Goal: Task Accomplishment & Management: Manage account settings

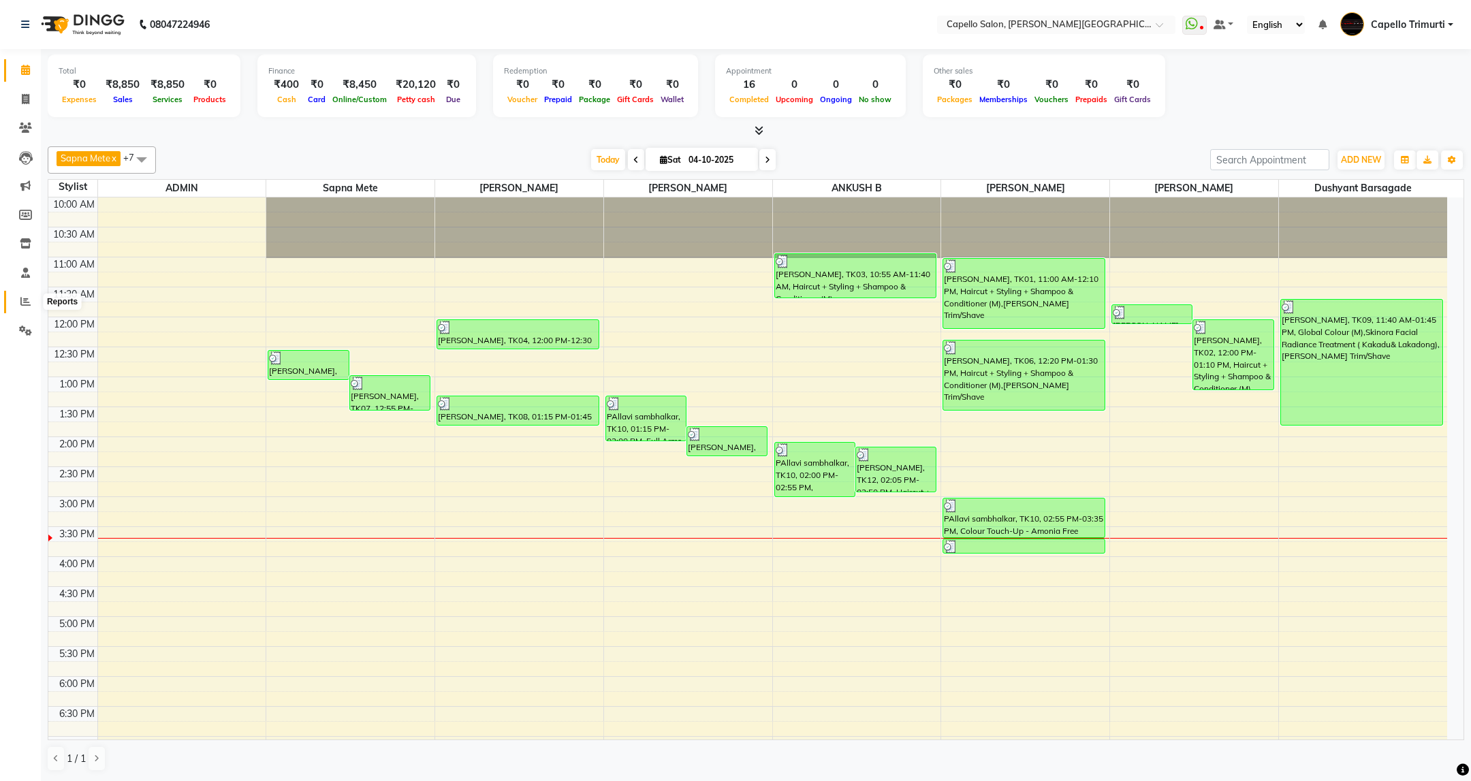
click at [23, 300] on icon at bounding box center [25, 301] width 10 height 10
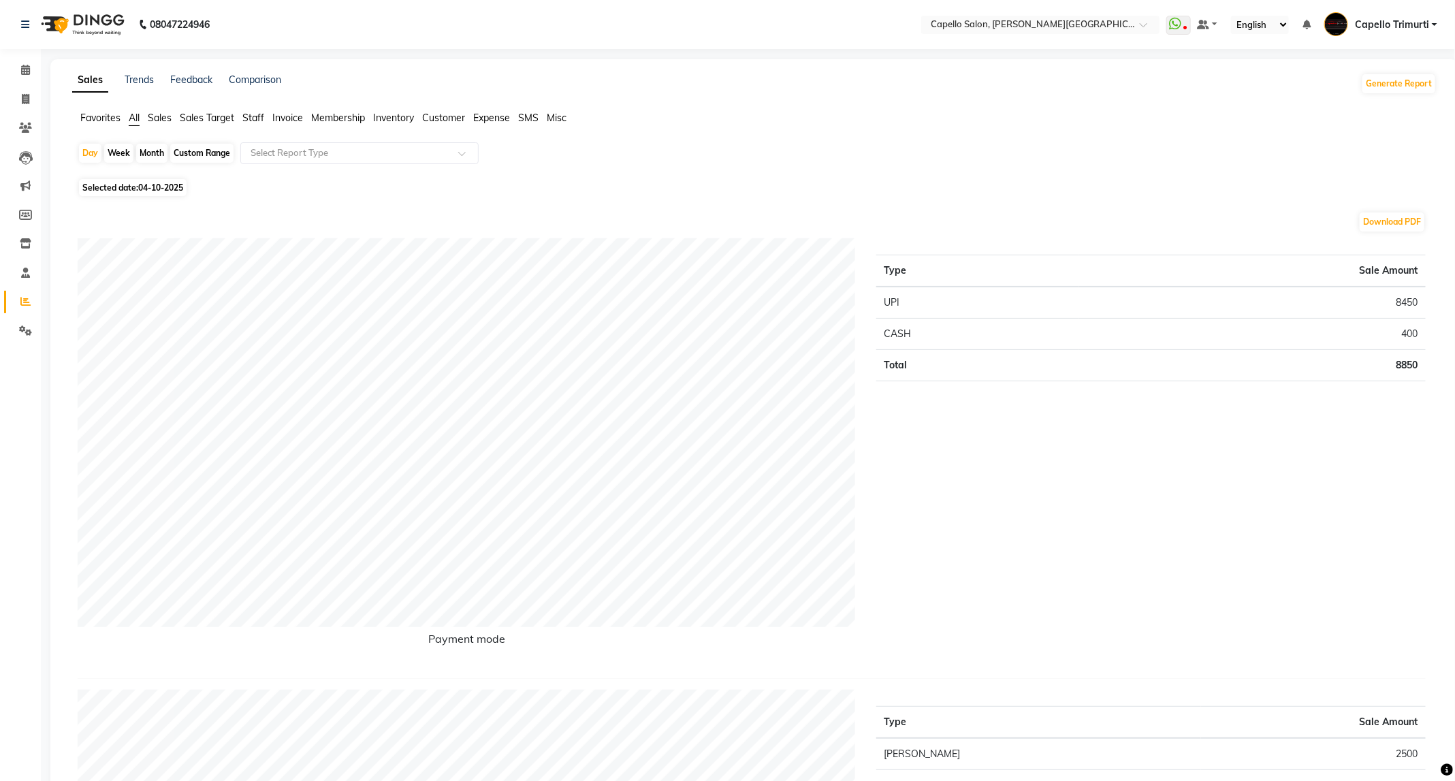
click at [152, 194] on span "Selected date: 04-10-2025" at bounding box center [133, 187] width 108 height 17
select select "10"
select select "2025"
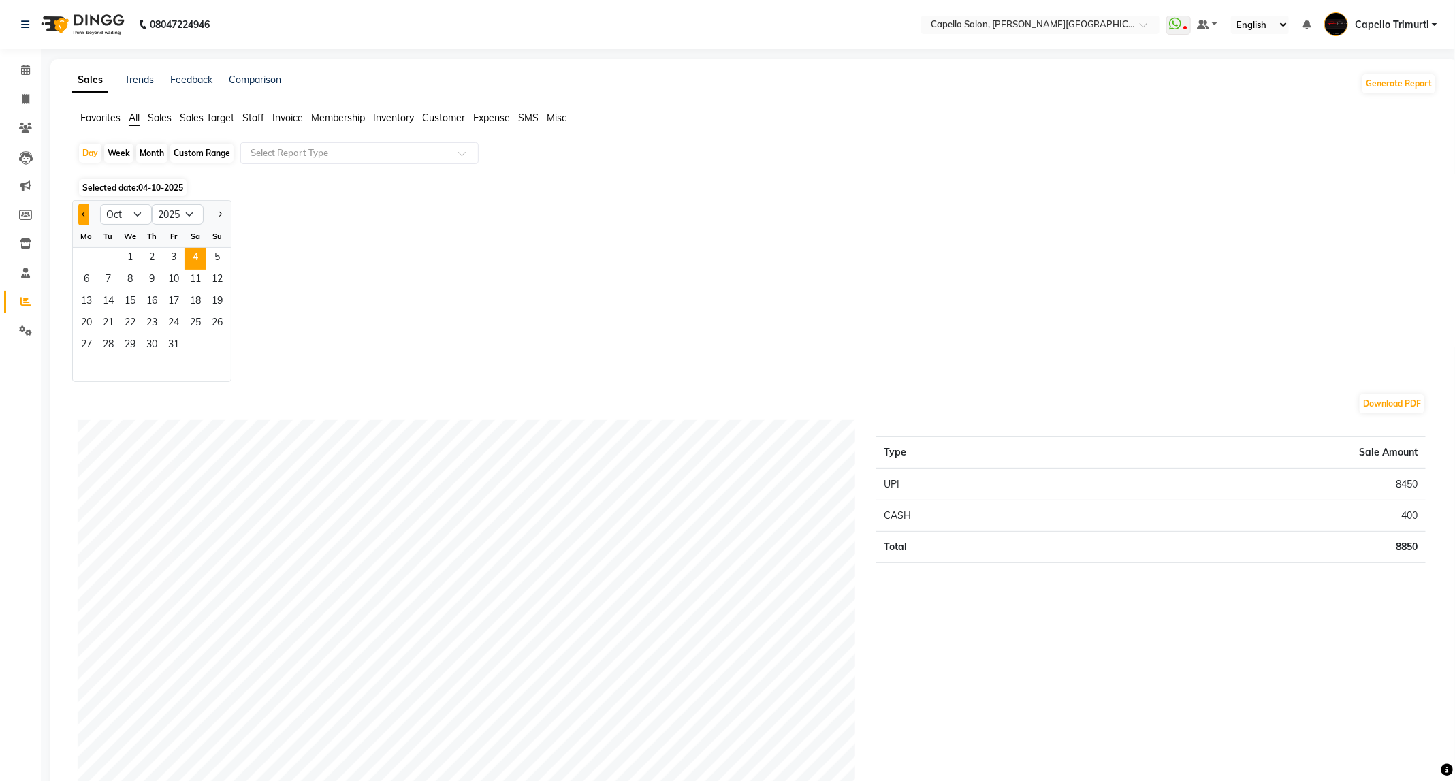
click at [82, 219] on button "Previous month" at bounding box center [83, 215] width 11 height 22
select select "9"
click at [96, 268] on span "1" at bounding box center [87, 259] width 22 height 22
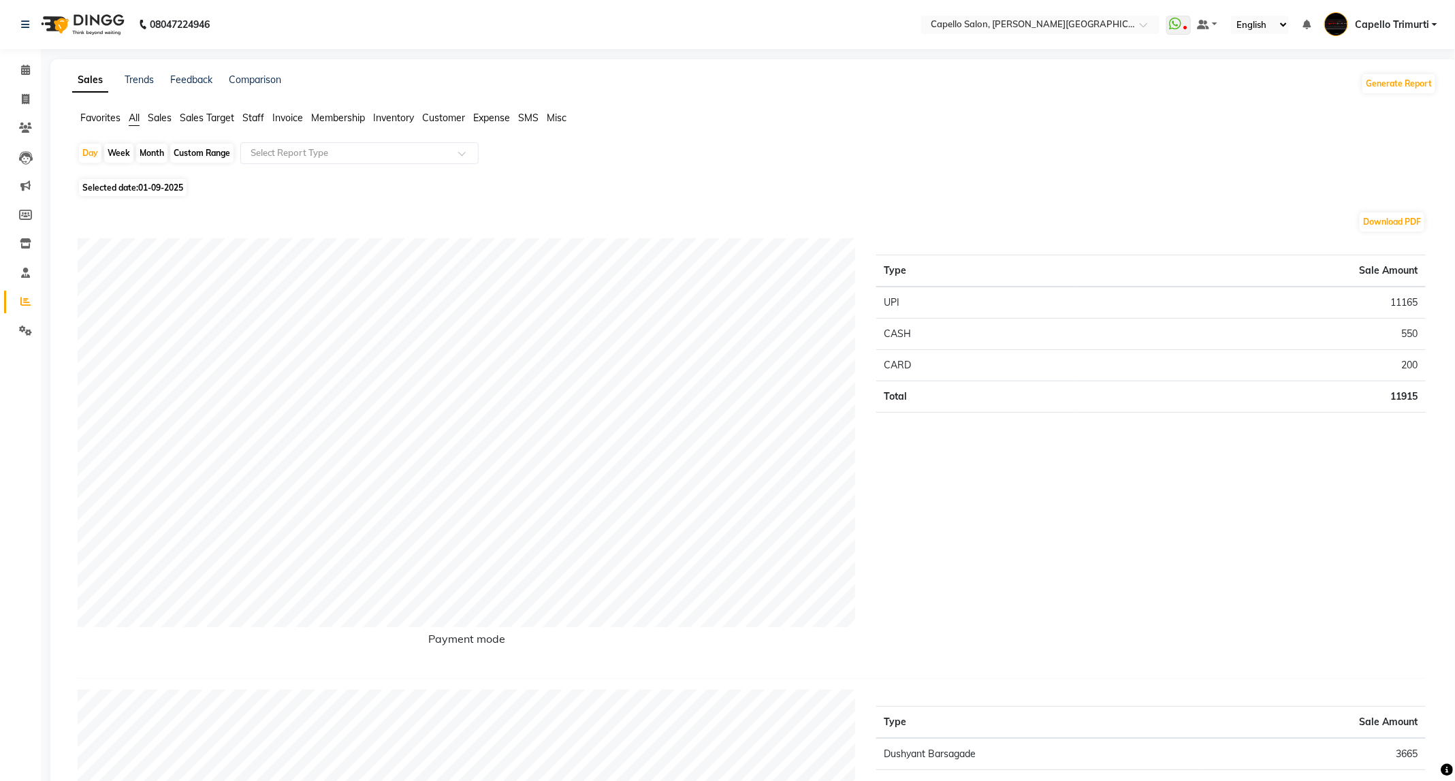
click at [152, 151] on div "Month" at bounding box center [151, 153] width 31 height 19
select select "9"
select select "2025"
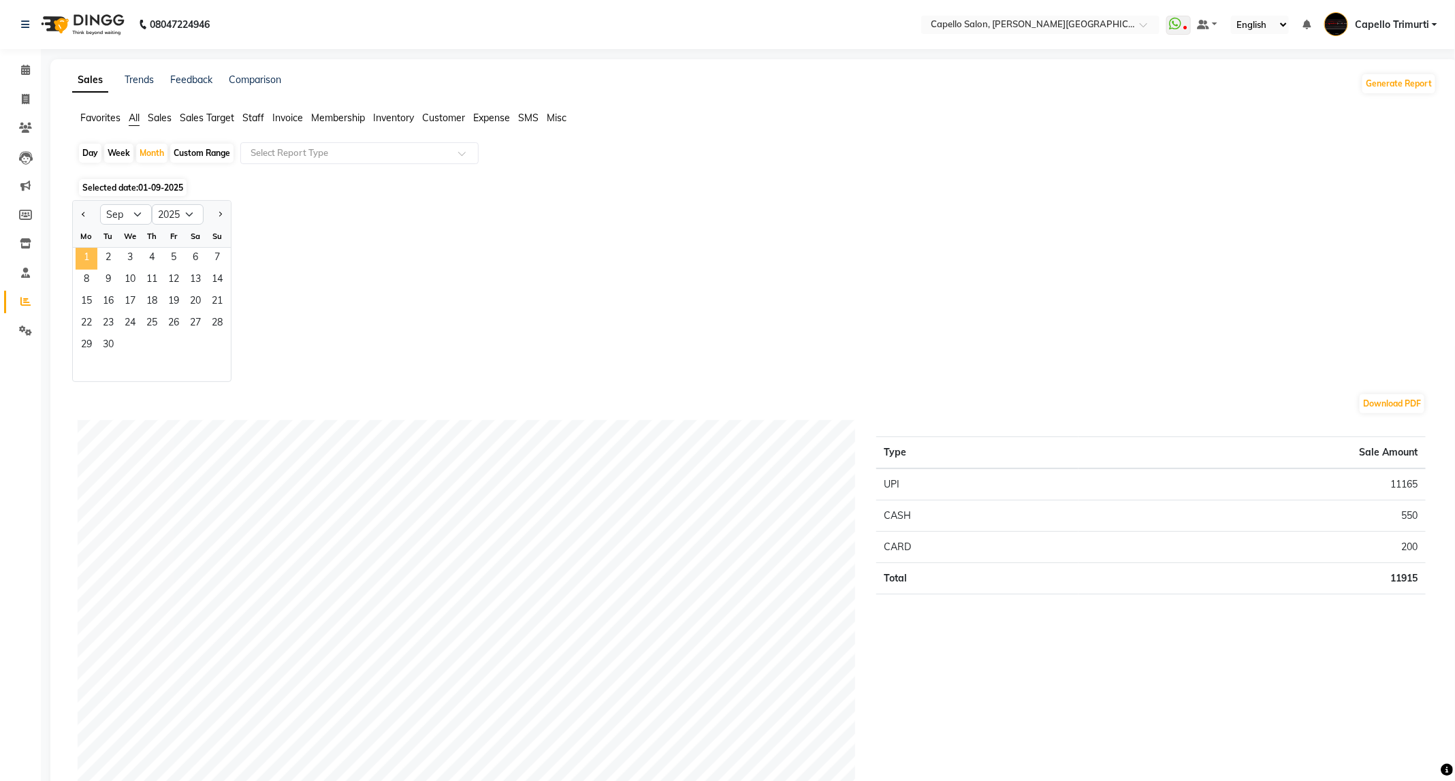
click at [86, 262] on span "1" at bounding box center [87, 259] width 22 height 22
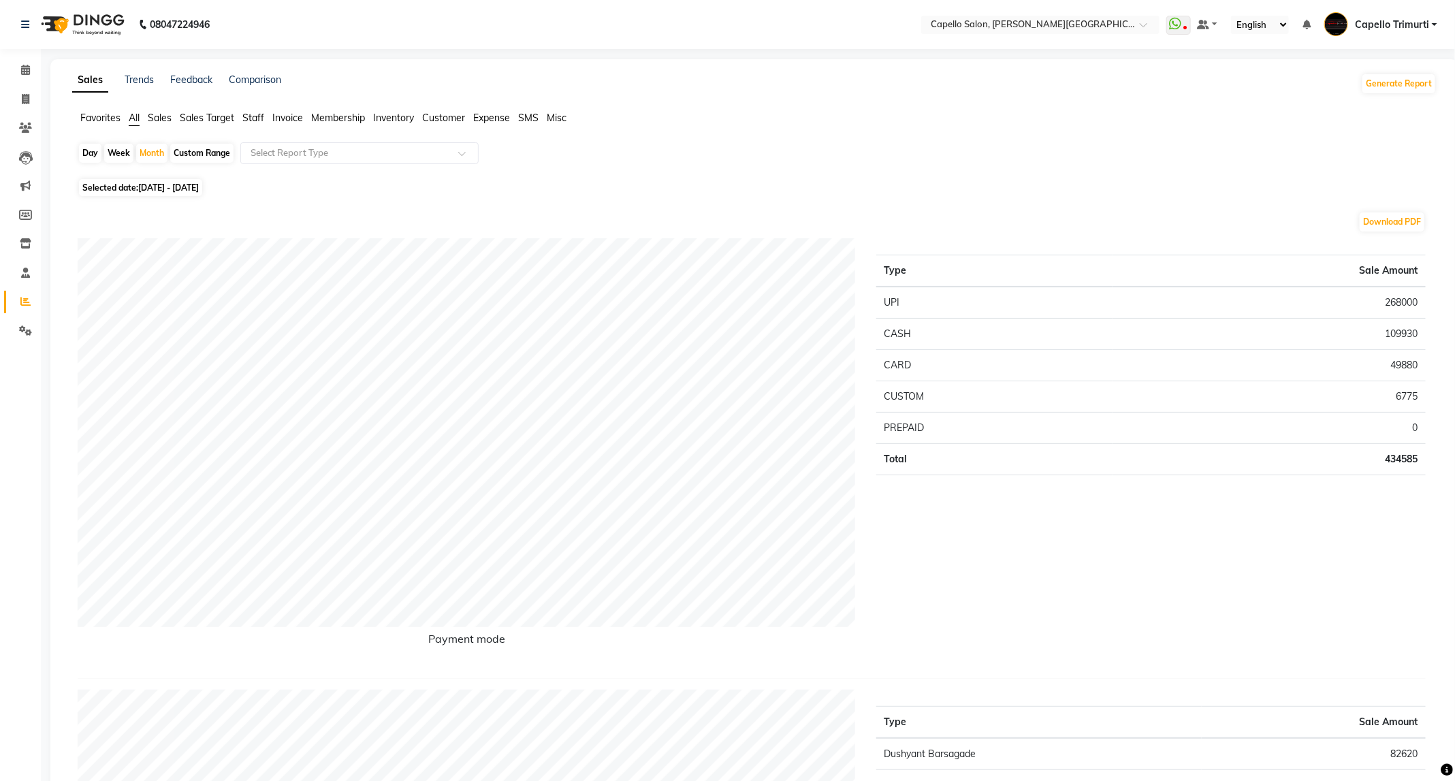
click at [244, 113] on span "Staff" at bounding box center [253, 118] width 22 height 12
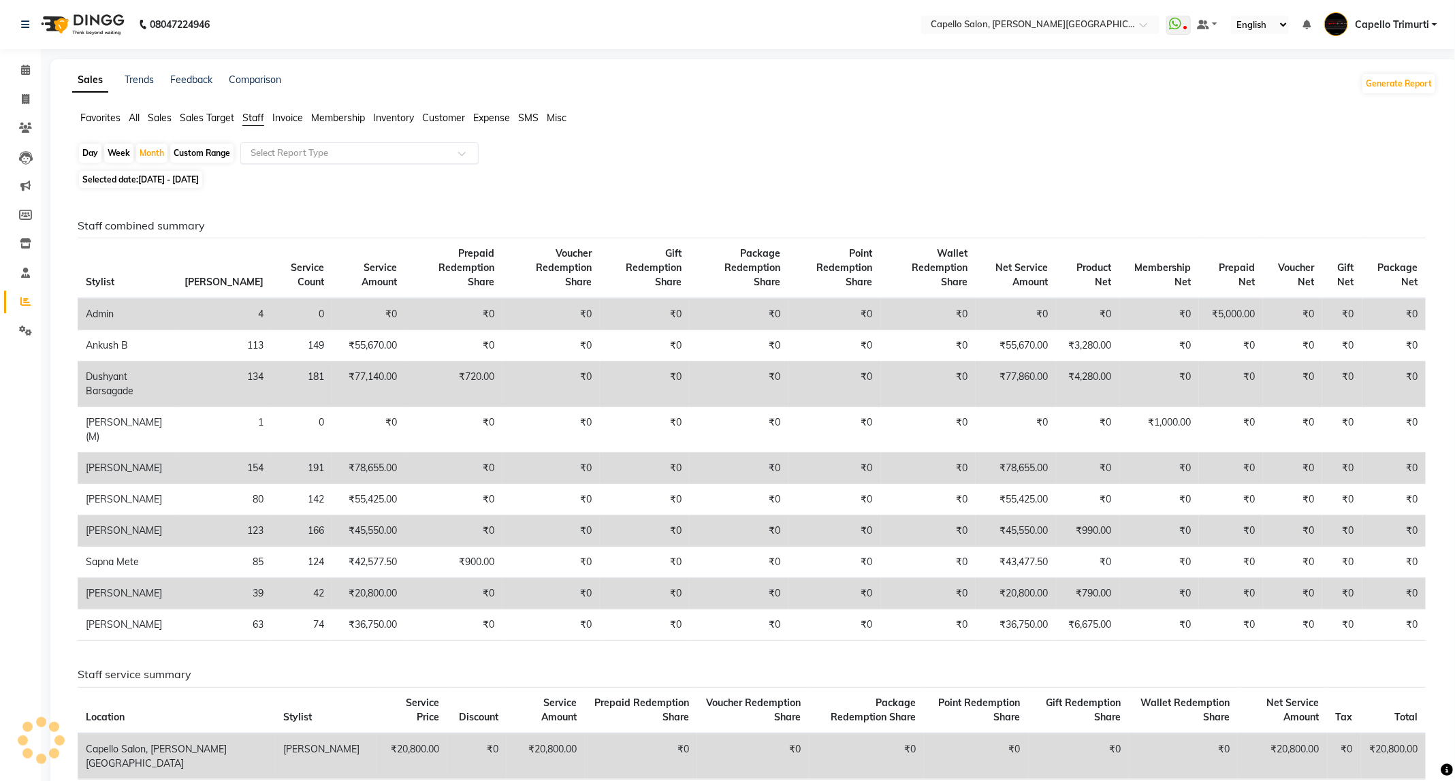
click at [306, 162] on div "Select Report Type" at bounding box center [359, 153] width 238 height 22
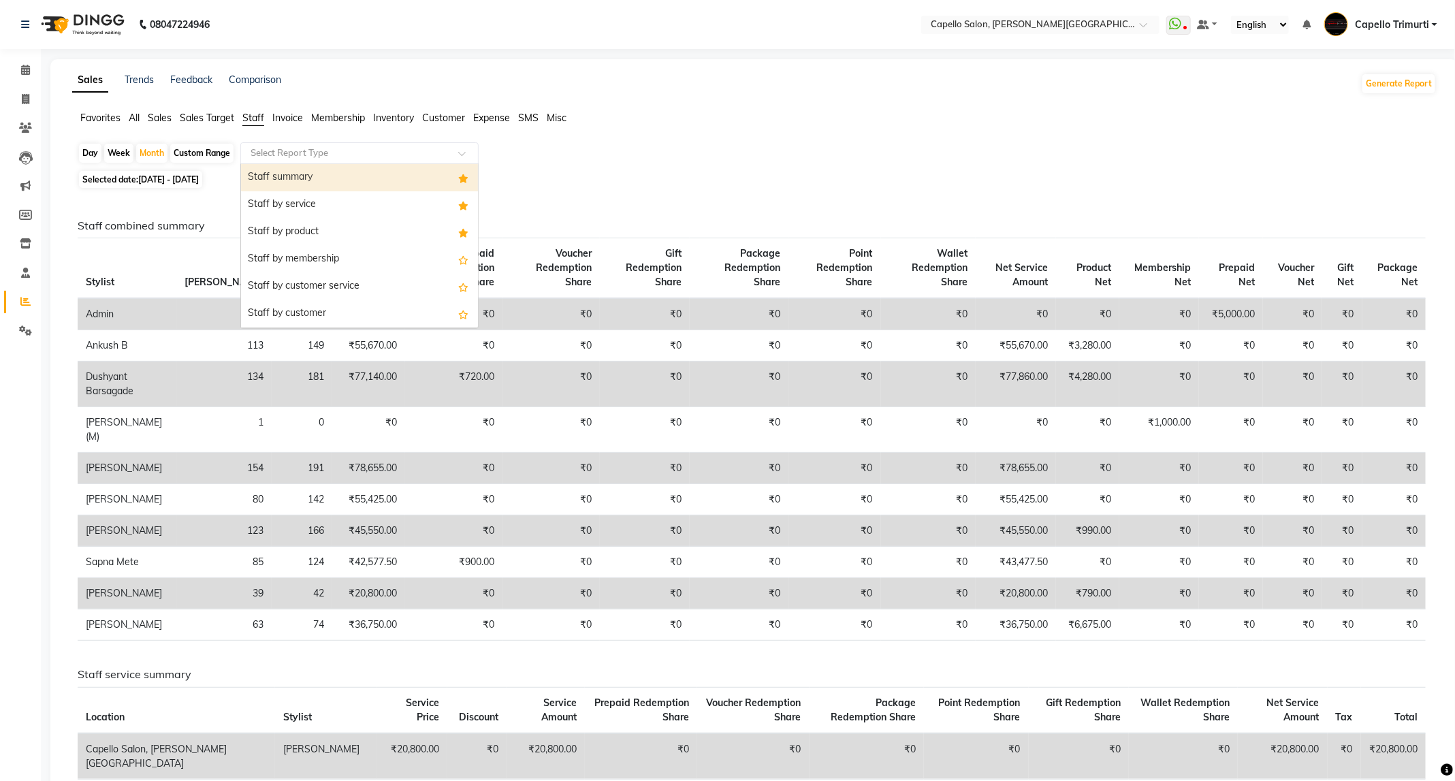
click at [306, 178] on div "Staff summary" at bounding box center [359, 177] width 237 height 27
select select "full_report"
select select "csv"
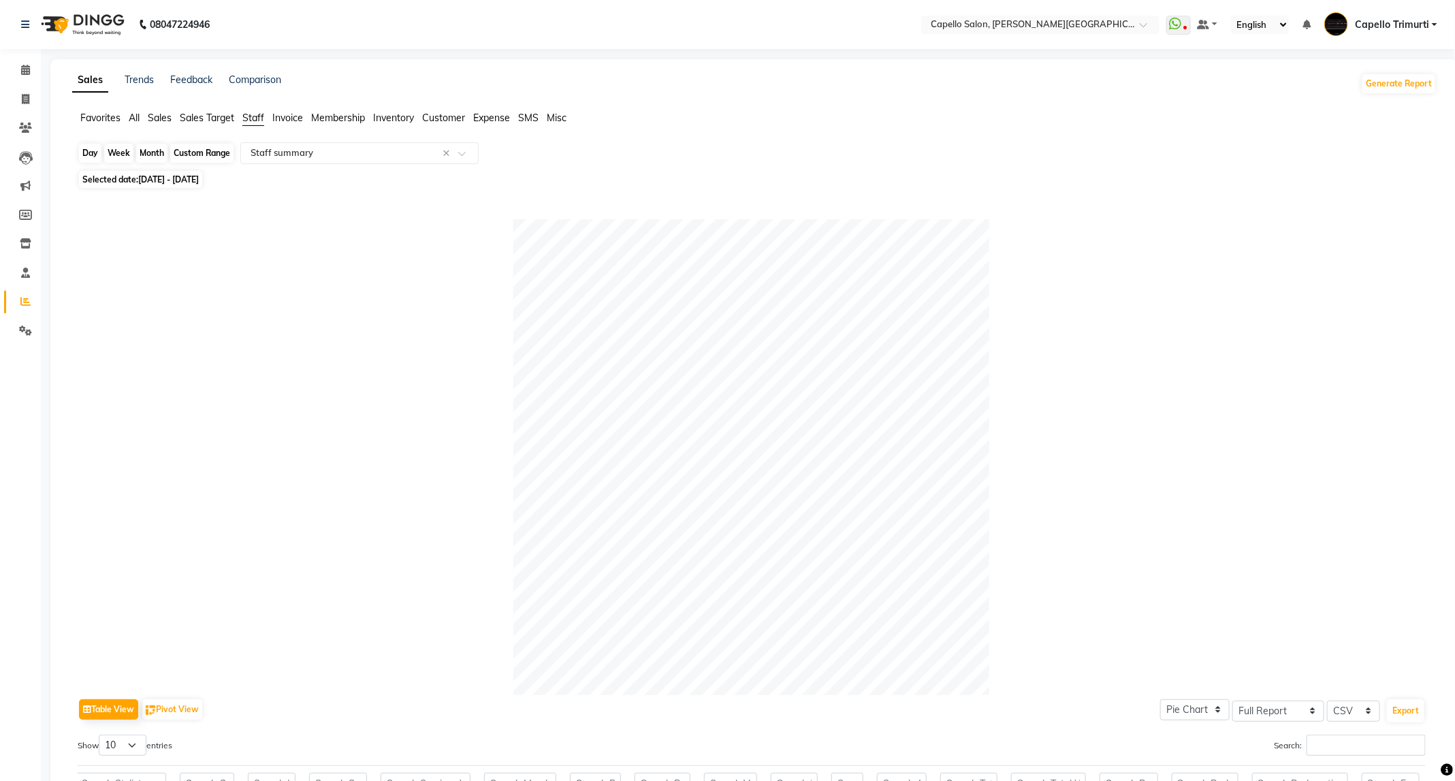
click at [144, 150] on div "Month" at bounding box center [151, 153] width 31 height 19
select select "9"
select select "2025"
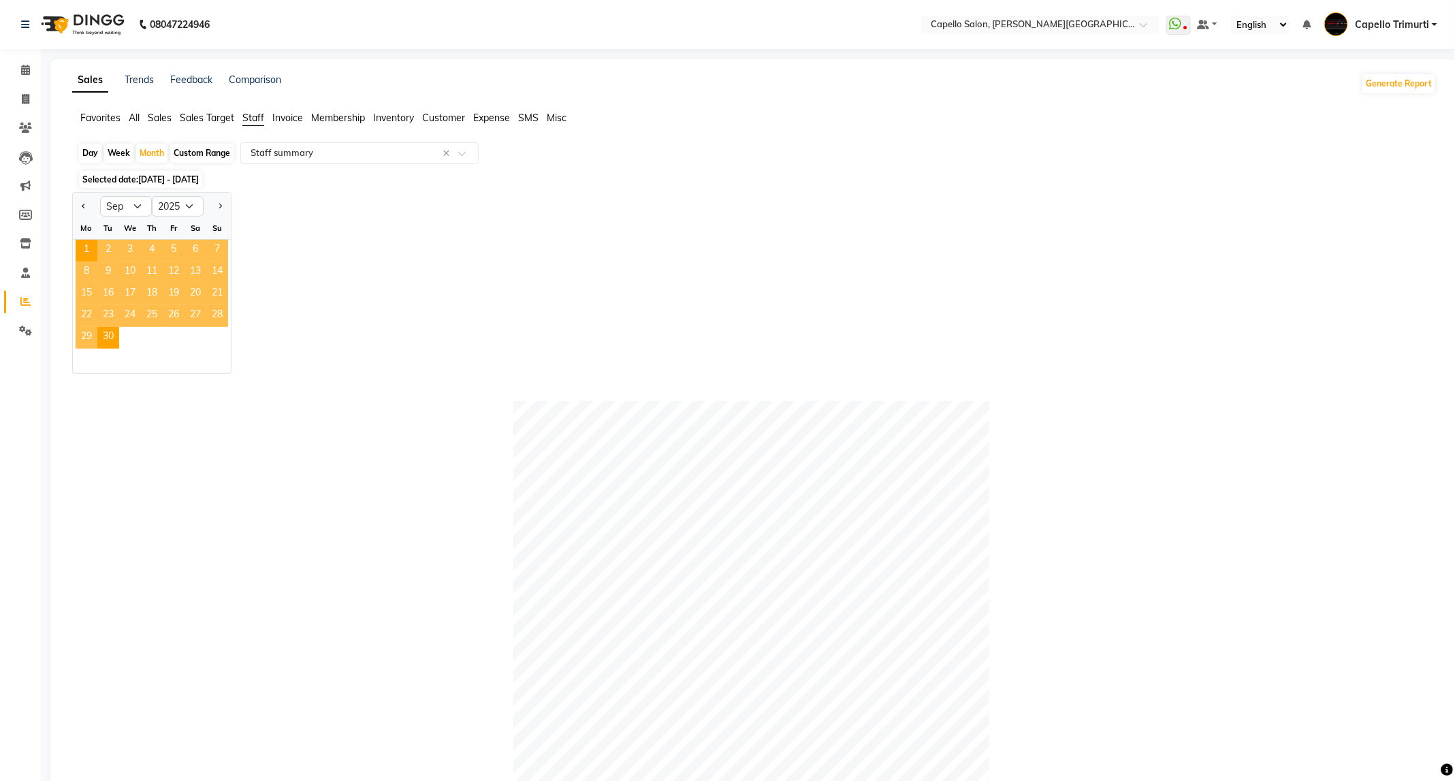
click at [127, 276] on span "10" at bounding box center [130, 272] width 22 height 22
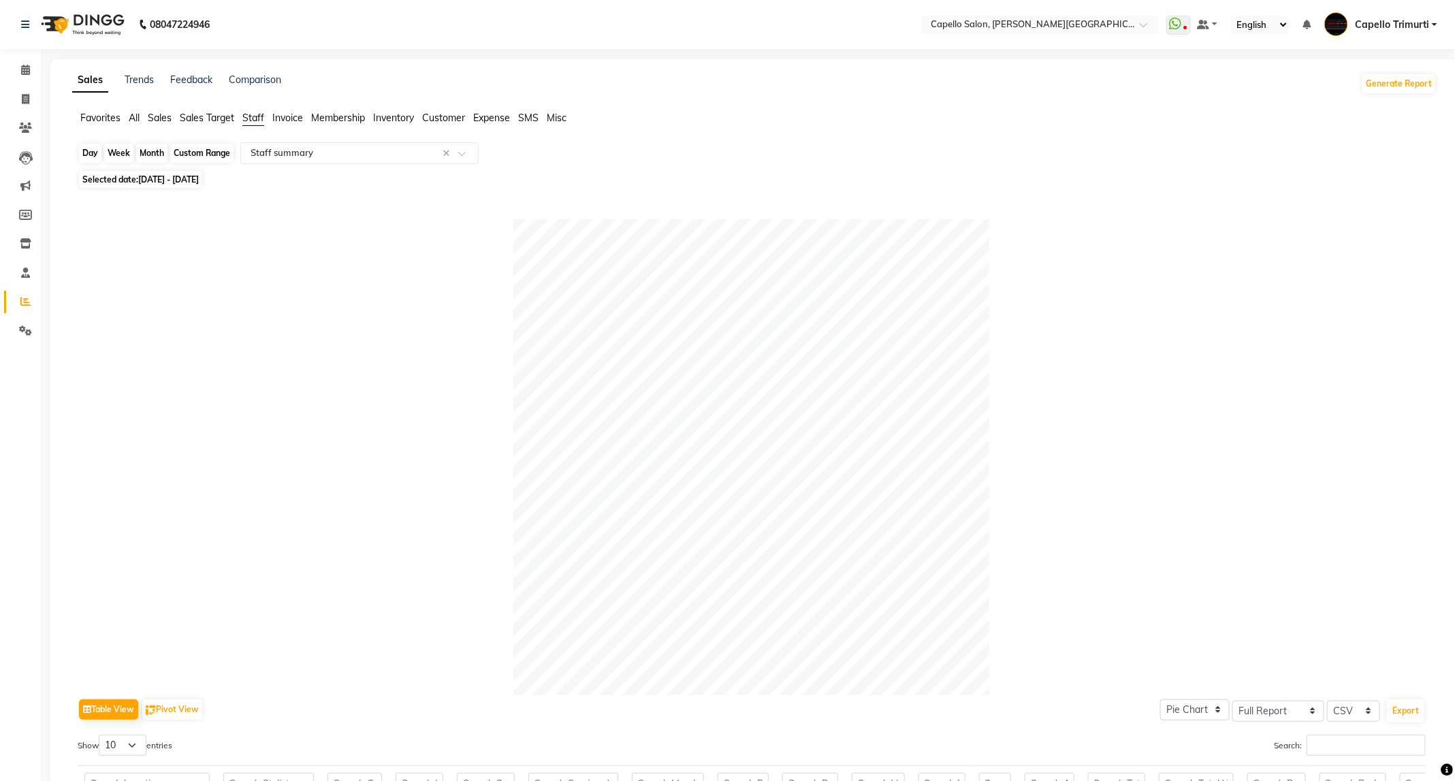
click at [151, 145] on div "Month" at bounding box center [151, 153] width 31 height 19
select select "9"
select select "2025"
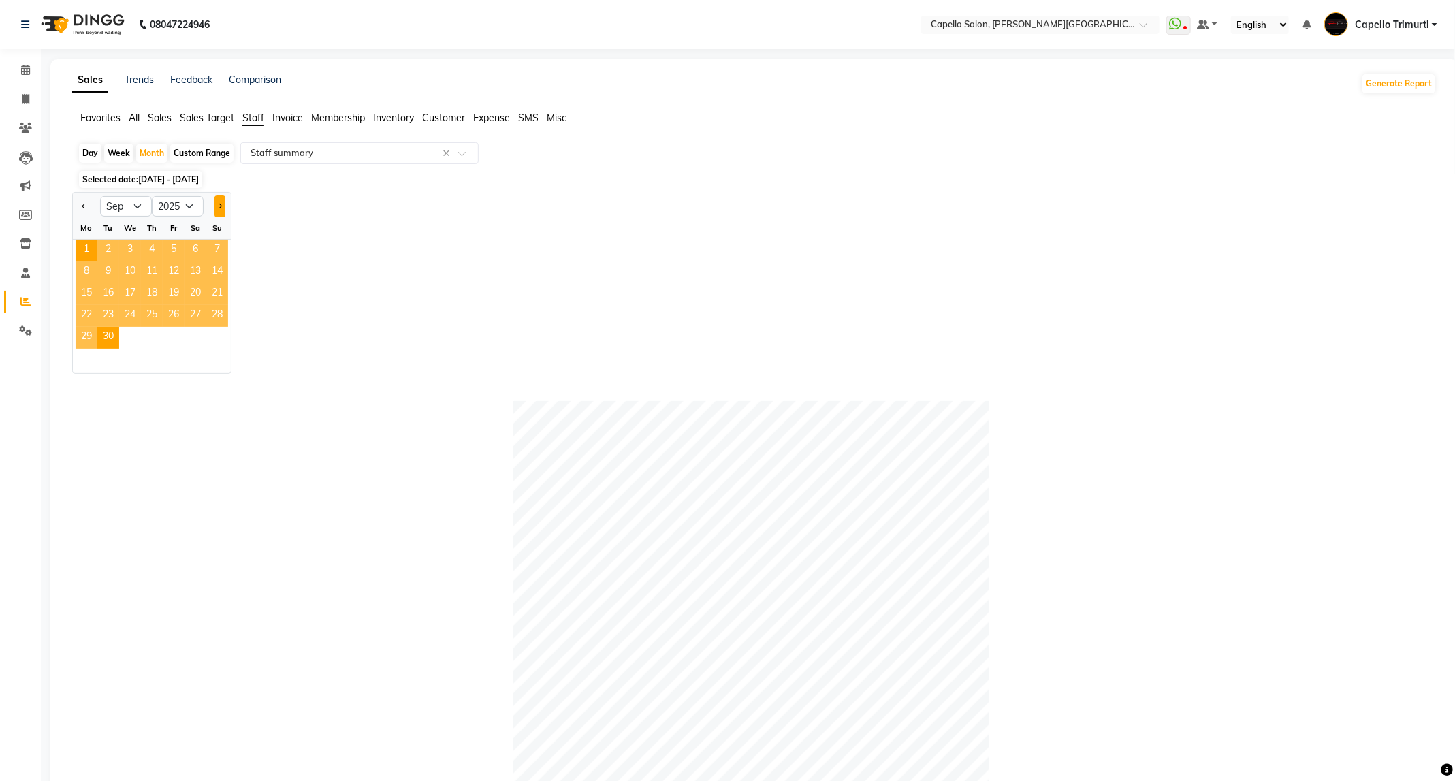
click at [217, 208] on button "Next month" at bounding box center [219, 206] width 11 height 22
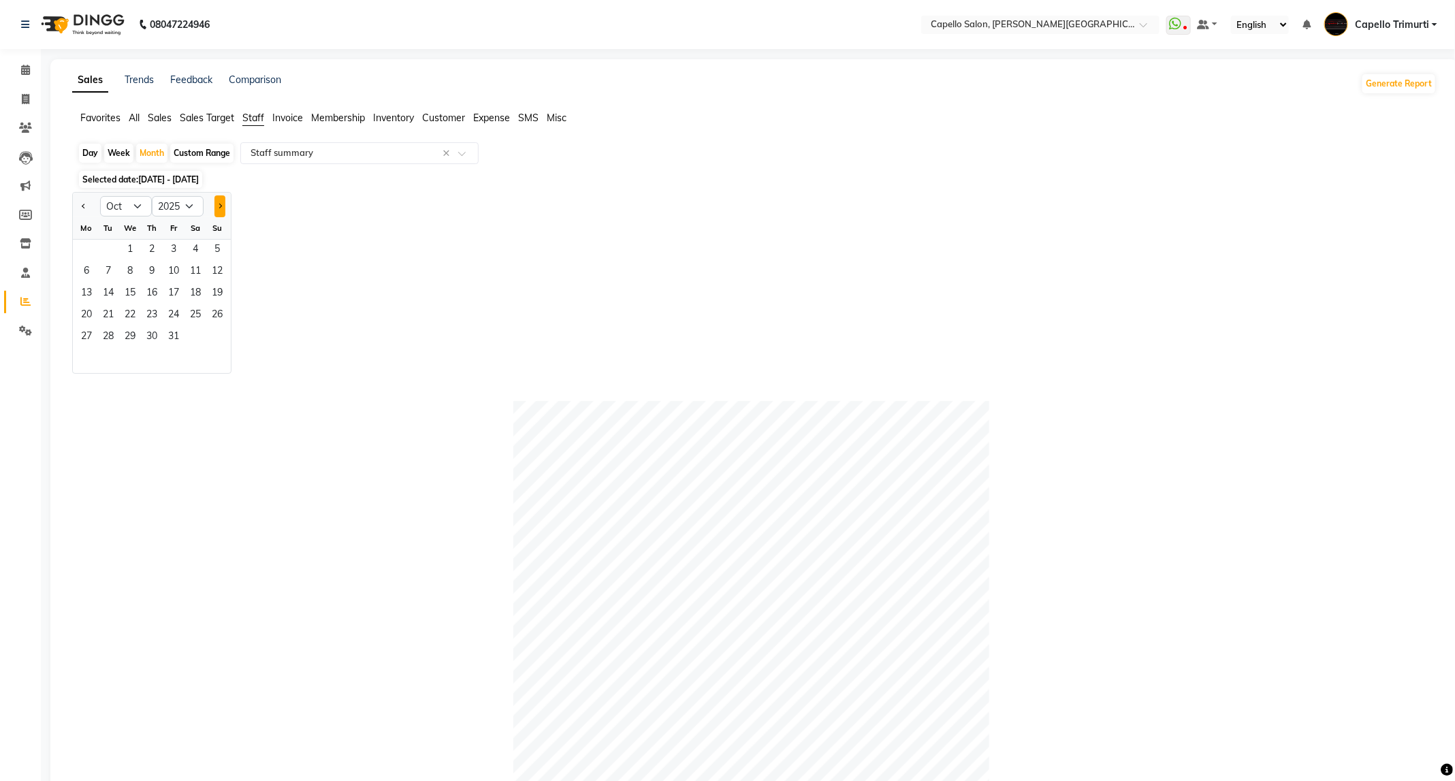
click at [217, 208] on button "Next month" at bounding box center [219, 206] width 11 height 22
click at [82, 211] on button "Previous month" at bounding box center [83, 206] width 11 height 22
select select "10"
click at [135, 253] on span "1" at bounding box center [130, 251] width 22 height 22
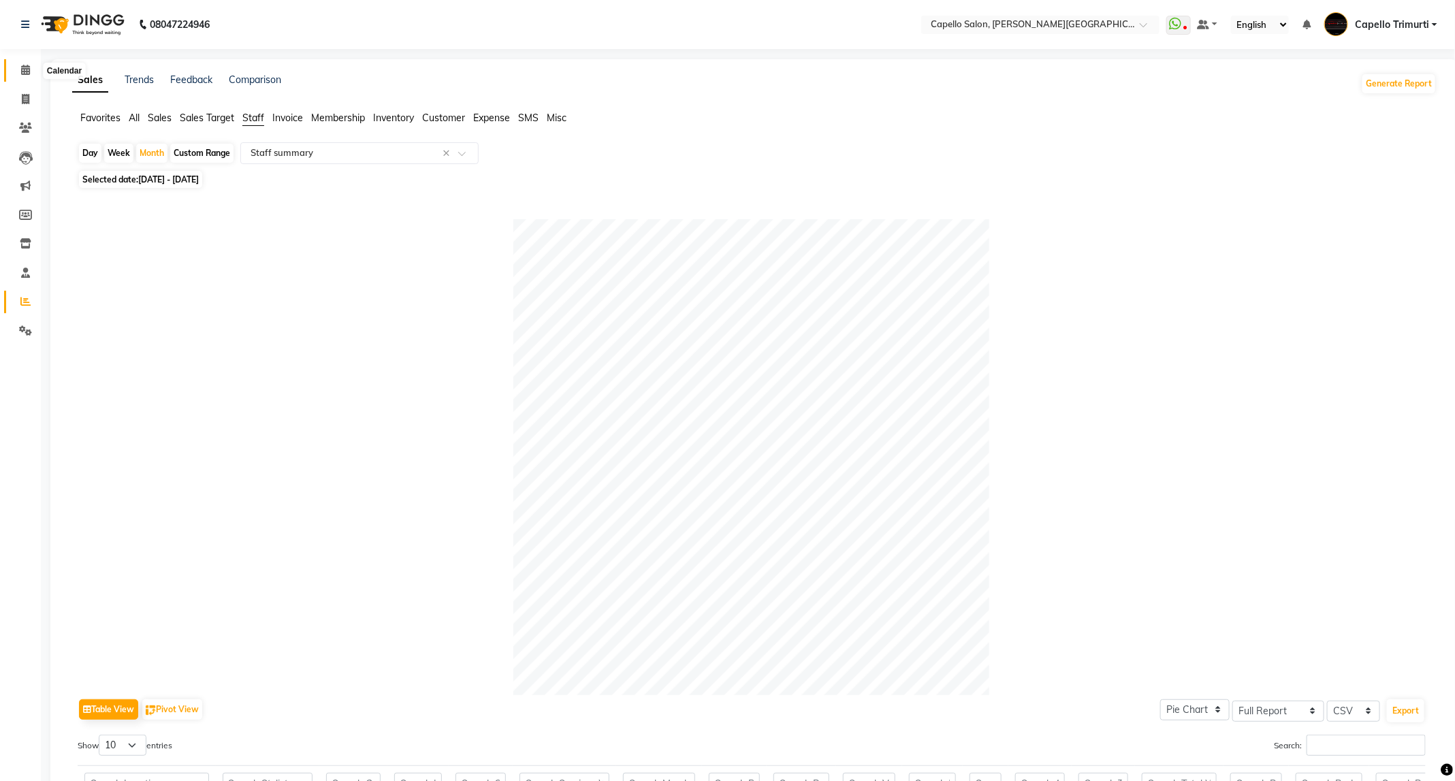
click at [29, 76] on span at bounding box center [26, 71] width 24 height 16
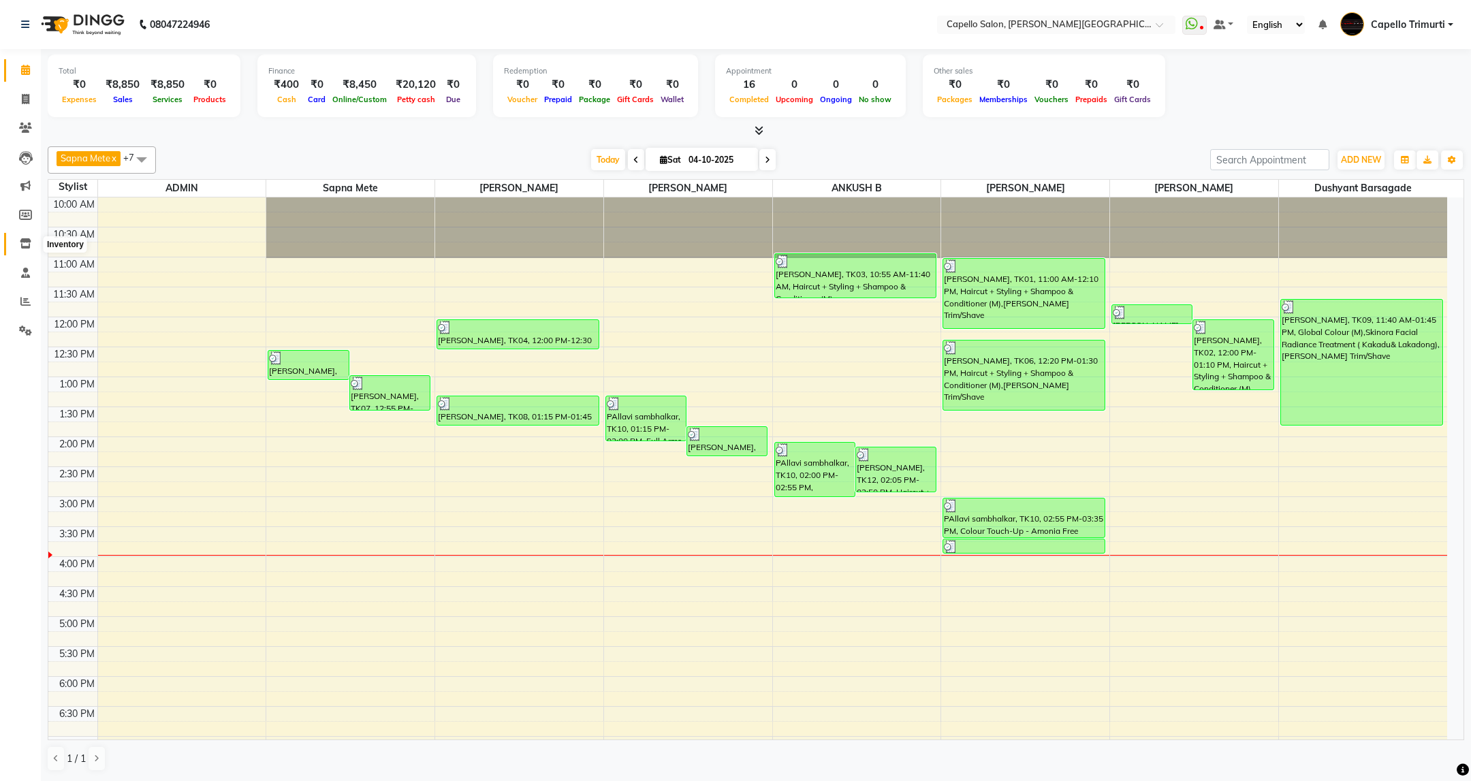
drag, startPoint x: 27, startPoint y: 243, endPoint x: 57, endPoint y: 234, distance: 32.1
click at [27, 243] on icon at bounding box center [26, 243] width 12 height 10
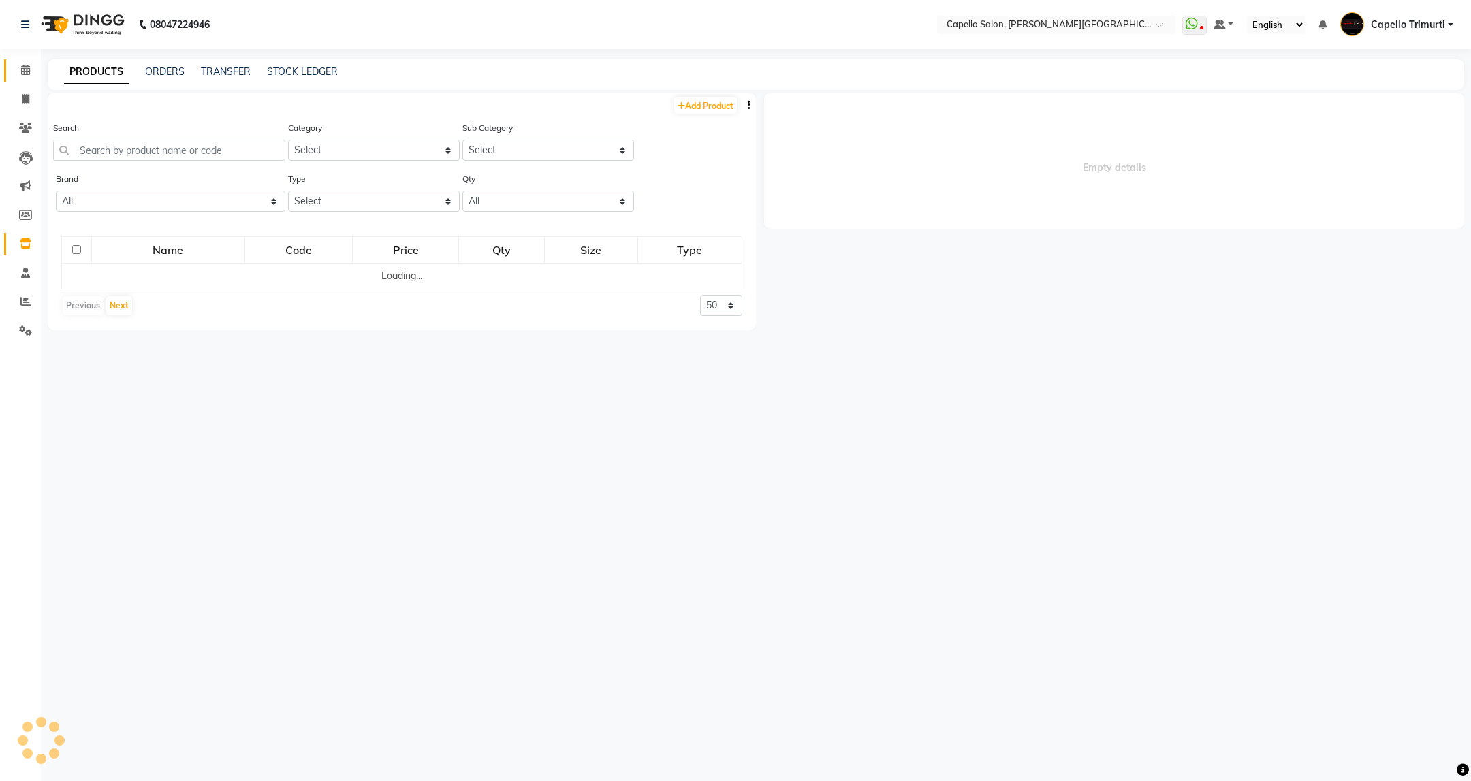
select select
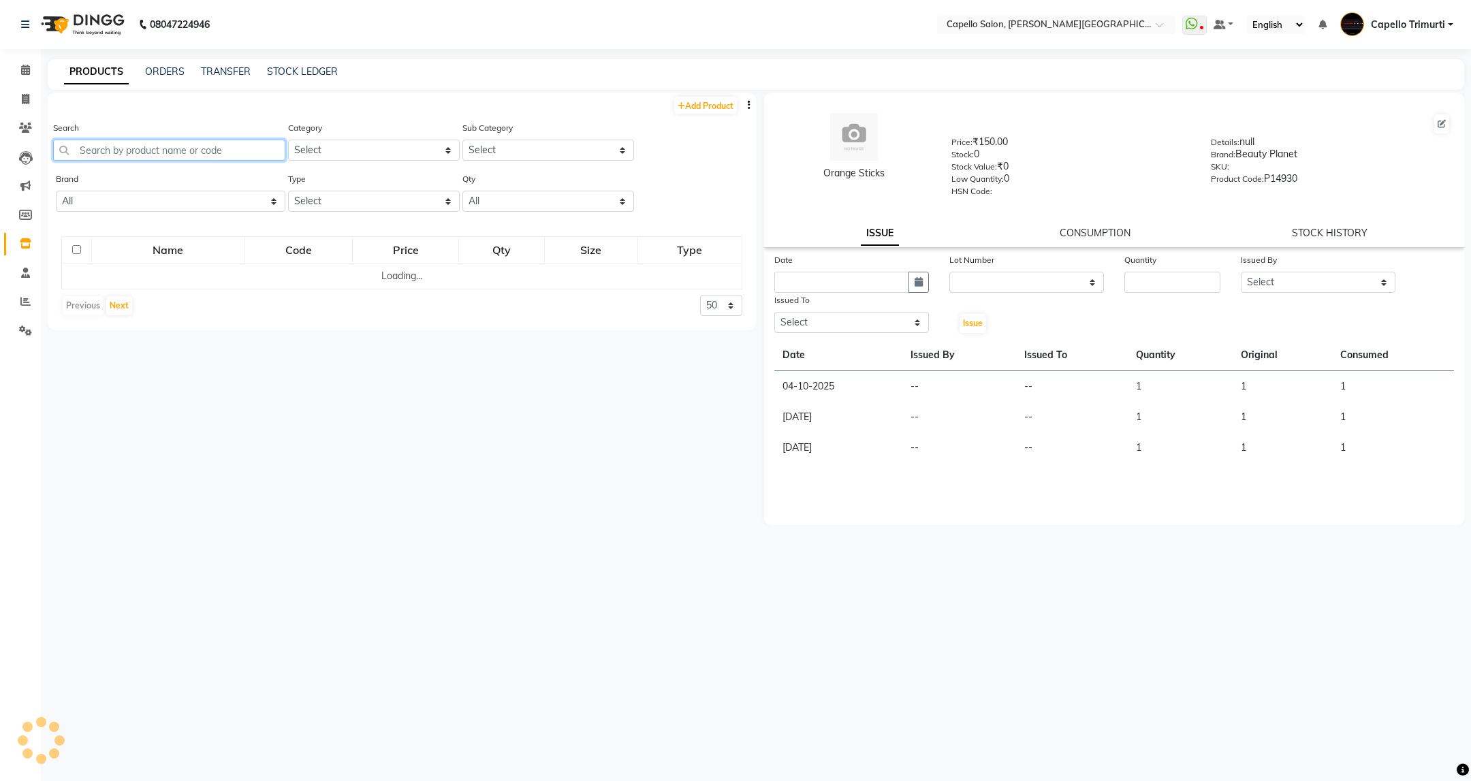
click at [240, 146] on input "text" at bounding box center [169, 150] width 232 height 21
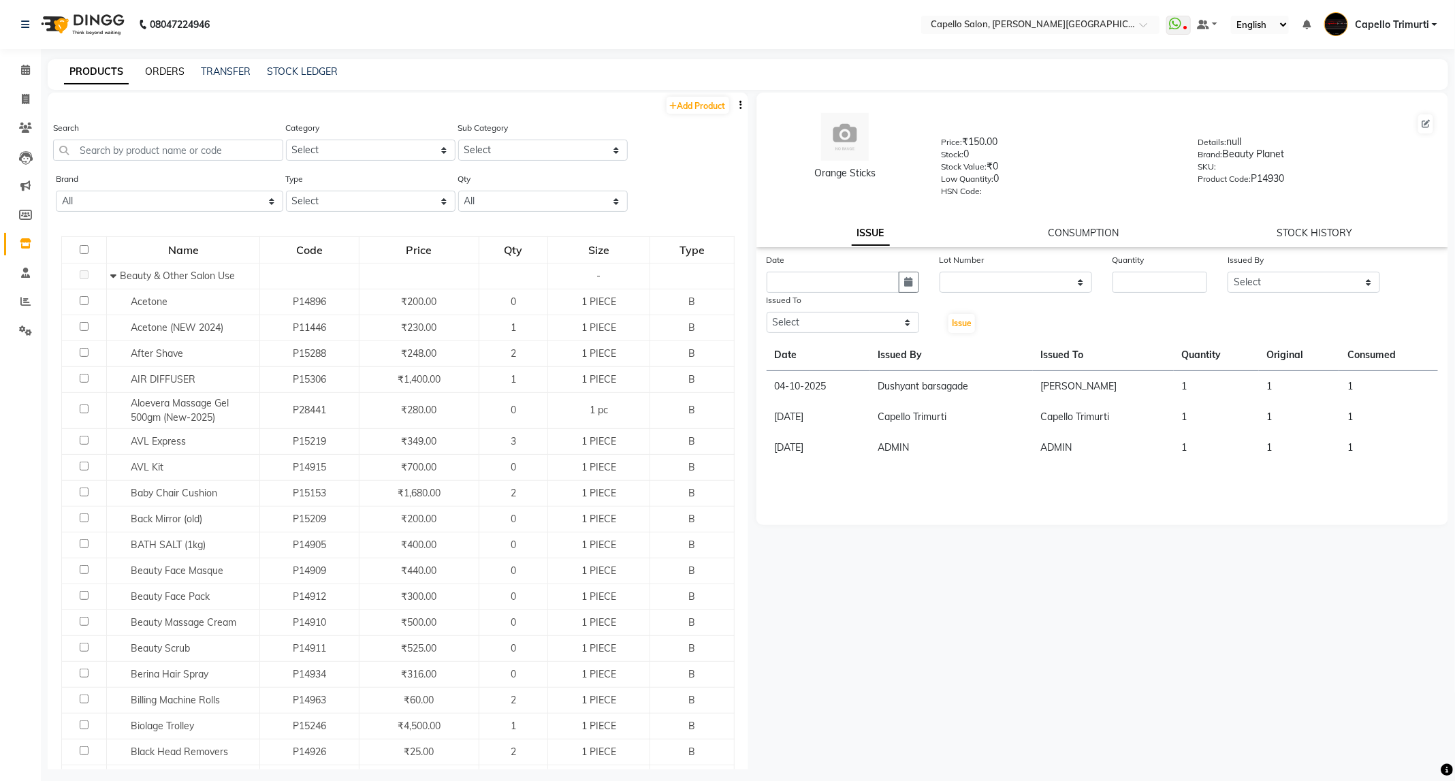
click at [159, 70] on link "ORDERS" at bounding box center [164, 71] width 39 height 12
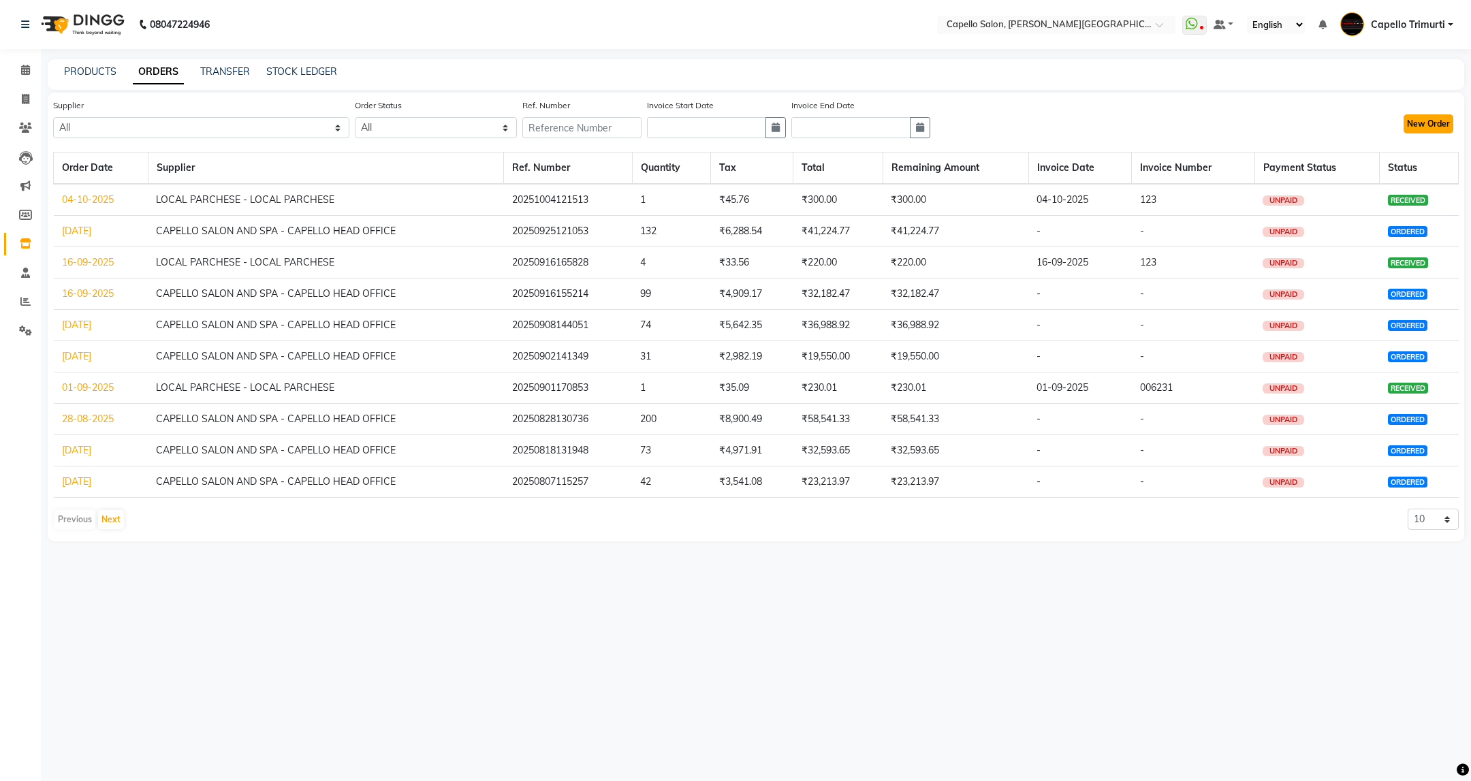
click at [1445, 117] on button "New Order" at bounding box center [1428, 123] width 50 height 19
select select "true"
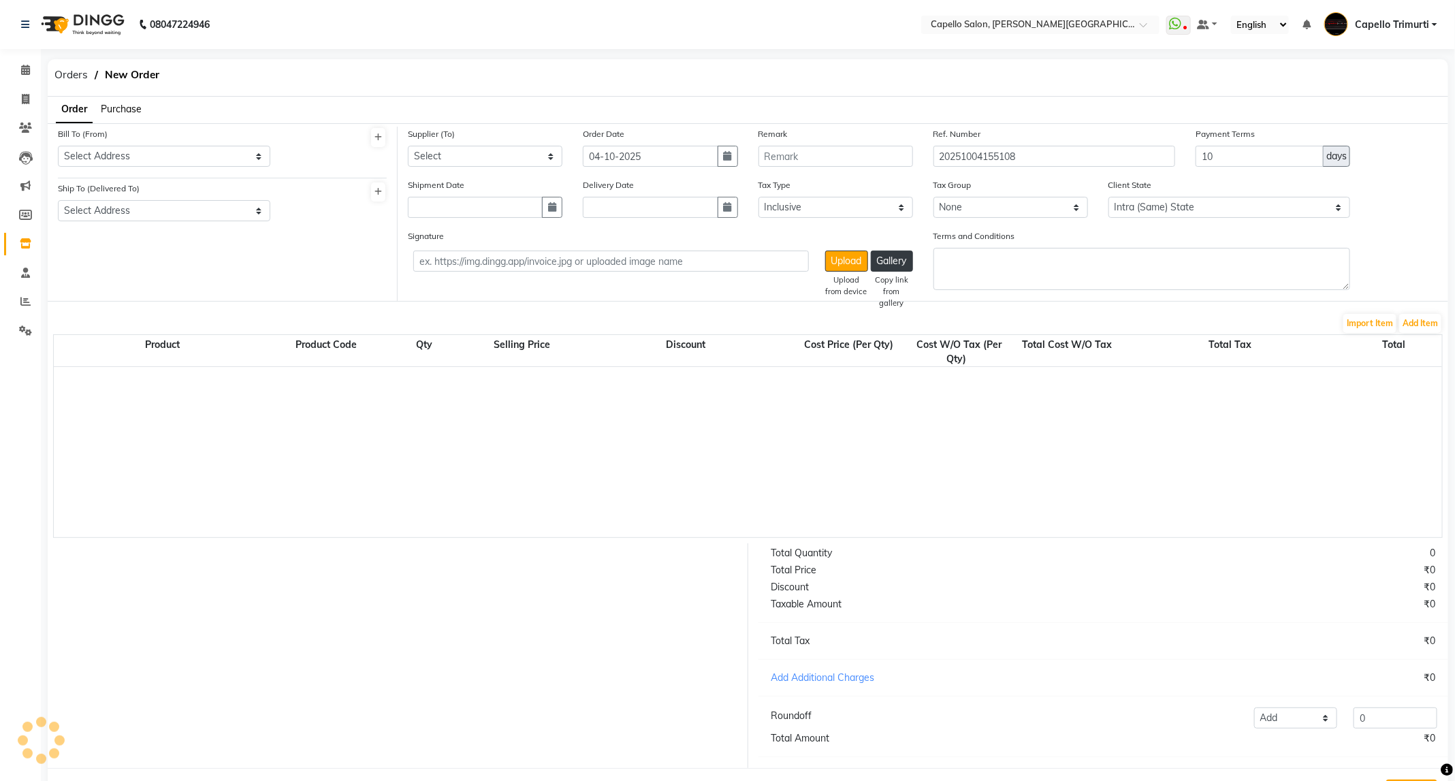
select select "1099"
click at [254, 157] on select "Select Address Capello TRIMURTI NAGAR STORE" at bounding box center [164, 156] width 212 height 21
select select "146"
click at [58, 146] on select "Select Address Capello TRIMURTI NAGAR STORE" at bounding box center [164, 156] width 212 height 21
click at [237, 213] on select "Select Address TRIMURTI NAGAR STORE TRIMURTI NAGAR" at bounding box center [164, 210] width 212 height 21
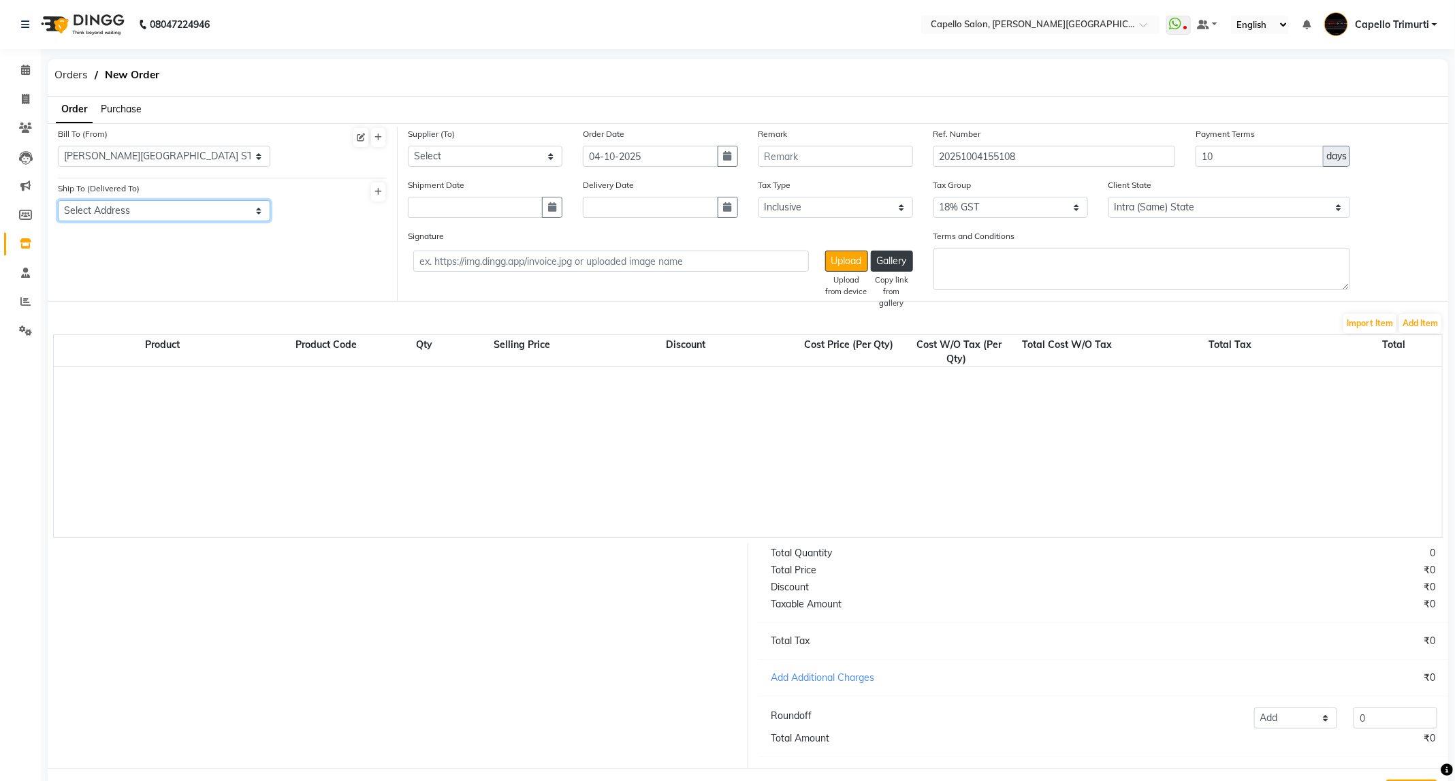
select select "154"
click at [58, 200] on select "Select Address TRIMURTI NAGAR STORE TRIMURTI NAGAR" at bounding box center [164, 210] width 212 height 21
click at [552, 153] on select "Select CAPELLO SALON AND SPA - CAPELLO HEAD OFFICE LOCAL PARCHESE - LOCAL PARCH…" at bounding box center [485, 156] width 155 height 21
select select "594"
click at [408, 146] on select "Select CAPELLO SALON AND SPA - CAPELLO HEAD OFFICE LOCAL PARCHESE - LOCAL PARCH…" at bounding box center [485, 156] width 155 height 21
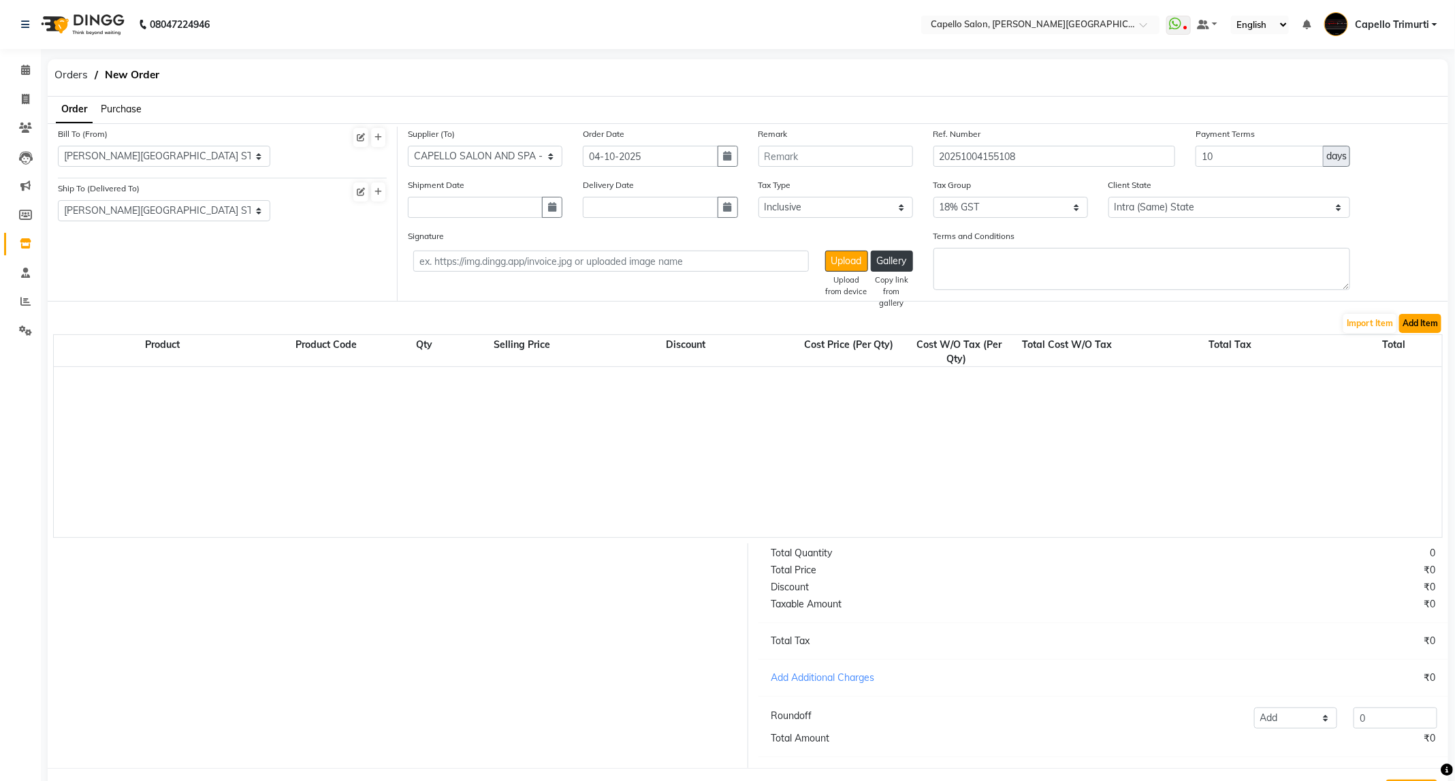
click at [1420, 321] on button "Add Item" at bounding box center [1420, 323] width 42 height 19
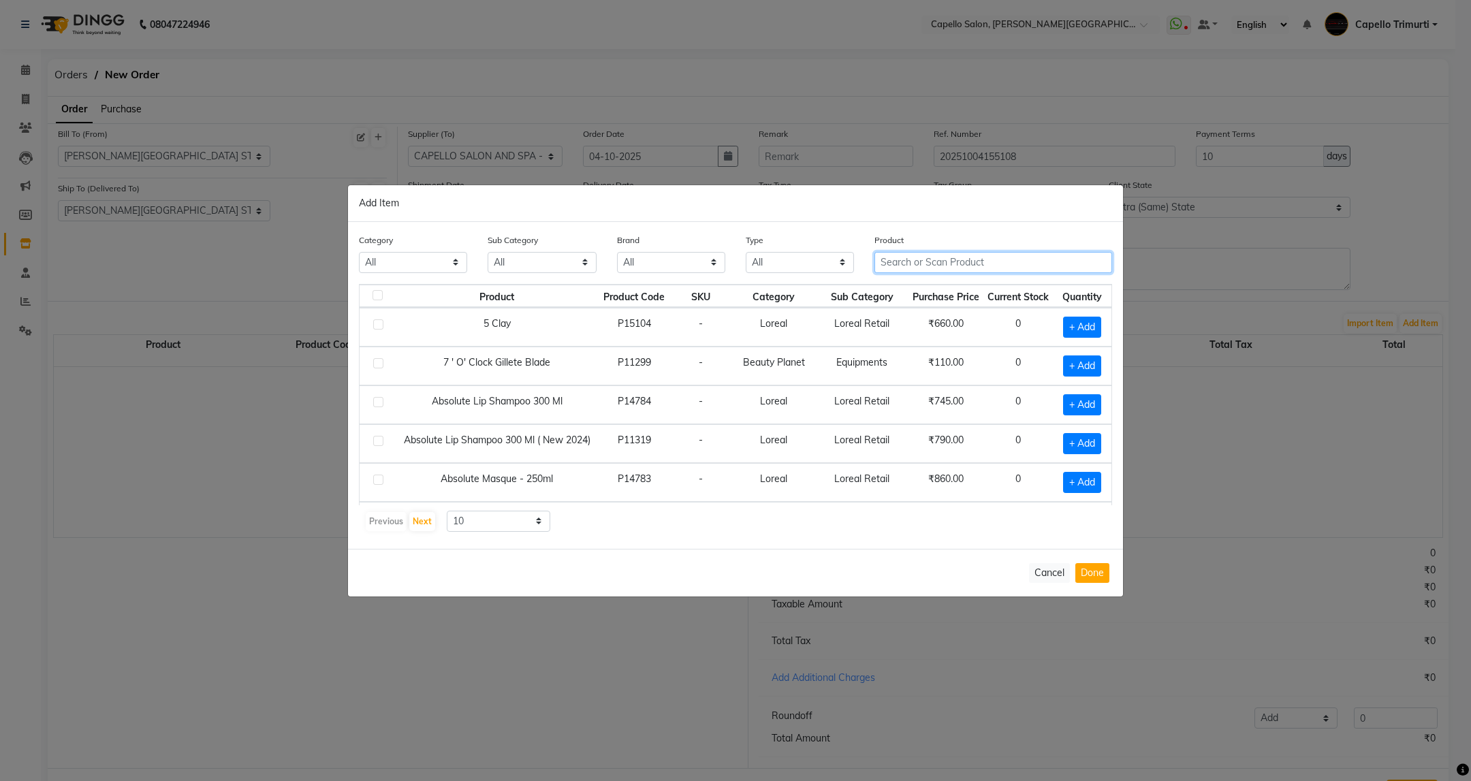
click at [1036, 258] on input "text" at bounding box center [993, 262] width 238 height 21
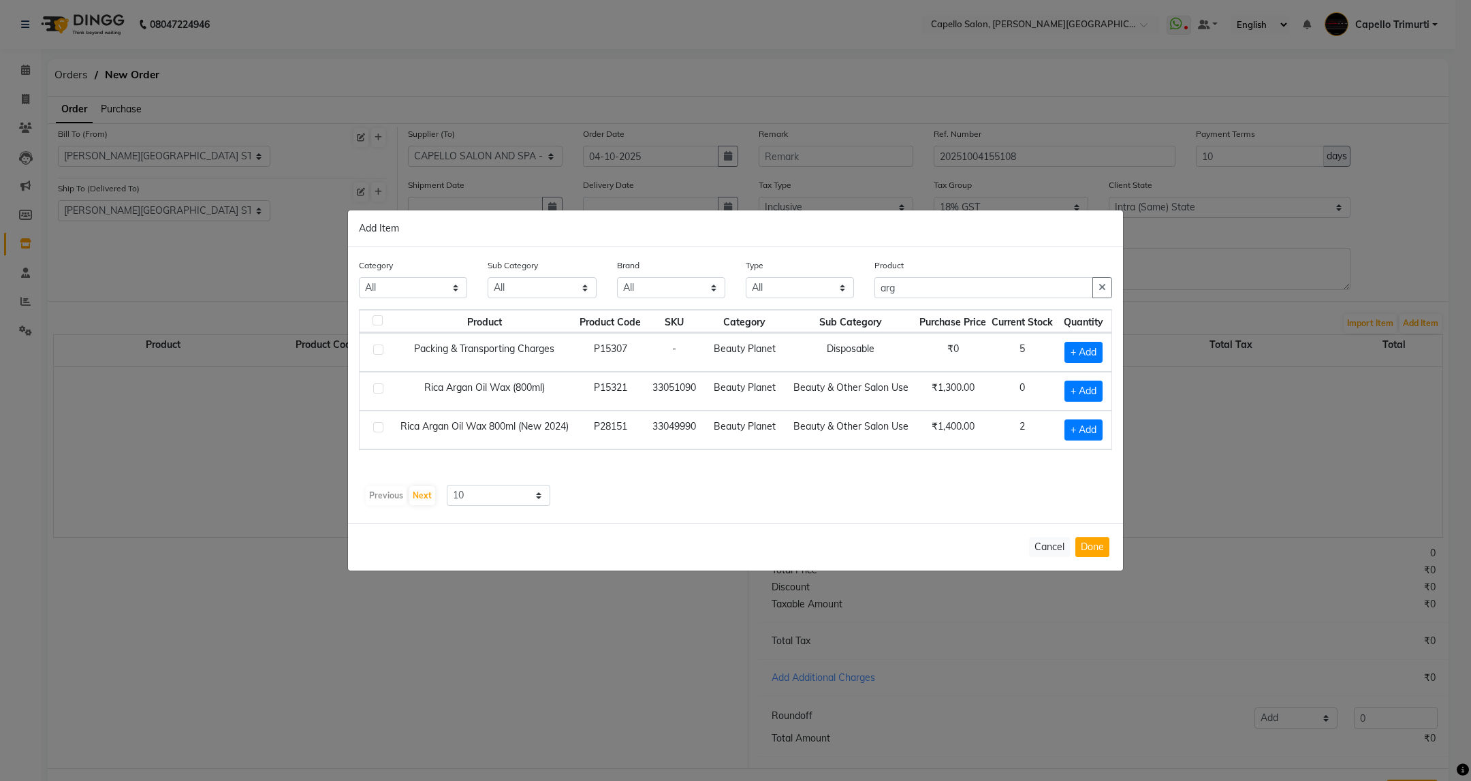
click at [971, 238] on div "Add Item" at bounding box center [735, 228] width 775 height 37
drag, startPoint x: 928, startPoint y: 280, endPoint x: 781, endPoint y: 325, distance: 153.8
click at [781, 325] on div "Category All Keramelon Skin Makeup Personal Care Appliances Beard Beauty Planet…" at bounding box center [735, 385] width 775 height 276
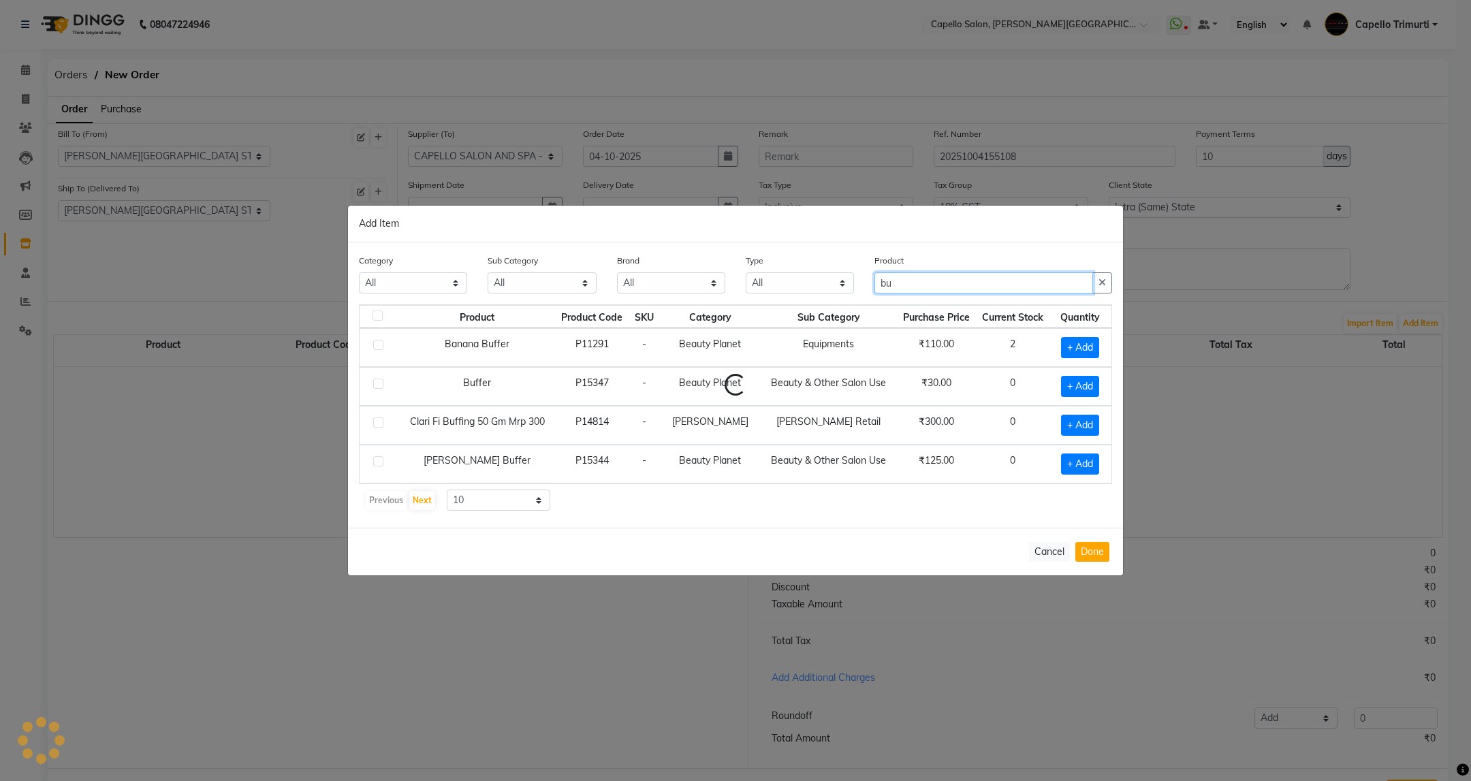
type input "b"
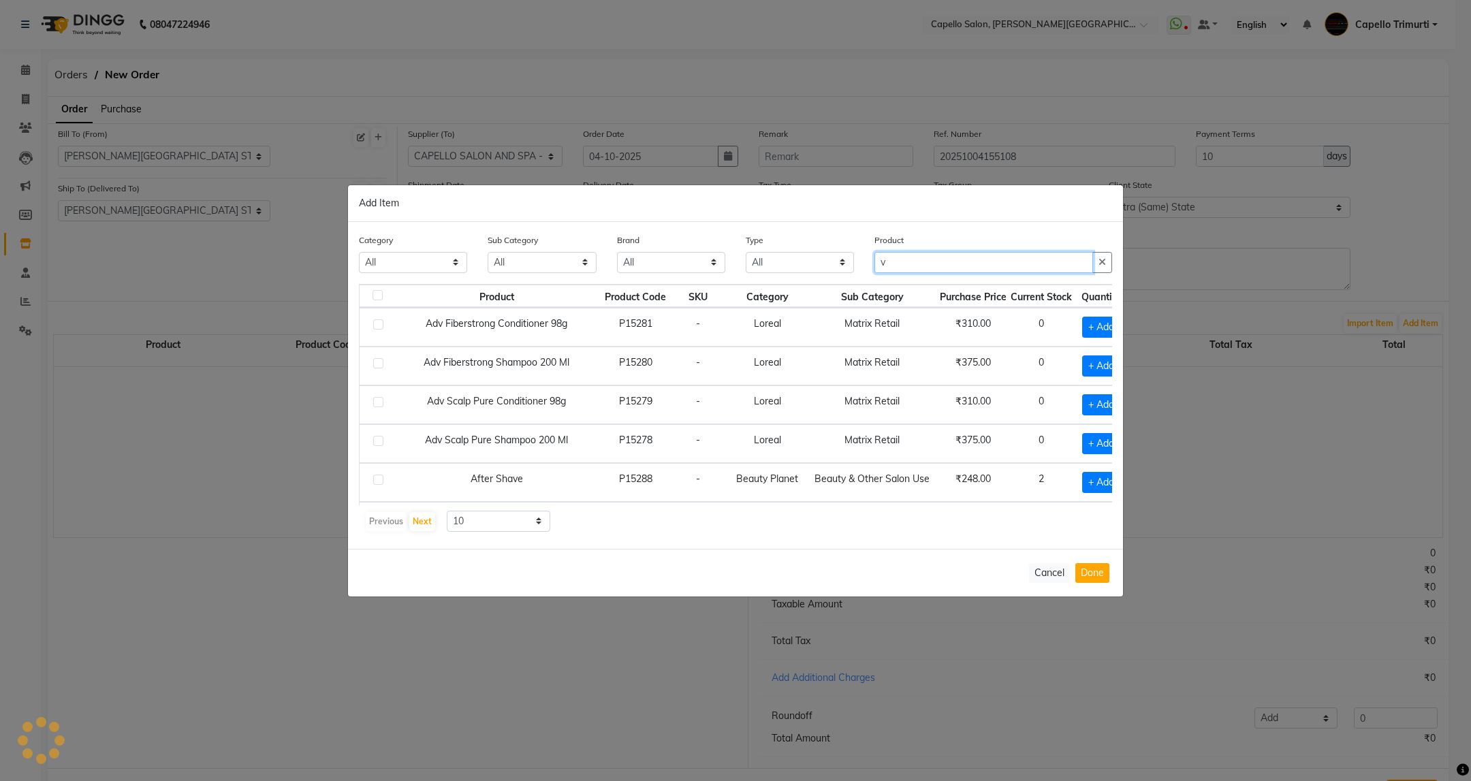
type input "v"
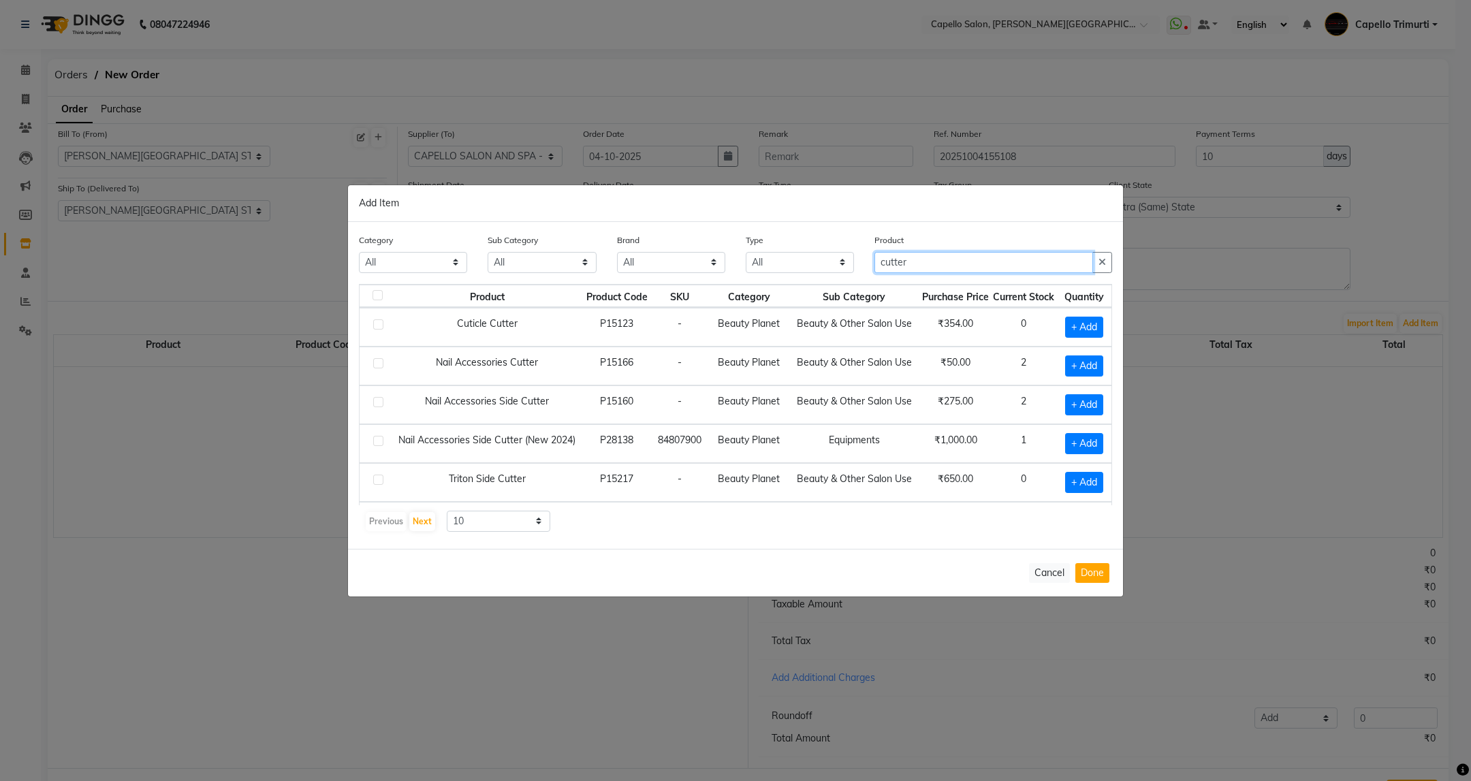
type input "cutter"
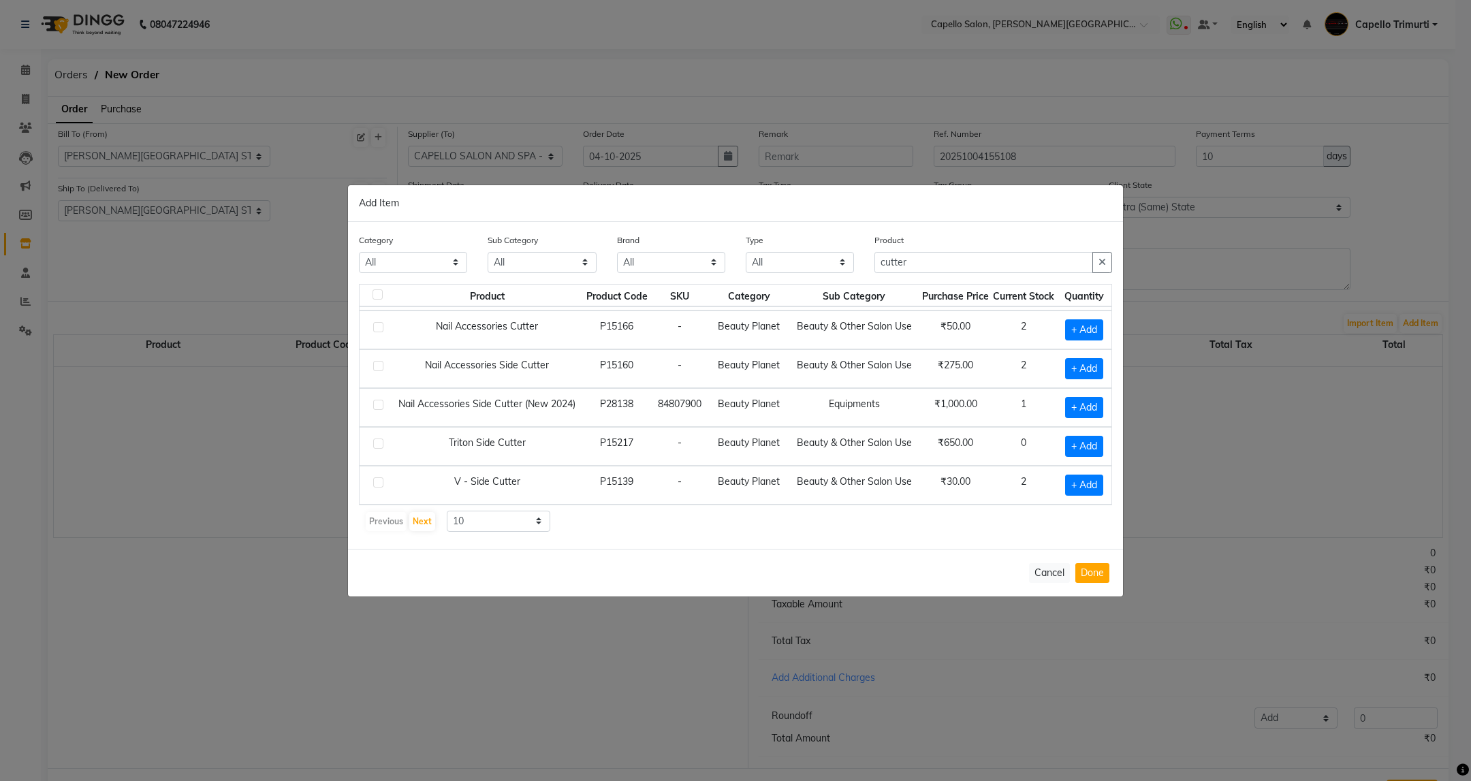
scroll to position [59, 0]
click at [1085, 476] on span "+ Add" at bounding box center [1084, 485] width 38 height 21
checkbox input "true"
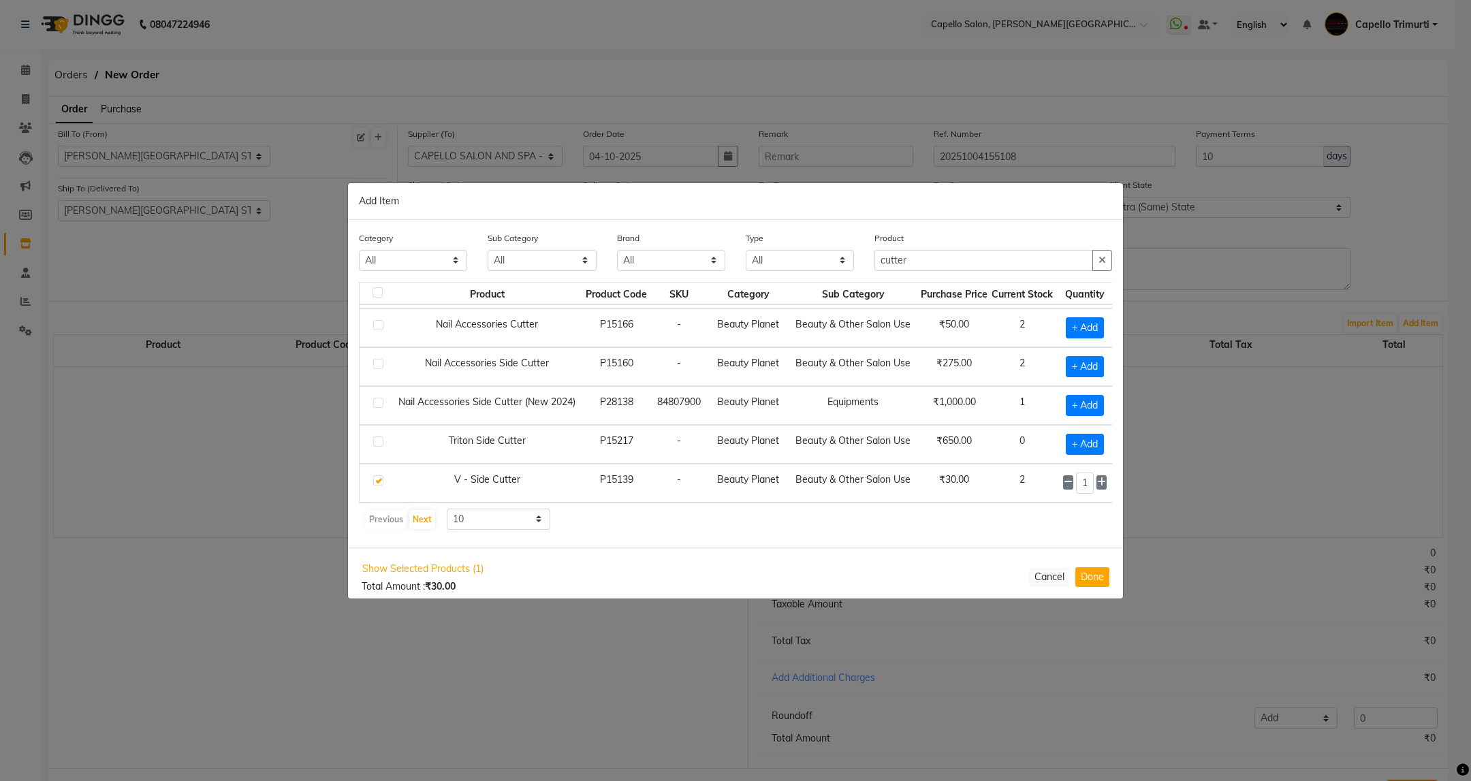
scroll to position [59, 23]
click at [1094, 477] on icon at bounding box center [1098, 482] width 9 height 10
type input "2"
click at [915, 250] on div "Product cutter" at bounding box center [993, 251] width 238 height 40
drag, startPoint x: 915, startPoint y: 252, endPoint x: 867, endPoint y: 280, distance: 55.8
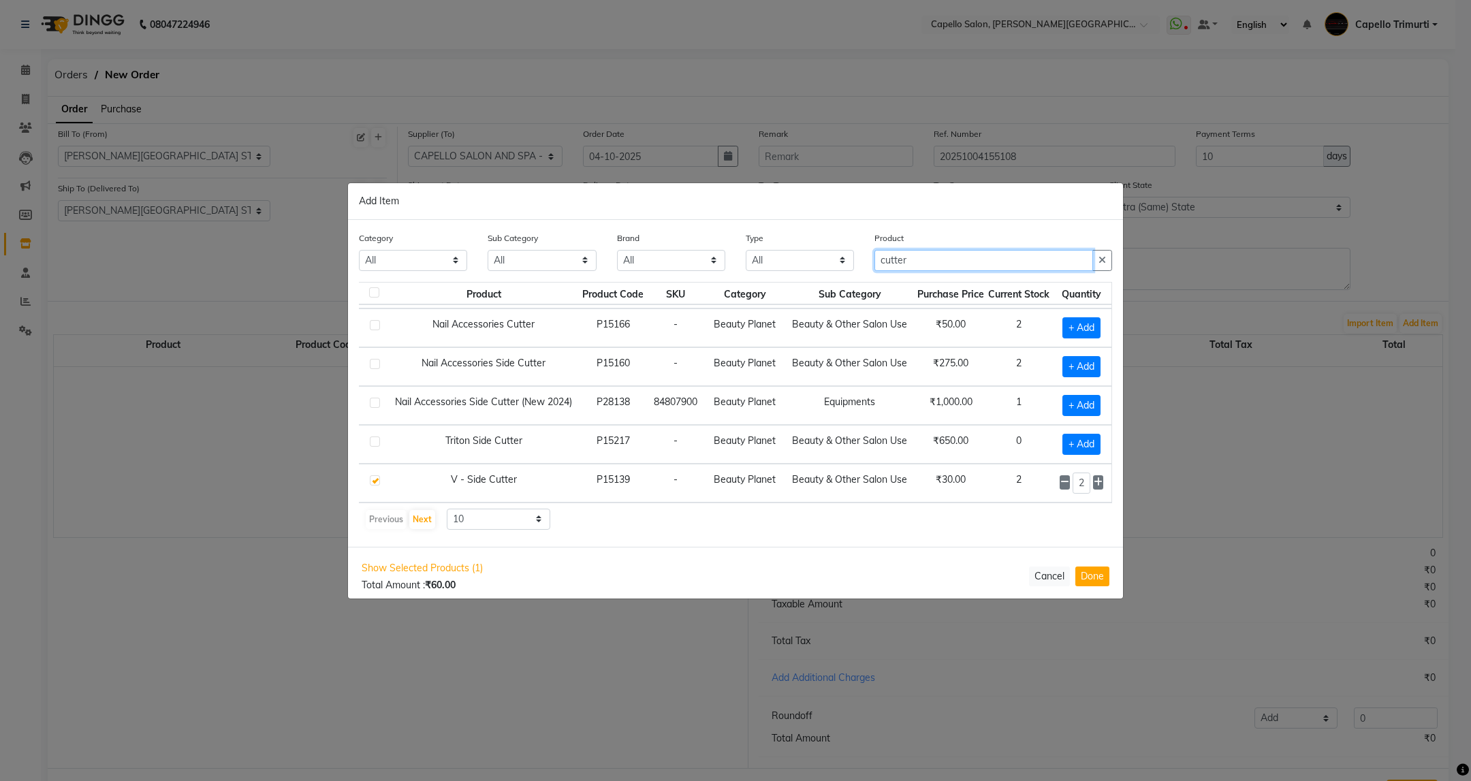
click at [867, 280] on div "Product cutter" at bounding box center [993, 256] width 258 height 51
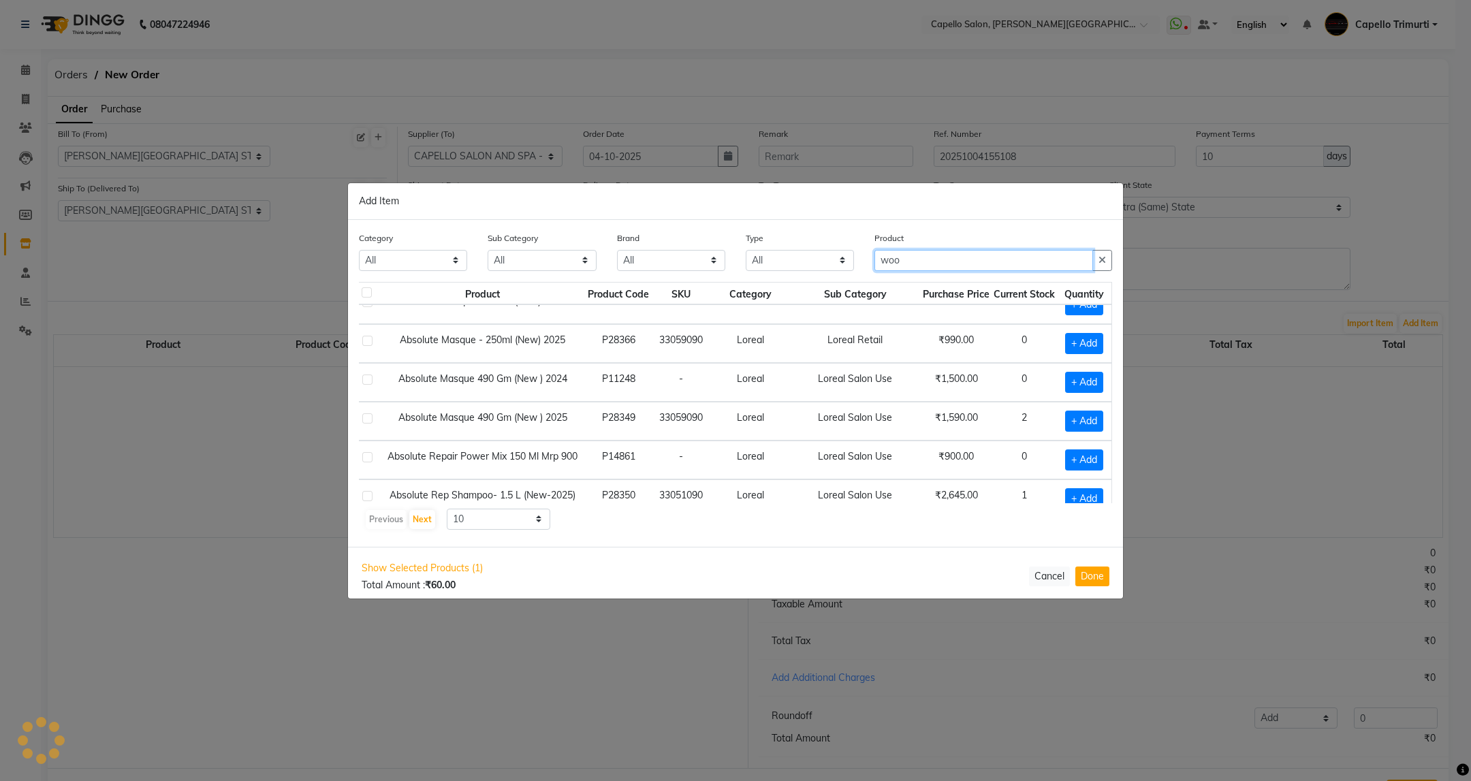
scroll to position [0, 0]
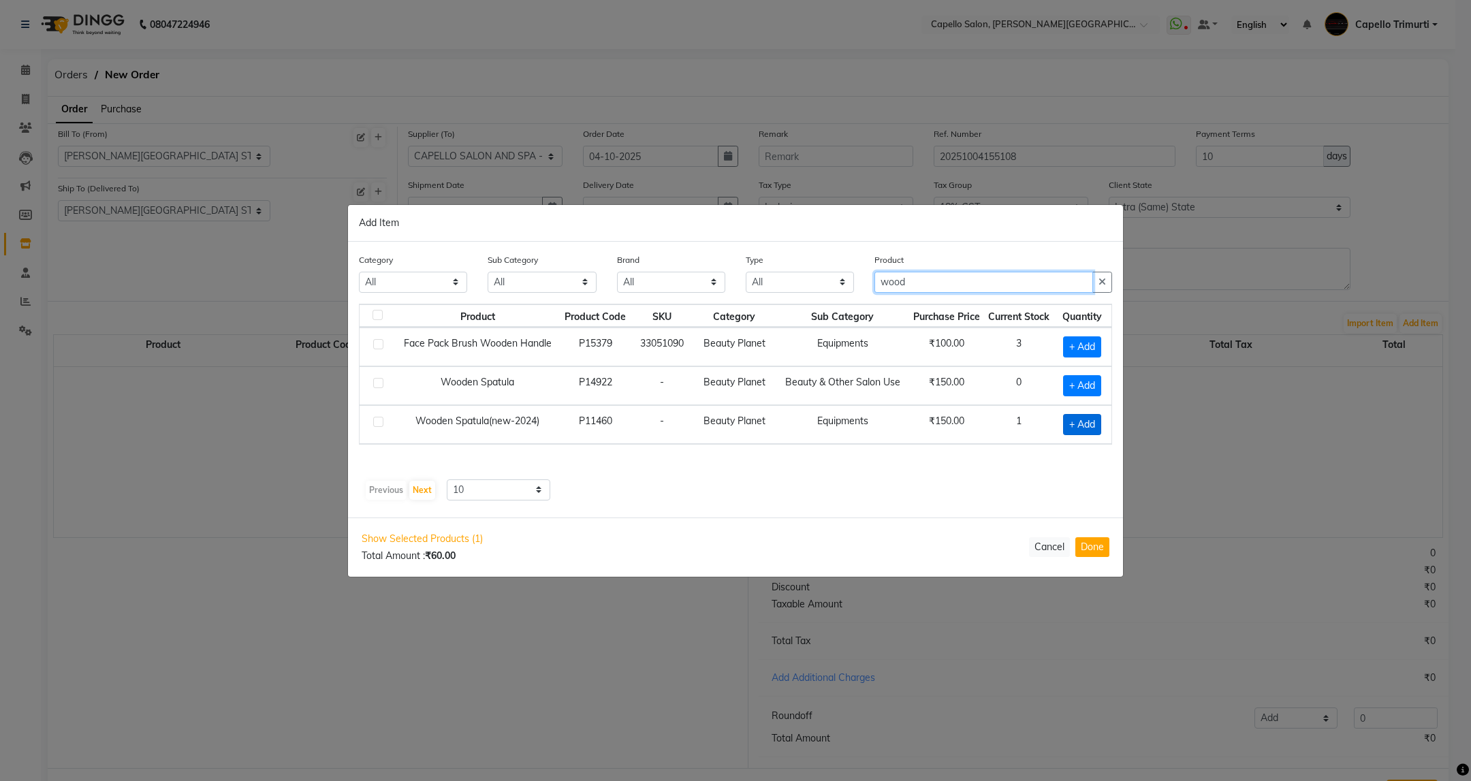
type input "wood"
click at [1081, 426] on span "+ Add" at bounding box center [1082, 424] width 38 height 21
checkbox input "true"
drag, startPoint x: 947, startPoint y: 274, endPoint x: 652, endPoint y: 333, distance: 299.9
click at [652, 333] on div "Category All Keramelon Skin Makeup Personal Care Appliances Beard Beauty Planet…" at bounding box center [735, 380] width 775 height 276
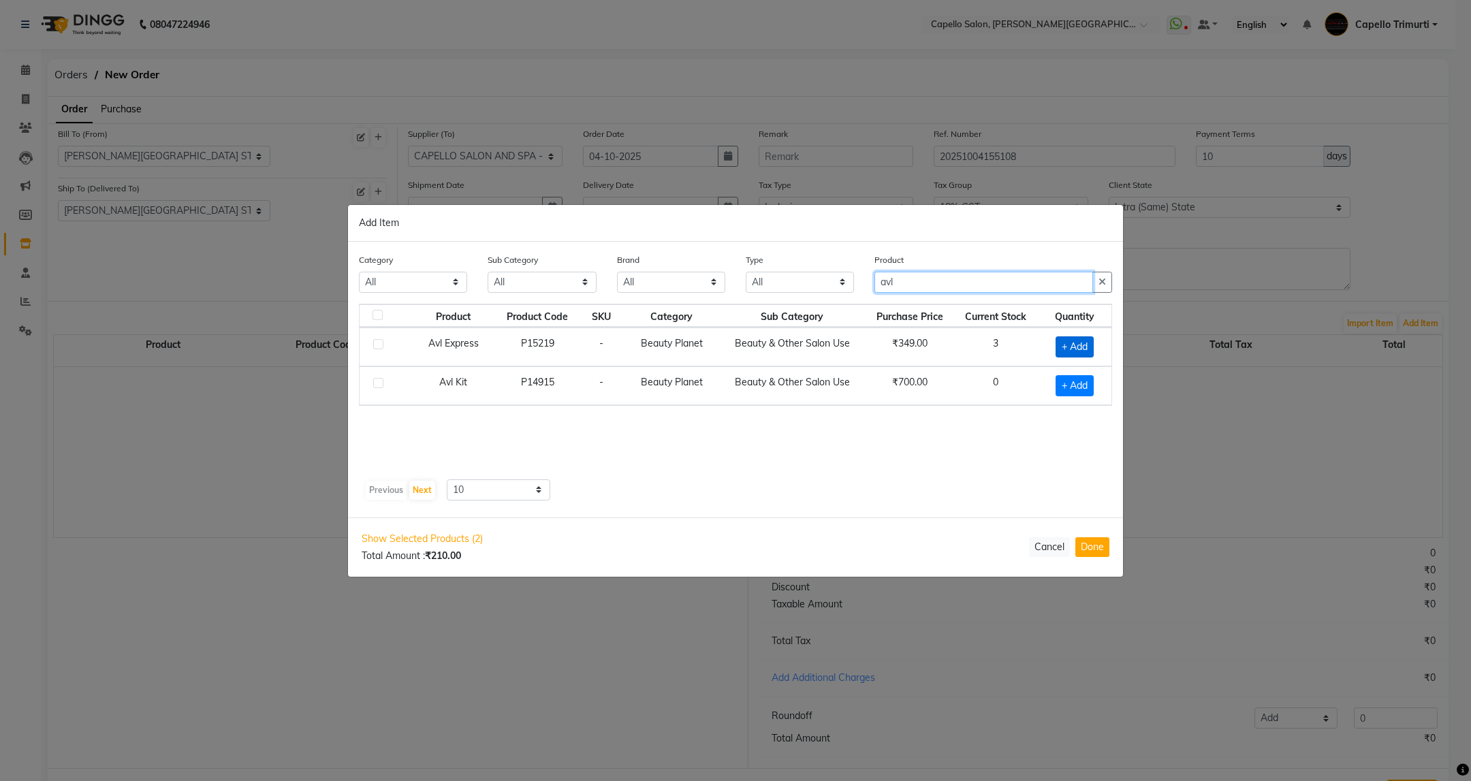
type input "avl"
click at [1085, 348] on span "+ Add" at bounding box center [1074, 346] width 38 height 21
checkbox input "true"
click at [1091, 339] on span at bounding box center [1091, 345] width 13 height 14
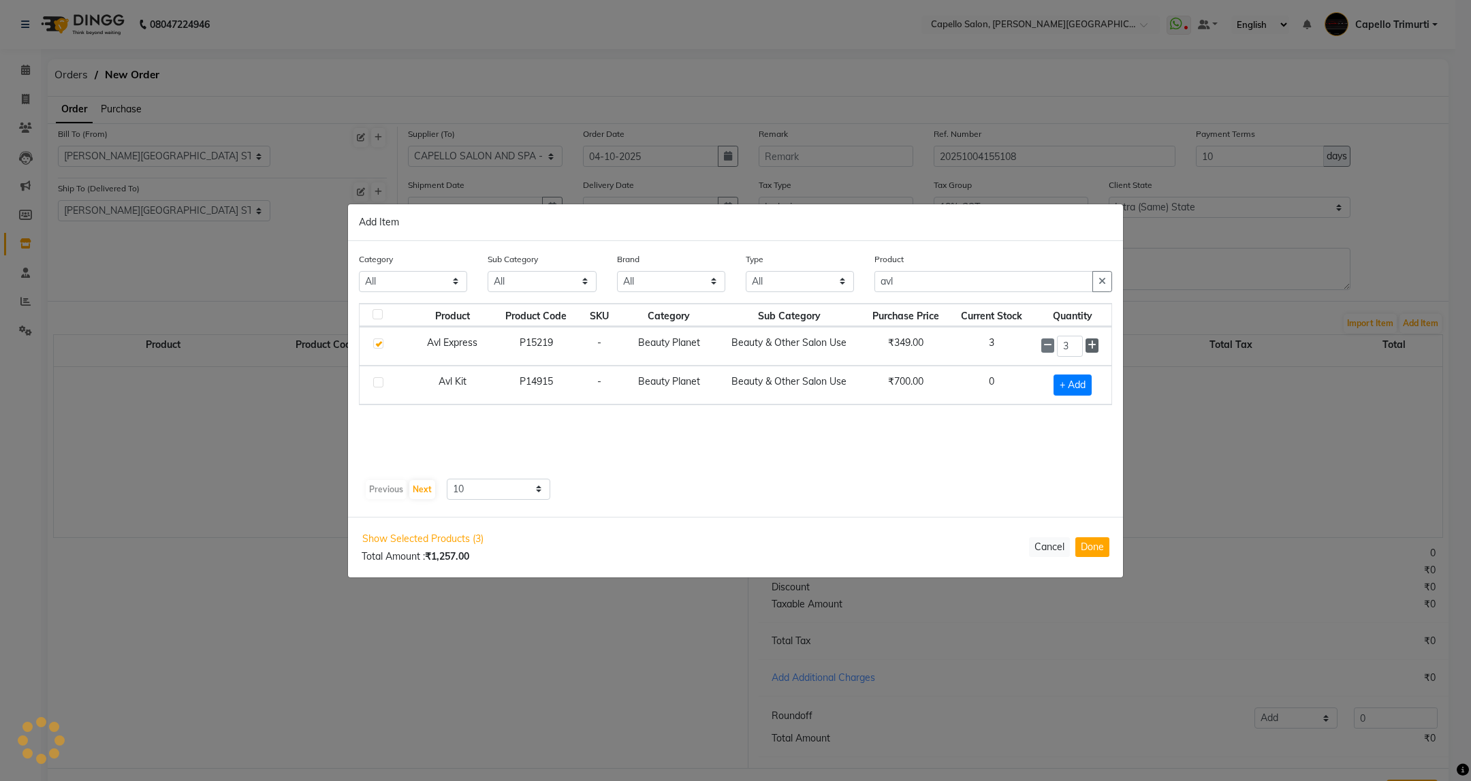
click at [1091, 339] on span at bounding box center [1091, 345] width 13 height 14
drag, startPoint x: 993, startPoint y: 285, endPoint x: 804, endPoint y: 308, distance: 191.5
click at [804, 308] on div "Category All Keramelon Skin Makeup Personal Care Appliances Beard Beauty Planet…" at bounding box center [735, 380] width 775 height 276
click at [1093, 349] on icon at bounding box center [1091, 346] width 9 height 10
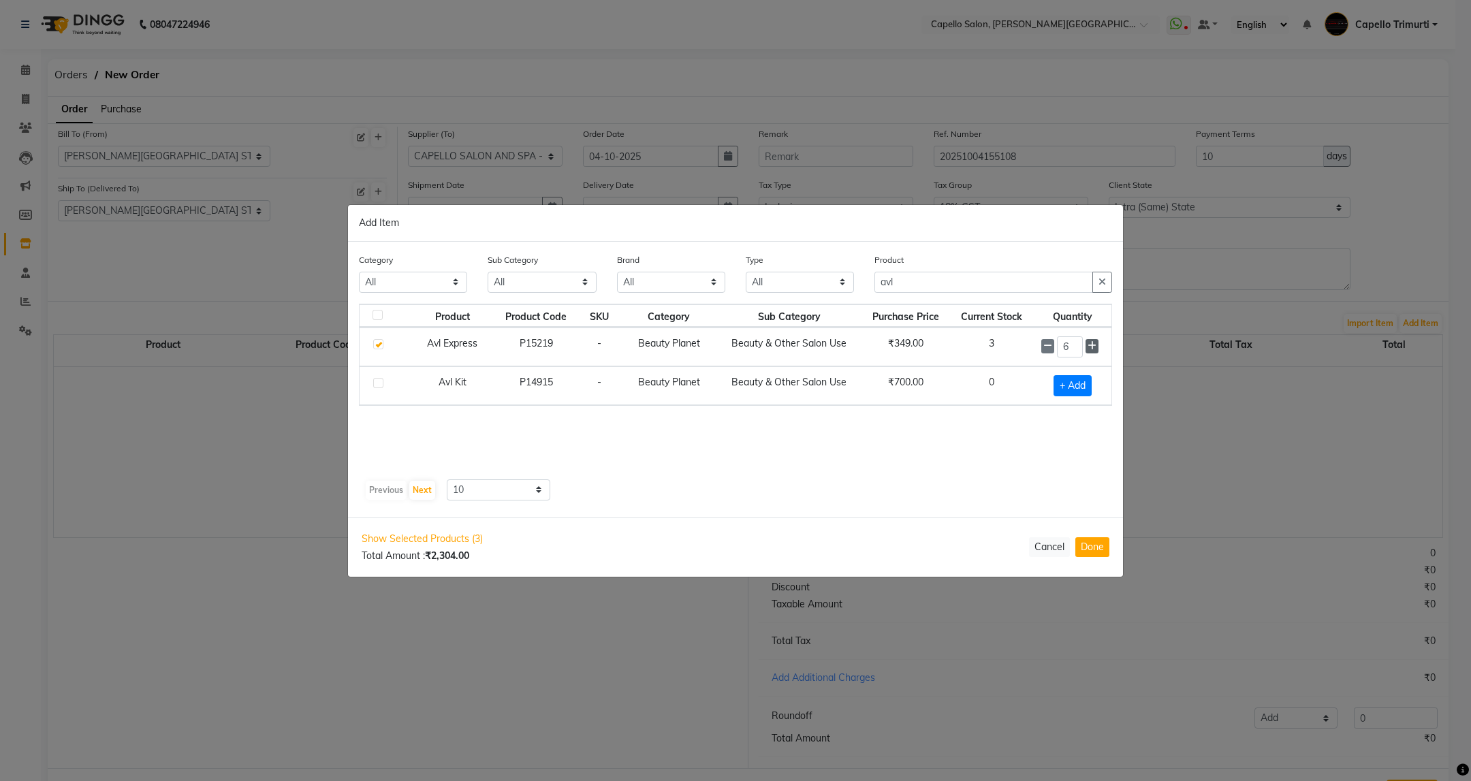
click at [1093, 349] on icon at bounding box center [1091, 346] width 9 height 10
type input "8"
drag, startPoint x: 926, startPoint y: 291, endPoint x: 827, endPoint y: 319, distance: 102.8
click at [827, 319] on div "Category All Keramelon Skin Makeup Personal Care Appliances Beard Beauty Planet…" at bounding box center [735, 380] width 775 height 276
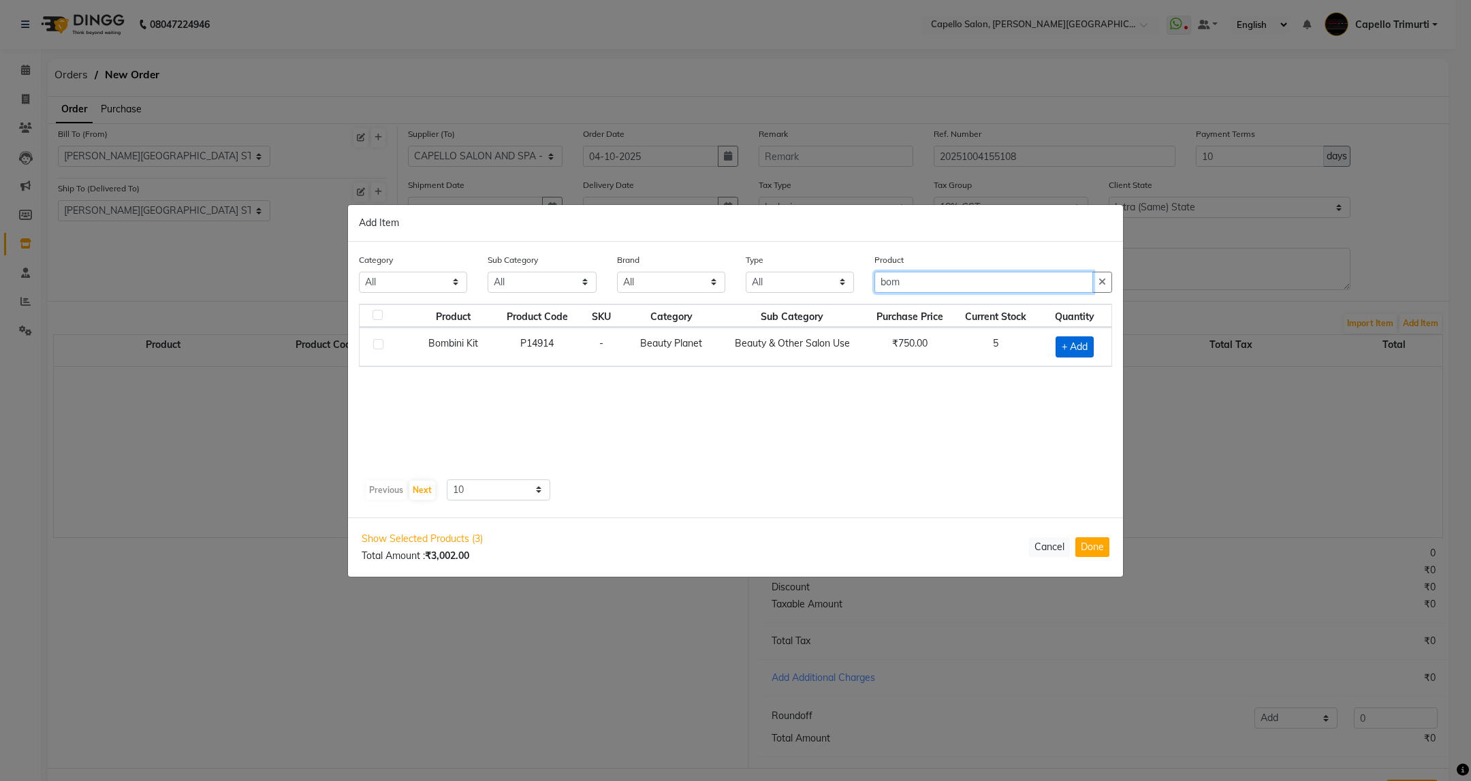
type input "bom"
click at [1068, 346] on span "+ Add" at bounding box center [1074, 346] width 38 height 21
checkbox input "true"
click at [1095, 342] on icon at bounding box center [1091, 345] width 9 height 10
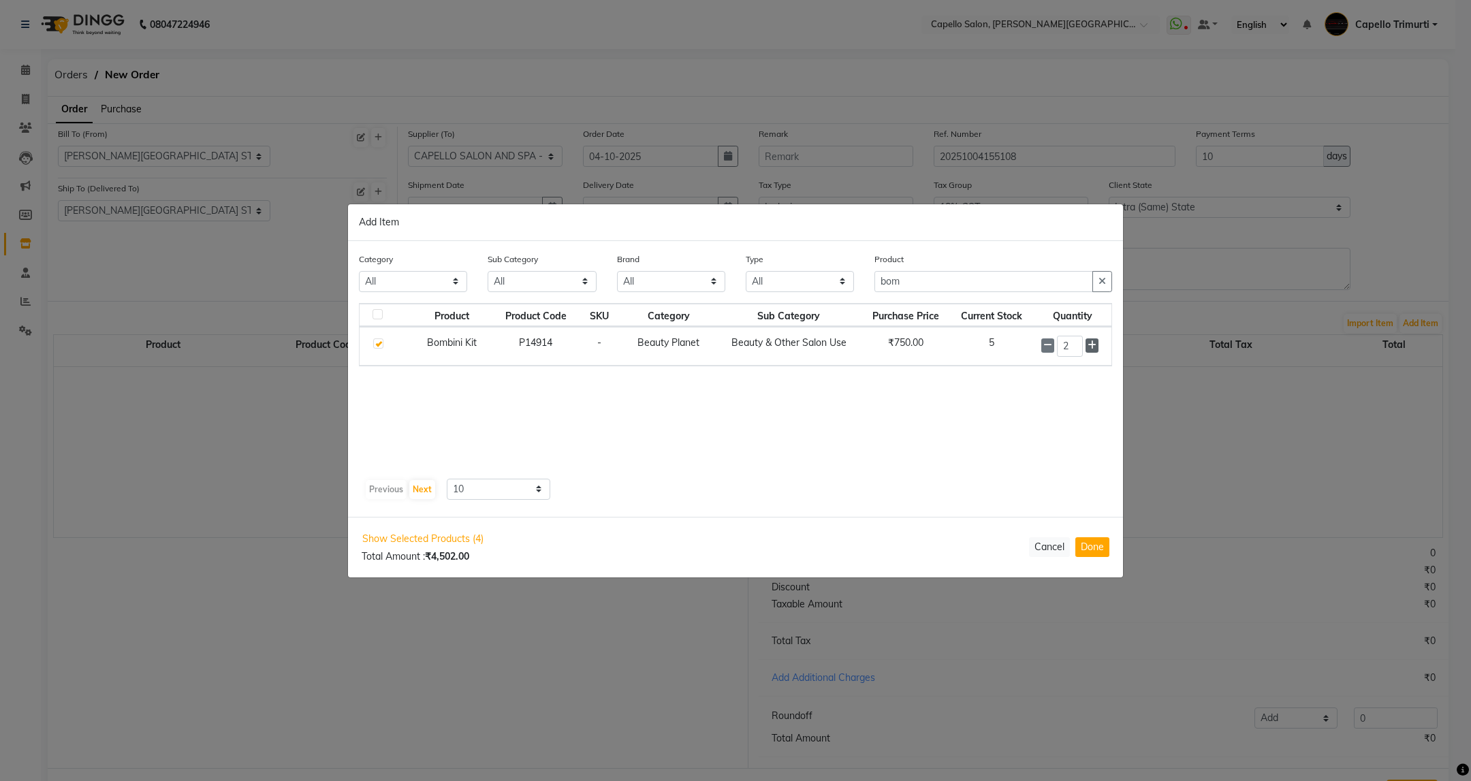
type input "3"
drag, startPoint x: 926, startPoint y: 278, endPoint x: 777, endPoint y: 321, distance: 155.4
click at [777, 321] on div "Category All Keramelon Skin Makeup Personal Care Appliances Beard Beauty Planet…" at bounding box center [735, 380] width 775 height 276
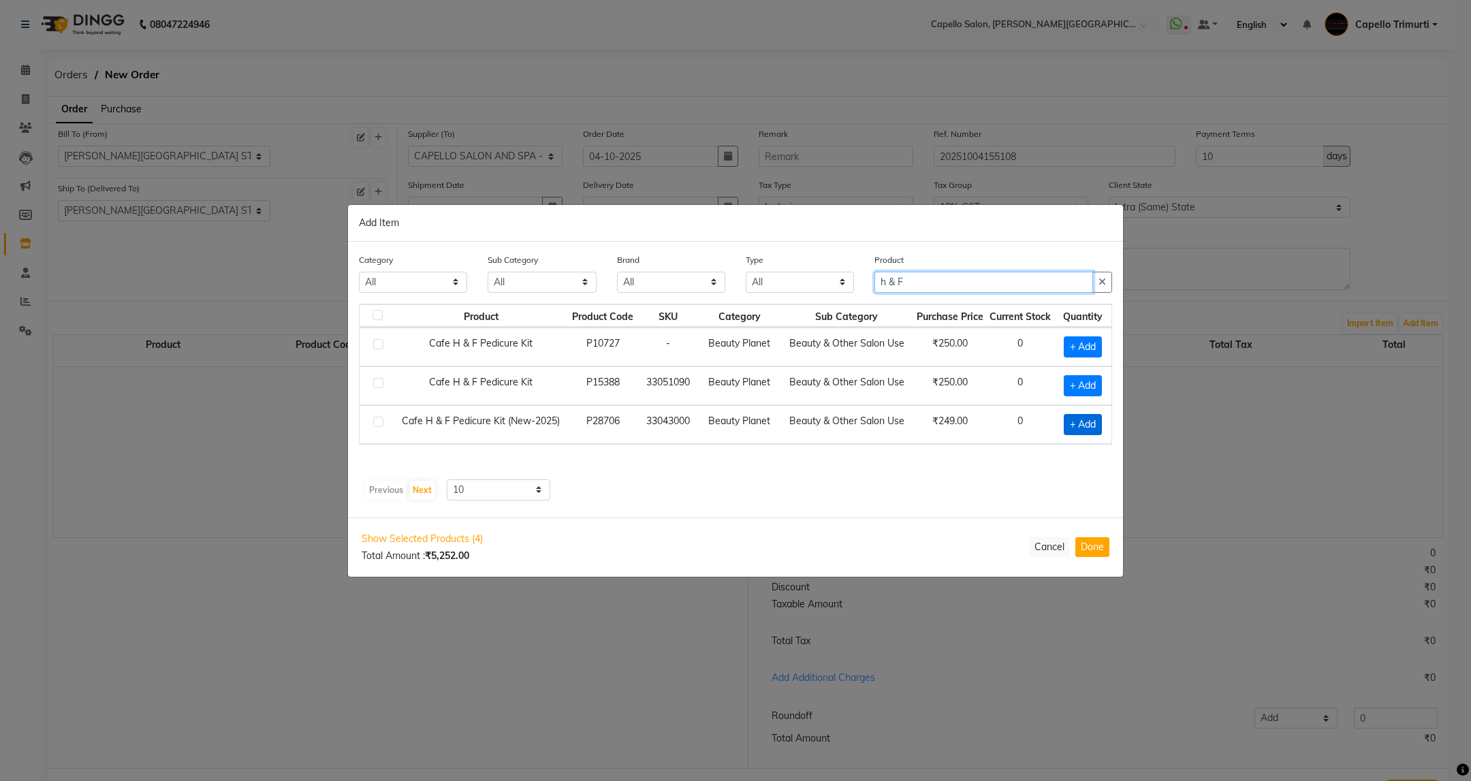
type input "h & F"
click at [1069, 430] on span "+ Add" at bounding box center [1083, 424] width 38 height 21
checkbox input "true"
click at [1096, 424] on icon at bounding box center [1098, 424] width 9 height 10
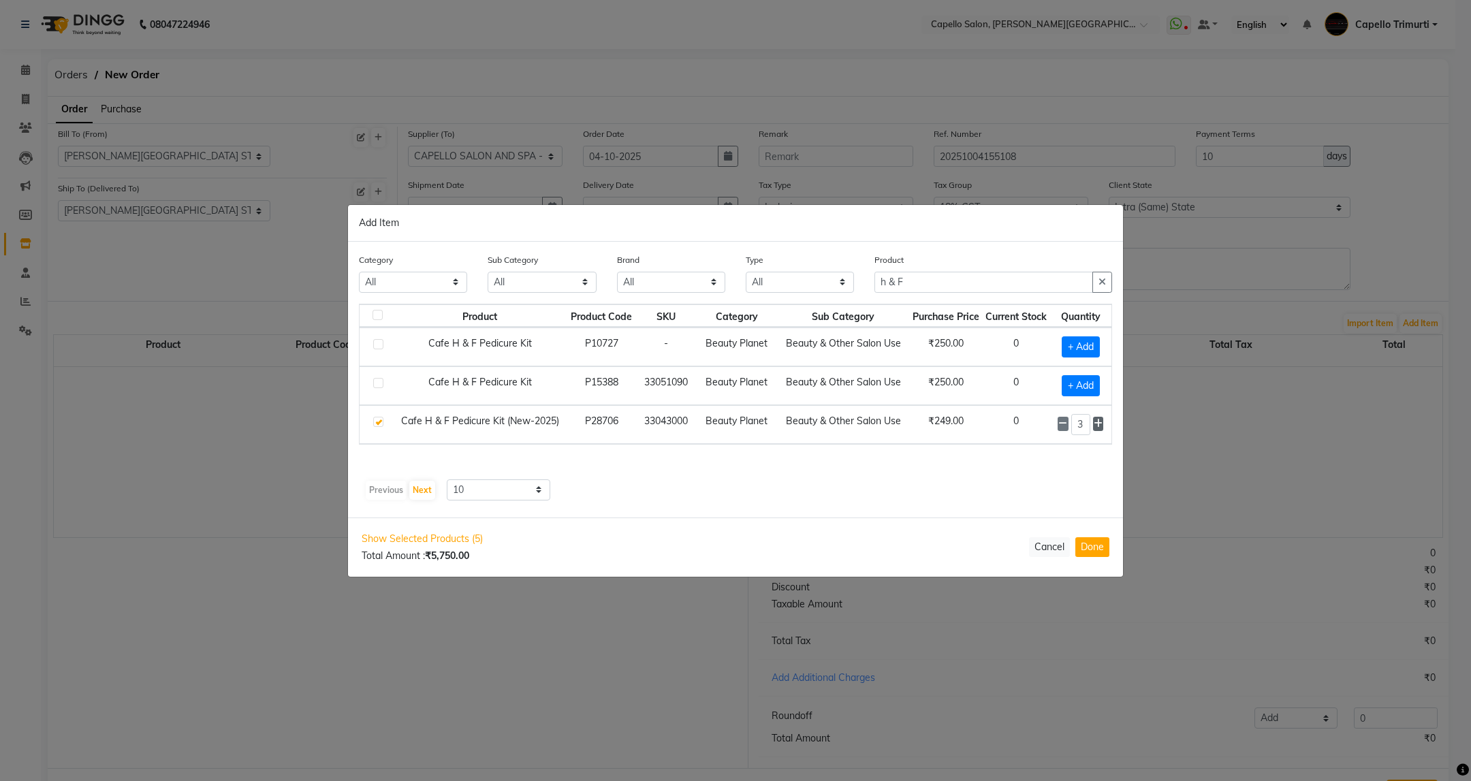
click at [1096, 424] on icon at bounding box center [1098, 424] width 9 height 10
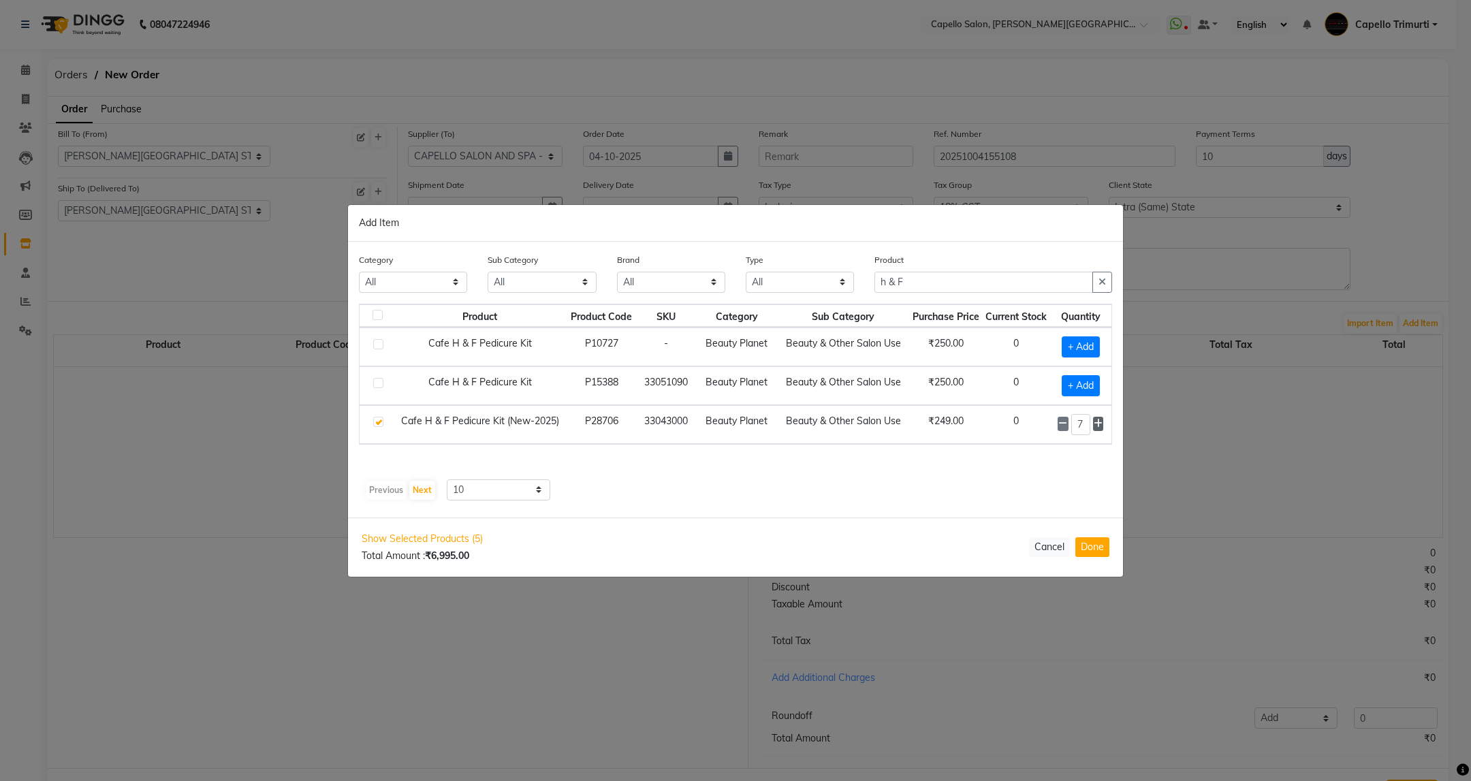
type input "8"
drag, startPoint x: 923, startPoint y: 276, endPoint x: 783, endPoint y: 313, distance: 145.2
click at [783, 313] on div "Category All Keramelon Skin Makeup Personal Care Appliances Beard Beauty Planet…" at bounding box center [735, 380] width 775 height 276
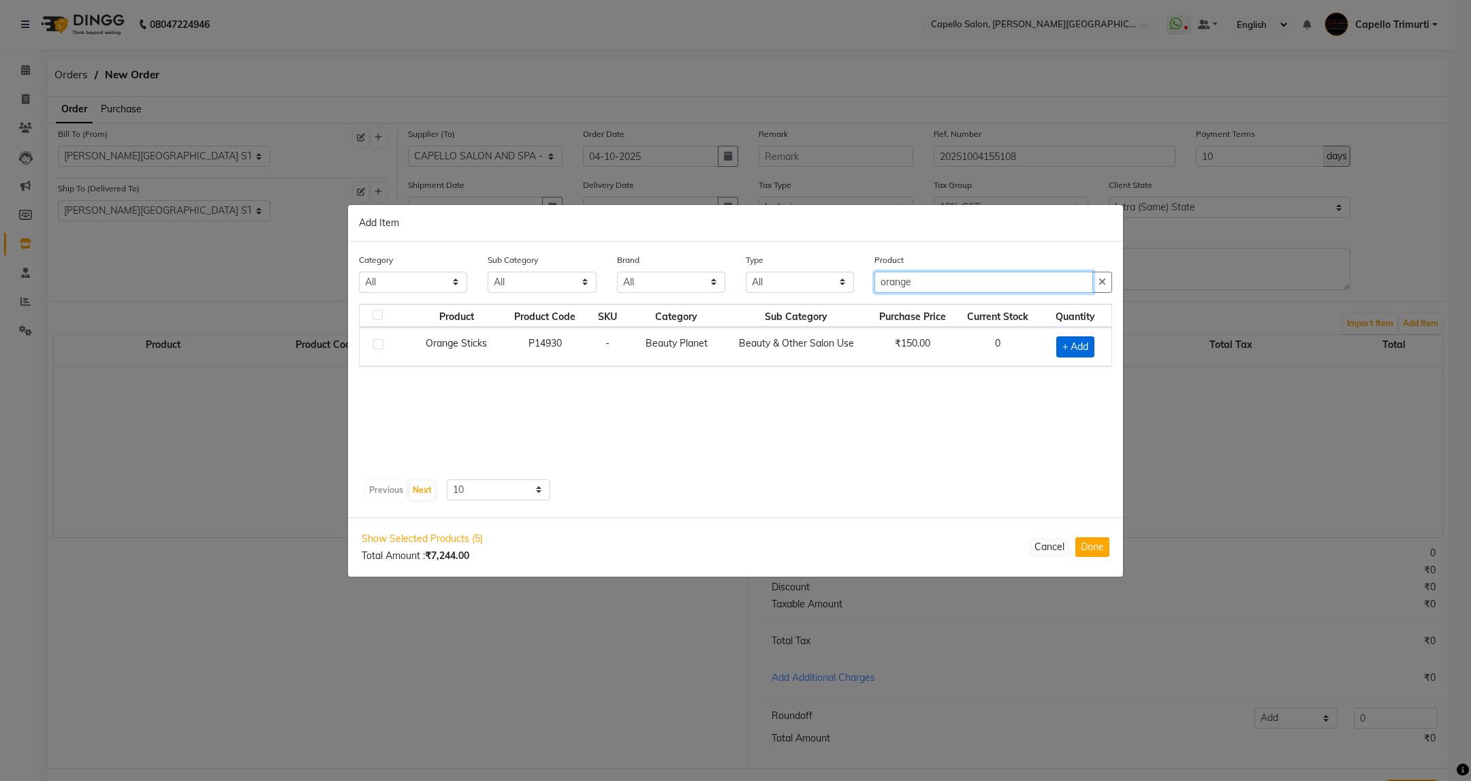
type input "orange"
click at [1067, 347] on span "+ Add" at bounding box center [1075, 346] width 38 height 21
checkbox input "true"
click at [1099, 345] on div "1" at bounding box center [1073, 346] width 61 height 21
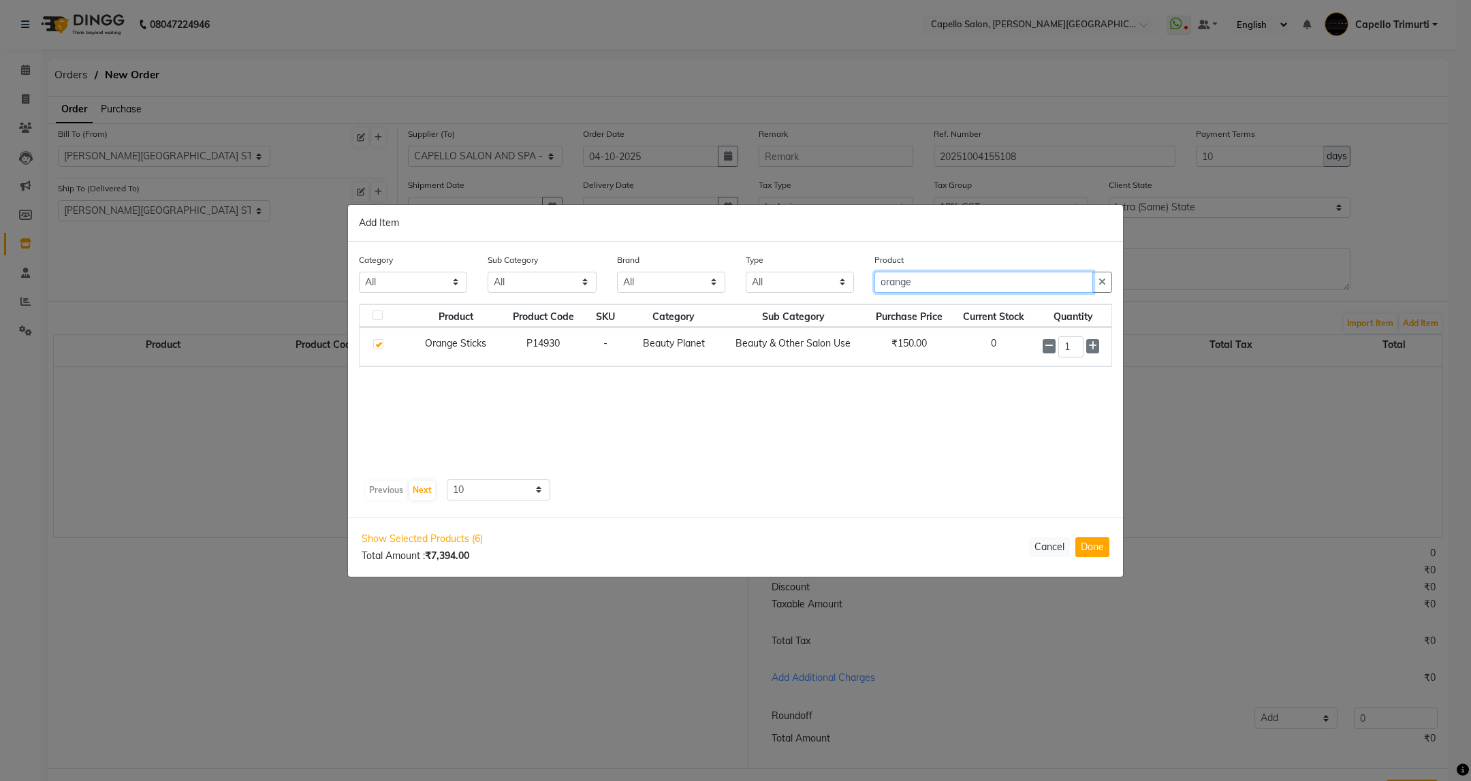
drag, startPoint x: 953, startPoint y: 276, endPoint x: 809, endPoint y: 303, distance: 146.2
click at [809, 303] on div "Category All Keramelon Skin Makeup Personal Care Appliances Beard Beauty Planet…" at bounding box center [736, 278] width 774 height 51
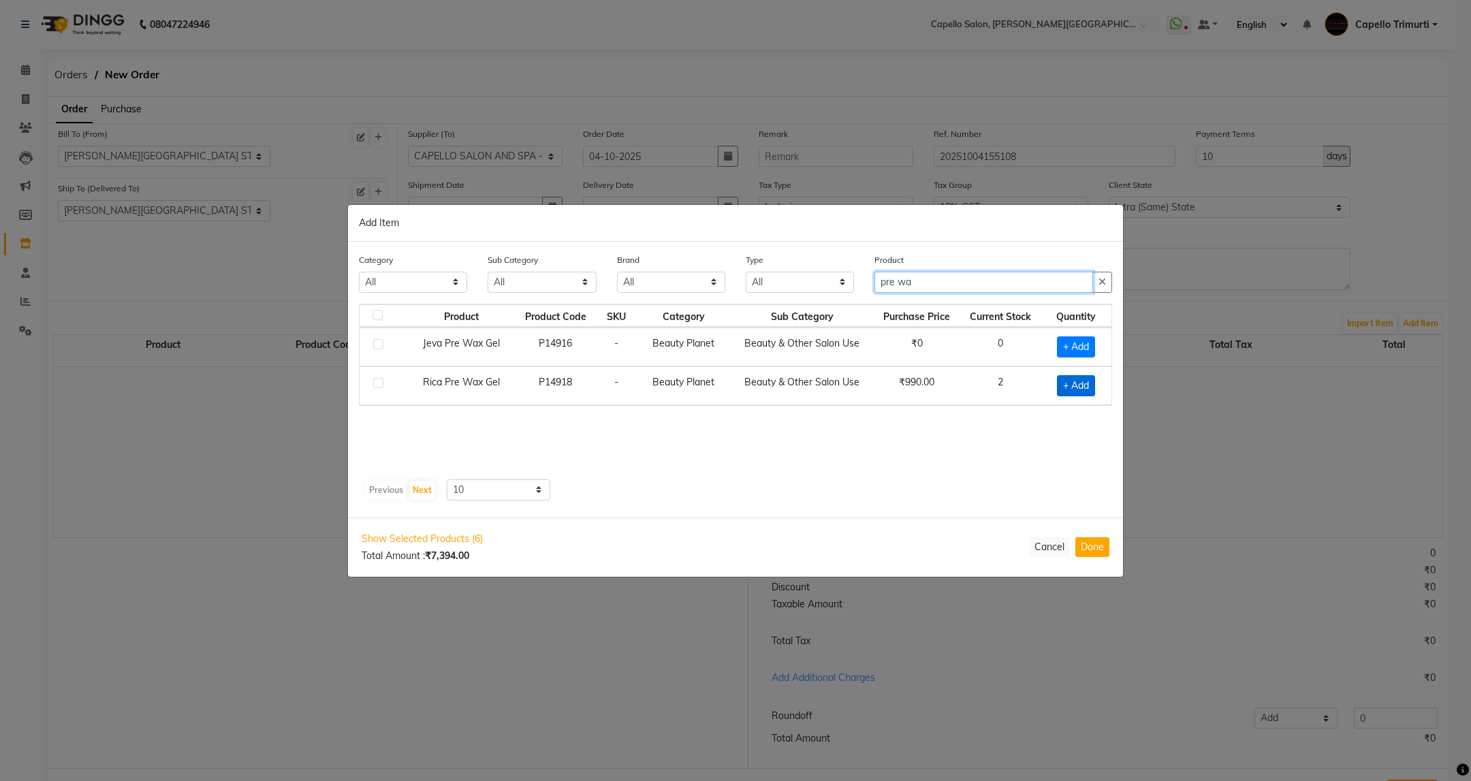
type input "pre wa"
click at [1062, 393] on span "+ Add" at bounding box center [1076, 385] width 38 height 21
checkbox input "true"
drag, startPoint x: 947, startPoint y: 279, endPoint x: 638, endPoint y: 319, distance: 311.2
click at [638, 319] on div "Category All Keramelon Skin Makeup Personal Care Appliances Beard Beauty Planet…" at bounding box center [735, 379] width 775 height 276
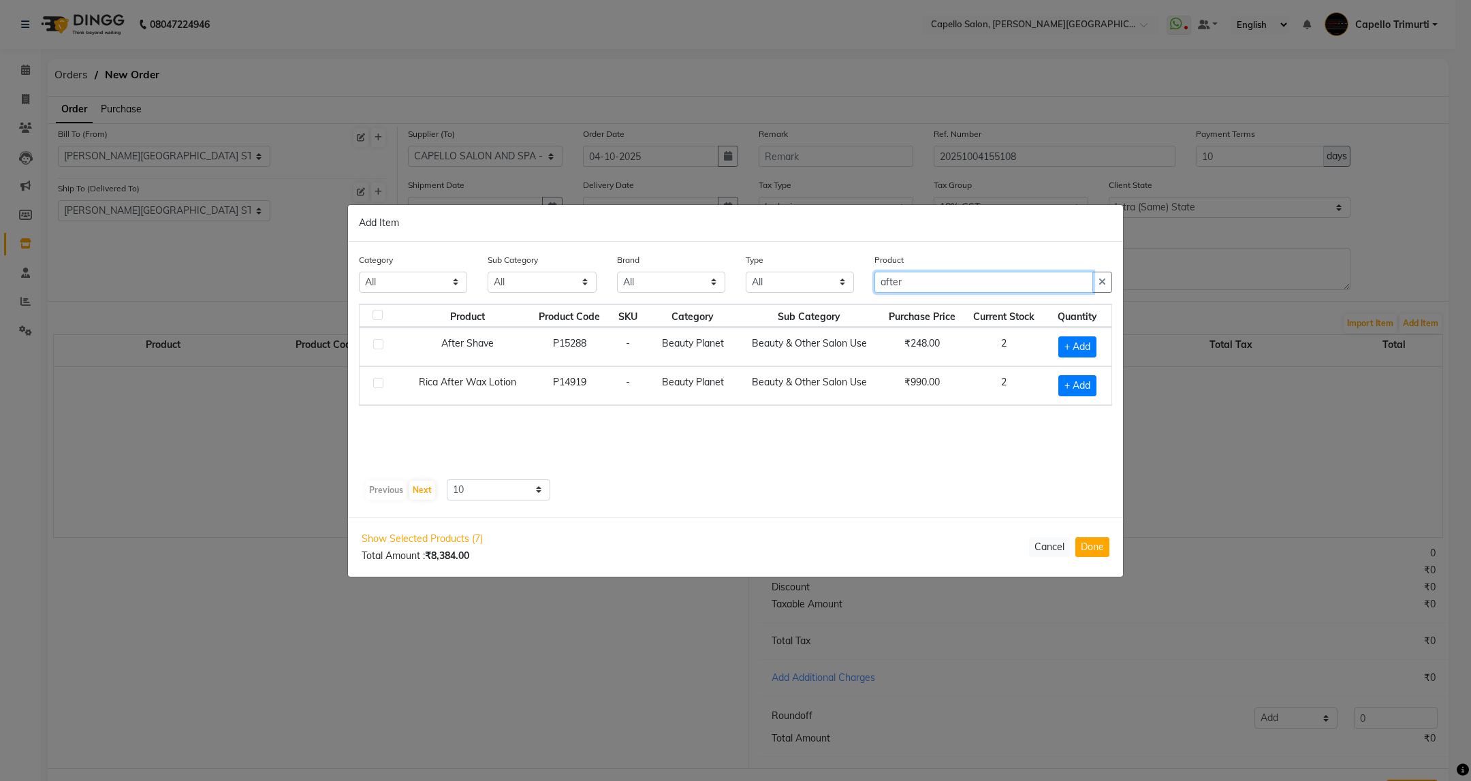
type input "after"
click at [734, 464] on div "Product Product Code SKU Category Sub Category Purchase Price Current Stock Qua…" at bounding box center [735, 389] width 753 height 170
click at [1095, 388] on span "+ Add" at bounding box center [1077, 385] width 38 height 21
checkbox input "true"
drag, startPoint x: 934, startPoint y: 283, endPoint x: 809, endPoint y: 308, distance: 127.3
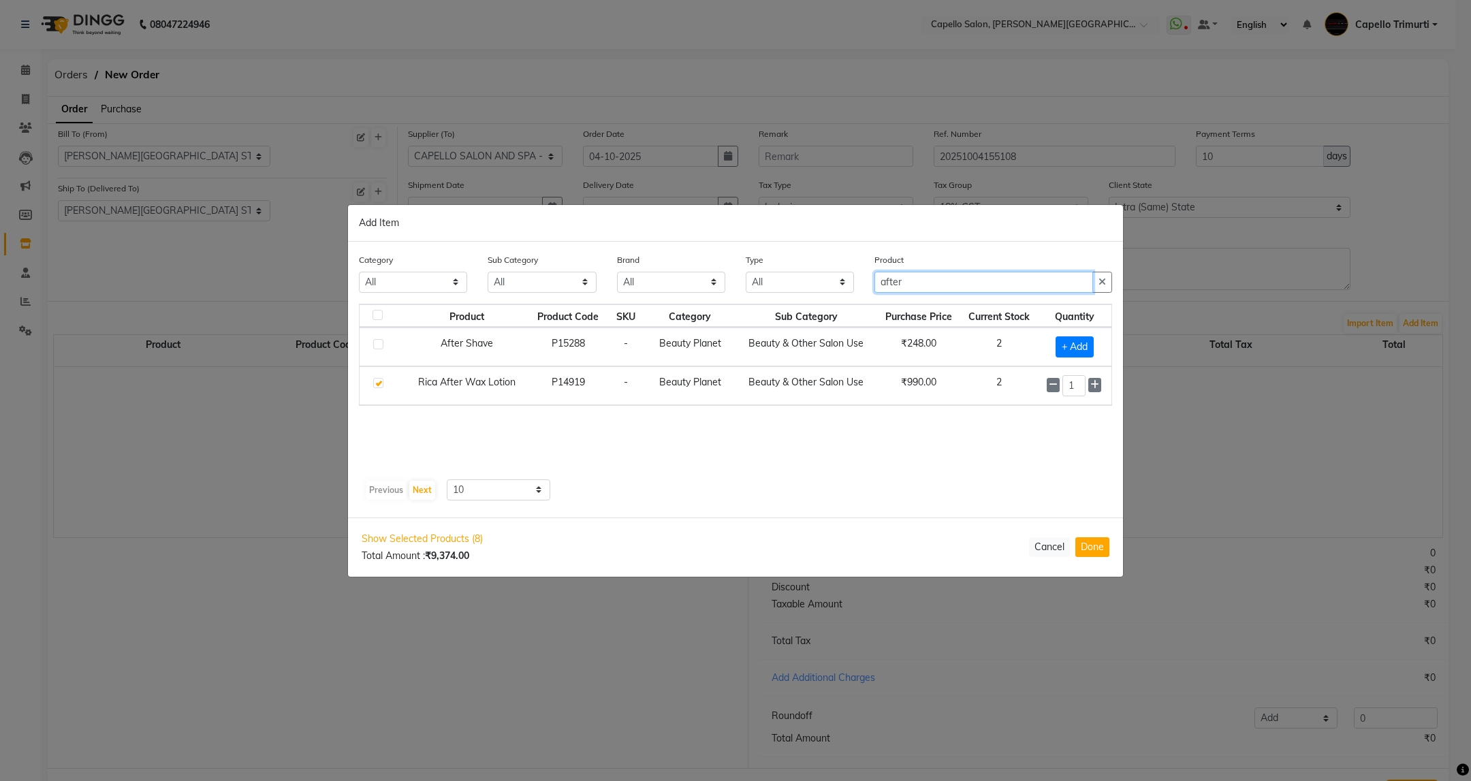
click at [809, 308] on div "Category All Keramelon Skin Makeup Personal Care Appliances Beard Beauty Planet…" at bounding box center [735, 380] width 775 height 276
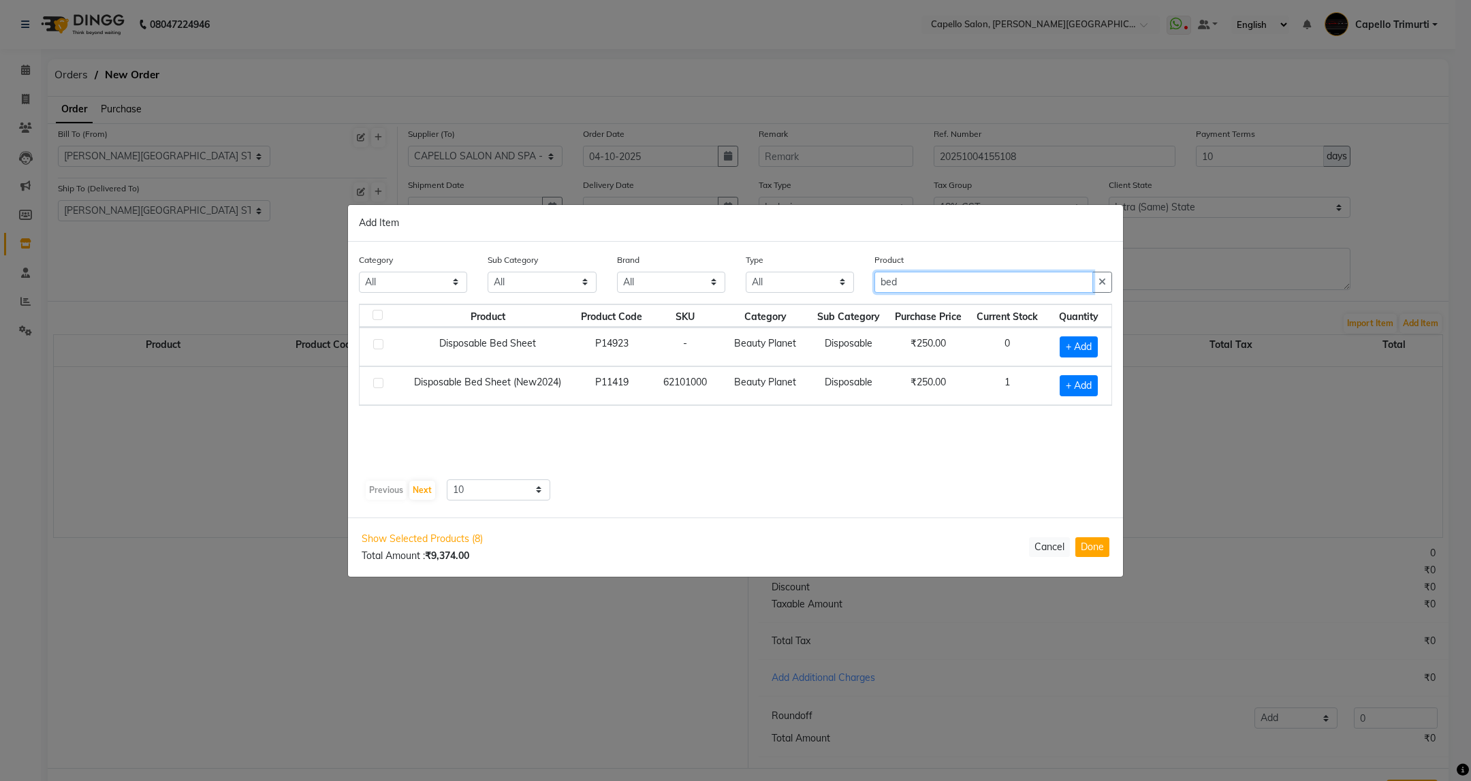
type input "bed"
click at [1016, 447] on div "Product Product Code SKU Category Sub Category Purchase Price Current Stock Qua…" at bounding box center [735, 389] width 753 height 170
click at [1085, 390] on span "+ Add" at bounding box center [1079, 385] width 38 height 21
checkbox input "true"
click at [1093, 384] on icon at bounding box center [1096, 384] width 9 height 10
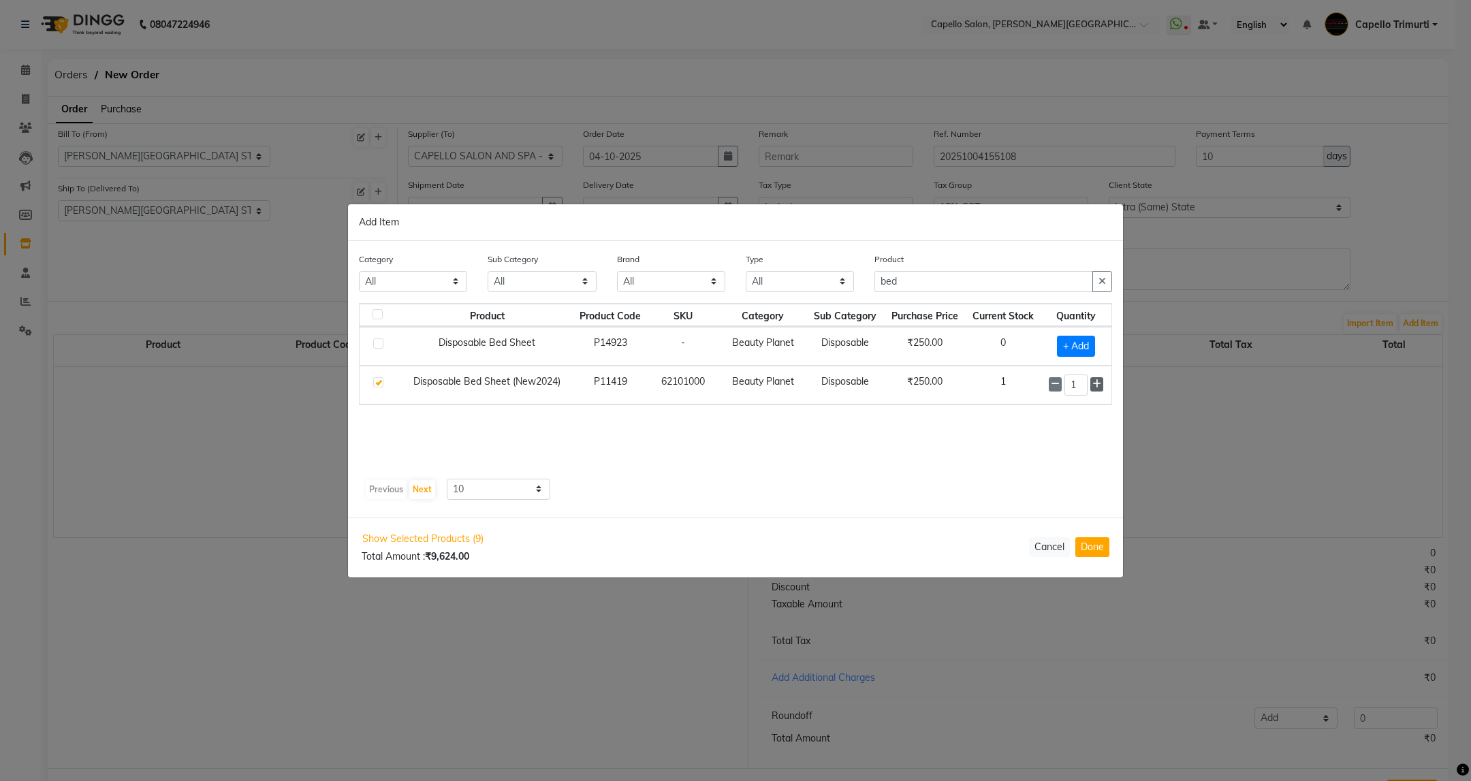
type input "2"
drag, startPoint x: 934, startPoint y: 285, endPoint x: 789, endPoint y: 317, distance: 148.5
click at [789, 317] on div "Category All Keramelon Skin Makeup Personal Care Appliances Beard Beauty Planet…" at bounding box center [735, 380] width 775 height 276
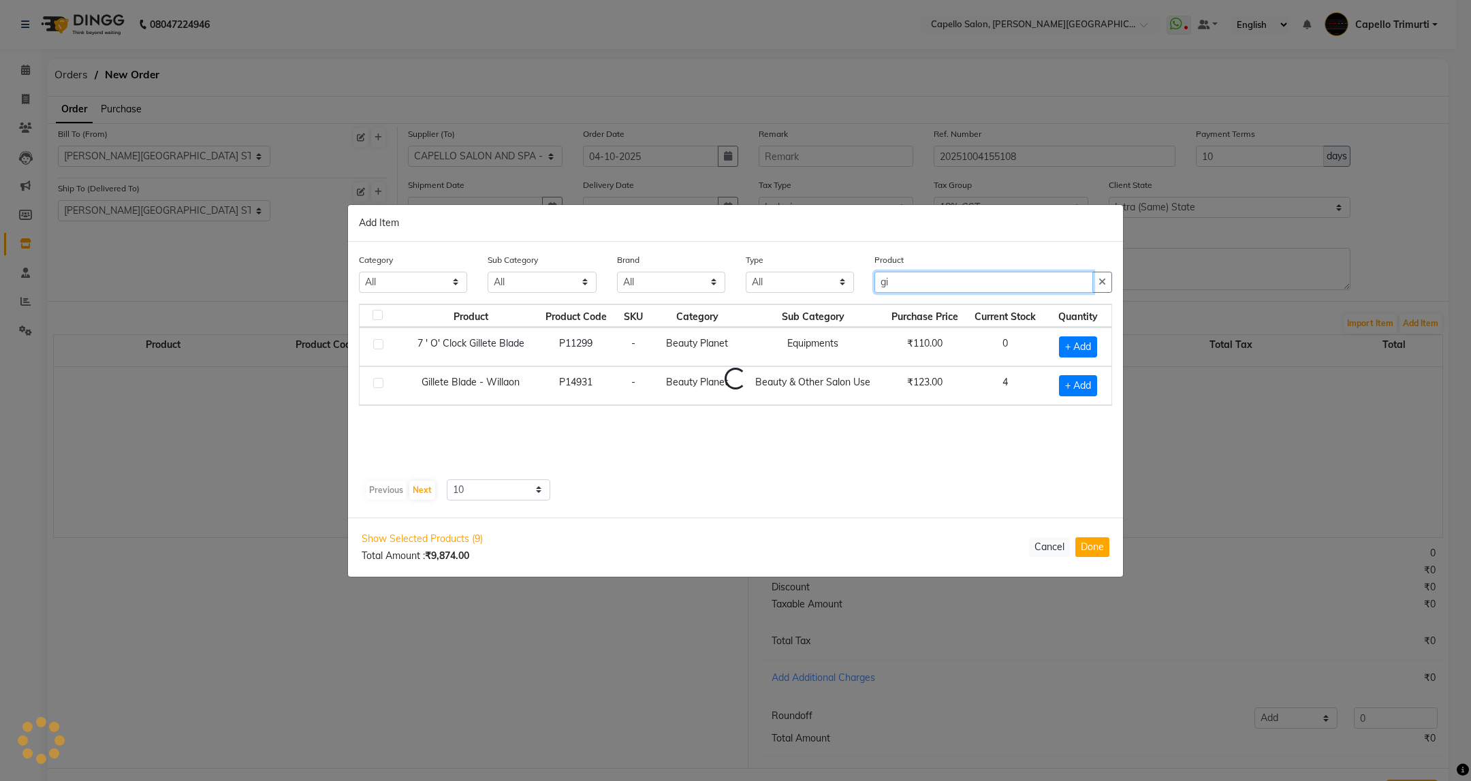
type input "g"
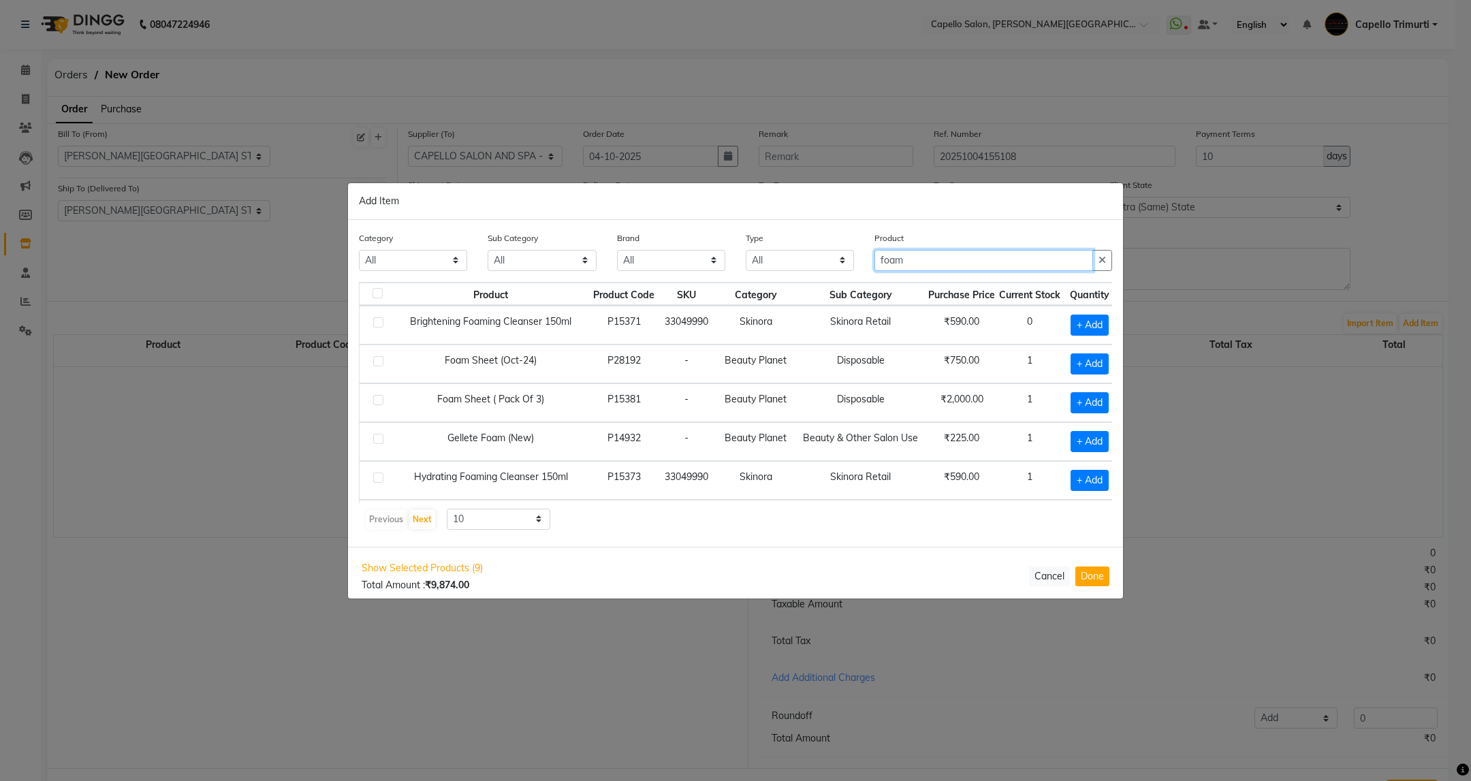
type input "foam"
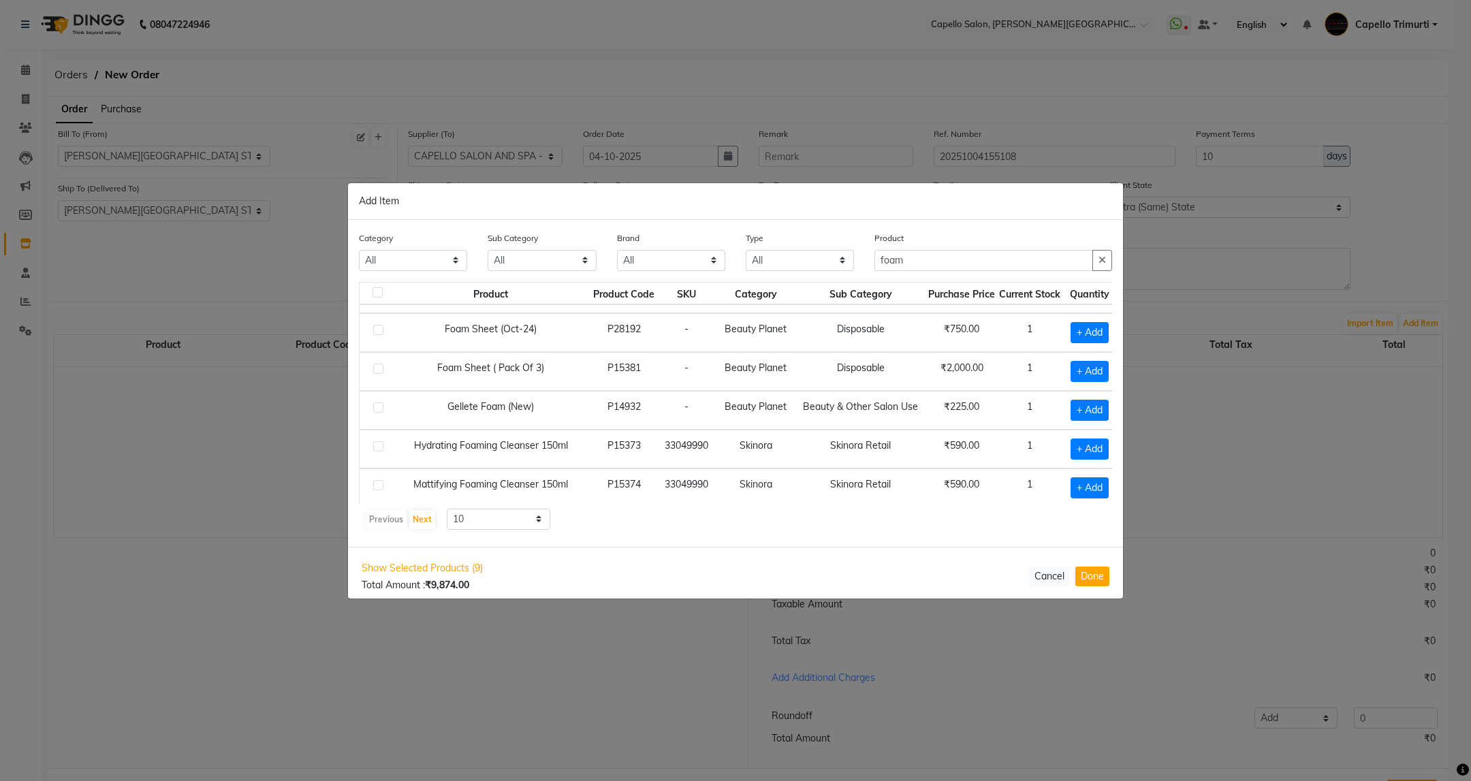
scroll to position [31, 29]
click at [1070, 411] on span "+ Add" at bounding box center [1084, 410] width 38 height 21
checkbox input "true"
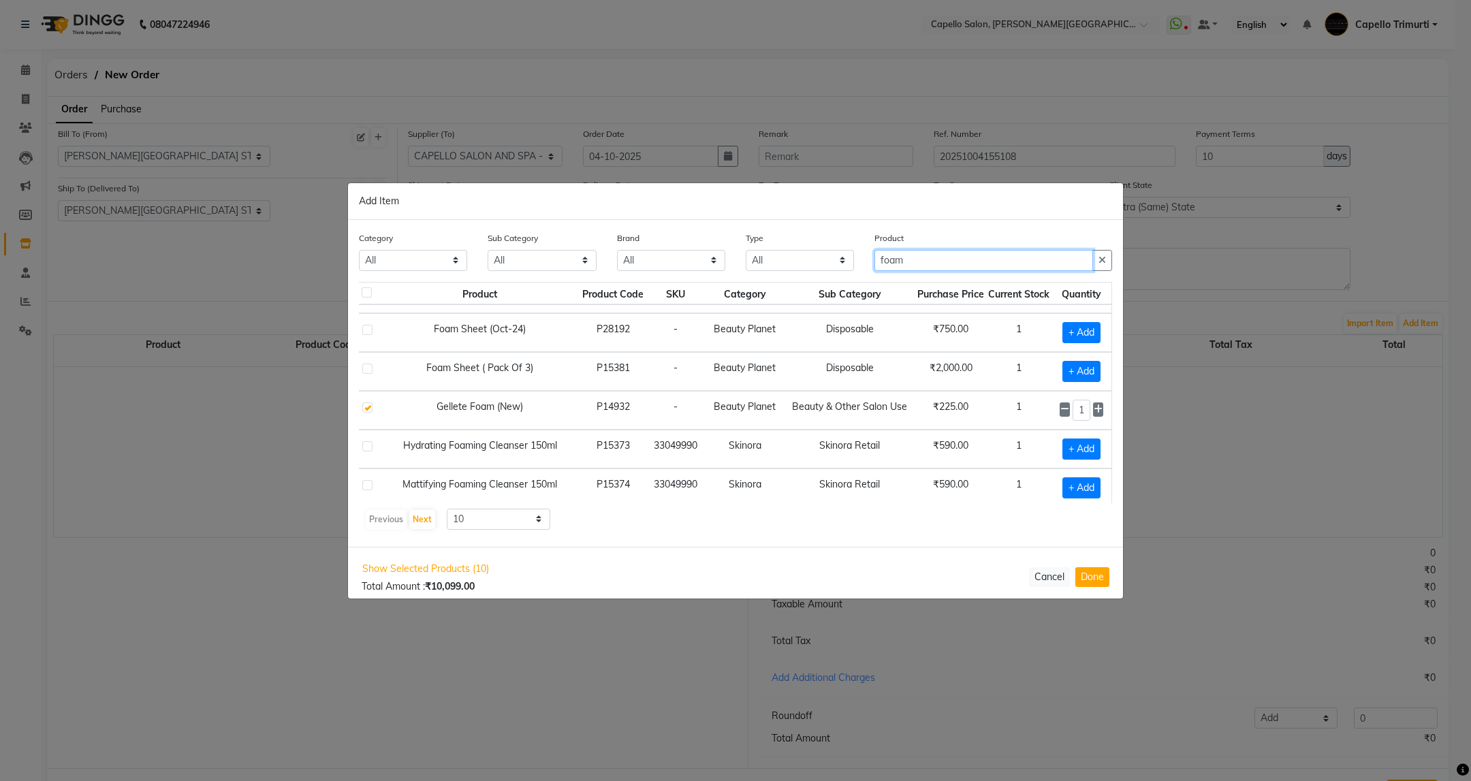
drag, startPoint x: 924, startPoint y: 258, endPoint x: 831, endPoint y: 282, distance: 95.6
click at [831, 282] on div "Category All Keramelon Skin Makeup Personal Care Appliances Beard Beauty Planet…" at bounding box center [735, 383] width 775 height 327
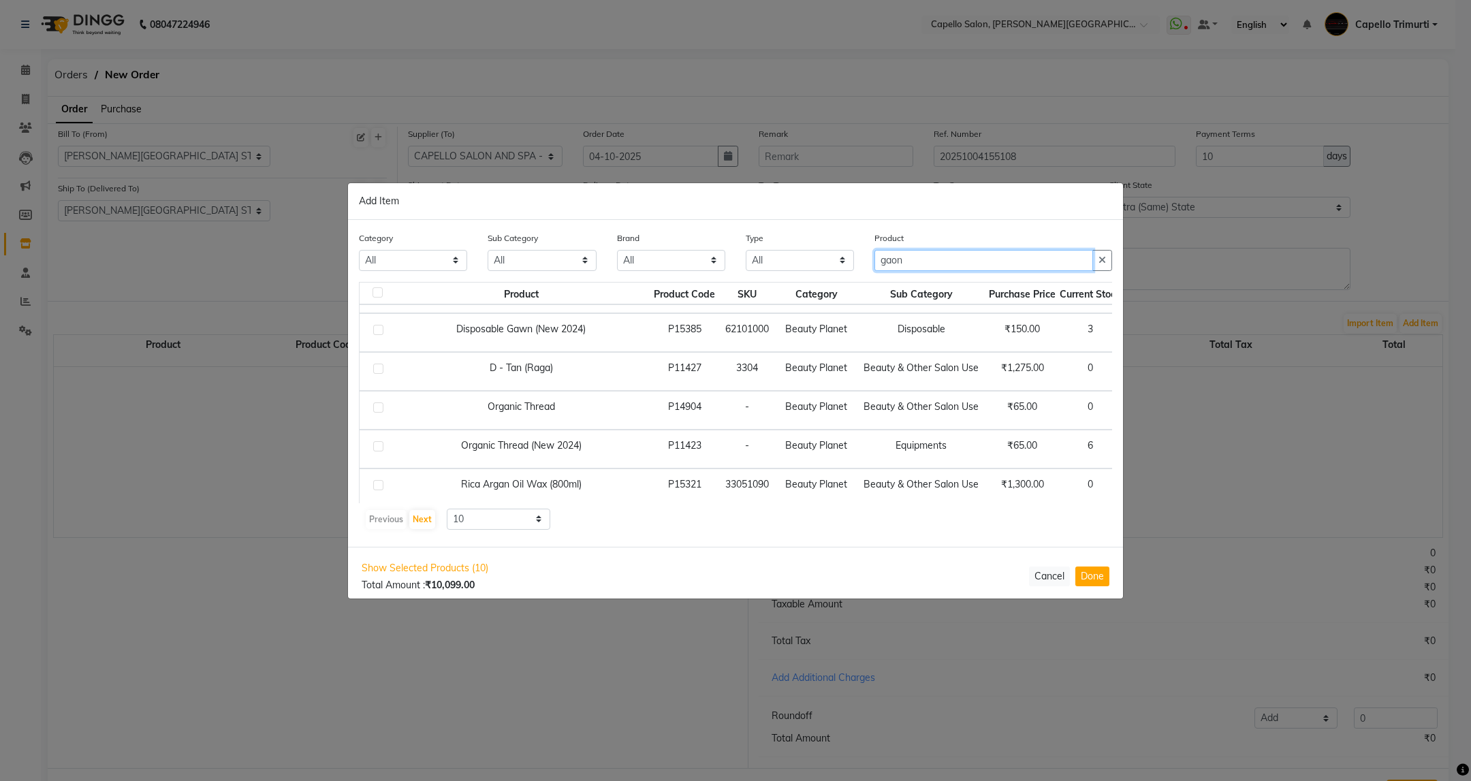
type input "gaon"
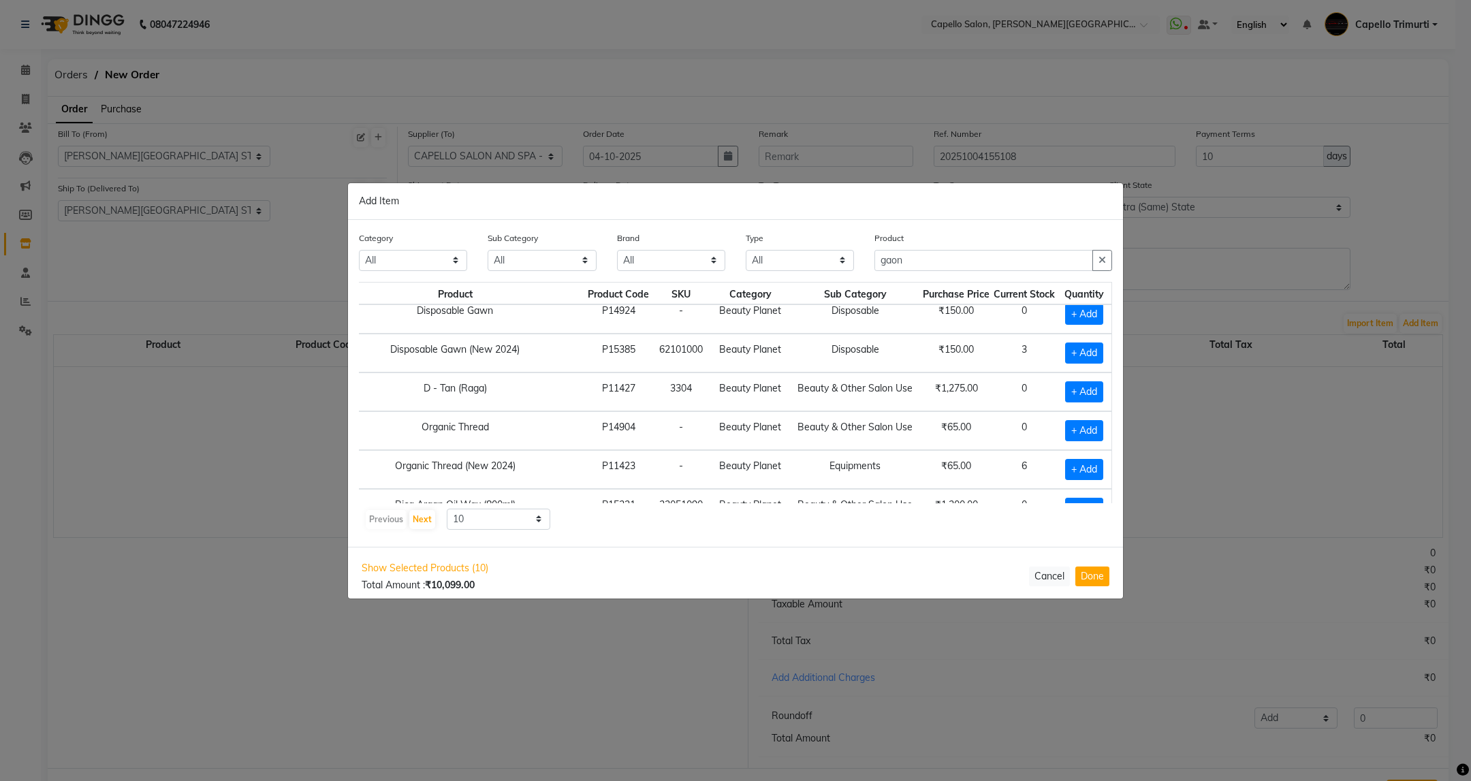
scroll to position [0, 86]
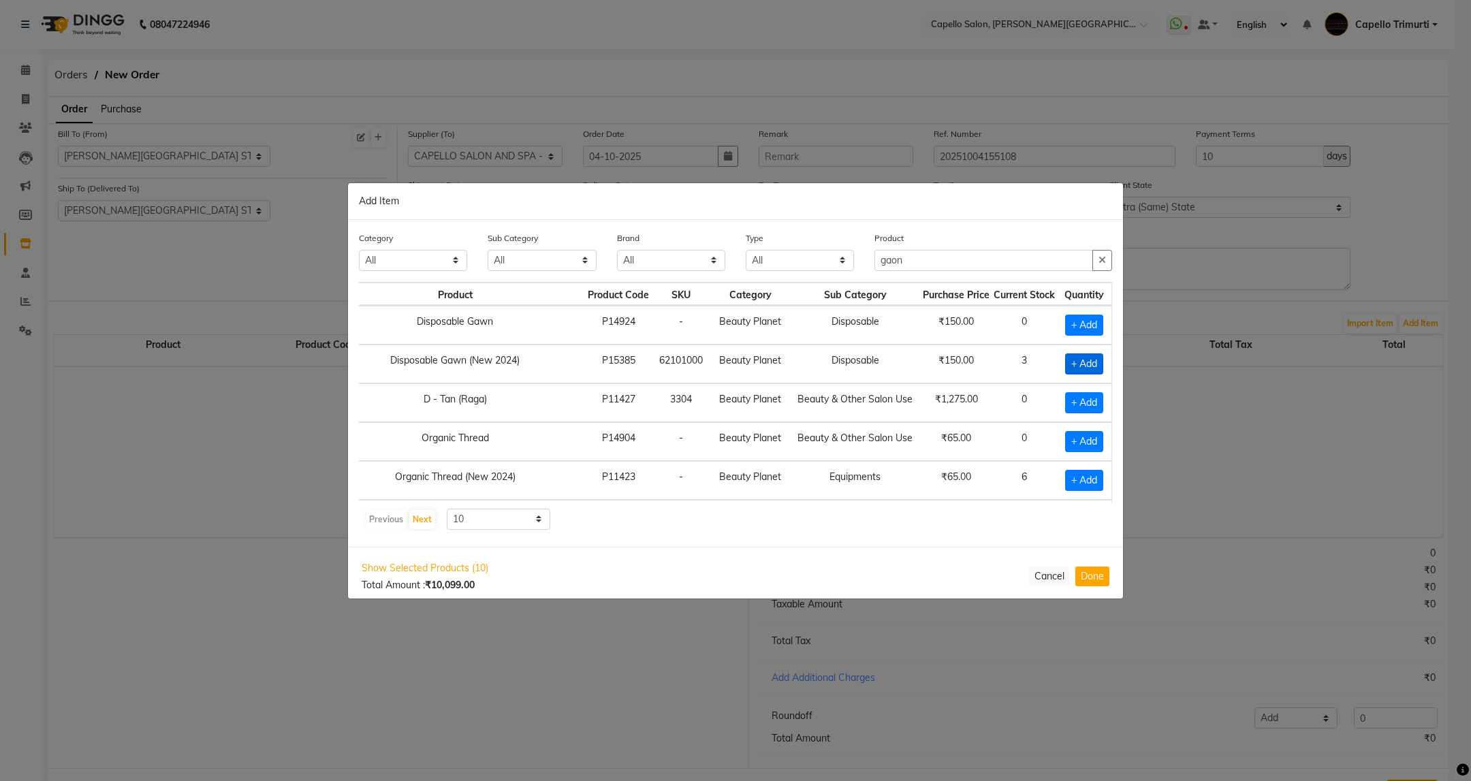
click at [1079, 357] on span "+ Add" at bounding box center [1084, 363] width 38 height 21
checkbox input "true"
click at [1094, 368] on icon at bounding box center [1098, 363] width 9 height 10
type input "2"
drag, startPoint x: 908, startPoint y: 260, endPoint x: 834, endPoint y: 285, distance: 77.5
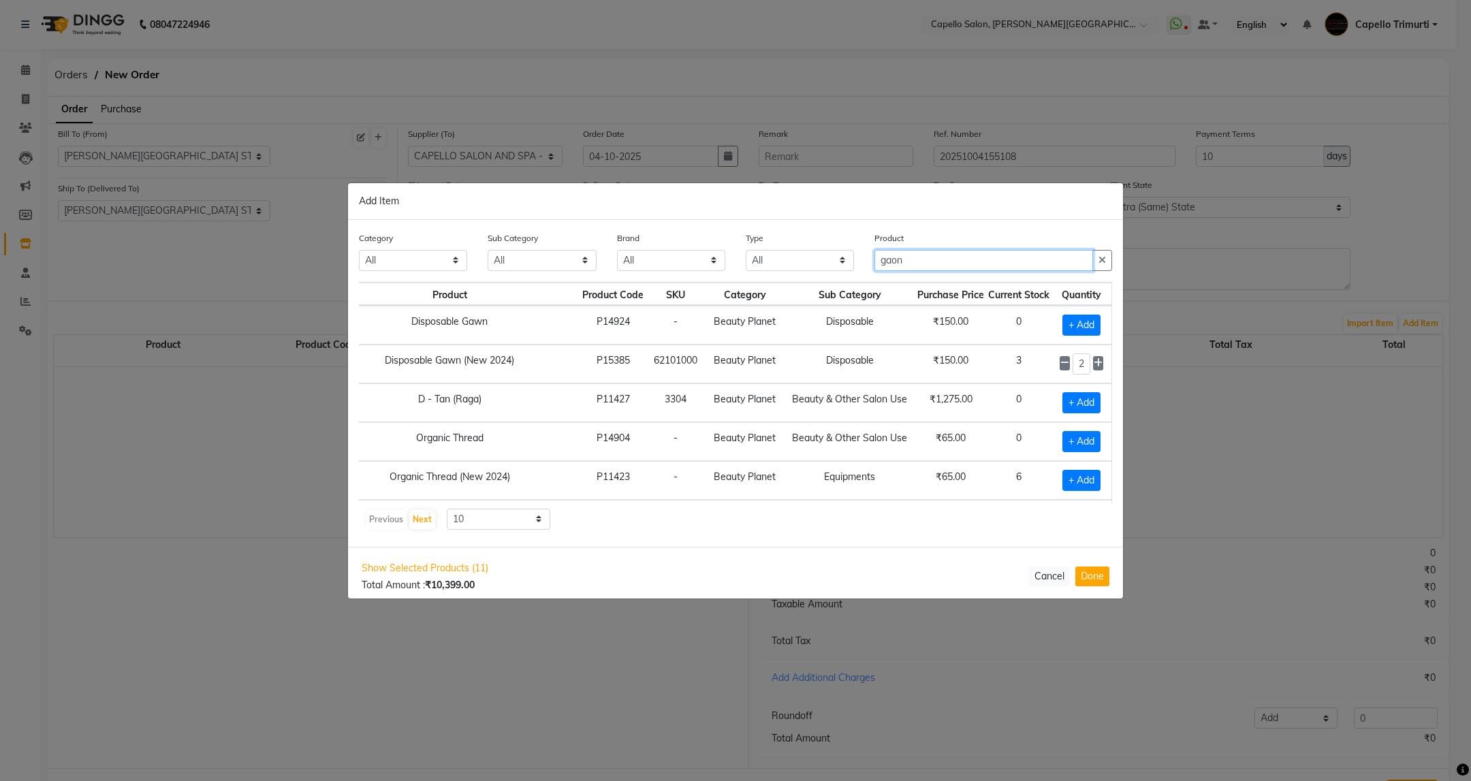
click at [834, 285] on div "Category All Keramelon Skin Makeup Personal Care Appliances Beard Beauty Planet…" at bounding box center [735, 383] width 775 height 327
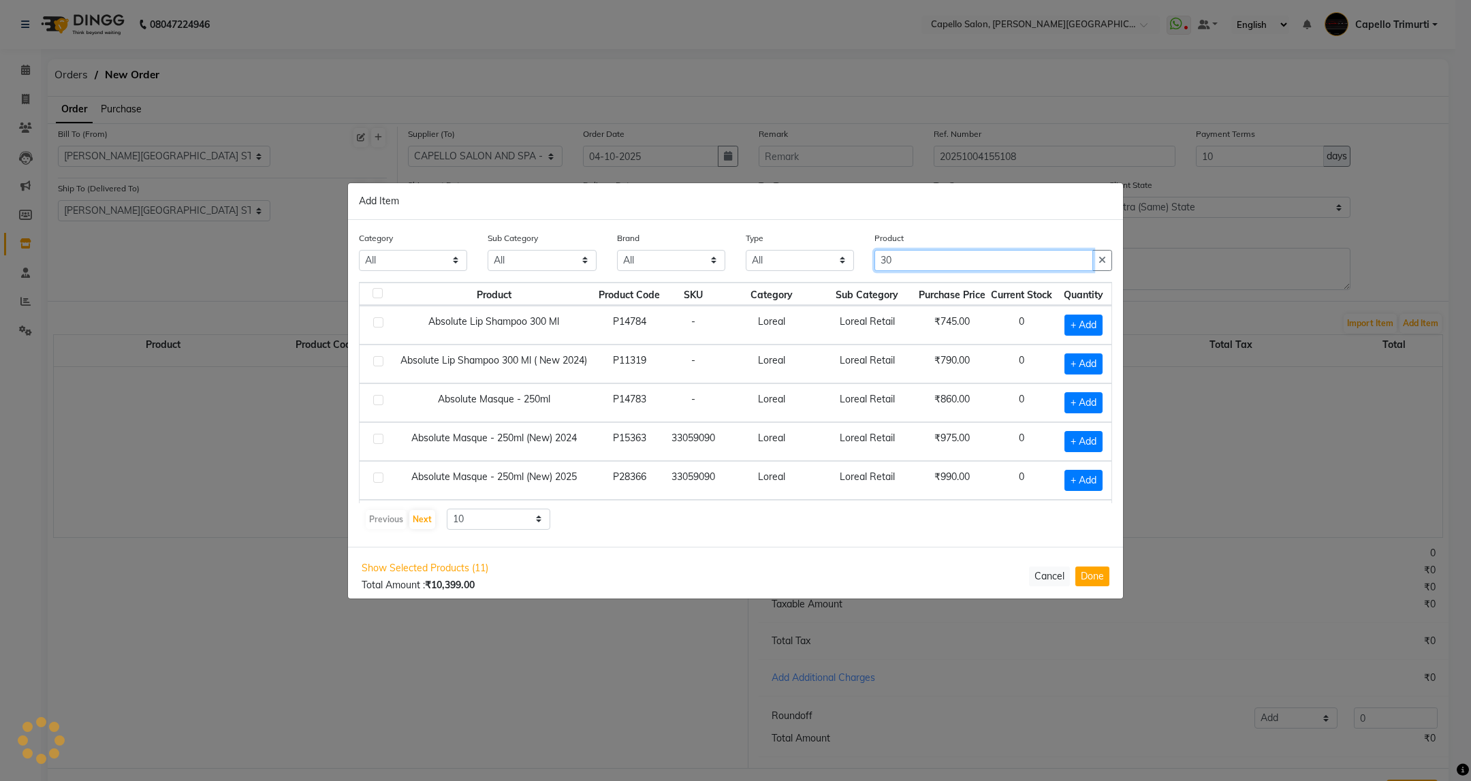
scroll to position [0, 0]
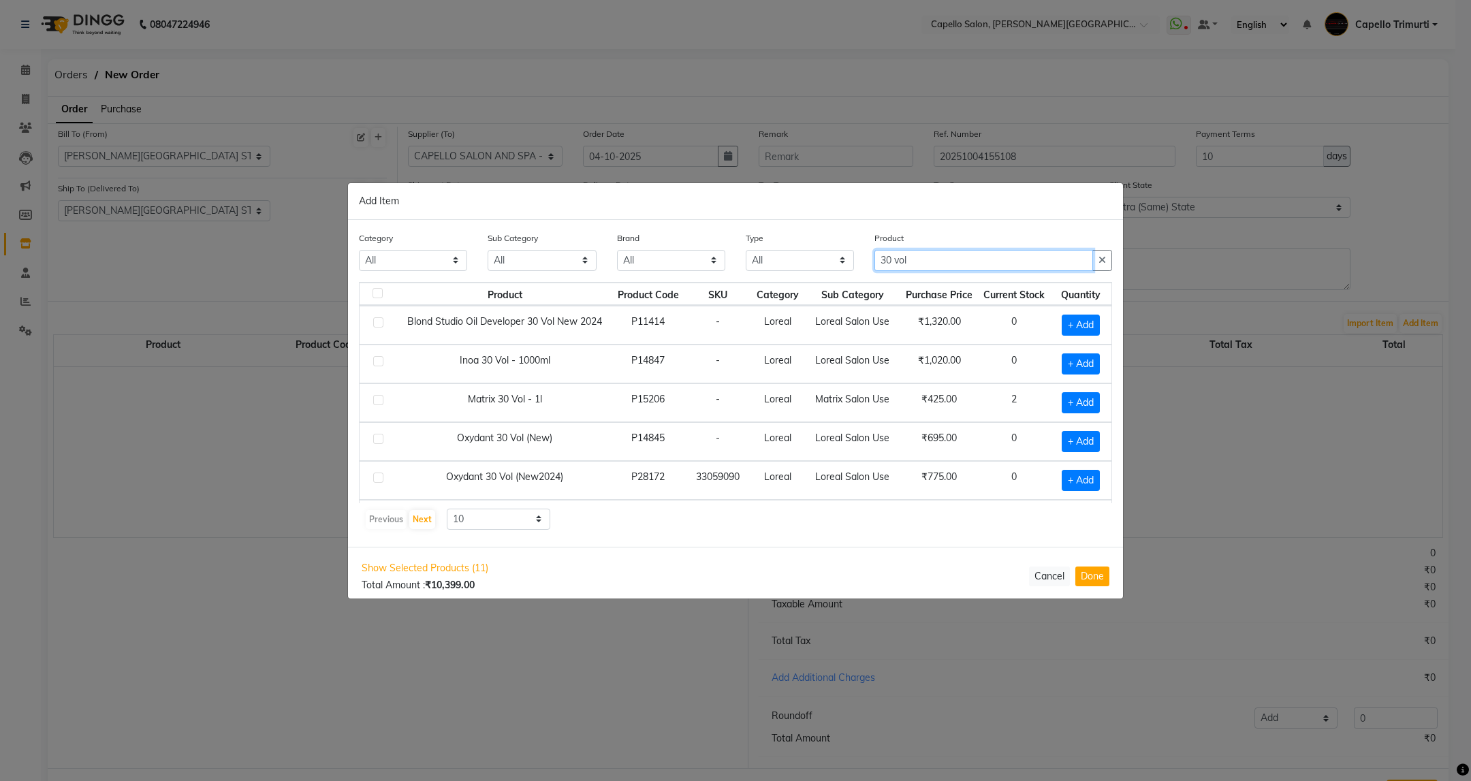
type input "30 vol"
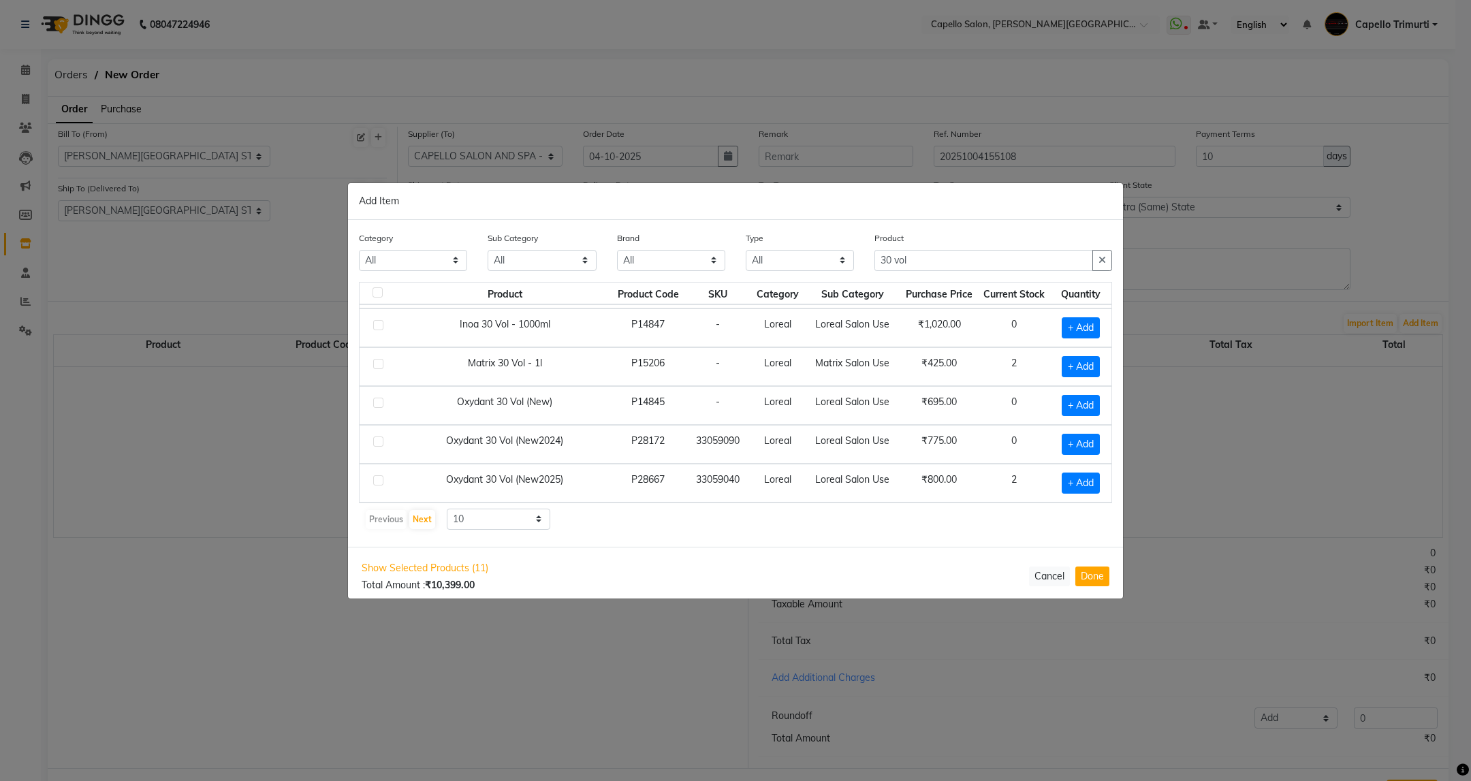
scroll to position [44, 0]
click at [1071, 488] on span "+ Add" at bounding box center [1081, 483] width 38 height 21
checkbox input "true"
drag, startPoint x: 917, startPoint y: 252, endPoint x: 842, endPoint y: 288, distance: 83.8
click at [842, 288] on div "Category All Keramelon Skin Makeup Personal Care Appliances Beard Beauty Planet…" at bounding box center [735, 383] width 775 height 327
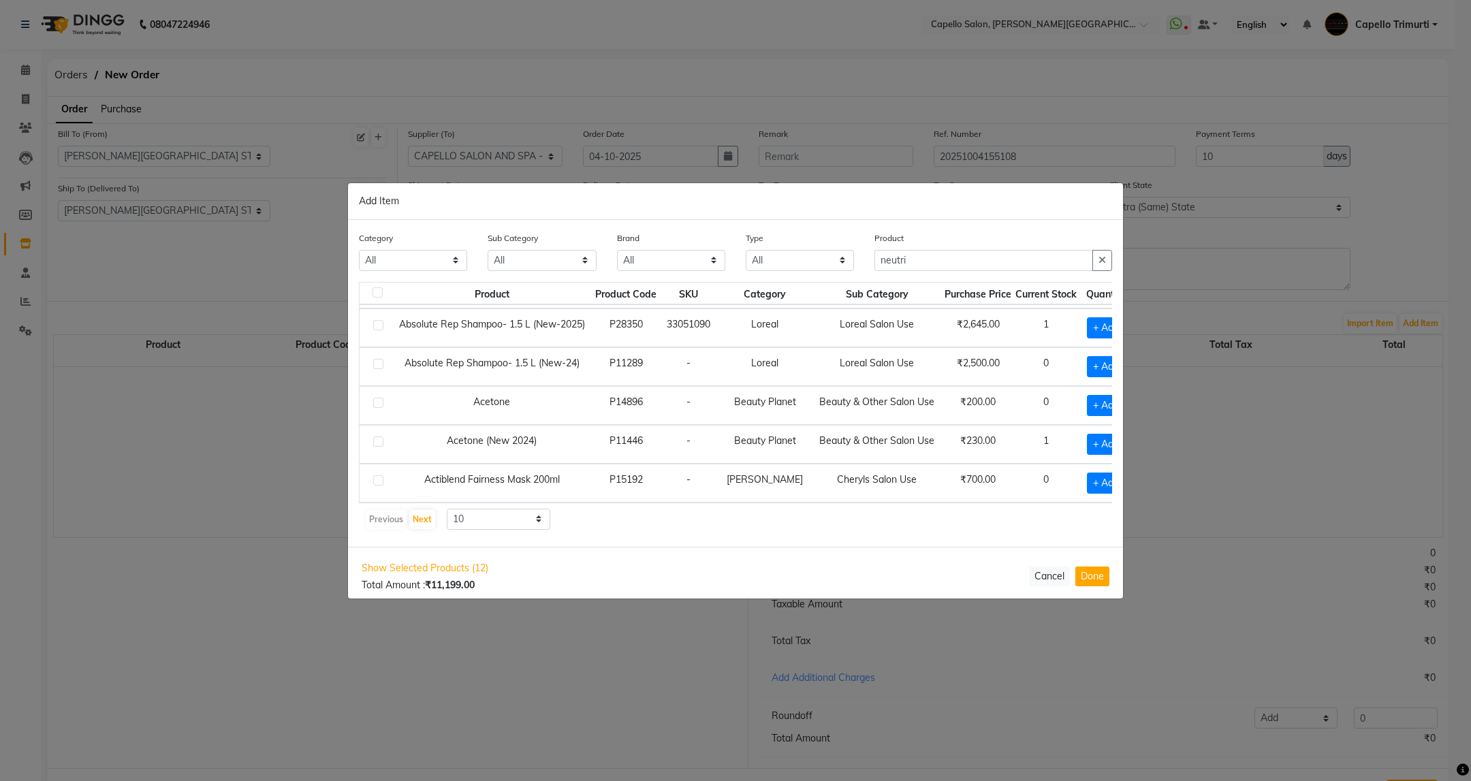
scroll to position [221, 0]
click at [433, 520] on button "Next" at bounding box center [422, 519] width 26 height 19
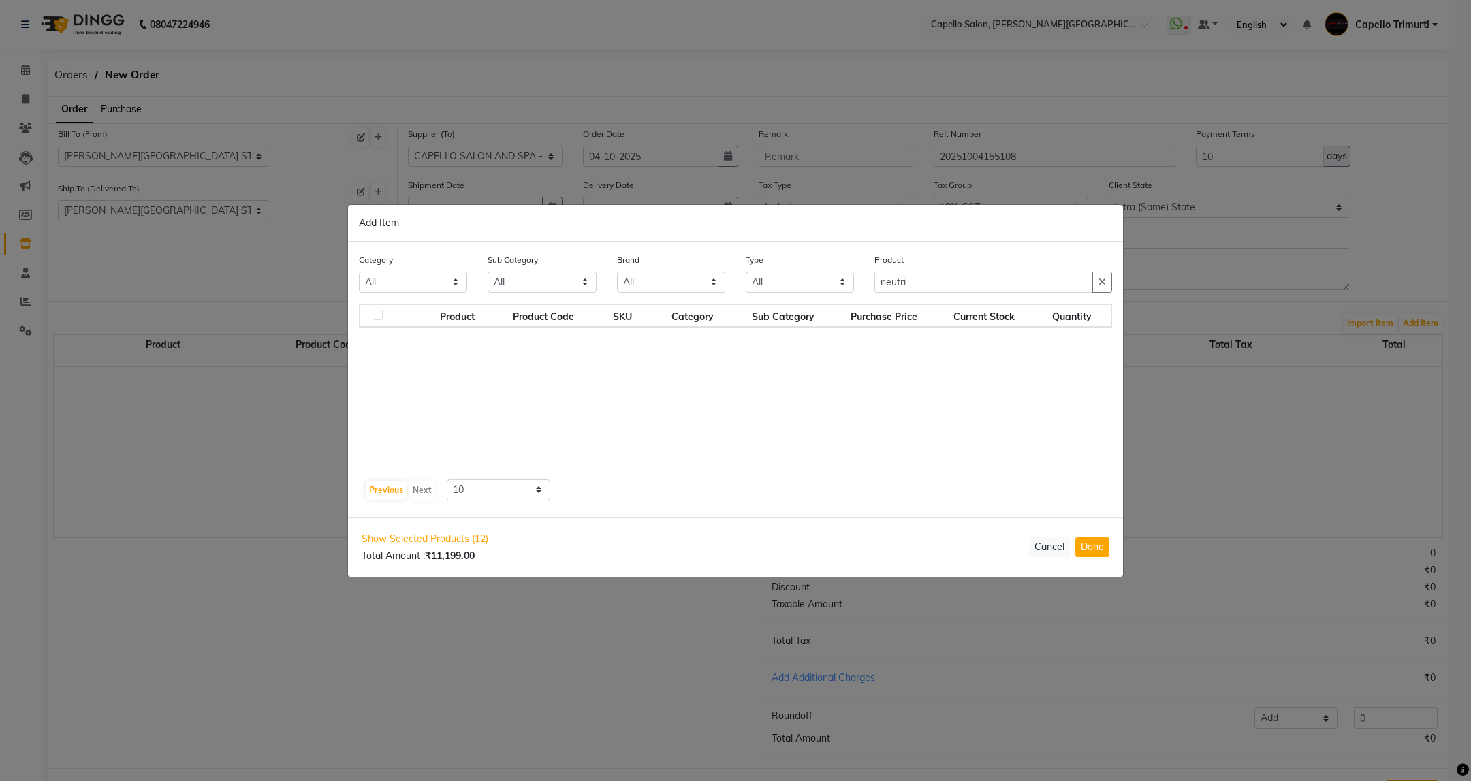
scroll to position [0, 0]
click at [378, 493] on button "Previous" at bounding box center [386, 490] width 41 height 19
click at [929, 276] on input "neutri" at bounding box center [983, 282] width 219 height 21
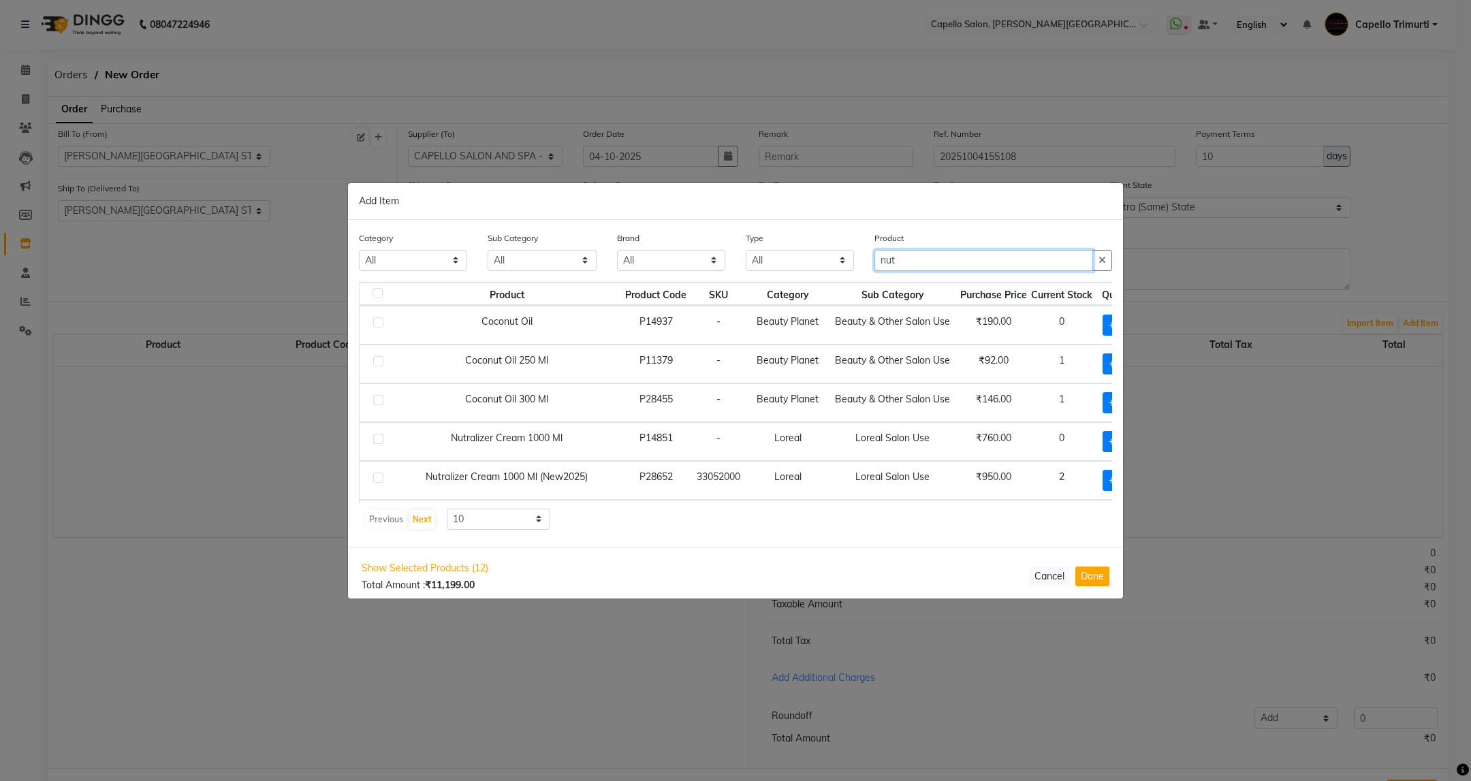
type input "nut"
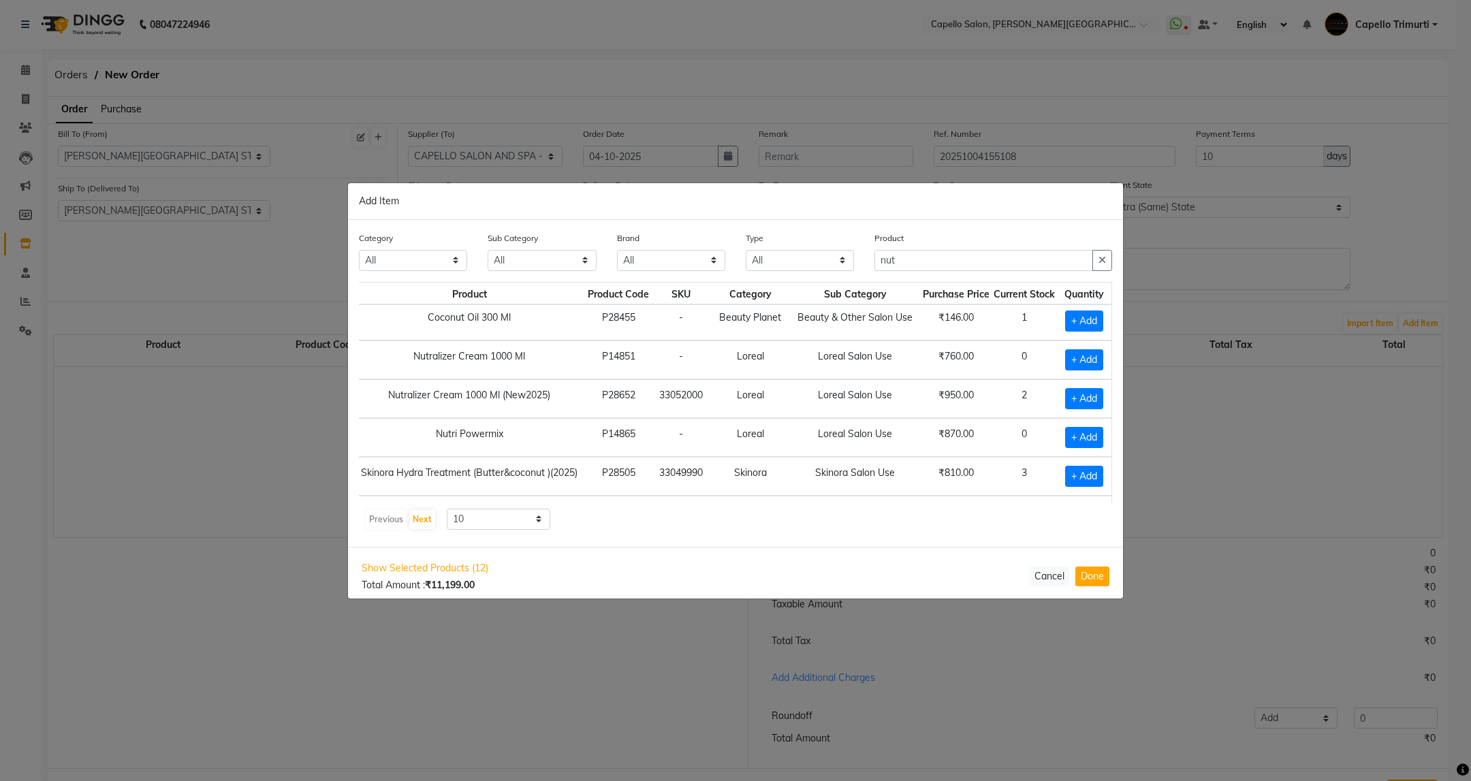
scroll to position [82, 60]
click at [1065, 394] on span "+ Add" at bounding box center [1084, 398] width 38 height 21
checkbox input "true"
drag, startPoint x: 940, startPoint y: 259, endPoint x: 876, endPoint y: 281, distance: 66.8
click at [876, 281] on div "Product nut" at bounding box center [993, 256] width 258 height 51
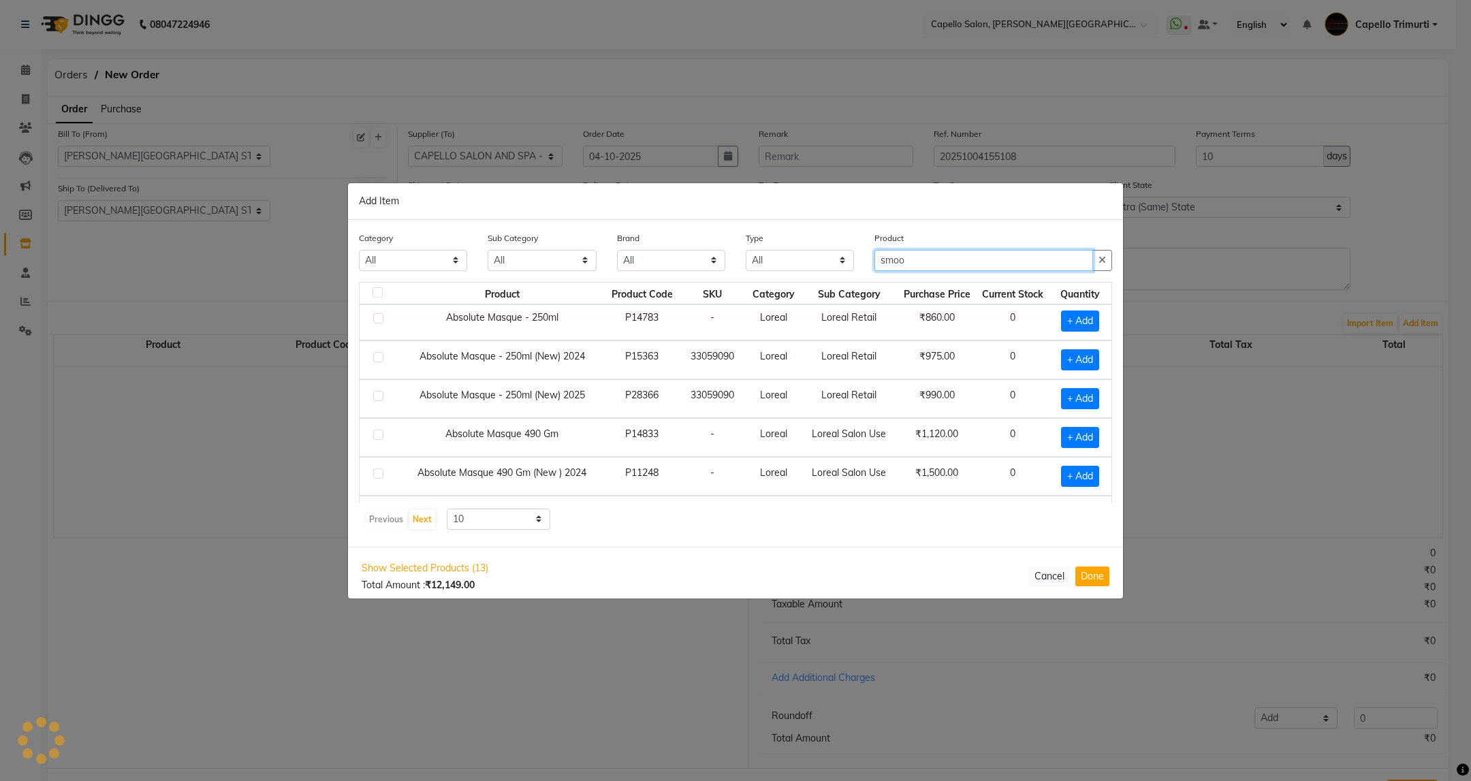
scroll to position [82, 0]
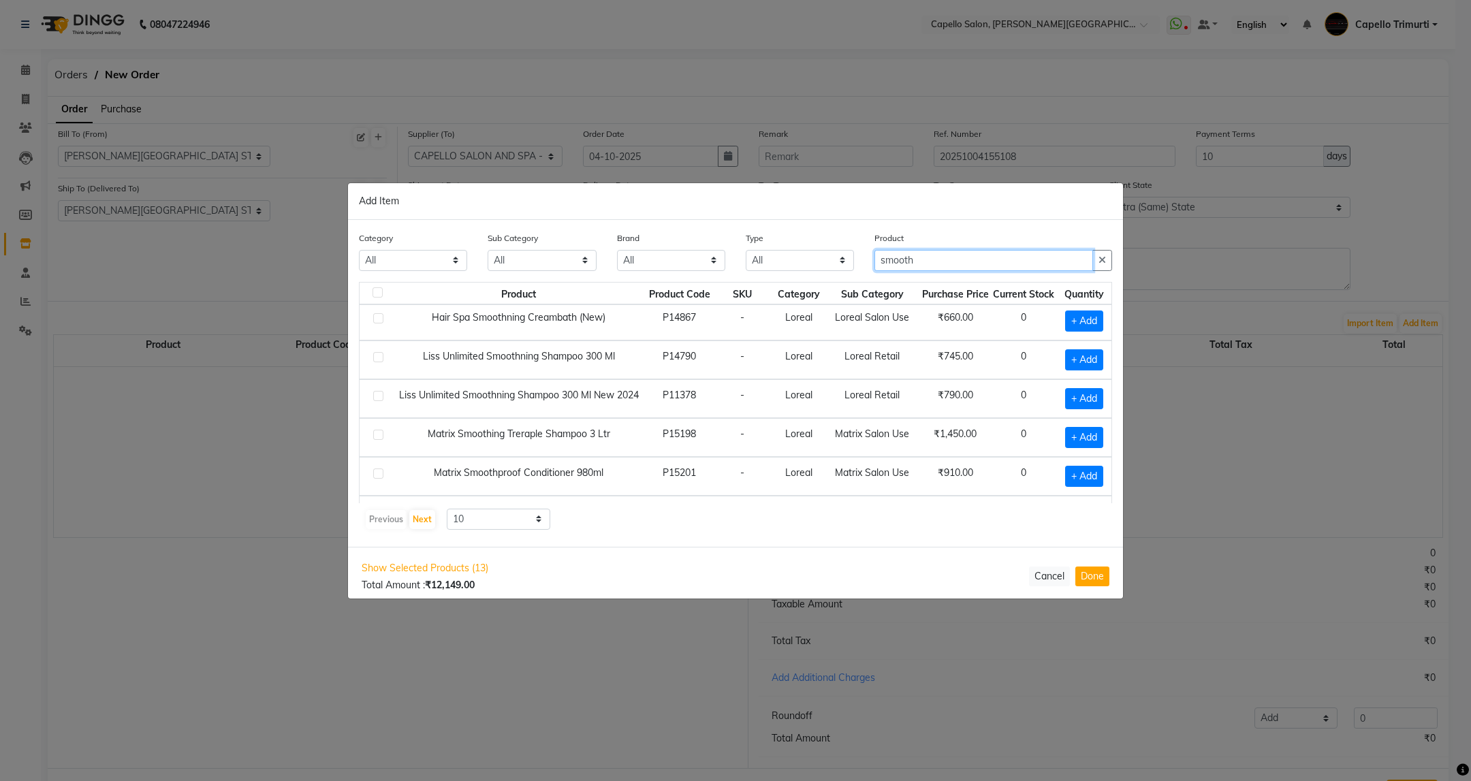
type input "smooth"
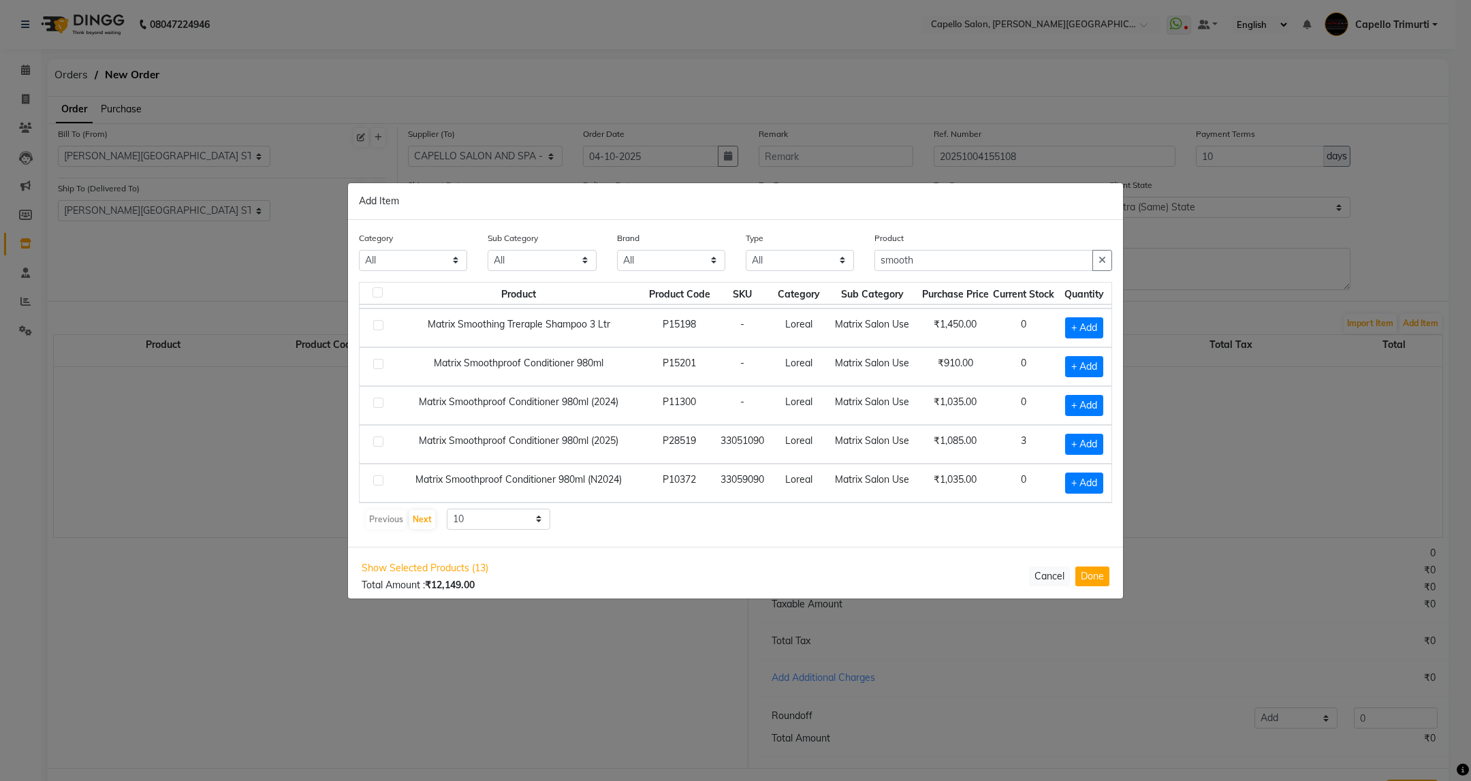
scroll to position [221, 0]
click at [415, 525] on button "Next" at bounding box center [422, 519] width 26 height 19
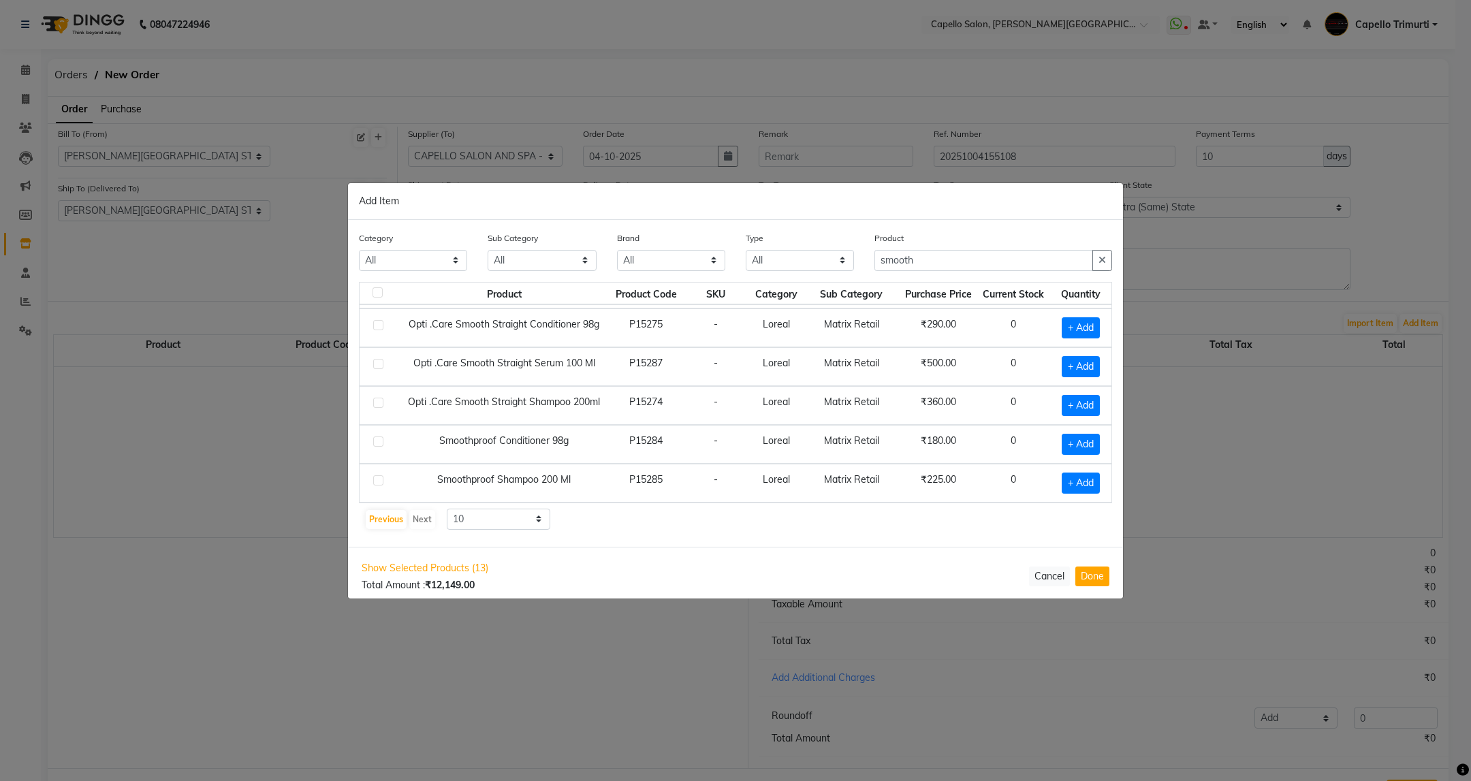
scroll to position [0, 0]
click at [1066, 362] on span "+ Add" at bounding box center [1081, 363] width 38 height 21
checkbox input "true"
click at [1093, 366] on icon at bounding box center [1097, 363] width 9 height 10
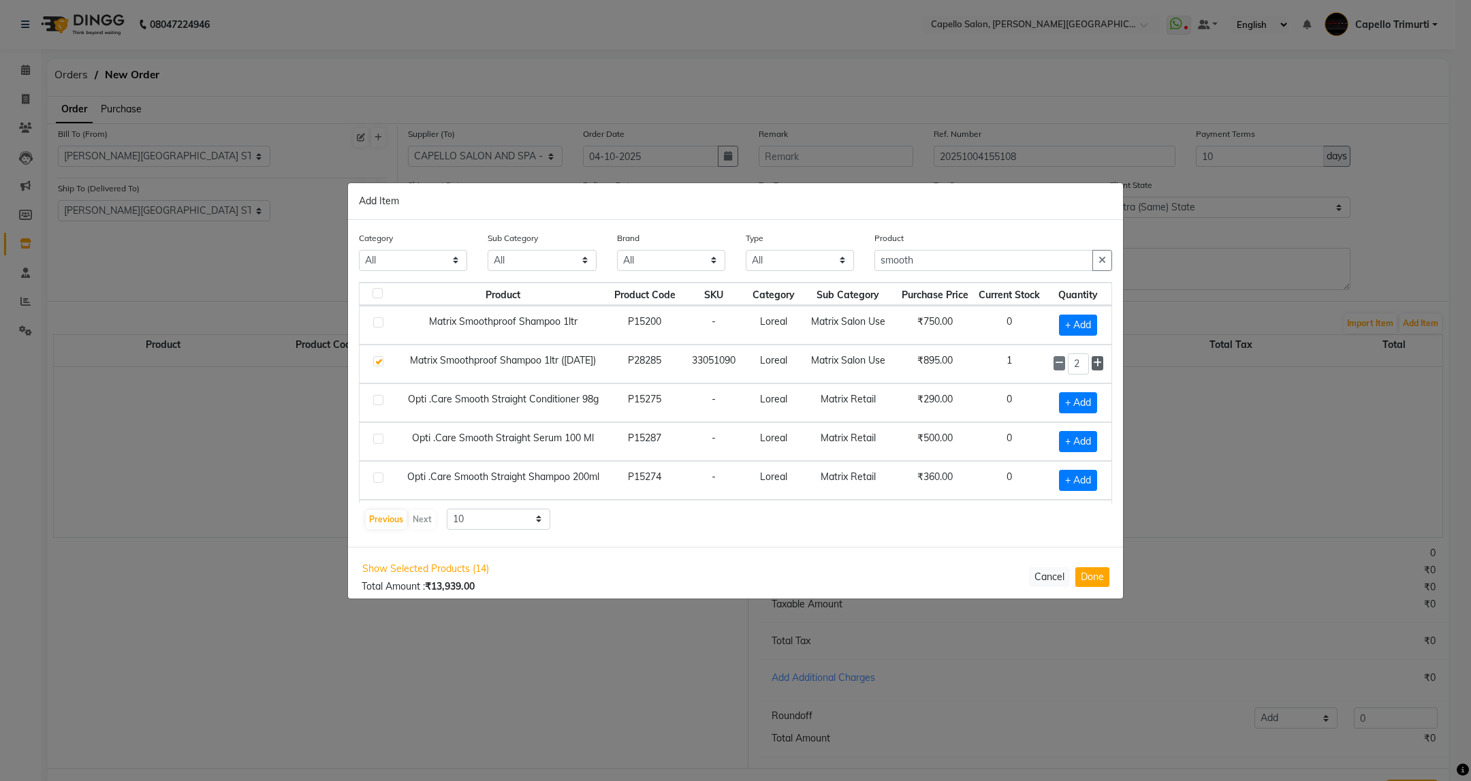
type input "3"
drag, startPoint x: 934, startPoint y: 259, endPoint x: 783, endPoint y: 280, distance: 151.9
click at [783, 280] on div "Category All Keramelon Skin Makeup Personal Care Appliances Beard Beauty Planet…" at bounding box center [736, 256] width 774 height 51
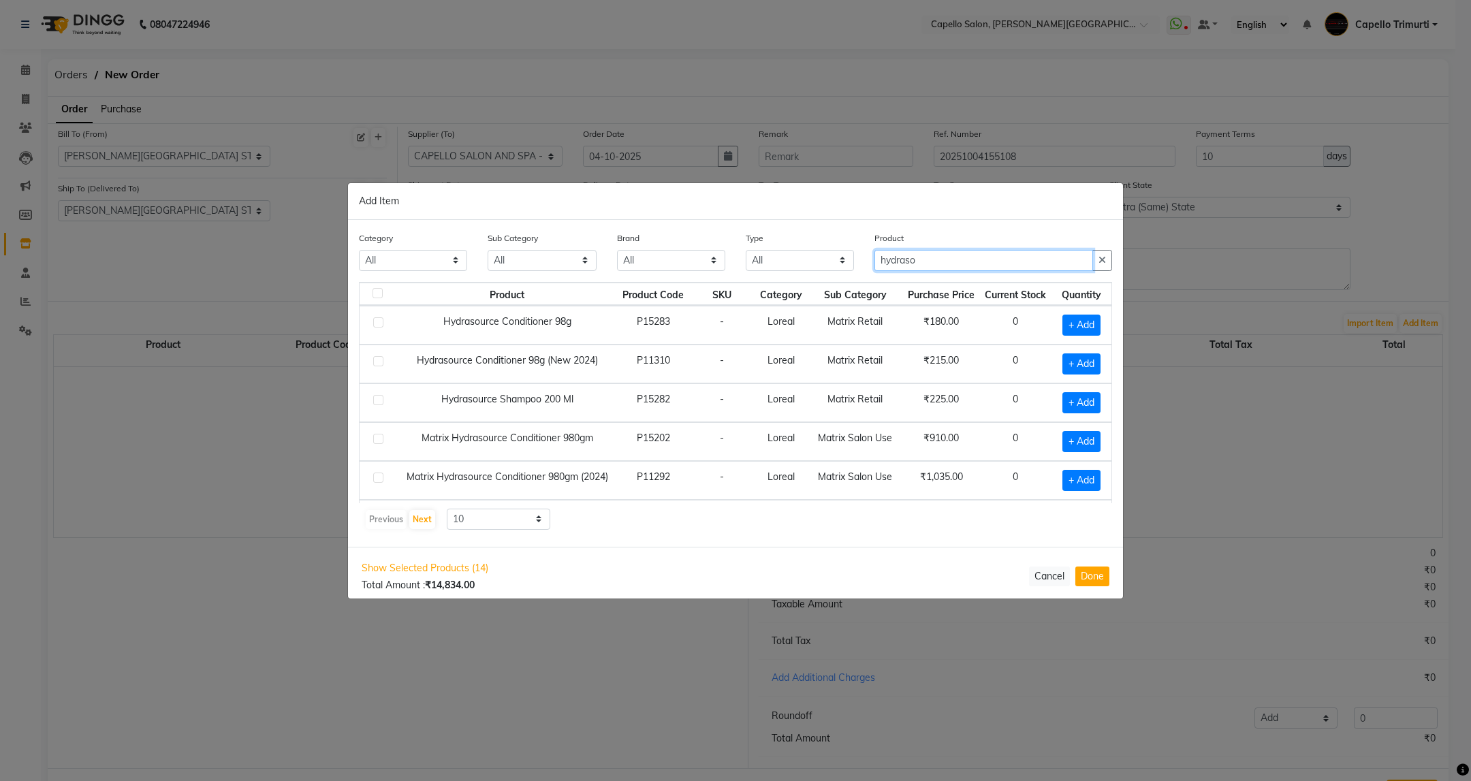
type input "hydraso"
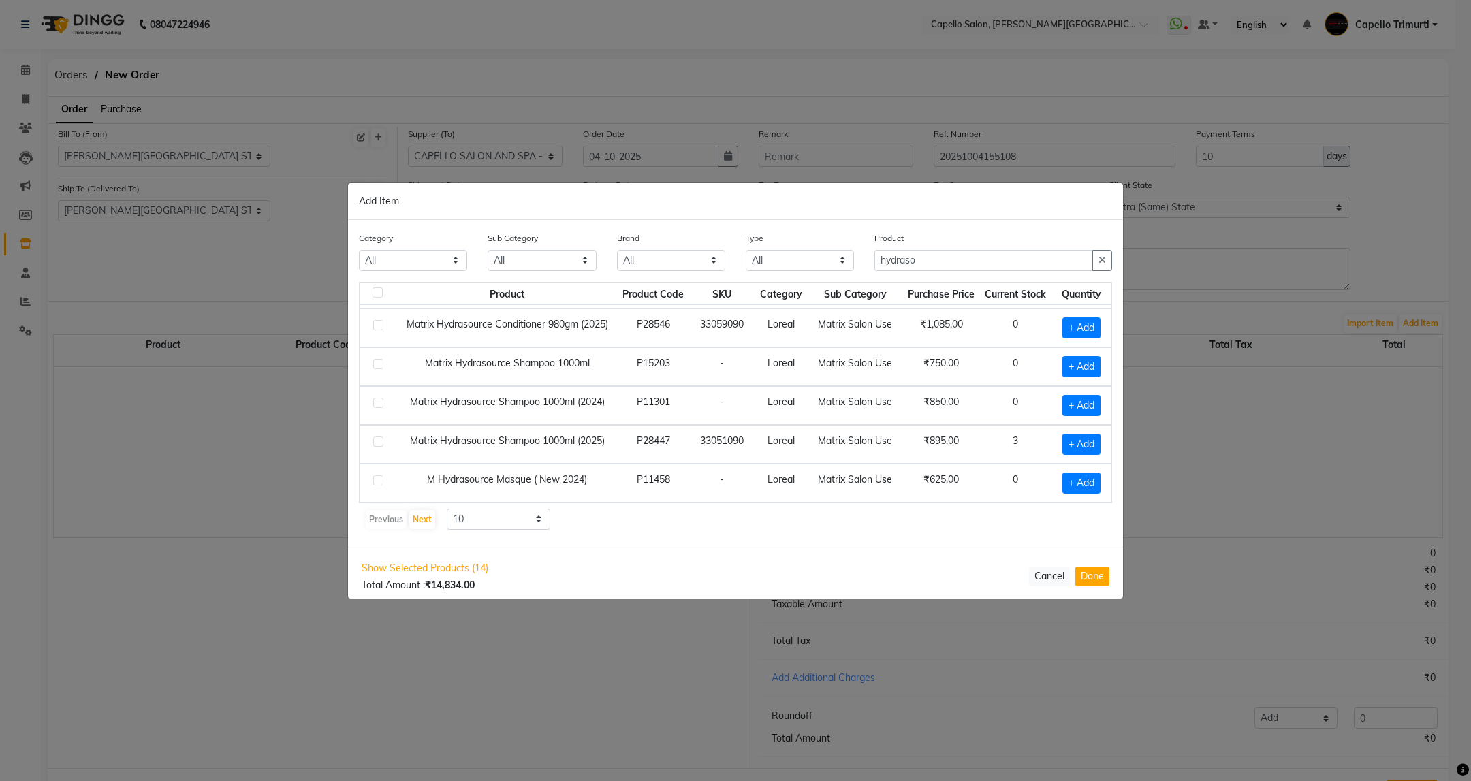
scroll to position [163, 0]
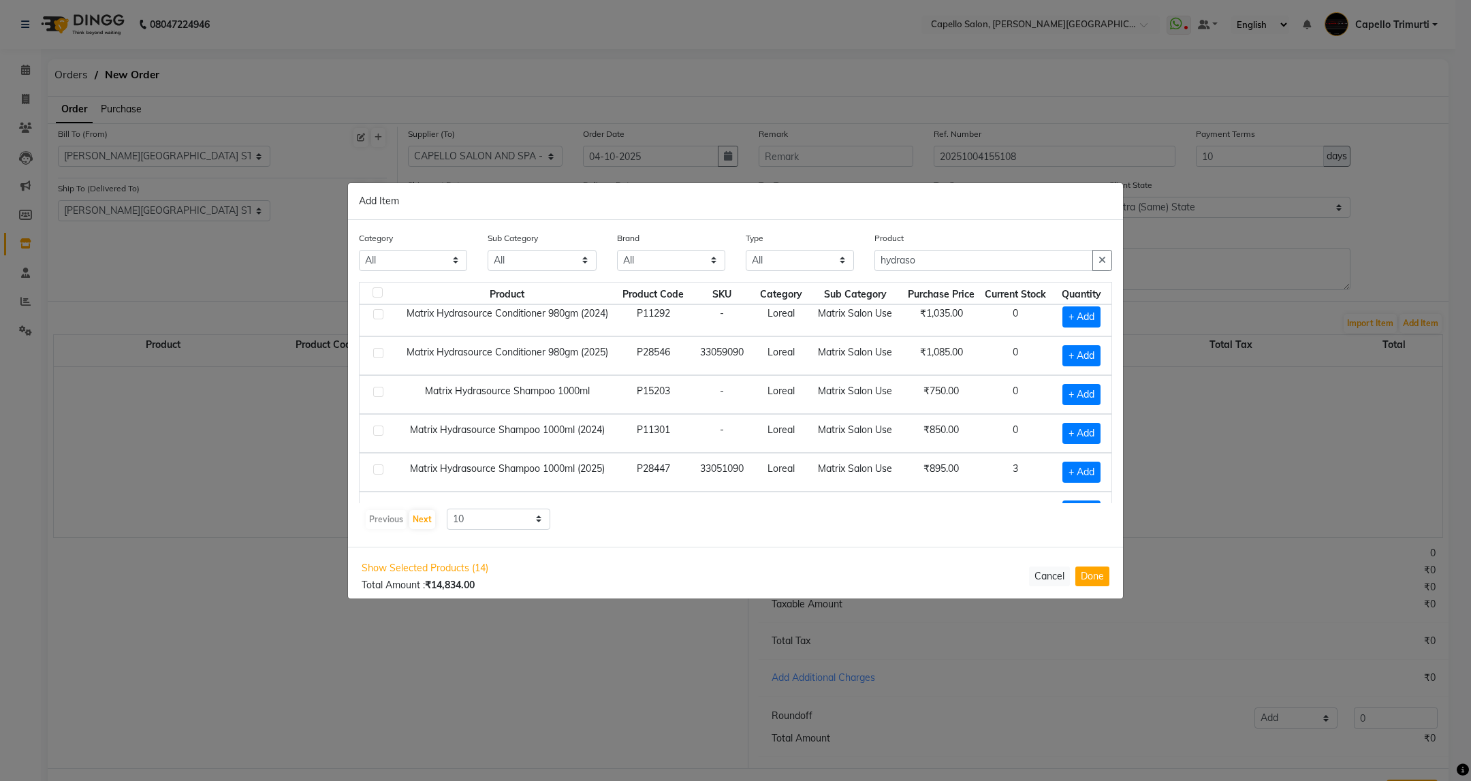
click at [1051, 360] on td "+ Add" at bounding box center [1081, 355] width 61 height 39
click at [1062, 357] on span "+ Add" at bounding box center [1081, 355] width 38 height 21
checkbox input "true"
click at [1093, 360] on icon at bounding box center [1097, 355] width 9 height 10
type input "2"
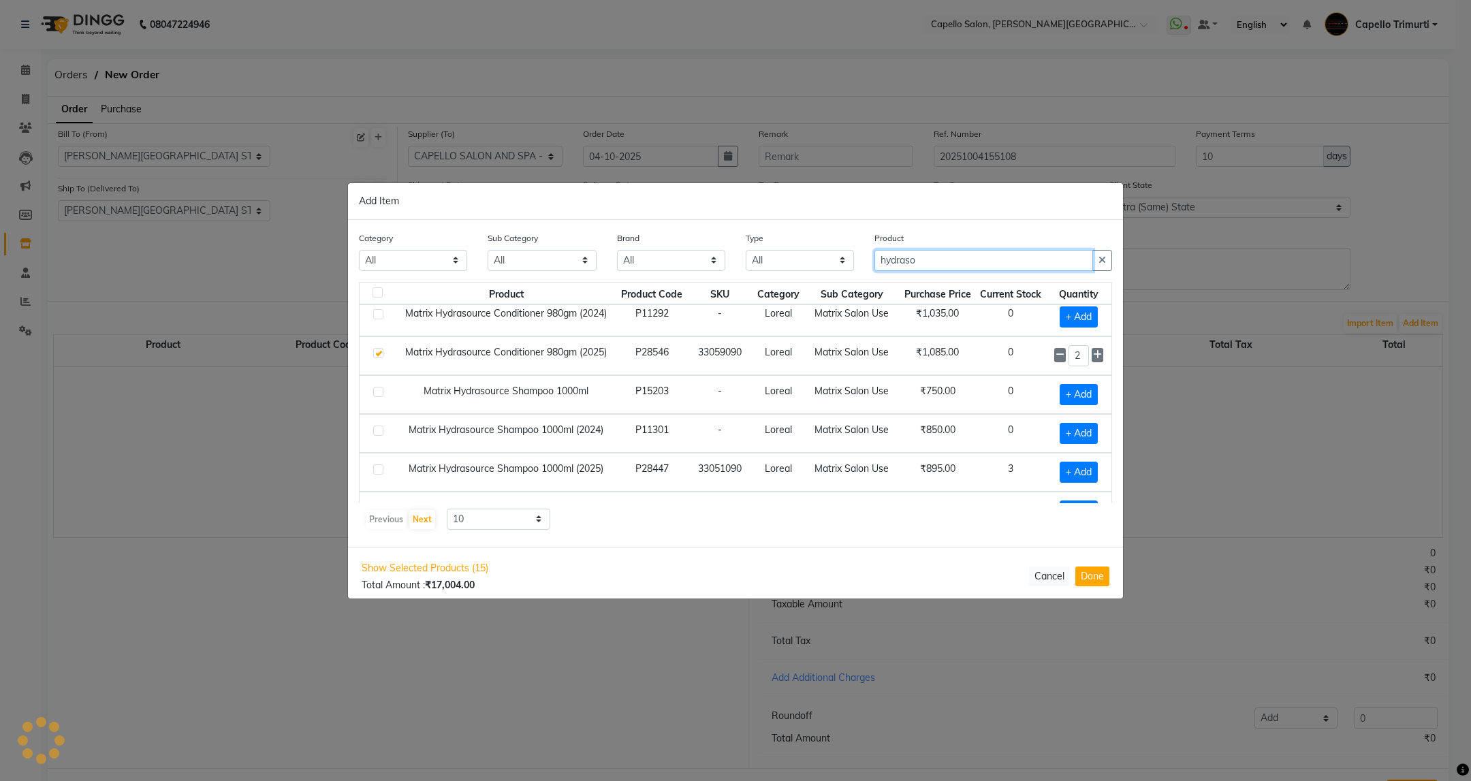
drag, startPoint x: 932, startPoint y: 264, endPoint x: 806, endPoint y: 297, distance: 130.1
click at [806, 297] on div "Category All Keramelon Skin Makeup Personal Care Appliances Beard Beauty Planet…" at bounding box center [735, 383] width 775 height 327
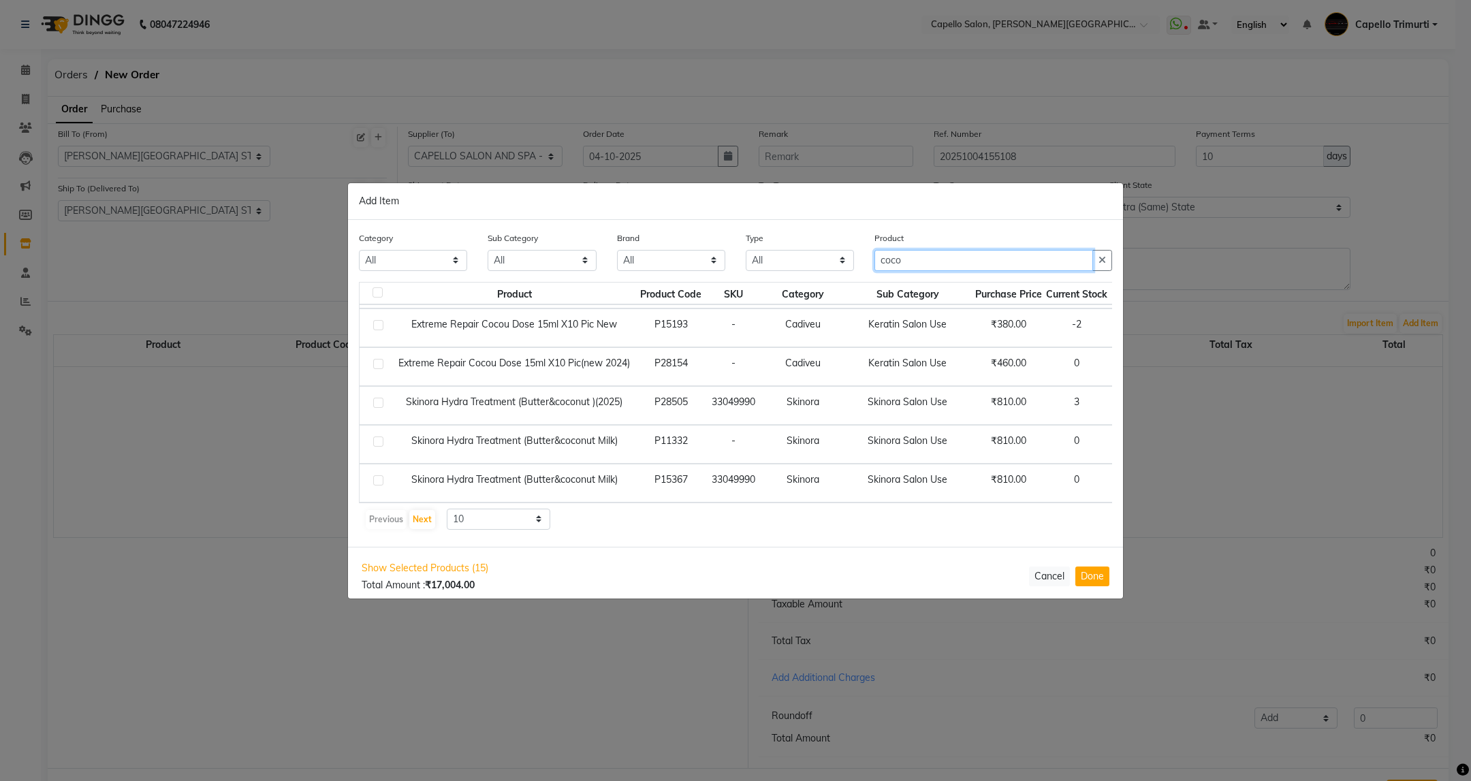
type input "coco"
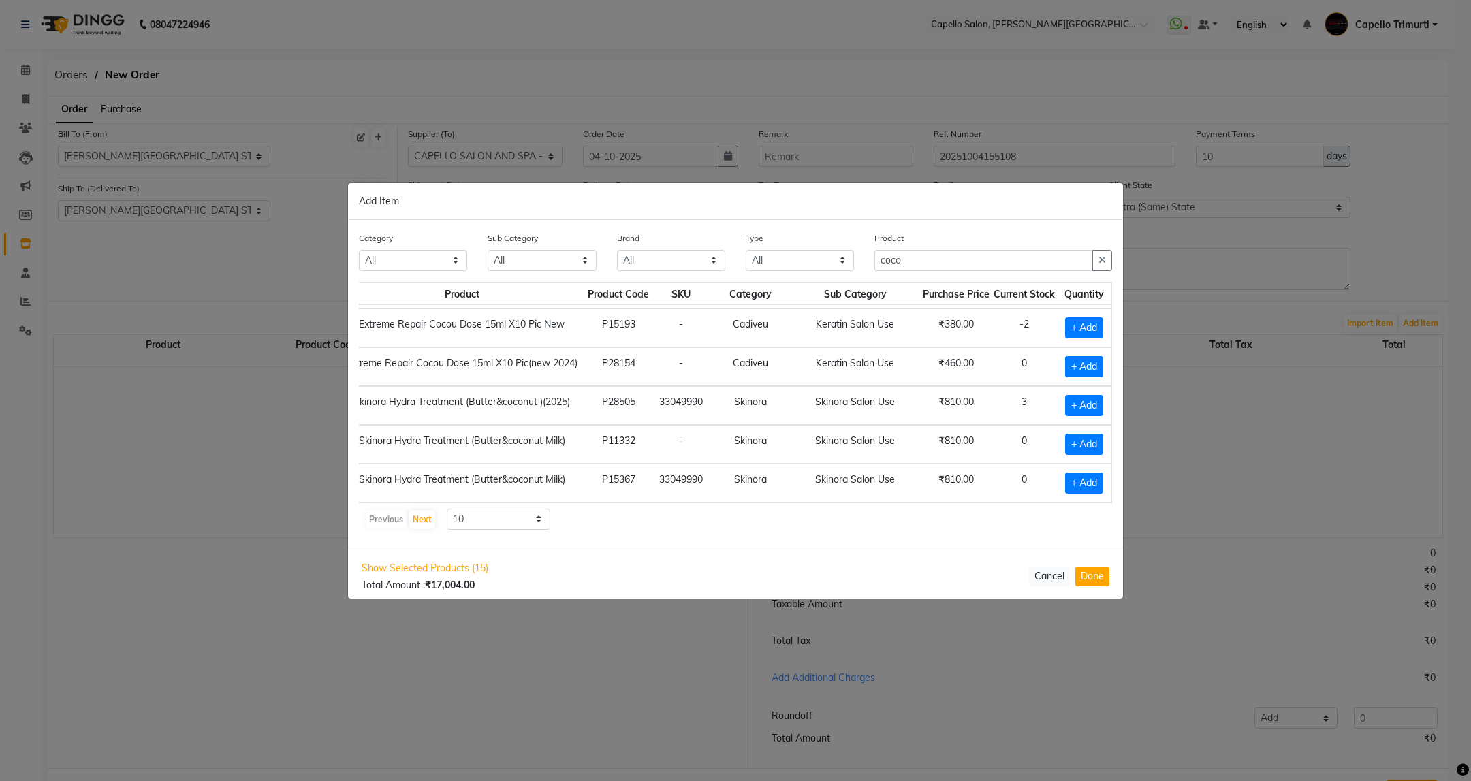
scroll to position [0, 78]
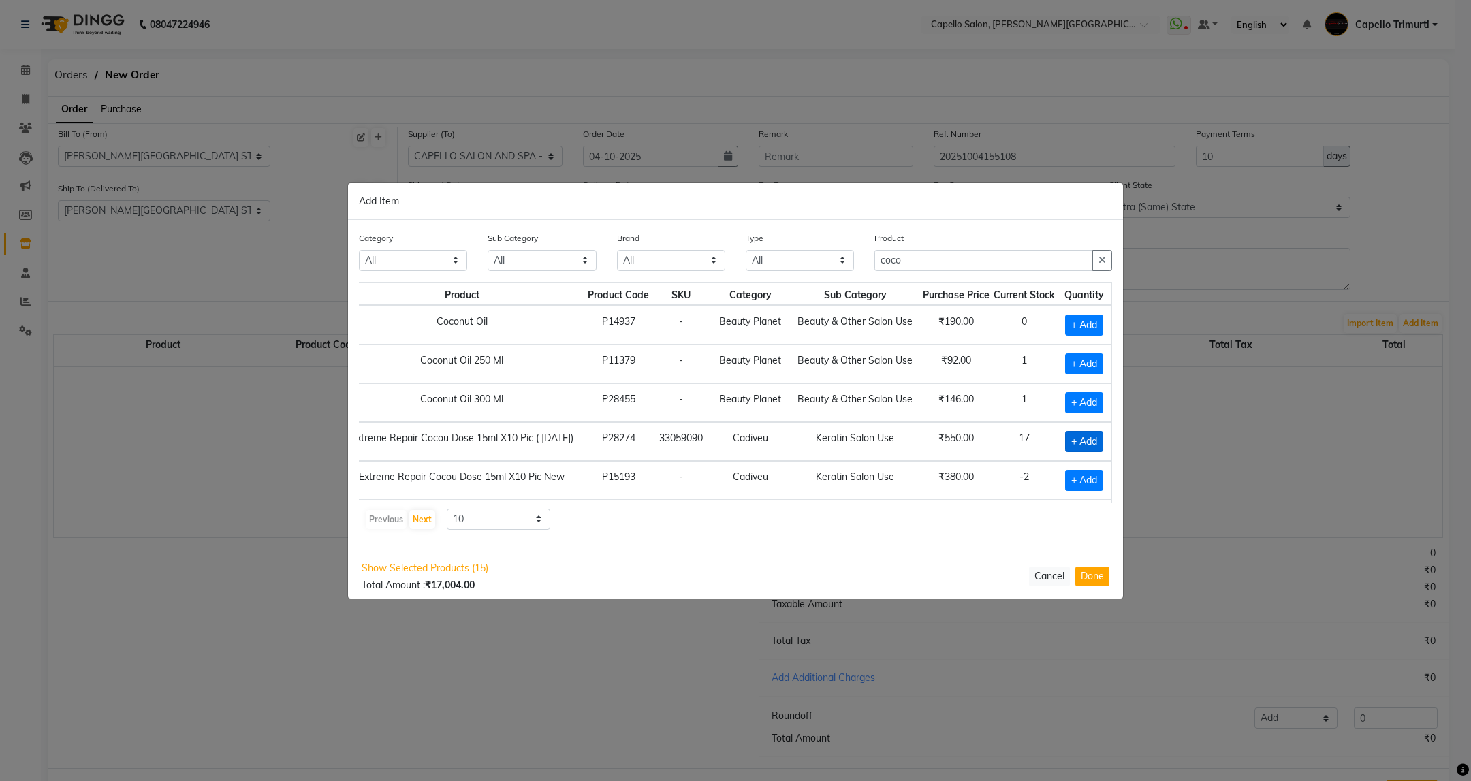
click at [1067, 445] on span "+ Add" at bounding box center [1084, 441] width 38 height 21
checkbox input "true"
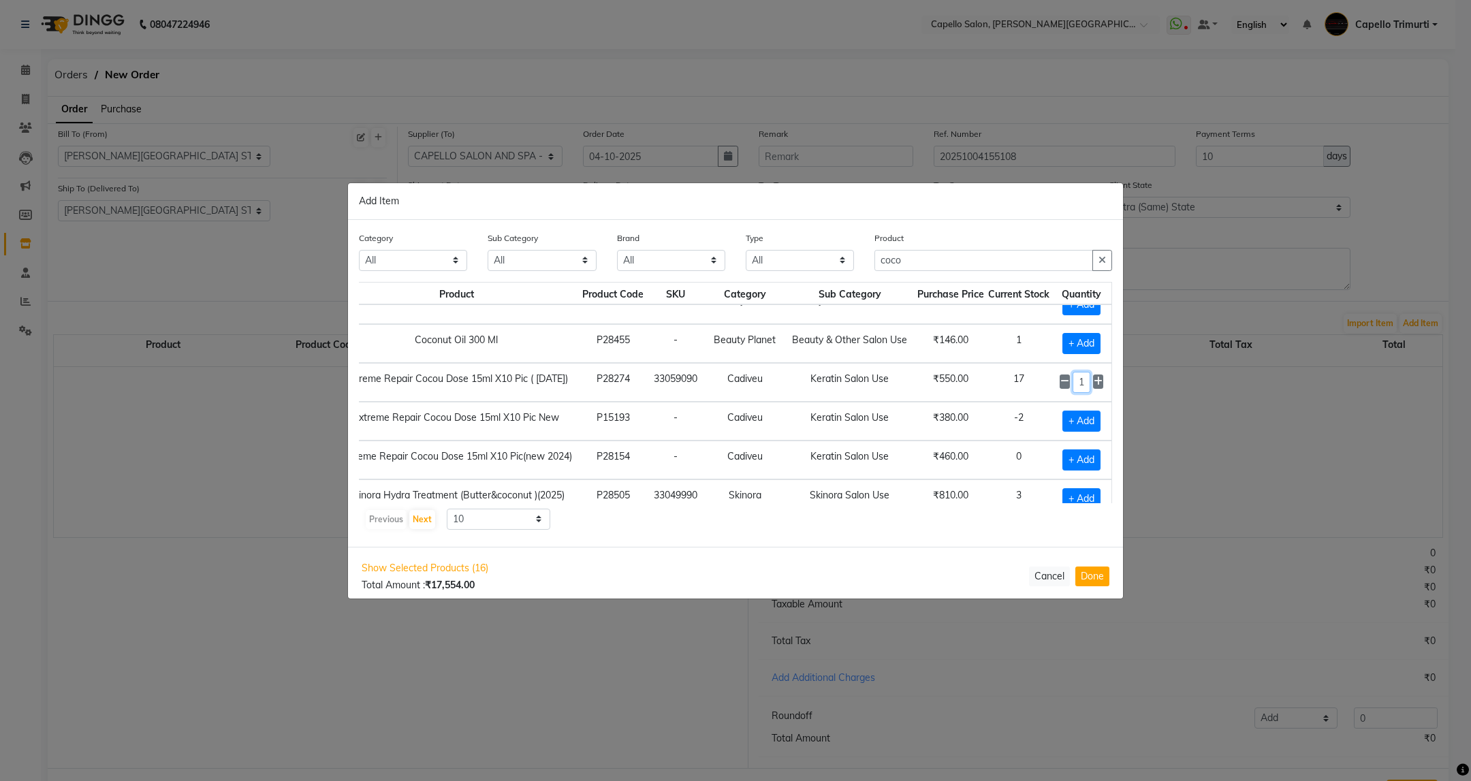
scroll to position [159, 78]
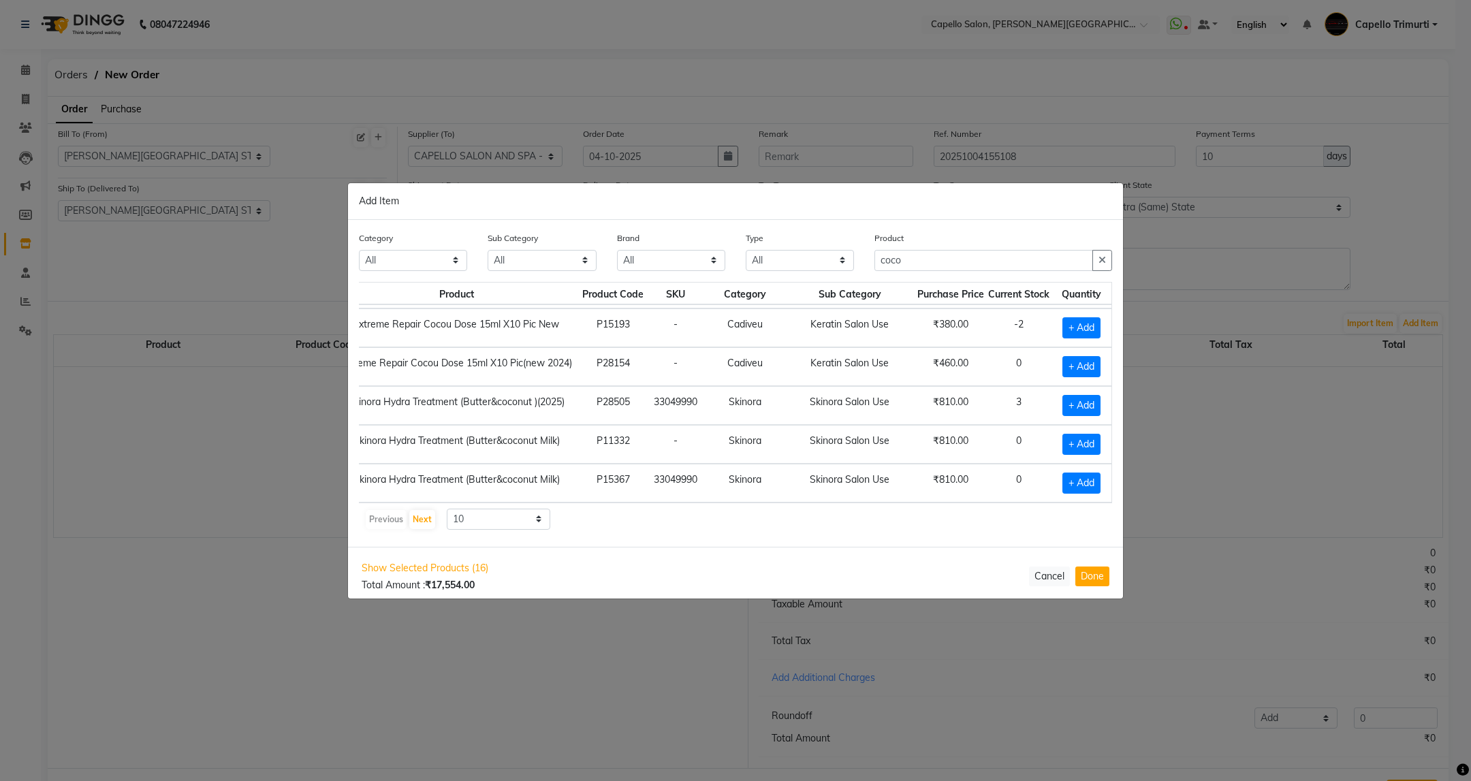
drag, startPoint x: 1072, startPoint y: 447, endPoint x: 938, endPoint y: 503, distance: 145.3
click at [1021, 481] on tbody "Coconut Oil P14937 - Beauty Planet Beauty & Other Salon Use ₹190.00 0 + Add Coc…" at bounding box center [707, 327] width 810 height 349
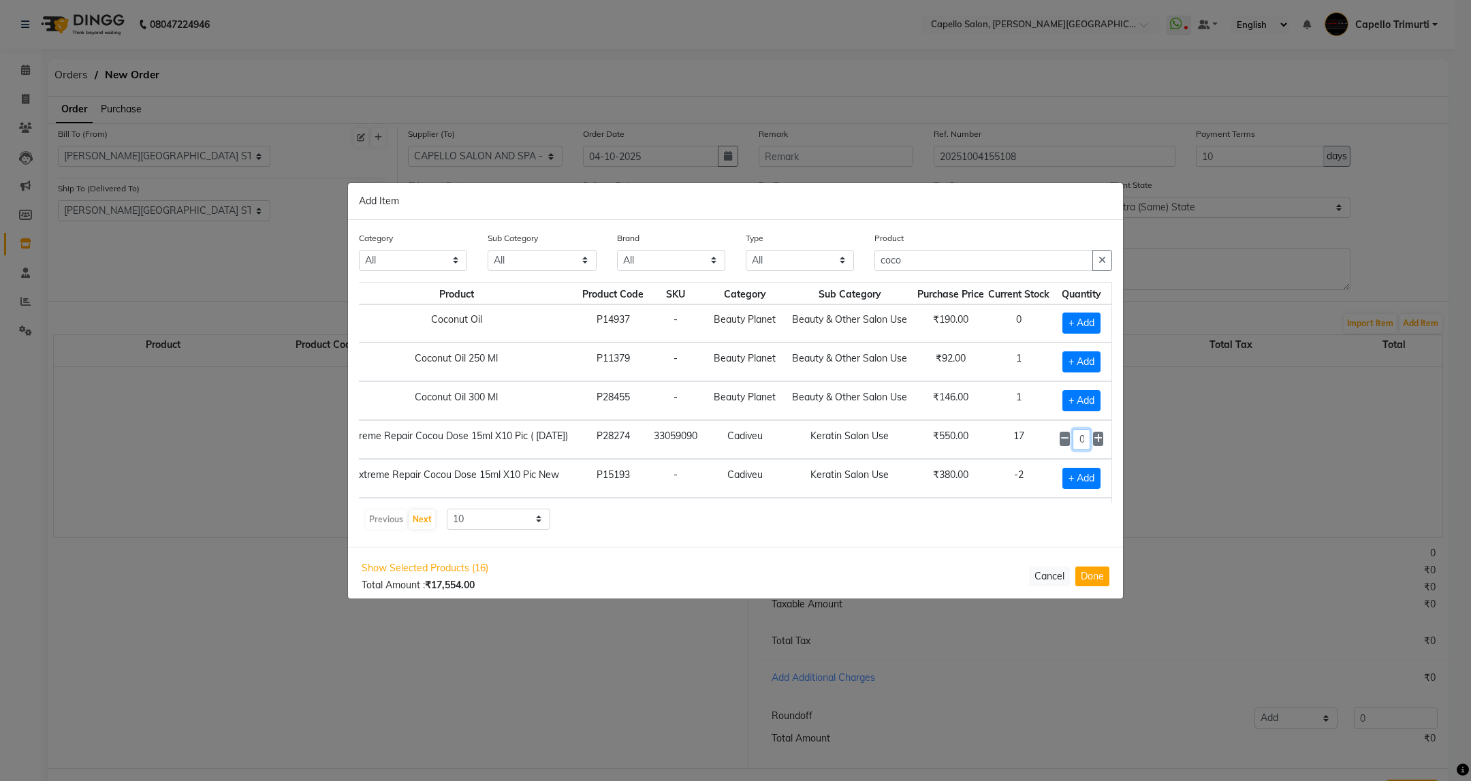
scroll to position [0, 78]
type input "1"
type input "10"
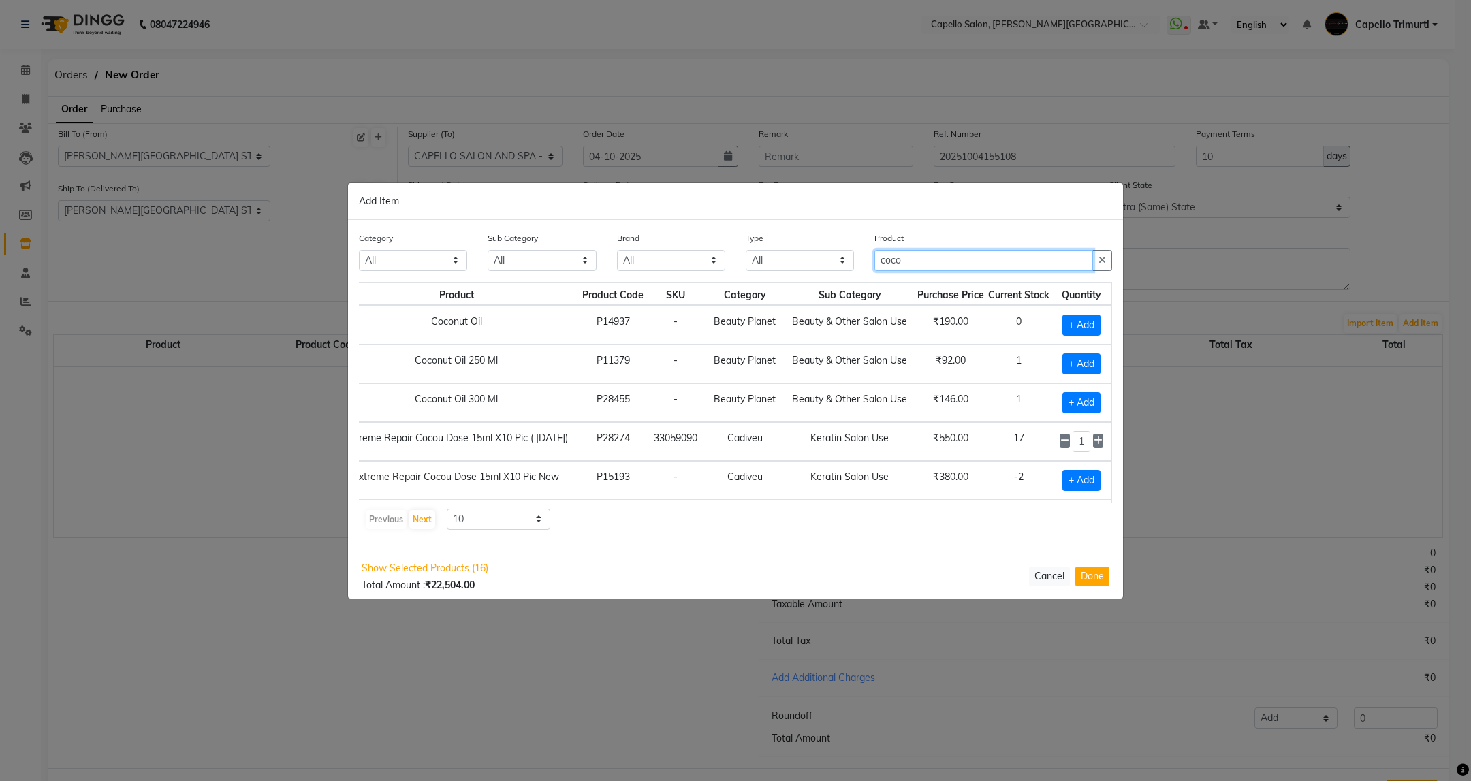
drag, startPoint x: 940, startPoint y: 258, endPoint x: 795, endPoint y: 329, distance: 160.8
click at [827, 321] on div "Category All Keramelon Skin Makeup Personal Care Appliances Beard Beauty Planet…" at bounding box center [735, 383] width 775 height 327
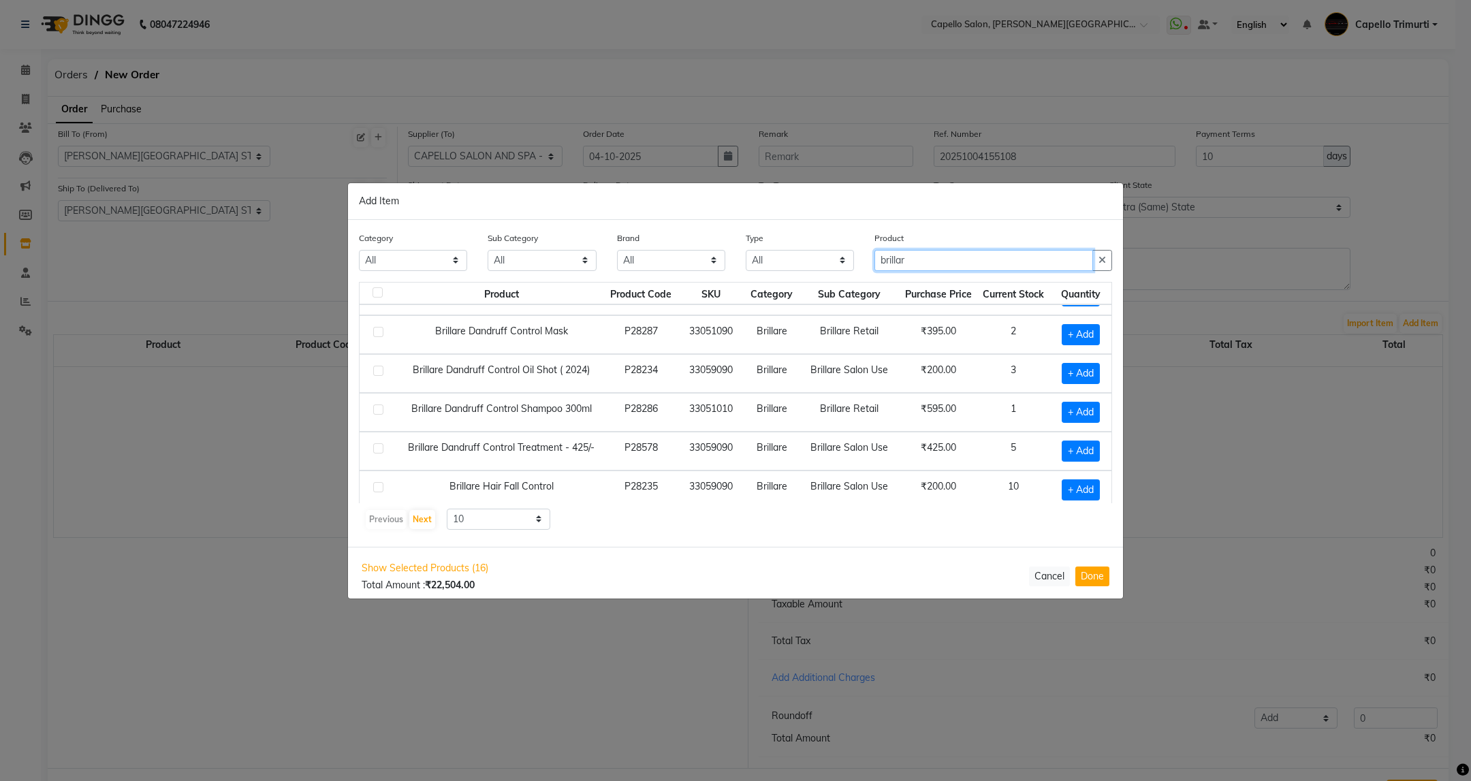
scroll to position [44, 0]
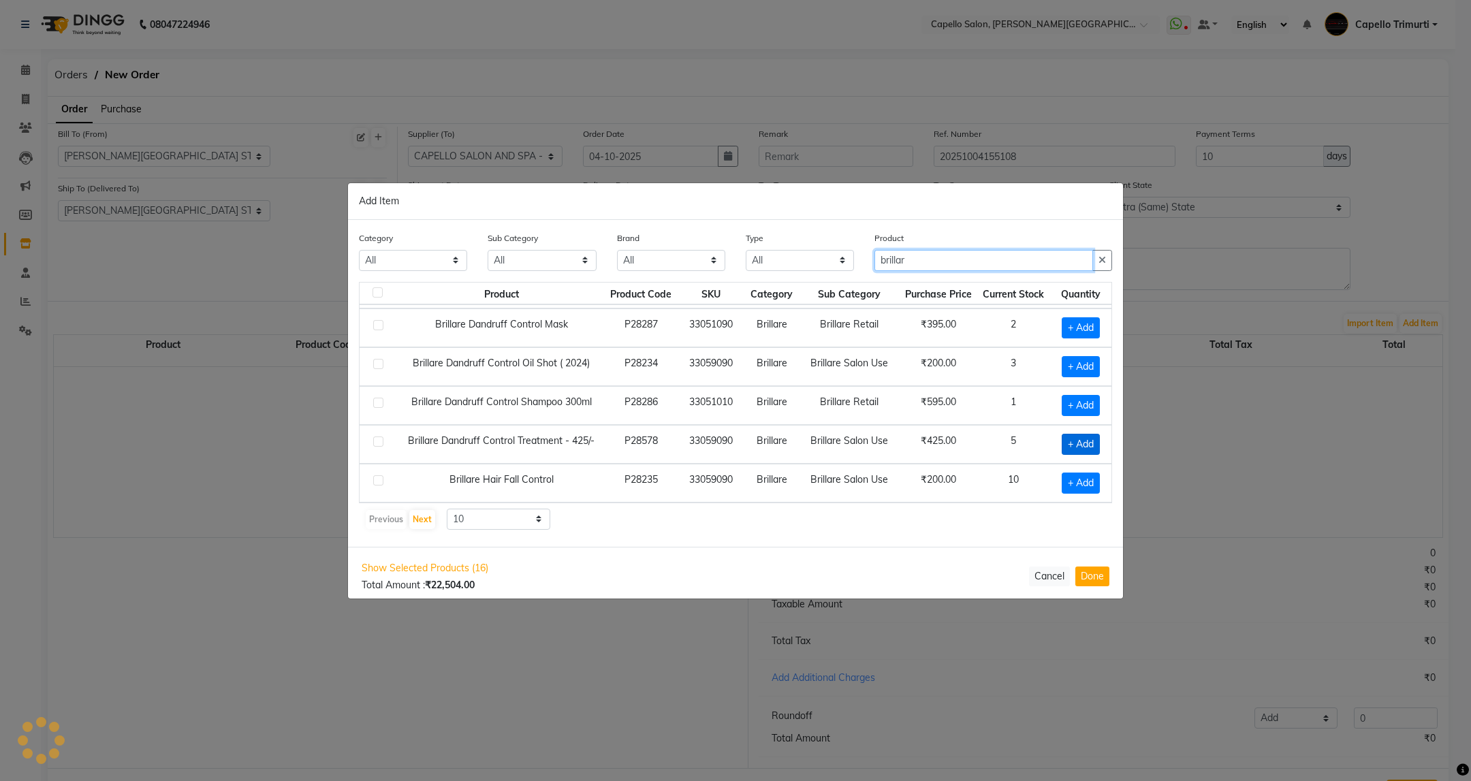
type input "brillar"
click at [1072, 438] on span "+ Add" at bounding box center [1081, 444] width 38 height 21
checkbox input "true"
click at [1093, 441] on icon at bounding box center [1097, 444] width 9 height 10
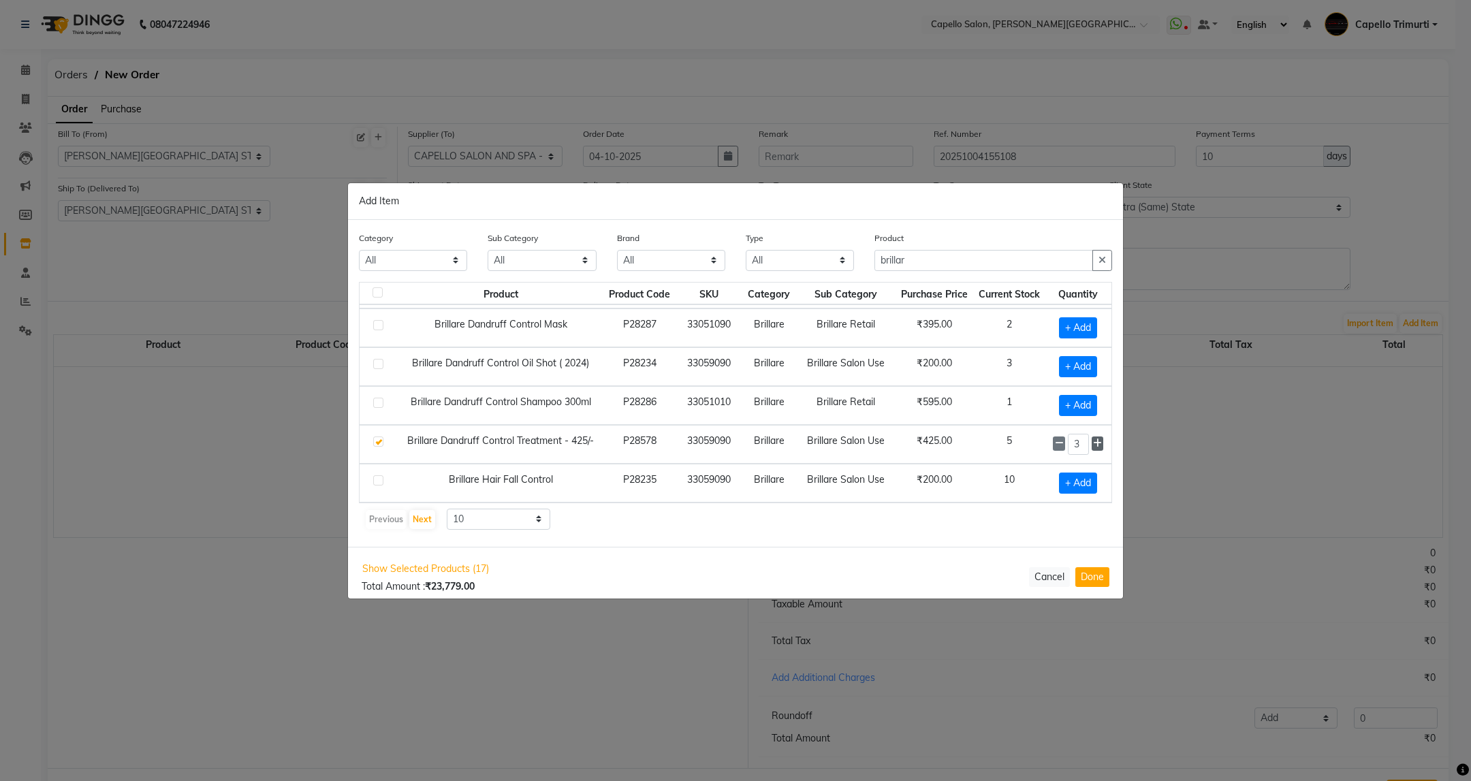
click at [1093, 441] on icon at bounding box center [1097, 444] width 9 height 10
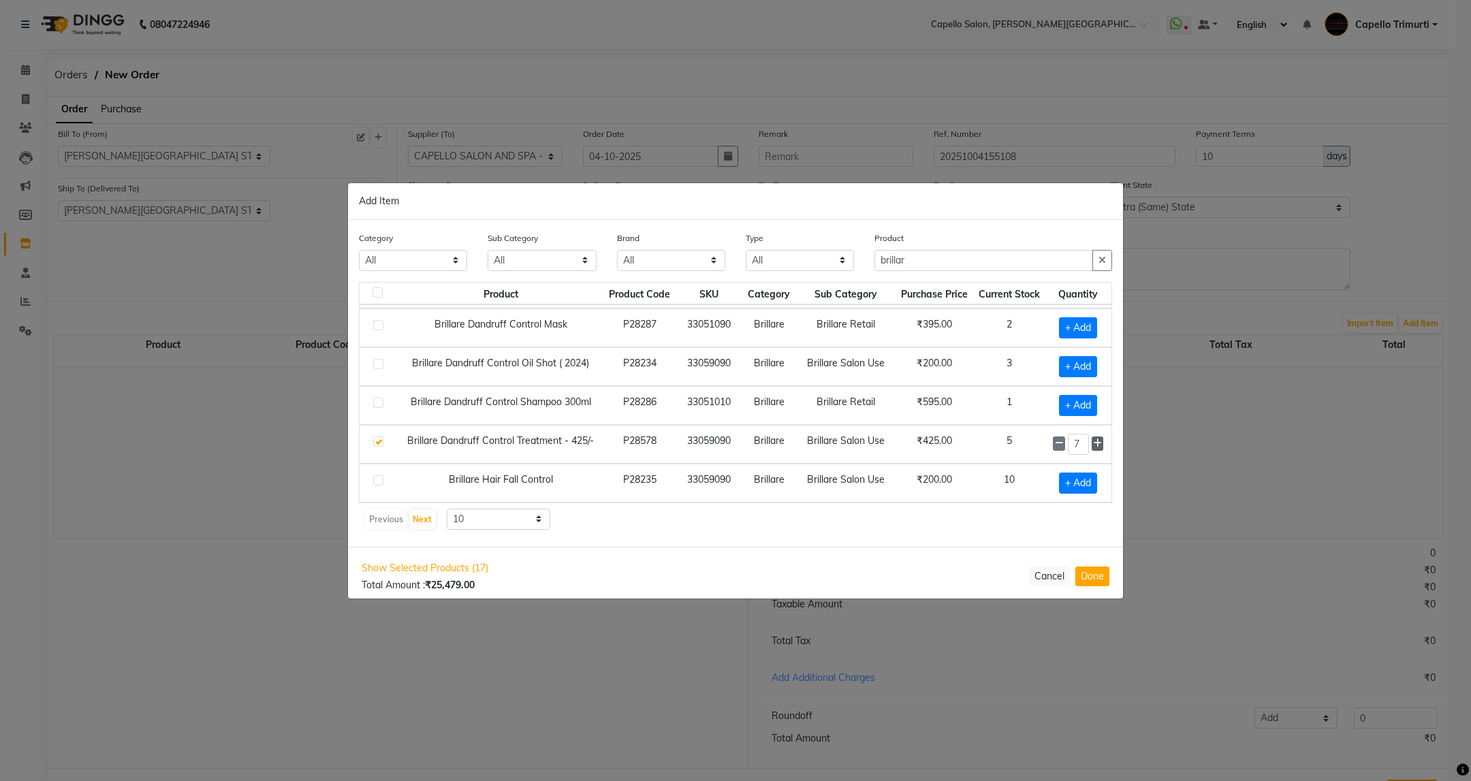
type input "8"
click at [423, 522] on button "Next" at bounding box center [422, 519] width 26 height 19
click at [394, 523] on button "Previous" at bounding box center [386, 519] width 41 height 19
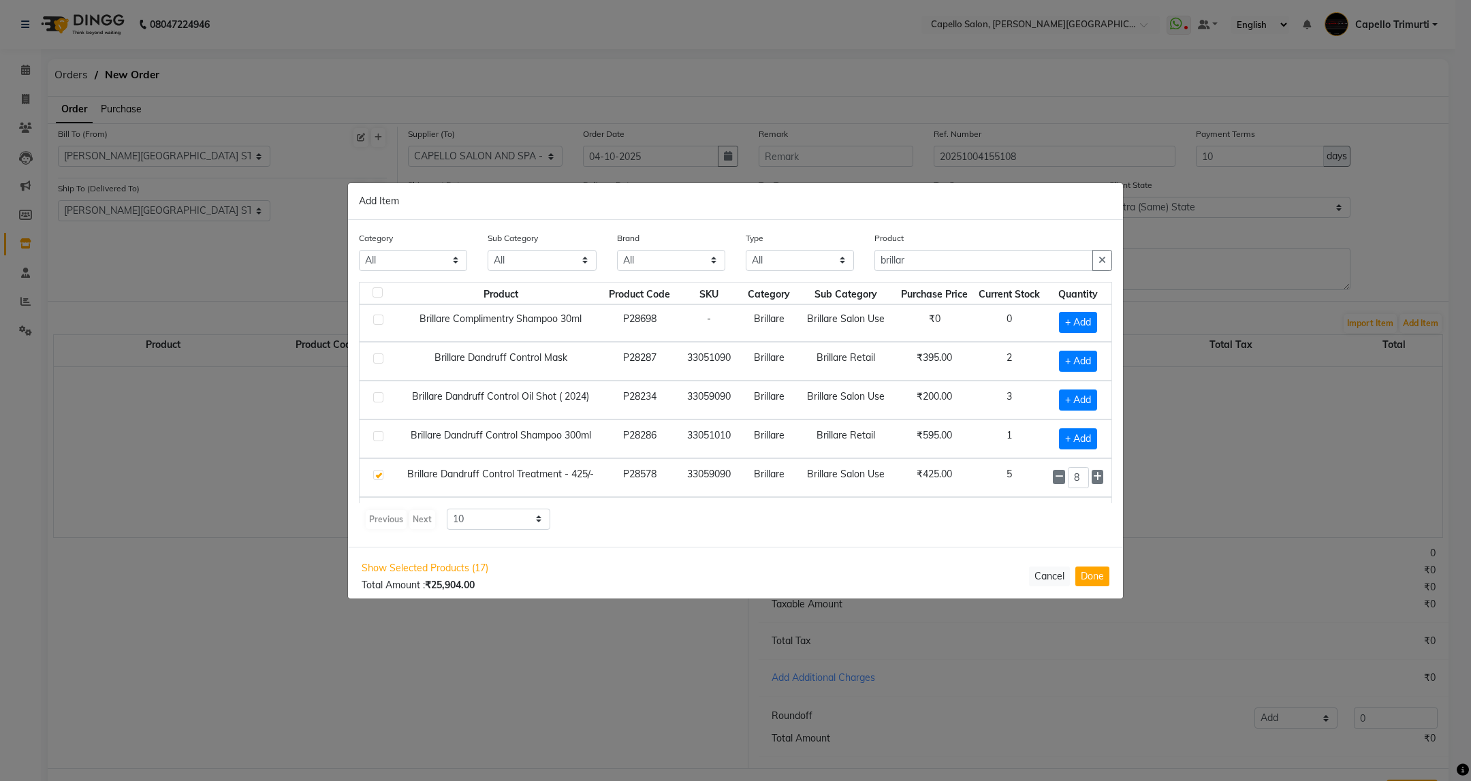
scroll to position [0, 0]
click at [1062, 401] on span "+ Add" at bounding box center [1078, 402] width 38 height 21
checkbox input "true"
click at [1093, 407] on icon at bounding box center [1097, 402] width 9 height 10
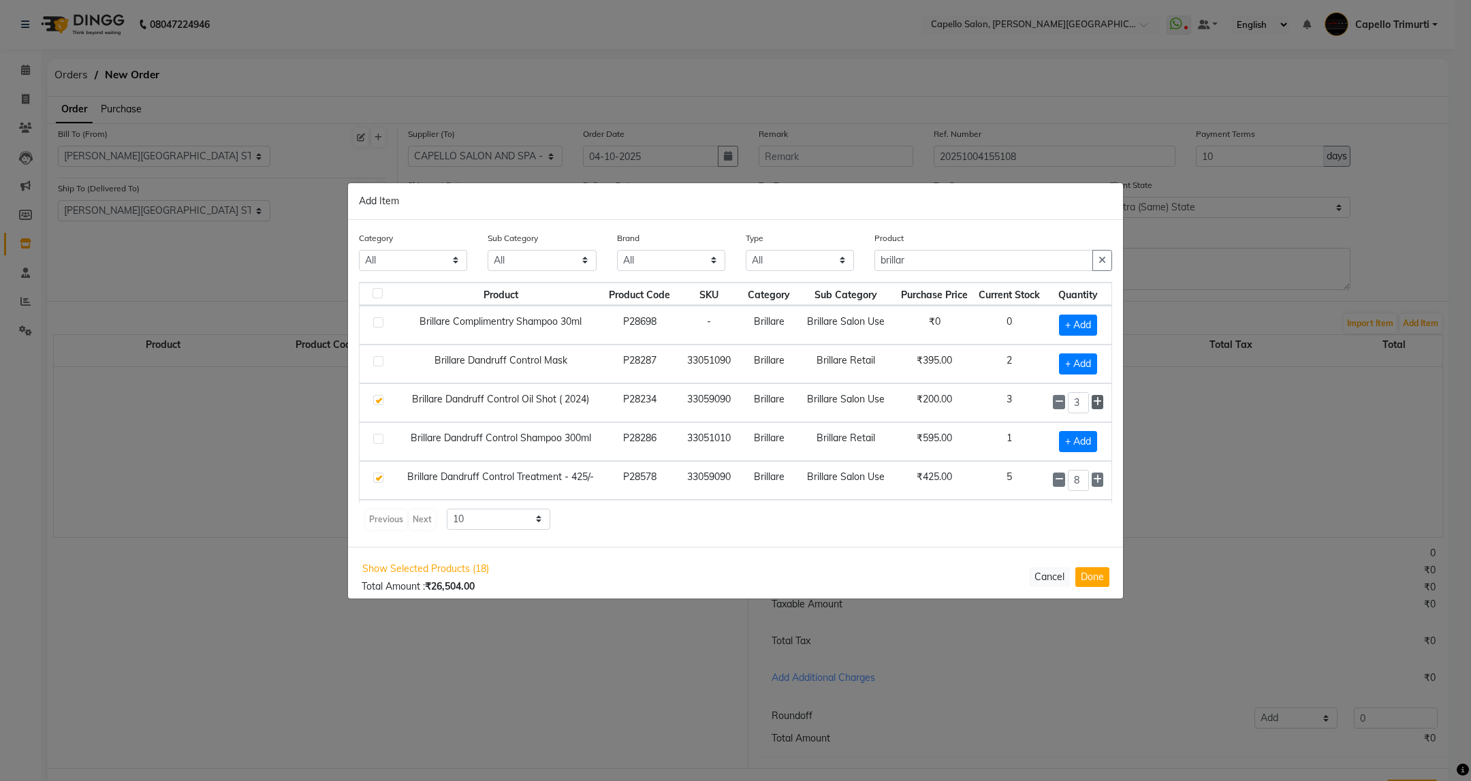
click at [1093, 407] on icon at bounding box center [1097, 402] width 9 height 10
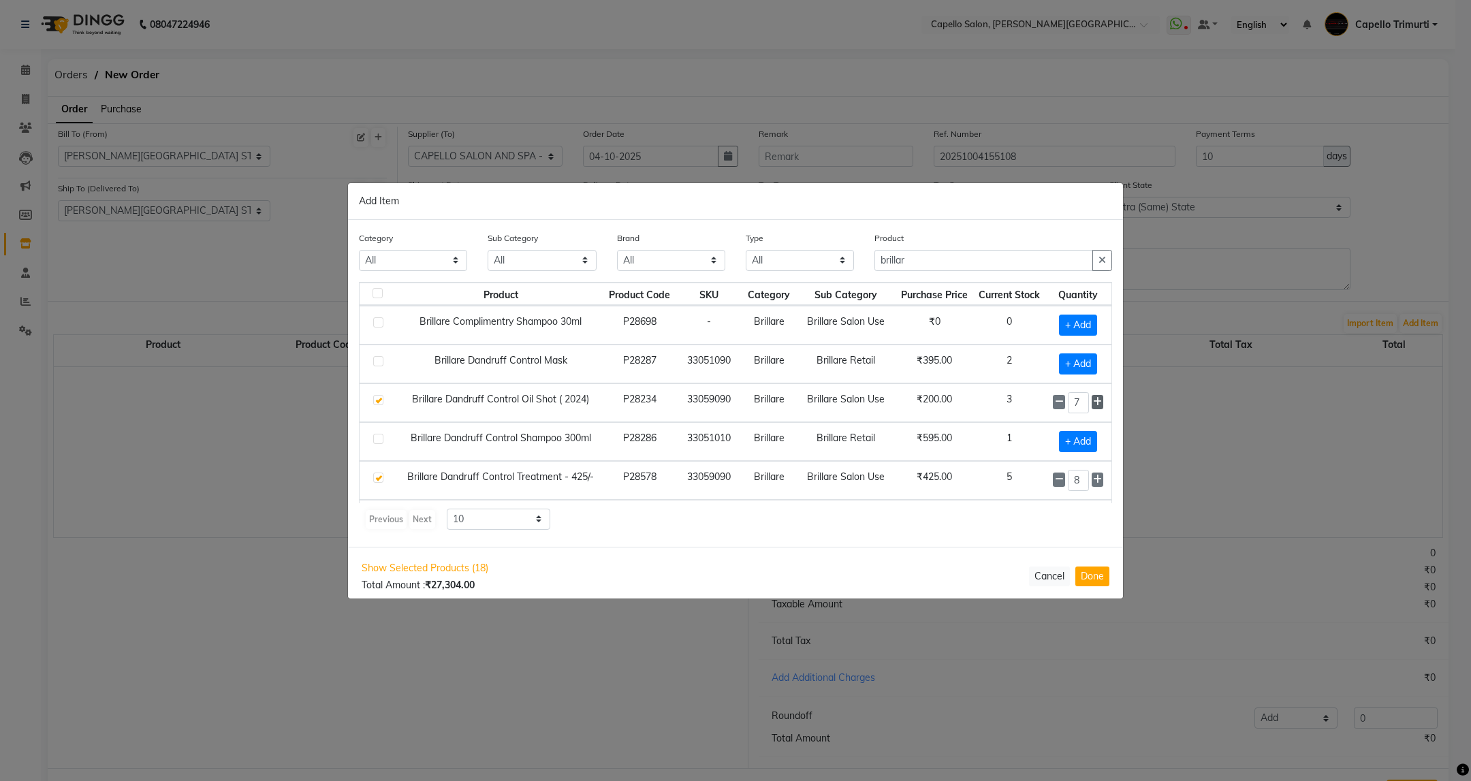
type input "8"
click at [1063, 366] on span "+ Add" at bounding box center [1078, 363] width 38 height 21
checkbox input "true"
click at [1093, 368] on icon at bounding box center [1097, 363] width 9 height 10
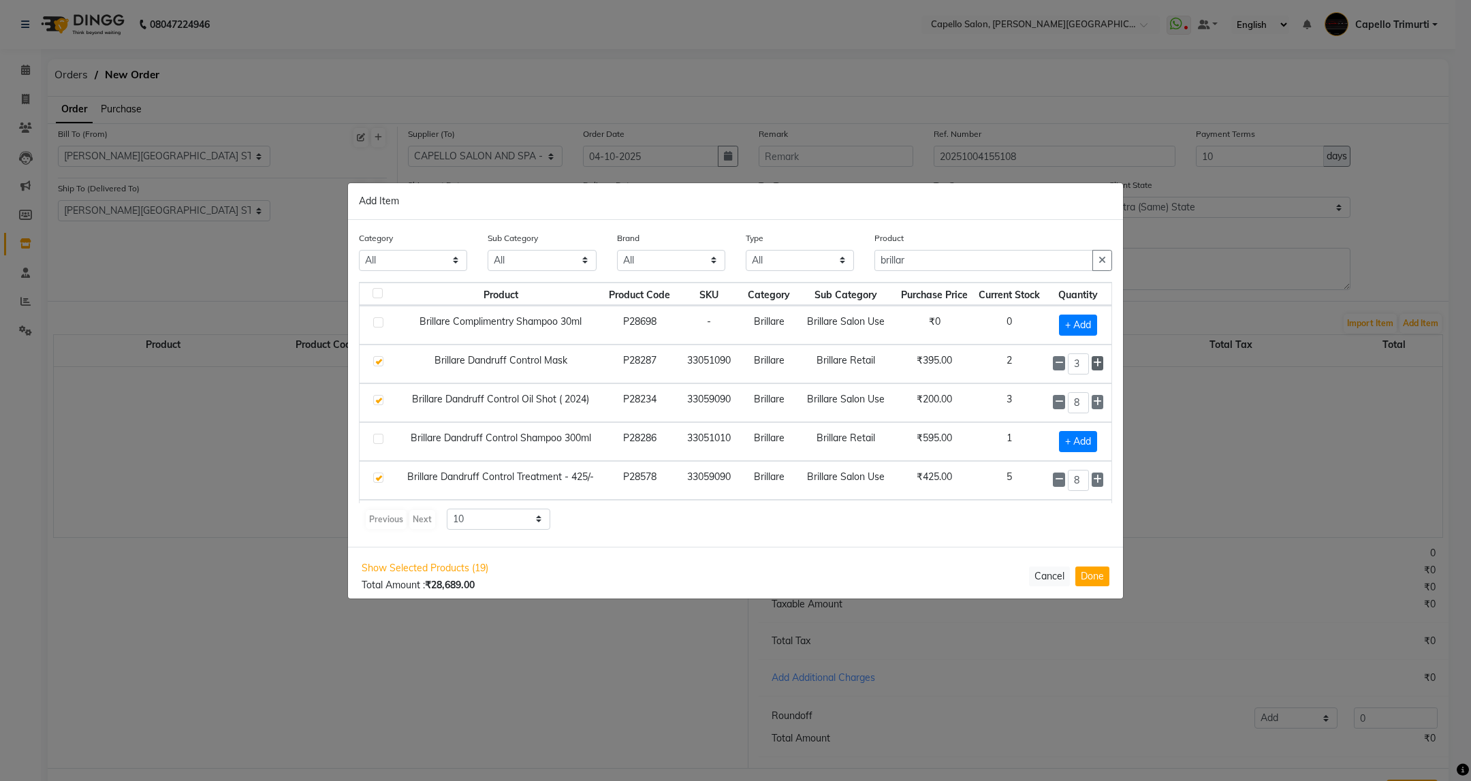
click at [1093, 368] on icon at bounding box center [1097, 363] width 9 height 10
type input "4"
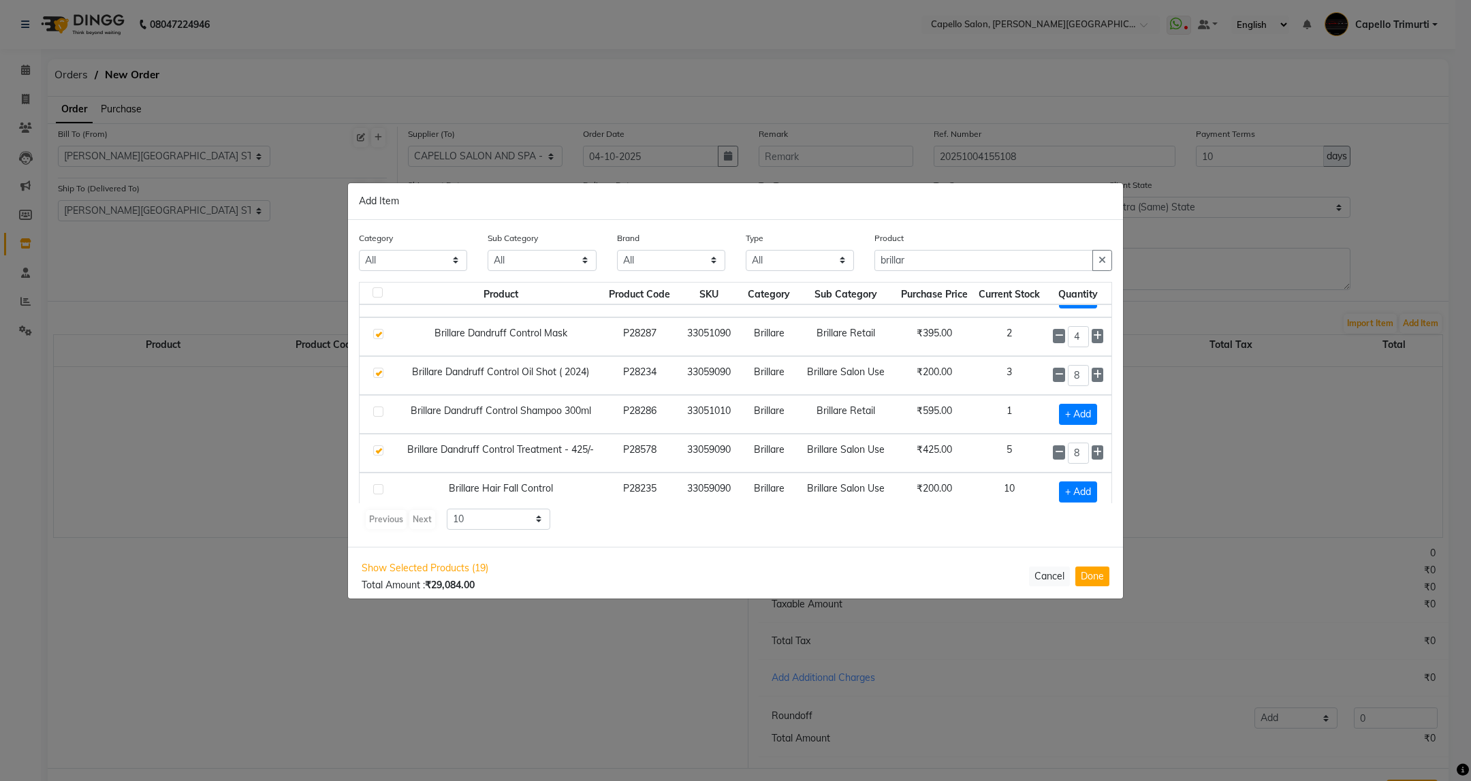
scroll to position [43, 0]
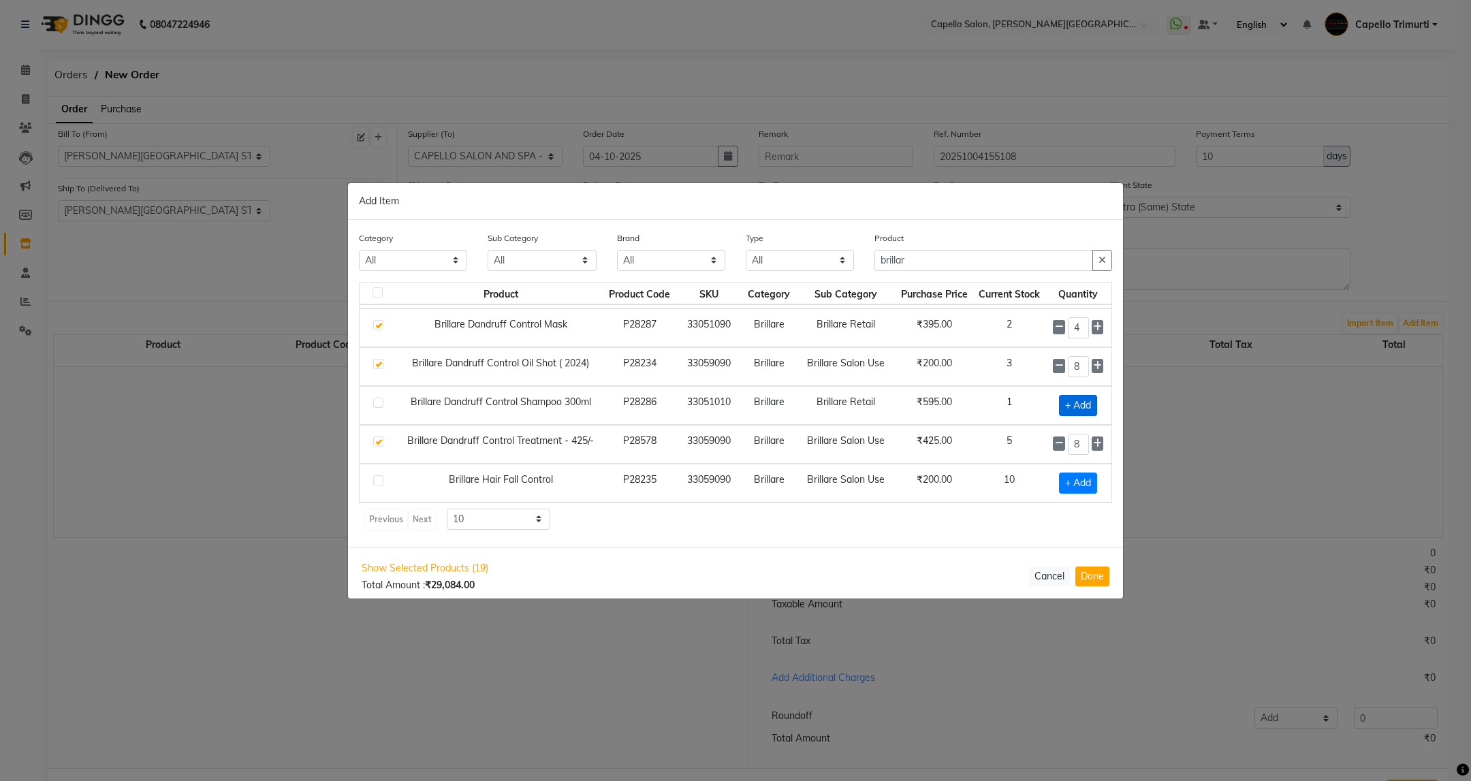
click at [1075, 397] on span "+ Add" at bounding box center [1078, 405] width 38 height 21
checkbox input "true"
click at [1093, 400] on icon at bounding box center [1097, 405] width 9 height 10
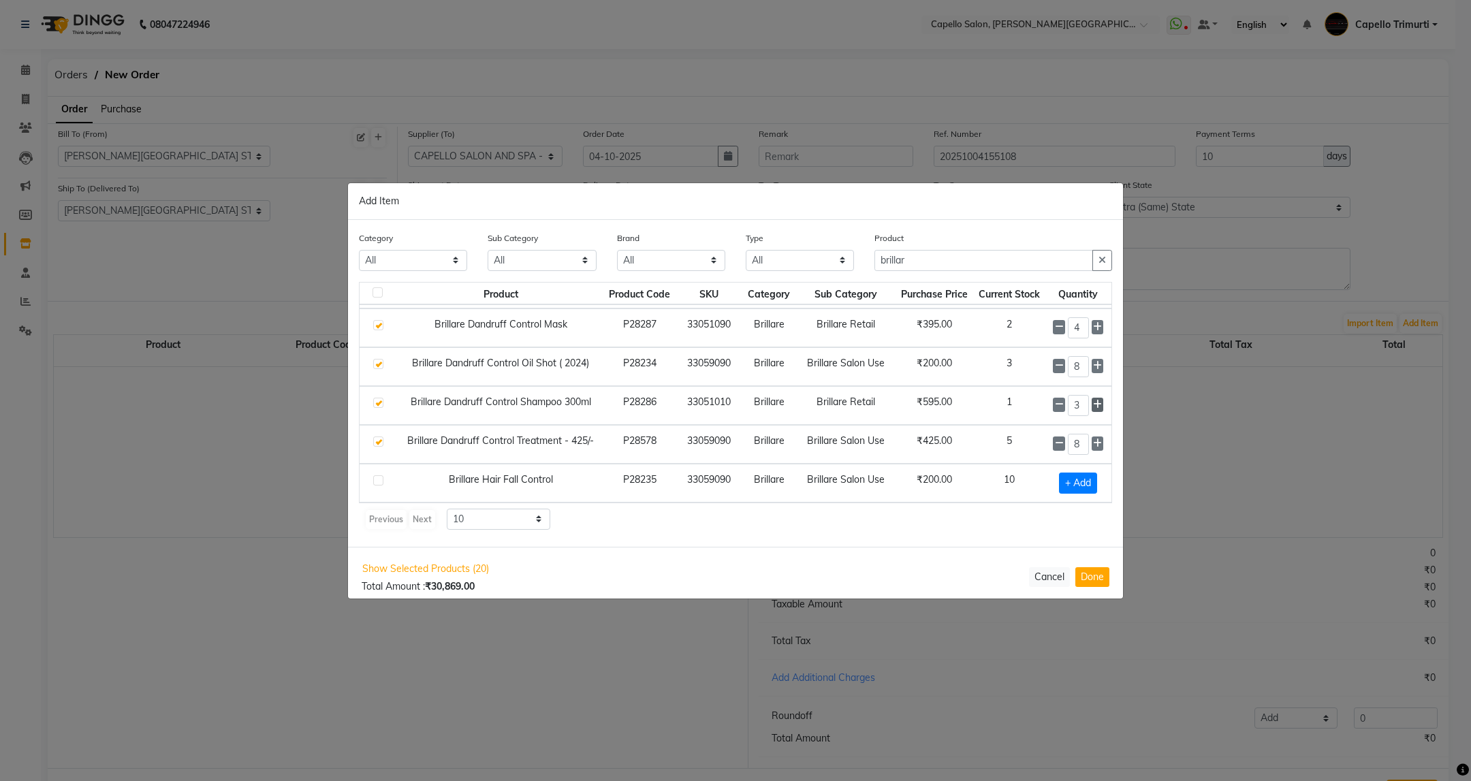
click at [1093, 400] on icon at bounding box center [1097, 405] width 9 height 10
type input "5"
drag, startPoint x: 942, startPoint y: 264, endPoint x: 860, endPoint y: 286, distance: 85.4
click at [860, 286] on div "Category All Keramelon Skin Makeup Personal Care Appliances Beard Beauty Planet…" at bounding box center [735, 383] width 775 height 327
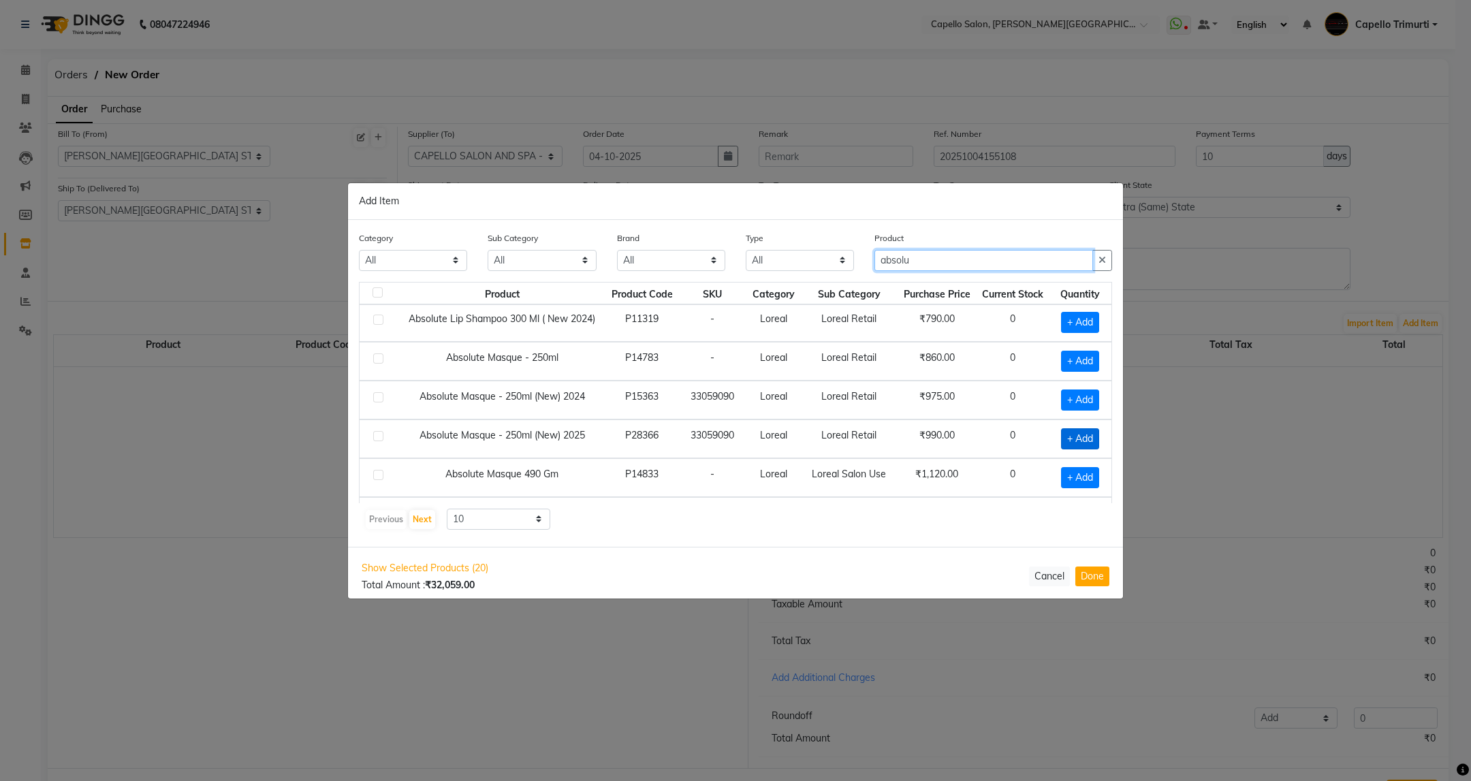
type input "absolu"
click at [1061, 443] on span "+ Add" at bounding box center [1080, 438] width 38 height 21
checkbox input "true"
click at [1091, 442] on span at bounding box center [1097, 438] width 12 height 14
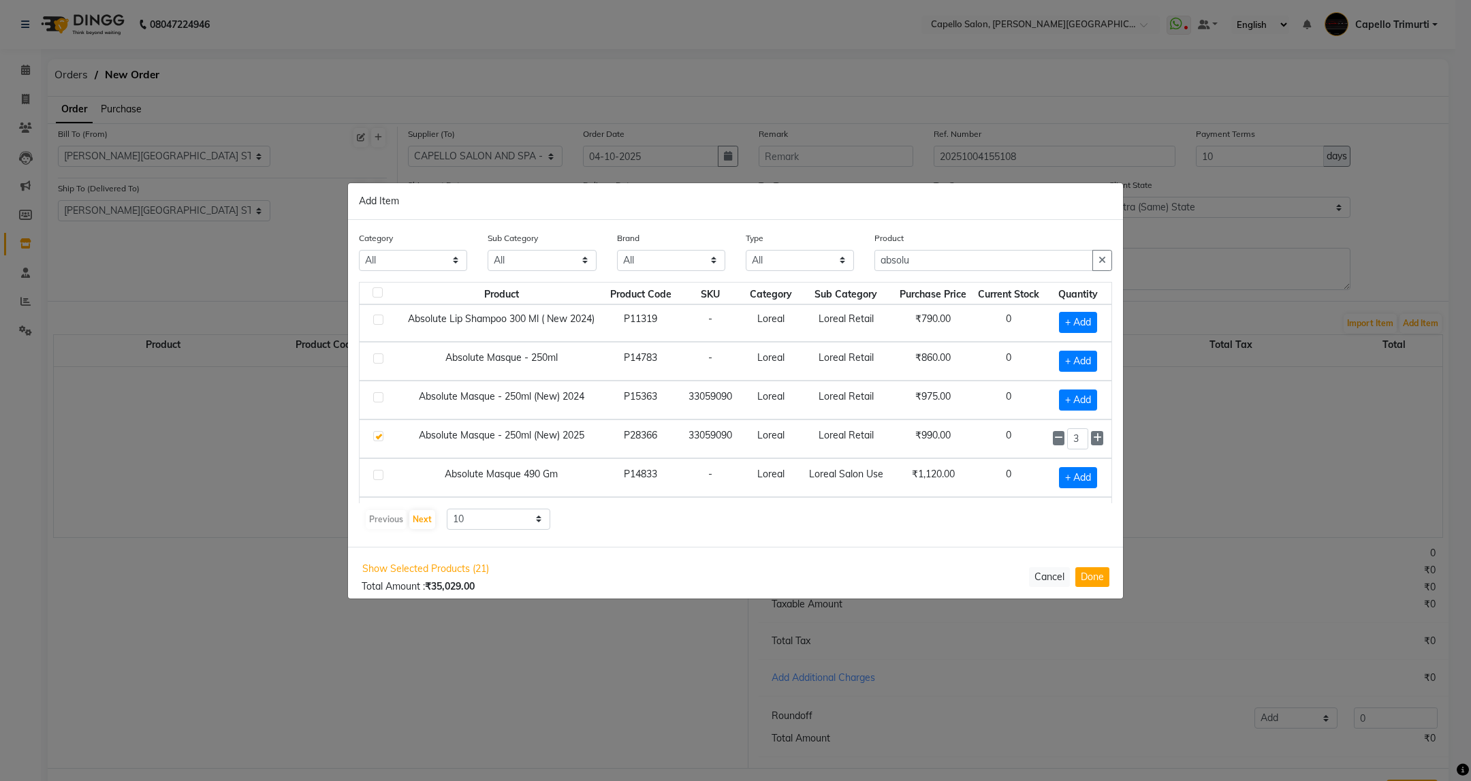
click at [1091, 442] on span at bounding box center [1097, 438] width 12 height 14
type input "5"
click at [1068, 323] on span "+ Add" at bounding box center [1078, 322] width 38 height 21
checkbox input "true"
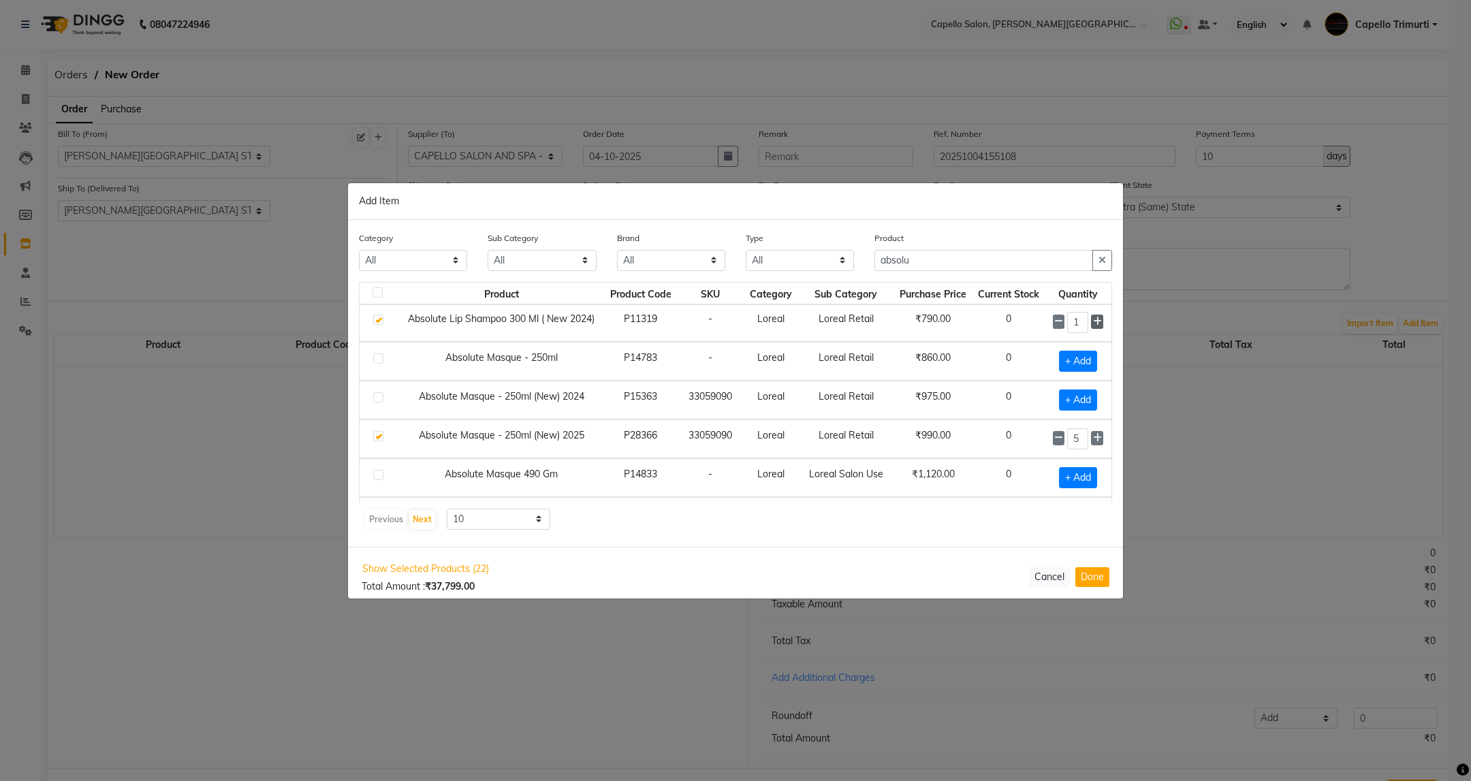
click at [1093, 326] on icon at bounding box center [1097, 322] width 9 height 10
type input "5"
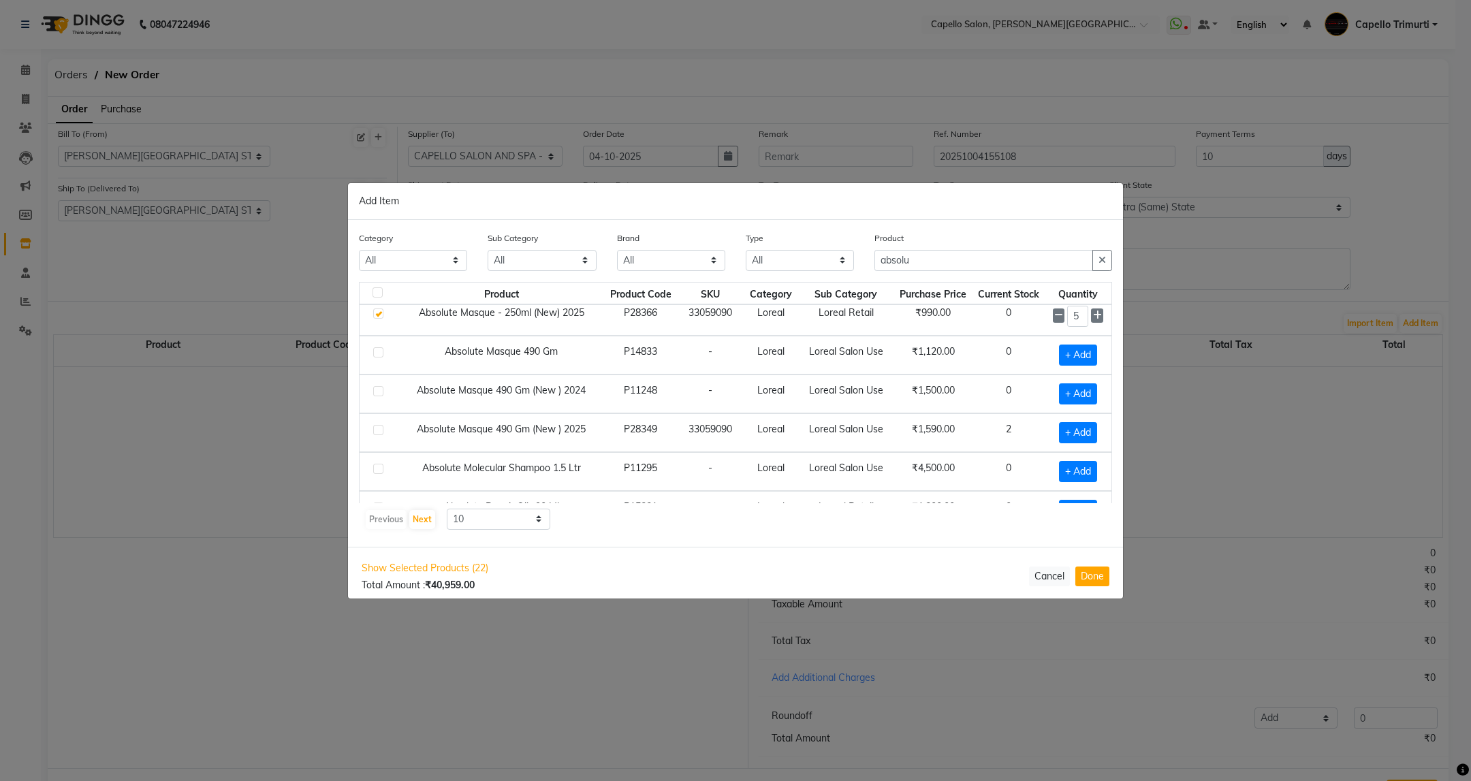
scroll to position [203, 0]
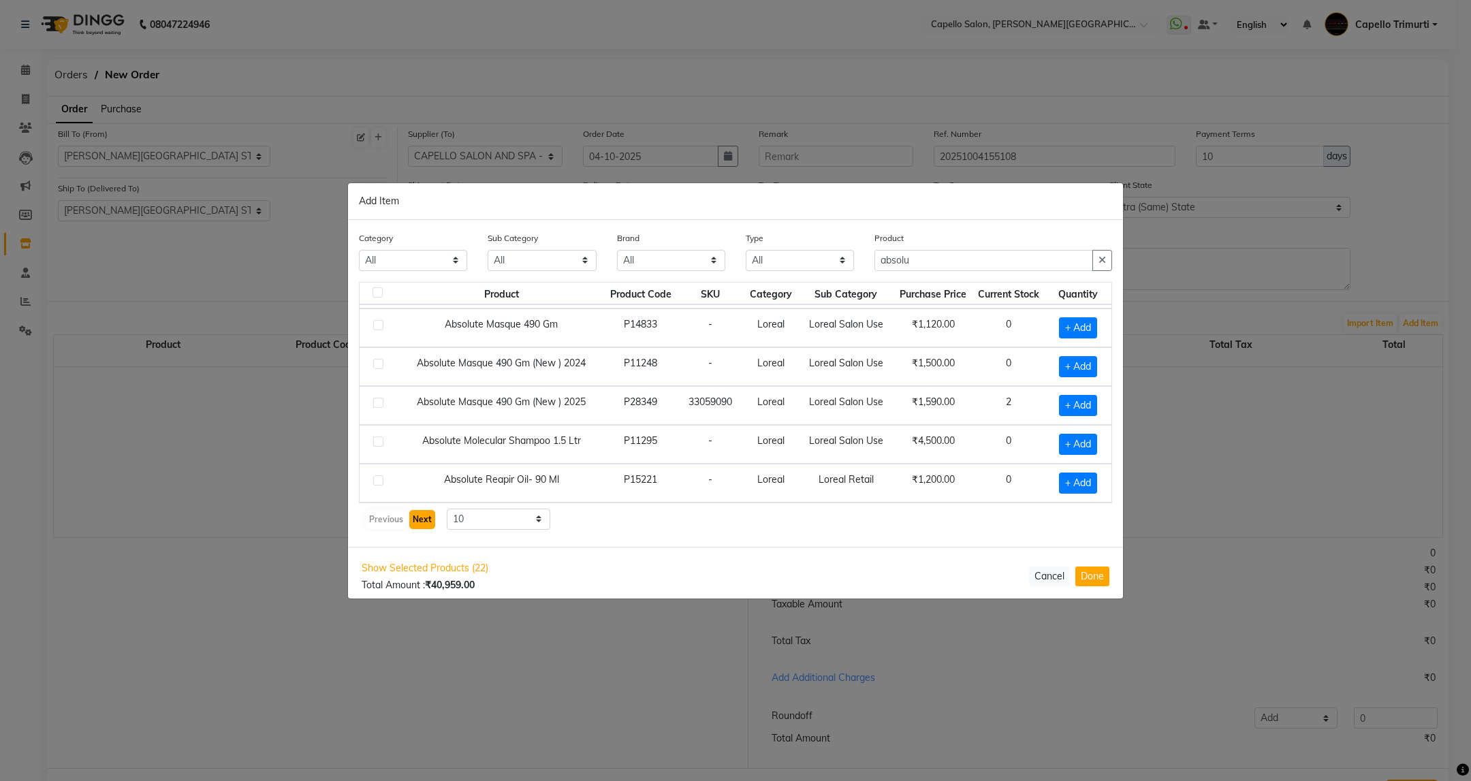
click at [433, 525] on button "Next" at bounding box center [422, 519] width 26 height 19
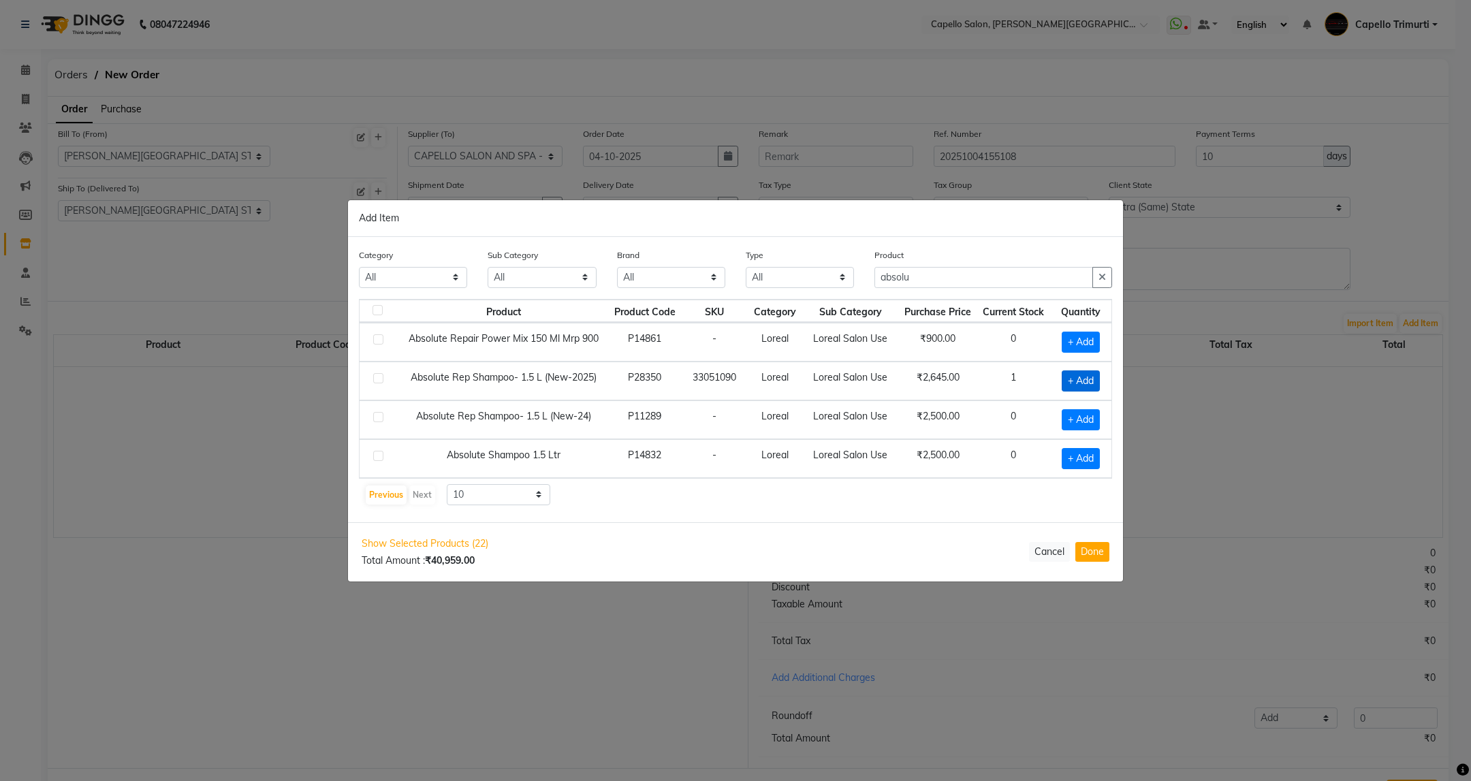
click at [1073, 382] on span "+ Add" at bounding box center [1081, 380] width 38 height 21
checkbox input "true"
click at [368, 495] on button "Previous" at bounding box center [386, 495] width 41 height 19
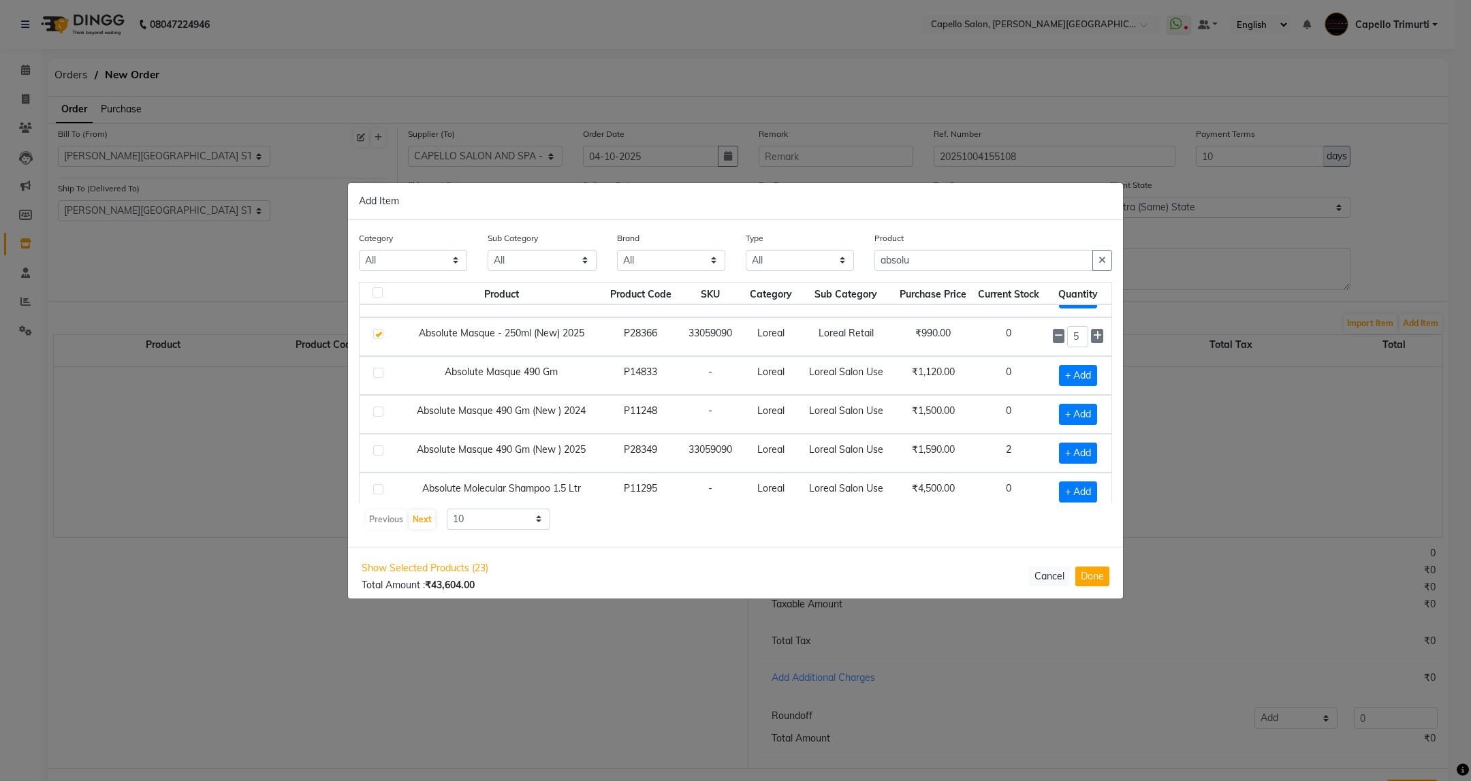
scroll to position [163, 0]
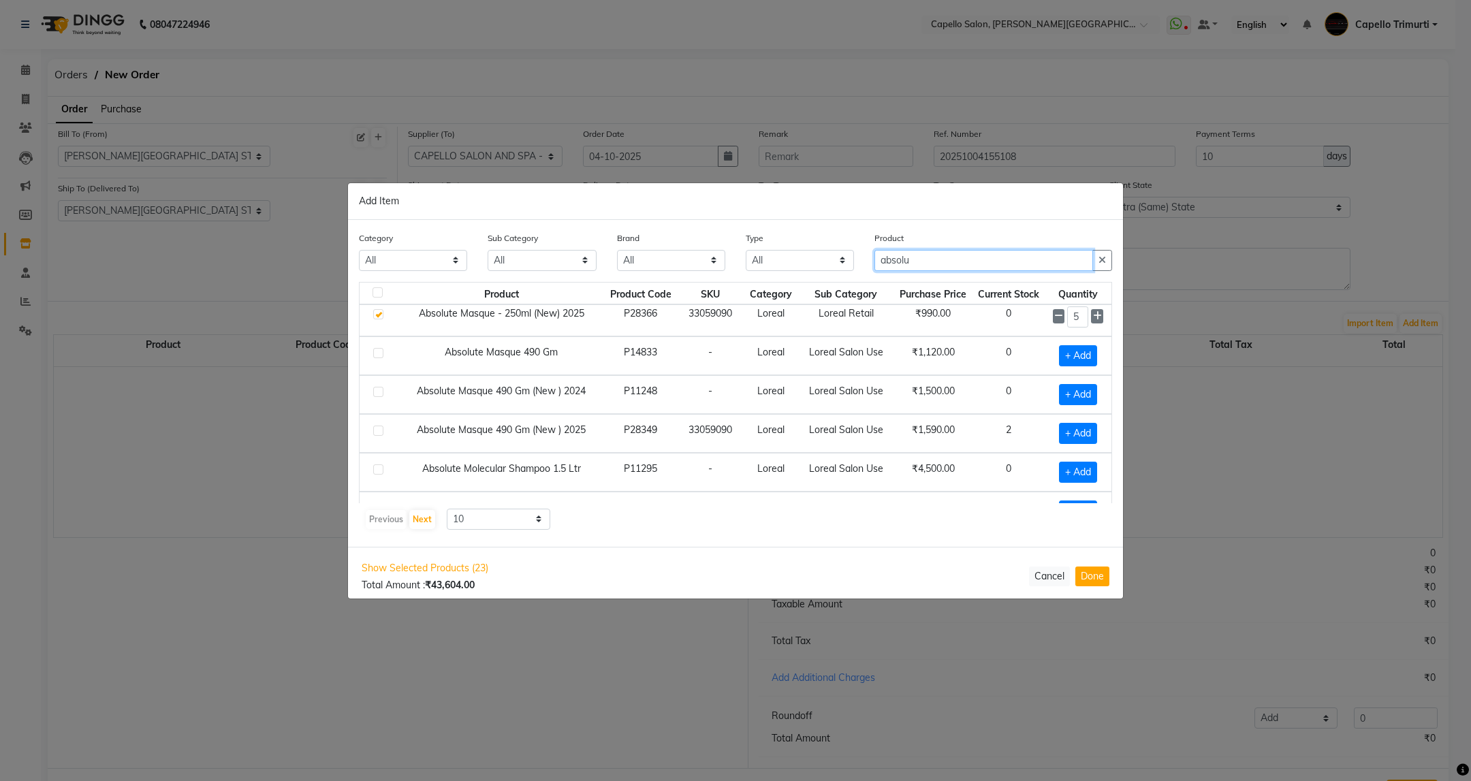
drag, startPoint x: 928, startPoint y: 261, endPoint x: 852, endPoint y: 285, distance: 79.7
click at [852, 285] on div "Category All Keramelon Skin Makeup Personal Care Appliances Beard Beauty Planet…" at bounding box center [735, 383] width 775 height 327
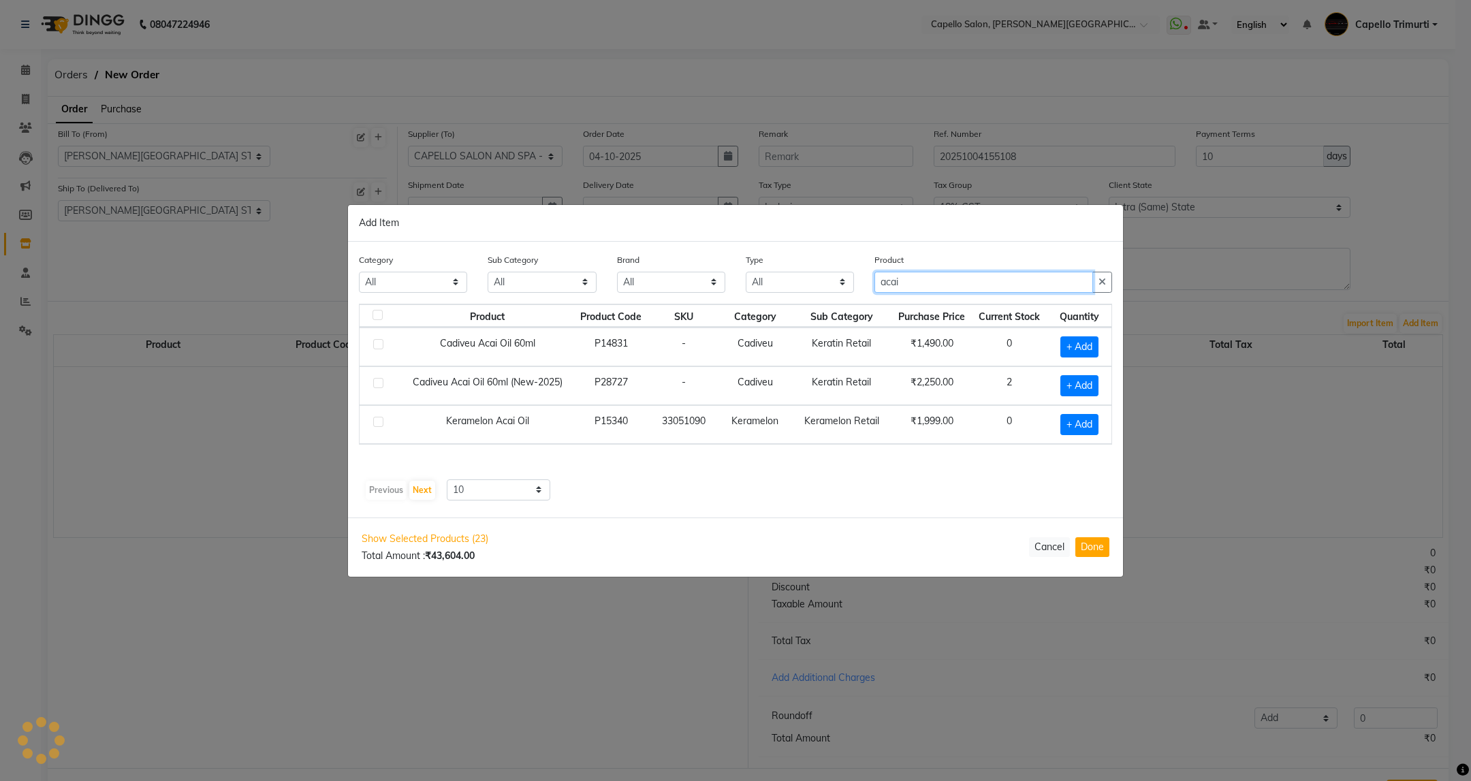
scroll to position [0, 0]
type input "acai"
click at [1077, 377] on span "+ Add" at bounding box center [1079, 385] width 38 height 21
checkbox input "true"
click at [1094, 386] on icon at bounding box center [1096, 384] width 9 height 10
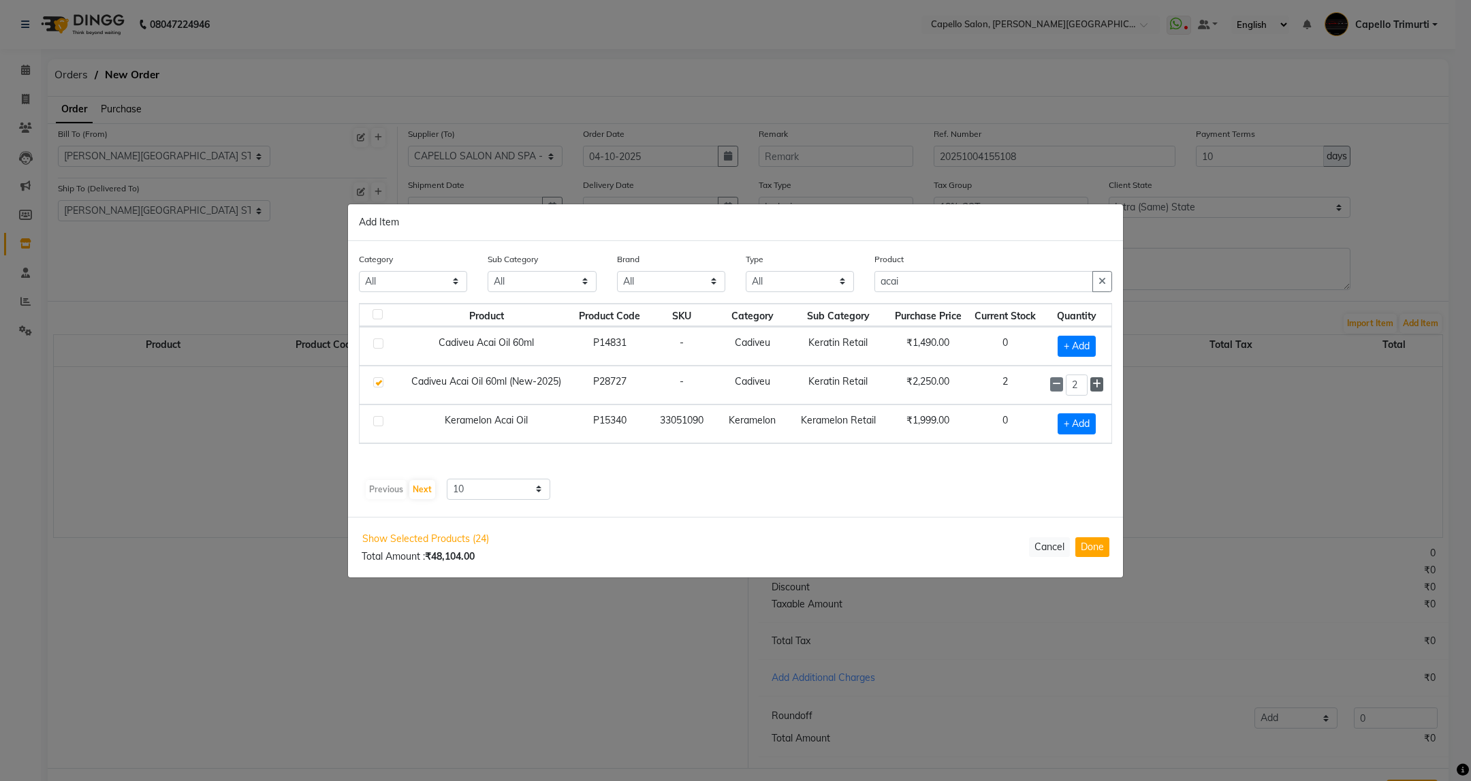
click at [1094, 386] on icon at bounding box center [1096, 384] width 9 height 10
type input "5"
drag, startPoint x: 924, startPoint y: 272, endPoint x: 720, endPoint y: 294, distance: 205.4
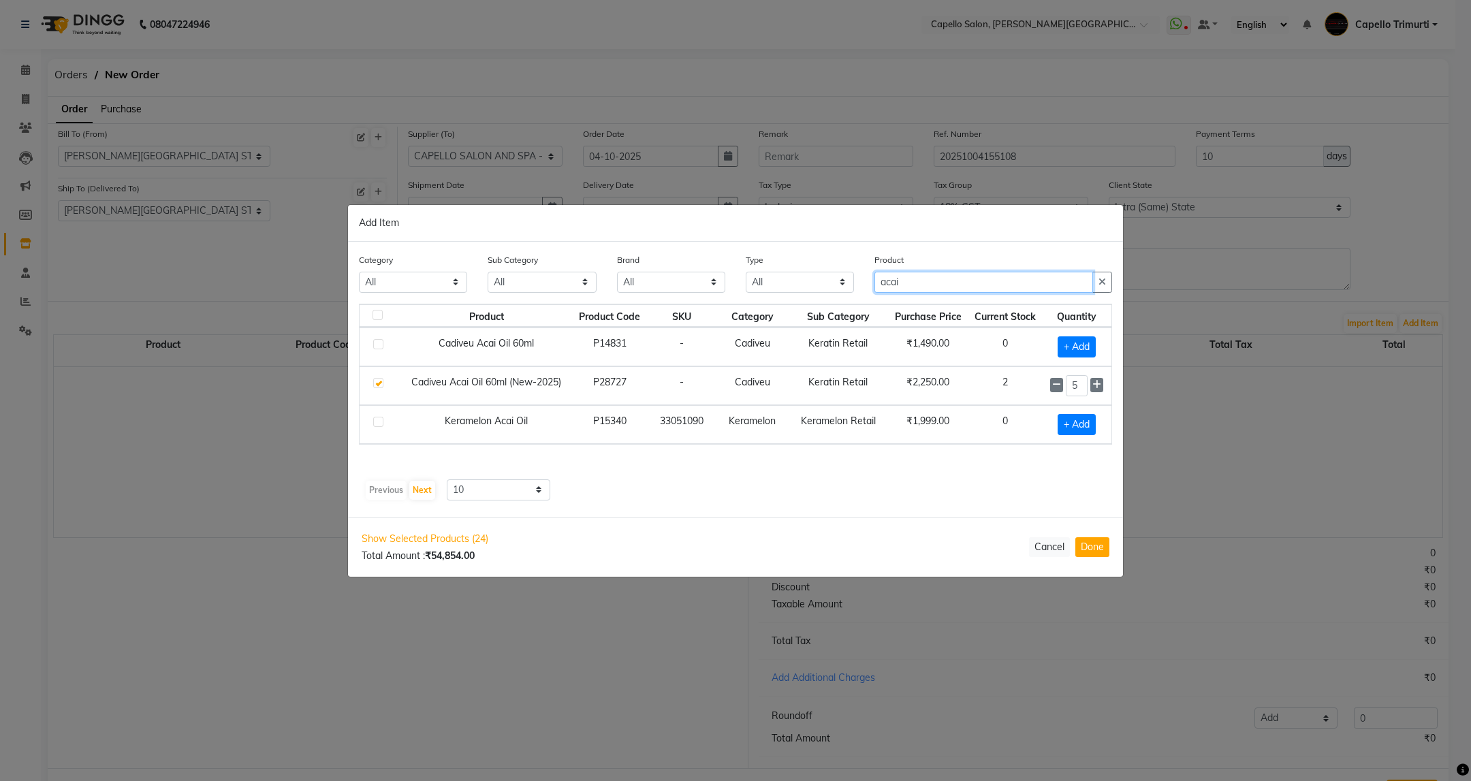
click at [720, 294] on div "Category All Keramelon Skin Makeup Personal Care Appliances Beard Beauty Planet…" at bounding box center [736, 278] width 774 height 51
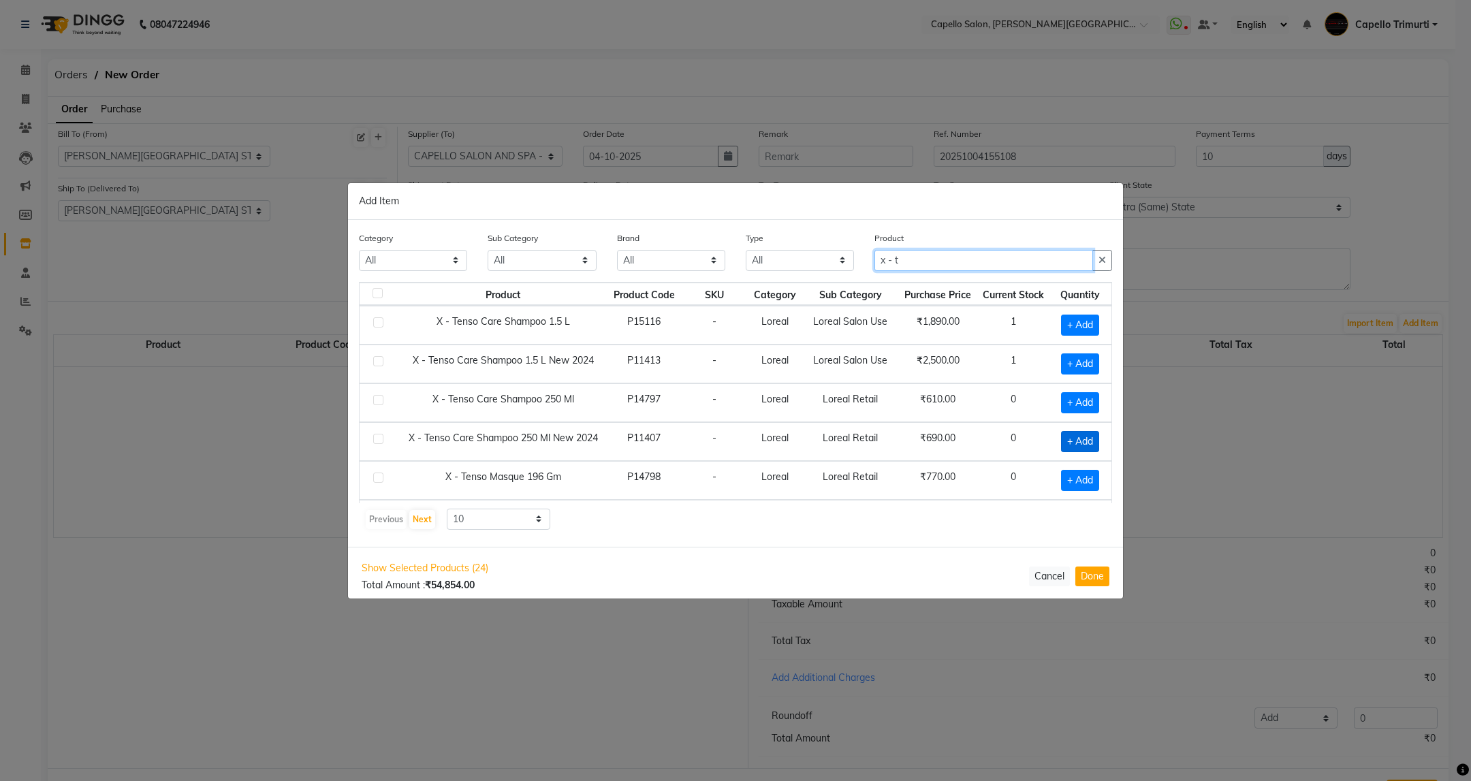
type input "x - t"
click at [1072, 442] on span "+ Add" at bounding box center [1080, 441] width 38 height 21
checkbox input "true"
click at [1093, 444] on icon at bounding box center [1097, 441] width 9 height 10
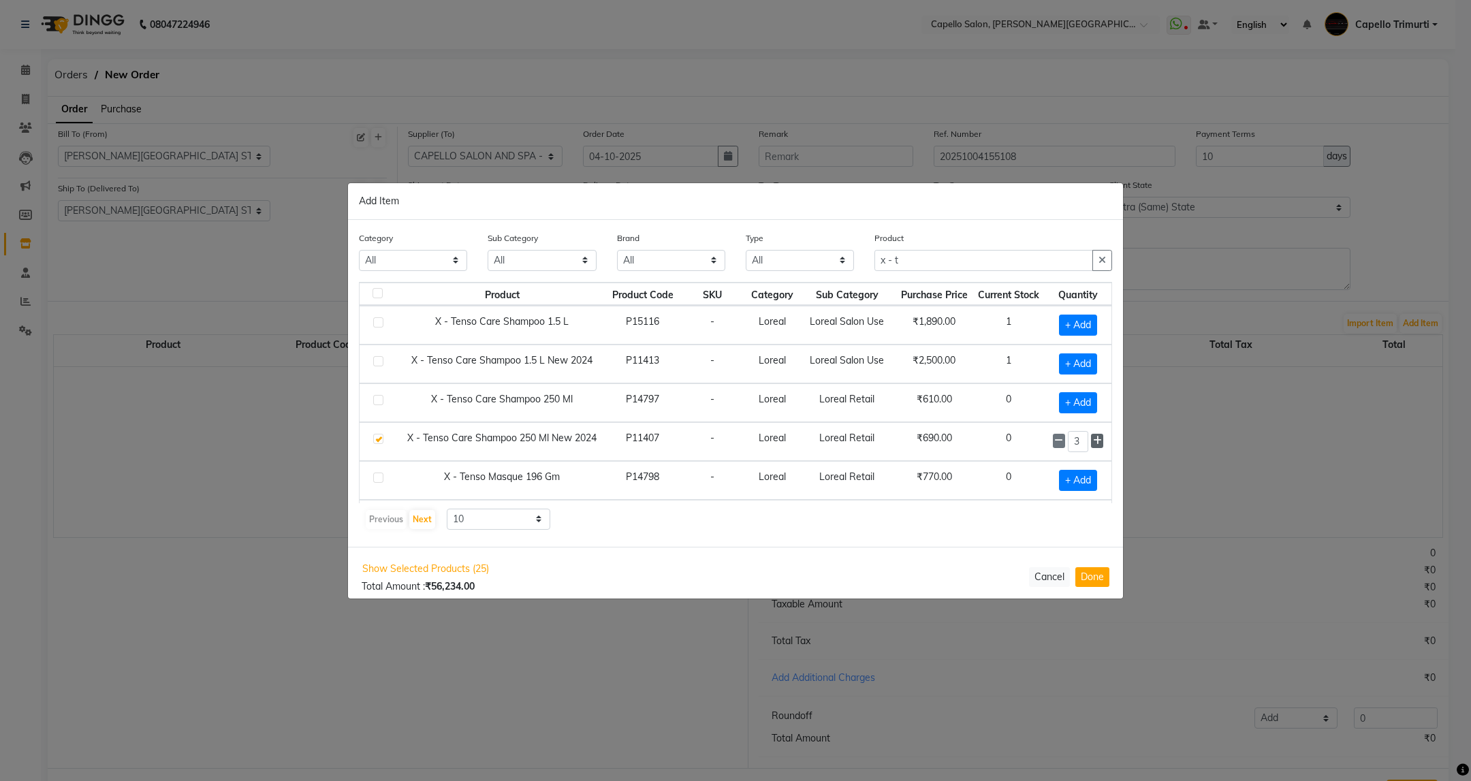
click at [1093, 444] on icon at bounding box center [1097, 441] width 9 height 10
click at [1054, 445] on icon at bounding box center [1058, 441] width 9 height 10
click at [1093, 445] on icon at bounding box center [1097, 441] width 9 height 10
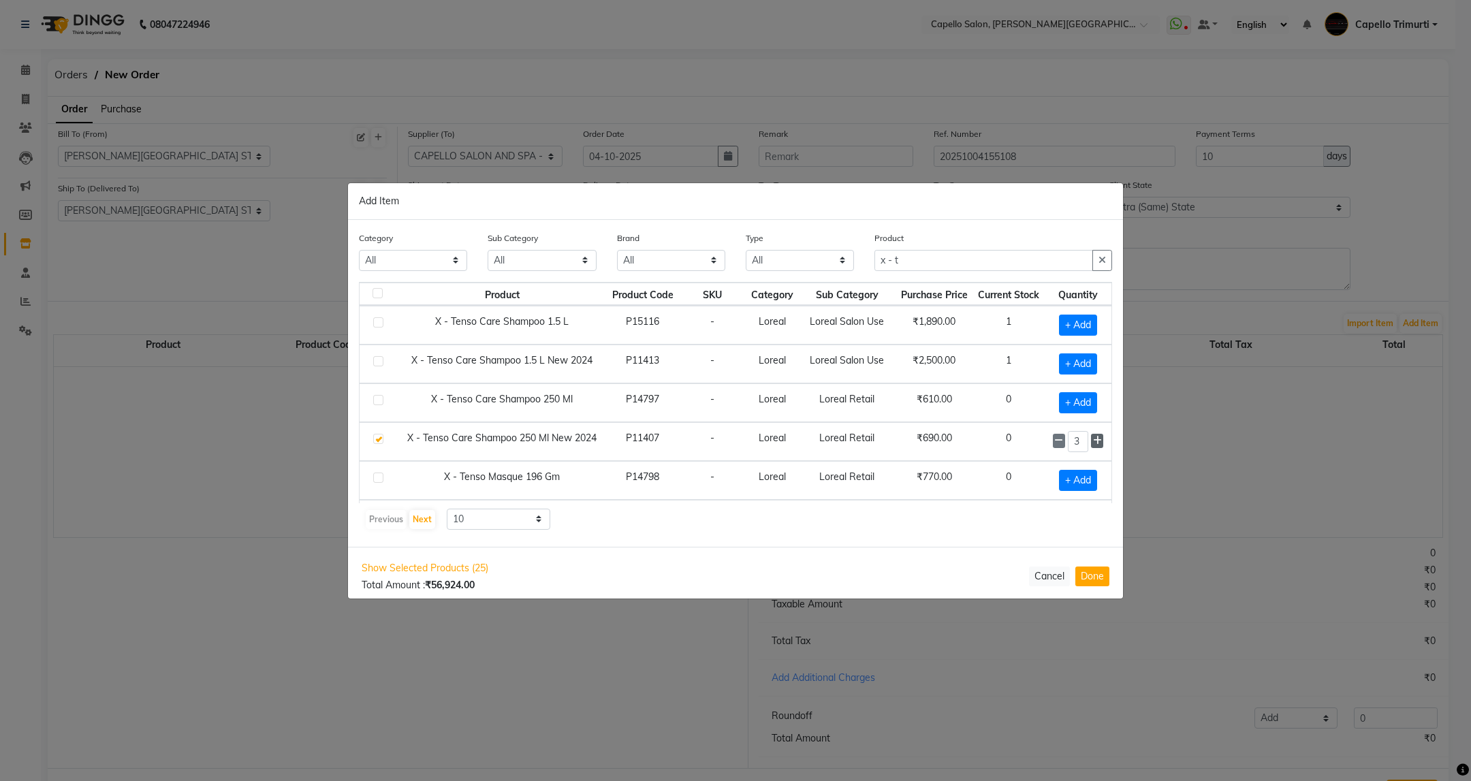
type input "4"
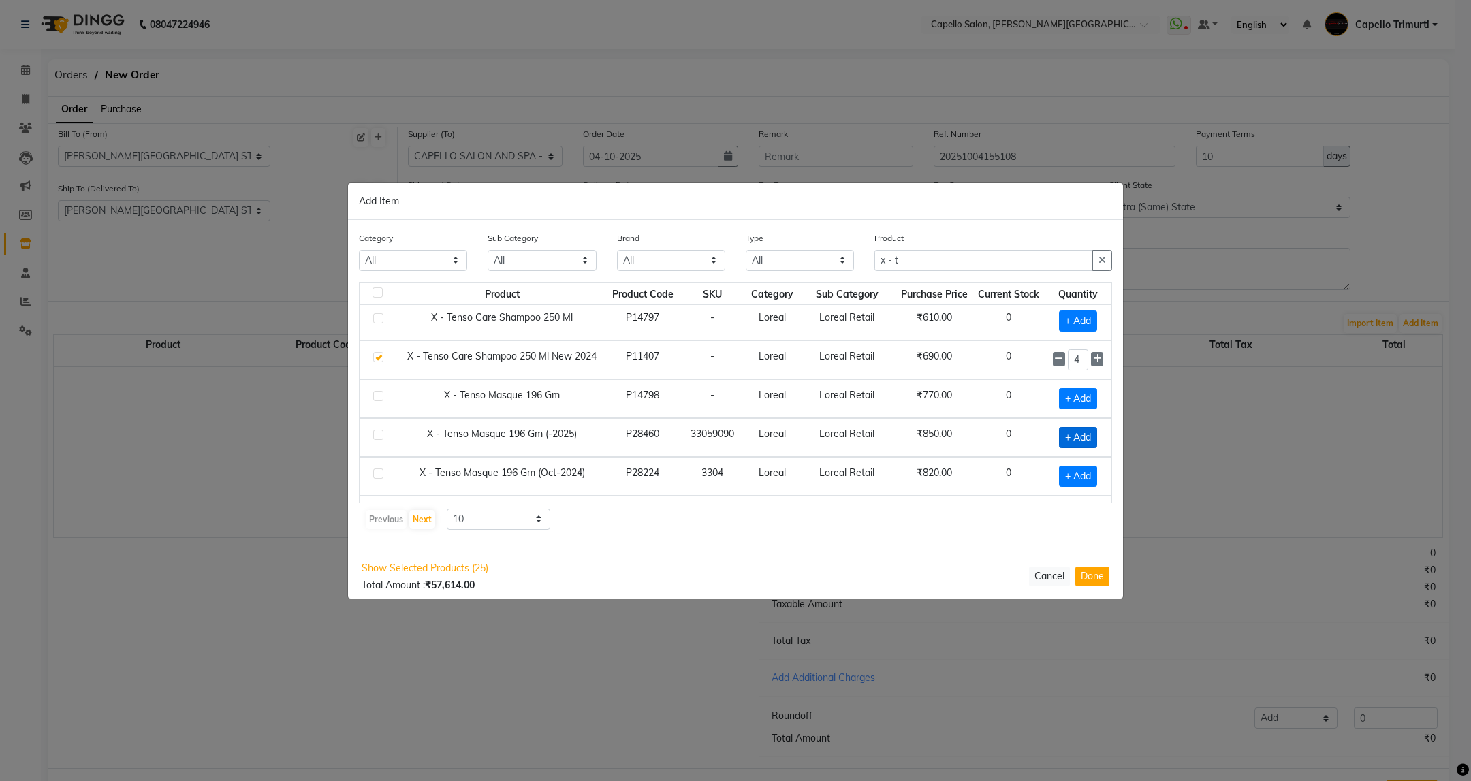
click at [1059, 438] on span "+ Add" at bounding box center [1078, 437] width 38 height 21
checkbox input "true"
click at [1093, 441] on icon at bounding box center [1097, 437] width 9 height 10
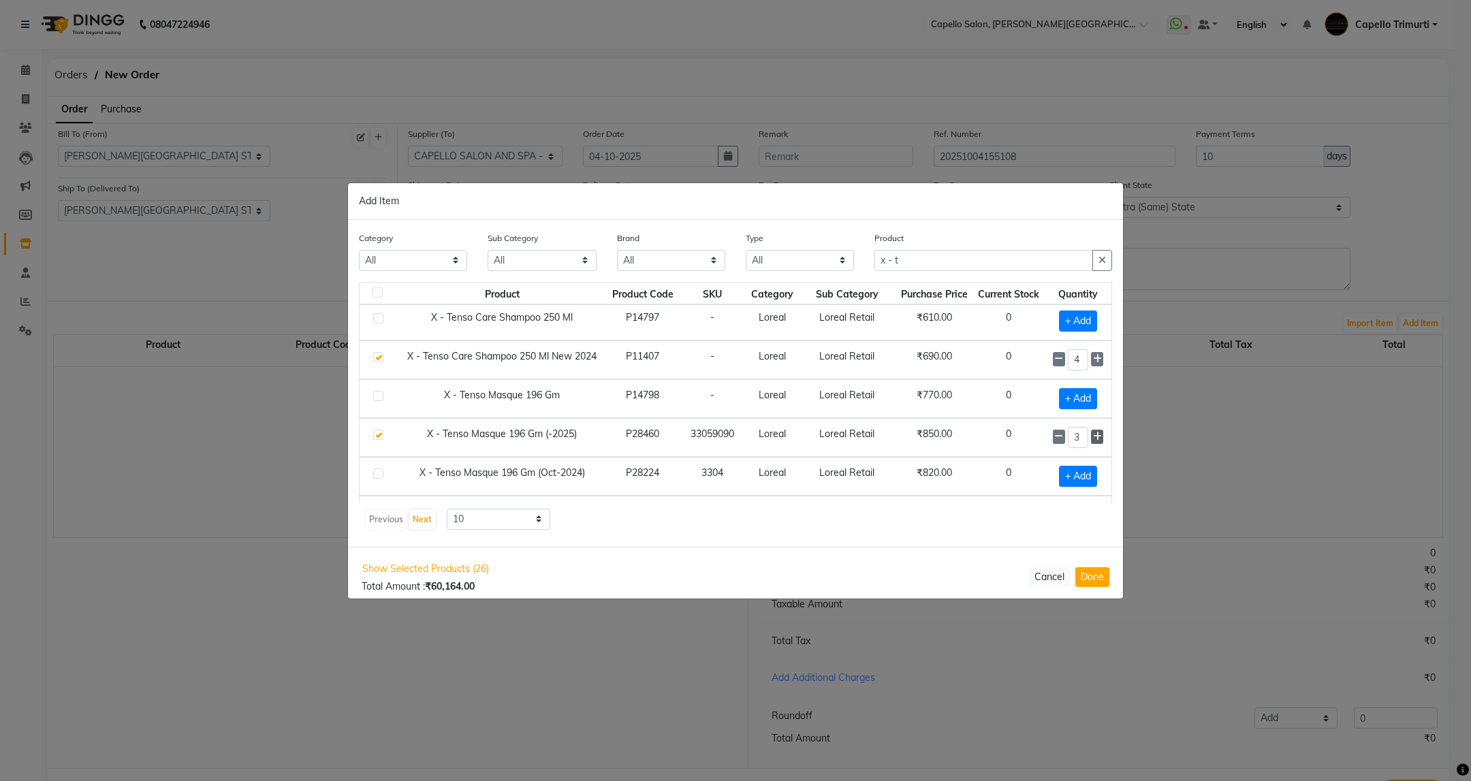
type input "4"
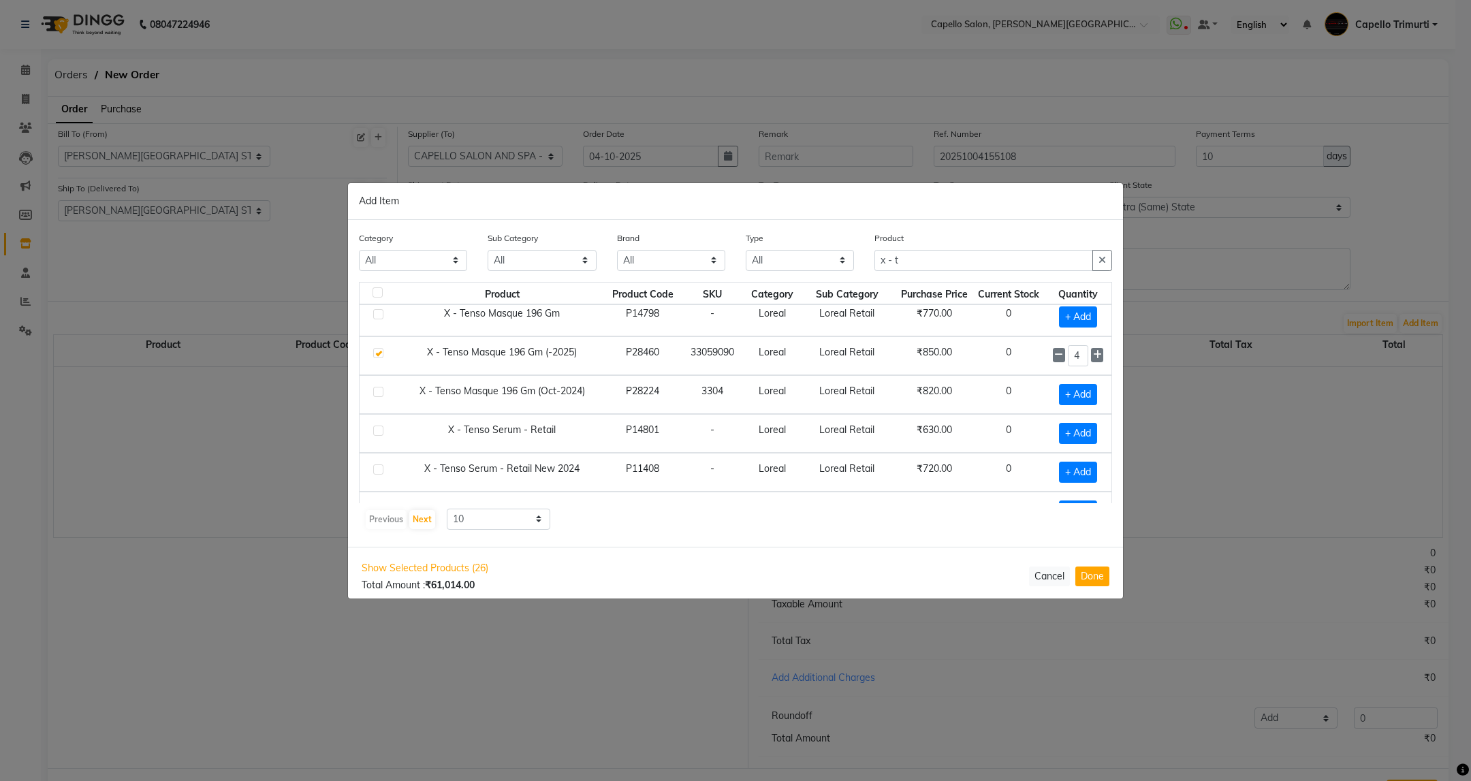
scroll to position [203, 0]
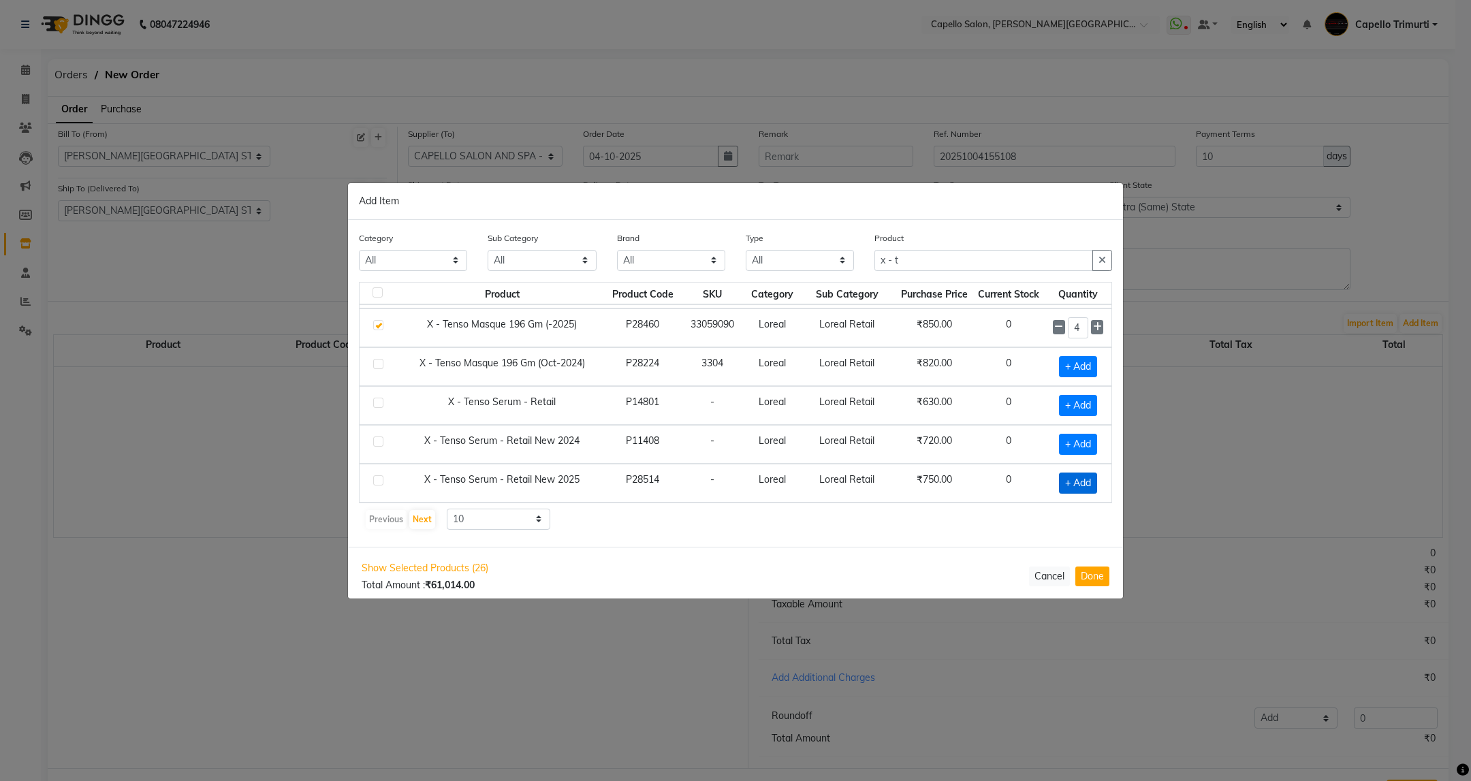
click at [1067, 488] on span "+ Add" at bounding box center [1078, 483] width 38 height 21
checkbox input "true"
click at [1093, 479] on icon at bounding box center [1097, 482] width 9 height 10
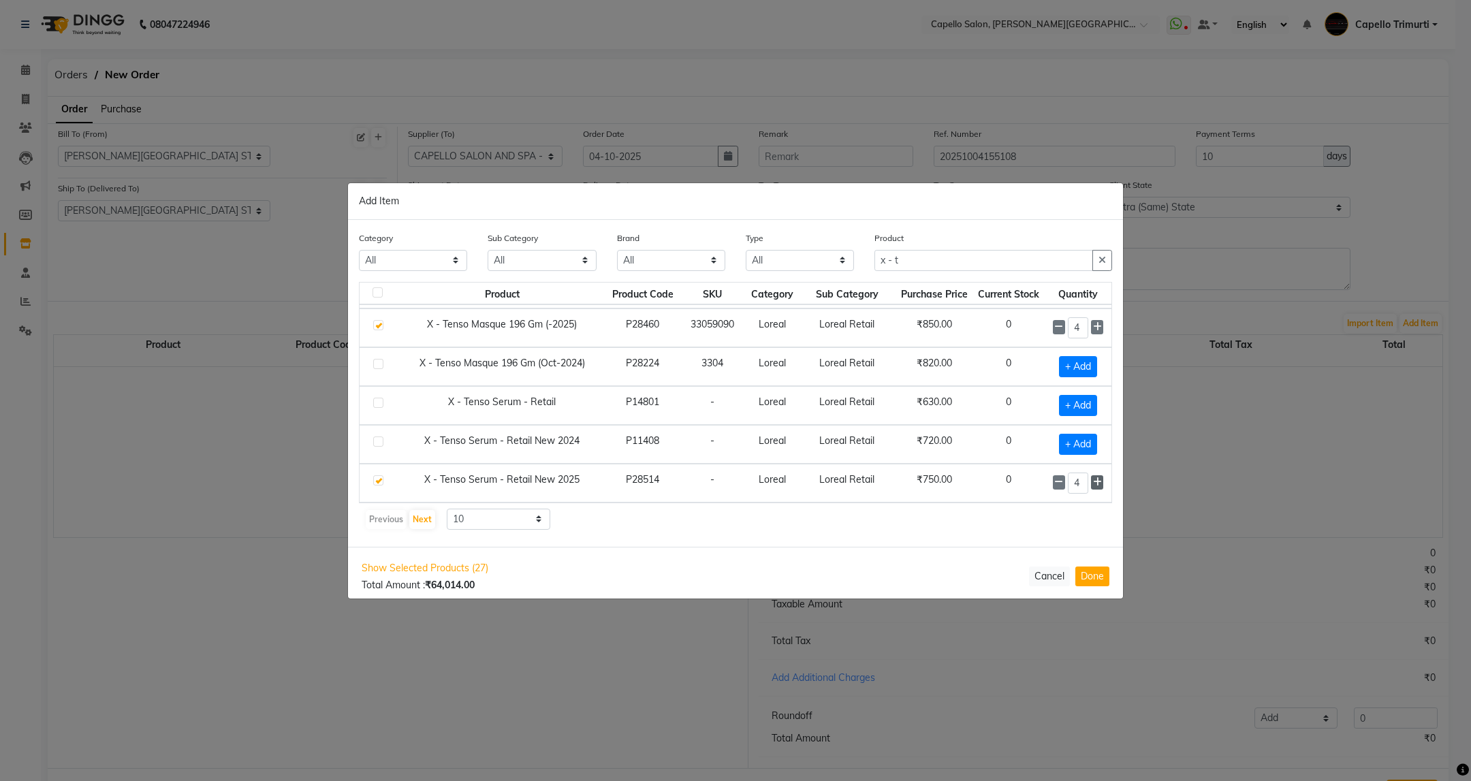
click at [1093, 479] on icon at bounding box center [1097, 482] width 9 height 10
type input "5"
drag, startPoint x: 921, startPoint y: 261, endPoint x: 833, endPoint y: 282, distance: 90.2
click at [833, 282] on div "Category All Keramelon Skin Makeup Personal Care Appliances Beard Beauty Planet…" at bounding box center [735, 383] width 775 height 327
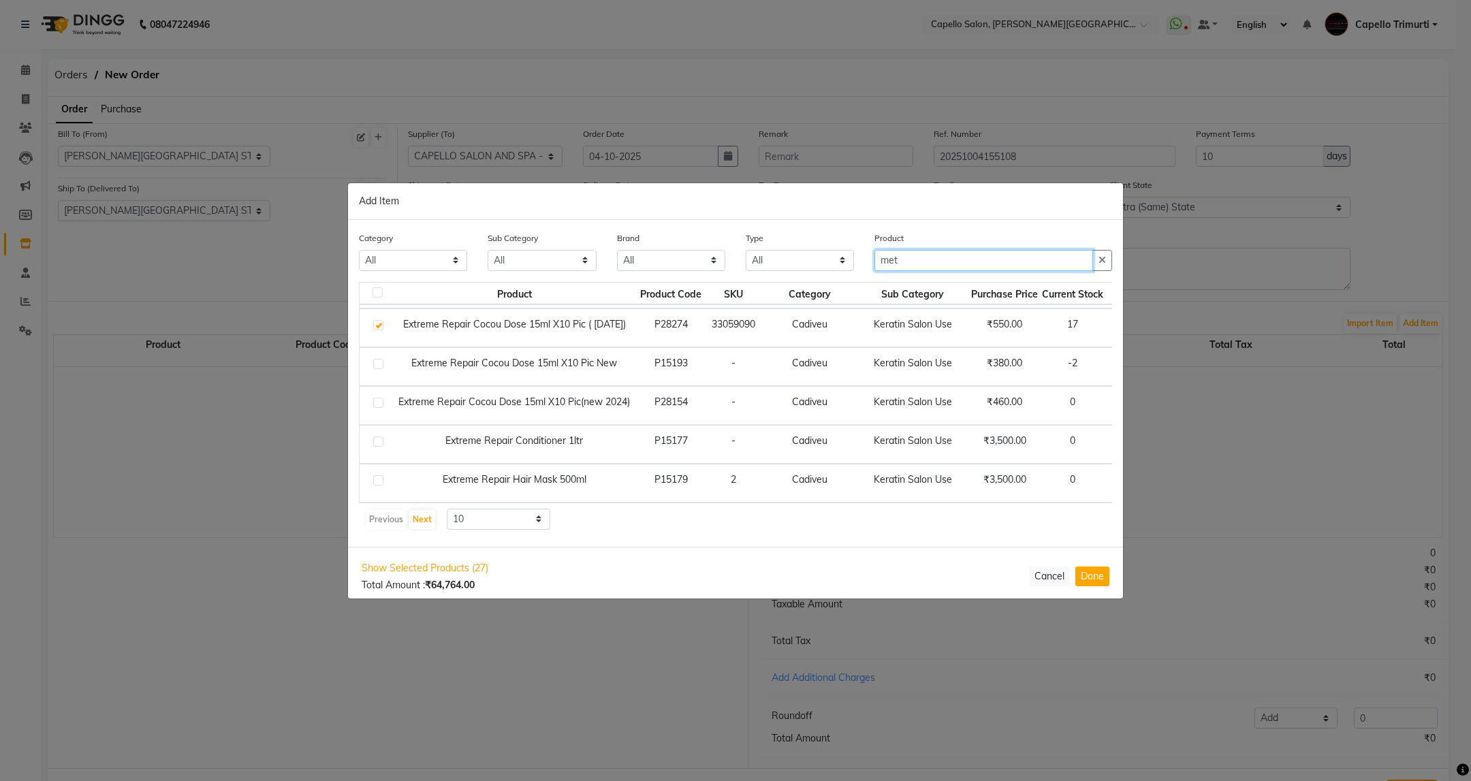
scroll to position [44, 0]
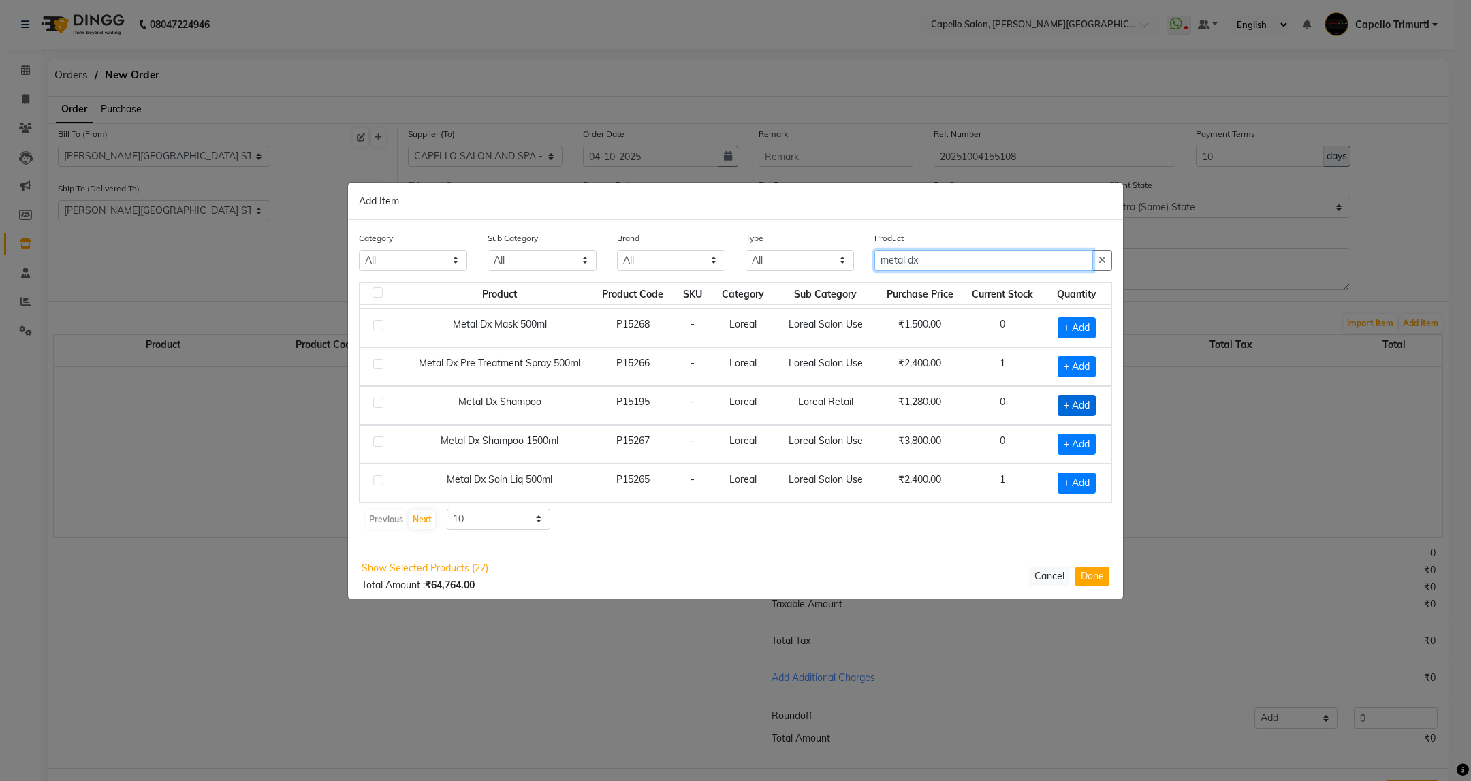
type input "metal dx"
click at [1058, 402] on span "+ Add" at bounding box center [1077, 405] width 38 height 21
checkbox input "true"
click at [1079, 409] on div "1" at bounding box center [1074, 405] width 58 height 21
click at [1090, 404] on icon at bounding box center [1094, 405] width 9 height 10
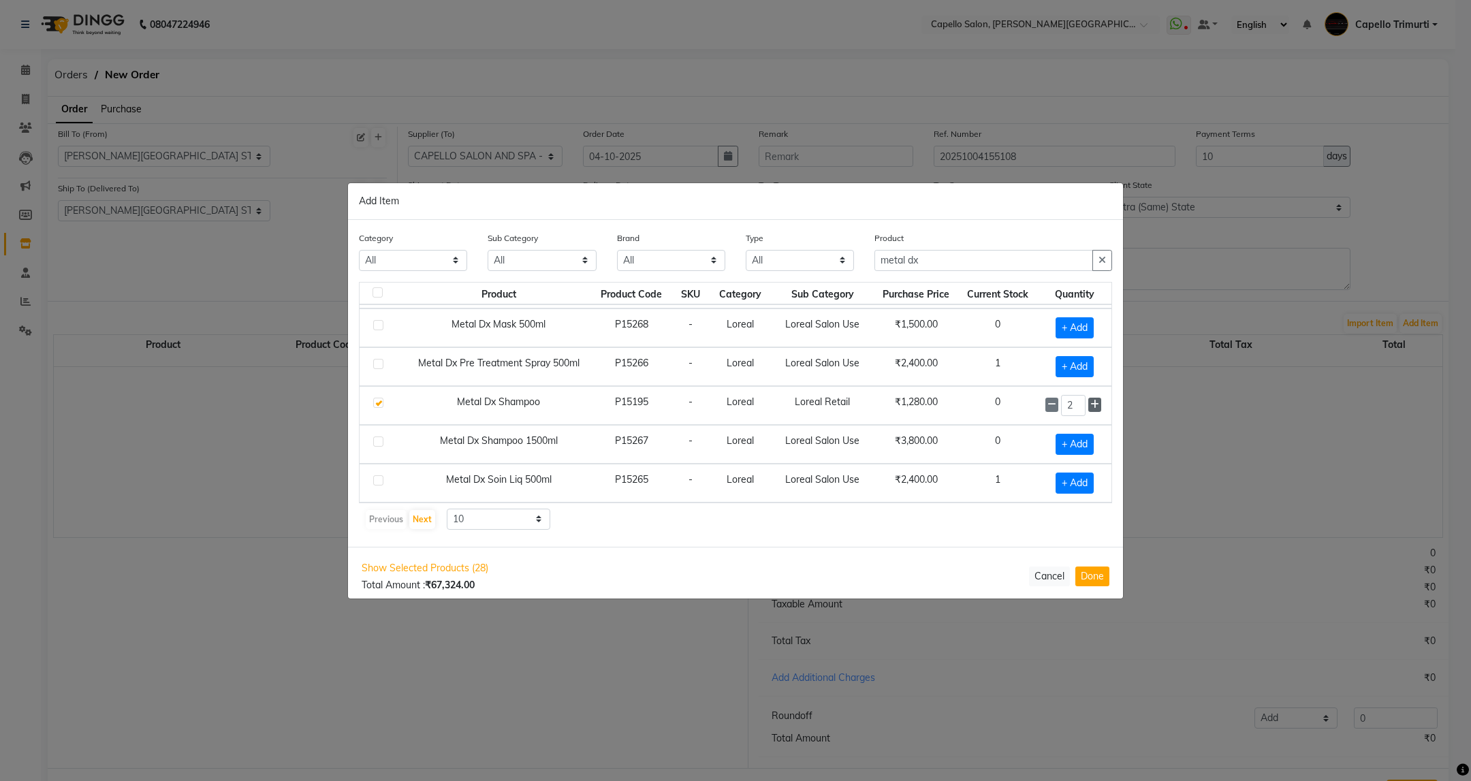
click at [1090, 404] on icon at bounding box center [1094, 405] width 9 height 10
type input "3"
drag, startPoint x: 932, startPoint y: 254, endPoint x: 818, endPoint y: 283, distance: 117.9
click at [818, 283] on div "Category All Keramelon Skin Makeup Personal Care Appliances Beard Beauty Planet…" at bounding box center [735, 383] width 775 height 327
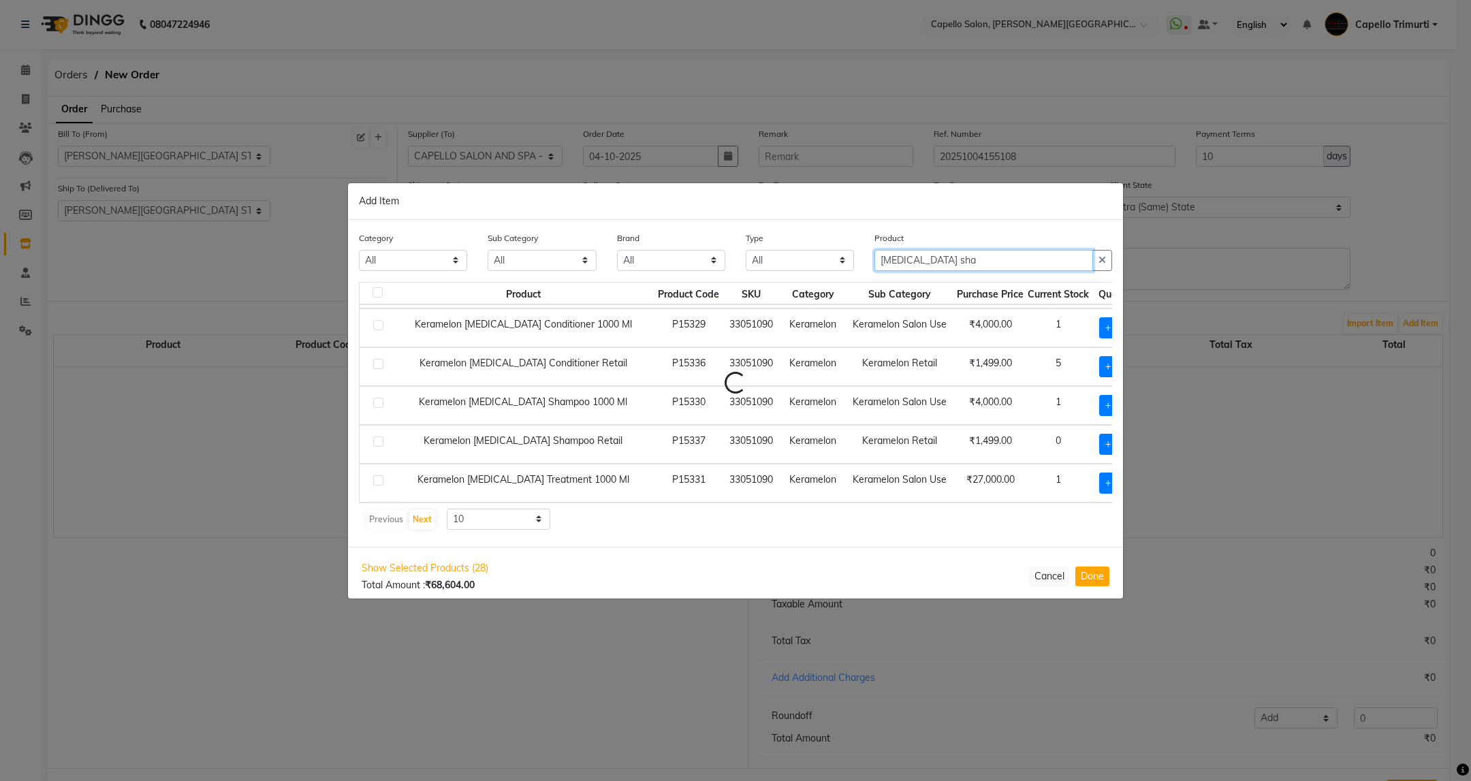
scroll to position [0, 0]
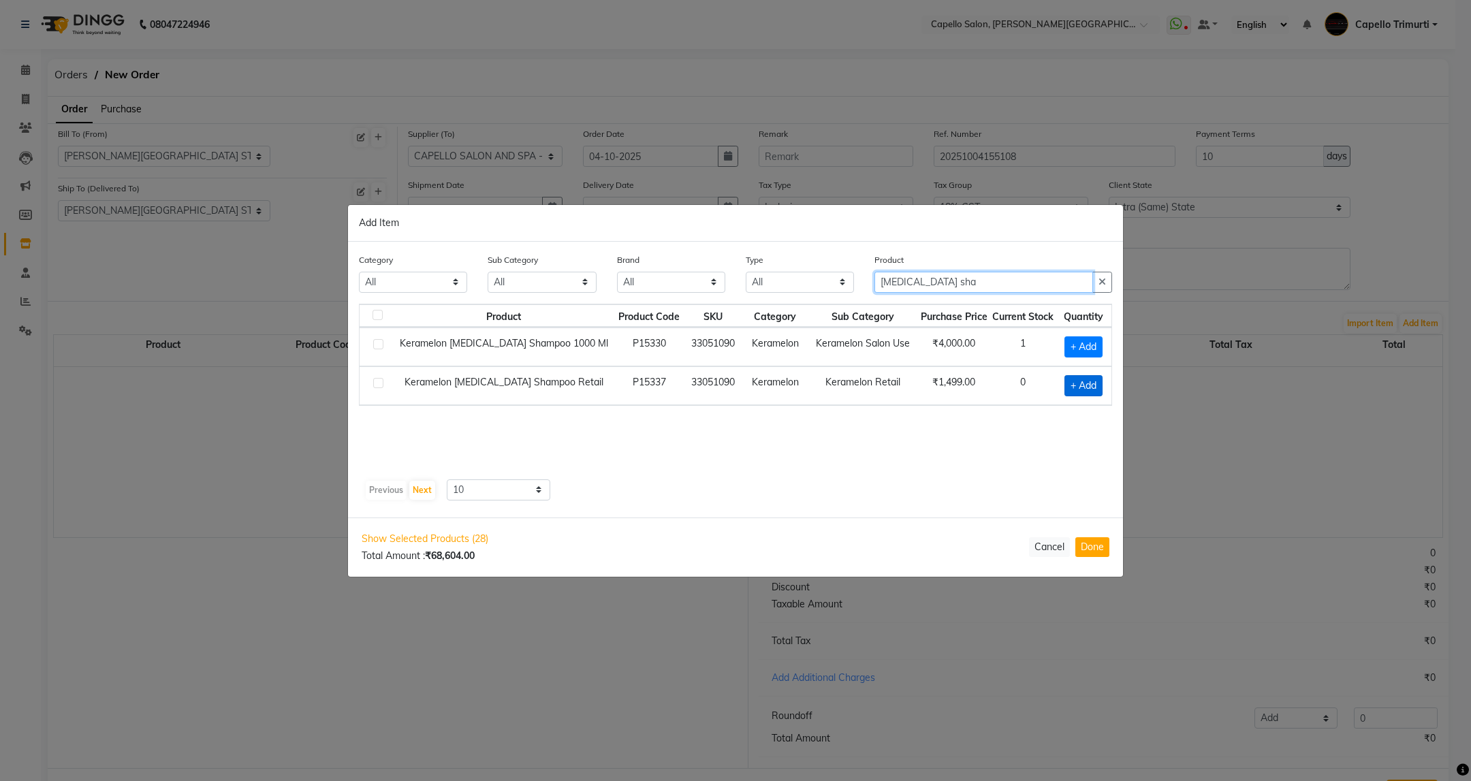
type input "botox sha"
click at [1075, 389] on span "+ Add" at bounding box center [1083, 385] width 38 height 21
checkbox input "true"
click at [1100, 389] on icon at bounding box center [1098, 384] width 9 height 10
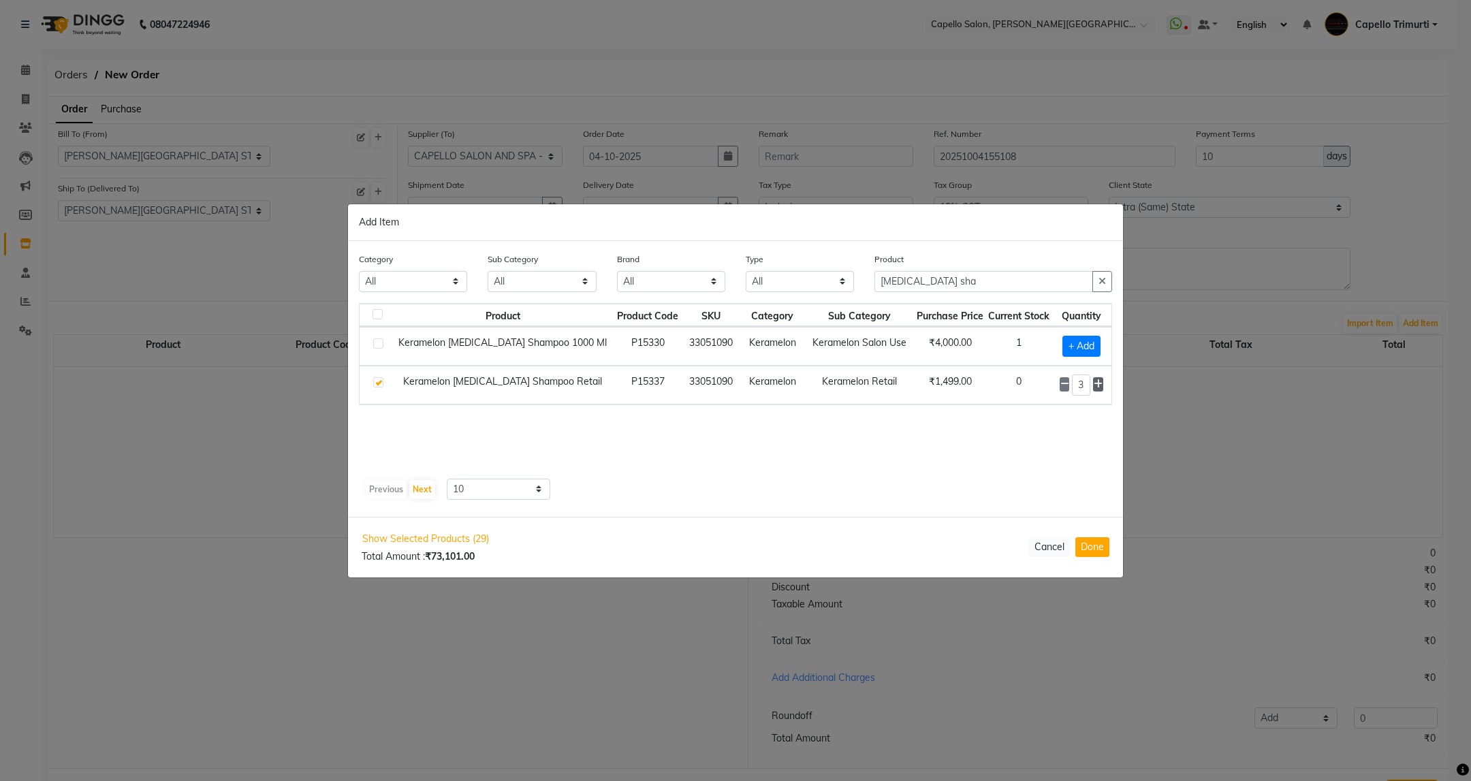
click at [1100, 389] on icon at bounding box center [1098, 384] width 9 height 10
click at [1099, 389] on icon at bounding box center [1098, 385] width 9 height 10
type input "5"
drag, startPoint x: 944, startPoint y: 279, endPoint x: 861, endPoint y: 313, distance: 89.8
click at [861, 313] on div "Category All Keramelon Skin Makeup Personal Care Appliances Beard Beauty Planet…" at bounding box center [735, 380] width 775 height 276
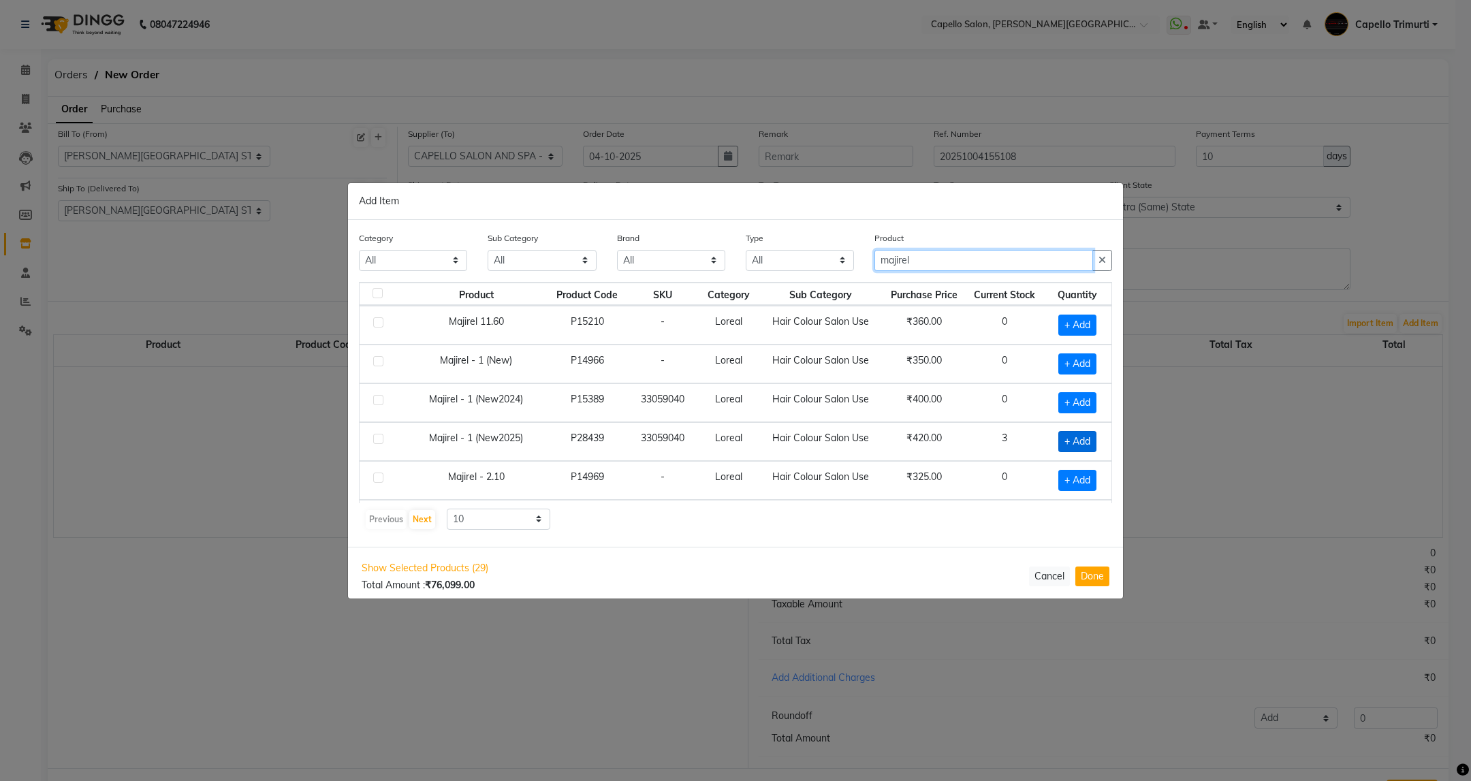
type input "majirel"
click at [1065, 446] on span "+ Add" at bounding box center [1077, 441] width 38 height 21
checkbox input "true"
click at [1091, 445] on icon at bounding box center [1095, 441] width 9 height 10
type input "2"
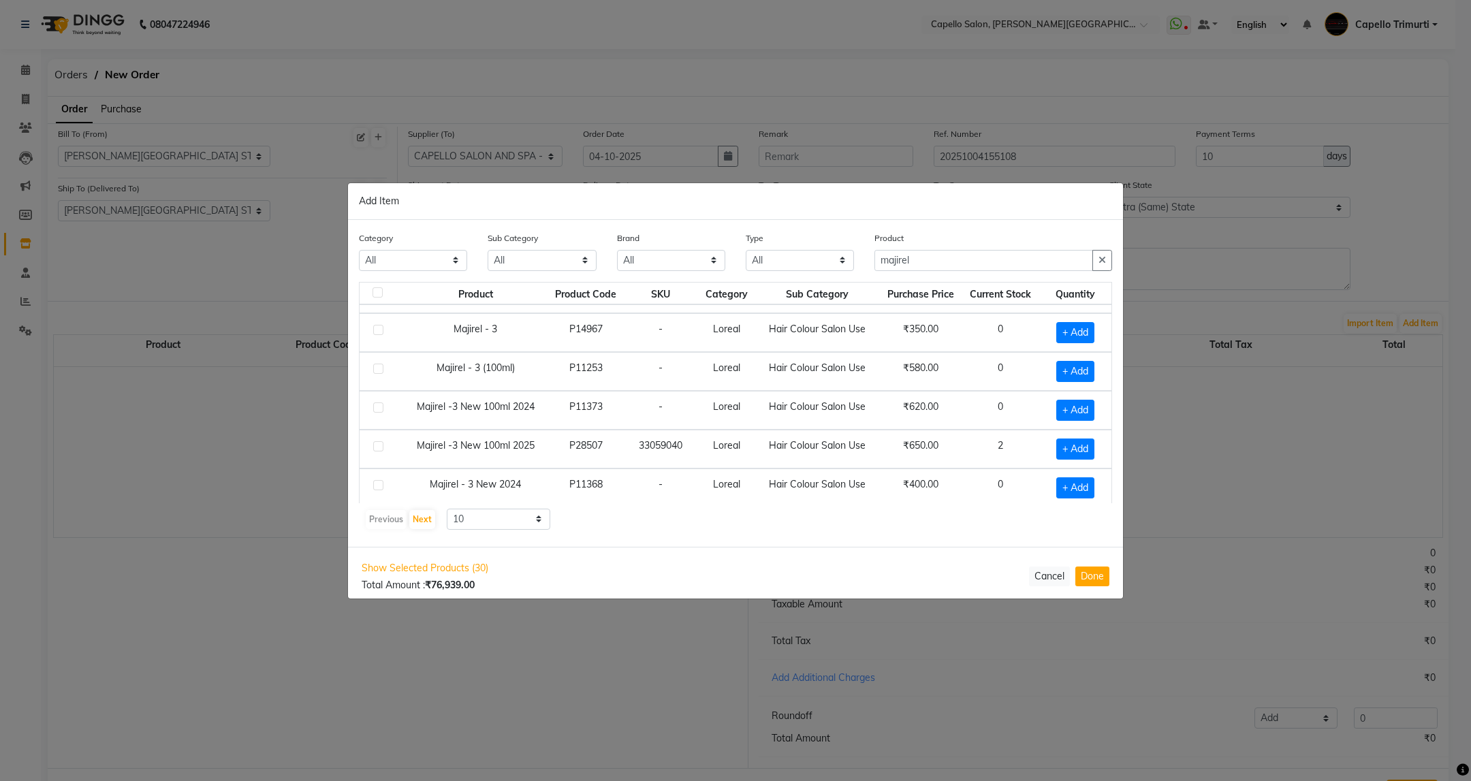
scroll to position [204, 0]
click at [1066, 446] on span "+ Add" at bounding box center [1075, 444] width 38 height 21
checkbox input "true"
click at [1091, 441] on icon at bounding box center [1095, 444] width 9 height 10
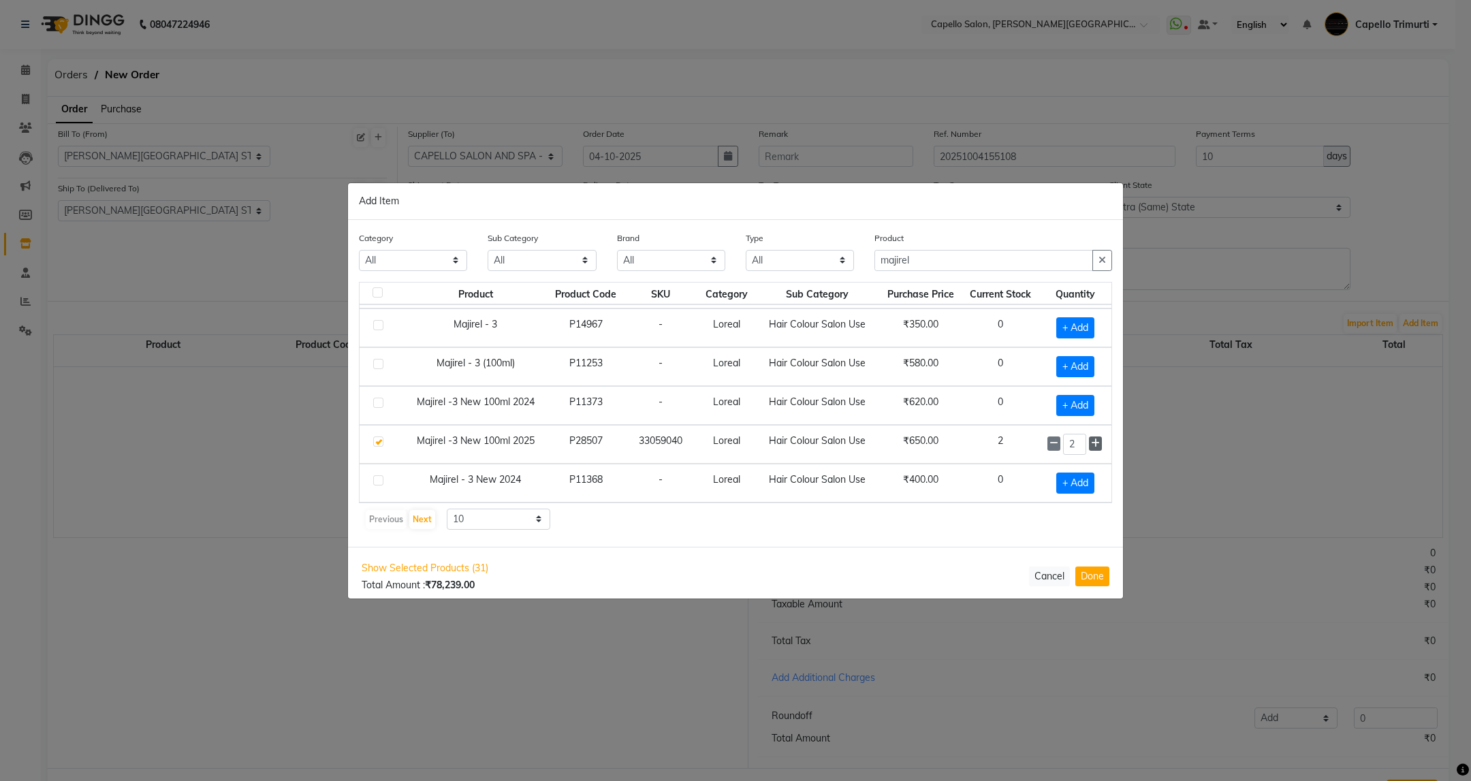
click at [1091, 441] on icon at bounding box center [1095, 444] width 9 height 10
type input "3"
click at [427, 525] on button "Next" at bounding box center [422, 519] width 26 height 19
click at [1071, 329] on span "+ Add" at bounding box center [1077, 325] width 38 height 21
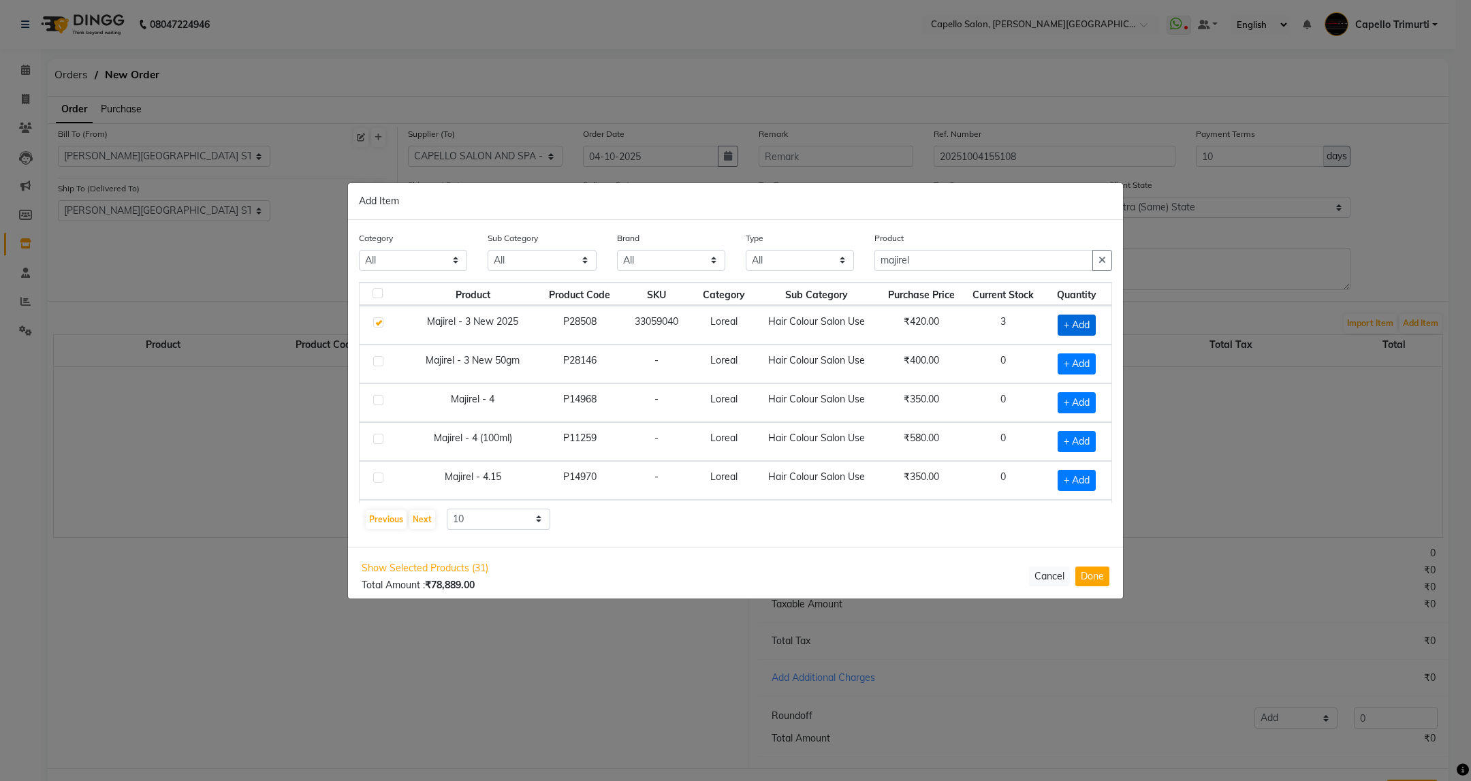
checkbox input "true"
click at [1090, 327] on icon at bounding box center [1094, 324] width 9 height 10
type input "2"
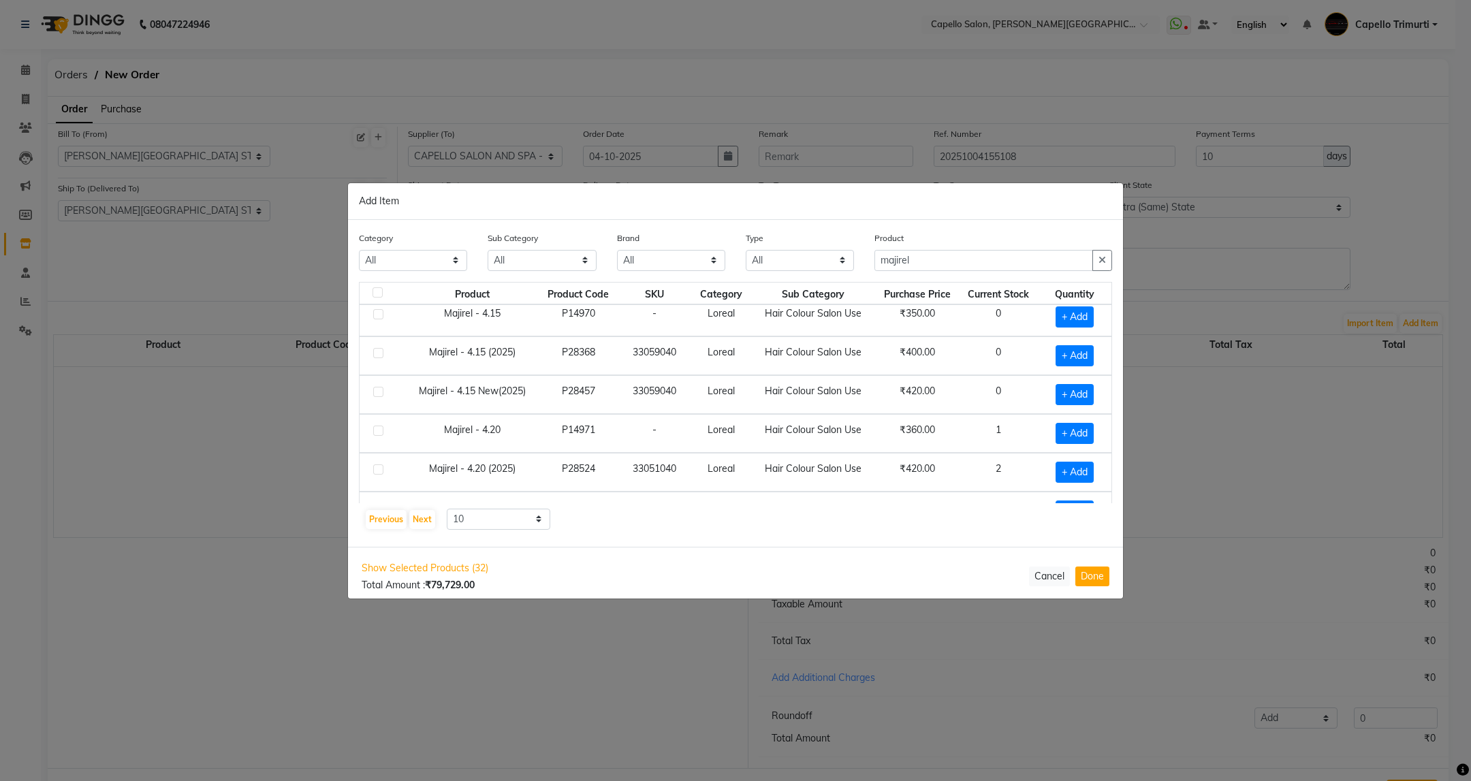
scroll to position [204, 0]
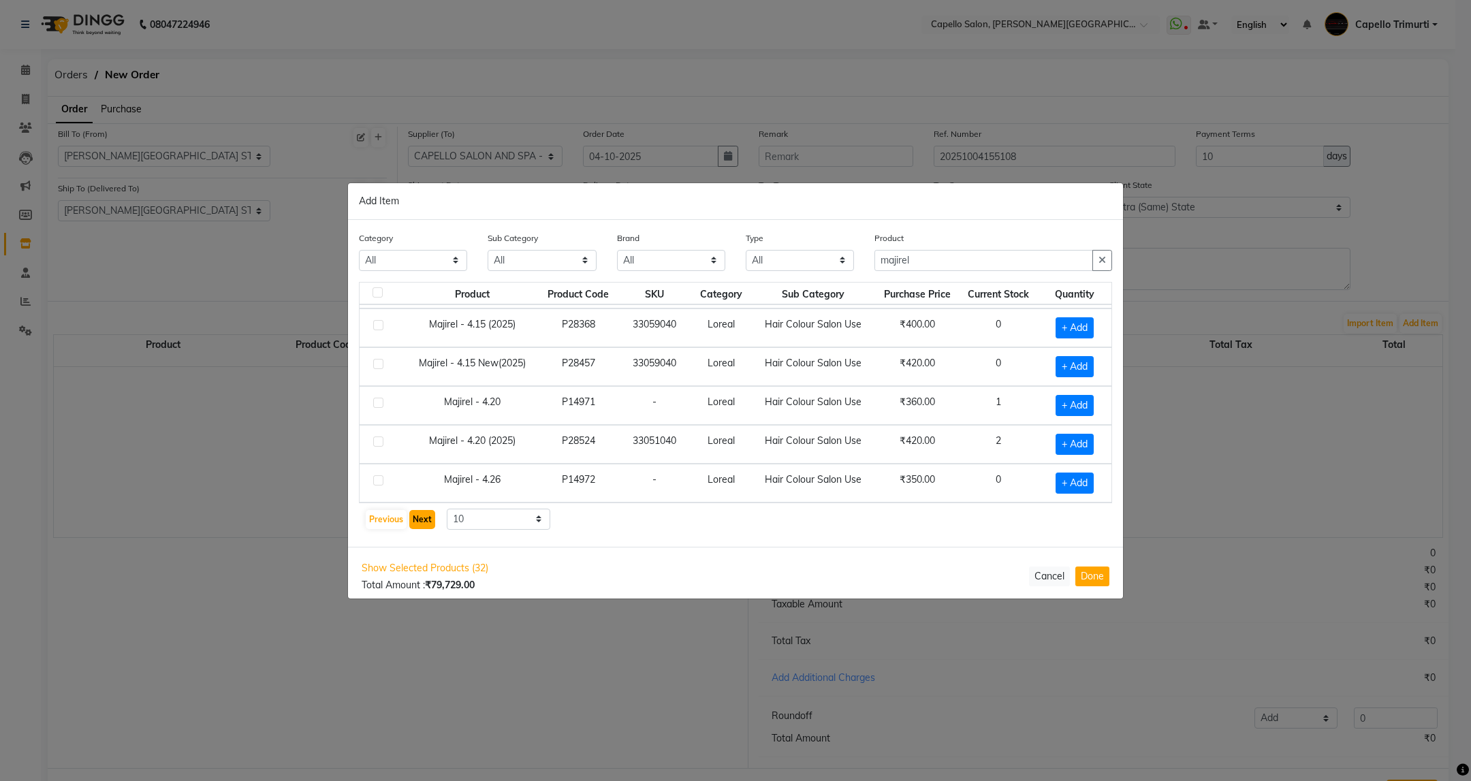
click at [419, 517] on button "Next" at bounding box center [422, 519] width 26 height 19
click at [417, 515] on button "Next" at bounding box center [422, 519] width 26 height 19
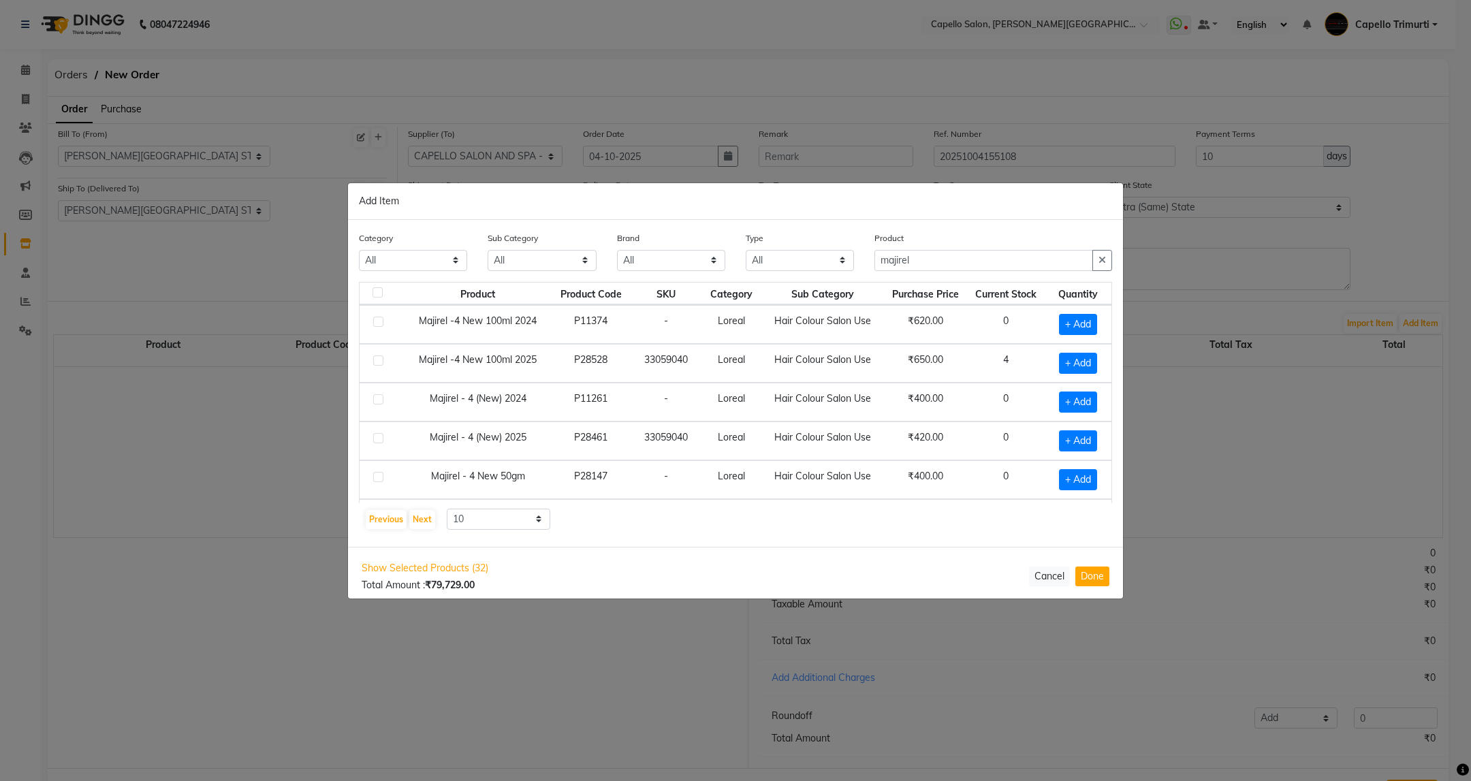
scroll to position [0, 0]
click at [1059, 357] on span "+ Add" at bounding box center [1078, 363] width 38 height 21
checkbox input "true"
click at [1092, 366] on icon at bounding box center [1096, 363] width 9 height 10
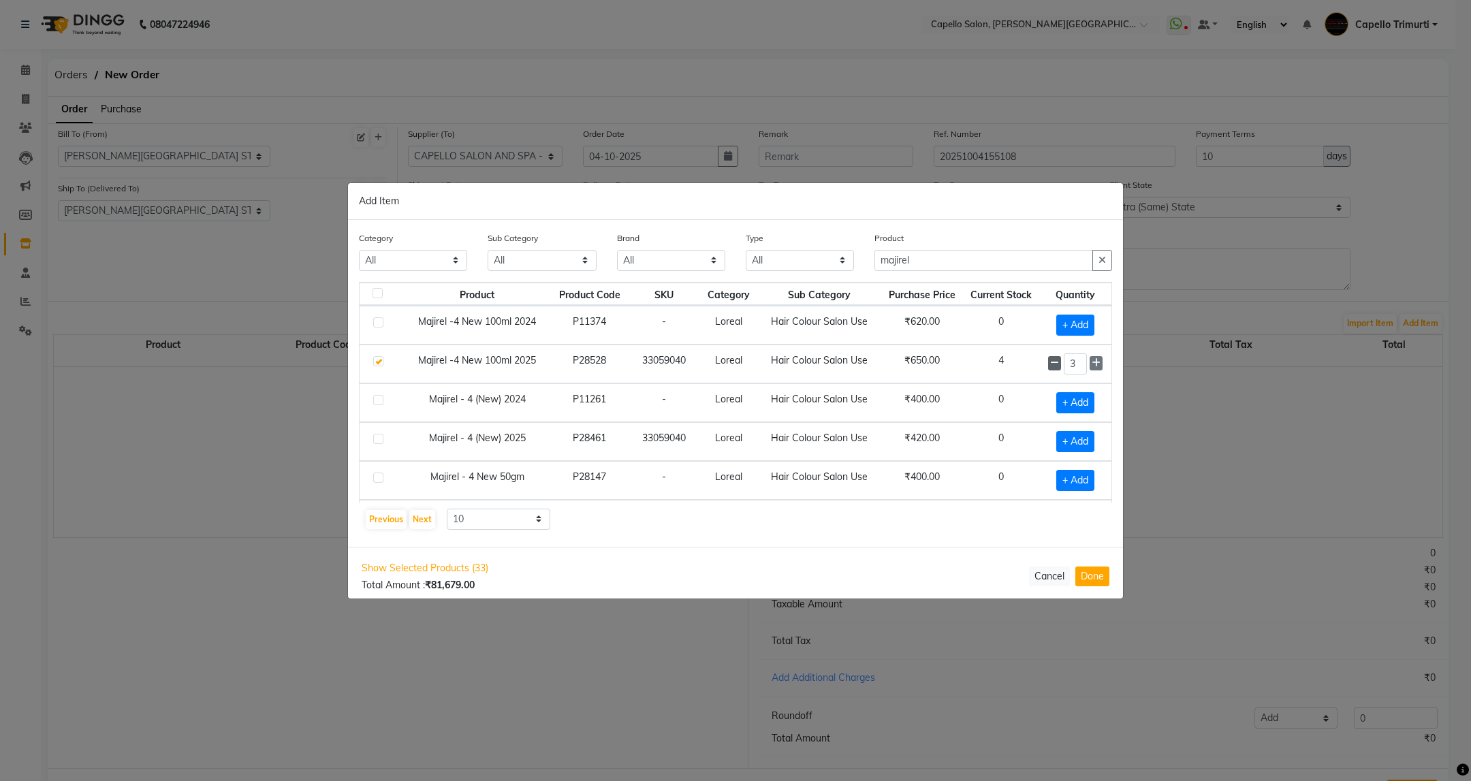
click at [1050, 368] on icon at bounding box center [1054, 363] width 9 height 10
type input "2"
drag, startPoint x: 929, startPoint y: 256, endPoint x: 859, endPoint y: 264, distance: 71.3
click at [859, 264] on div "Category All Keramelon Skin Makeup Personal Care Appliances Beard Beauty Planet…" at bounding box center [736, 256] width 774 height 51
click at [1042, 520] on div "Previous Next 10 50 100" at bounding box center [735, 520] width 742 height 22
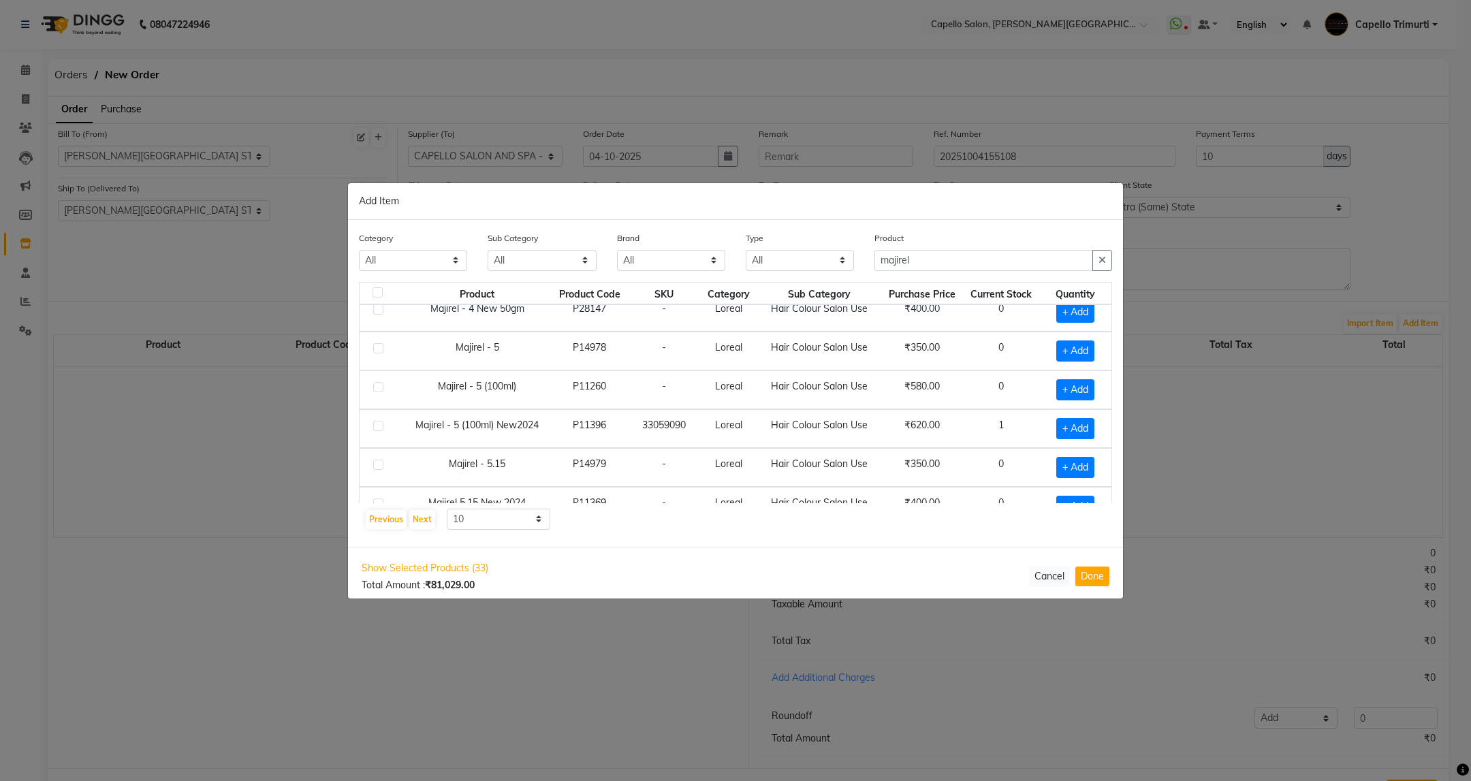
scroll to position [204, 0]
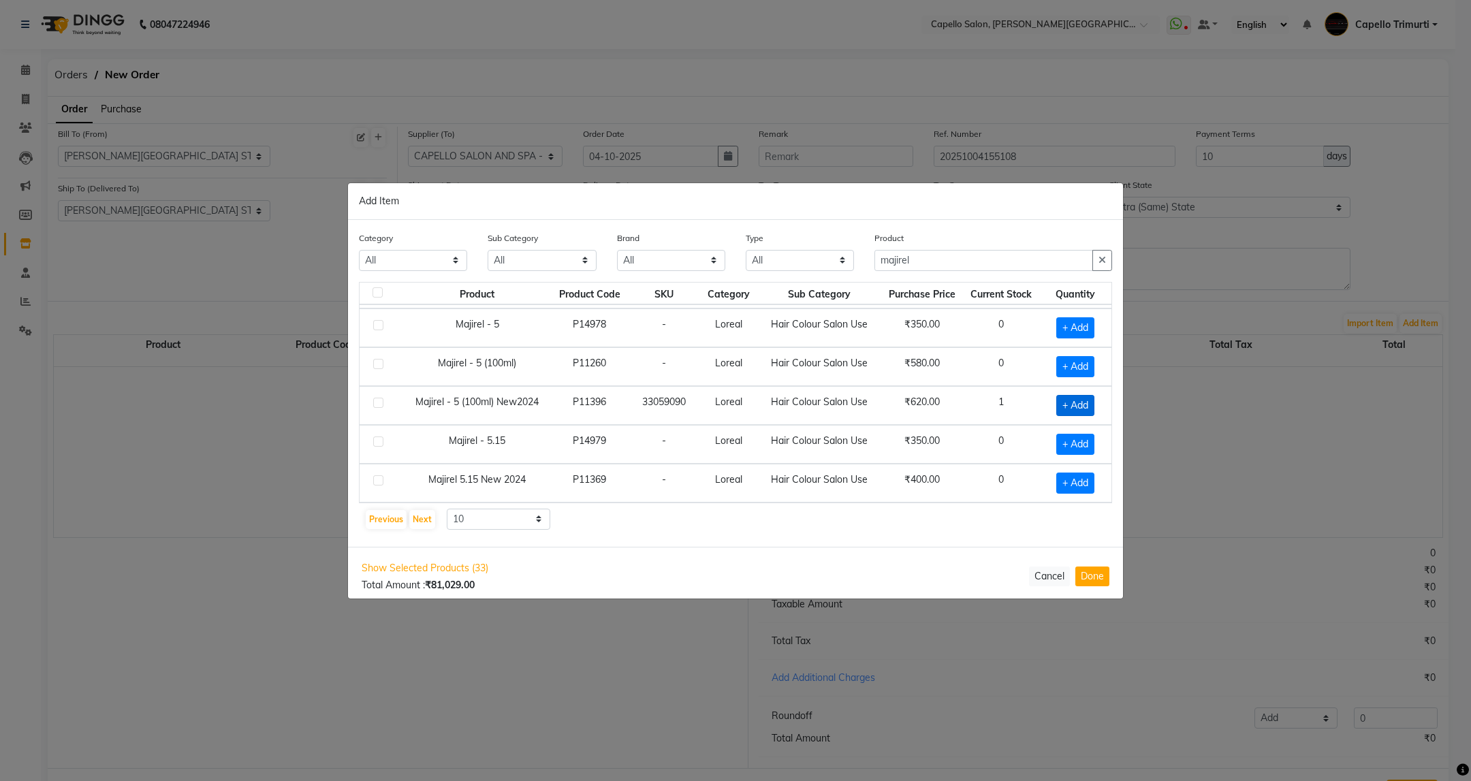
click at [1061, 404] on span "+ Add" at bounding box center [1075, 405] width 38 height 21
checkbox input "true"
click at [1092, 400] on icon at bounding box center [1096, 405] width 9 height 10
type input "2"
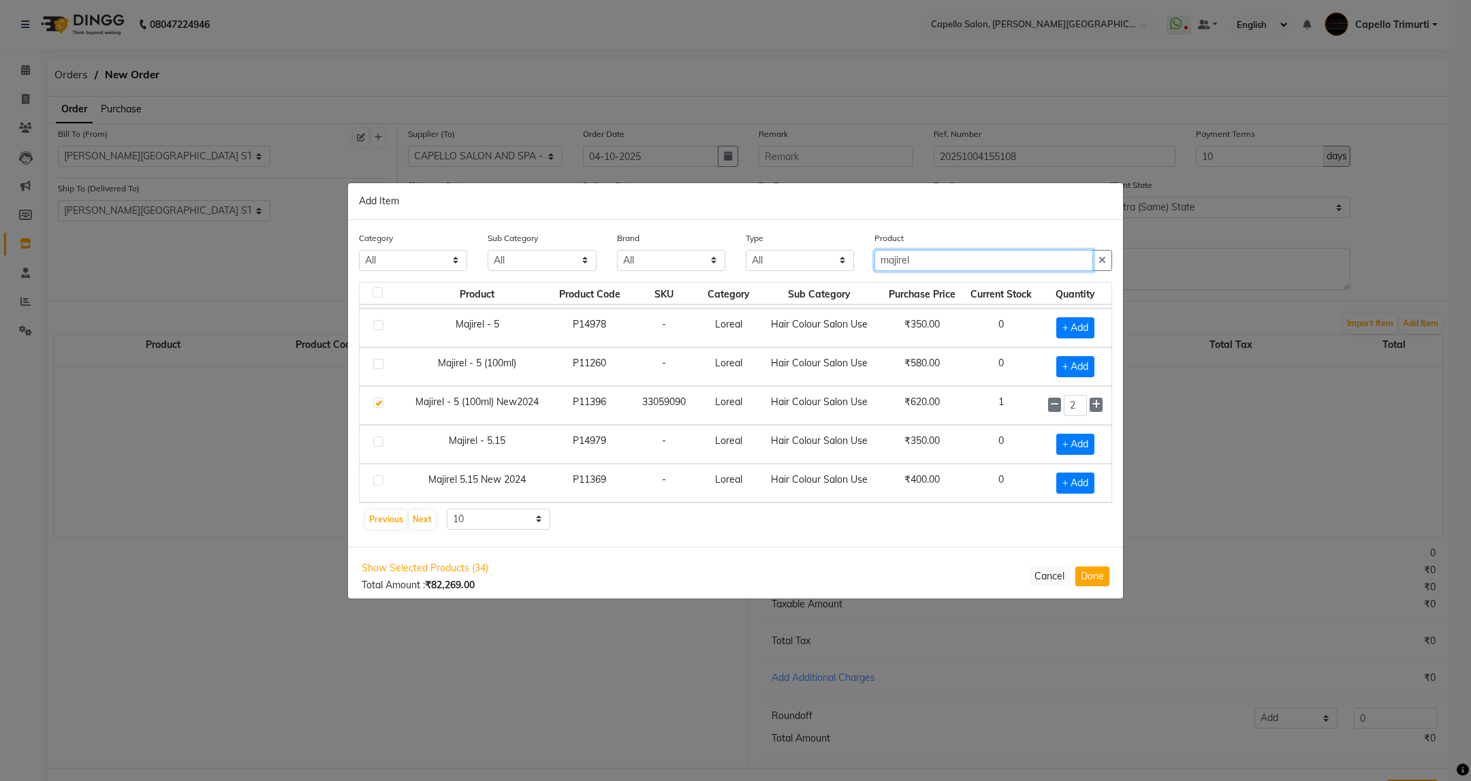
drag, startPoint x: 940, startPoint y: 264, endPoint x: 779, endPoint y: 306, distance: 166.3
click at [779, 306] on div "Category All Keramelon Skin Makeup Personal Care Appliances Beard Beauty Planet…" at bounding box center [735, 383] width 775 height 327
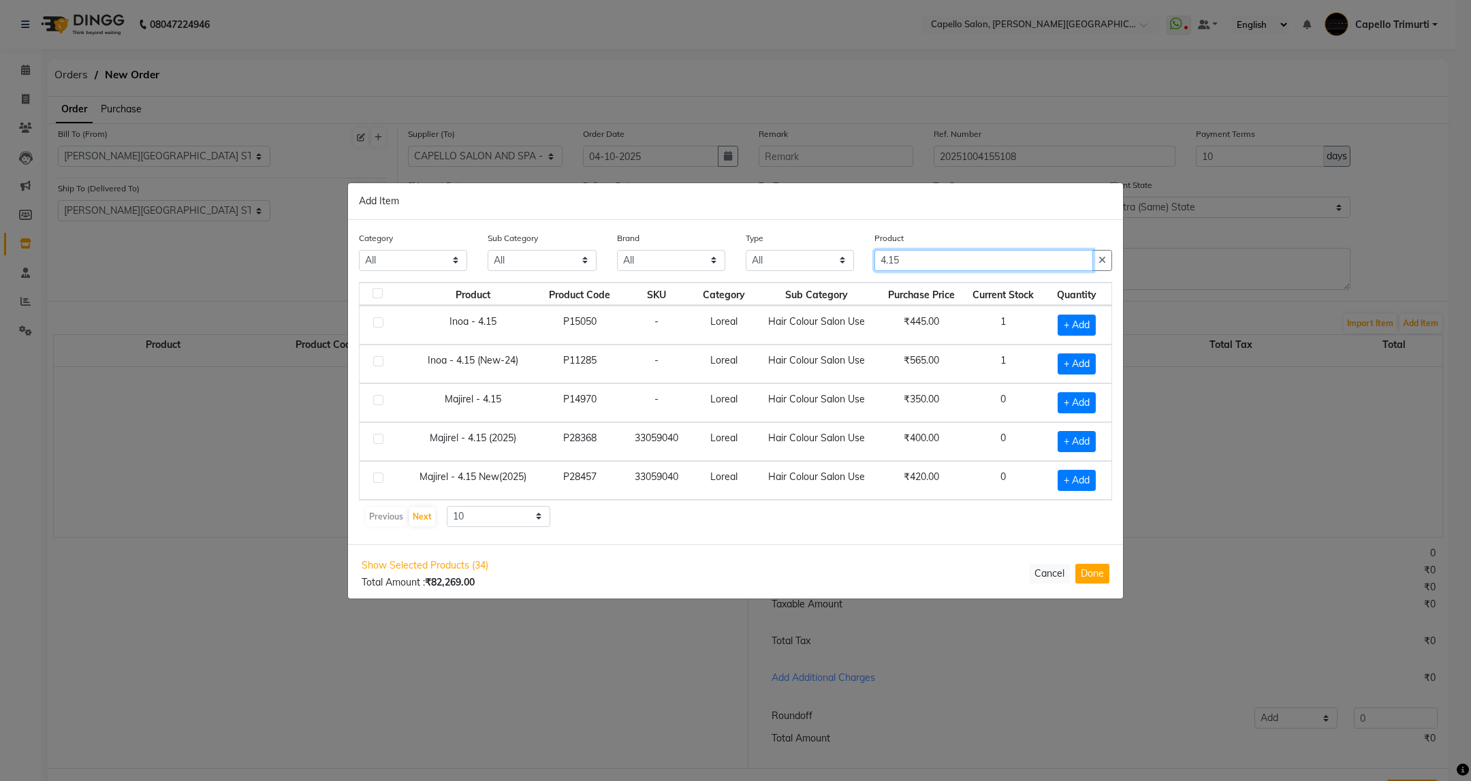
scroll to position [4, 0]
type input "4.15"
click at [1075, 481] on span "+ Add" at bounding box center [1077, 480] width 38 height 21
checkbox input "true"
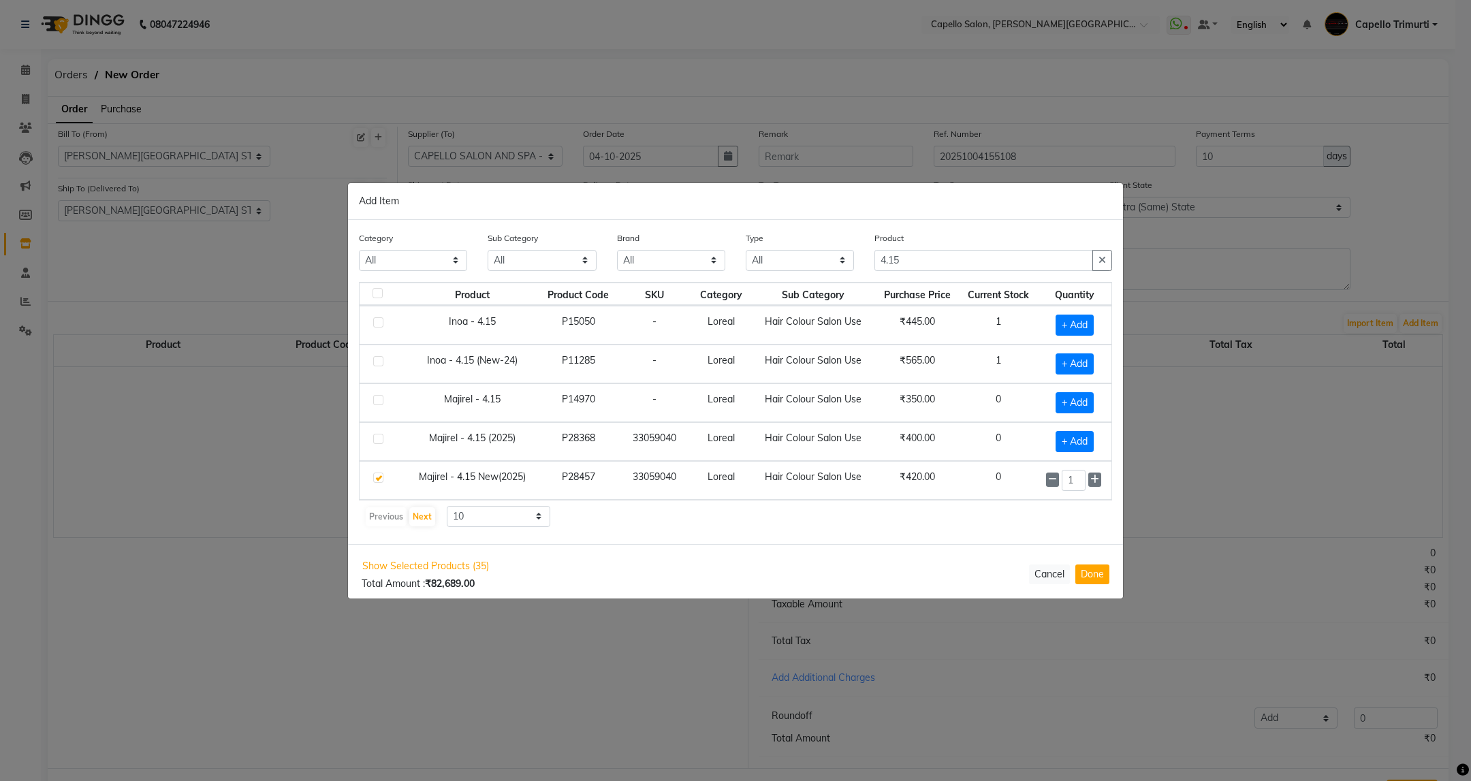
click at [1090, 481] on icon at bounding box center [1094, 480] width 9 height 10
type input "4"
click at [909, 257] on input "4.15" at bounding box center [983, 260] width 219 height 21
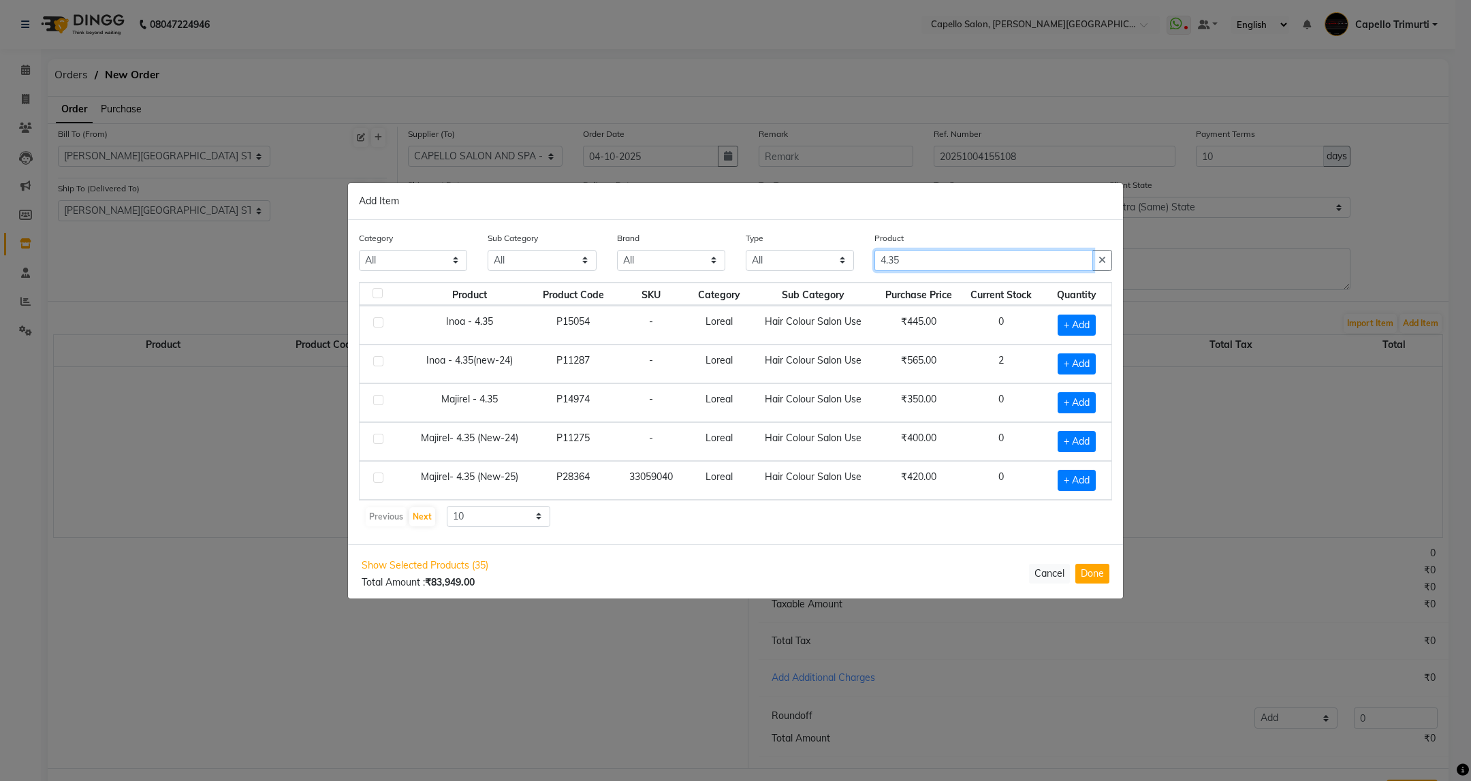
scroll to position [4, 0]
type input "4.35"
click at [1058, 484] on span "+ Add" at bounding box center [1077, 480] width 38 height 21
checkbox input "true"
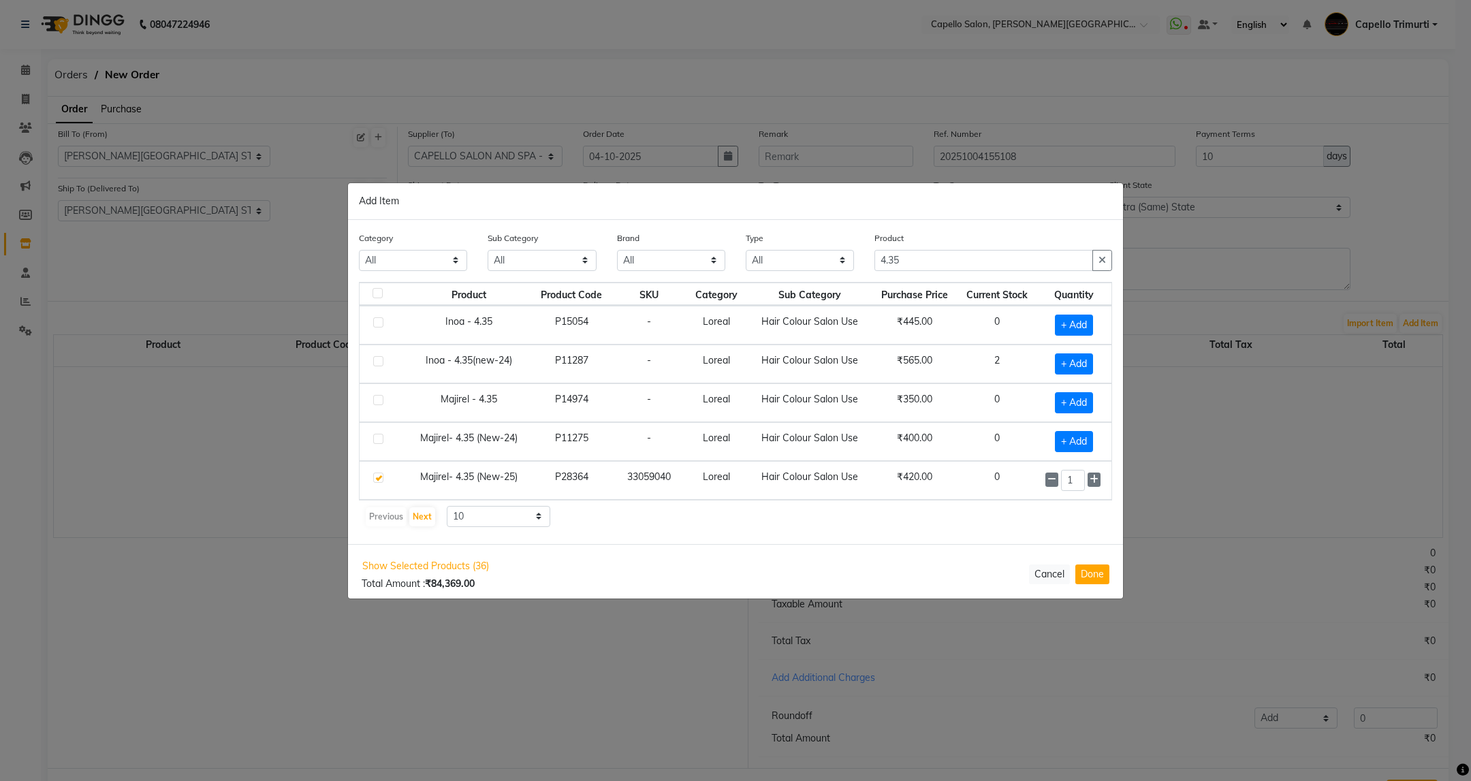
click at [1070, 479] on div "1" at bounding box center [1074, 480] width 58 height 21
click at [1090, 479] on icon at bounding box center [1094, 480] width 9 height 10
type input "4"
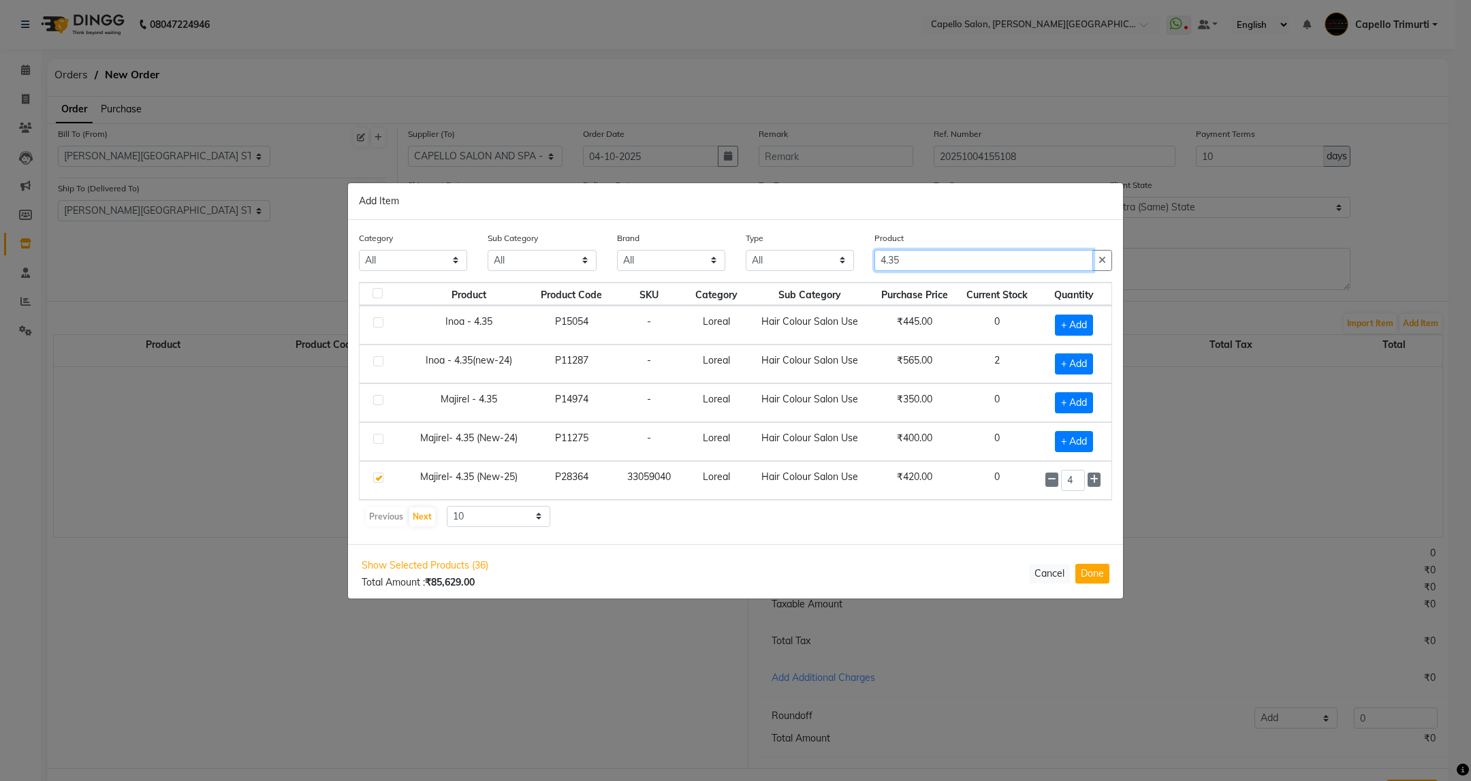
drag, startPoint x: 936, startPoint y: 257, endPoint x: 763, endPoint y: 258, distance: 173.0
click at [763, 258] on div "Category All Keramelon Skin Makeup Personal Care Appliances Beard Beauty Planet…" at bounding box center [736, 256] width 774 height 51
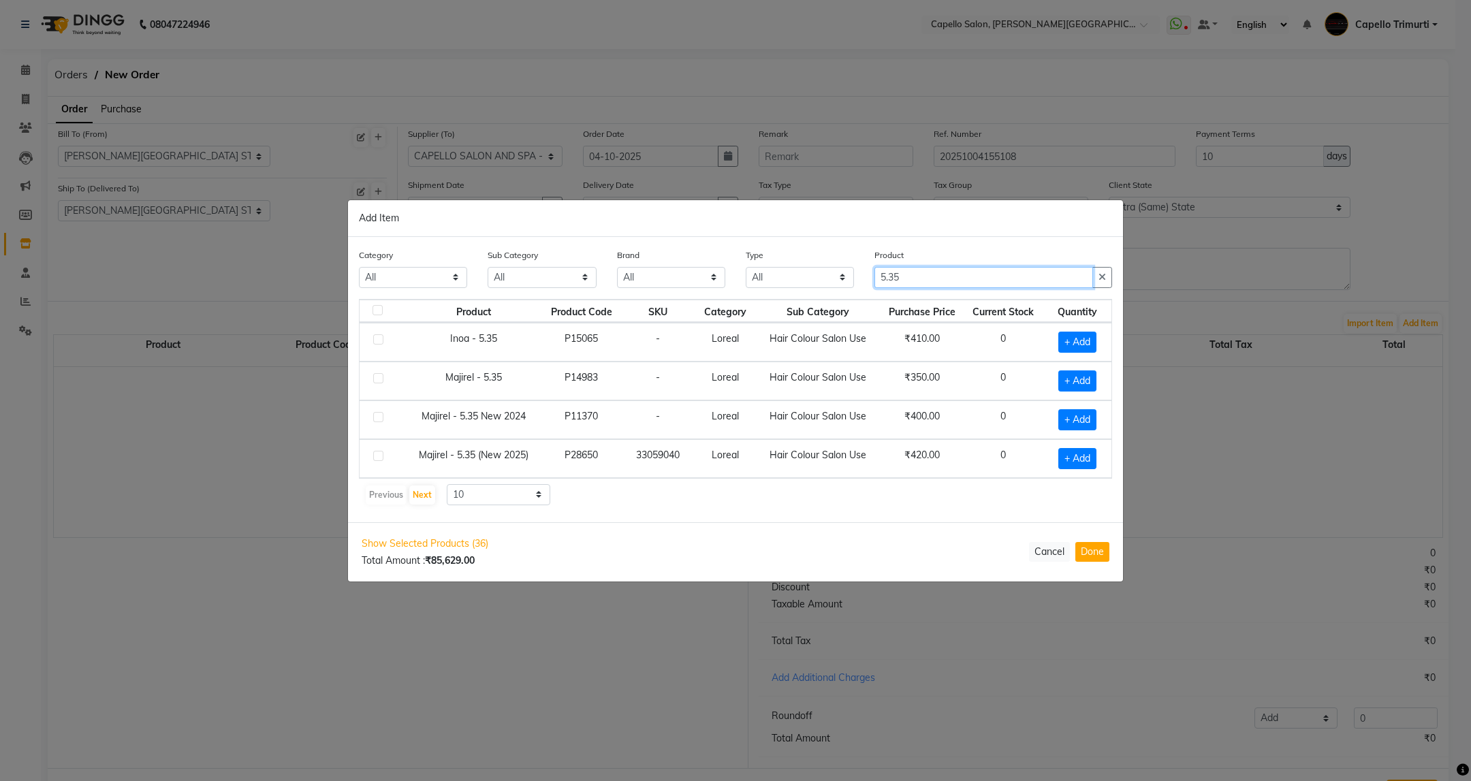
scroll to position [0, 0]
type input "5.35"
click at [1081, 458] on span "+ Add" at bounding box center [1077, 458] width 38 height 21
checkbox input "true"
click at [1091, 458] on icon at bounding box center [1094, 458] width 9 height 10
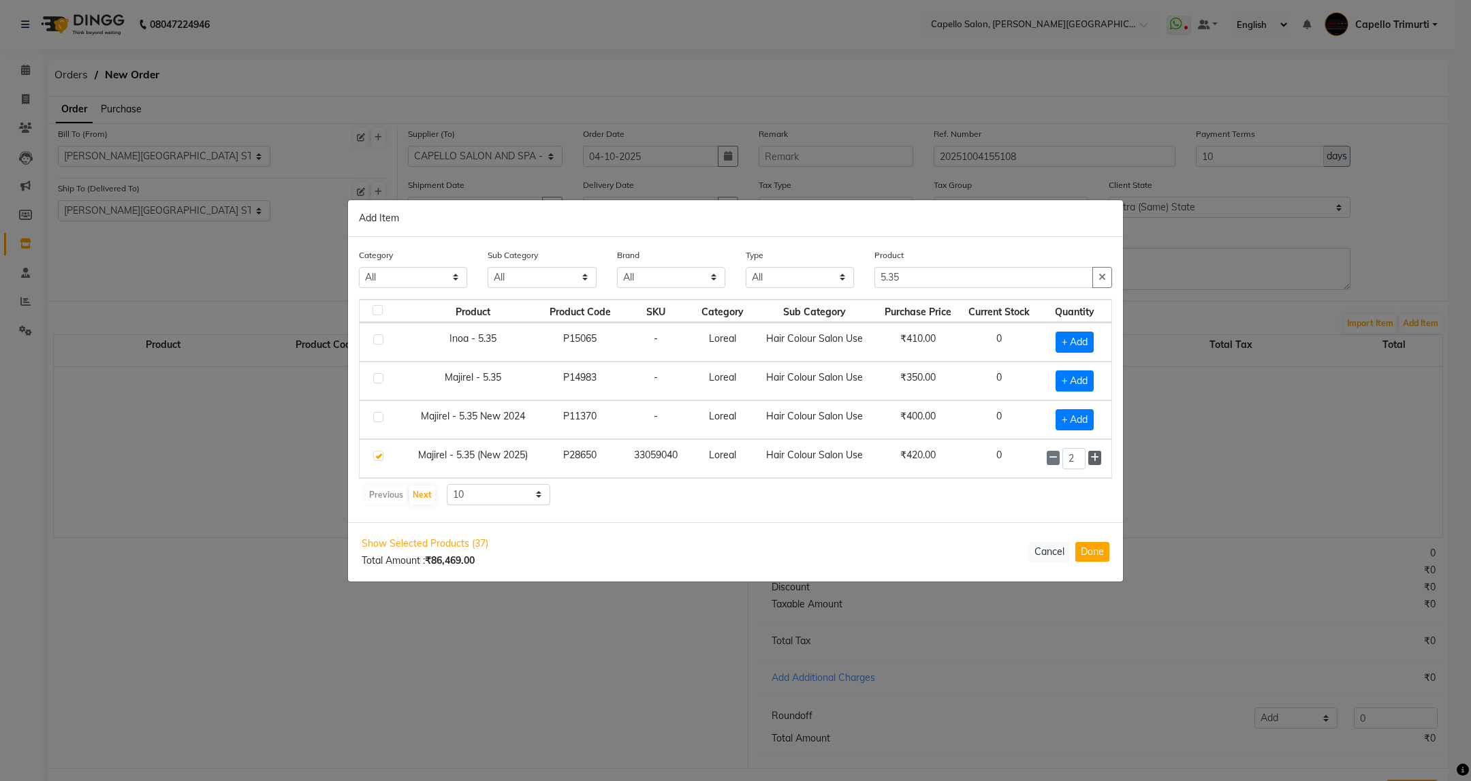
click at [1091, 458] on icon at bounding box center [1094, 458] width 9 height 10
type input "3"
drag, startPoint x: 923, startPoint y: 268, endPoint x: 781, endPoint y: 305, distance: 147.2
click at [781, 305] on div "Category All Keramelon Skin Makeup Personal Care Appliances Beard Beauty Planet…" at bounding box center [735, 379] width 775 height 285
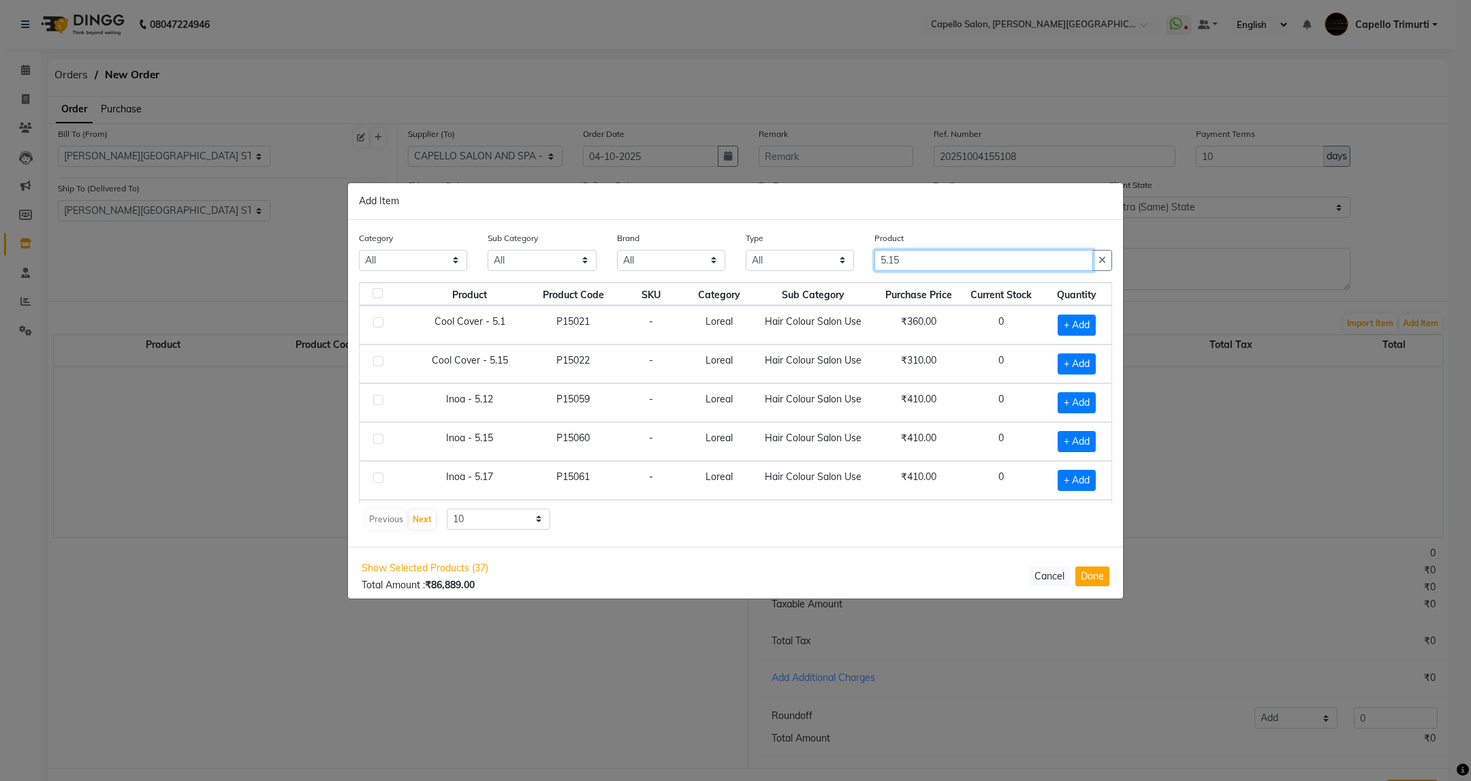
type input "5.15"
click at [1058, 477] on span "+ Add" at bounding box center [1077, 483] width 38 height 21
checkbox input "true"
click at [1090, 481] on icon at bounding box center [1094, 482] width 9 height 10
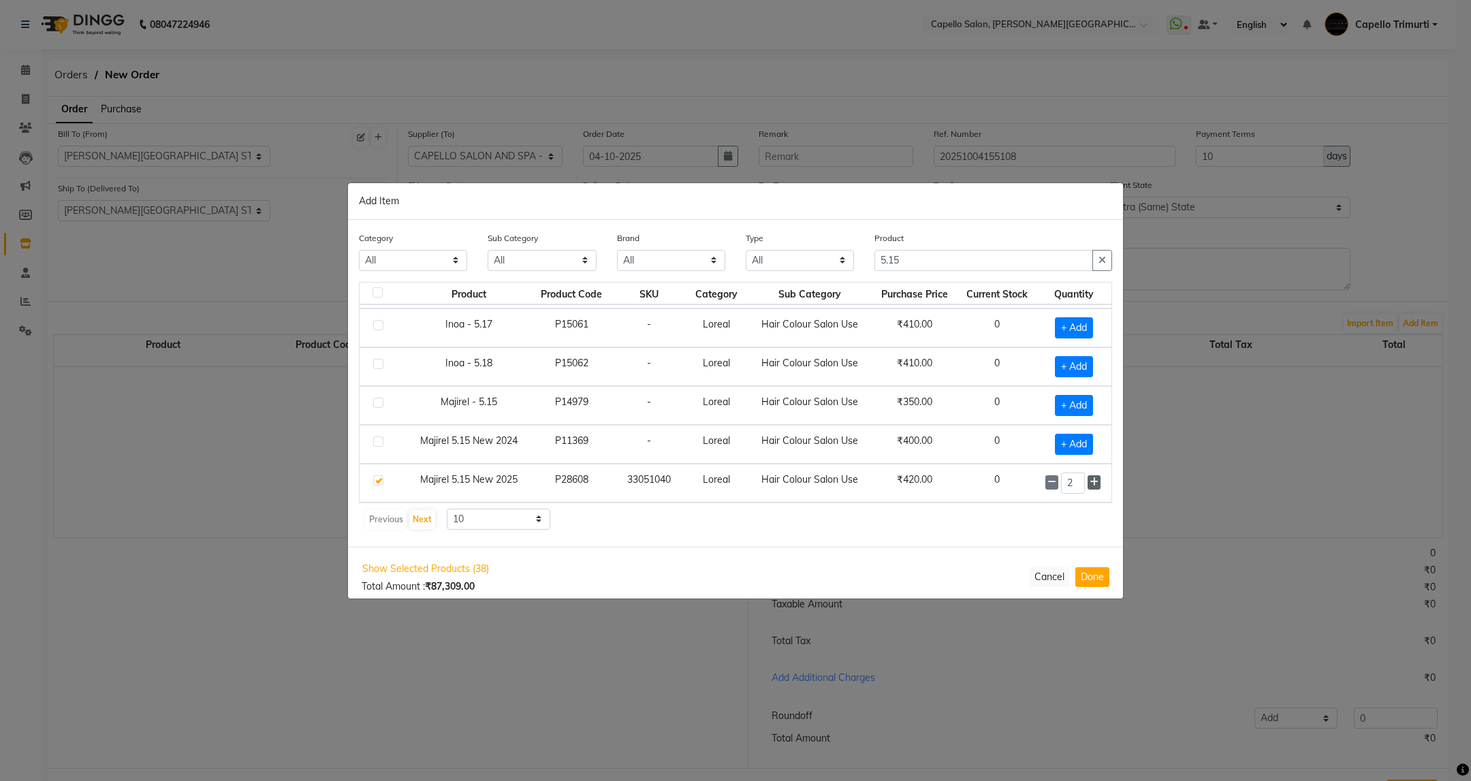
click at [1090, 481] on icon at bounding box center [1094, 482] width 9 height 10
type input "3"
drag, startPoint x: 920, startPoint y: 257, endPoint x: 767, endPoint y: 338, distance: 173.0
click at [767, 338] on div "Category All Keramelon Skin Makeup Personal Care Appliances Beard Beauty Planet…" at bounding box center [735, 383] width 775 height 327
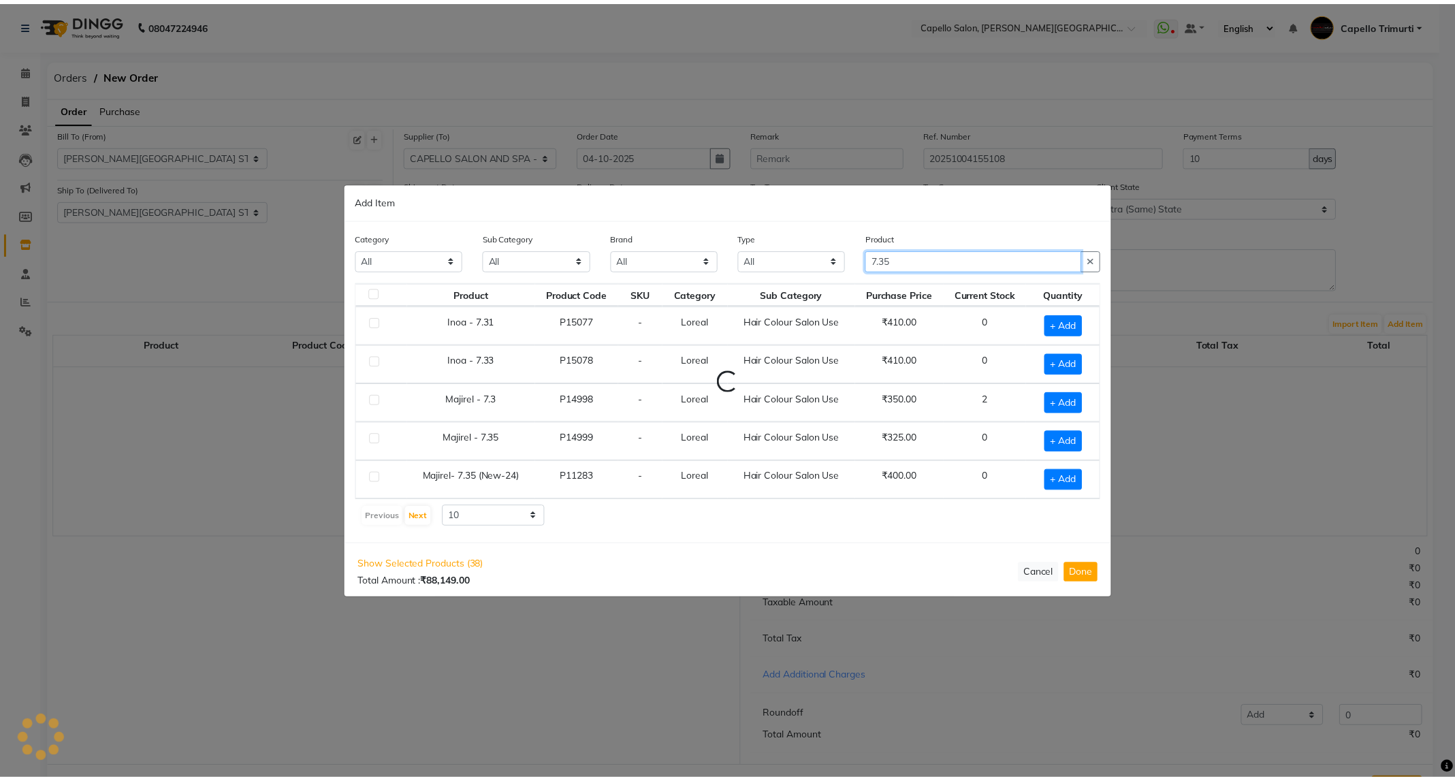
scroll to position [0, 0]
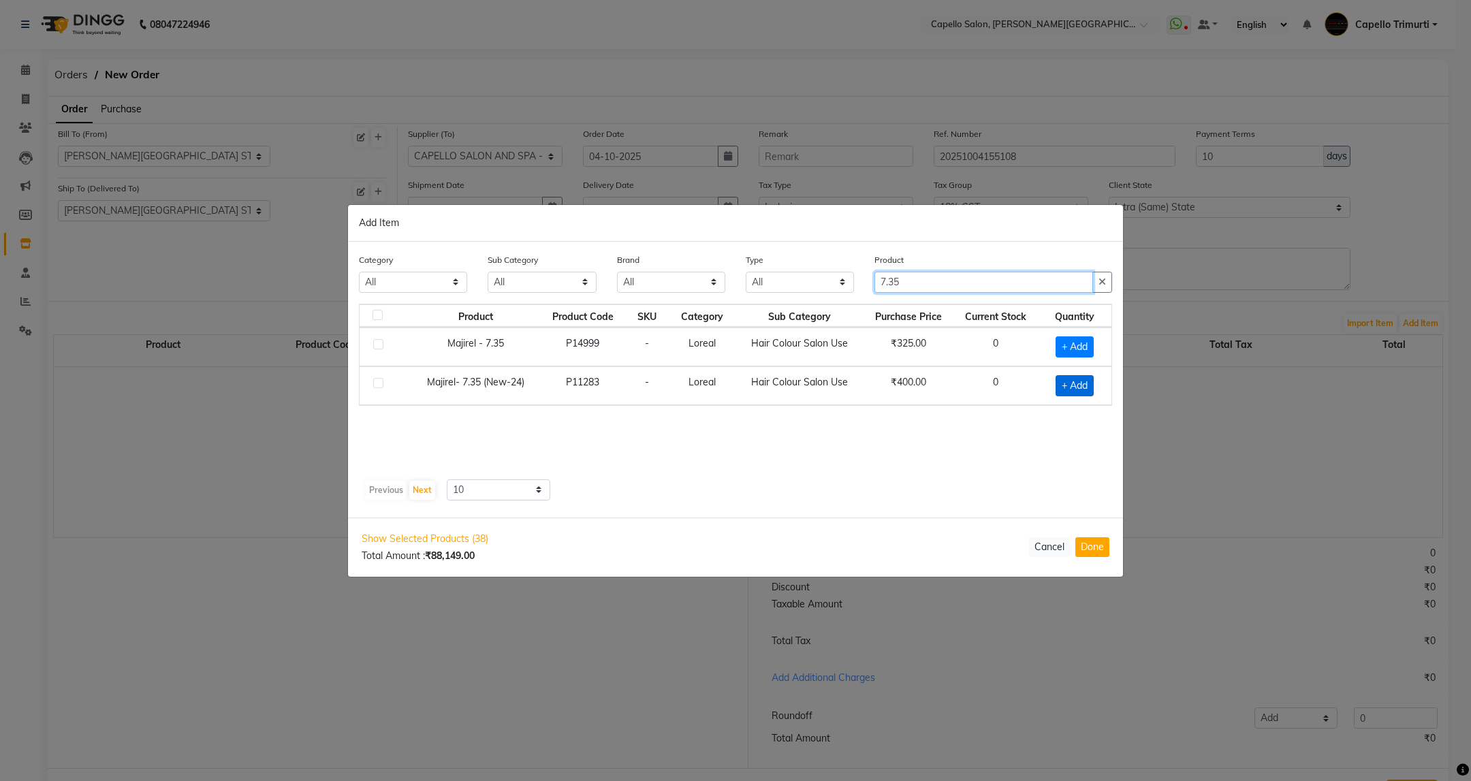
type input "7.35"
click at [1079, 381] on span "+ Add" at bounding box center [1074, 385] width 38 height 21
checkbox input "true"
click at [1092, 387] on icon at bounding box center [1091, 384] width 9 height 10
click at [1092, 387] on icon at bounding box center [1091, 385] width 9 height 10
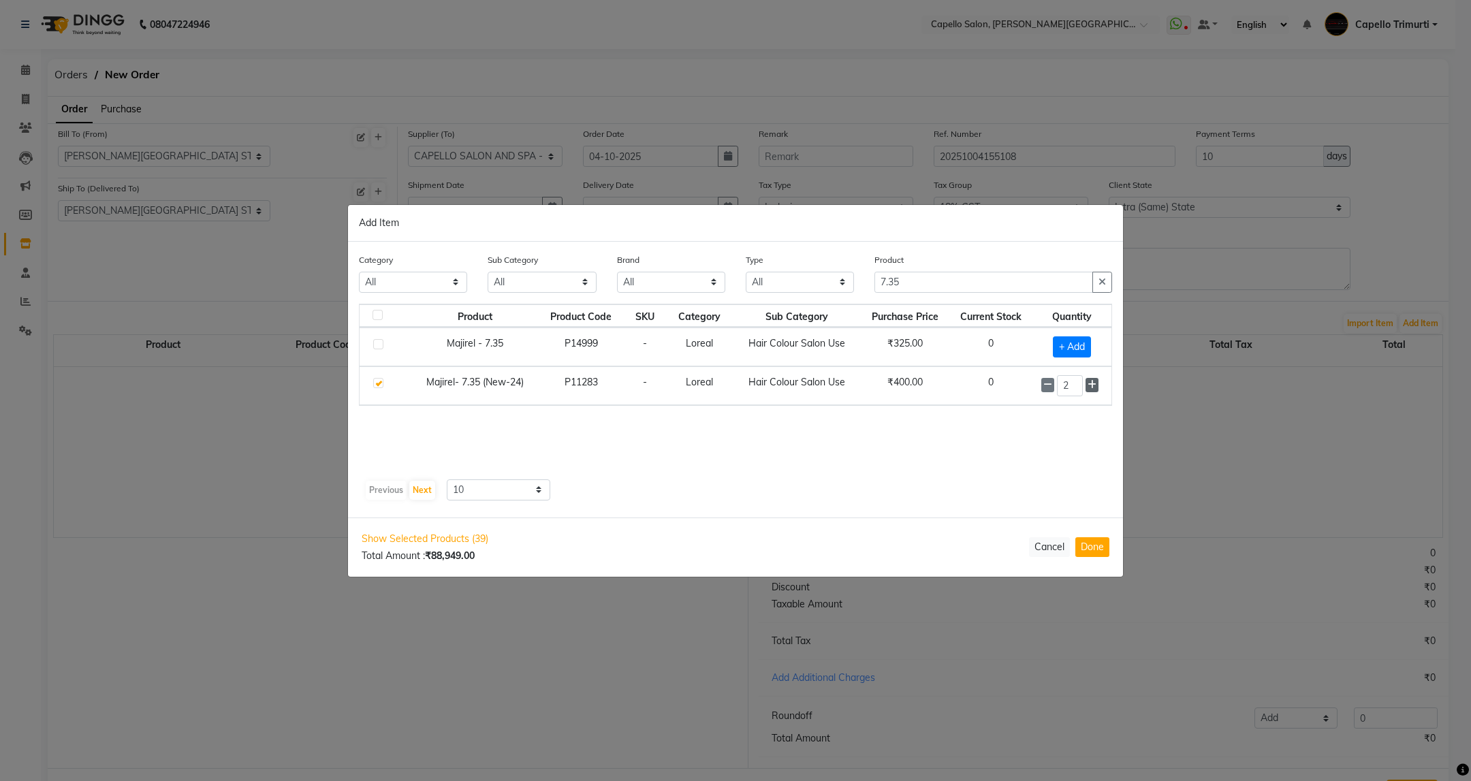
type input "3"
drag, startPoint x: 928, startPoint y: 288, endPoint x: 830, endPoint y: 319, distance: 102.7
click at [830, 319] on div "Category All Keramelon Skin Makeup Personal Care Appliances Beard Beauty Planet…" at bounding box center [735, 380] width 775 height 276
type input "12.5"
click at [1069, 384] on span "+ Add" at bounding box center [1074, 385] width 38 height 21
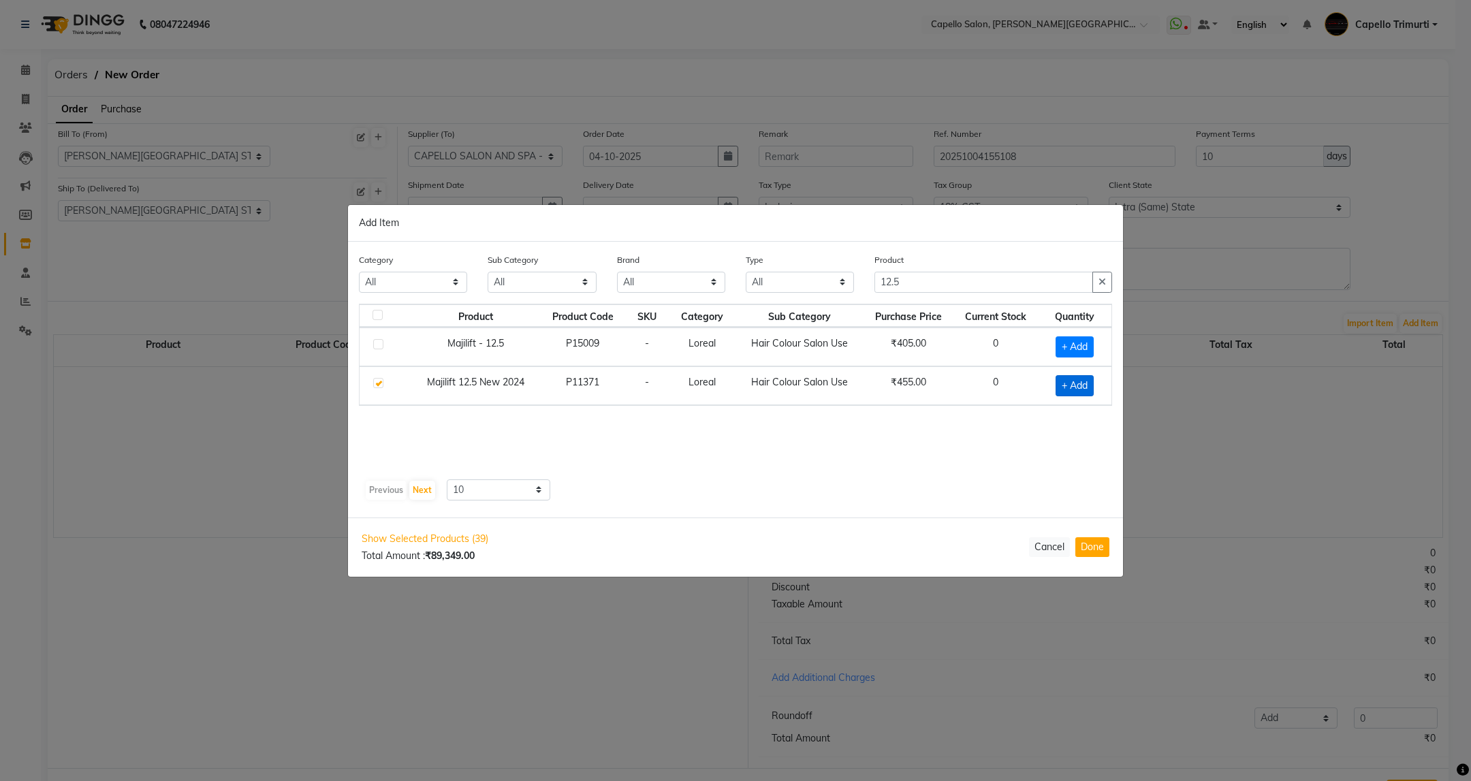
checkbox input "true"
click at [1089, 385] on icon at bounding box center [1091, 384] width 9 height 10
type input "2"
drag, startPoint x: 911, startPoint y: 274, endPoint x: 806, endPoint y: 300, distance: 108.8
click at [806, 300] on div "Category All Keramelon Skin Makeup Personal Care Appliances Beard Beauty Planet…" at bounding box center [736, 278] width 774 height 51
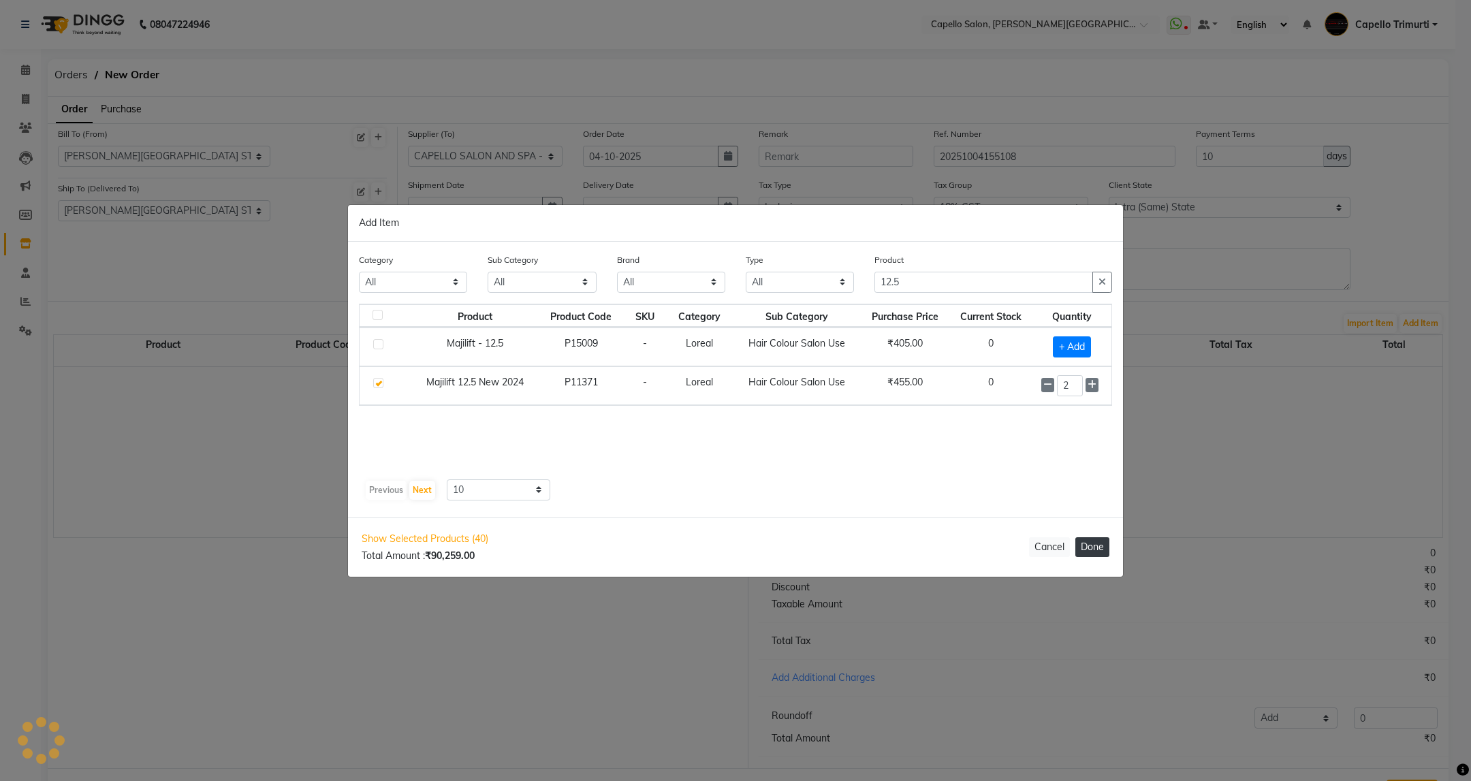
click at [1083, 552] on button "Done" at bounding box center [1092, 547] width 34 height 20
select select "1099"
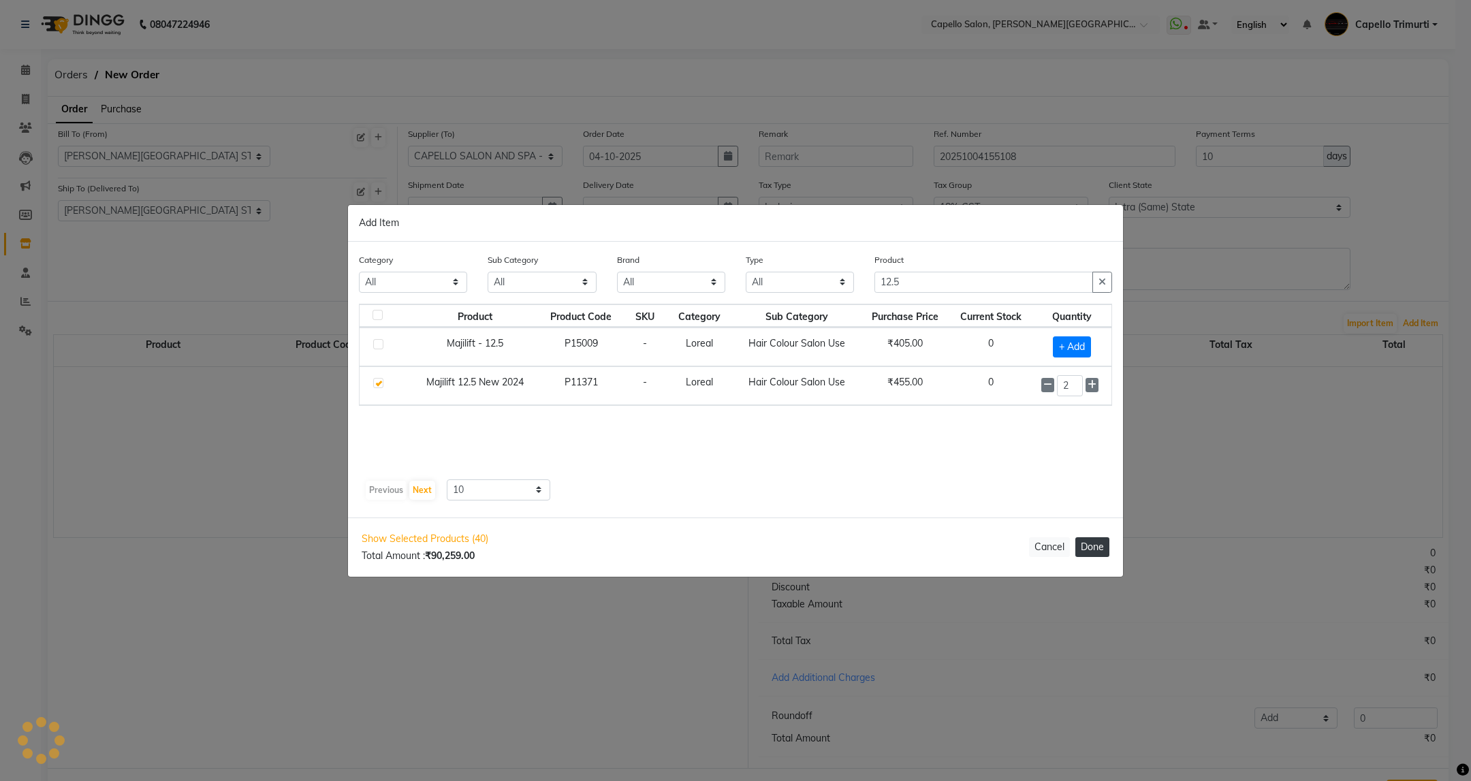
select select "1099"
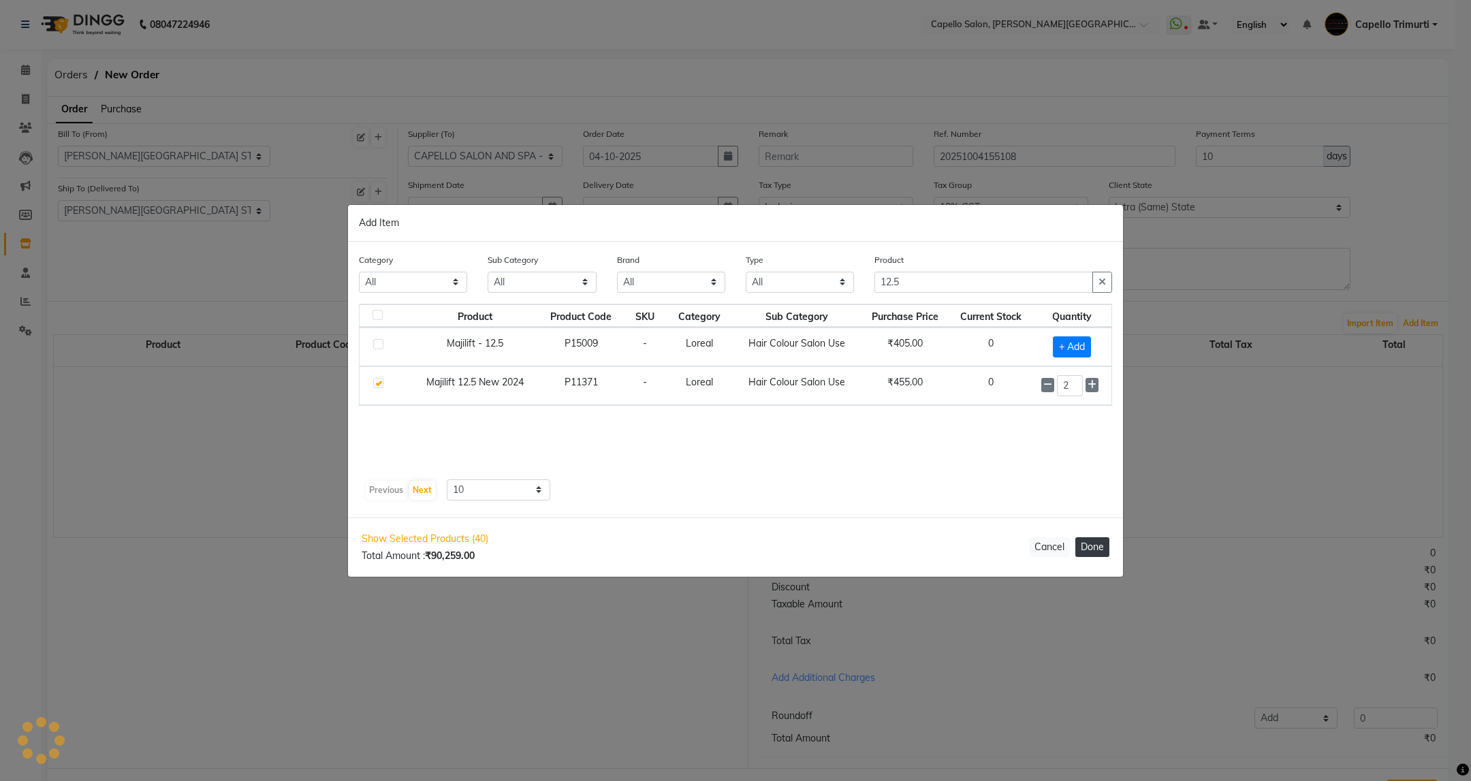
select select "1099"
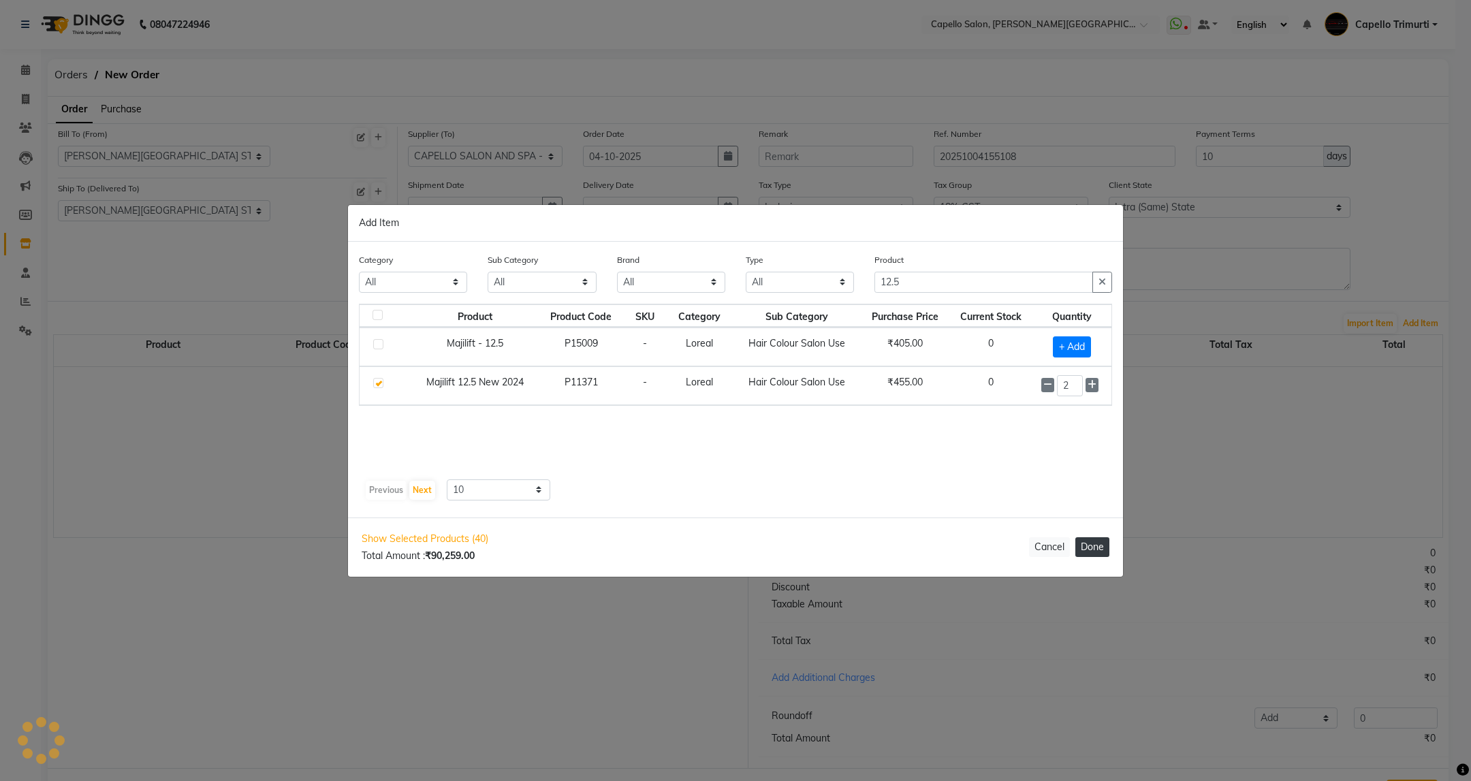
select select "1099"
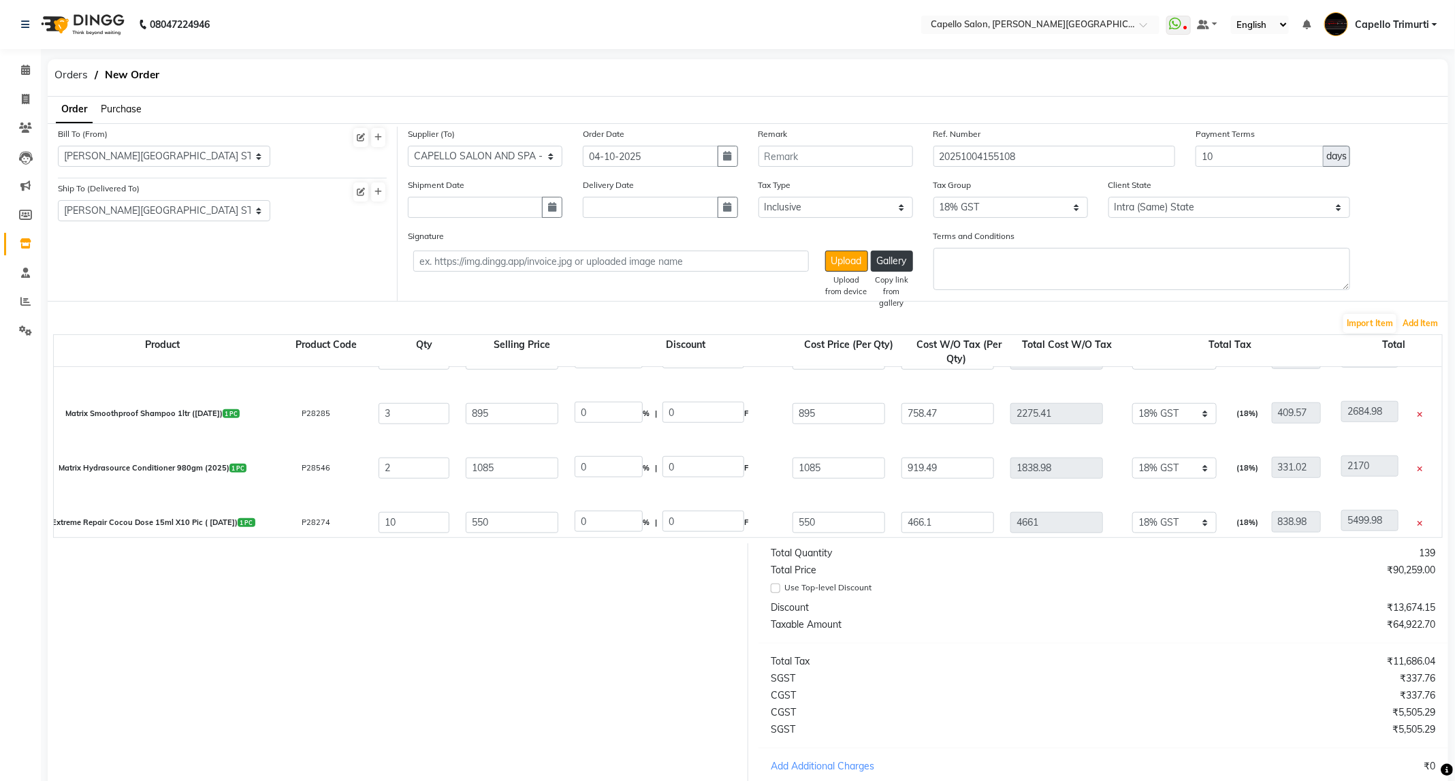
select select "1099"
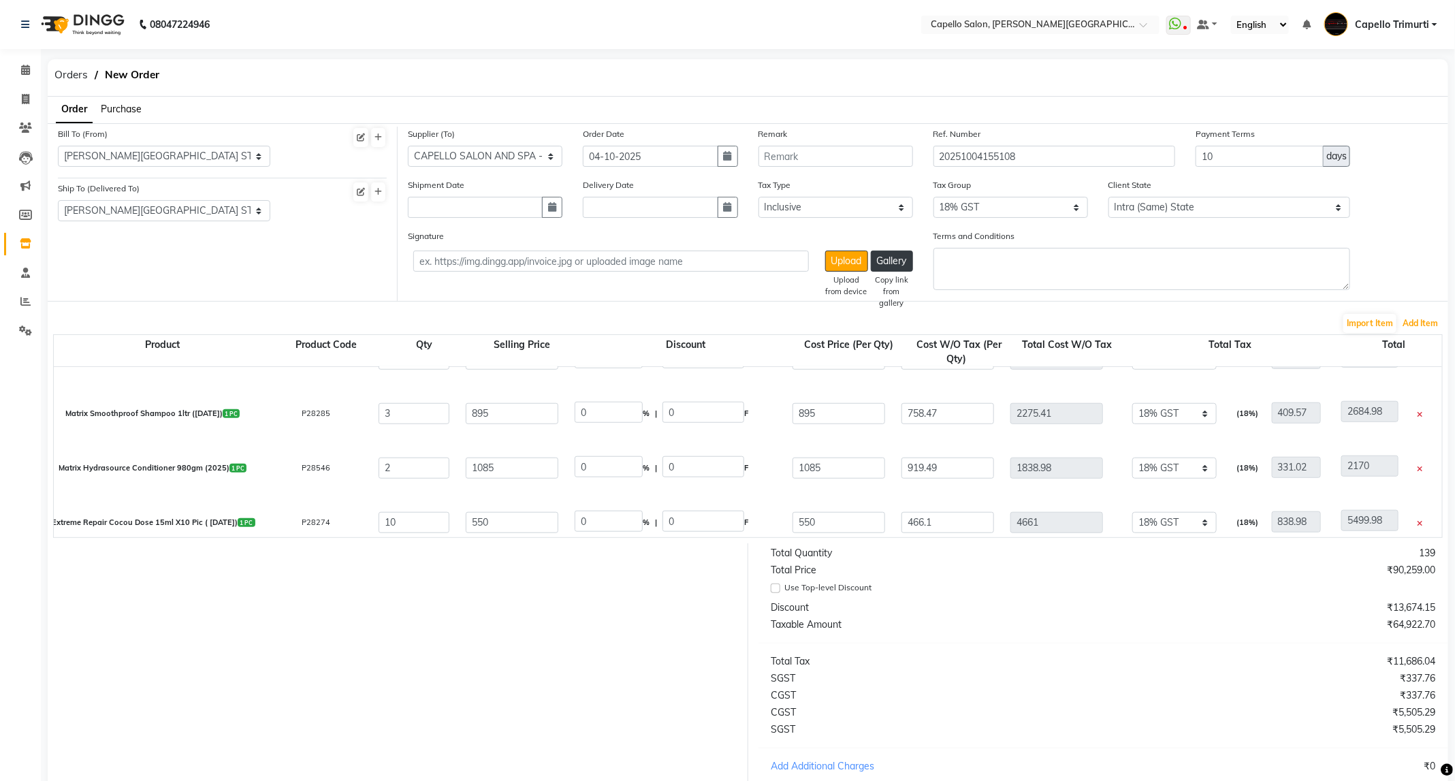
select select "2342"
select select "1099"
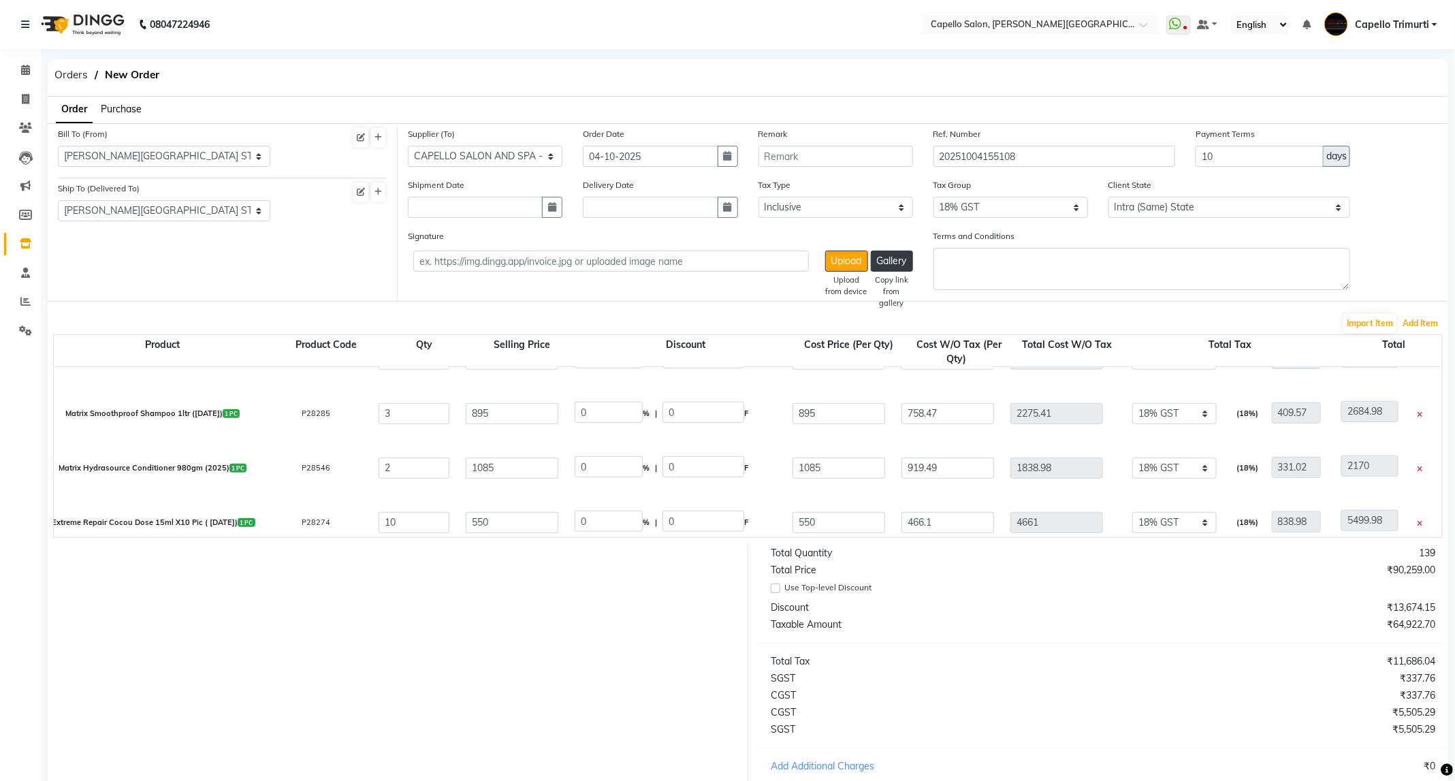
select select "1099"
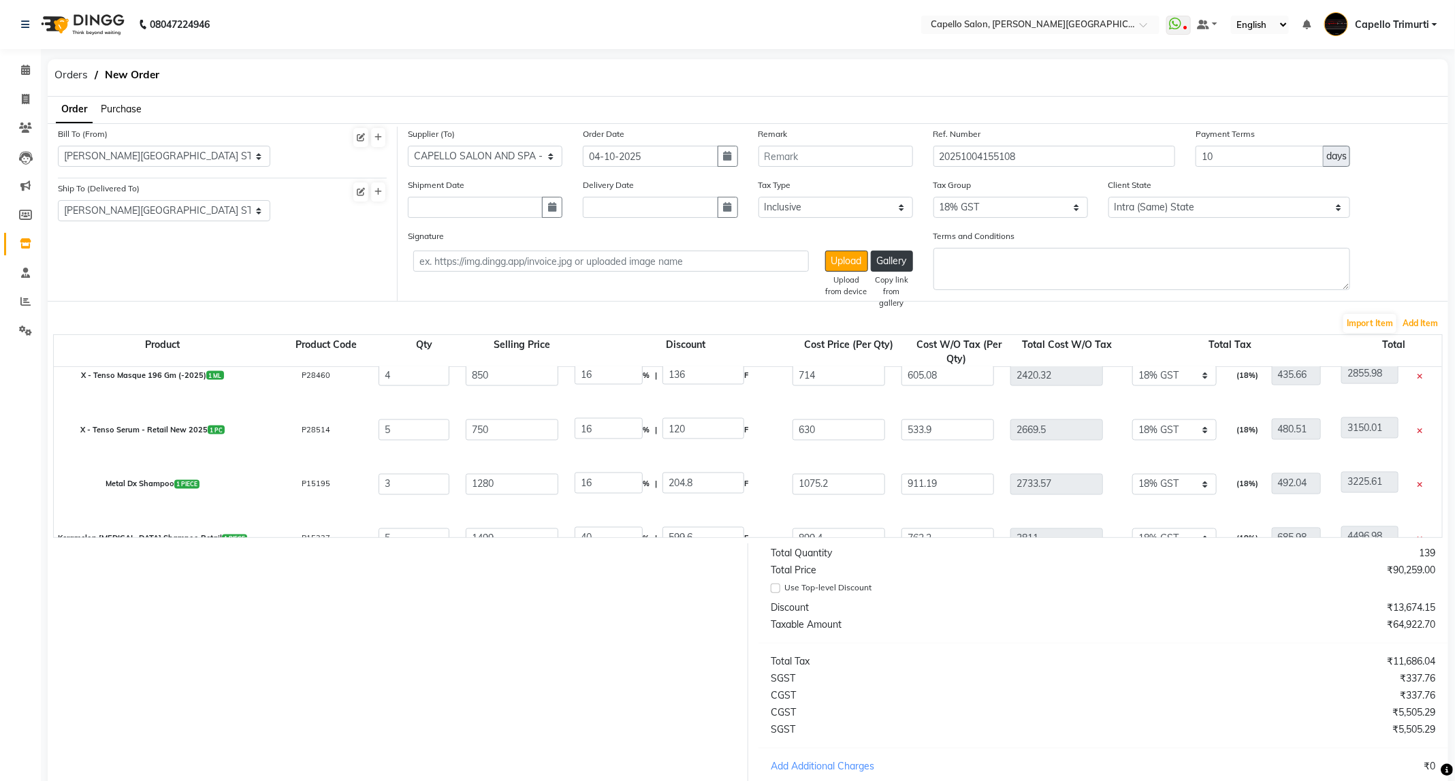
select select "1099"
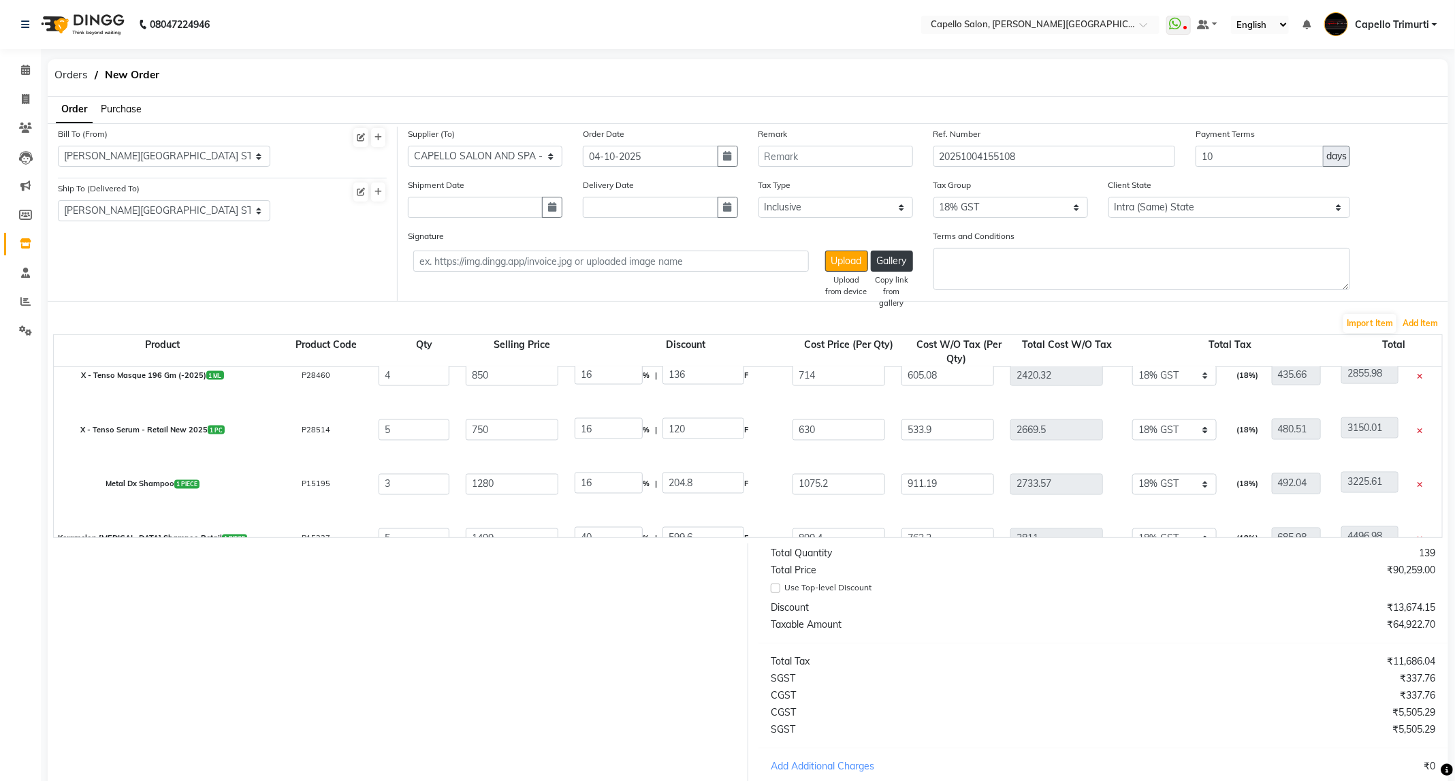
select select "2342"
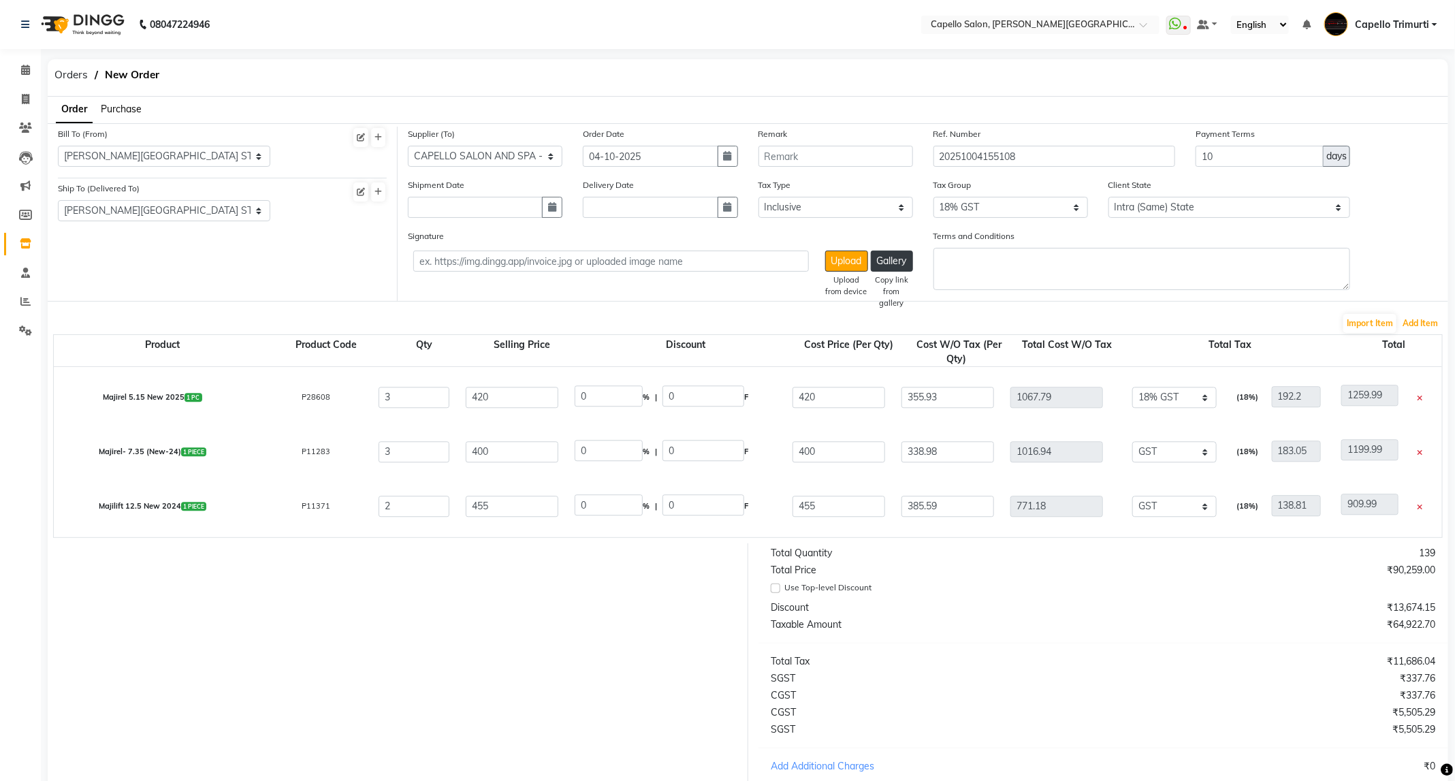
scroll to position [164, 0]
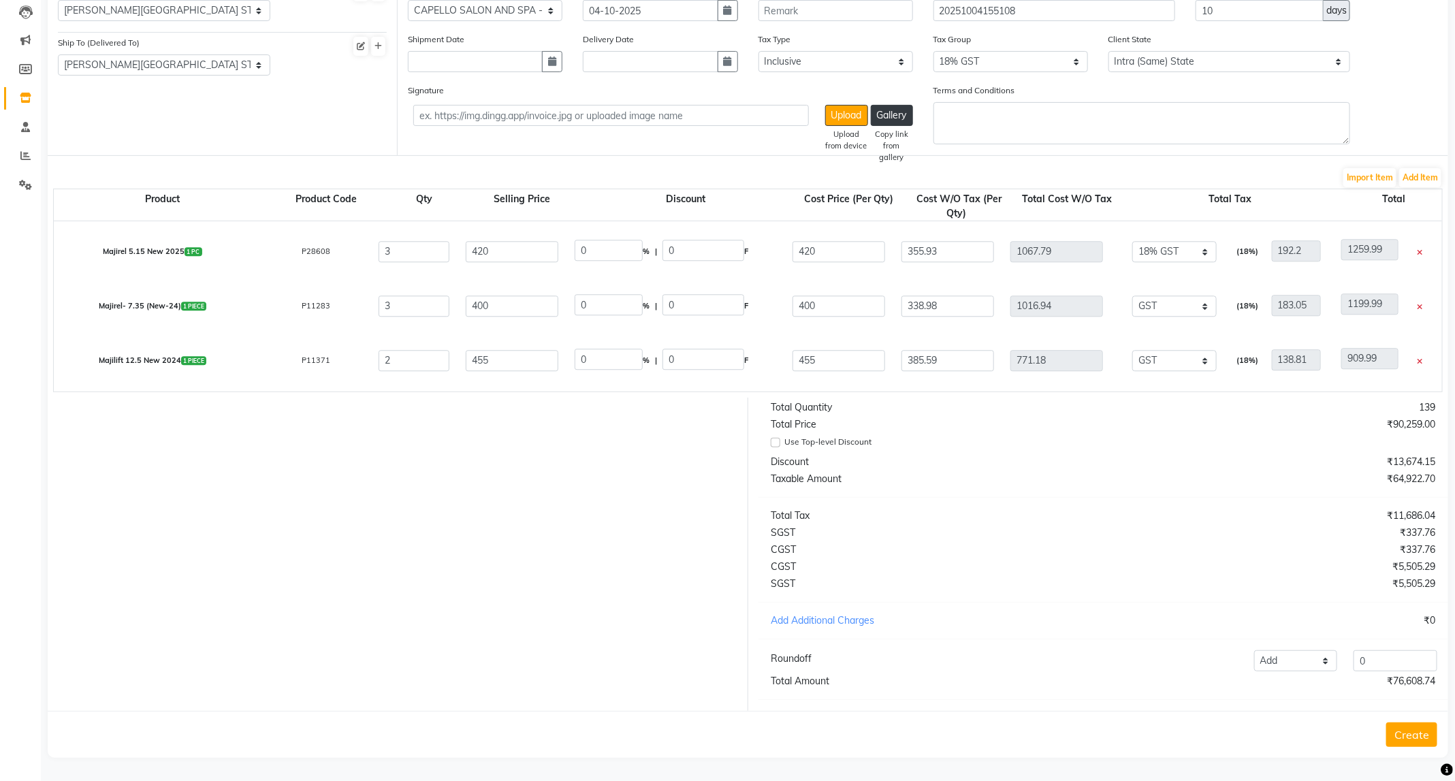
click at [1392, 734] on button "Create" at bounding box center [1411, 734] width 51 height 25
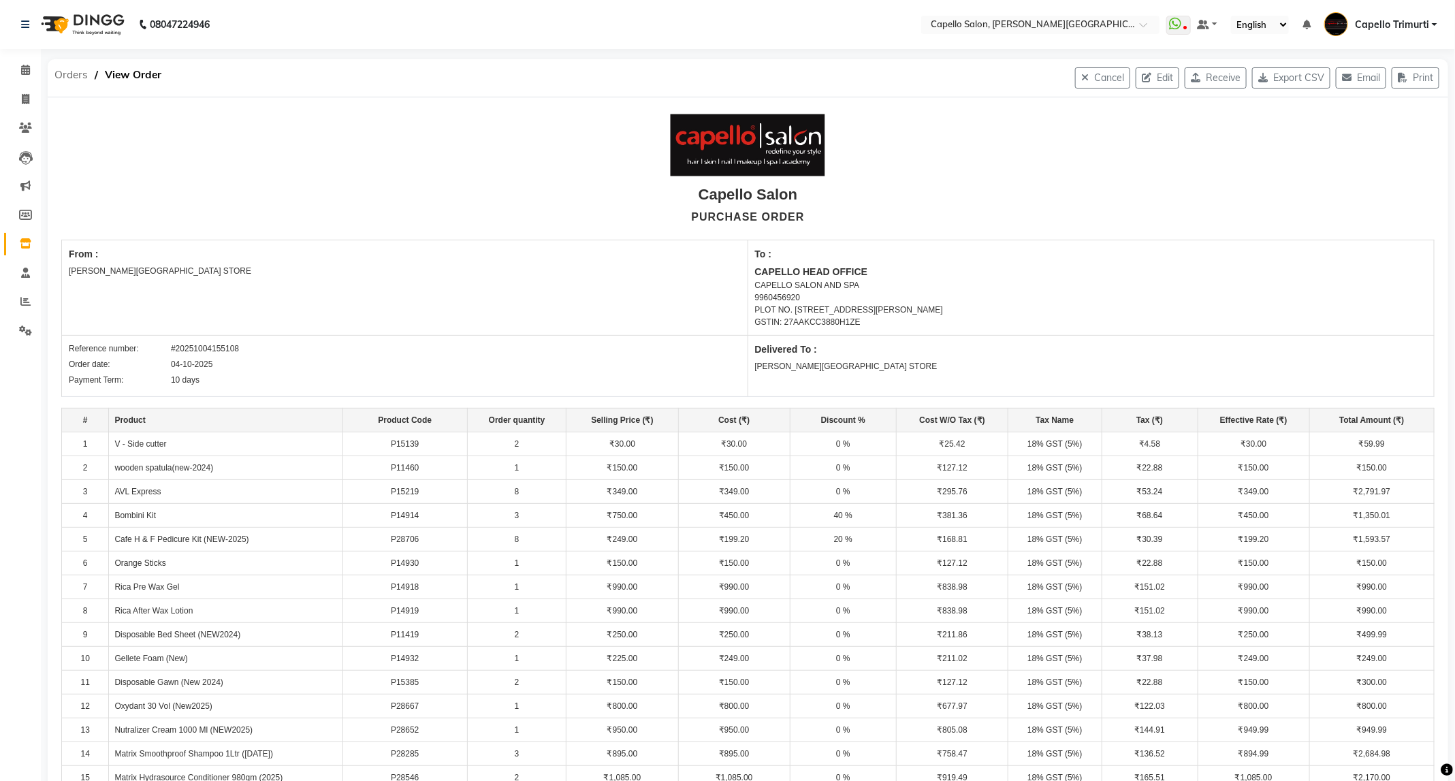
click at [71, 78] on span "Orders" at bounding box center [71, 75] width 47 height 25
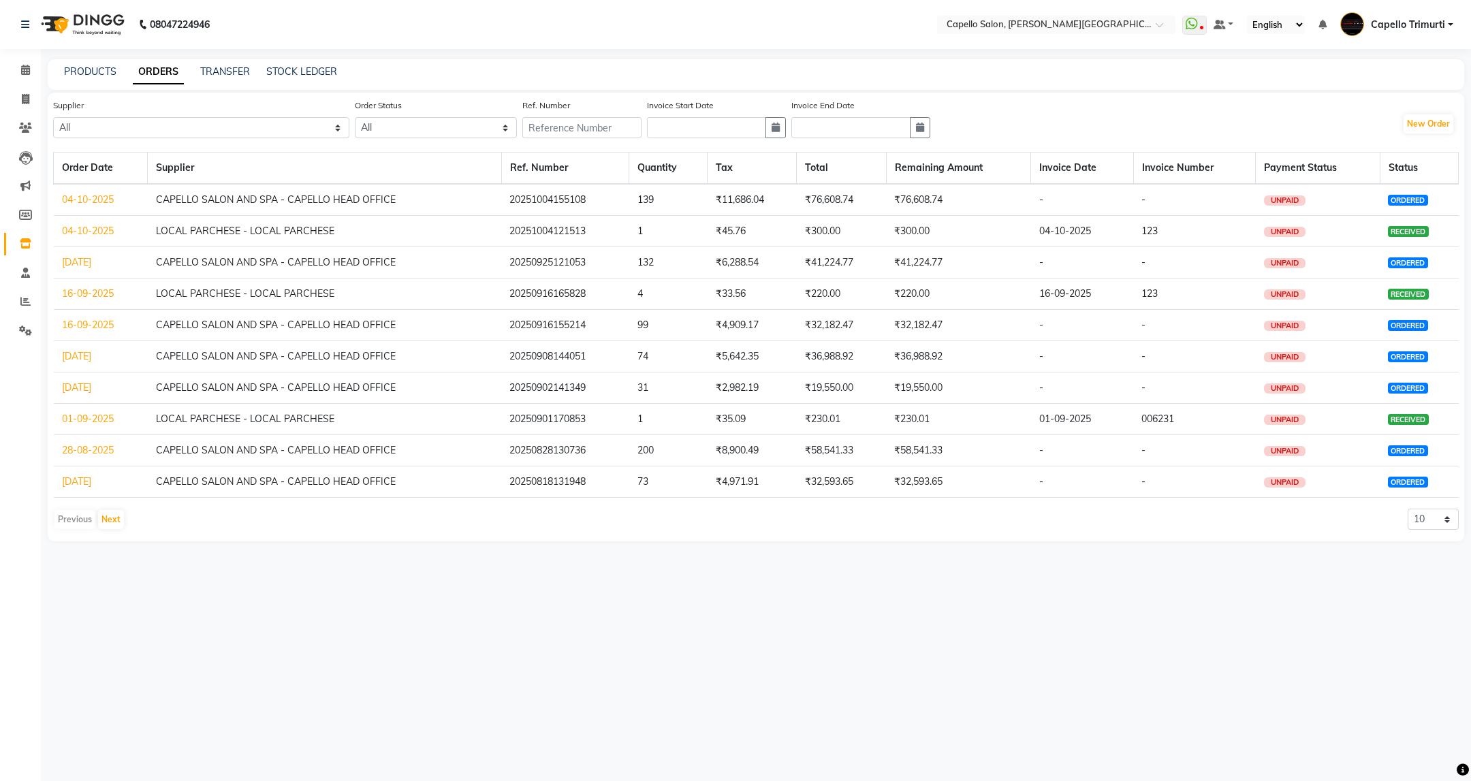
click at [88, 205] on td "04-10-2025" at bounding box center [101, 200] width 94 height 32
click at [92, 199] on link "04-10-2025" at bounding box center [88, 199] width 52 height 12
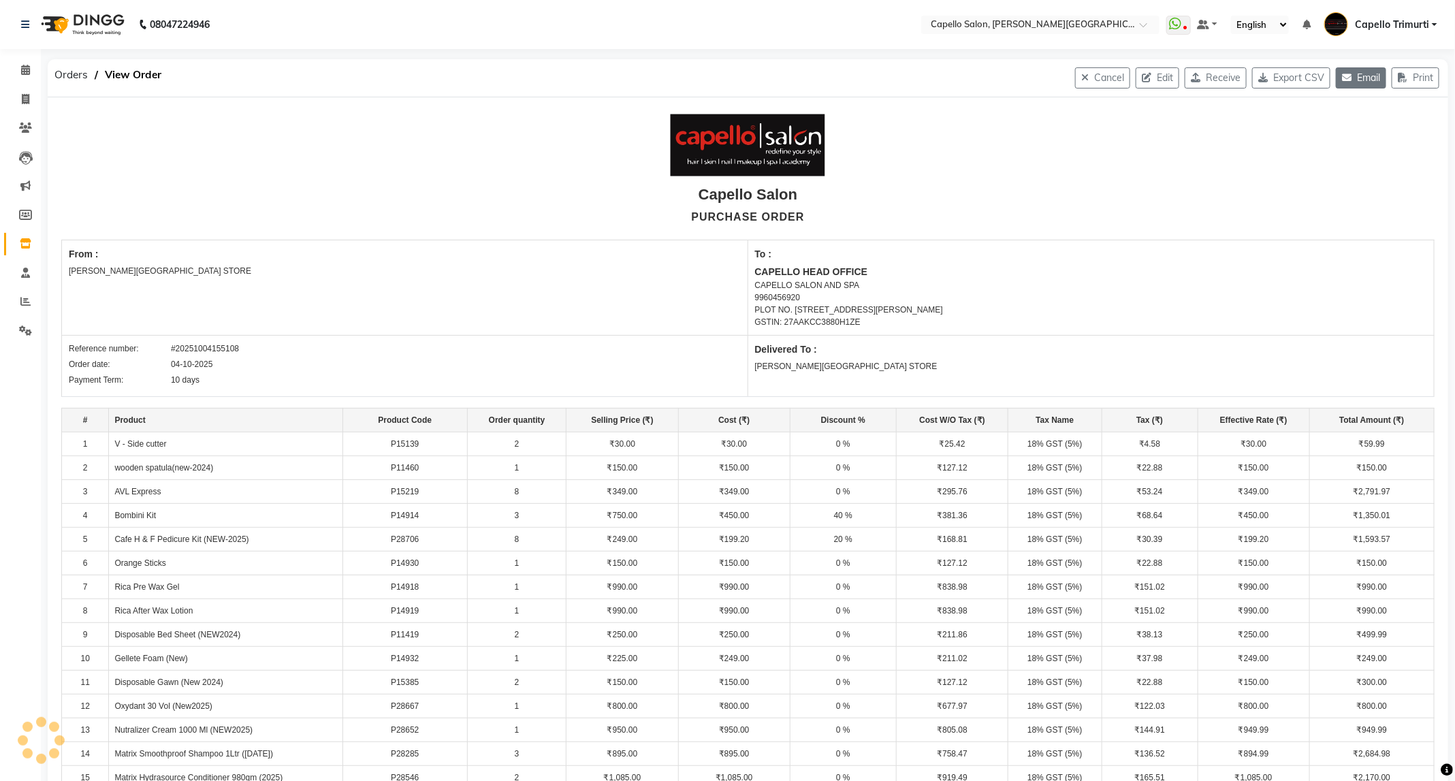
click at [1354, 76] on button "Email" at bounding box center [1361, 77] width 50 height 21
click at [1367, 72] on button "Email" at bounding box center [1361, 77] width 50 height 21
click at [1350, 76] on button "Email" at bounding box center [1361, 77] width 50 height 21
click at [1363, 70] on button "Email" at bounding box center [1361, 77] width 50 height 21
click at [22, 97] on icon at bounding box center [25, 99] width 7 height 10
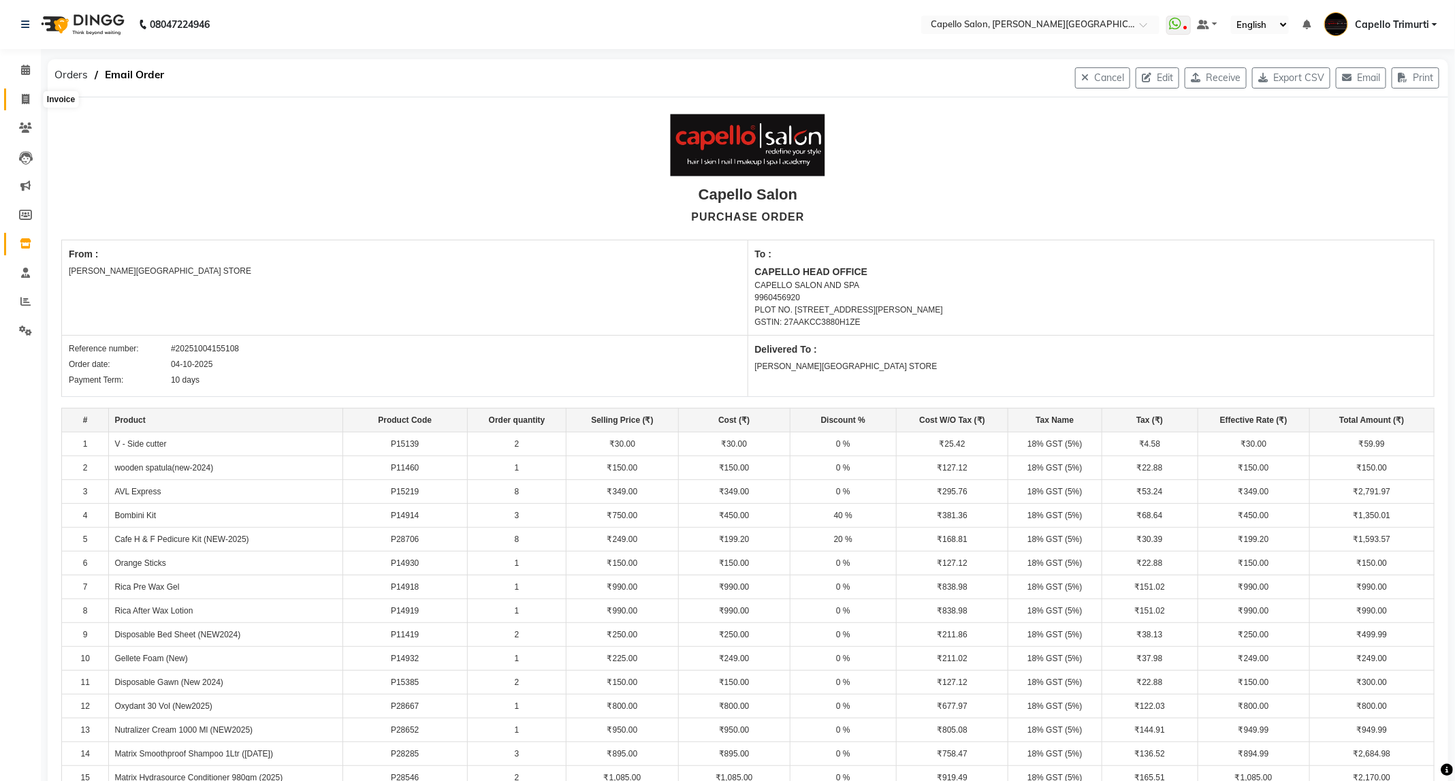
select select "service"
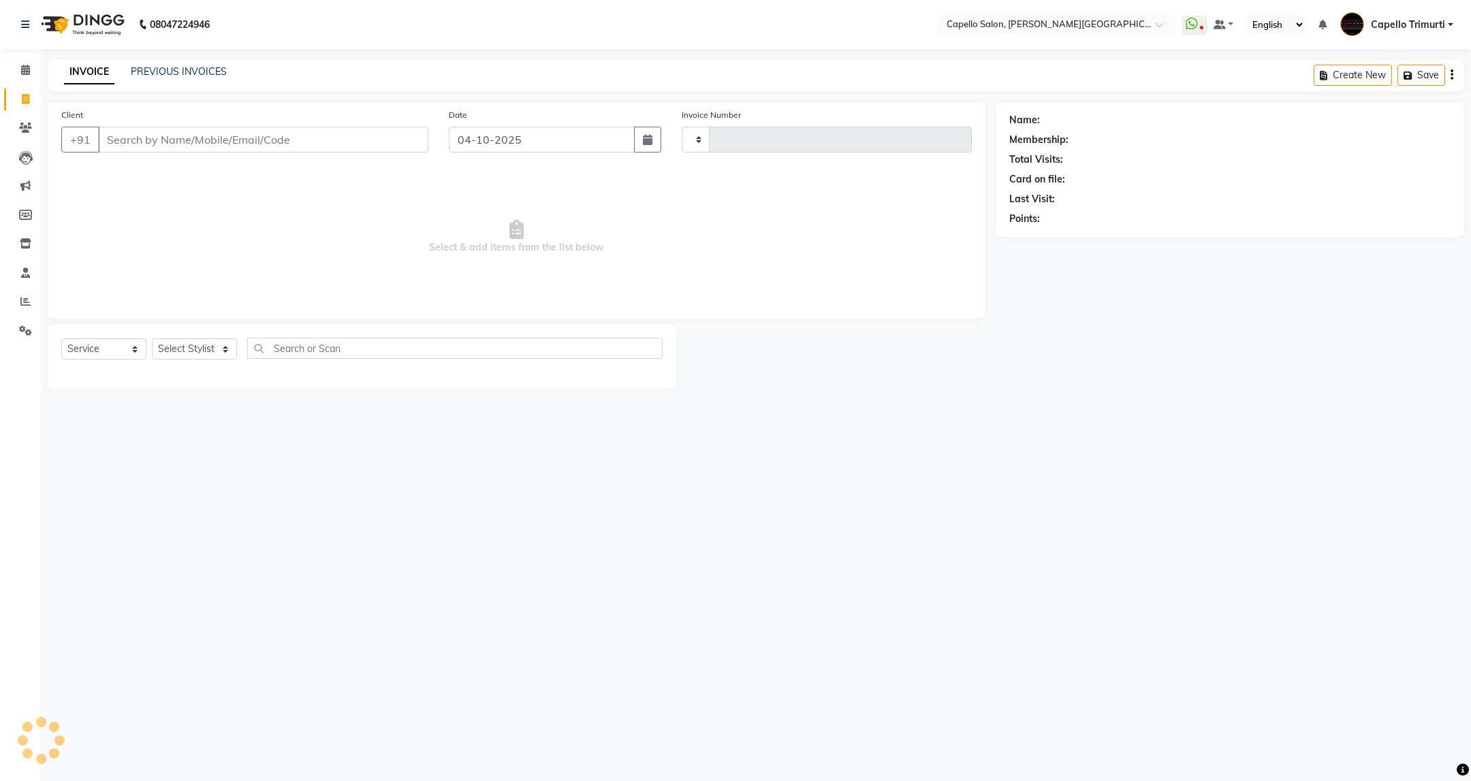
type input "4157"
select select "811"
click at [29, 242] on icon at bounding box center [26, 243] width 12 height 10
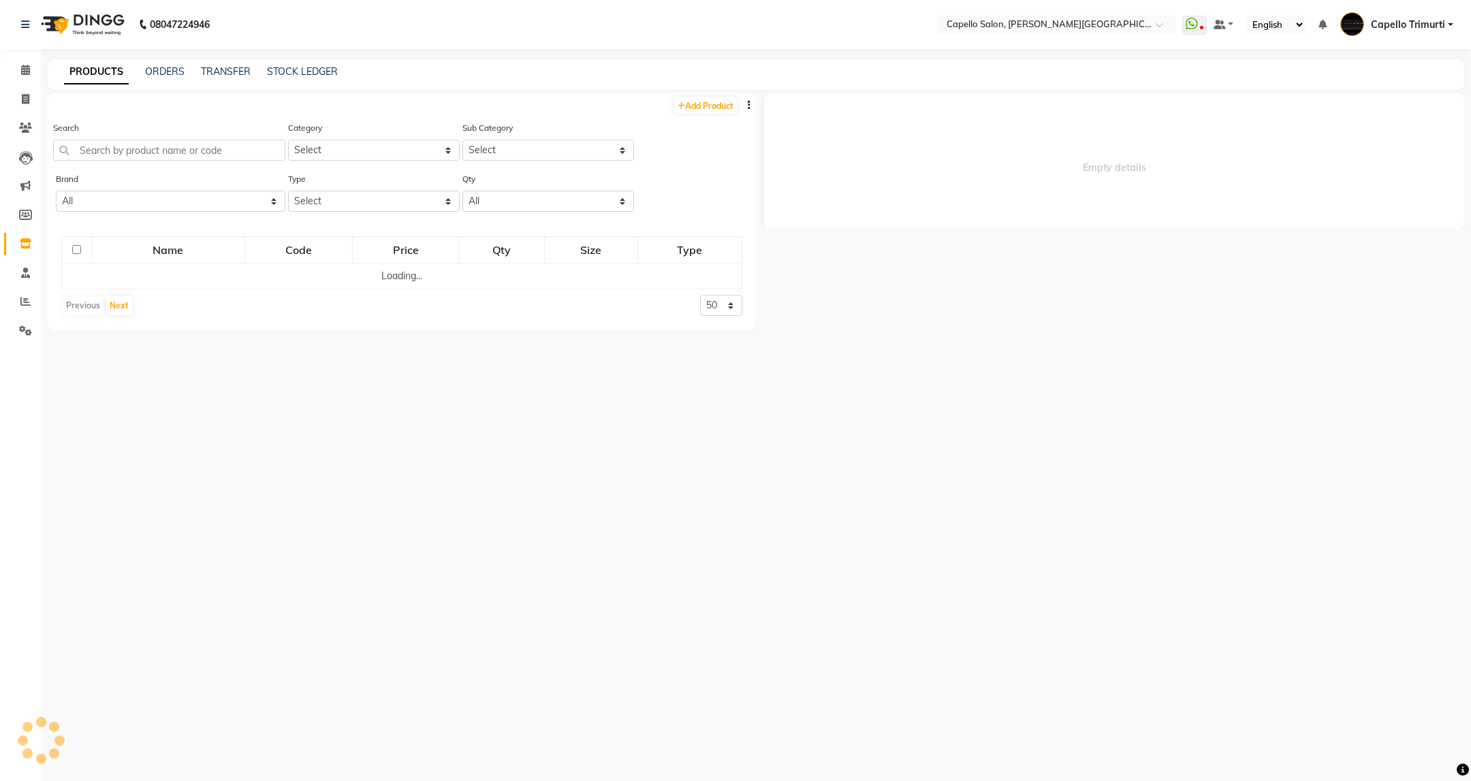
select select
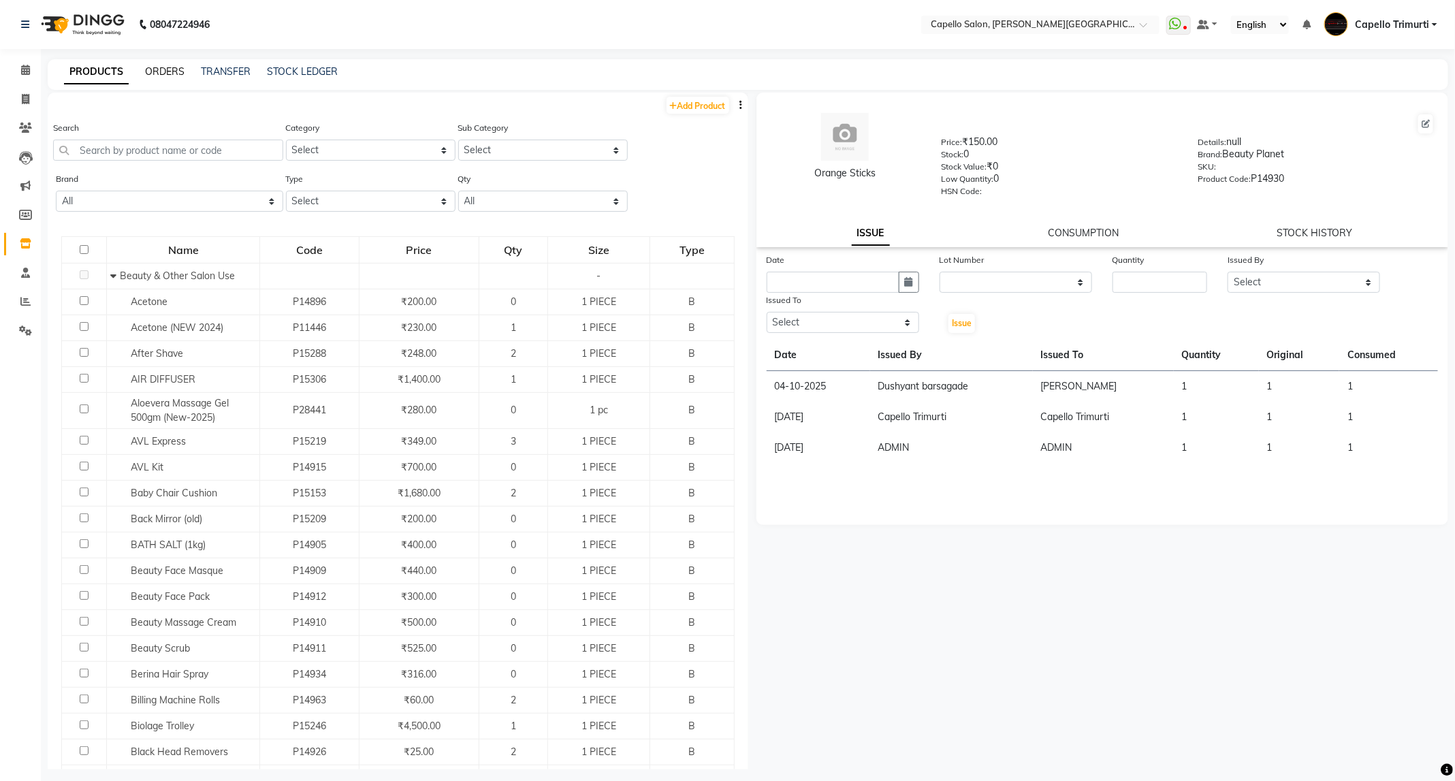
click at [172, 74] on link "ORDERS" at bounding box center [164, 71] width 39 height 12
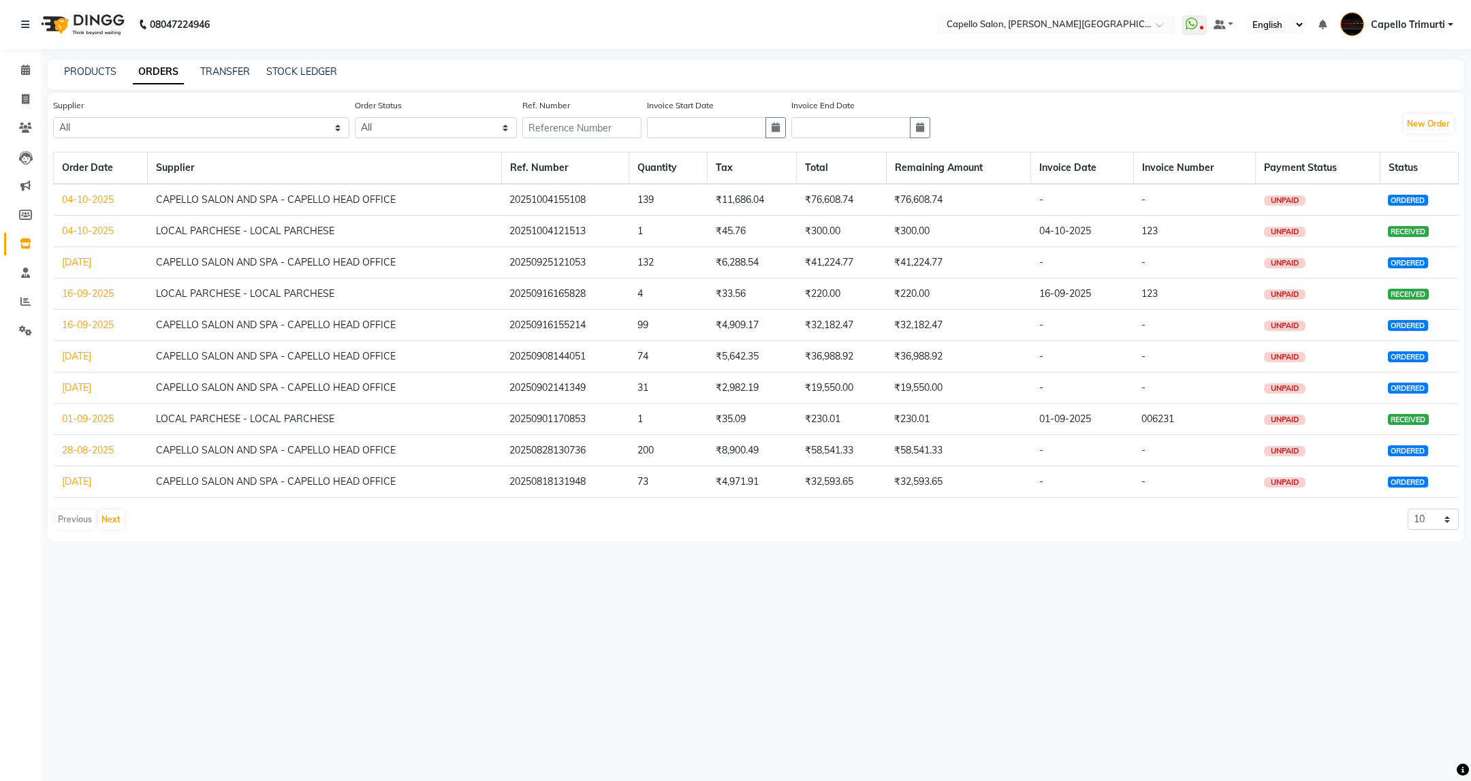
click at [105, 200] on link "04-10-2025" at bounding box center [88, 199] width 52 height 12
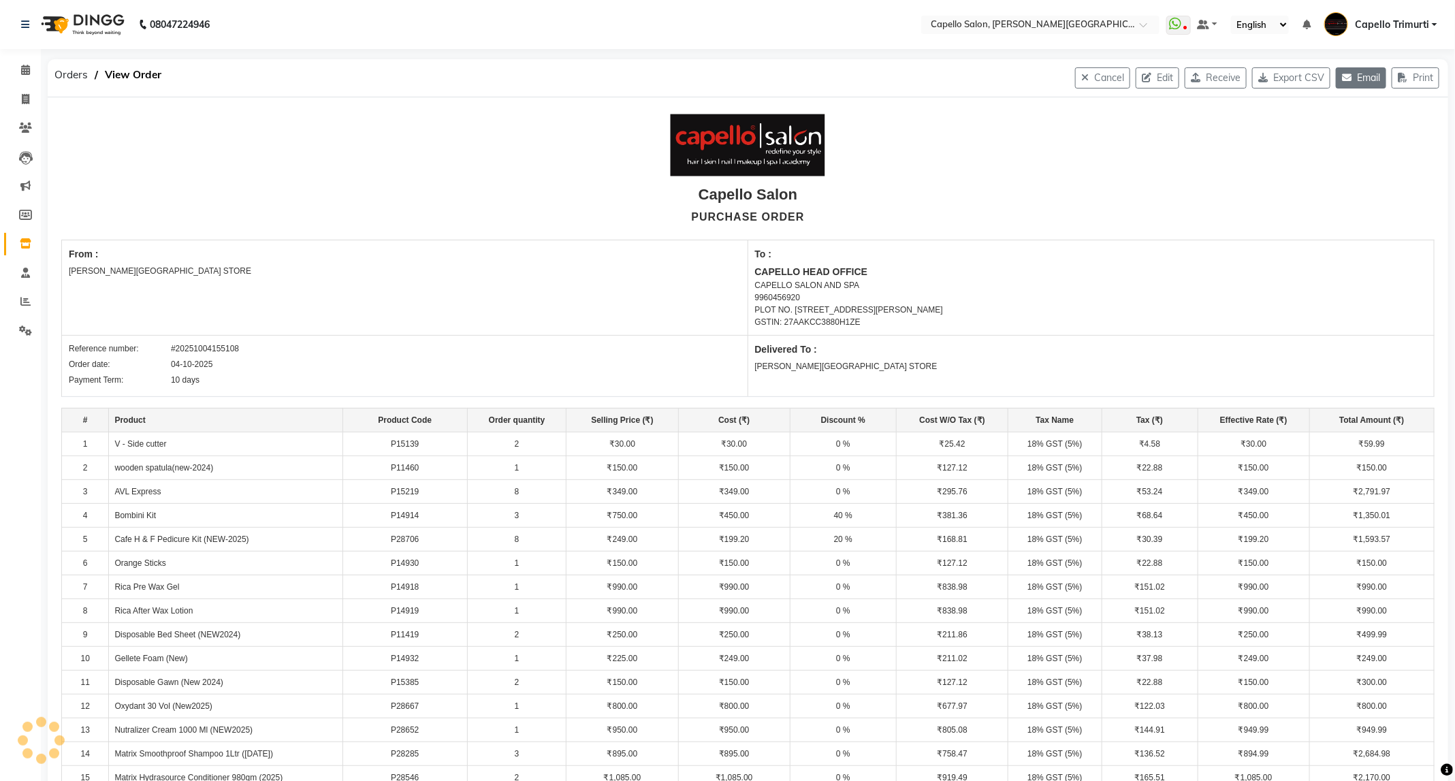
click at [1355, 80] on button "Email" at bounding box center [1361, 77] width 50 height 21
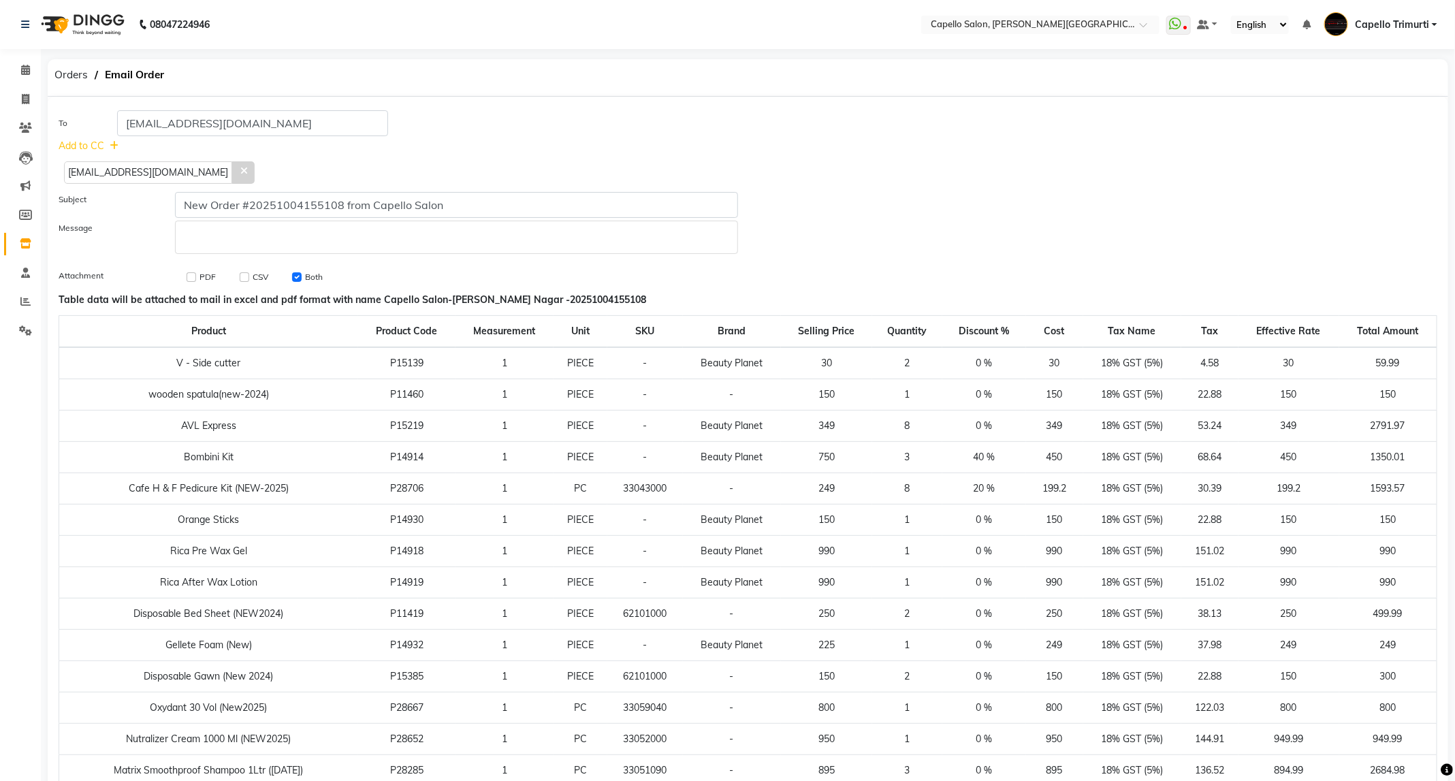
click at [1355, 80] on div "Orders Email Order" at bounding box center [747, 77] width 1421 height 37
click at [240, 172] on icon at bounding box center [243, 171] width 6 height 10
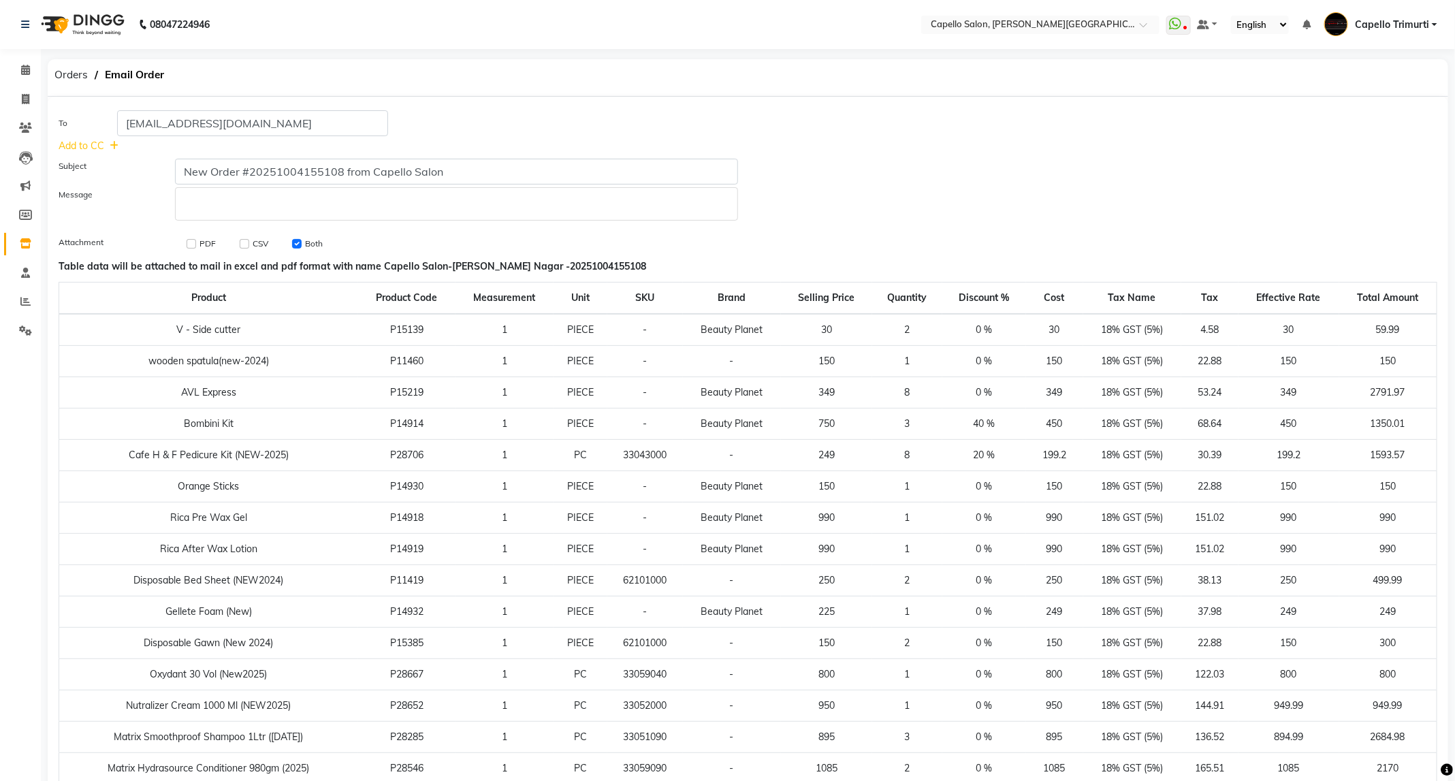
click at [256, 205] on p "Rich Text Editor, main" at bounding box center [457, 204] width 550 height 14
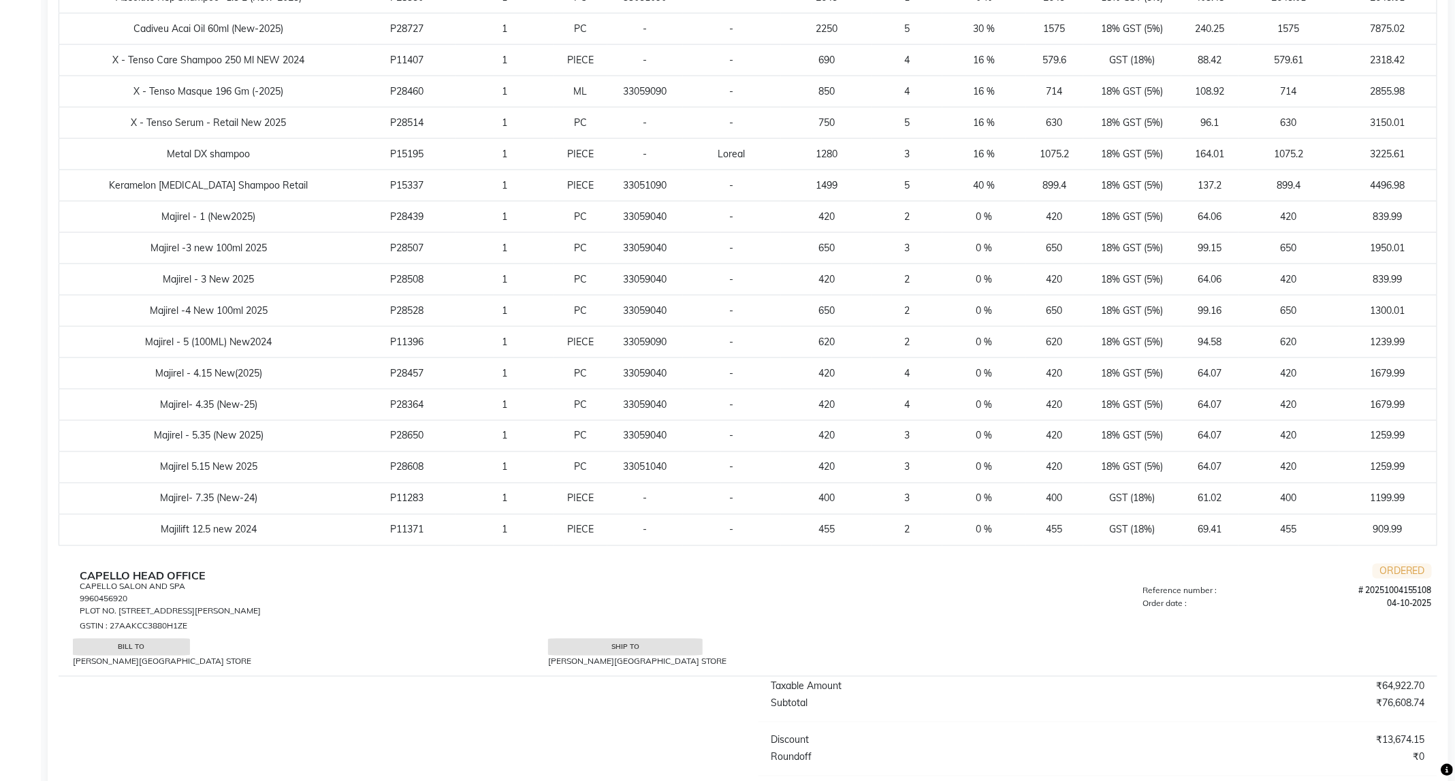
scroll to position [1153, 0]
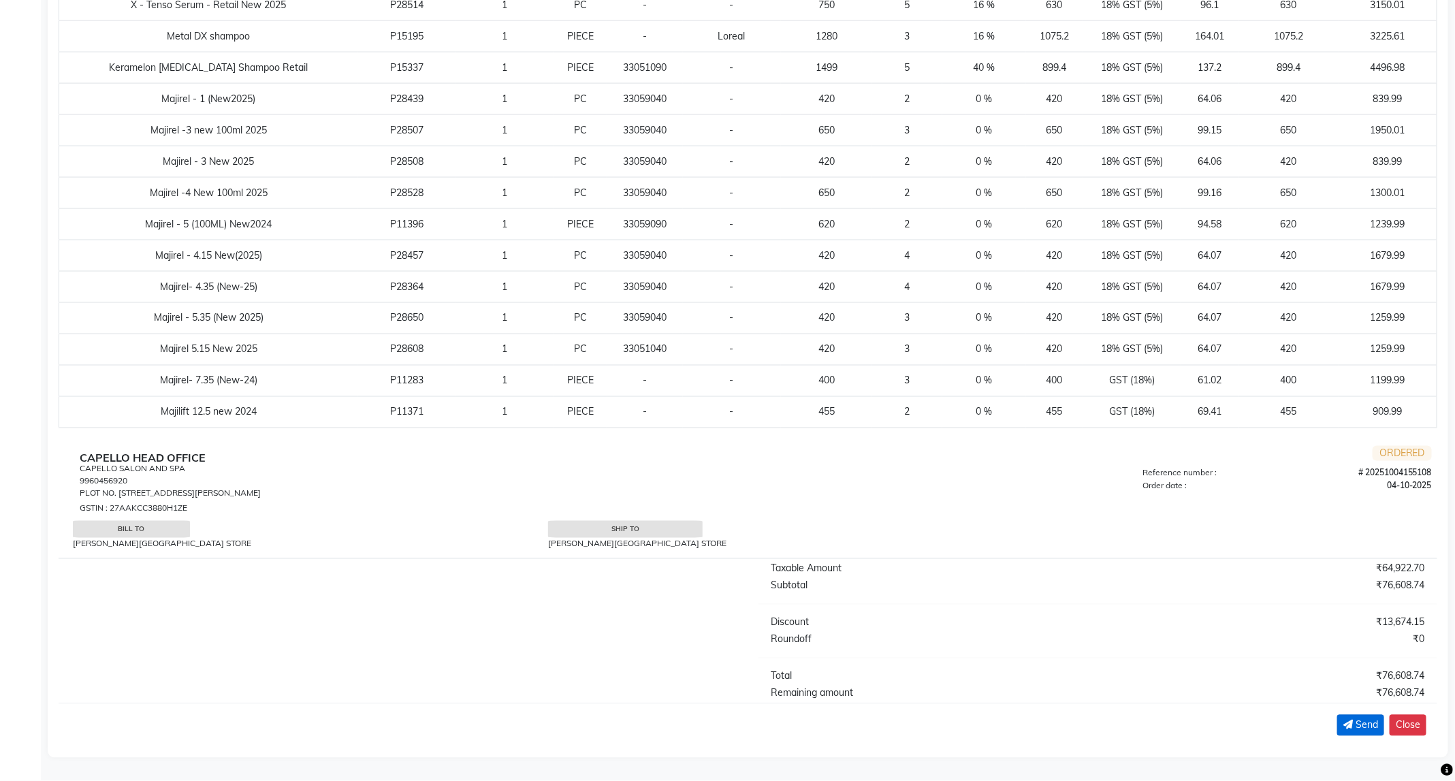
click at [1375, 723] on span "Send" at bounding box center [1367, 725] width 22 height 14
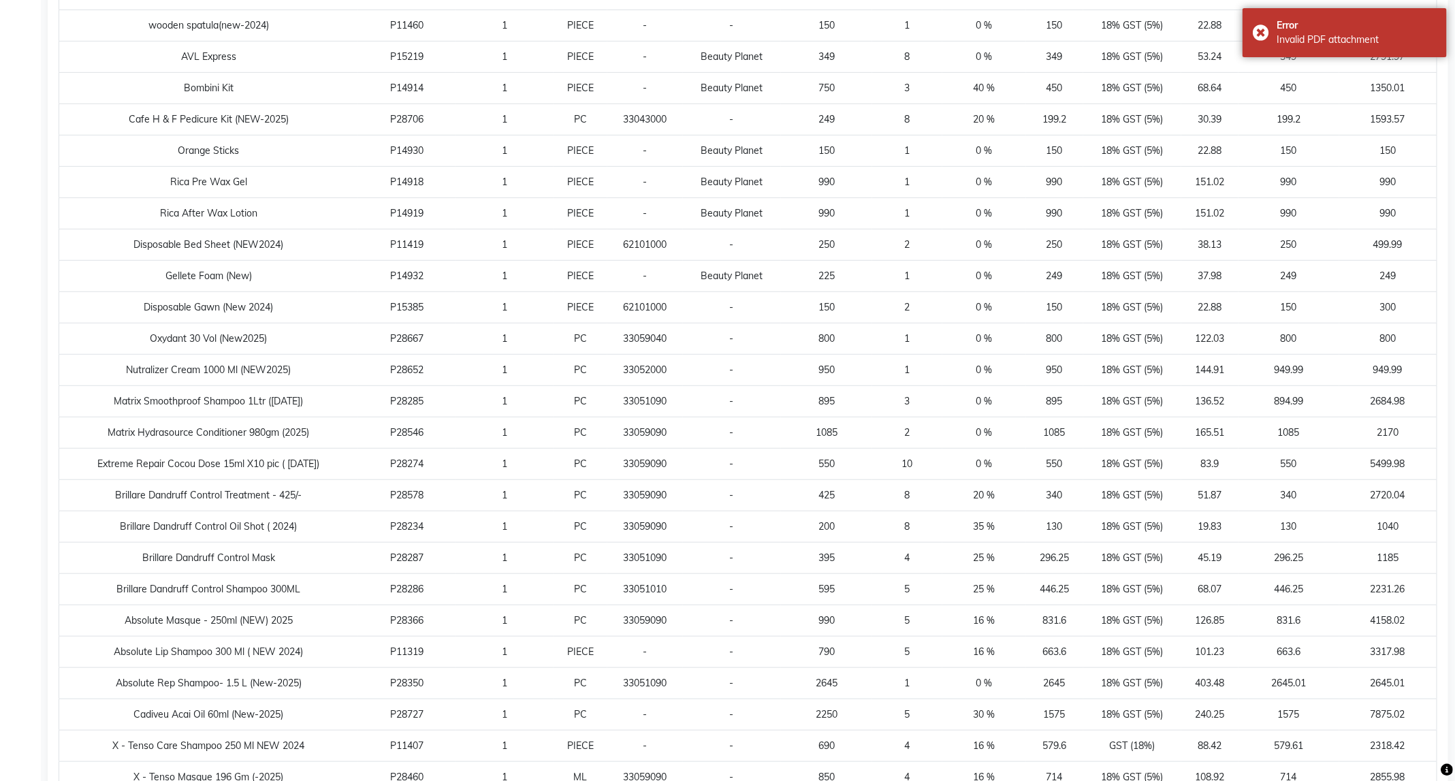
scroll to position [29, 0]
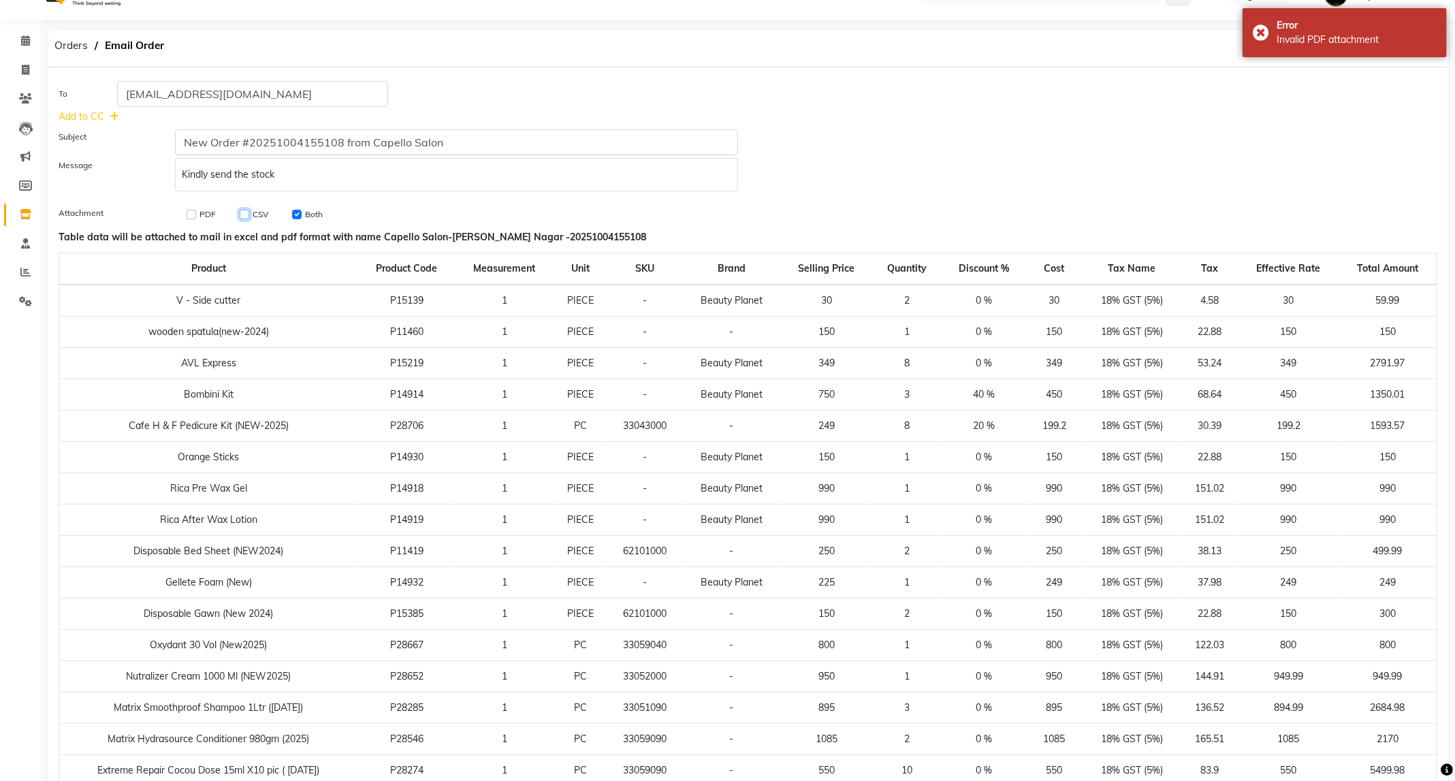
click at [243, 215] on input "checkbox" at bounding box center [245, 215] width 10 height 10
checkbox input "true"
checkbox input "false"
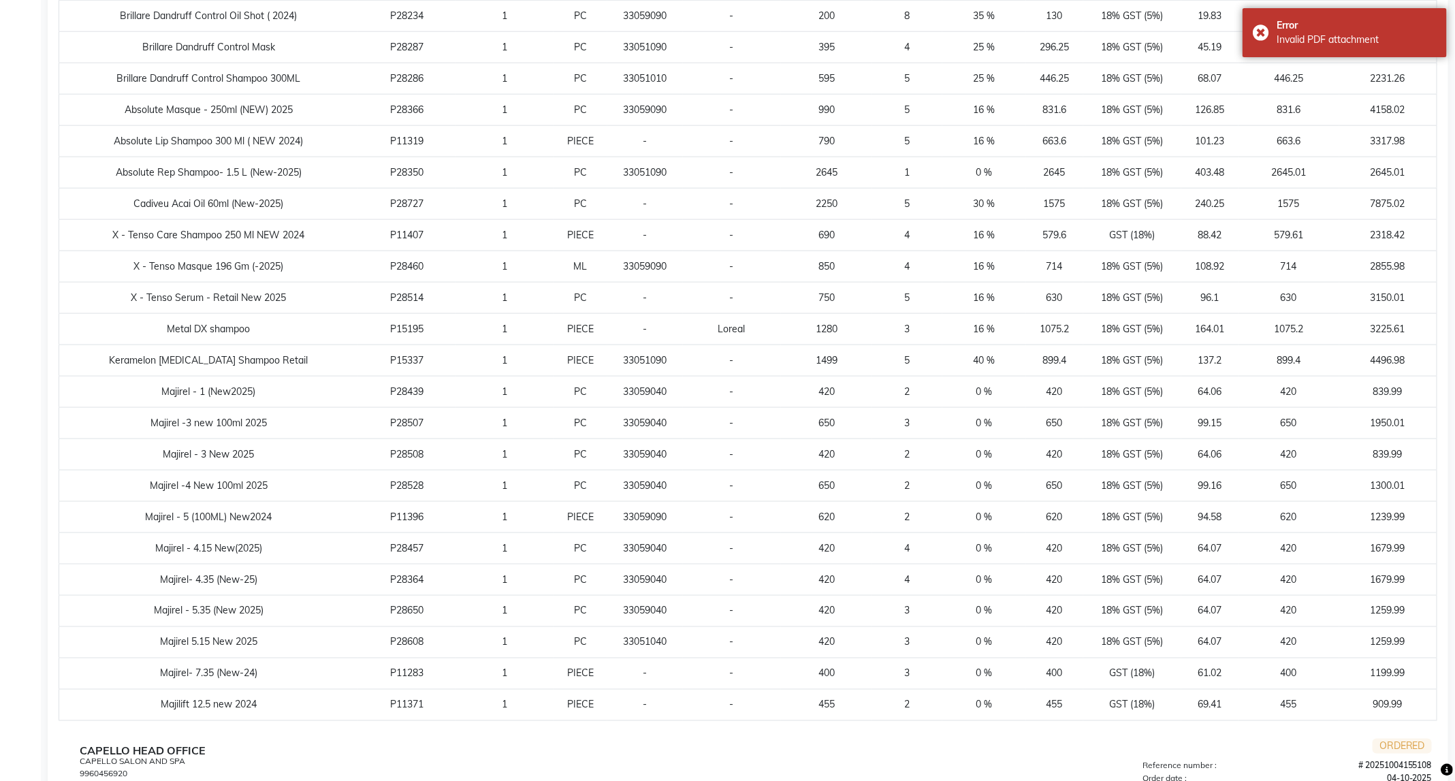
scroll to position [1153, 0]
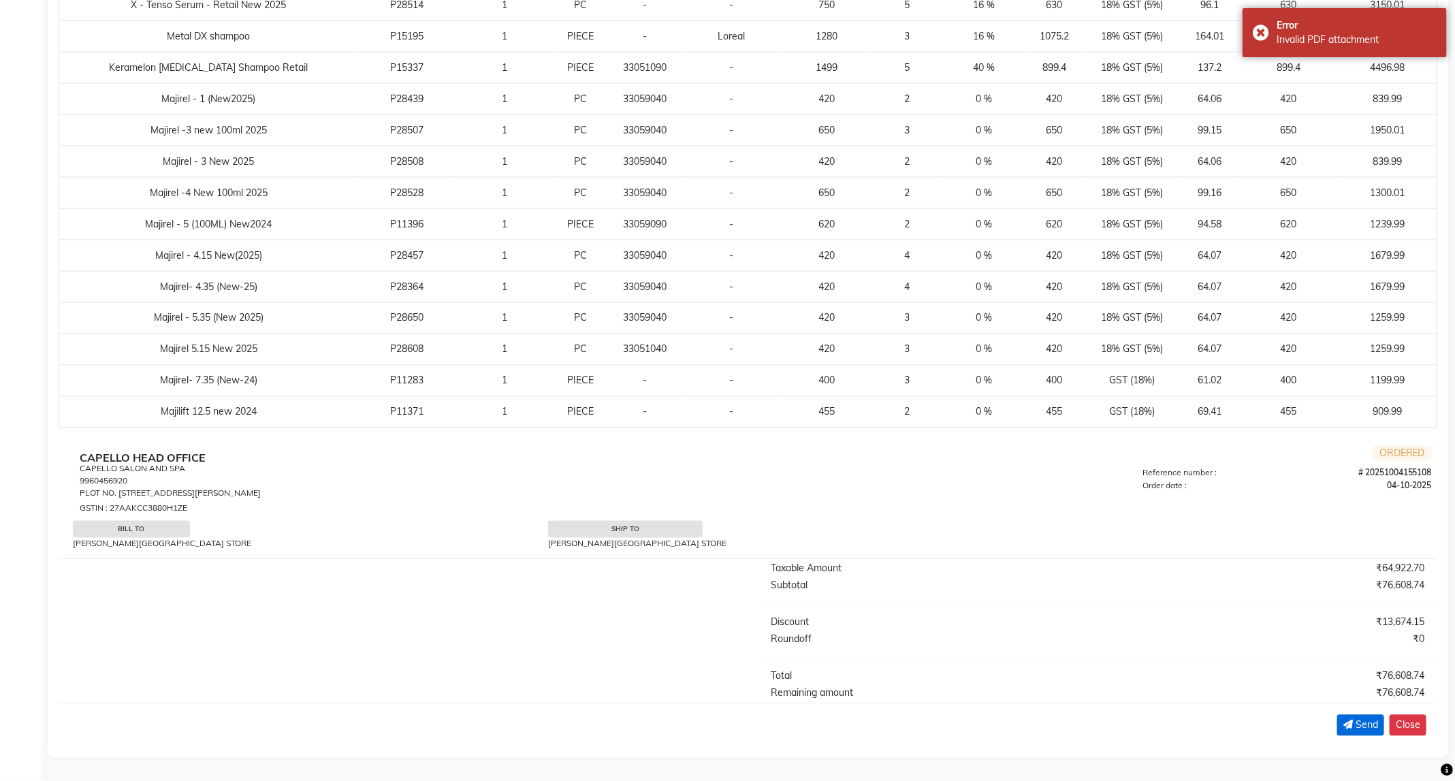
click at [1350, 726] on icon "submit" at bounding box center [1349, 725] width 10 height 10
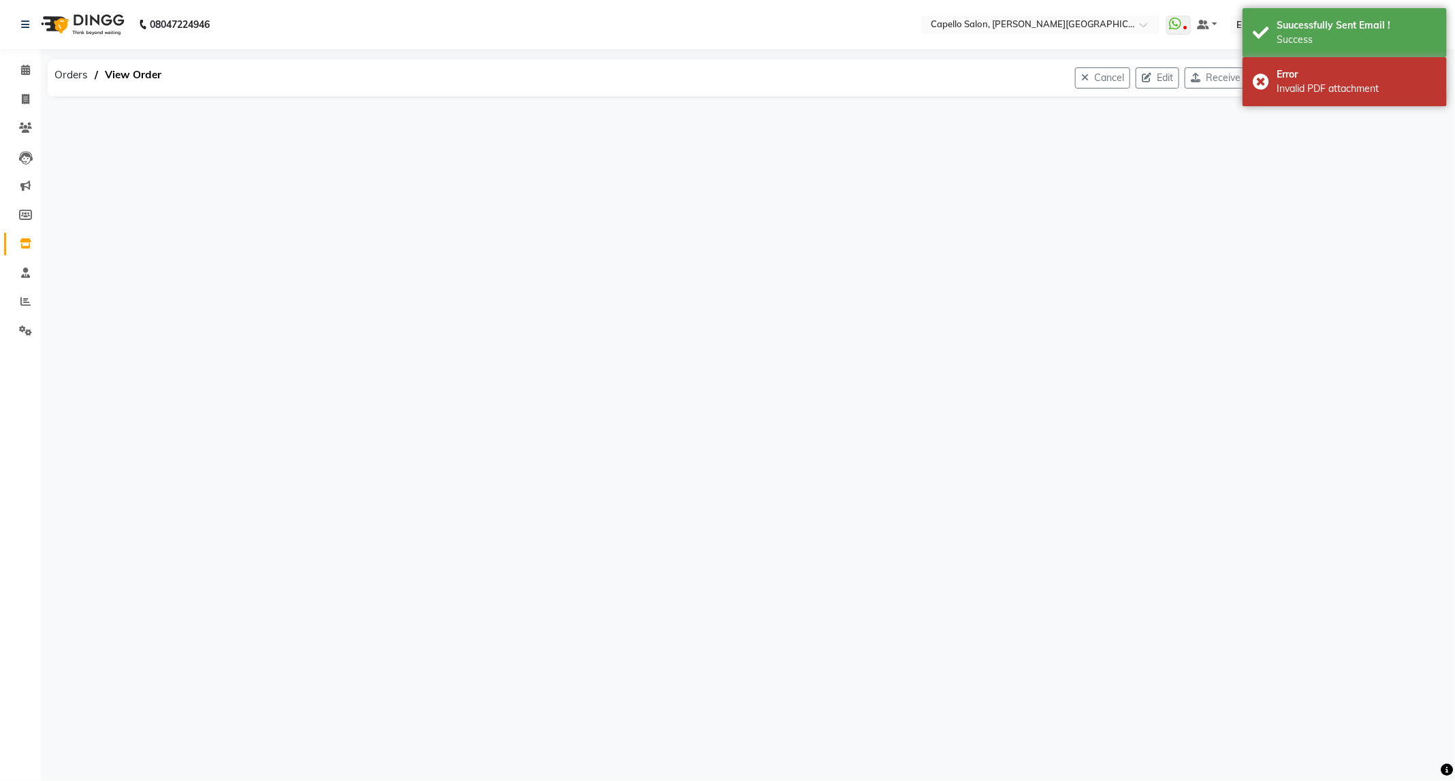
scroll to position [0, 0]
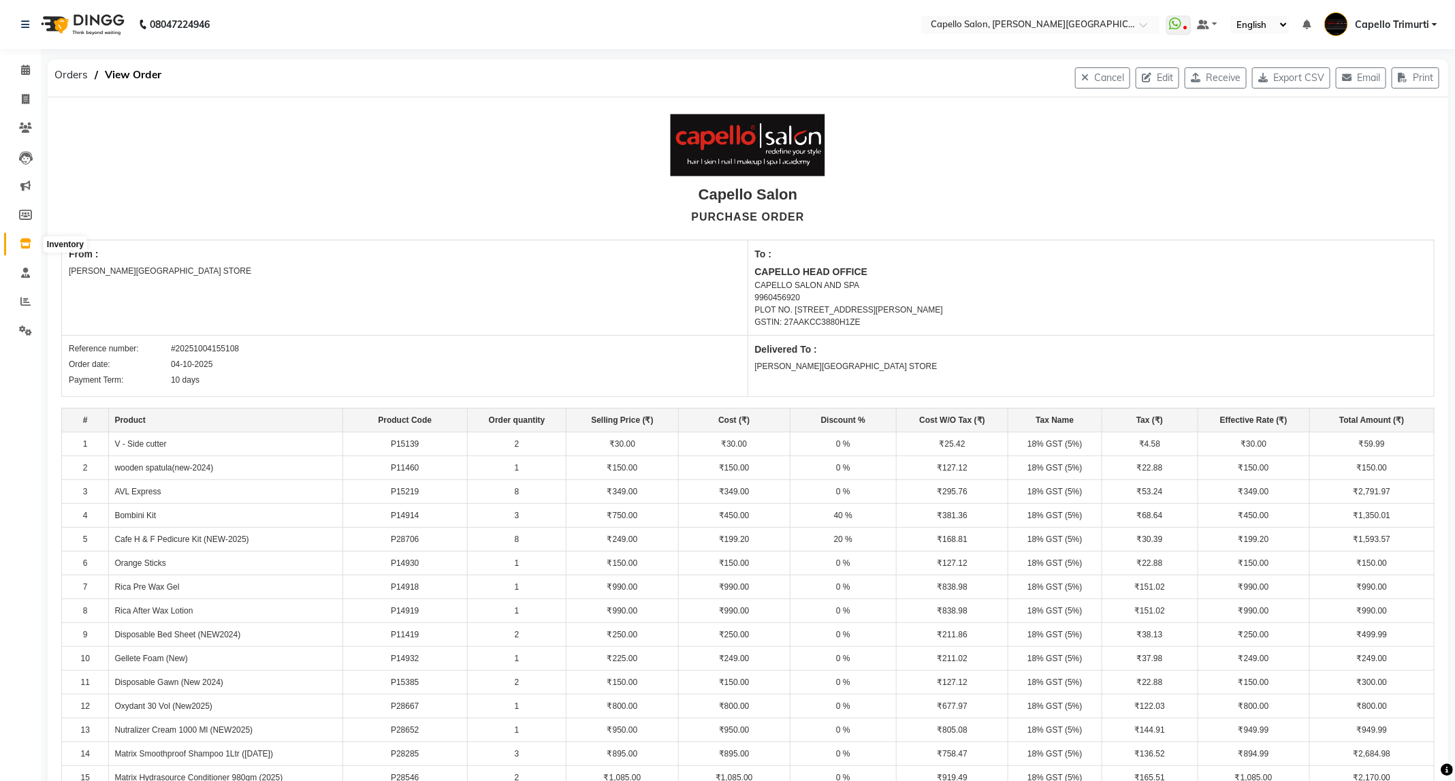
click at [27, 245] on icon at bounding box center [26, 243] width 12 height 10
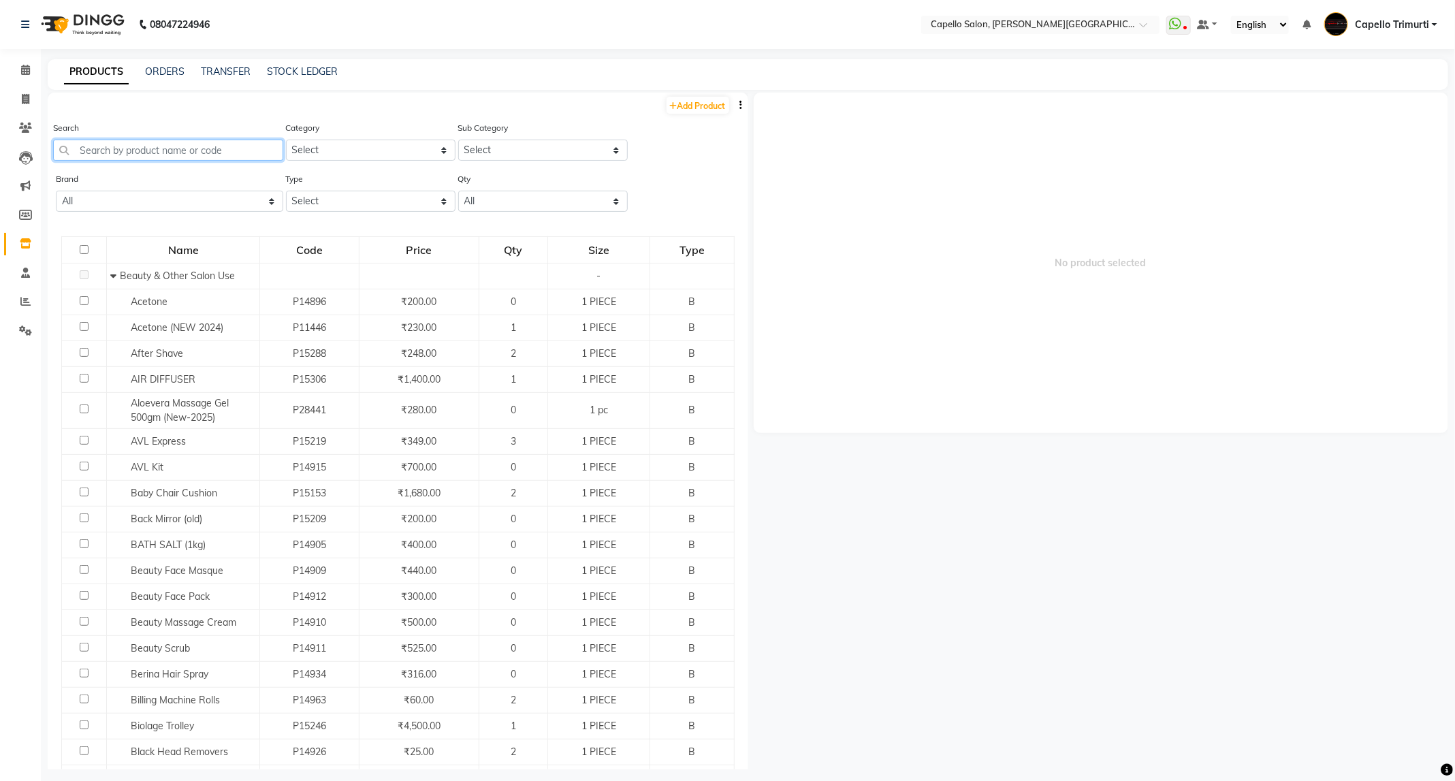
click at [193, 152] on input "text" at bounding box center [168, 150] width 230 height 21
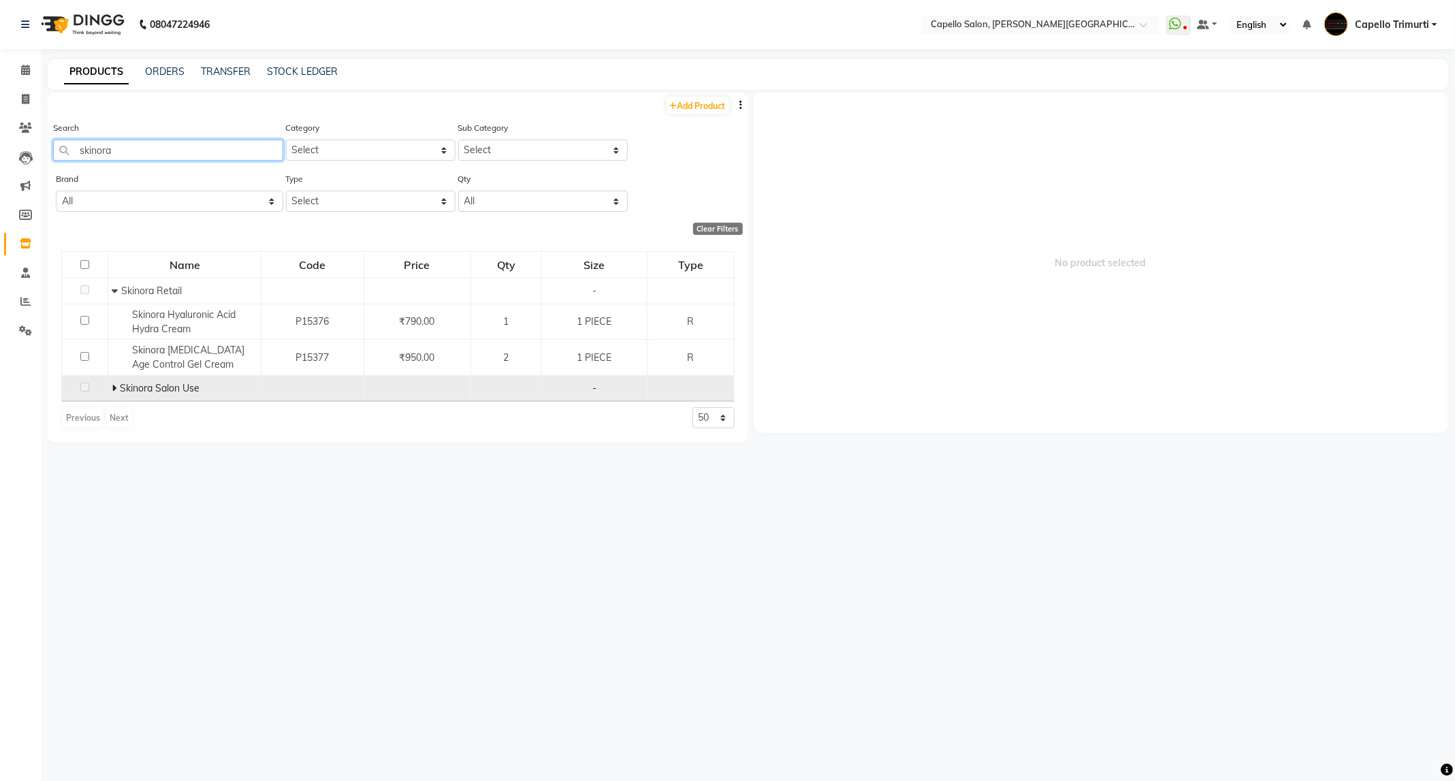
type input "skinora"
click at [115, 390] on icon at bounding box center [114, 388] width 5 height 10
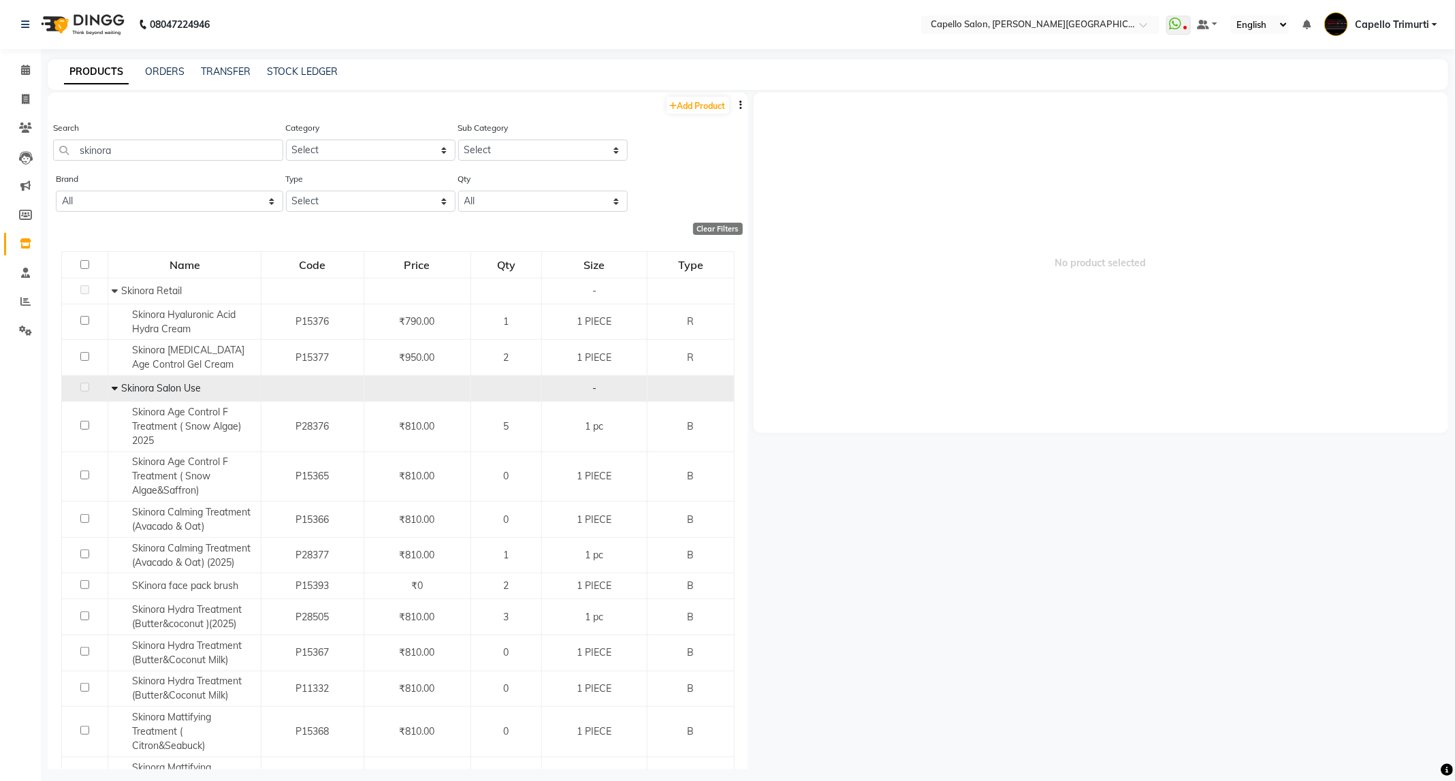
click at [172, 63] on div "PRODUCTS ORDERS TRANSFER STOCK LEDGER" at bounding box center [748, 74] width 1401 height 31
click at [158, 76] on link "ORDERS" at bounding box center [164, 71] width 39 height 12
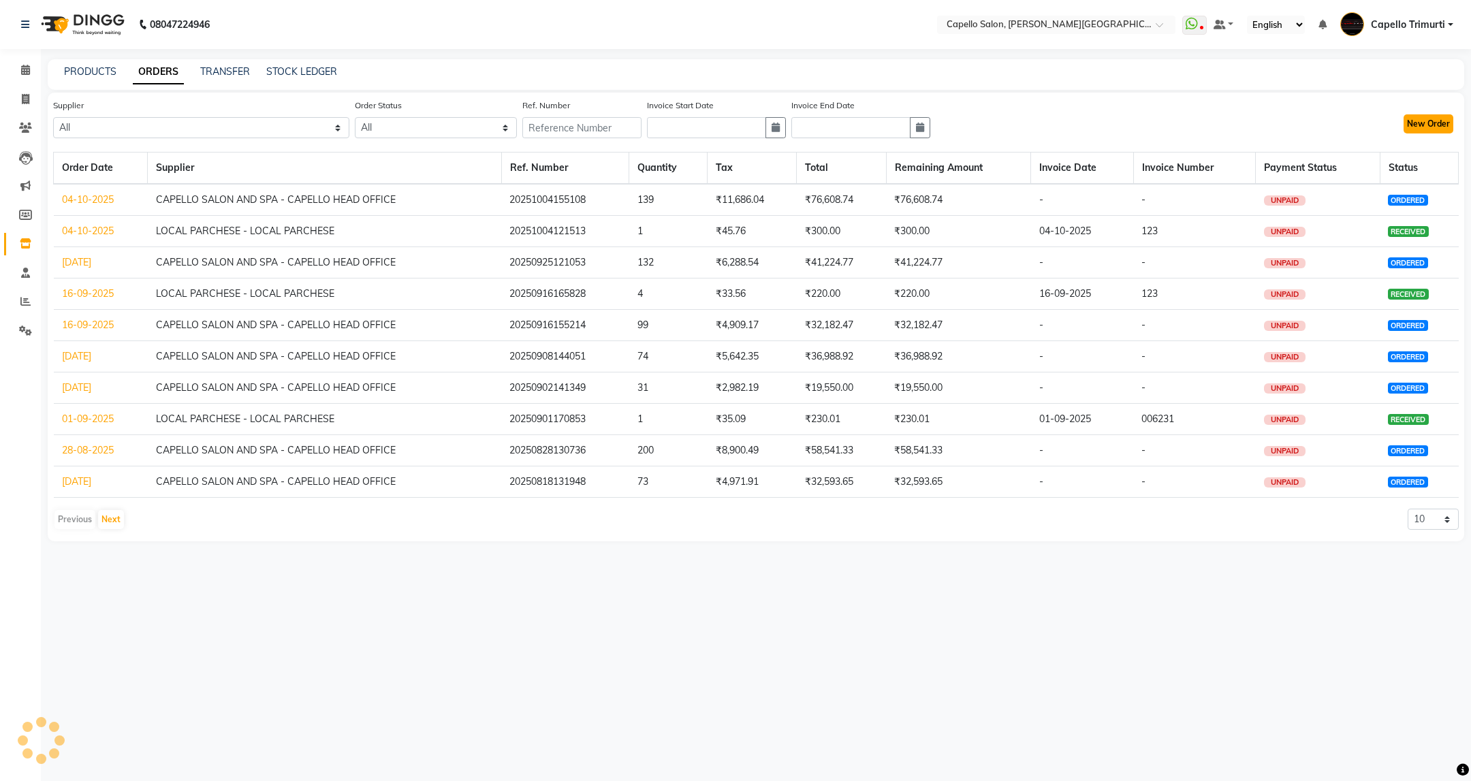
click at [1412, 125] on button "New Order" at bounding box center [1428, 123] width 50 height 19
select select "true"
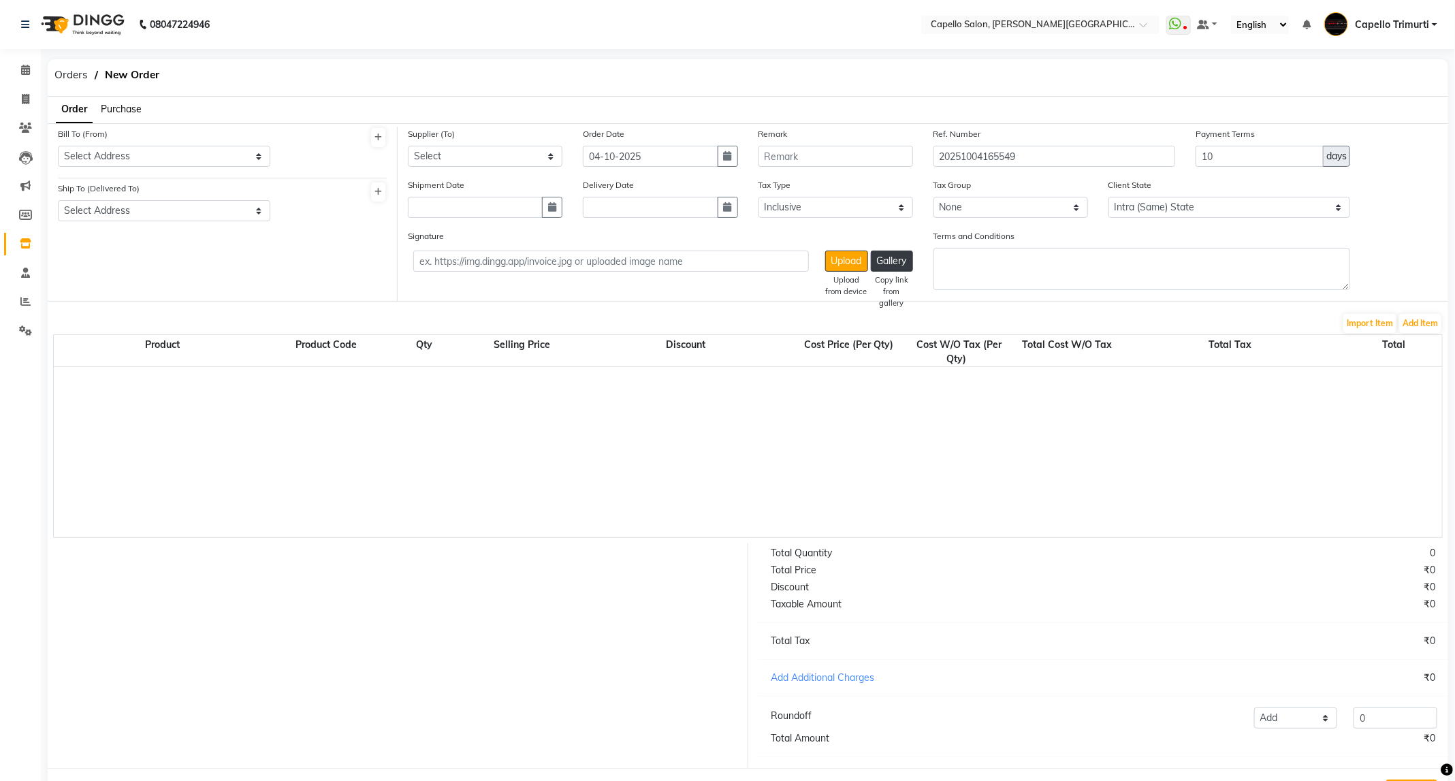
select select "1099"
click at [240, 146] on select "Select Address Capello TRIMURTI NAGAR STORE" at bounding box center [164, 156] width 212 height 21
select select "146"
click at [58, 146] on select "Select Address Capello TRIMURTI NAGAR STORE" at bounding box center [164, 156] width 212 height 21
click at [254, 196] on div "Ship To (Delivered To) Select Address TRIMURTI NAGAR STORE TRIMURTI NAGAR" at bounding box center [164, 201] width 212 height 40
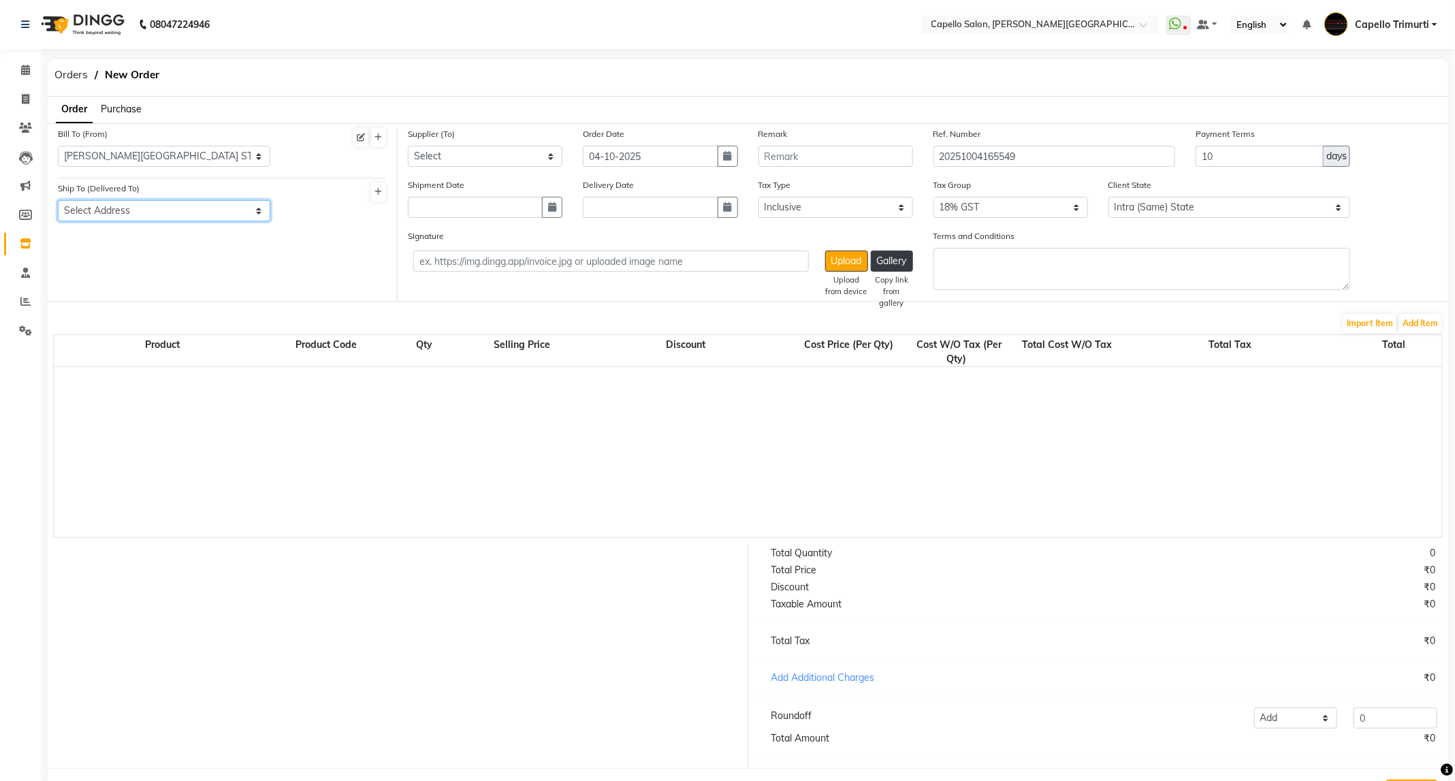
click at [254, 206] on select "Select Address TRIMURTI NAGAR STORE TRIMURTI NAGAR" at bounding box center [164, 210] width 212 height 21
select select "154"
click at [58, 200] on select "Select Address TRIMURTI NAGAR STORE TRIMURTI NAGAR" at bounding box center [164, 210] width 212 height 21
click at [530, 158] on select "Select CAPELLO SALON AND SPA - CAPELLO HEAD OFFICE LOCAL PARCHESE - LOCAL PARCH…" at bounding box center [485, 156] width 155 height 21
select select "594"
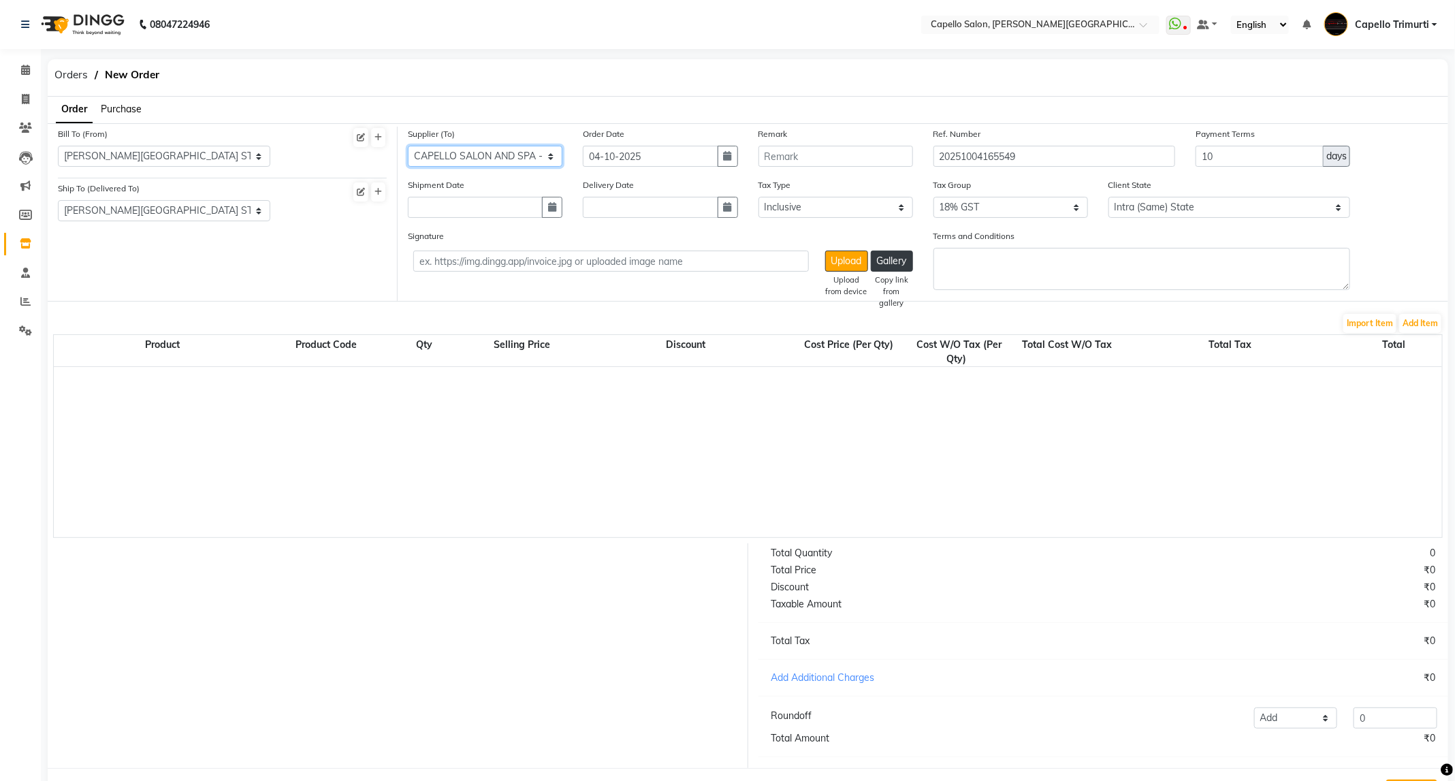
click at [408, 146] on select "Select CAPELLO SALON AND SPA - CAPELLO HEAD OFFICE LOCAL PARCHESE - LOCAL PARCH…" at bounding box center [485, 156] width 155 height 21
click at [1424, 323] on button "Add Item" at bounding box center [1420, 323] width 42 height 19
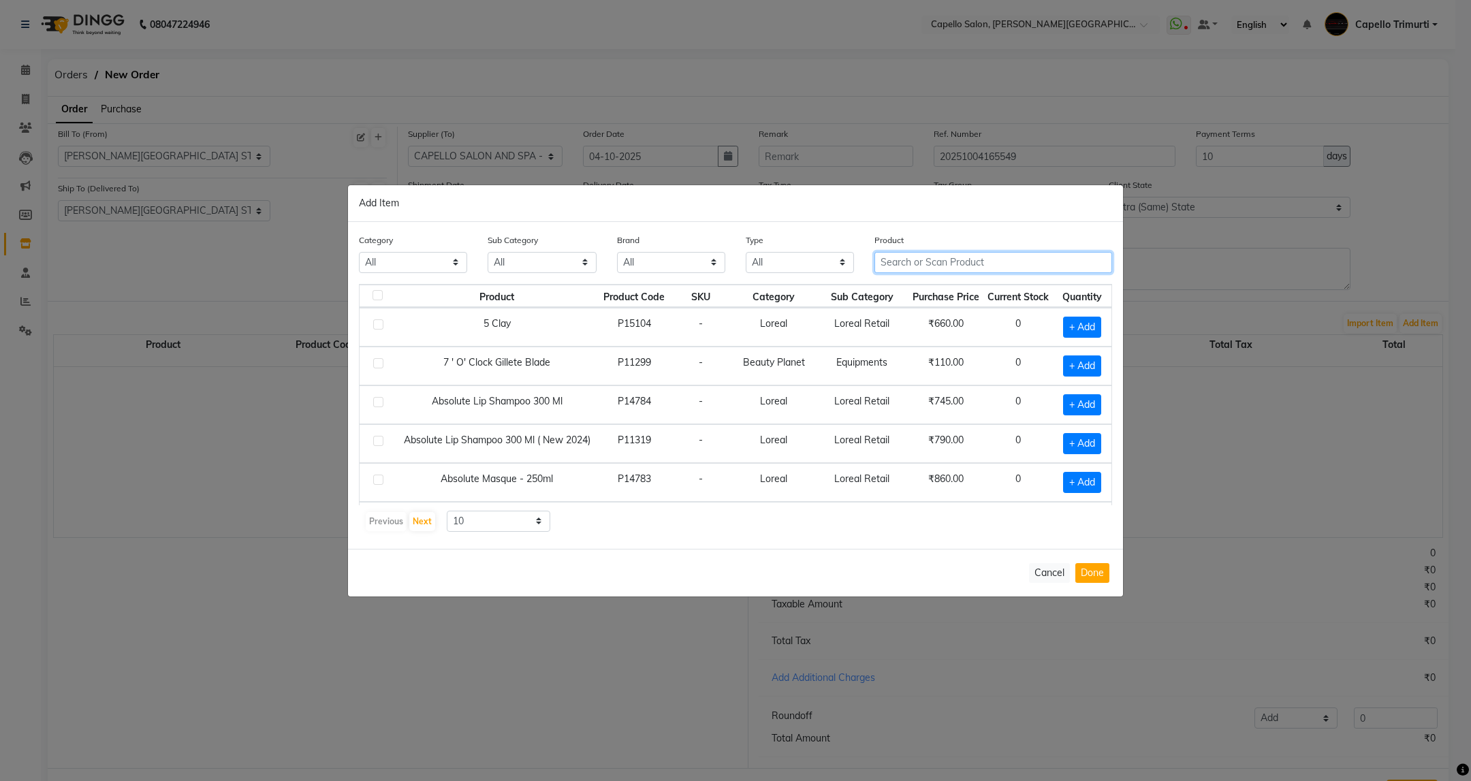
click at [954, 257] on input "text" at bounding box center [993, 262] width 238 height 21
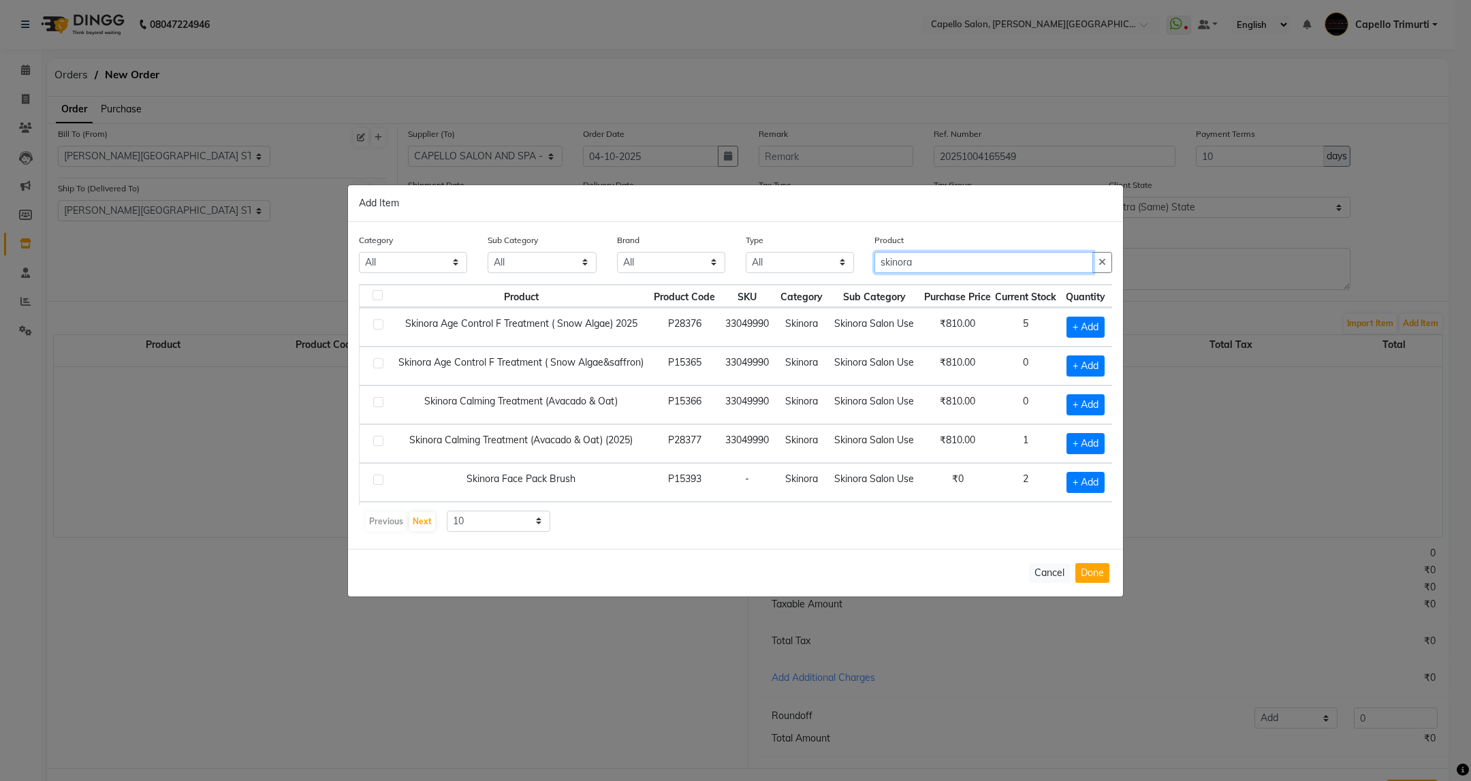
type input "skinora"
click at [854, 208] on div "Add Item" at bounding box center [735, 203] width 775 height 37
click at [1087, 449] on span "+ Add" at bounding box center [1085, 443] width 38 height 21
checkbox input "true"
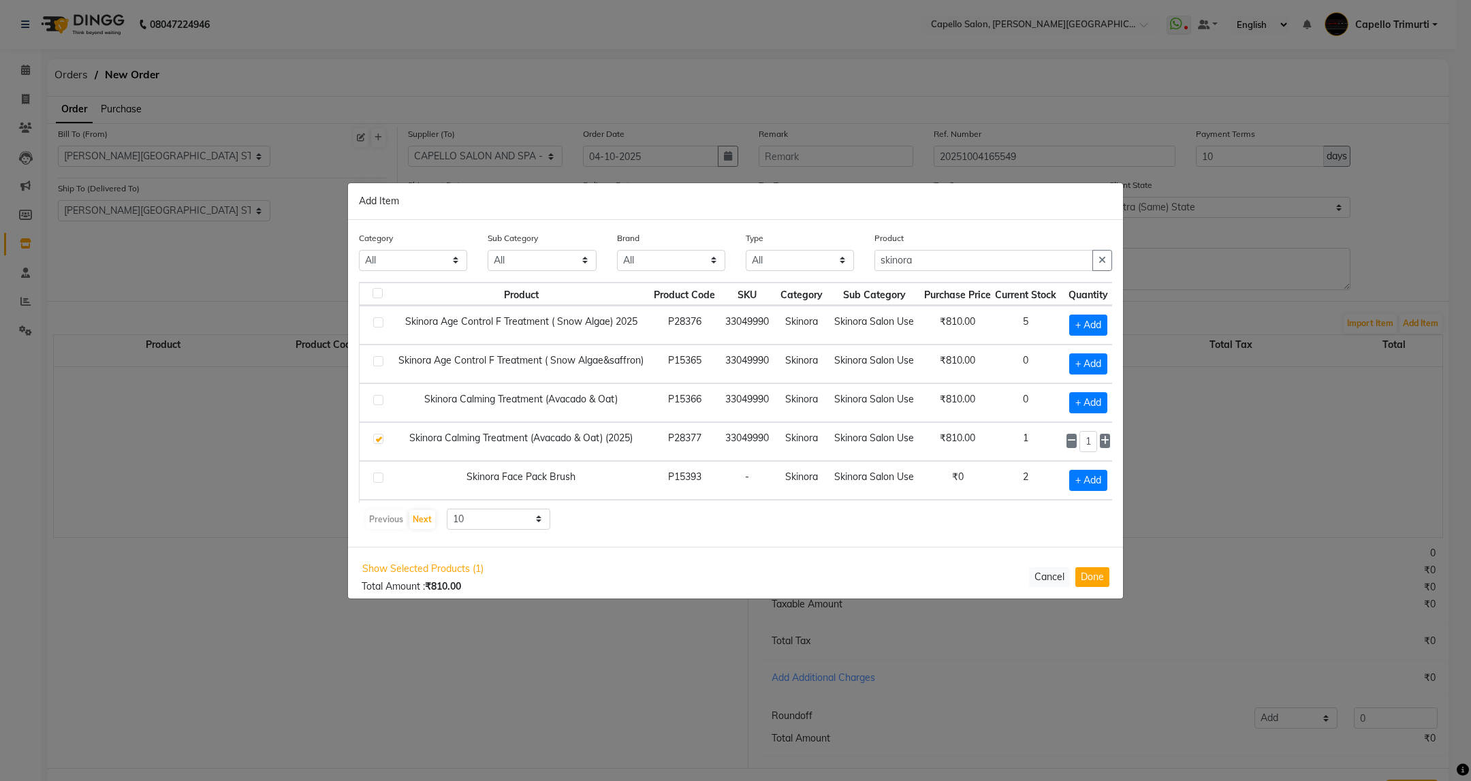
scroll to position [0, 29]
click at [1094, 443] on icon at bounding box center [1098, 441] width 9 height 10
type input "4"
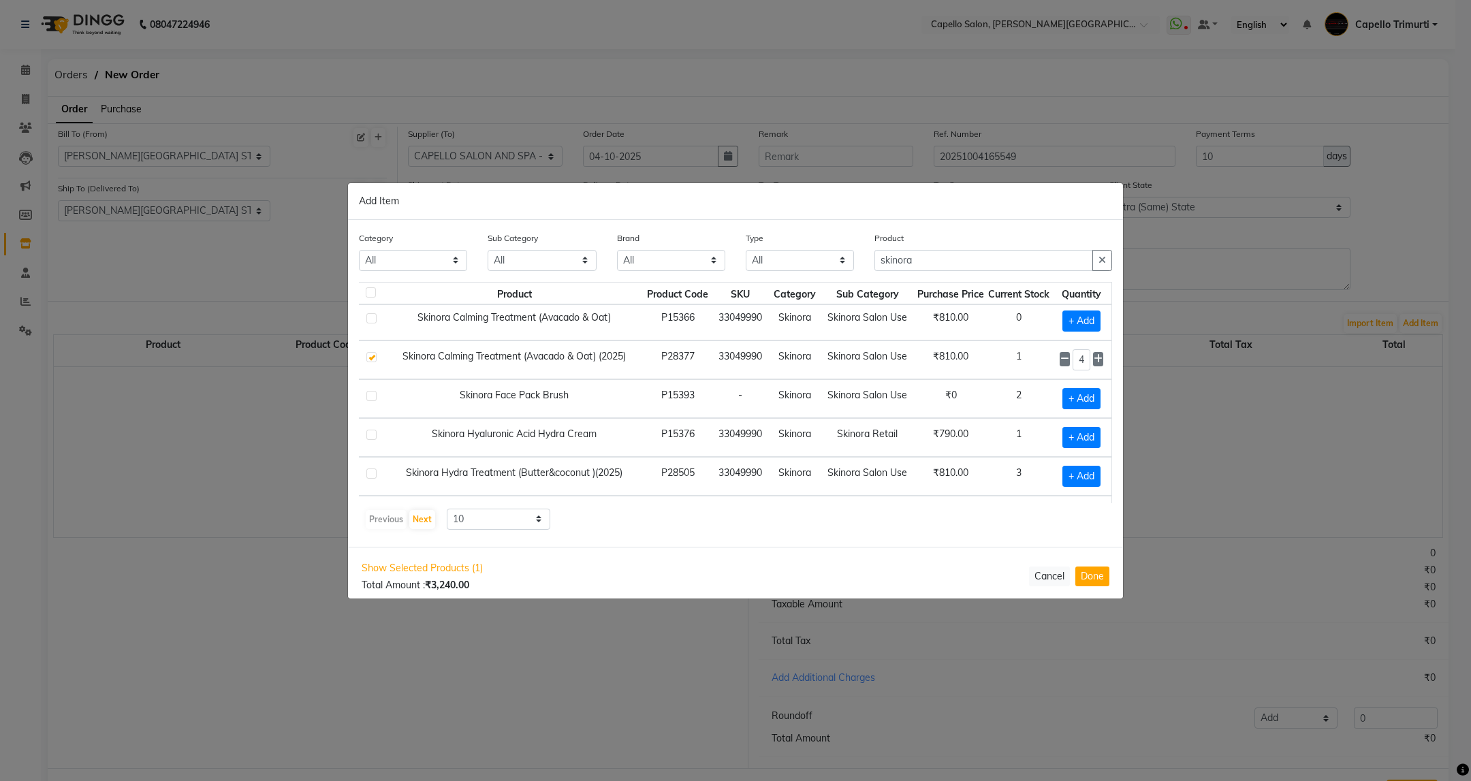
scroll to position [123, 29]
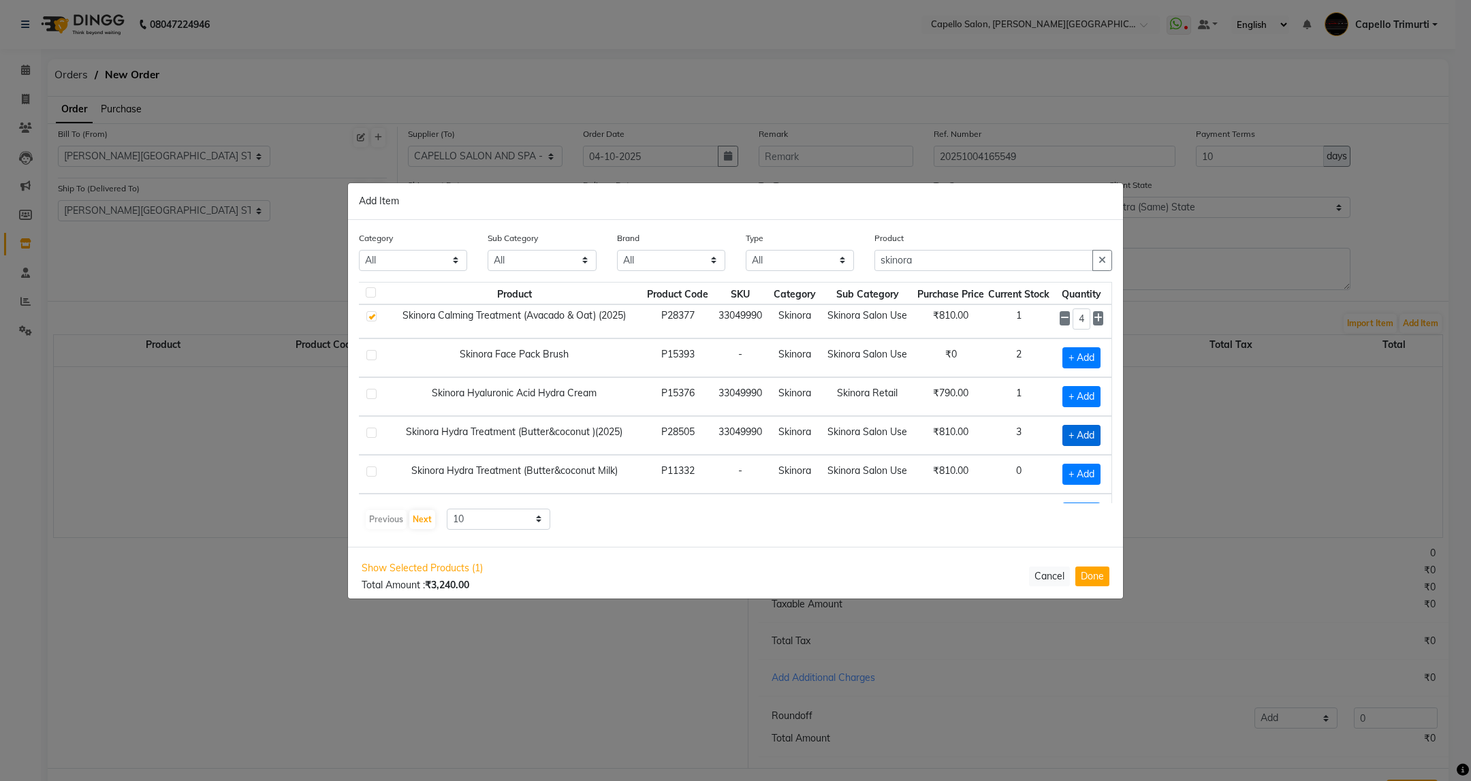
click at [1062, 441] on span "+ Add" at bounding box center [1081, 435] width 38 height 21
checkbox input "true"
click at [1094, 439] on icon at bounding box center [1098, 435] width 9 height 10
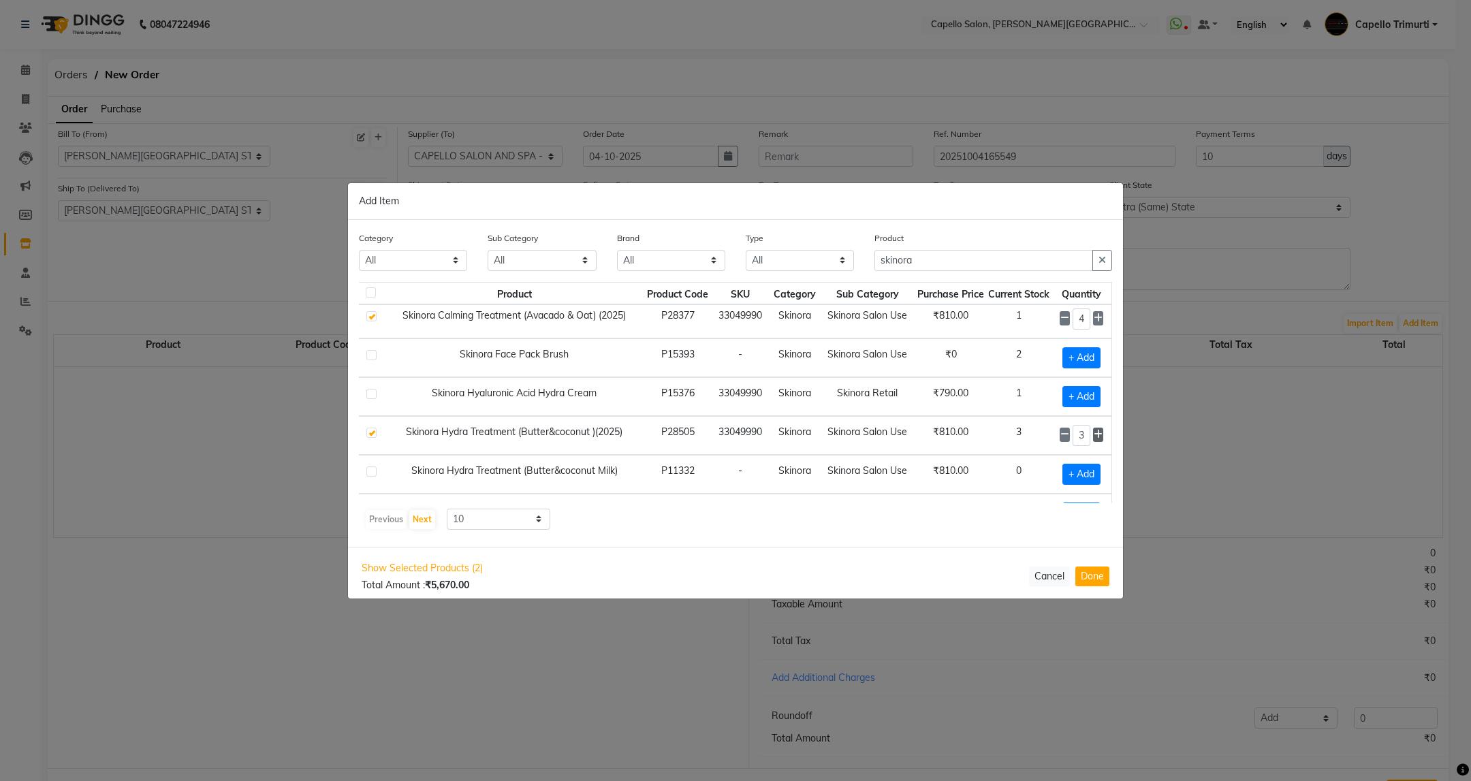
type input "4"
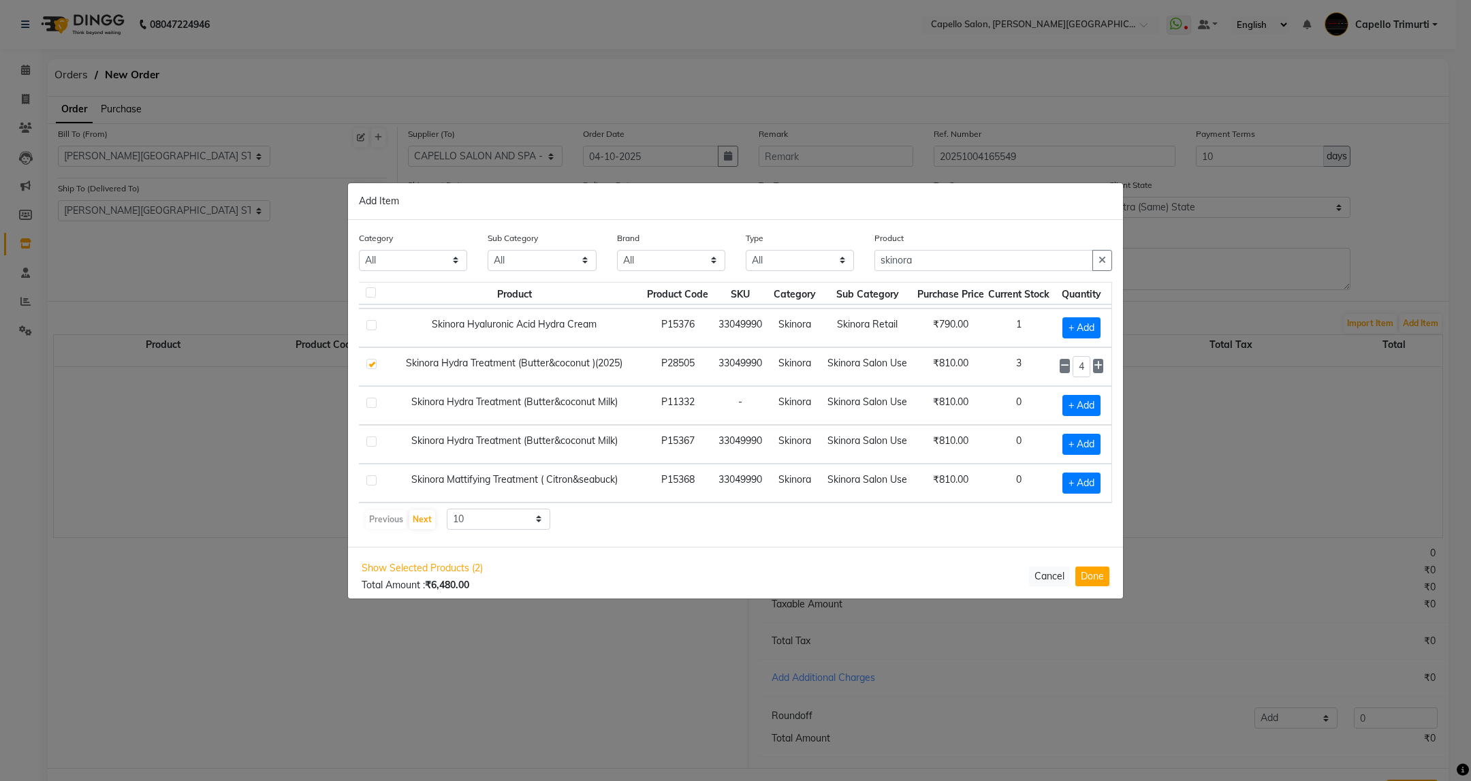
scroll to position [219, 29]
click at [426, 515] on button "Next" at bounding box center [422, 519] width 26 height 19
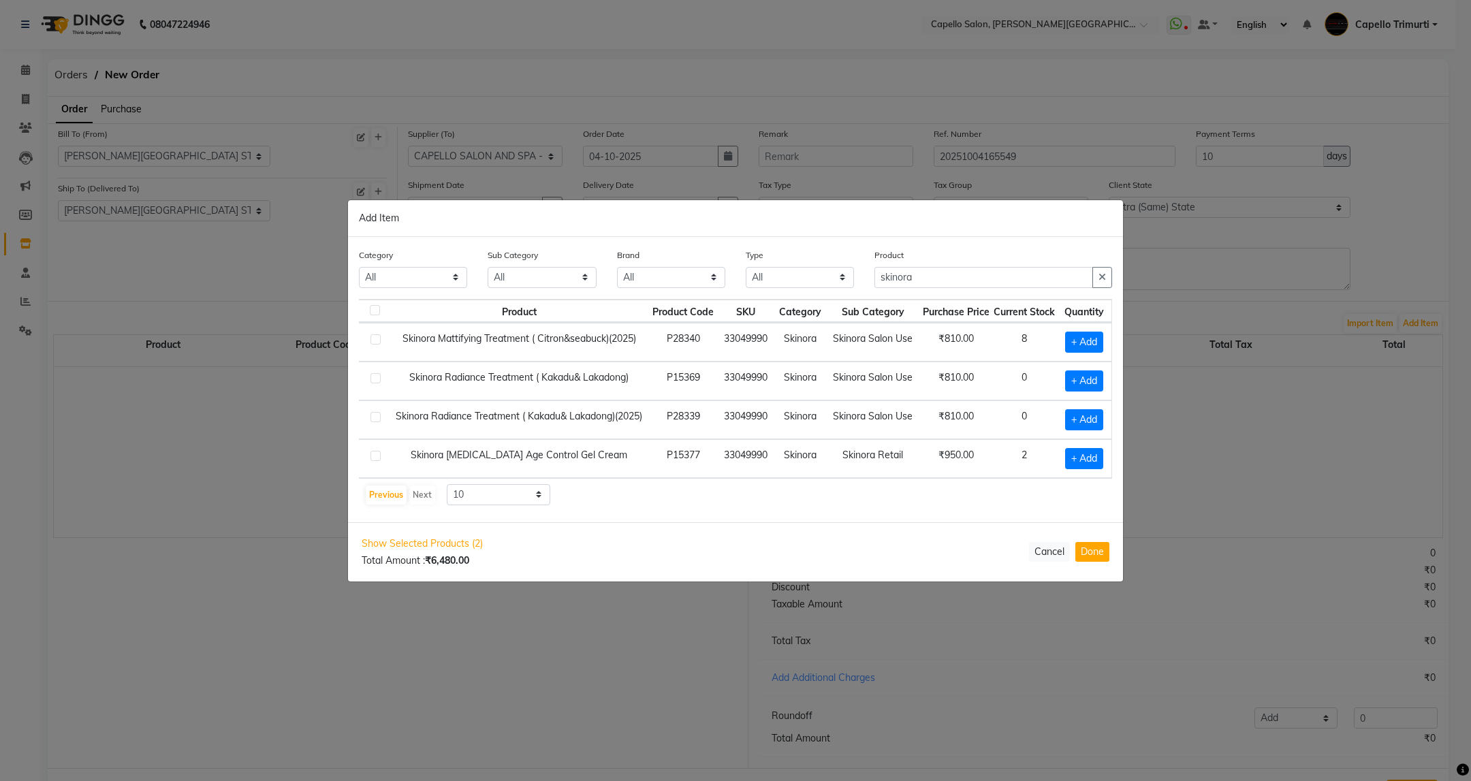
scroll to position [0, 14]
click at [1092, 413] on span "+ Add" at bounding box center [1084, 419] width 38 height 21
checkbox input "true"
drag, startPoint x: 1087, startPoint y: 413, endPoint x: 1040, endPoint y: 441, distance: 54.7
click at [1040, 441] on tbody "Skinora Mattifying Treatment ( Citron&seabuck)(2025) P28340 33049990 Skinora Sk…" at bounding box center [731, 399] width 760 height 155
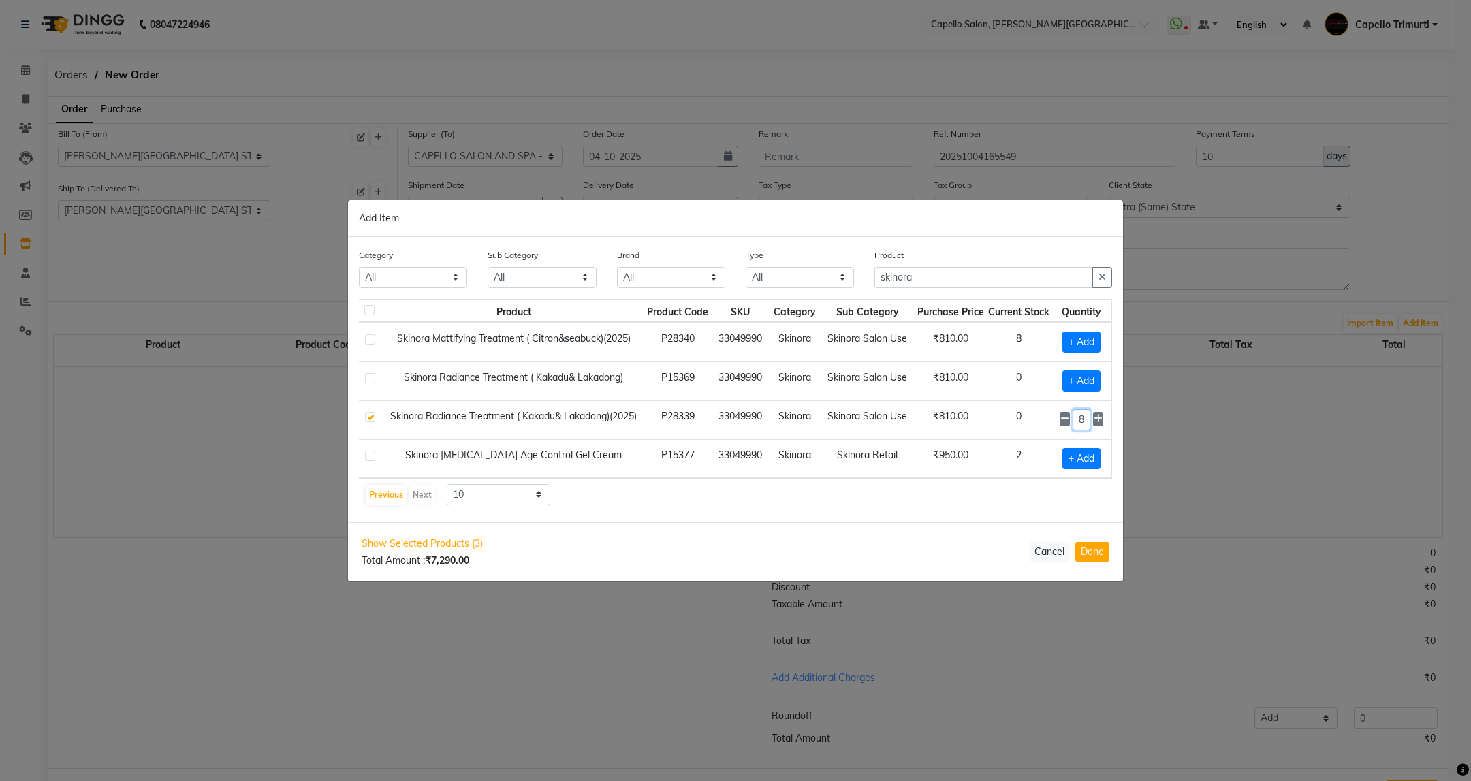
type input "8"
drag, startPoint x: 938, startPoint y: 249, endPoint x: 928, endPoint y: 276, distance: 28.2
click at [934, 257] on div "Product skinora" at bounding box center [993, 268] width 238 height 40
drag, startPoint x: 928, startPoint y: 276, endPoint x: 840, endPoint y: 323, distance: 100.2
click at [840, 323] on div "Category All Keramelon Skin Makeup Personal Care Appliances Beard Beauty Planet…" at bounding box center [735, 379] width 775 height 285
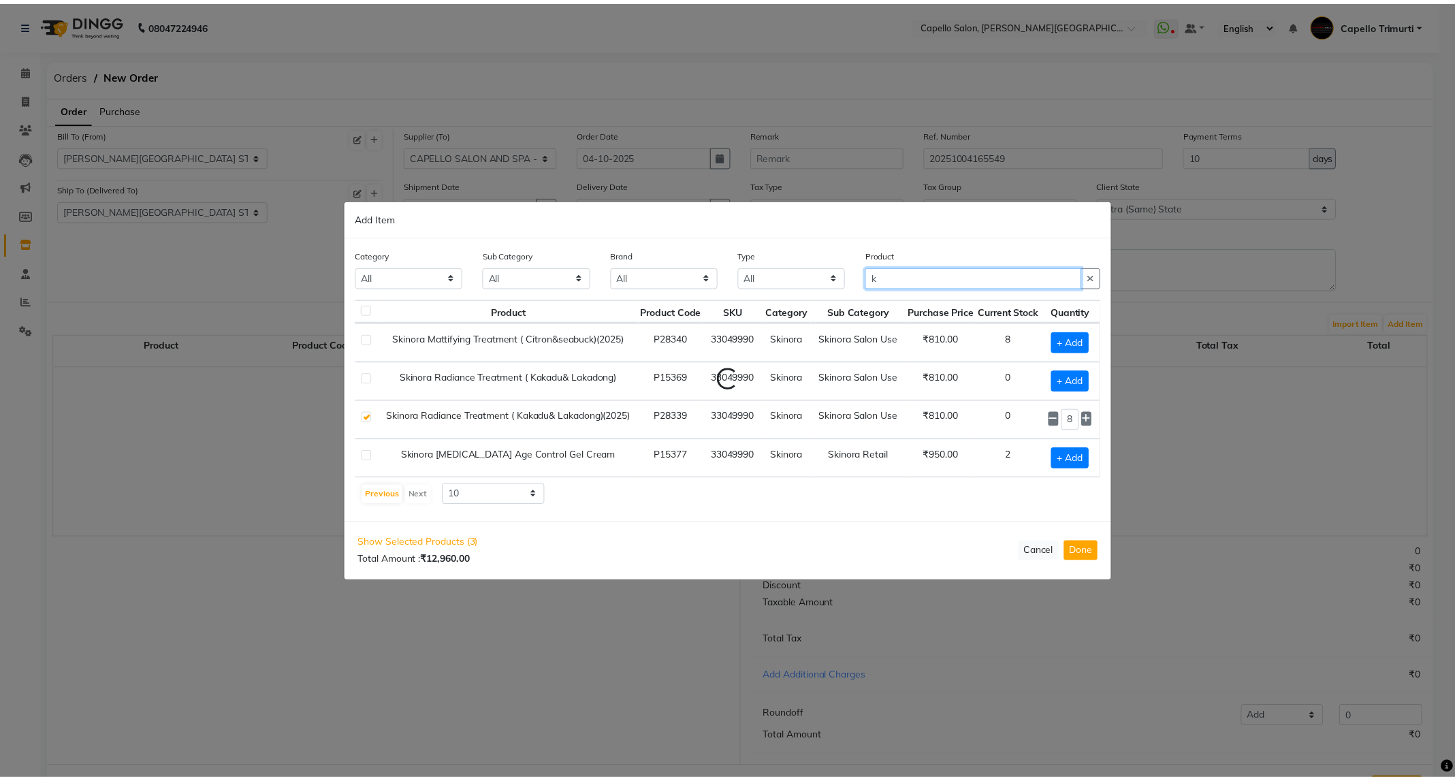
scroll to position [0, 0]
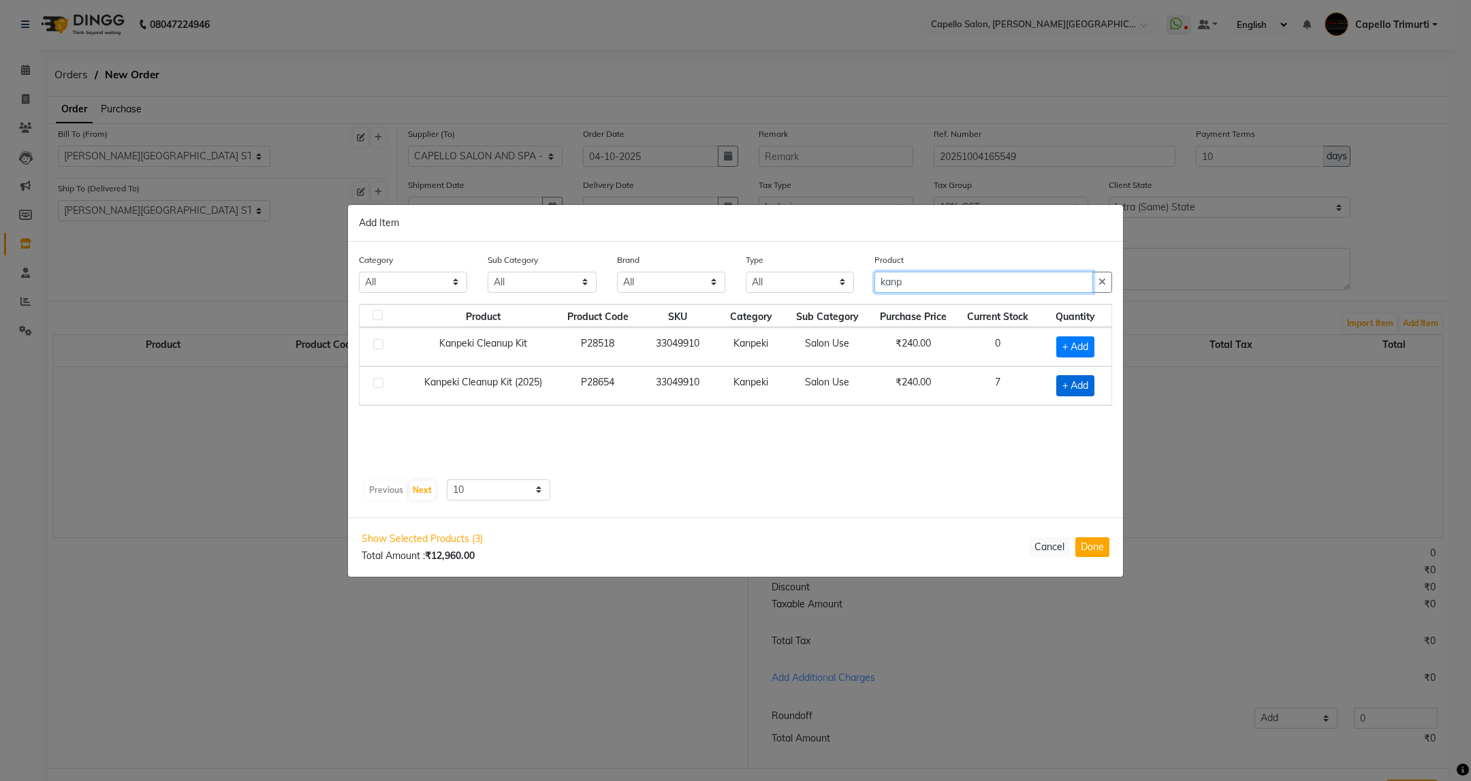
type input "kanp"
click at [1081, 388] on span "+ Add" at bounding box center [1075, 385] width 38 height 21
checkbox input "true"
drag, startPoint x: 1083, startPoint y: 388, endPoint x: 1013, endPoint y: 417, distance: 75.4
click at [1014, 417] on div "Product Product Code SKU Category Sub Category Purchase Price Current Stock Qua…" at bounding box center [735, 388] width 753 height 170
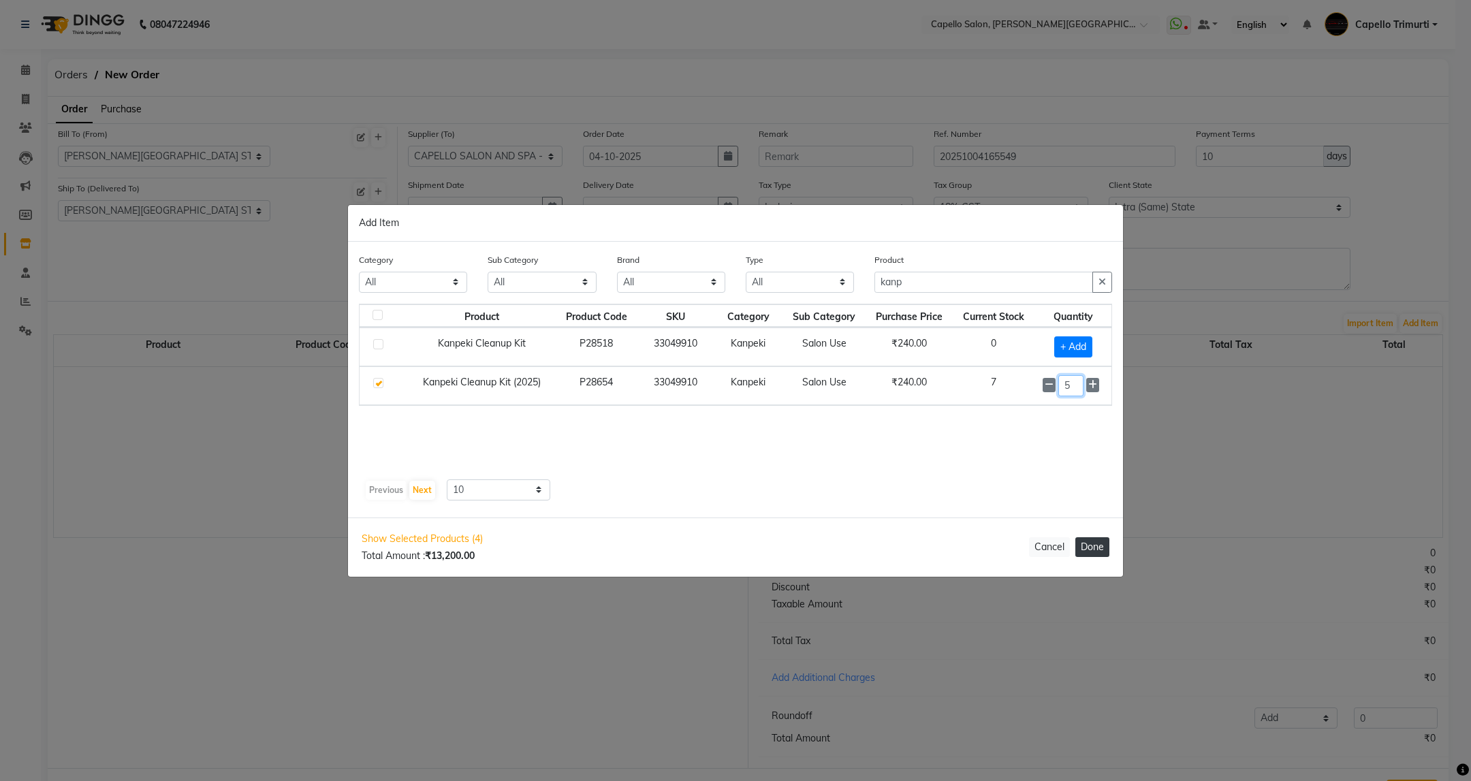
type input "5"
click at [1105, 552] on button "Done" at bounding box center [1092, 547] width 34 height 20
select select "1099"
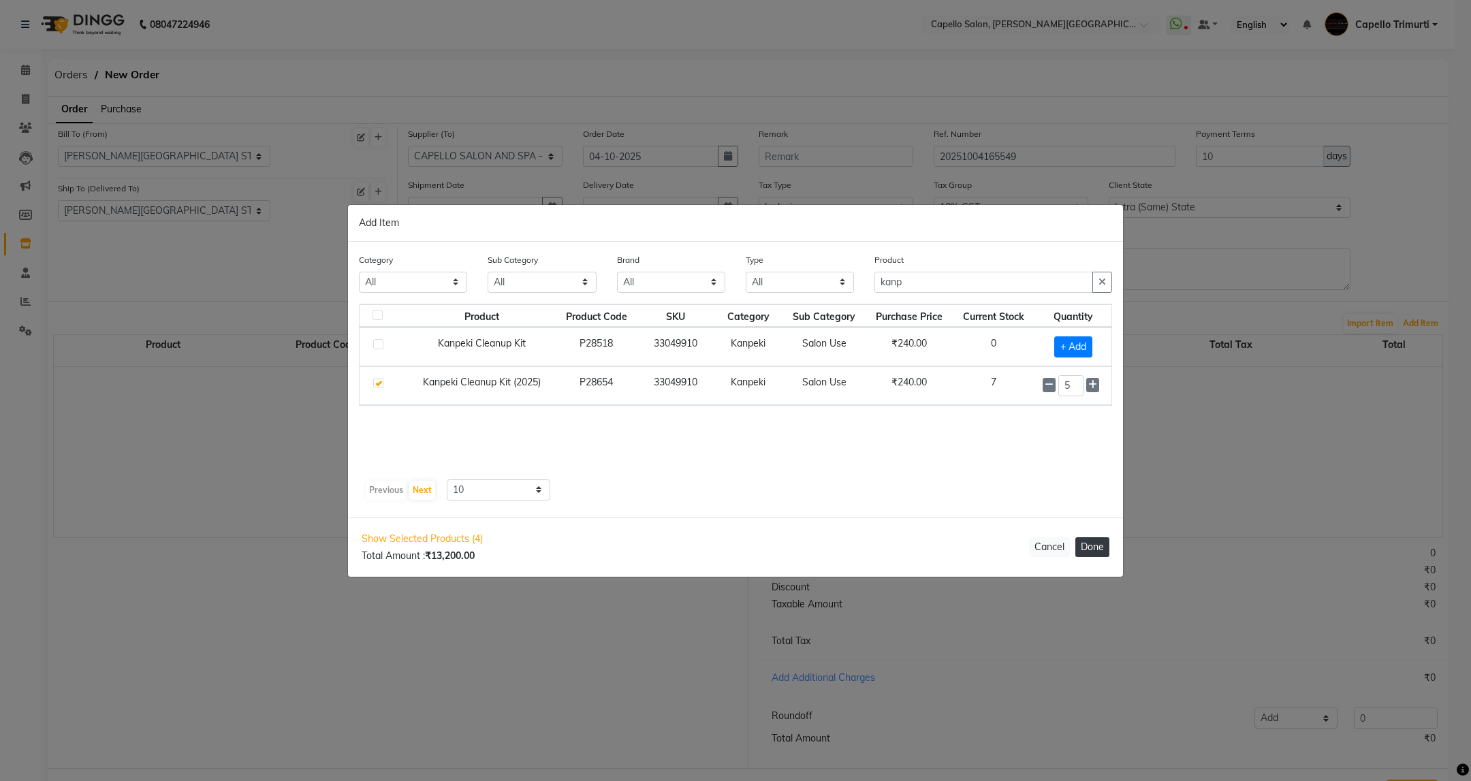
select select "1099"
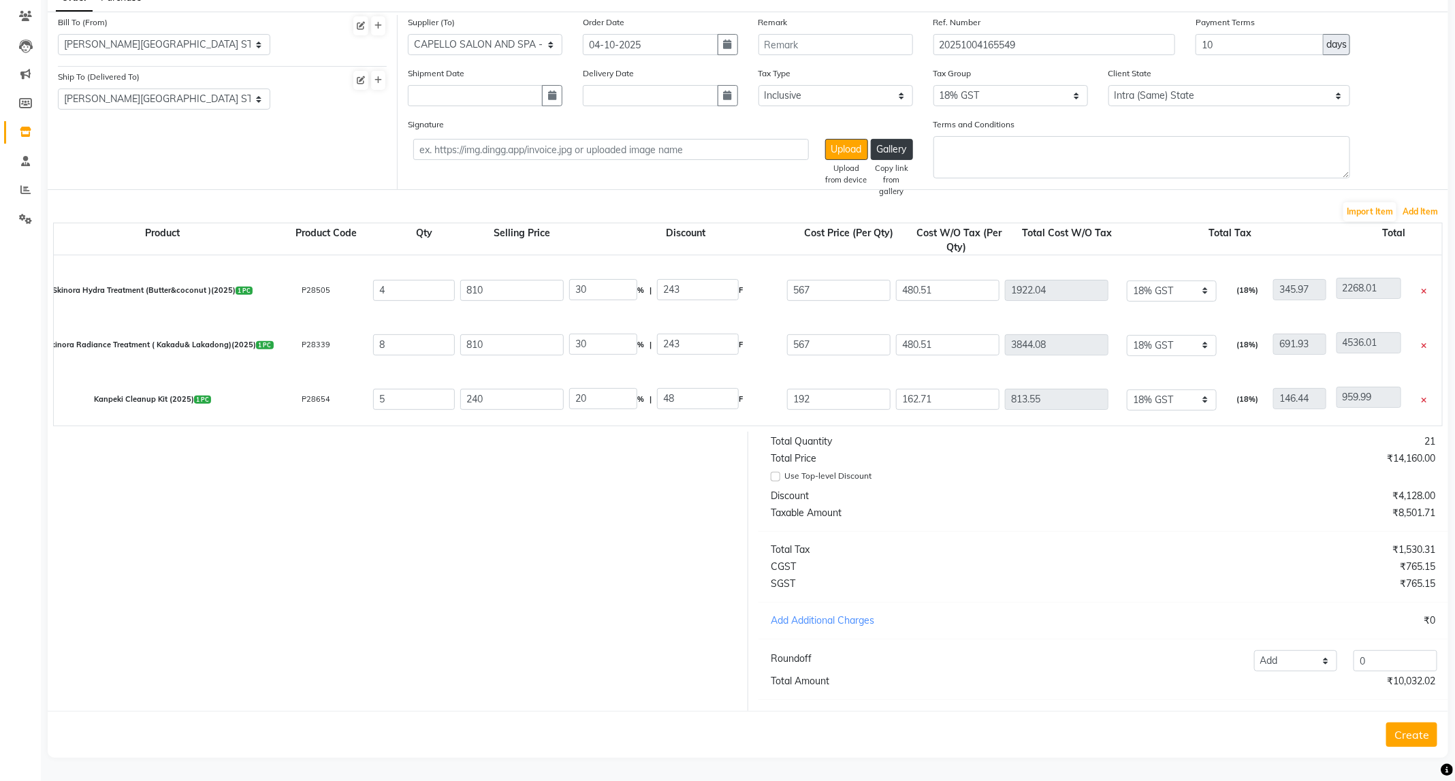
scroll to position [131, 0]
click at [1420, 735] on button "Create" at bounding box center [1411, 734] width 51 height 25
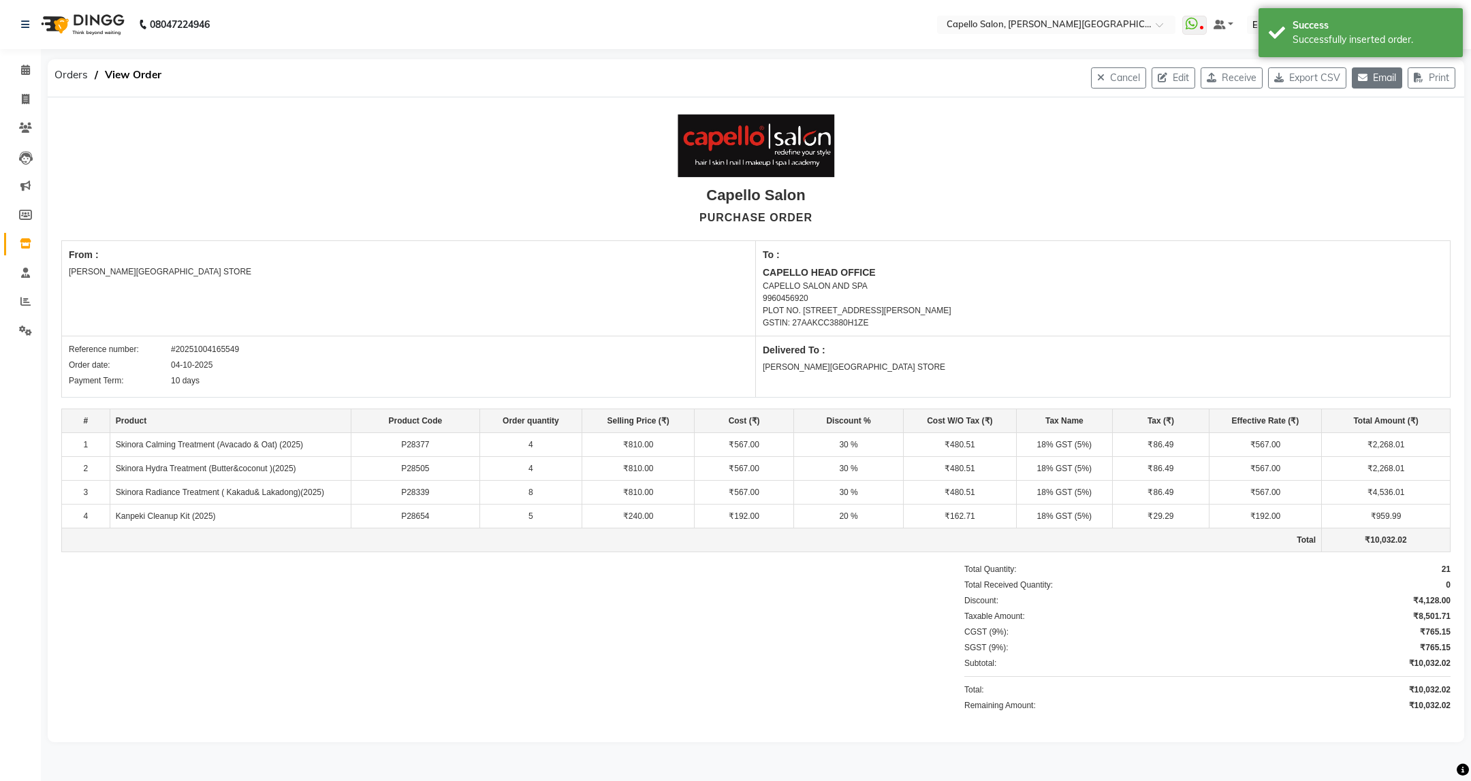
click at [1371, 82] on button "Email" at bounding box center [1377, 77] width 50 height 21
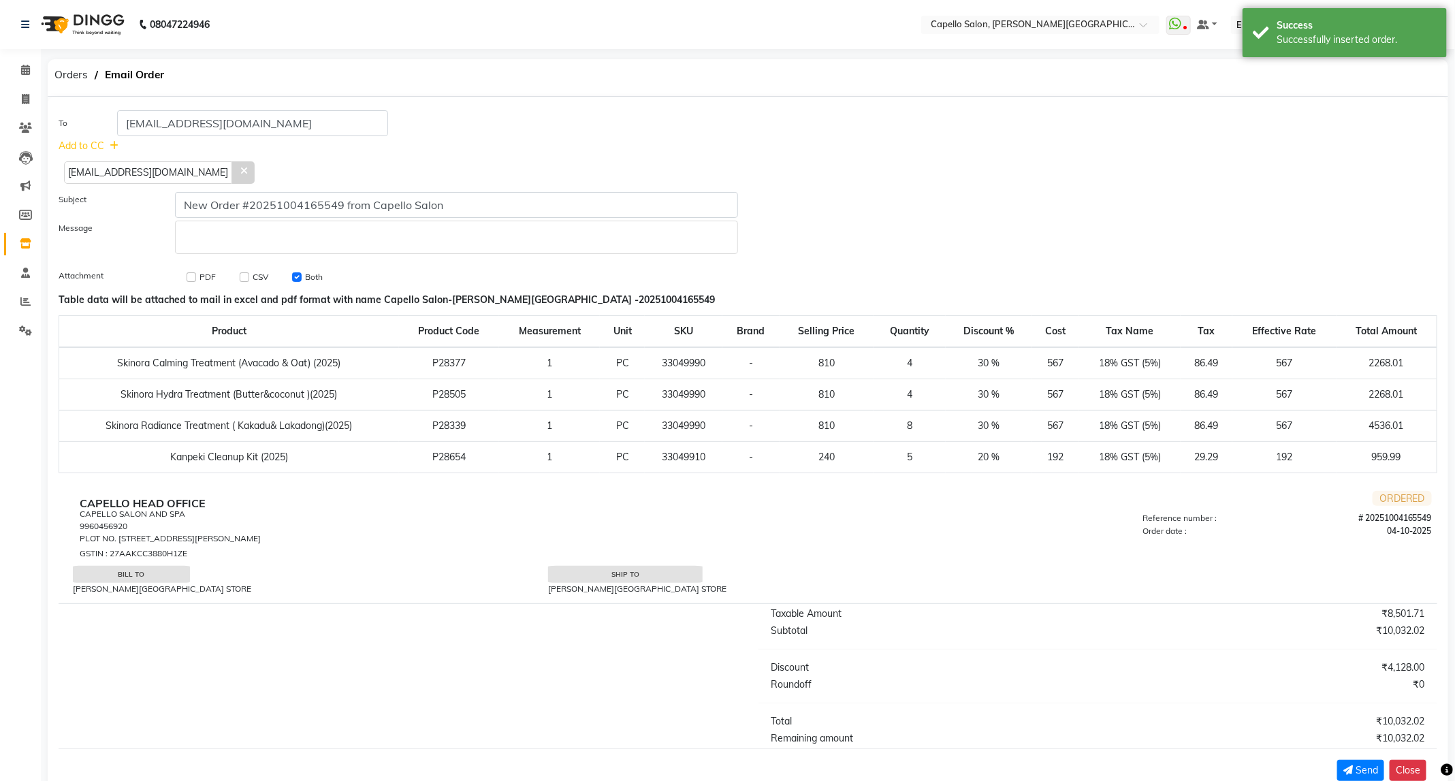
click at [240, 168] on icon at bounding box center [243, 171] width 6 height 10
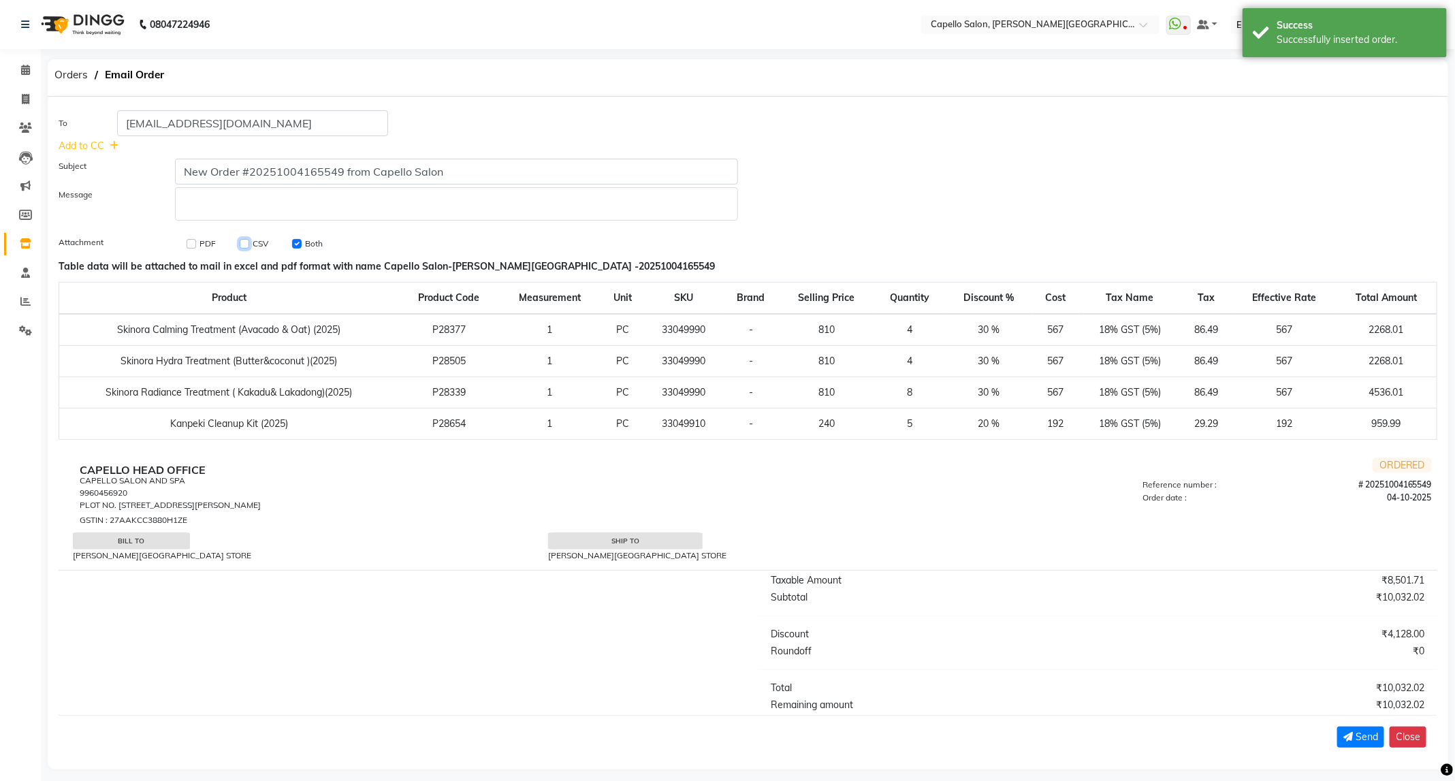
click at [246, 243] on input "checkbox" at bounding box center [245, 244] width 10 height 10
checkbox input "true"
checkbox input "false"
click at [272, 211] on p "Rich Text Editor, main" at bounding box center [457, 204] width 550 height 14
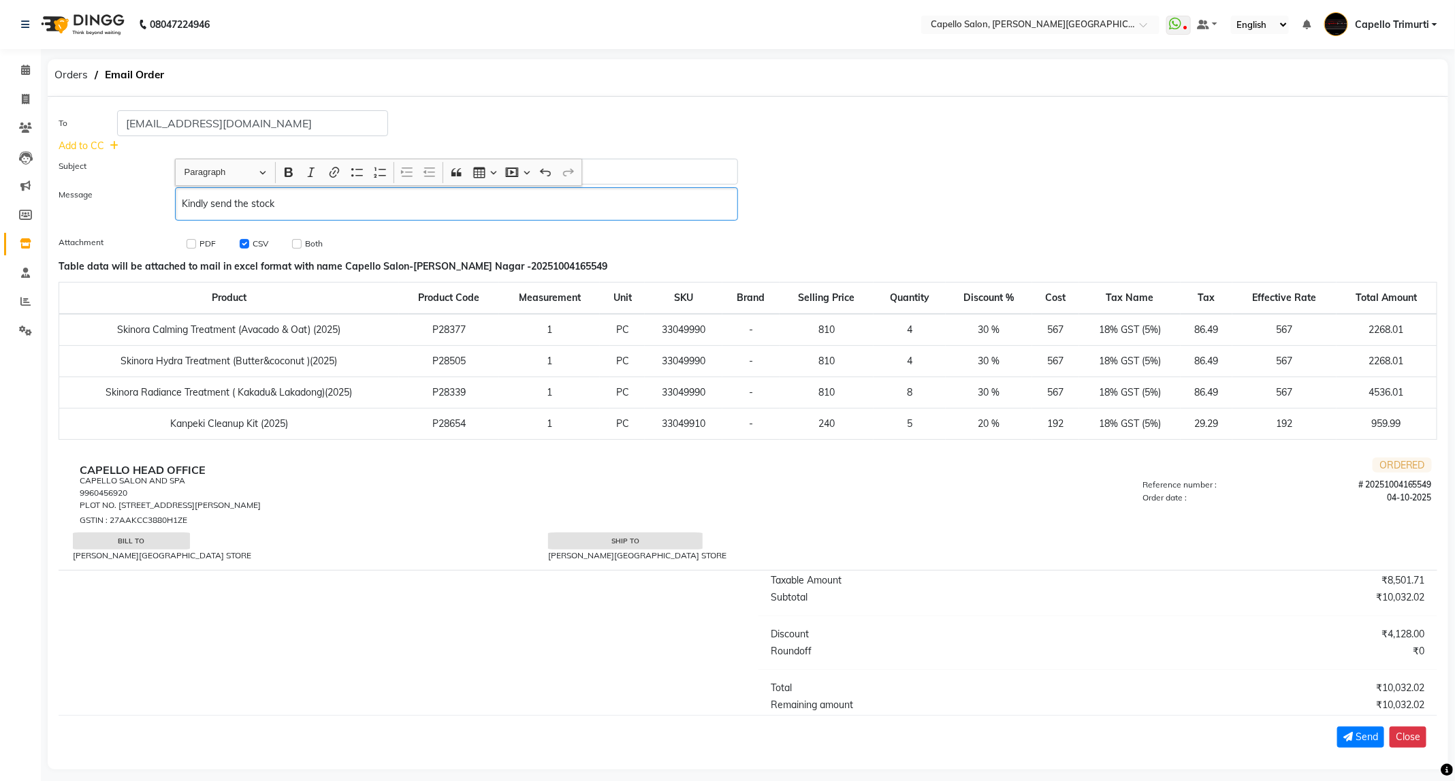
scroll to position [14, 0]
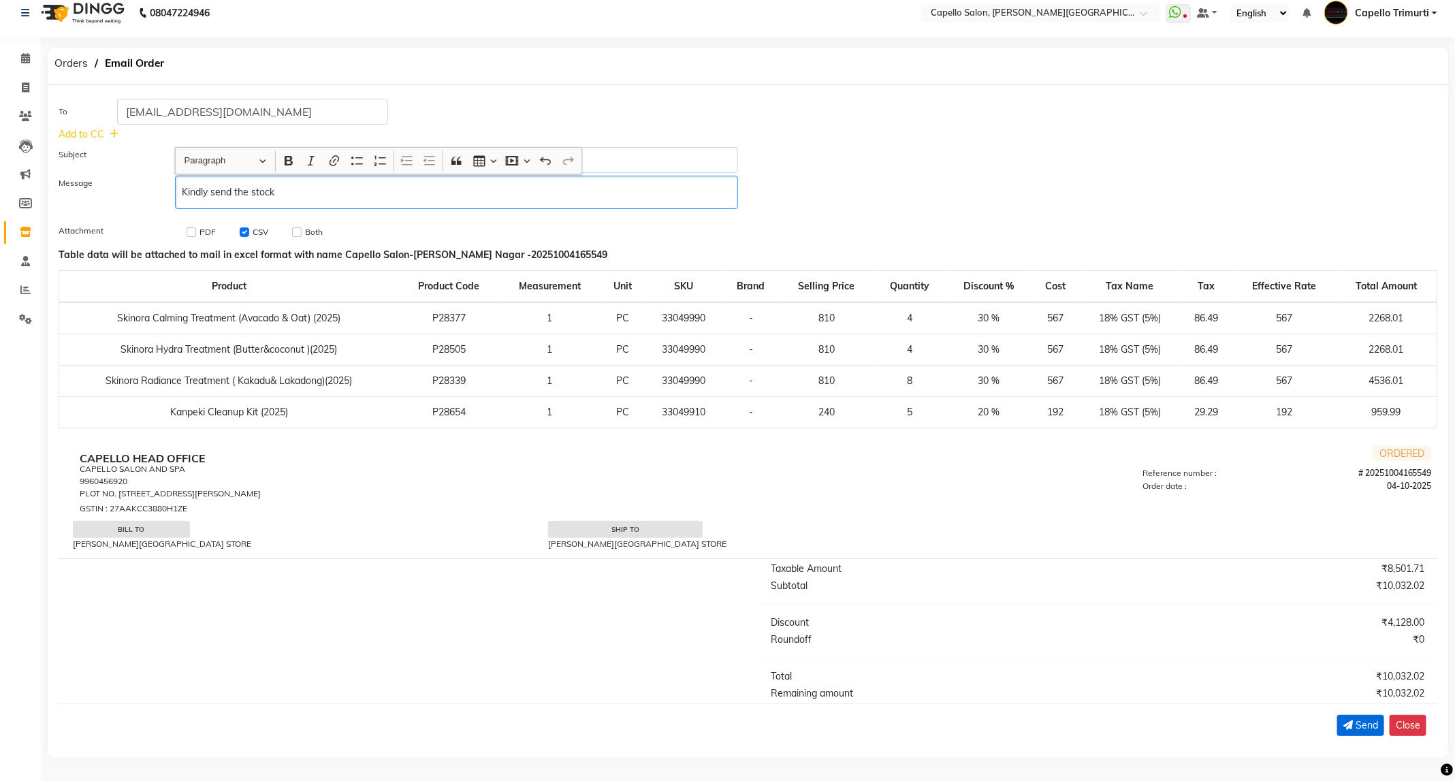
click at [1345, 727] on icon "submit" at bounding box center [1349, 725] width 10 height 10
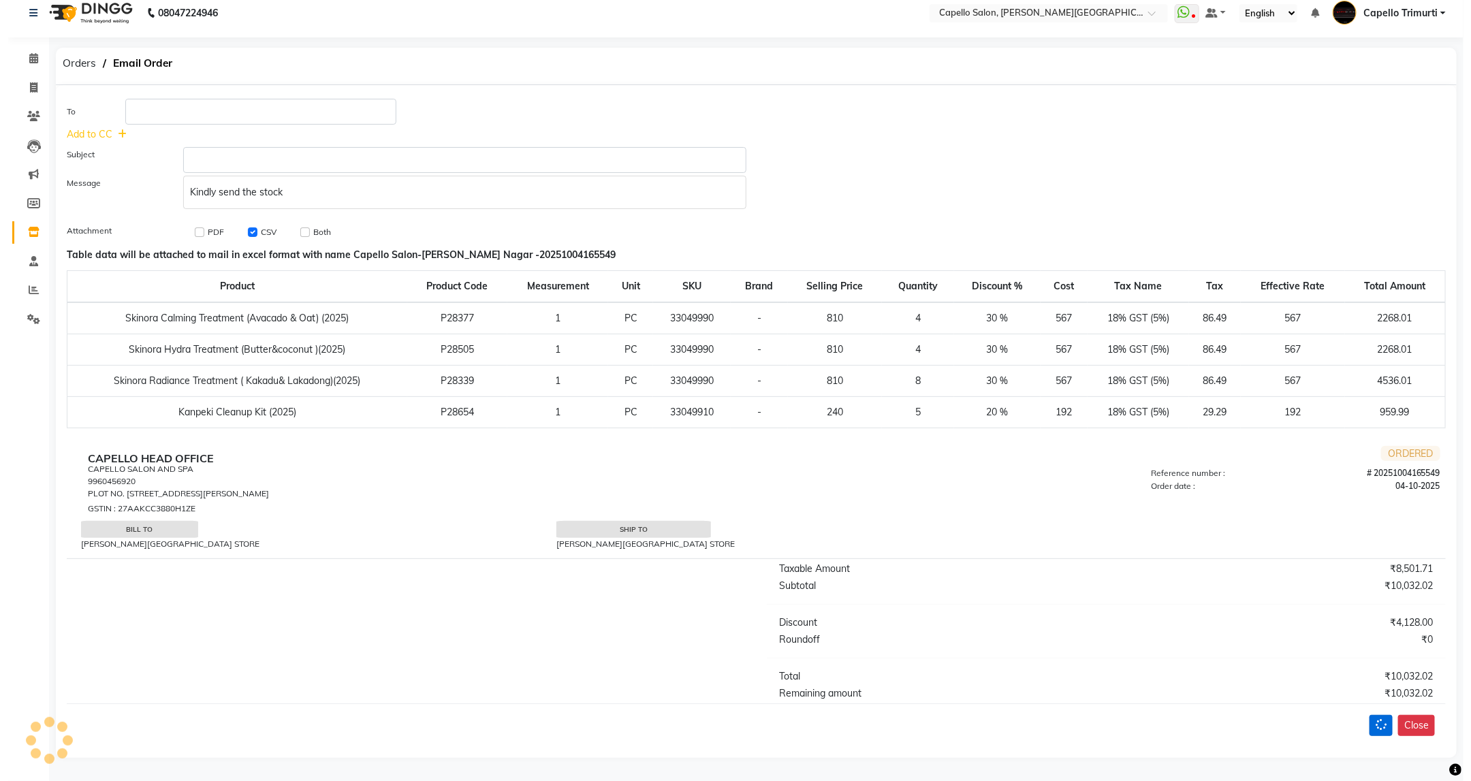
scroll to position [0, 0]
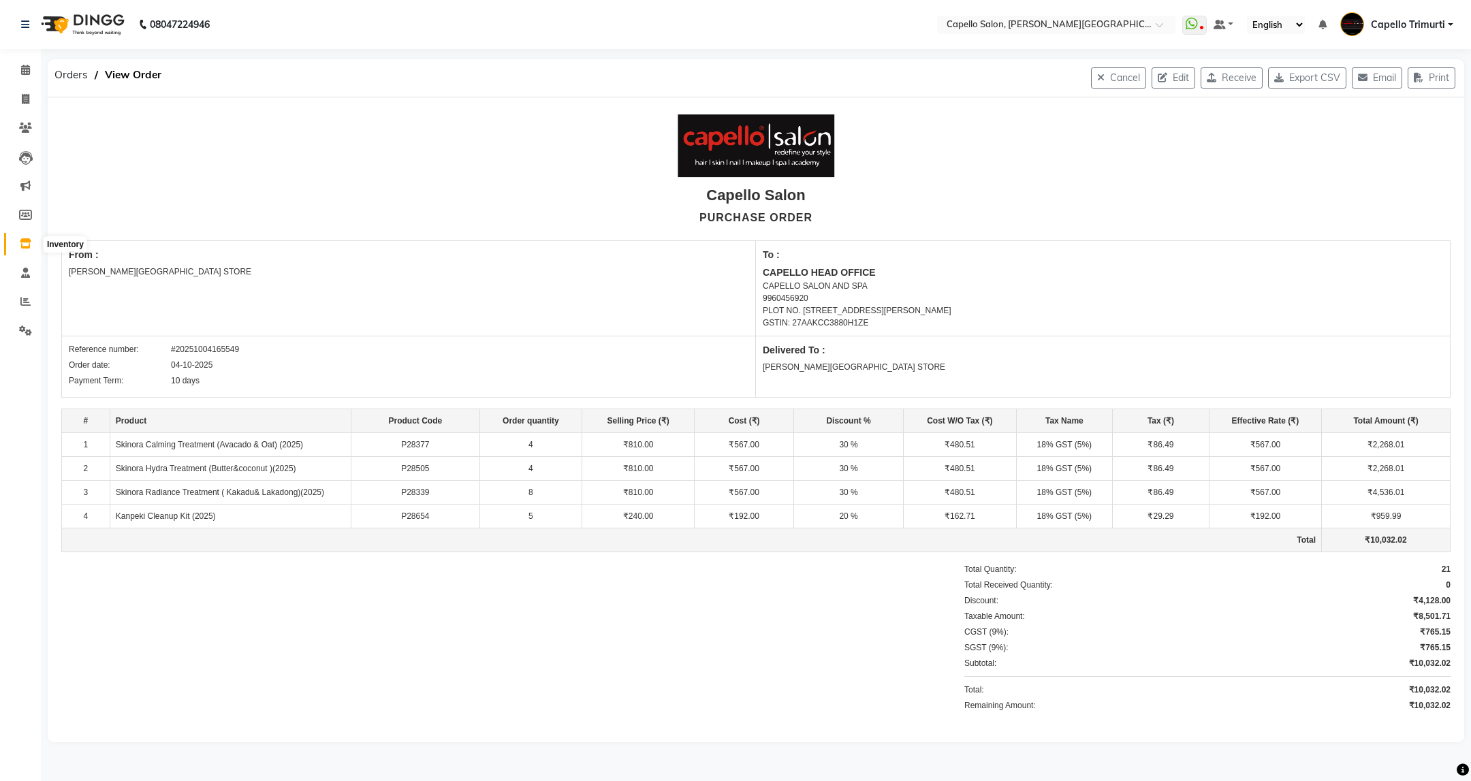
click at [20, 244] on icon at bounding box center [26, 243] width 12 height 10
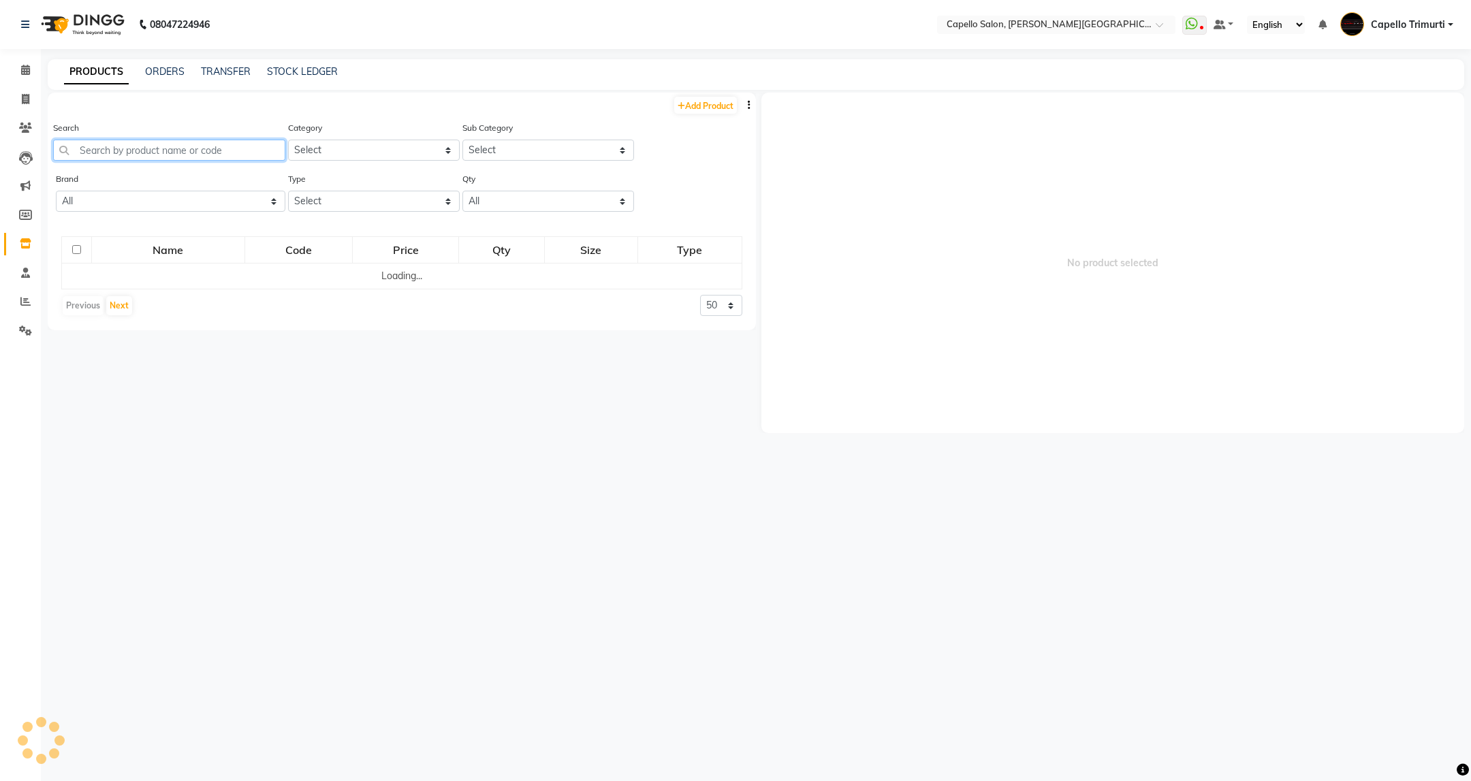
click at [194, 144] on input "text" at bounding box center [169, 150] width 232 height 21
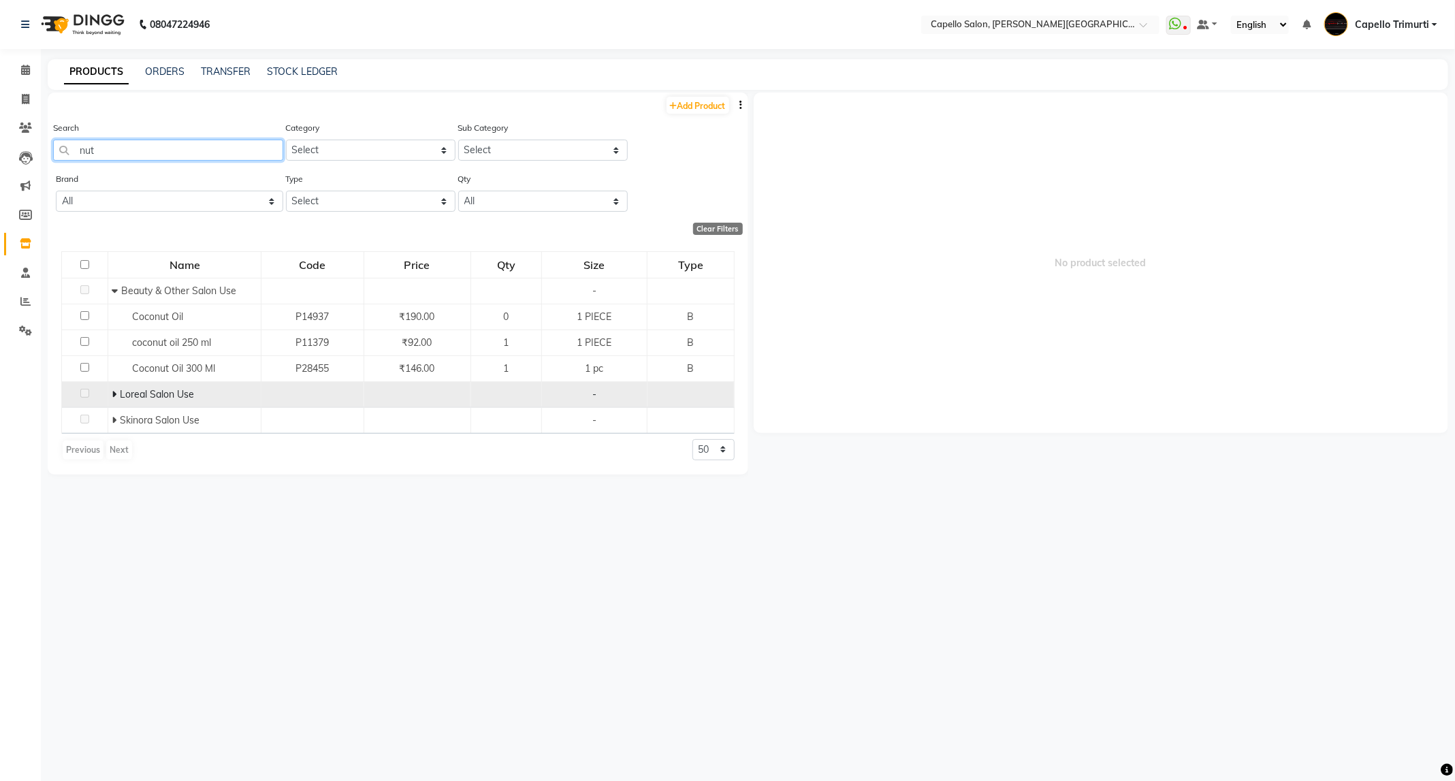
type input "nut"
click at [106, 395] on td at bounding box center [85, 394] width 46 height 26
click at [117, 395] on span at bounding box center [116, 394] width 8 height 12
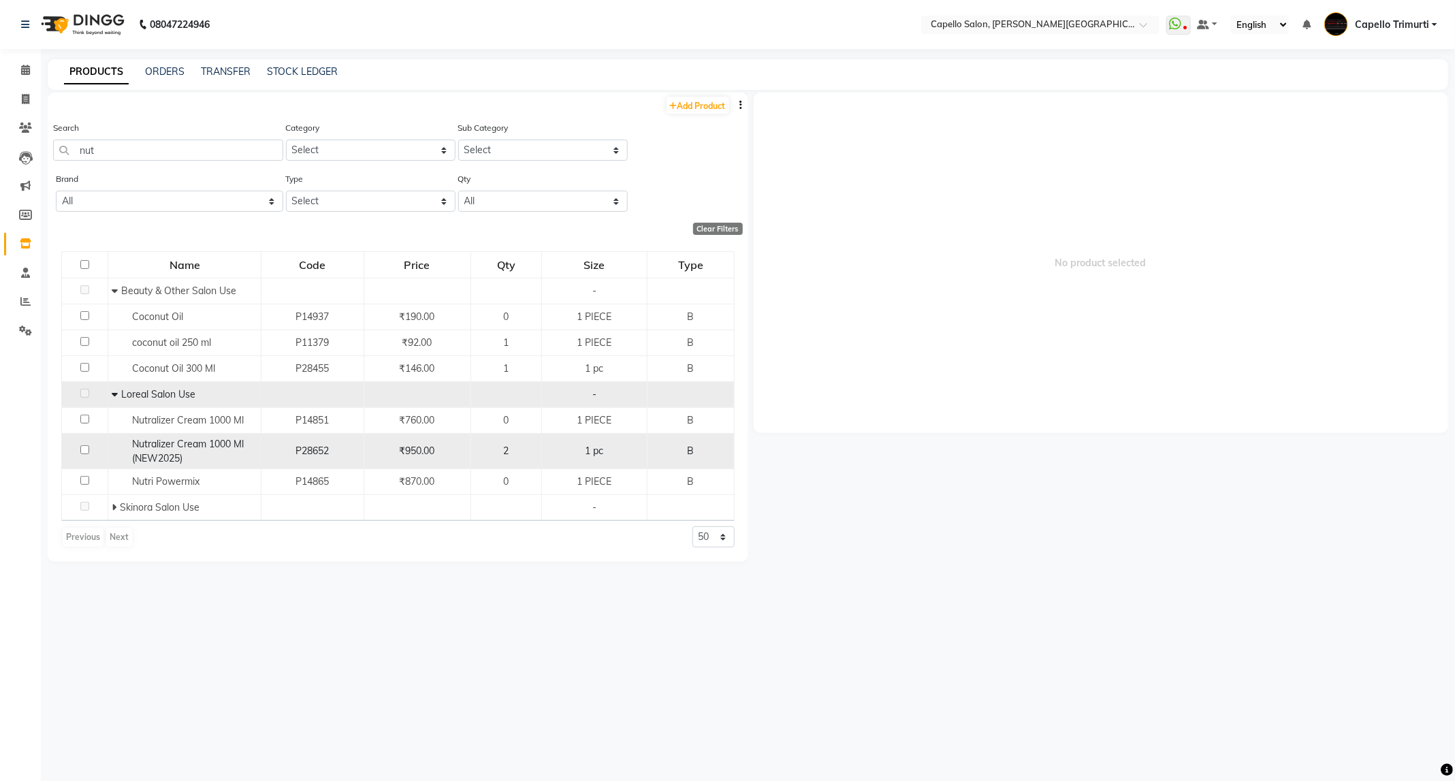
click at [202, 449] on span "Nutralizer Cream 1000 Ml (NEW2025)" at bounding box center [188, 451] width 112 height 27
select select
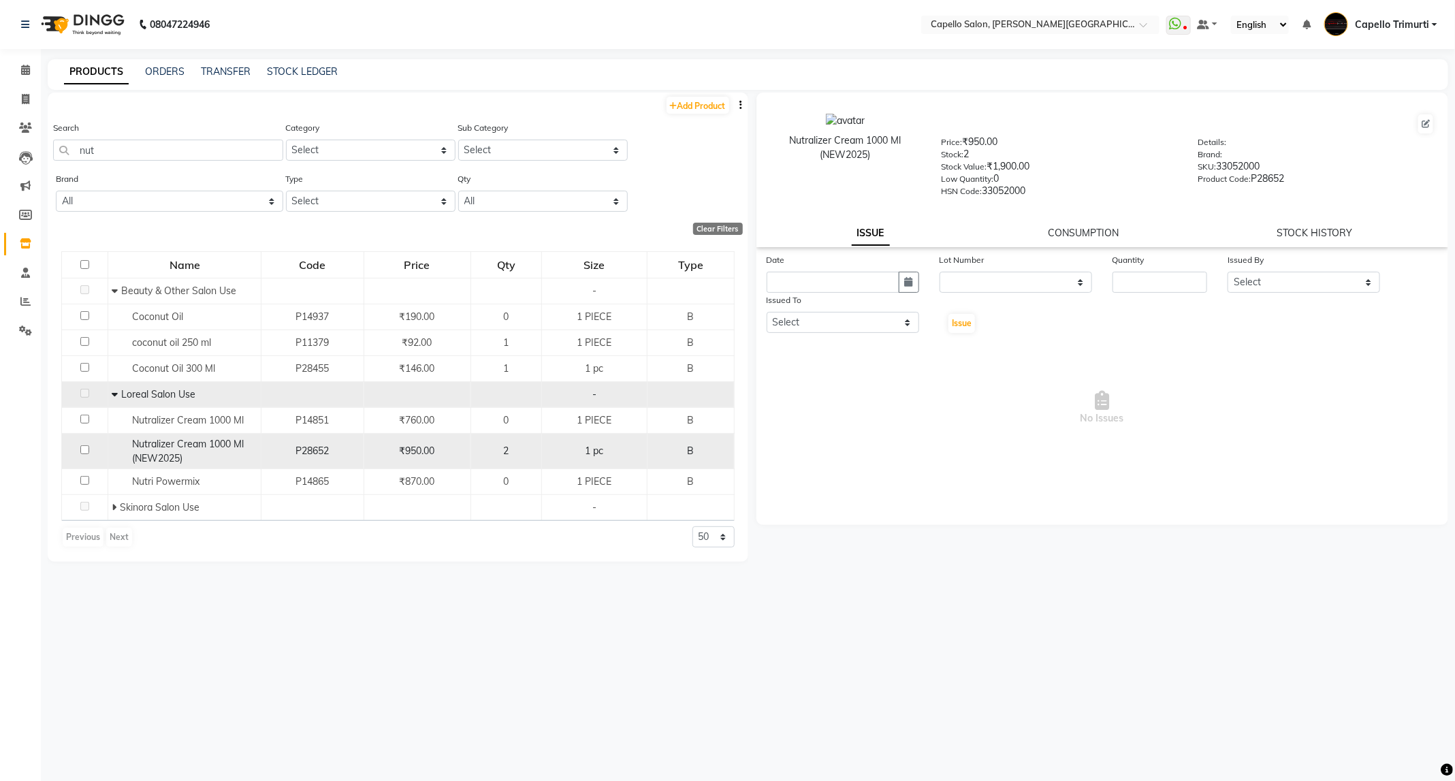
click at [84, 450] on input "checkbox" at bounding box center [84, 449] width 9 height 9
checkbox input "true"
click at [885, 272] on input "text" at bounding box center [833, 282] width 133 height 21
select select "10"
select select "2025"
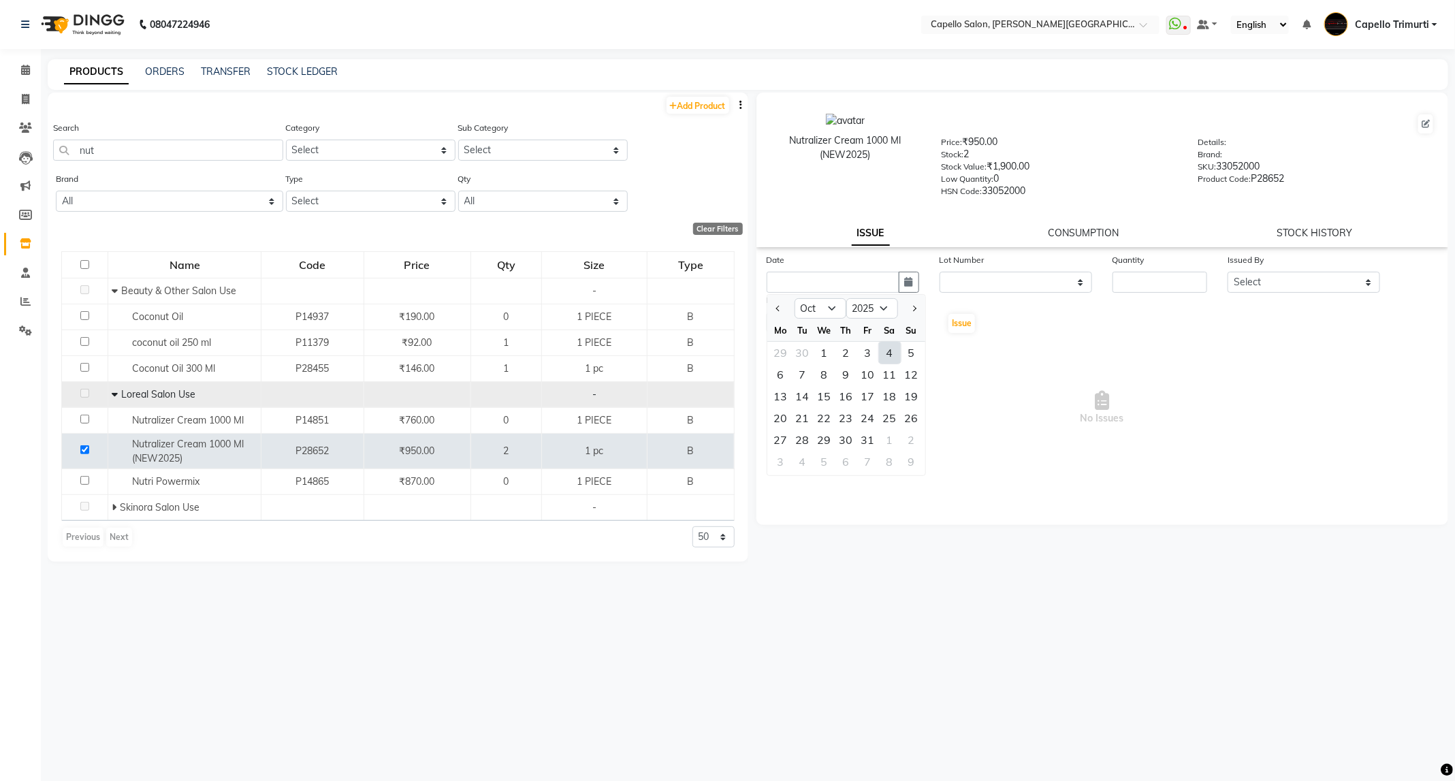
click at [893, 356] on div "4" at bounding box center [890, 353] width 22 height 22
type input "04-10-2025"
click at [1030, 291] on div "Lot Number None" at bounding box center [1015, 273] width 173 height 40
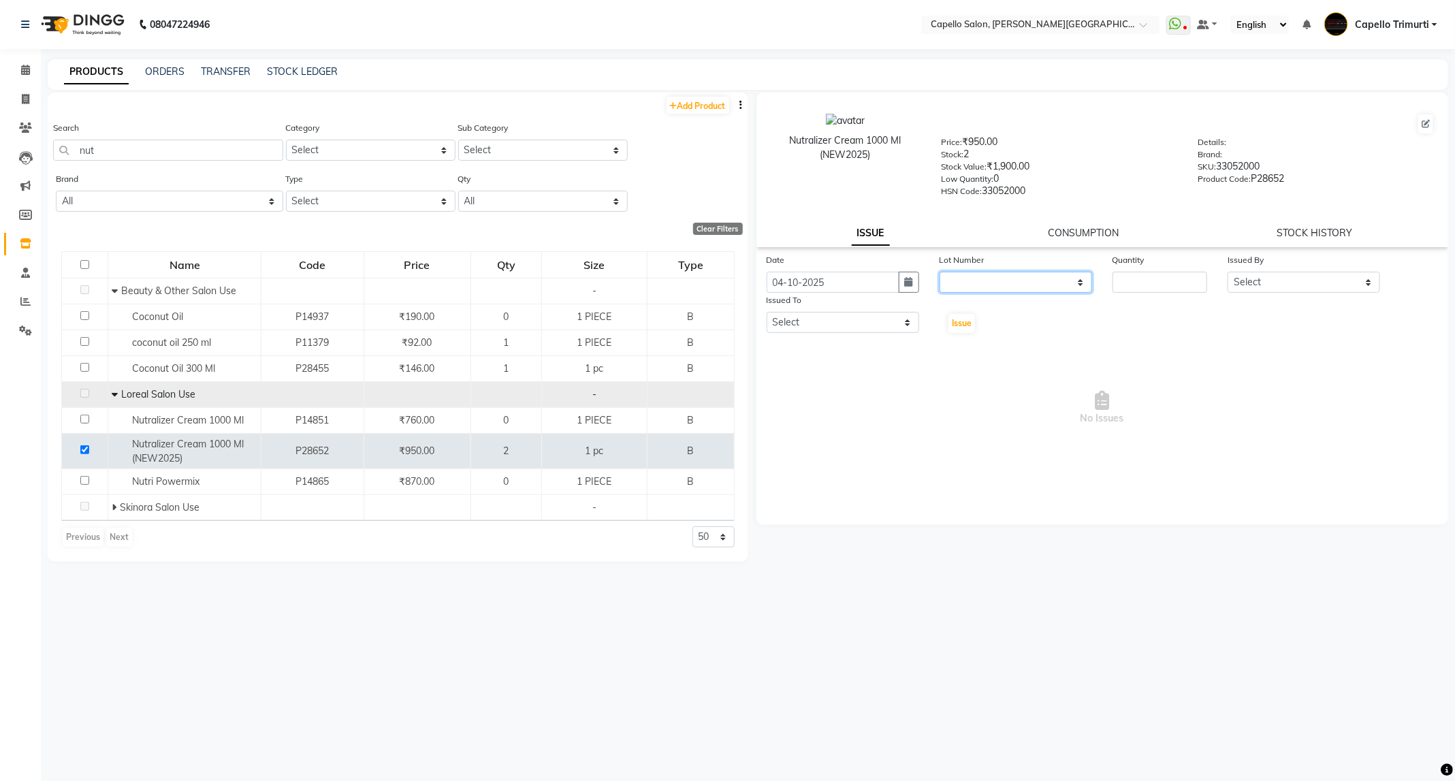
click at [1030, 288] on select "None" at bounding box center [1016, 282] width 153 height 21
select select "0: null"
click at [940, 272] on select "None" at bounding box center [1016, 282] width 153 height 21
click at [1130, 276] on input "number" at bounding box center [1160, 282] width 95 height 21
click at [1330, 264] on div "Issued By" at bounding box center [1304, 262] width 153 height 19
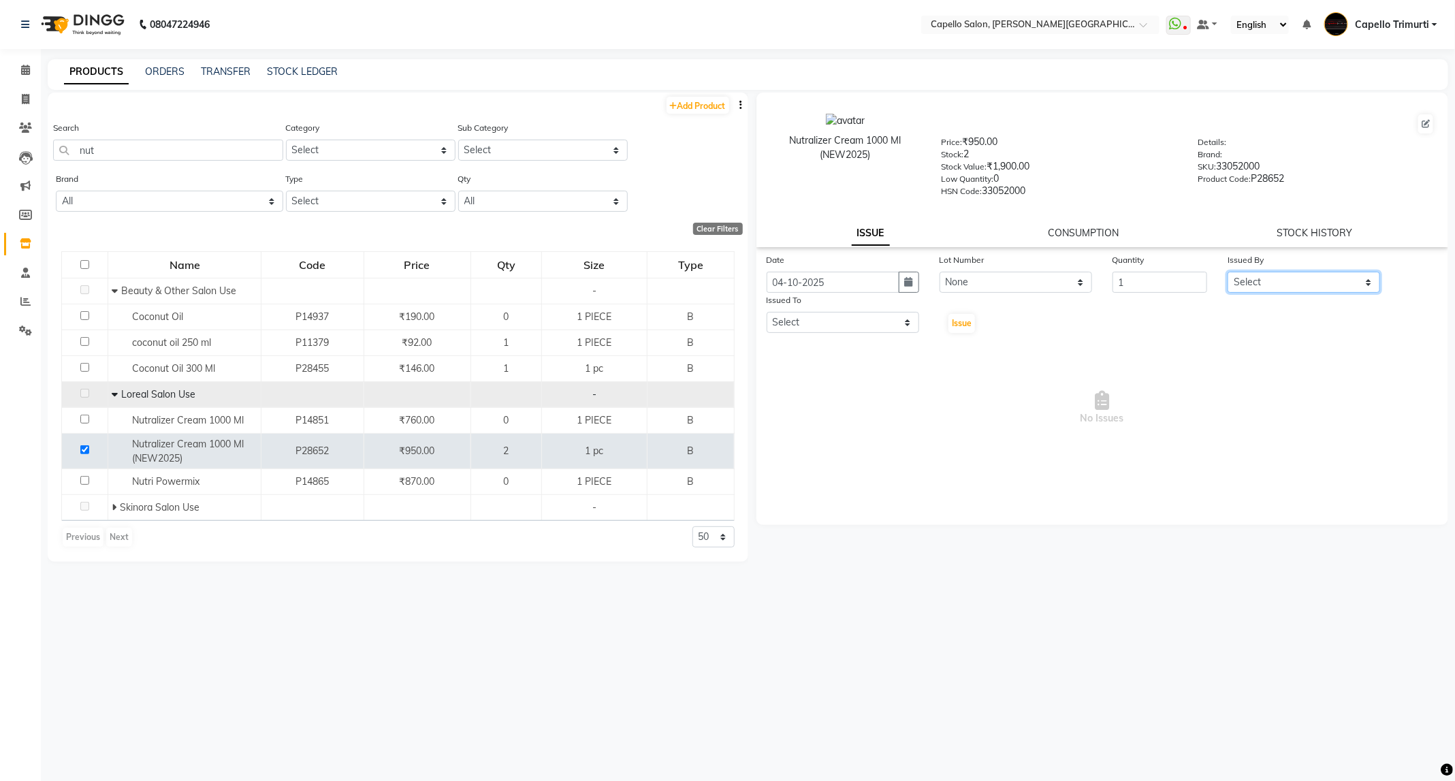
click at [1326, 274] on select "Select ADMIN ANKUSH B Capello Trimurti Dushyant barsagade Kristee Raut (M) Nare…" at bounding box center [1304, 282] width 153 height 21
click at [1228, 272] on select "Select ADMIN ANKUSH B Capello Trimurti Dushyant barsagade Kristee Raut (M) Nare…" at bounding box center [1304, 282] width 153 height 21
click at [873, 319] on select "Select ADMIN ANKUSH B Capello Trimurti Dushyant barsagade Kristee Raut (M) Nare…" at bounding box center [843, 322] width 153 height 21
click at [767, 312] on select "Select ADMIN ANKUSH B Capello Trimurti Dushyant barsagade Kristee Raut (M) Nare…" at bounding box center [843, 322] width 153 height 21
click at [970, 325] on span "Issue" at bounding box center [962, 323] width 20 height 10
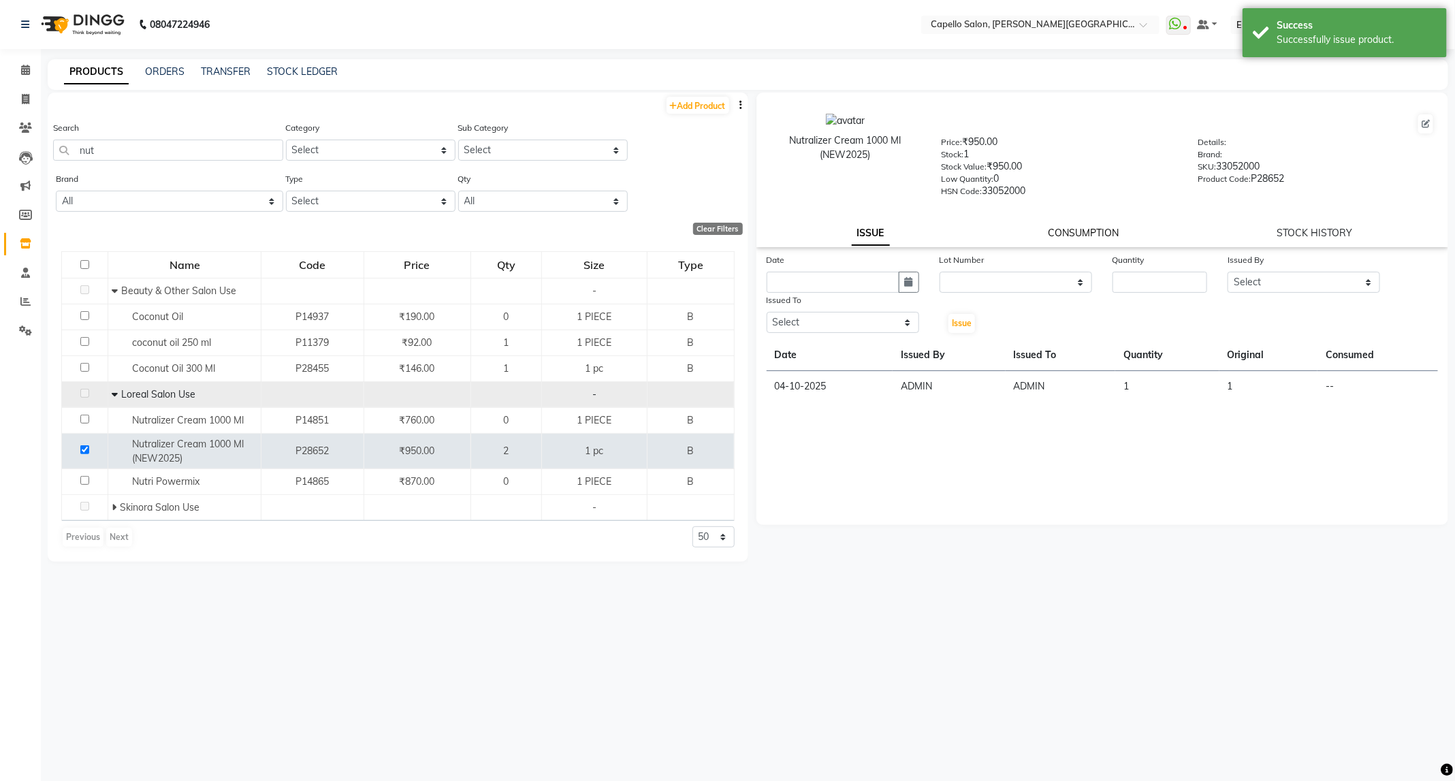
click at [1089, 227] on link "CONSUMPTION" at bounding box center [1083, 233] width 71 height 12
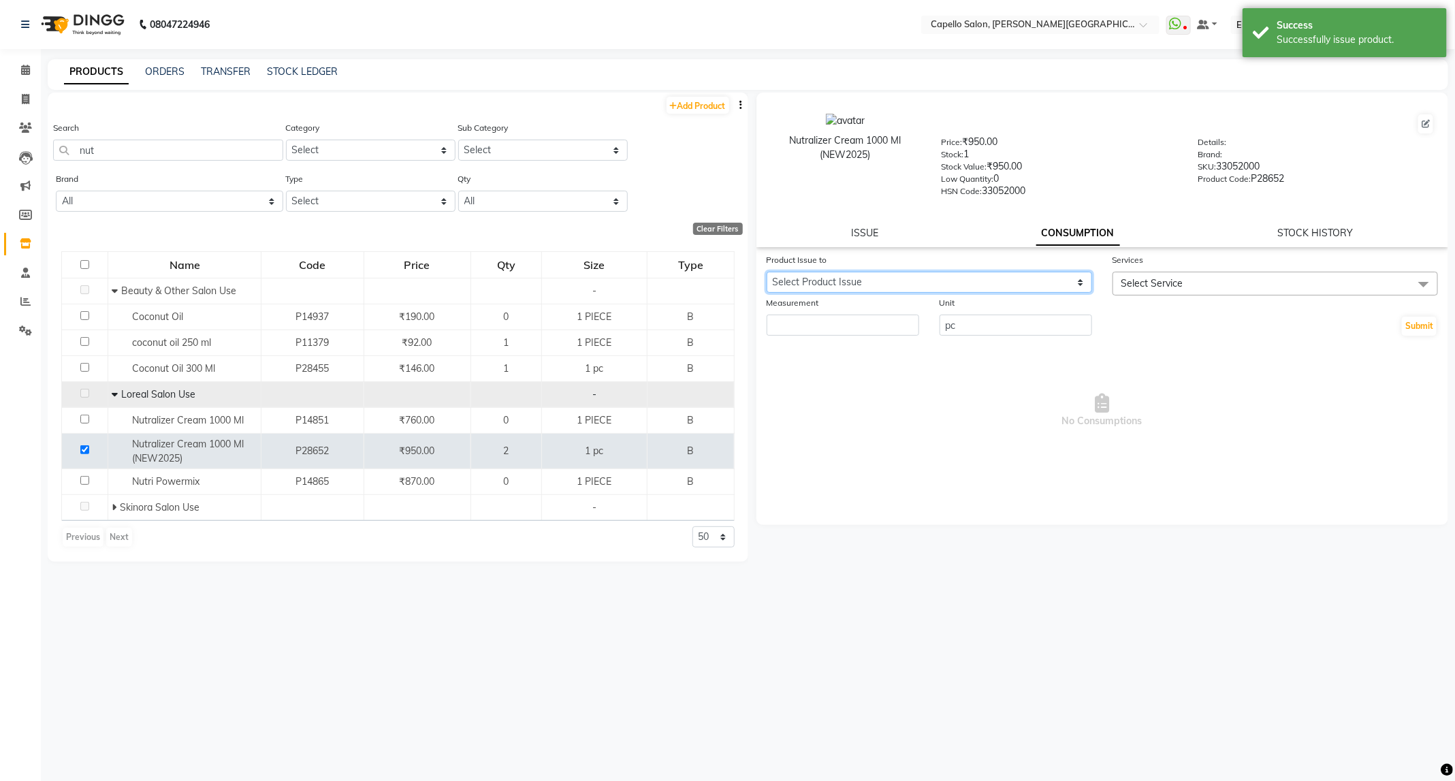
drag, startPoint x: 1058, startPoint y: 279, endPoint x: 1058, endPoint y: 288, distance: 9.5
click at [1058, 279] on select "Select Product Issue 2025-10-04, Issued to: ADMIN, Balance: 1" at bounding box center [929, 282] width 325 height 21
click at [767, 272] on select "Select Product Issue 2025-10-04, Issued to: ADMIN, Balance: 1" at bounding box center [929, 282] width 325 height 21
click at [1148, 272] on span "Select Service" at bounding box center [1275, 284] width 325 height 24
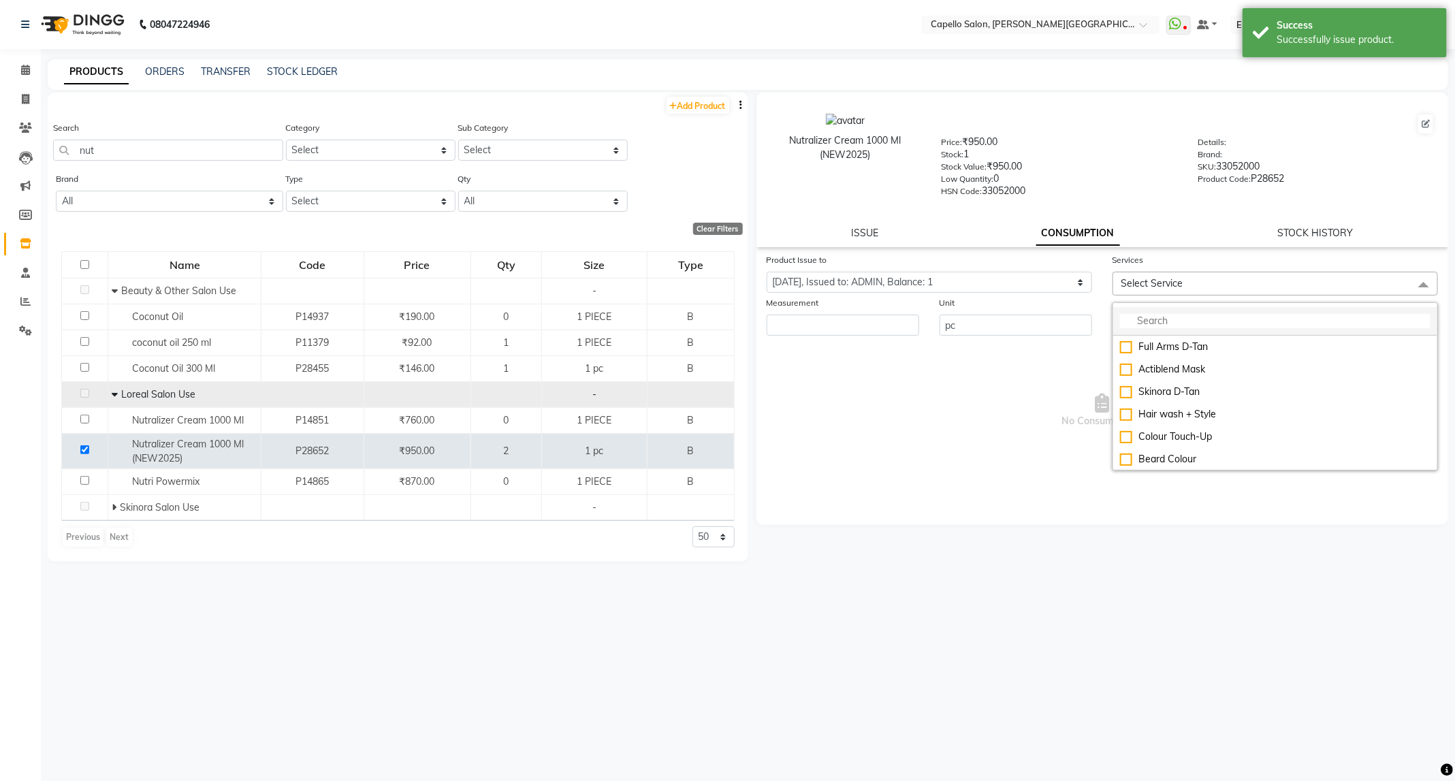
click at [1159, 325] on input "multiselect-search" at bounding box center [1275, 321] width 311 height 14
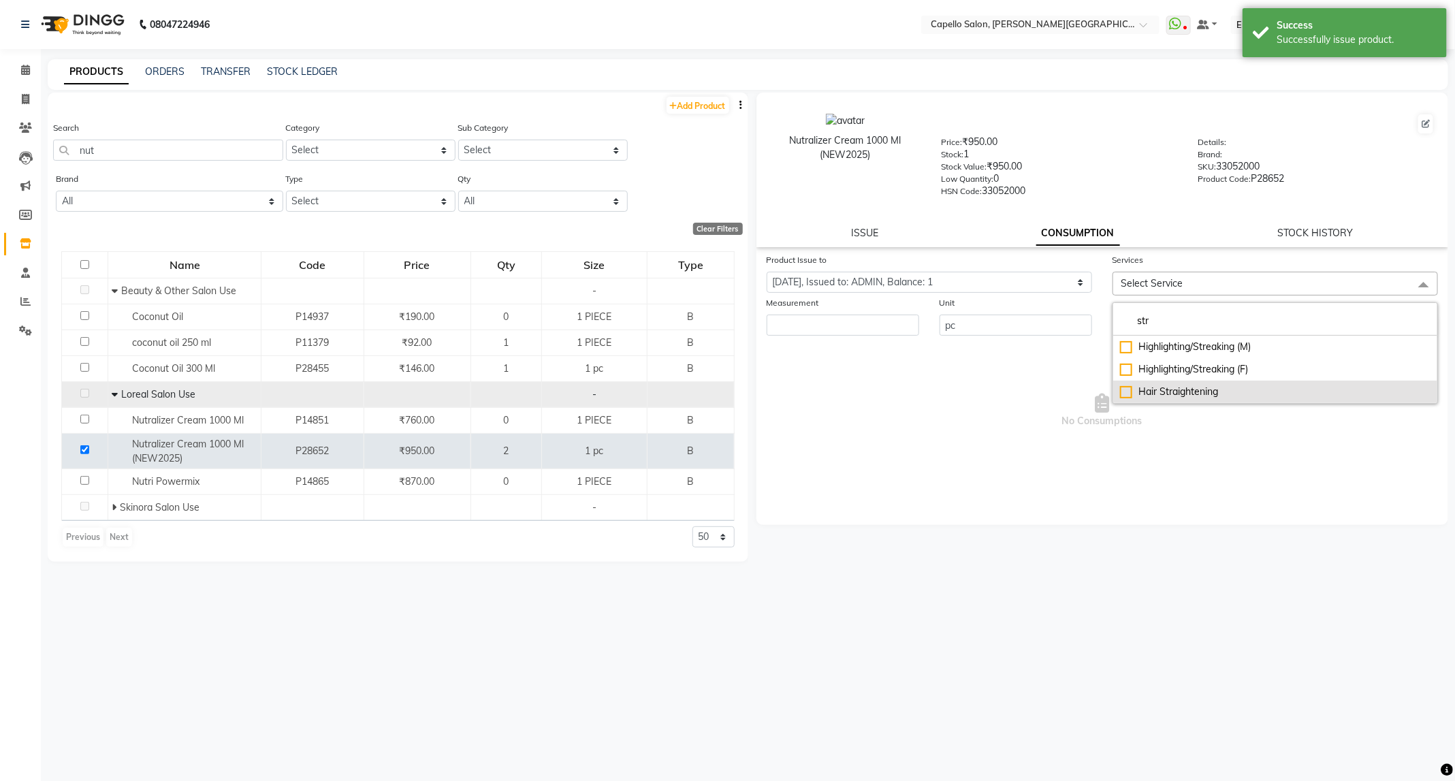
click at [1165, 391] on div "Hair Straightening" at bounding box center [1275, 392] width 311 height 14
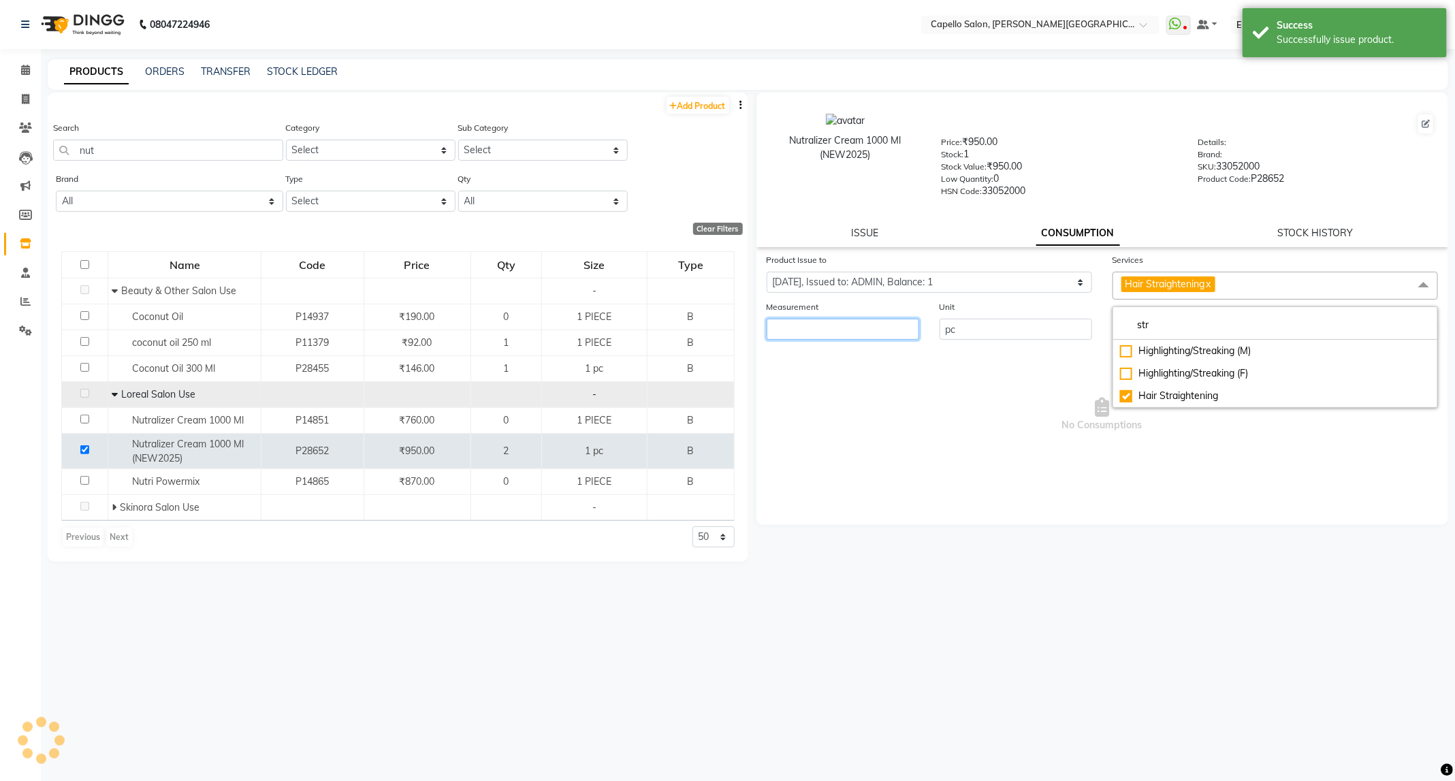
click at [885, 333] on input "number" at bounding box center [843, 329] width 153 height 21
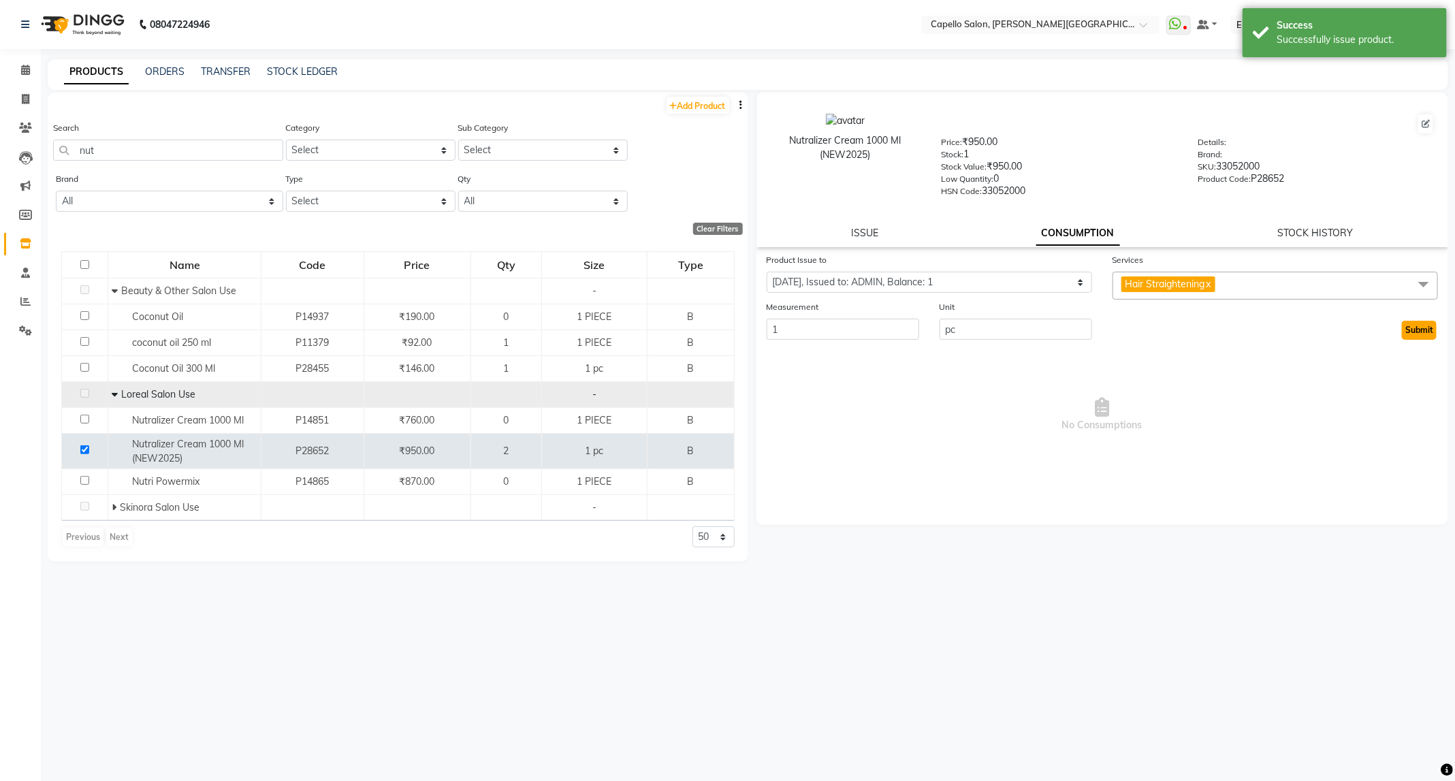
click at [1431, 321] on button "Submit" at bounding box center [1419, 330] width 35 height 19
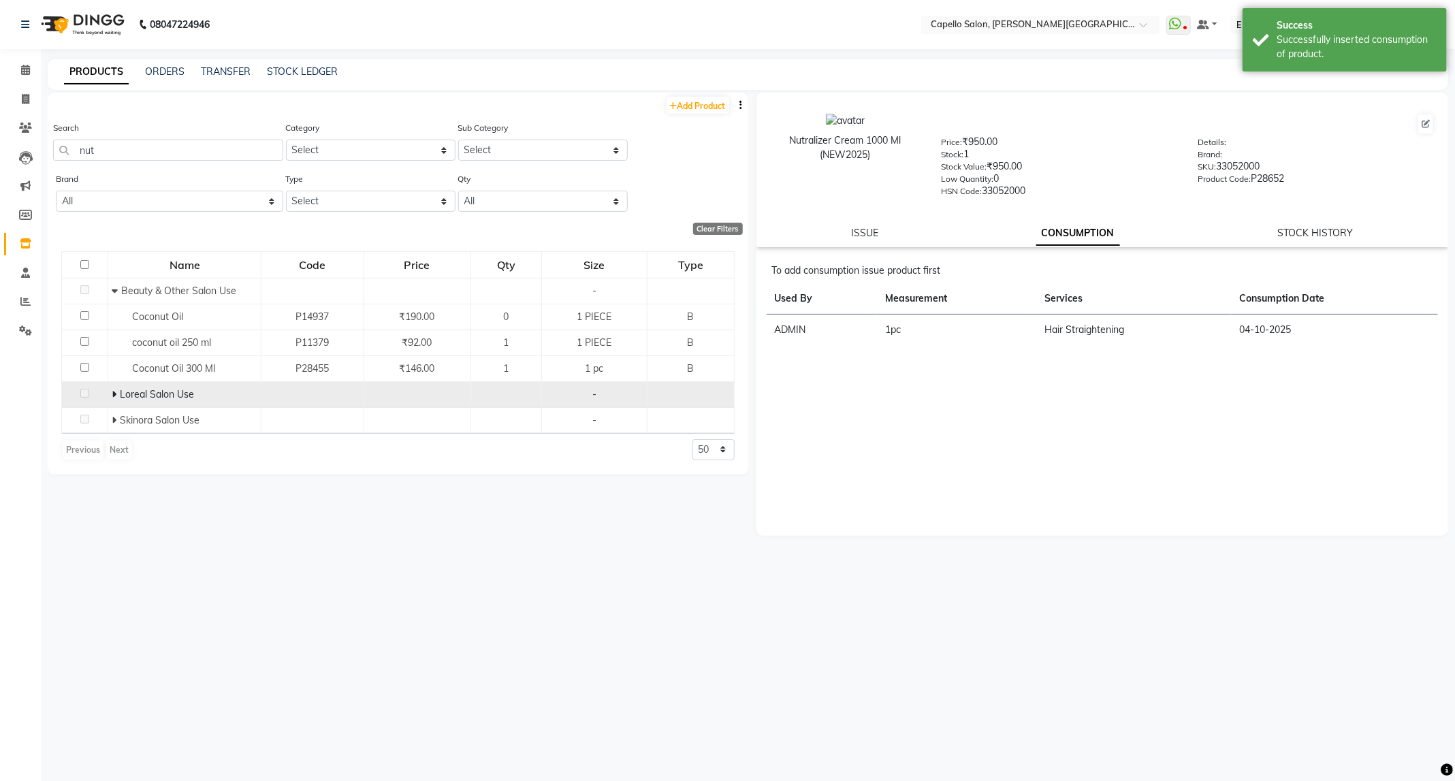
click at [113, 397] on icon at bounding box center [114, 395] width 5 height 10
click at [863, 235] on link "ISSUE" at bounding box center [864, 233] width 27 height 12
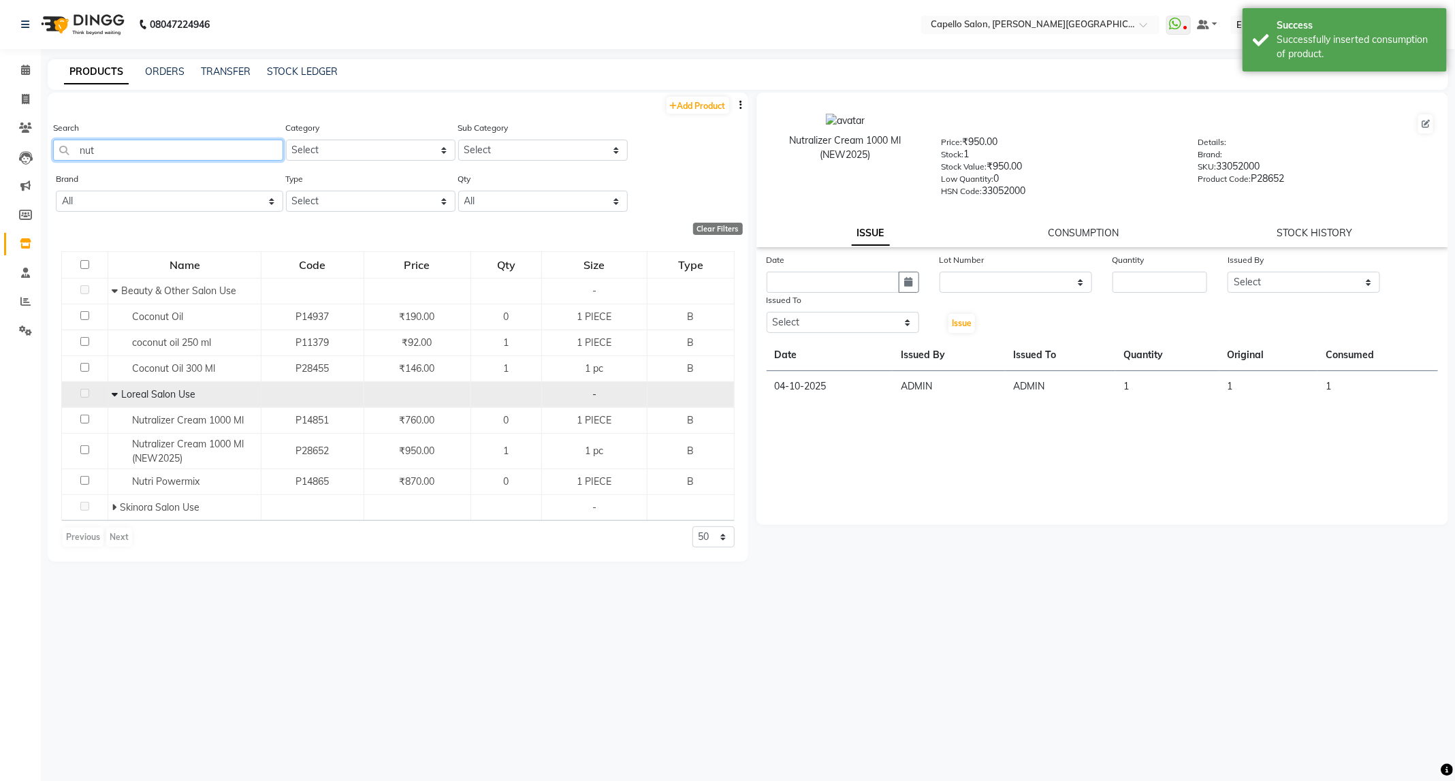
drag, startPoint x: 178, startPoint y: 145, endPoint x: 0, endPoint y: 180, distance: 181.1
click at [0, 180] on app-home "08047224946 Select Location × Capello Salon, Trimurti Nagar WhatsApp Status ✕ S…" at bounding box center [727, 395] width 1455 height 790
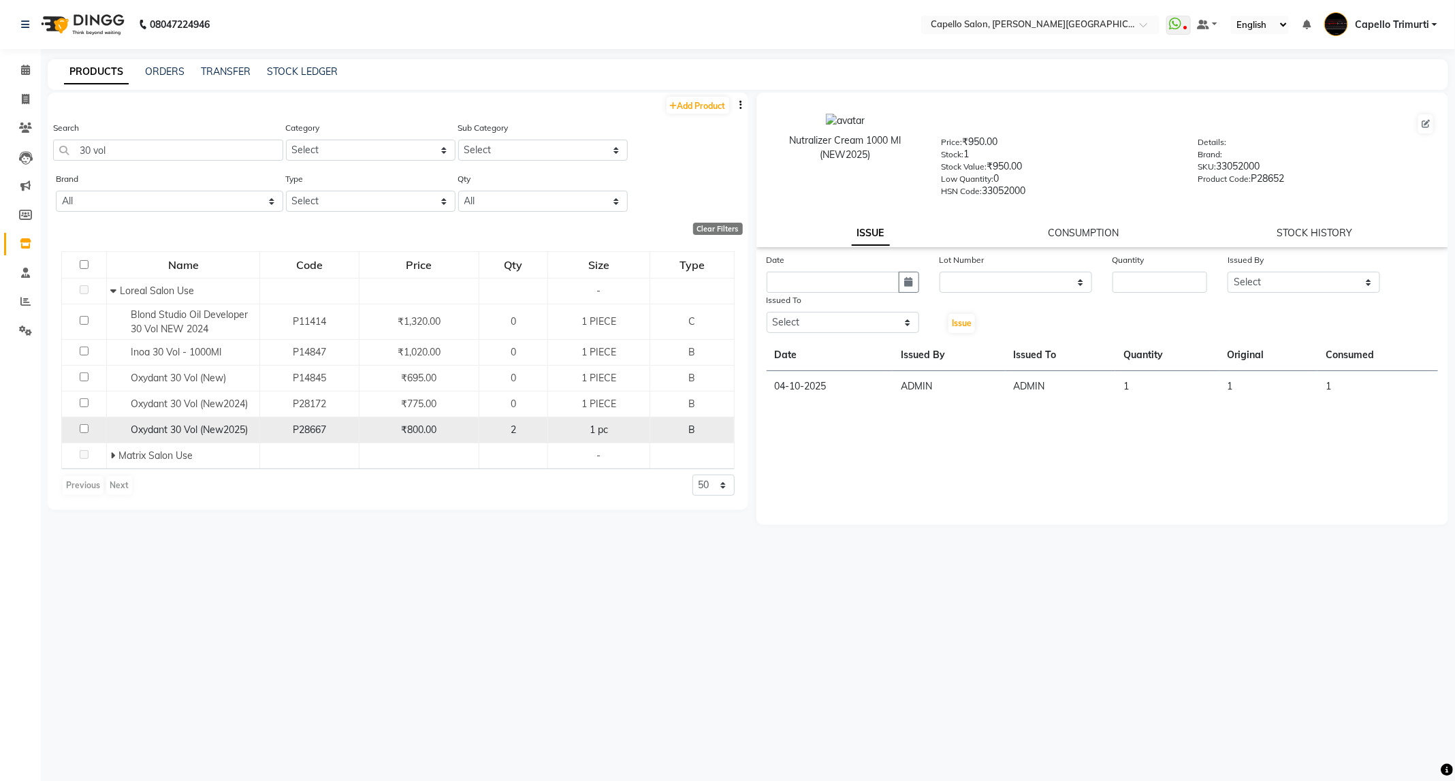
click at [235, 439] on td "Oxydant 30 Vol (New2025)" at bounding box center [183, 430] width 153 height 26
click at [168, 441] on td "Oxydant 30 Vol (New2025)" at bounding box center [183, 430] width 153 height 26
click at [168, 435] on span "Oxydant 30 Vol (New2025)" at bounding box center [189, 430] width 117 height 12
click at [88, 429] on input "checkbox" at bounding box center [84, 428] width 9 height 9
click at [905, 277] on icon "button" at bounding box center [909, 282] width 8 height 10
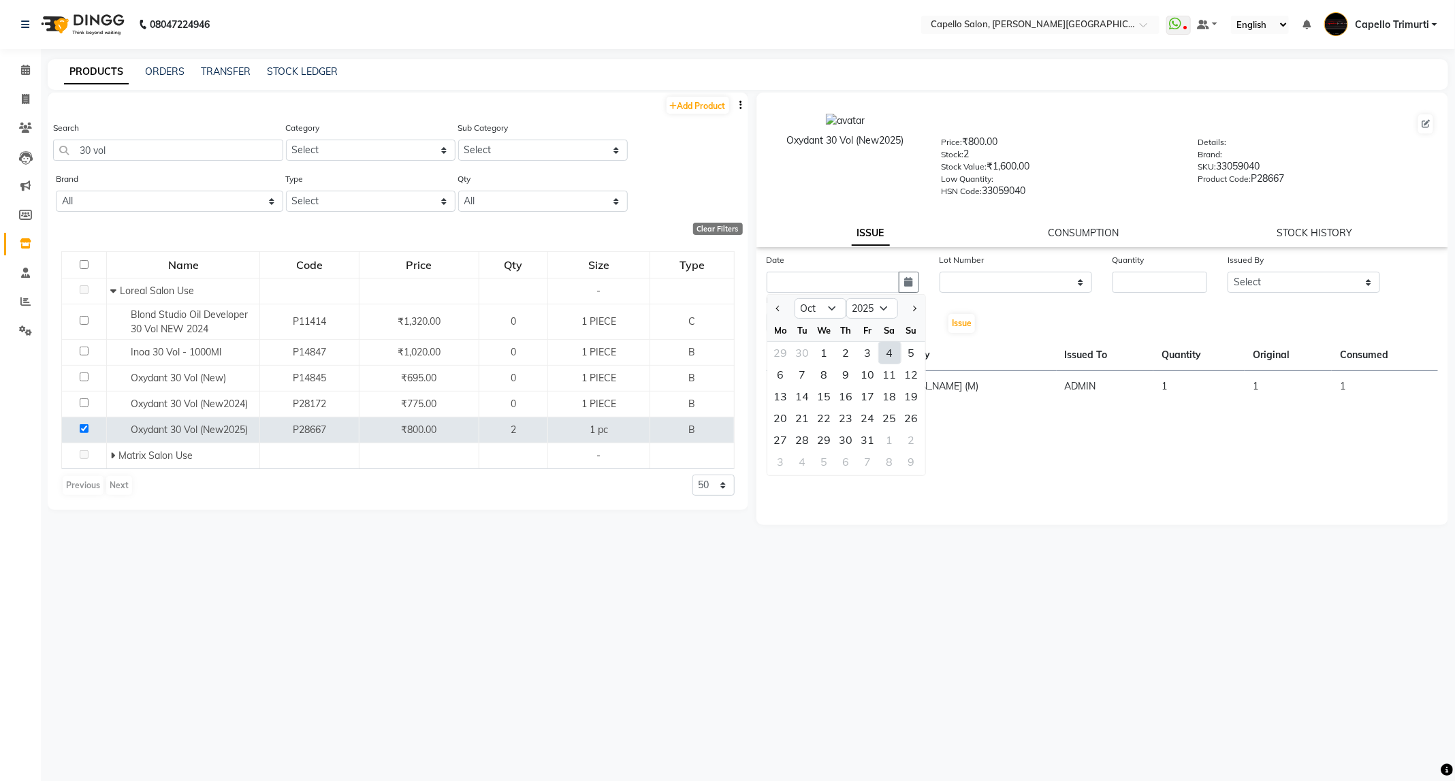
click at [889, 350] on div "4" at bounding box center [890, 353] width 22 height 22
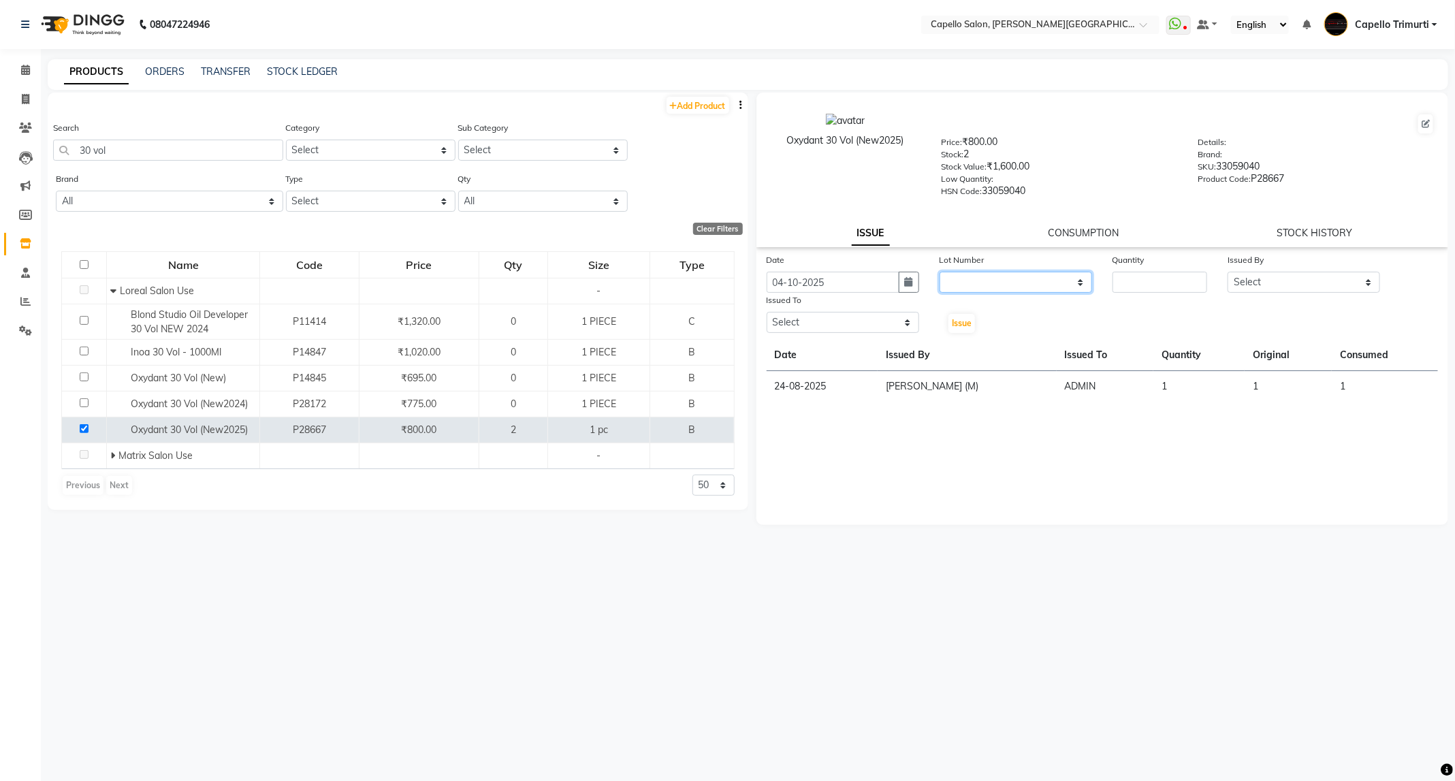
click at [1036, 280] on select "None" at bounding box center [1016, 282] width 153 height 21
click at [940, 272] on select "None" at bounding box center [1016, 282] width 153 height 21
click at [1126, 283] on input "number" at bounding box center [1160, 282] width 95 height 21
click at [1299, 280] on select "Select ADMIN ANKUSH B Capello Trimurti Dushyant barsagade Kristee Raut (M) Nare…" at bounding box center [1304, 282] width 153 height 21
click at [1228, 272] on select "Select ADMIN ANKUSH B Capello Trimurti Dushyant barsagade Kristee Raut (M) Nare…" at bounding box center [1304, 282] width 153 height 21
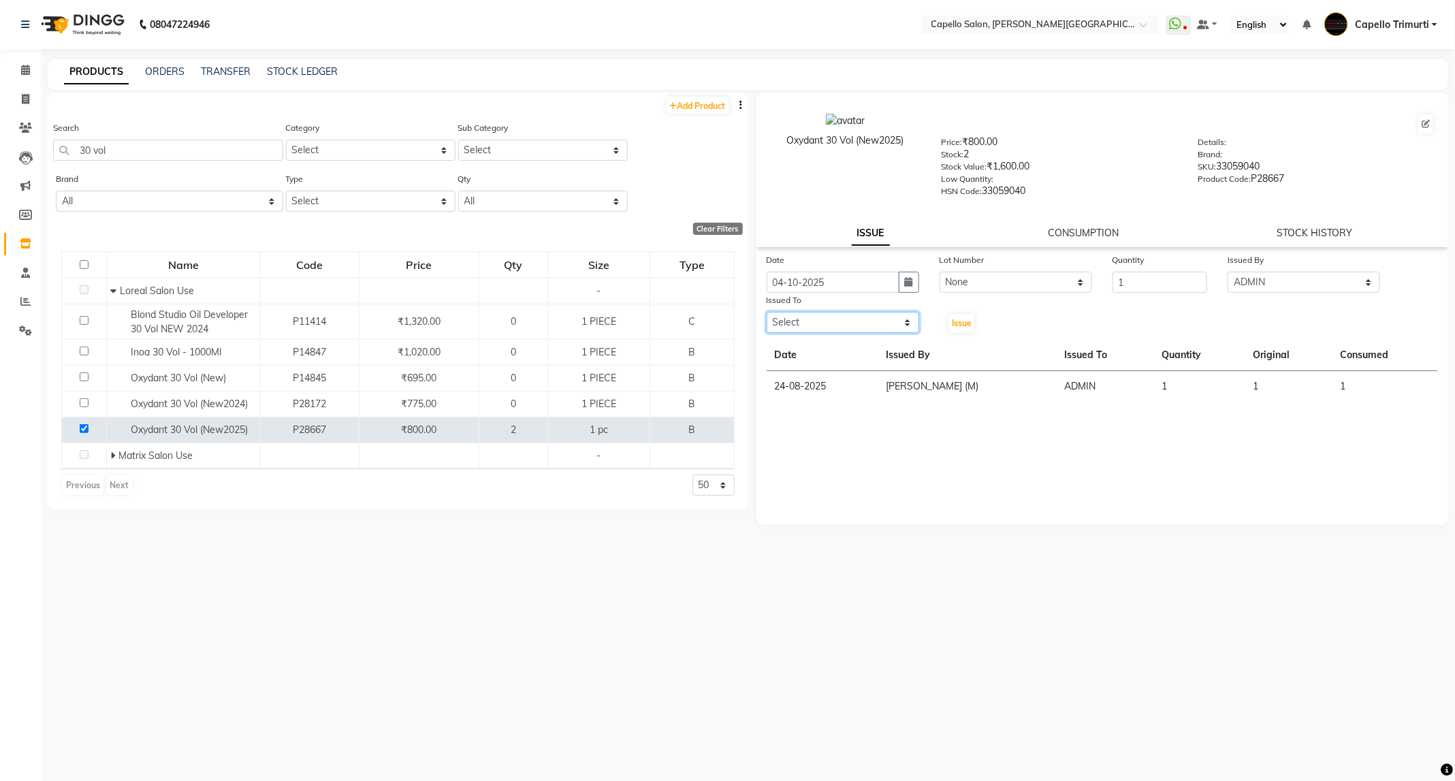
click at [893, 319] on select "Select ADMIN ANKUSH B Capello Trimurti Dushyant barsagade Kristee Raut (M) Nare…" at bounding box center [843, 322] width 153 height 21
click at [767, 312] on select "Select ADMIN ANKUSH B Capello Trimurti Dushyant barsagade Kristee Raut (M) Nare…" at bounding box center [843, 322] width 153 height 21
click at [955, 323] on span "Issue" at bounding box center [962, 323] width 20 height 10
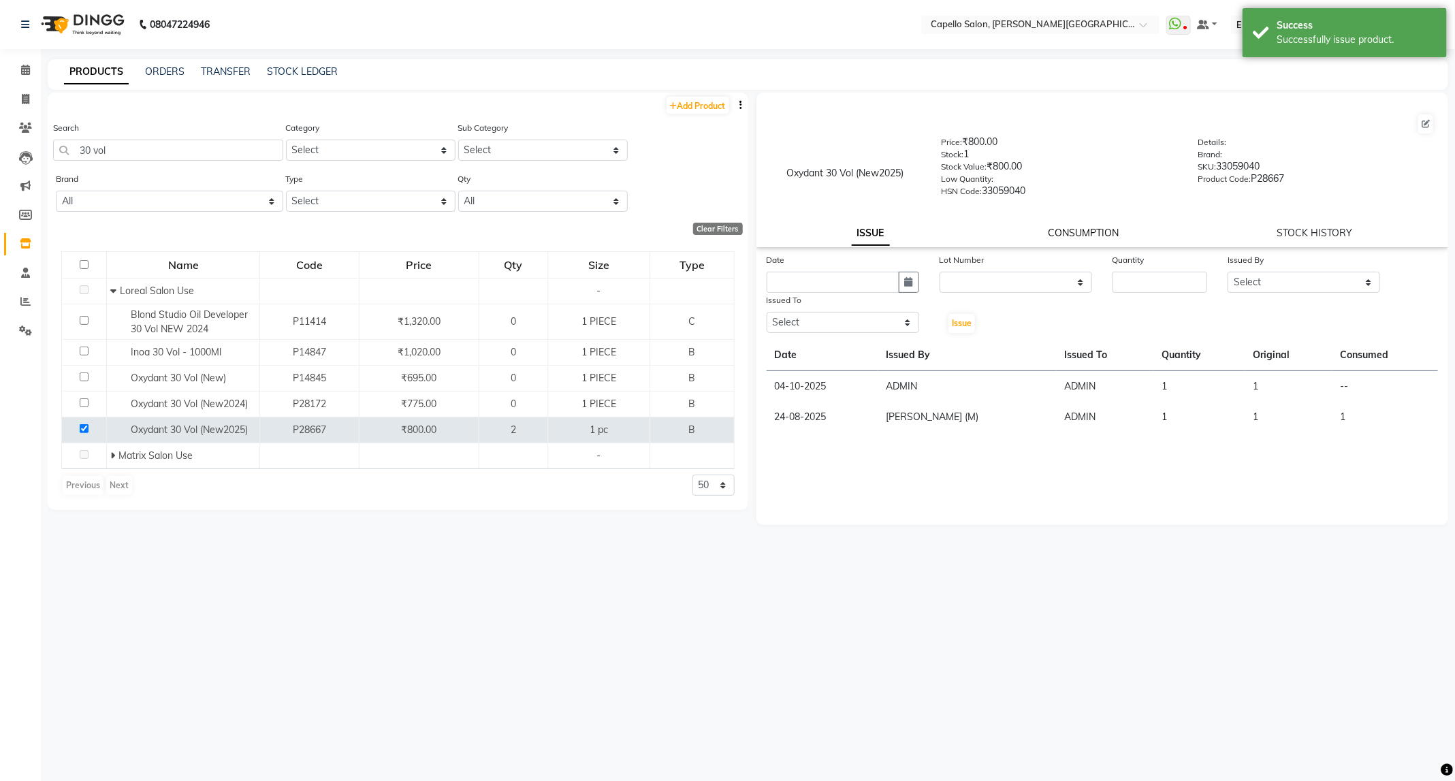
click at [1073, 227] on link "CONSUMPTION" at bounding box center [1083, 233] width 71 height 12
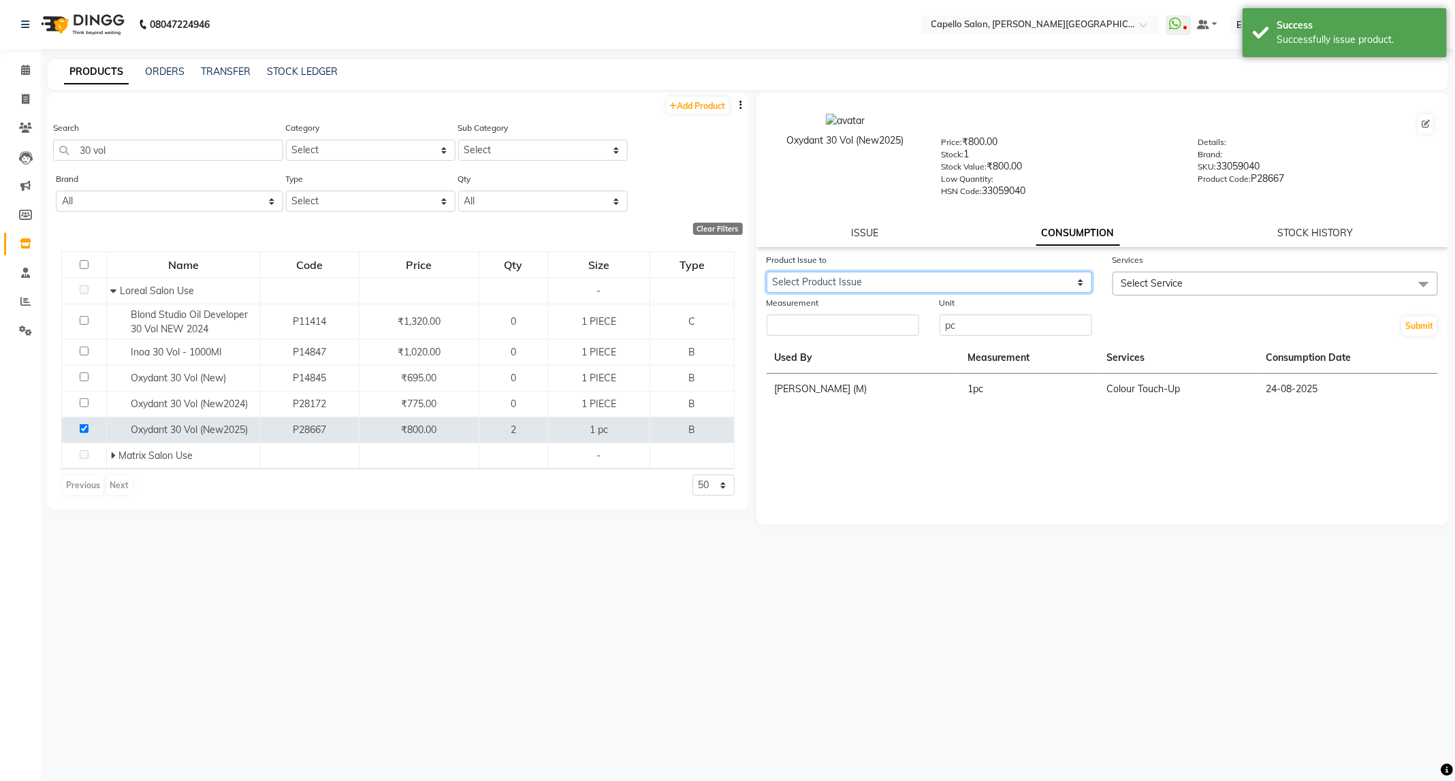
click at [1056, 287] on select "Select Product Issue 2025-10-04, Issued to: ADMIN, Balance: 1" at bounding box center [929, 282] width 325 height 21
click at [767, 272] on select "Select Product Issue 2025-10-04, Issued to: ADMIN, Balance: 1" at bounding box center [929, 282] width 325 height 21
click at [1328, 278] on span "Select Service" at bounding box center [1275, 284] width 325 height 24
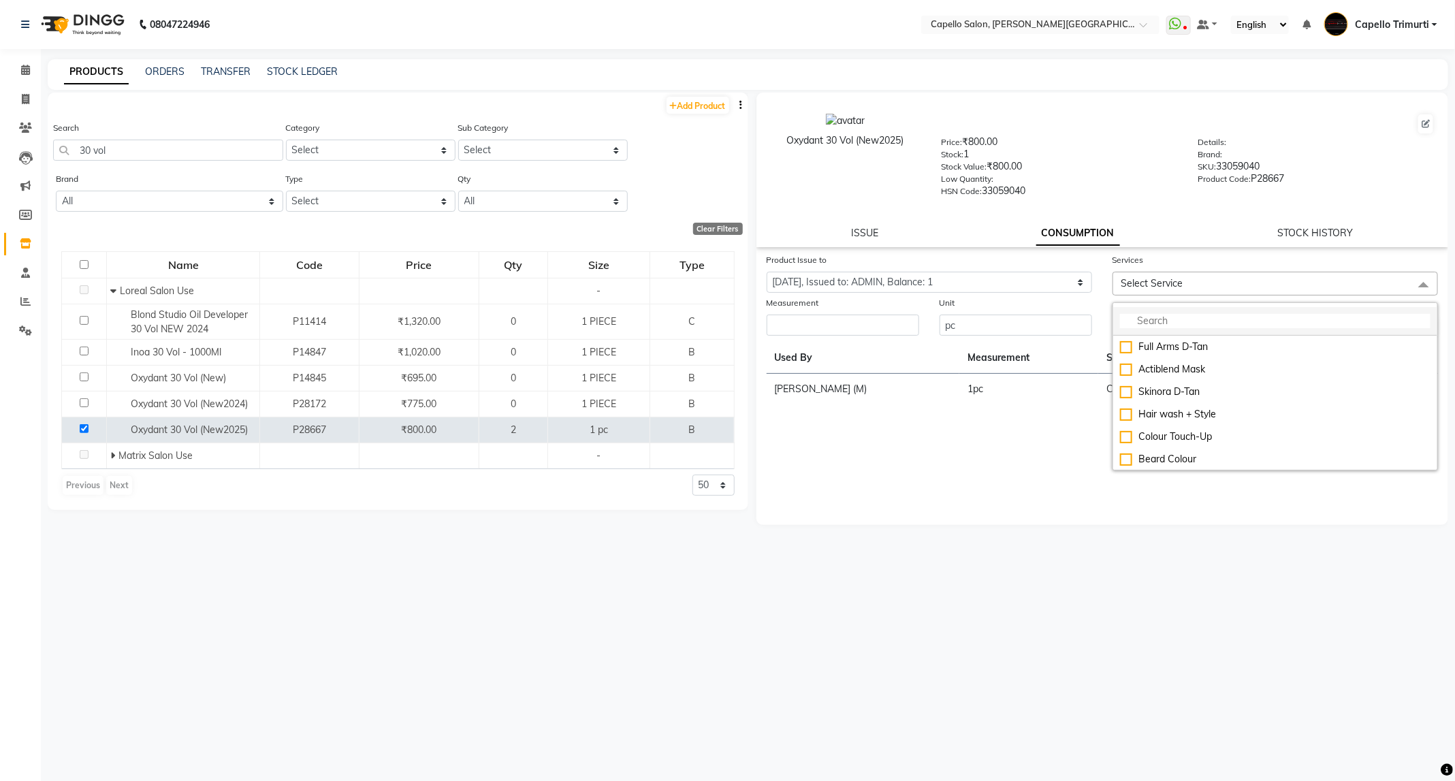
click at [1237, 319] on input "multiselect-search" at bounding box center [1275, 321] width 311 height 14
click at [1181, 390] on div "Global Colour (F)" at bounding box center [1275, 392] width 311 height 14
click at [856, 319] on input "number" at bounding box center [843, 329] width 153 height 21
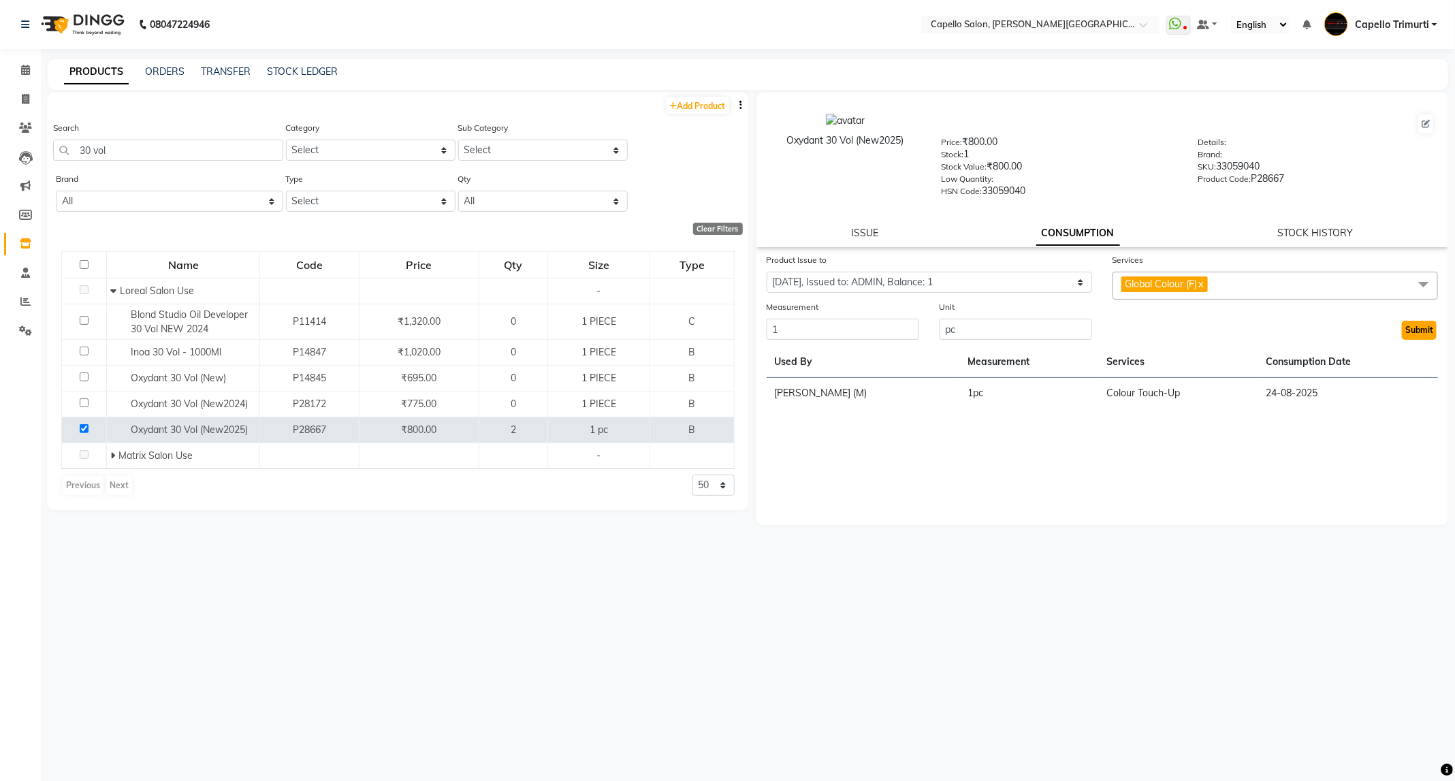
click at [1412, 323] on button "Submit" at bounding box center [1419, 330] width 35 height 19
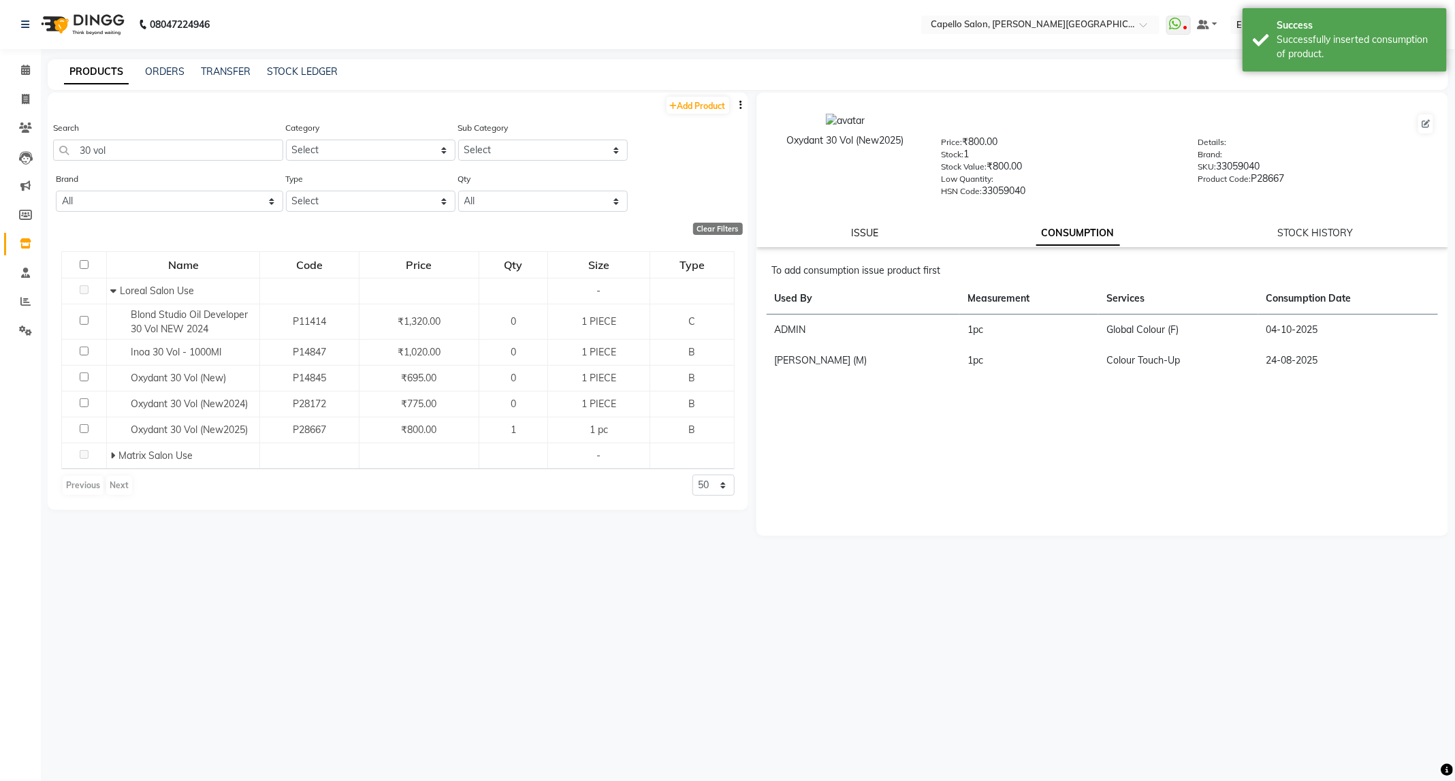
click at [864, 229] on link "ISSUE" at bounding box center [864, 233] width 27 height 12
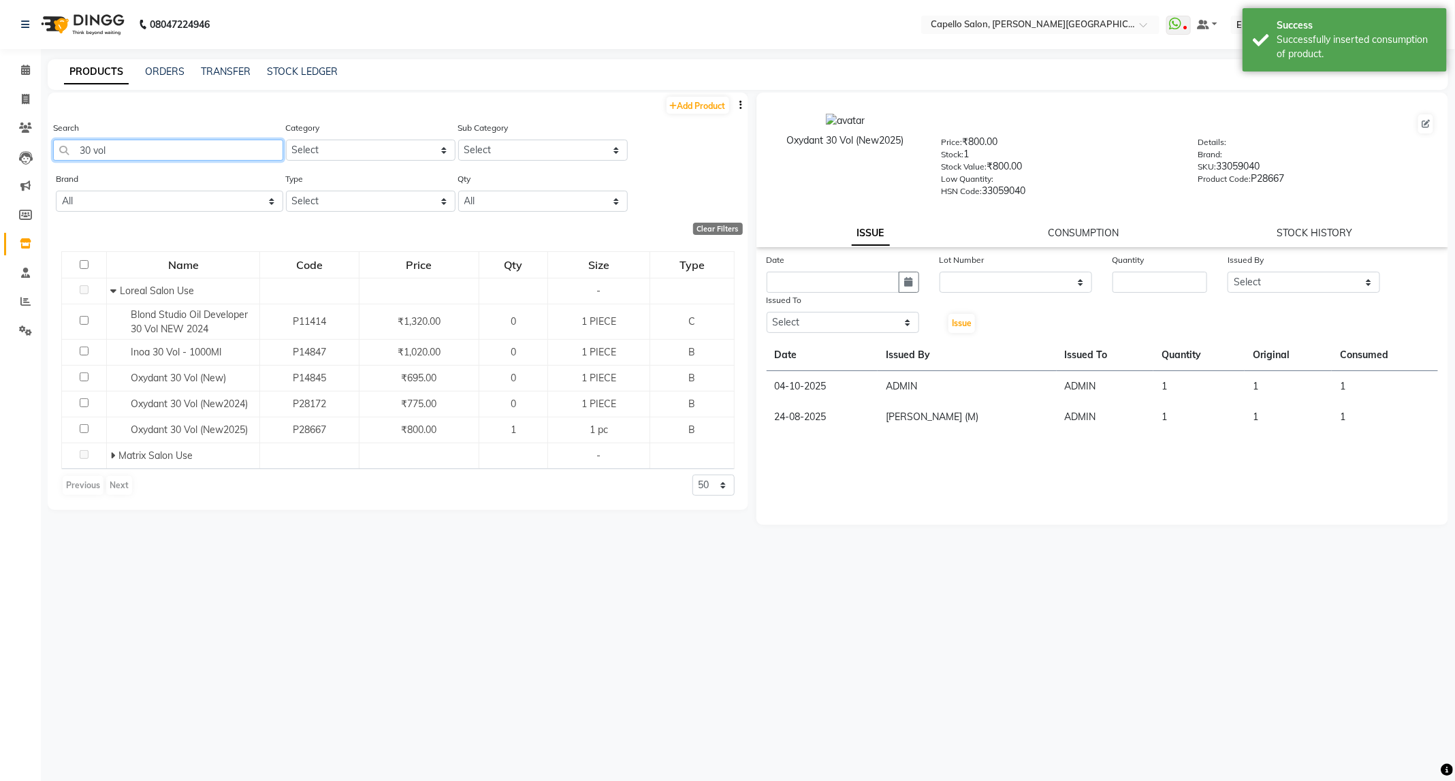
drag, startPoint x: 161, startPoint y: 148, endPoint x: 46, endPoint y: 161, distance: 116.6
click at [46, 161] on main "PRODUCTS ORDERS TRANSFER STOCK LEDGER Add Product Search 30 vol Category Select…" at bounding box center [748, 424] width 1414 height 731
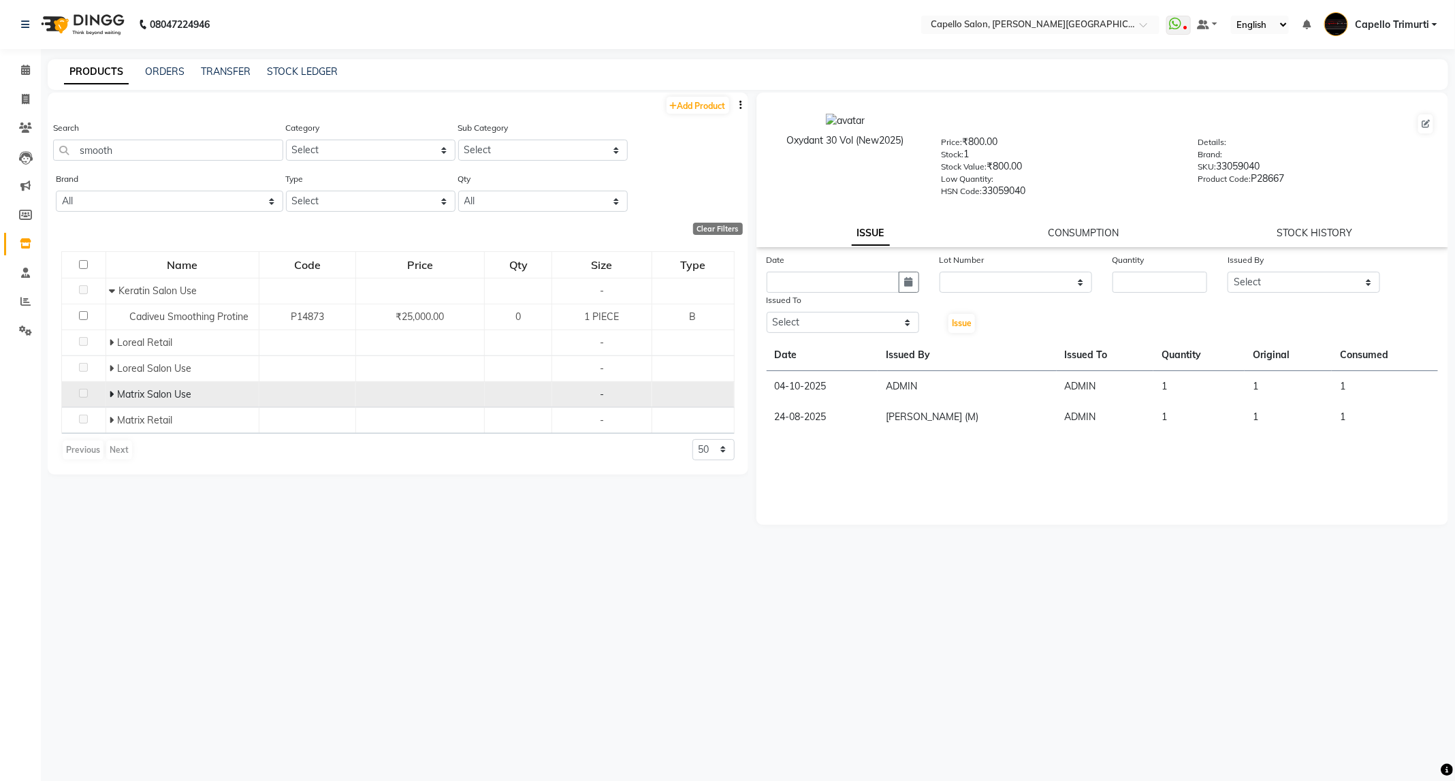
click at [112, 393] on icon at bounding box center [111, 395] width 5 height 10
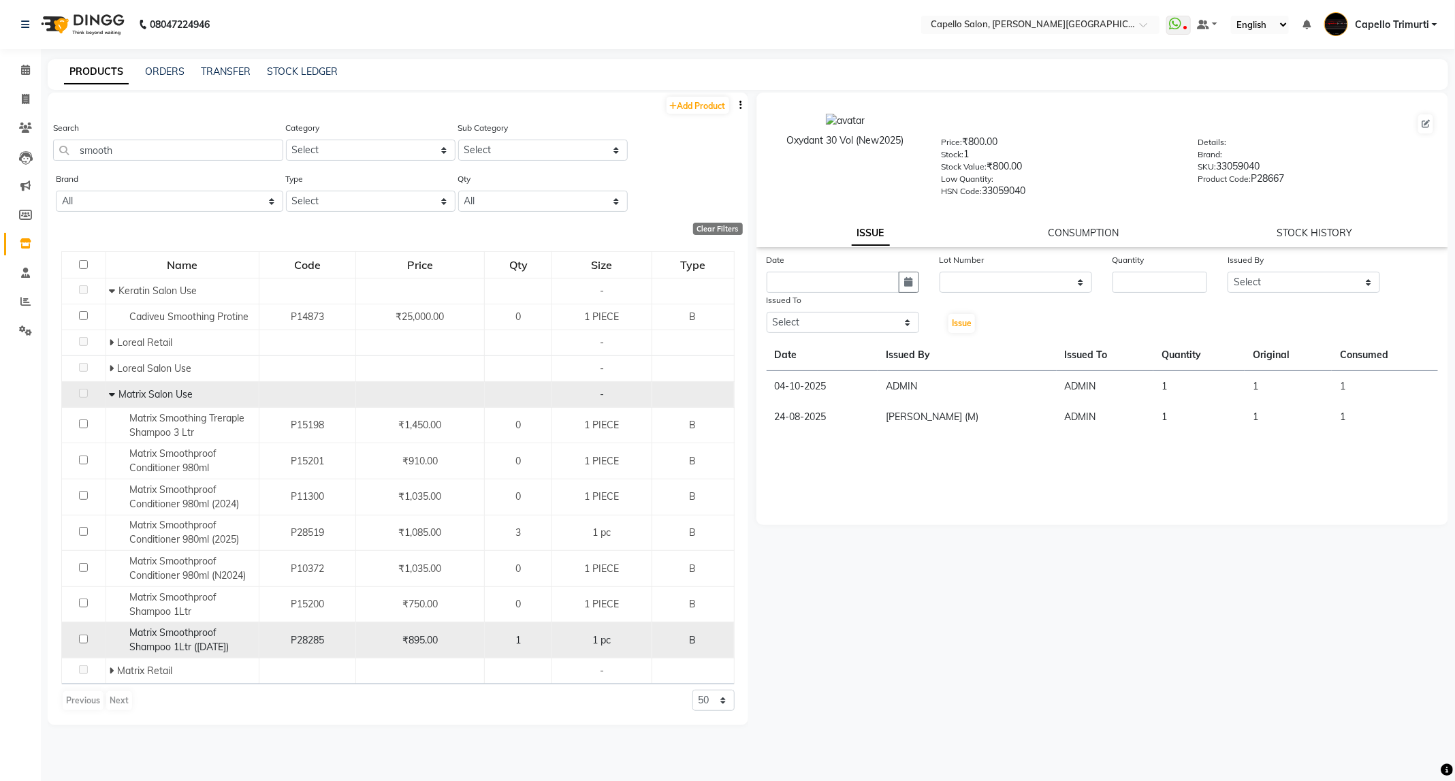
click at [82, 640] on input "checkbox" at bounding box center [83, 639] width 9 height 9
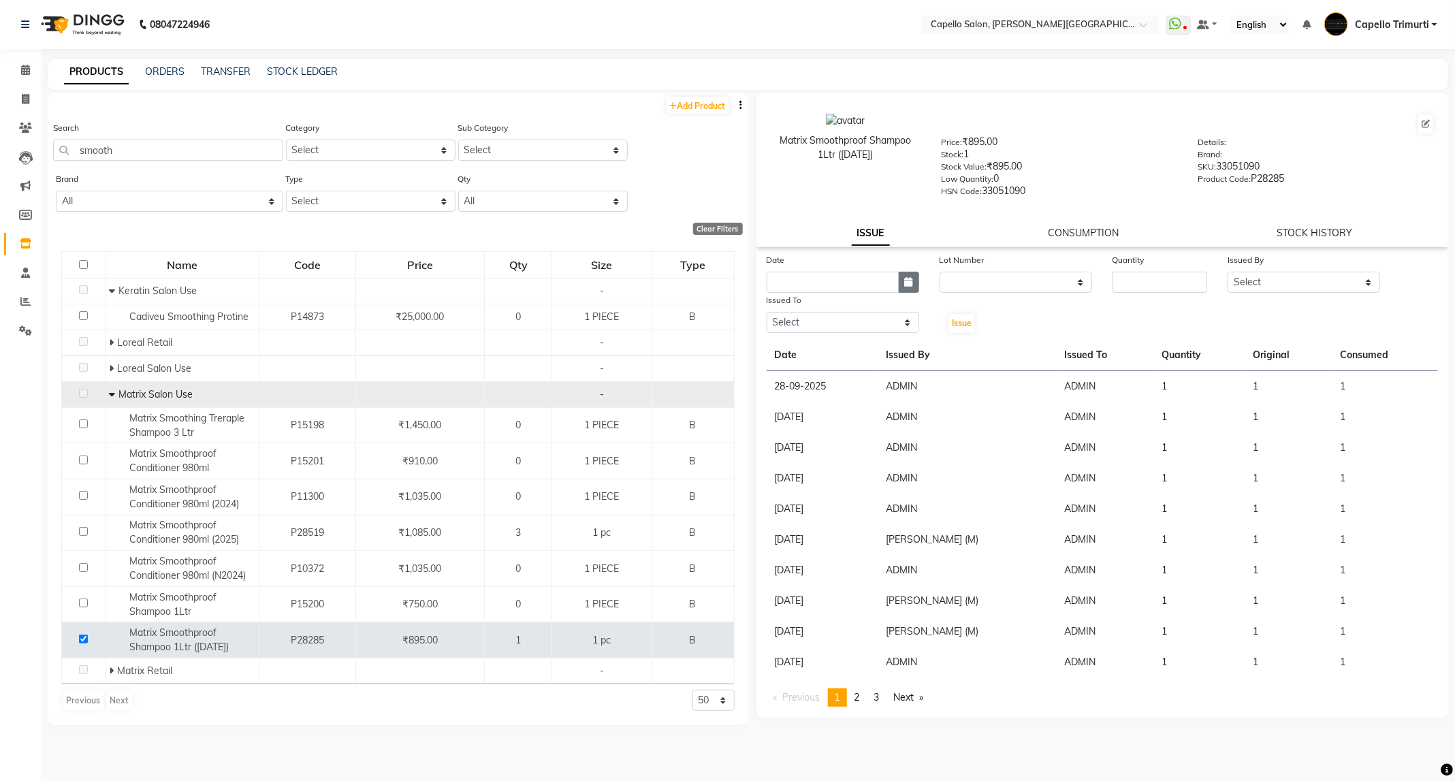
click at [906, 279] on icon "button" at bounding box center [909, 282] width 8 height 10
click at [891, 352] on div "4" at bounding box center [890, 353] width 22 height 22
click at [1038, 282] on select "None" at bounding box center [1016, 282] width 153 height 21
click at [940, 272] on select "None" at bounding box center [1016, 282] width 153 height 21
click at [1151, 283] on input "number" at bounding box center [1160, 282] width 95 height 21
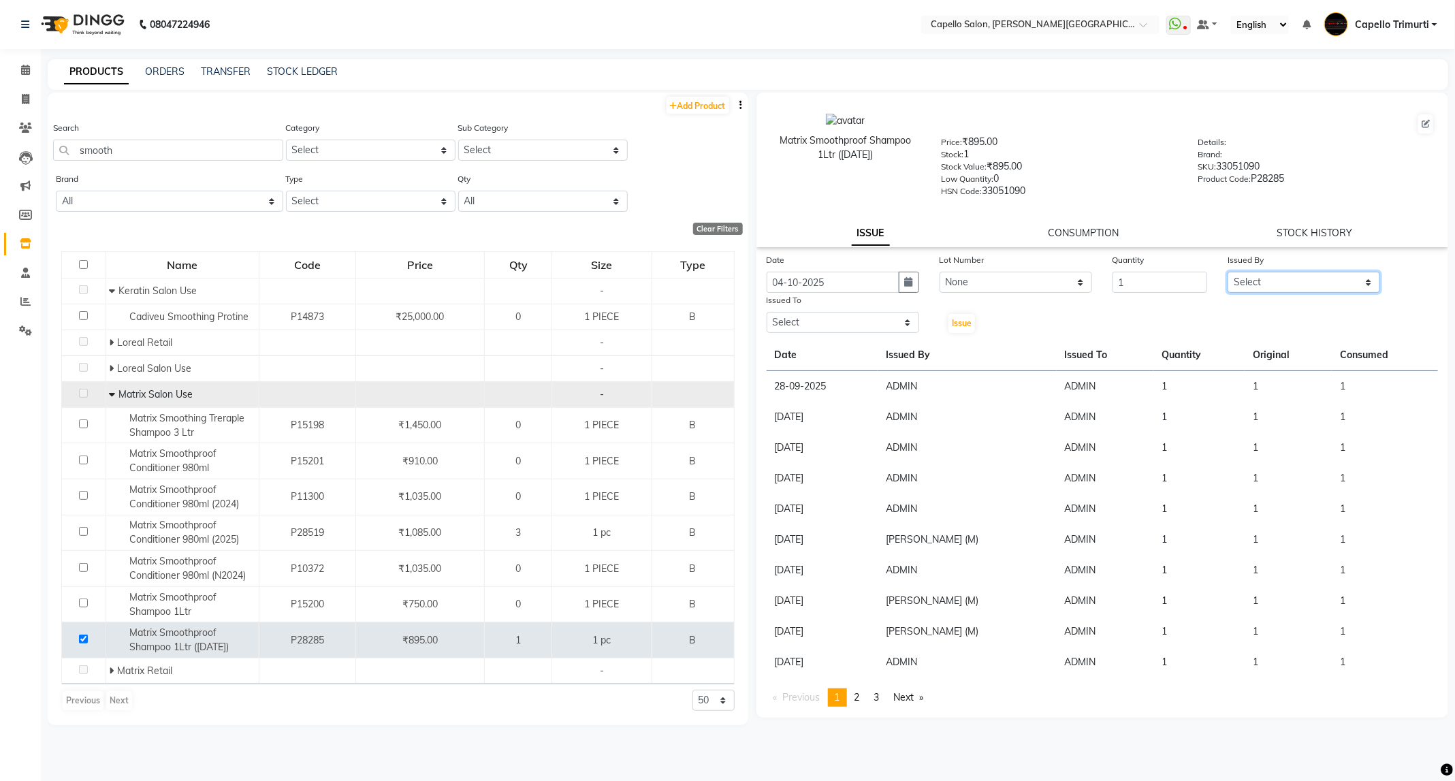
click at [1331, 283] on select "Select ADMIN ANKUSH B Capello Trimurti Dushyant barsagade Kristee Raut (M) Nare…" at bounding box center [1304, 282] width 153 height 21
click at [1228, 272] on select "Select ADMIN ANKUSH B Capello Trimurti Dushyant barsagade Kristee Raut (M) Nare…" at bounding box center [1304, 282] width 153 height 21
click at [855, 313] on select "Select ADMIN ANKUSH B Capello Trimurti Dushyant barsagade Kristee Raut (M) Nare…" at bounding box center [843, 322] width 153 height 21
click at [767, 312] on select "Select ADMIN ANKUSH B Capello Trimurti Dushyant barsagade Kristee Raut (M) Nare…" at bounding box center [843, 322] width 153 height 21
click at [946, 325] on div "Issue" at bounding box center [958, 314] width 58 height 42
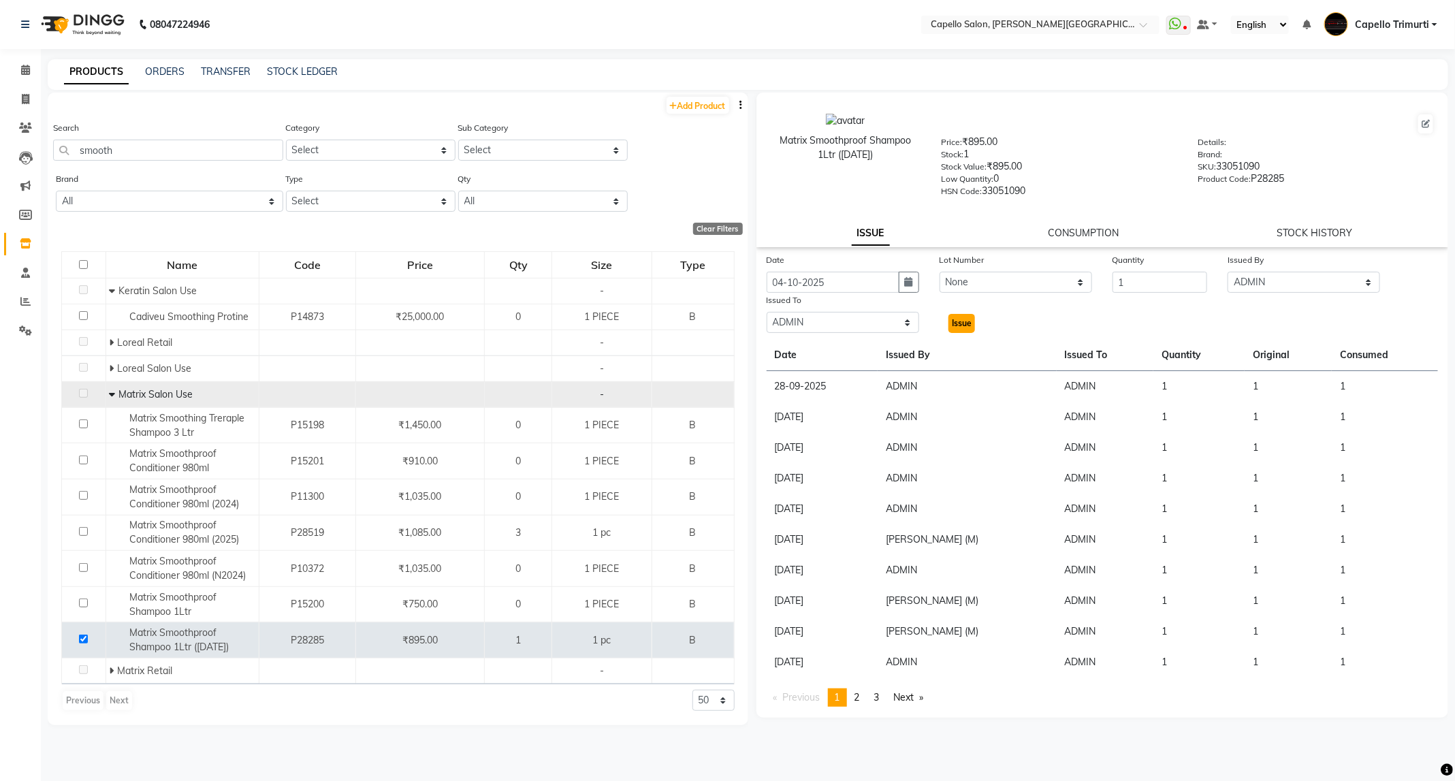
click at [961, 319] on span "Issue" at bounding box center [962, 323] width 20 height 10
click at [1059, 227] on link "CONSUMPTION" at bounding box center [1083, 233] width 71 height 12
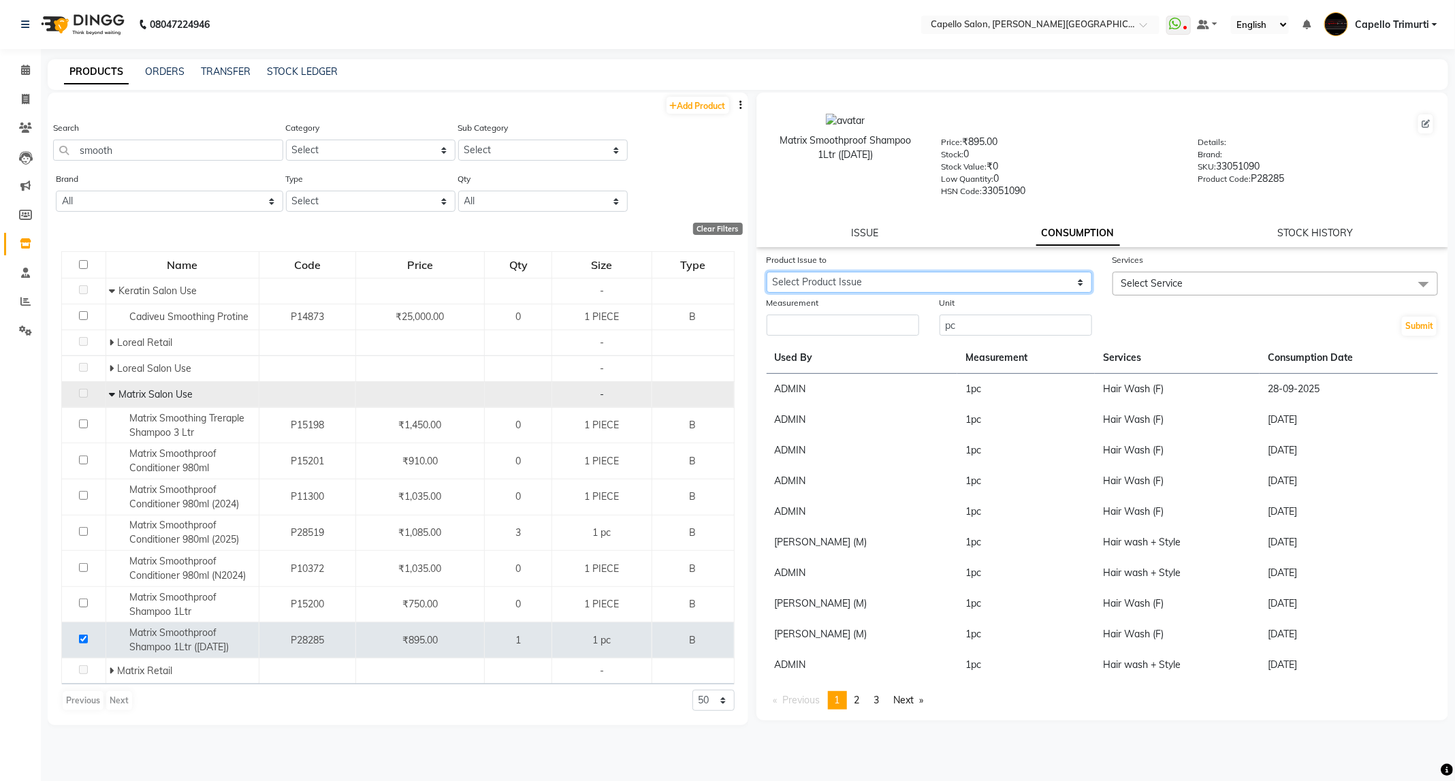
click at [1063, 284] on select "Select Product Issue 2025-10-04, Issued to: ADMIN, Balance: 1" at bounding box center [929, 282] width 325 height 21
click at [767, 272] on select "Select Product Issue 2025-10-04, Issued to: ADMIN, Balance: 1" at bounding box center [929, 282] width 325 height 21
click at [1211, 266] on div "Services" at bounding box center [1275, 262] width 325 height 19
click at [1215, 288] on span "Select Service" at bounding box center [1275, 284] width 325 height 24
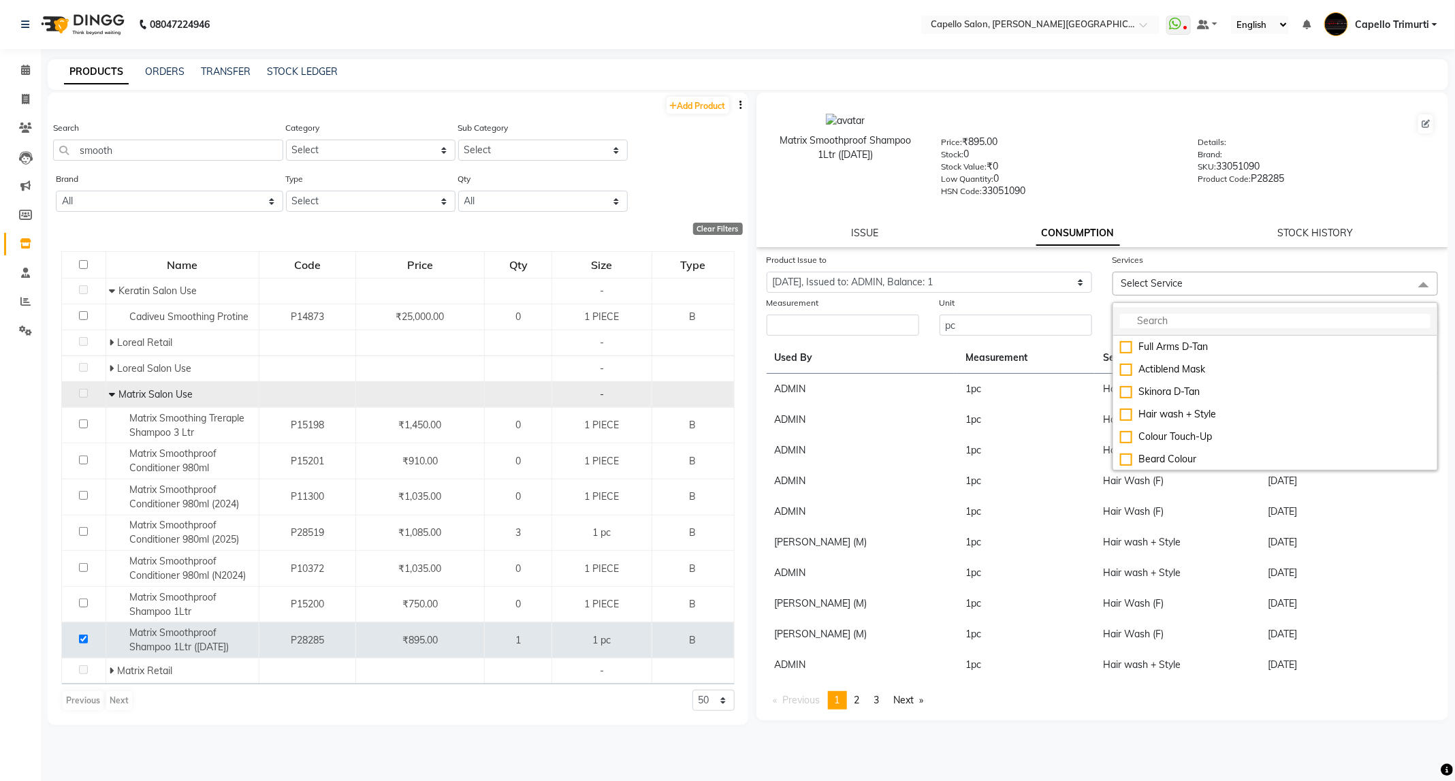
click at [1202, 314] on input "multiselect-search" at bounding box center [1275, 321] width 311 height 14
click at [1205, 422] on div "Hair Wash (F)" at bounding box center [1275, 429] width 311 height 14
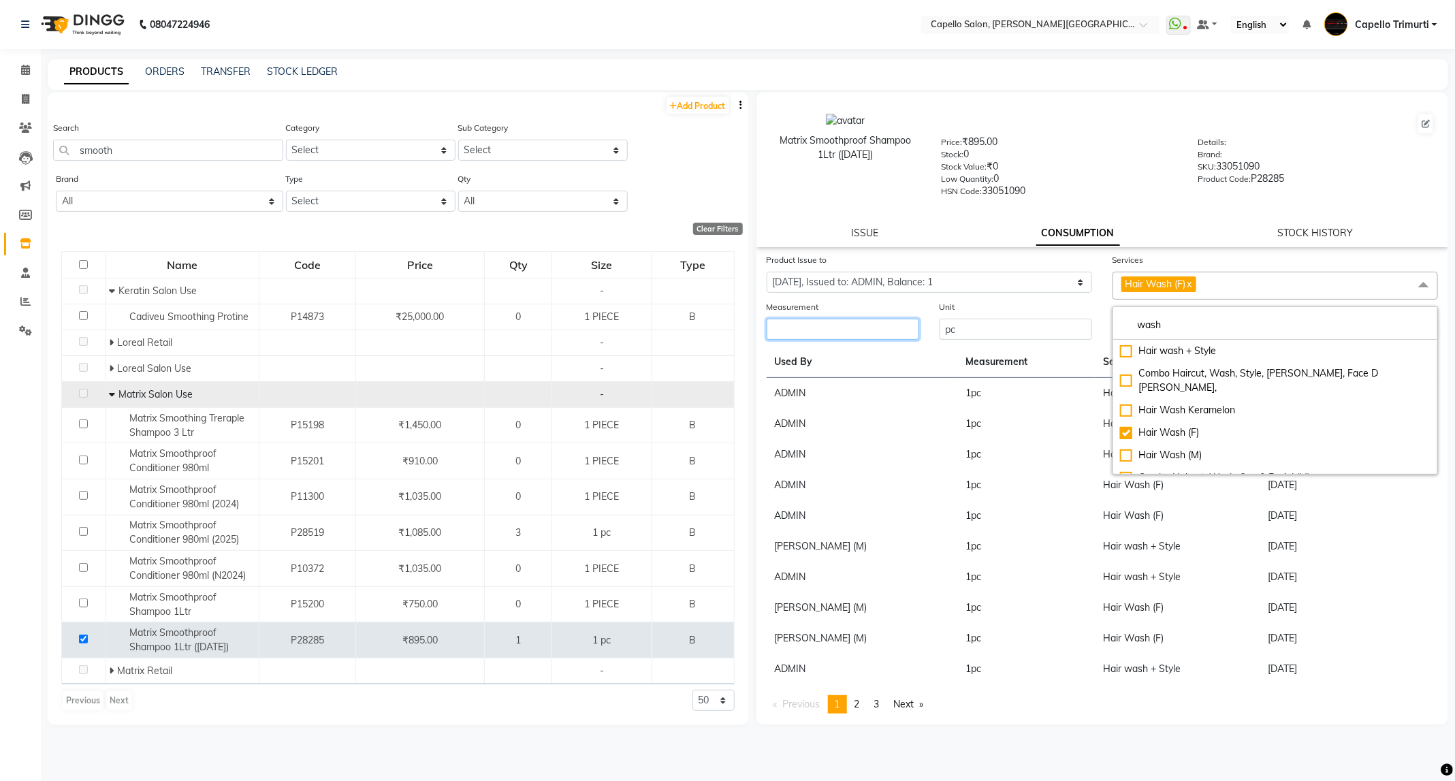
click at [866, 334] on input "number" at bounding box center [843, 329] width 153 height 21
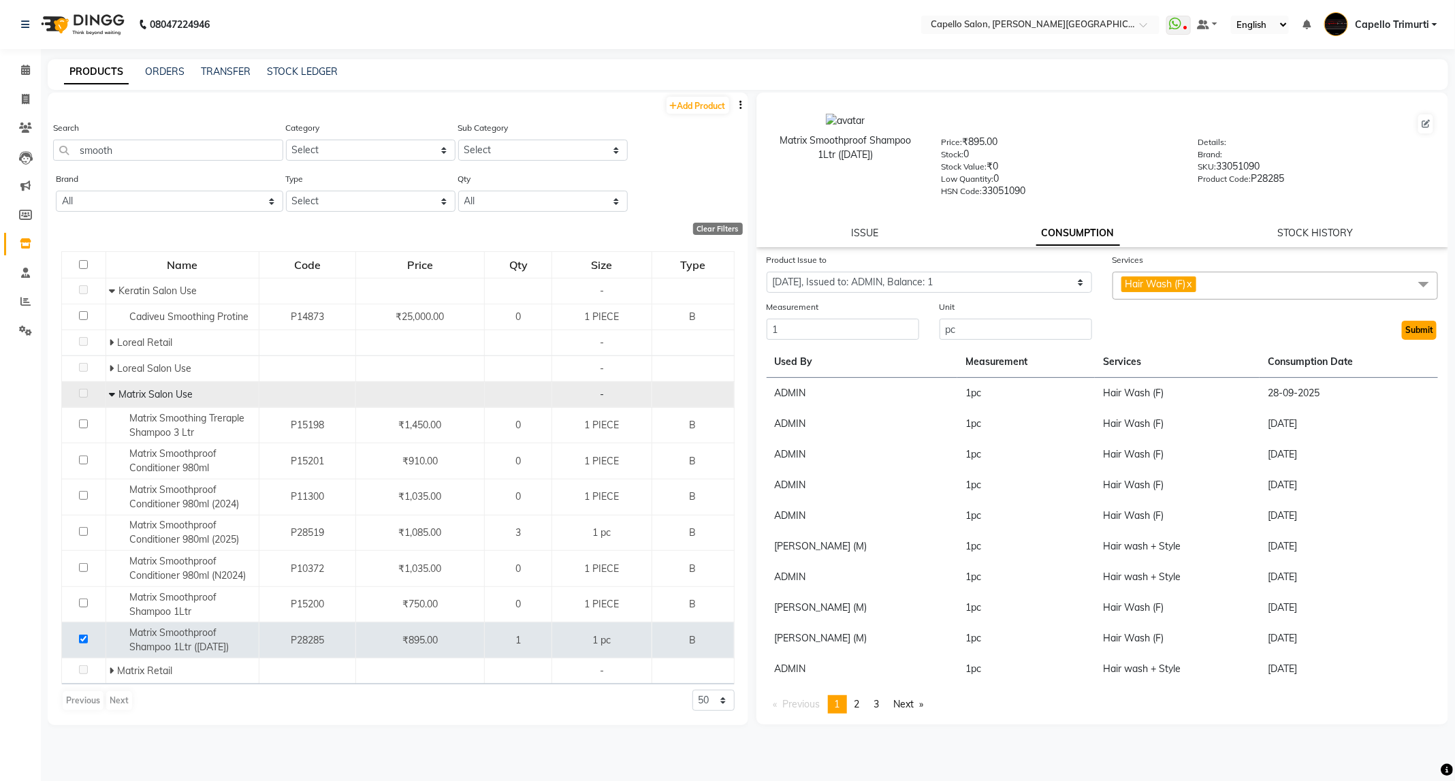
click at [1428, 334] on button "Submit" at bounding box center [1419, 330] width 35 height 19
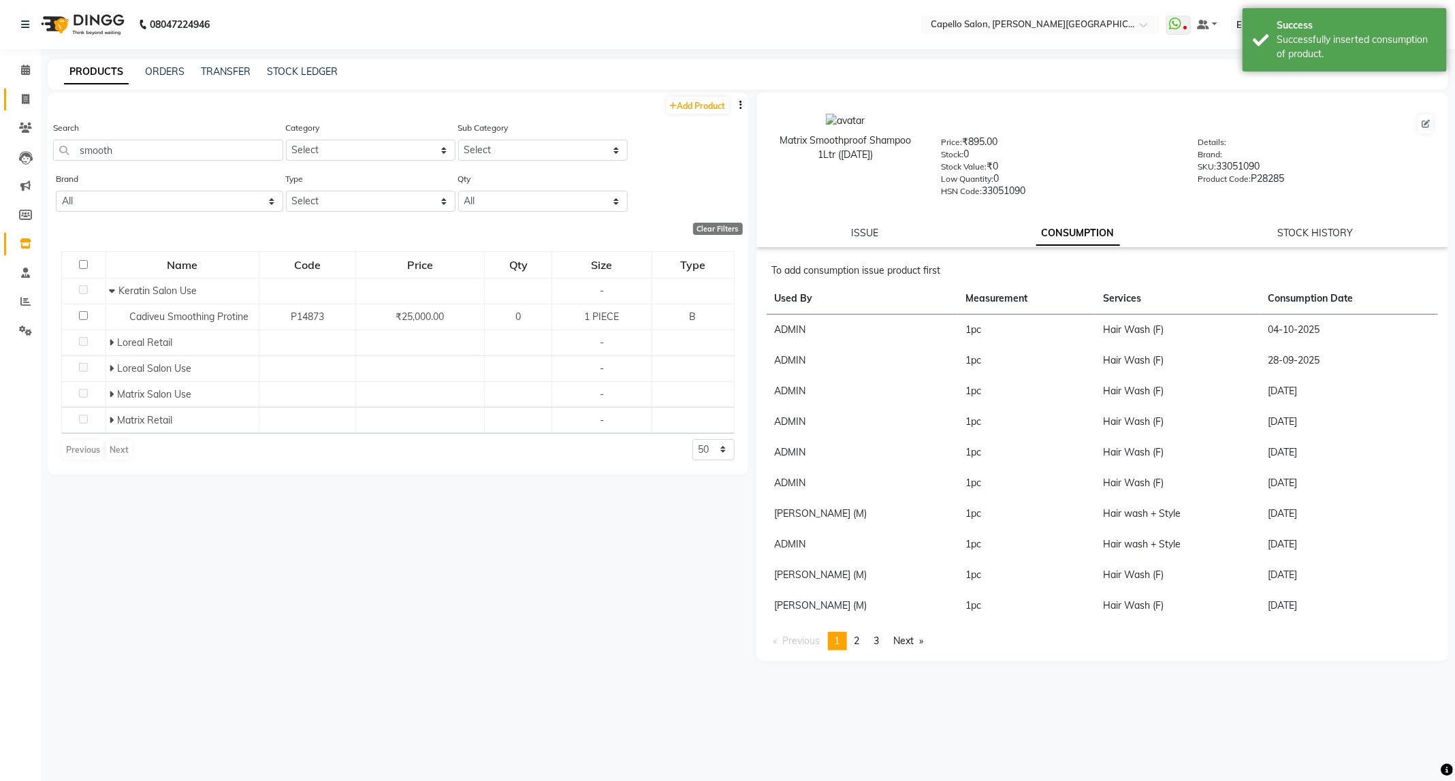
click at [23, 107] on link "Invoice" at bounding box center [20, 100] width 33 height 22
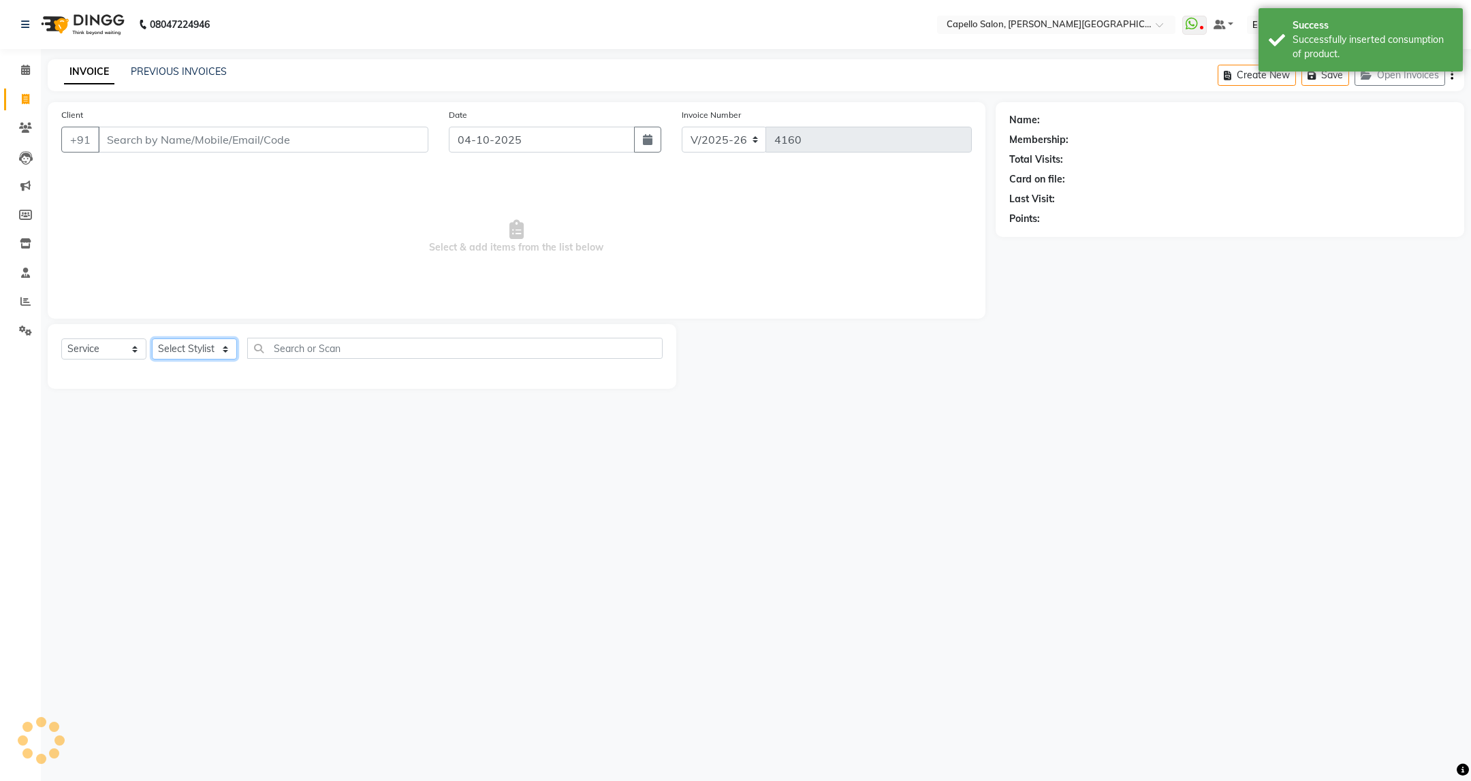
click at [212, 348] on select "Select Stylist" at bounding box center [194, 348] width 85 height 21
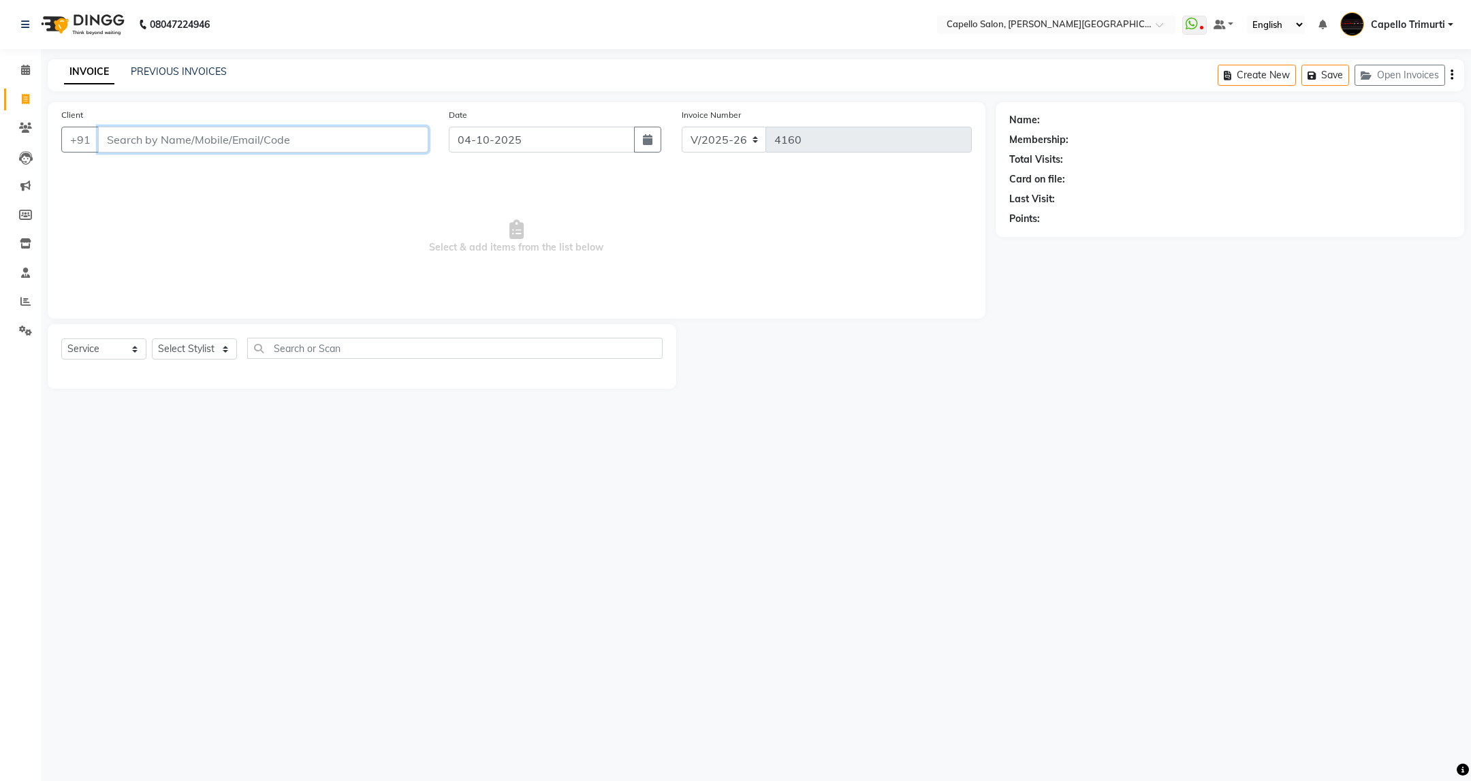
click at [219, 139] on input "Client" at bounding box center [263, 140] width 330 height 26
click at [402, 133] on span "Add Client" at bounding box center [393, 140] width 54 height 14
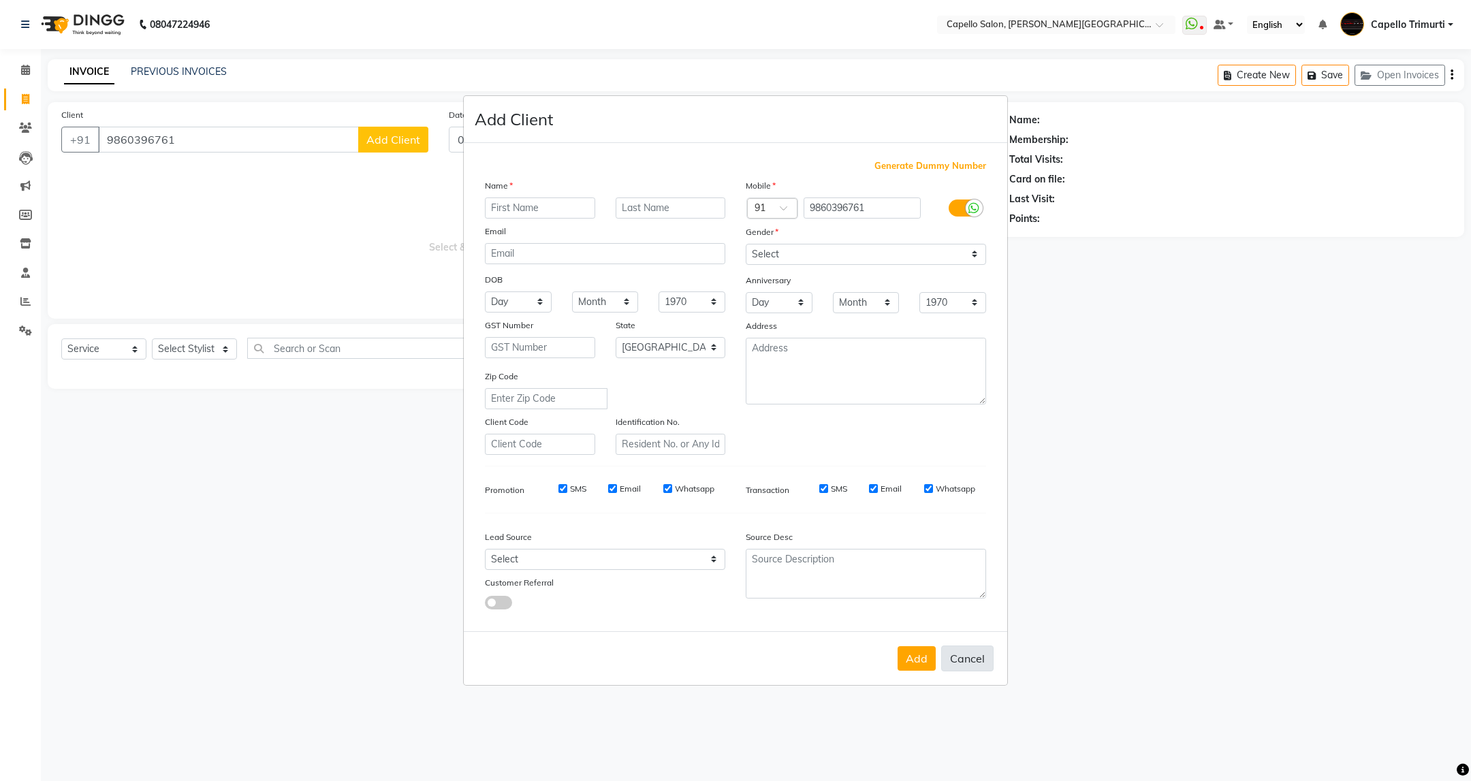
click at [975, 660] on button "Cancel" at bounding box center [967, 659] width 52 height 26
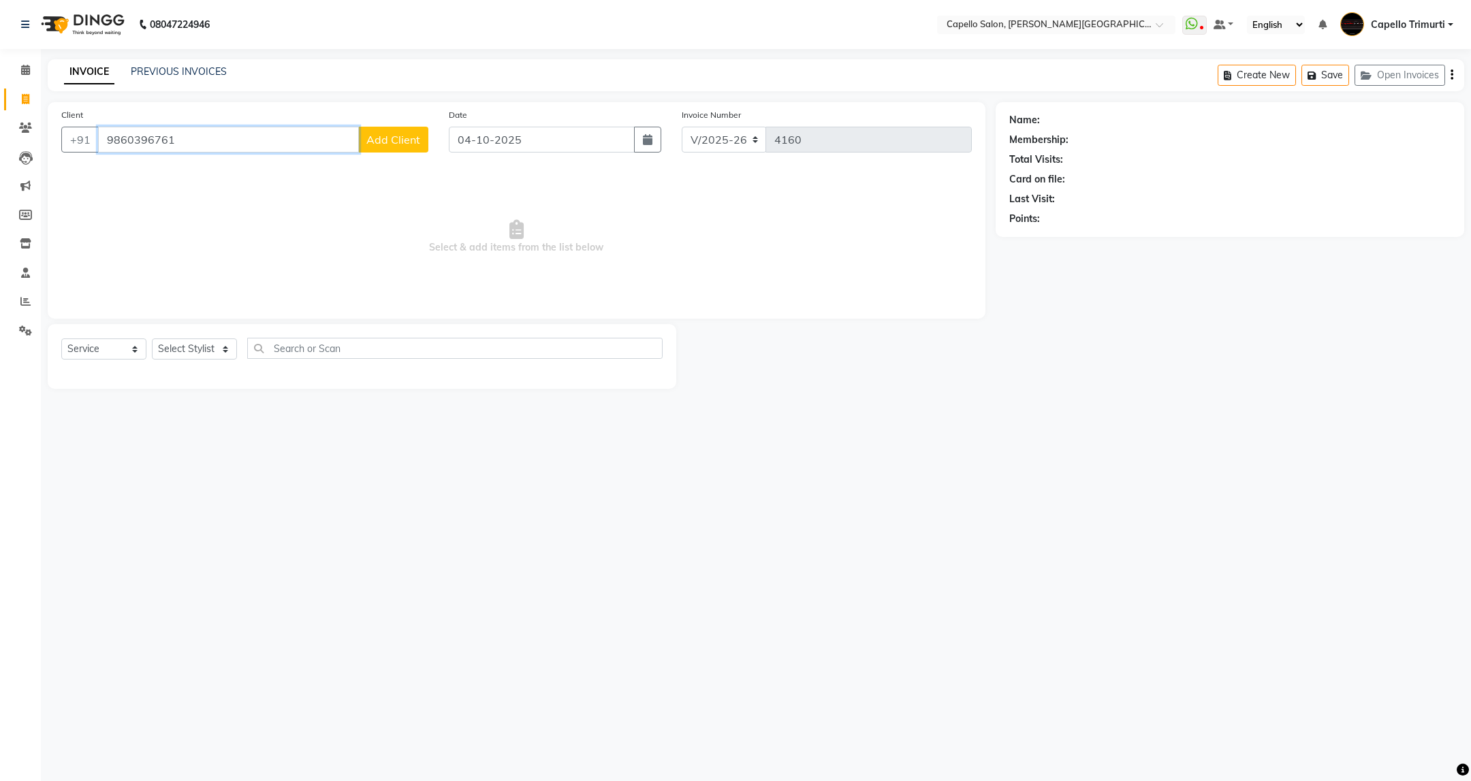
drag, startPoint x: 215, startPoint y: 141, endPoint x: 78, endPoint y: 185, distance: 144.3
click at [78, 185] on div "Client +91 9860396761 Add Client Date 04-10-2025 Invoice Number V/2025 V/2025-2…" at bounding box center [517, 210] width 938 height 217
click at [211, 366] on div "Select Service Product Membership Package Voucher Prepaid Gift Card Select Styl…" at bounding box center [361, 358] width 601 height 32
click at [221, 353] on select "Select Stylist ADMIN [PERSON_NAME] [PERSON_NAME] [PERSON_NAME] [PERSON_NAME] (M…" at bounding box center [194, 353] width 85 height 21
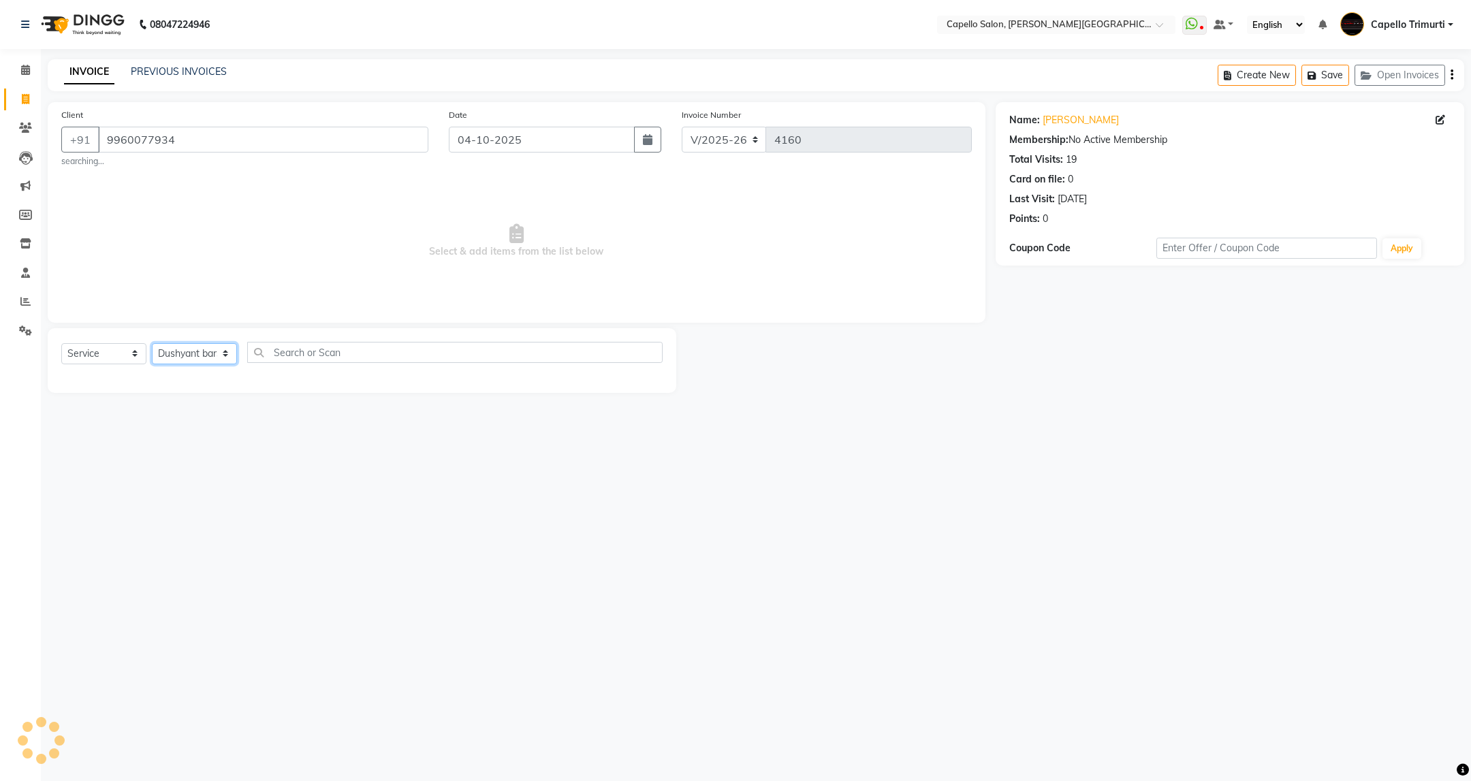
click at [152, 344] on select "Select Stylist ADMIN [PERSON_NAME] [PERSON_NAME] [PERSON_NAME] [PERSON_NAME] (M…" at bounding box center [194, 353] width 85 height 21
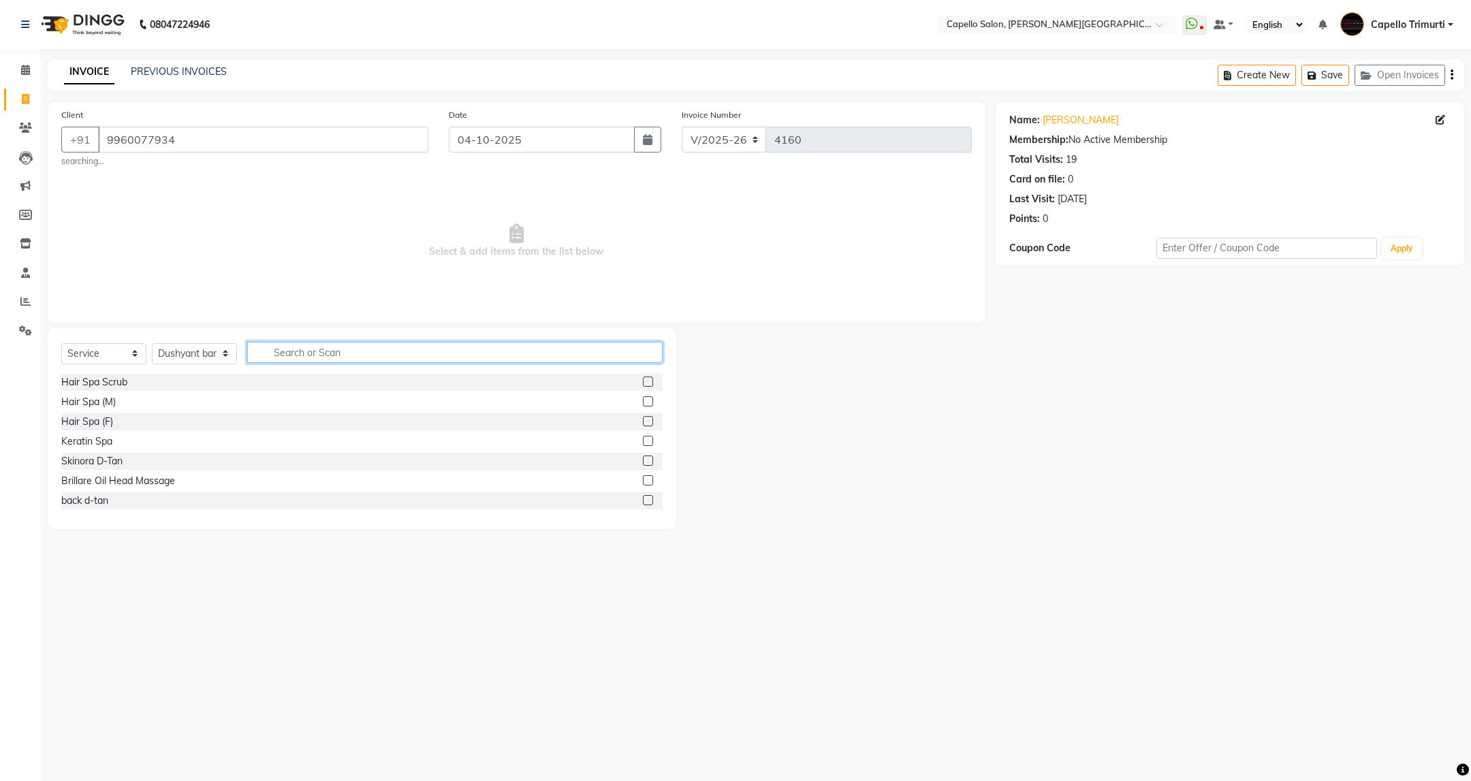
click at [356, 352] on input "text" at bounding box center [454, 352] width 415 height 21
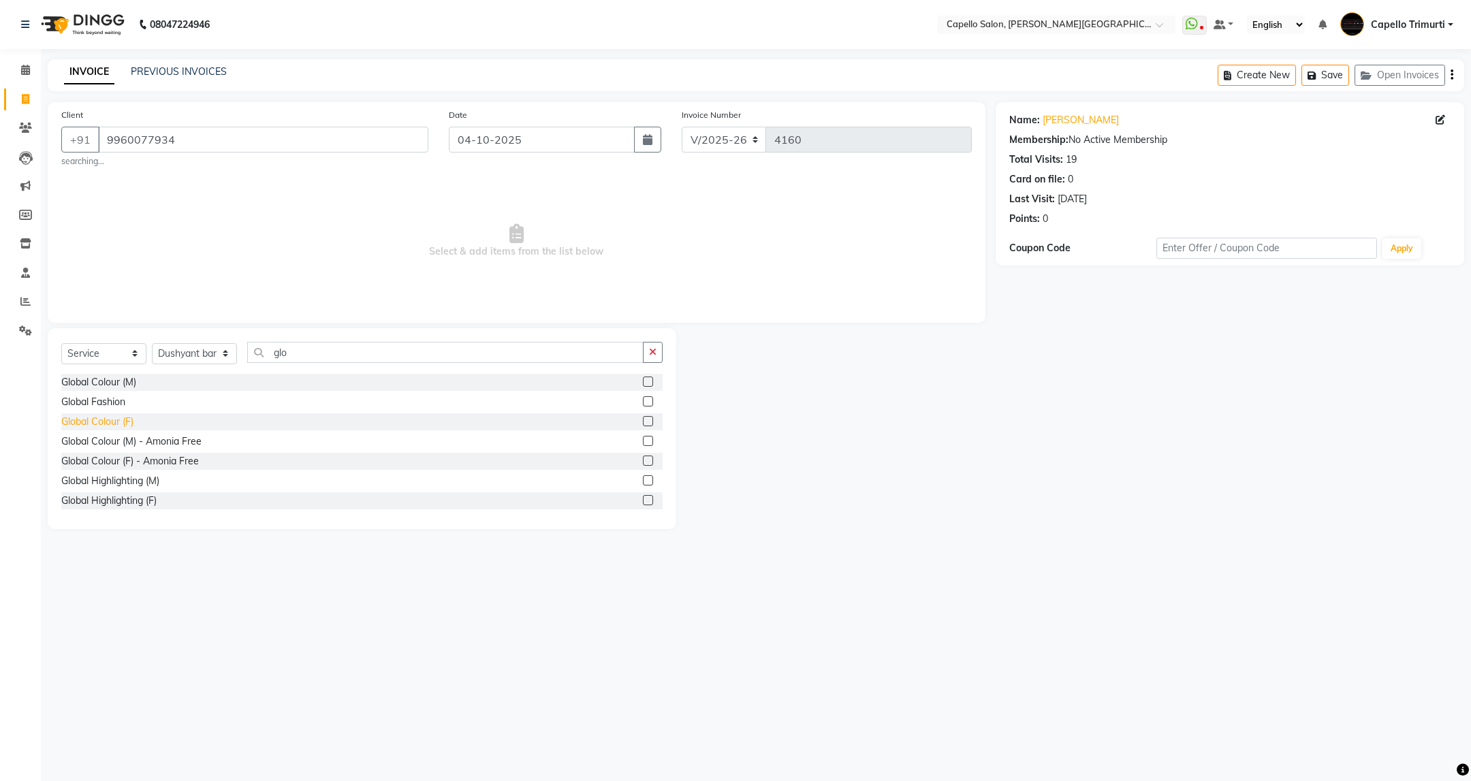
click at [113, 427] on div "Global Colour (F)" at bounding box center [97, 422] width 72 height 14
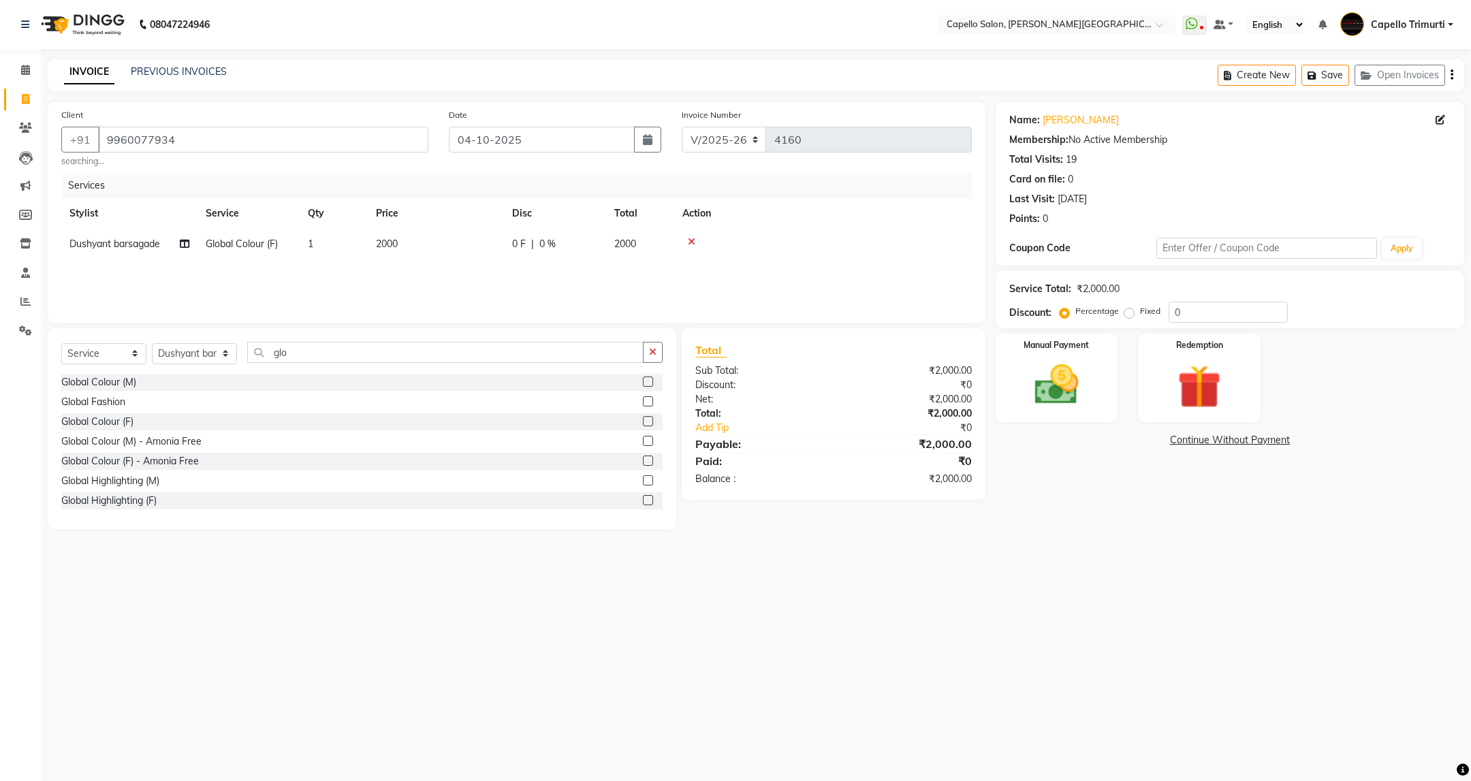
click at [454, 252] on td "2000" at bounding box center [436, 244] width 136 height 31
drag, startPoint x: 488, startPoint y: 249, endPoint x: 383, endPoint y: 278, distance: 109.4
click at [383, 278] on tr "ADMIN ANKUSH B Capello Trimurti Dushyant barsagade Kristee Raut (M) Naresh Khai…" at bounding box center [516, 255] width 910 height 52
click at [1070, 402] on img at bounding box center [1056, 385] width 74 height 52
click at [1226, 438] on span "CASH" at bounding box center [1214, 441] width 29 height 16
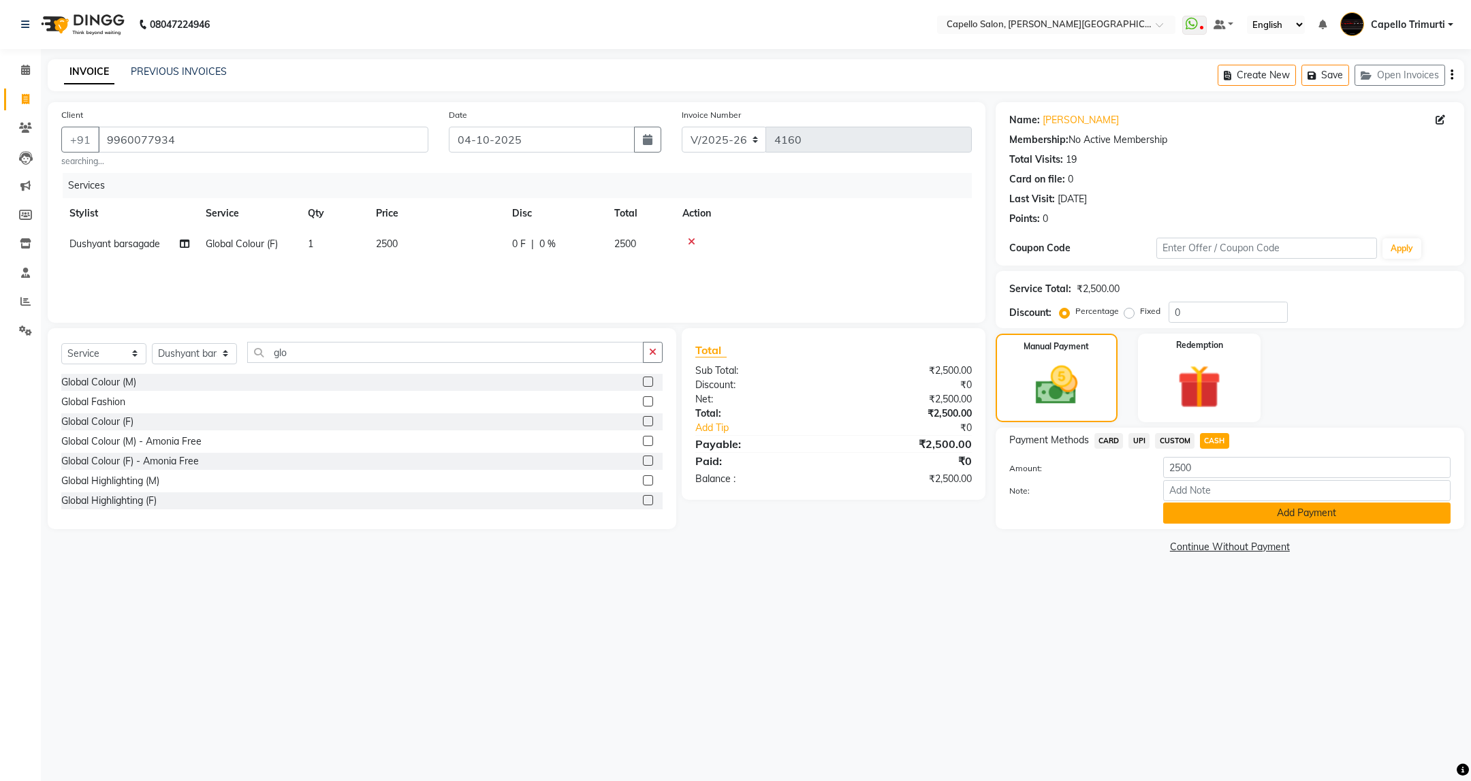
click at [1246, 517] on button "Add Payment" at bounding box center [1306, 513] width 287 height 21
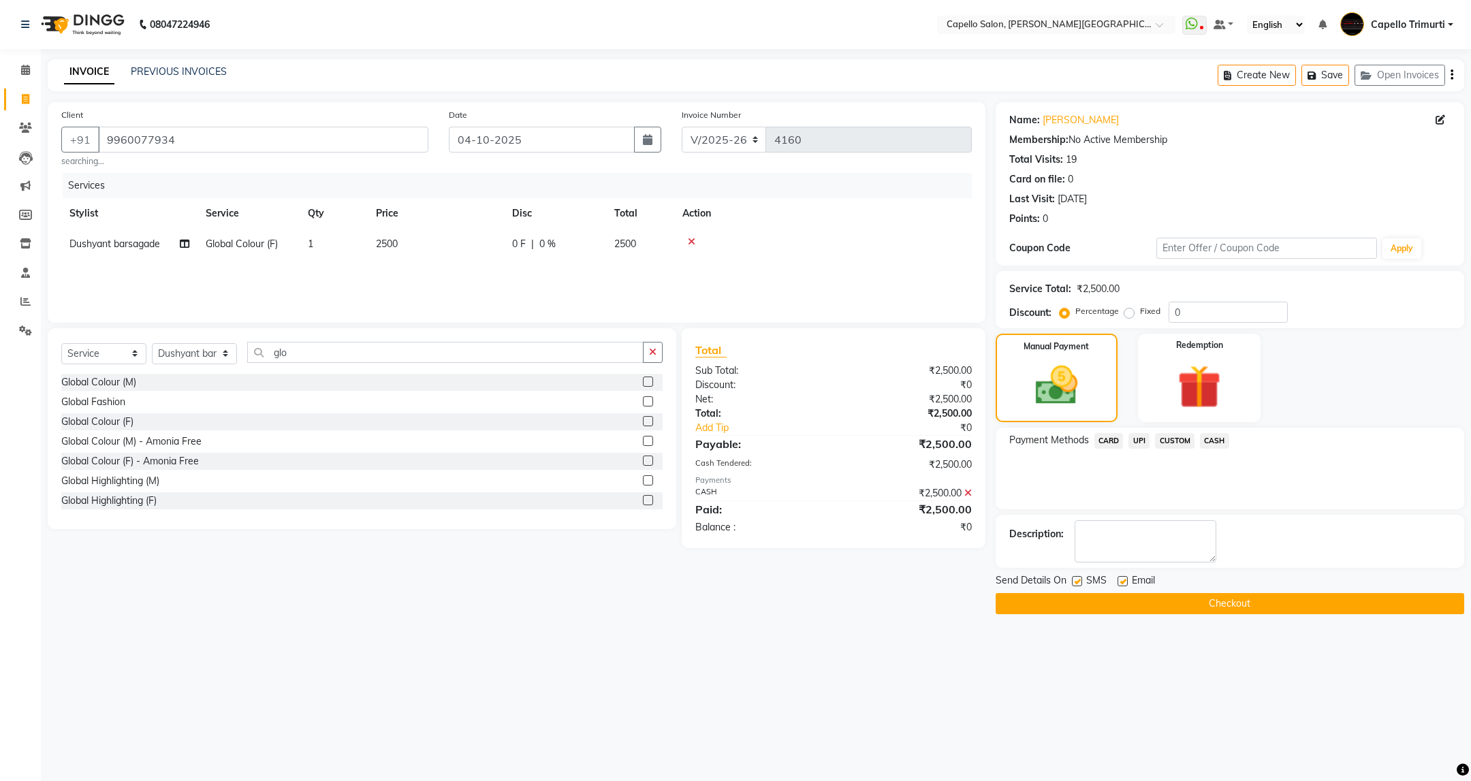
click at [1244, 599] on button "Checkout" at bounding box center [1230, 603] width 468 height 21
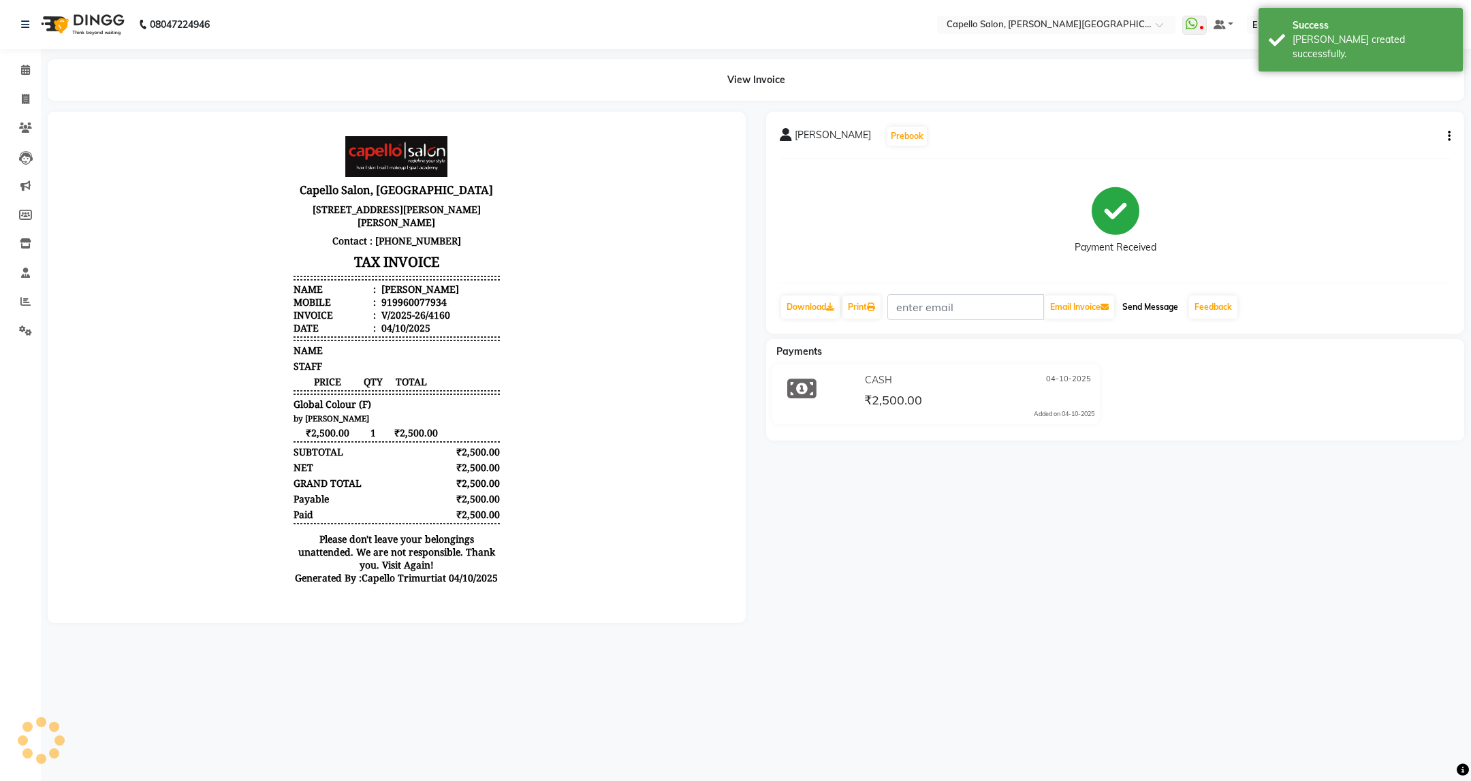
click at [1183, 311] on button "Send Message" at bounding box center [1150, 307] width 67 height 23
drag, startPoint x: 25, startPoint y: 107, endPoint x: 27, endPoint y: 100, distance: 7.3
click at [25, 107] on link "Invoice" at bounding box center [20, 100] width 33 height 22
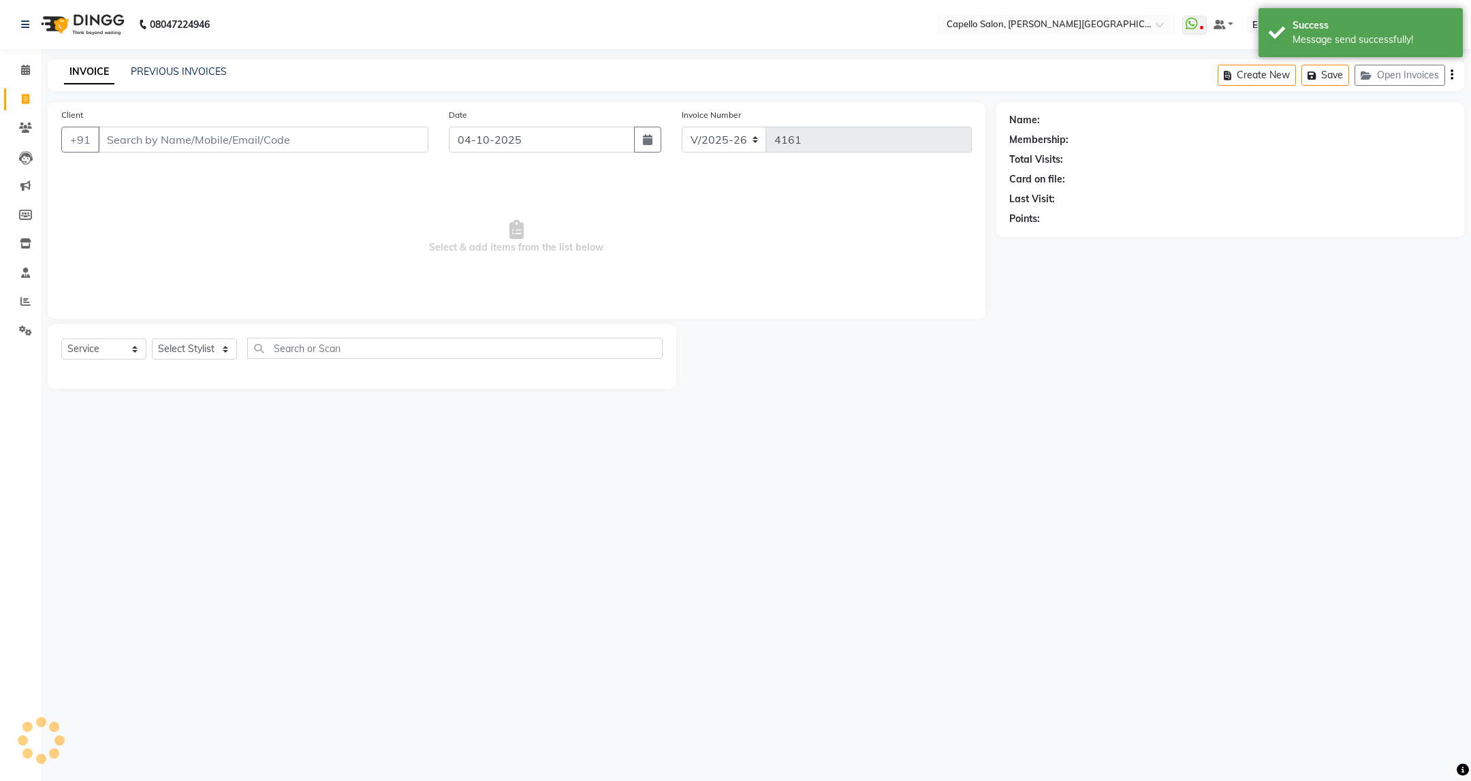
click at [154, 78] on div "PREVIOUS INVOICES" at bounding box center [179, 72] width 96 height 14
click at [160, 69] on link "PREVIOUS INVOICES" at bounding box center [179, 71] width 96 height 12
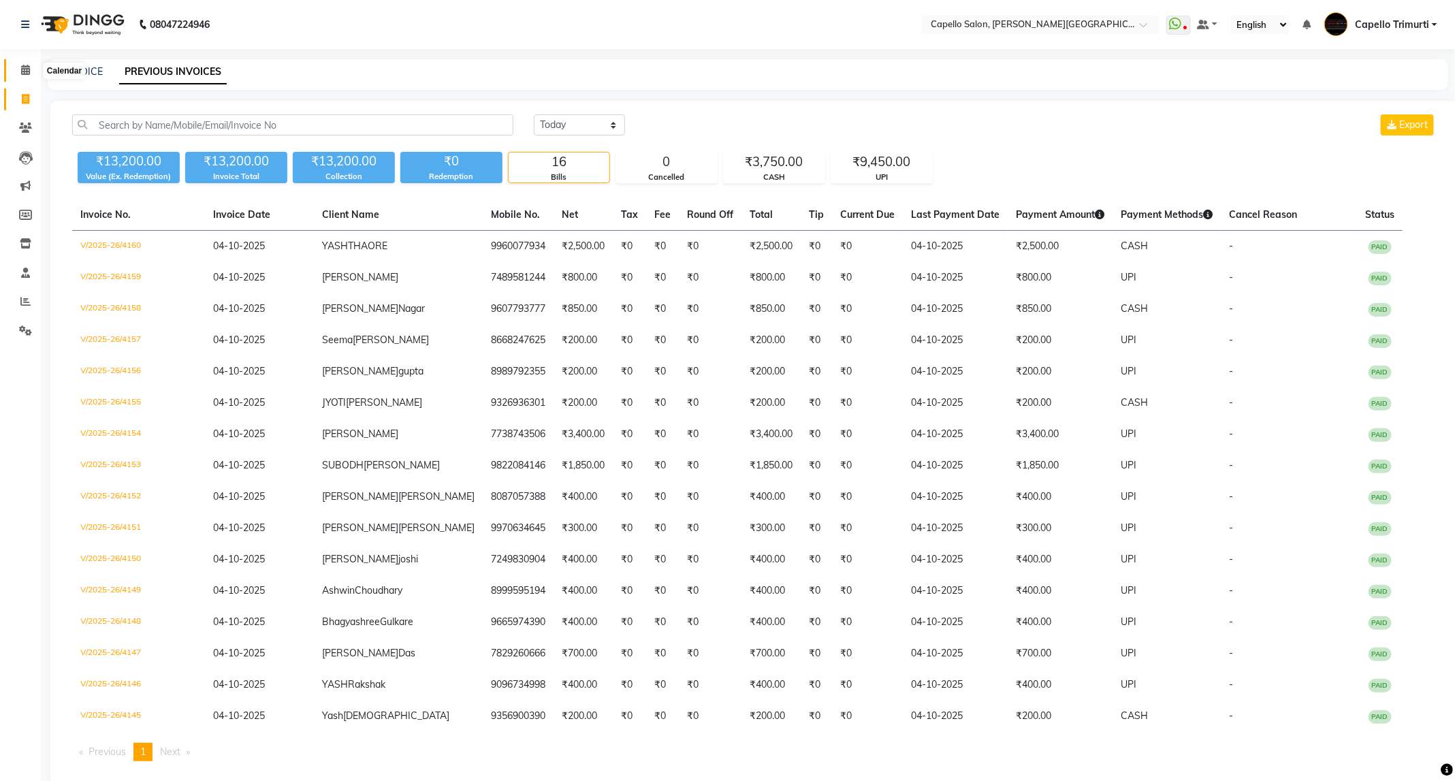
click at [18, 71] on span at bounding box center [26, 71] width 24 height 16
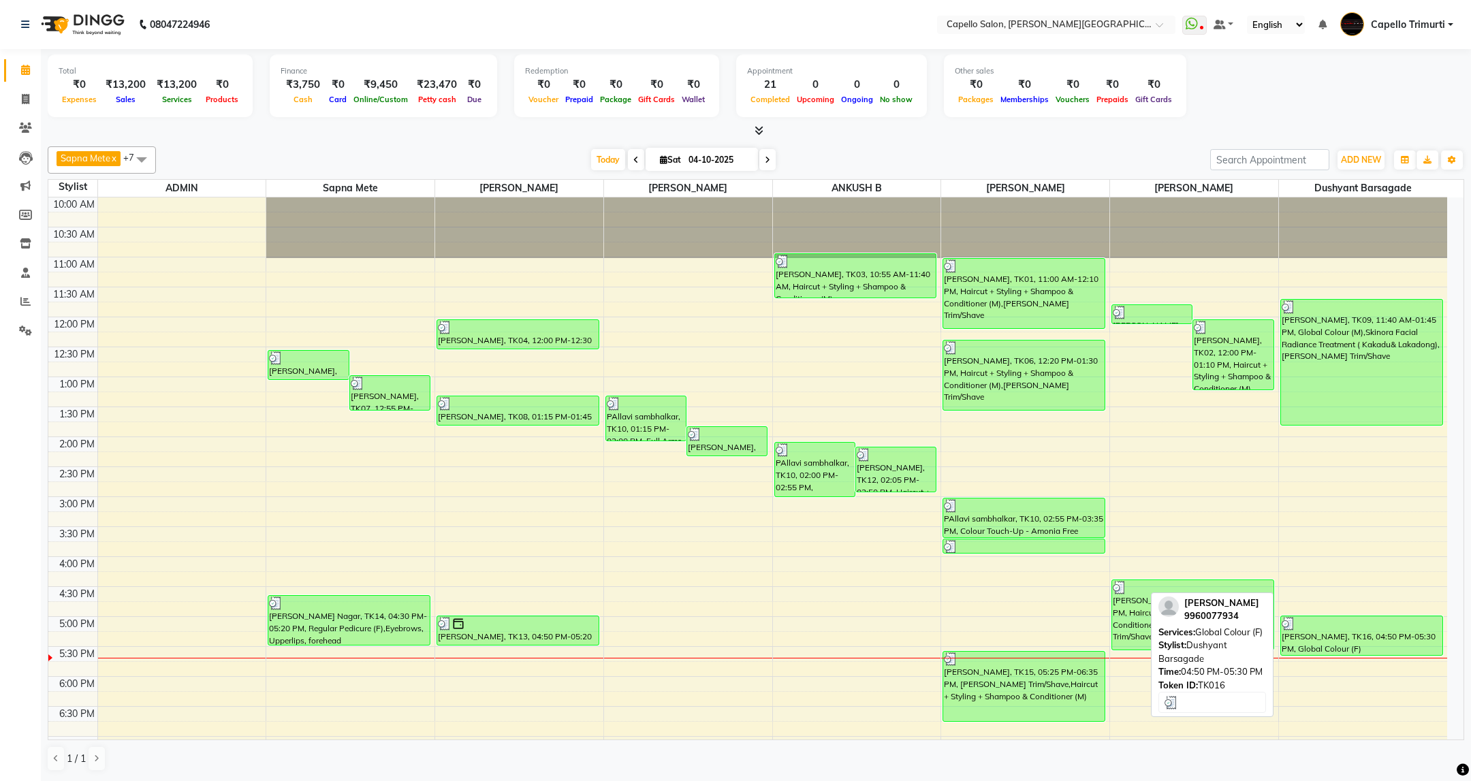
click at [1324, 631] on div at bounding box center [1362, 624] width 160 height 14
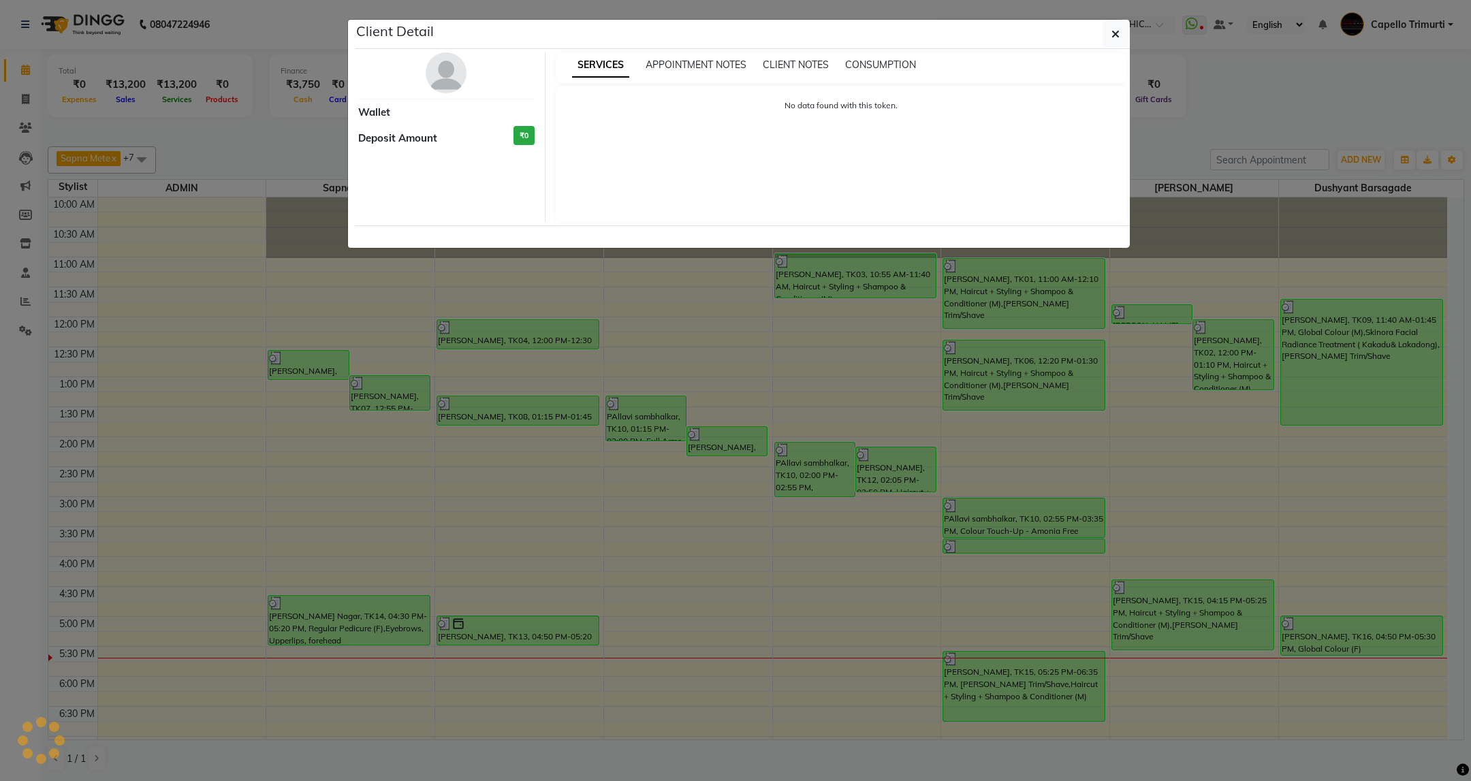
click at [436, 76] on img at bounding box center [446, 72] width 41 height 41
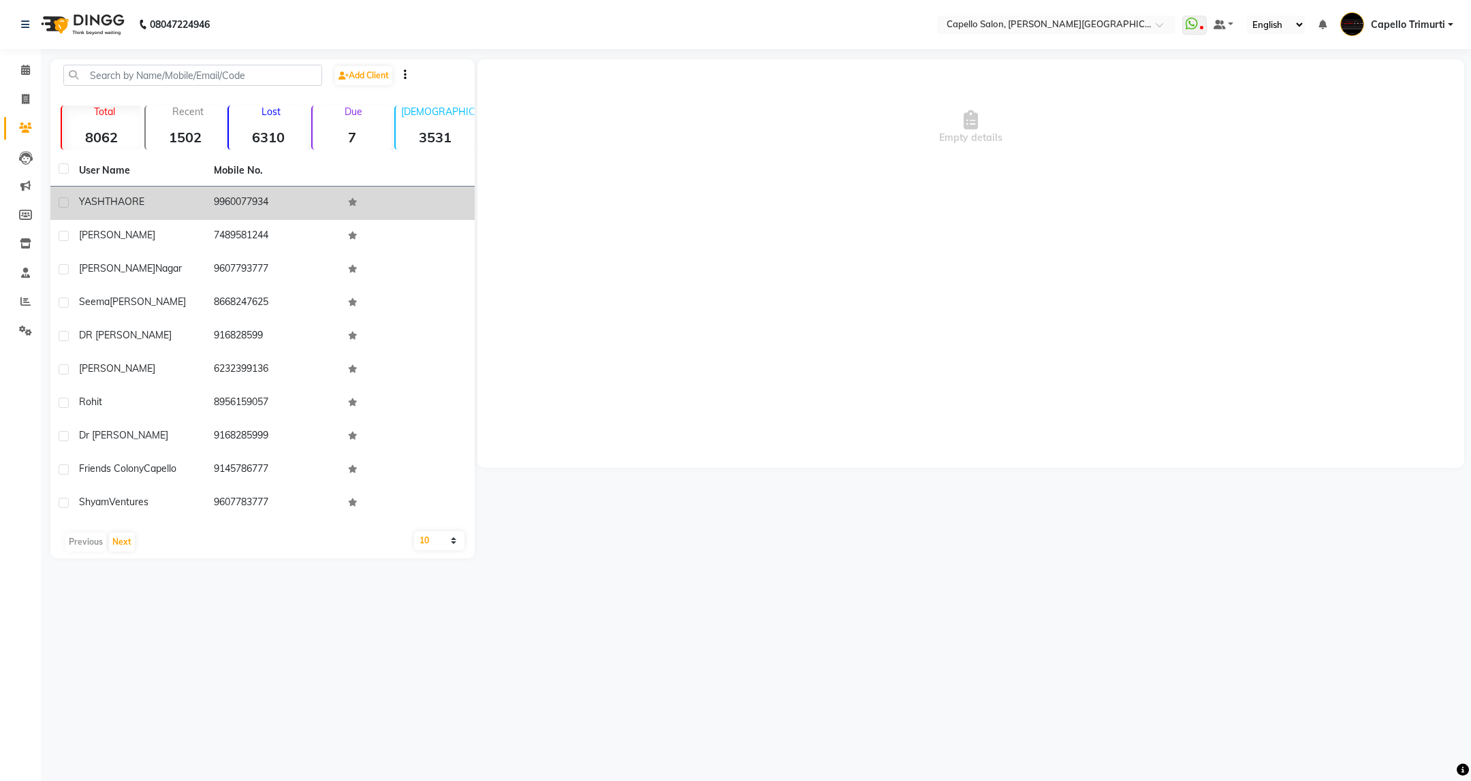
click at [111, 209] on td "YASH THAORE" at bounding box center [138, 203] width 135 height 33
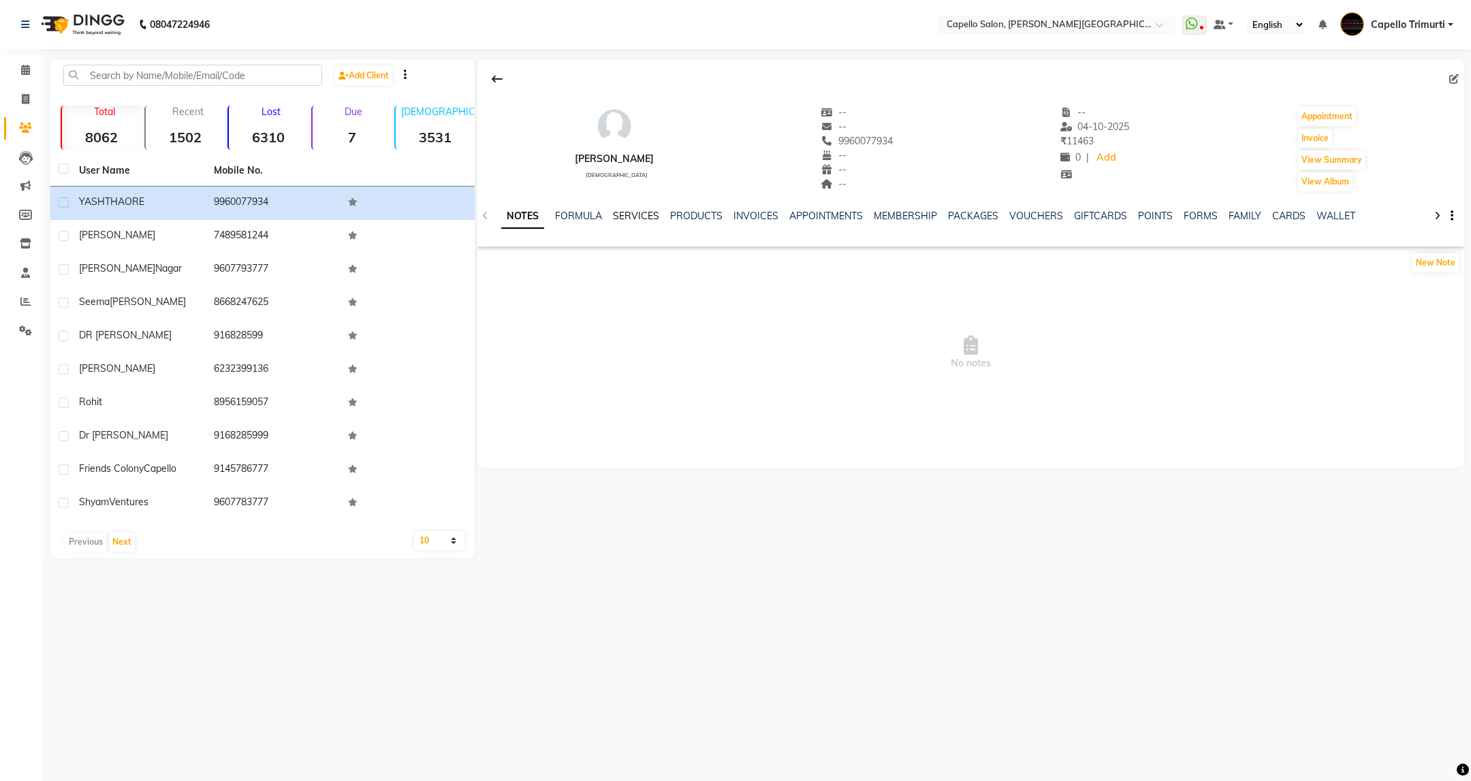
click at [627, 213] on link "SERVICES" at bounding box center [636, 216] width 46 height 12
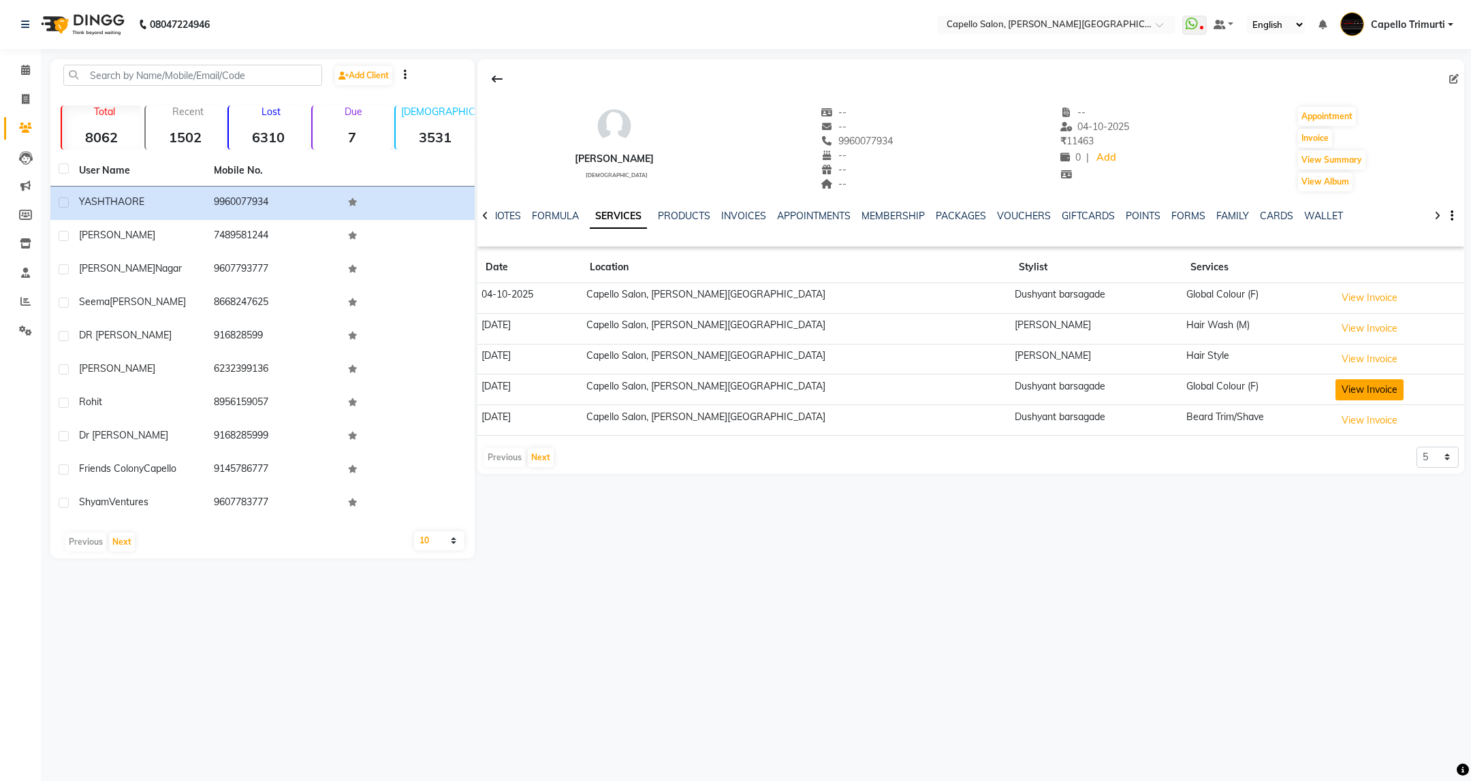
click at [1357, 392] on button "View Invoice" at bounding box center [1369, 389] width 68 height 21
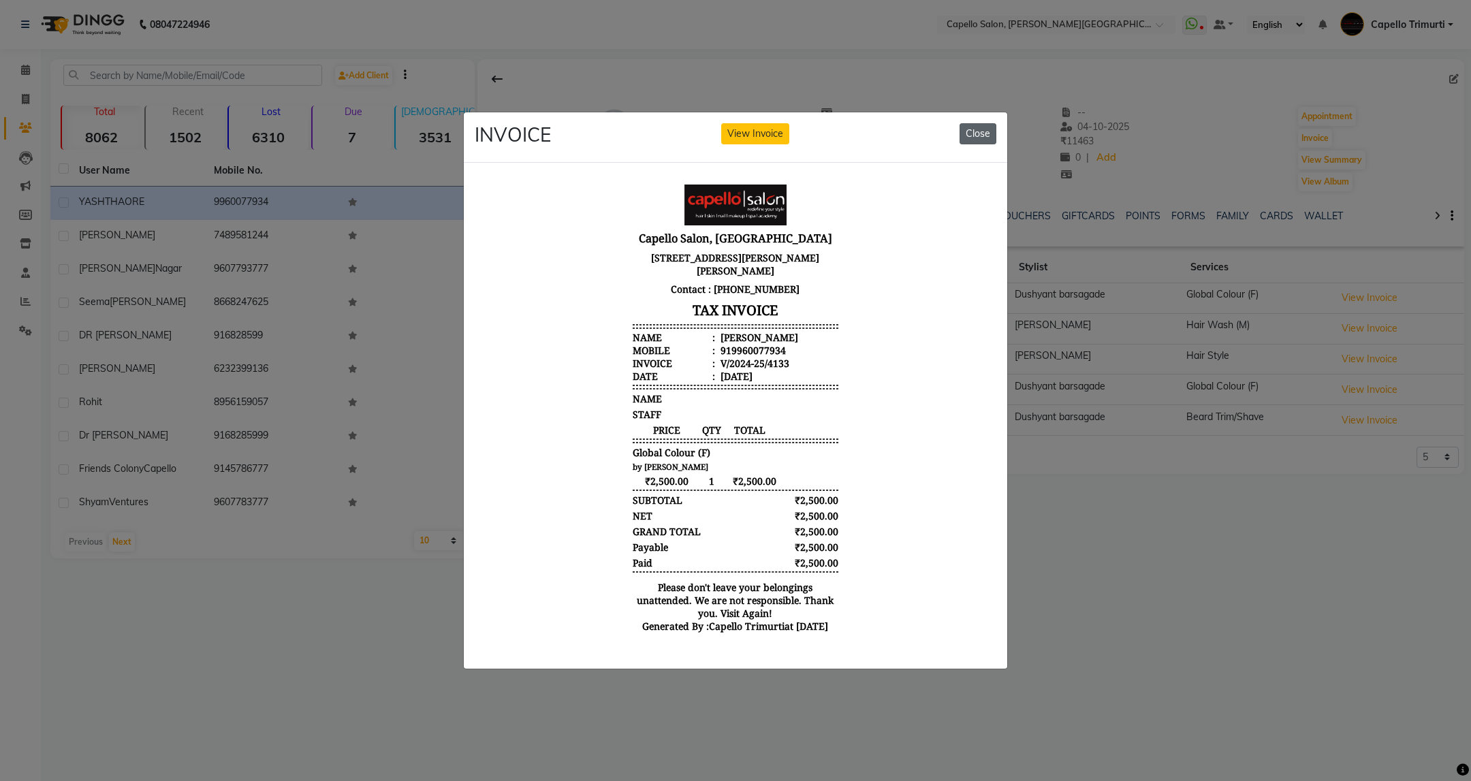
click at [973, 123] on button "Close" at bounding box center [977, 133] width 37 height 21
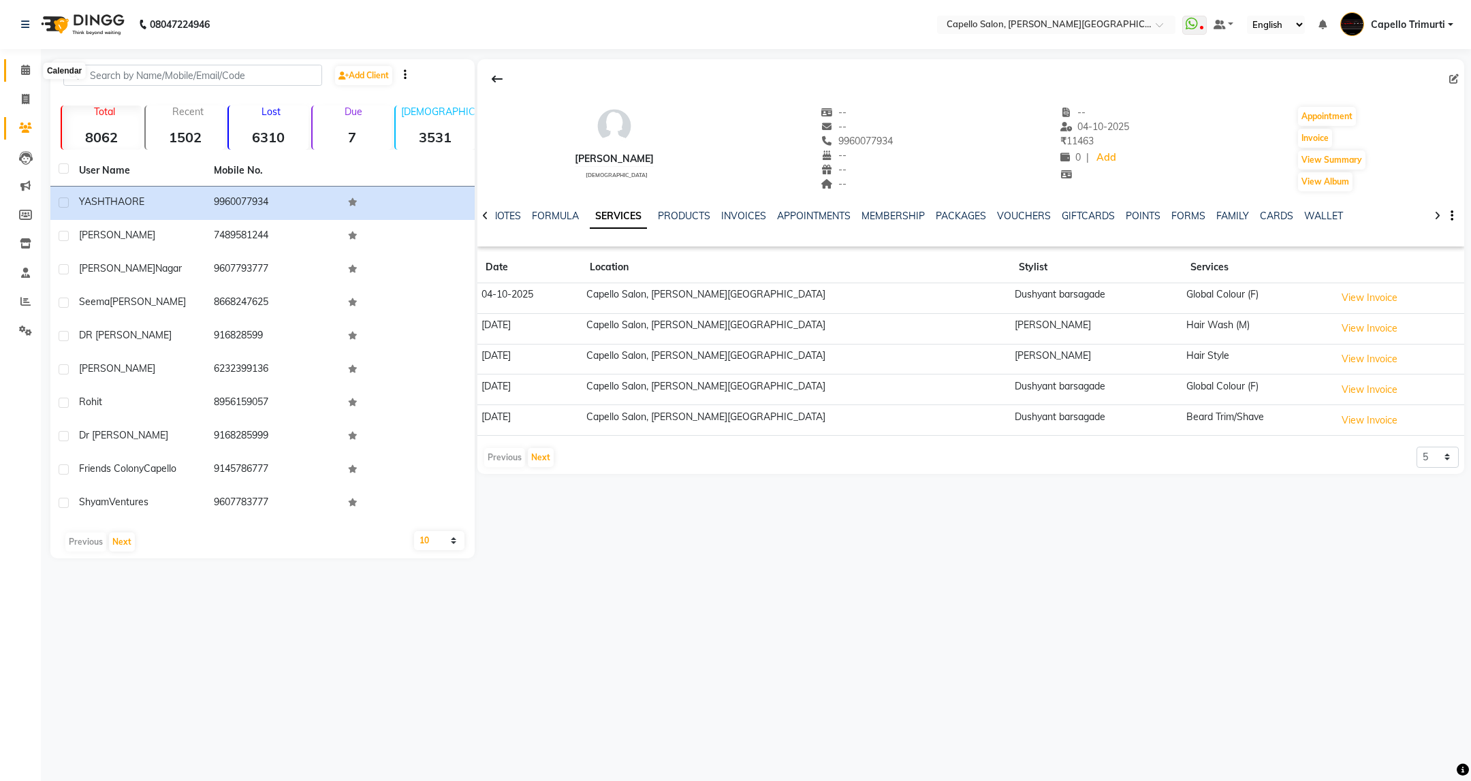
drag, startPoint x: 29, startPoint y: 64, endPoint x: 159, endPoint y: 43, distance: 131.8
click at [29, 65] on icon at bounding box center [25, 70] width 9 height 10
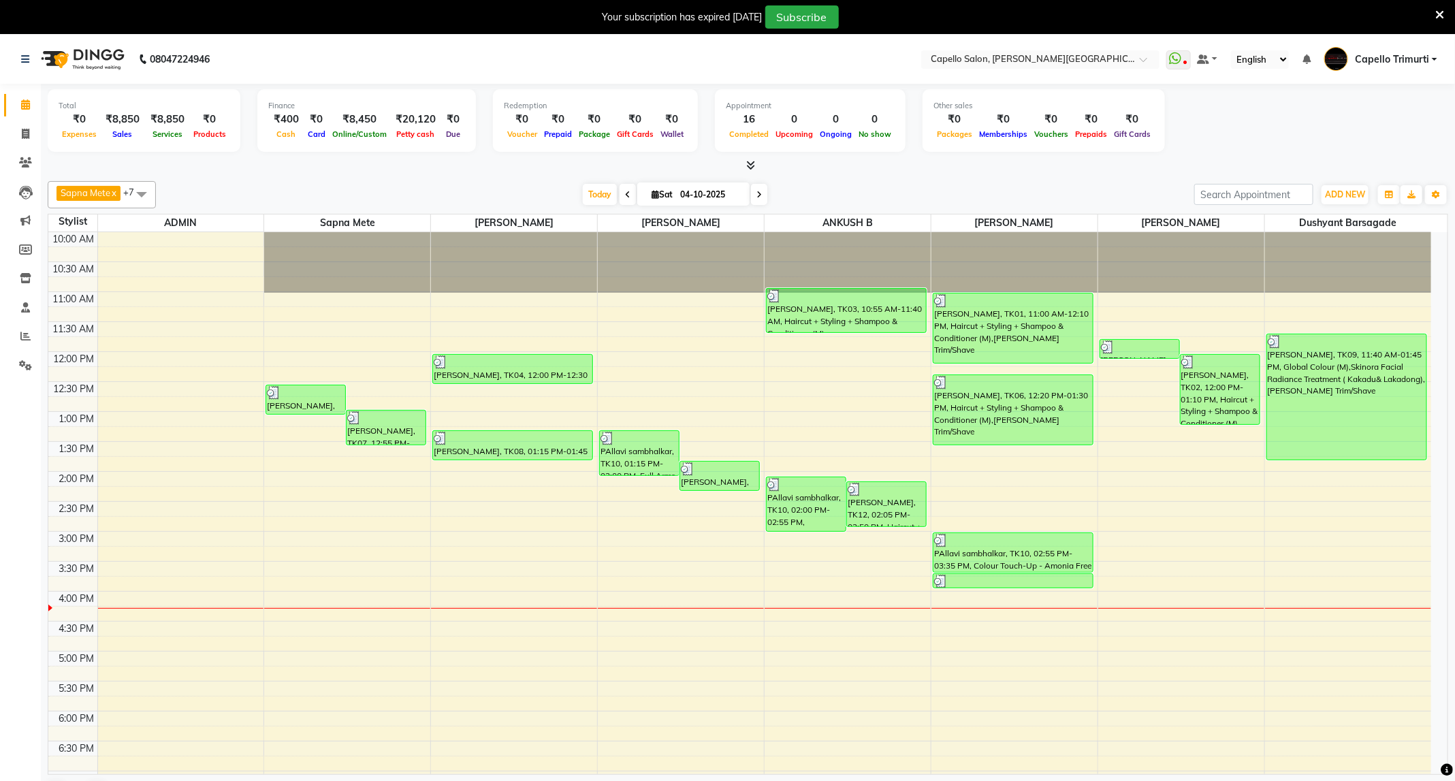
click at [1442, 12] on icon at bounding box center [1439, 15] width 9 height 12
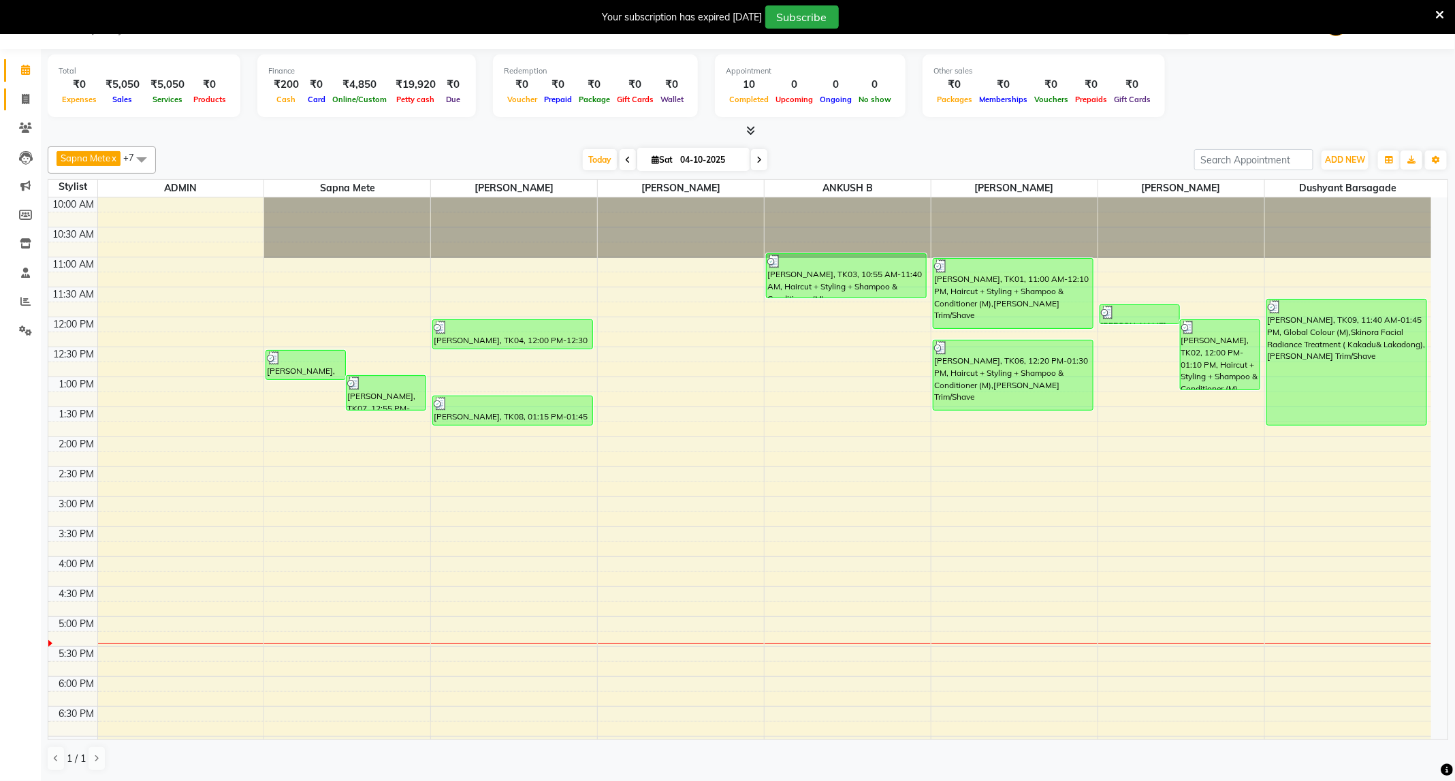
scroll to position [184, 0]
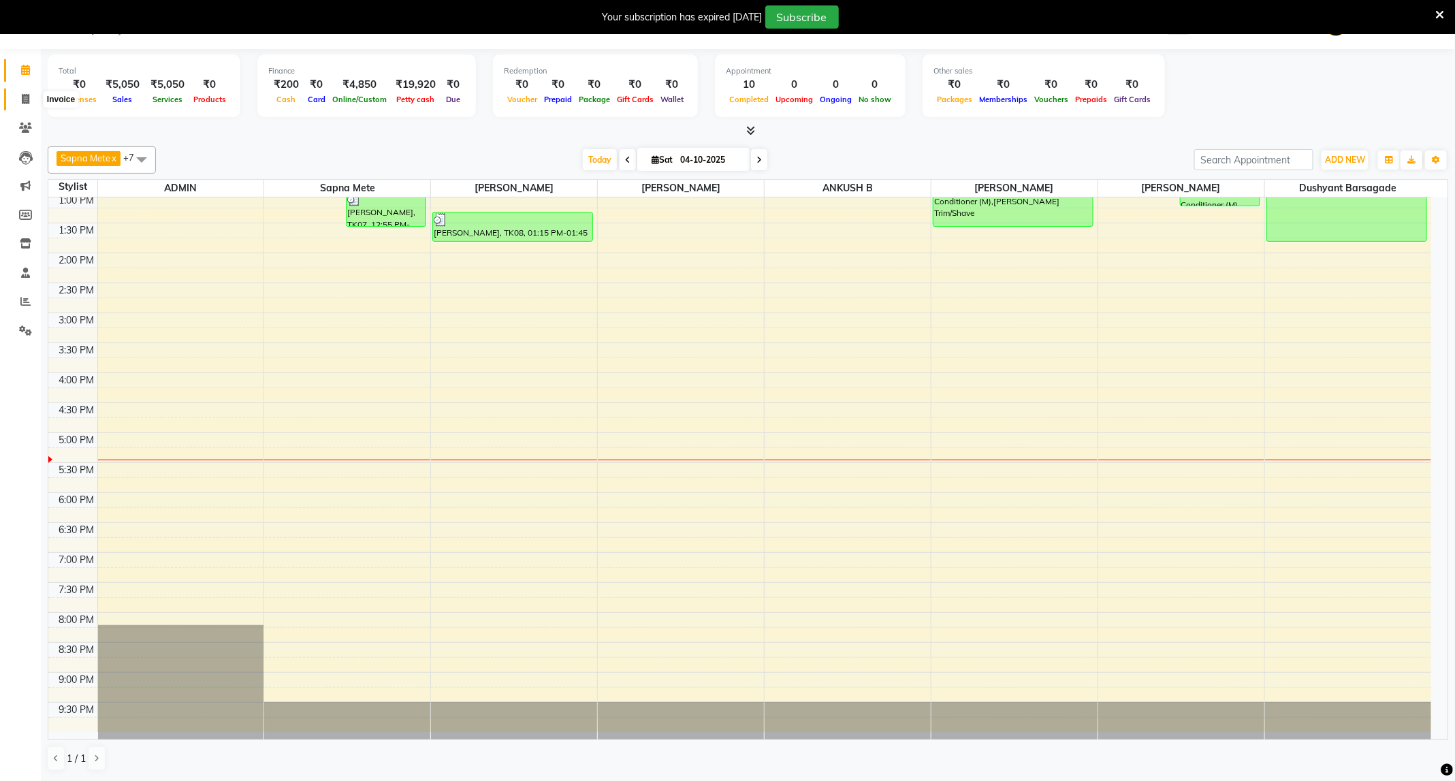
click at [23, 103] on icon at bounding box center [25, 99] width 7 height 10
select select "service"
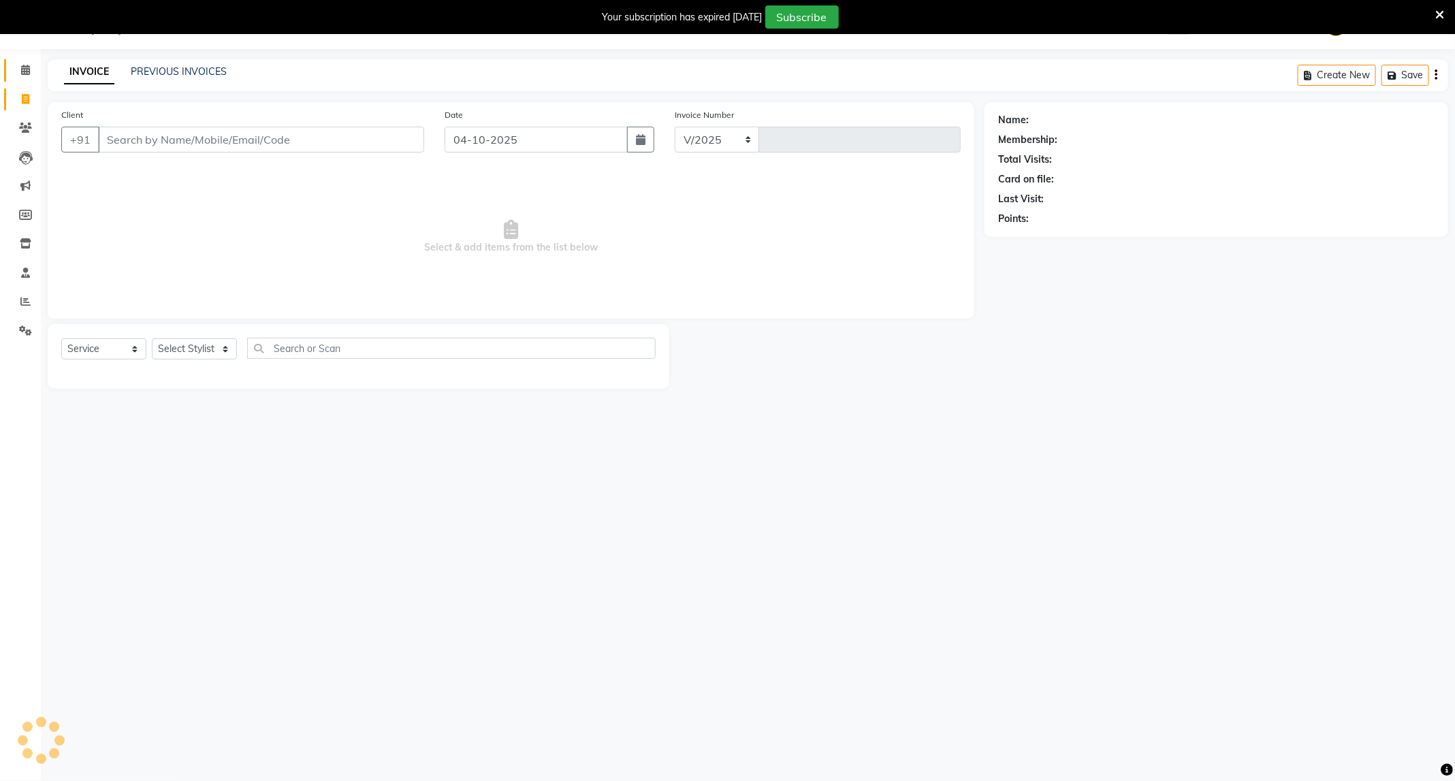
select select "811"
type input "4157"
click at [303, 133] on input "Client" at bounding box center [261, 140] width 326 height 26
click at [163, 136] on input "Client" at bounding box center [261, 140] width 326 height 26
type input "8668247625"
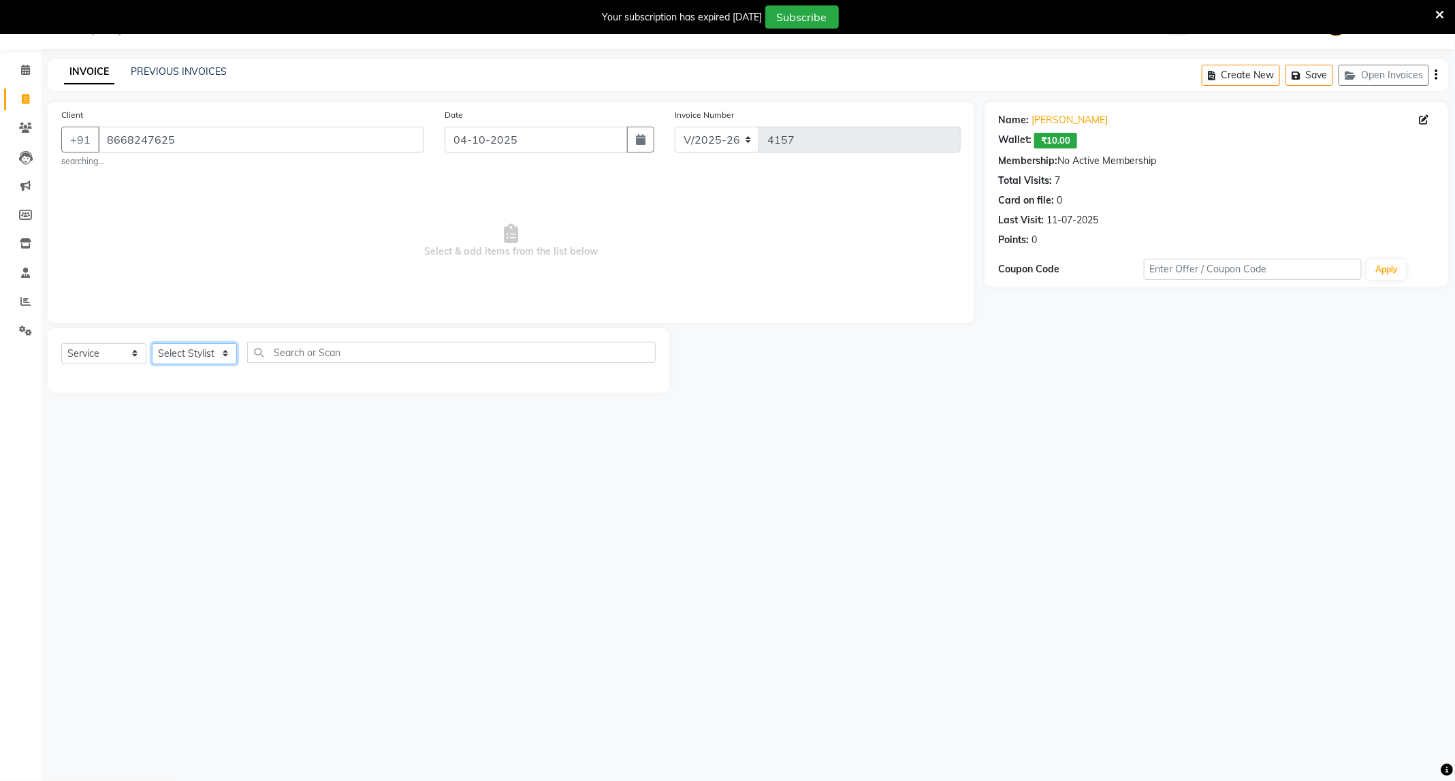
click at [189, 344] on select "Select Stylist ADMIN [PERSON_NAME] [PERSON_NAME] [PERSON_NAME] [PERSON_NAME] (M…" at bounding box center [194, 353] width 85 height 21
select select "80421"
click at [152, 344] on select "Select Stylist ADMIN [PERSON_NAME] [PERSON_NAME] [PERSON_NAME] [PERSON_NAME] (M…" at bounding box center [194, 353] width 85 height 21
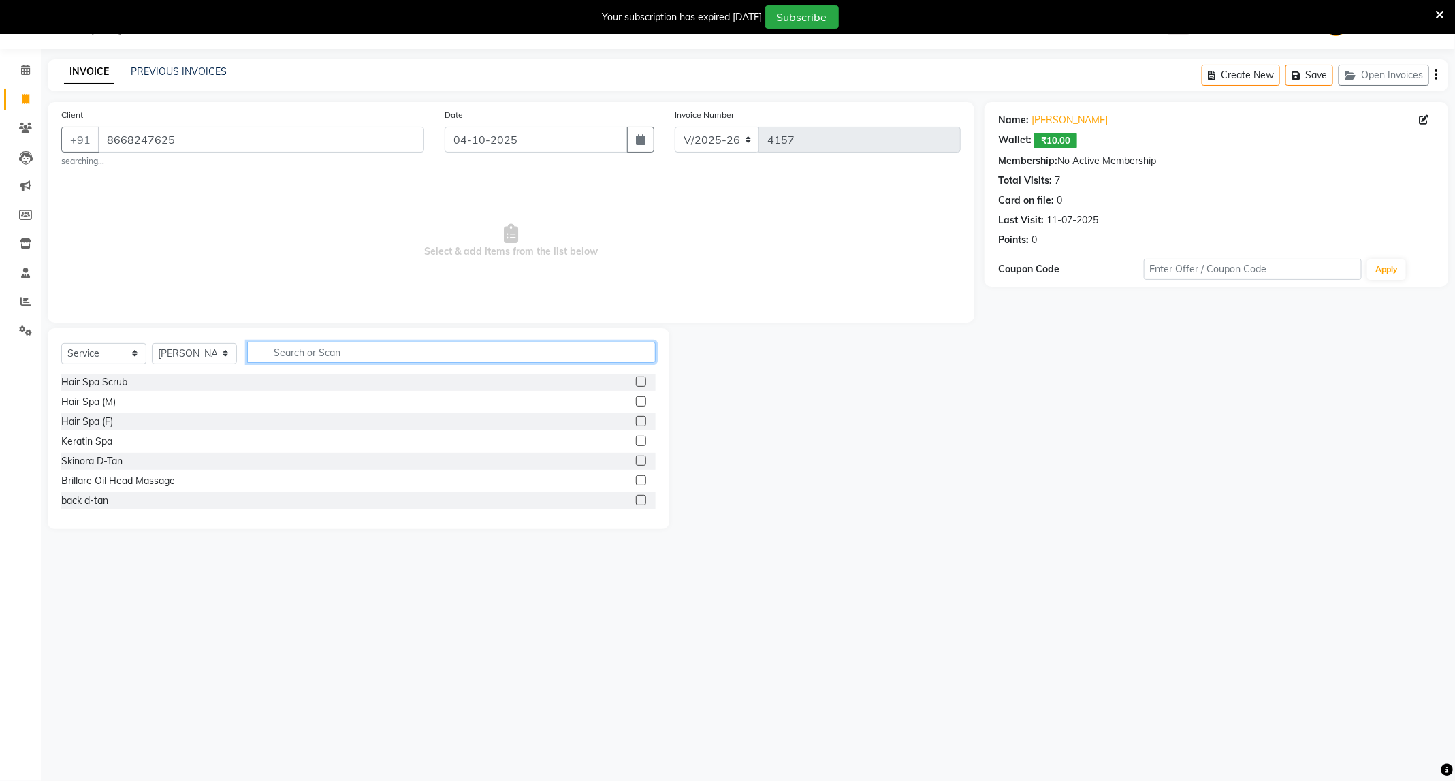
click at [356, 360] on input "text" at bounding box center [451, 352] width 409 height 21
type input "cut"
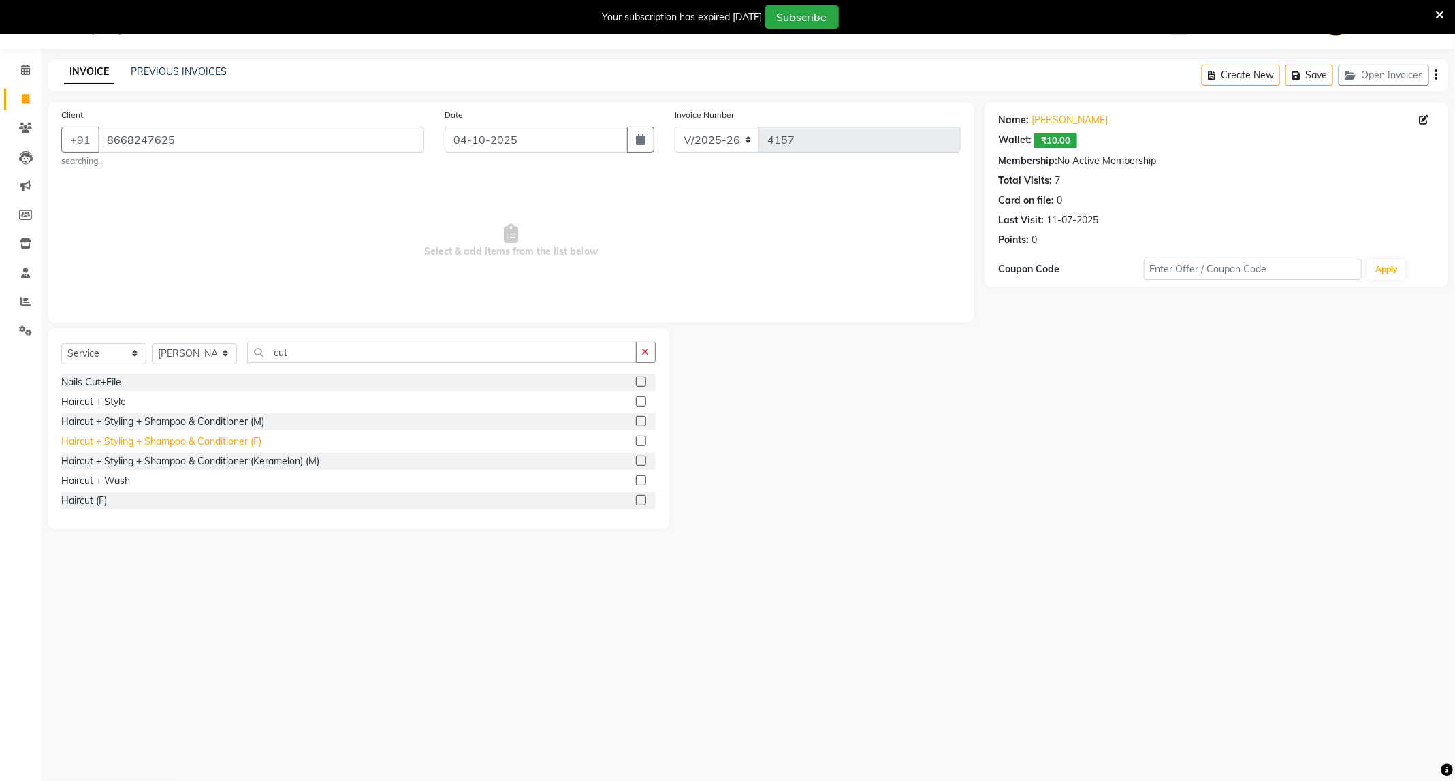
click at [239, 443] on div "Haircut + Styling + Shampoo & Conditioner (F)" at bounding box center [161, 441] width 200 height 14
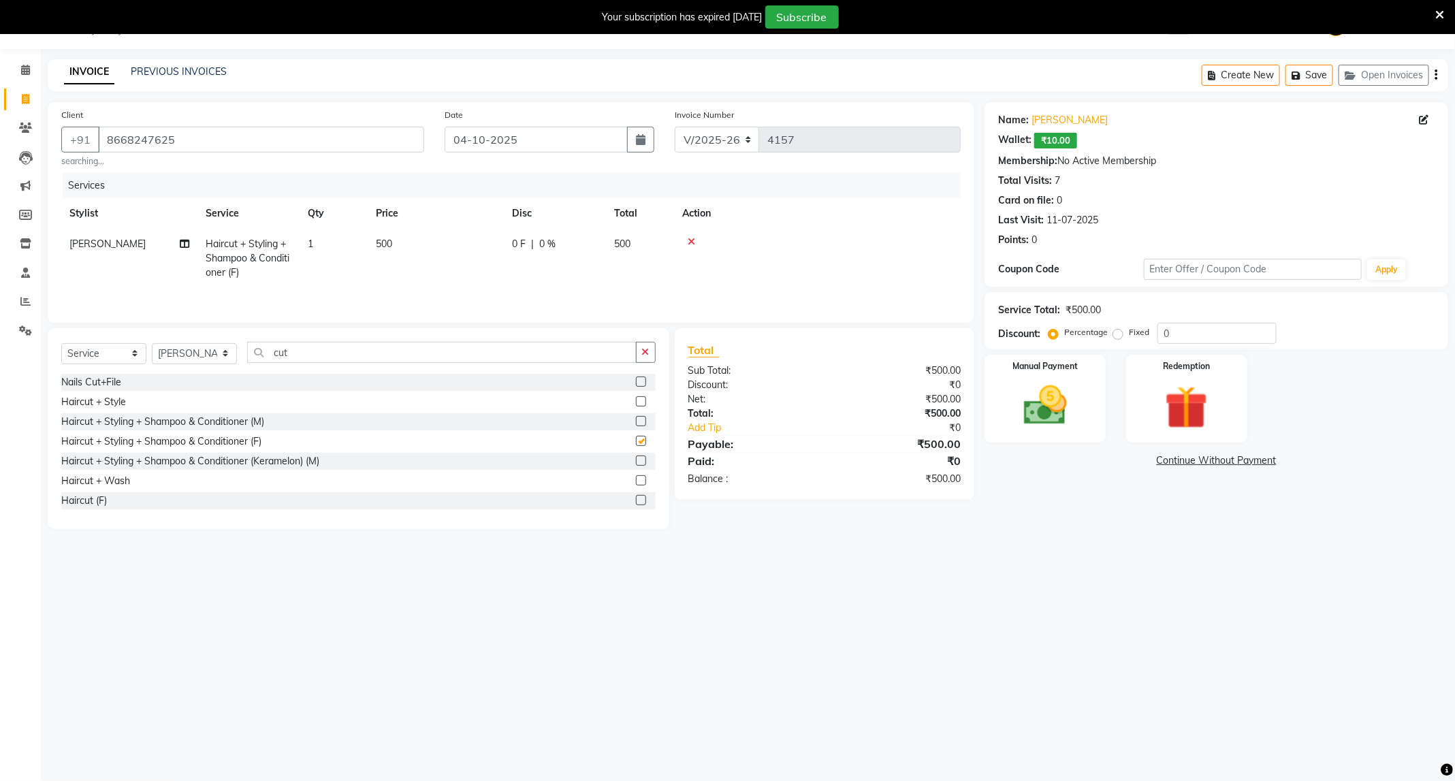
checkbox input "false"
click at [86, 507] on div "Haircut (F)" at bounding box center [84, 501] width 46 height 14
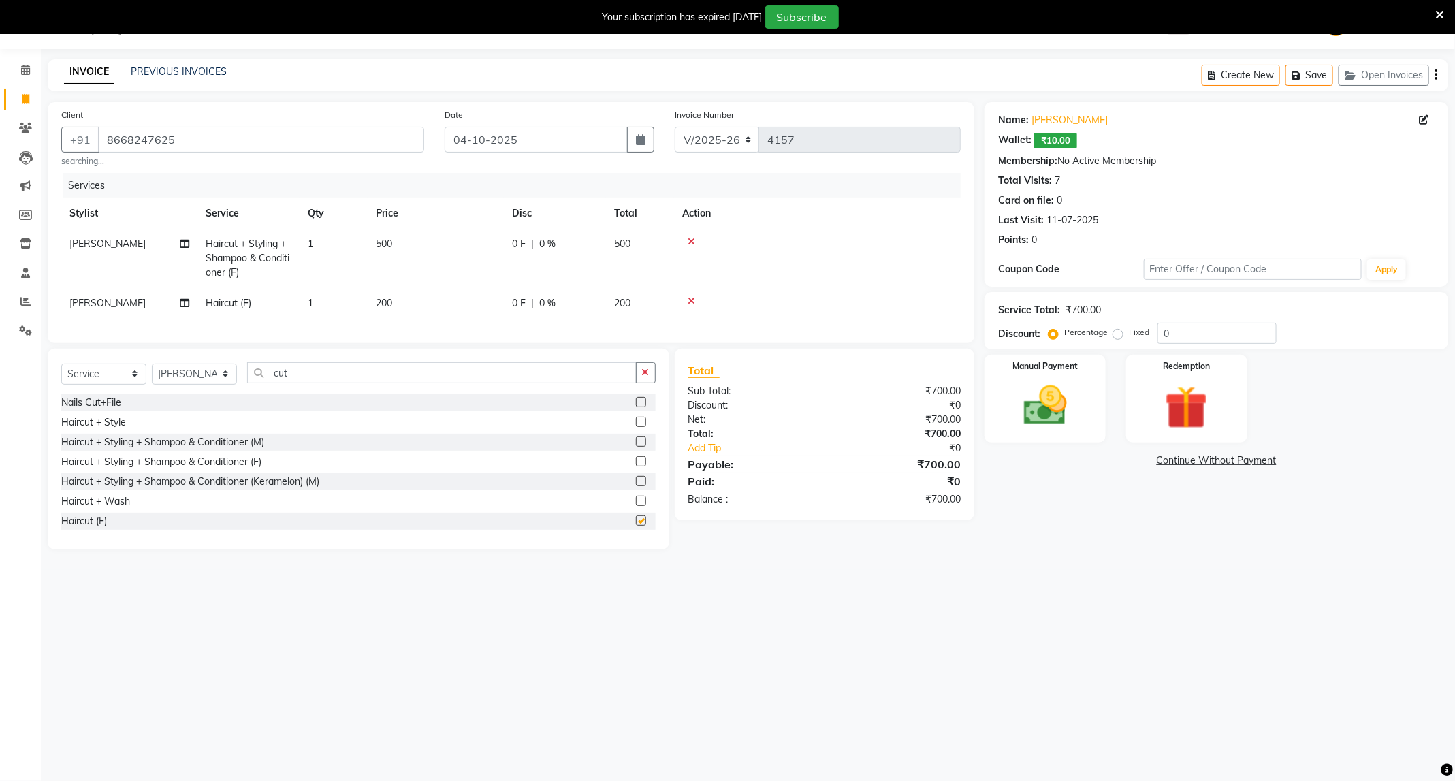
checkbox input "false"
click at [686, 243] on div at bounding box center [817, 242] width 270 height 10
click at [688, 240] on icon at bounding box center [691, 242] width 7 height 10
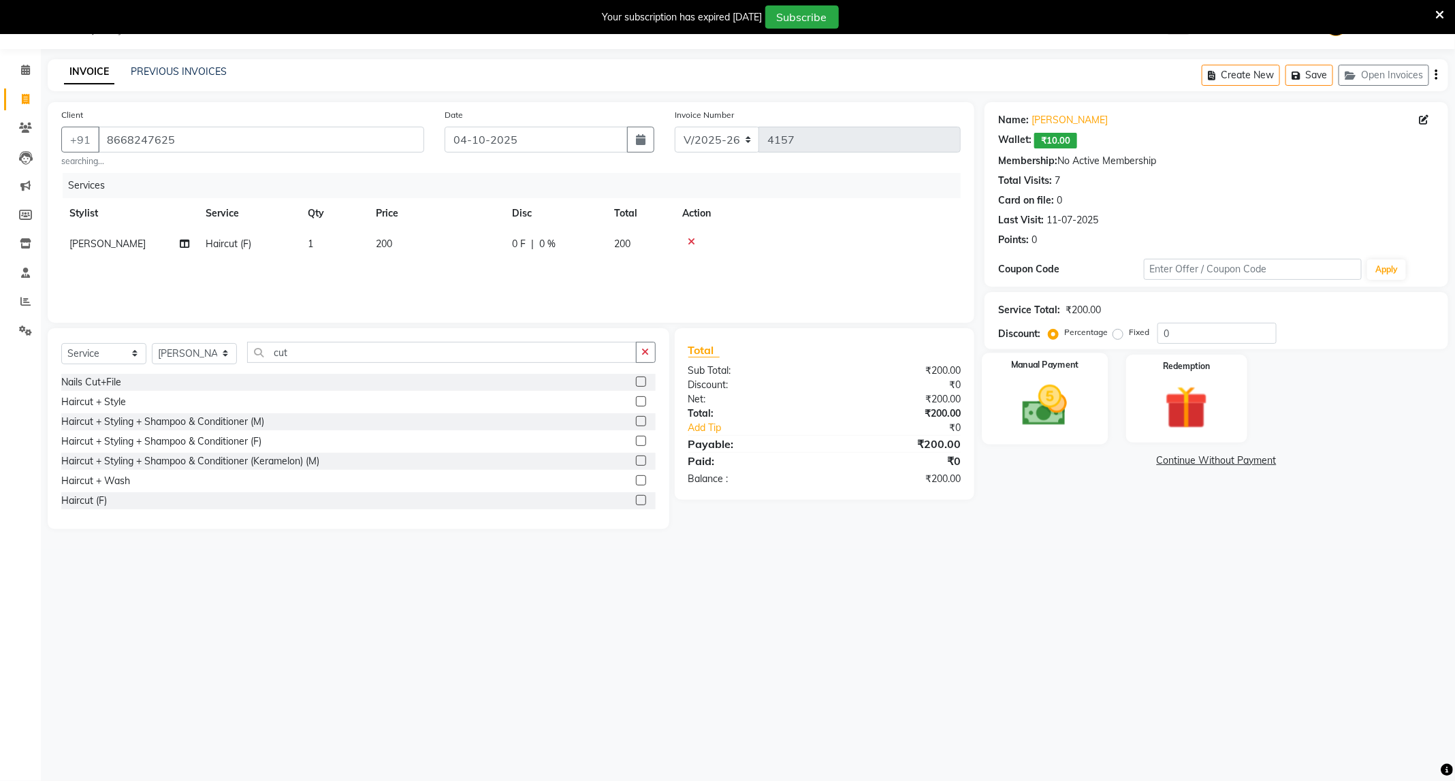
click at [1079, 402] on img at bounding box center [1044, 406] width 73 height 52
click at [1132, 460] on span "UPI" at bounding box center [1128, 462] width 21 height 16
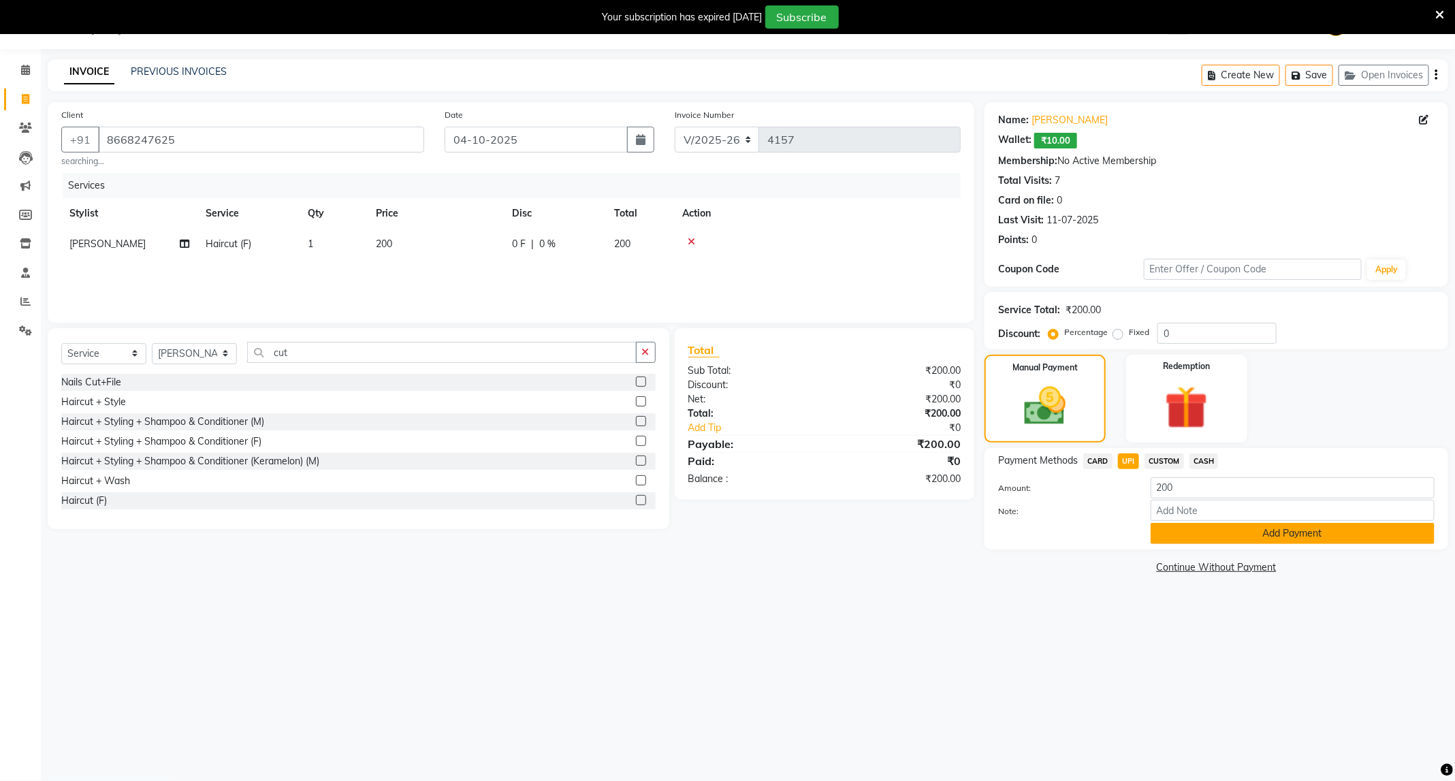
click at [1241, 527] on button "Add Payment" at bounding box center [1293, 533] width 284 height 21
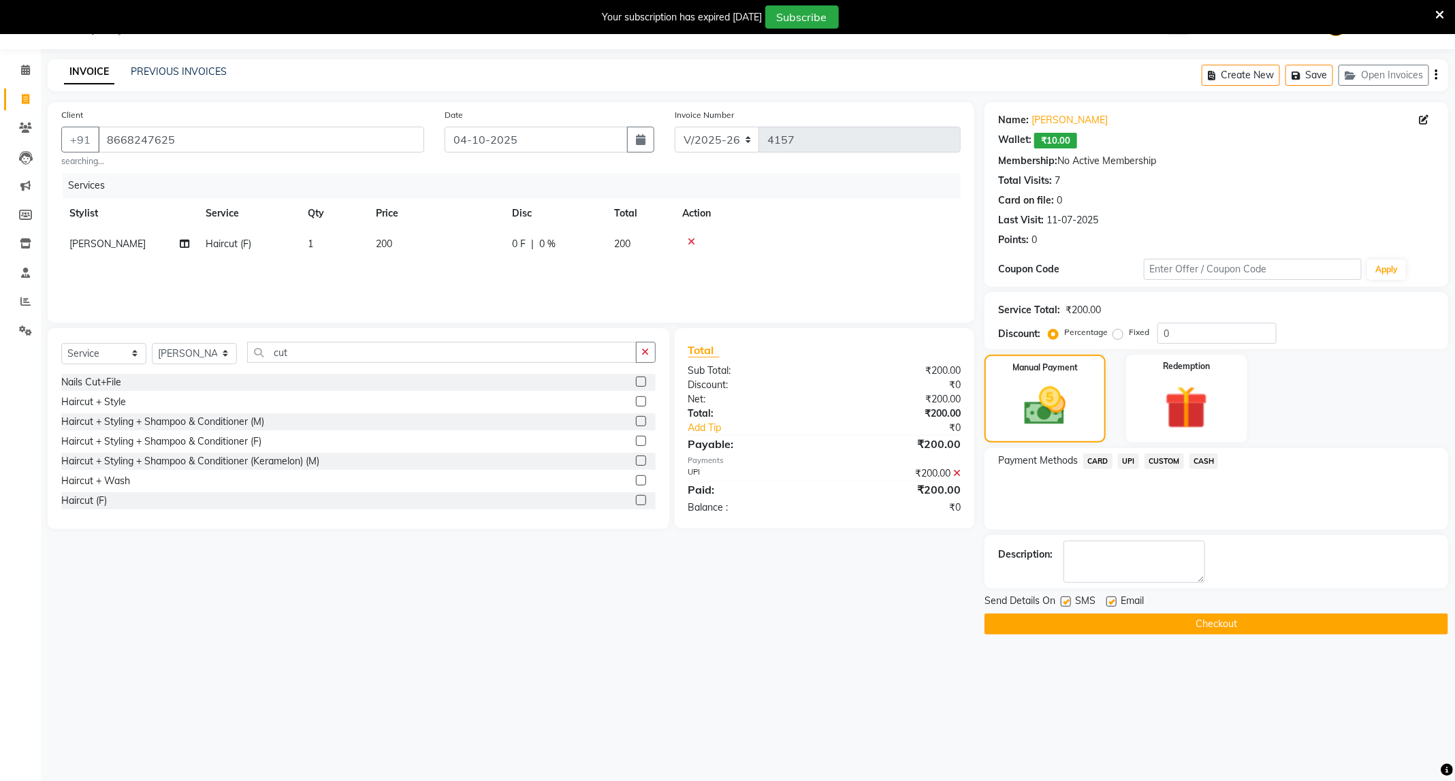
click at [1295, 619] on button "Checkout" at bounding box center [1217, 624] width 464 height 21
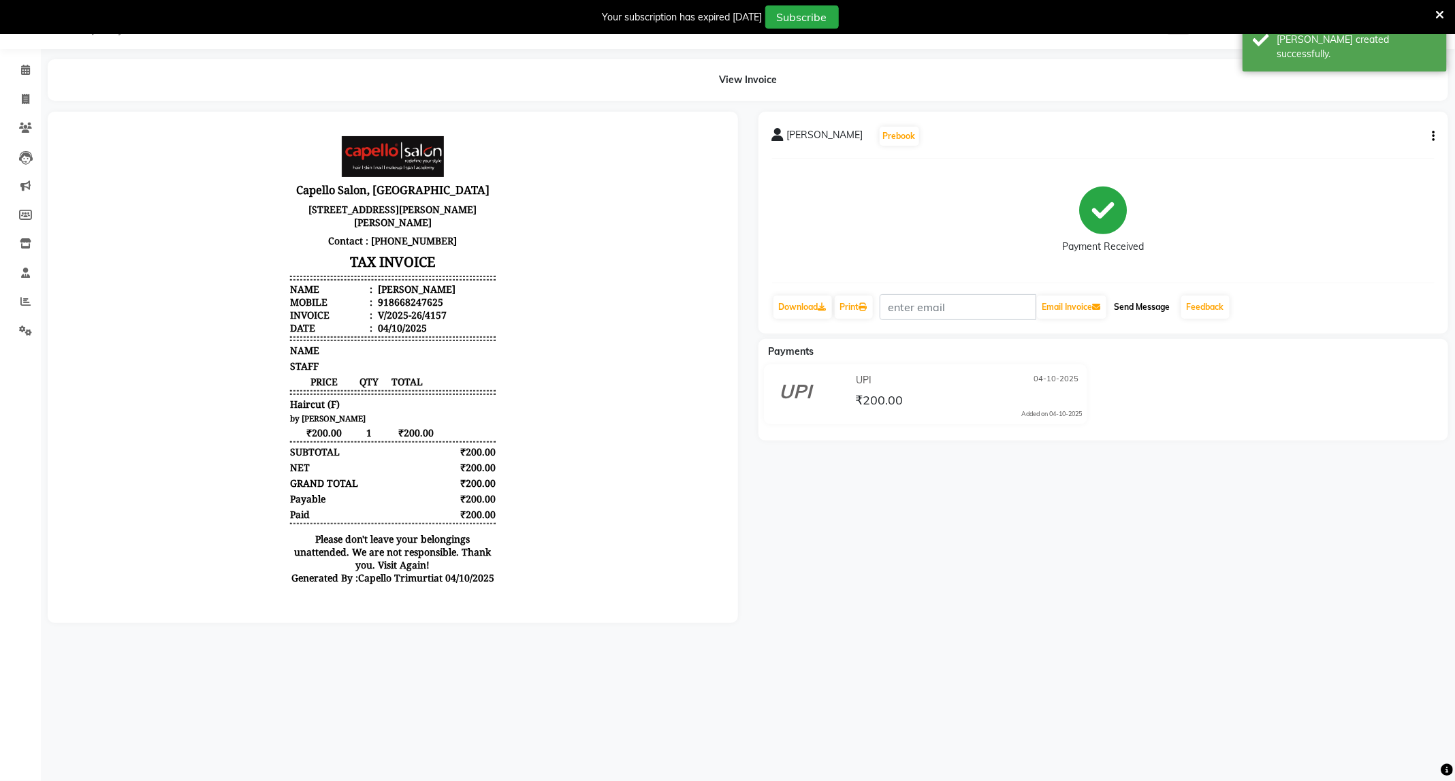
click at [1157, 303] on button "Send Message" at bounding box center [1142, 307] width 67 height 23
click at [1206, 303] on link "Feedback" at bounding box center [1205, 307] width 48 height 23
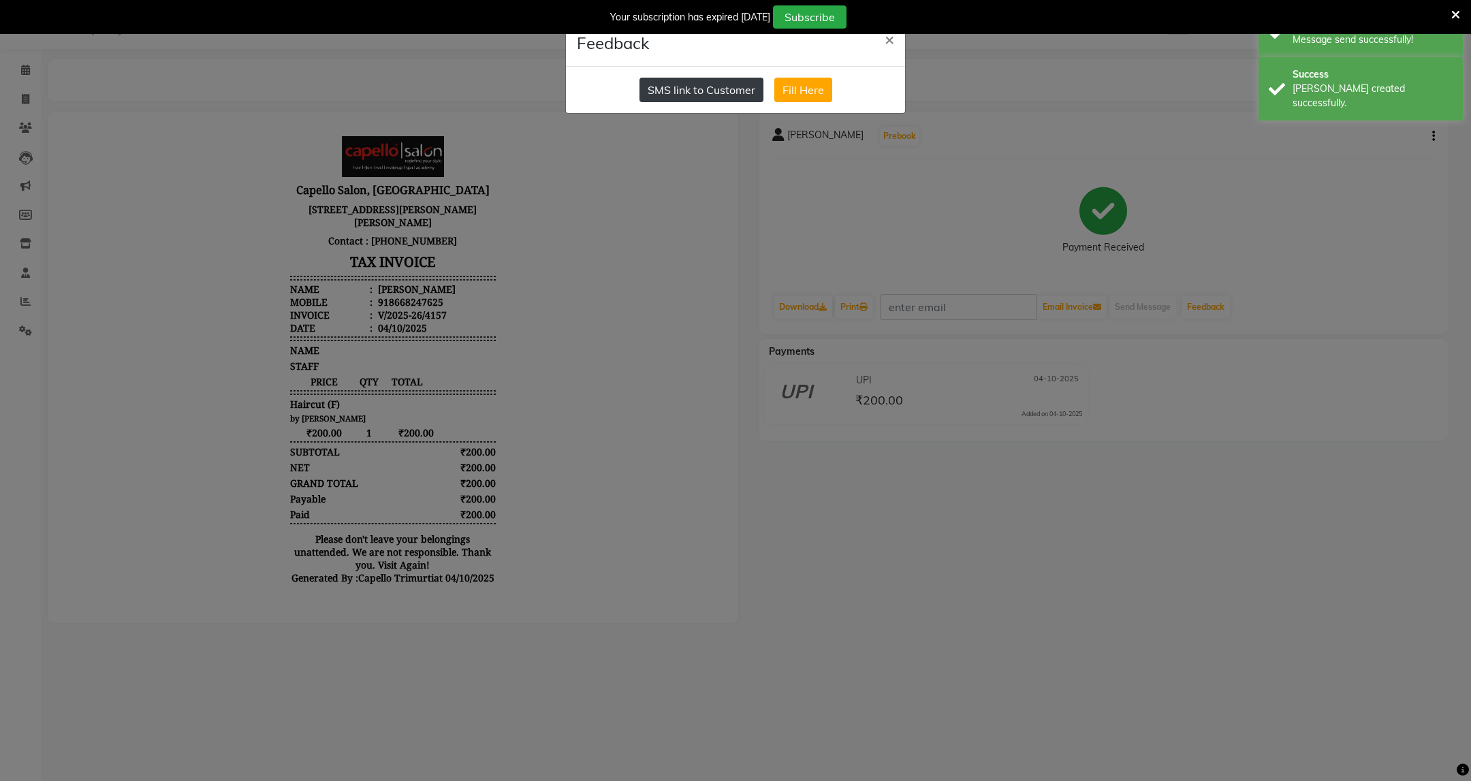
click at [673, 82] on button "SMS link to Customer" at bounding box center [701, 90] width 124 height 25
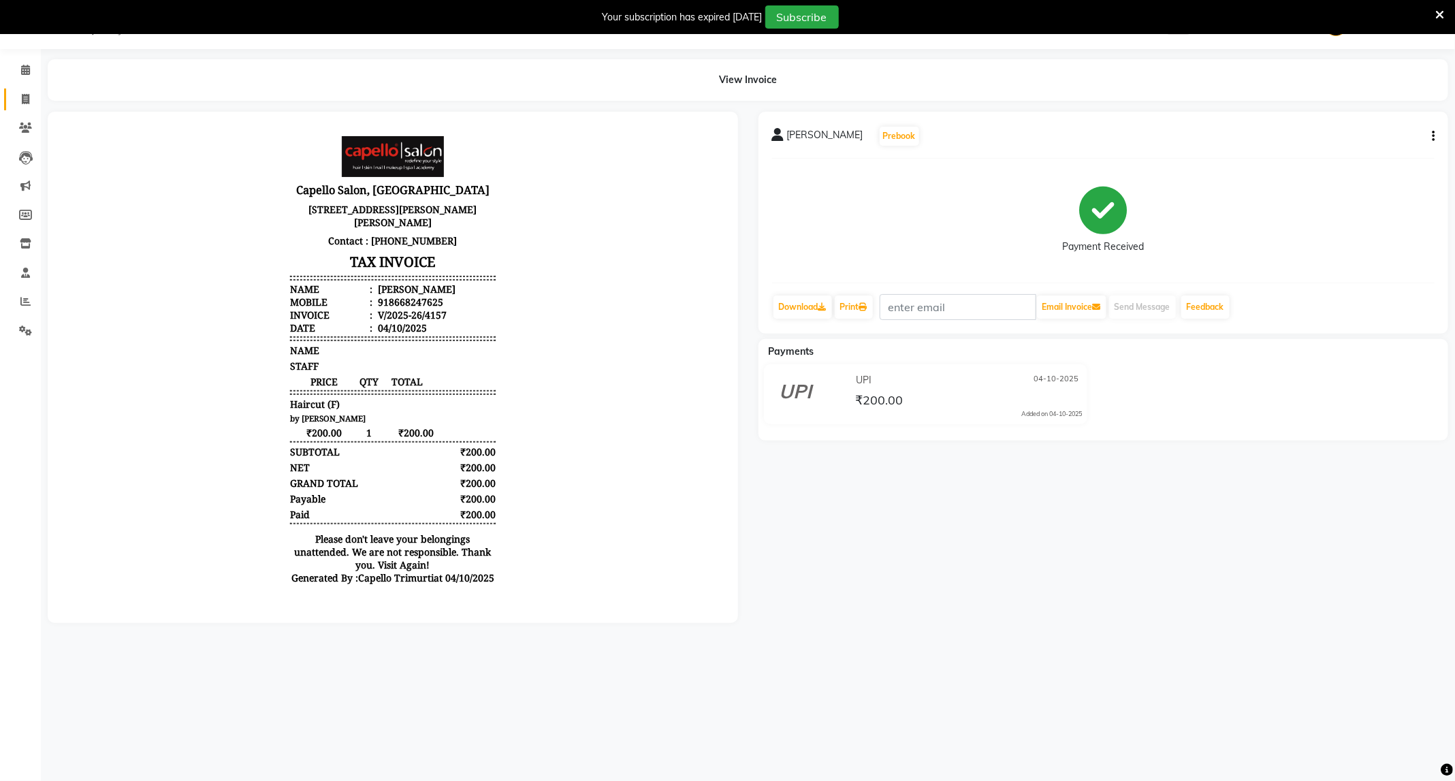
click at [23, 90] on link "Invoice" at bounding box center [20, 100] width 33 height 22
select select "service"
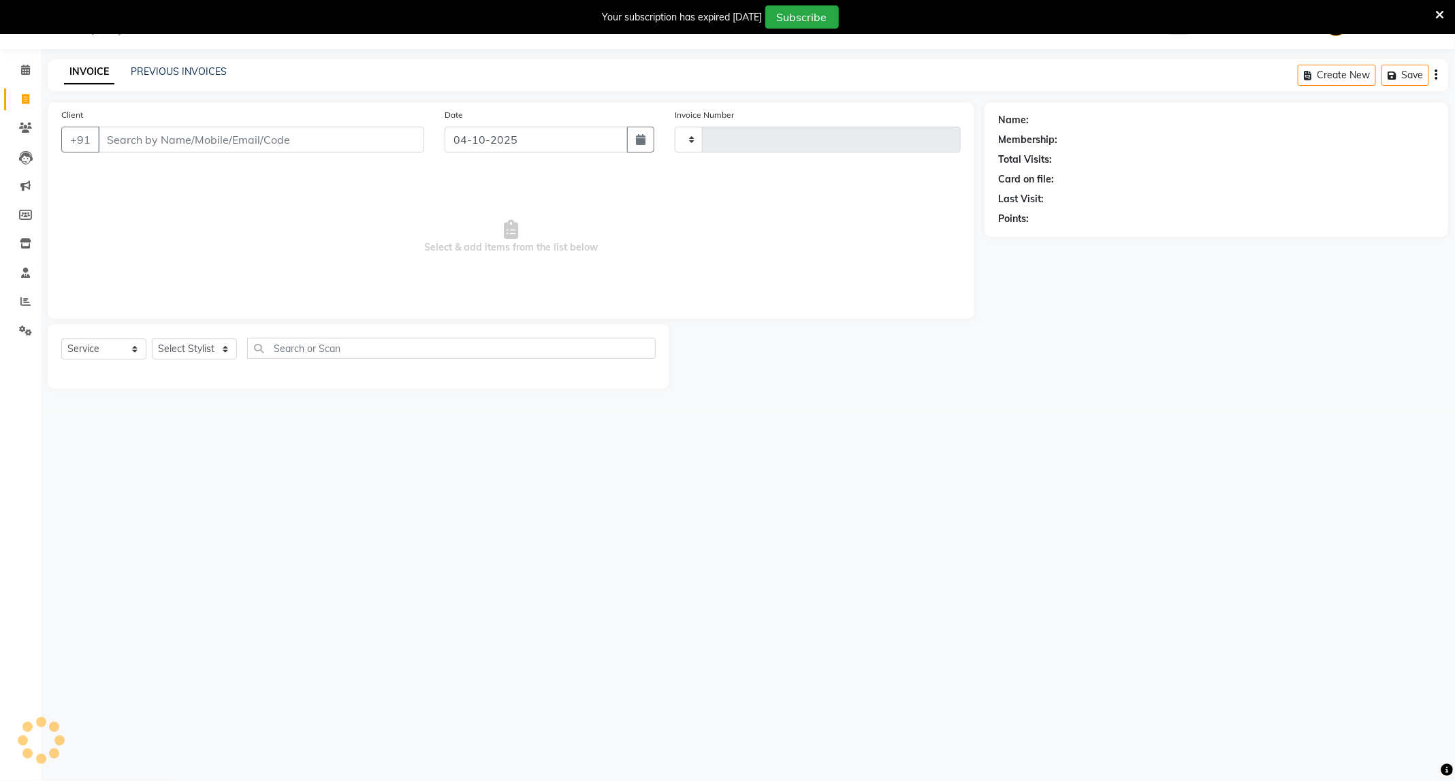
type input "4158"
select select "811"
click at [151, 131] on input "Client" at bounding box center [261, 140] width 326 height 26
click at [223, 355] on select "Select Stylist ADMIN [PERSON_NAME] [PERSON_NAME] [PERSON_NAME] [PERSON_NAME] (M…" at bounding box center [194, 348] width 85 height 21
select select "85086"
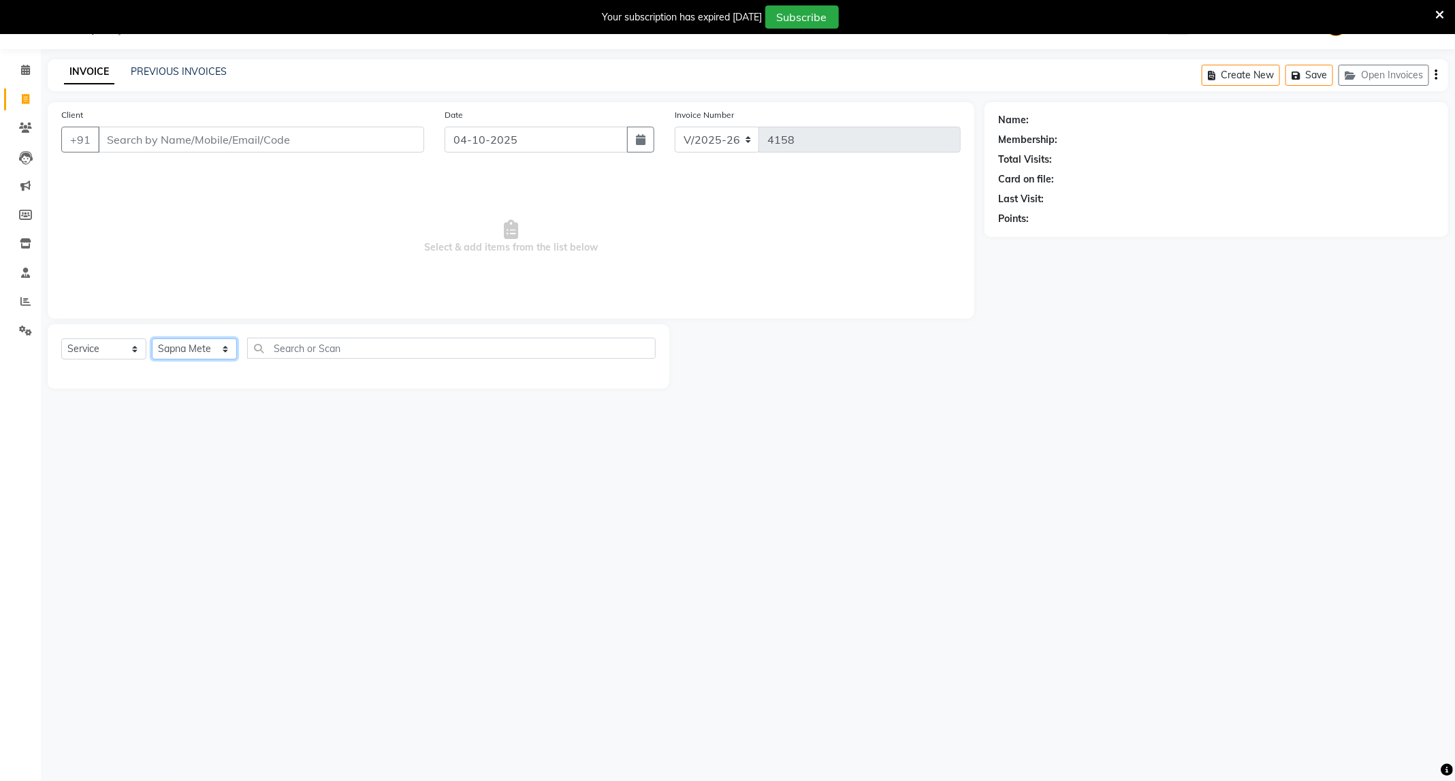
click at [152, 339] on select "Select Stylist ADMIN [PERSON_NAME] [PERSON_NAME] [PERSON_NAME] [PERSON_NAME] (M…" at bounding box center [194, 348] width 85 height 21
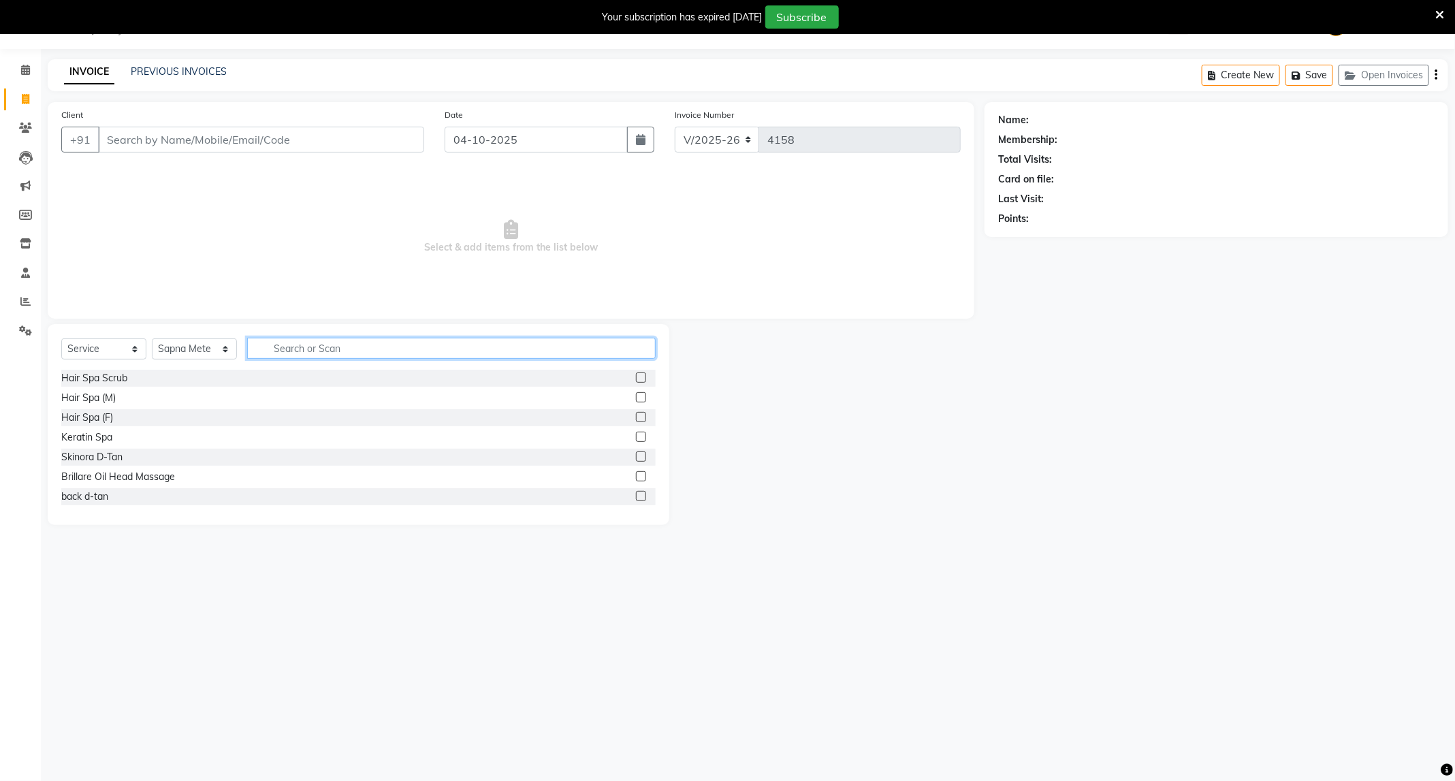
click at [299, 357] on input "text" at bounding box center [451, 348] width 409 height 21
type input "regu"
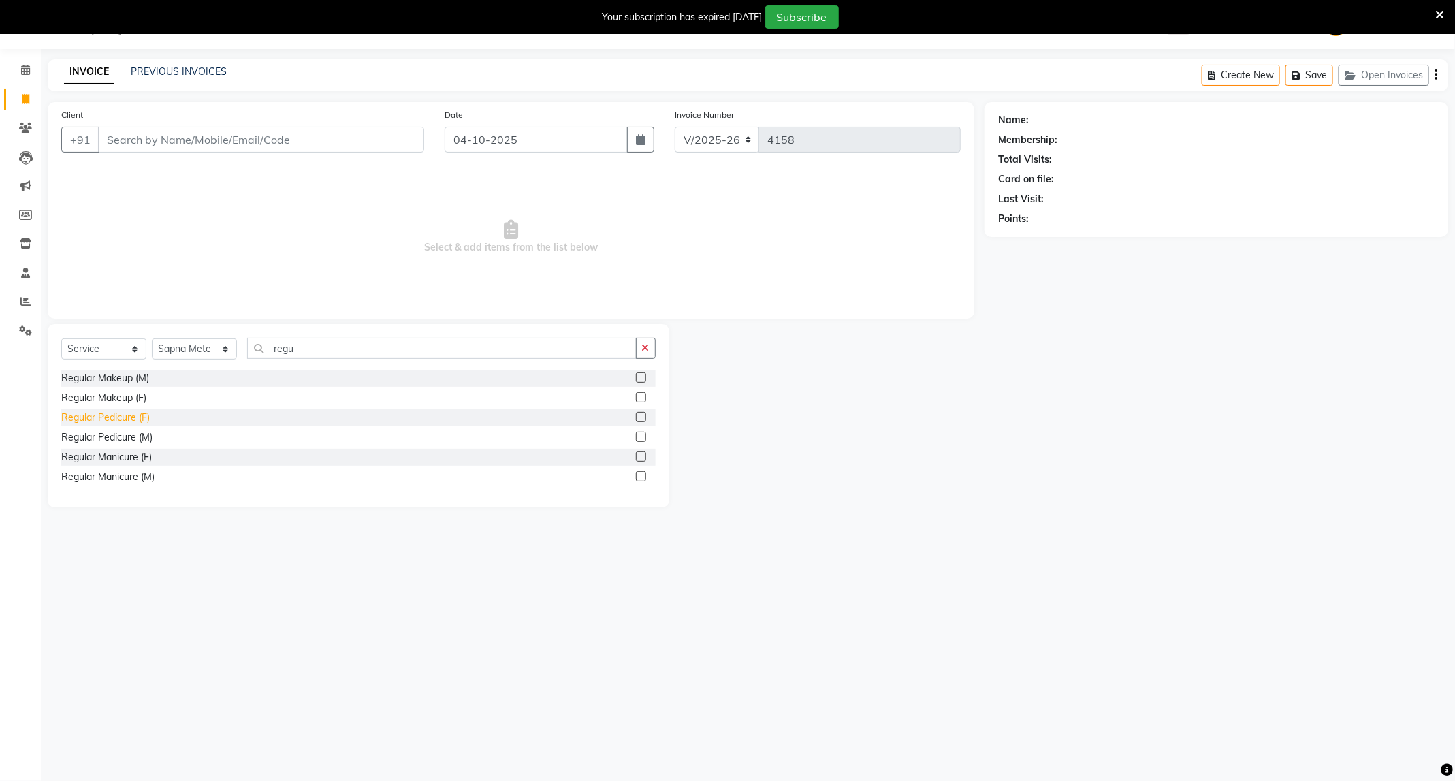
click at [121, 417] on div "Regular Pedicure (F)" at bounding box center [105, 418] width 89 height 14
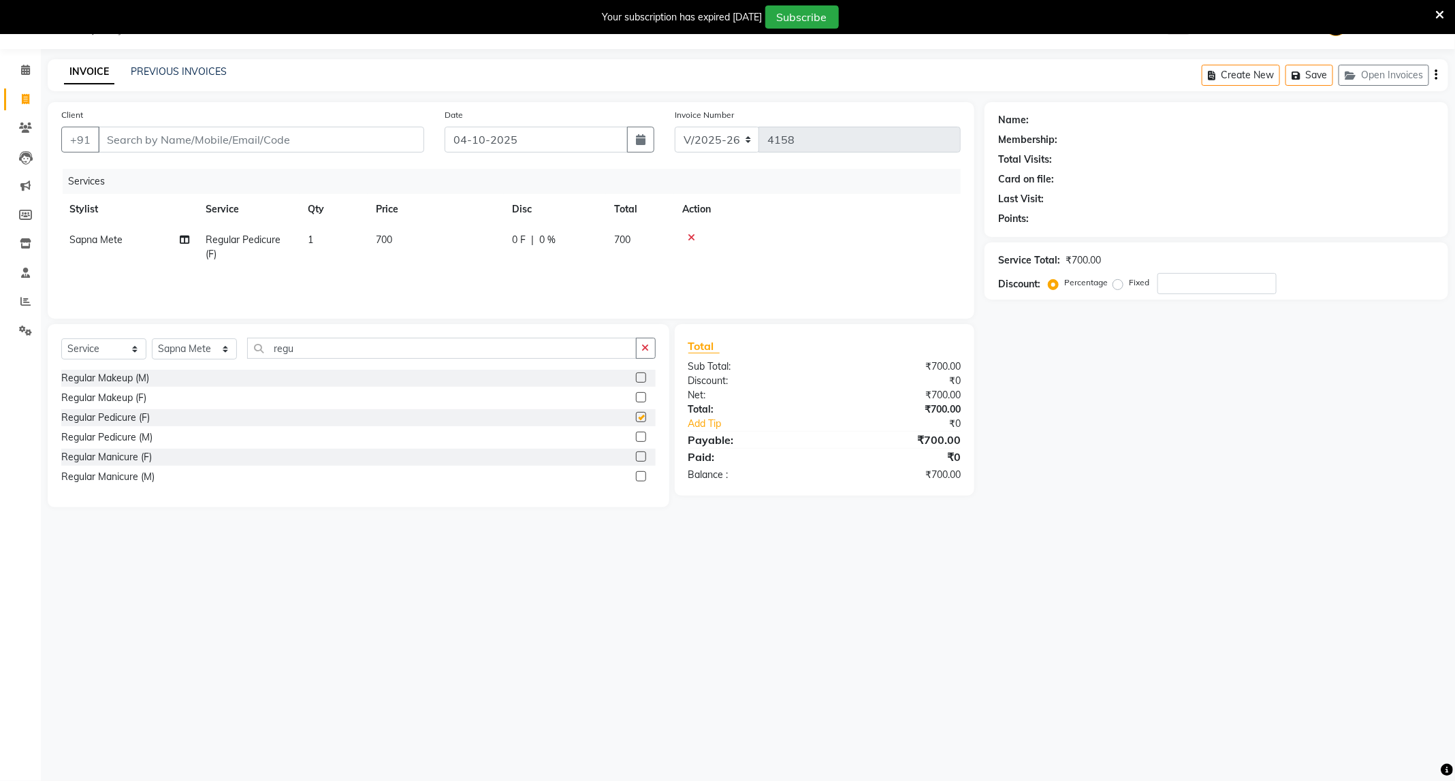
checkbox input "false"
click at [347, 348] on input "regu" at bounding box center [442, 348] width 390 height 21
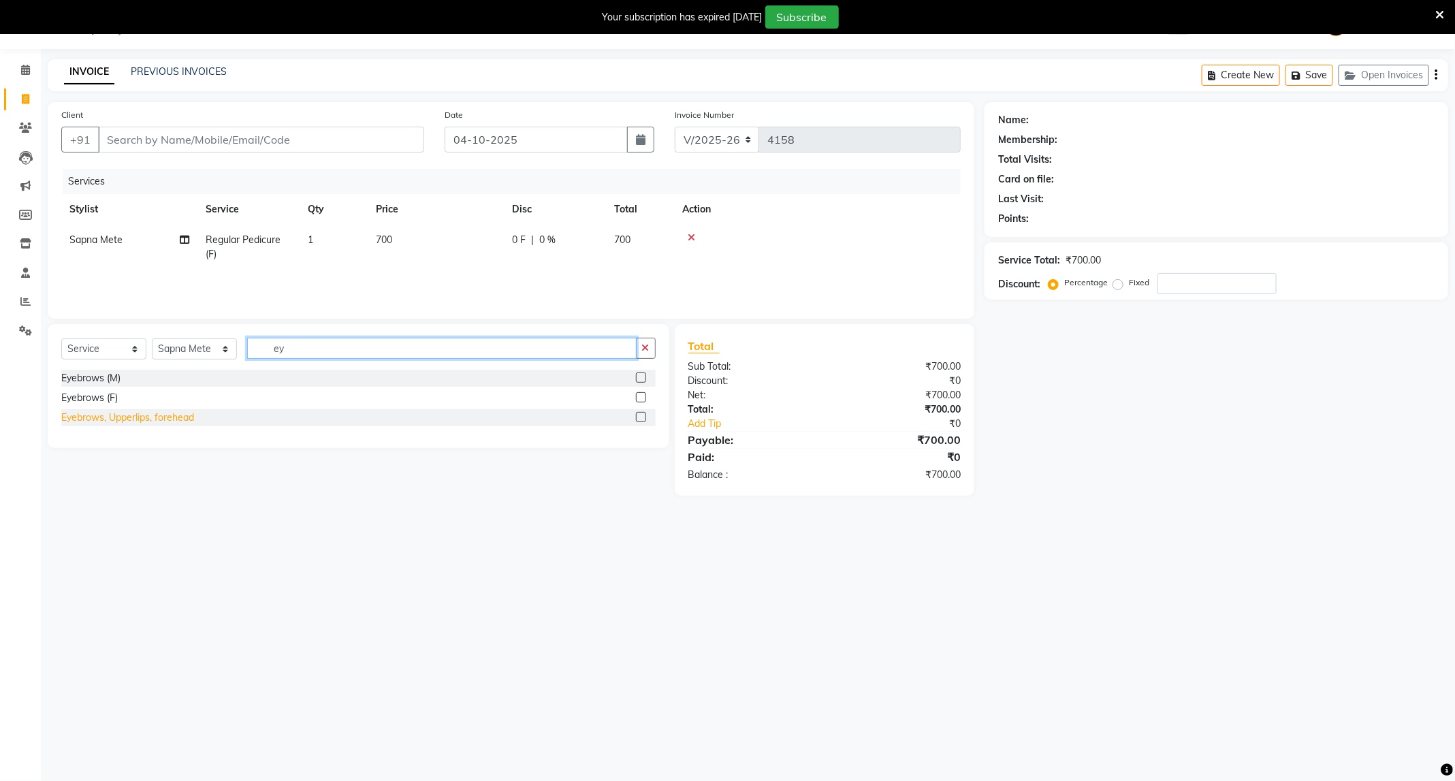
type input "ey"
click at [113, 417] on div "Eyebrows, Upperlips, forehead" at bounding box center [127, 418] width 133 height 14
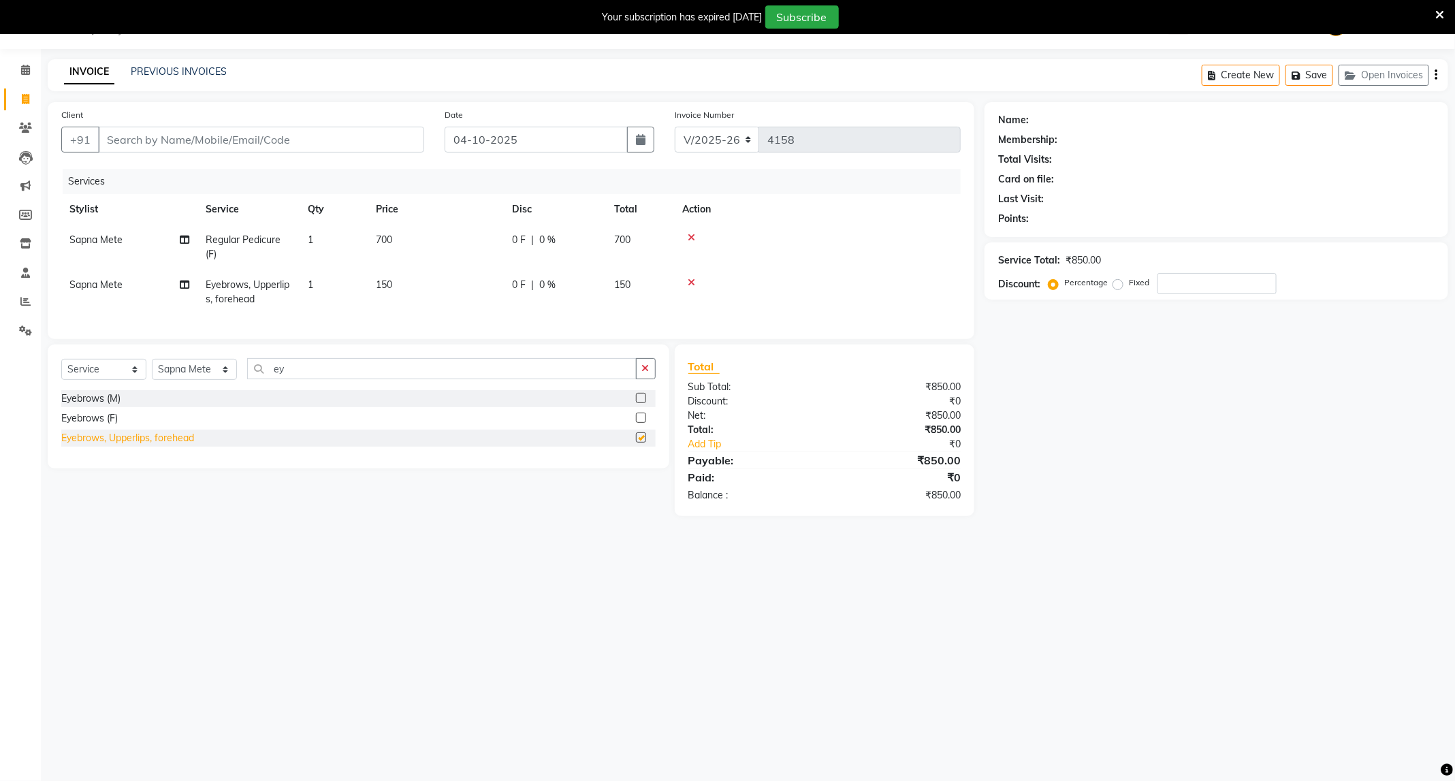
checkbox input "false"
click at [293, 125] on div "Client +91" at bounding box center [242, 136] width 383 height 56
click at [286, 141] on input "Client" at bounding box center [261, 140] width 326 height 26
type input "t"
type input "0"
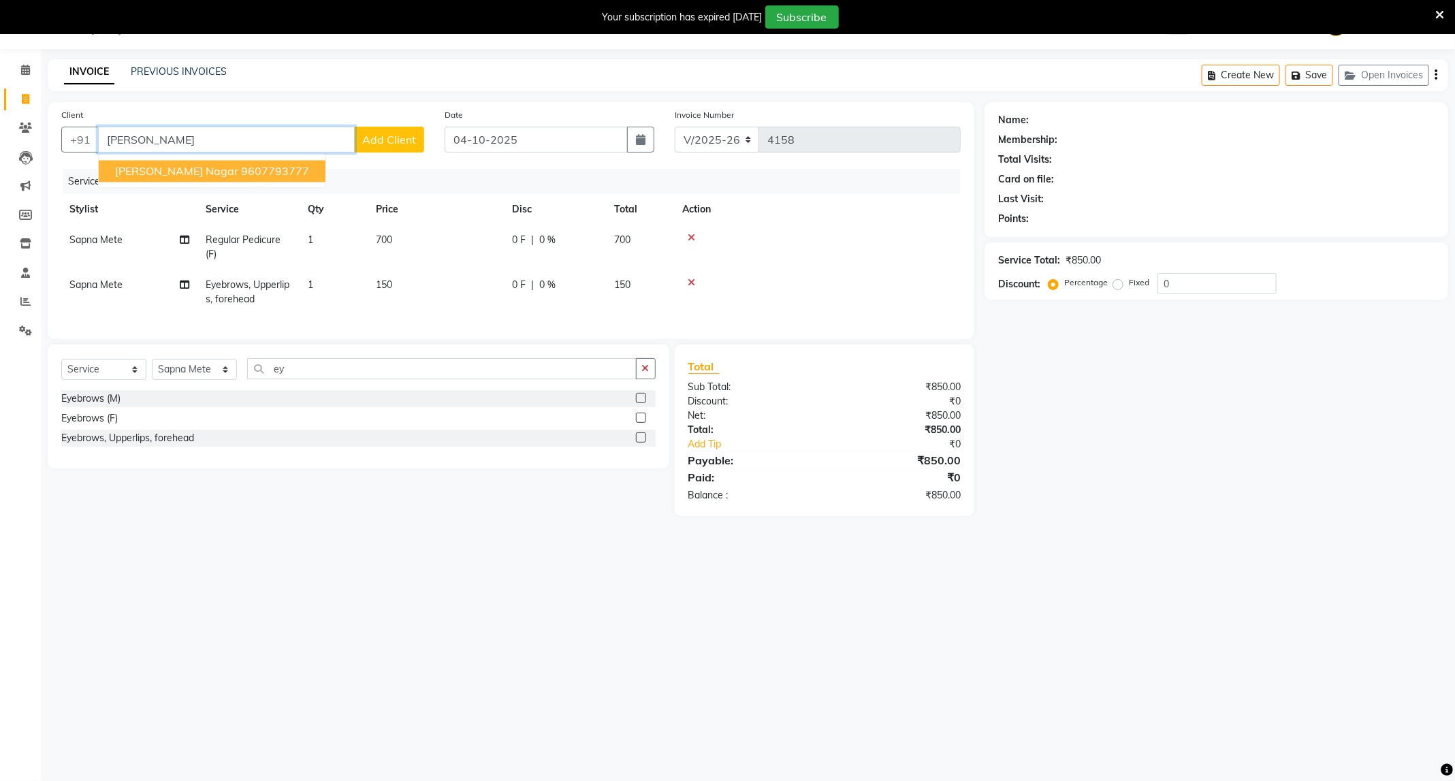
click at [246, 180] on button "[PERSON_NAME] Nagar 9607793777" at bounding box center [212, 172] width 227 height 22
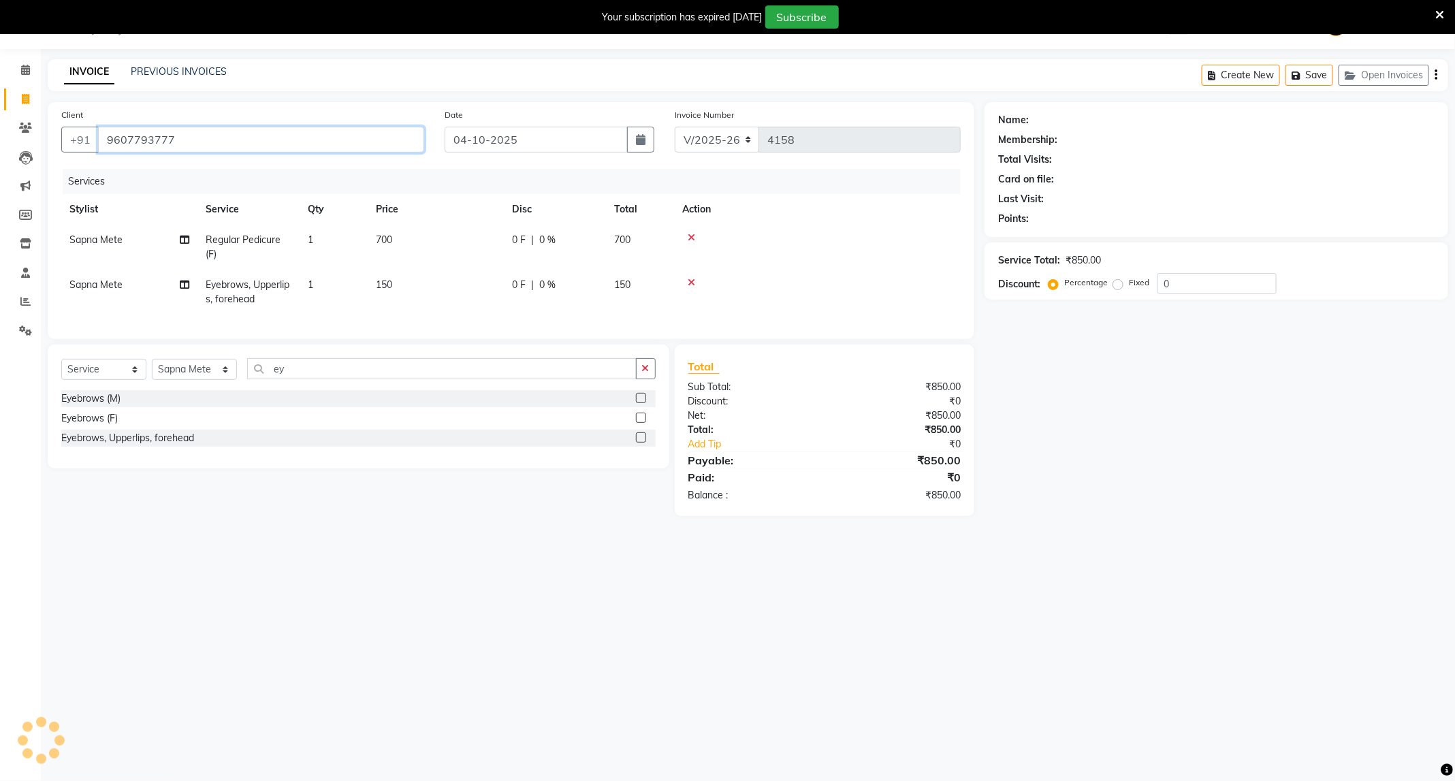
type input "9607793777"
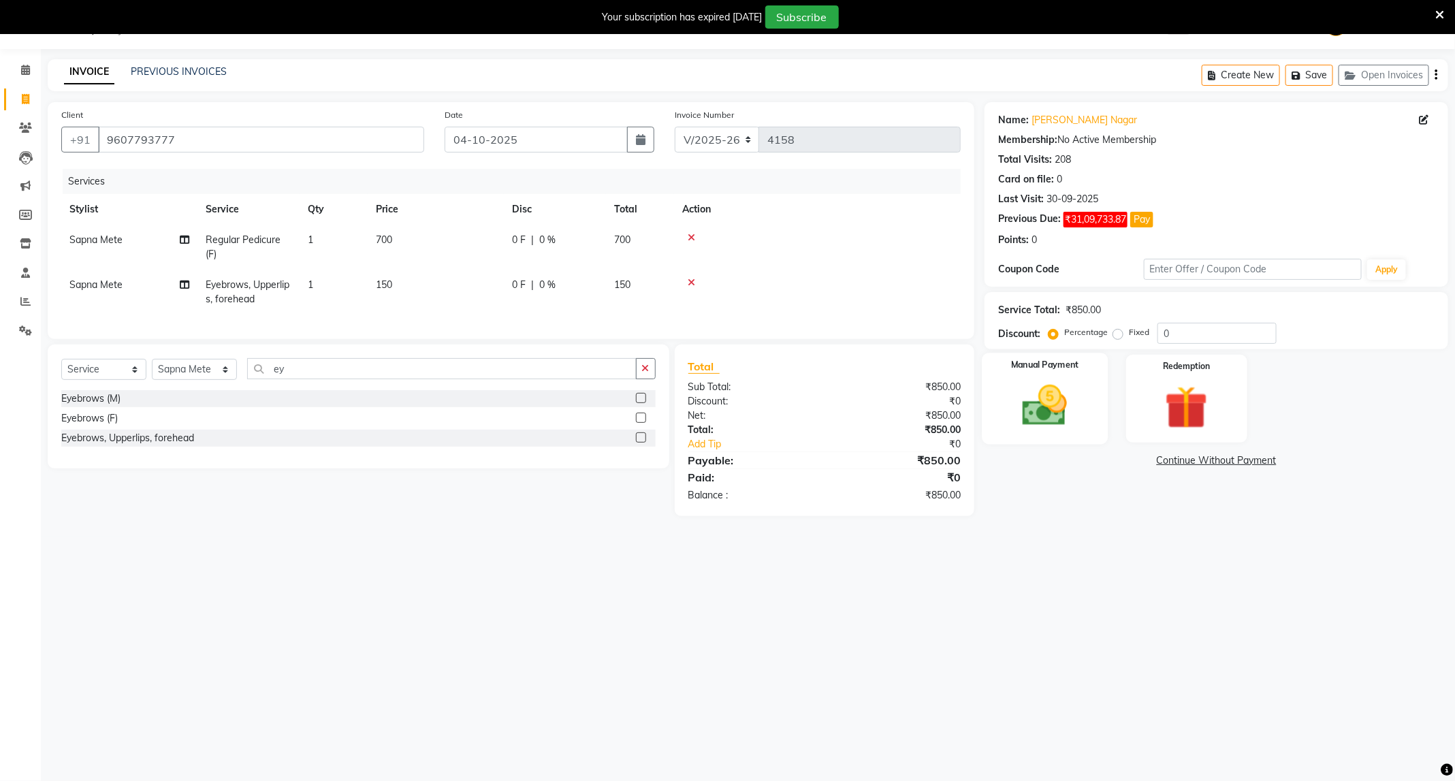
click at [1024, 417] on img at bounding box center [1044, 406] width 73 height 52
click at [1128, 462] on span "UPI" at bounding box center [1128, 462] width 21 height 16
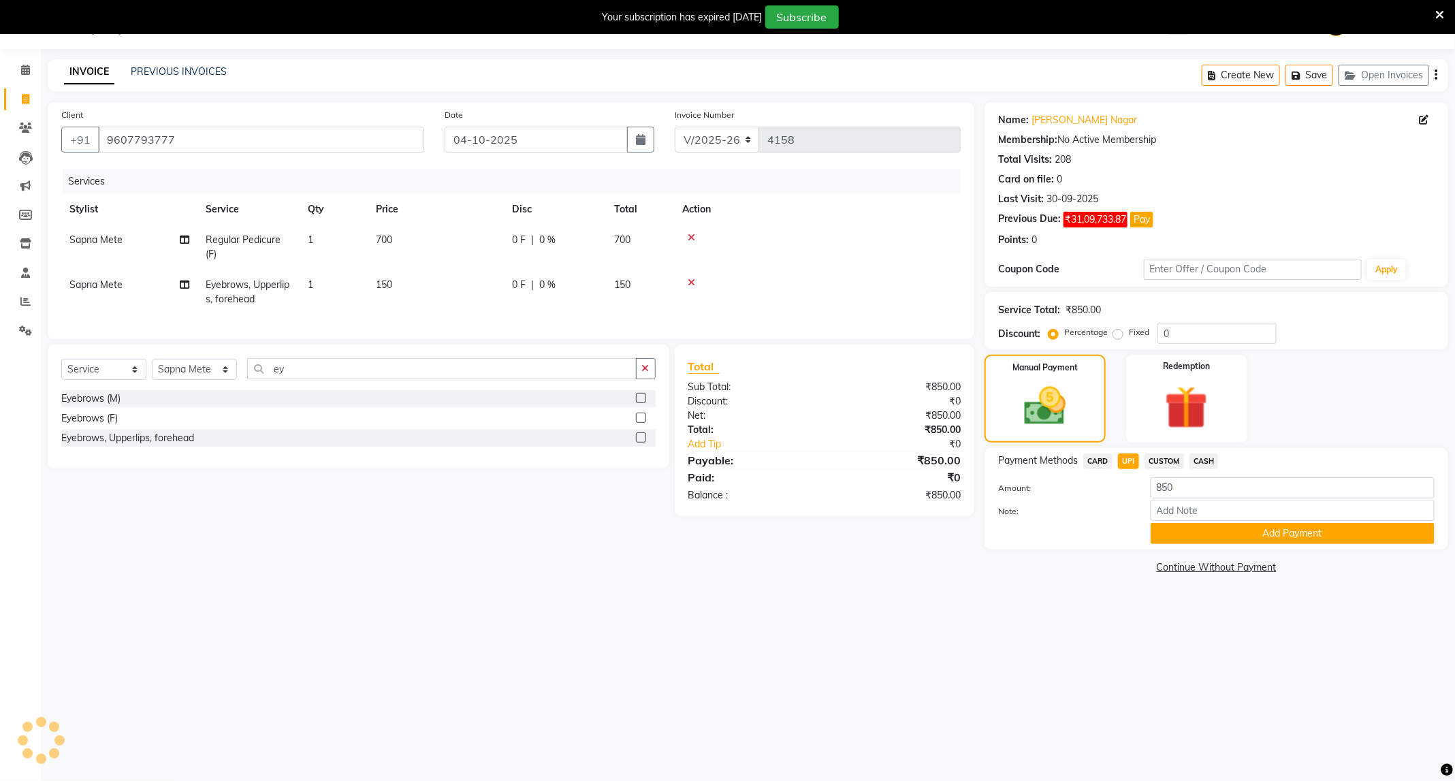
click at [1202, 452] on div "Payment Methods CARD UPI CUSTOM CASH Amount: 850 Note: Add Payment" at bounding box center [1217, 498] width 464 height 101
click at [1196, 458] on span "CASH" at bounding box center [1204, 462] width 29 height 16
click at [1207, 527] on button "Add Payment" at bounding box center [1293, 533] width 284 height 21
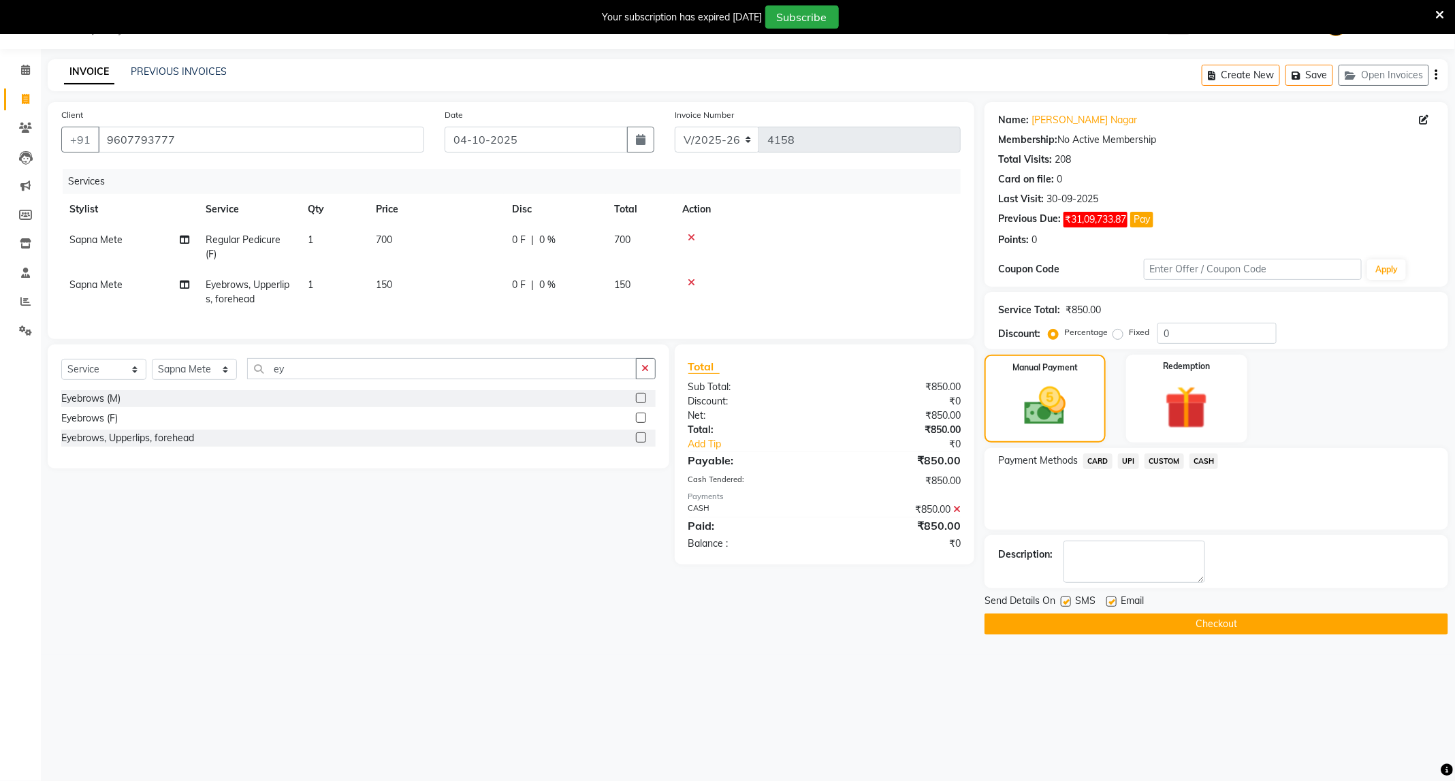
drag, startPoint x: 1141, startPoint y: 630, endPoint x: 1038, endPoint y: 571, distance: 118.7
click at [1130, 620] on button "Checkout" at bounding box center [1217, 624] width 464 height 21
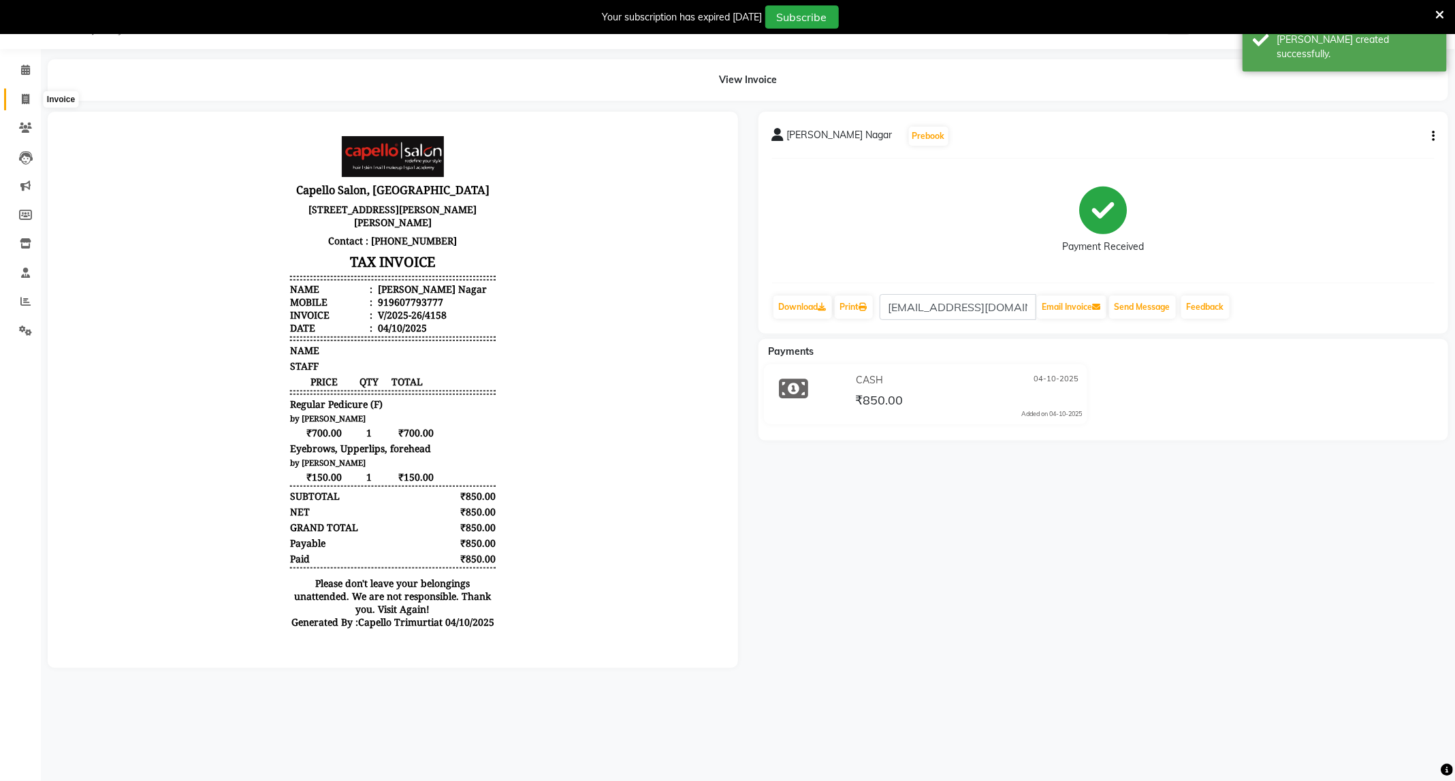
drag, startPoint x: 15, startPoint y: 101, endPoint x: 23, endPoint y: 98, distance: 8.6
click at [15, 101] on span at bounding box center [26, 100] width 24 height 16
select select "service"
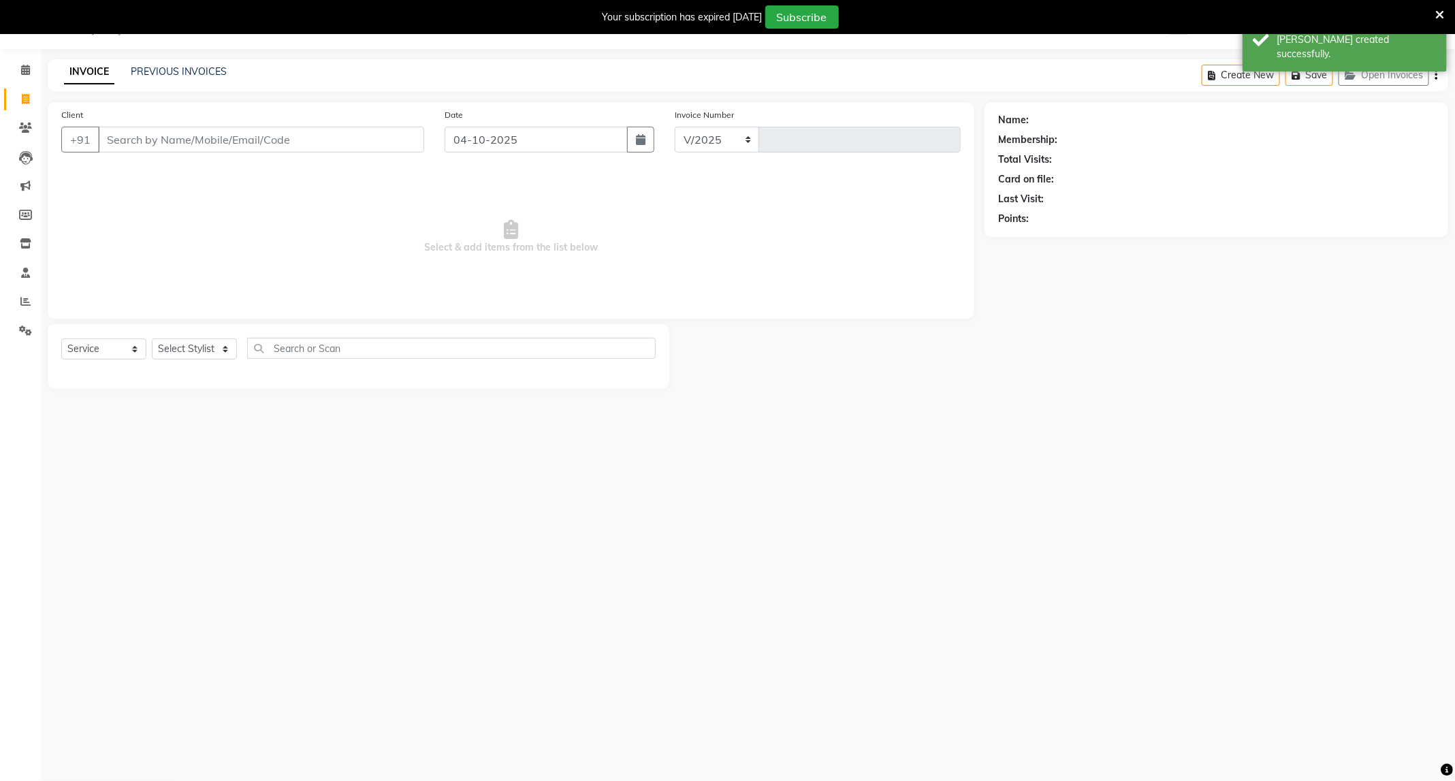
select select "811"
type input "4159"
click at [160, 148] on input "Client" at bounding box center [261, 140] width 326 height 26
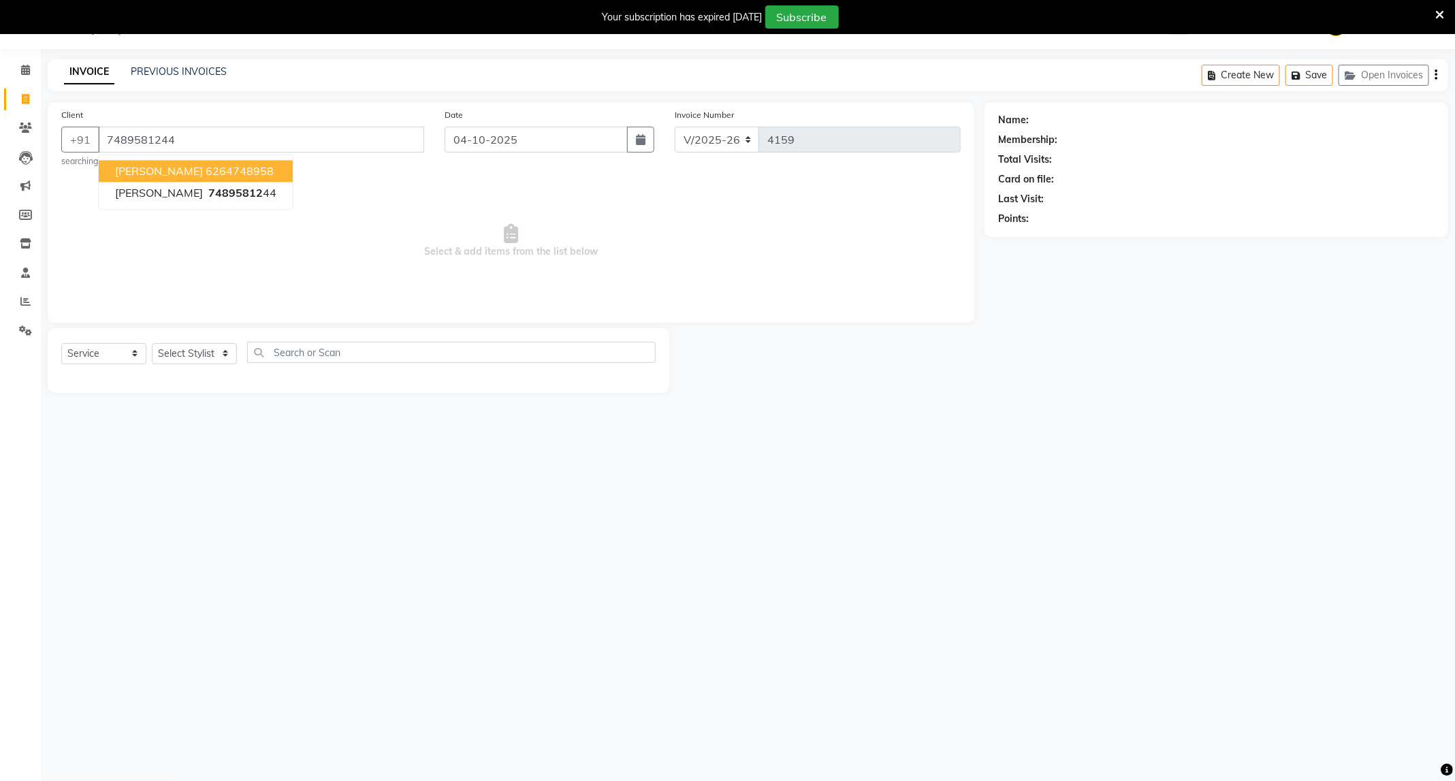
type input "7489581244"
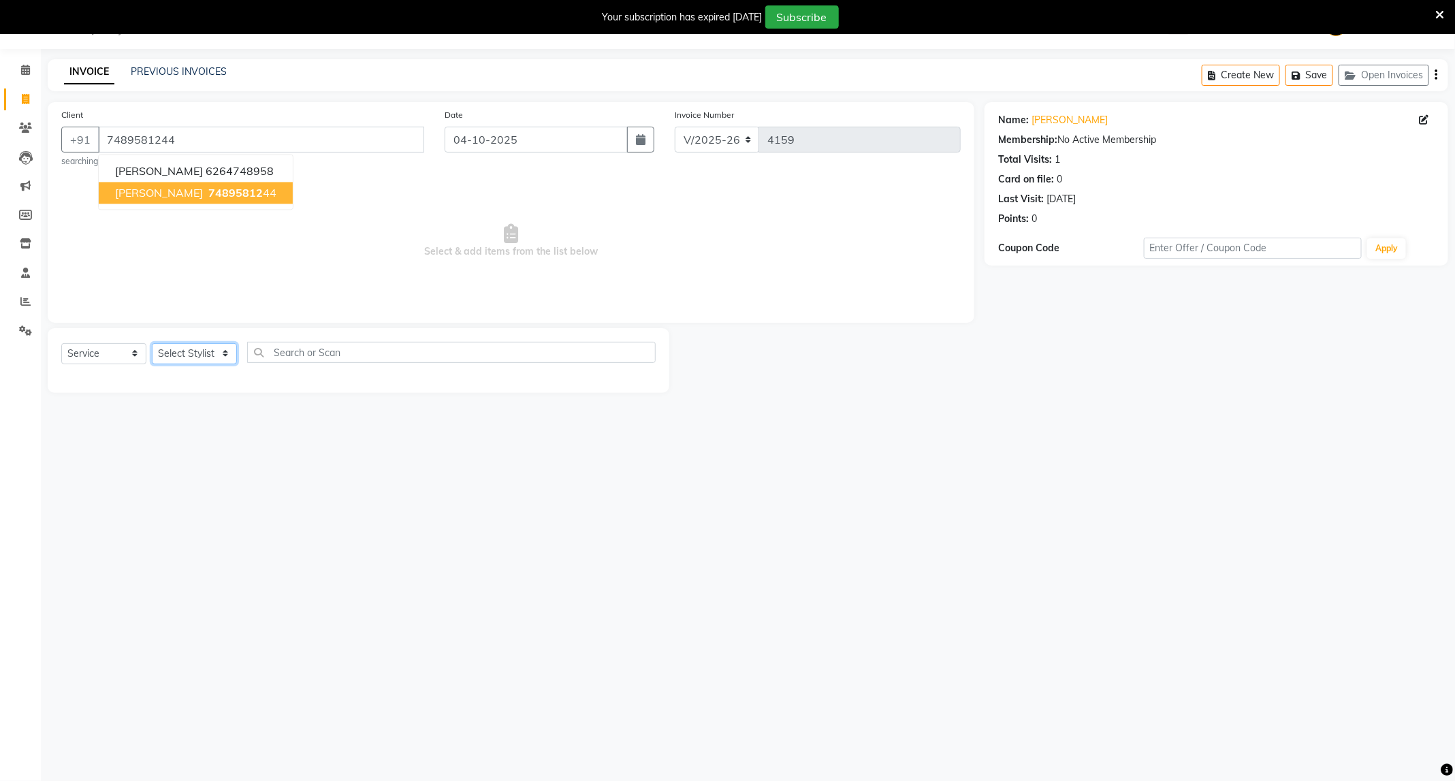
click at [202, 350] on select "Select Stylist ADMIN [PERSON_NAME] [PERSON_NAME] [PERSON_NAME] [PERSON_NAME] (M…" at bounding box center [194, 353] width 85 height 21
select select "93623"
click at [152, 344] on select "Select Stylist ADMIN [PERSON_NAME] [PERSON_NAME] [PERSON_NAME] [PERSON_NAME] (M…" at bounding box center [194, 353] width 85 height 21
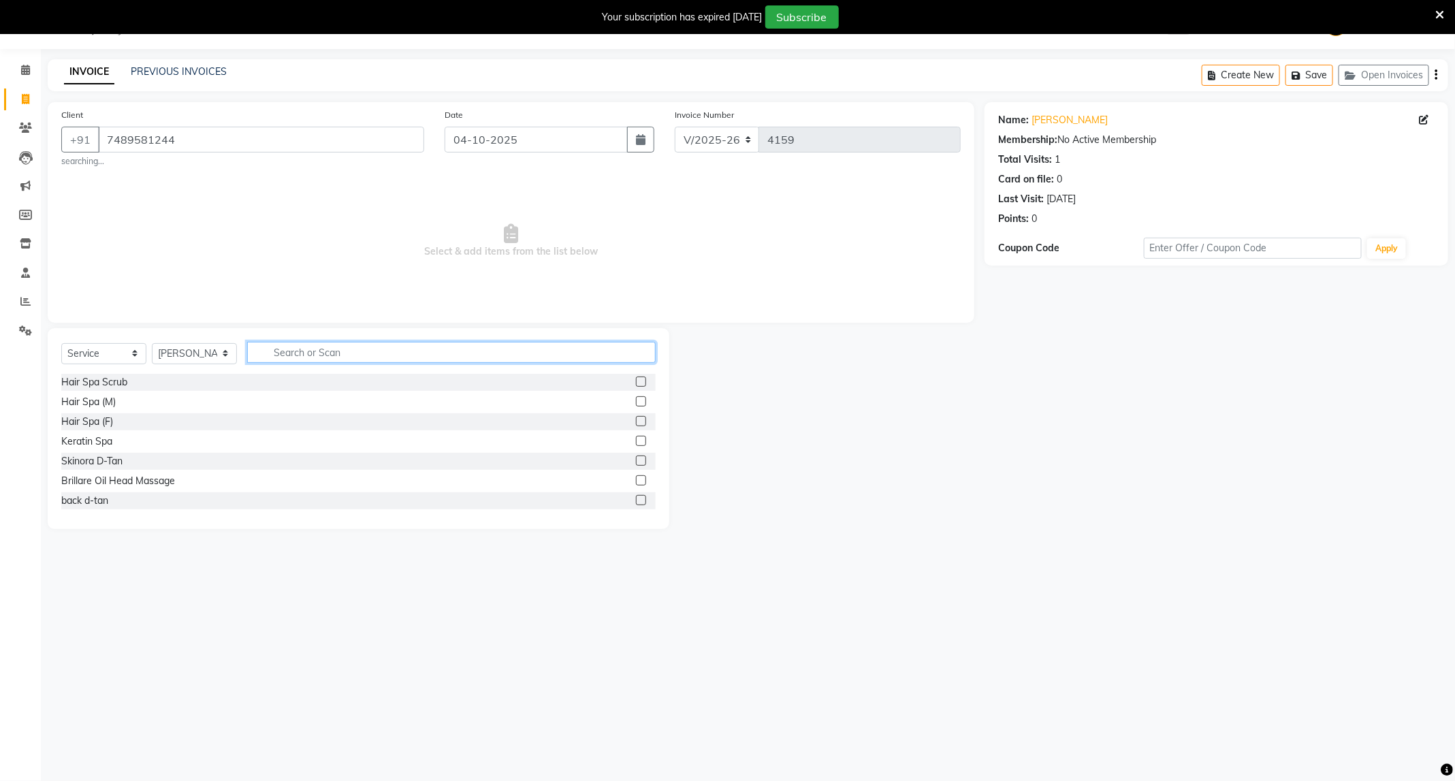
click at [308, 345] on input "text" at bounding box center [451, 352] width 409 height 21
type input "cut"
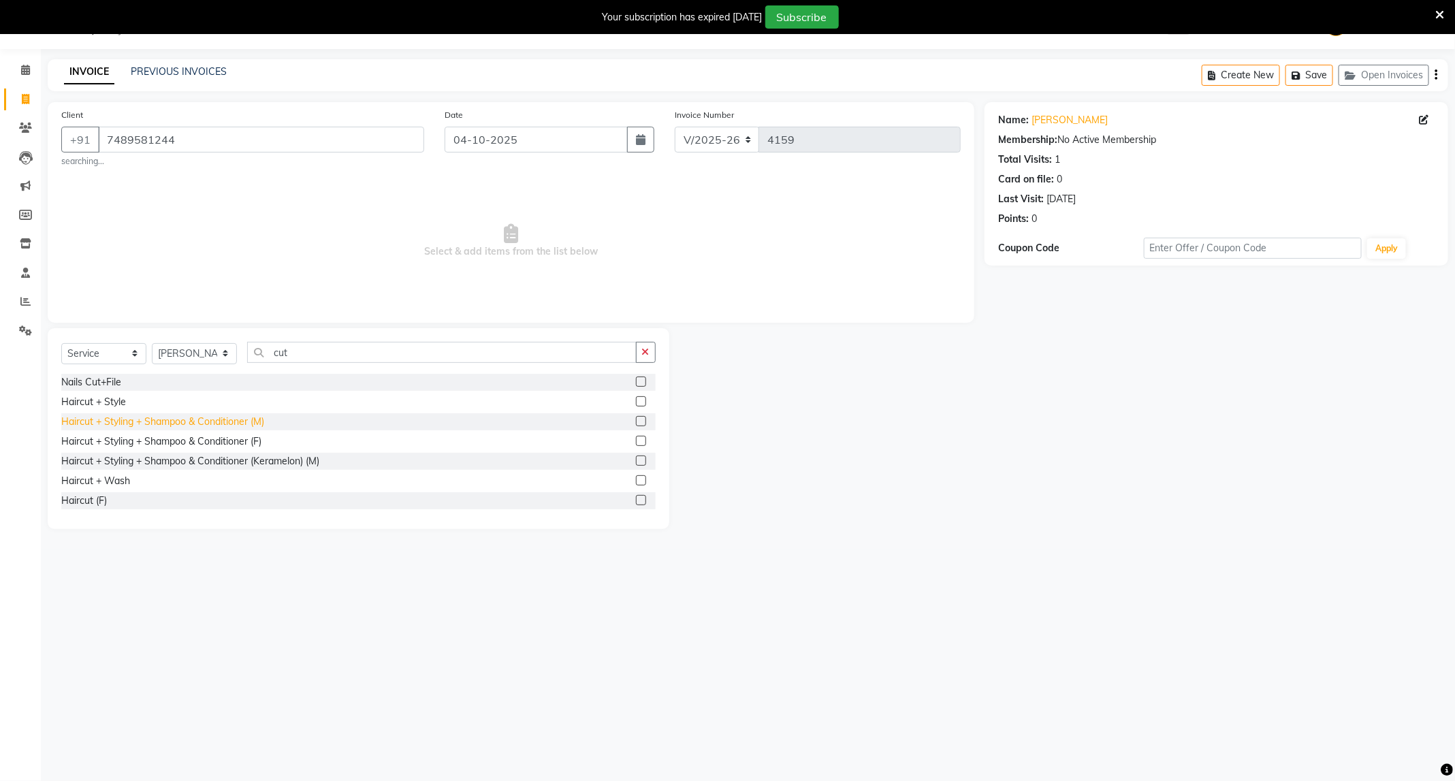
click at [246, 417] on div "Haircut + Styling + Shampoo & Conditioner (M)" at bounding box center [162, 422] width 203 height 14
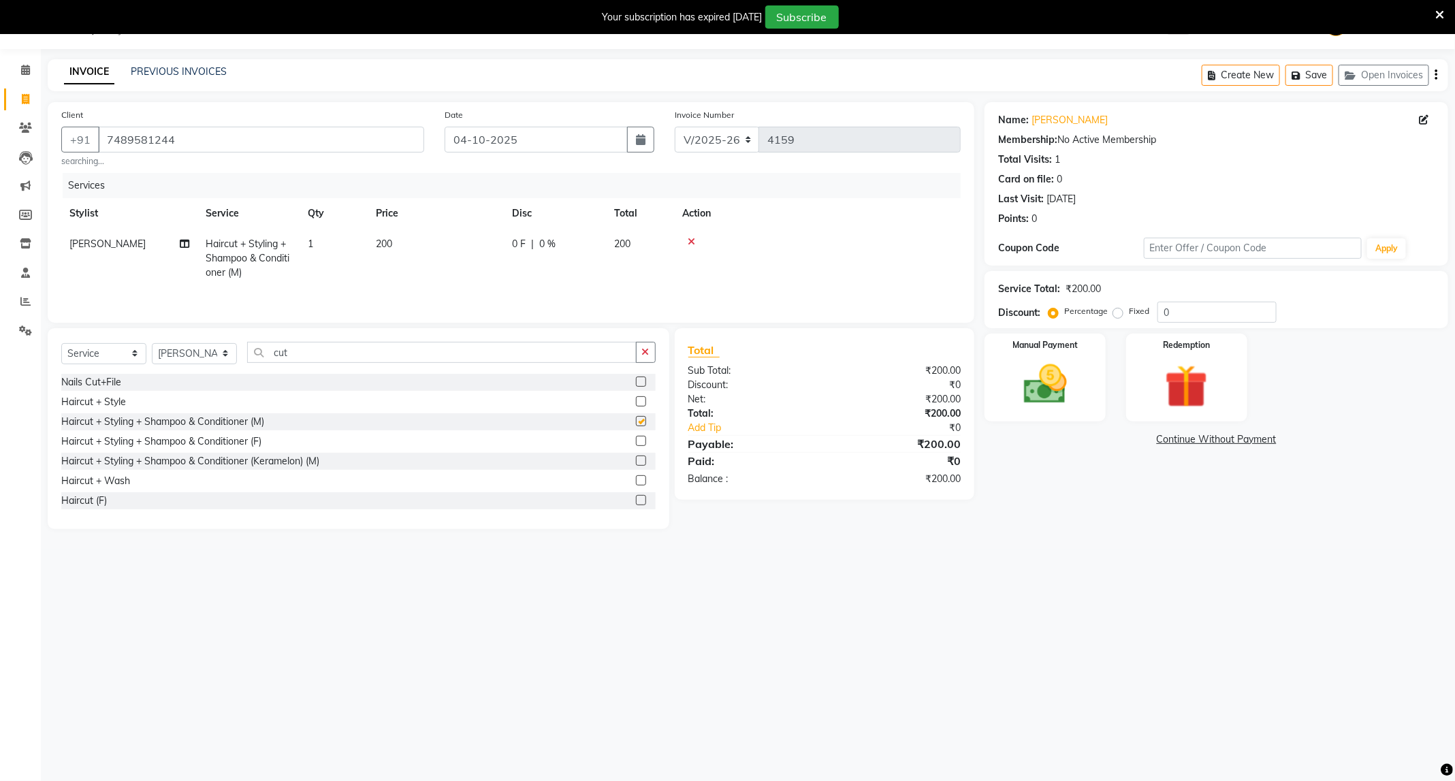
checkbox input "false"
click at [384, 363] on input "cut" at bounding box center [442, 352] width 390 height 21
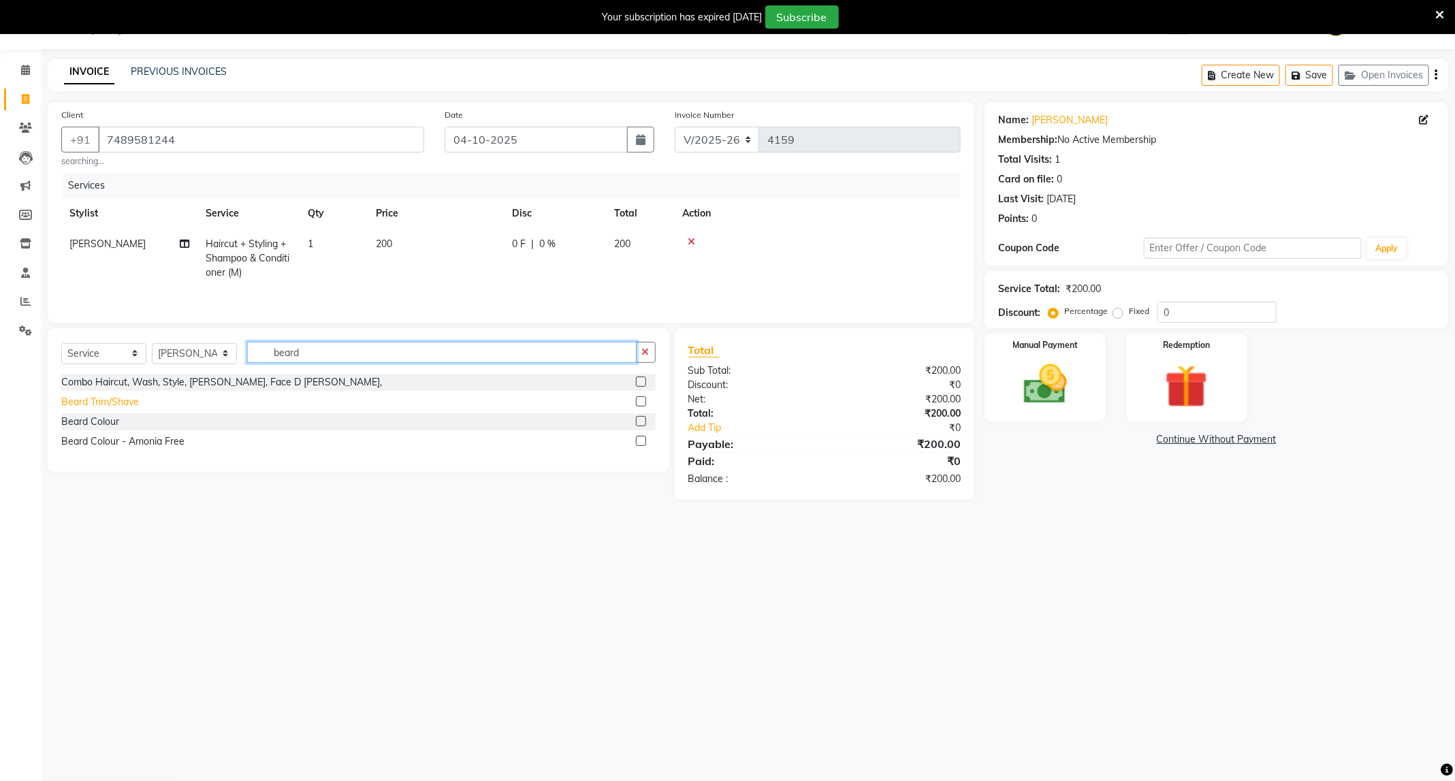
type input "beard"
click at [115, 409] on div "Beard Trim/Shave" at bounding box center [100, 402] width 78 height 14
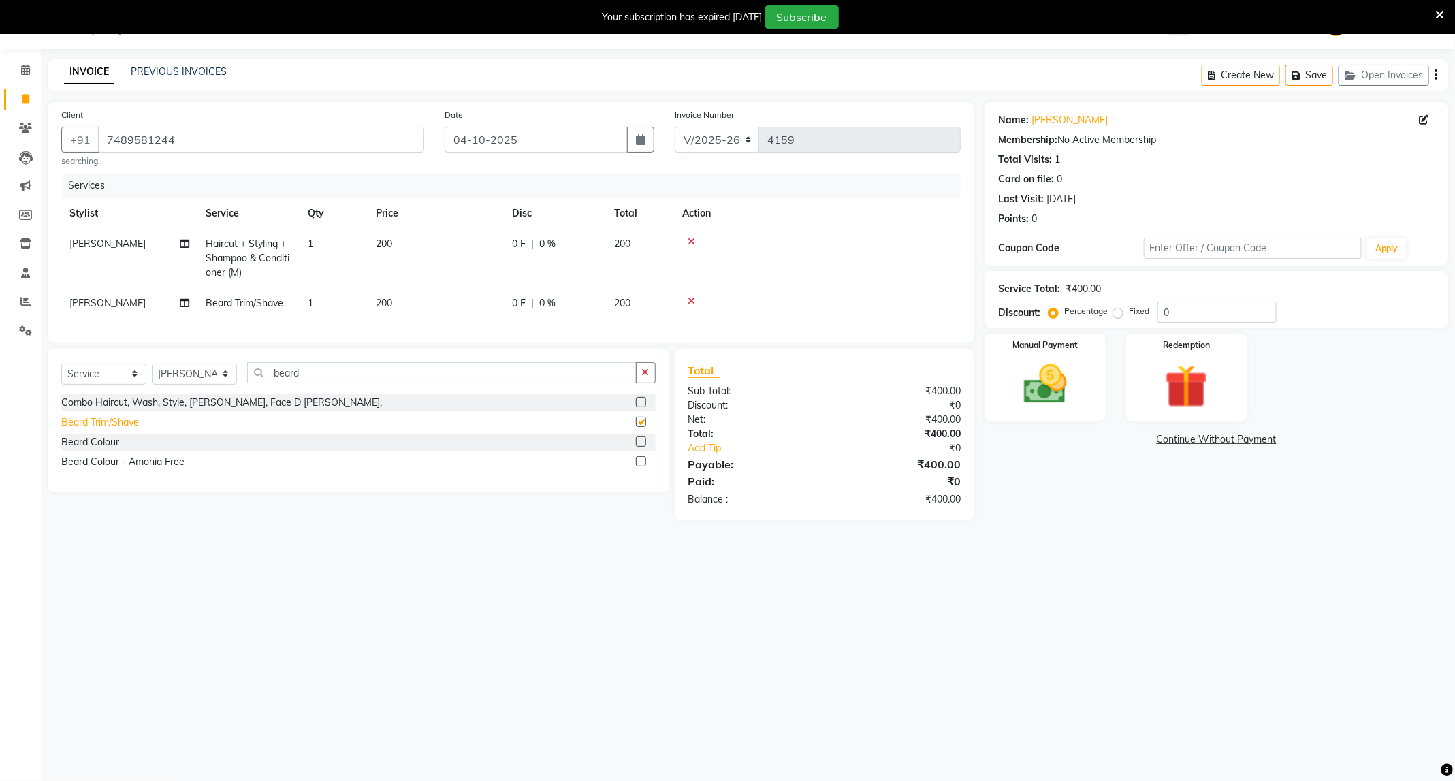
checkbox input "false"
click at [140, 290] on td "[PERSON_NAME]" at bounding box center [129, 303] width 136 height 31
select select "93623"
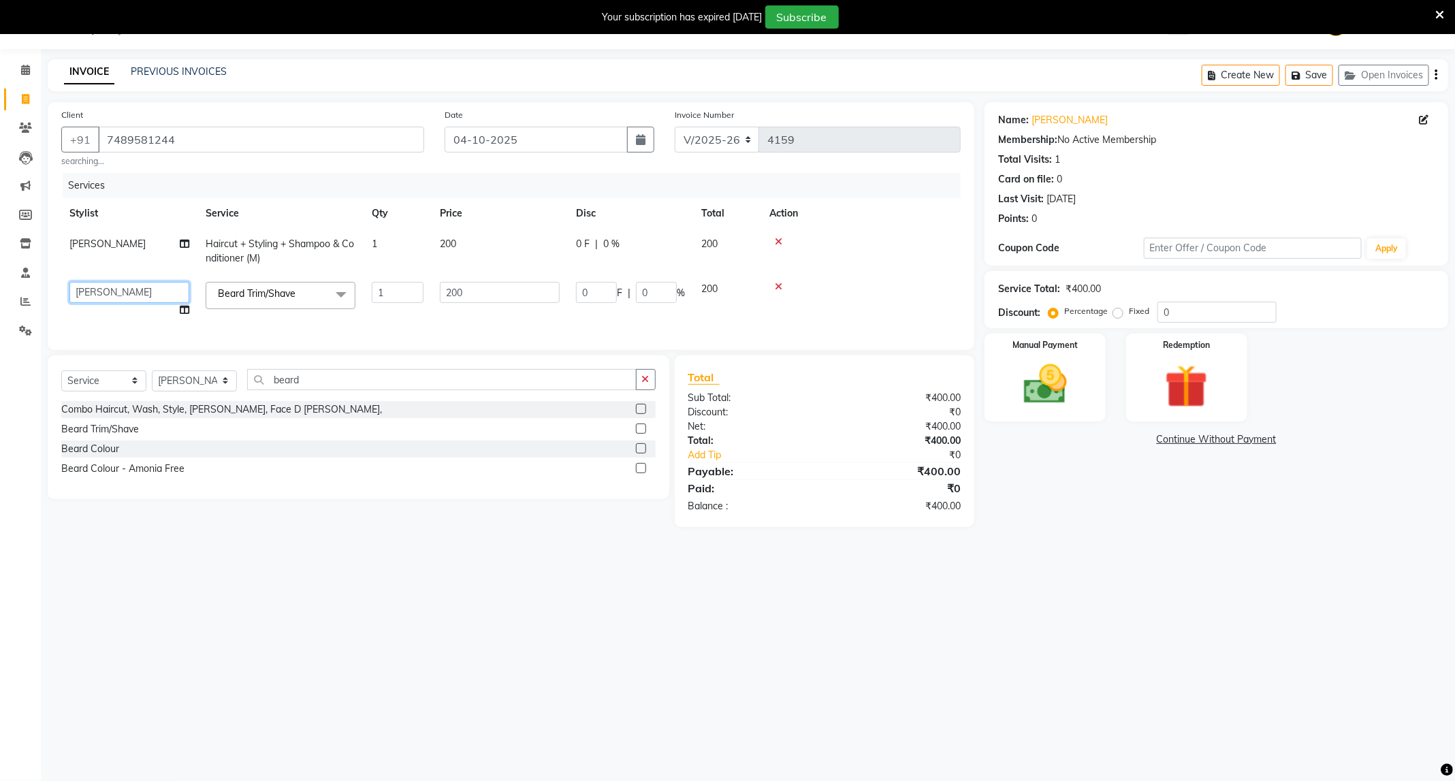
click at [161, 300] on select "ADMIN [PERSON_NAME] [PERSON_NAME] [PERSON_NAME] [PERSON_NAME] (M) [PERSON_NAME]…" at bounding box center [129, 292] width 120 height 21
select select "84517"
click at [157, 246] on td "[PERSON_NAME]" at bounding box center [129, 251] width 136 height 45
select select "93623"
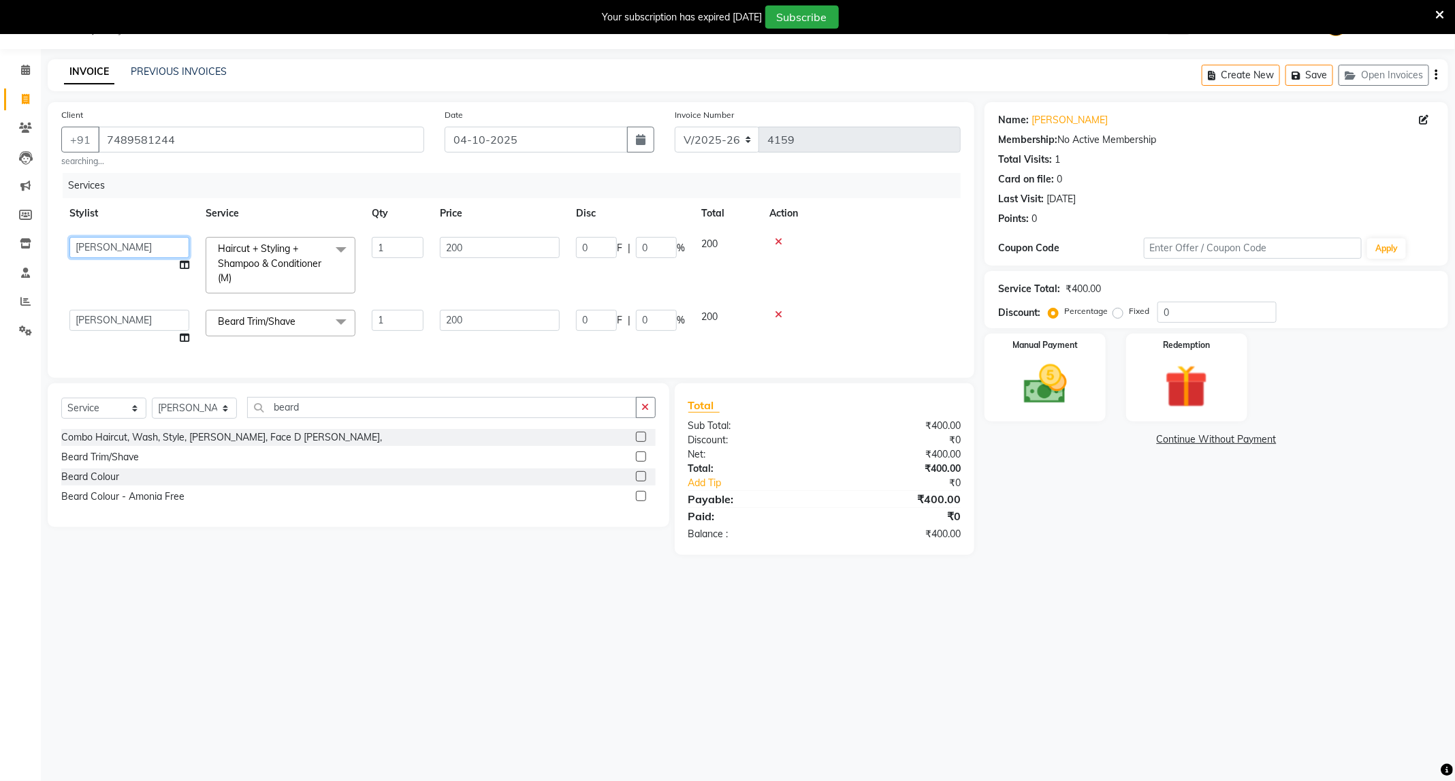
click at [154, 257] on select "ADMIN [PERSON_NAME] [PERSON_NAME] [PERSON_NAME] [PERSON_NAME] (M) [PERSON_NAME]…" at bounding box center [129, 247] width 120 height 21
select select "84517"
click at [221, 419] on select "Select Stylist ADMIN [PERSON_NAME] [PERSON_NAME] [PERSON_NAME] [PERSON_NAME] (M…" at bounding box center [194, 408] width 85 height 21
select select "50699"
click at [152, 414] on select "Select Stylist ADMIN [PERSON_NAME] [PERSON_NAME] [PERSON_NAME] [PERSON_NAME] (M…" at bounding box center [194, 408] width 85 height 21
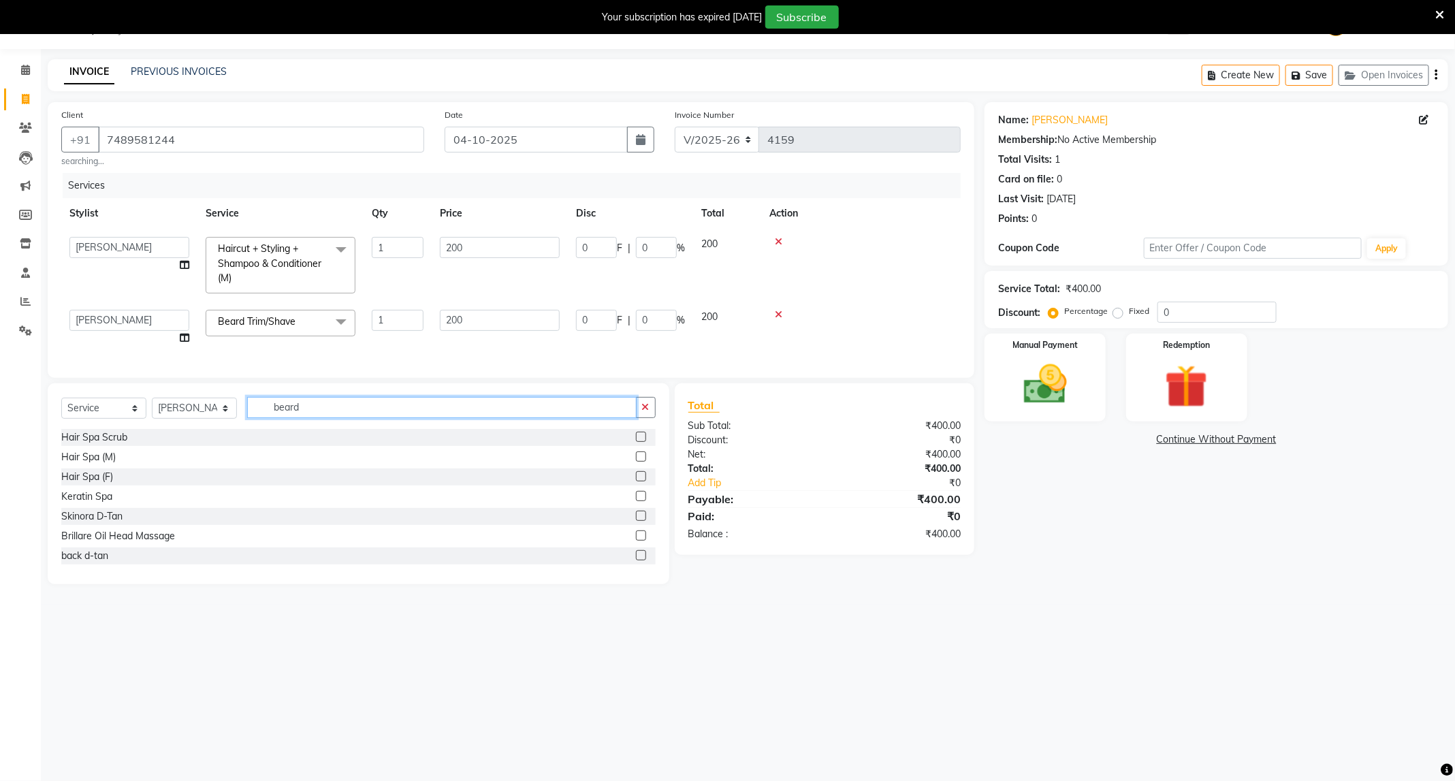
click at [304, 418] on input "beard" at bounding box center [442, 407] width 390 height 21
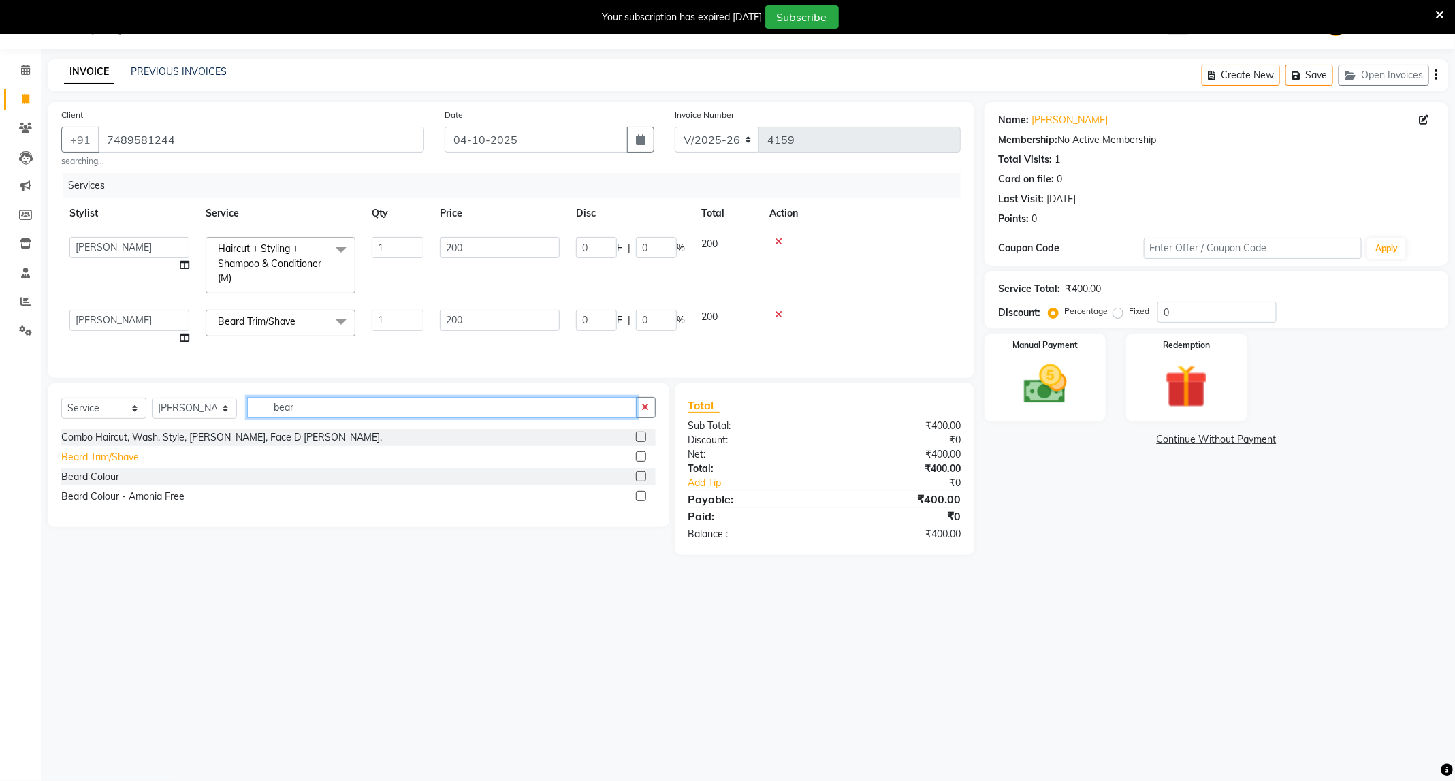
type input "bear"
click at [121, 464] on div "Beard Trim/Shave" at bounding box center [100, 457] width 78 height 14
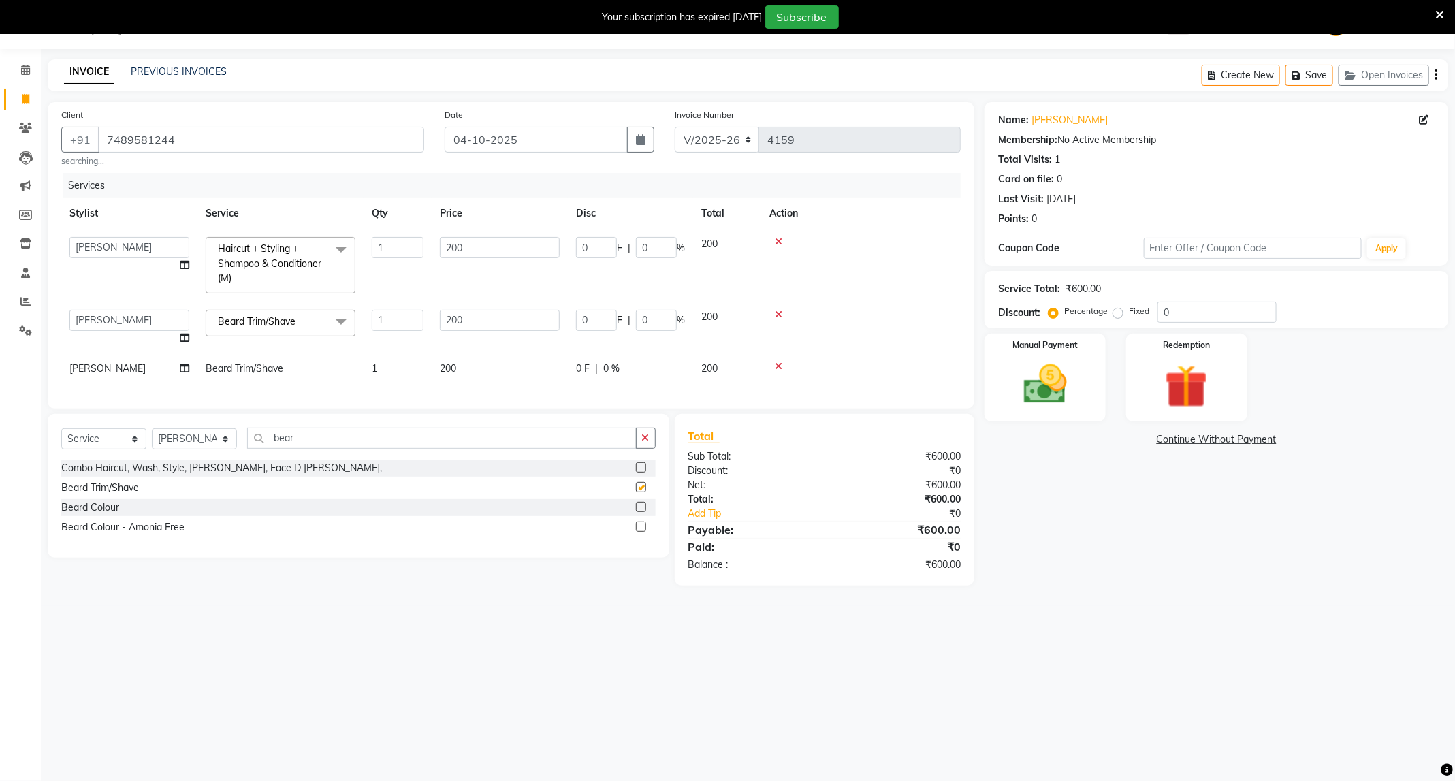
checkbox input "false"
click at [355, 449] on input "bear" at bounding box center [442, 438] width 390 height 21
click at [347, 449] on input "bear" at bounding box center [442, 438] width 390 height 21
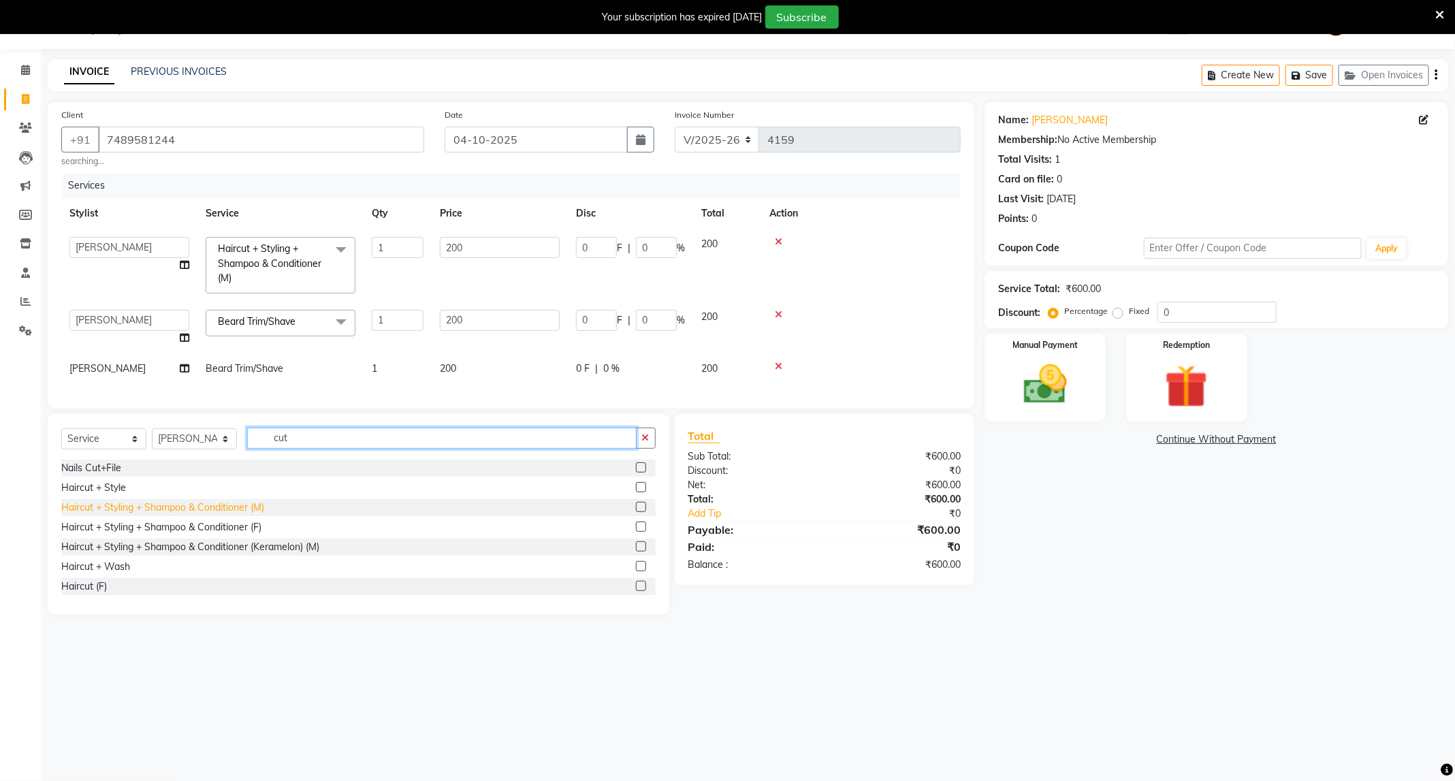
type input "cut"
click at [248, 515] on div "Haircut + Styling + Shampoo & Conditioner (M)" at bounding box center [162, 507] width 203 height 14
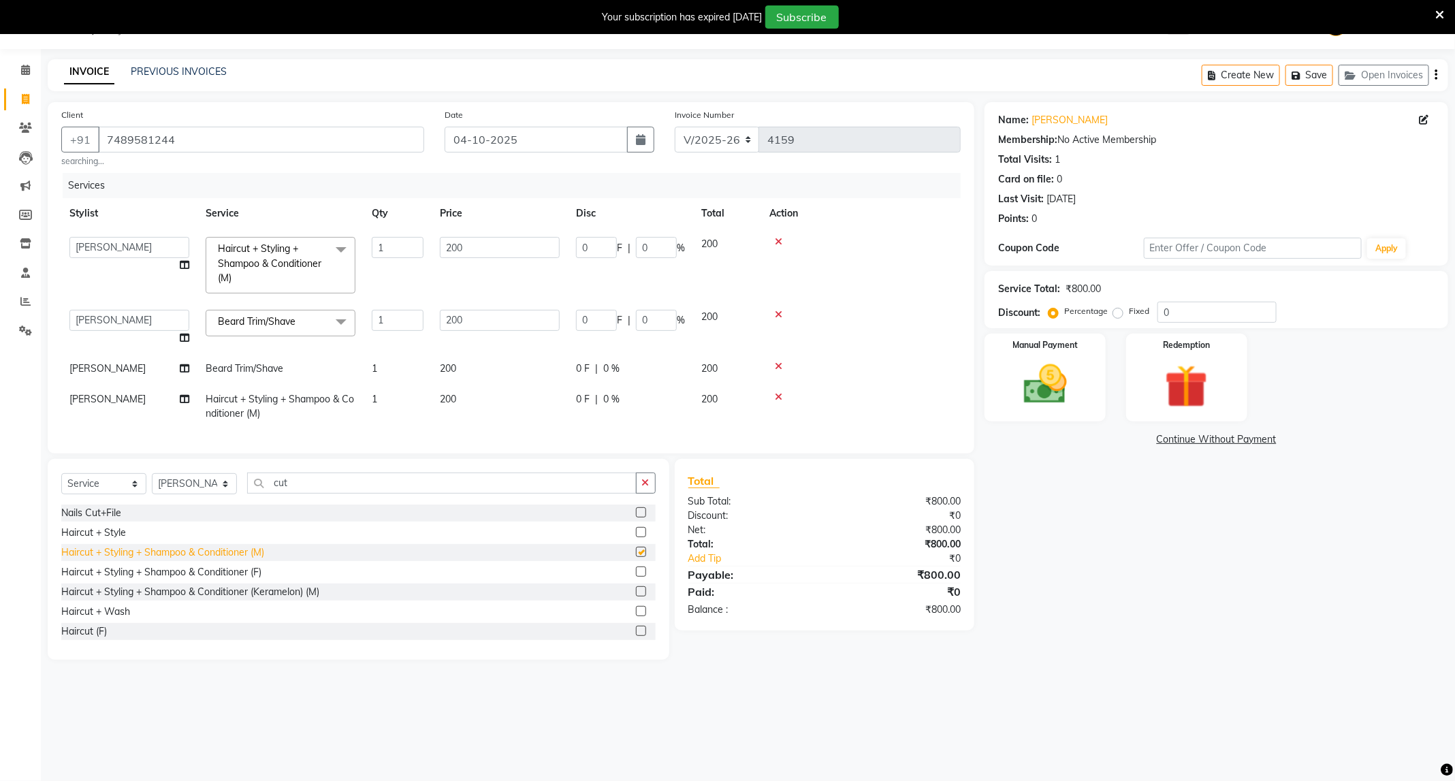
checkbox input "false"
drag, startPoint x: 1036, startPoint y: 360, endPoint x: 1044, endPoint y: 364, distance: 9.1
click at [1038, 362] on img at bounding box center [1044, 385] width 73 height 52
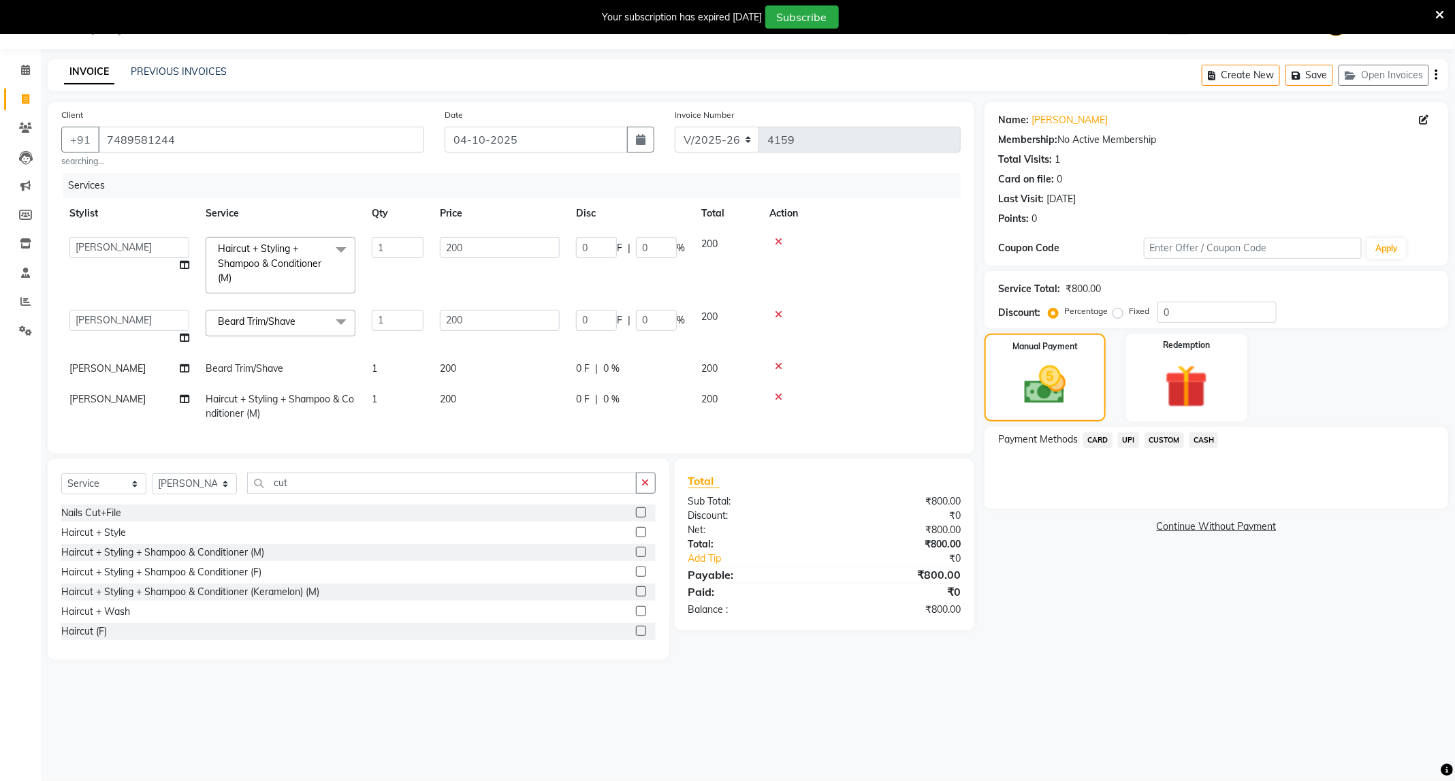
click at [1124, 438] on span "UPI" at bounding box center [1128, 440] width 21 height 16
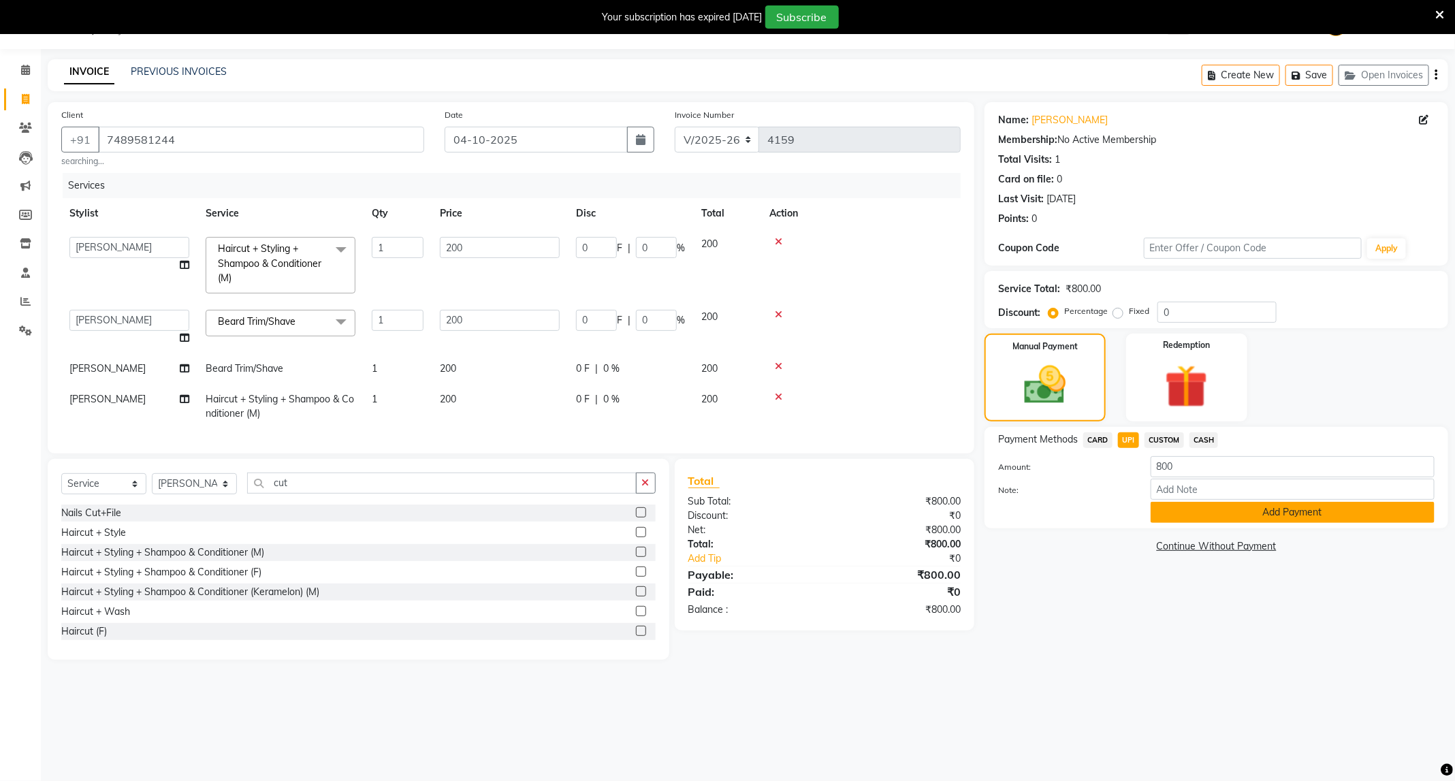
click at [1194, 507] on button "Add Payment" at bounding box center [1293, 512] width 284 height 21
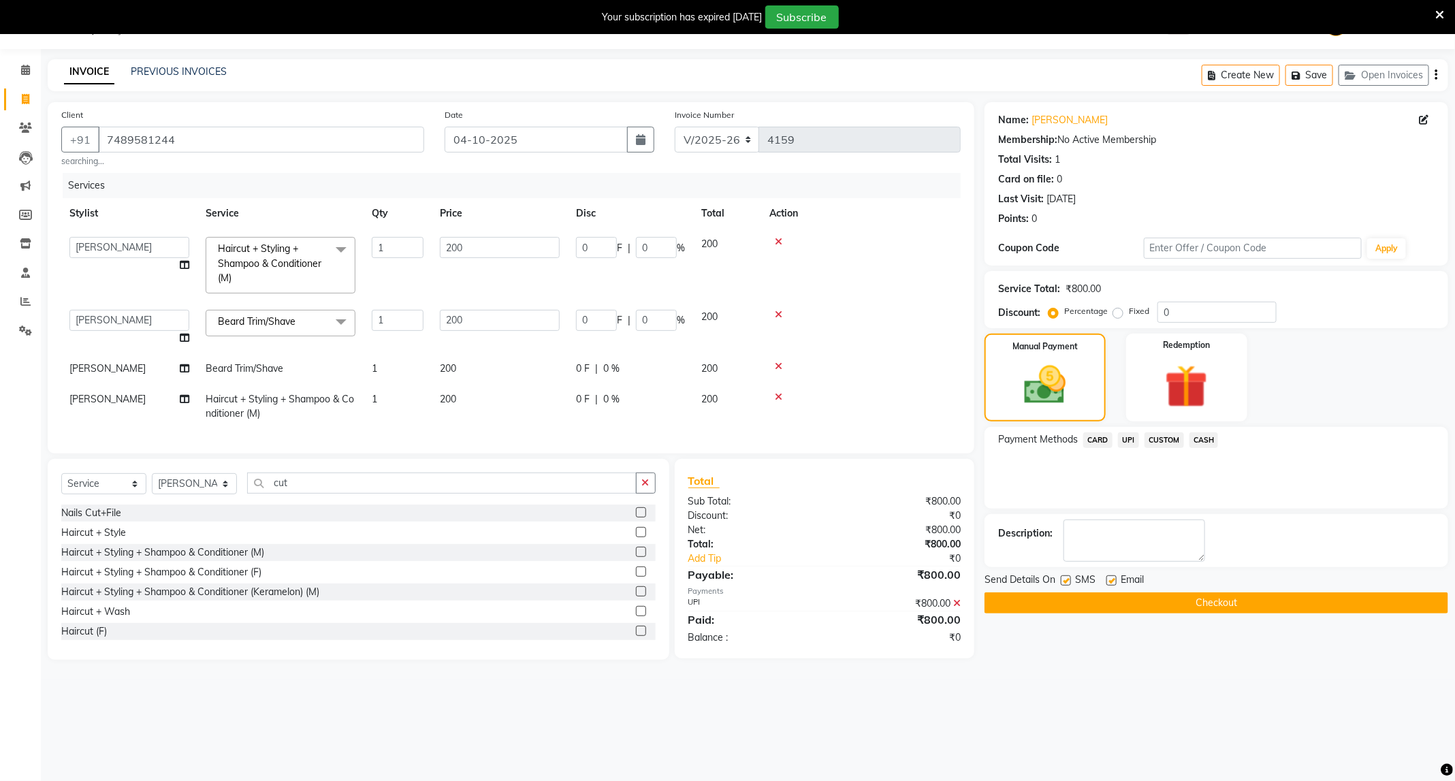
click at [1200, 603] on button "Checkout" at bounding box center [1217, 602] width 464 height 21
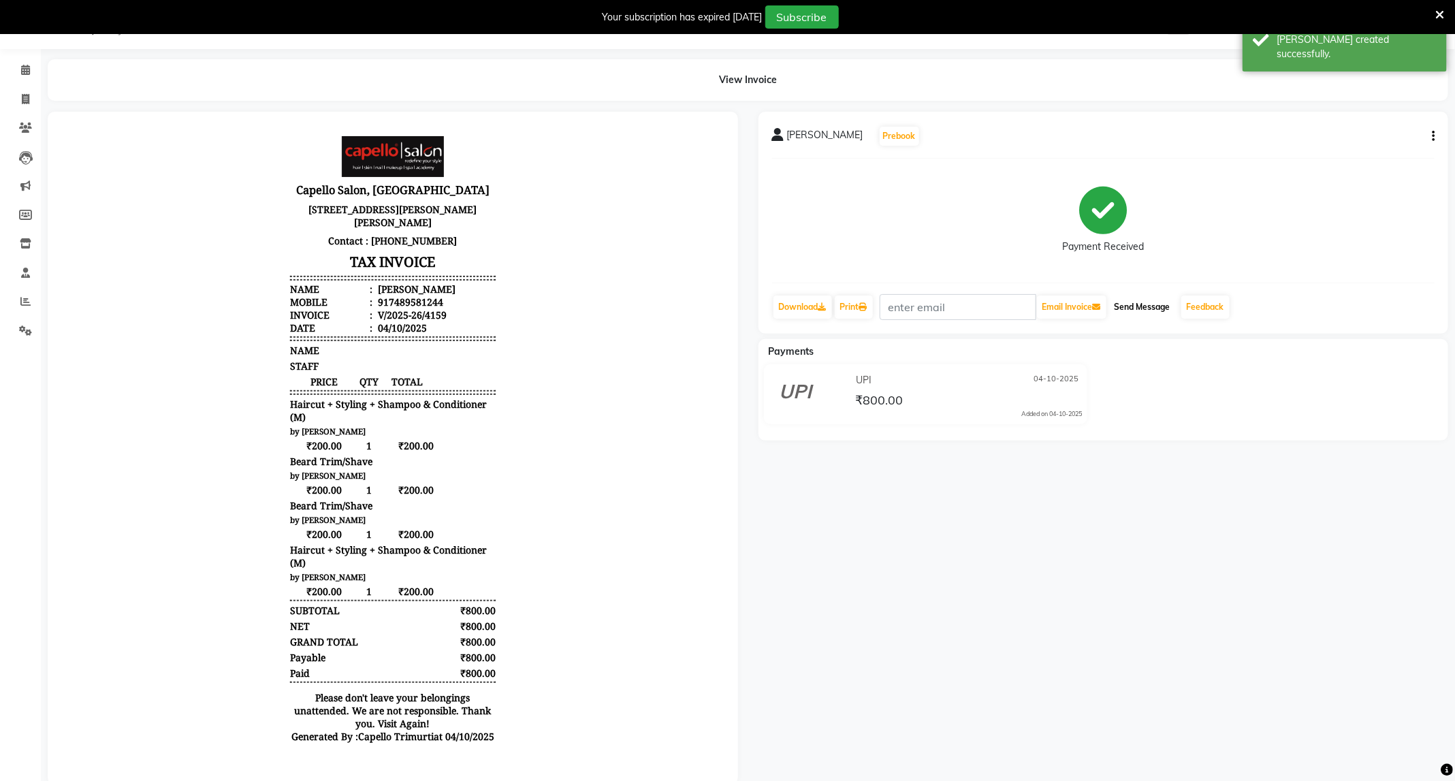
click at [1136, 308] on button "Send Message" at bounding box center [1142, 307] width 67 height 23
click at [25, 301] on icon at bounding box center [25, 301] width 10 height 10
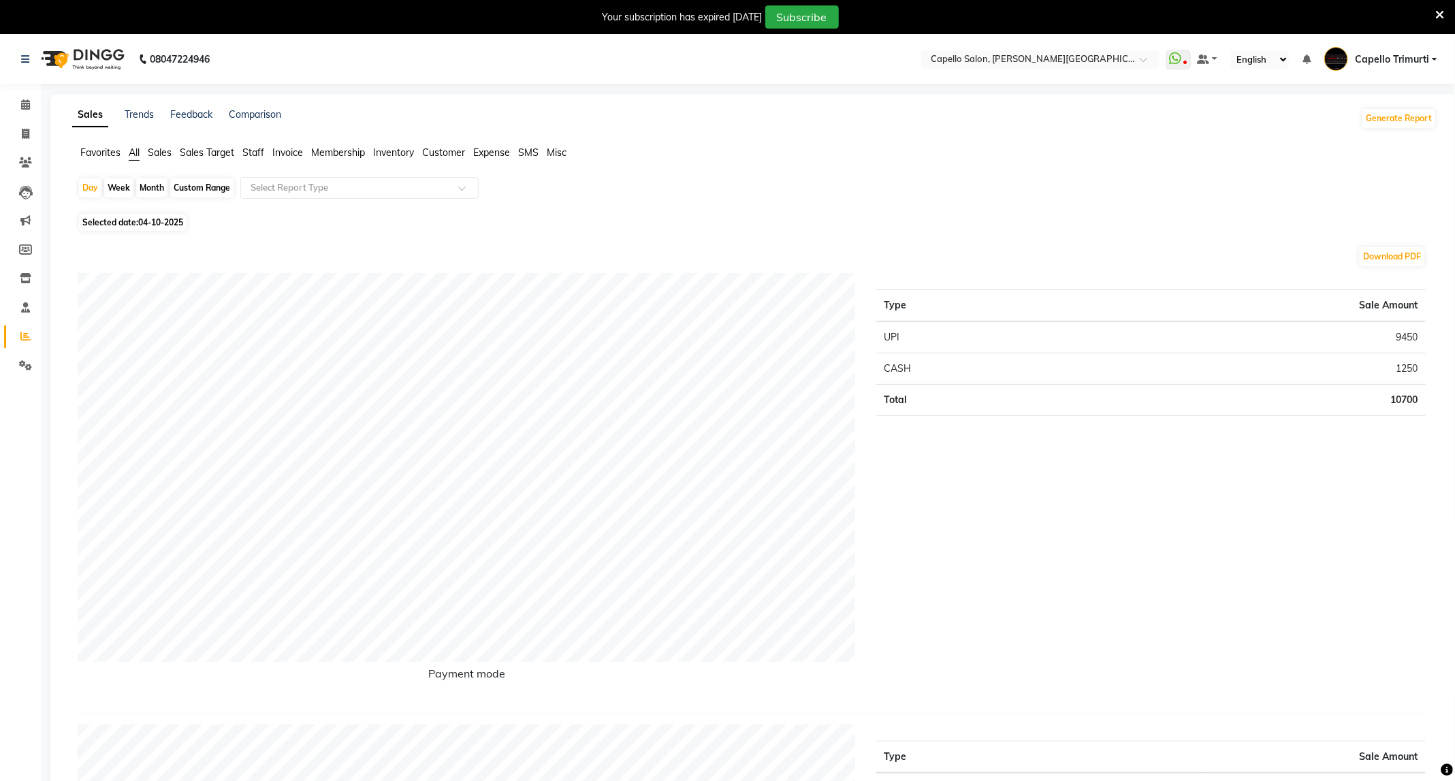
click at [162, 190] on div "Month" at bounding box center [151, 187] width 31 height 19
select select "10"
select select "2025"
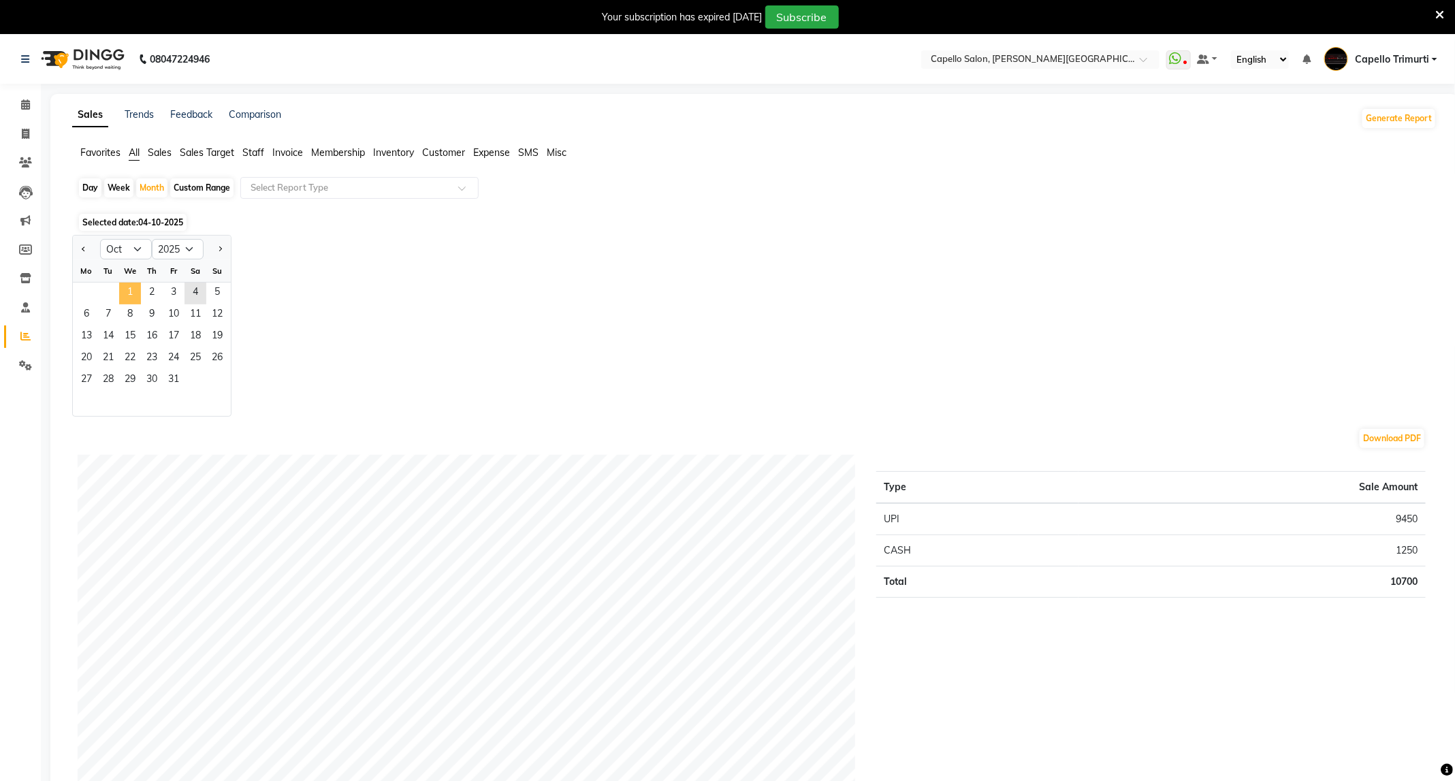
click at [138, 291] on span "1" at bounding box center [130, 294] width 22 height 22
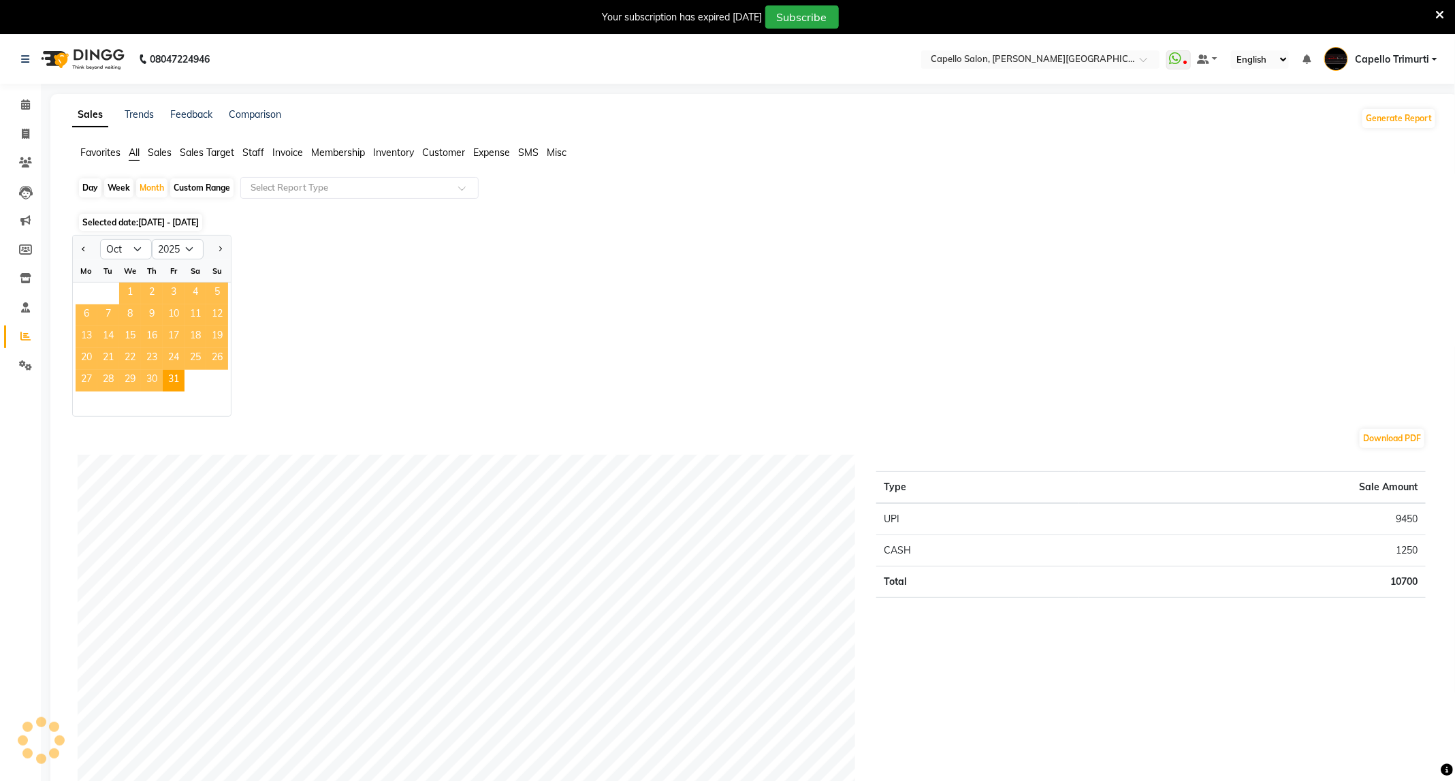
click at [131, 296] on span "1" at bounding box center [130, 294] width 22 height 22
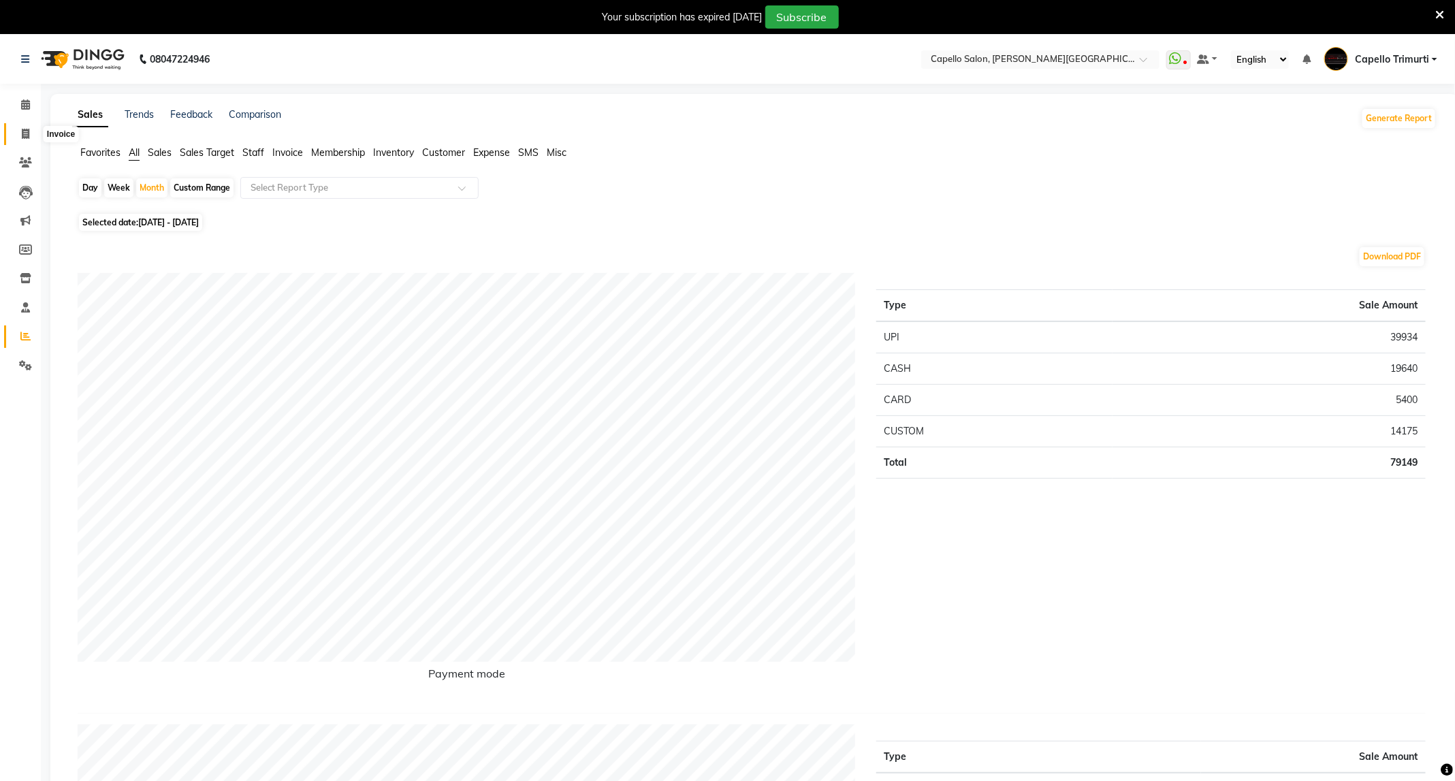
click at [18, 135] on span at bounding box center [26, 135] width 24 height 16
select select "service"
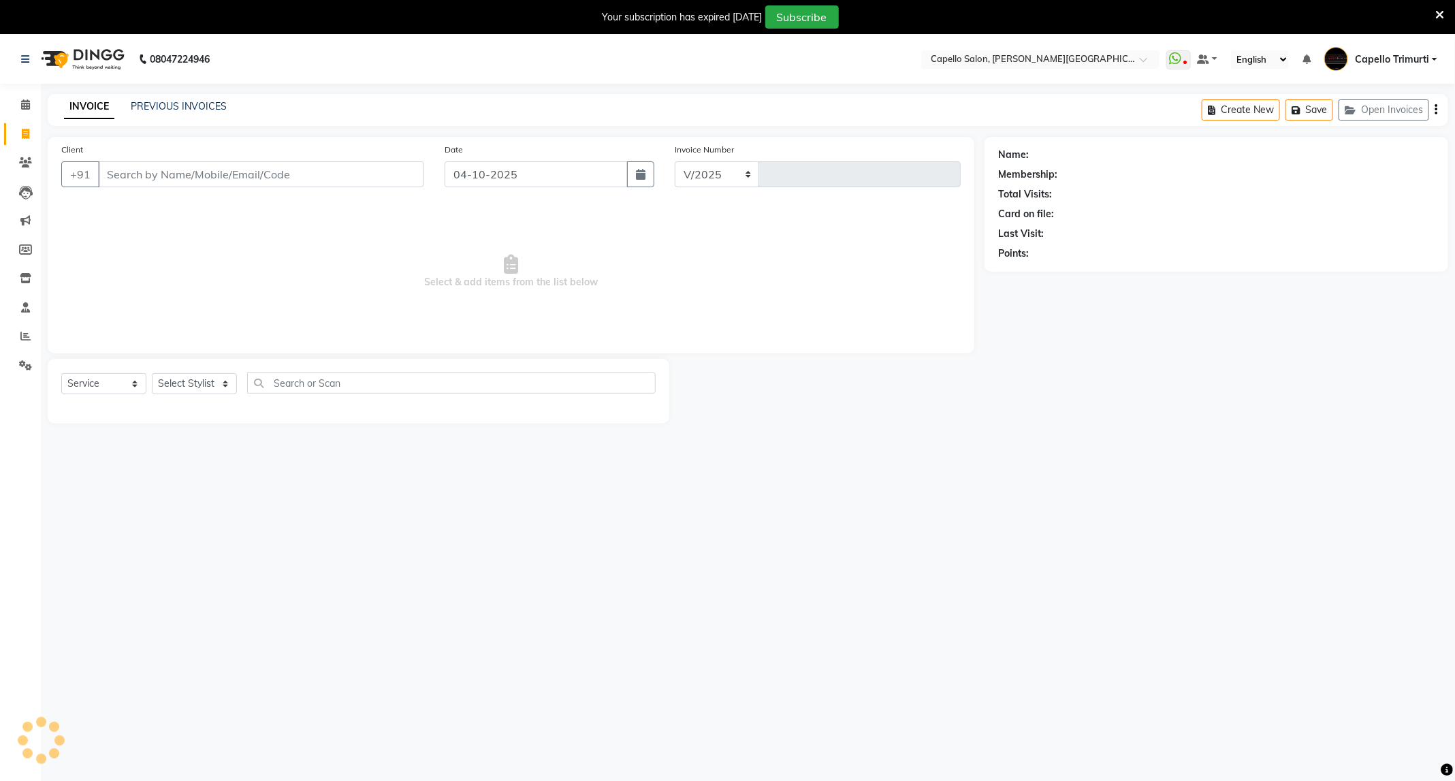
select select "811"
type input "4160"
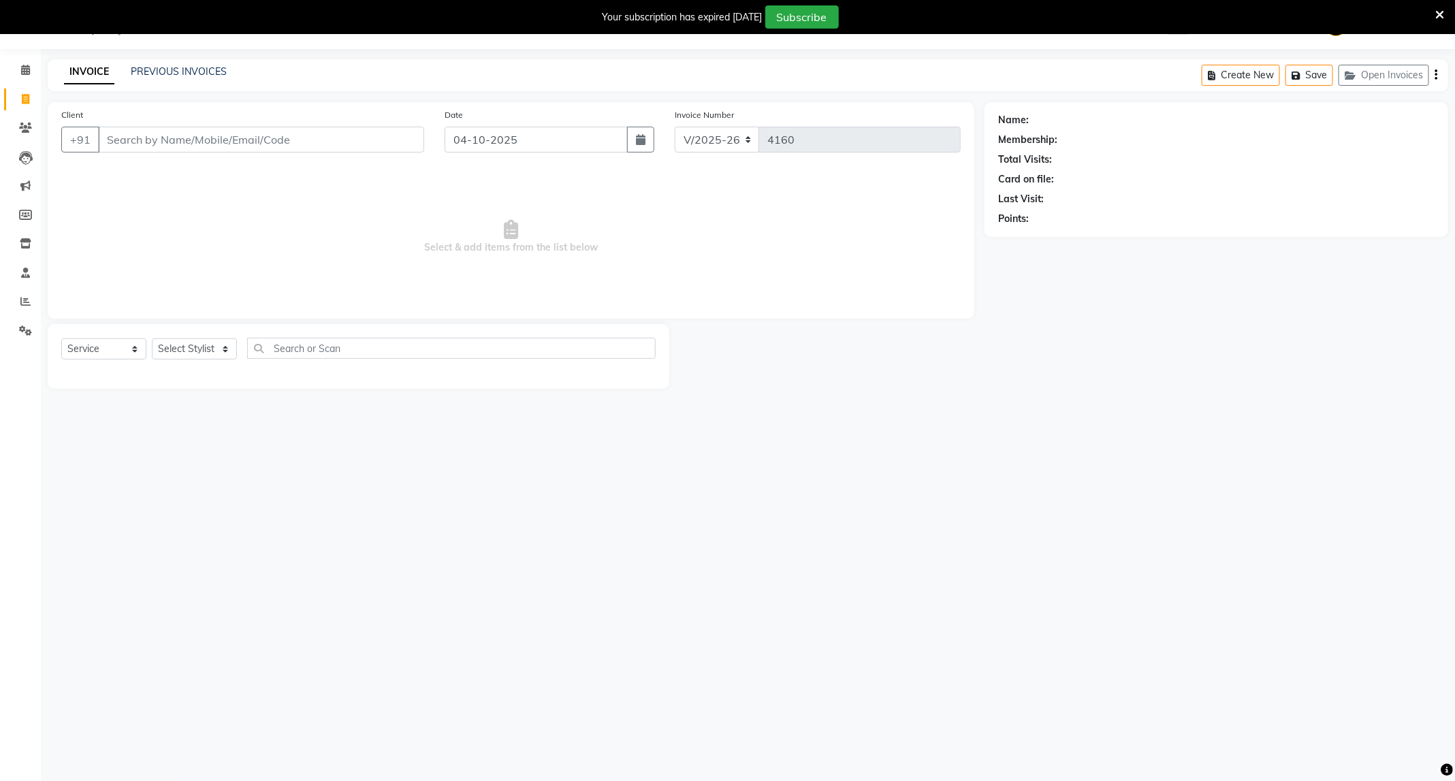
click at [109, 137] on input "Client" at bounding box center [261, 140] width 326 height 26
click at [31, 71] on span at bounding box center [26, 71] width 24 height 16
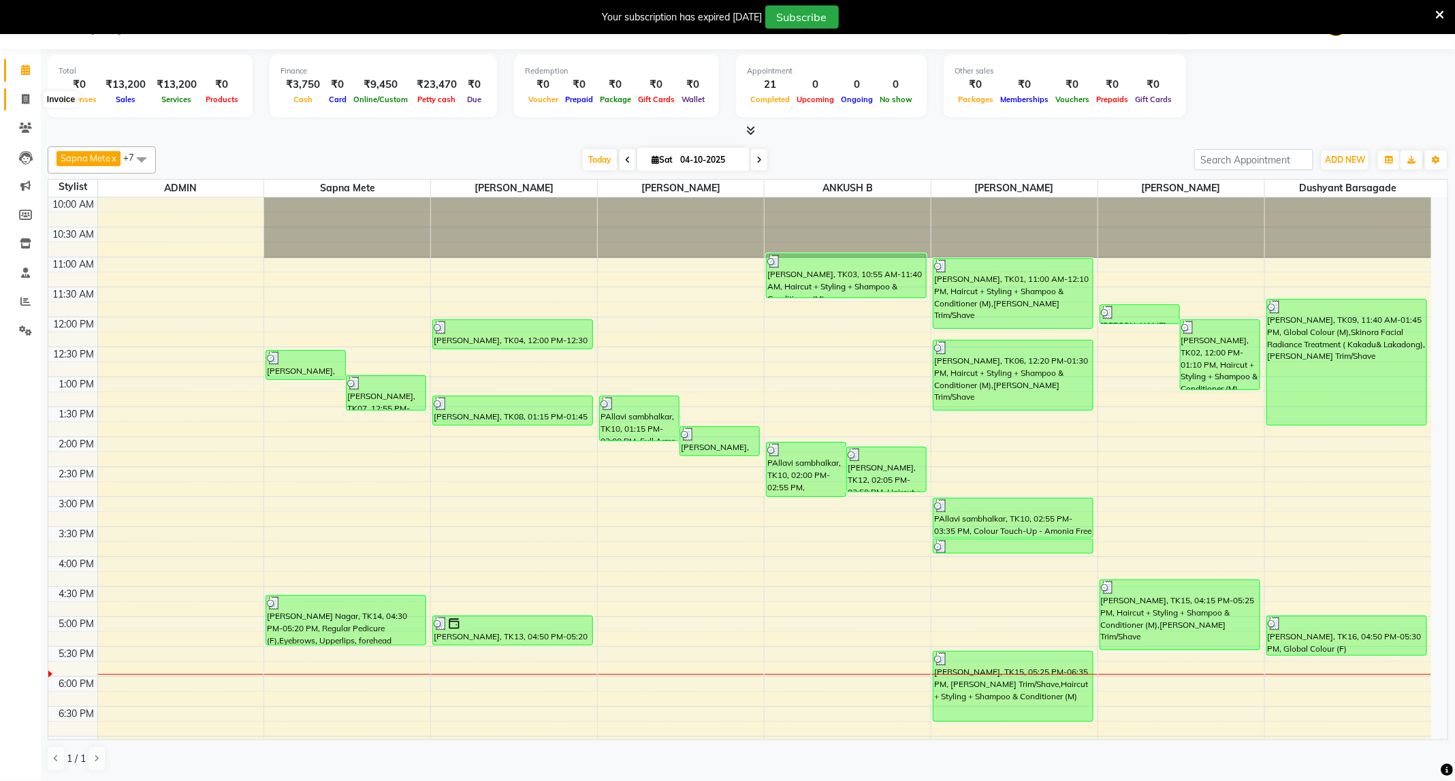
click at [17, 104] on span at bounding box center [26, 100] width 24 height 16
select select "service"
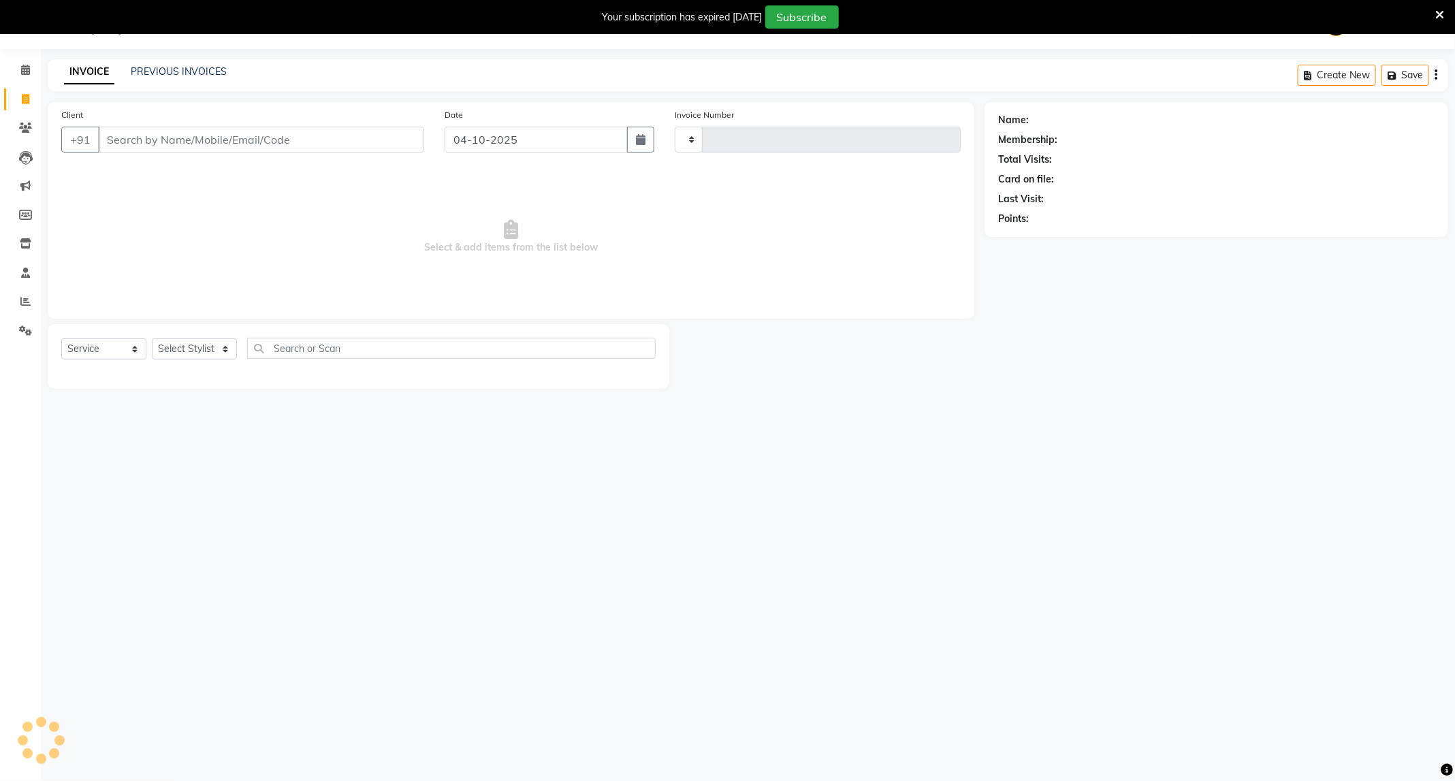
type input "4161"
select select "811"
click at [187, 346] on select "Select Stylist ADMIN [PERSON_NAME] [PERSON_NAME] [PERSON_NAME] [PERSON_NAME] (M…" at bounding box center [194, 348] width 85 height 21
click at [152, 339] on select "Select Stylist ADMIN [PERSON_NAME] [PERSON_NAME] [PERSON_NAME] [PERSON_NAME] (M…" at bounding box center [194, 348] width 85 height 21
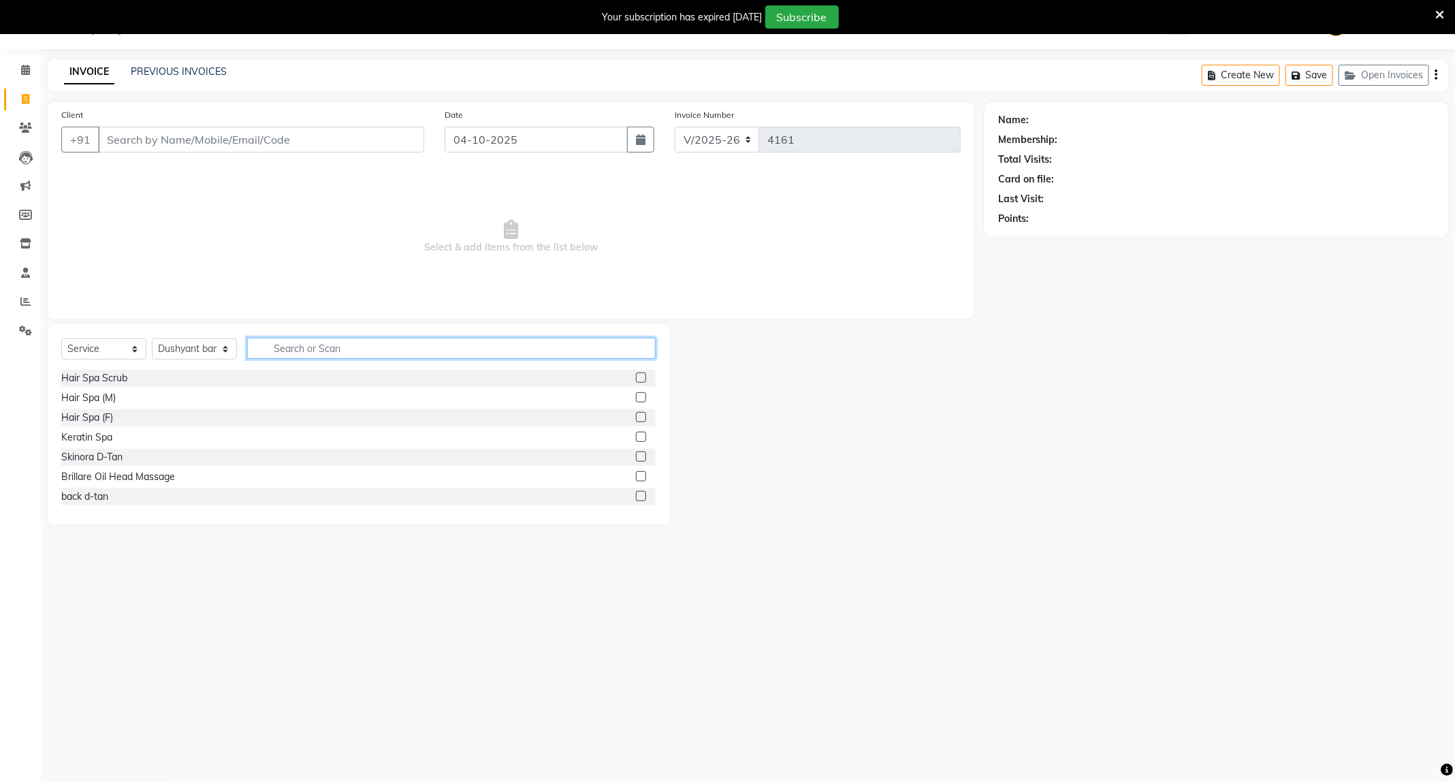
click at [332, 349] on input "text" at bounding box center [451, 348] width 409 height 21
click at [174, 355] on select "Select Stylist ADMIN [PERSON_NAME] [PERSON_NAME] [PERSON_NAME] [PERSON_NAME] (M…" at bounding box center [194, 348] width 85 height 21
select select "84517"
click at [152, 339] on select "Select Stylist ADMIN [PERSON_NAME] [PERSON_NAME] [PERSON_NAME] [PERSON_NAME] (M…" at bounding box center [194, 348] width 85 height 21
click at [336, 352] on input "text" at bounding box center [451, 348] width 409 height 21
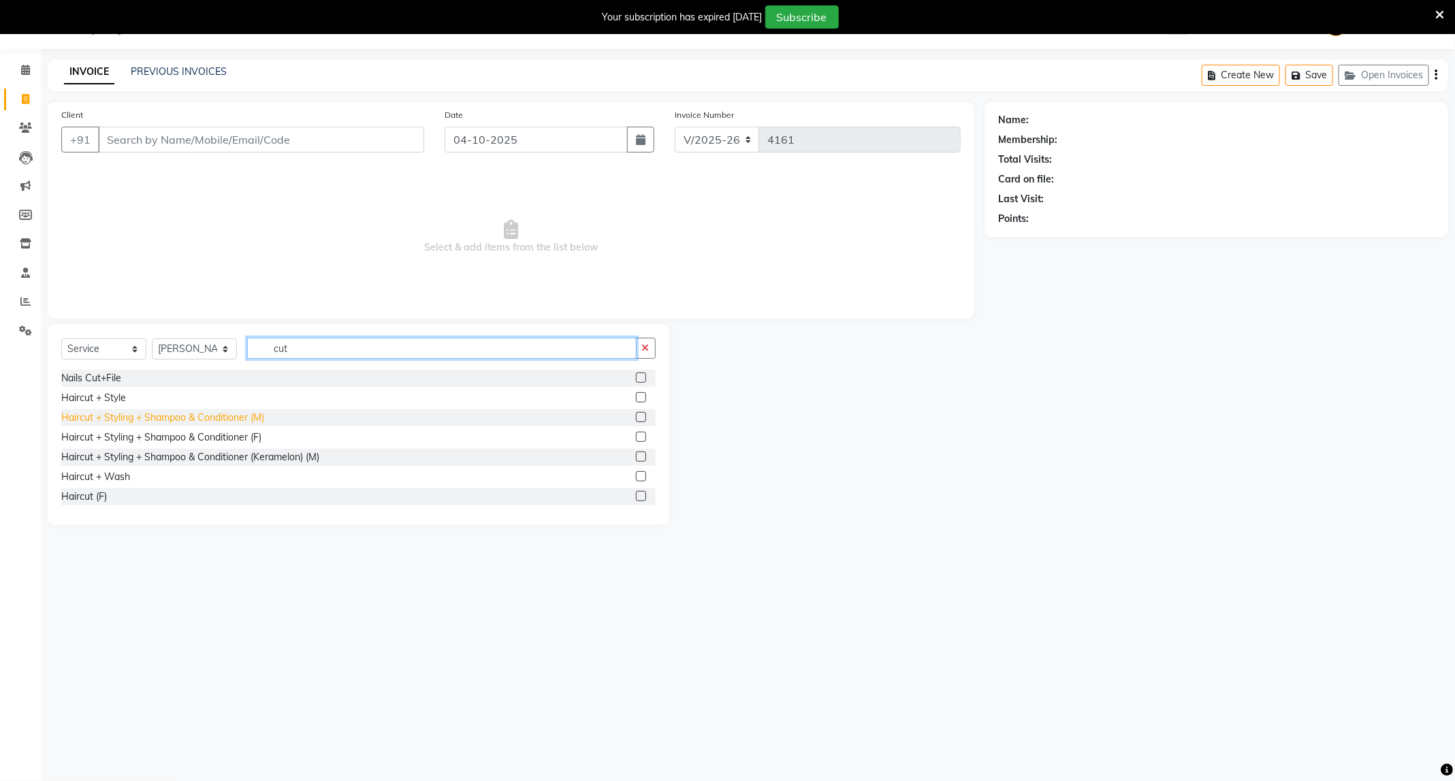
type input "cut"
click at [249, 413] on div "Haircut + Styling + Shampoo & Conditioner (M)" at bounding box center [162, 418] width 203 height 14
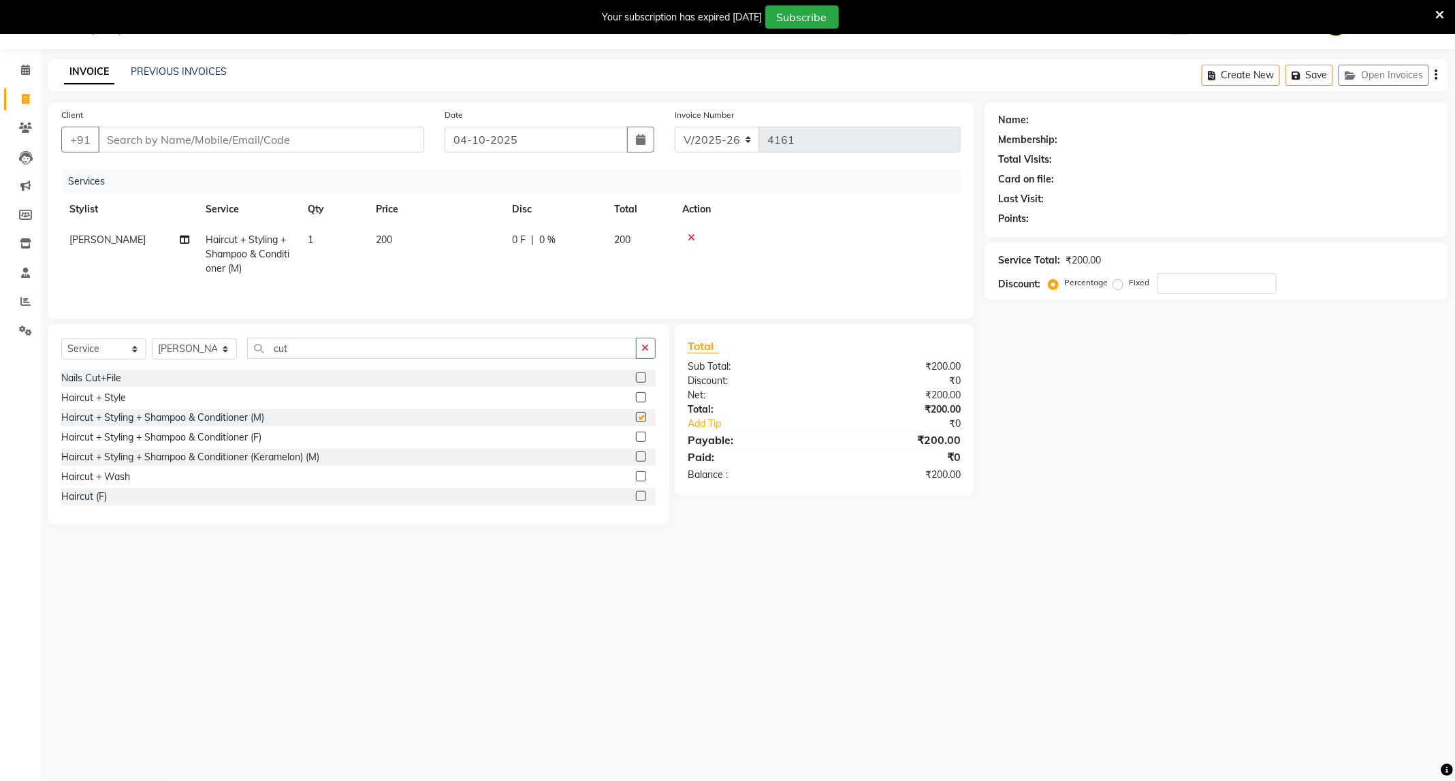
checkbox input "false"
click at [344, 133] on input "Client" at bounding box center [261, 140] width 326 height 26
type input "9"
type input "0"
type input "9518340502"
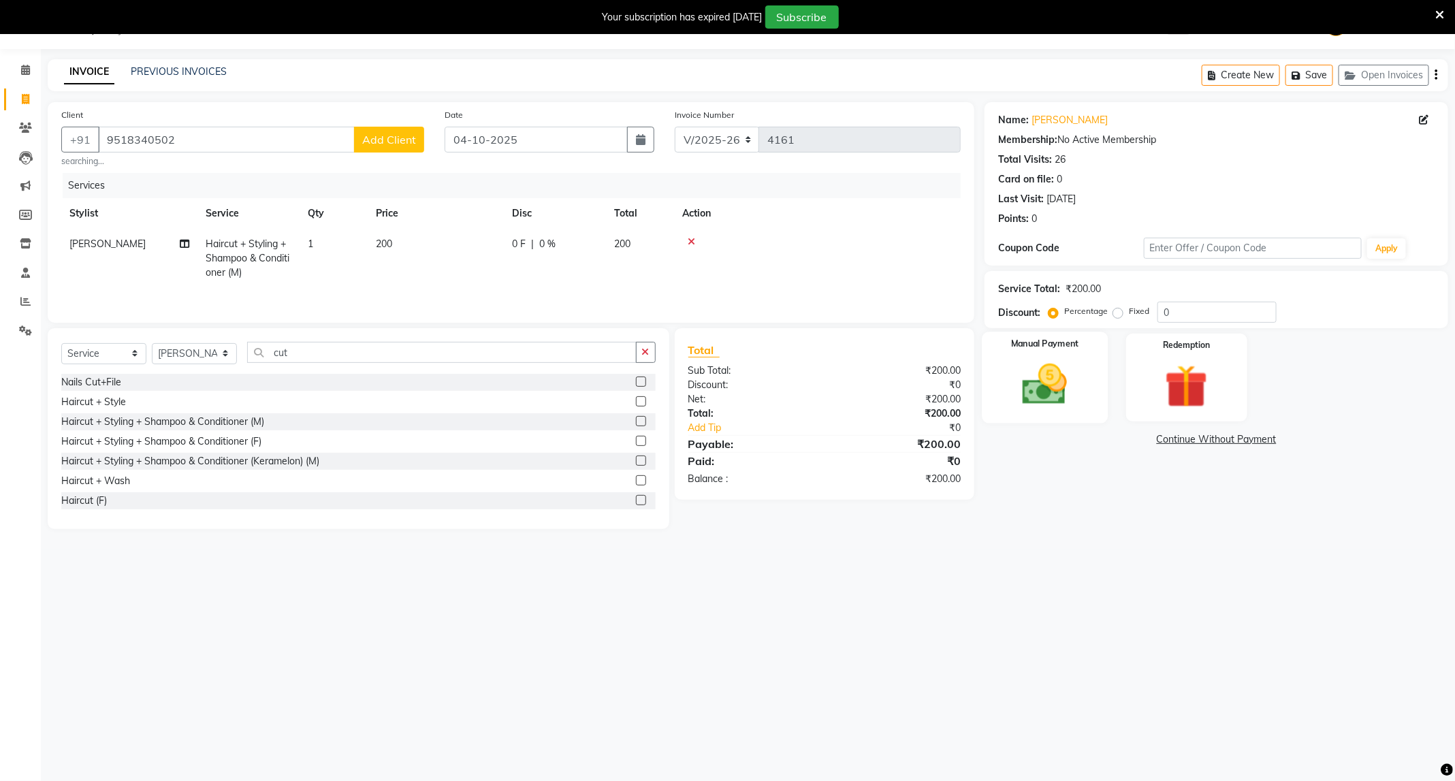
click at [1021, 381] on img at bounding box center [1044, 385] width 73 height 52
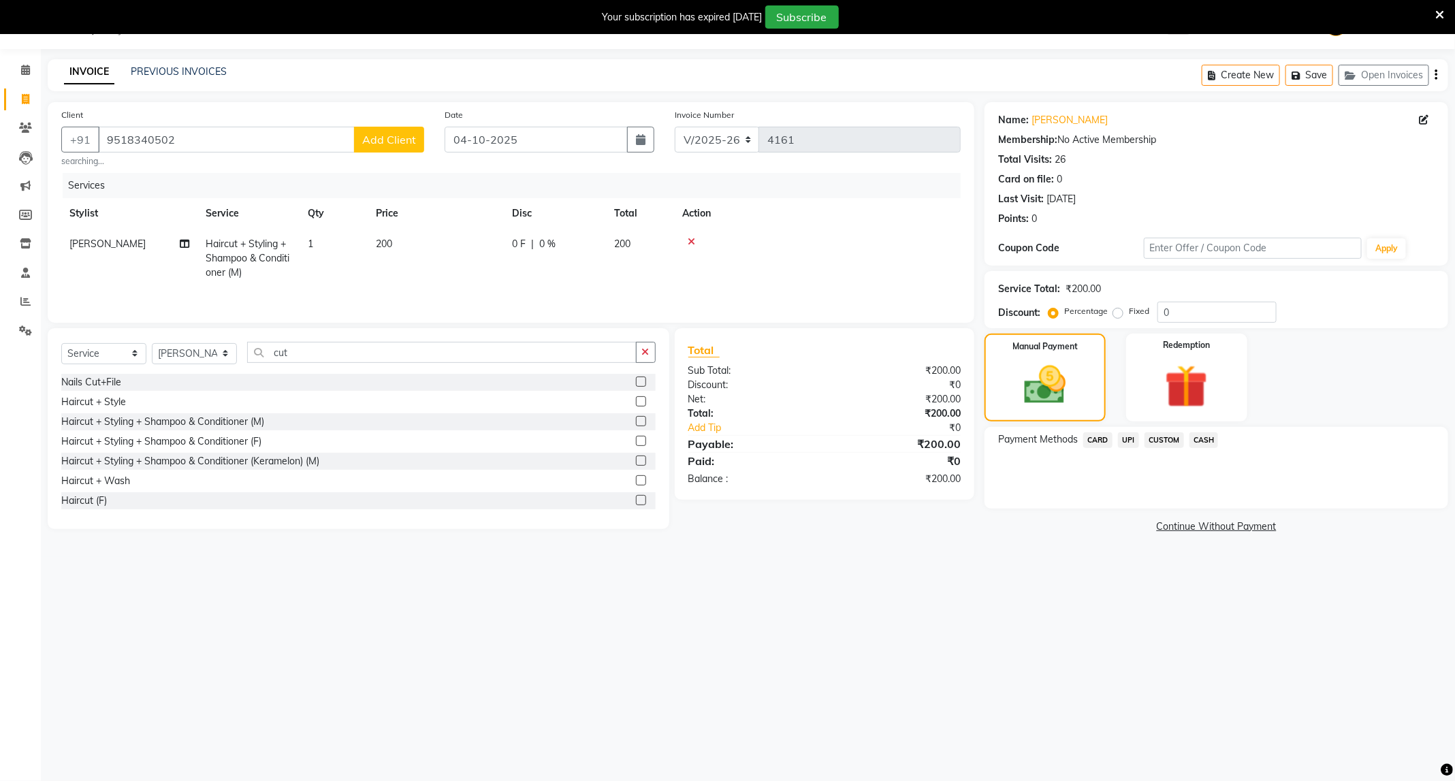
click at [1212, 434] on span "CASH" at bounding box center [1204, 440] width 29 height 16
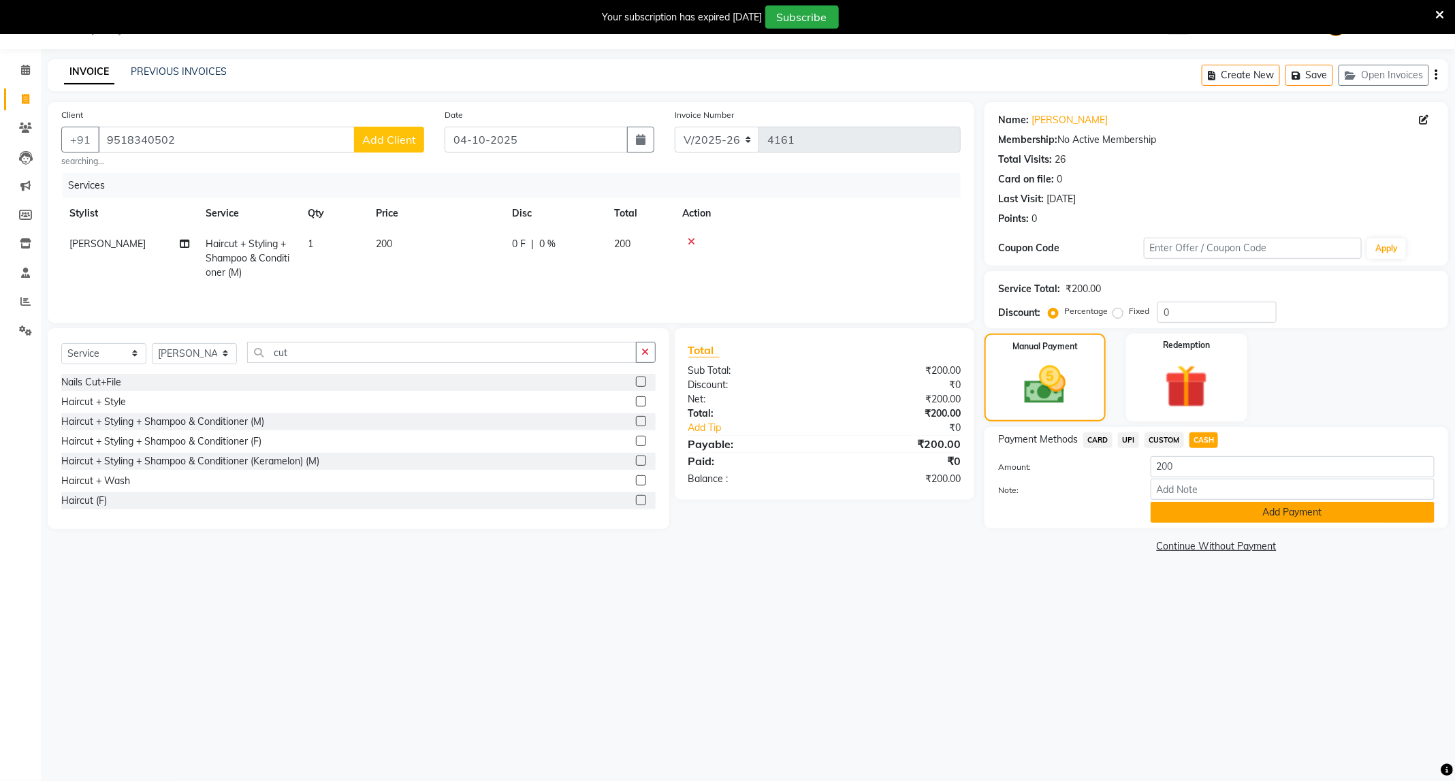
click at [1248, 507] on button "Add Payment" at bounding box center [1293, 512] width 284 height 21
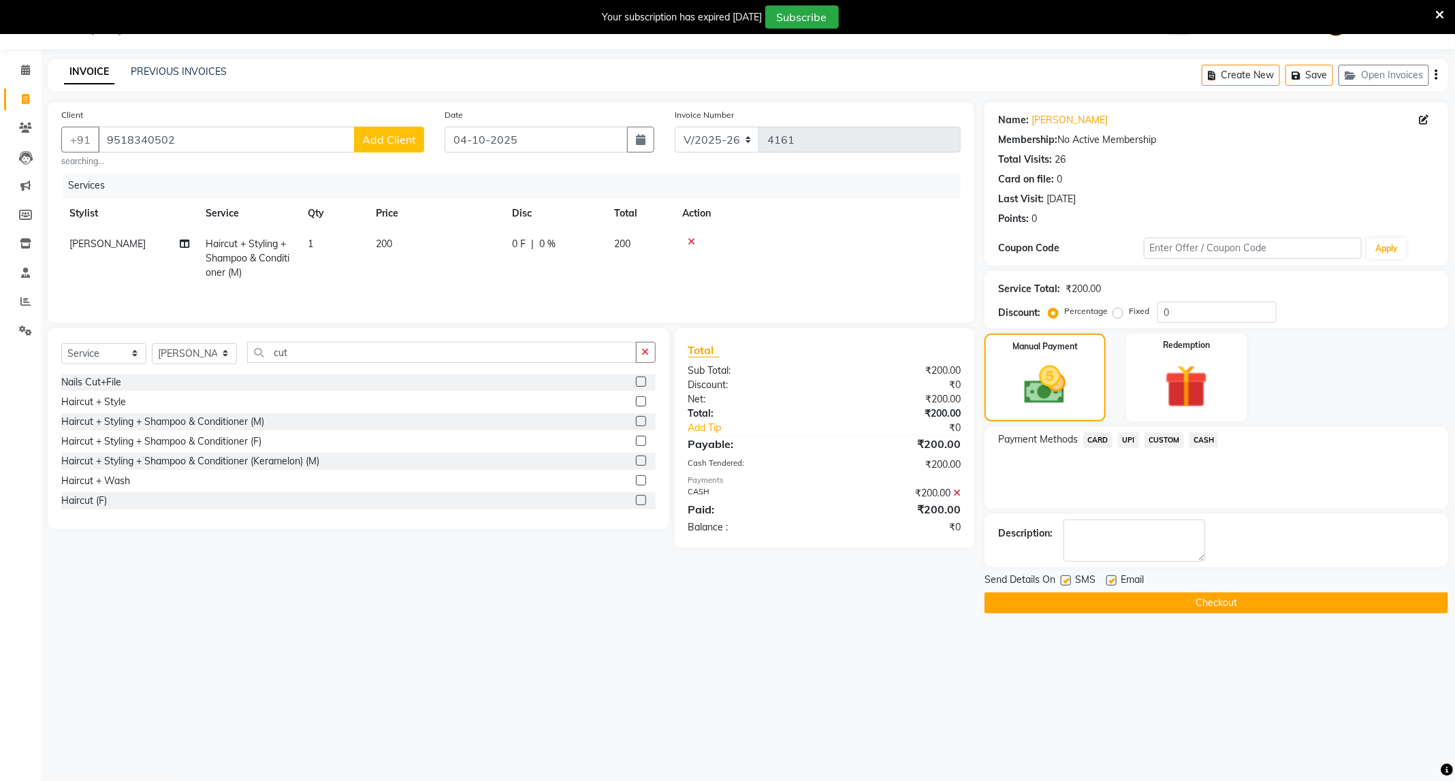
click at [1250, 609] on button "Checkout" at bounding box center [1217, 602] width 464 height 21
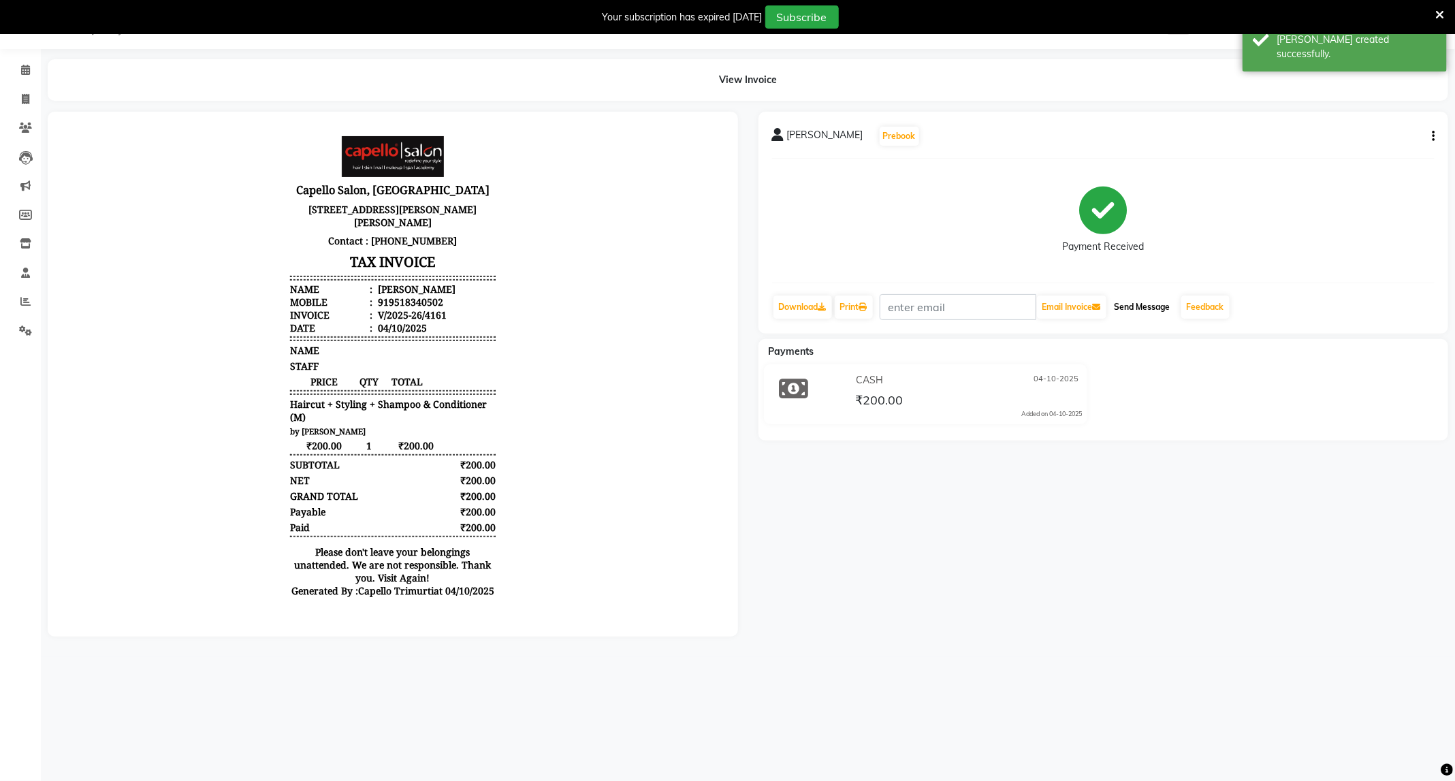
click at [1165, 309] on button "Send Message" at bounding box center [1142, 307] width 67 height 23
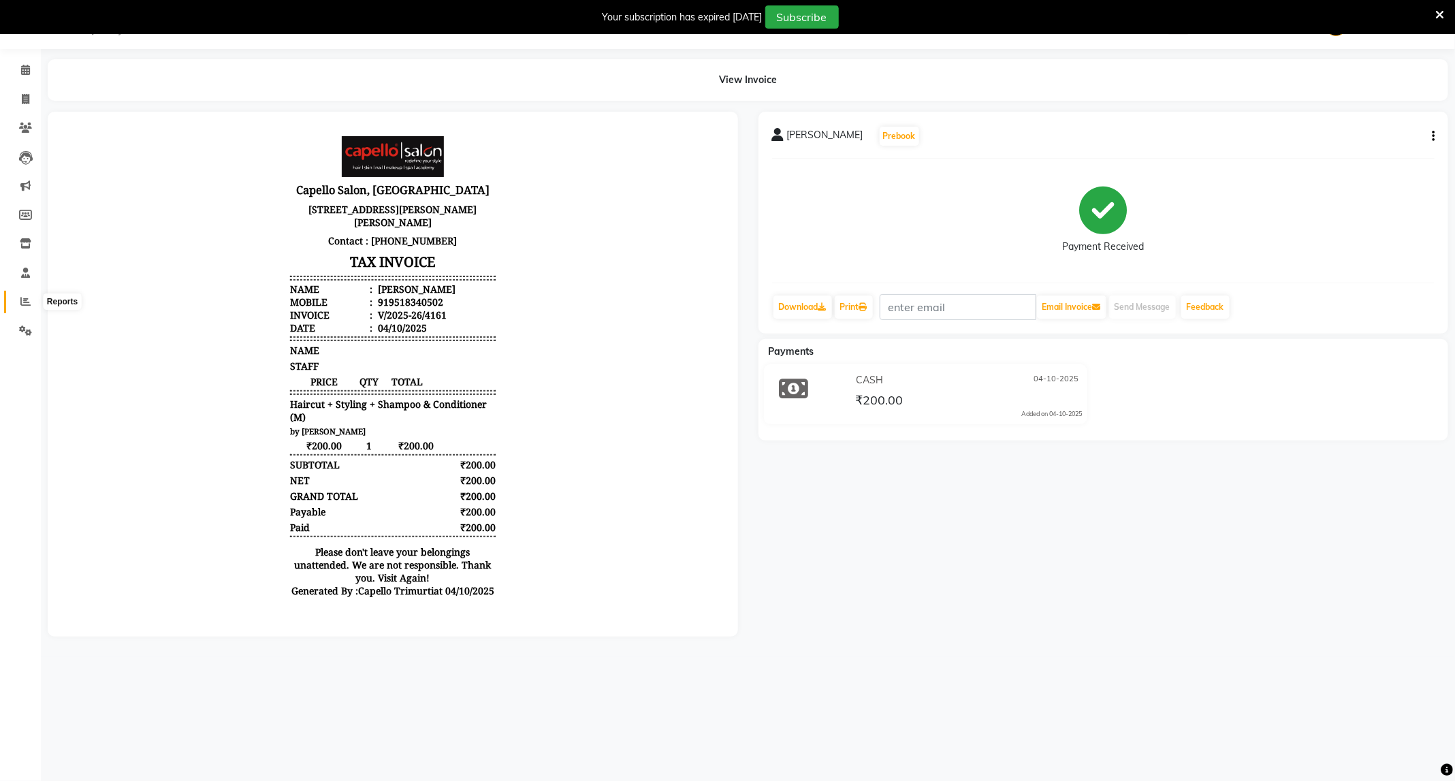
click at [27, 301] on icon at bounding box center [25, 301] width 10 height 10
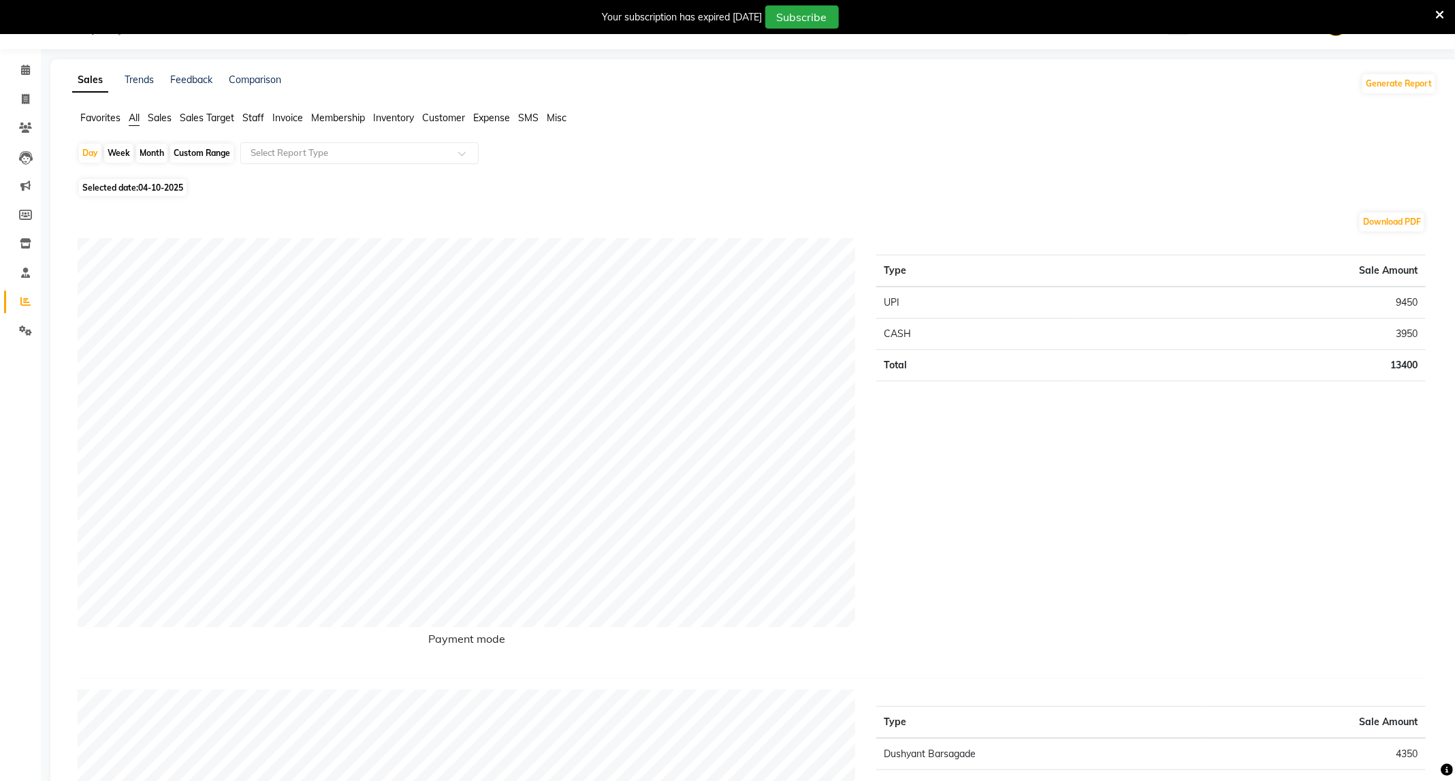
click at [151, 154] on div "Month" at bounding box center [151, 153] width 31 height 19
select select "10"
select select "2025"
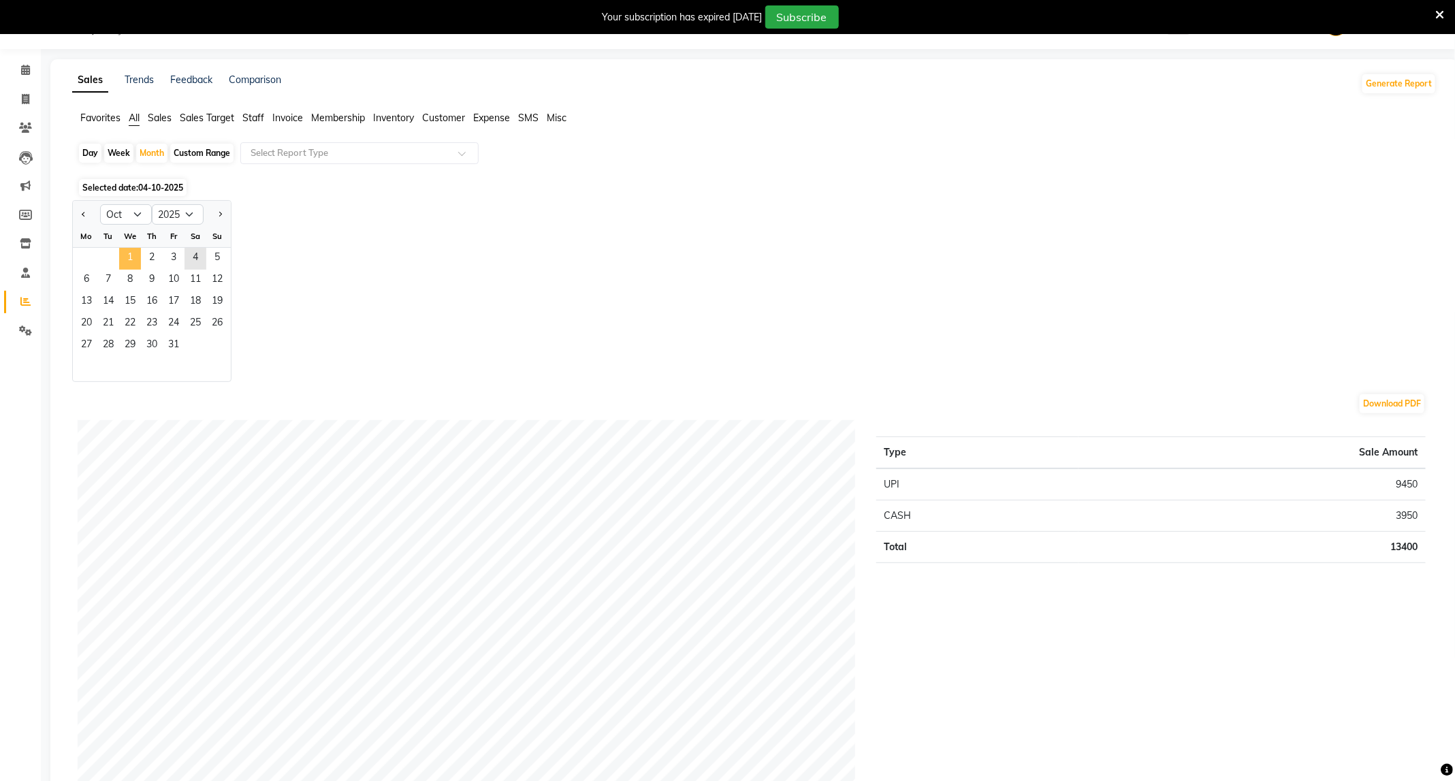
click at [133, 262] on span "1" at bounding box center [130, 259] width 22 height 22
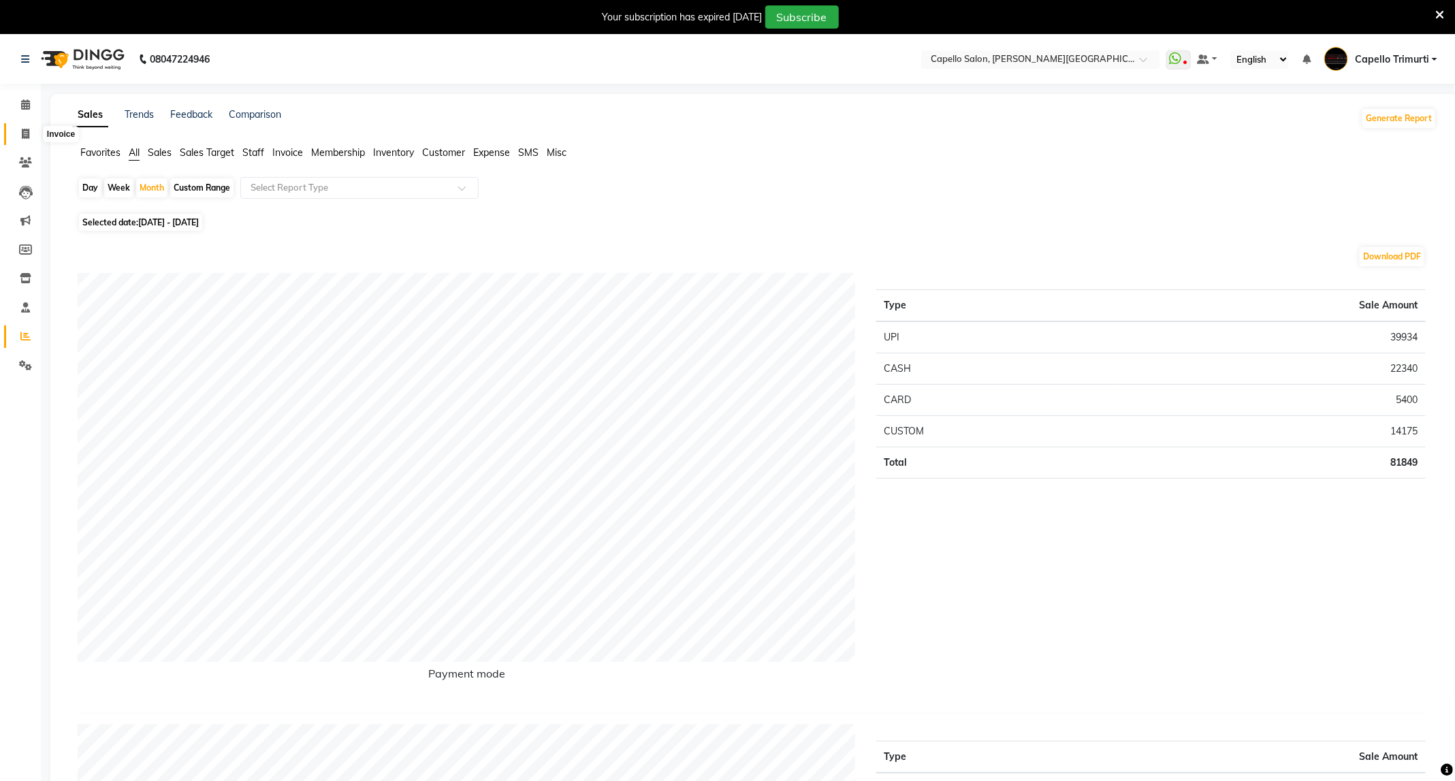
click at [19, 135] on span at bounding box center [26, 135] width 24 height 16
select select "service"
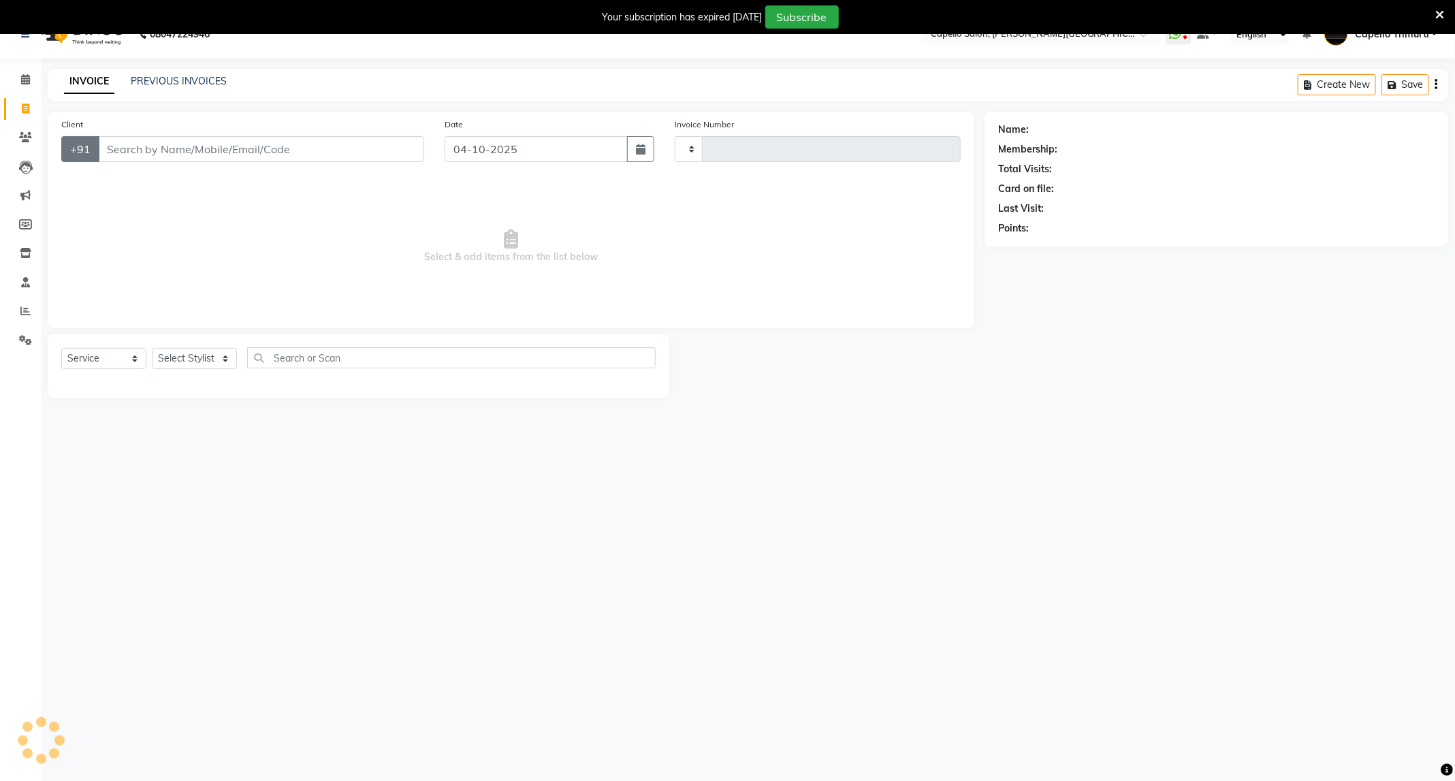
scroll to position [35, 0]
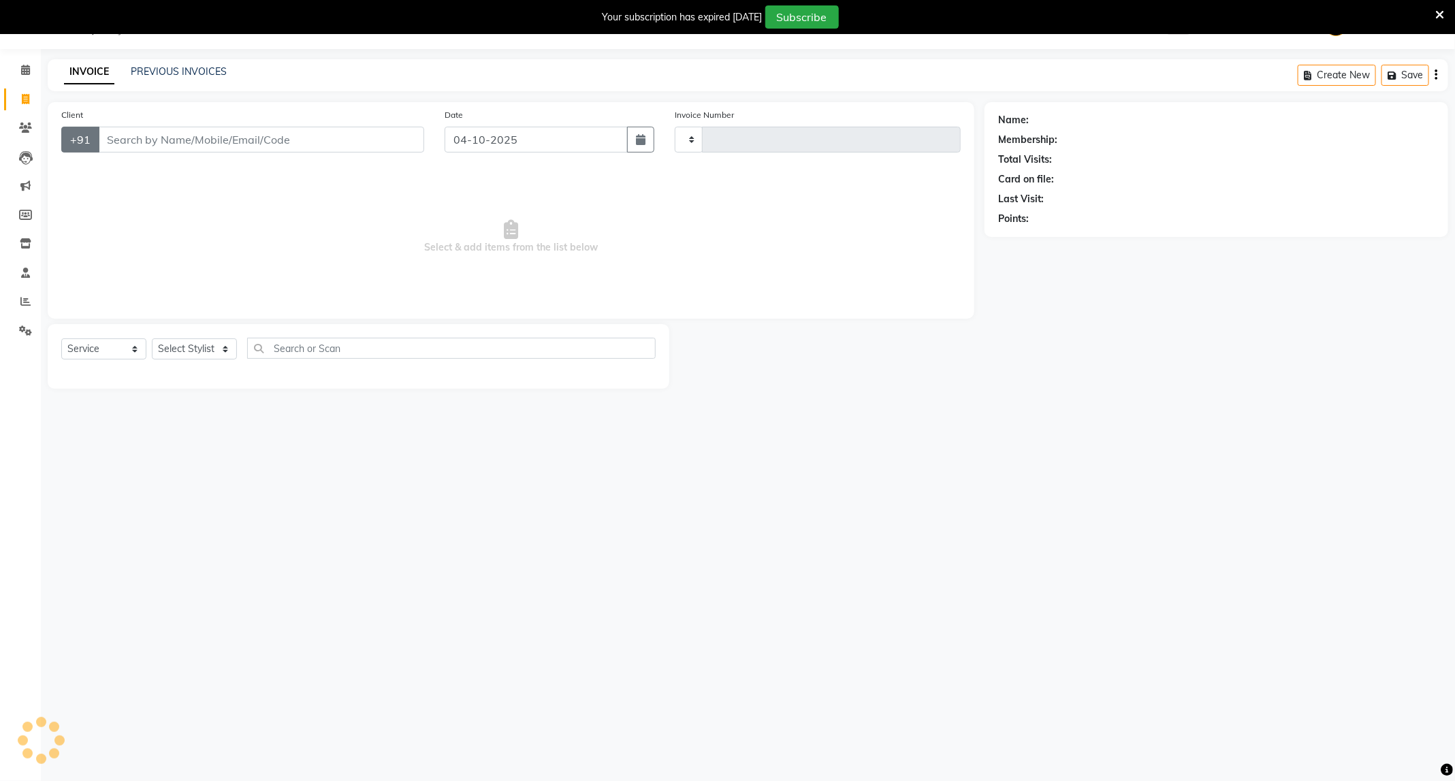
type input "4162"
select select "811"
click at [17, 72] on span at bounding box center [26, 71] width 24 height 16
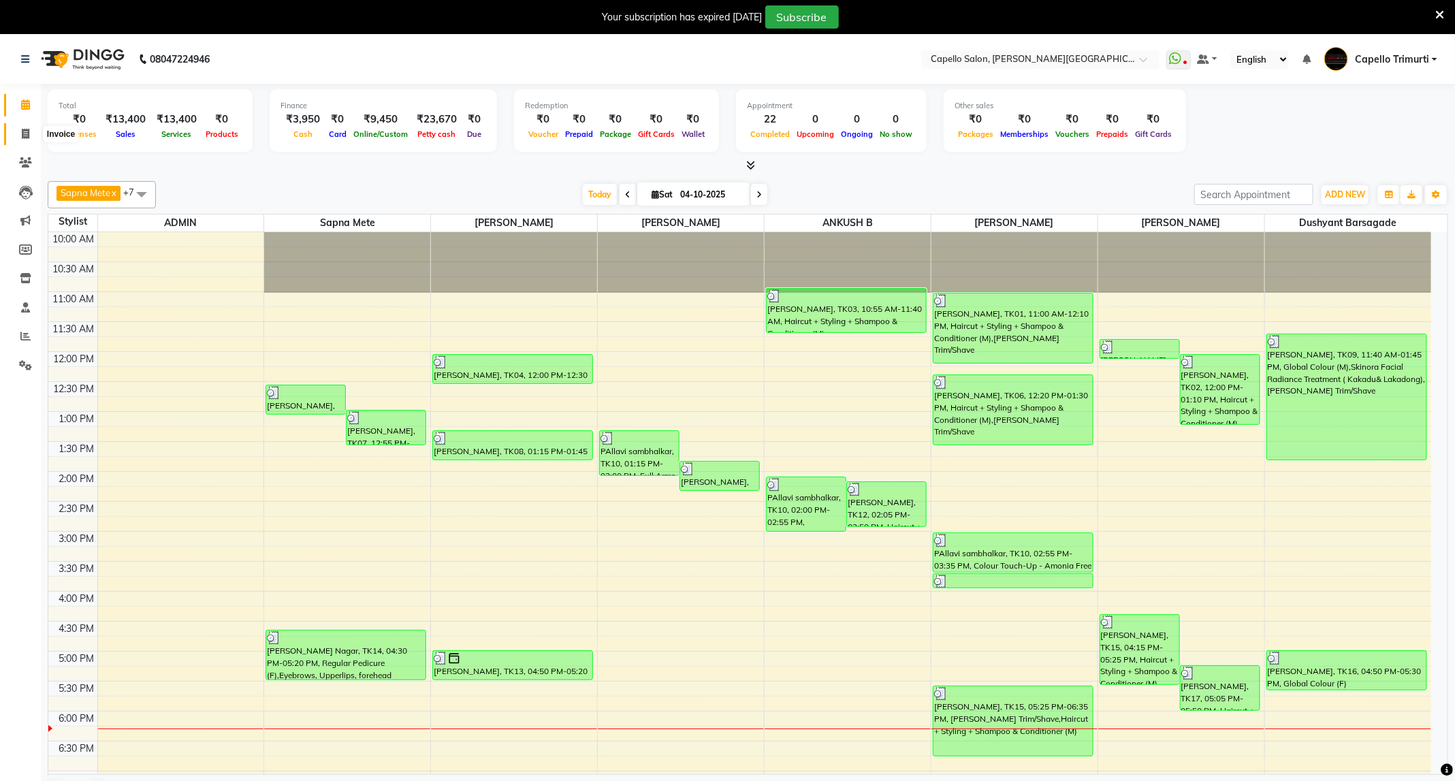
click at [15, 131] on span at bounding box center [26, 135] width 24 height 16
select select "service"
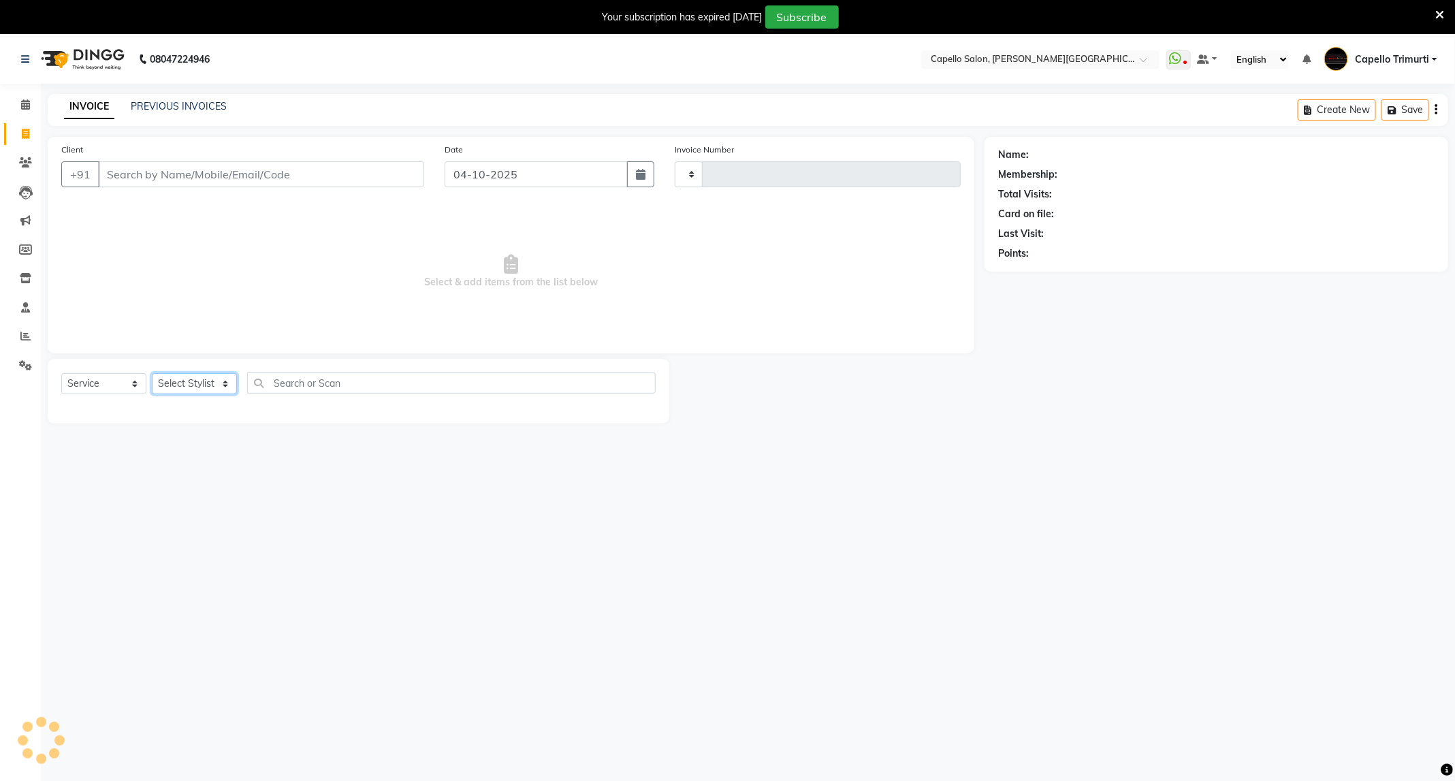
click at [192, 382] on select "Select Stylist" at bounding box center [194, 383] width 85 height 21
select select "811"
type input "4162"
click at [208, 378] on select "Select Stylist ADMIN [PERSON_NAME] [PERSON_NAME] [PERSON_NAME] [PERSON_NAME] (M…" at bounding box center [194, 383] width 85 height 21
select select "35878"
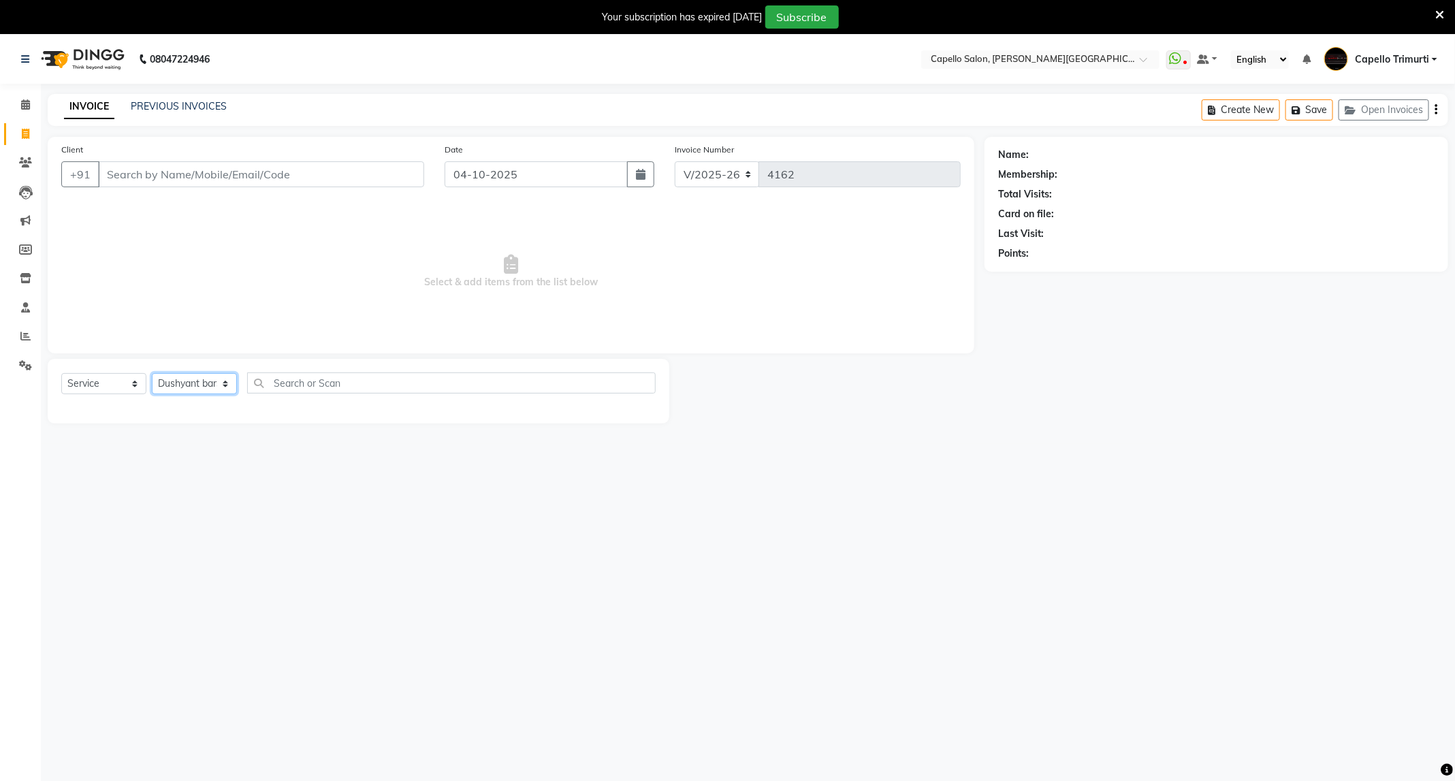
click at [152, 374] on select "Select Stylist ADMIN [PERSON_NAME] [PERSON_NAME] [PERSON_NAME] [PERSON_NAME] (M…" at bounding box center [194, 383] width 85 height 21
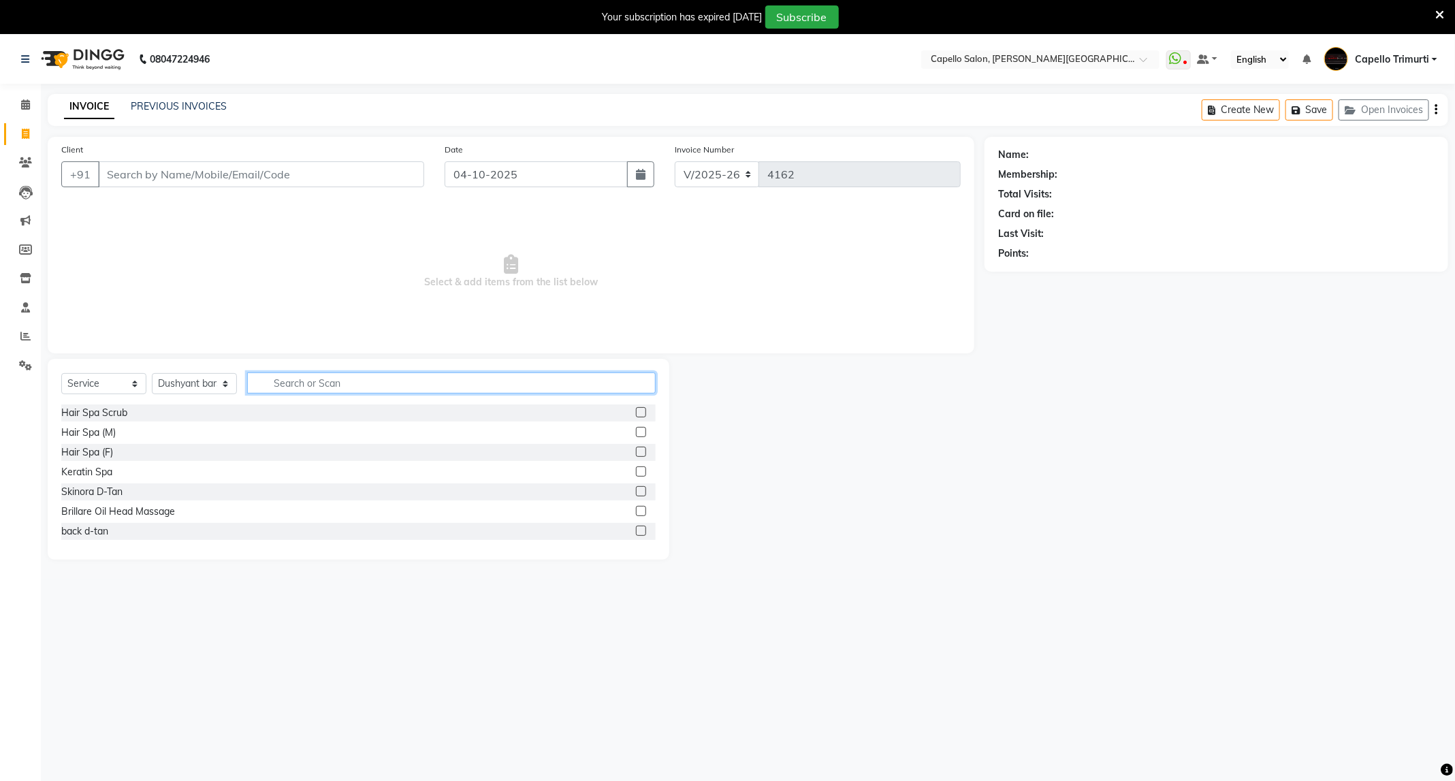
click at [358, 375] on input "text" at bounding box center [451, 382] width 409 height 21
type input "bab"
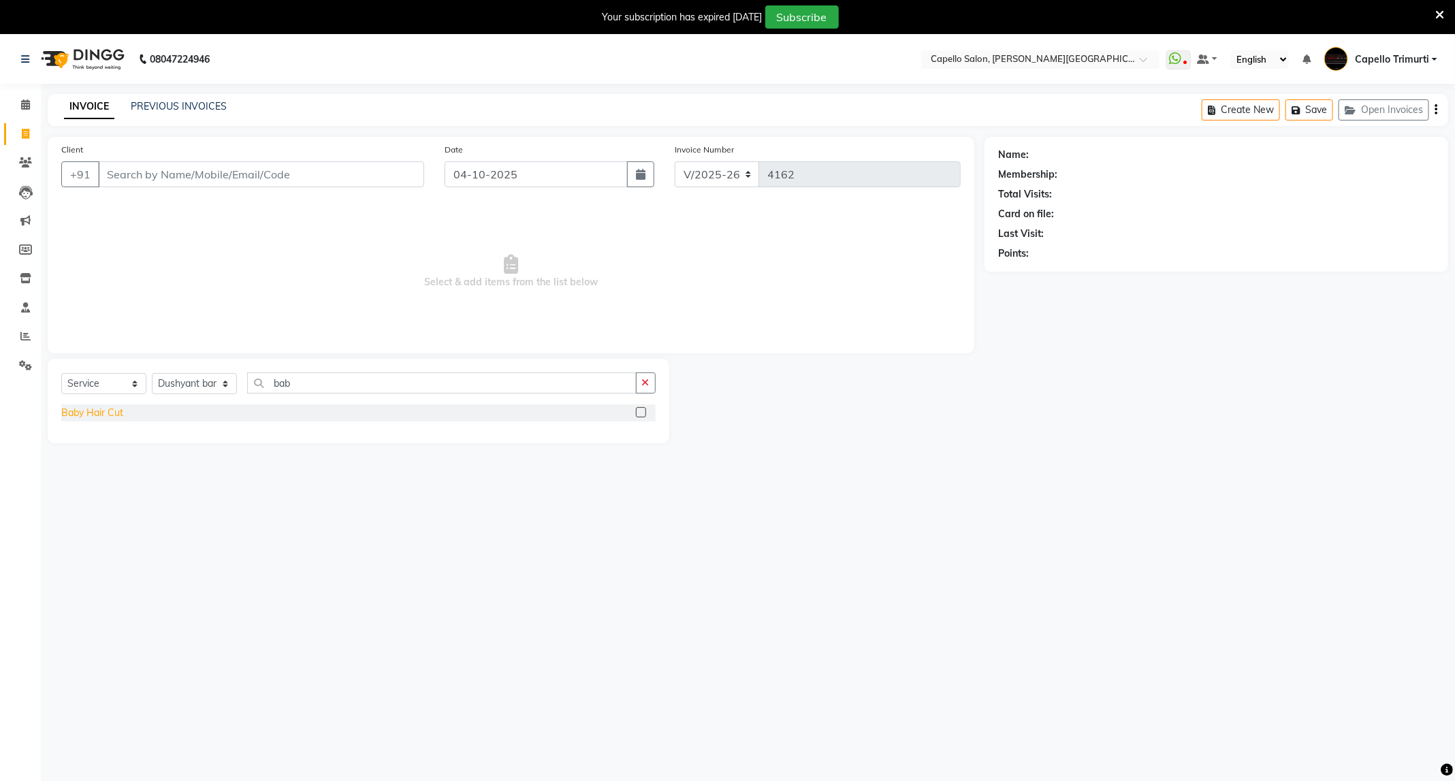
click at [112, 420] on div "Baby Hair Cut" at bounding box center [92, 413] width 62 height 14
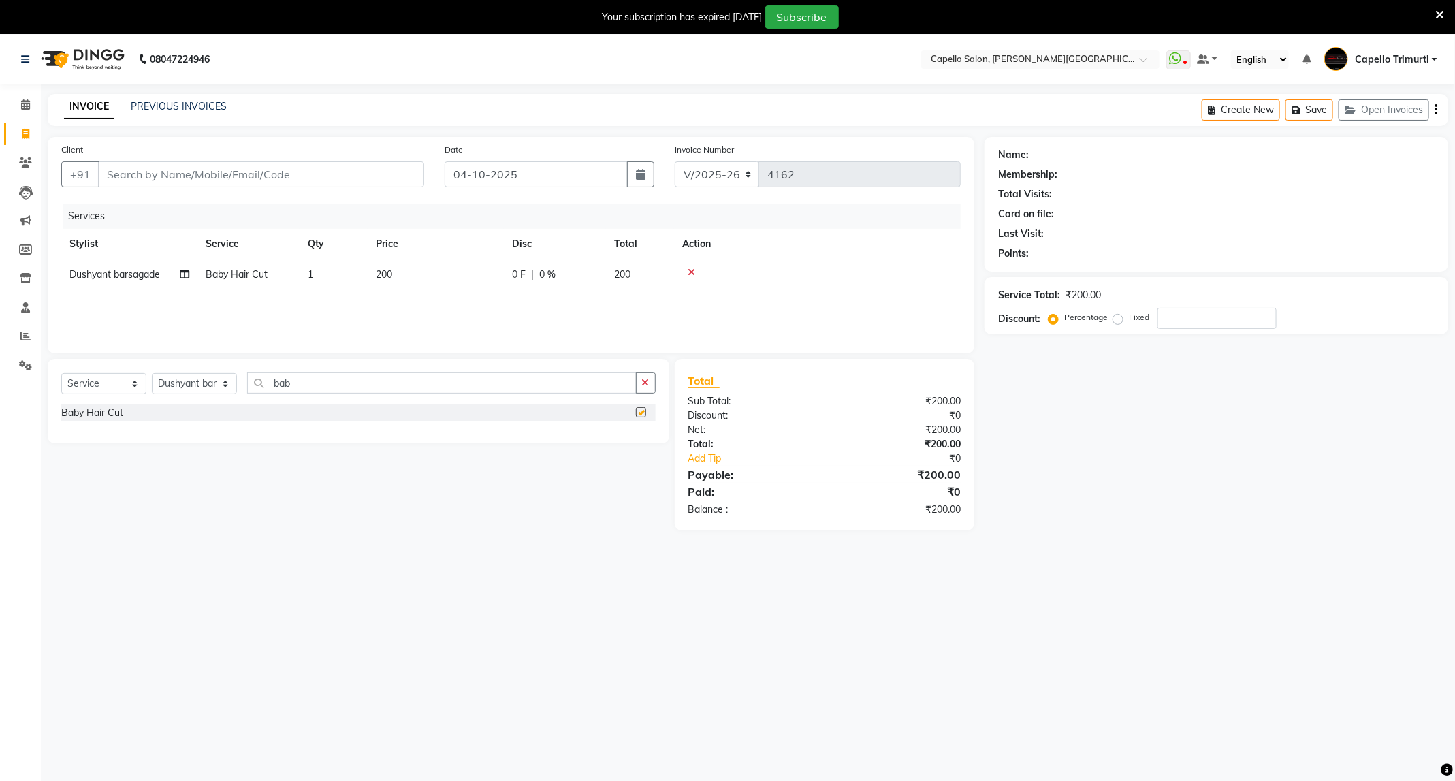
checkbox input "false"
click at [379, 279] on span "200" at bounding box center [384, 274] width 16 height 12
select select "35878"
click at [442, 279] on input "200" at bounding box center [500, 278] width 120 height 21
type input "400"
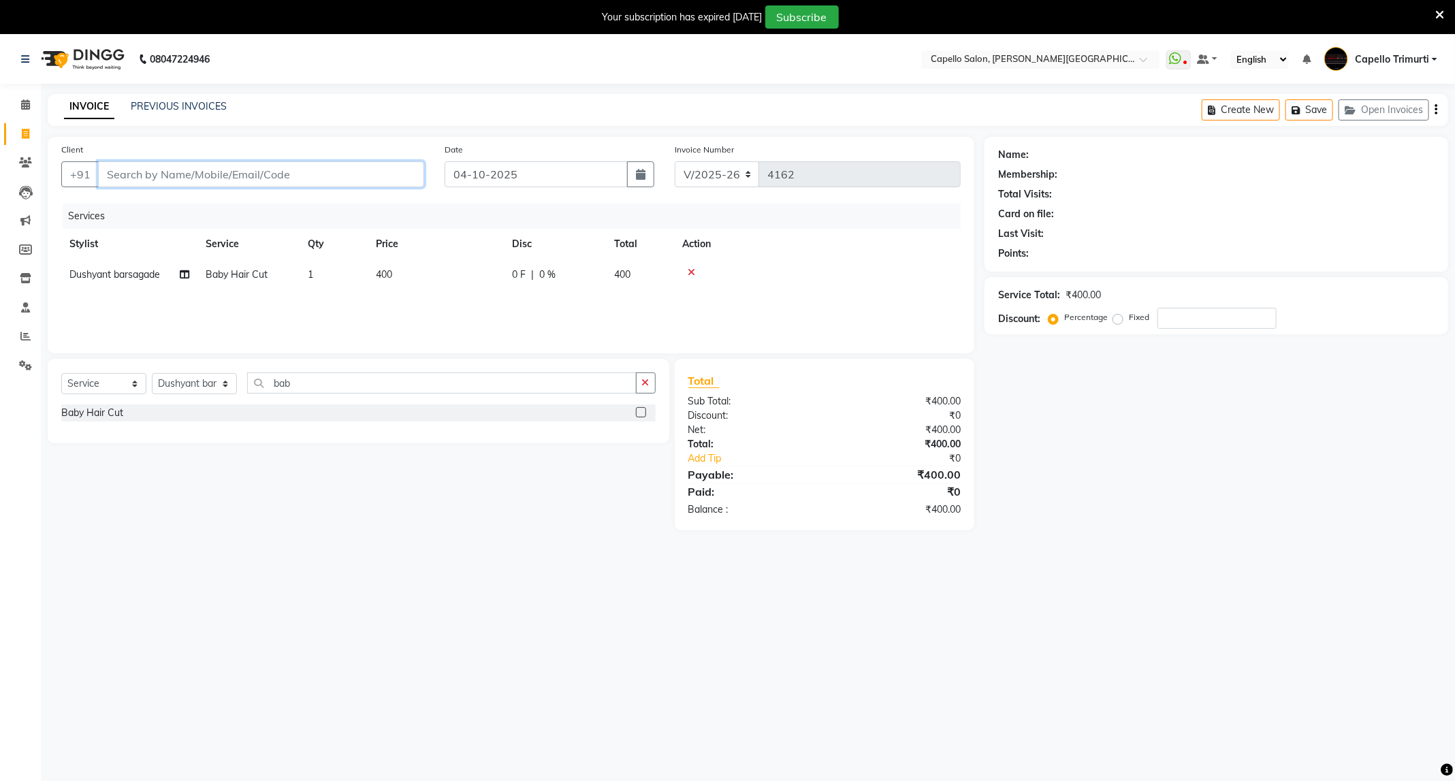
click at [194, 178] on input "Client" at bounding box center [261, 174] width 326 height 26
click at [378, 274] on span "400" at bounding box center [384, 274] width 16 height 12
select select "35878"
click at [378, 274] on input "1" at bounding box center [398, 278] width 52 height 21
click at [379, 270] on span "400" at bounding box center [384, 274] width 16 height 12
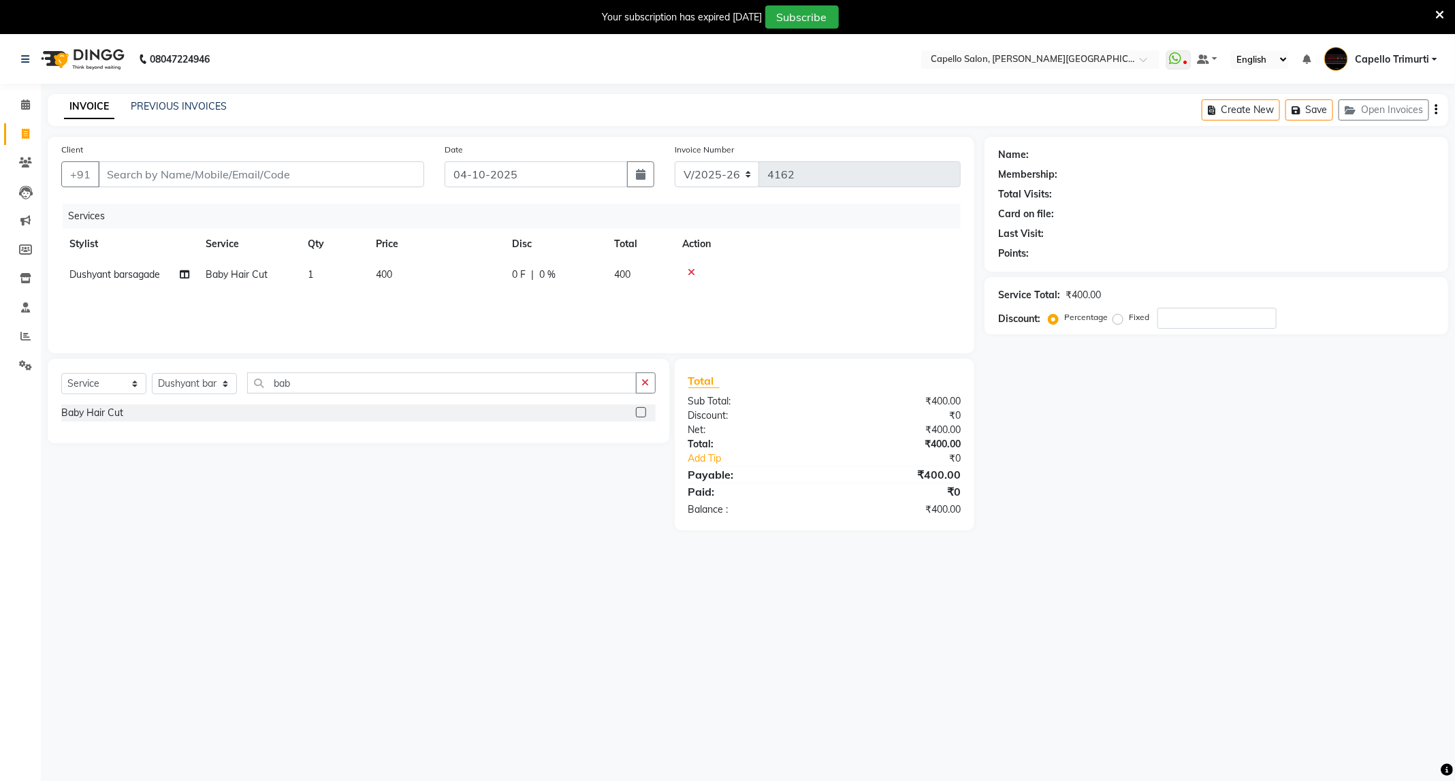
select select "35878"
click at [379, 270] on input "1" at bounding box center [398, 278] width 52 height 21
click at [380, 278] on span "400" at bounding box center [384, 274] width 16 height 12
select select "35878"
click at [380, 278] on input "1" at bounding box center [398, 278] width 52 height 21
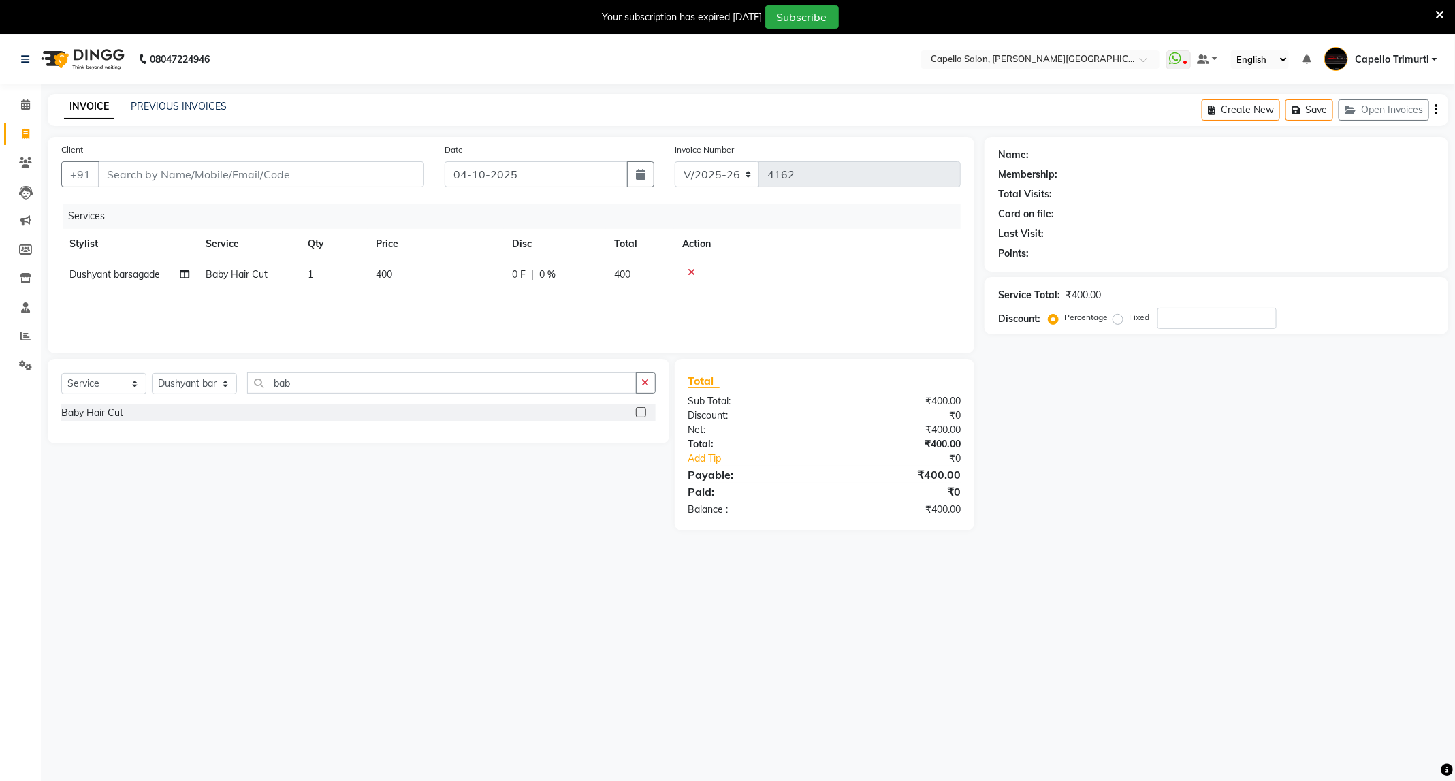
click at [386, 268] on td "400" at bounding box center [436, 274] width 136 height 31
select select "35878"
click at [386, 268] on input "1" at bounding box center [398, 278] width 52 height 21
click at [382, 272] on span "400" at bounding box center [384, 274] width 16 height 12
select select "35878"
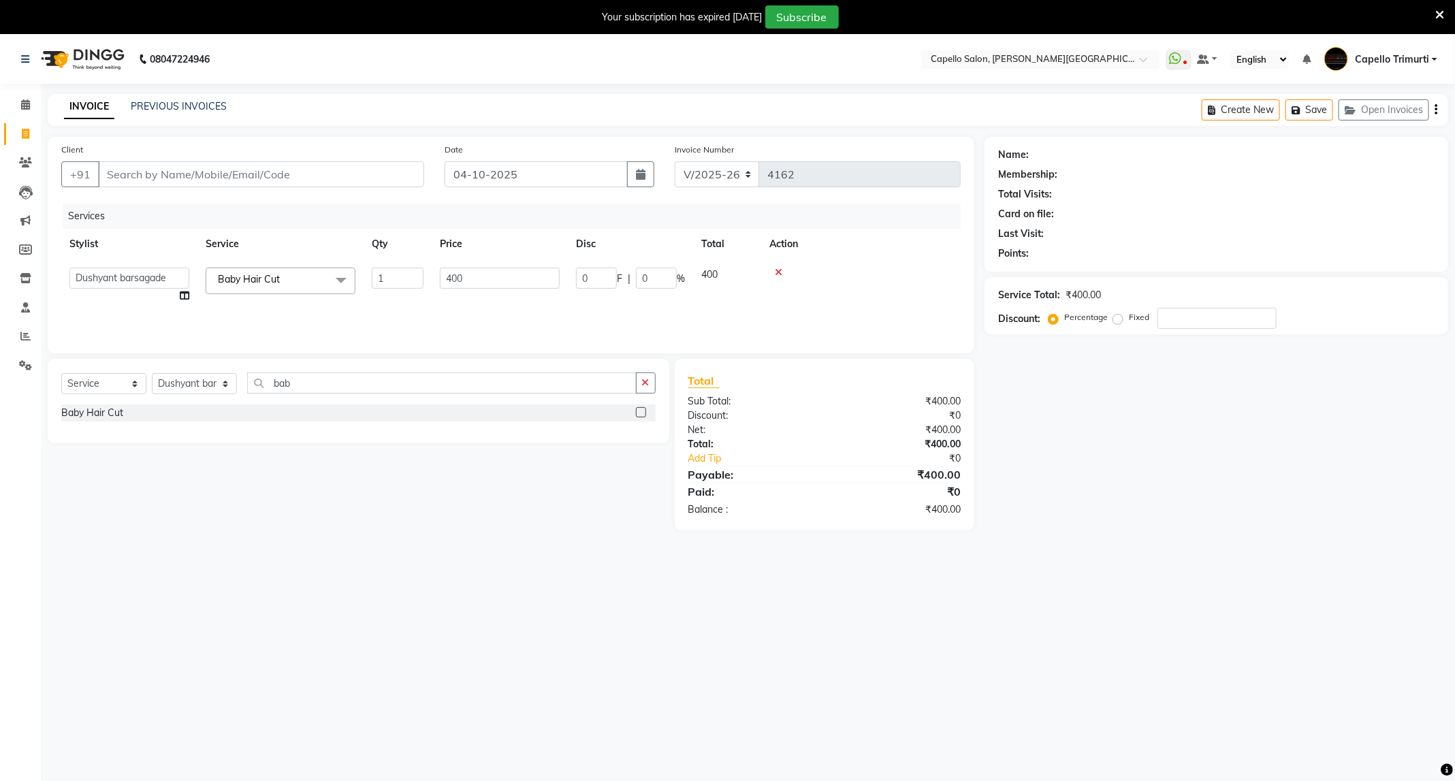
click at [382, 272] on input "1" at bounding box center [398, 278] width 52 height 21
click at [381, 272] on span "400" at bounding box center [384, 274] width 16 height 12
select select "35878"
click at [775, 274] on icon at bounding box center [778, 273] width 7 height 10
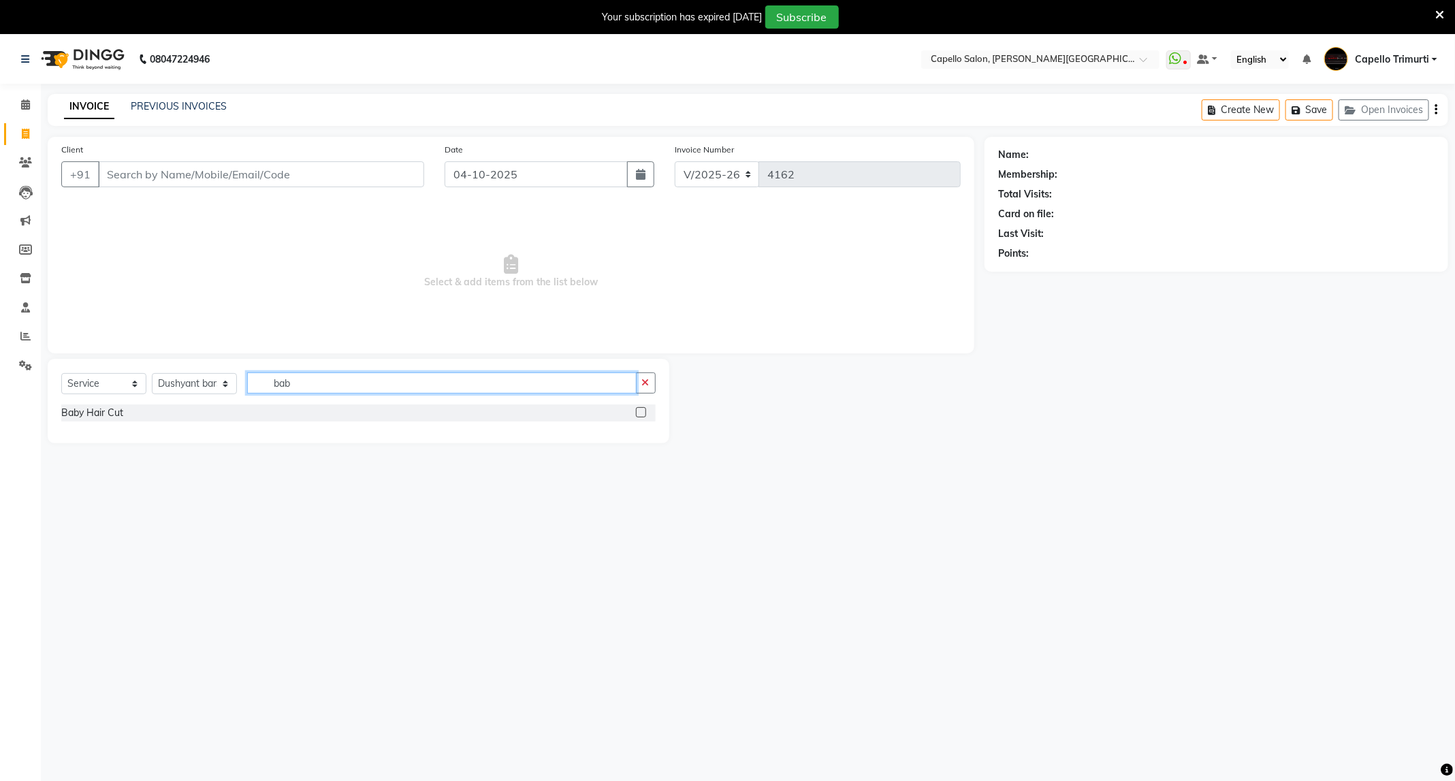
click at [335, 381] on input "bab" at bounding box center [442, 382] width 390 height 21
click at [644, 407] on div at bounding box center [646, 412] width 20 height 17
click at [643, 411] on label at bounding box center [641, 412] width 10 height 10
click at [643, 411] on input "checkbox" at bounding box center [640, 413] width 9 height 9
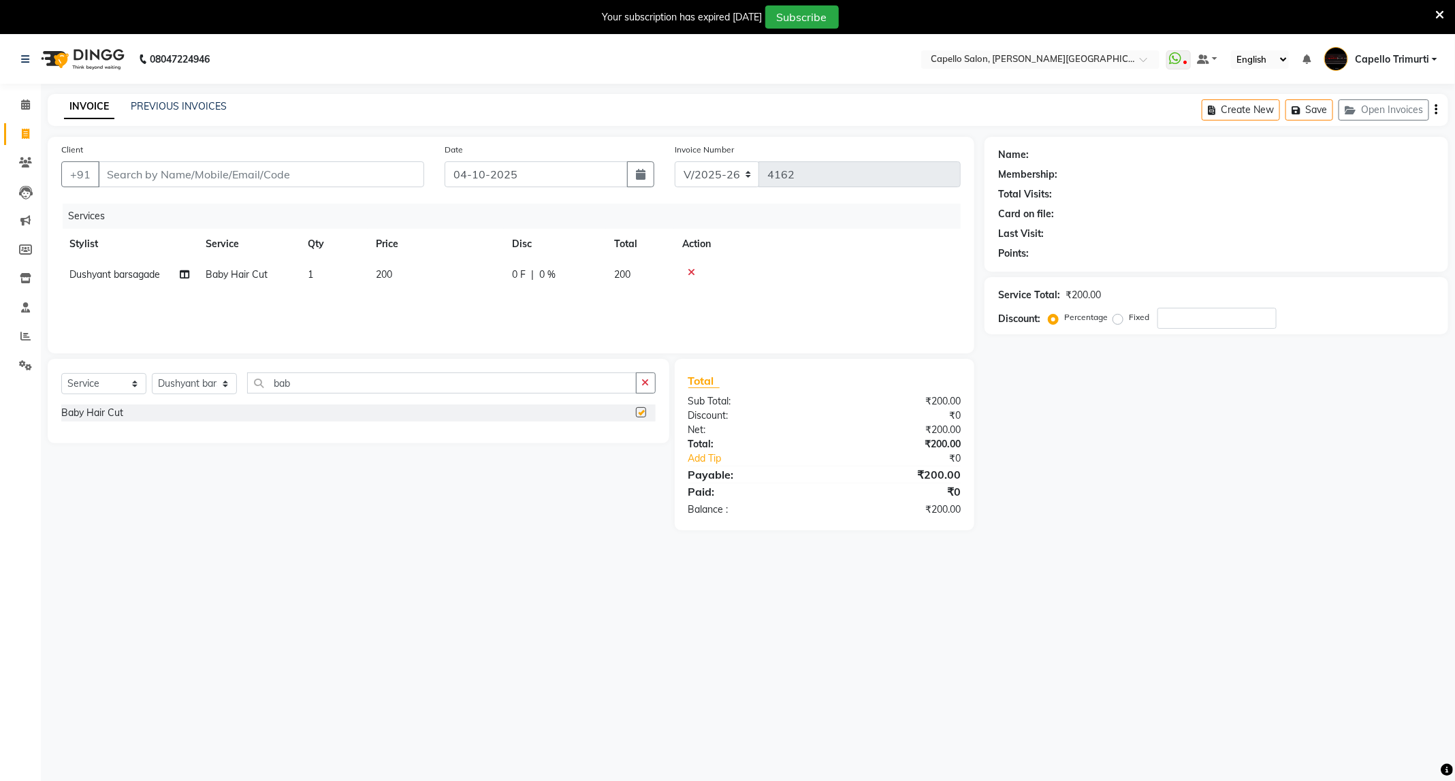
checkbox input "false"
click at [198, 172] on input "Client" at bounding box center [261, 174] width 326 height 26
click at [172, 174] on input "Client" at bounding box center [261, 174] width 326 height 26
type input "9"
type input "0"
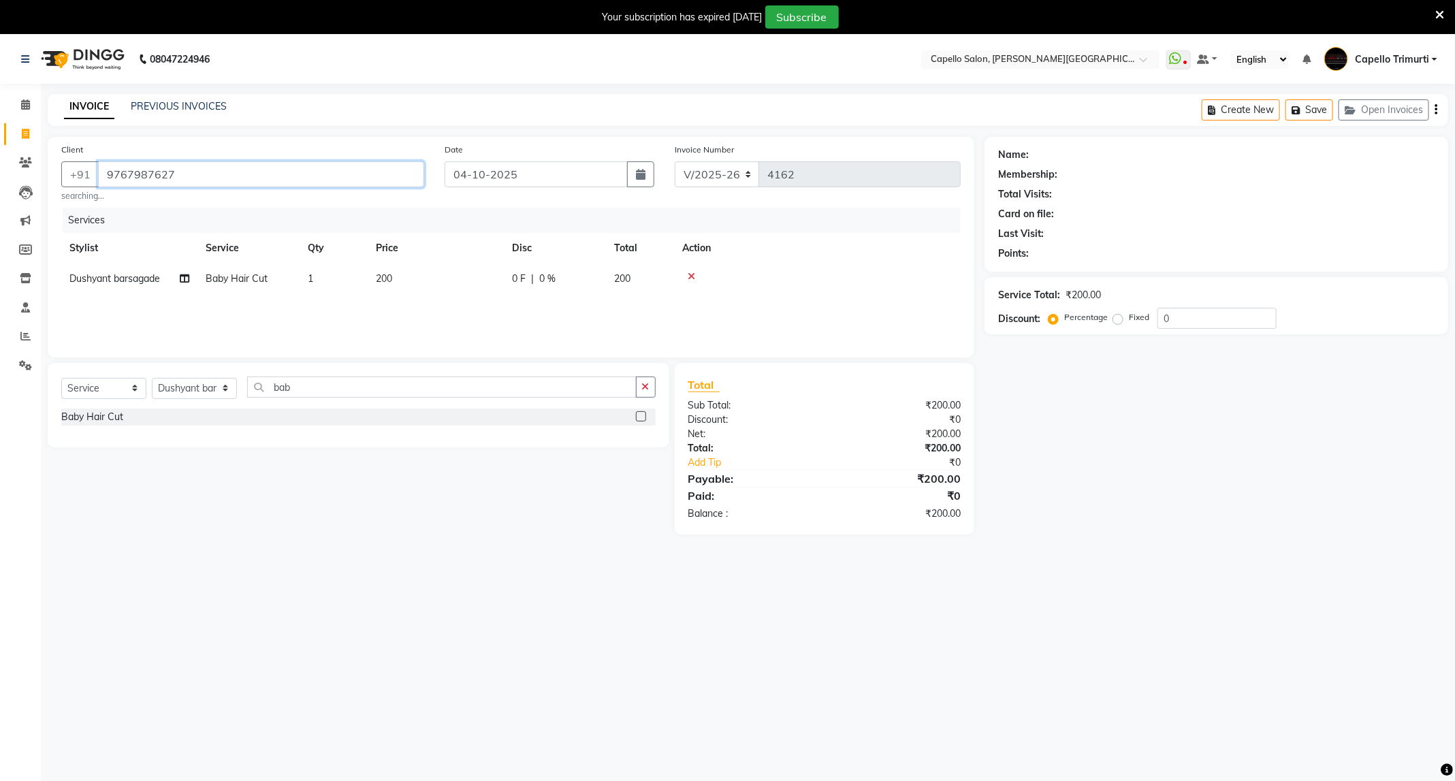
type input "9767987627"
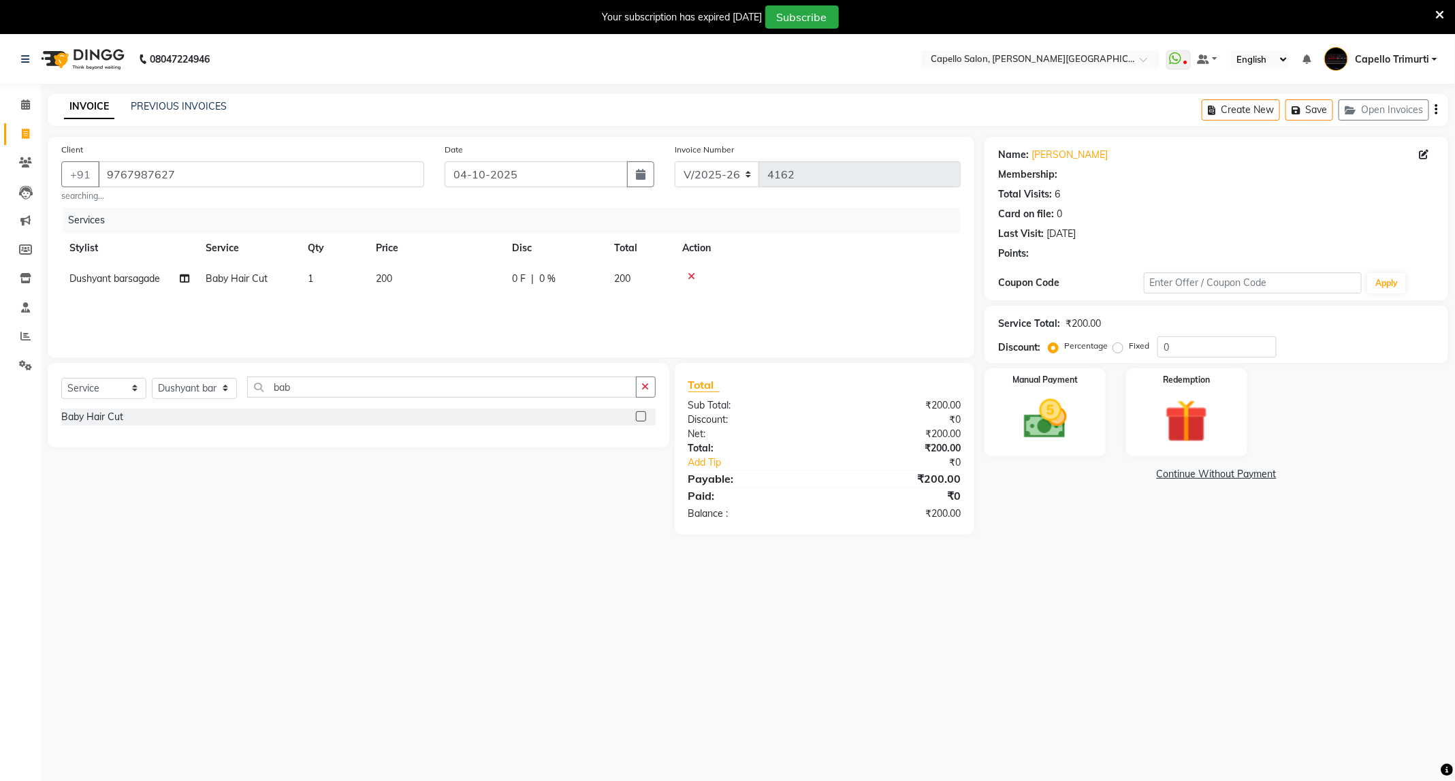
select select "1: Object"
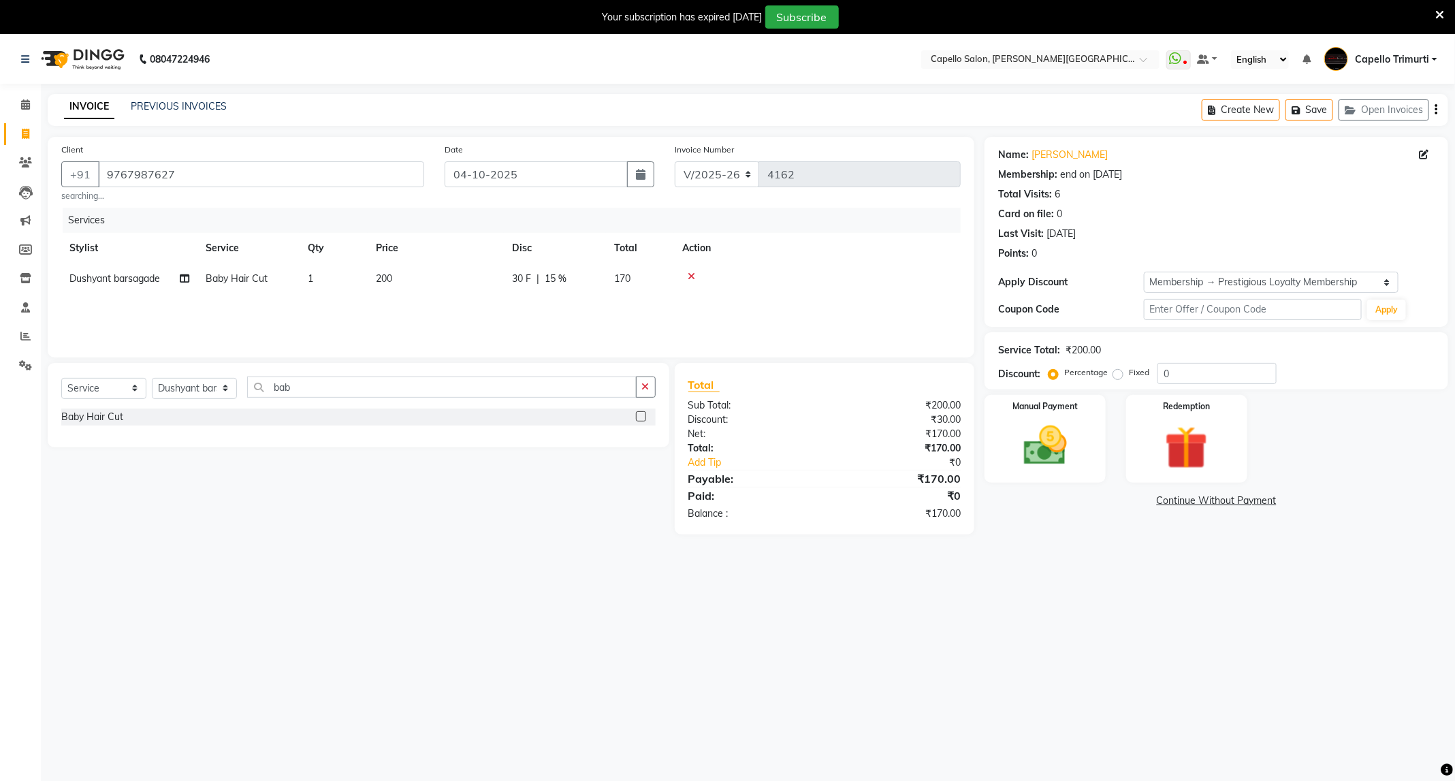
type input "15"
click at [550, 282] on span "15 %" at bounding box center [556, 279] width 22 height 14
select select "35878"
click at [662, 283] on input "15" at bounding box center [656, 282] width 41 height 21
type input "1"
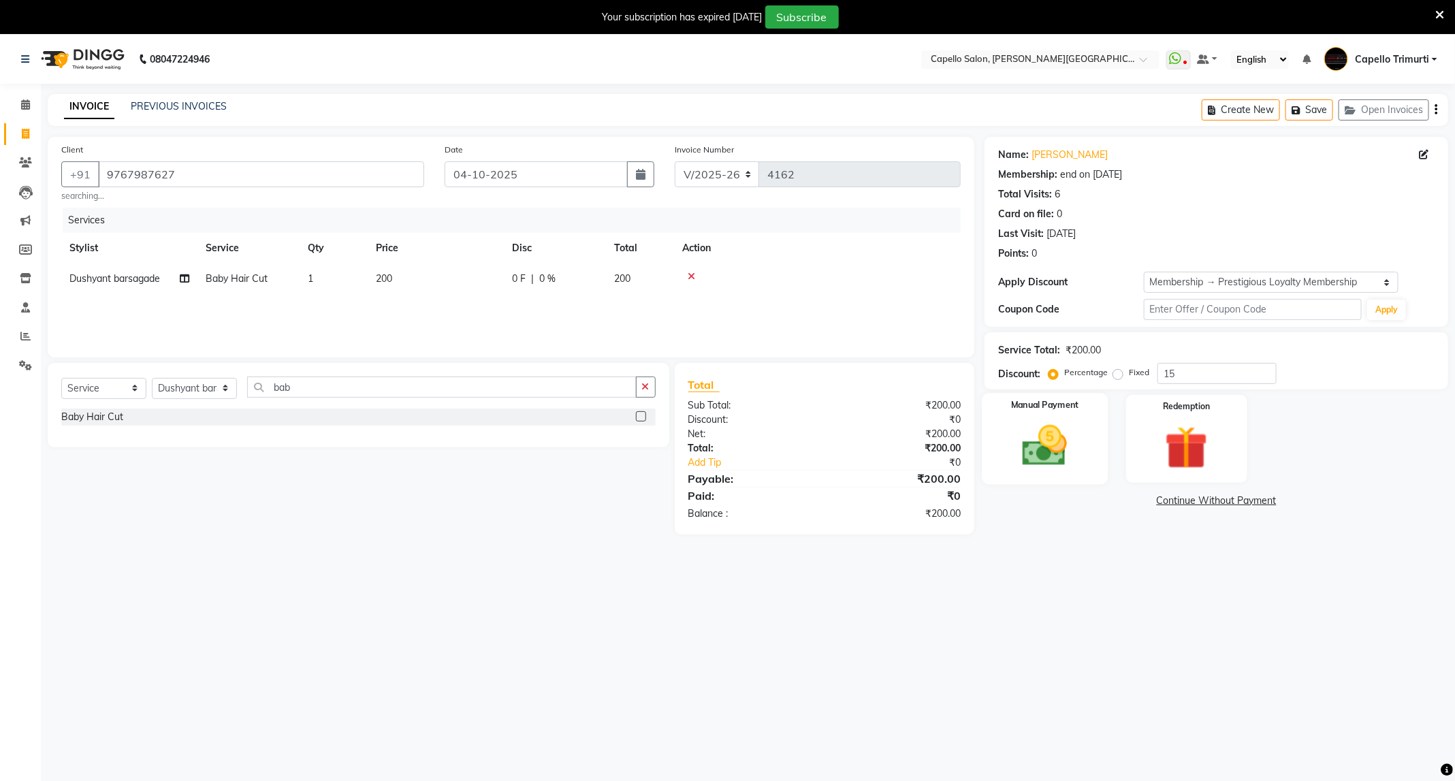
click at [1077, 436] on img at bounding box center [1044, 446] width 73 height 52
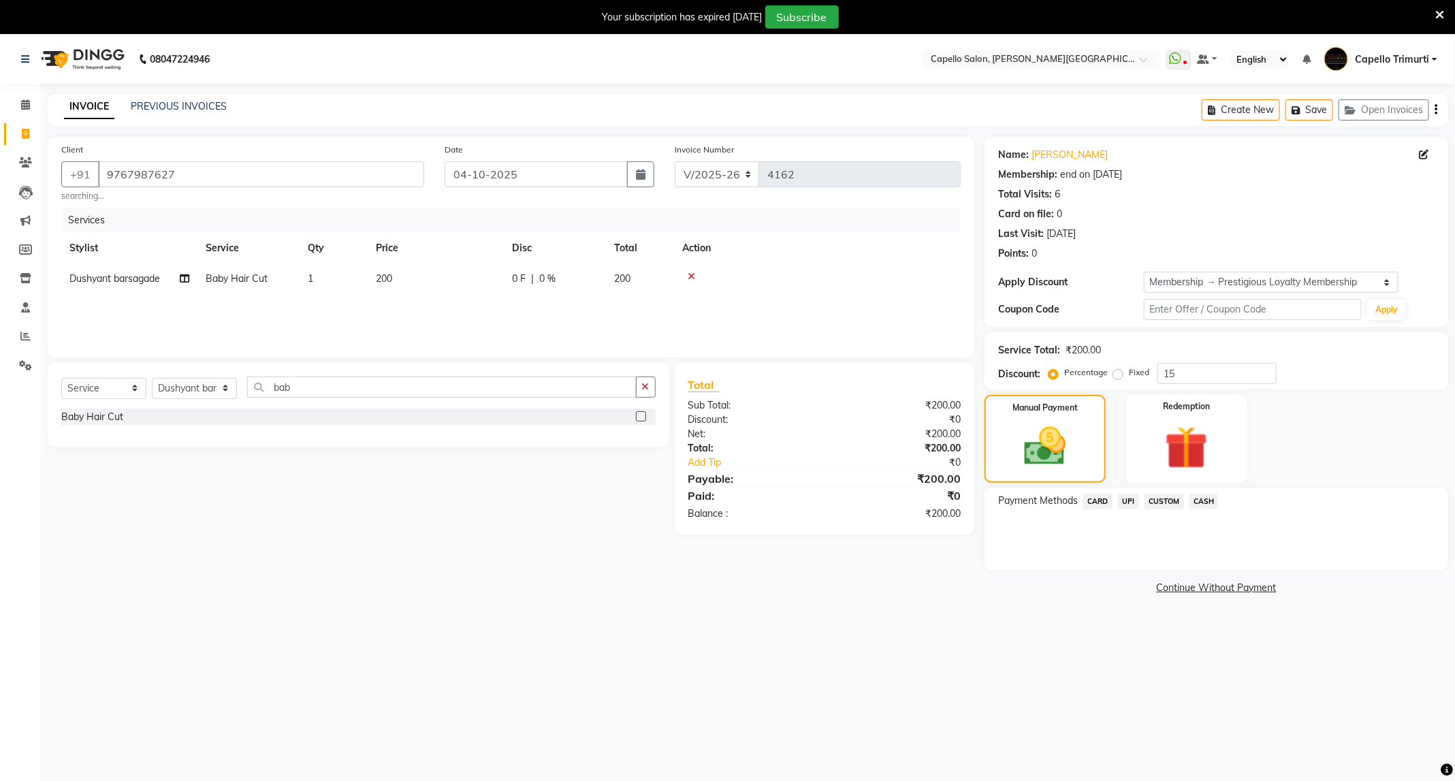
click at [691, 280] on icon at bounding box center [691, 277] width 7 height 10
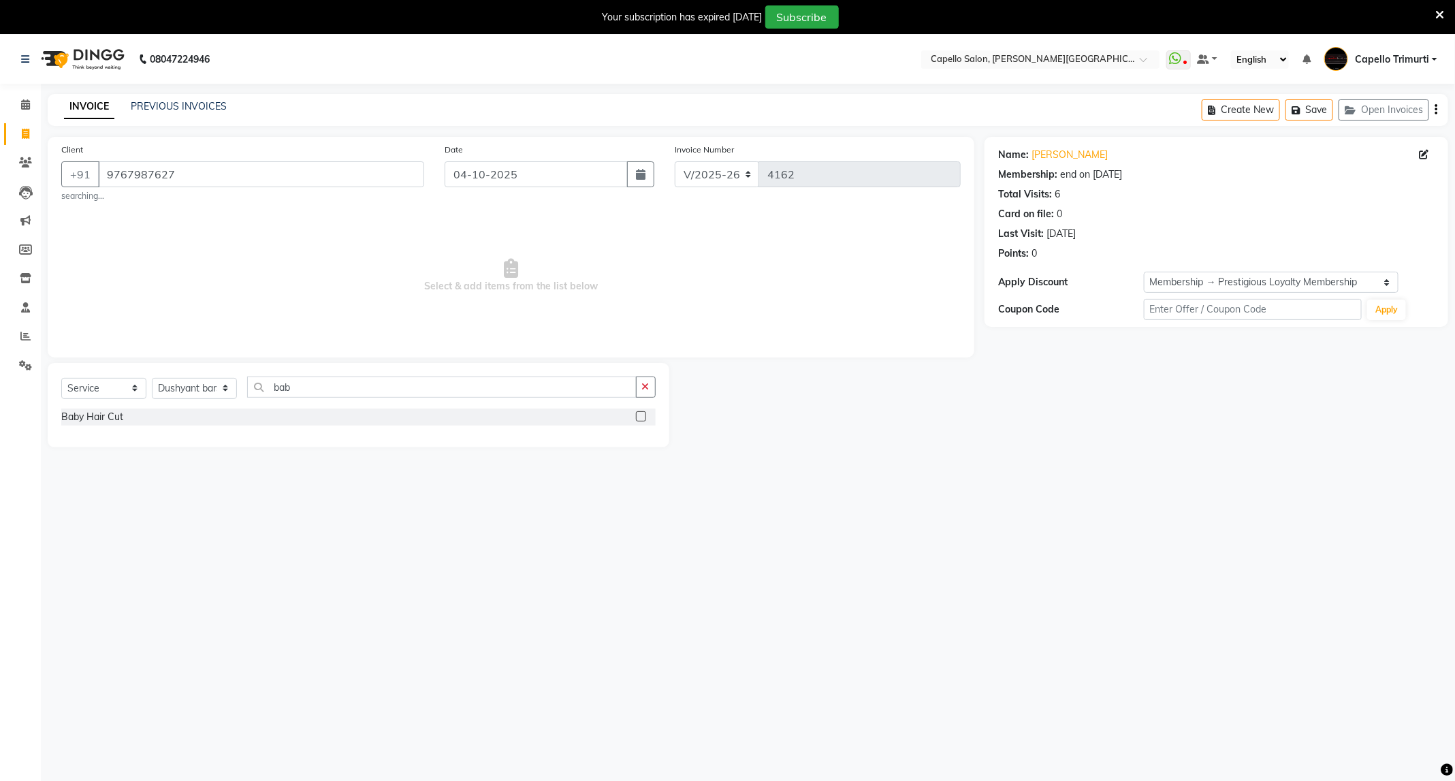
click at [640, 417] on label at bounding box center [641, 416] width 10 height 10
click at [640, 417] on input "checkbox" at bounding box center [640, 417] width 9 height 9
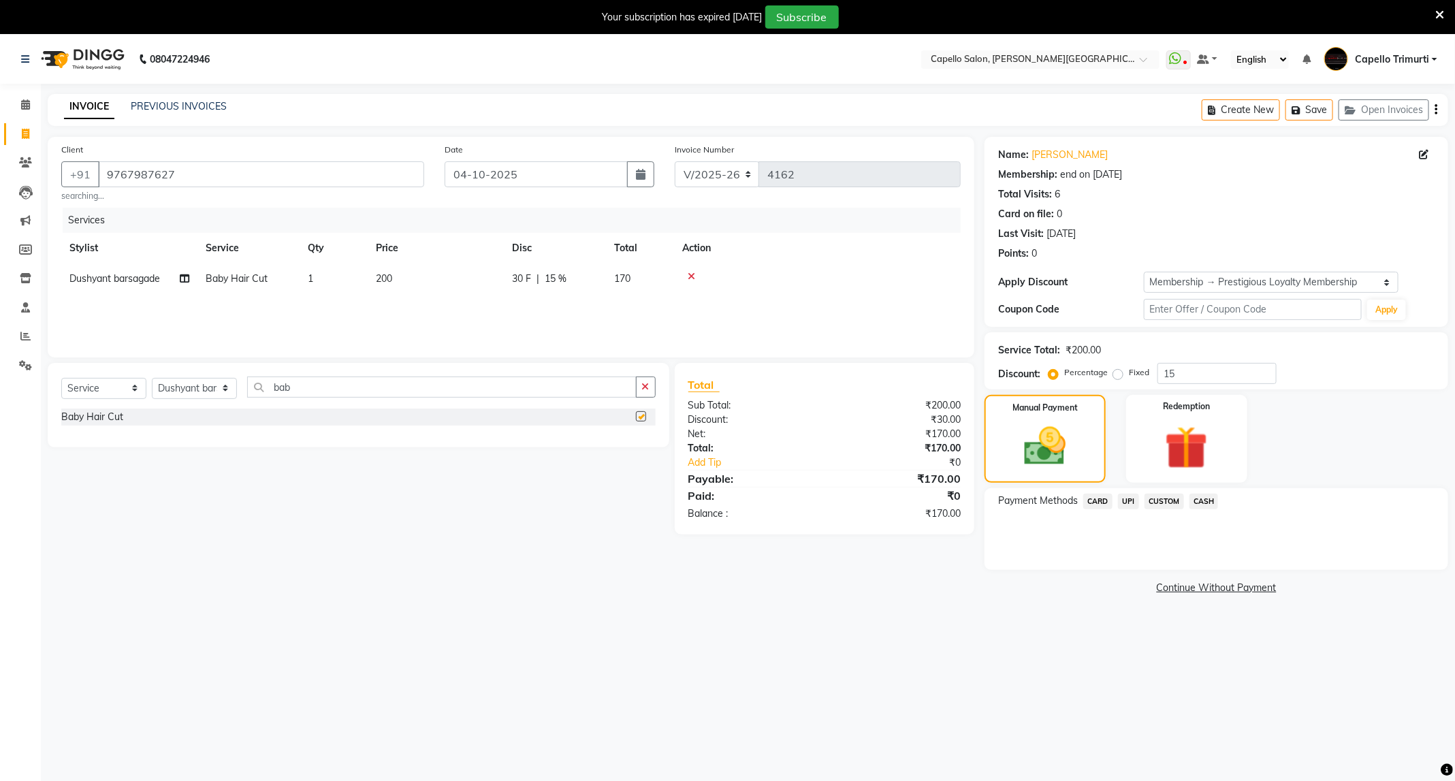
checkbox input "false"
click at [1386, 286] on select "Select Membership → Prestigious Loyalty Membership" at bounding box center [1271, 282] width 255 height 21
select select "0:"
click at [1144, 272] on select "Select Membership → Prestigious Loyalty Membership" at bounding box center [1271, 282] width 255 height 21
type input "0"
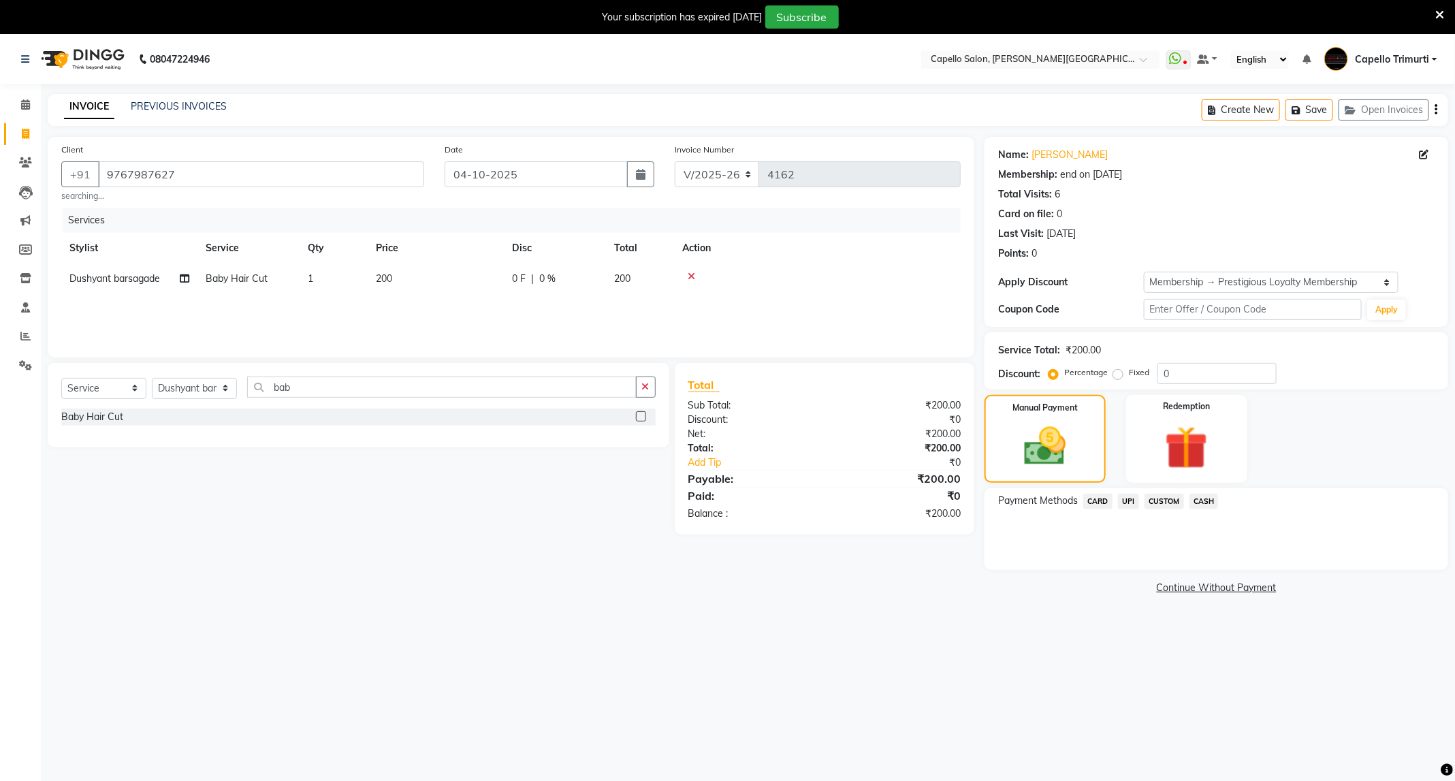
click at [1130, 505] on span "UPI" at bounding box center [1128, 502] width 21 height 16
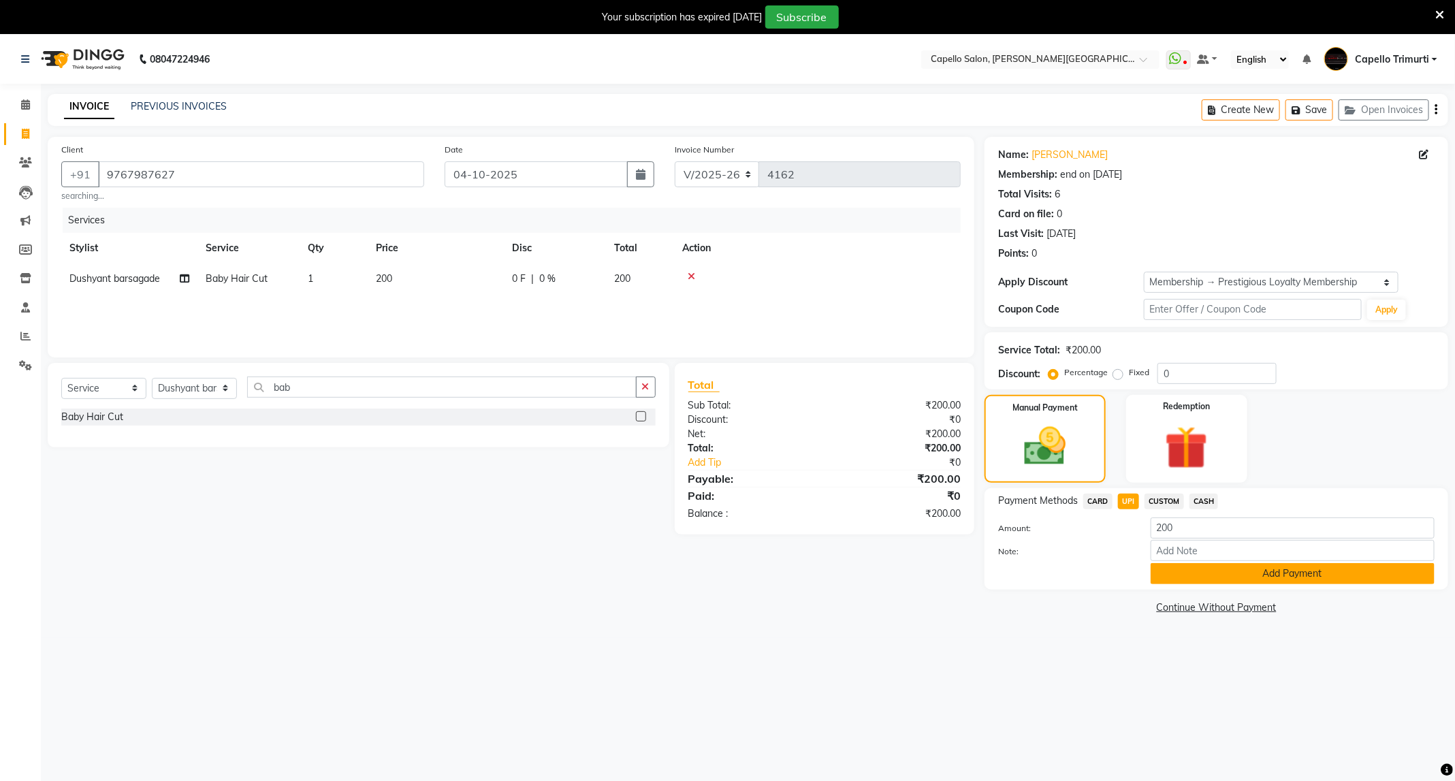
click at [1204, 569] on button "Add Payment" at bounding box center [1293, 573] width 284 height 21
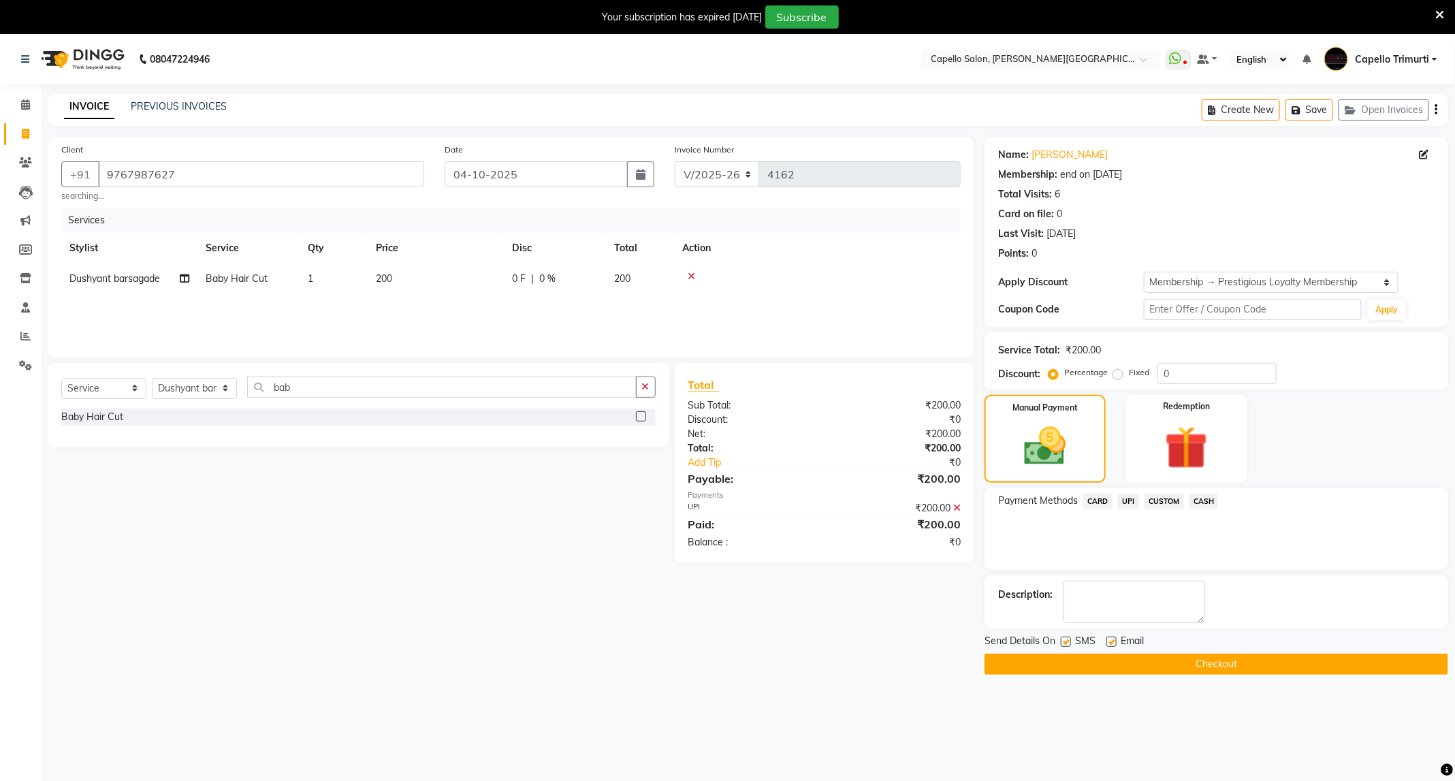
click at [1156, 669] on button "Checkout" at bounding box center [1217, 664] width 464 height 21
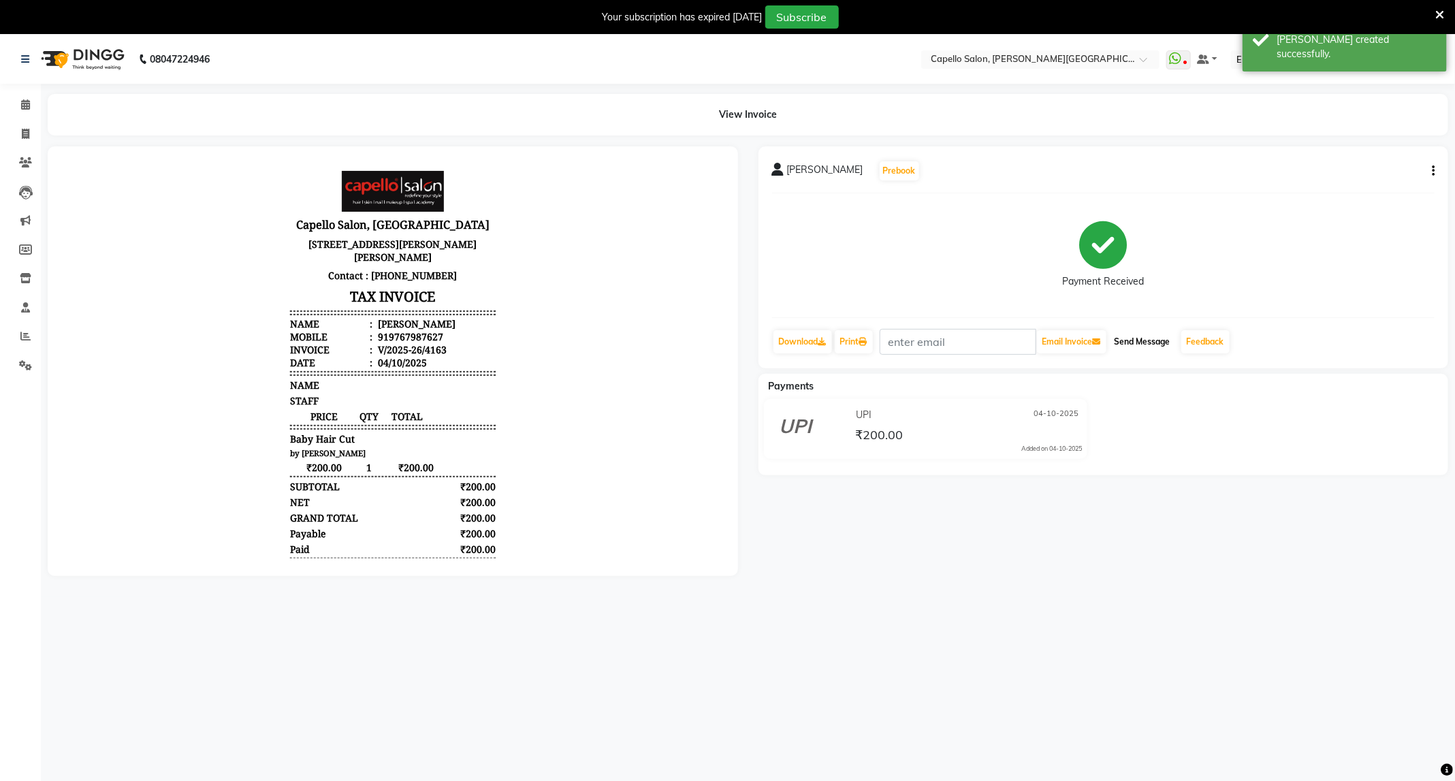
click at [1134, 345] on button "Send Message" at bounding box center [1142, 341] width 67 height 23
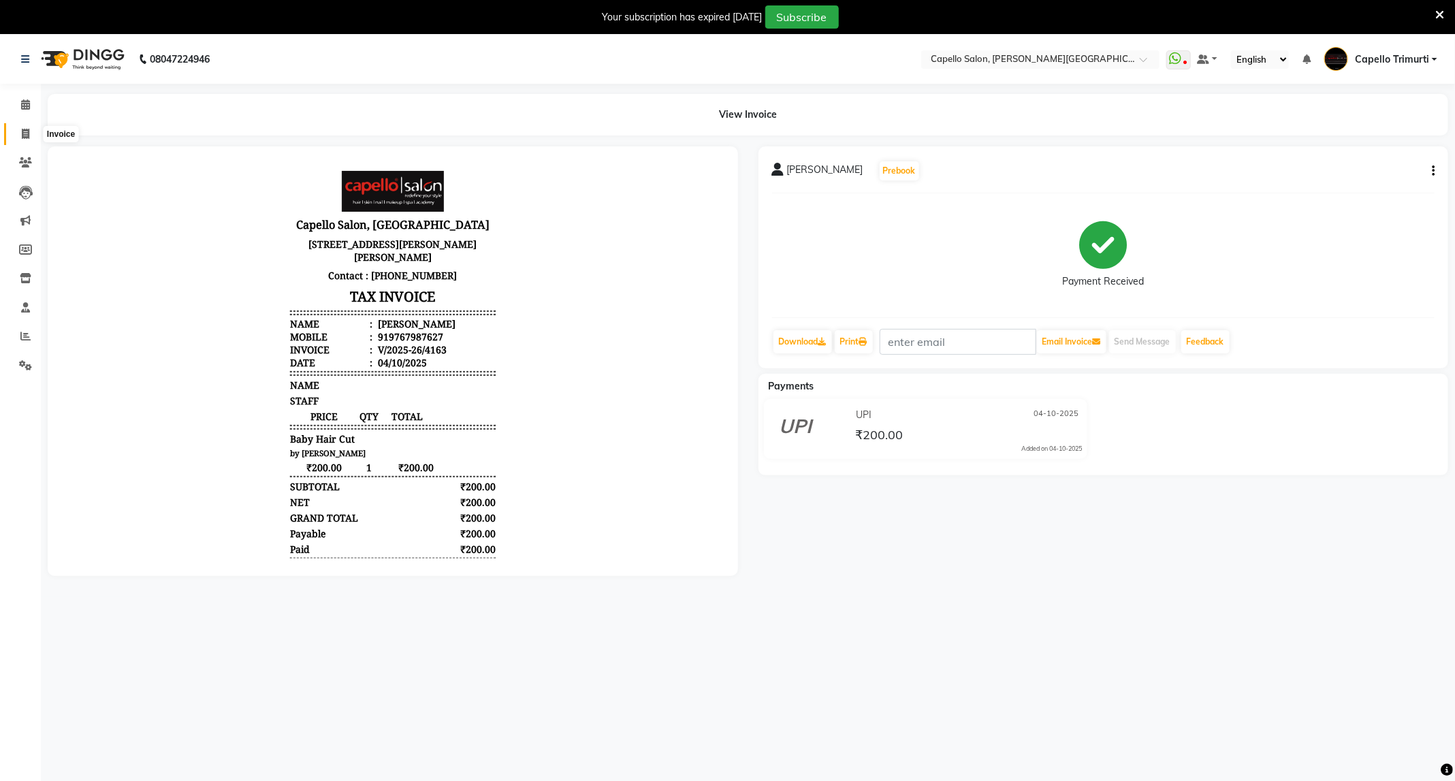
click at [25, 137] on icon at bounding box center [25, 134] width 7 height 10
select select "service"
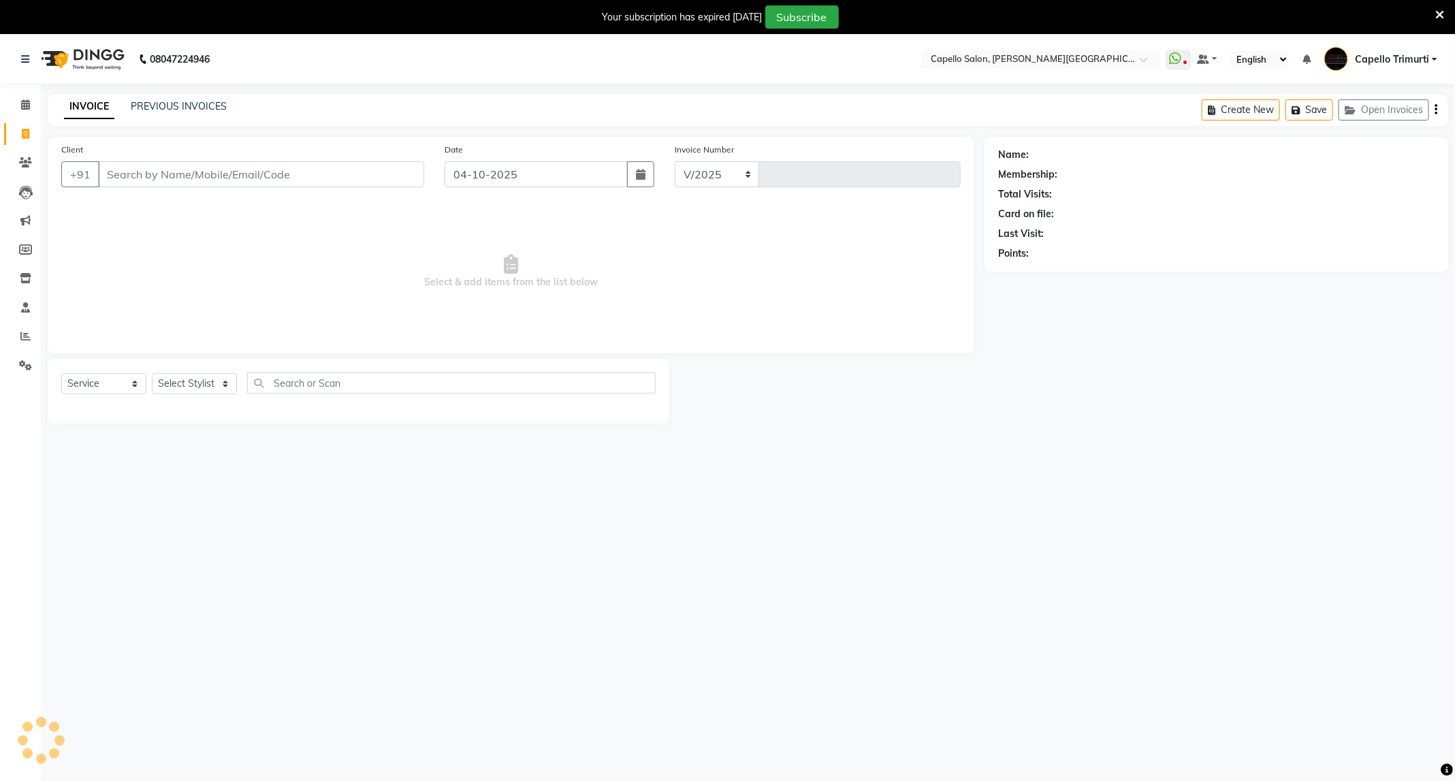
select select "811"
type input "4164"
click at [158, 170] on input "Client" at bounding box center [261, 174] width 326 height 26
click at [33, 143] on link "Invoice" at bounding box center [20, 134] width 33 height 22
select select "service"
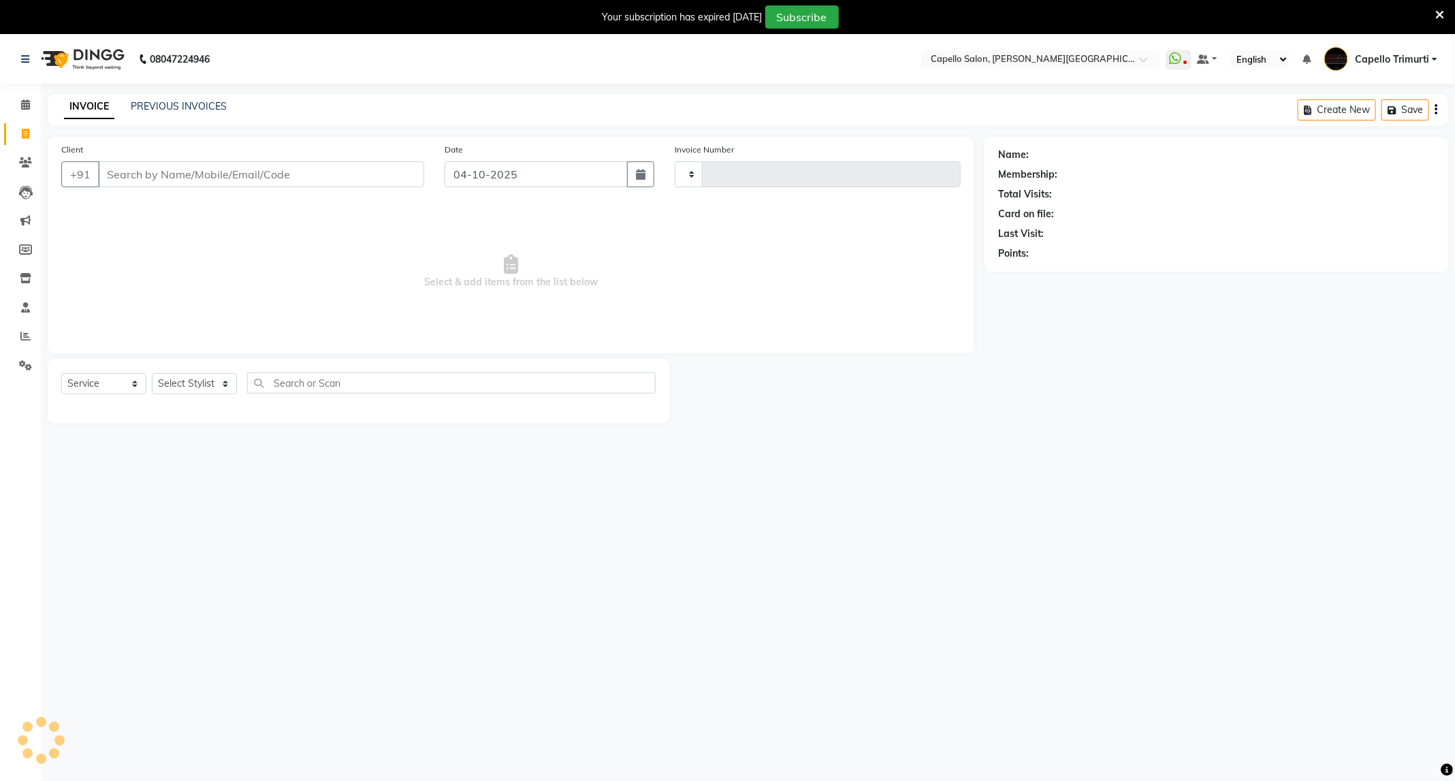
type input "4164"
select select "811"
click at [31, 105] on span at bounding box center [26, 105] width 24 height 16
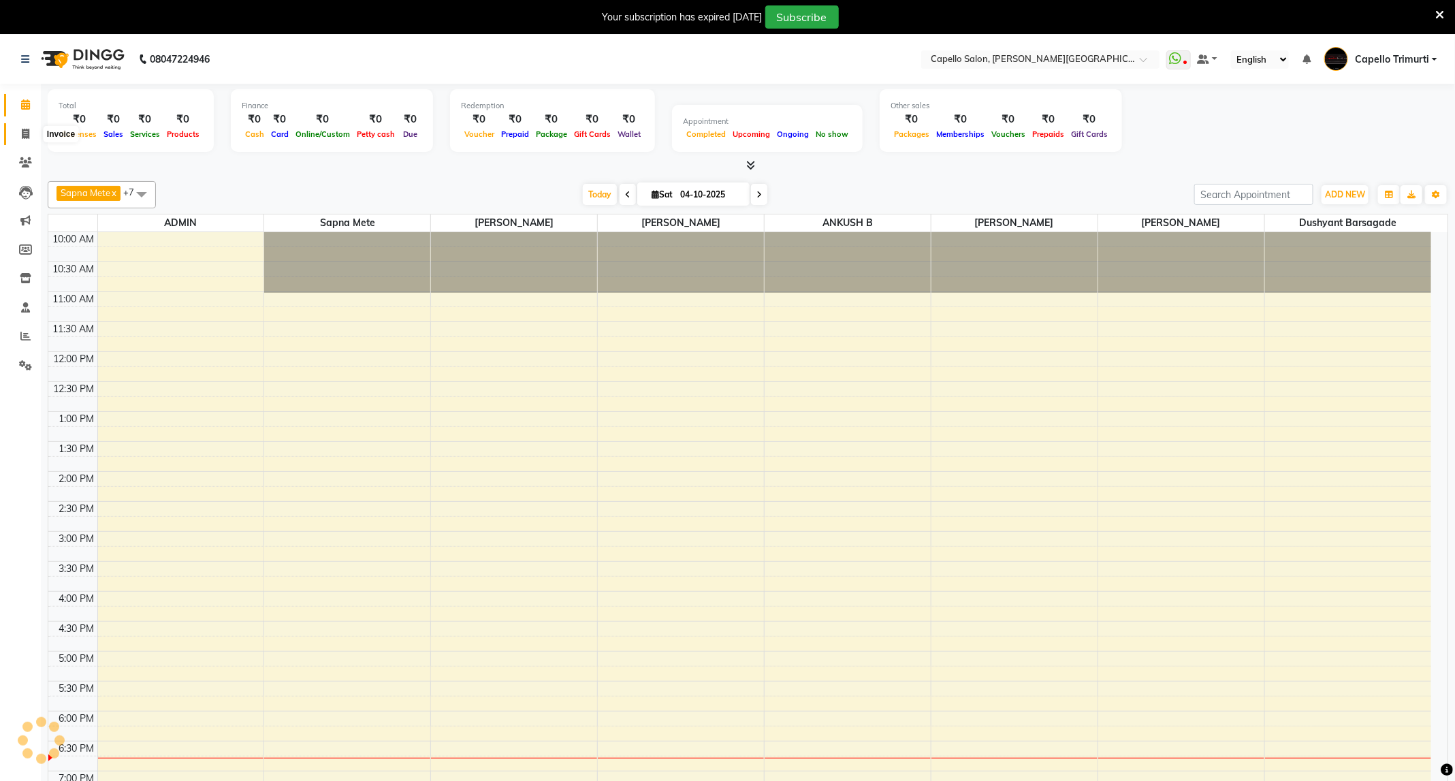
click at [25, 137] on icon at bounding box center [25, 134] width 7 height 10
select select "service"
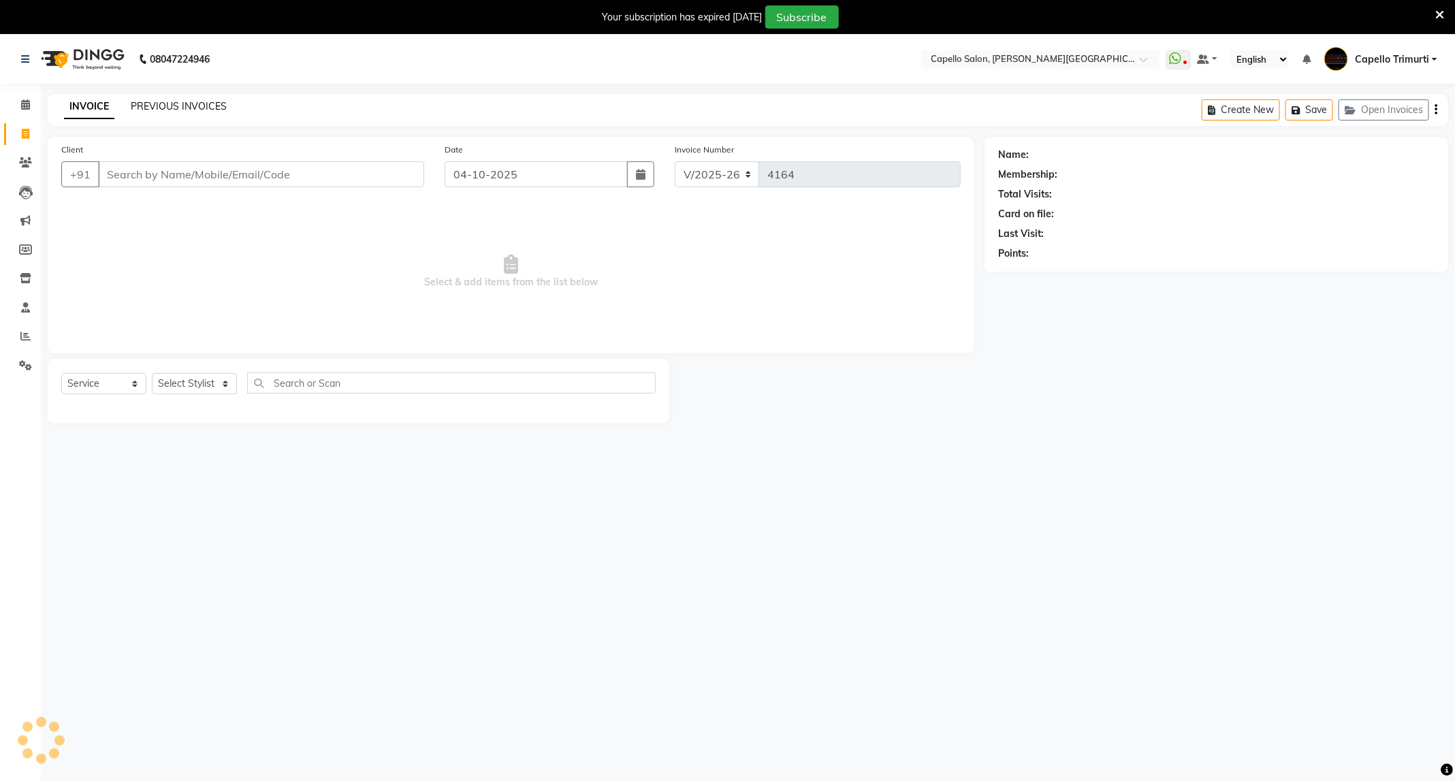
click at [212, 104] on link "PREVIOUS INVOICES" at bounding box center [179, 106] width 96 height 12
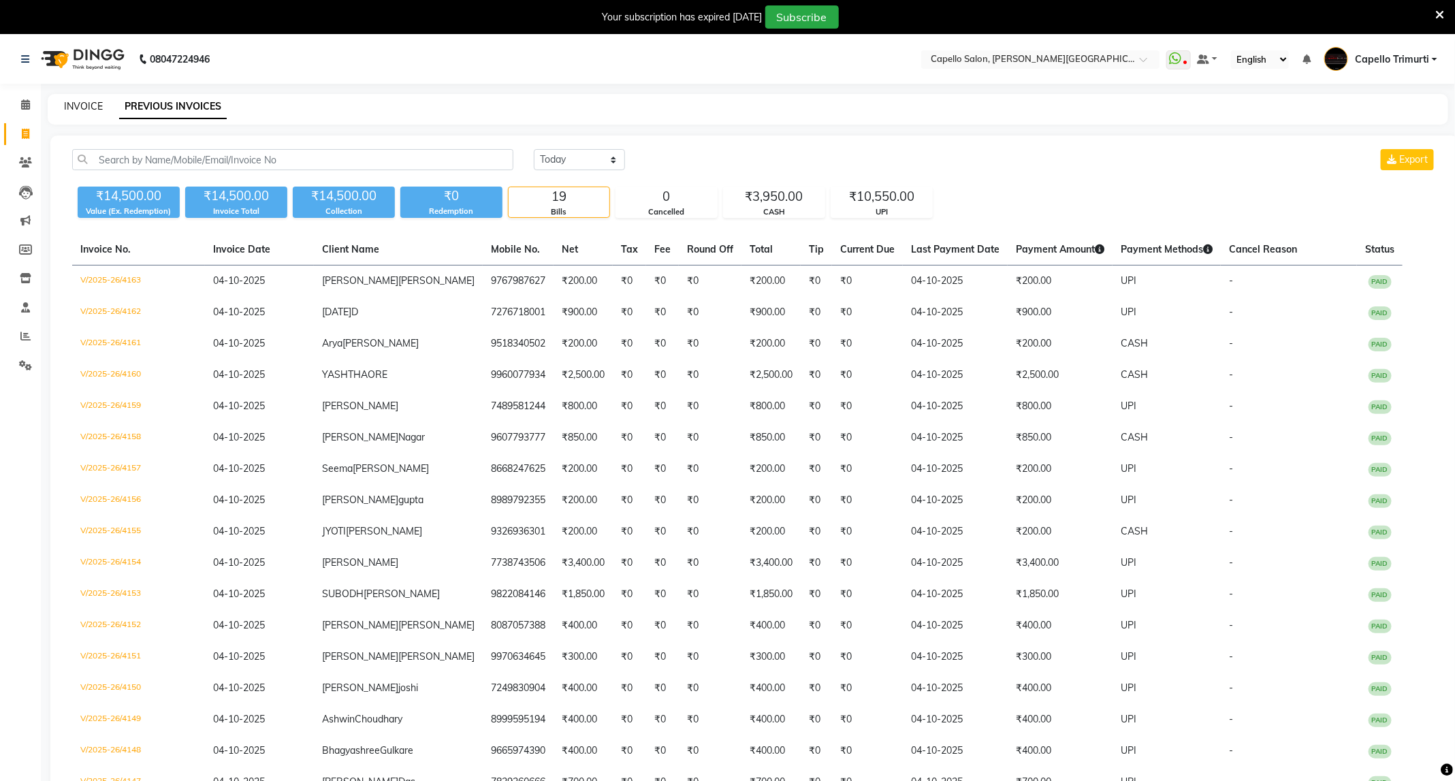
click at [65, 107] on link "INVOICE" at bounding box center [83, 106] width 39 height 12
select select "811"
select select "service"
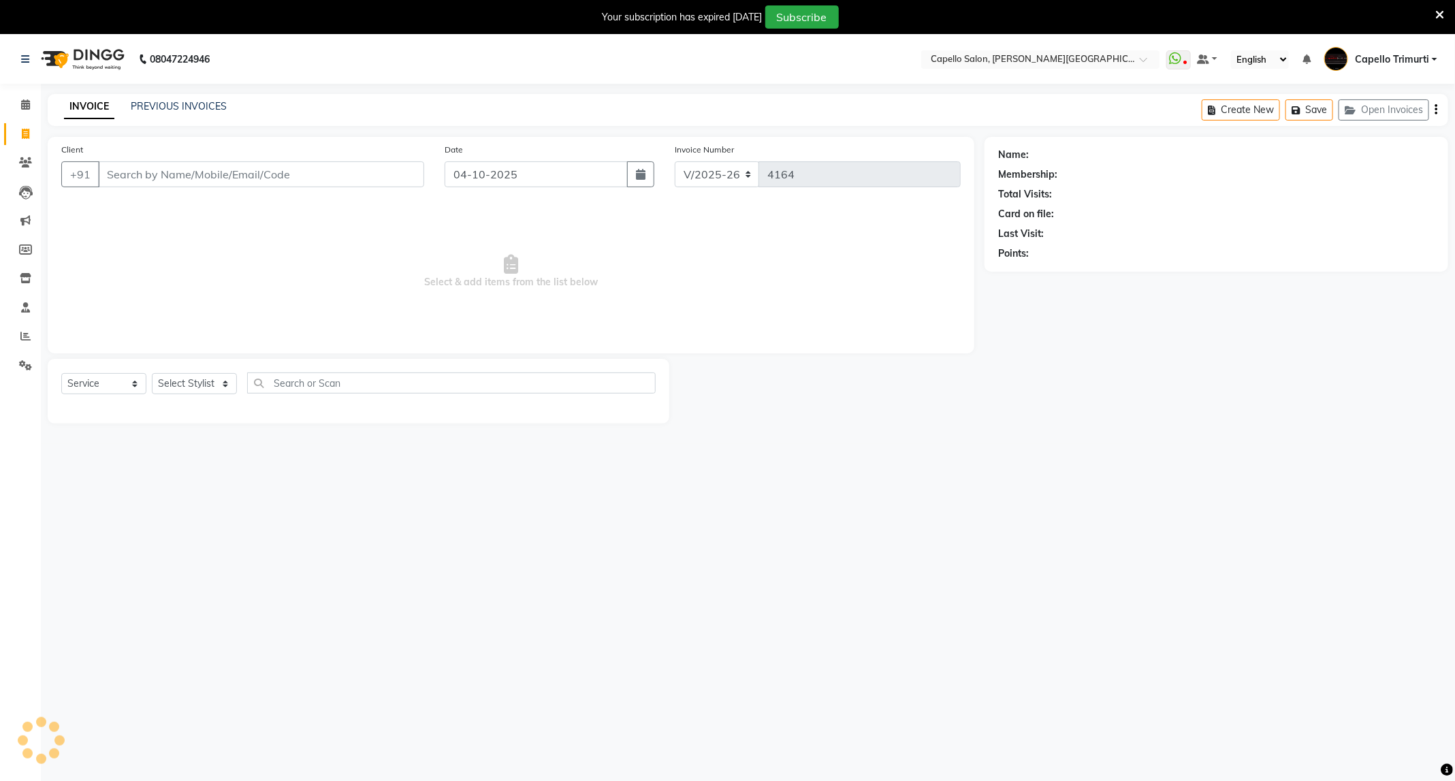
scroll to position [35, 0]
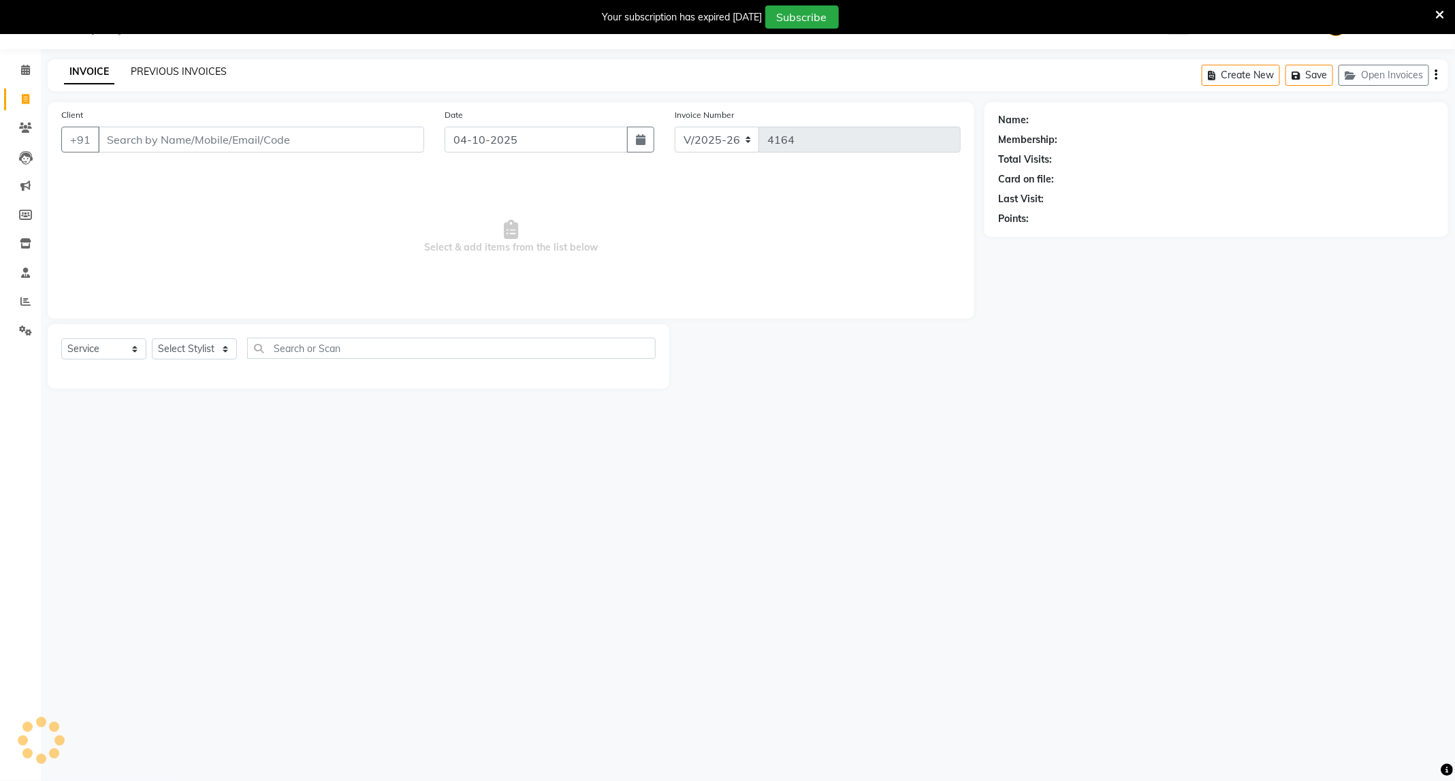
click at [200, 71] on link "PREVIOUS INVOICES" at bounding box center [179, 71] width 96 height 12
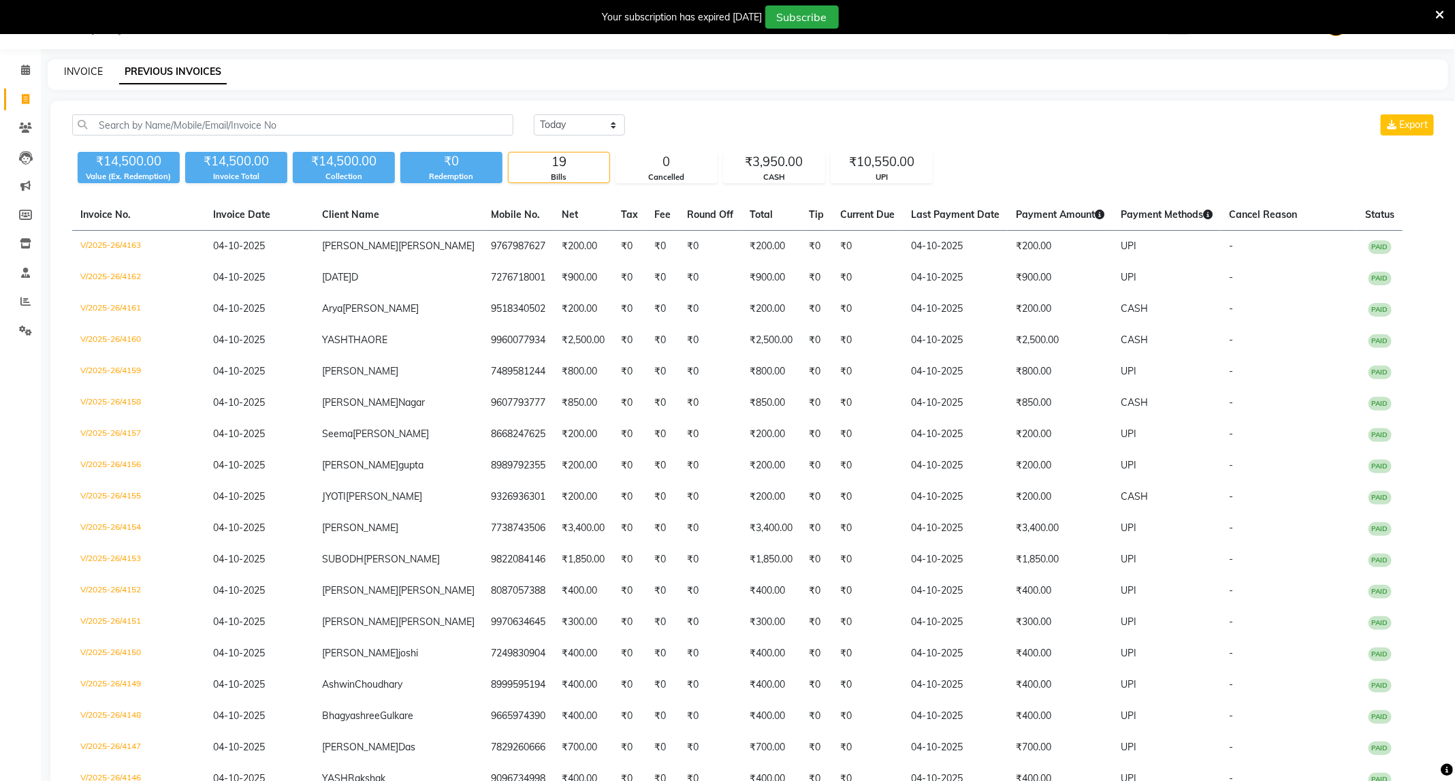
click at [95, 69] on link "INVOICE" at bounding box center [83, 71] width 39 height 12
select select "service"
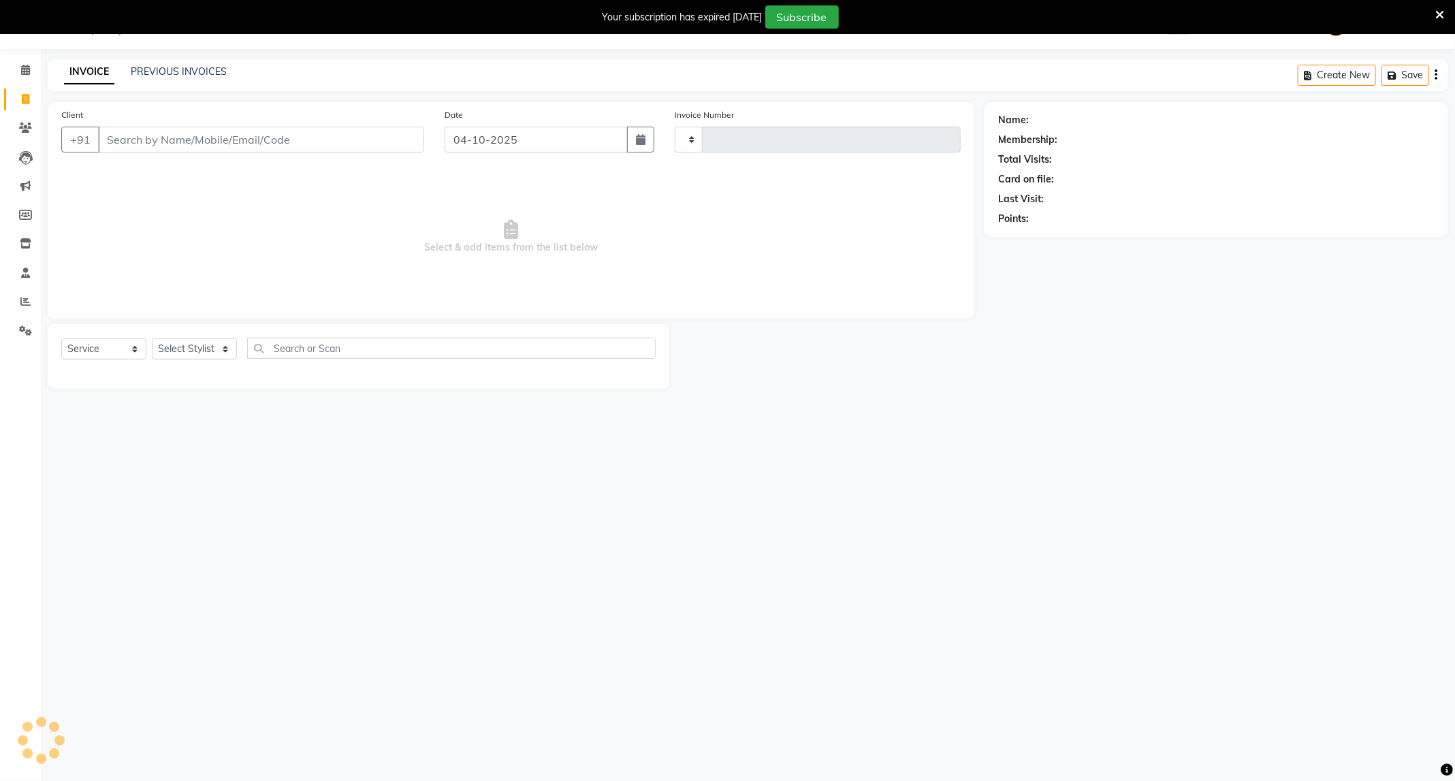
type input "4164"
select select "811"
click at [217, 340] on select "Select Stylist" at bounding box center [194, 348] width 85 height 21
select select "35878"
click at [152, 339] on select "Select Stylist ADMIN [PERSON_NAME] [PERSON_NAME] [PERSON_NAME] [PERSON_NAME] (M…" at bounding box center [194, 348] width 85 height 21
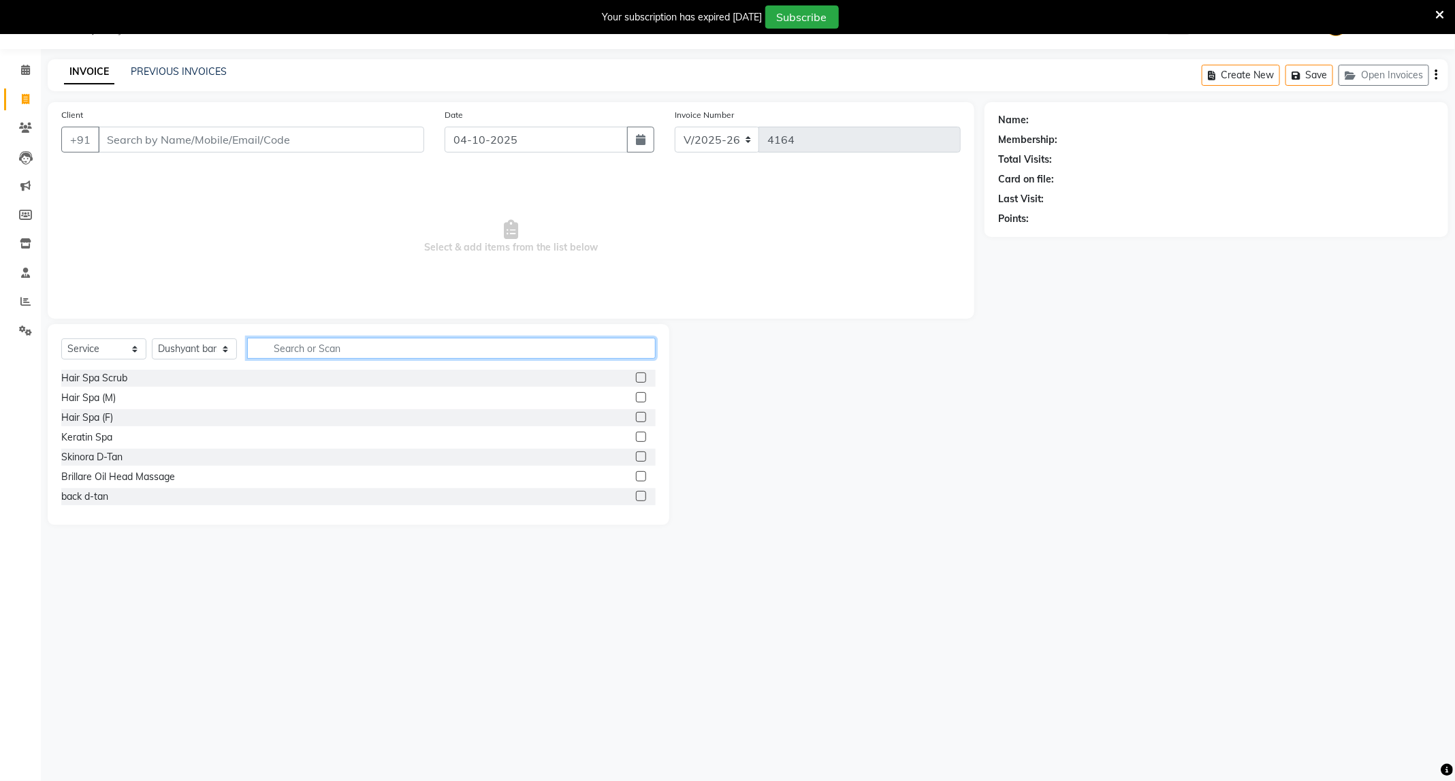
click at [377, 350] on input "text" at bounding box center [451, 348] width 409 height 21
type input "spa"
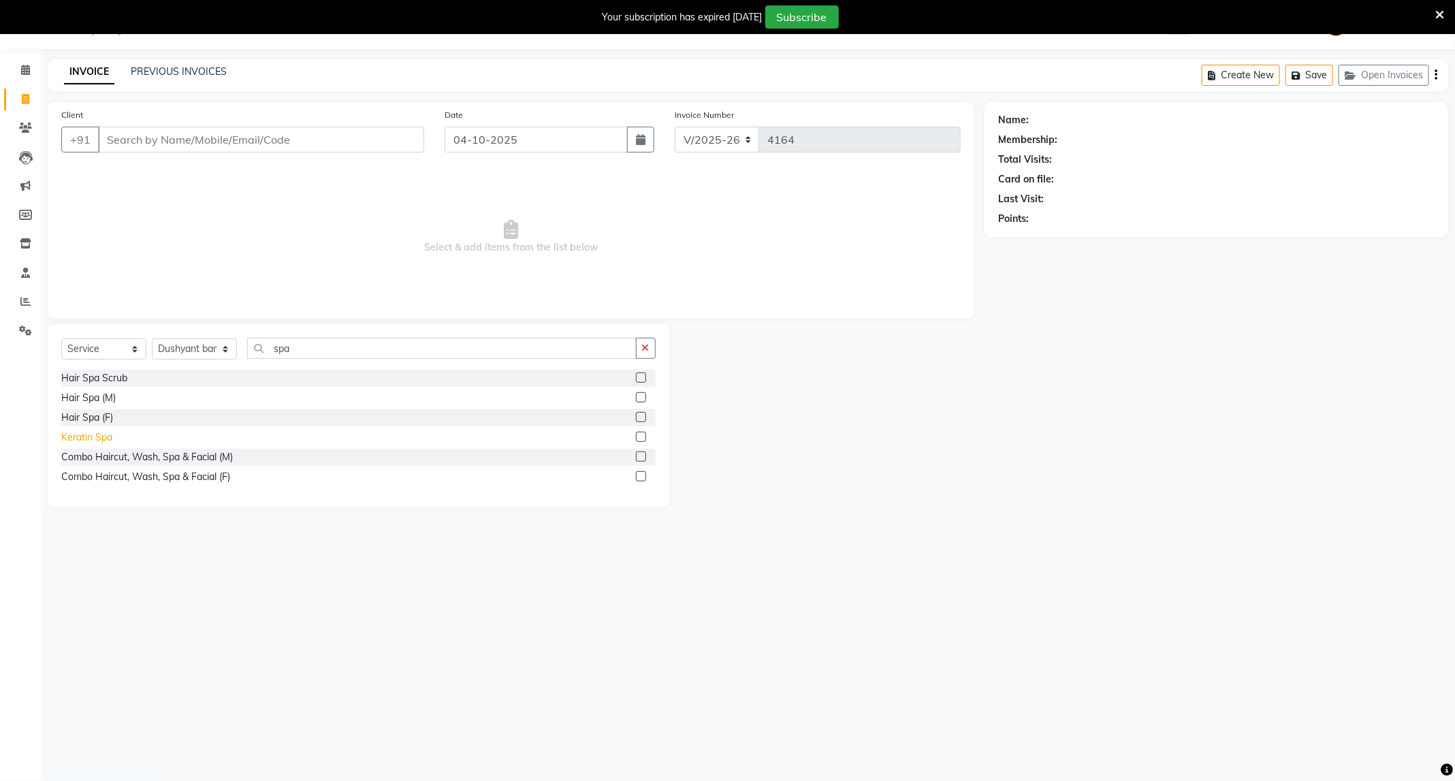
click at [97, 444] on div "Keratin Spa" at bounding box center [86, 437] width 51 height 14
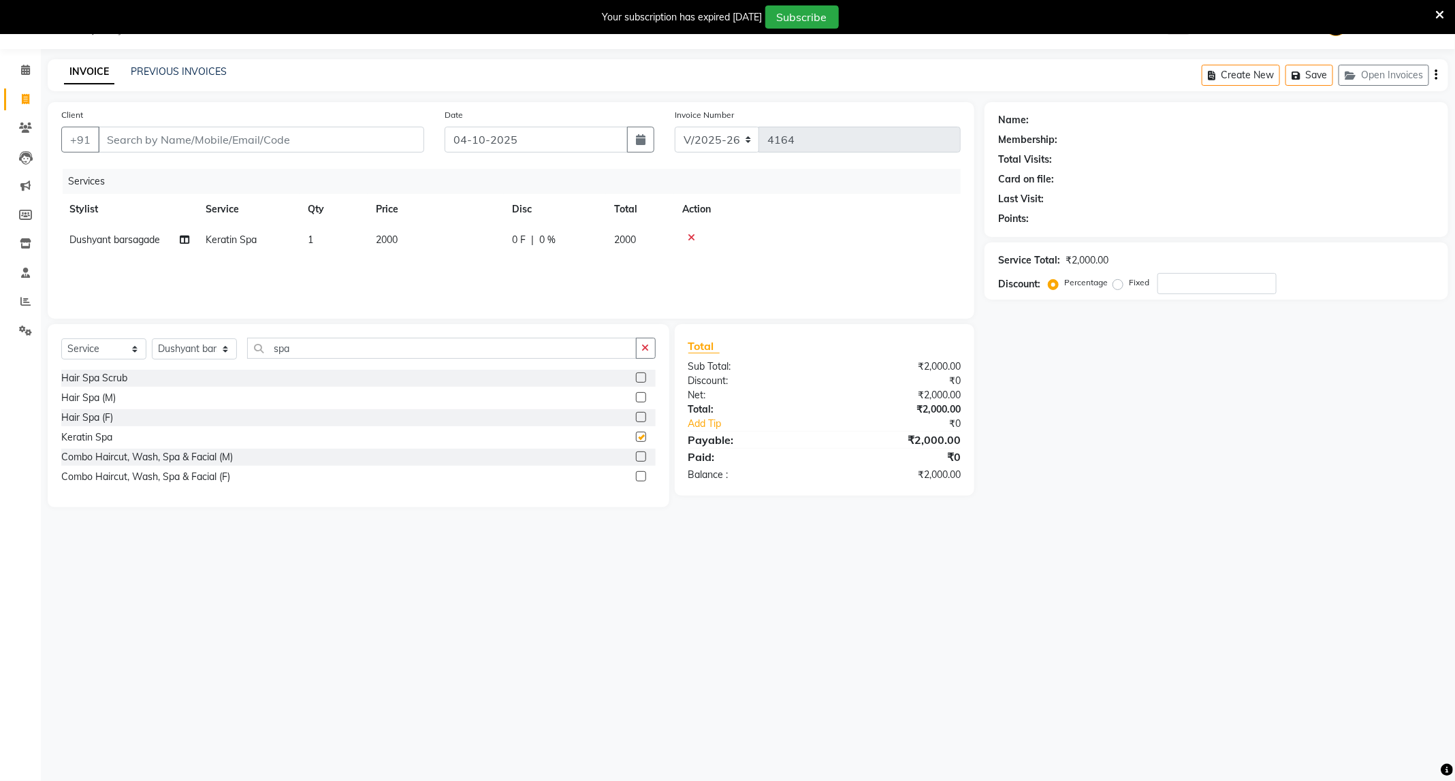
checkbox input "false"
click at [415, 236] on td "2000" at bounding box center [436, 240] width 136 height 31
select select "35878"
drag, startPoint x: 486, startPoint y: 250, endPoint x: 402, endPoint y: 279, distance: 88.5
click at [407, 279] on div "Services Stylist Service Qty Price Disc Total Action ADMIN [PERSON_NAME] [PERSO…" at bounding box center [511, 237] width 900 height 136
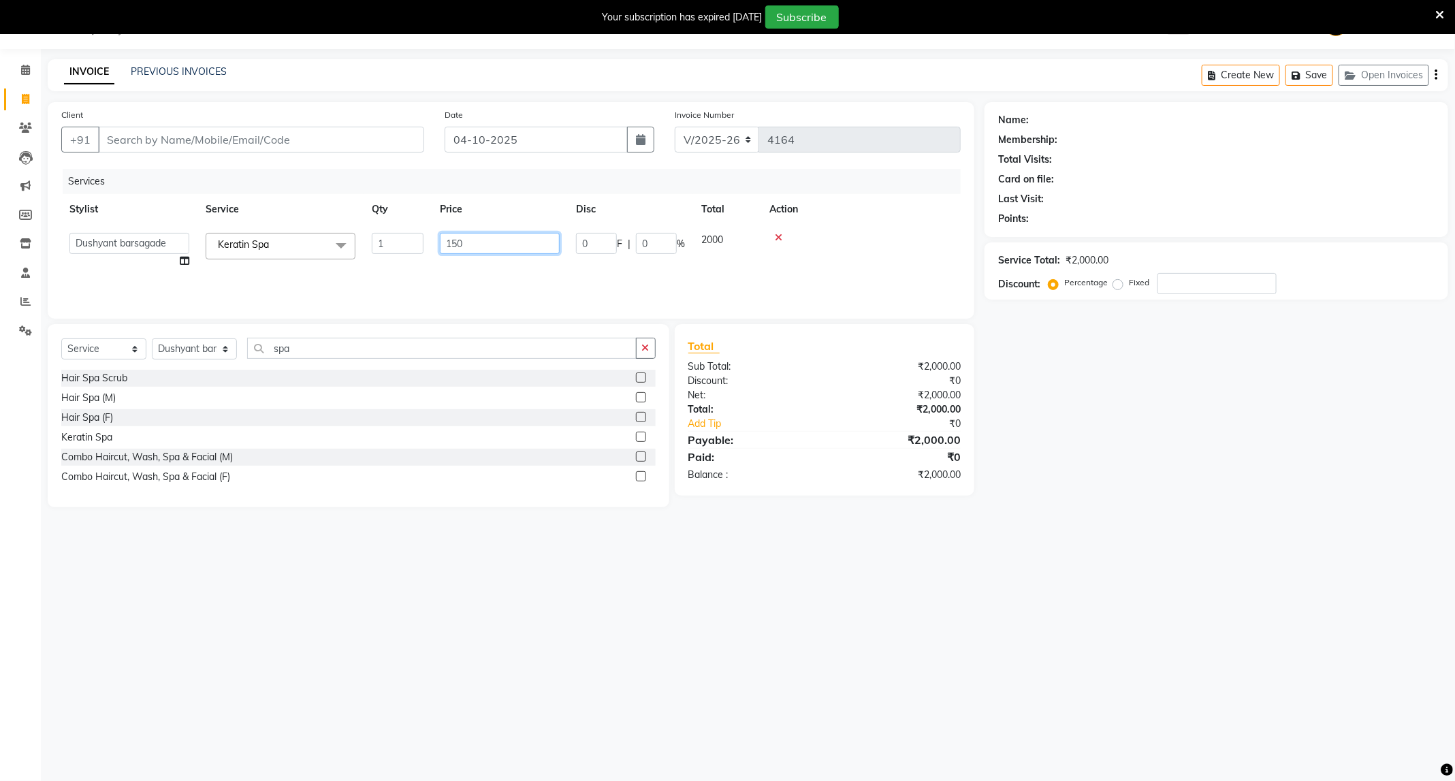
type input "1500"
click at [280, 140] on input "Client" at bounding box center [261, 140] width 326 height 26
type input "7"
type input "0"
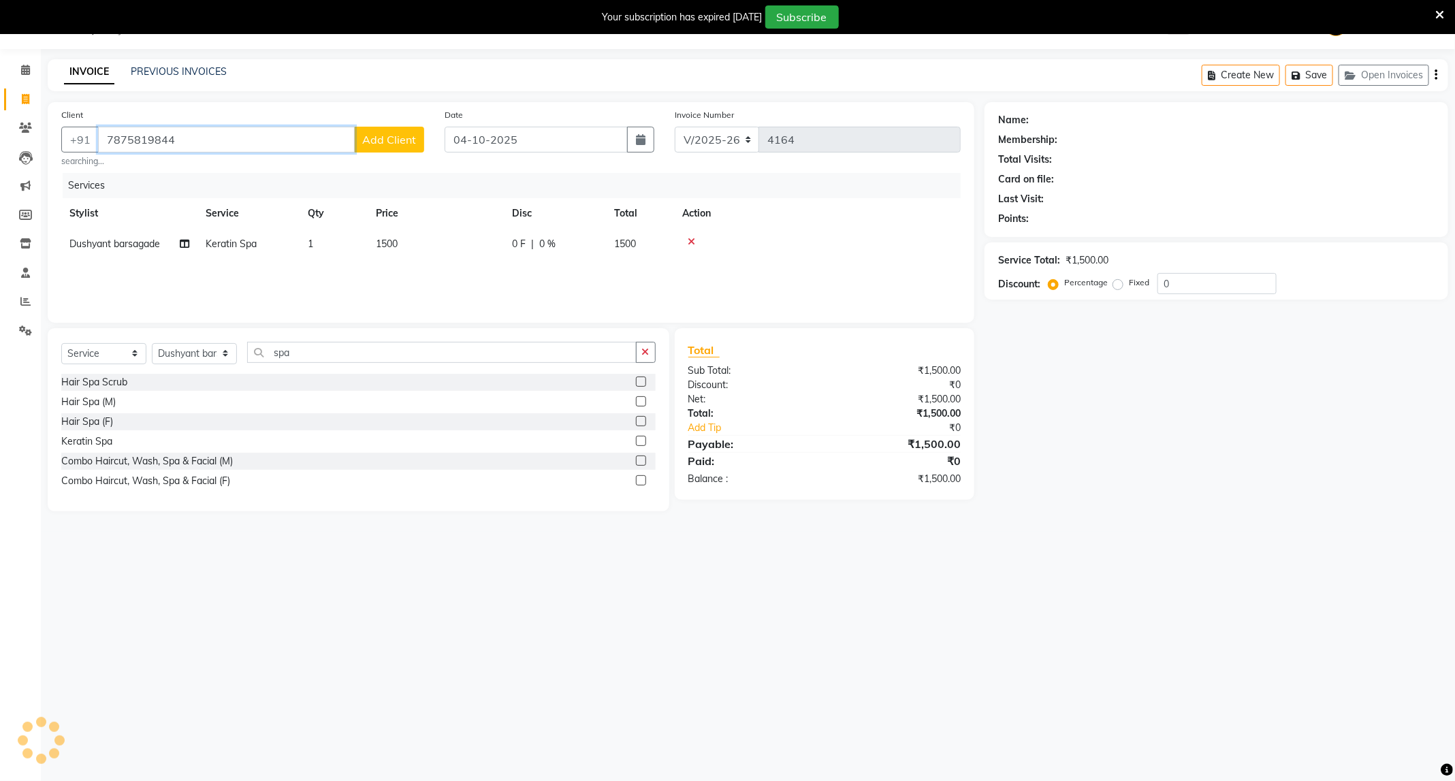
type input "7875819844"
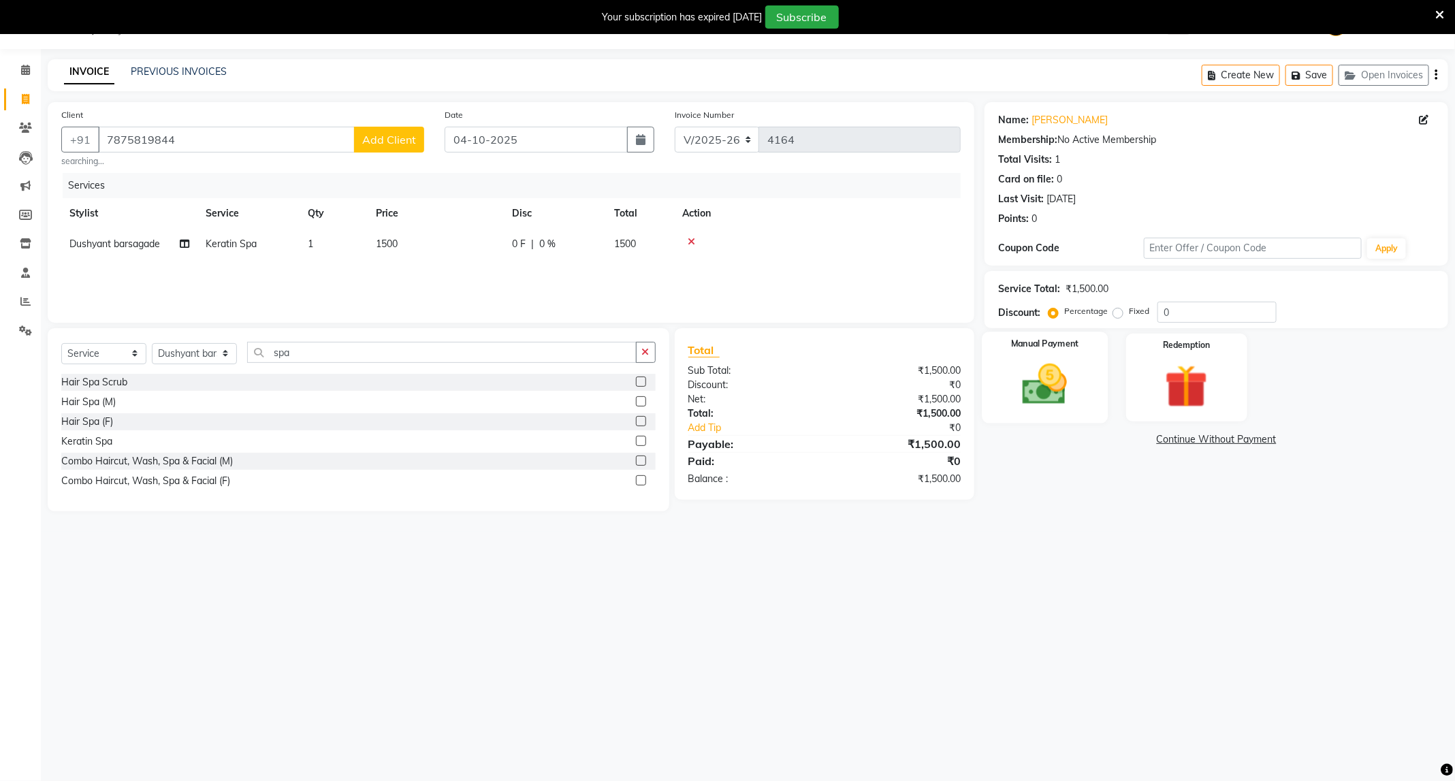
click at [1068, 374] on img at bounding box center [1044, 385] width 73 height 52
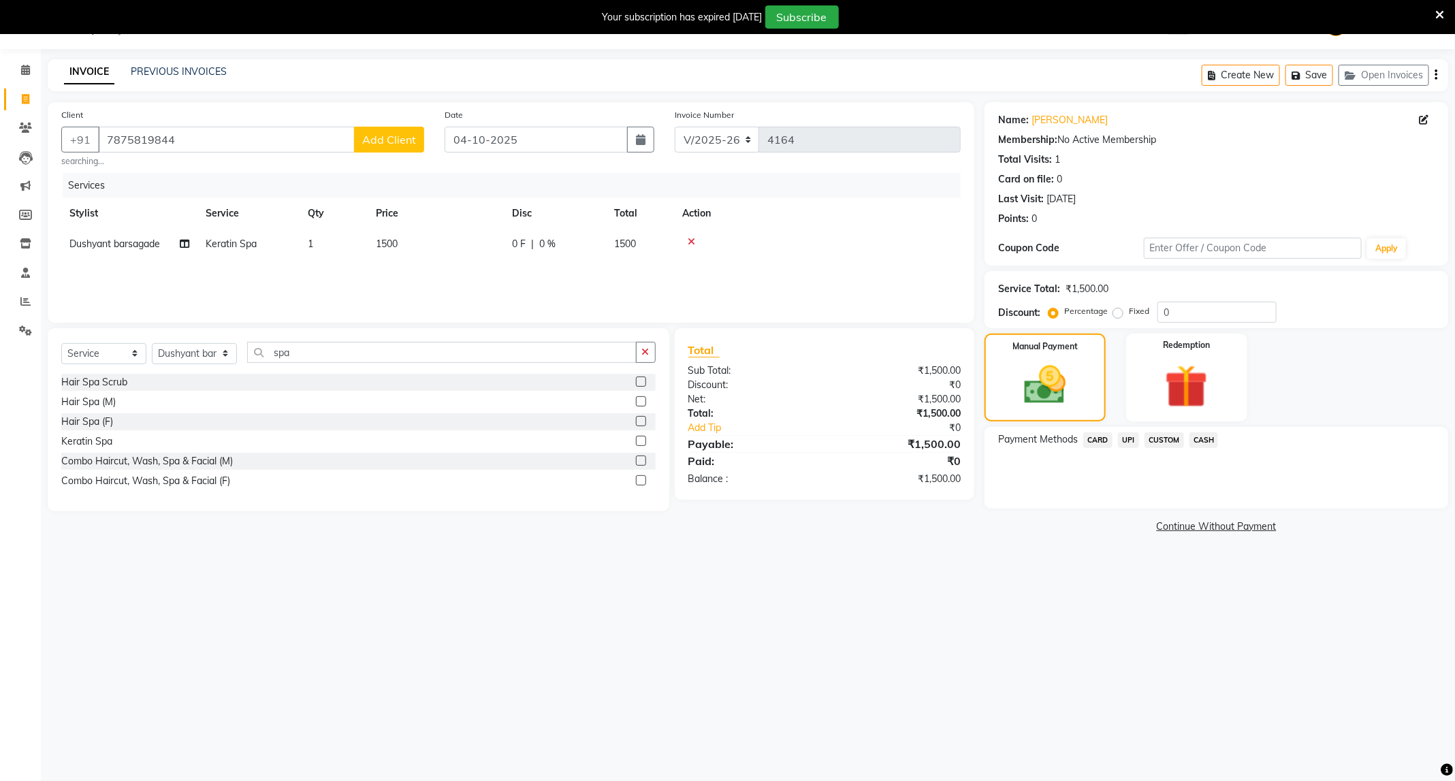
click at [1130, 441] on span "UPI" at bounding box center [1128, 440] width 21 height 16
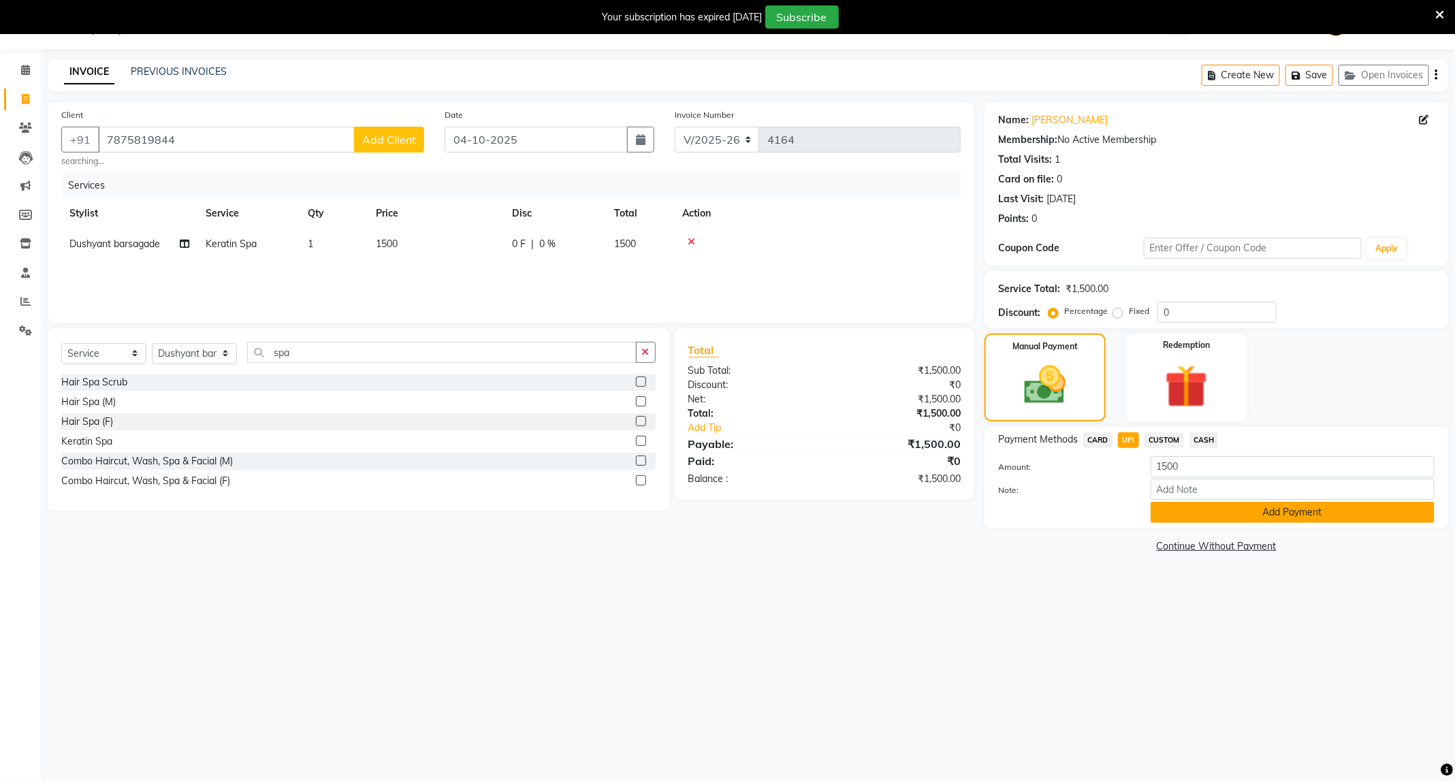
click at [1320, 515] on button "Add Payment" at bounding box center [1293, 512] width 284 height 21
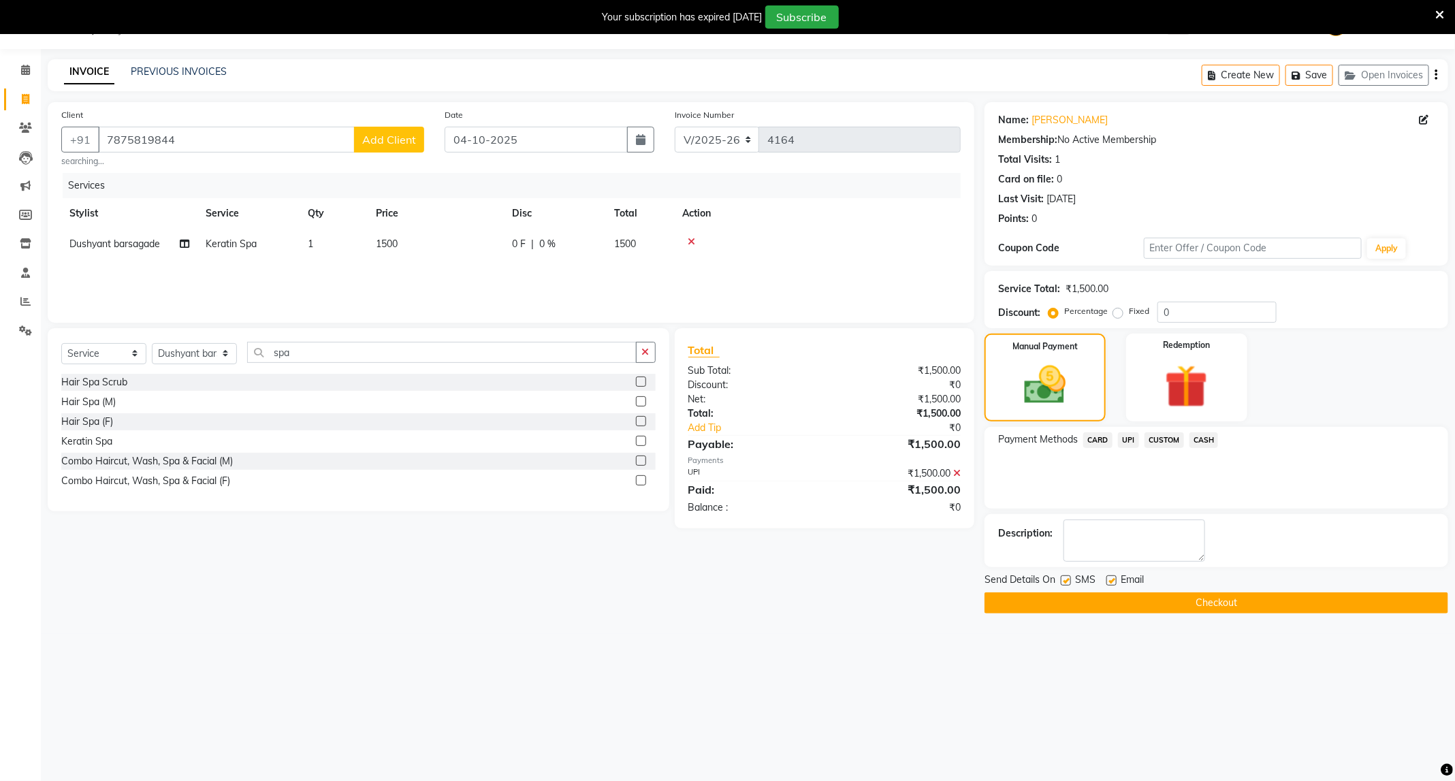
click at [1277, 614] on button "Checkout" at bounding box center [1217, 602] width 464 height 21
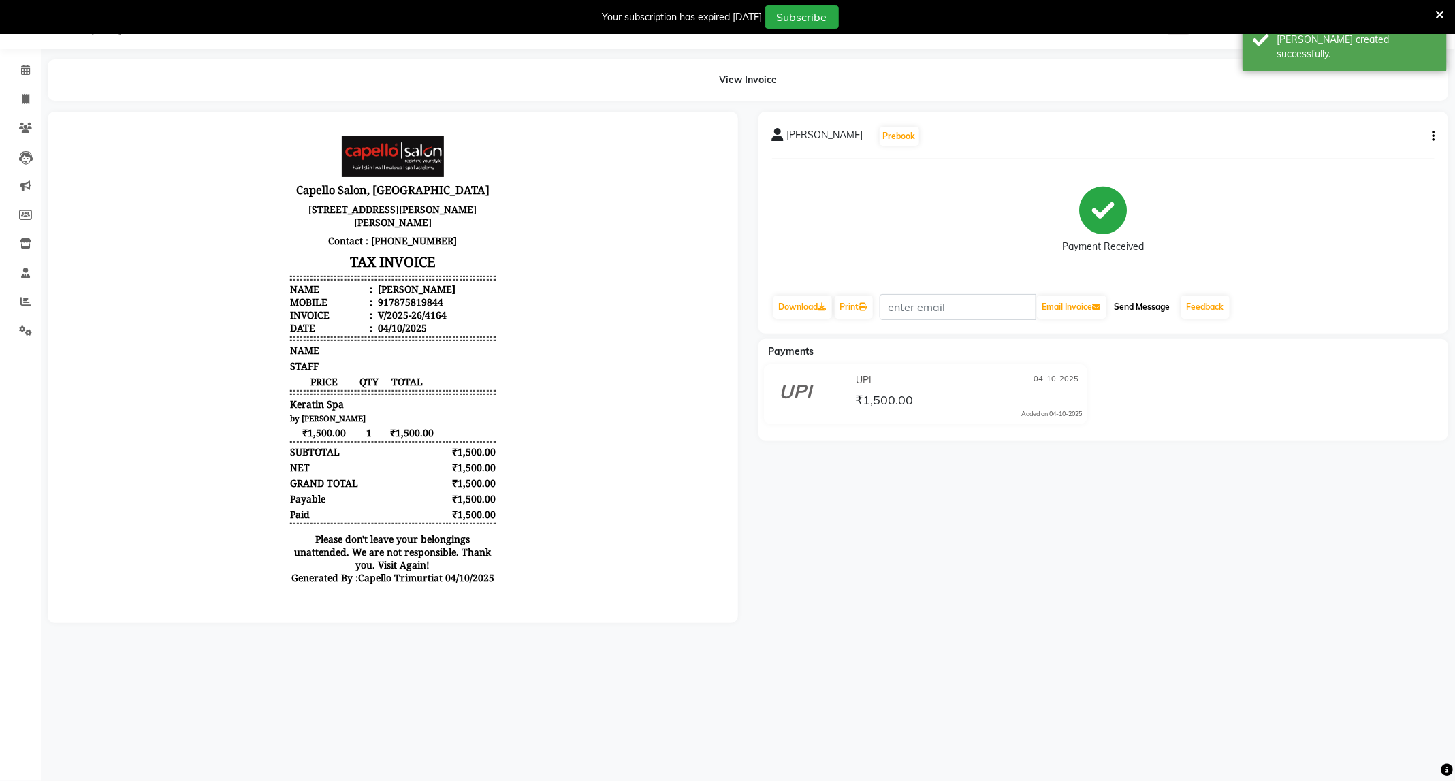
click at [1151, 298] on button "Send Message" at bounding box center [1142, 307] width 67 height 23
click at [17, 97] on span at bounding box center [26, 100] width 24 height 16
select select "service"
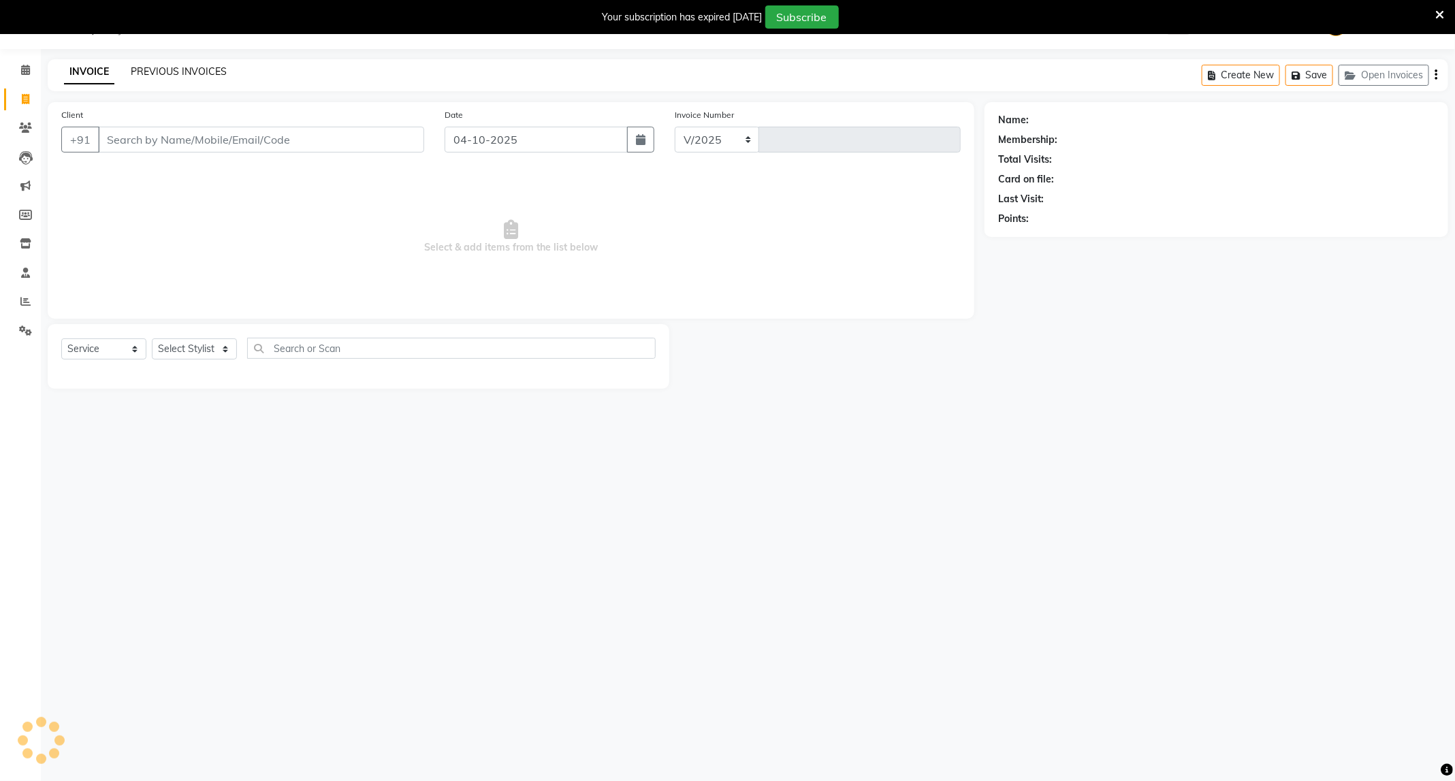
select select "811"
type input "4166"
click at [196, 67] on link "PREVIOUS INVOICES" at bounding box center [179, 71] width 96 height 12
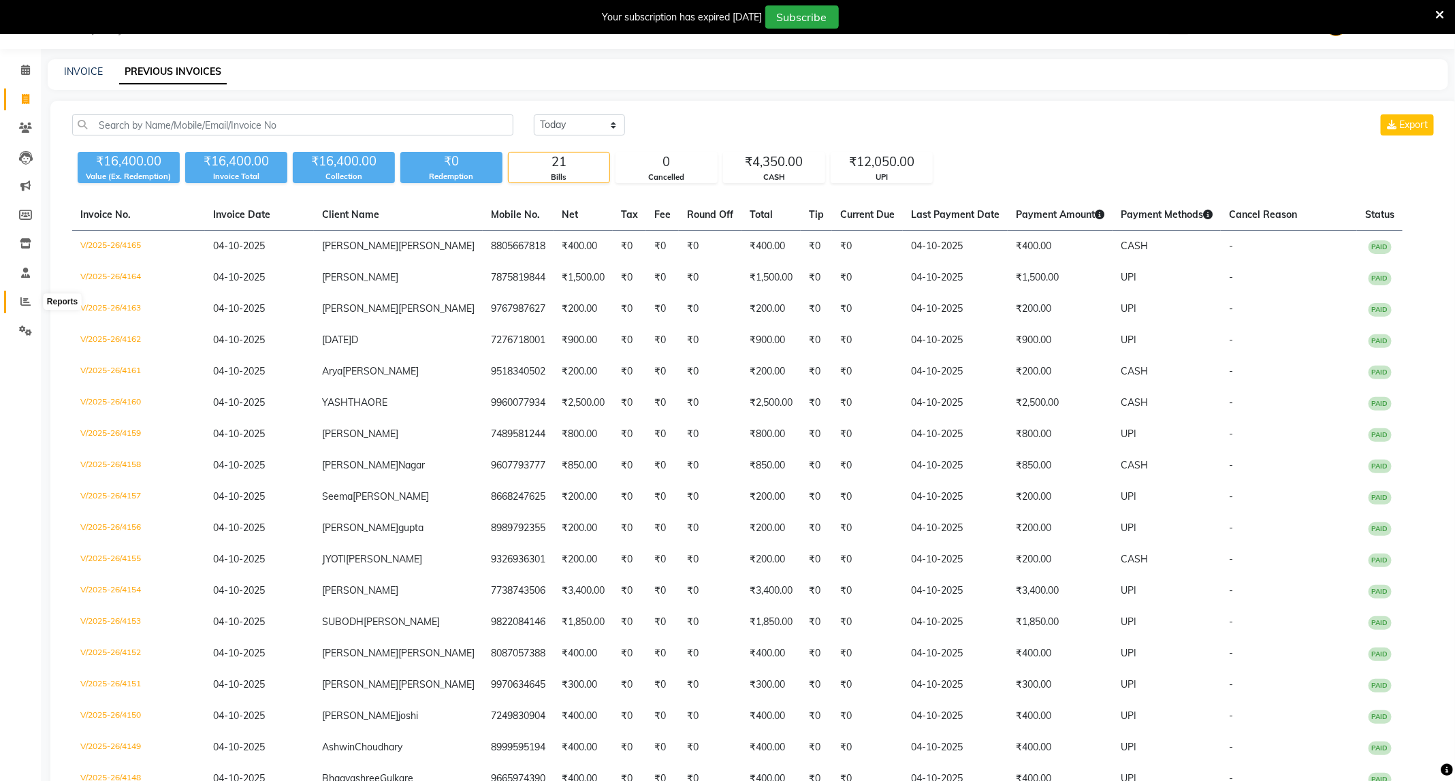
click at [31, 302] on span at bounding box center [26, 302] width 24 height 16
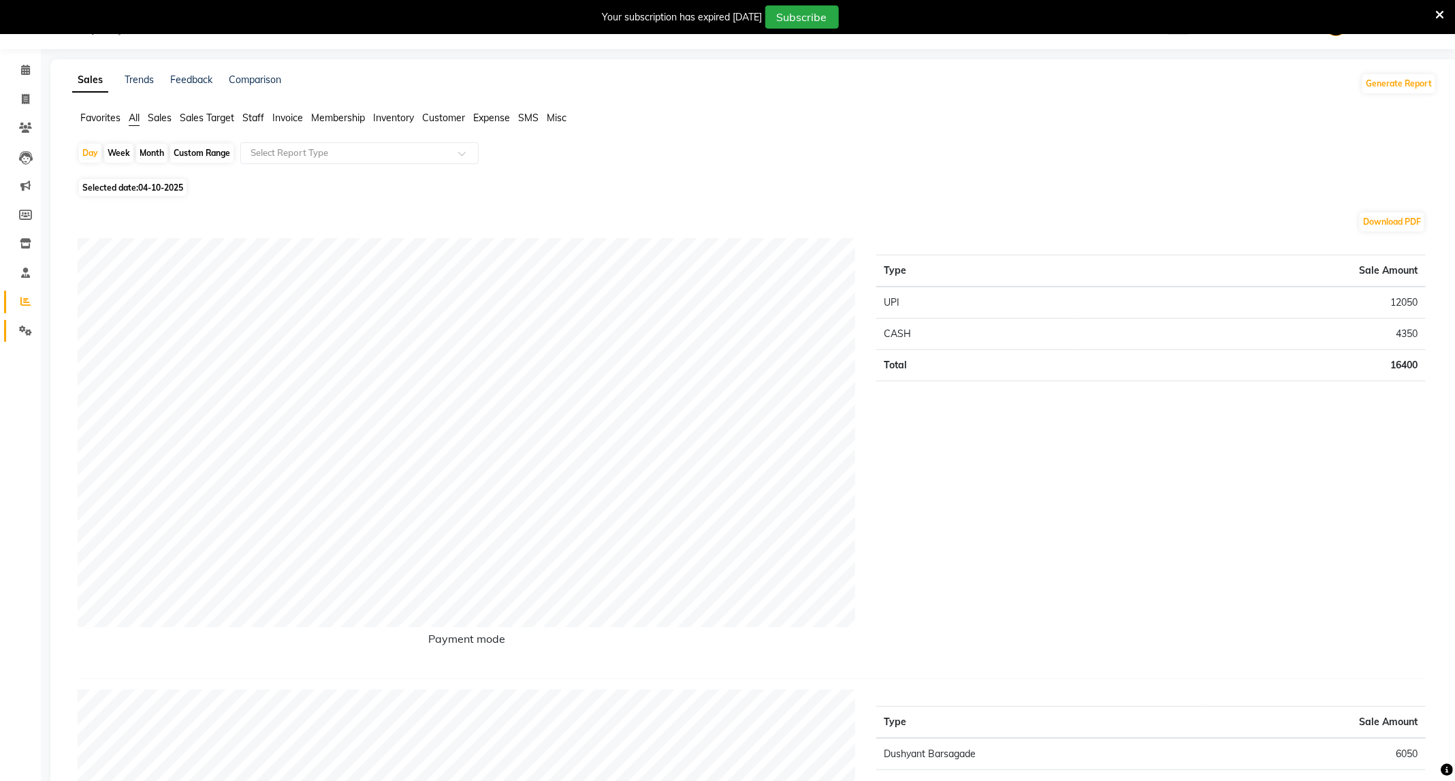
click at [12, 327] on link "Settings" at bounding box center [20, 331] width 33 height 22
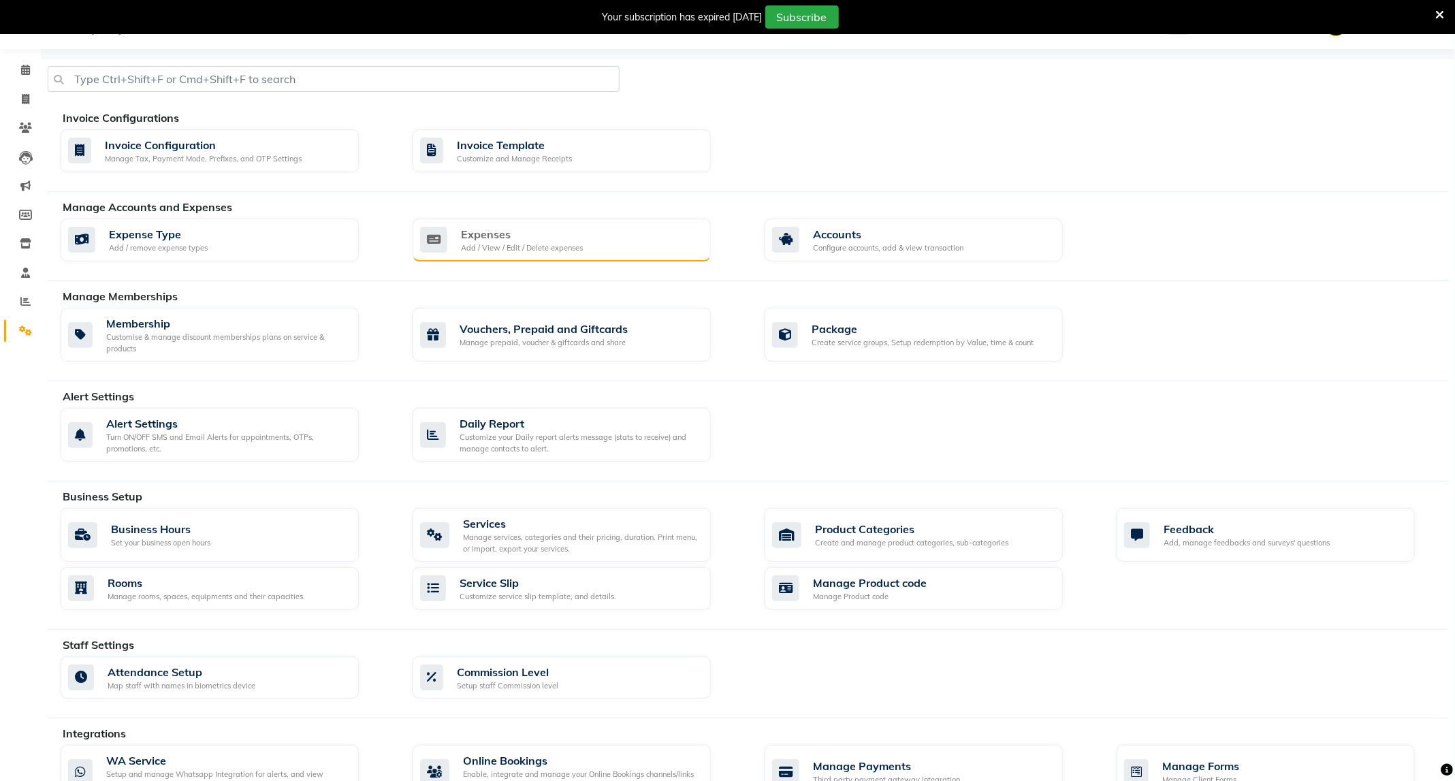
click at [529, 251] on div "Add / View / Edit / Delete expenses" at bounding box center [522, 248] width 122 height 12
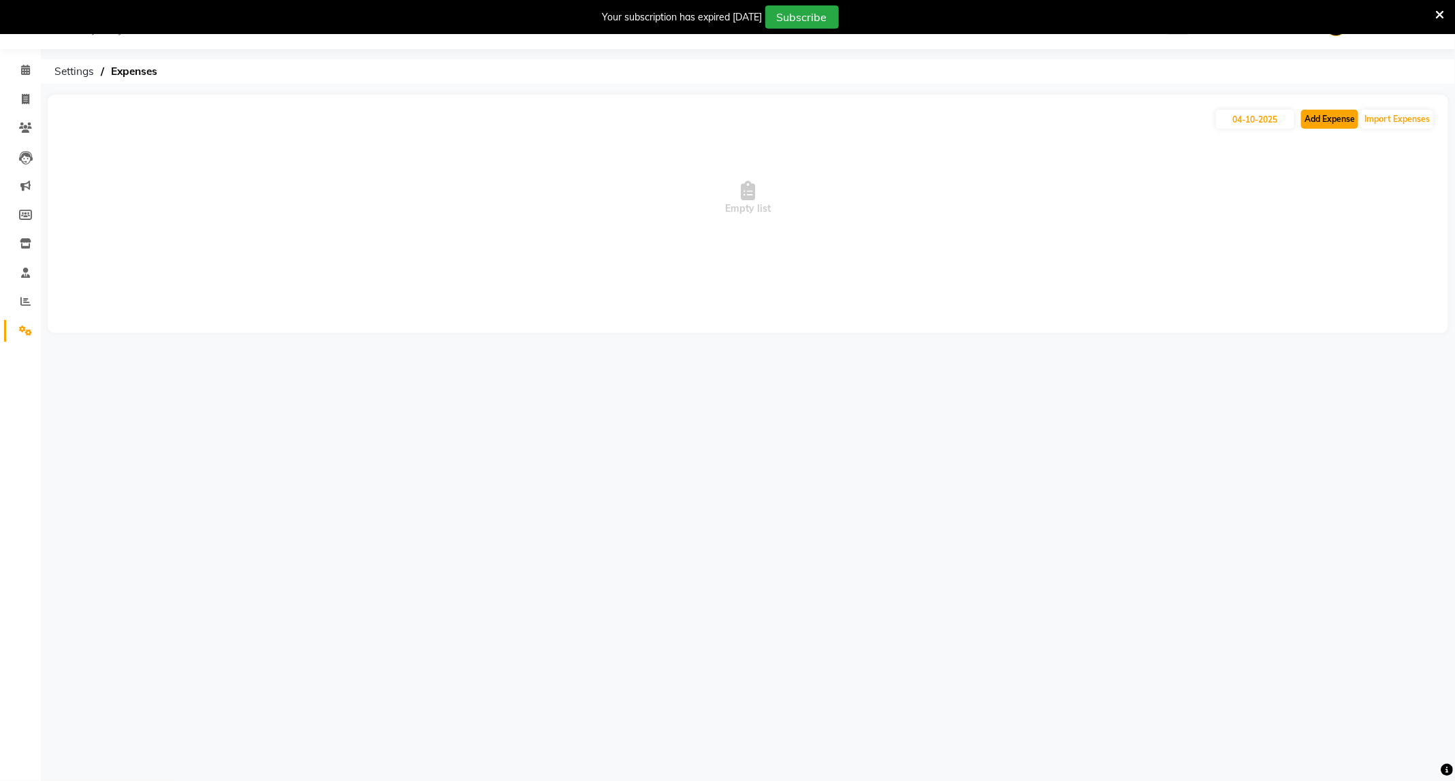
click at [1333, 125] on button "Add Expense" at bounding box center [1329, 119] width 57 height 19
select select "1"
select select "2530"
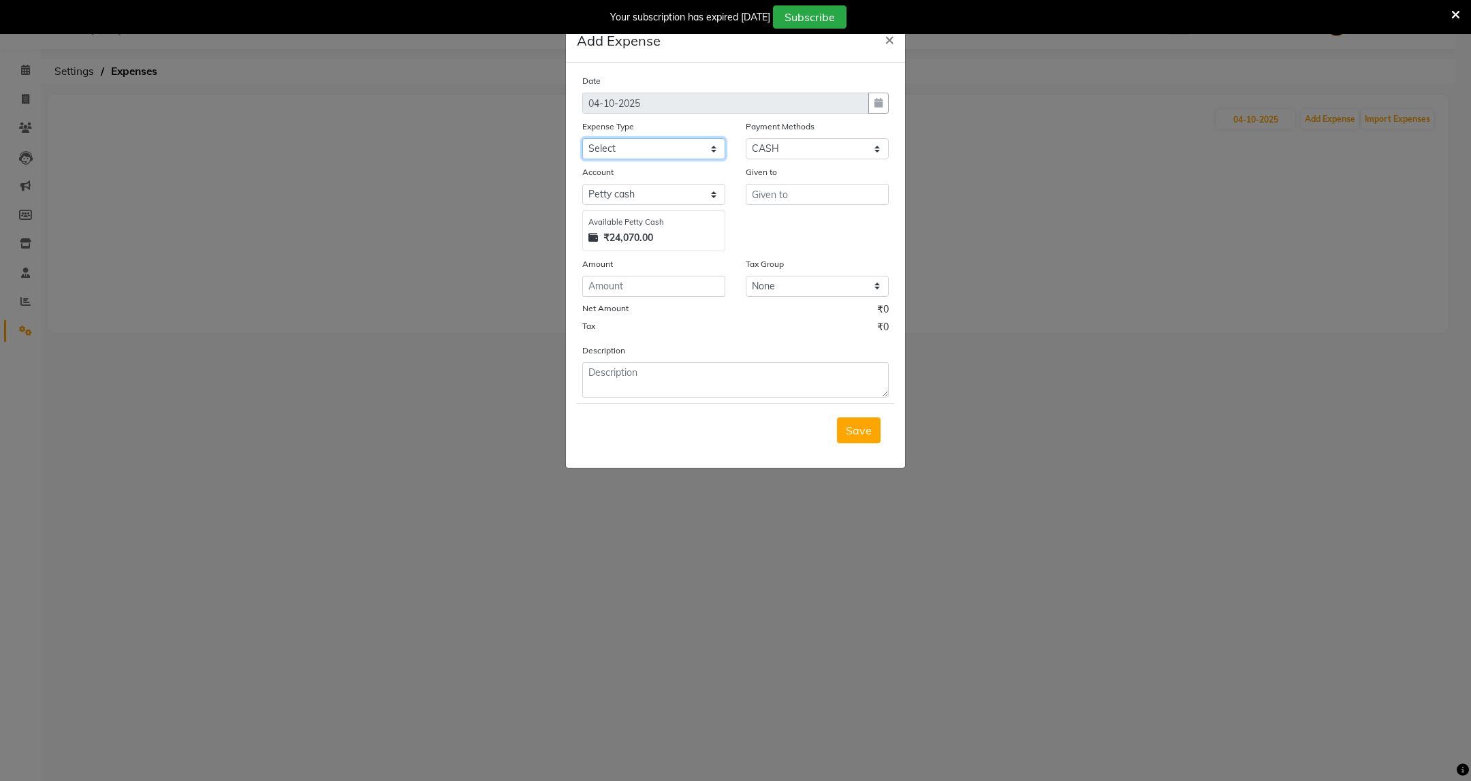
click at [705, 147] on select "Select Advance Salary Annual Lift Maintenance Charges BUILDING MAINTANANCE EXP …" at bounding box center [653, 148] width 143 height 21
select select "5215"
click at [582, 138] on select "Select Advance Salary Annual Lift Maintenance Charges BUILDING MAINTANANCE EXP …" at bounding box center [653, 148] width 143 height 21
click at [830, 205] on div "Given to" at bounding box center [816, 208] width 163 height 86
click at [840, 189] on input "text" at bounding box center [817, 194] width 143 height 21
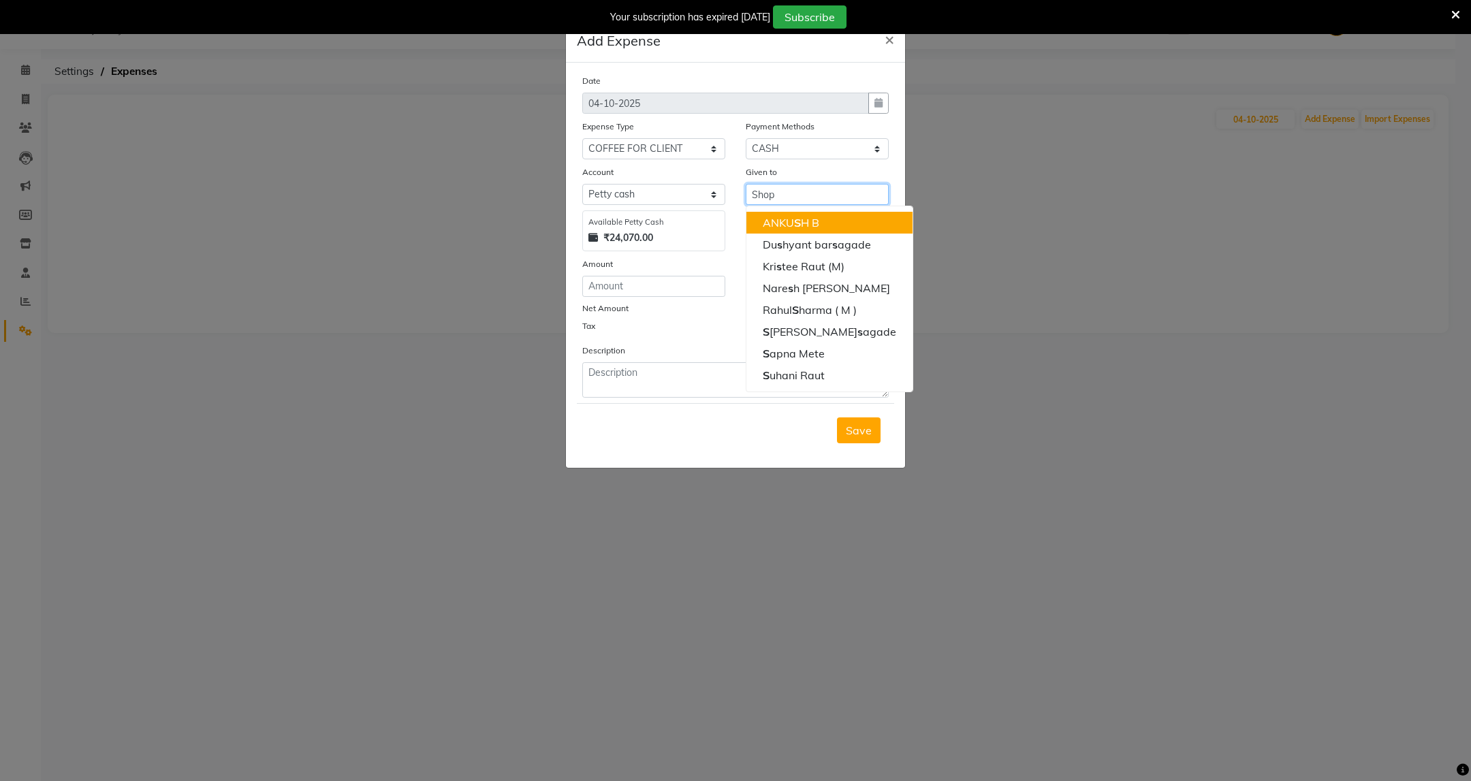
type input "Shop"
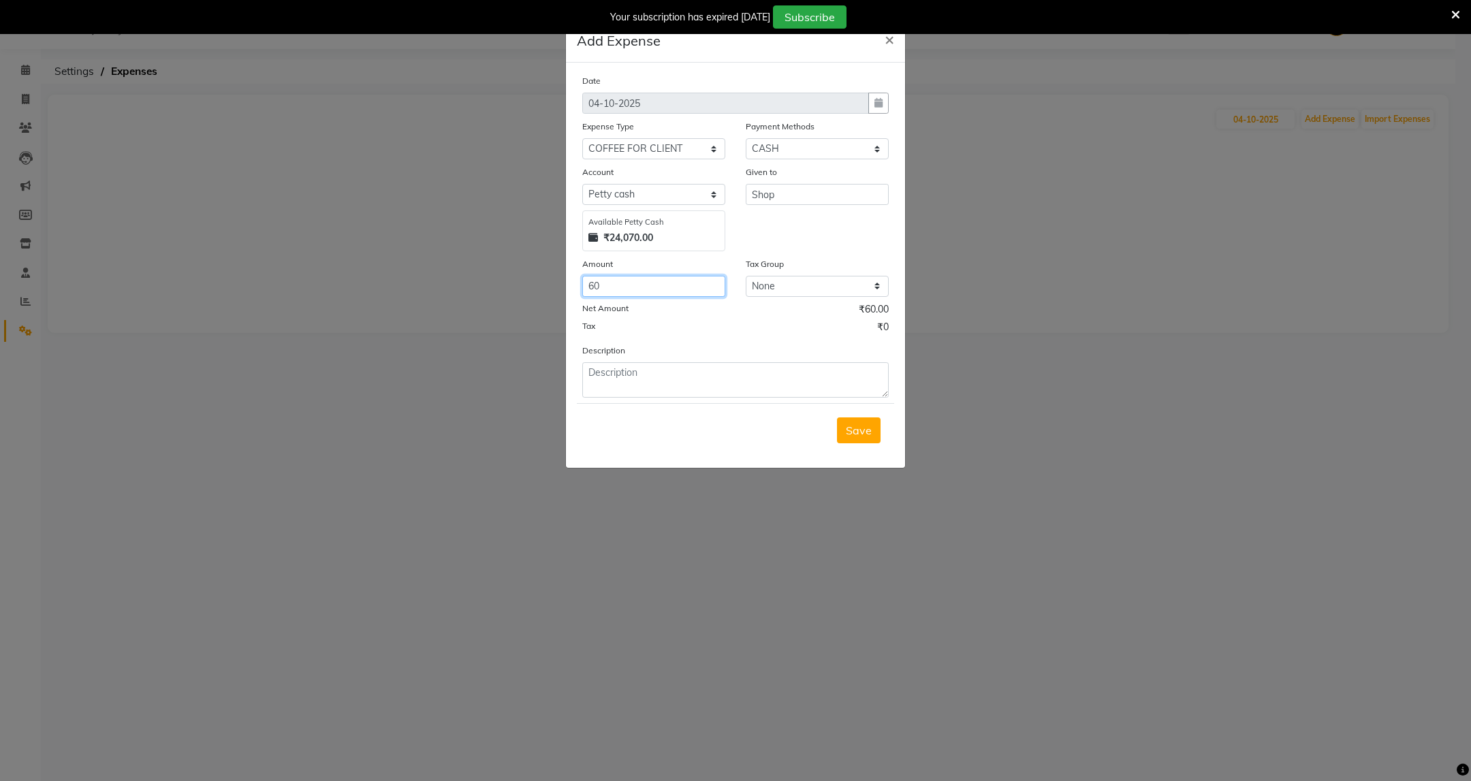
type input "60"
type textarea "Coffee and water bottle during service"
click at [848, 437] on span "Save" at bounding box center [859, 431] width 26 height 14
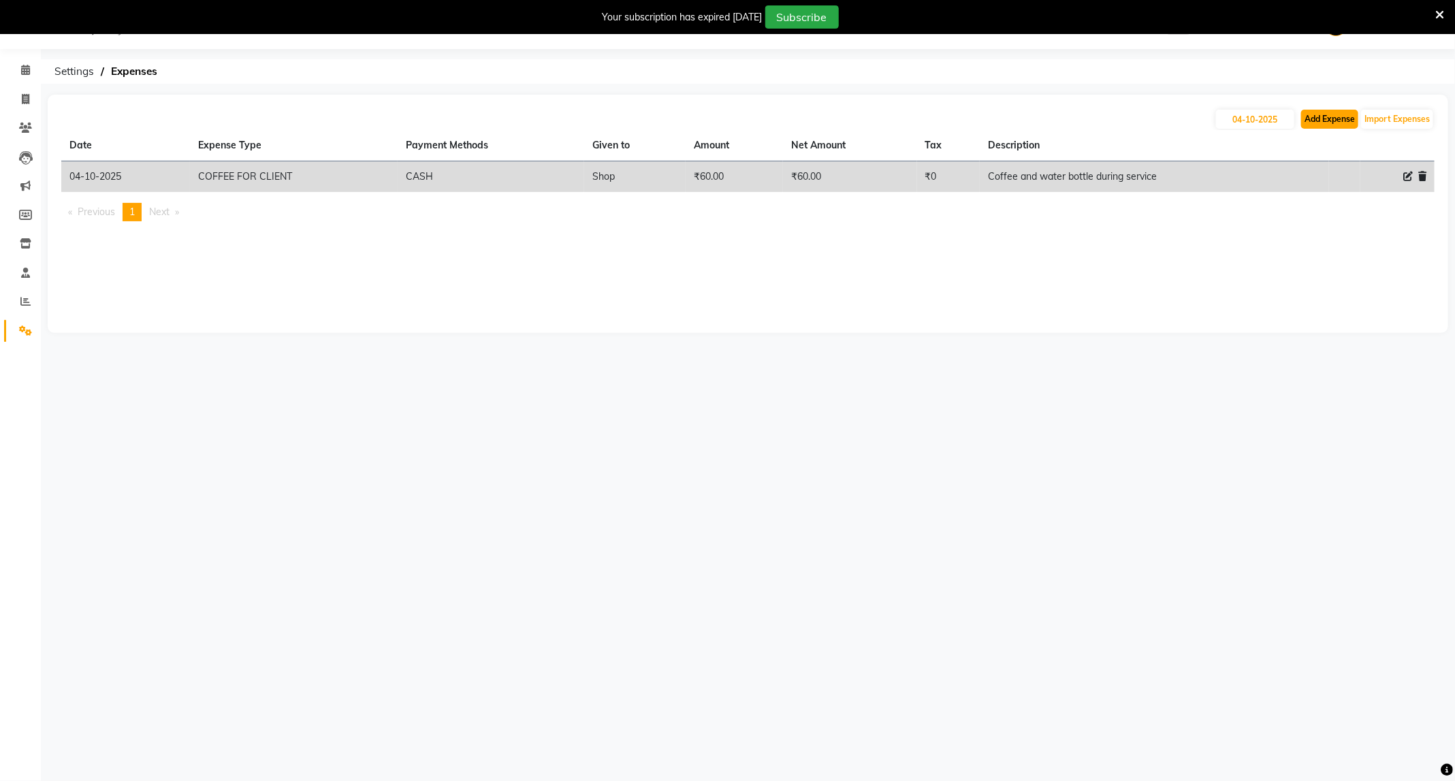
click at [1328, 116] on button "Add Expense" at bounding box center [1329, 119] width 57 height 19
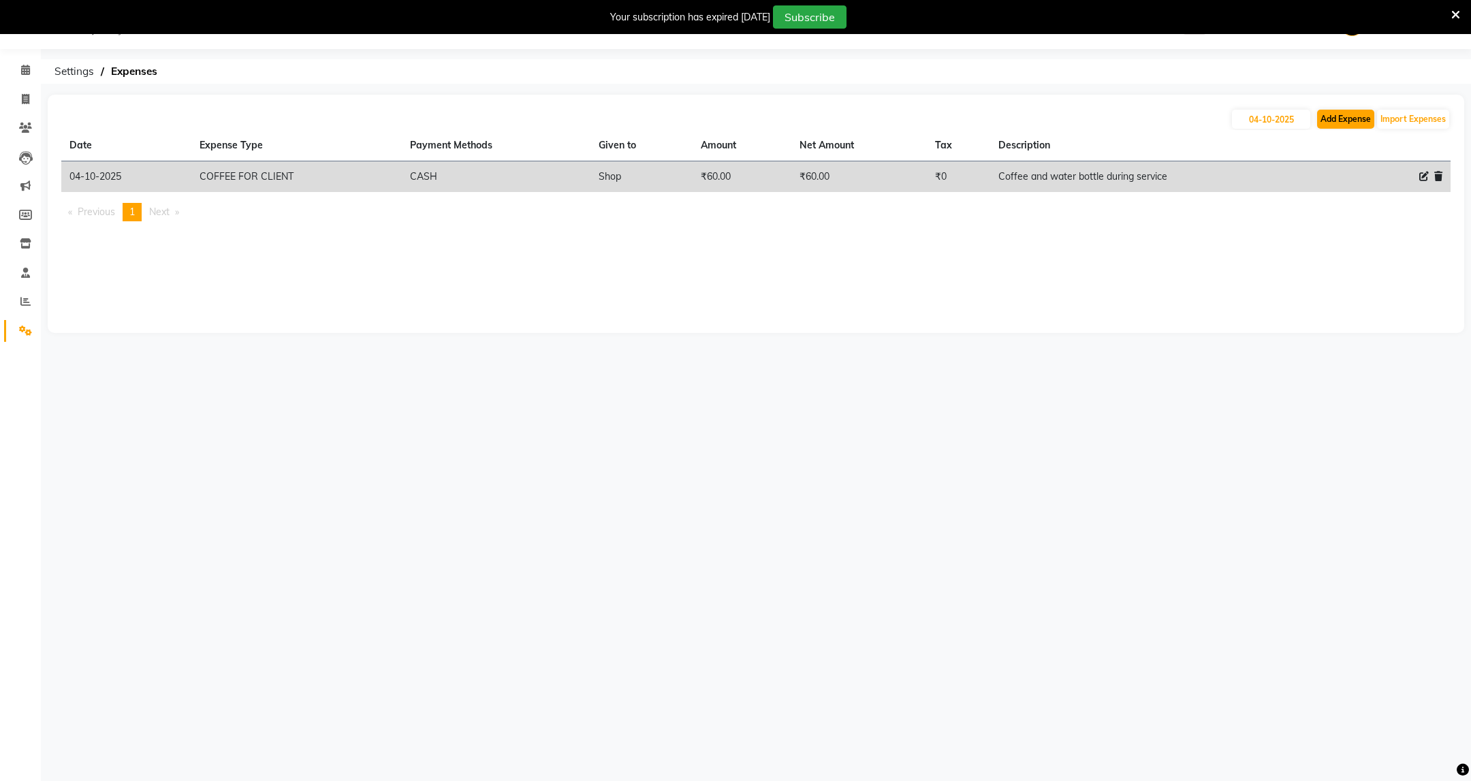
select select "1"
select select "2530"
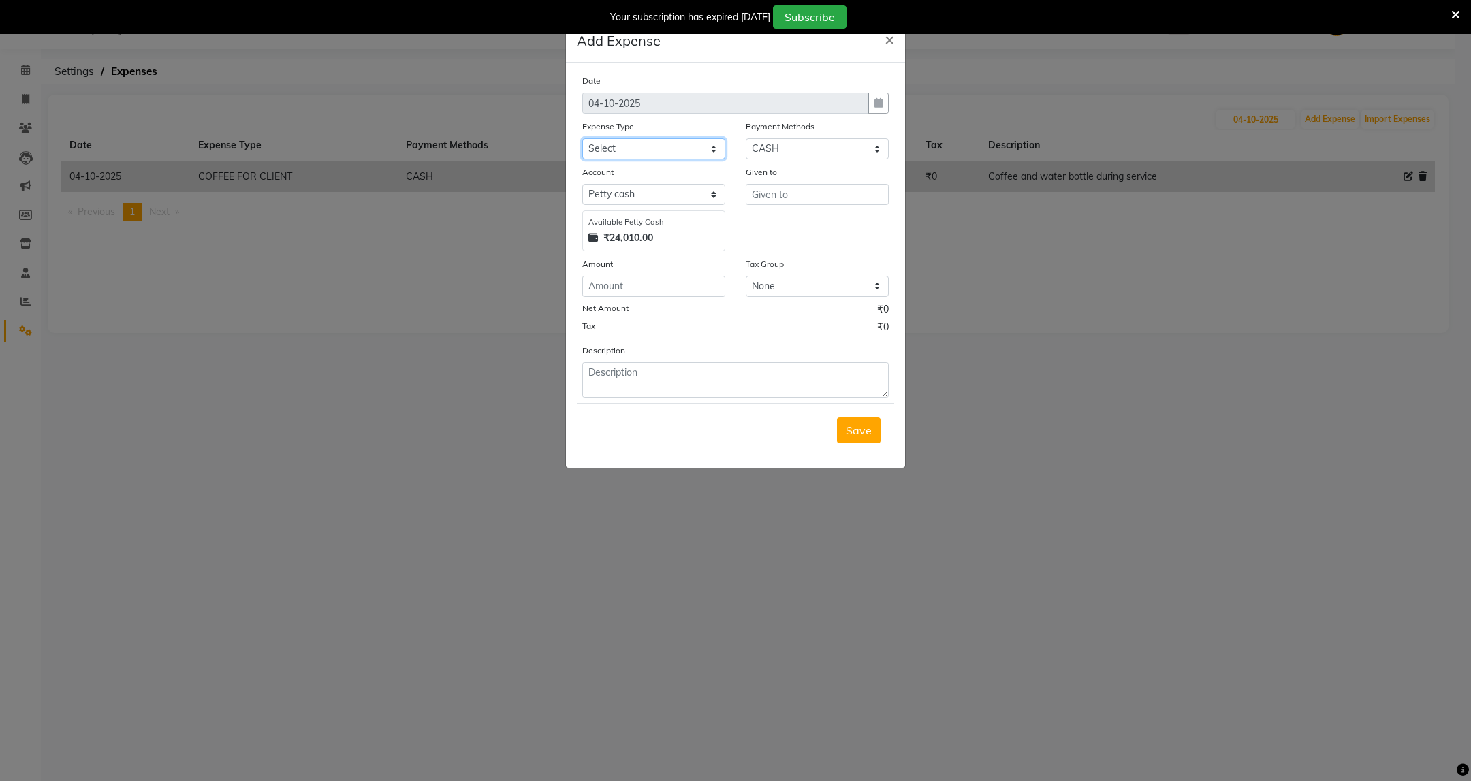
click at [667, 153] on select "Select Advance Salary Annual Lift Maintenance Charges BUILDING MAINTANANCE EXP …" at bounding box center [653, 148] width 143 height 21
select select "2584"
click at [582, 138] on select "Select Advance Salary Annual Lift Maintenance Charges BUILDING MAINTANANCE EXP …" at bounding box center [653, 148] width 143 height 21
click at [797, 191] on input "text" at bounding box center [817, 194] width 143 height 21
type input "Staff"
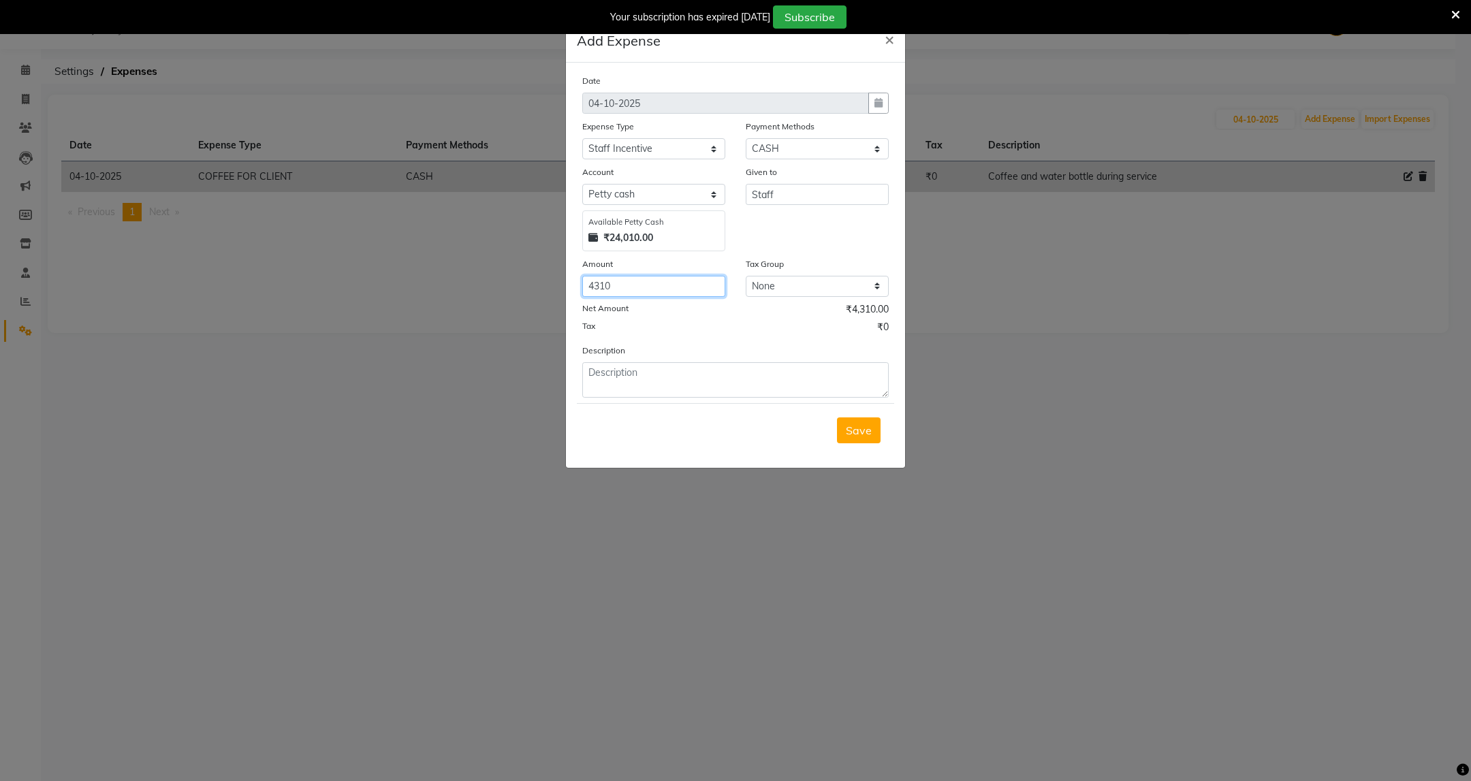
type input "4310"
paste textarea "Weekly Incentive from [DATE] To [DATE], 4310 ([PERSON_NAME]-550, [PERSON_NAME]-…"
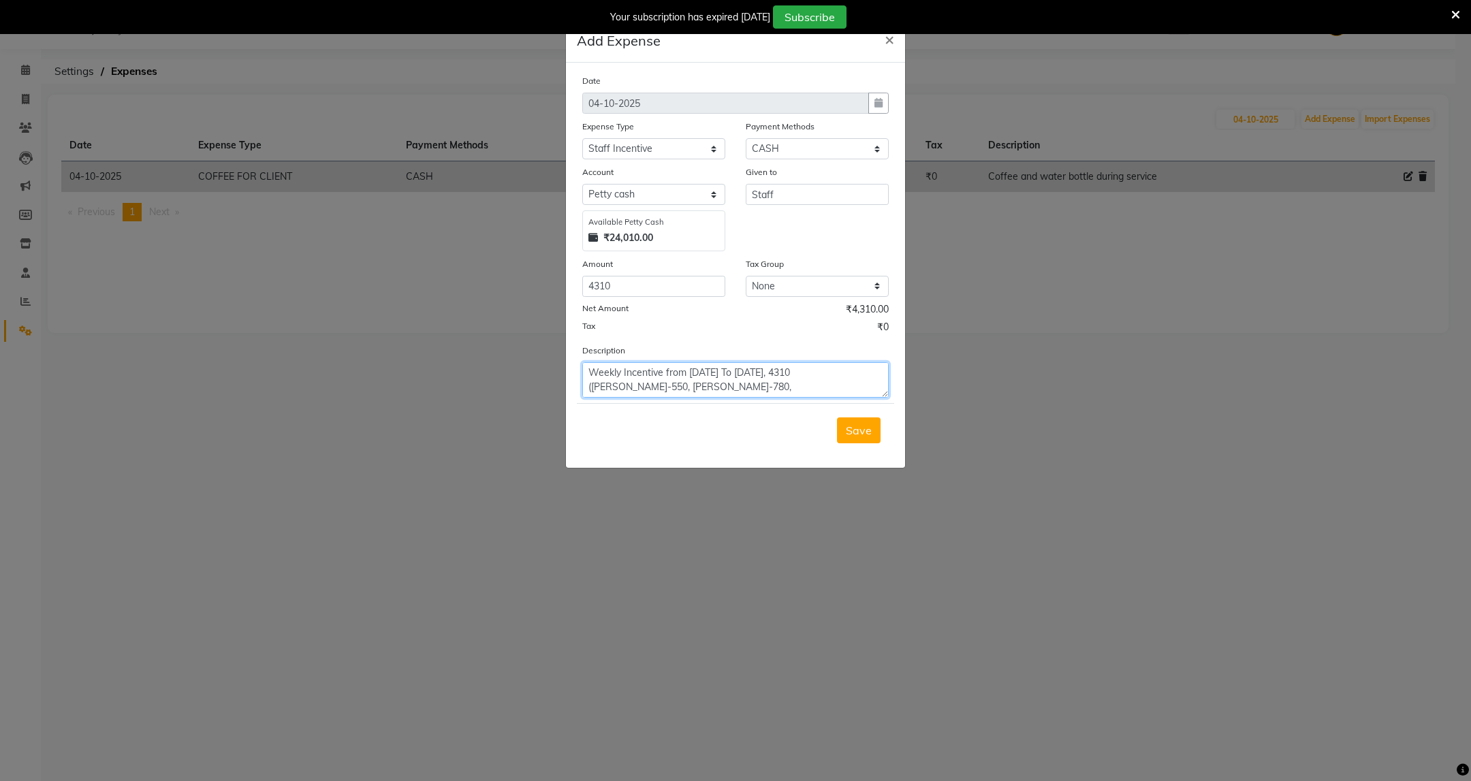
scroll to position [10, 0]
type textarea "Weekly Incentive from [DATE] To [DATE], 4310 ([PERSON_NAME]-550, [PERSON_NAME]-…"
click at [856, 437] on span "Save" at bounding box center [859, 431] width 26 height 14
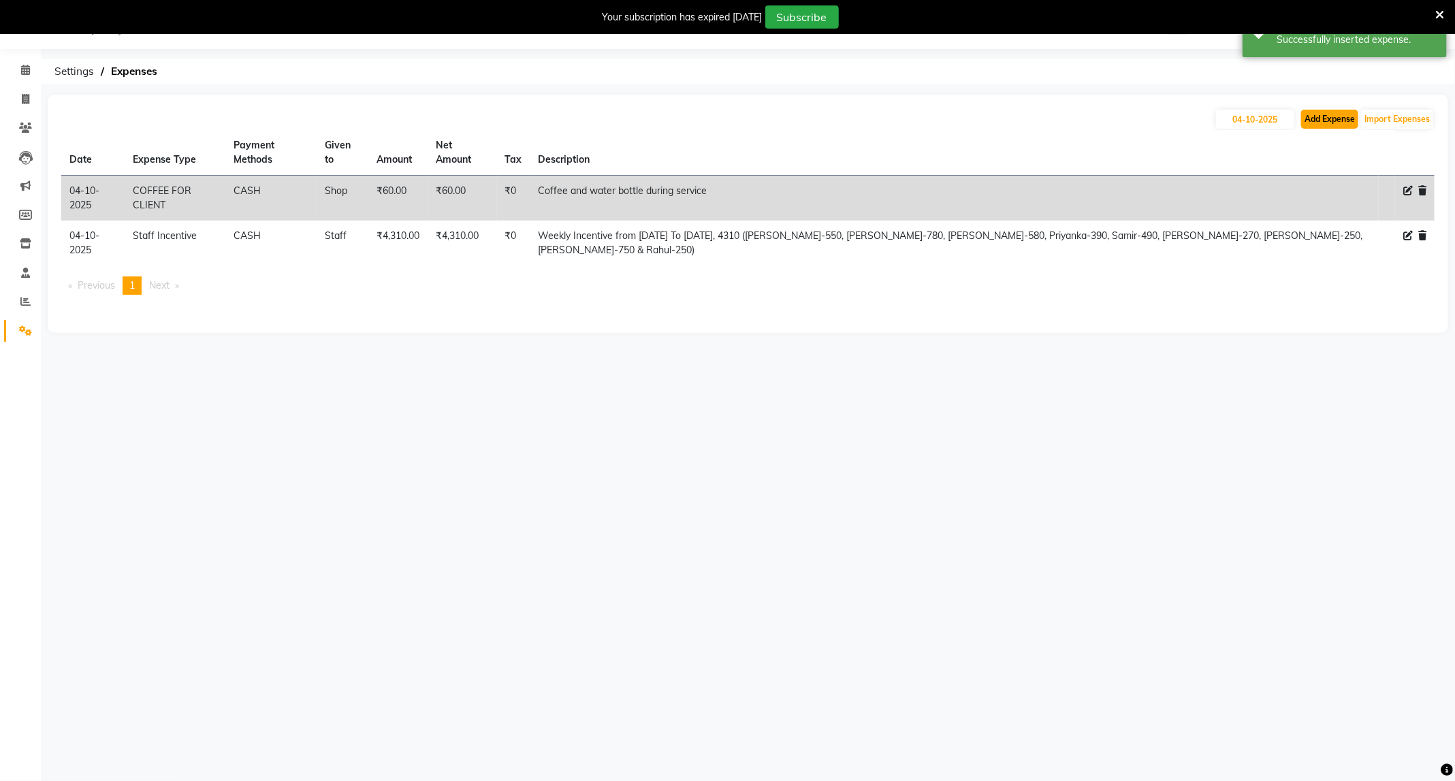
click at [1336, 127] on button "Add Expense" at bounding box center [1329, 119] width 57 height 19
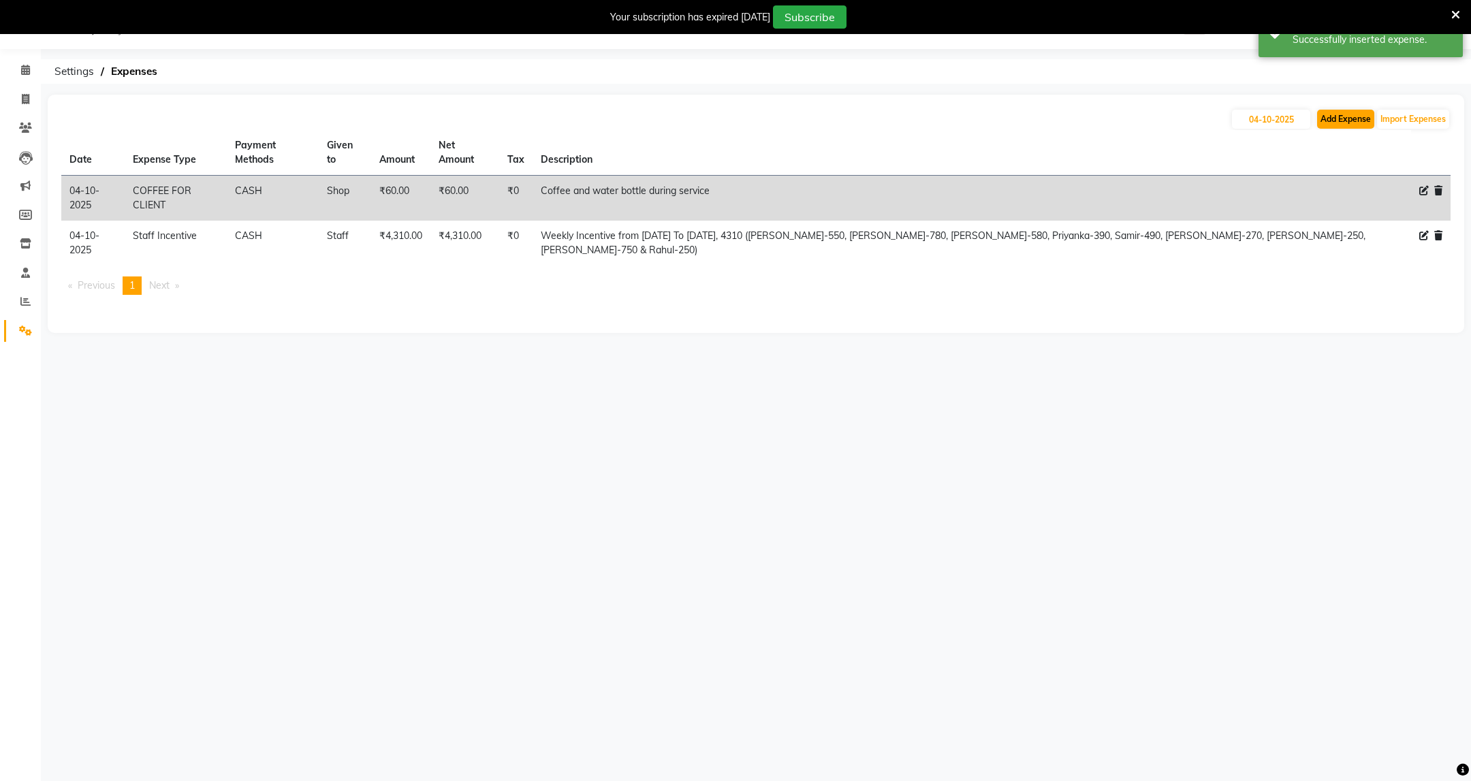
select select "1"
select select "2530"
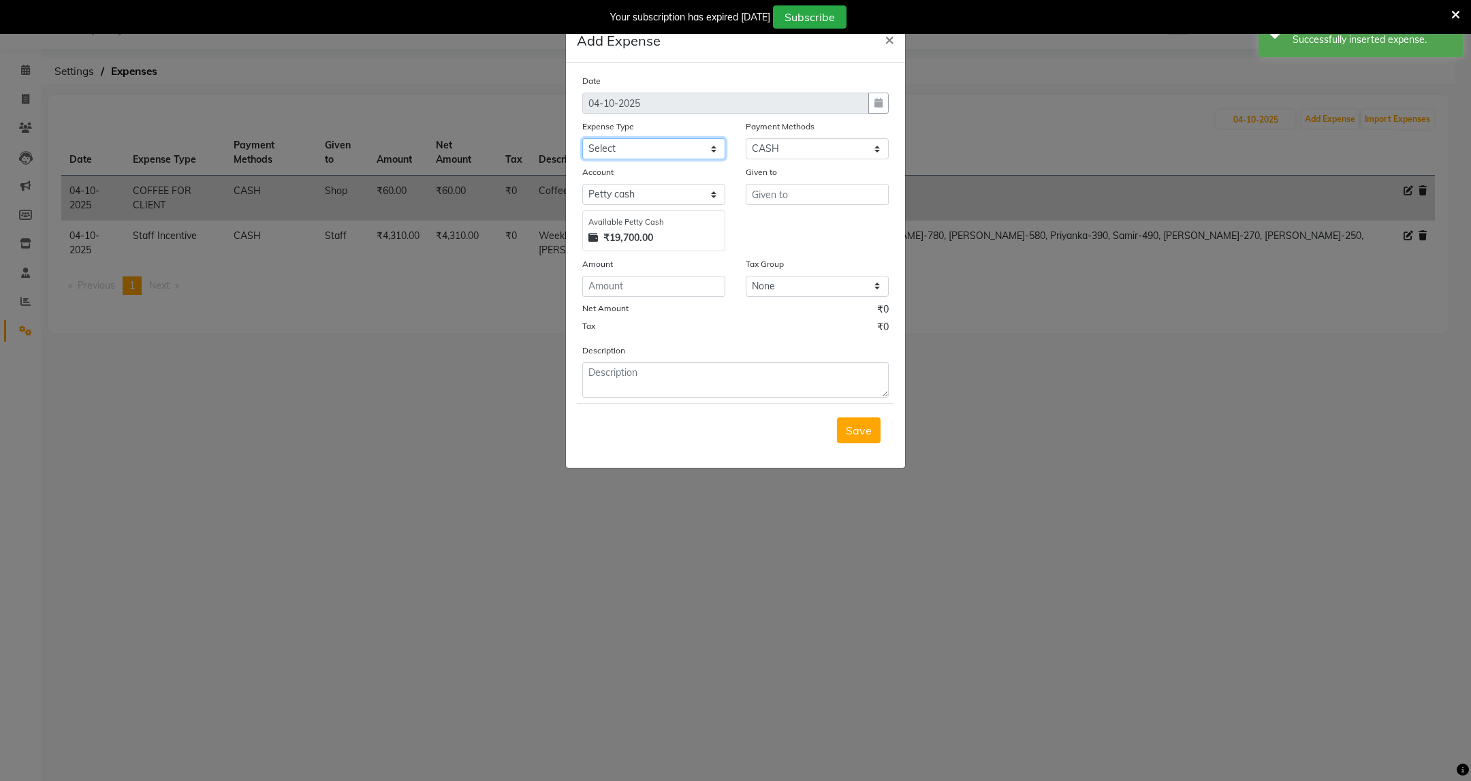
click at [690, 156] on select "Select Advance Salary Annual Lift Maintenance Charges BUILDING MAINTANANCE EXP …" at bounding box center [653, 148] width 143 height 21
select select "1451"
click at [582, 138] on select "Select Advance Salary Annual Lift Maintenance Charges BUILDING MAINTANANCE EXP …" at bounding box center [653, 148] width 143 height 21
click at [805, 199] on input "text" at bounding box center [817, 194] width 143 height 21
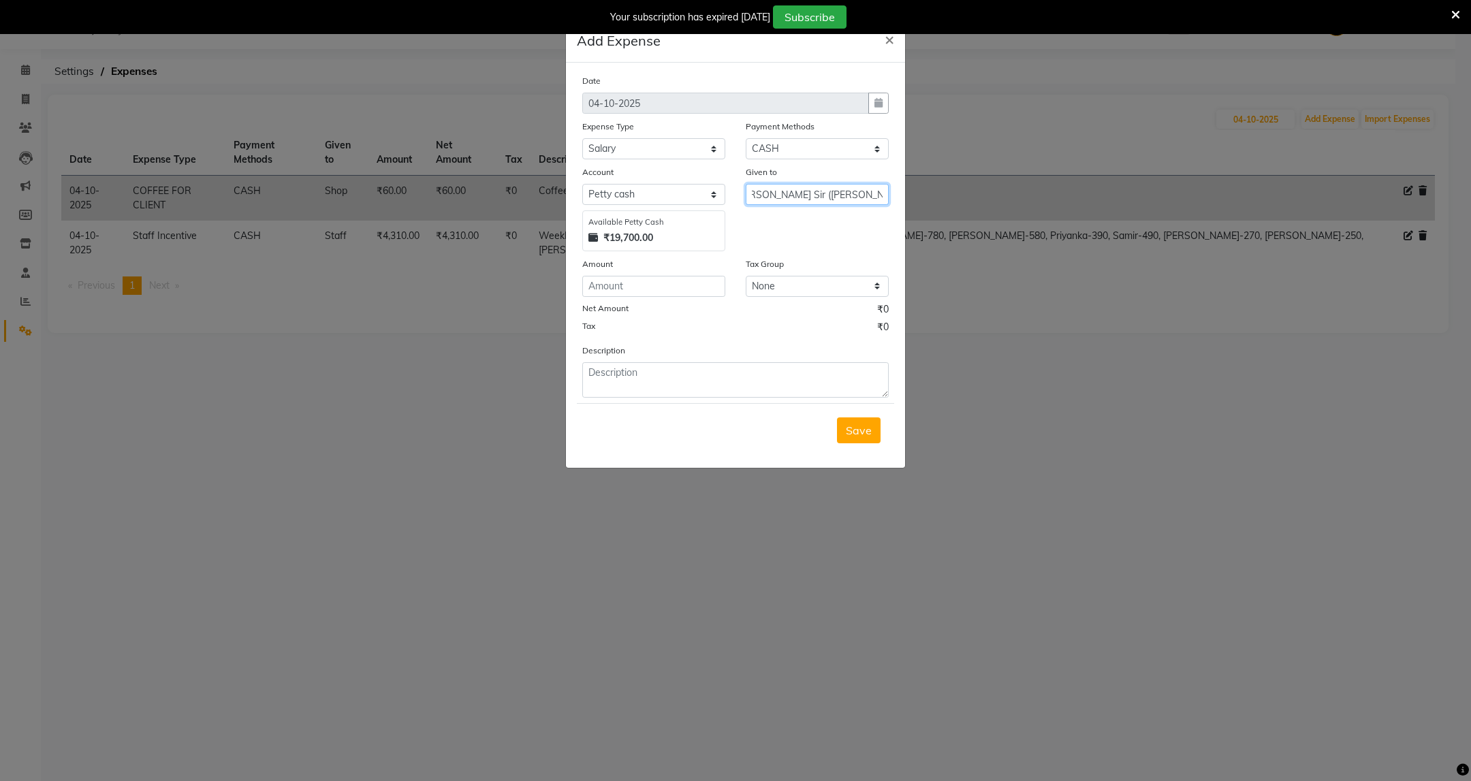
type input "[PERSON_NAME] Sir ([PERSON_NAME] Nagar SM)"
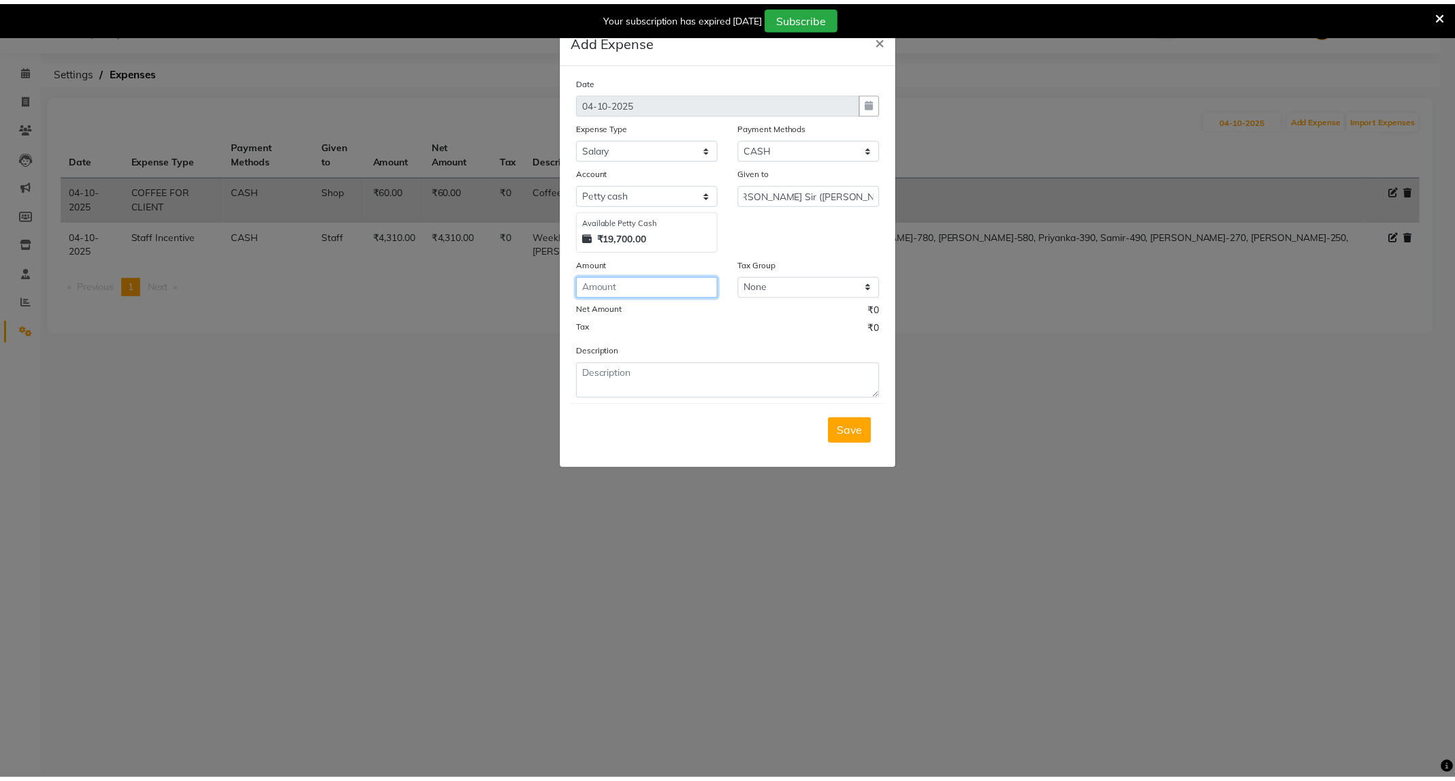
scroll to position [0, 0]
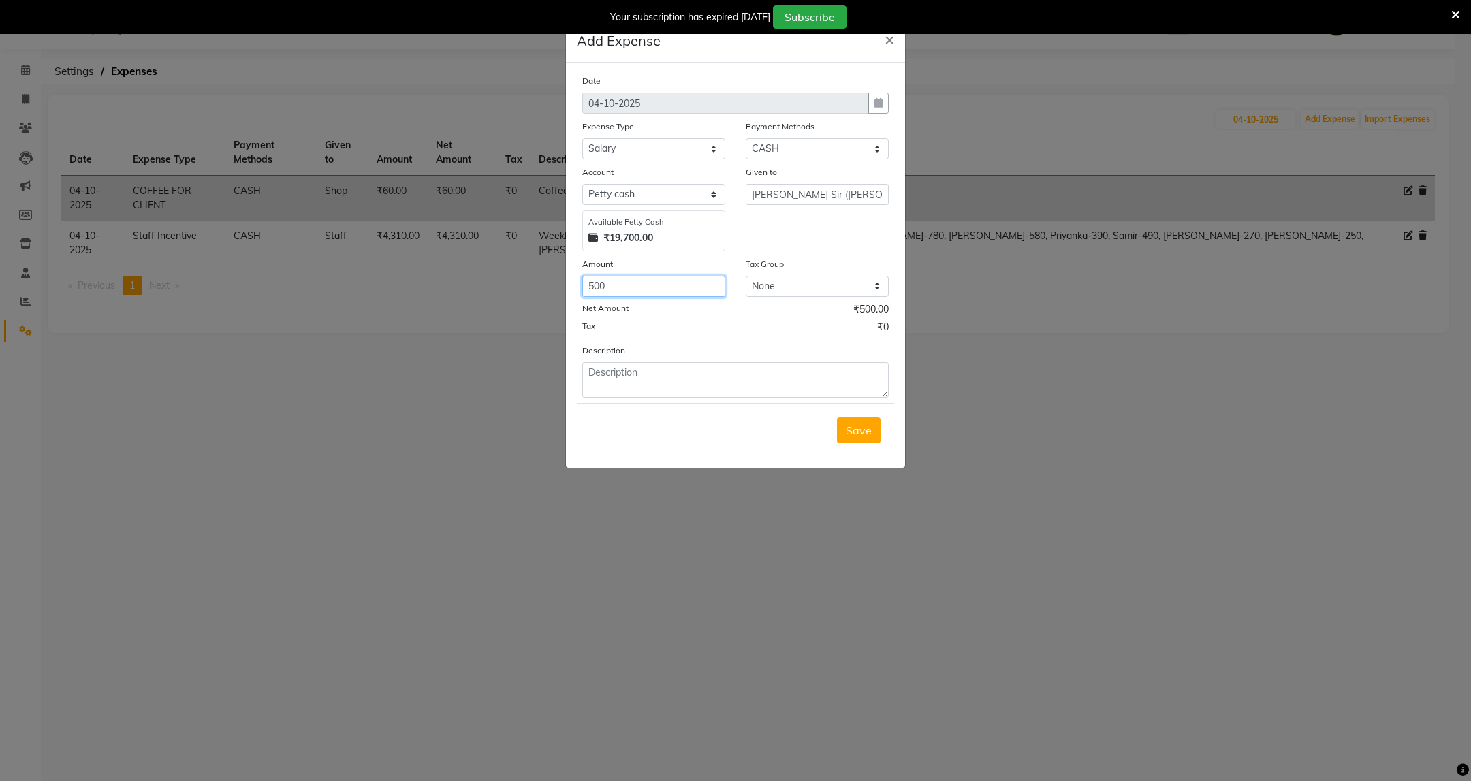
type input "500"
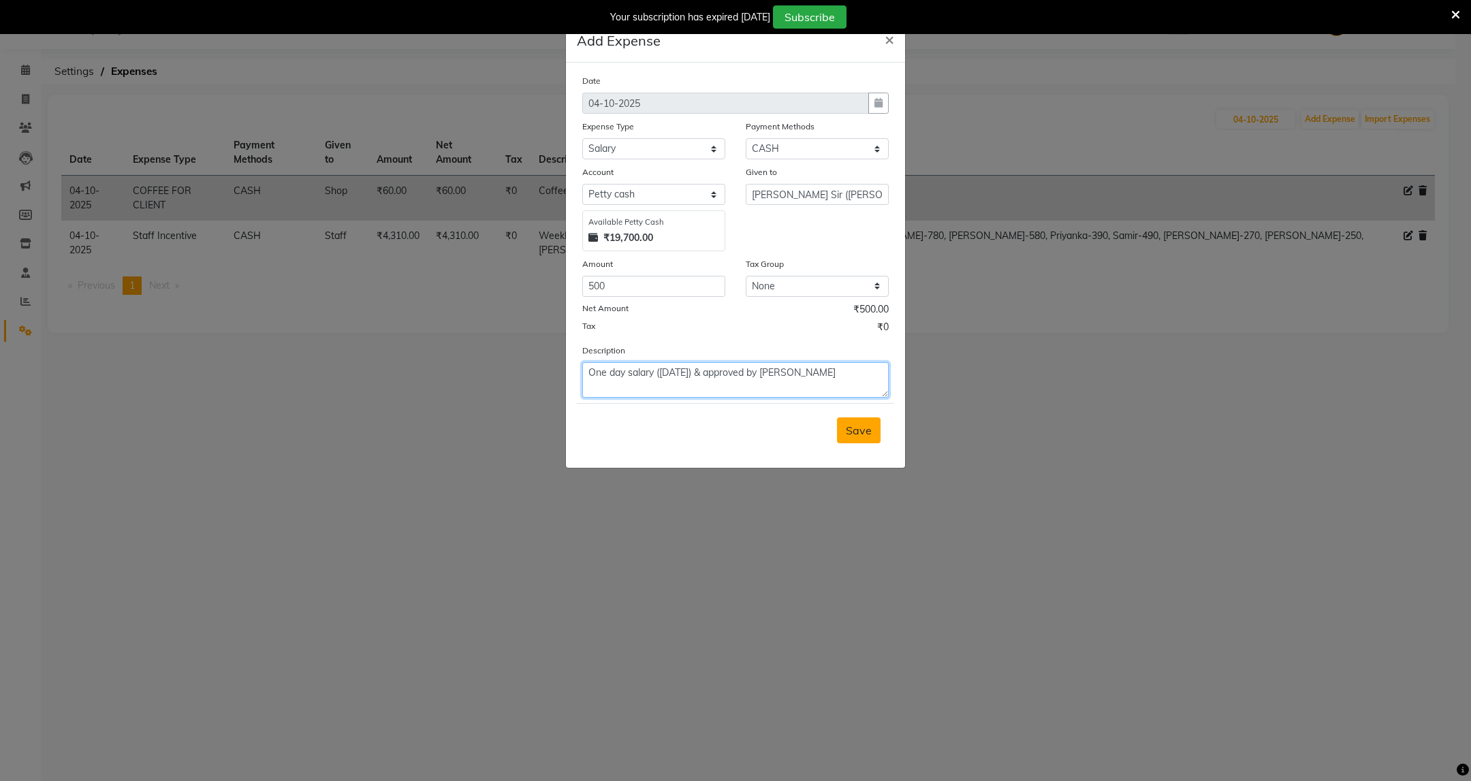
type textarea "One day salary ([DATE]) & approved by [PERSON_NAME]"
click at [870, 437] on span "Save" at bounding box center [859, 431] width 26 height 14
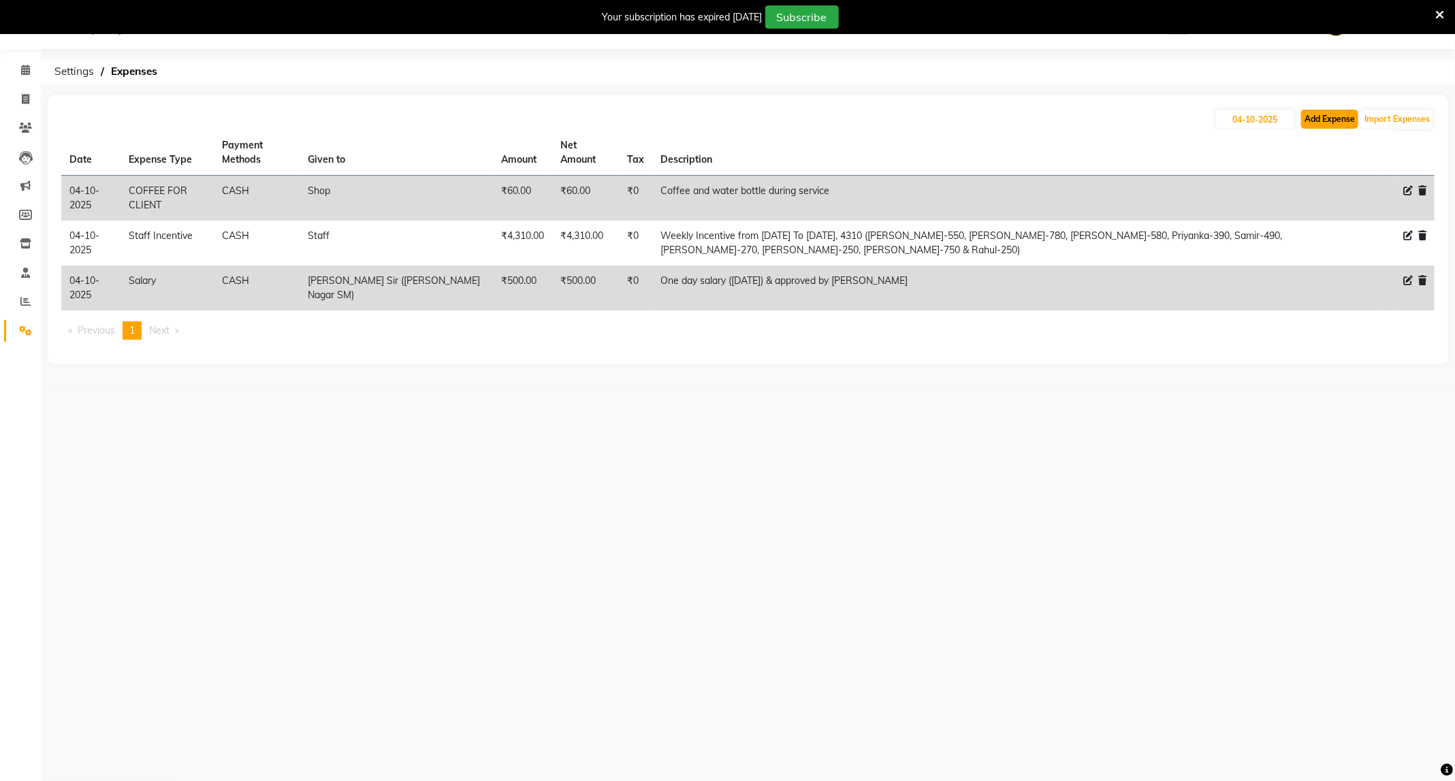
click at [1350, 116] on button "Add Expense" at bounding box center [1329, 119] width 57 height 19
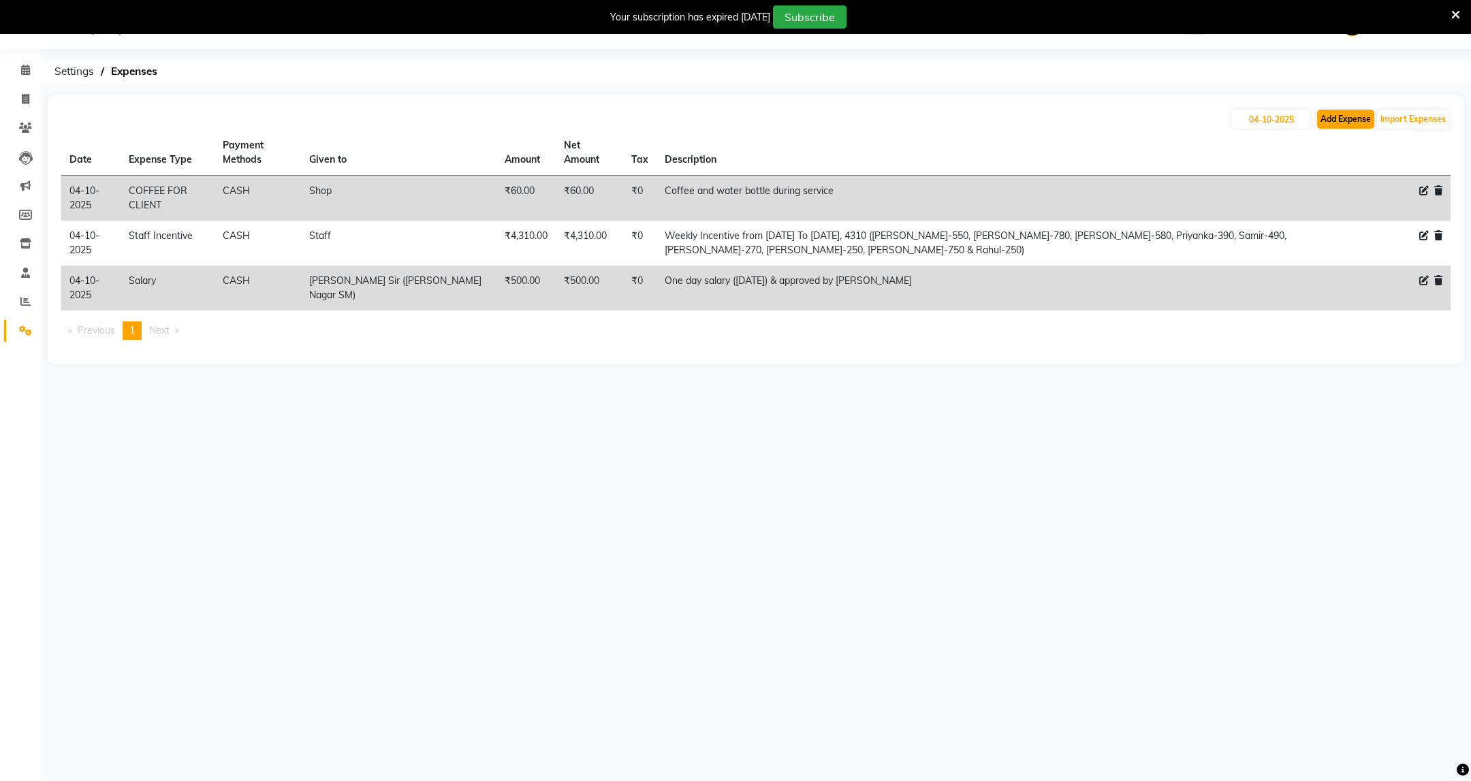
select select "1"
select select "2530"
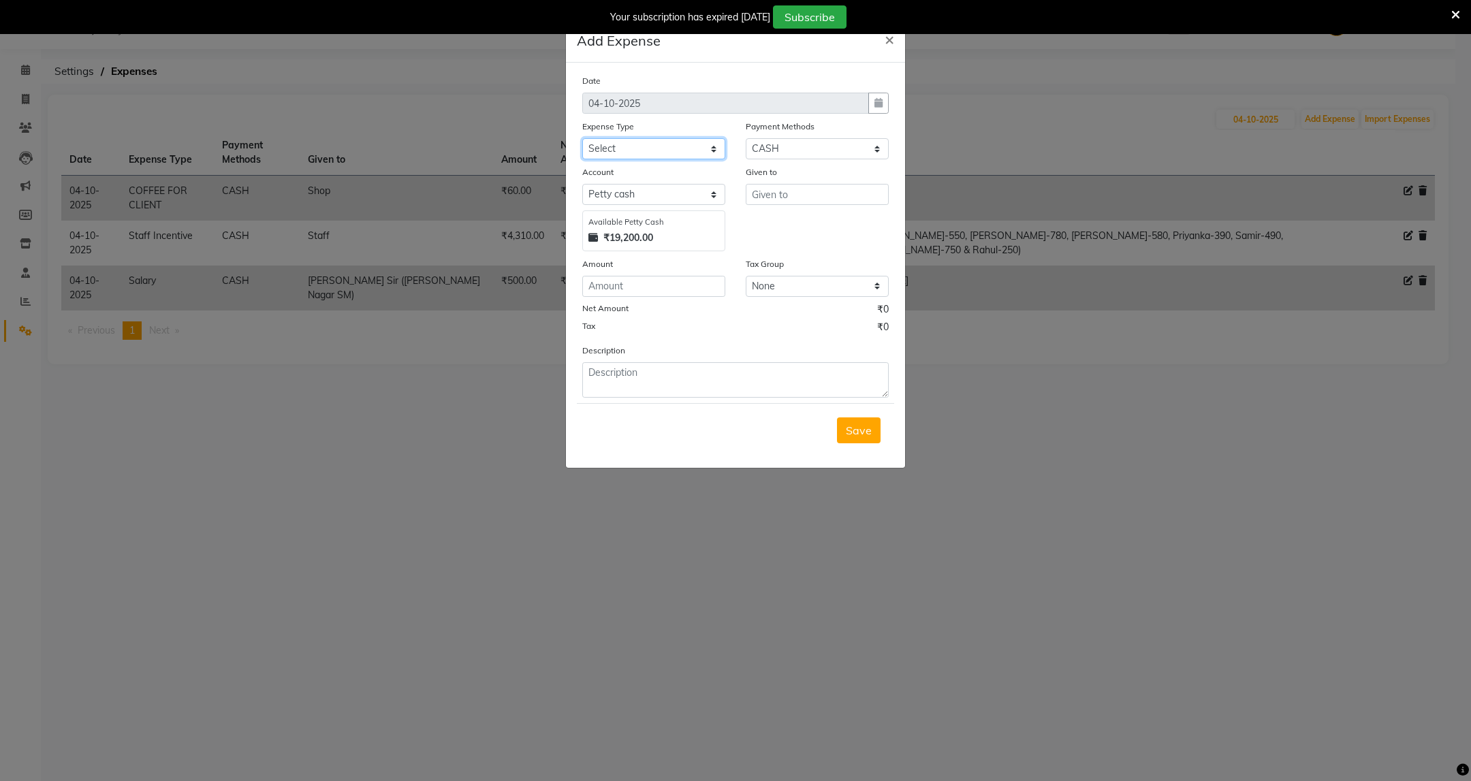
drag, startPoint x: 709, startPoint y: 140, endPoint x: 705, endPoint y: 157, distance: 18.2
click at [709, 140] on select "Select Advance Salary Annual Lift Maintenance Charges BUILDING MAINTANANCE EXP …" at bounding box center [653, 148] width 143 height 21
select select "1457"
click at [582, 138] on select "Select Advance Salary Annual Lift Maintenance Charges BUILDING MAINTANANCE EXP …" at bounding box center [653, 148] width 143 height 21
click at [763, 195] on input "text" at bounding box center [817, 194] width 143 height 21
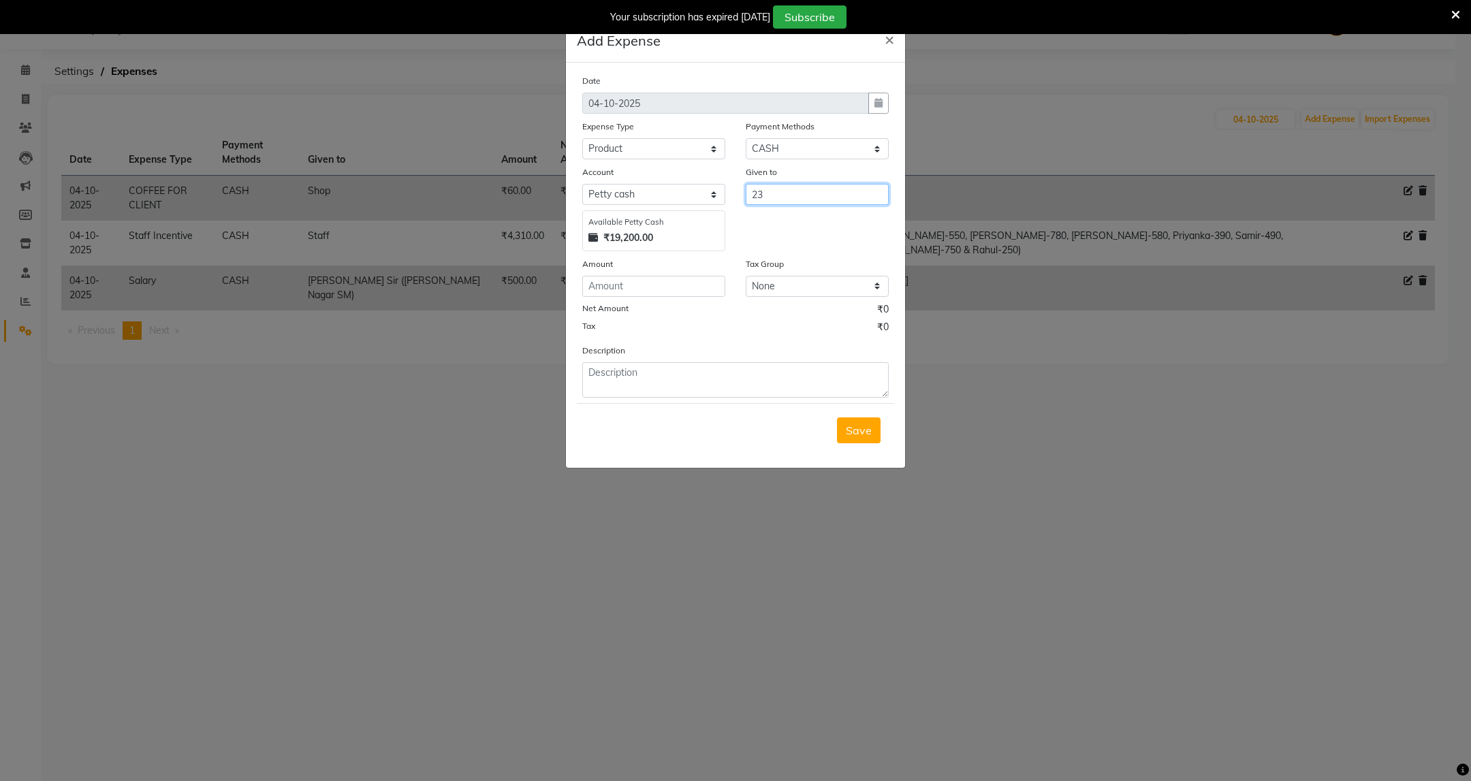
type input "2"
type input "Shop"
type input "230"
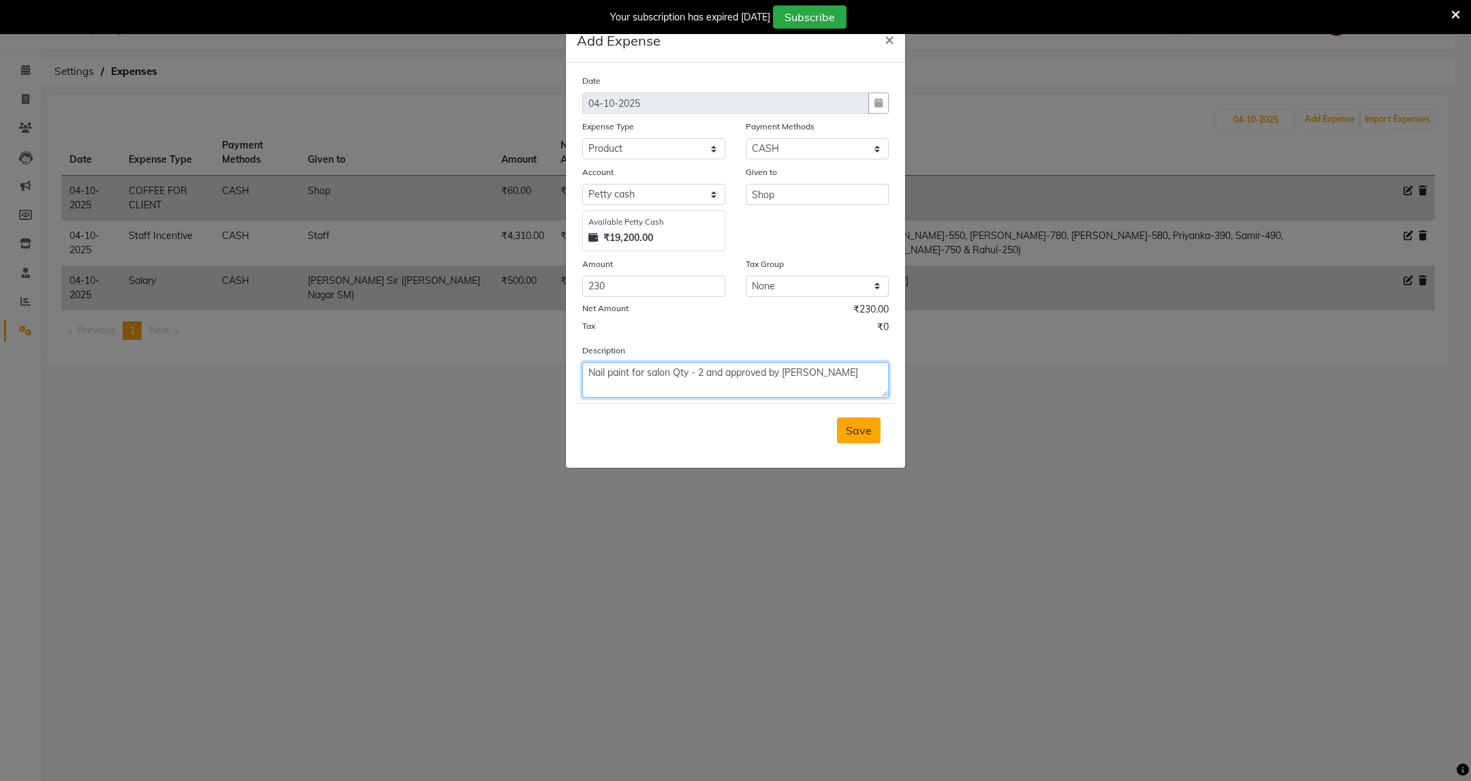
type textarea "Nail paint for salon Qty - 2 and approved by [PERSON_NAME]"
click at [842, 441] on button "Save" at bounding box center [859, 430] width 44 height 26
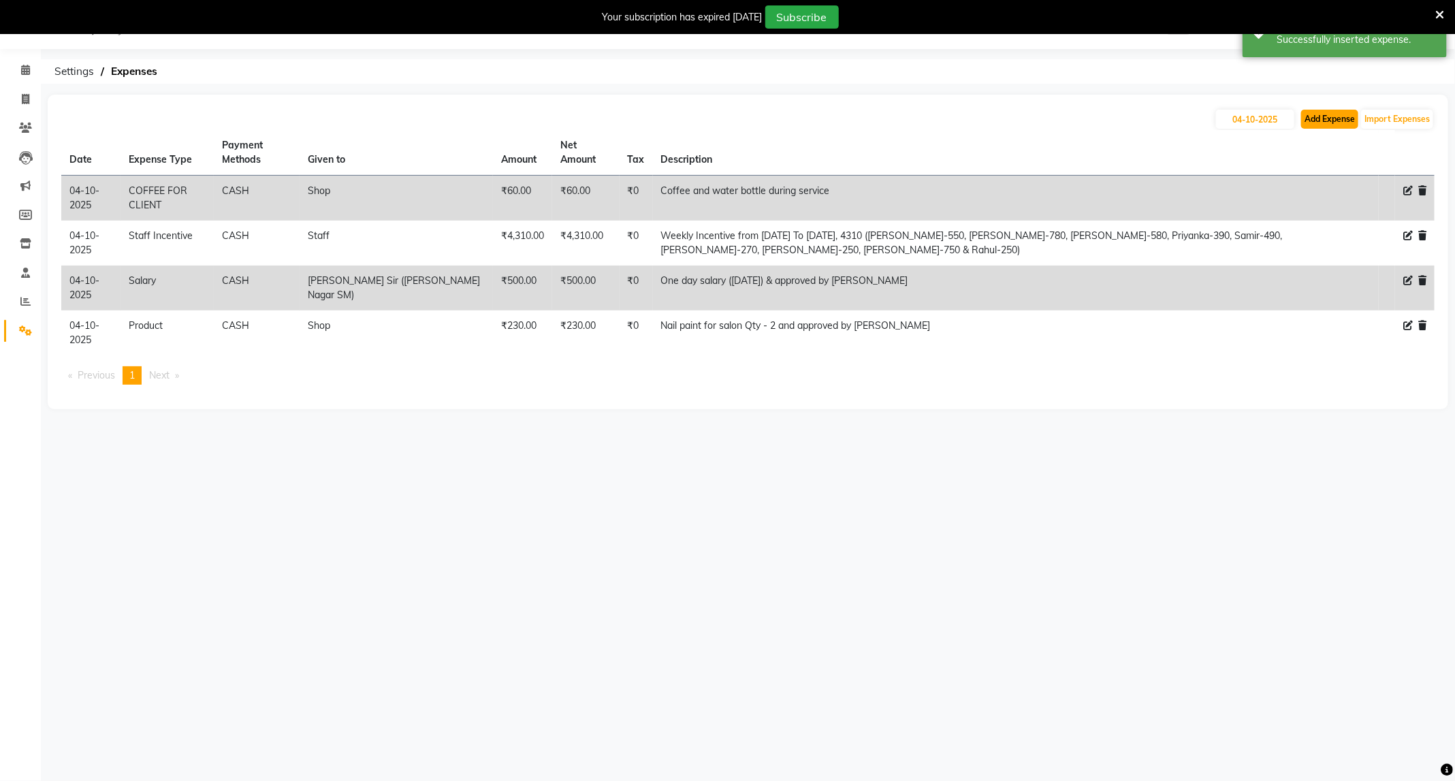
click at [1341, 116] on button "Add Expense" at bounding box center [1329, 119] width 57 height 19
select select "1"
select select "2530"
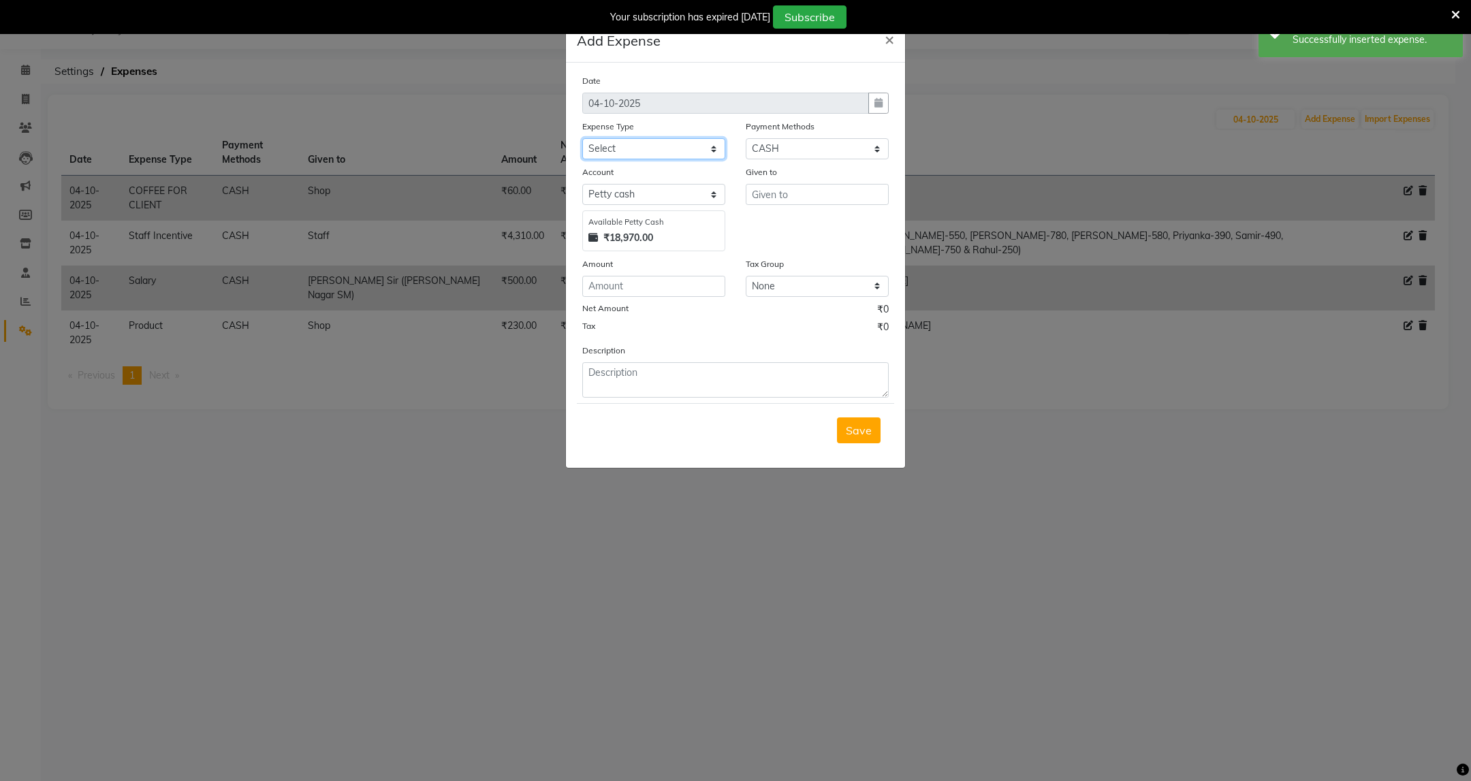
click at [699, 147] on select "Select Advance Salary Annual Lift Maintenance Charges BUILDING MAINTANANCE EXP …" at bounding box center [653, 148] width 143 height 21
select select "1459"
click at [582, 138] on select "Select Advance Salary Annual Lift Maintenance Charges BUILDING MAINTANANCE EXP …" at bounding box center [653, 148] width 143 height 21
click at [799, 188] on input "text" at bounding box center [817, 194] width 143 height 21
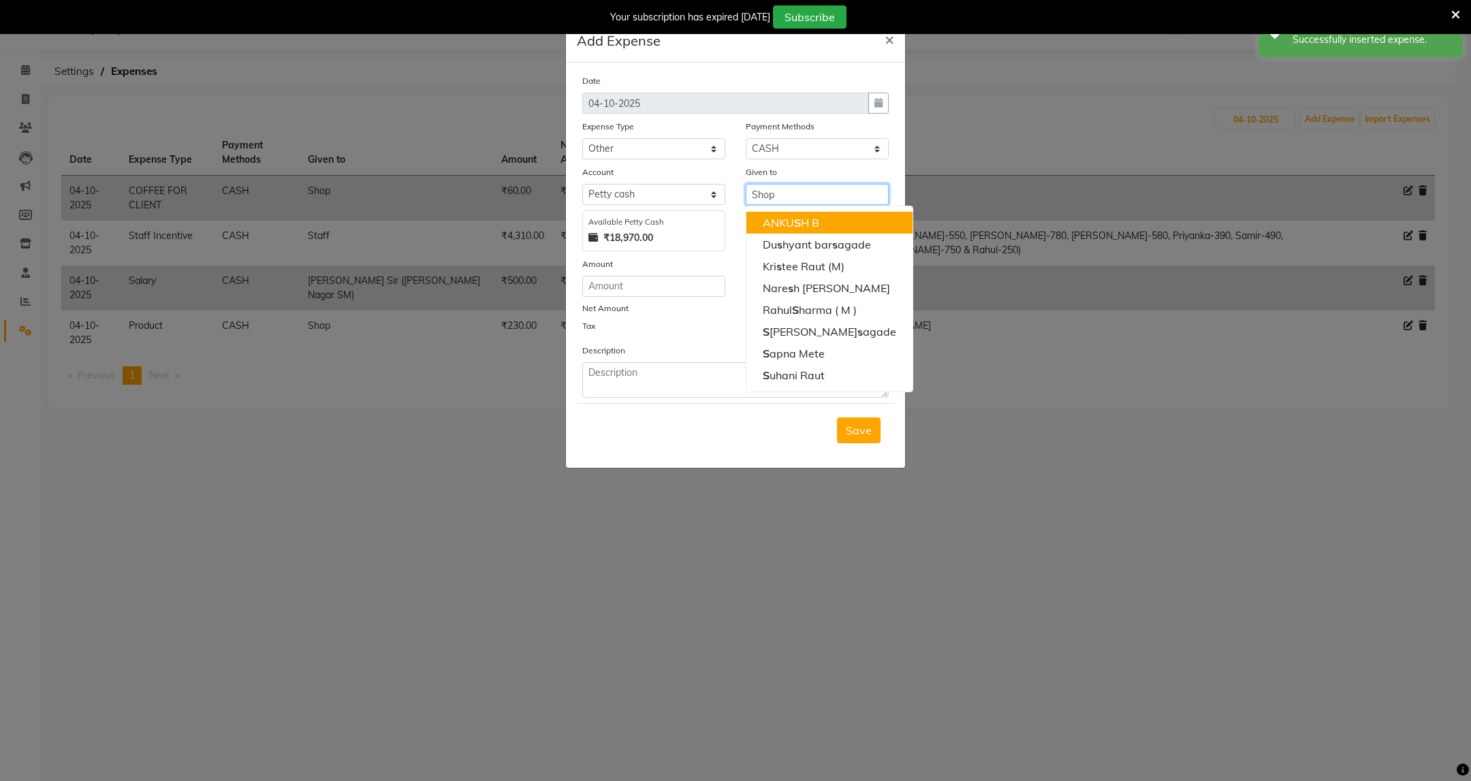
type input "Shop"
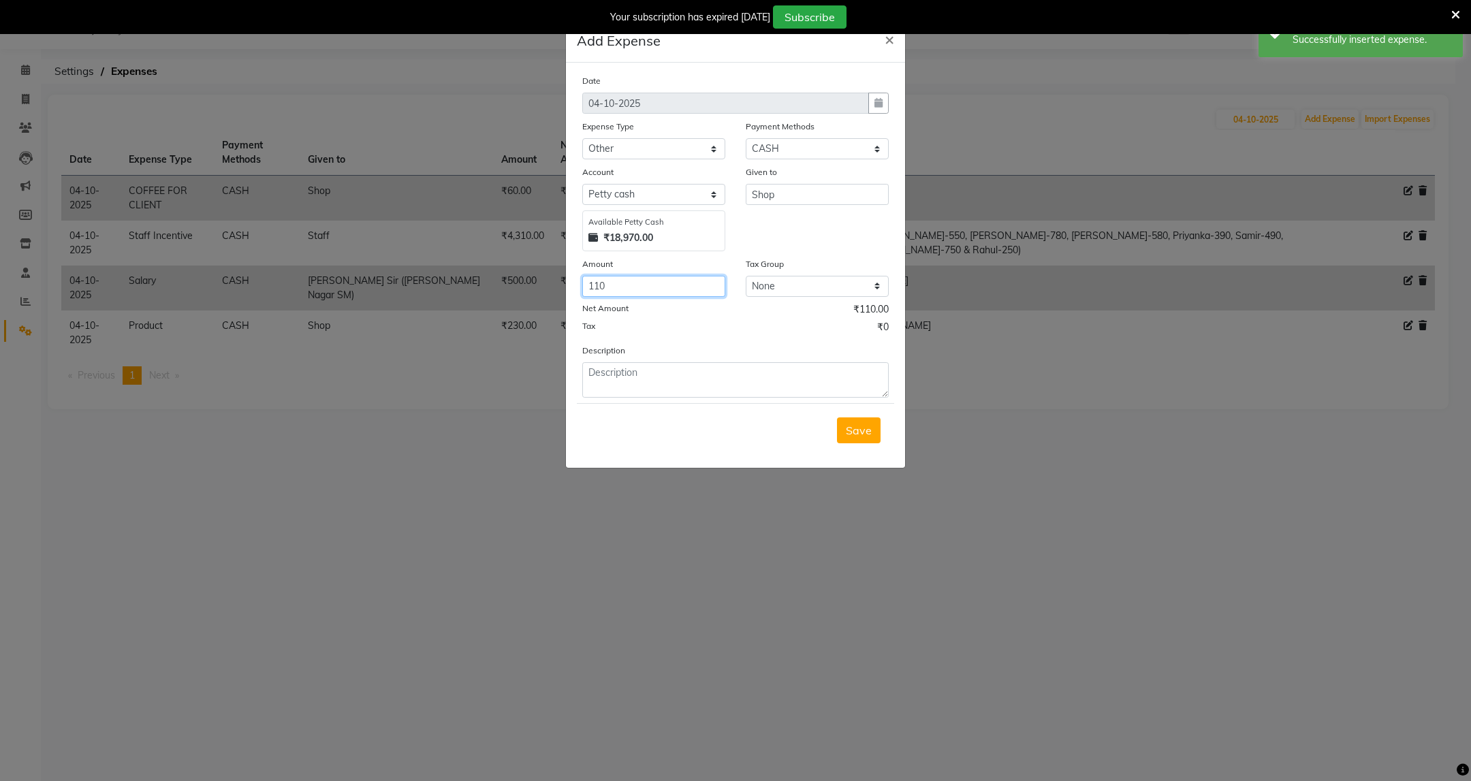
type input "110"
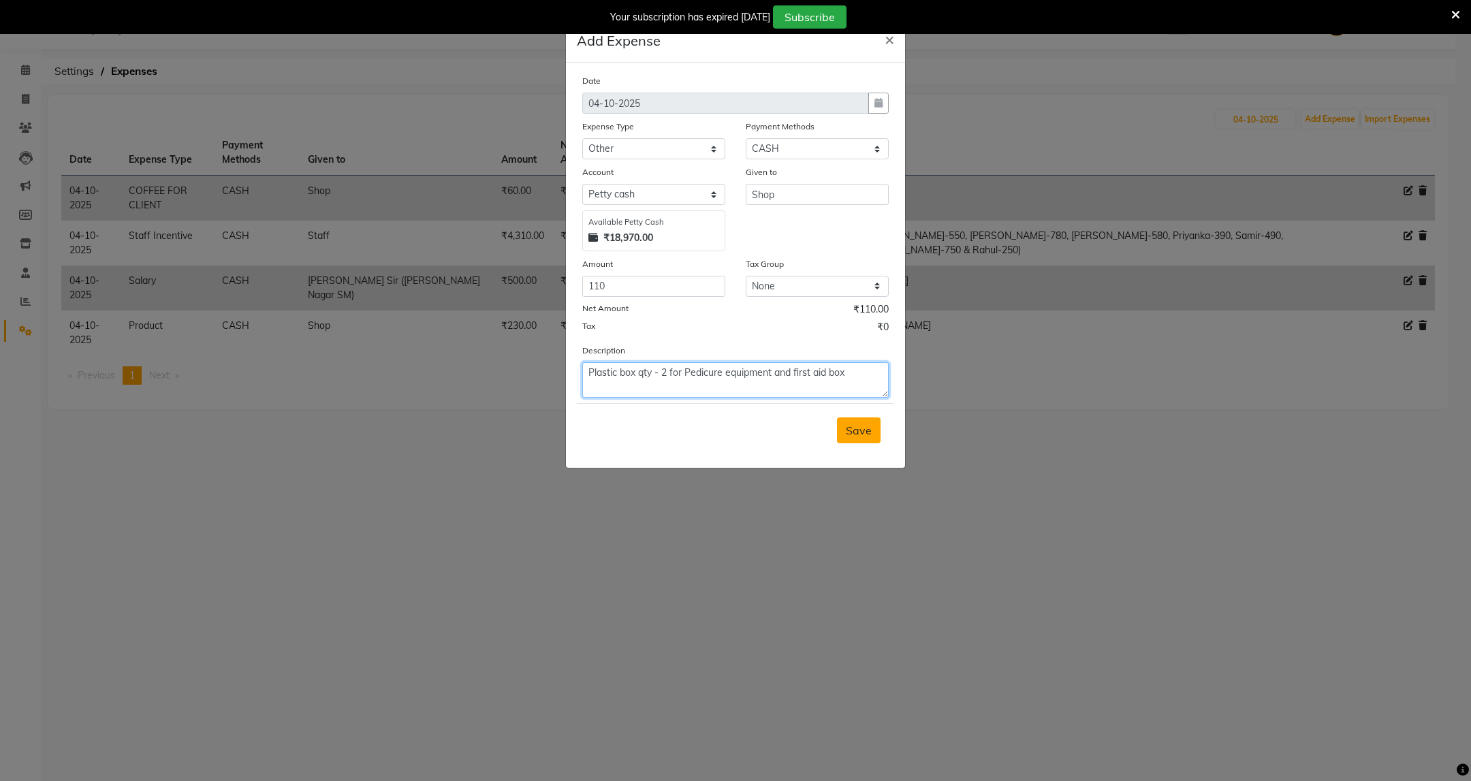
type textarea "Plastic box qty - 2 for Pedicure equipment and first aid box"
click at [857, 434] on span "Save" at bounding box center [859, 431] width 26 height 14
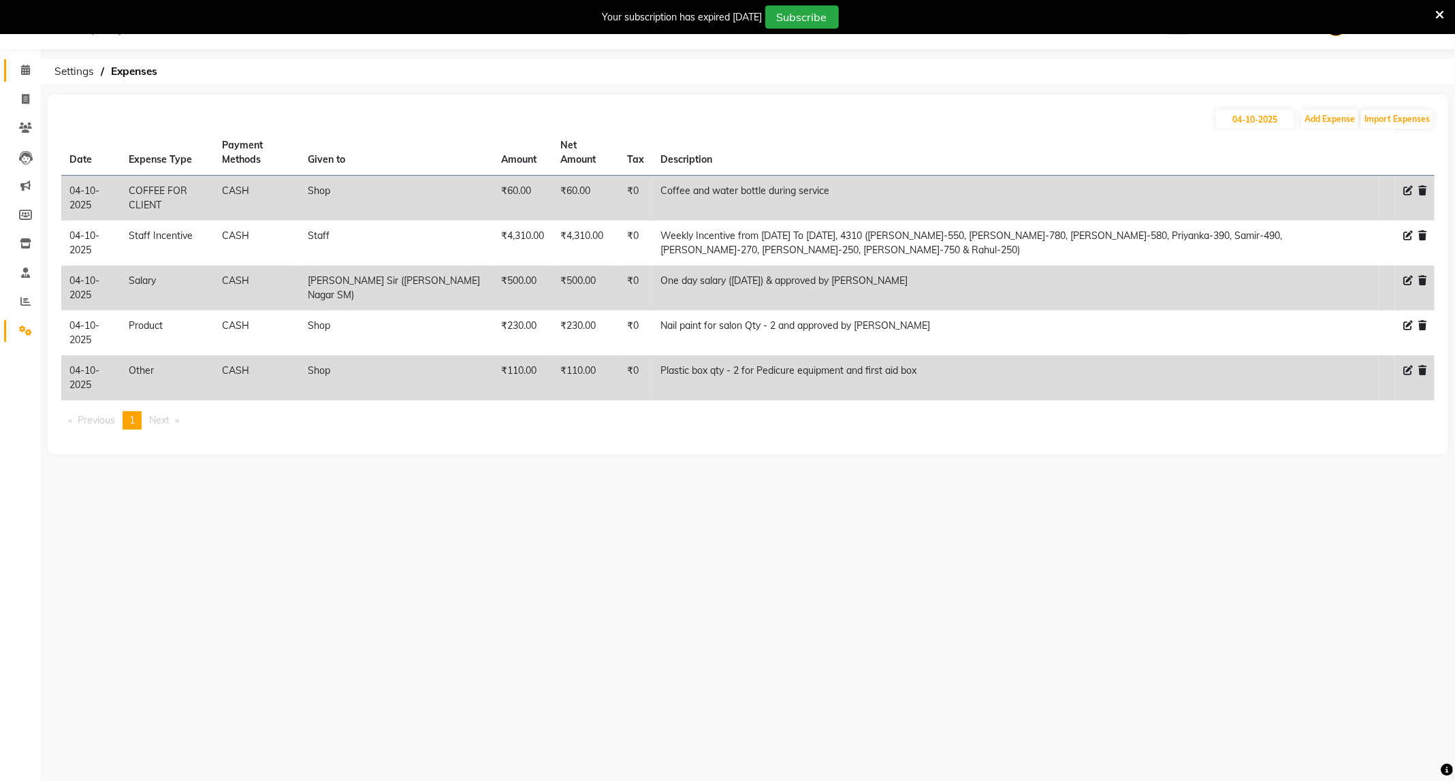
drag, startPoint x: 25, startPoint y: 61, endPoint x: 76, endPoint y: 3, distance: 77.3
click at [25, 61] on link "Calendar" at bounding box center [20, 70] width 33 height 22
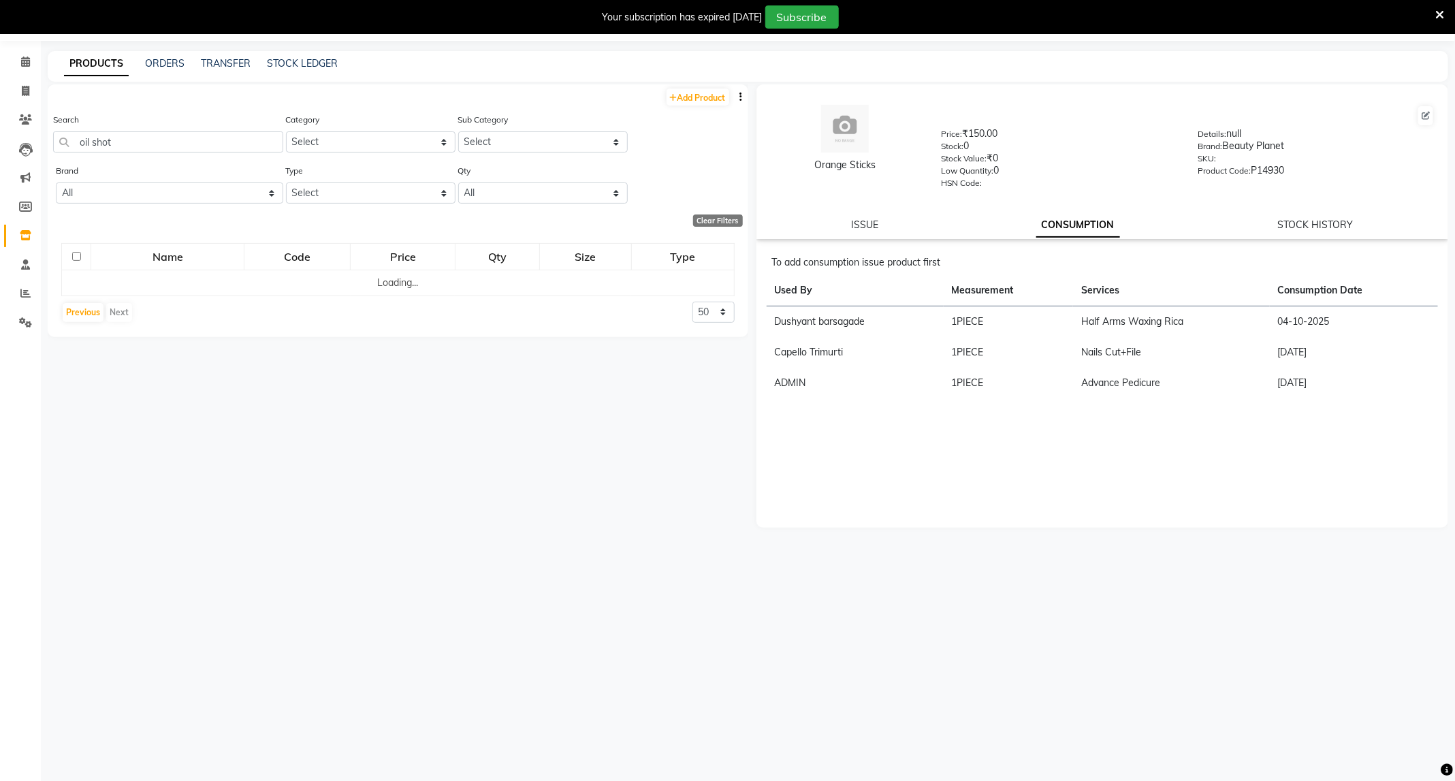
scroll to position [43, 0]
drag, startPoint x: 131, startPoint y: 139, endPoint x: 0, endPoint y: 192, distance: 141.7
click at [0, 192] on app-home "08047224946 Select Location × Capello Salon, [PERSON_NAME] Nagar WhatsApp Statu…" at bounding box center [727, 387] width 1455 height 790
type input "smooth"
click at [78, 308] on button "Previous" at bounding box center [83, 312] width 41 height 19
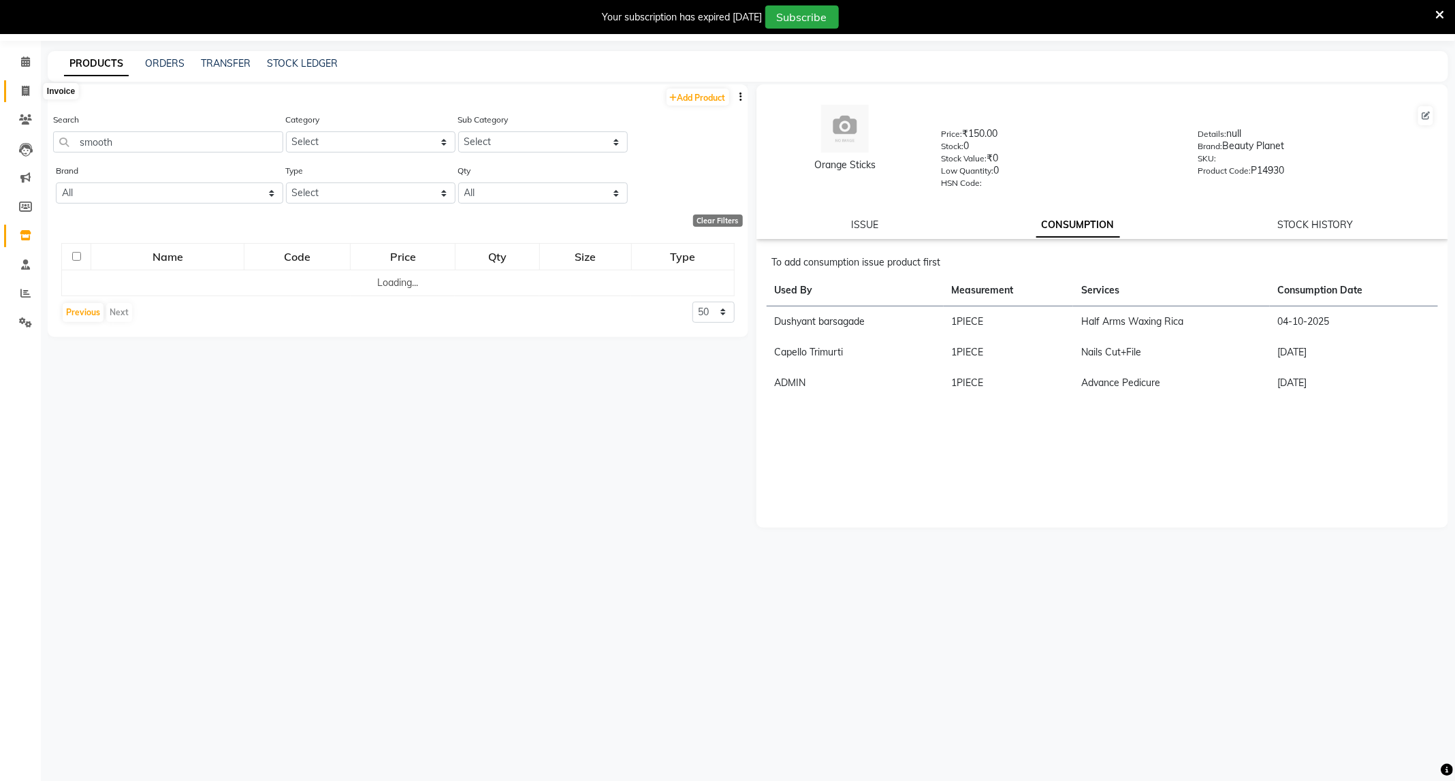
click at [14, 86] on span at bounding box center [26, 92] width 24 height 16
select select "service"
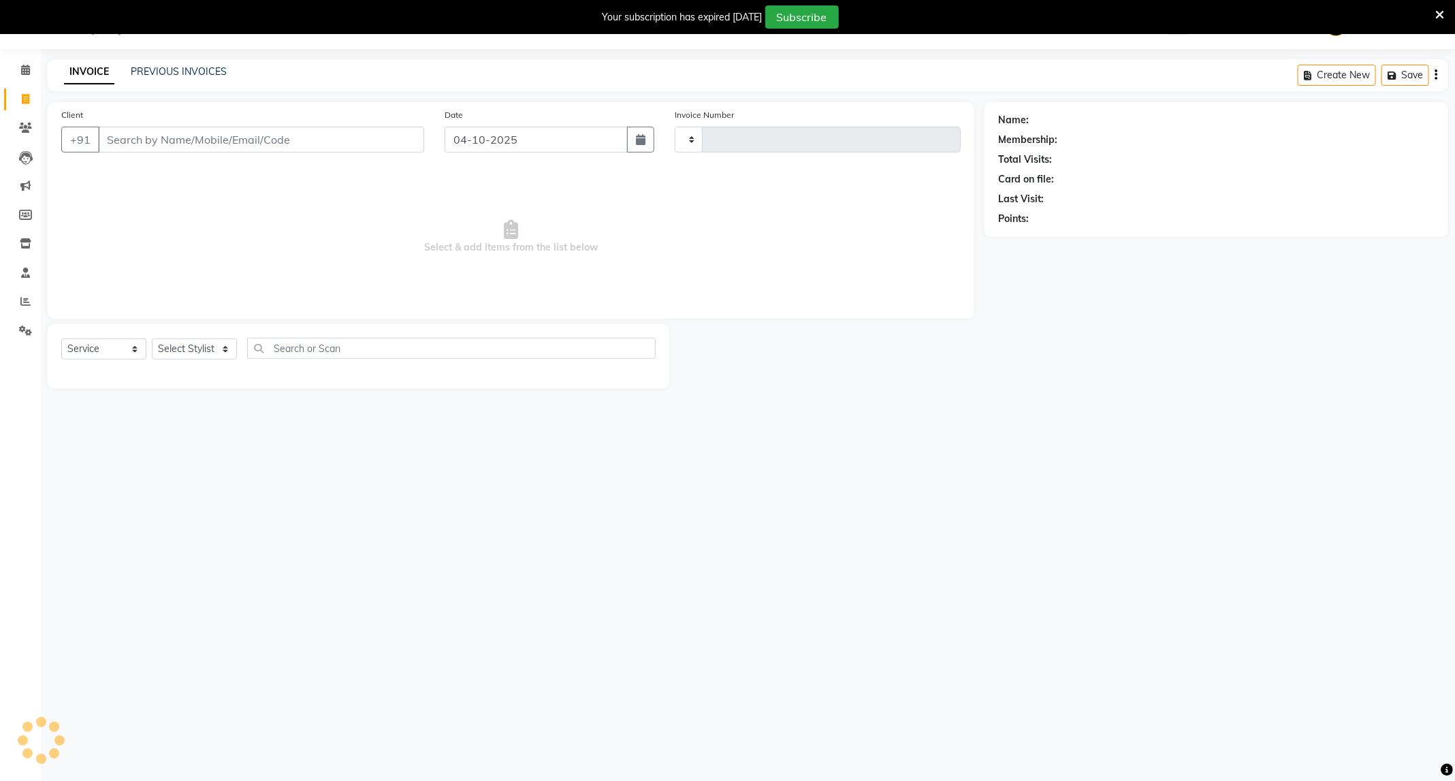
scroll to position [35, 0]
type input "4161"
select select "811"
click at [22, 243] on icon at bounding box center [26, 243] width 12 height 10
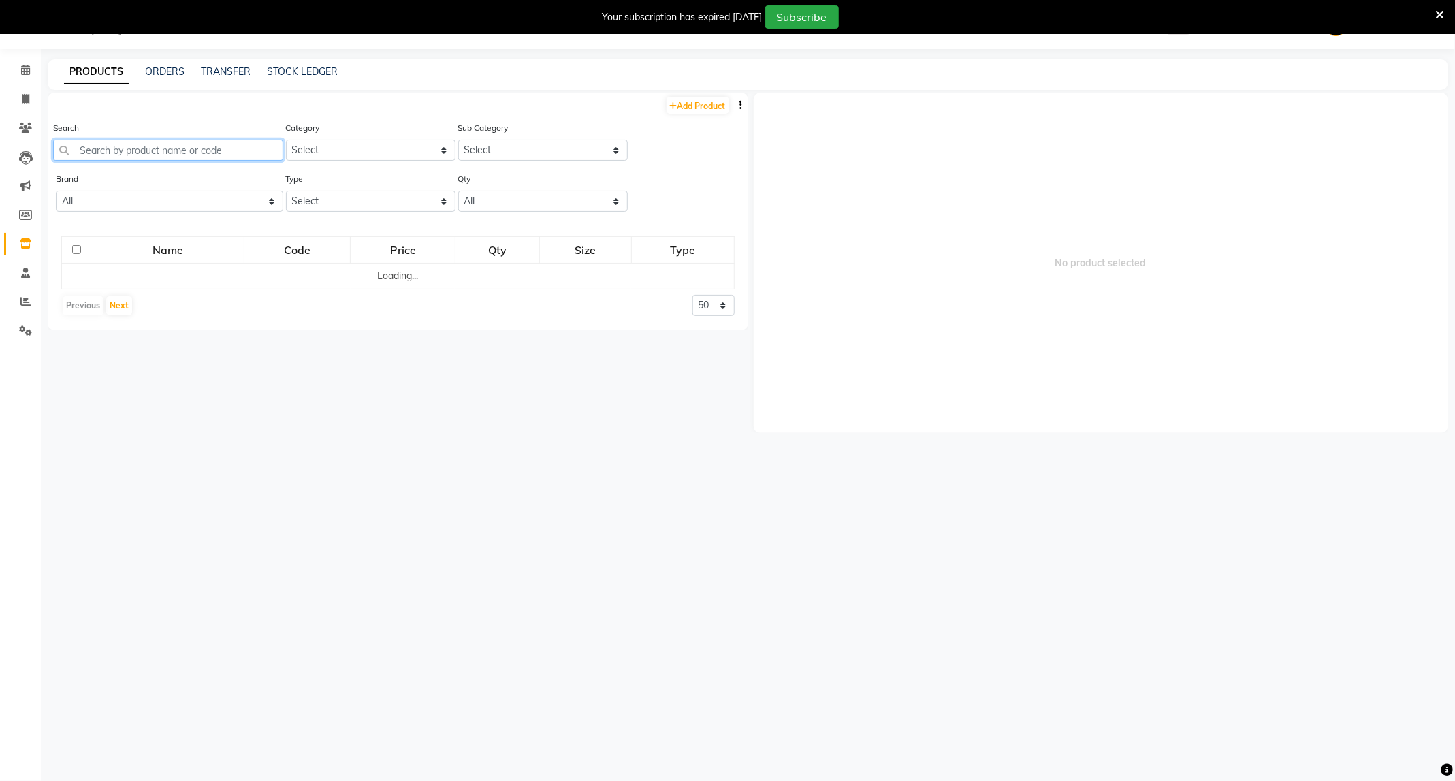
click at [184, 150] on input "text" at bounding box center [168, 150] width 230 height 21
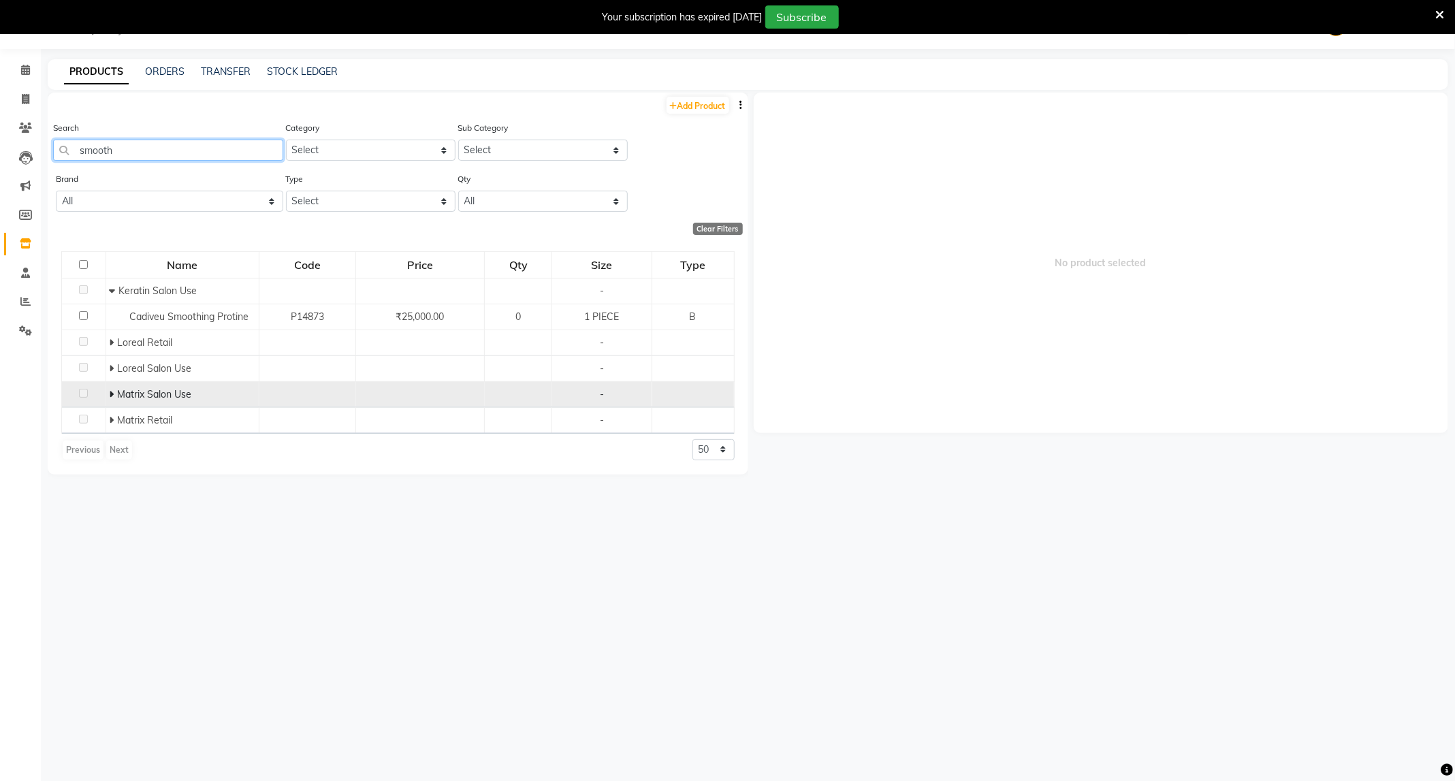
type input "smooth"
click at [111, 390] on icon at bounding box center [111, 395] width 5 height 10
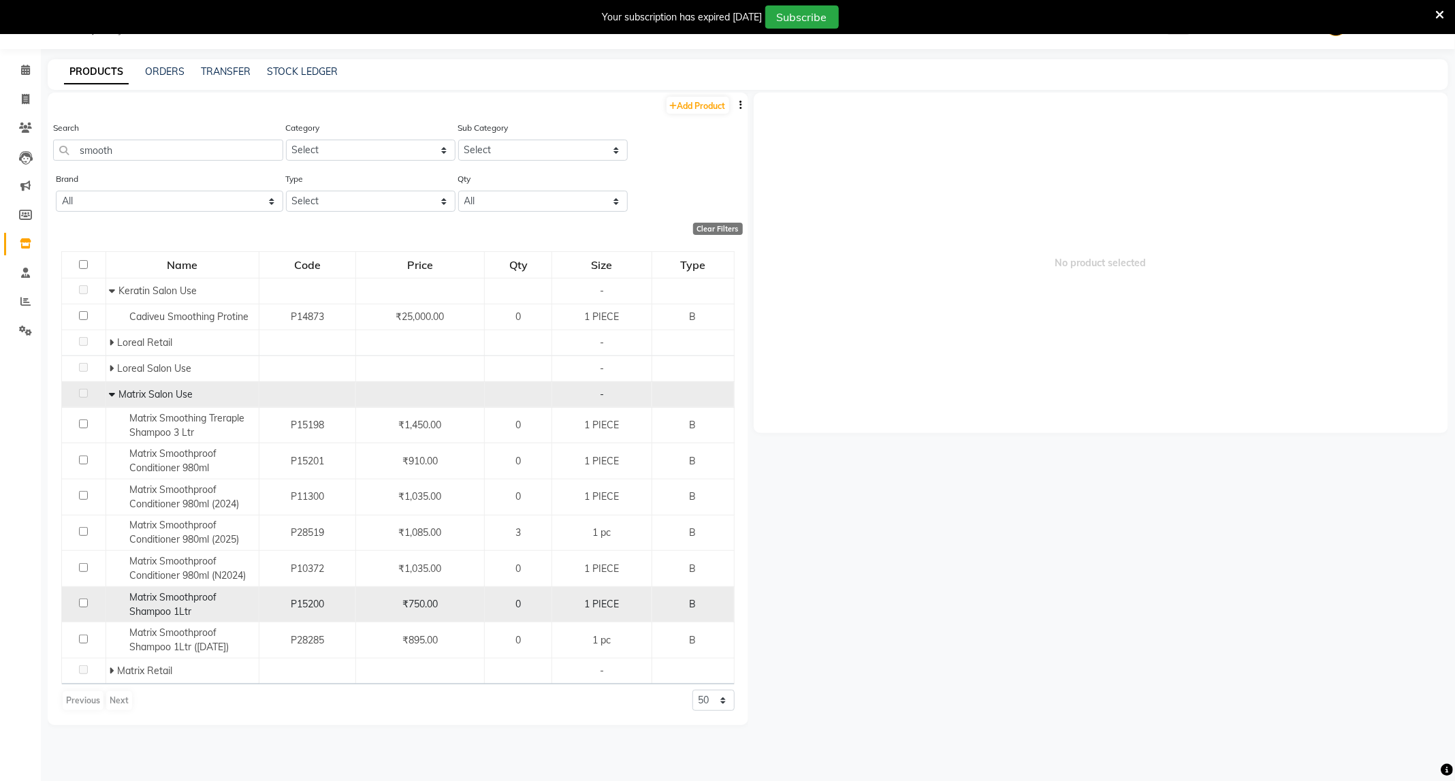
click at [193, 613] on div "Matrix Smoothproof Shampoo 1Ltr" at bounding box center [182, 604] width 146 height 29
select select
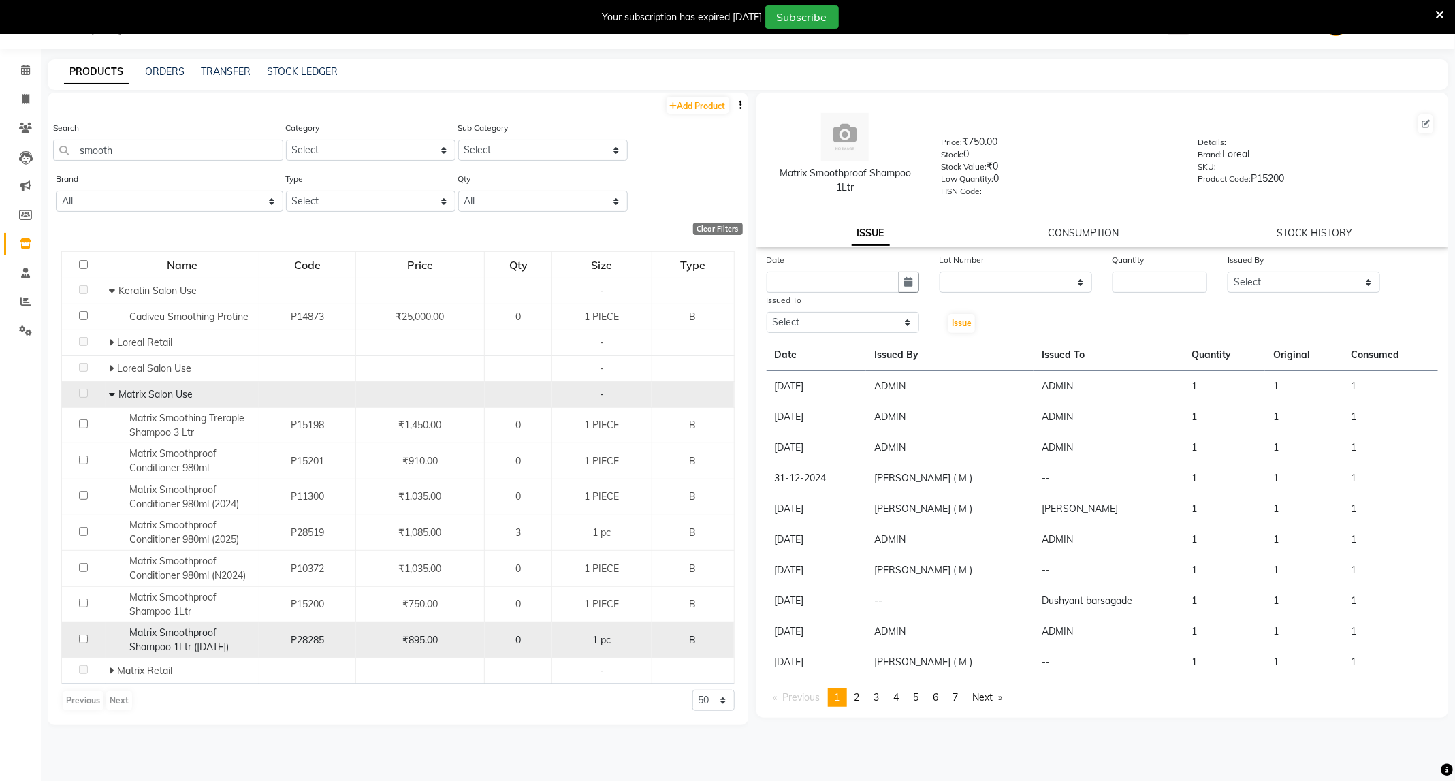
click at [198, 628] on td "Matrix Smoothproof Shampoo 1Ltr ([DATE])" at bounding box center [182, 640] width 153 height 36
click at [135, 636] on span "Matrix Smoothproof Shampoo 1Ltr (Jan 2025)" at bounding box center [178, 639] width 99 height 27
select select
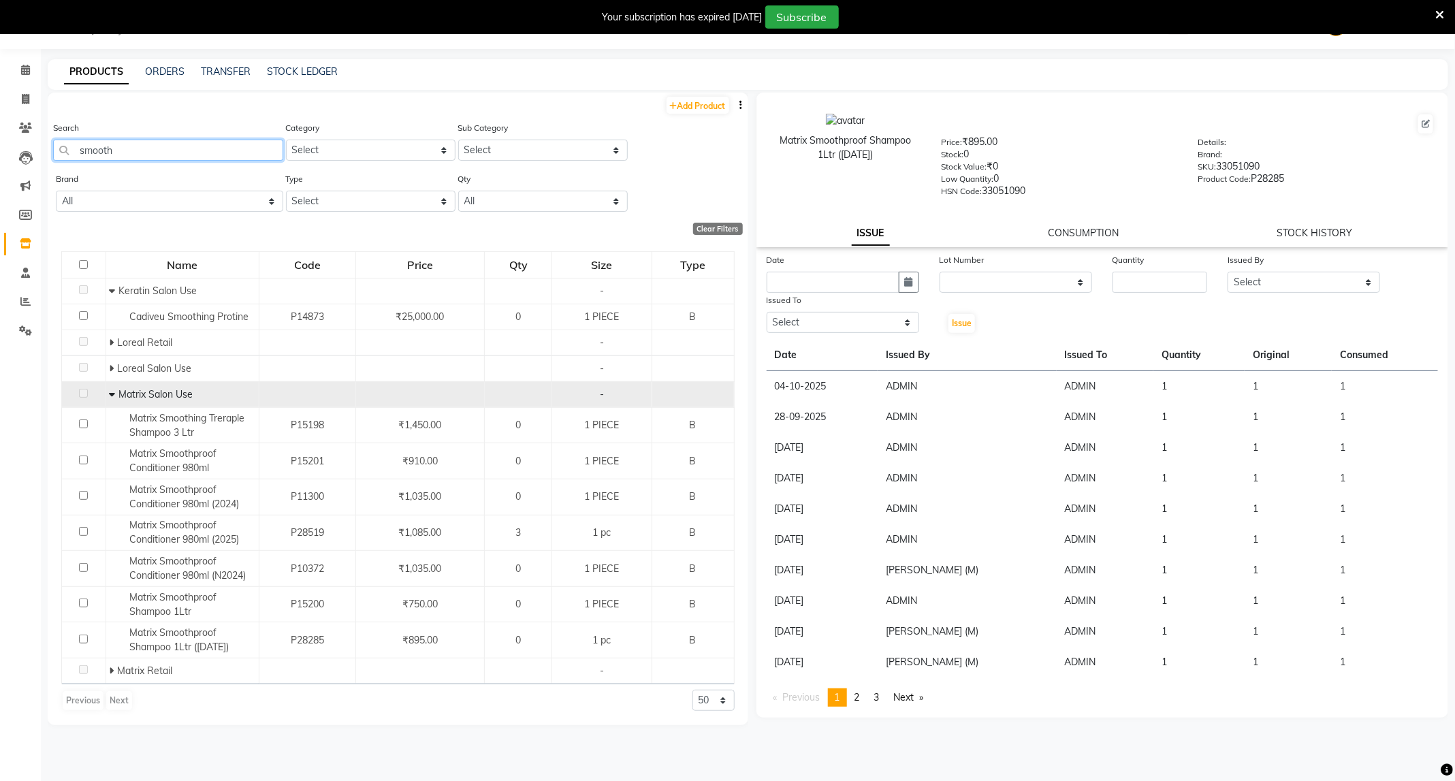
drag, startPoint x: 143, startPoint y: 140, endPoint x: 37, endPoint y: 174, distance: 110.9
click at [37, 174] on app-home "08047224946 Select Location × Capello Salon, Trimurti Nagar WhatsApp Status ✕ S…" at bounding box center [727, 395] width 1455 height 790
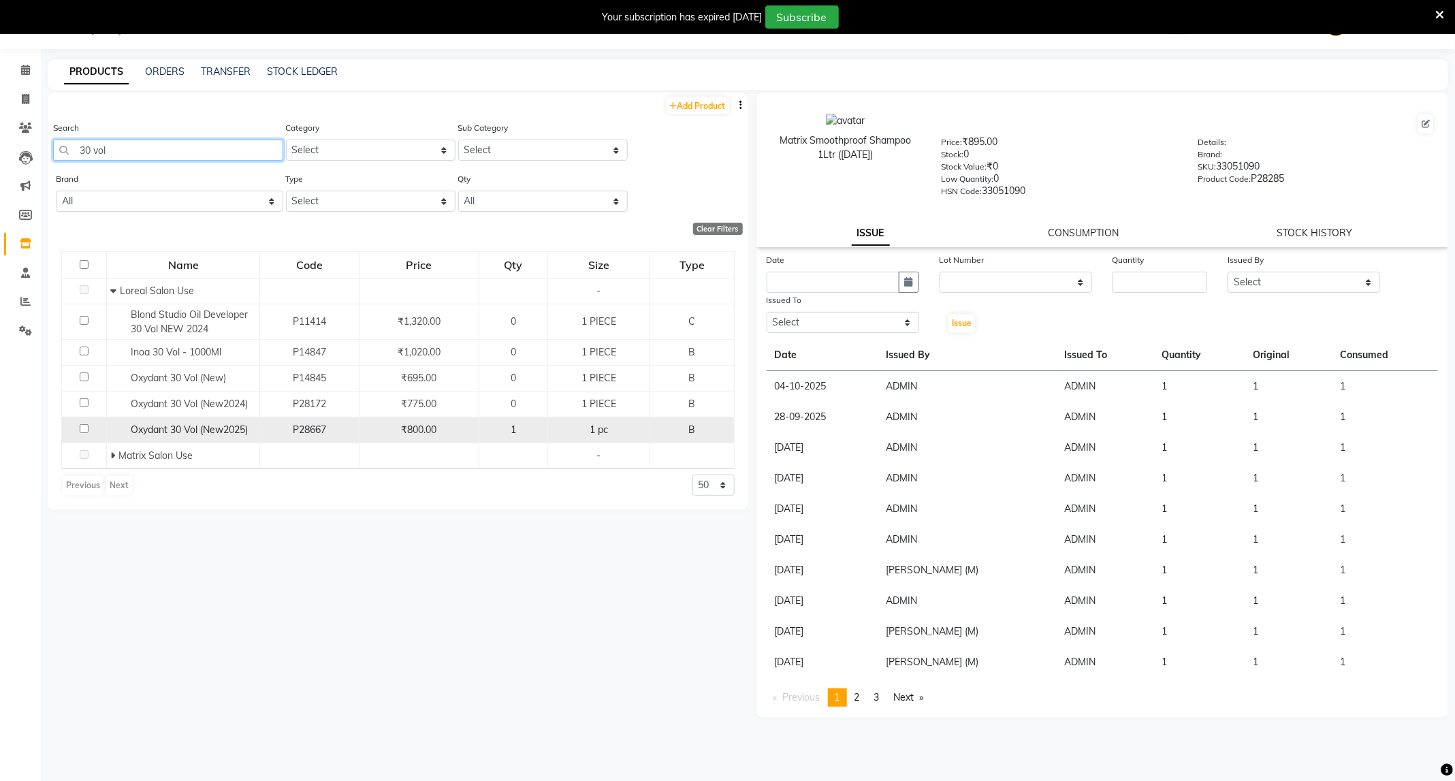
type input "30 vol"
click at [253, 435] on div "Oxydant 30 Vol (New2025)" at bounding box center [183, 430] width 146 height 14
select select
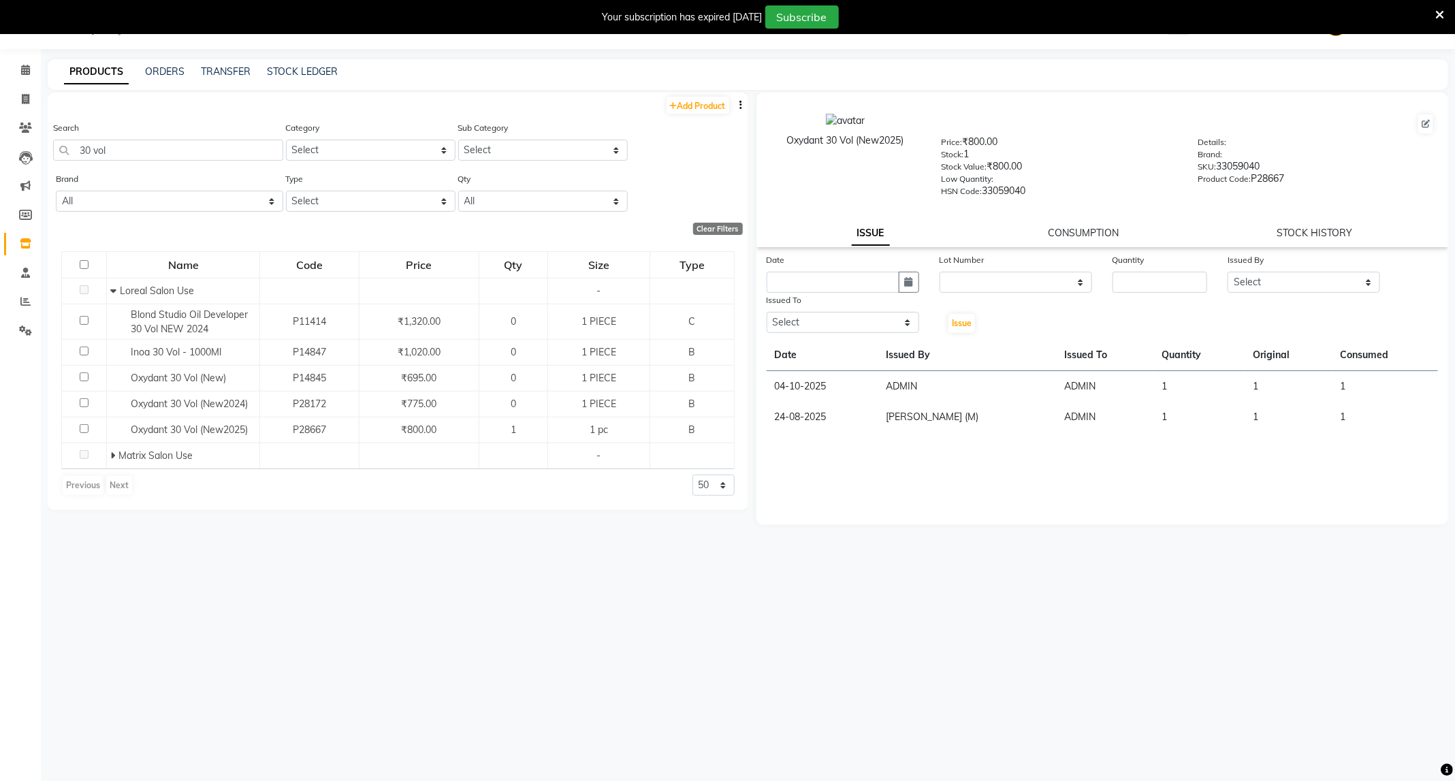
click at [1442, 12] on icon at bounding box center [1439, 15] width 9 height 12
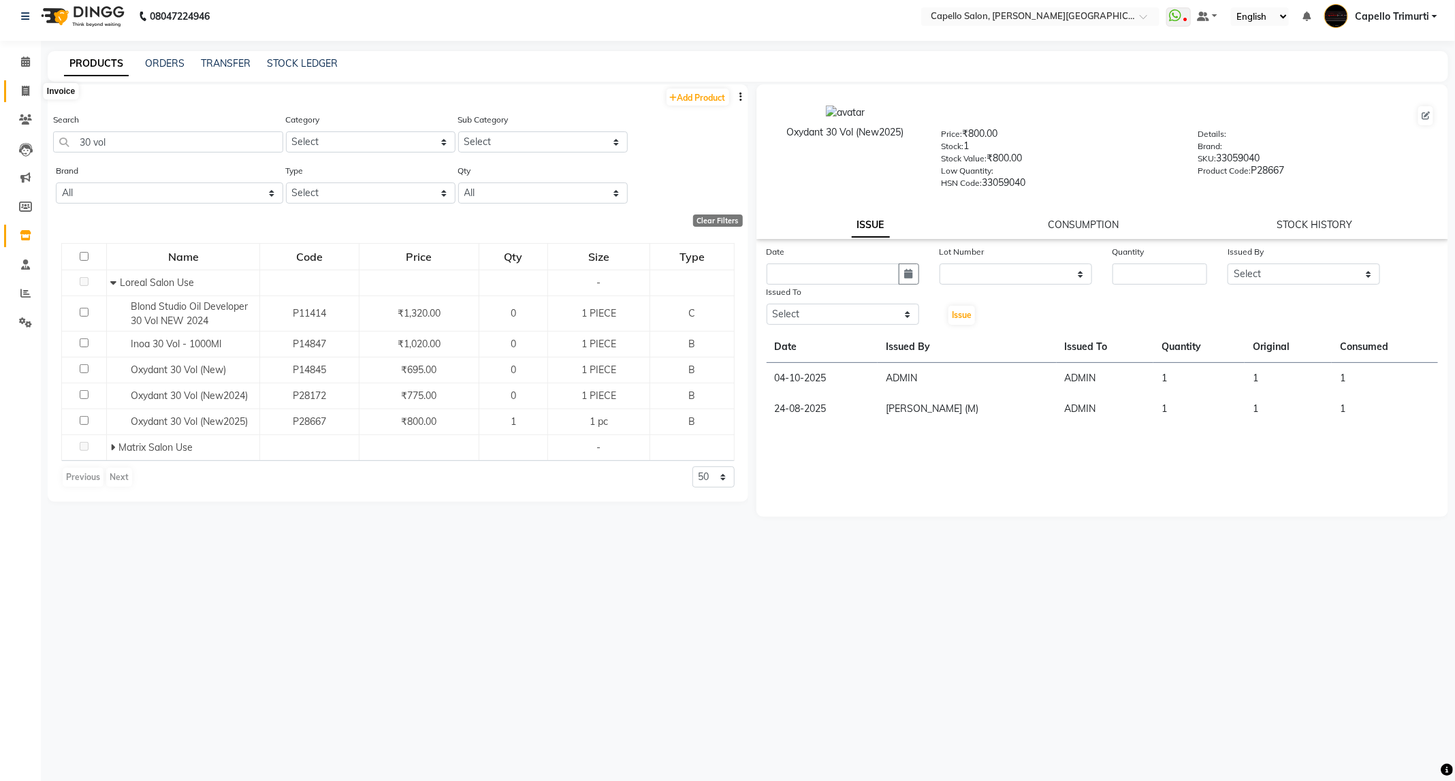
click at [19, 92] on span at bounding box center [26, 92] width 24 height 16
select select "service"
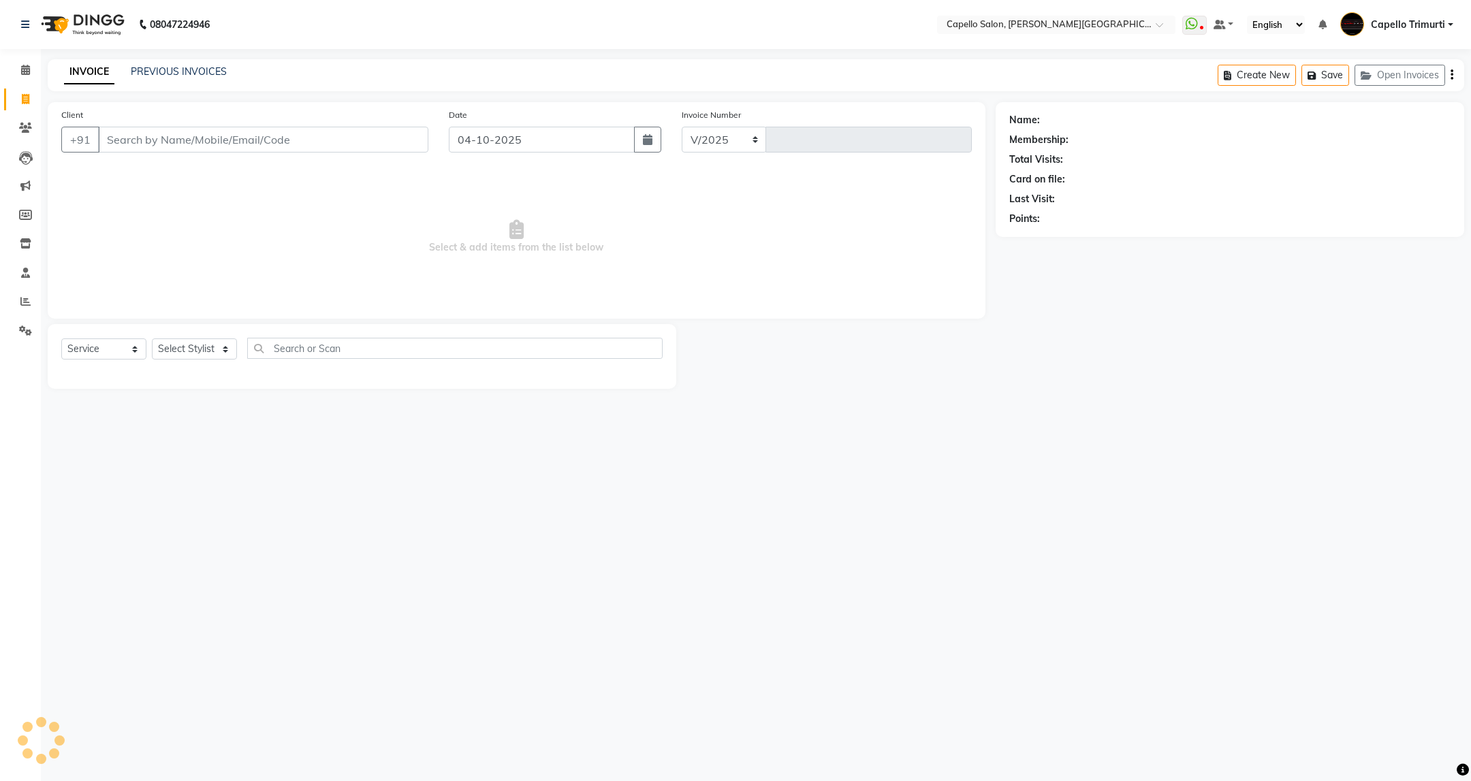
select select "811"
type input "4162"
click at [200, 345] on select "Select Stylist" at bounding box center [194, 348] width 85 height 21
select select "40170"
click at [152, 339] on select "Select Stylist ADMIN [PERSON_NAME] [PERSON_NAME] [PERSON_NAME] [PERSON_NAME] (M…" at bounding box center [194, 348] width 85 height 21
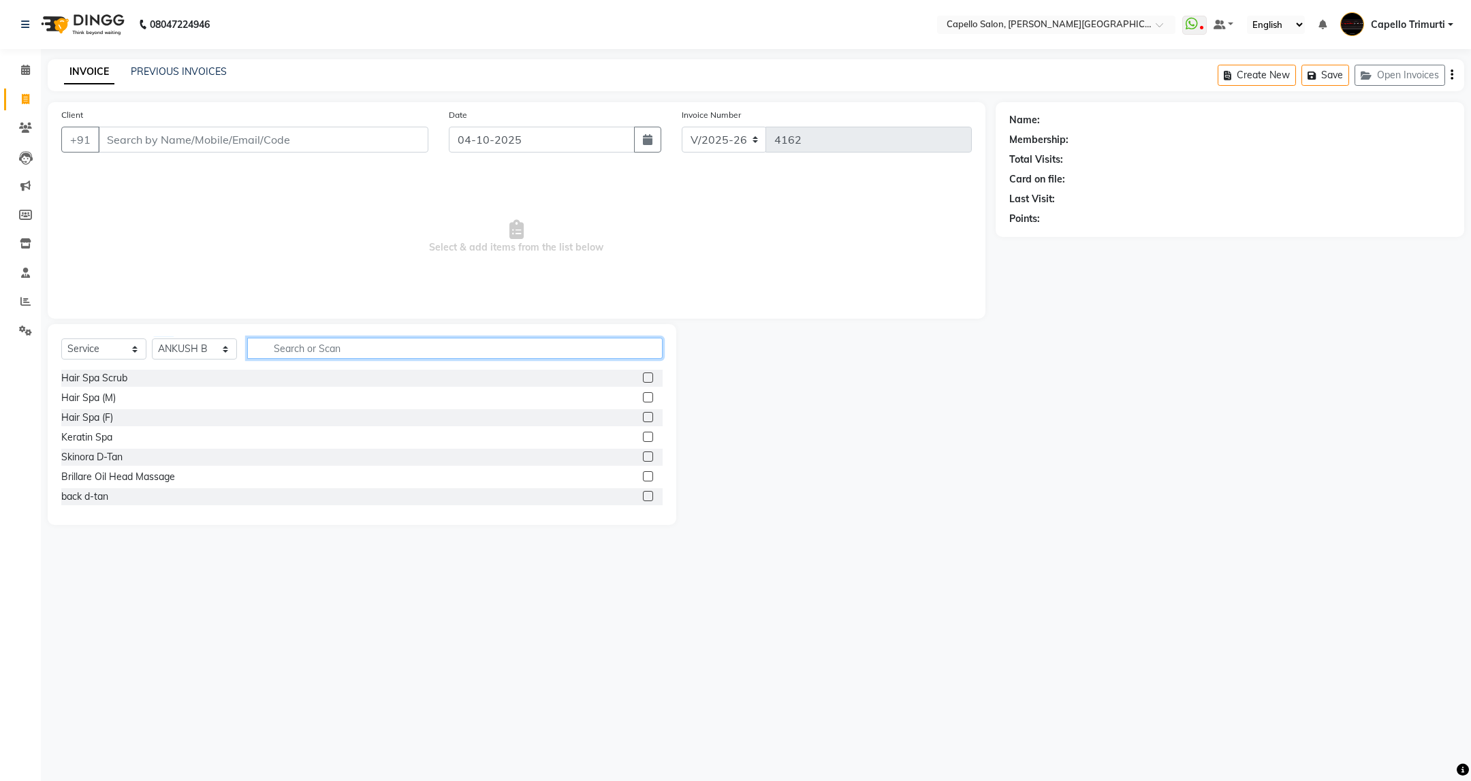
click at [375, 344] on input "text" at bounding box center [454, 348] width 415 height 21
type input "cut"
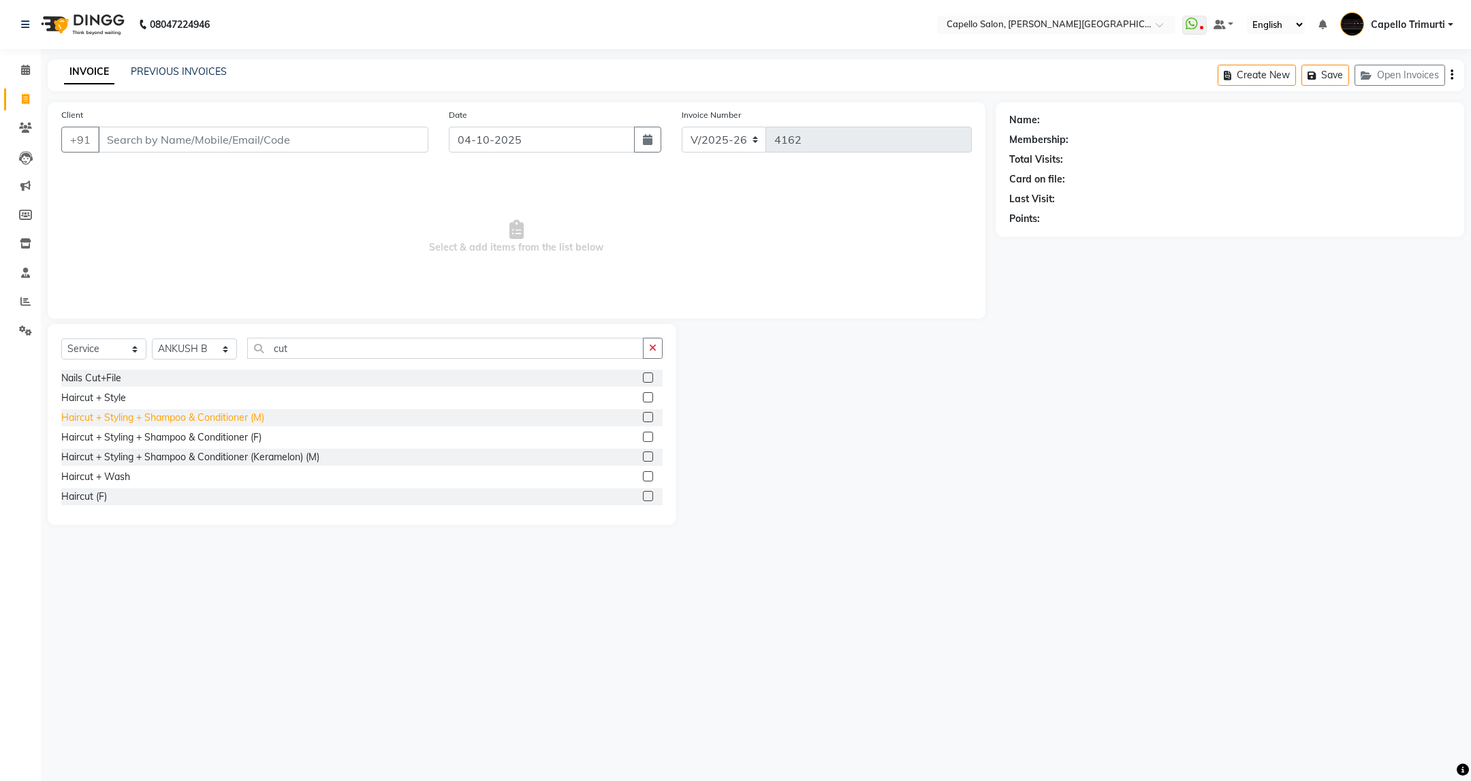
click at [250, 422] on div "Haircut + Styling + Shampoo & Conditioner (M)" at bounding box center [162, 418] width 203 height 14
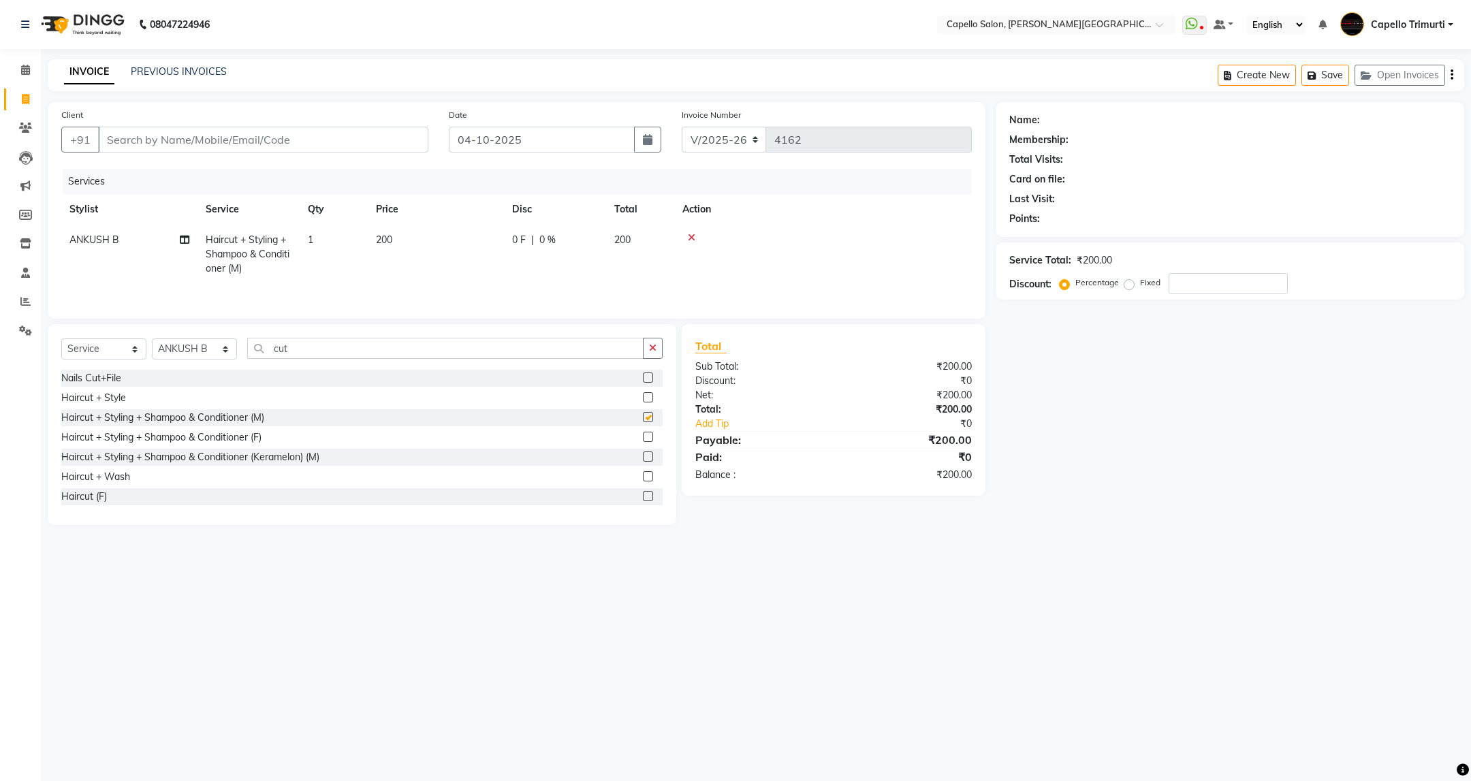
checkbox input "false"
click at [307, 353] on input "cut" at bounding box center [445, 348] width 396 height 21
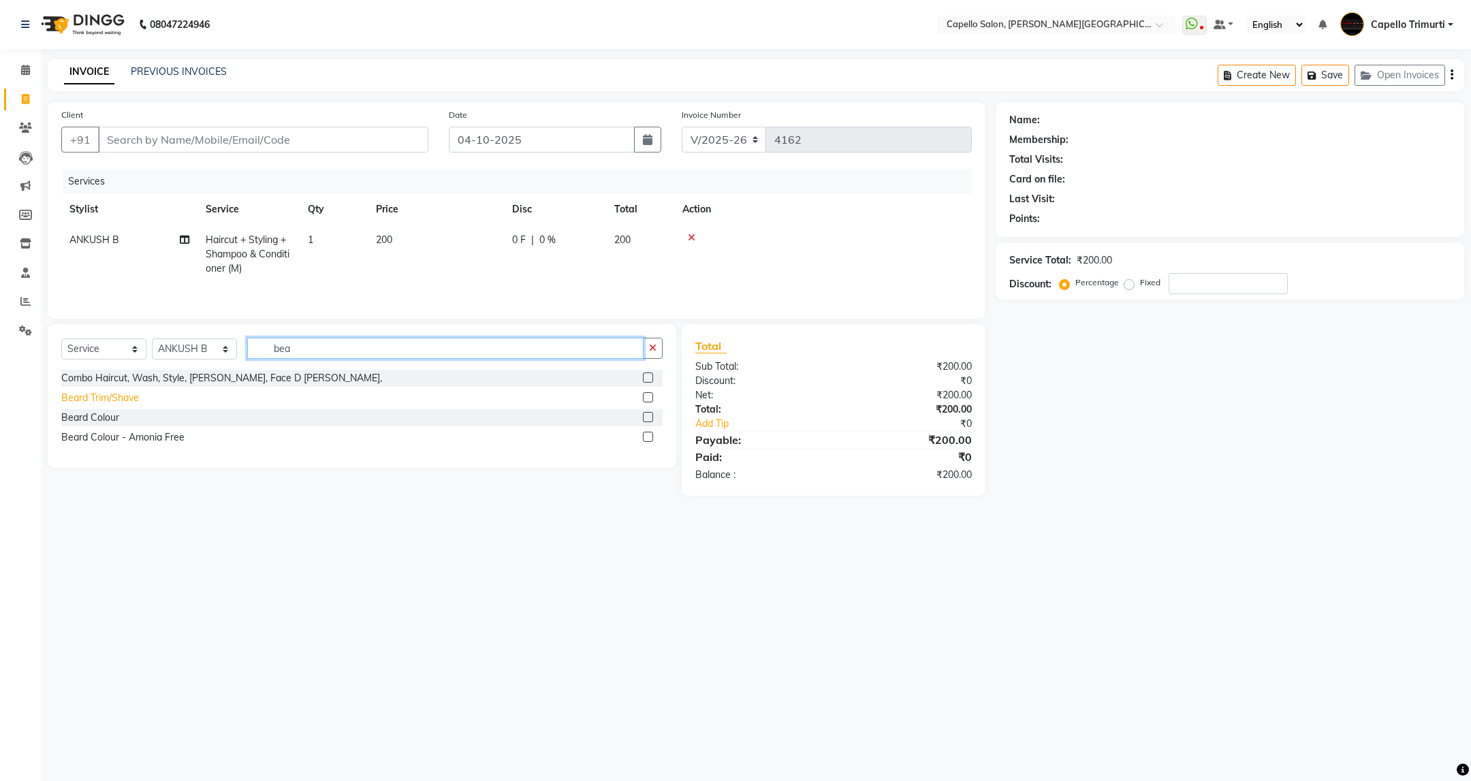
type input "bea"
click at [131, 405] on div "Beard Trim/Shave" at bounding box center [100, 398] width 78 height 14
checkbox input "false"
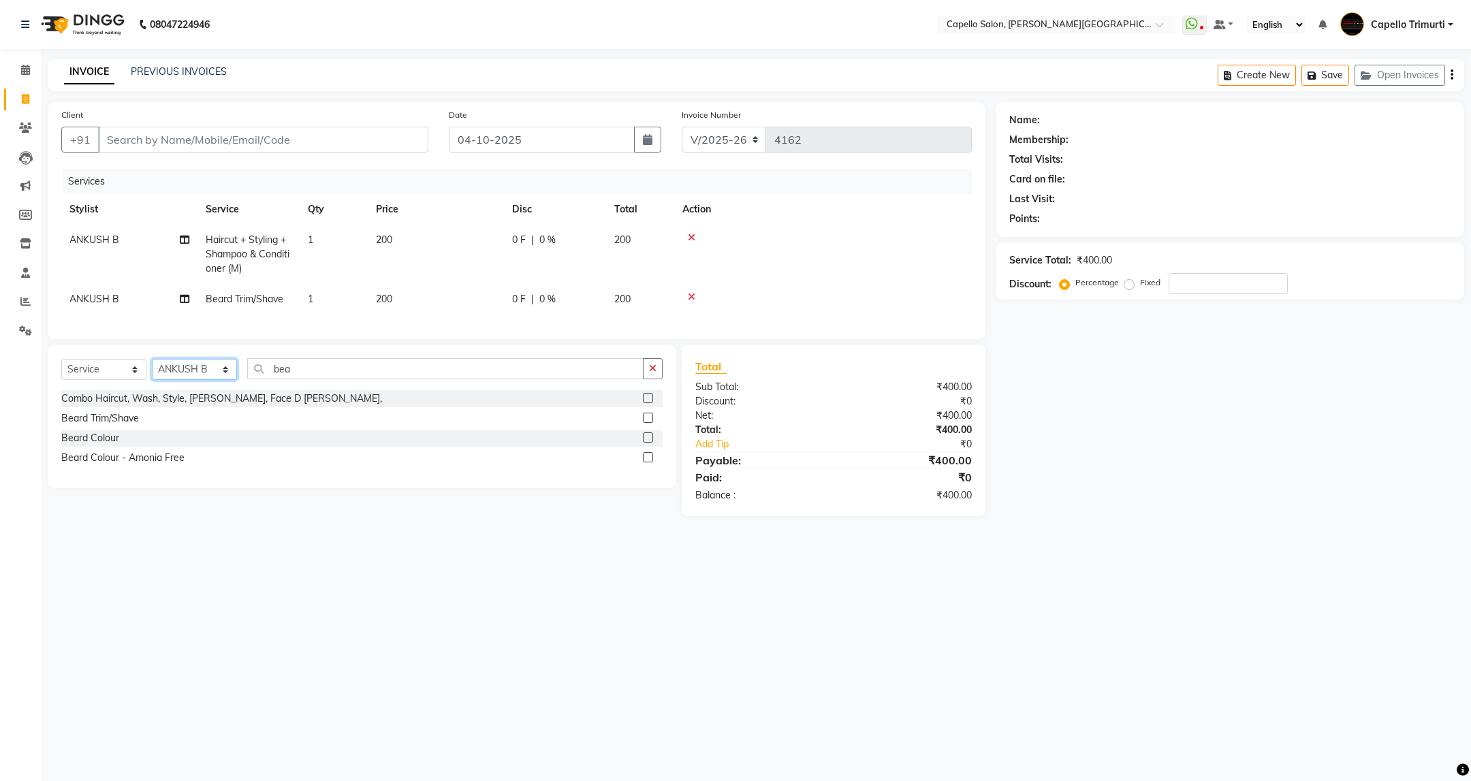
click at [229, 380] on select "Select Stylist ADMIN [PERSON_NAME] [PERSON_NAME] [PERSON_NAME] [PERSON_NAME] (M…" at bounding box center [194, 369] width 85 height 21
select select "50699"
click at [152, 375] on select "Select Stylist ADMIN [PERSON_NAME] [PERSON_NAME] [PERSON_NAME] [PERSON_NAME] (M…" at bounding box center [194, 369] width 85 height 21
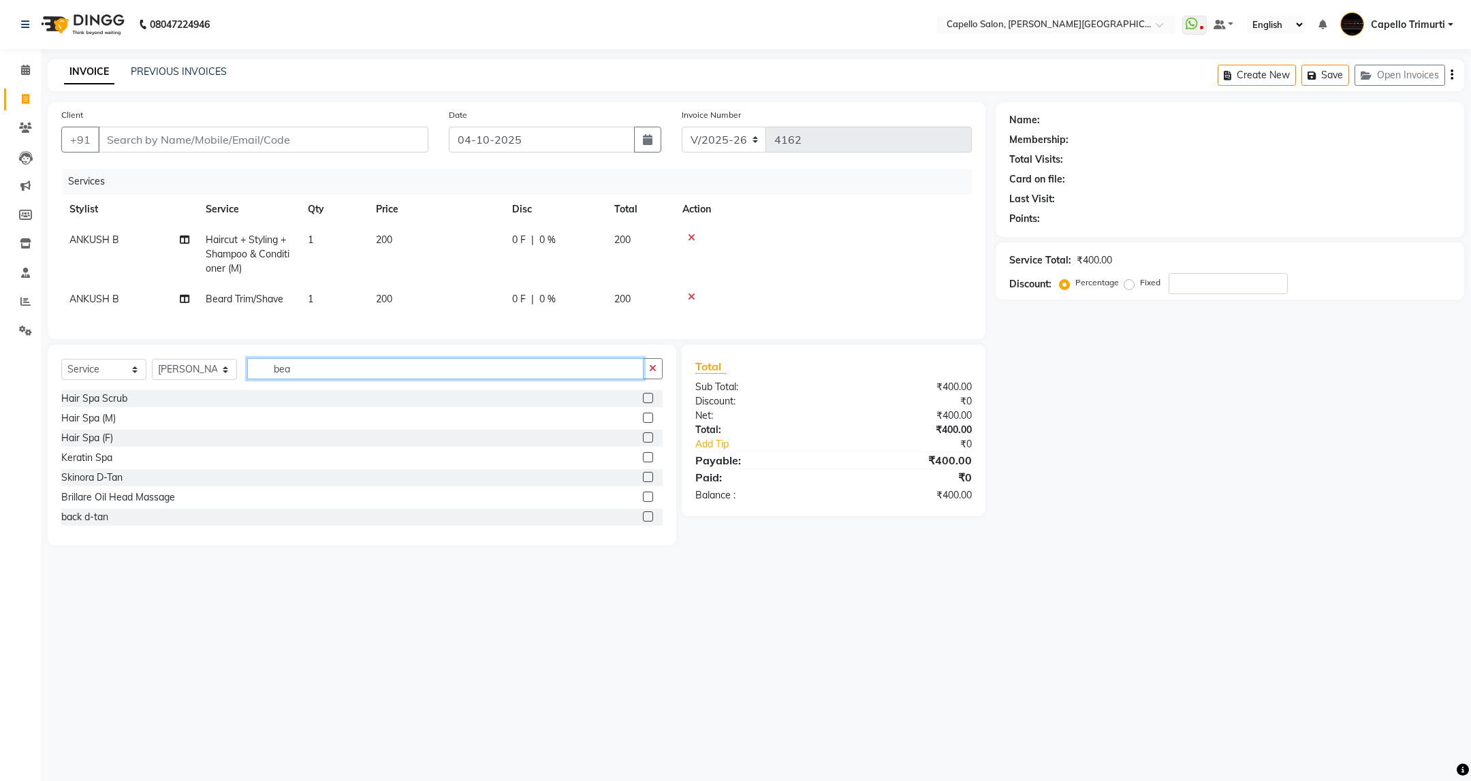
drag, startPoint x: 323, startPoint y: 388, endPoint x: 174, endPoint y: 427, distance: 153.4
click at [174, 427] on div "Select Service Product Membership Package Voucher Prepaid Gift Card Select Styl…" at bounding box center [362, 445] width 629 height 201
type input "was"
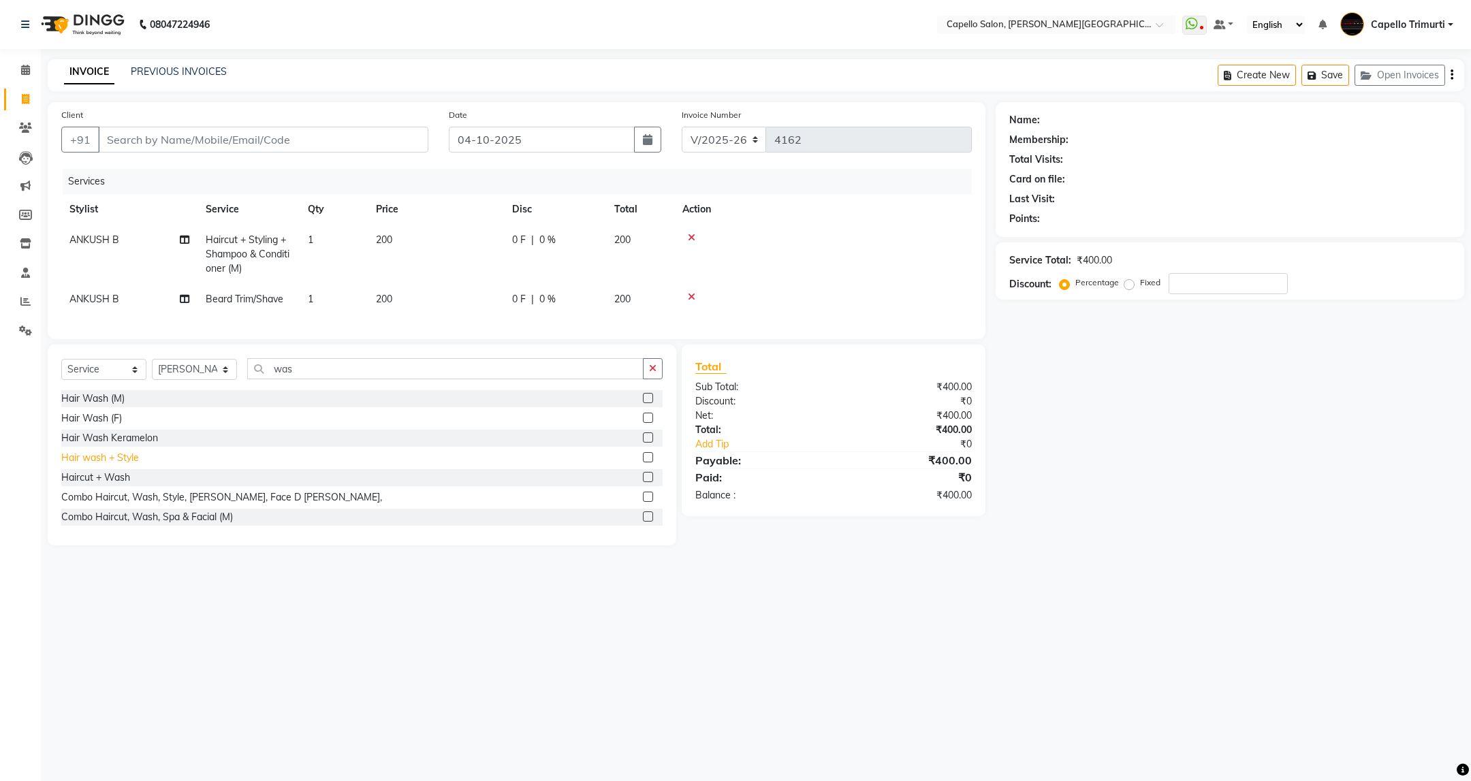
click at [123, 465] on div "Hair wash + Style" at bounding box center [100, 458] width 78 height 14
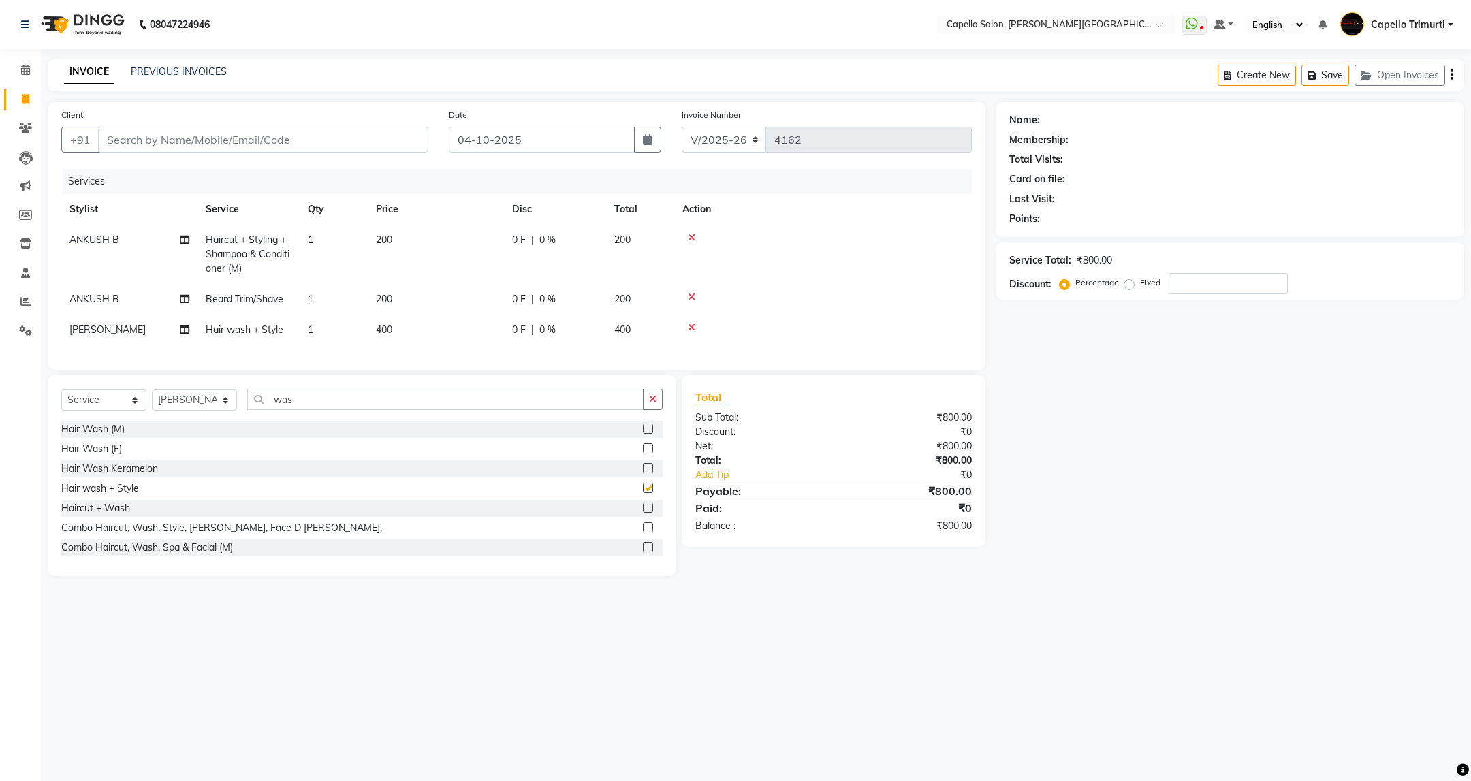
checkbox input "false"
drag, startPoint x: 311, startPoint y: 423, endPoint x: 229, endPoint y: 447, distance: 84.7
click at [229, 447] on div "Select Service Product Membership Package Voucher Prepaid Gift Card Select Styl…" at bounding box center [362, 475] width 629 height 201
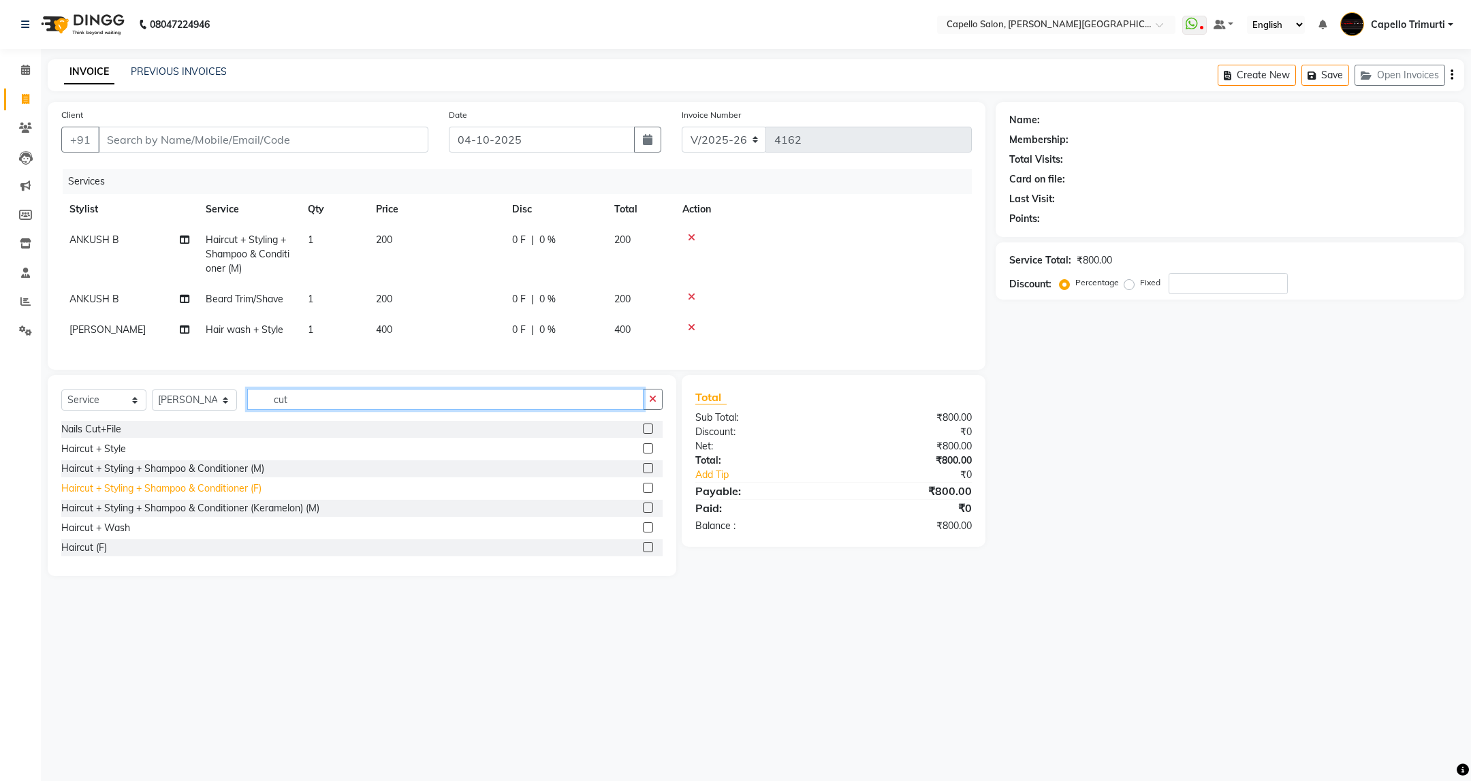
type input "cut"
click at [237, 496] on div "Haircut + Styling + Shampoo & Conditioner (F)" at bounding box center [161, 488] width 200 height 14
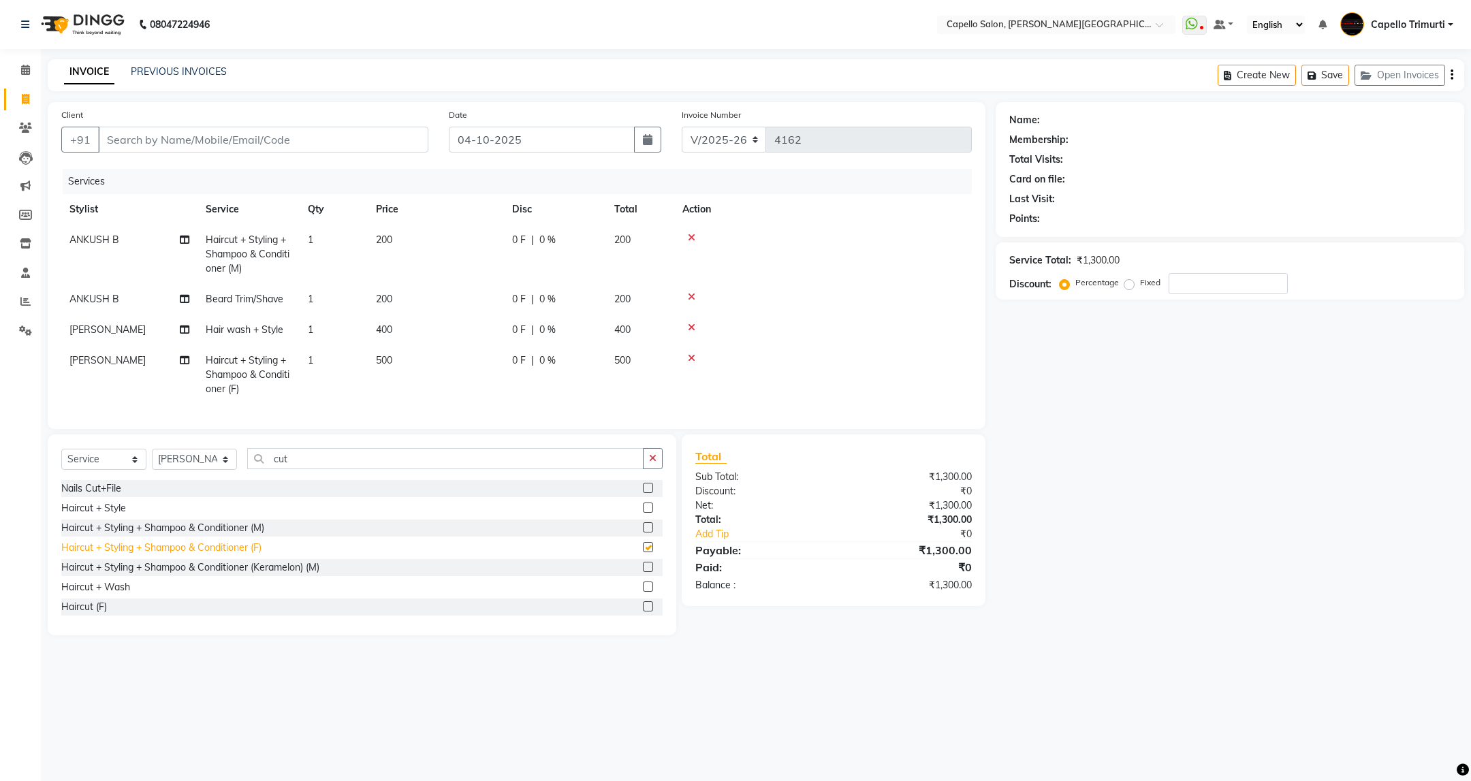
checkbox input "false"
click at [688, 328] on icon at bounding box center [691, 328] width 7 height 10
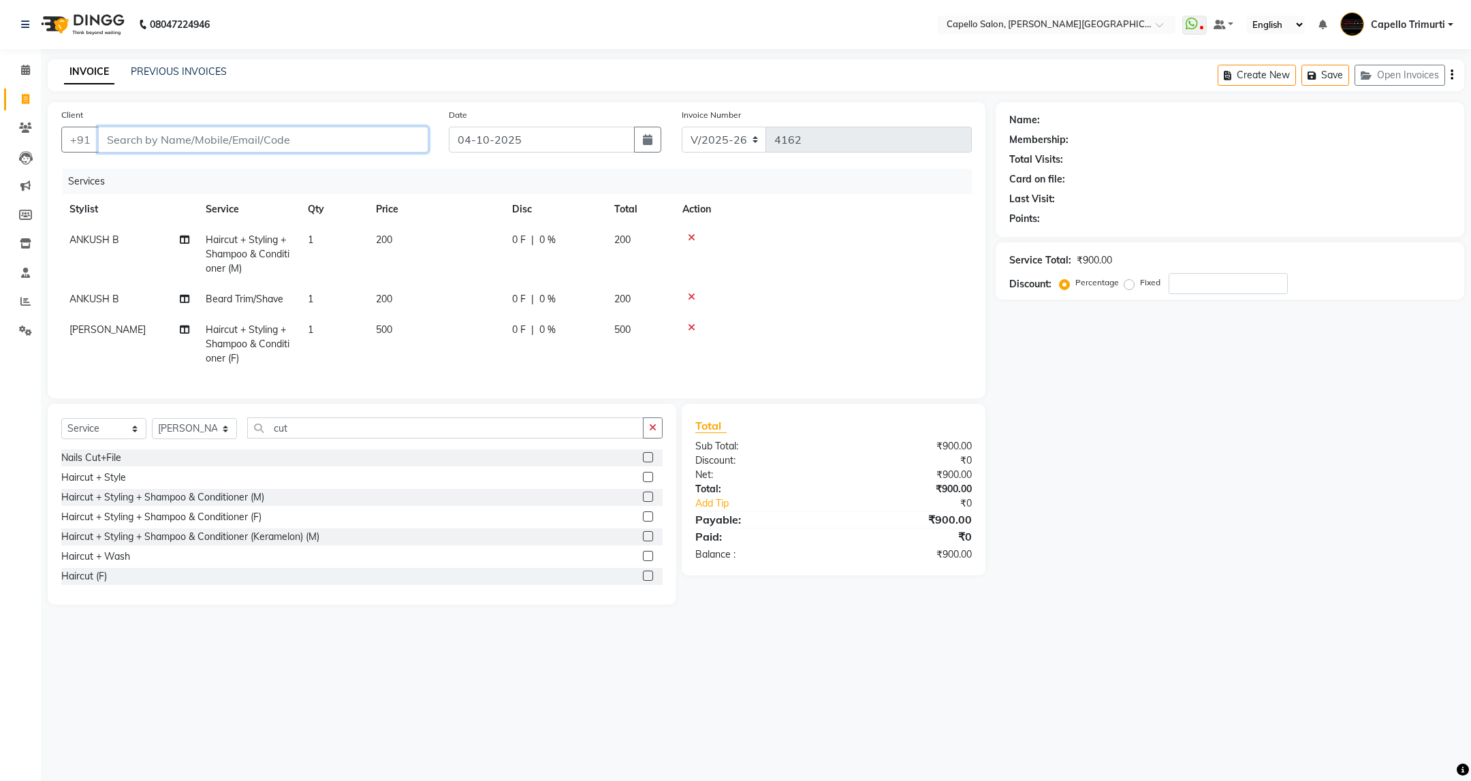
click at [209, 131] on input "Client" at bounding box center [263, 140] width 330 height 26
click at [117, 138] on input "Client" at bounding box center [263, 140] width 330 height 26
type input "7"
type input "0"
type input "7276718001"
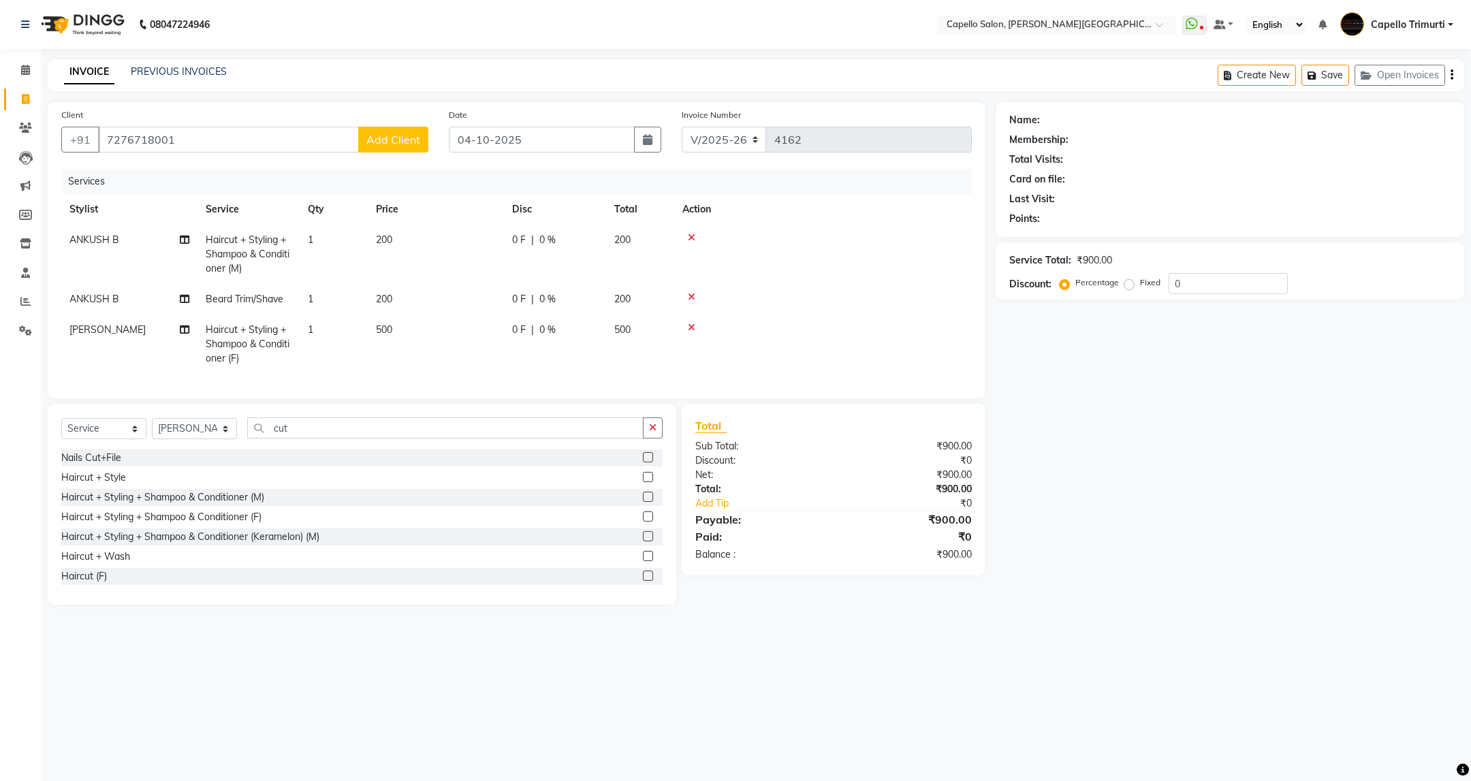
click at [396, 144] on span "Add Client" at bounding box center [393, 140] width 54 height 14
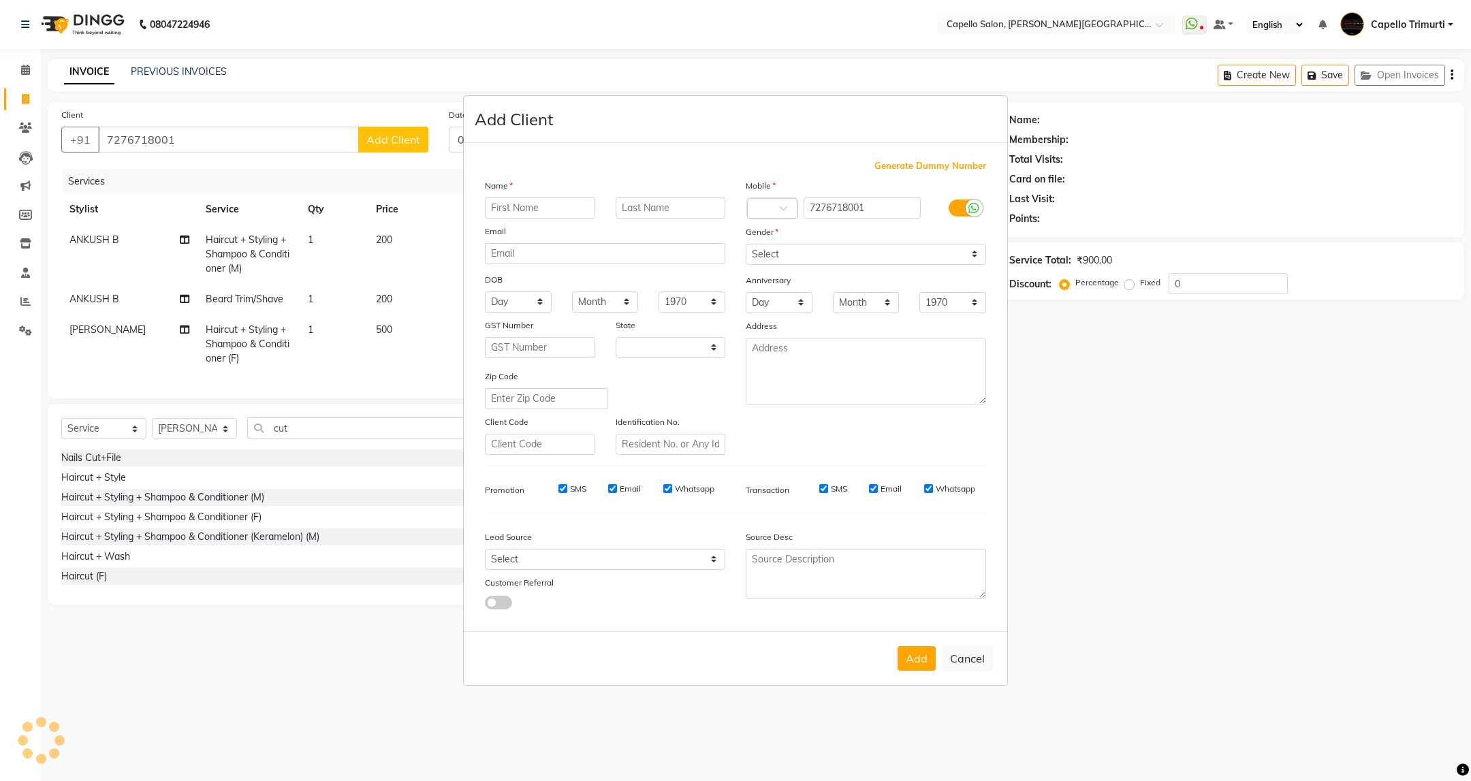
select select "22"
click at [520, 214] on input "text" at bounding box center [540, 207] width 110 height 21
type input "[DATE]"
click at [650, 208] on input "text" at bounding box center [671, 207] width 110 height 21
type input "d"
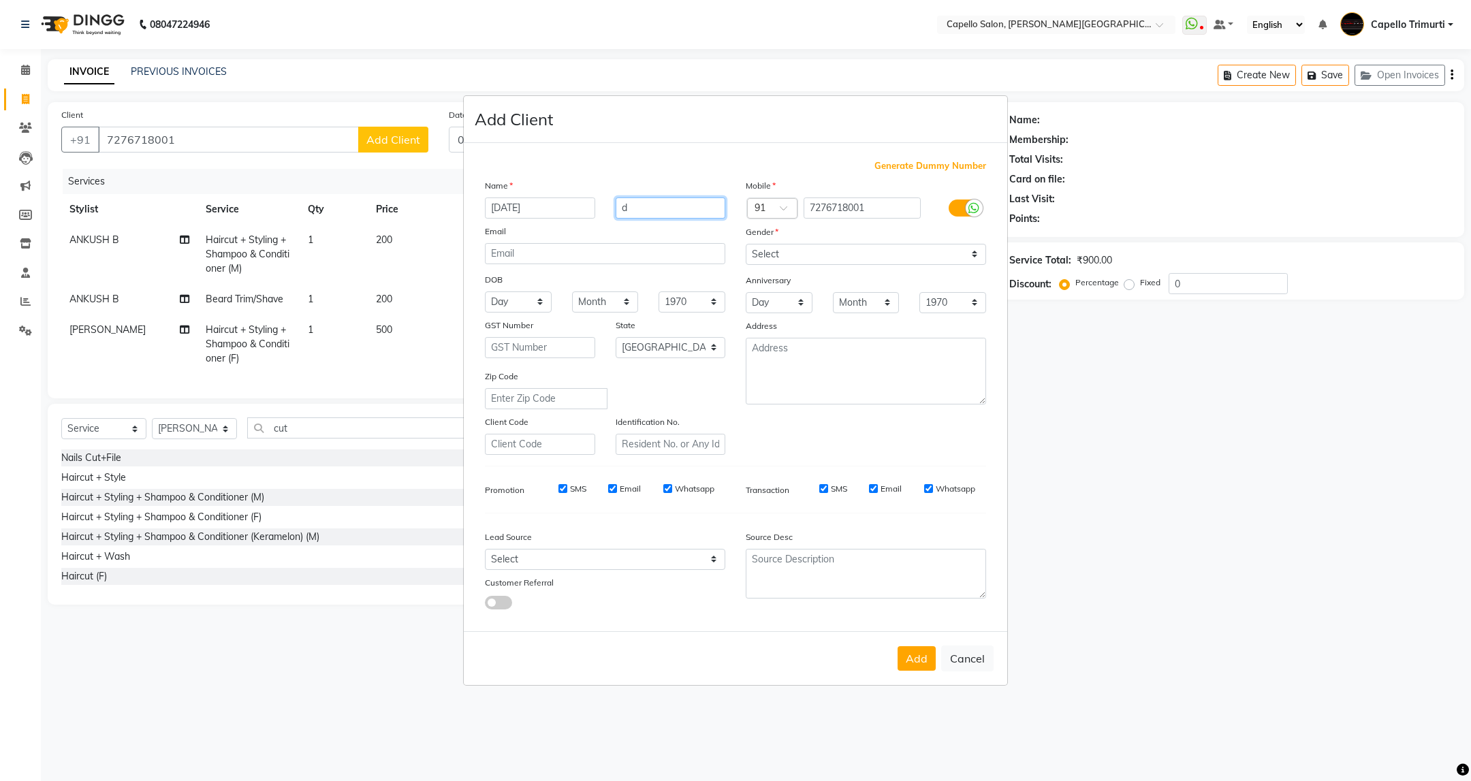
click at [631, 208] on input "d" at bounding box center [671, 207] width 110 height 21
type input "D"
click at [868, 249] on select "Select Male Female Other Prefer Not To Say" at bounding box center [866, 254] width 240 height 21
click at [746, 244] on select "Select Male Female Other Prefer Not To Say" at bounding box center [866, 254] width 240 height 21
click at [819, 257] on select "Select Male Female Other Prefer Not To Say" at bounding box center [866, 254] width 240 height 21
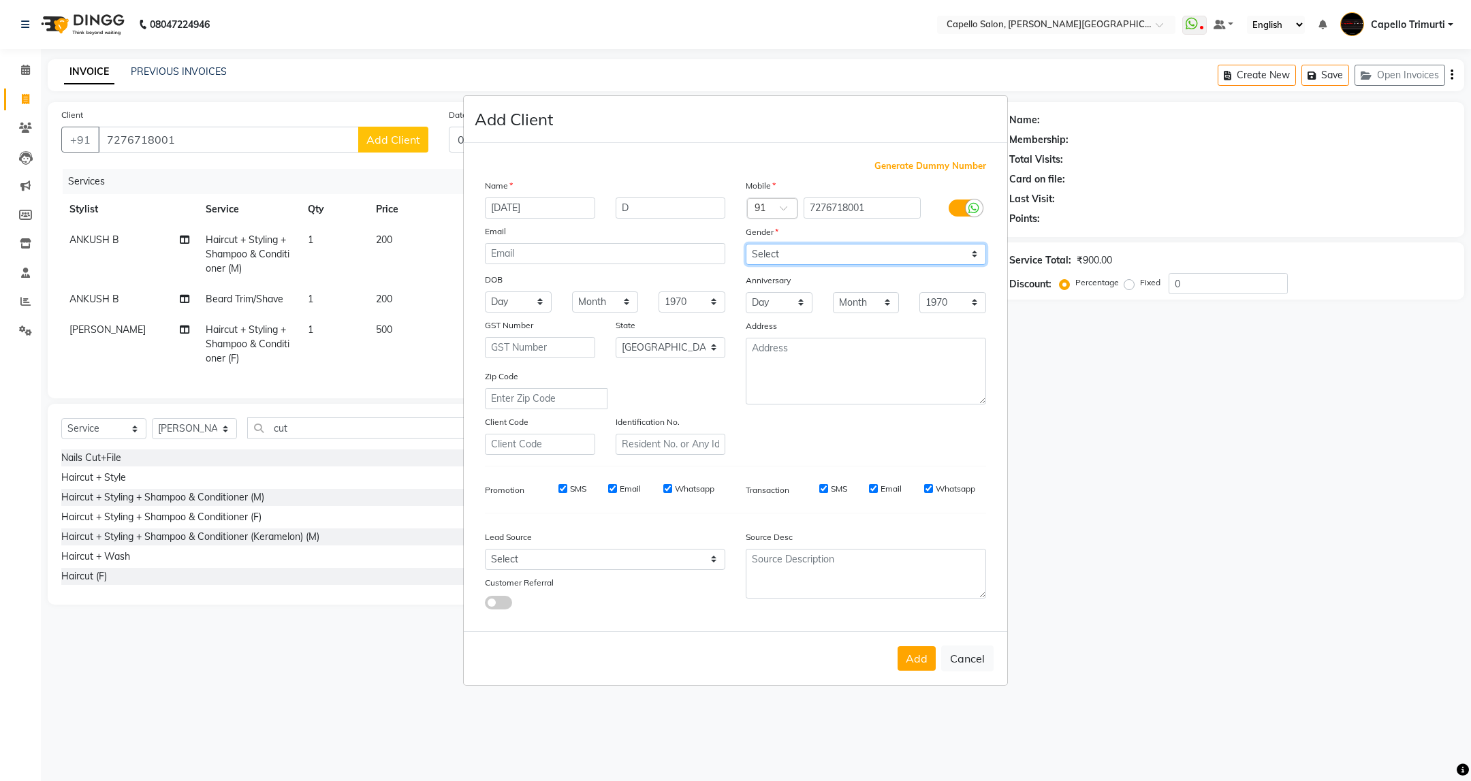
select select "male"
click at [746, 244] on select "Select Male Female Other Prefer Not To Say" at bounding box center [866, 254] width 240 height 21
click at [925, 650] on button "Add" at bounding box center [916, 658] width 38 height 25
select select
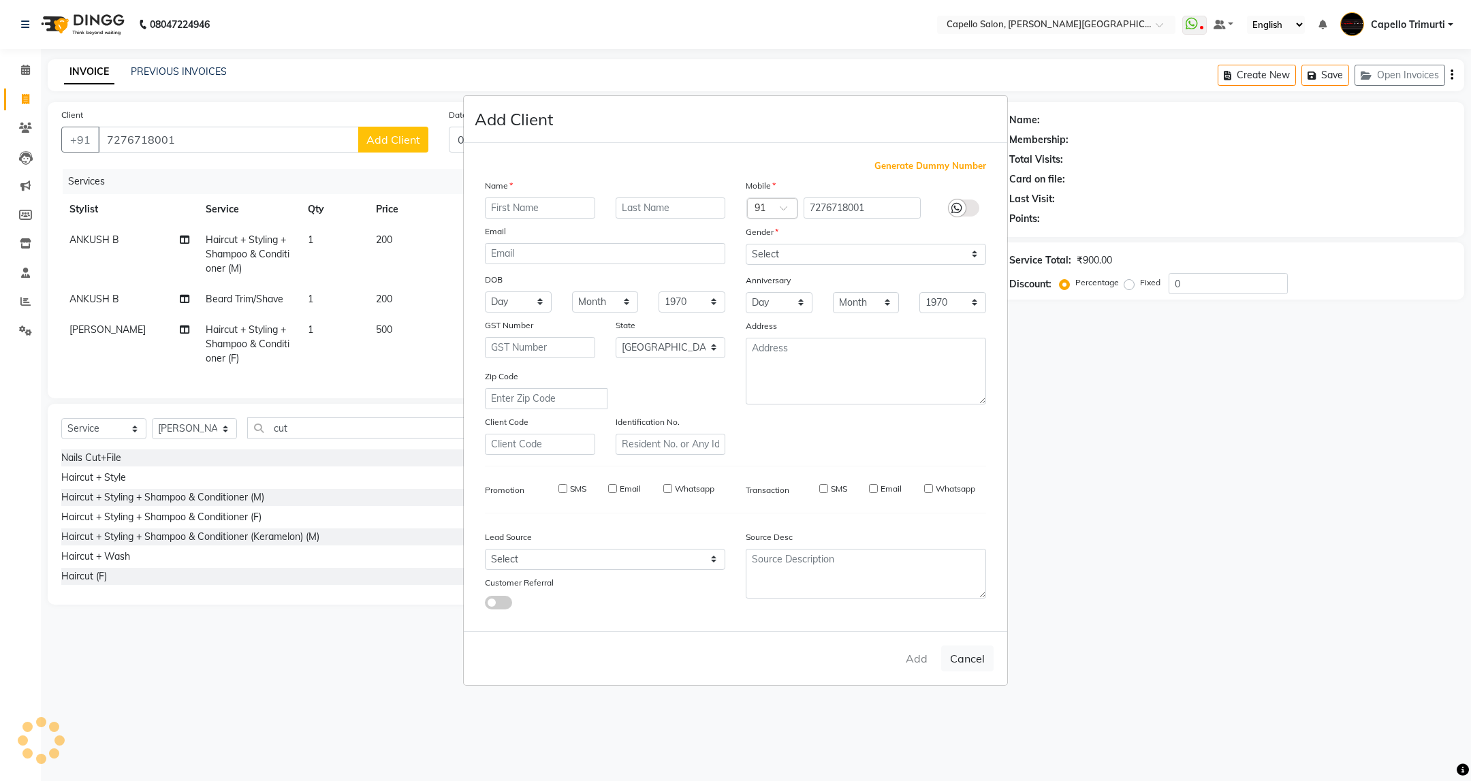
select select
select select "null"
select select
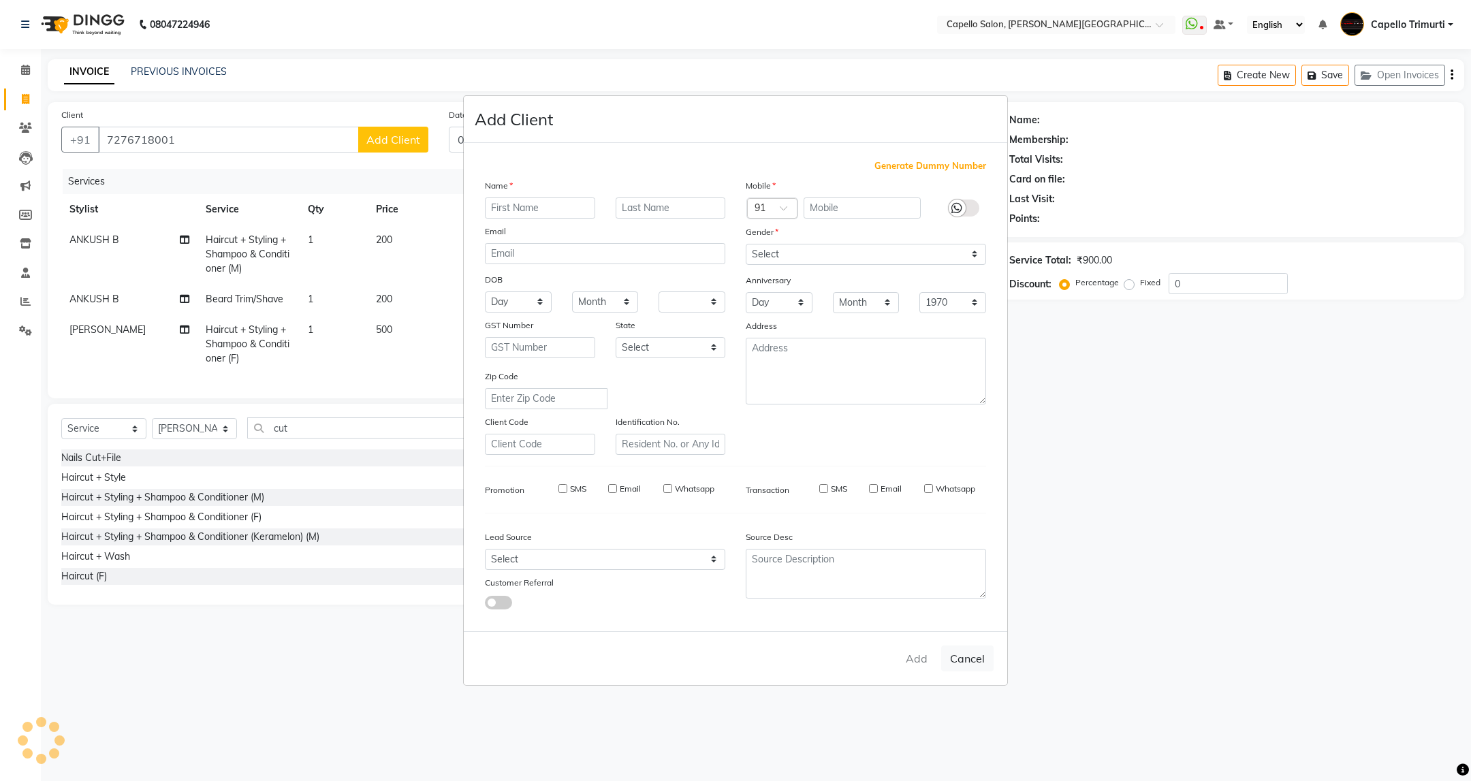
select select
checkbox input "false"
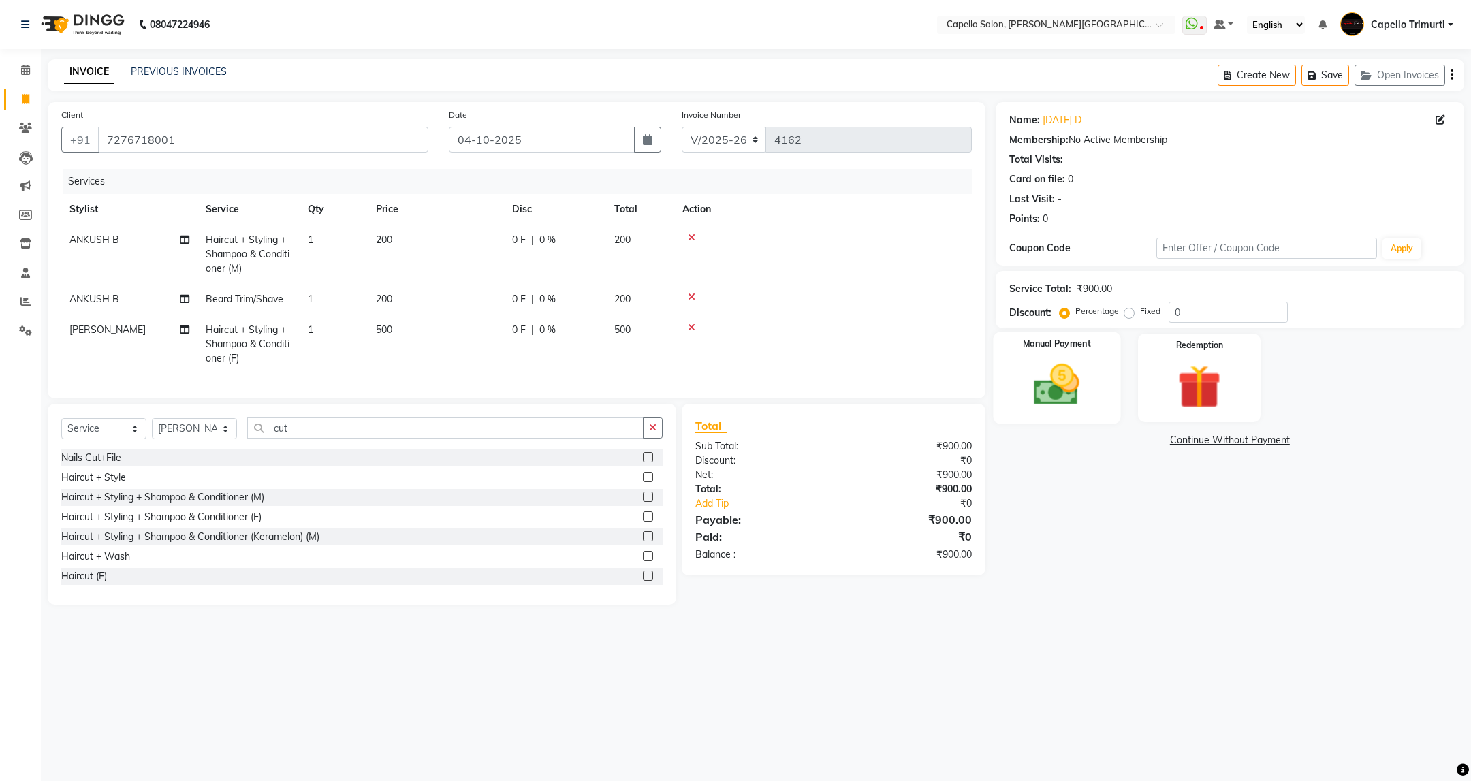
click at [1073, 378] on img at bounding box center [1056, 385] width 74 height 52
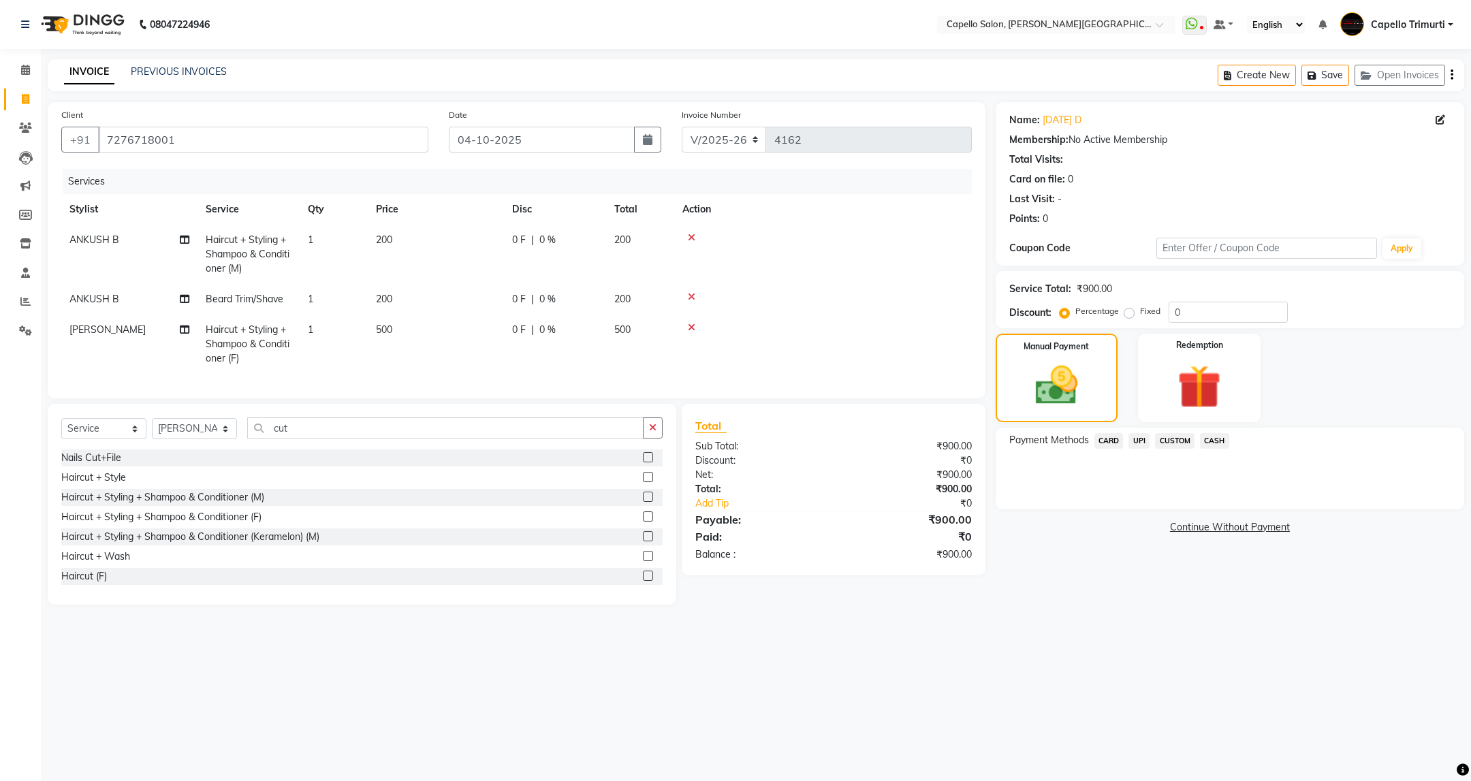
click at [1141, 440] on span "UPI" at bounding box center [1138, 441] width 21 height 16
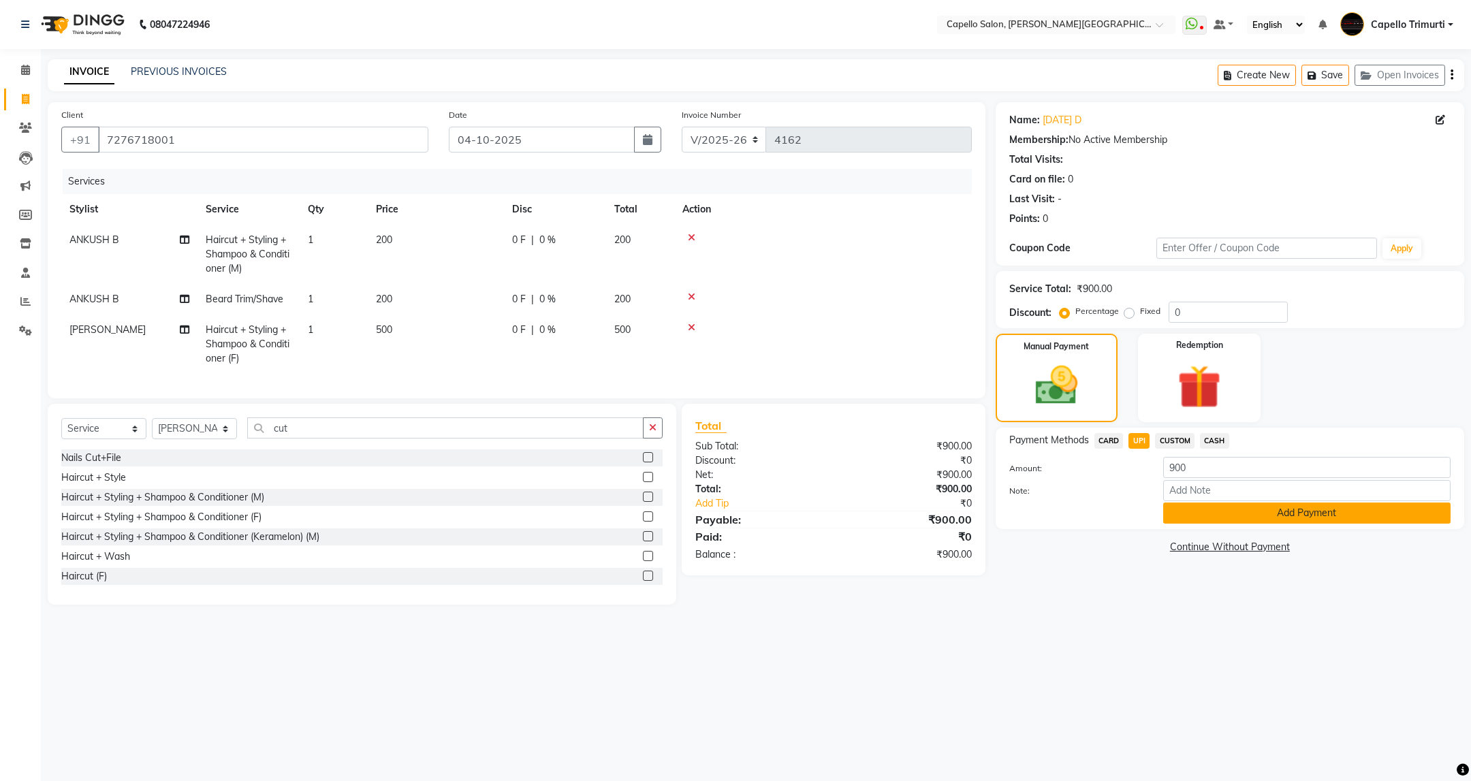
click at [1224, 507] on button "Add Payment" at bounding box center [1306, 513] width 287 height 21
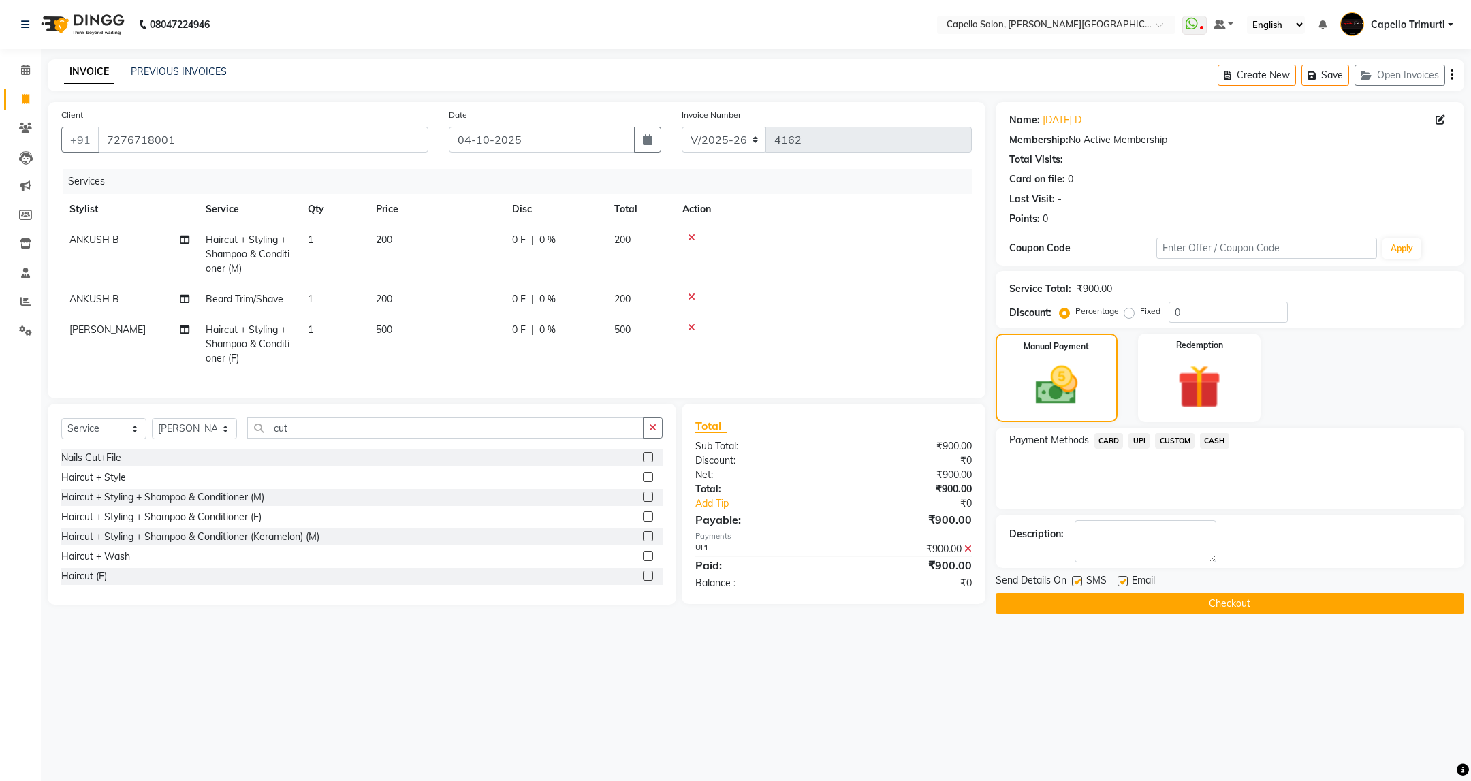
click at [1160, 611] on button "Checkout" at bounding box center [1230, 603] width 468 height 21
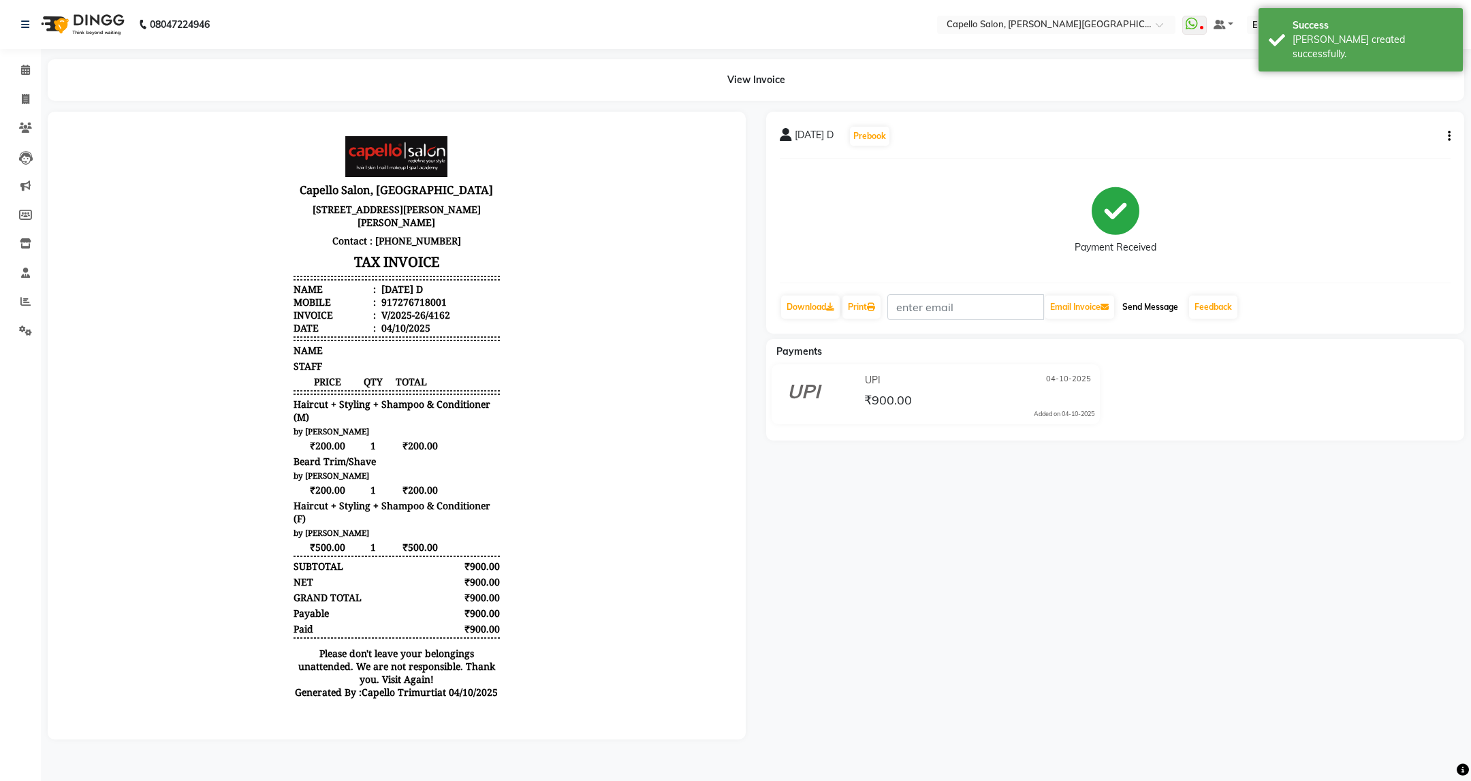
click at [1153, 303] on button "Send Message" at bounding box center [1150, 307] width 67 height 23
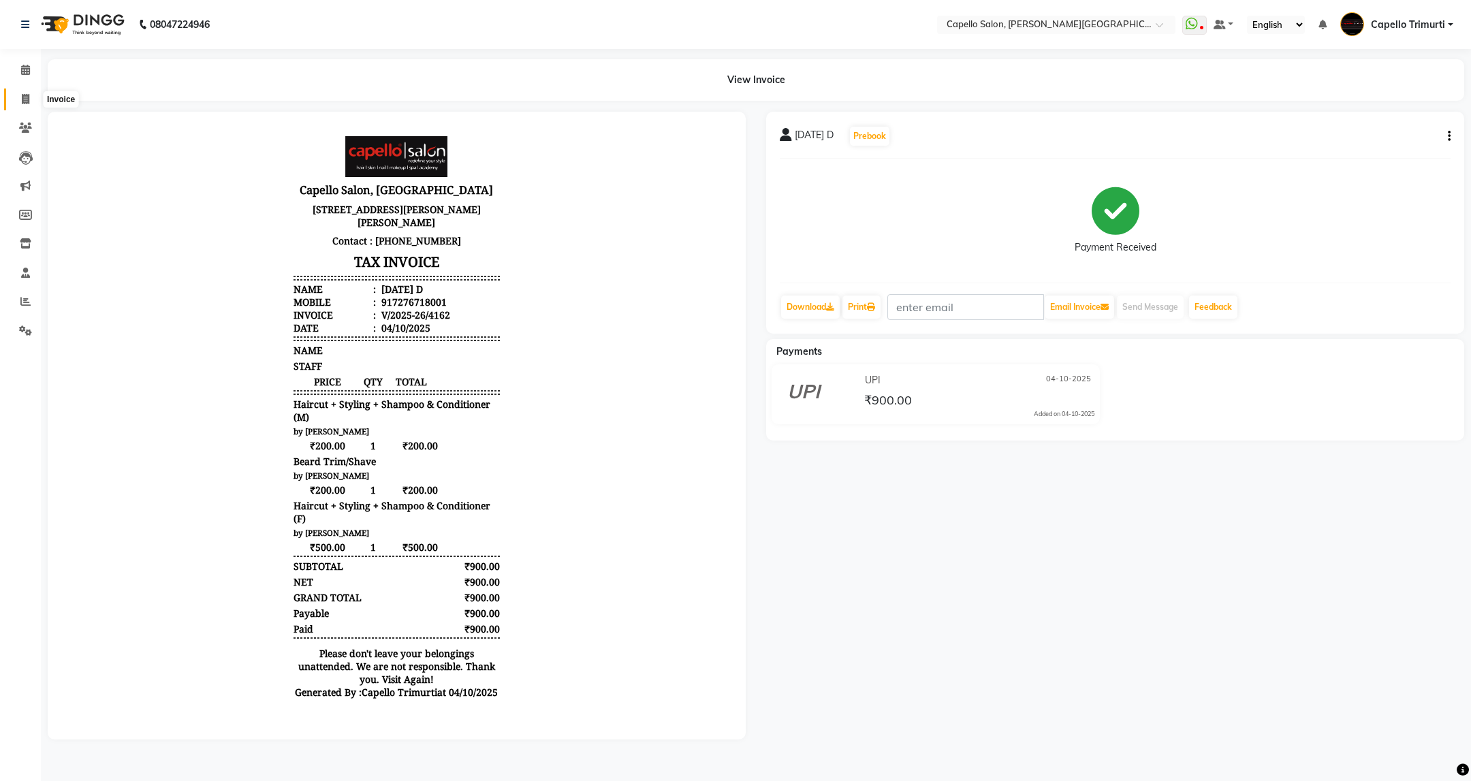
click at [23, 102] on icon at bounding box center [25, 99] width 7 height 10
select select "service"
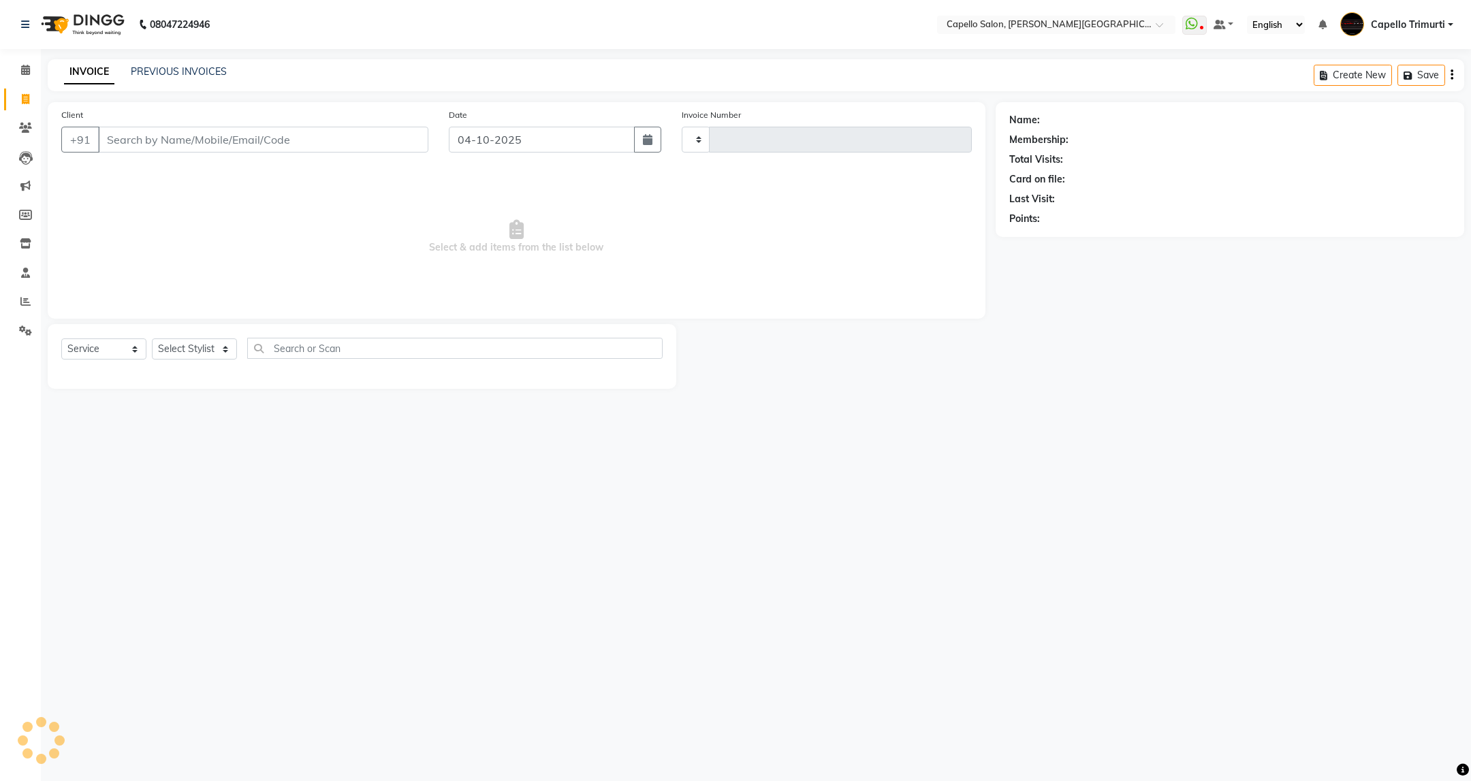
type input "4164"
select select "811"
click at [200, 137] on input "Client" at bounding box center [263, 140] width 330 height 26
click at [31, 98] on span at bounding box center [26, 100] width 24 height 16
select select "service"
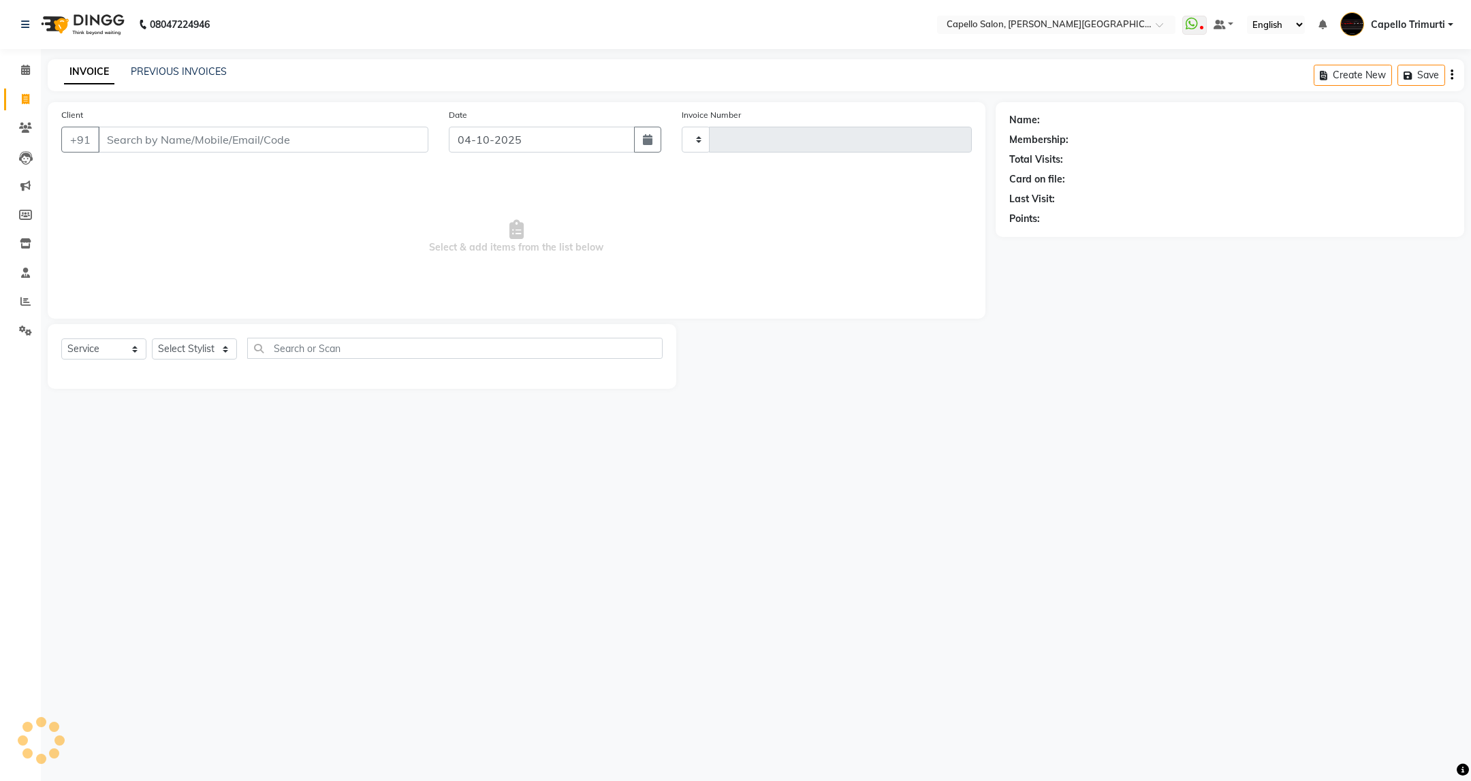
type input "4164"
select select "811"
click at [25, 100] on icon at bounding box center [25, 99] width 7 height 10
select select "811"
select select "service"
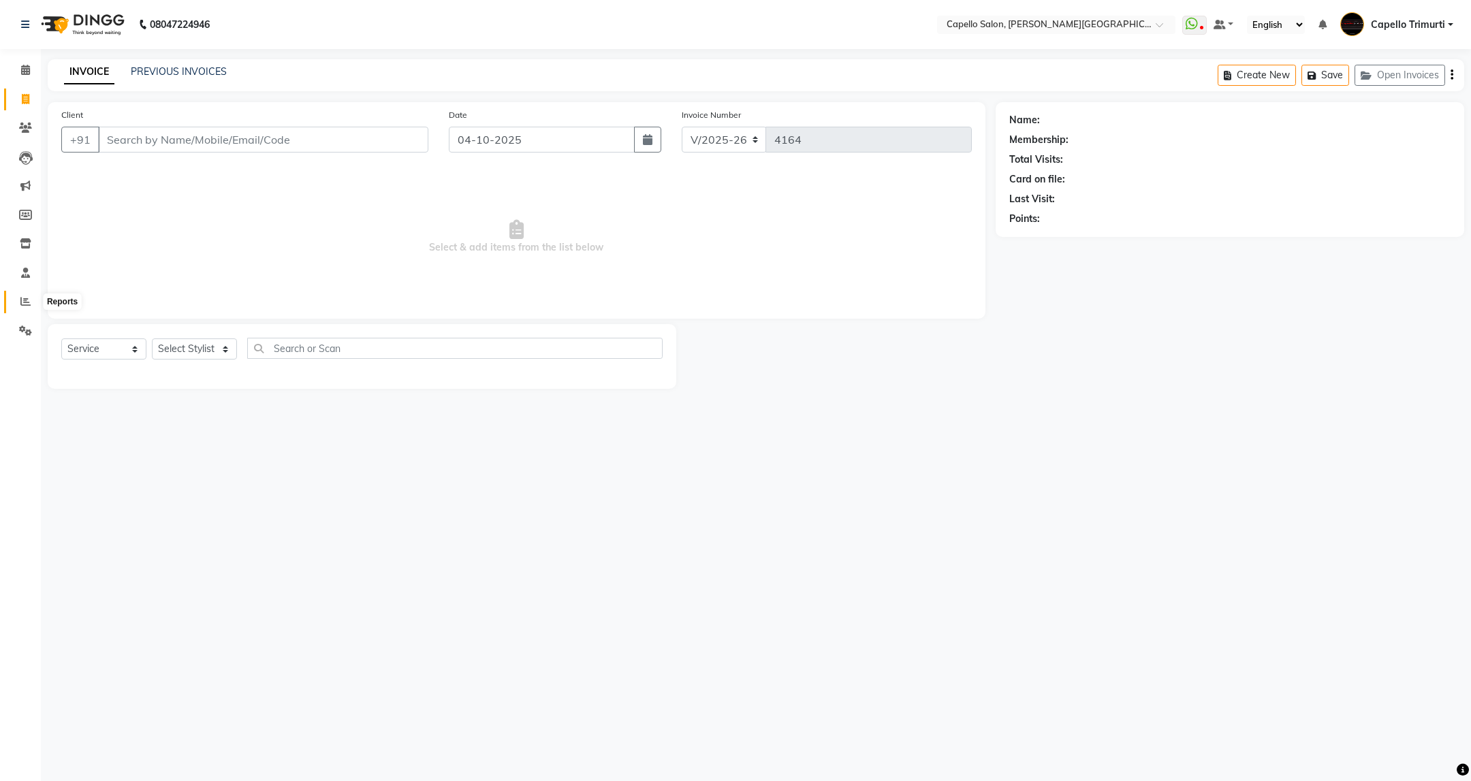
click at [21, 301] on icon at bounding box center [25, 301] width 10 height 10
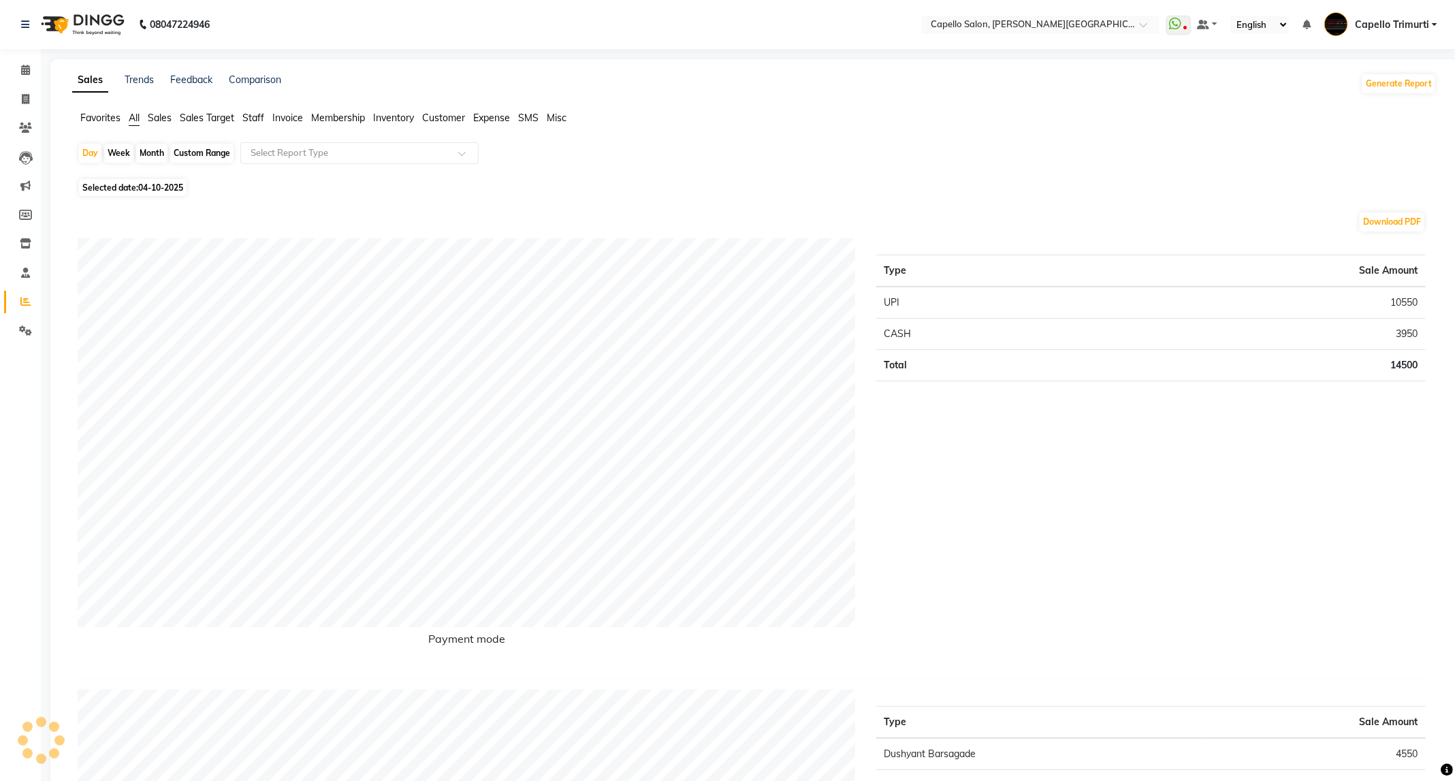
click at [140, 157] on div "Month" at bounding box center [151, 153] width 31 height 19
select select "10"
select select "2025"
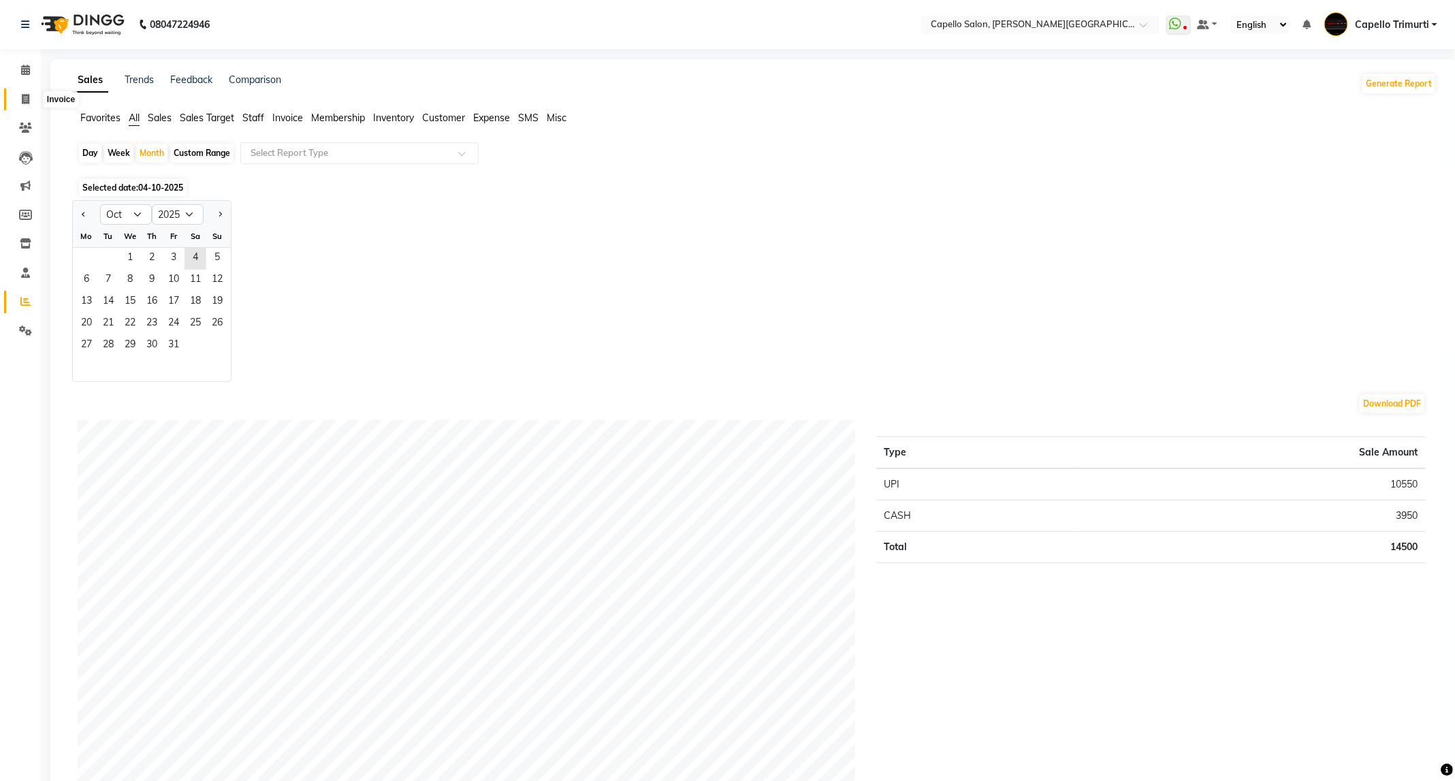
click at [33, 95] on span at bounding box center [26, 100] width 24 height 16
select select "service"
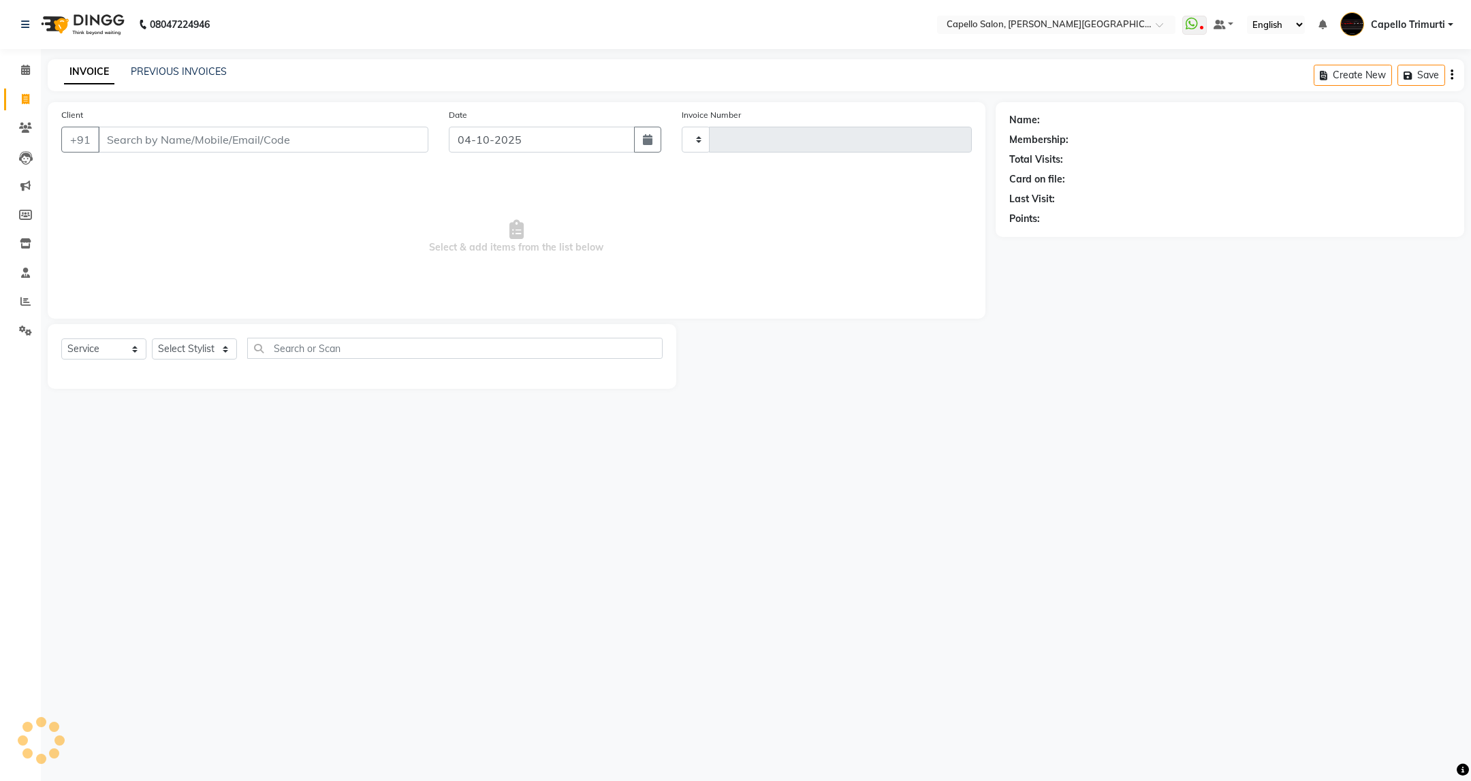
type input "4164"
select select "811"
click at [10, 71] on link "Calendar" at bounding box center [20, 70] width 33 height 22
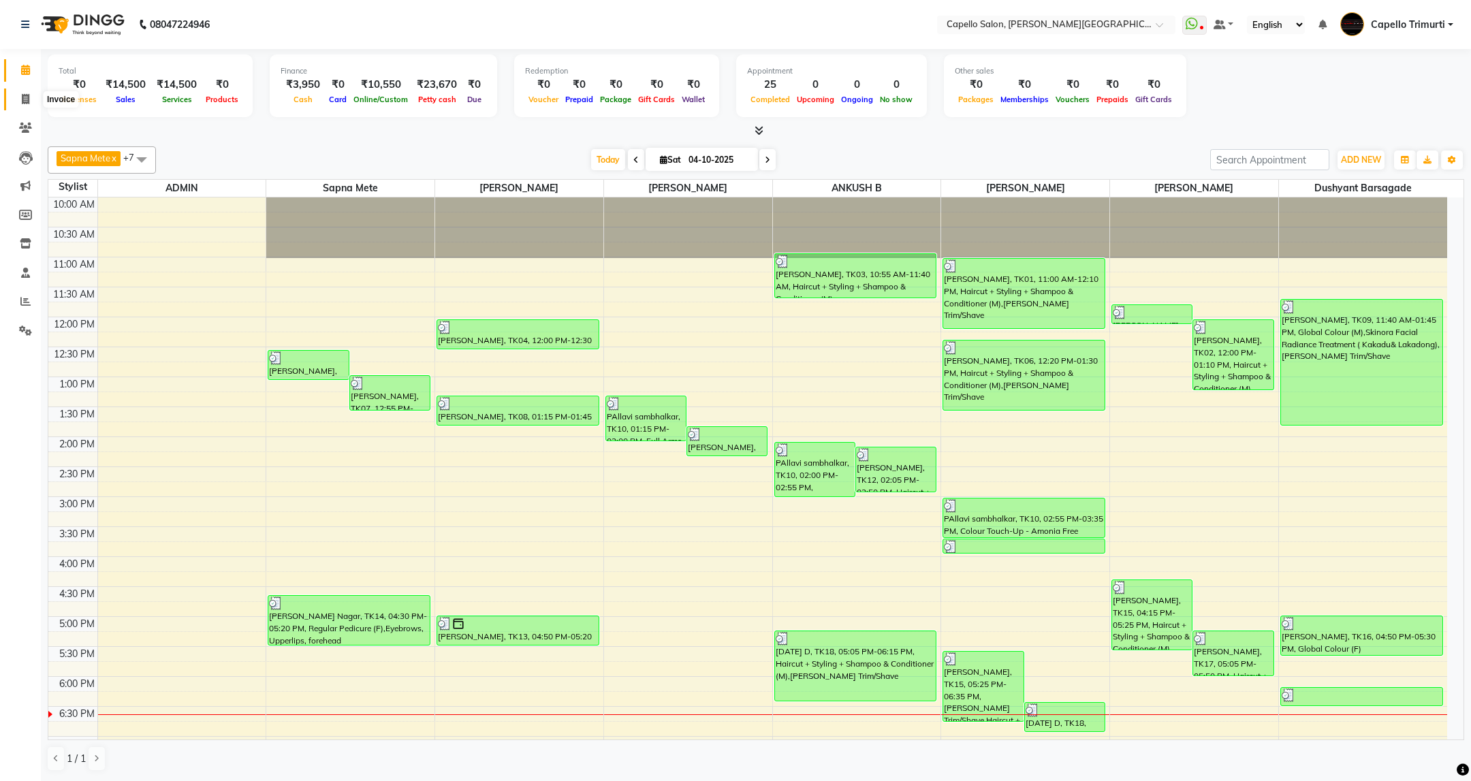
click at [35, 100] on span at bounding box center [26, 100] width 24 height 16
select select "service"
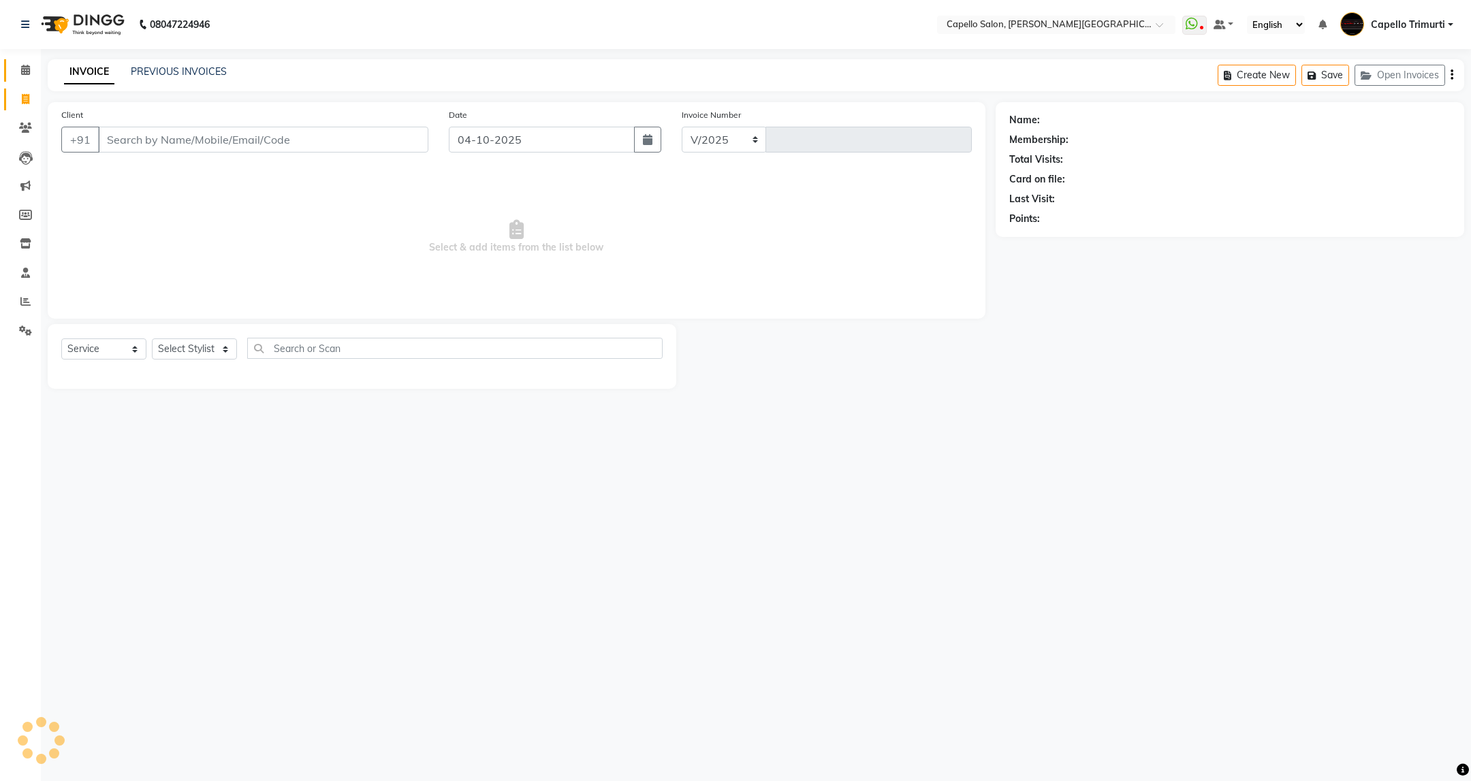
select select "811"
type input "4164"
click at [214, 347] on select "Select Stylist ADMIN [PERSON_NAME] [PERSON_NAME] [PERSON_NAME] [PERSON_NAME] (M…" at bounding box center [194, 348] width 85 height 21
select select "40170"
click at [152, 339] on select "Select Stylist ADMIN [PERSON_NAME] [PERSON_NAME] [PERSON_NAME] [PERSON_NAME] (M…" at bounding box center [194, 348] width 85 height 21
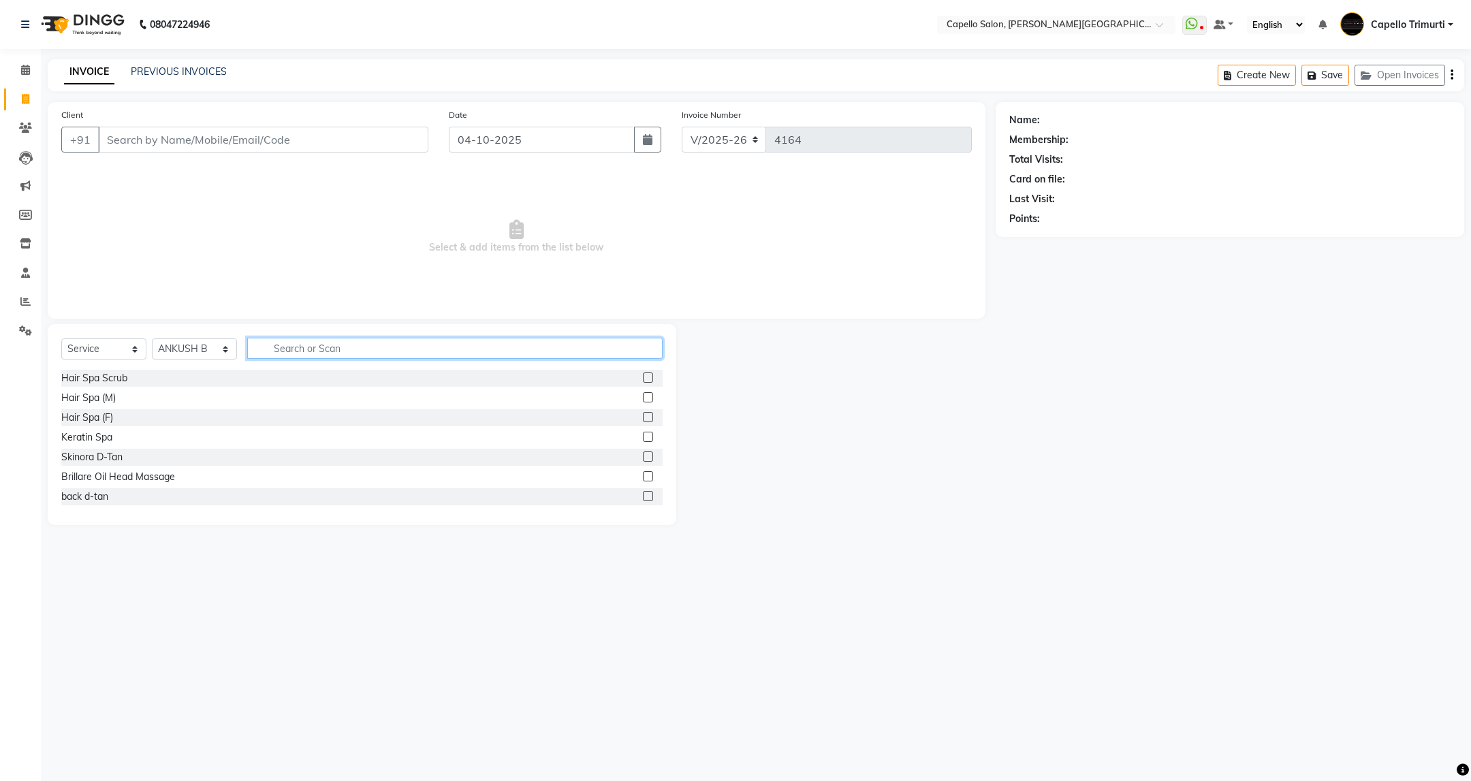
click at [305, 349] on input "text" at bounding box center [454, 348] width 415 height 21
type input "CUT"
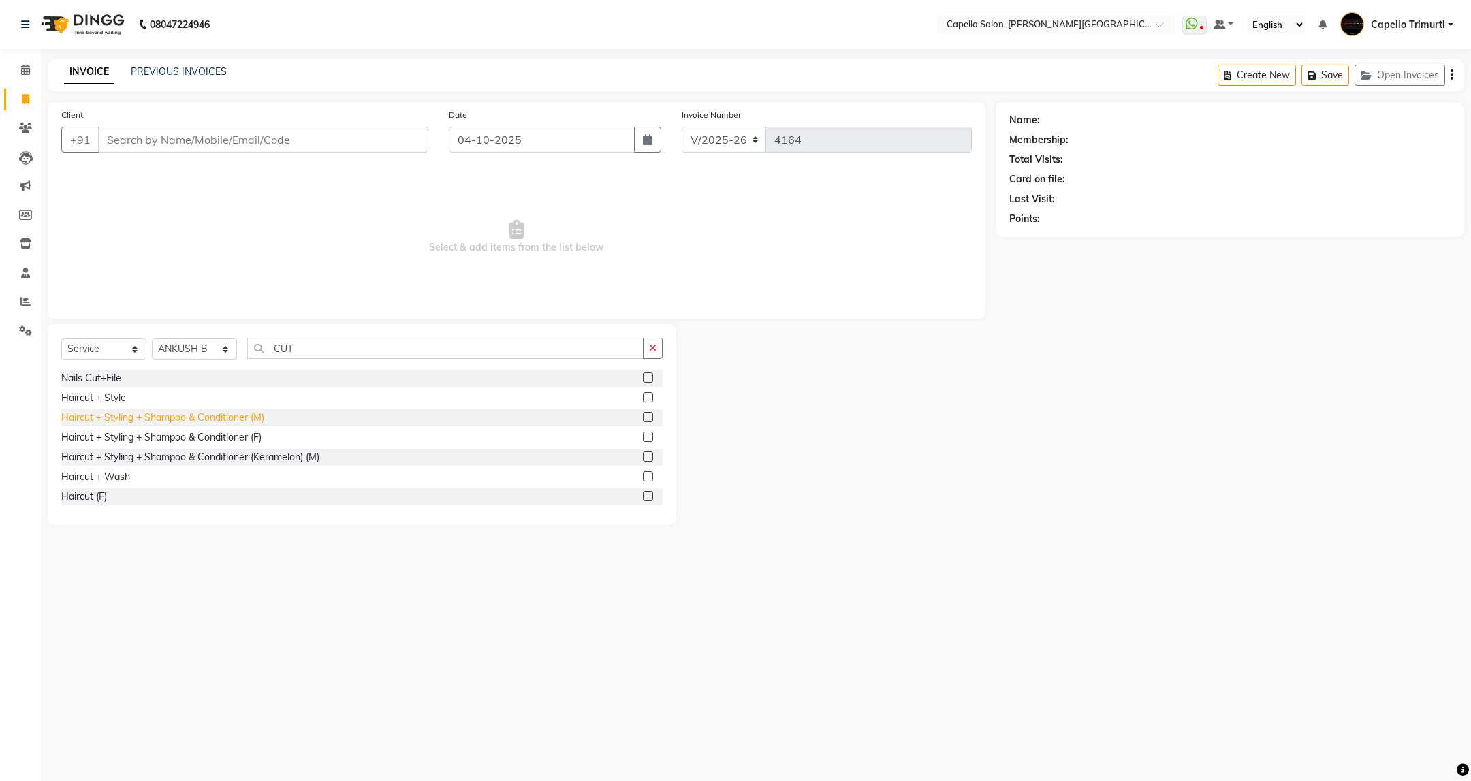
click at [174, 417] on div "Haircut + Styling + Shampoo & Conditioner (M)" at bounding box center [162, 418] width 203 height 14
checkbox input "false"
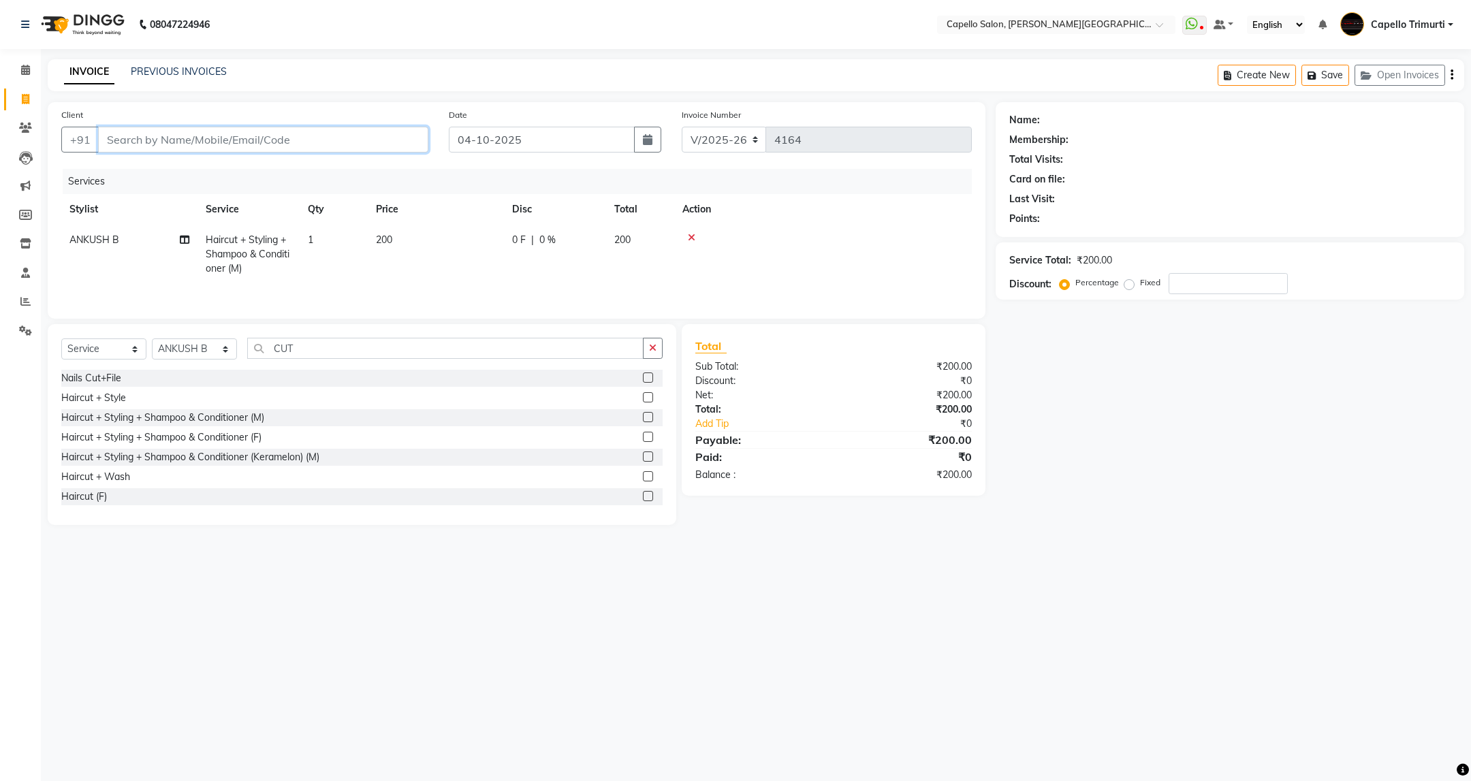
click at [231, 142] on input "Client" at bounding box center [263, 140] width 330 height 26
click at [865, 51] on div "08047224946 Select Location × Capello Salon, Trimurti Nagar WhatsApp Status ✕ S…" at bounding box center [735, 390] width 1471 height 781
drag, startPoint x: 293, startPoint y: 354, endPoint x: 251, endPoint y: 378, distance: 47.9
click at [251, 378] on div "Select Service Product Membership Package Voucher Prepaid Gift Card Select Styl…" at bounding box center [362, 424] width 629 height 201
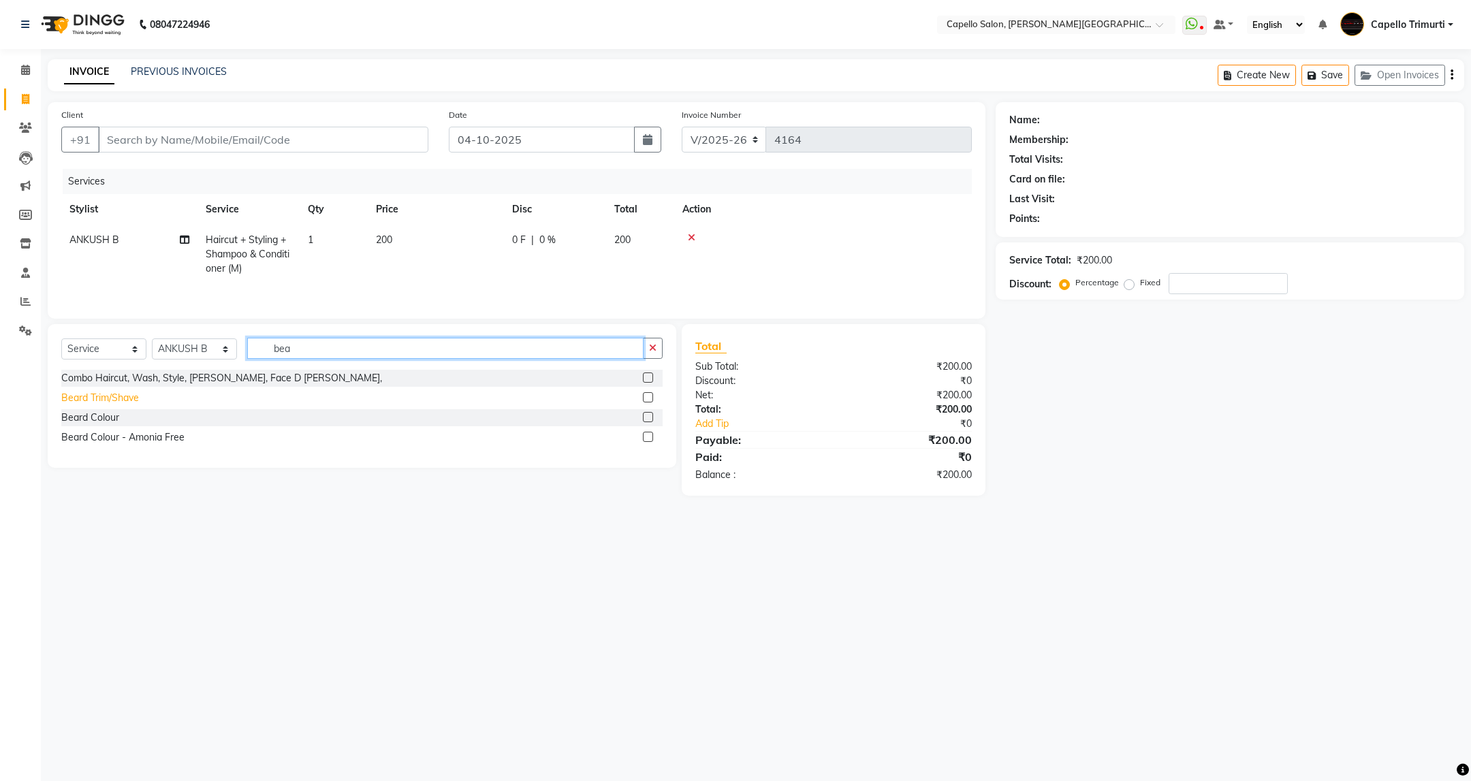
type input "bea"
click at [112, 403] on div "Beard Trim/Shave" at bounding box center [100, 398] width 78 height 14
checkbox input "false"
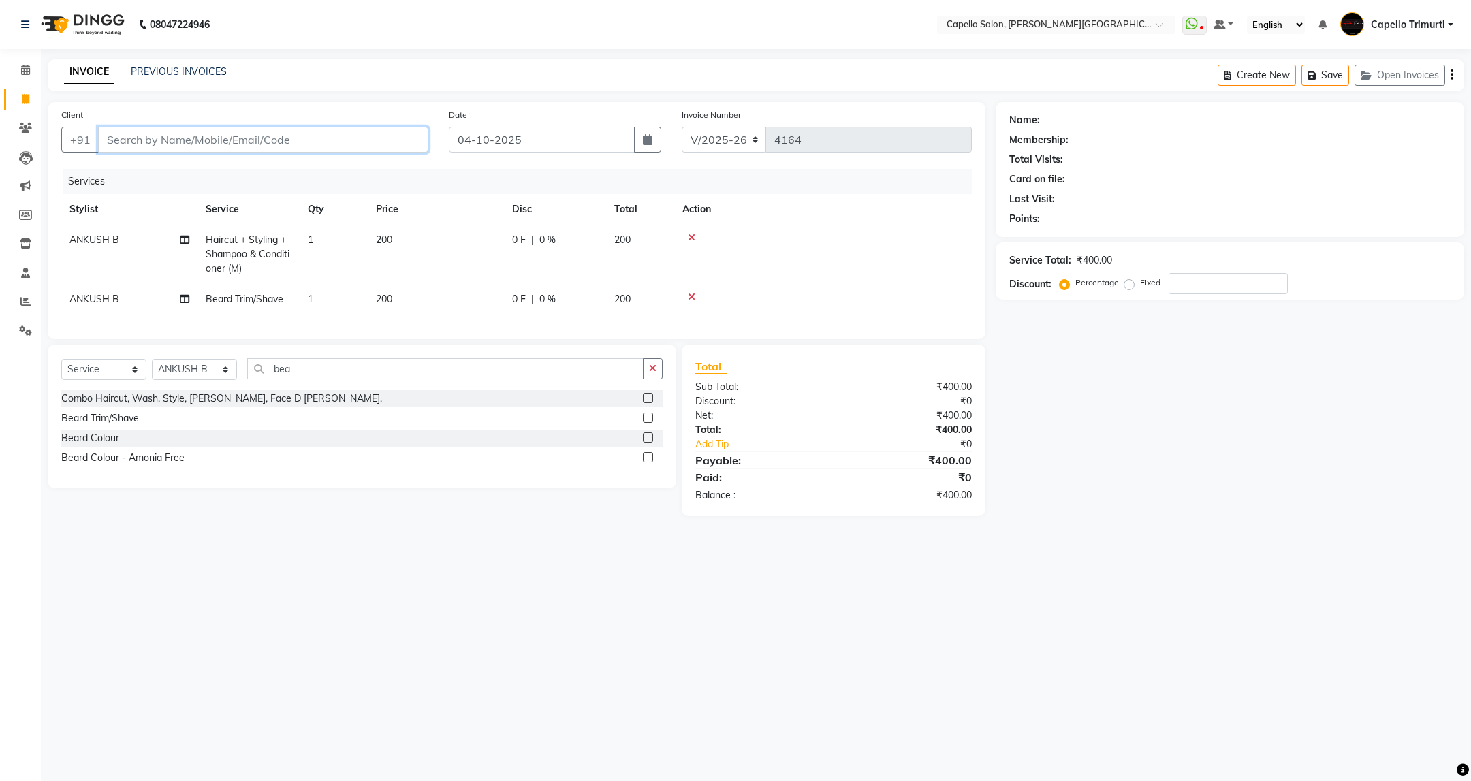
click at [333, 141] on input "Client" at bounding box center [263, 140] width 330 height 26
type input "8"
type input "0"
type input "8805667818"
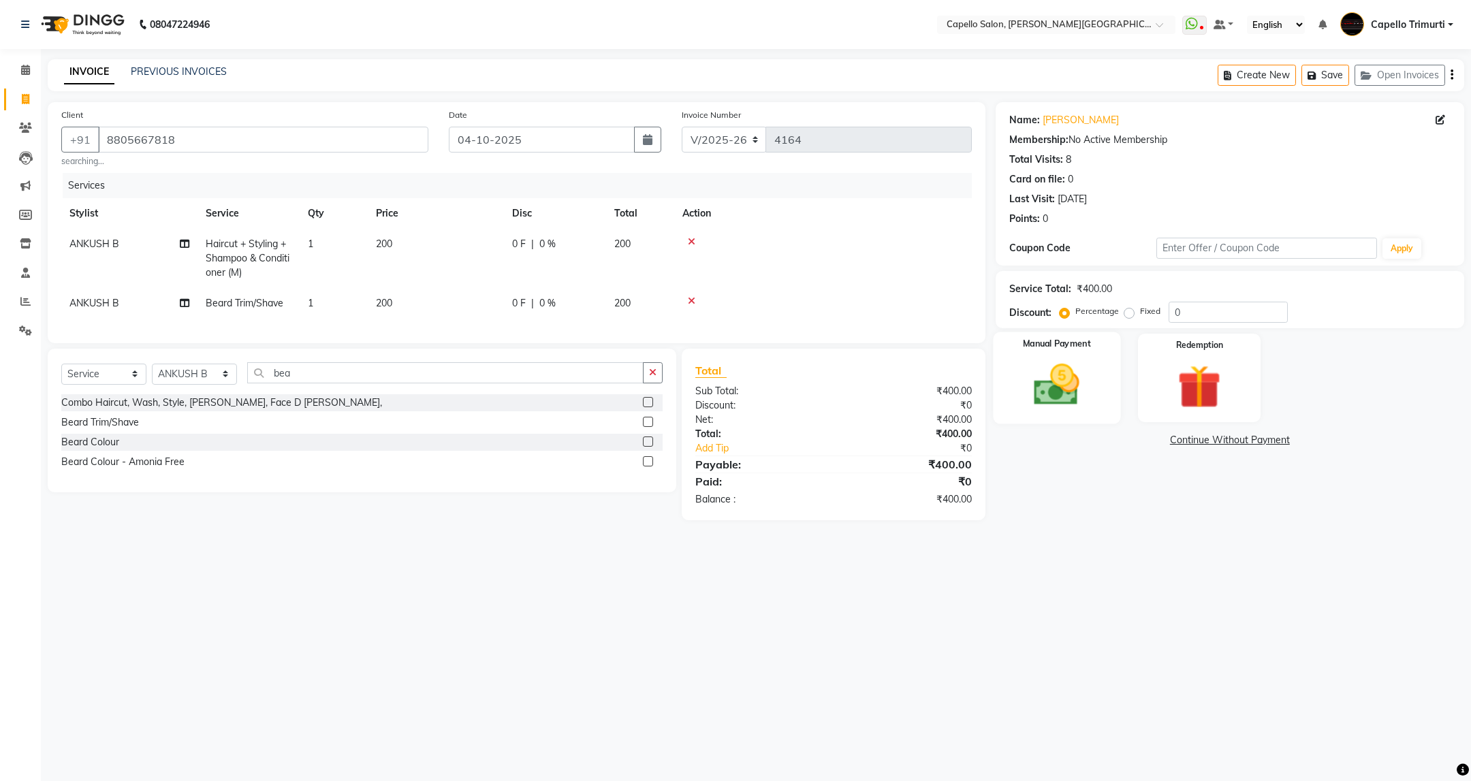
click at [1077, 377] on img at bounding box center [1056, 385] width 74 height 52
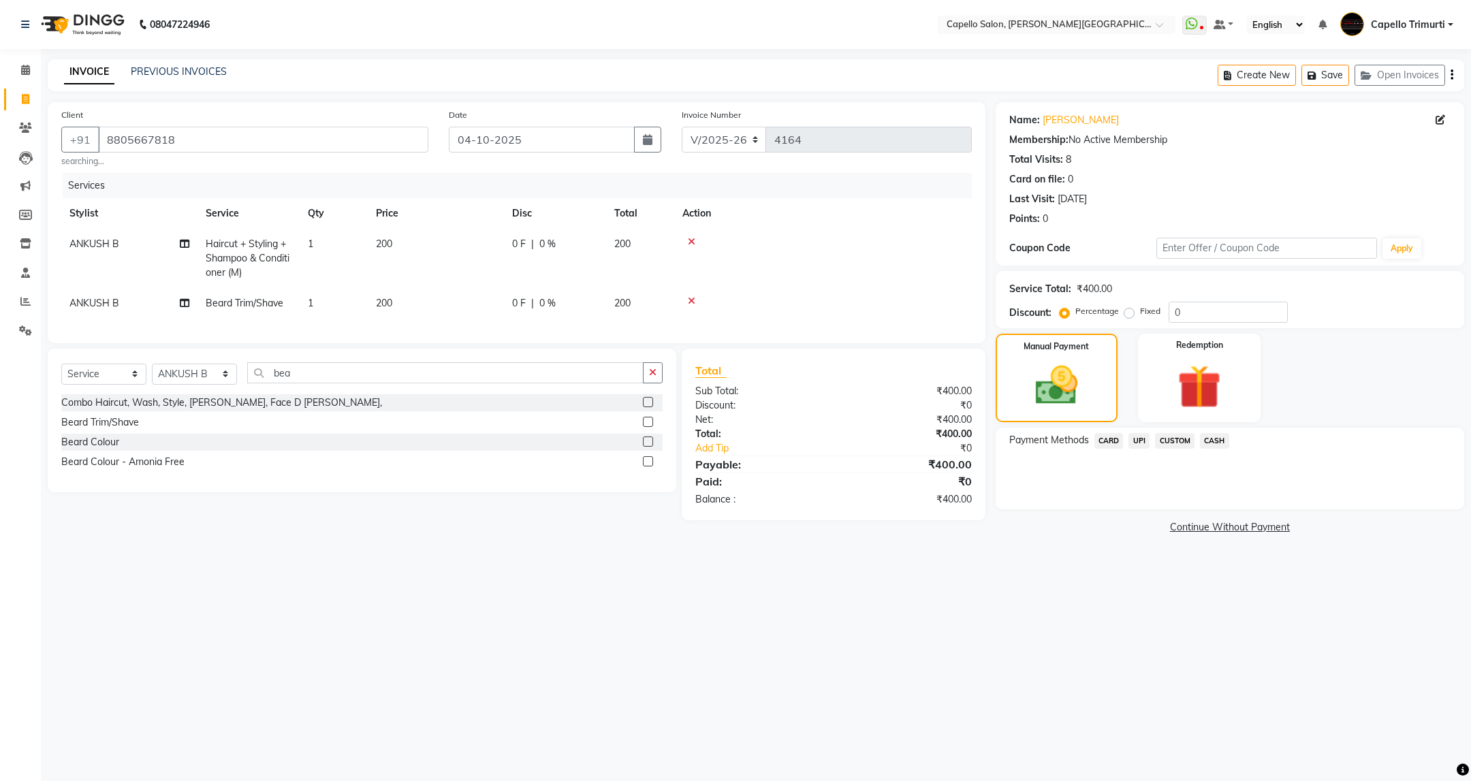
click at [1206, 442] on span "CASH" at bounding box center [1214, 441] width 29 height 16
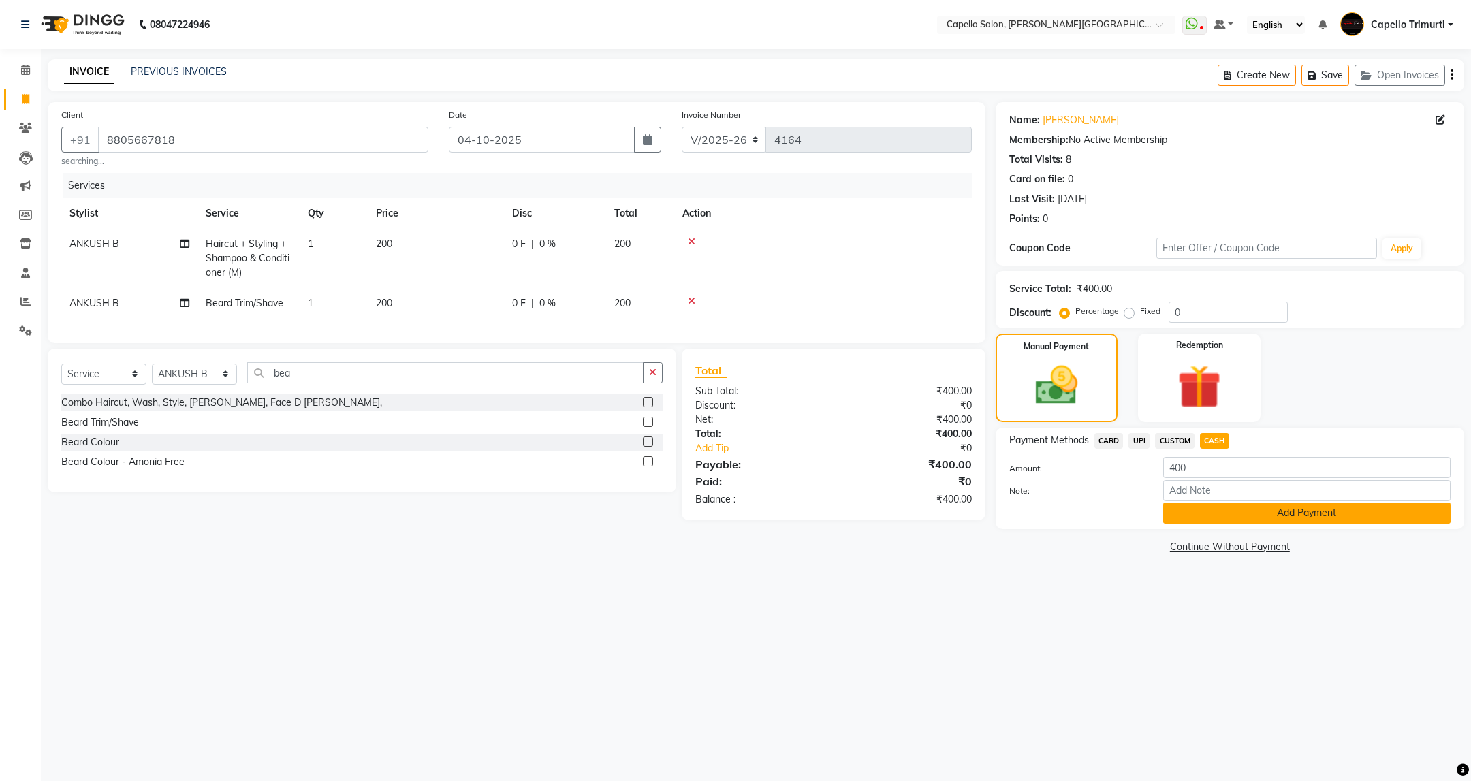
click at [1220, 505] on button "Add Payment" at bounding box center [1306, 513] width 287 height 21
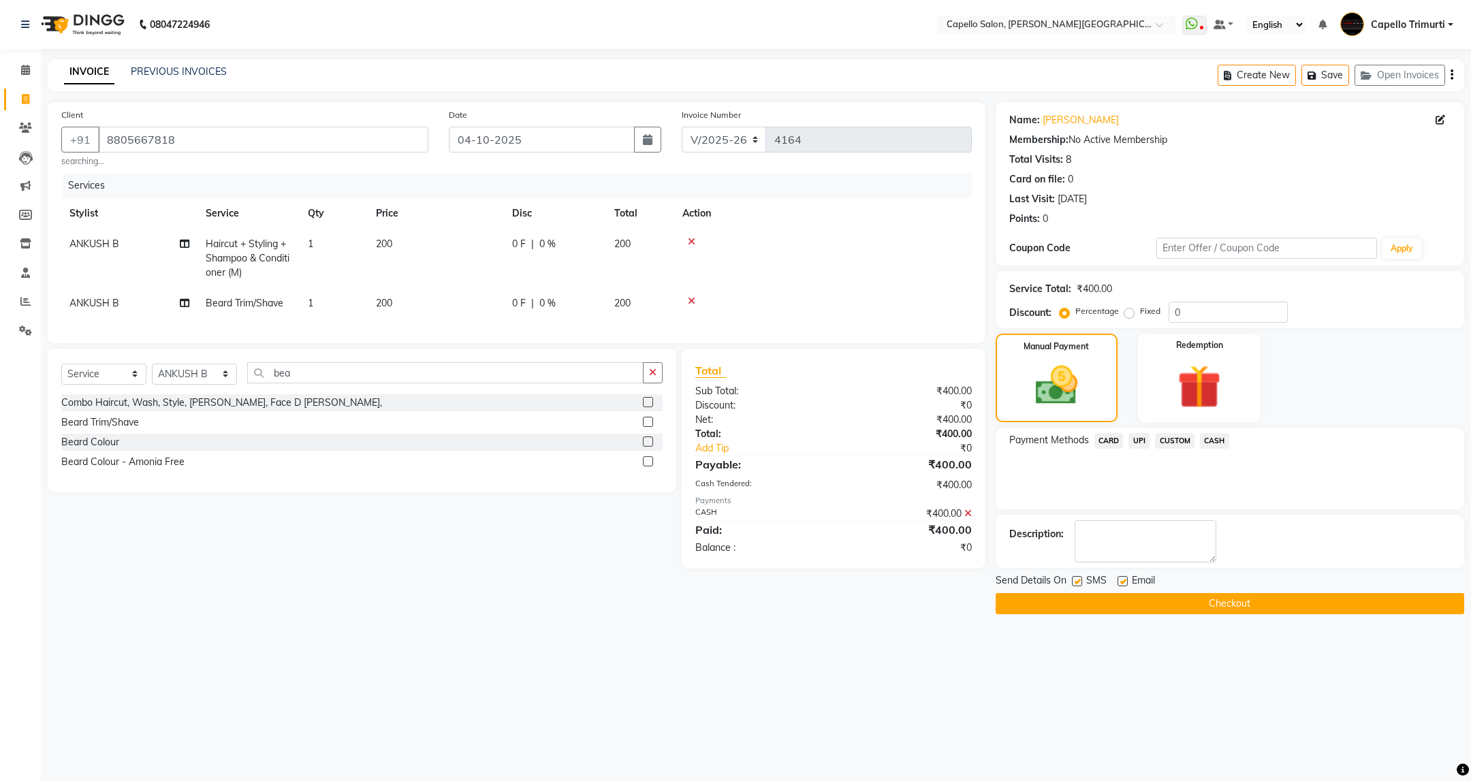
click at [1258, 603] on button "Checkout" at bounding box center [1230, 603] width 468 height 21
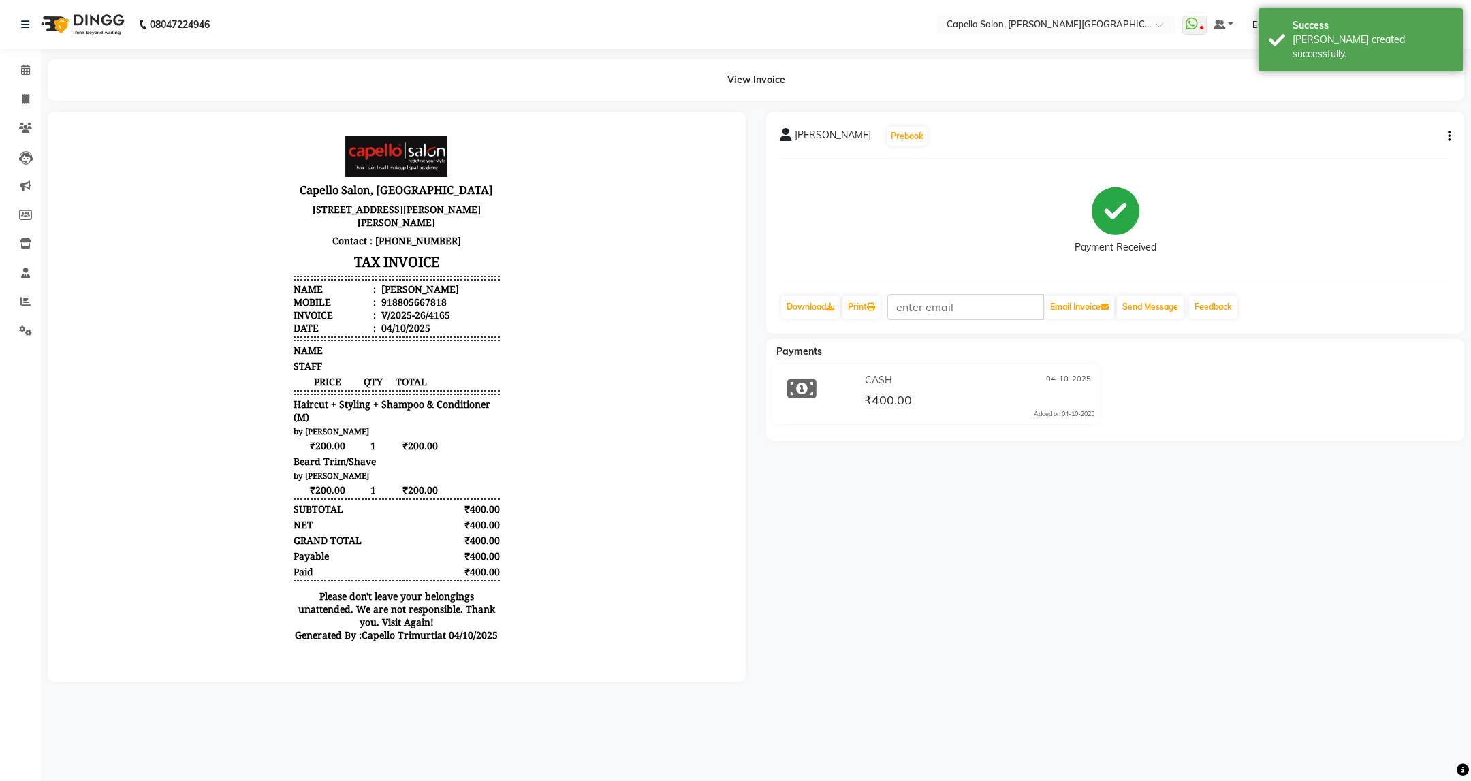
click at [1163, 319] on div "Send Message" at bounding box center [1149, 307] width 69 height 26
click at [1163, 311] on button "Send Message" at bounding box center [1150, 307] width 67 height 23
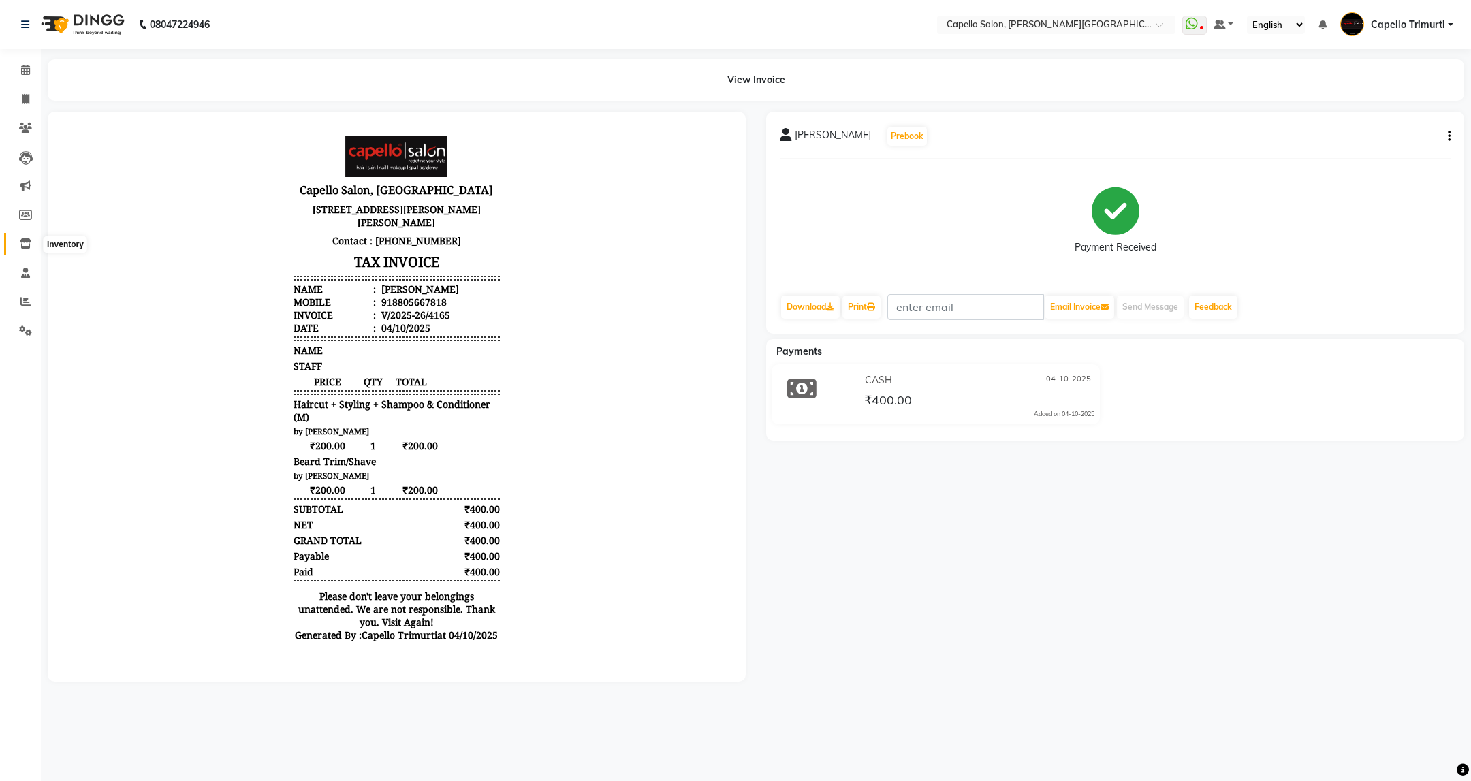
click at [25, 243] on icon at bounding box center [26, 243] width 12 height 10
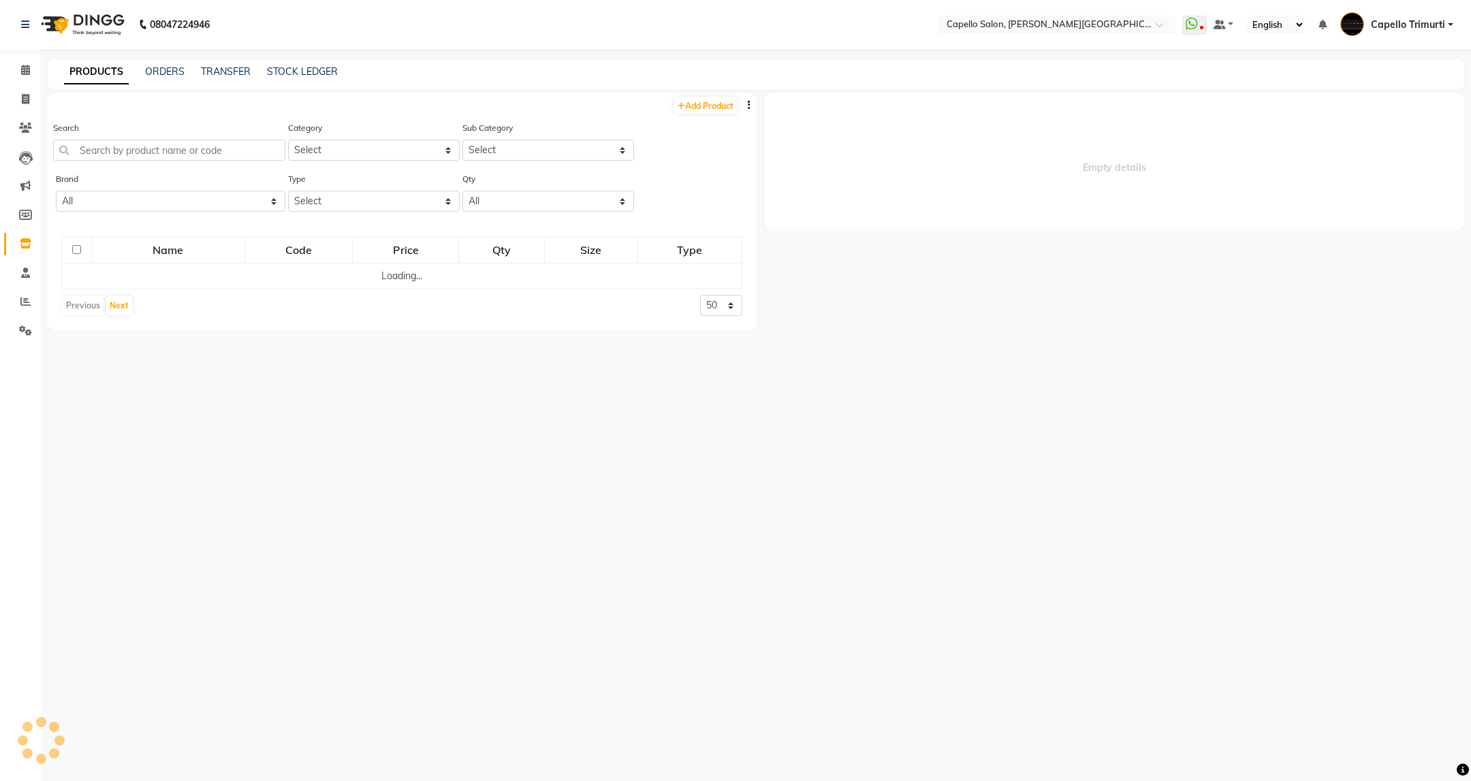
select select
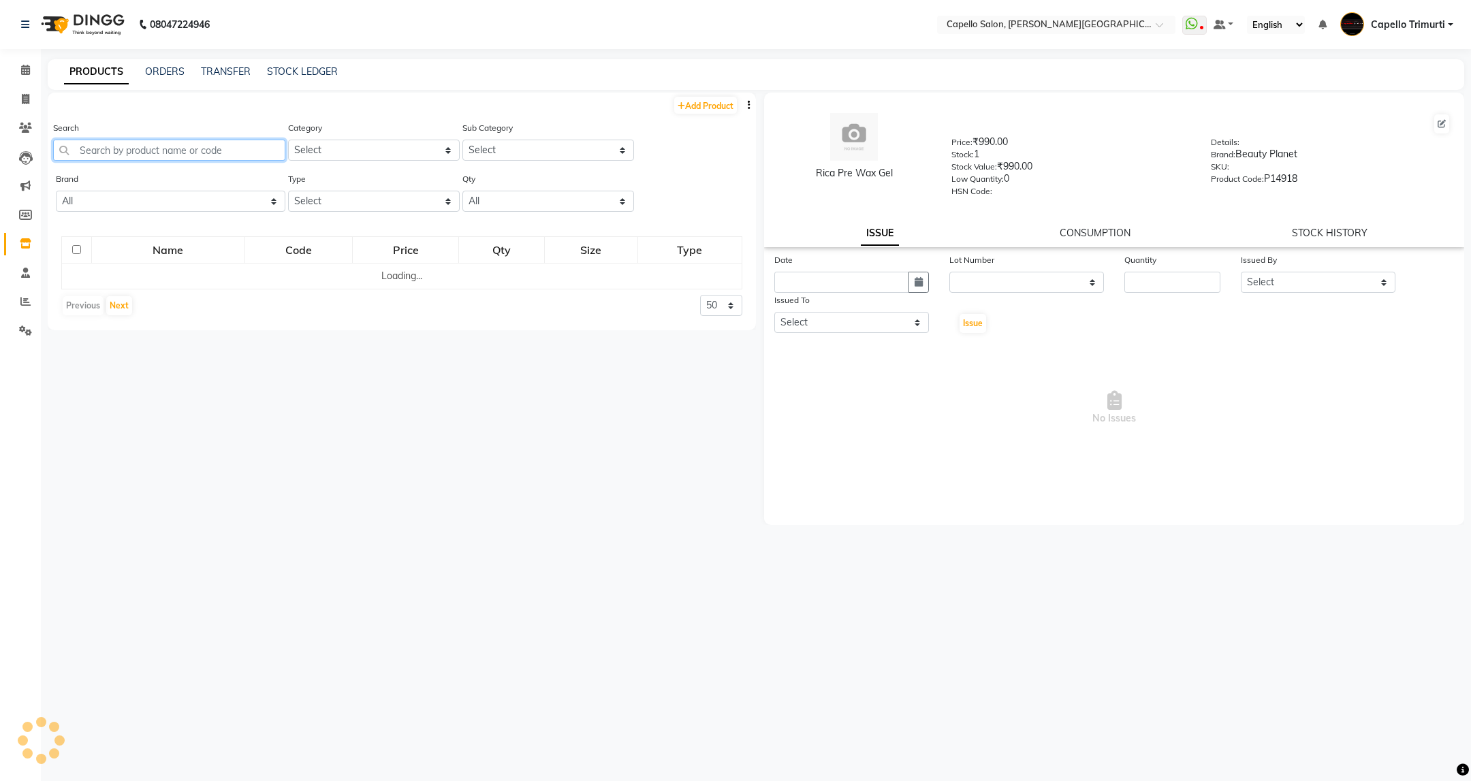
click at [127, 140] on input "text" at bounding box center [169, 150] width 232 height 21
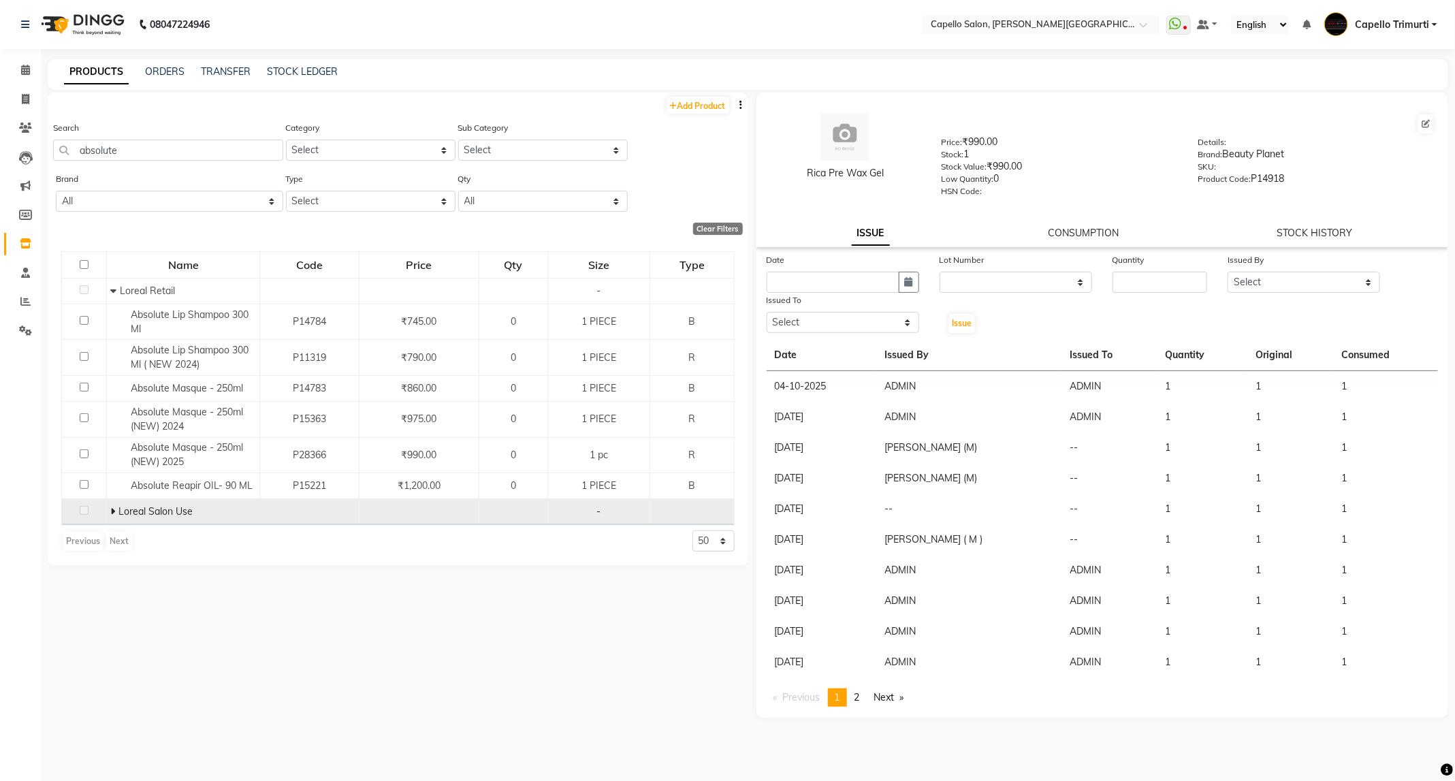
click at [105, 509] on td at bounding box center [84, 512] width 45 height 26
click at [114, 513] on icon at bounding box center [112, 512] width 5 height 10
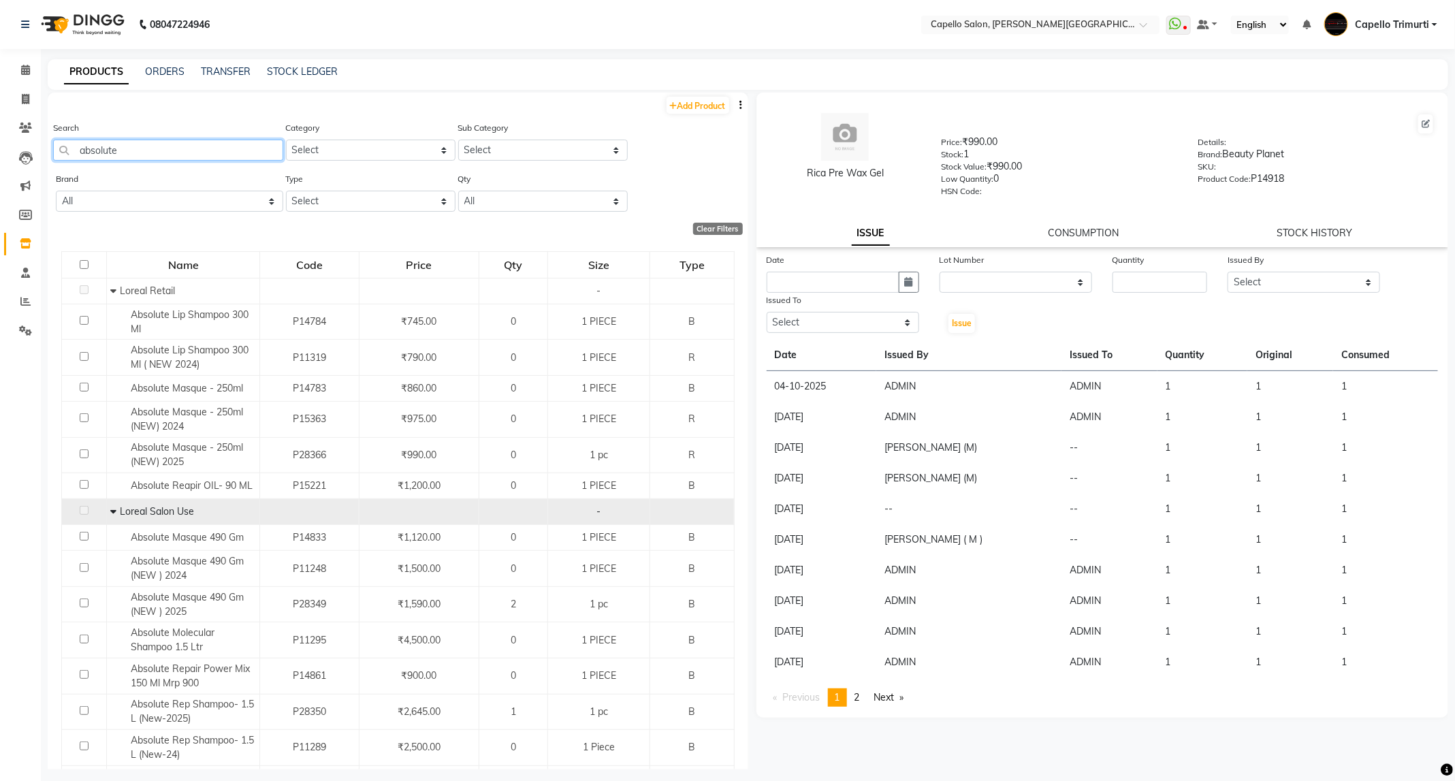
drag, startPoint x: 131, startPoint y: 155, endPoint x: 57, endPoint y: 210, distance: 91.9
click at [57, 210] on div "Add Product Search absolute Category Select Keramelon Skin Makeup Personal Care…" at bounding box center [398, 463] width 701 height 740
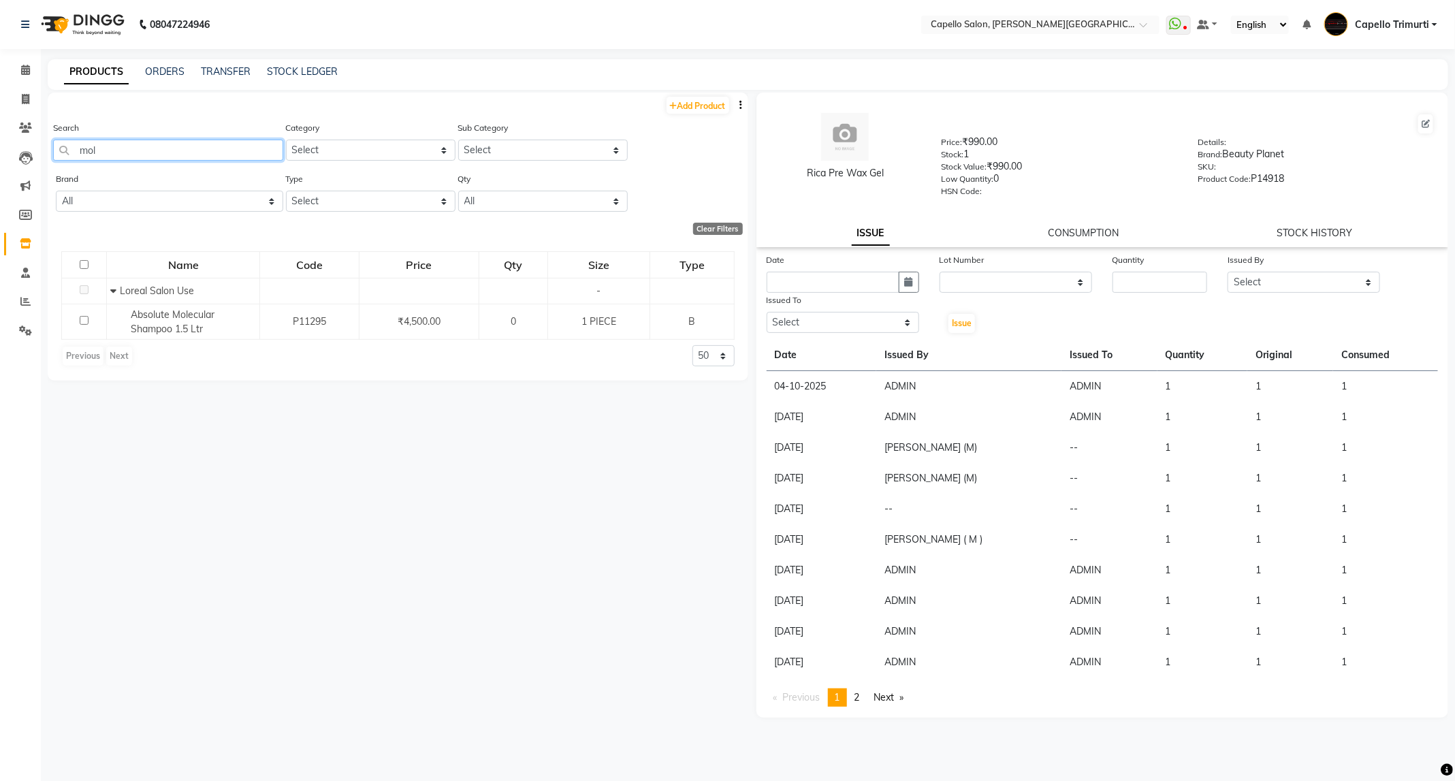
type input "mol"
click at [19, 99] on span at bounding box center [26, 100] width 24 height 16
select select "service"
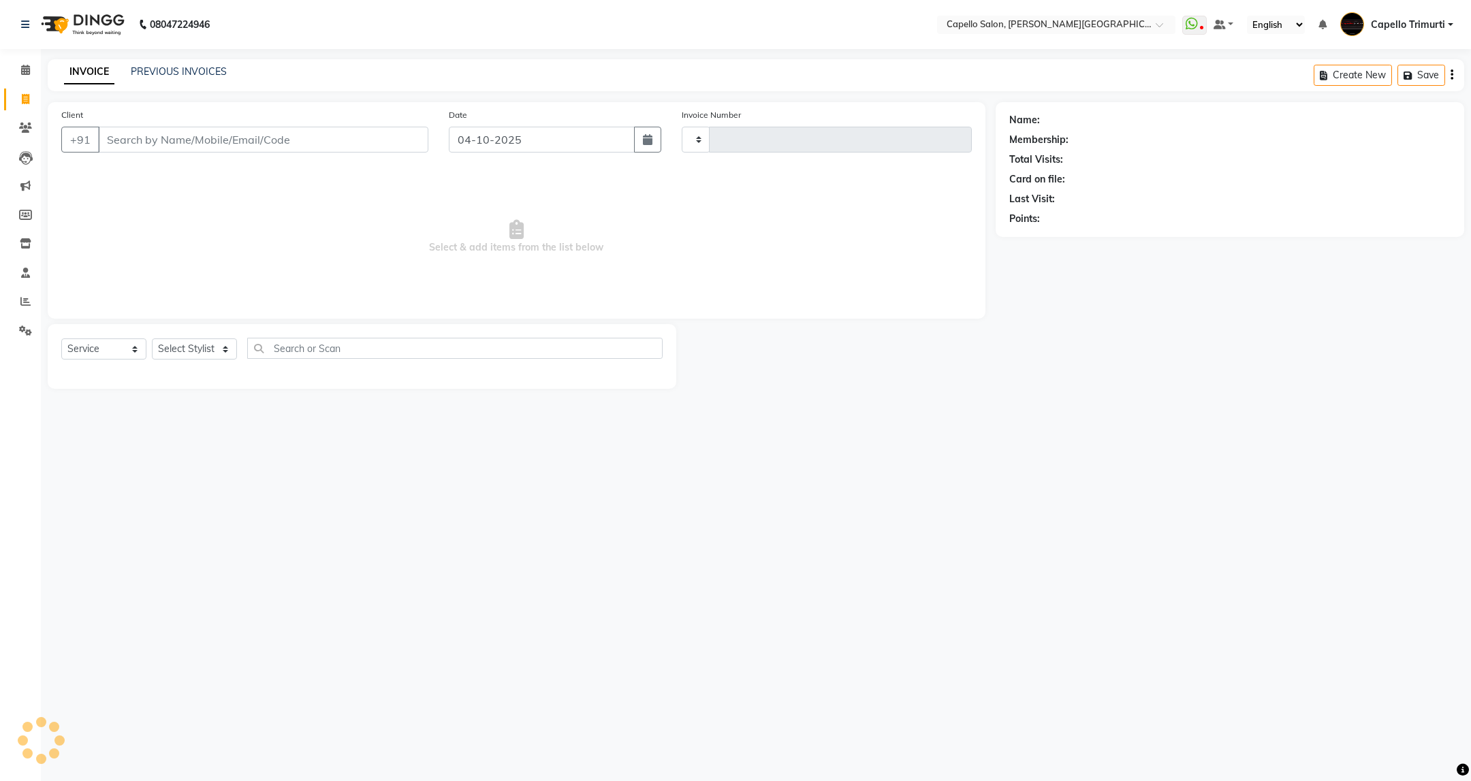
type input "4166"
select select "811"
click at [212, 345] on select "Select Stylist" at bounding box center [194, 348] width 85 height 21
select select "40170"
click at [152, 339] on select "Select Stylist ADMIN [PERSON_NAME] [PERSON_NAME] [PERSON_NAME] [PERSON_NAME] (M…" at bounding box center [194, 348] width 85 height 21
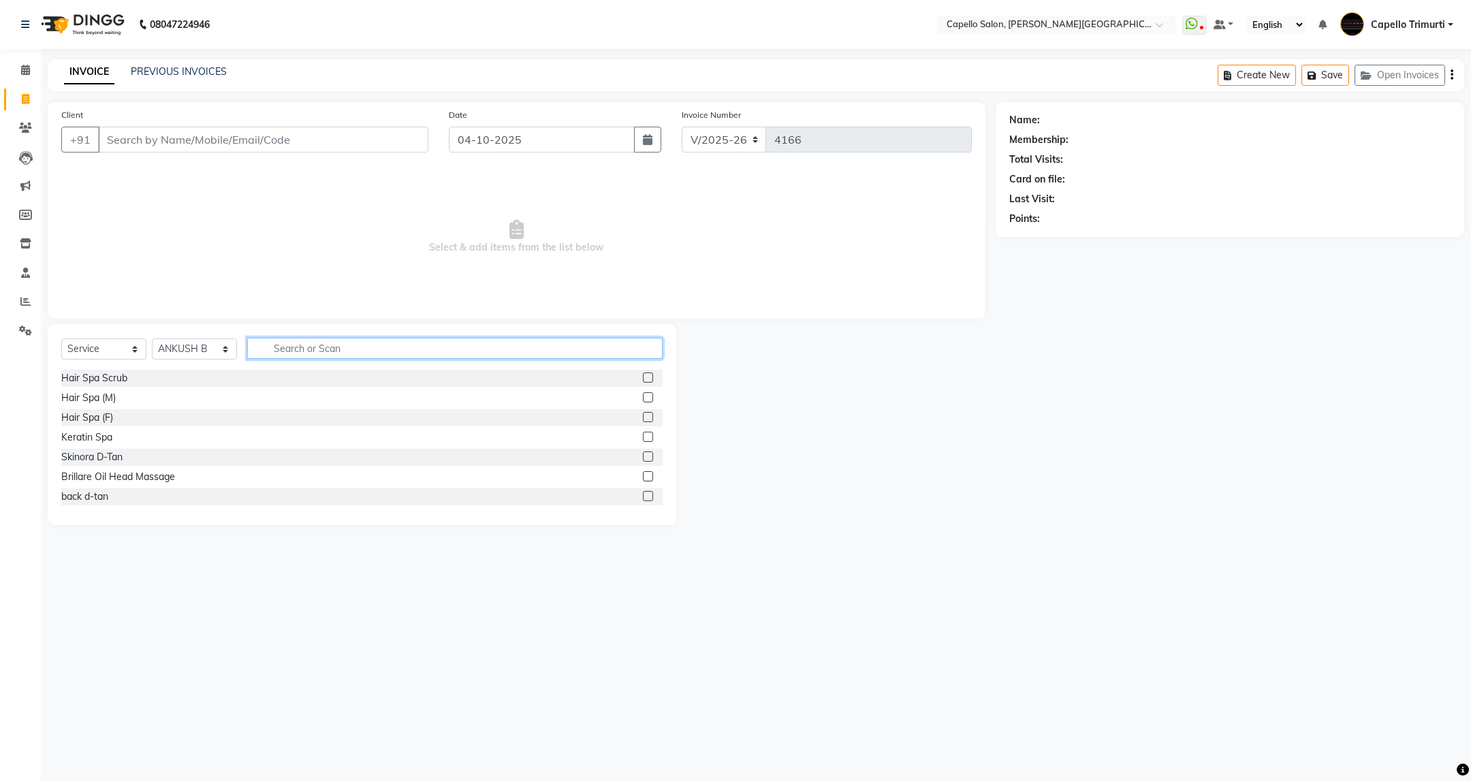
click at [349, 347] on input "text" at bounding box center [454, 348] width 415 height 21
type input "cut"
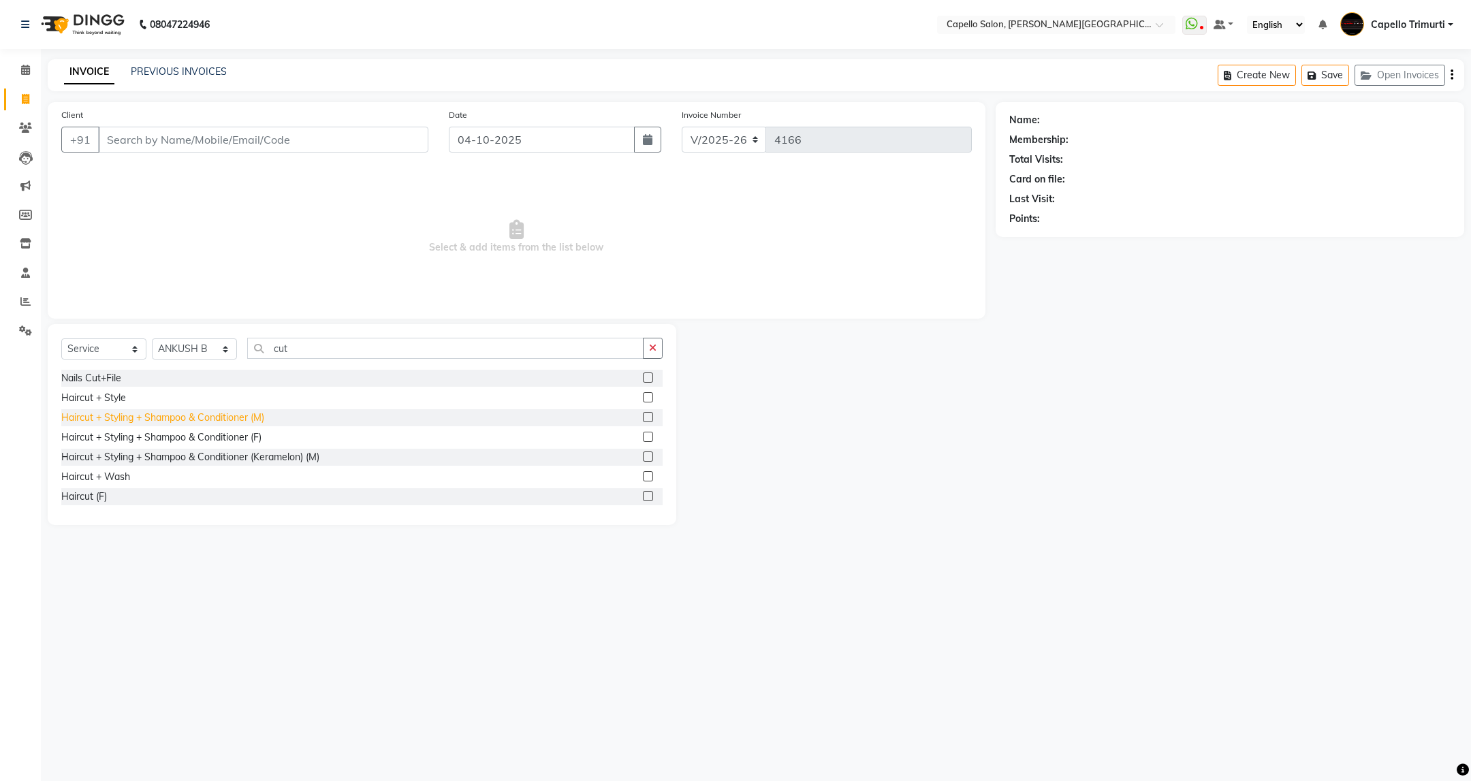
click at [225, 415] on div "Haircut + Styling + Shampoo & Conditioner (M)" at bounding box center [162, 418] width 203 height 14
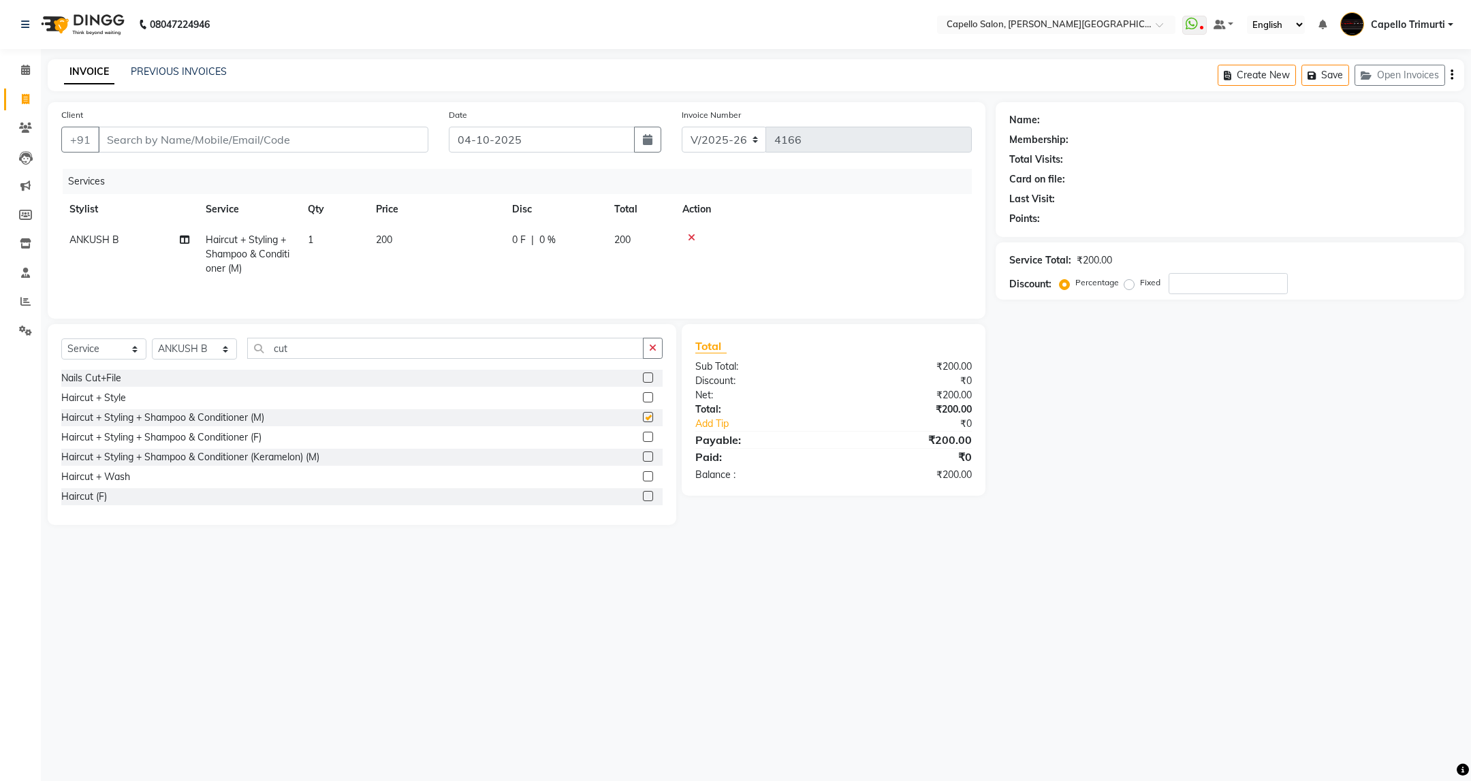
checkbox input "false"
click at [264, 127] on input "Client" at bounding box center [263, 140] width 330 height 26
type input "9"
type input "0"
type input "9284431179"
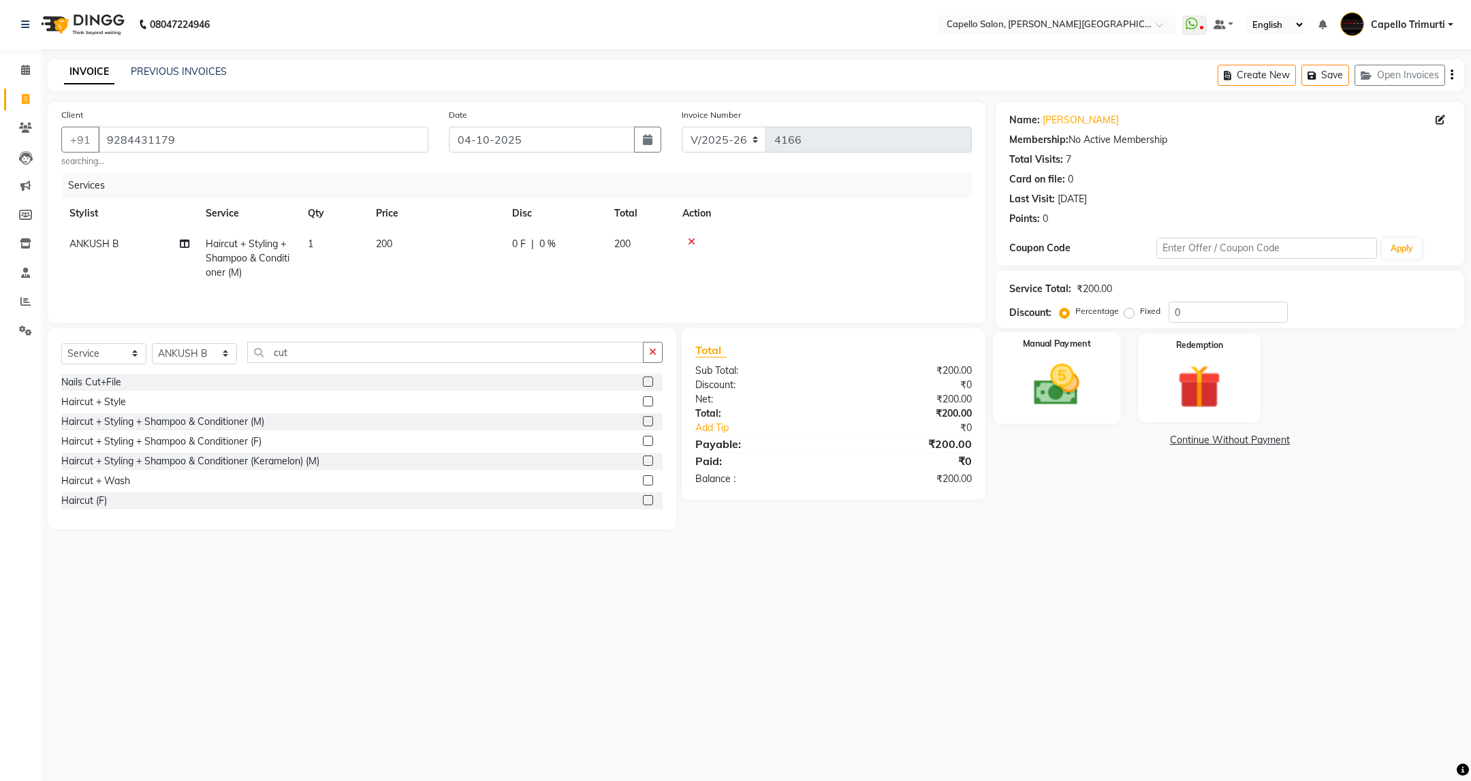
click at [1077, 407] on img at bounding box center [1056, 385] width 74 height 52
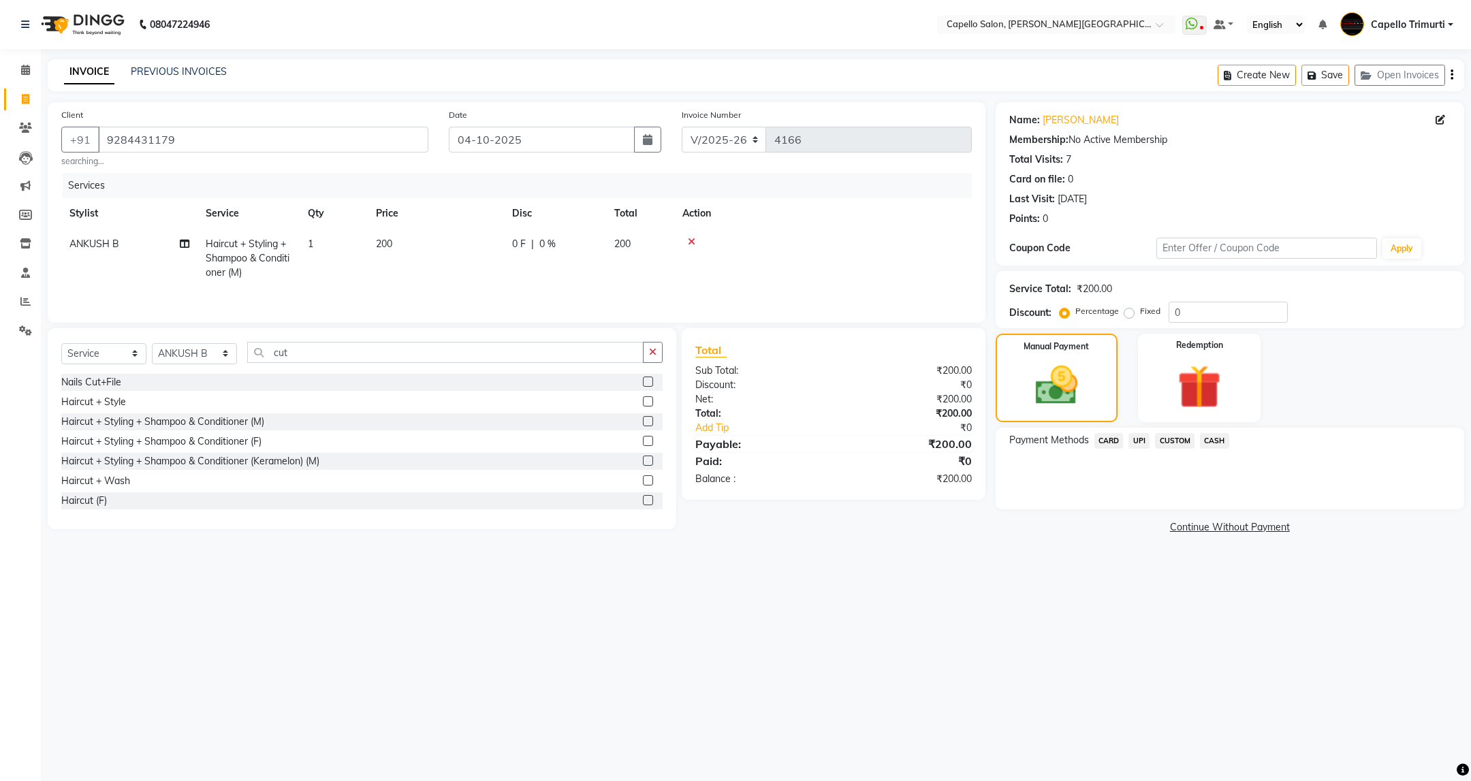
click at [1144, 434] on span "UPI" at bounding box center [1138, 441] width 21 height 16
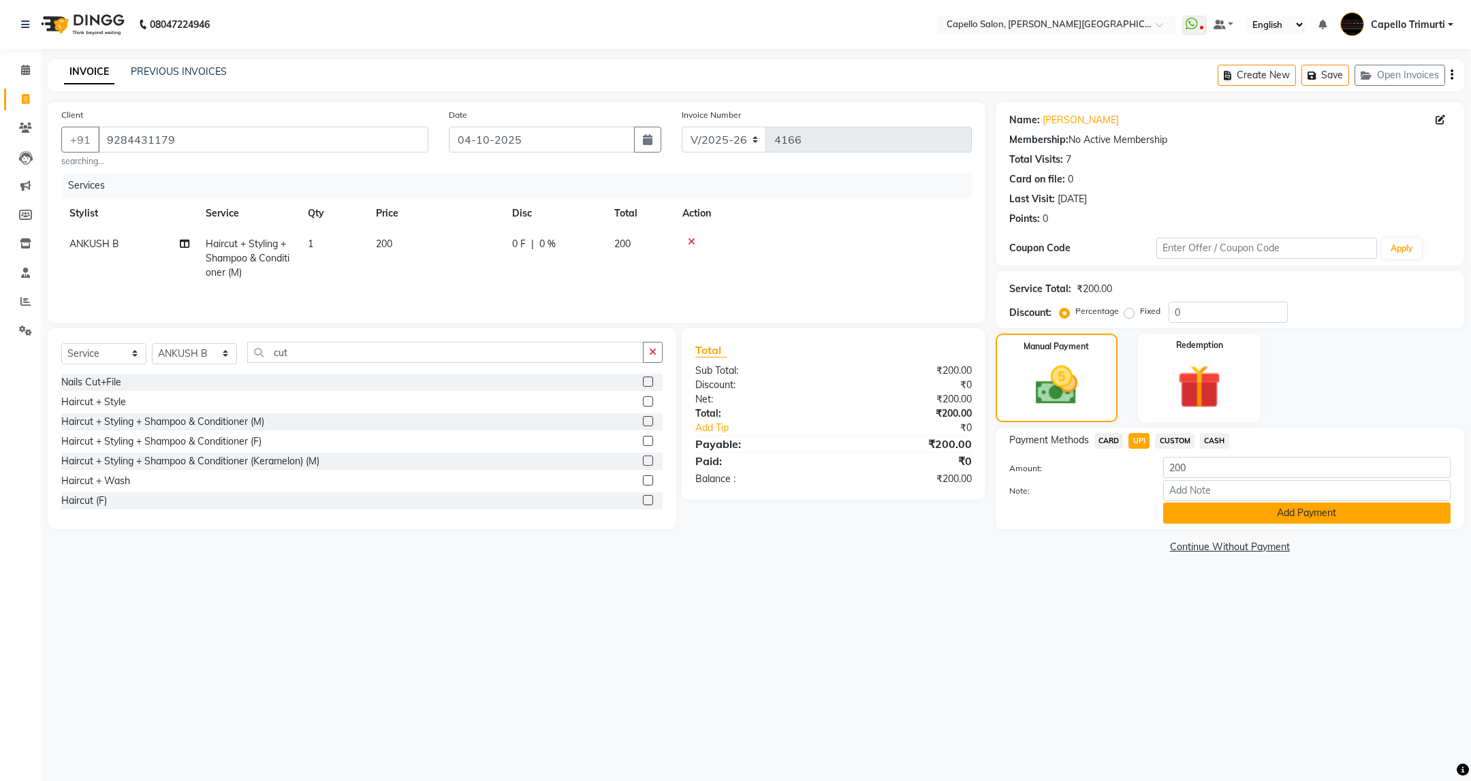
click at [1265, 509] on button "Add Payment" at bounding box center [1306, 513] width 287 height 21
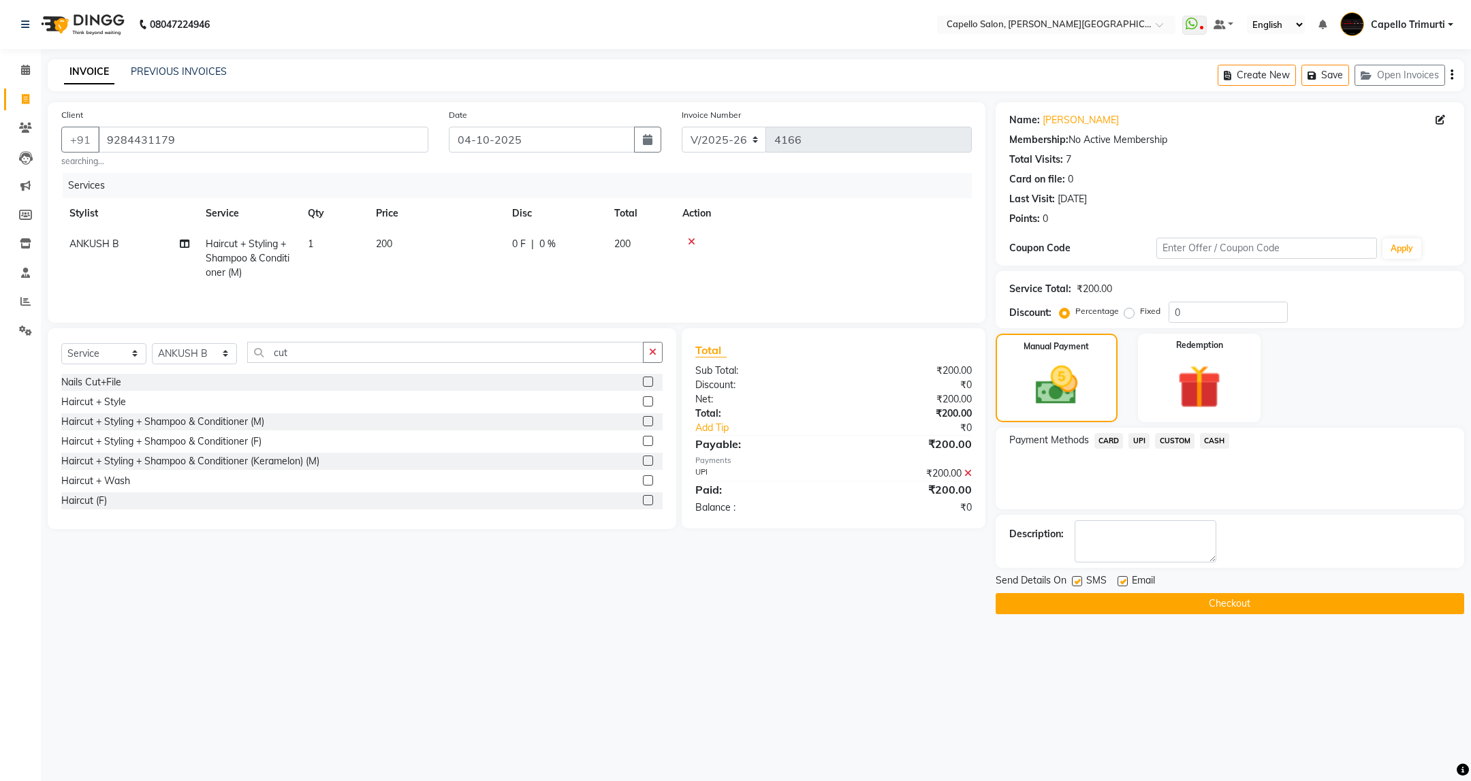
click at [1259, 595] on button "Checkout" at bounding box center [1230, 603] width 468 height 21
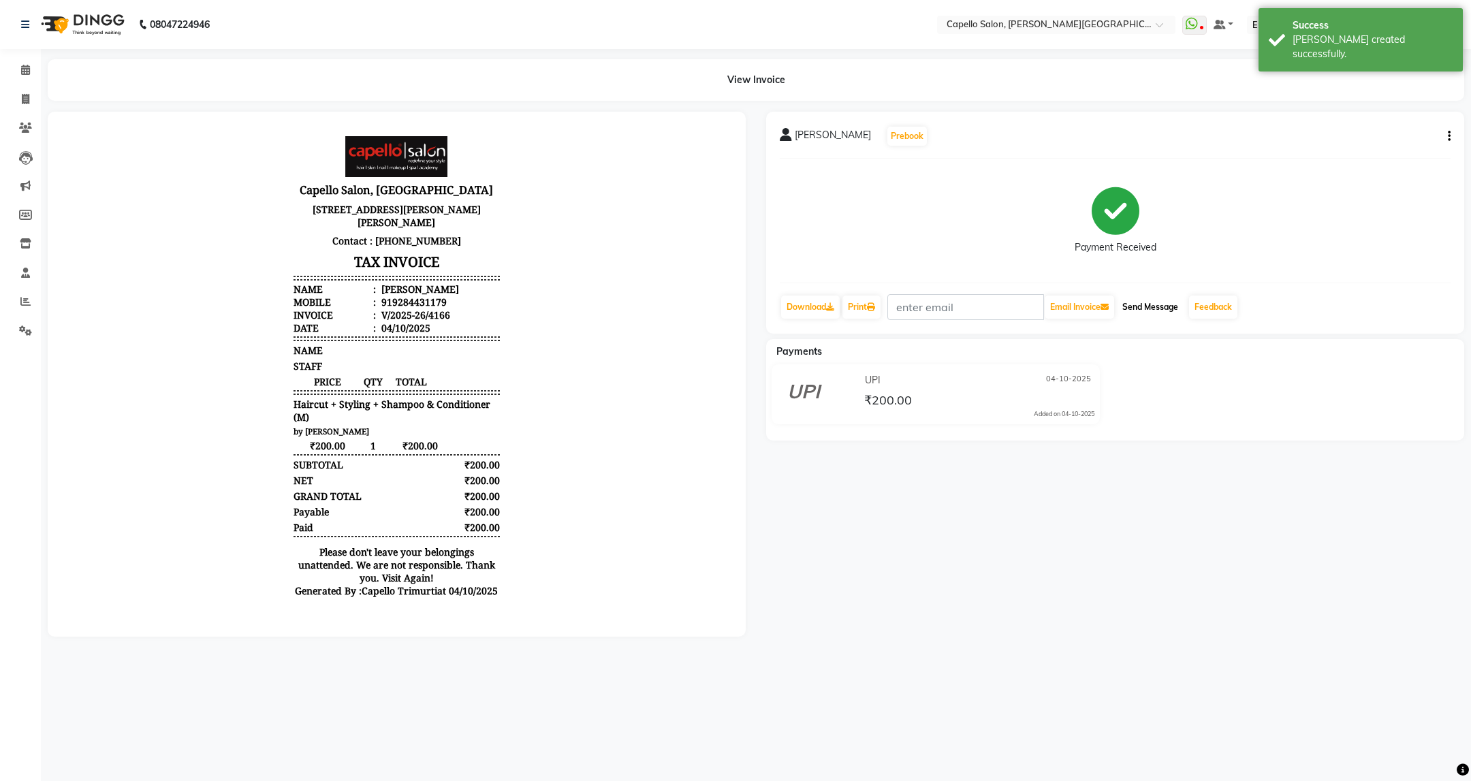
click at [1145, 307] on button "Send Message" at bounding box center [1150, 307] width 67 height 23
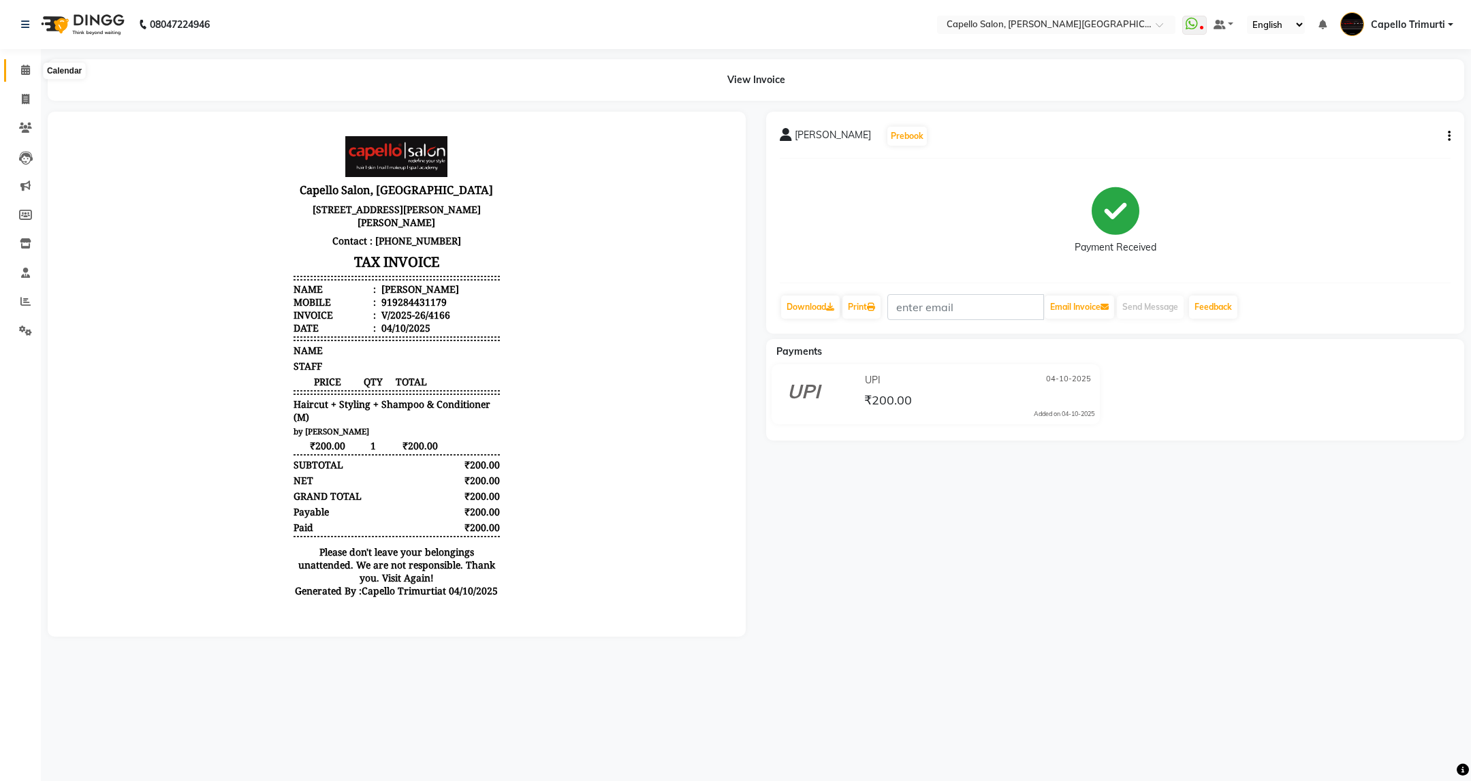
click at [18, 70] on span at bounding box center [26, 71] width 24 height 16
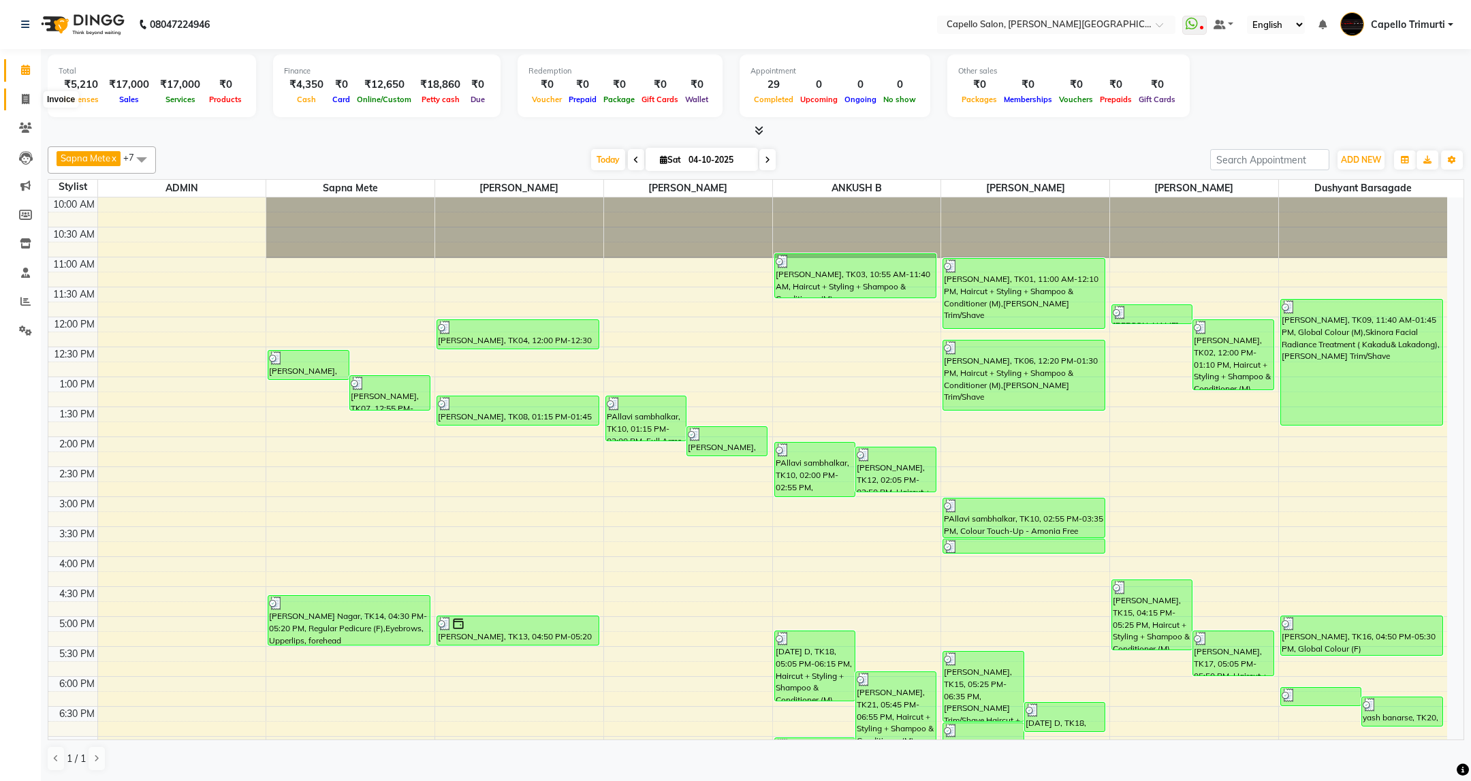
click at [29, 101] on icon at bounding box center [25, 99] width 7 height 10
select select "service"
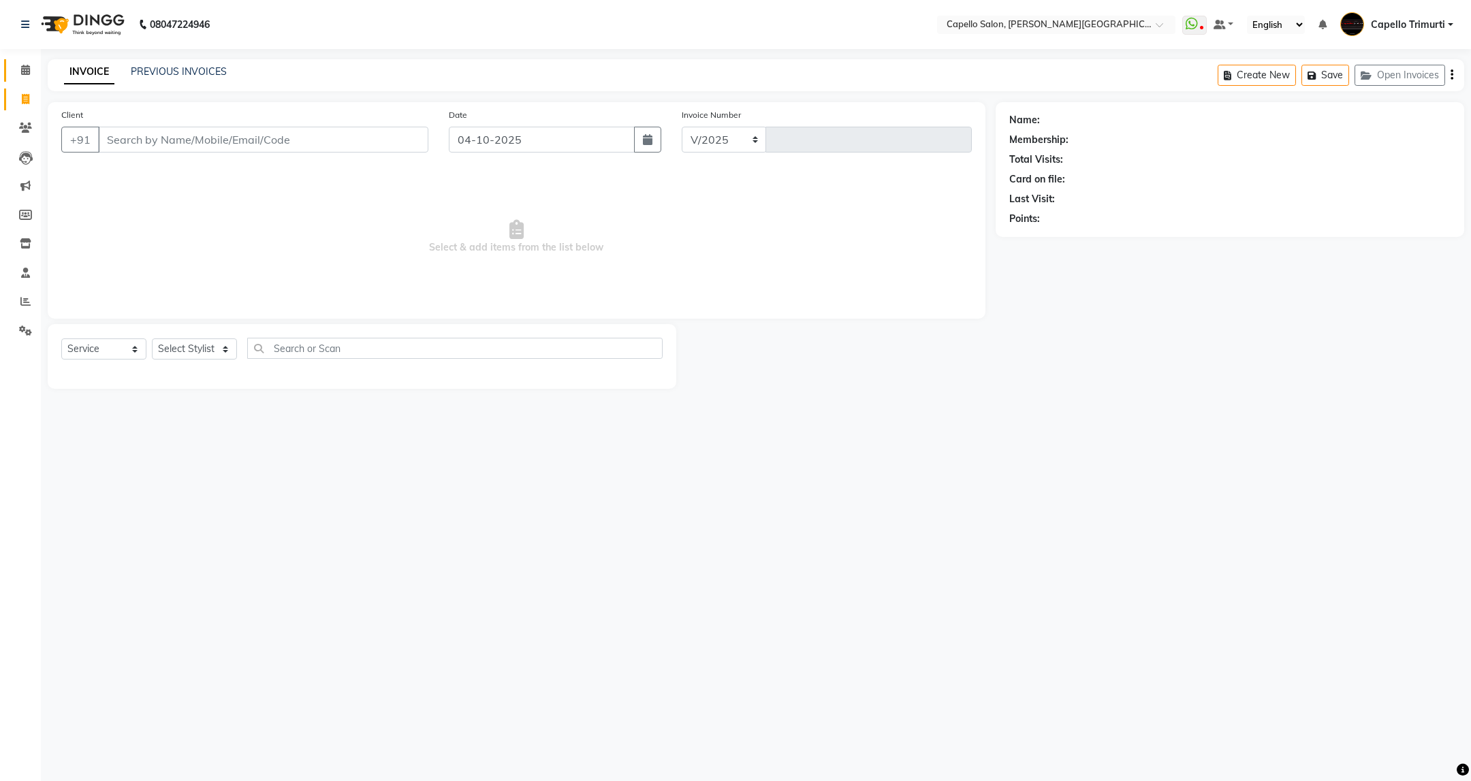
select select "811"
type input "4168"
click at [206, 72] on link "PREVIOUS INVOICES" at bounding box center [179, 71] width 96 height 12
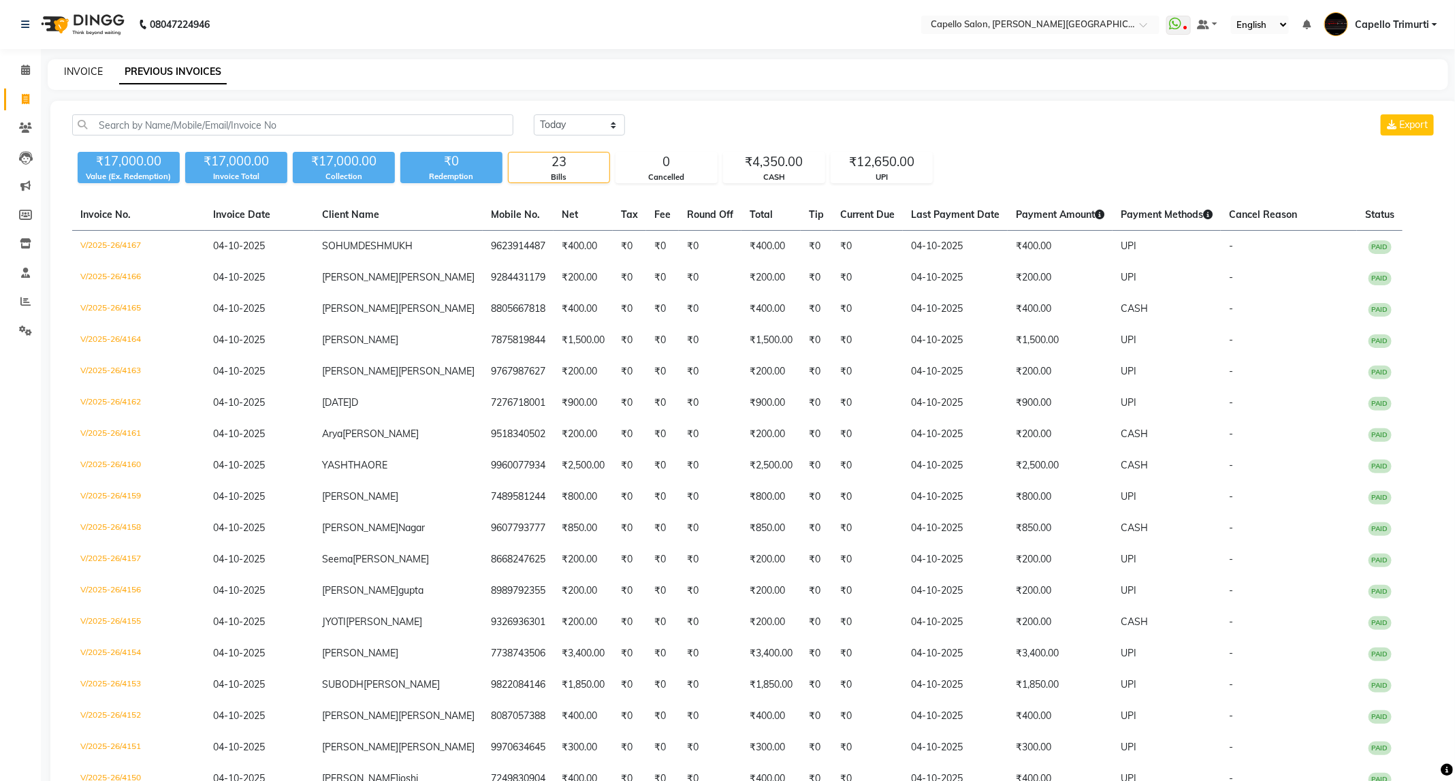
click at [80, 76] on link "INVOICE" at bounding box center [83, 71] width 39 height 12
select select "service"
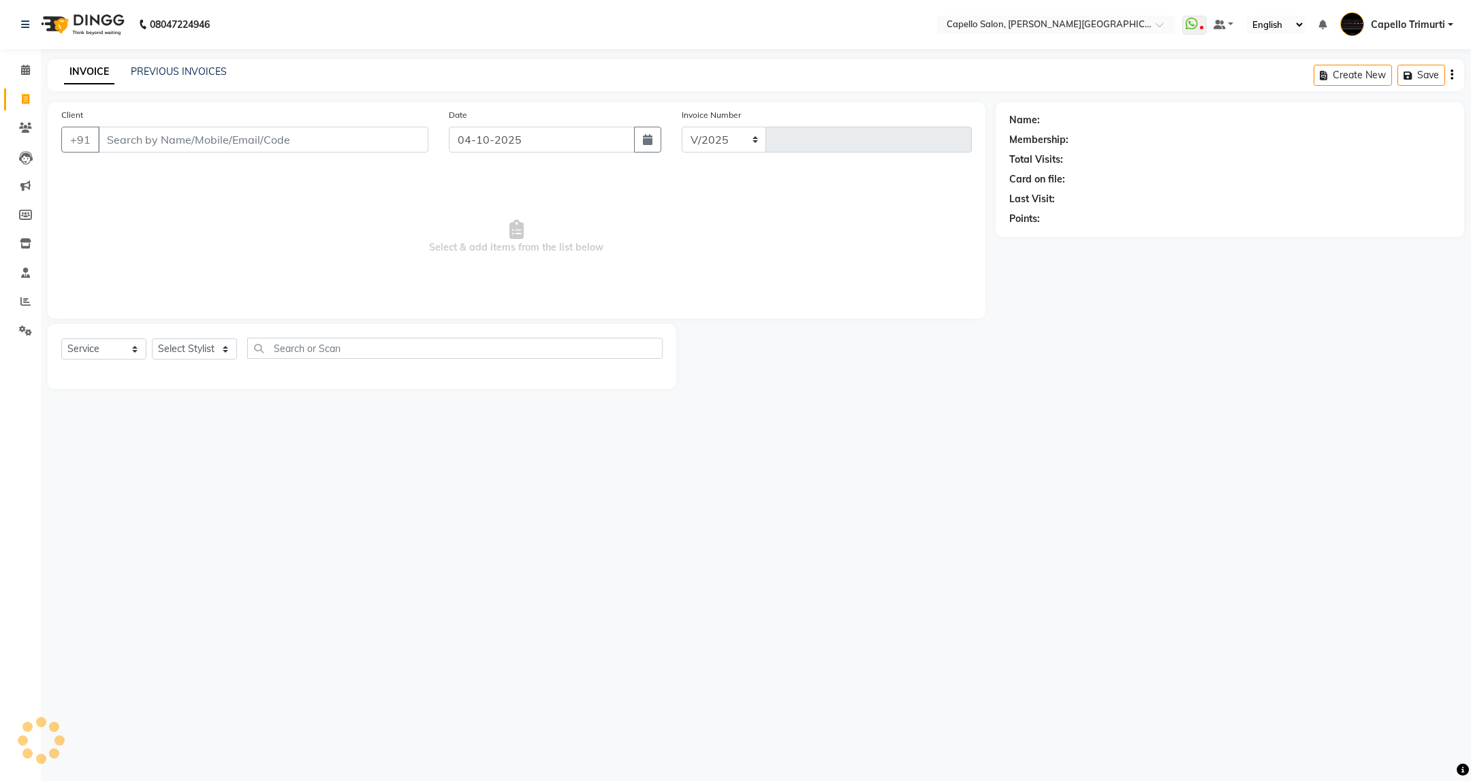
select select "811"
type input "4168"
click at [313, 140] on input "Client" at bounding box center [263, 140] width 330 height 26
type input "p"
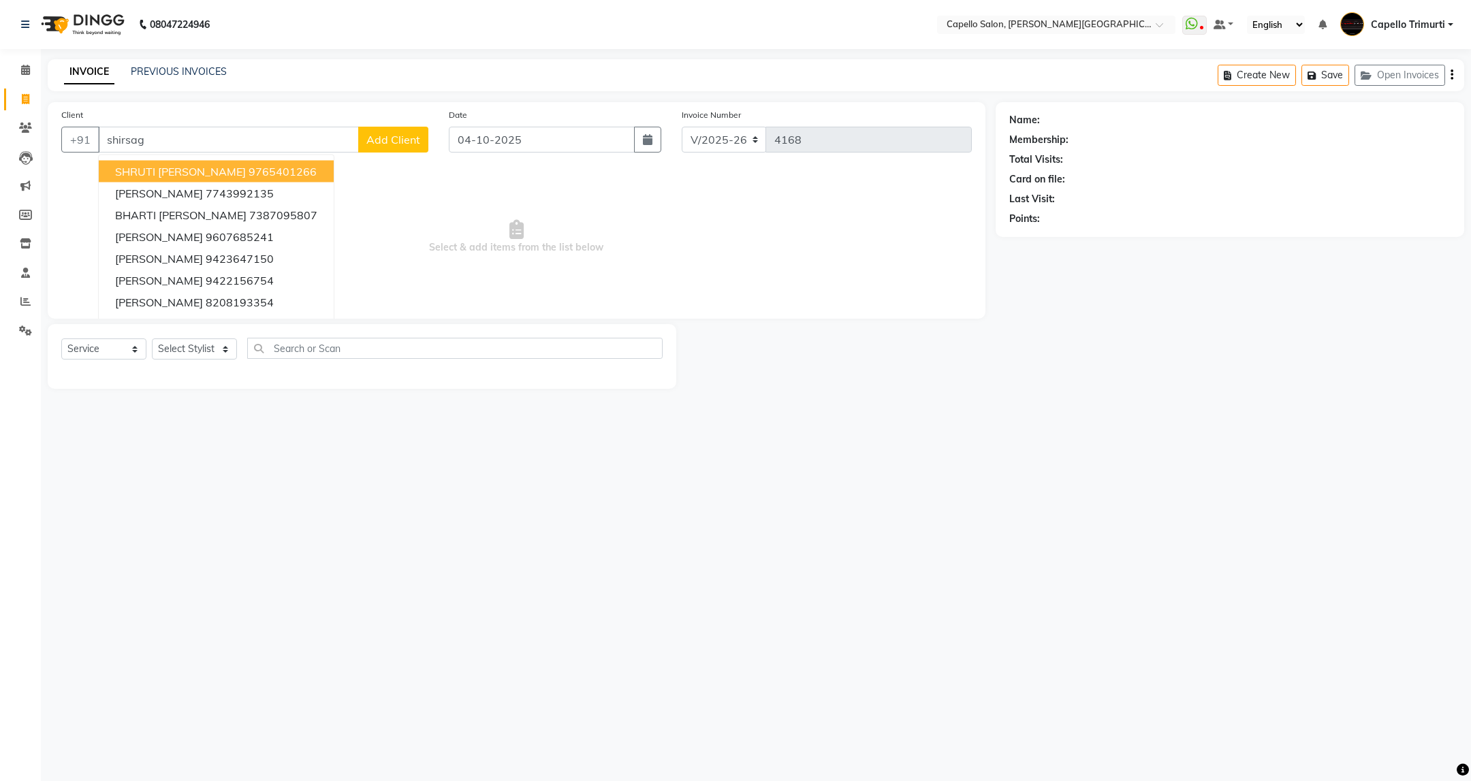
drag, startPoint x: 193, startPoint y: 135, endPoint x: 0, endPoint y: 139, distance: 192.8
click at [0, 139] on app-home "08047224946 Select Location × Capello Salon, Trimurti Nagar WhatsApp Status ✕ S…" at bounding box center [735, 204] width 1471 height 409
type input "9028839991"
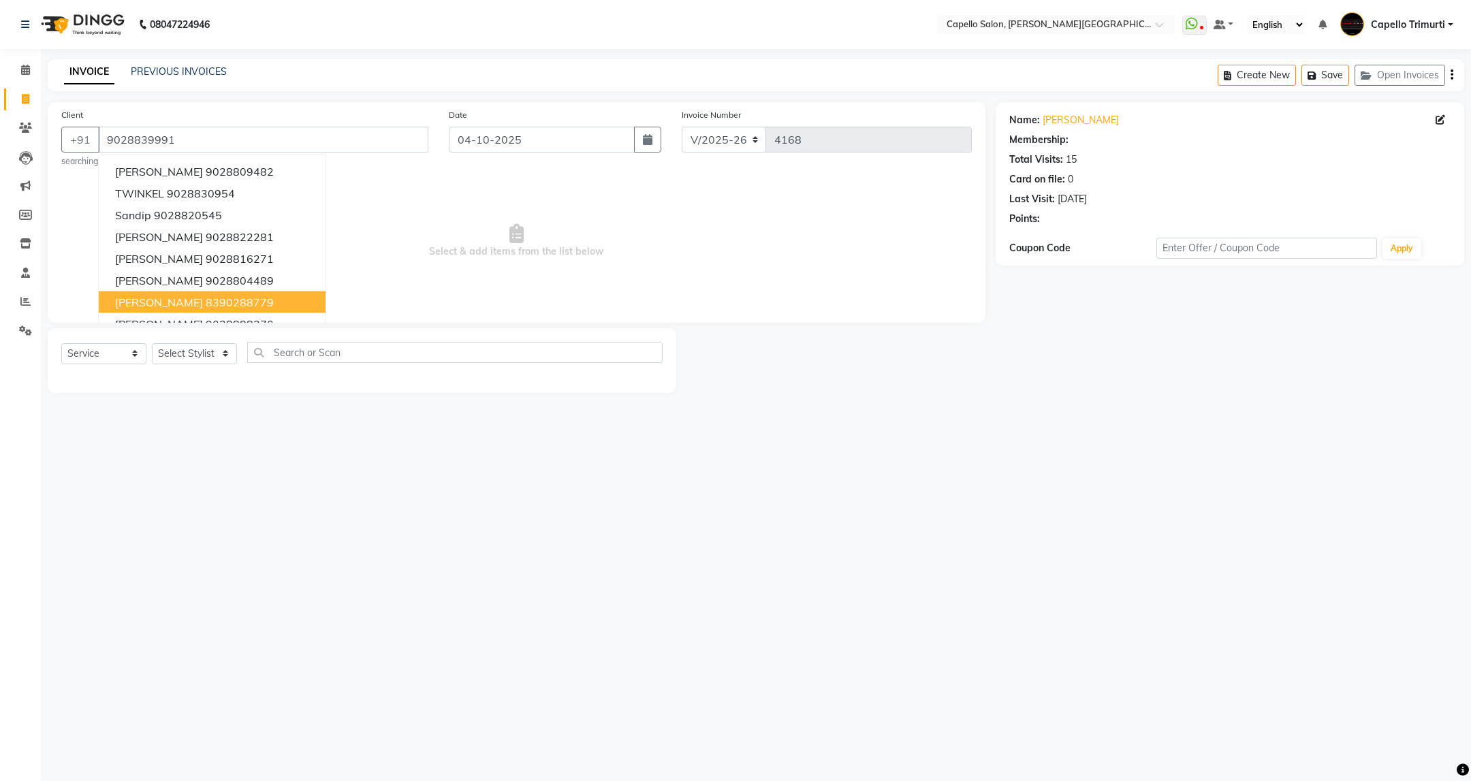
select select "1: Object"
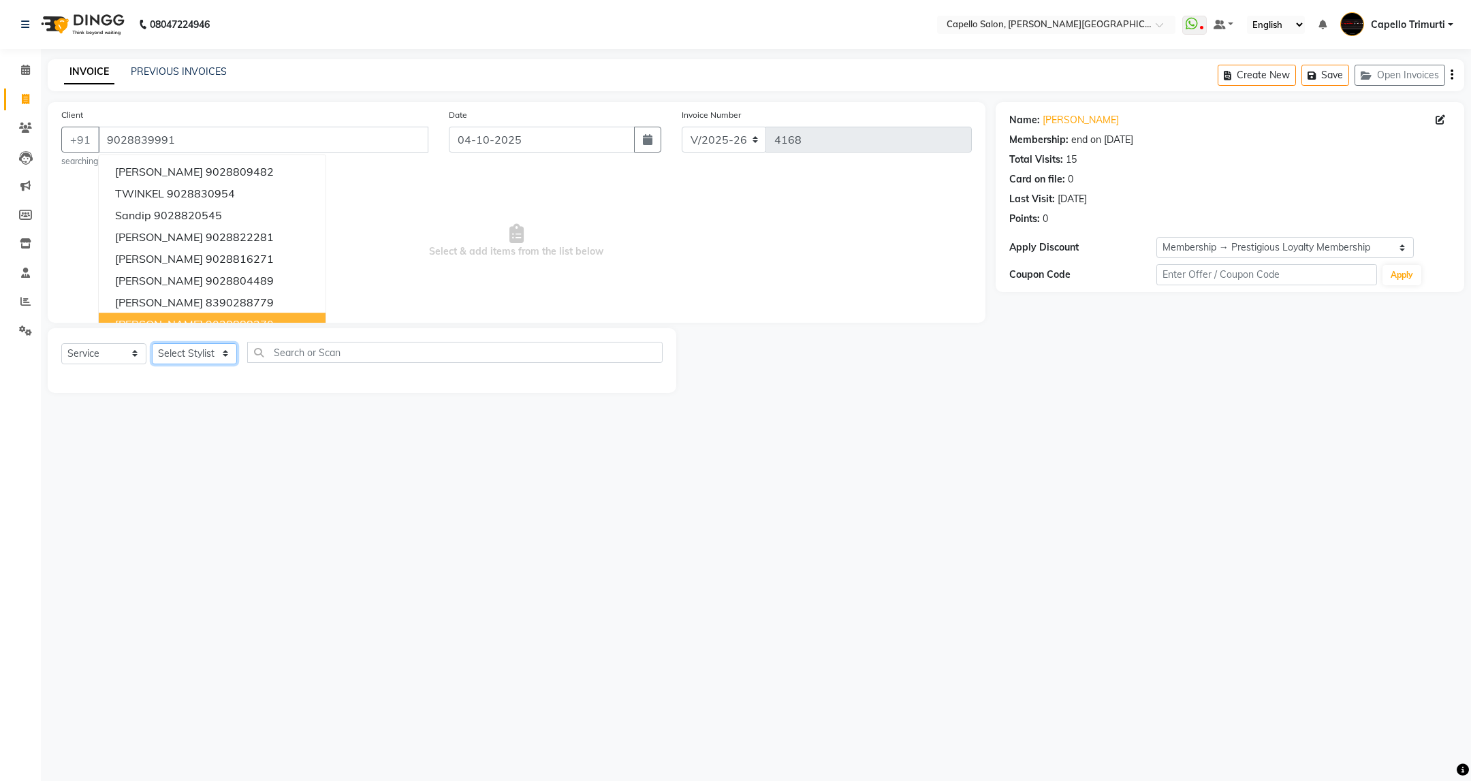
click at [225, 344] on select "Select Stylist ADMIN [PERSON_NAME] [PERSON_NAME] [PERSON_NAME] [PERSON_NAME] (M…" at bounding box center [194, 353] width 85 height 21
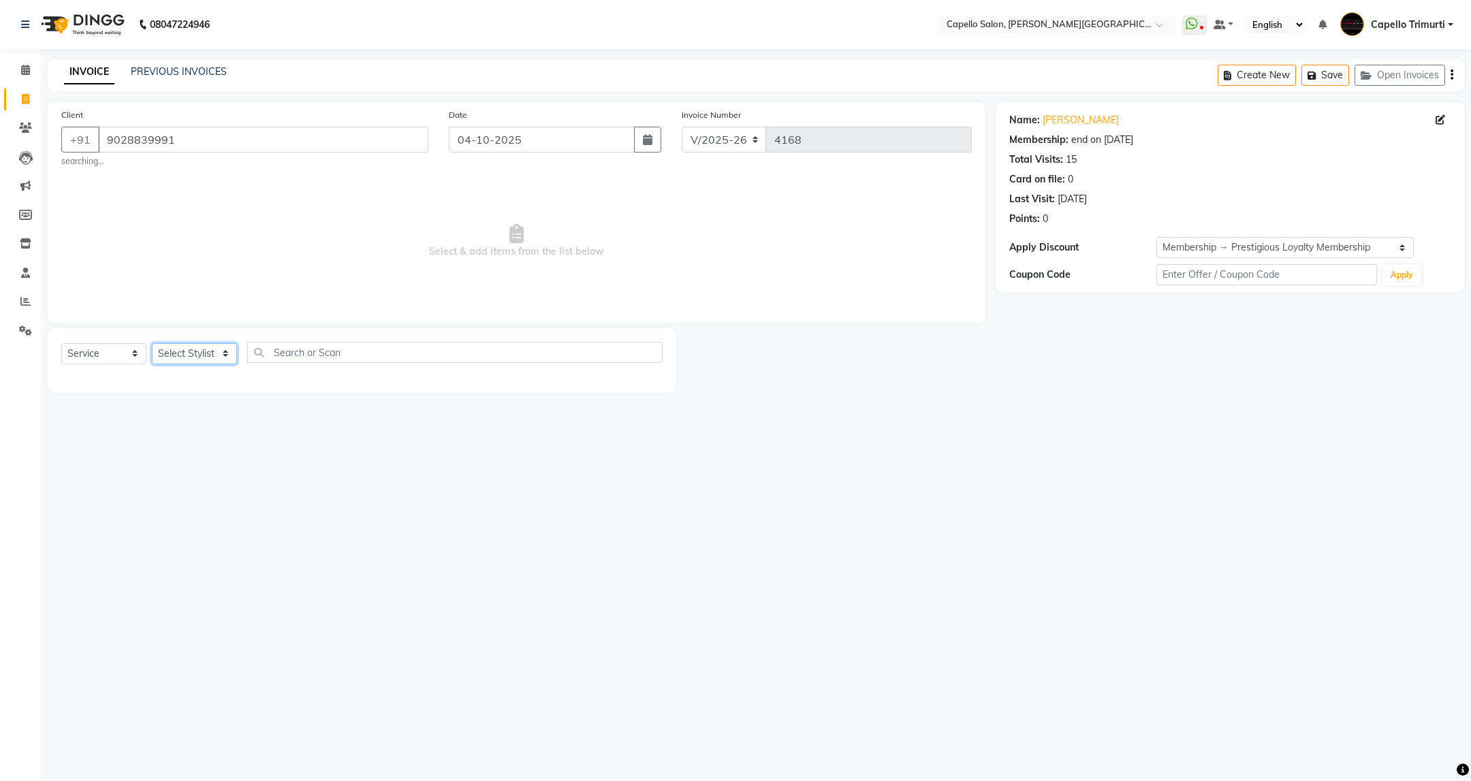
select select "35878"
click at [152, 344] on select "Select Stylist ADMIN [PERSON_NAME] [PERSON_NAME] [PERSON_NAME] [PERSON_NAME] (M…" at bounding box center [194, 353] width 85 height 21
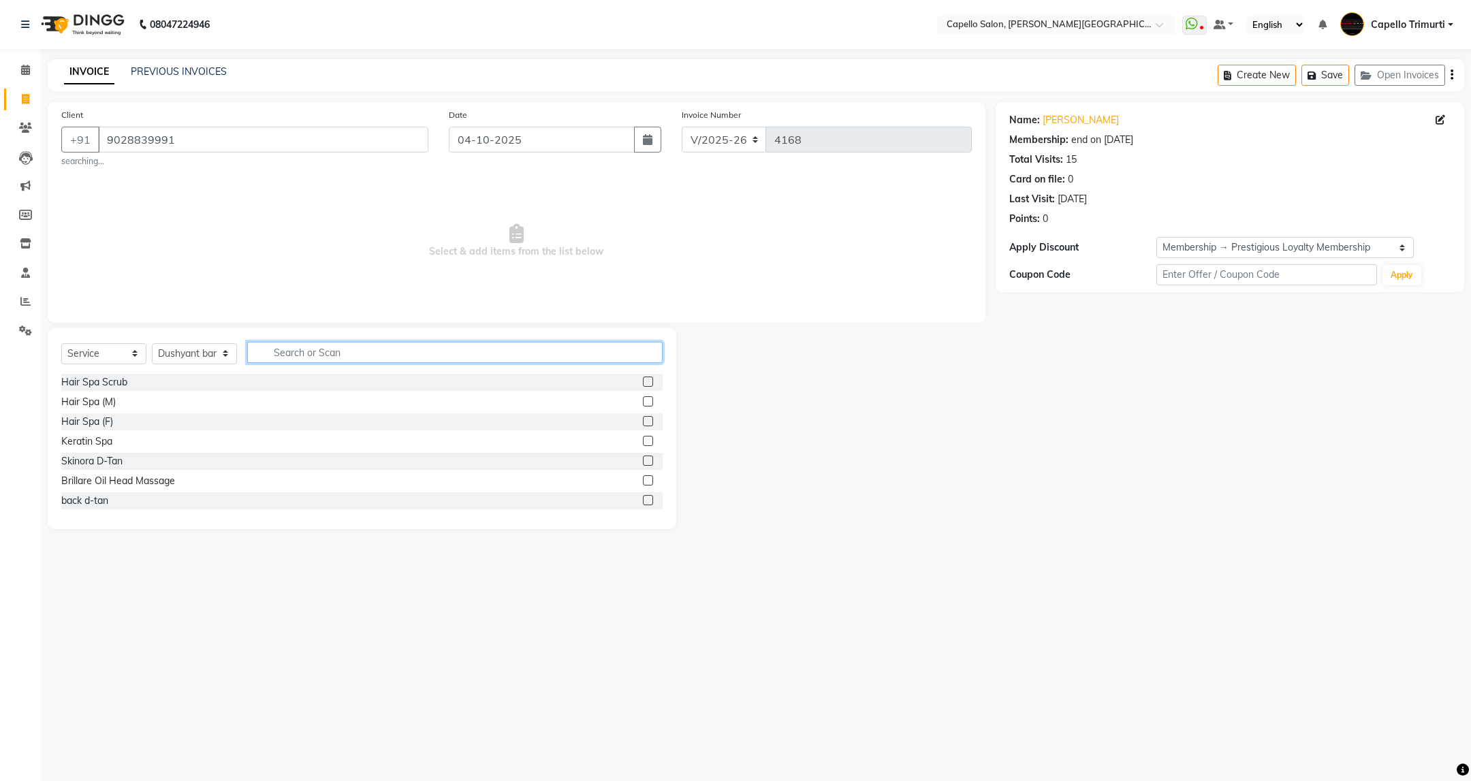
click at [315, 357] on input "text" at bounding box center [454, 352] width 415 height 21
type input "cut"
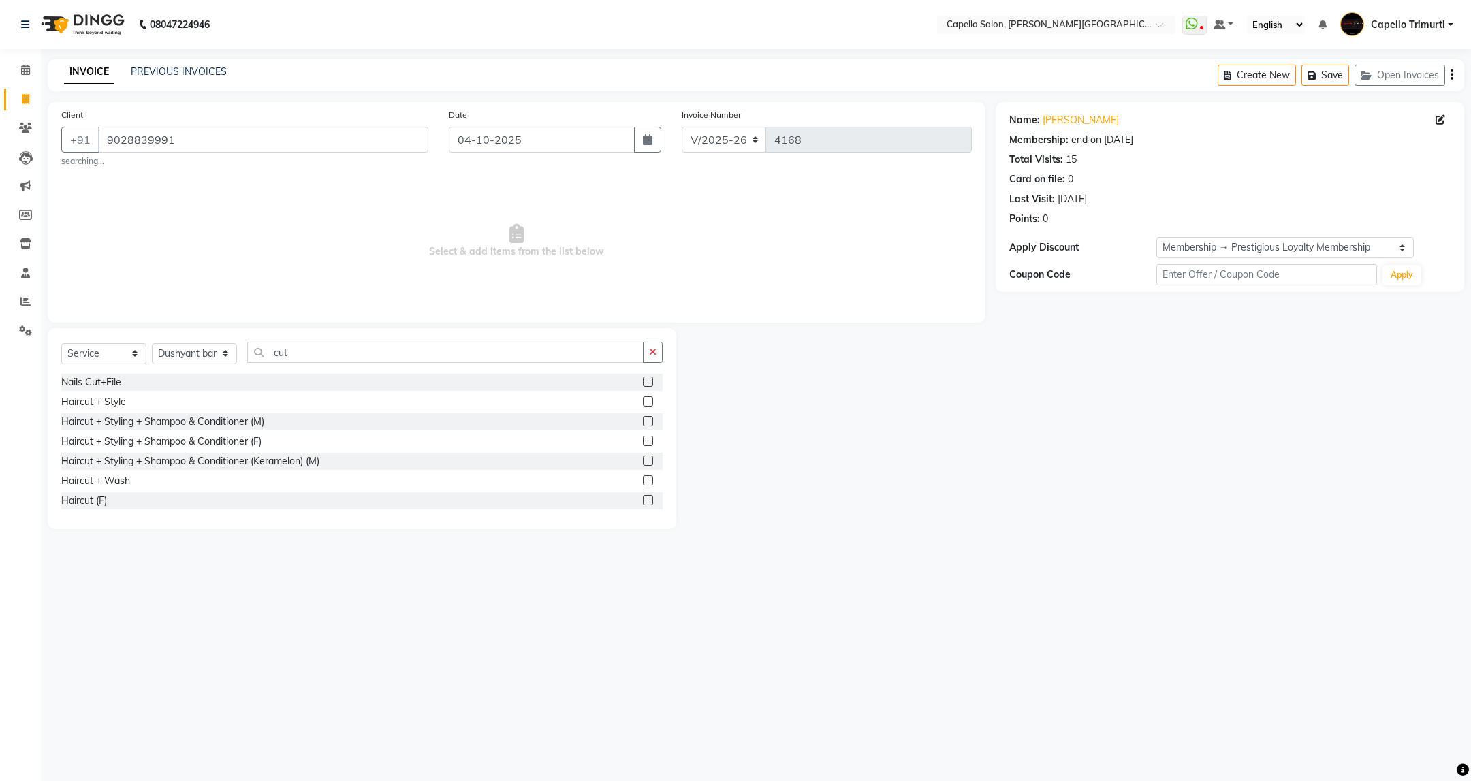
click at [251, 415] on div "Haircut + Styling + Shampoo & Conditioner (M)" at bounding box center [361, 421] width 601 height 17
click at [250, 421] on div "Haircut + Styling + Shampoo & Conditioner (M)" at bounding box center [162, 422] width 203 height 14
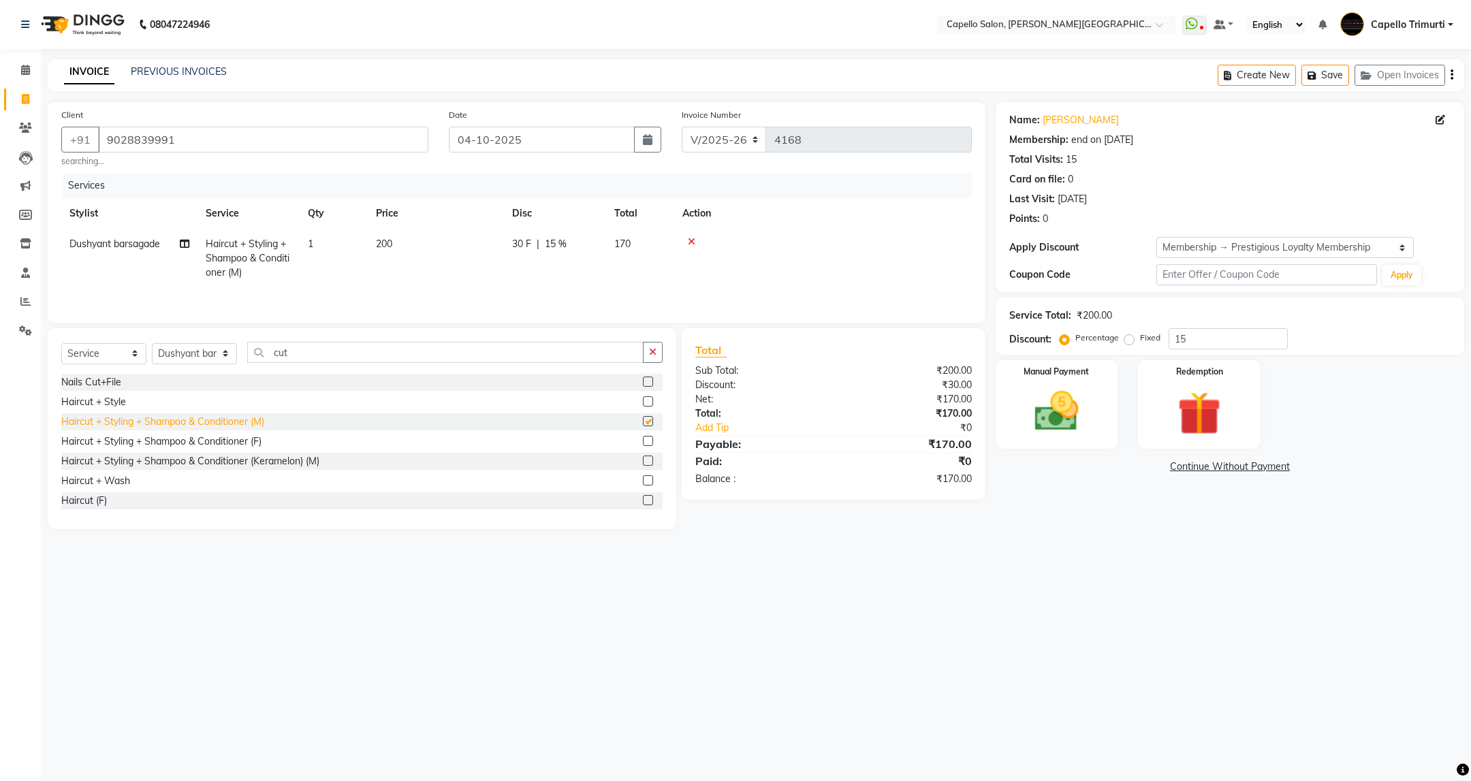
checkbox input "false"
drag, startPoint x: 307, startPoint y: 352, endPoint x: 242, endPoint y: 383, distance: 72.2
click at [242, 383] on div "Select Service Product Membership Package Voucher Prepaid Gift Card Select Styl…" at bounding box center [362, 428] width 629 height 201
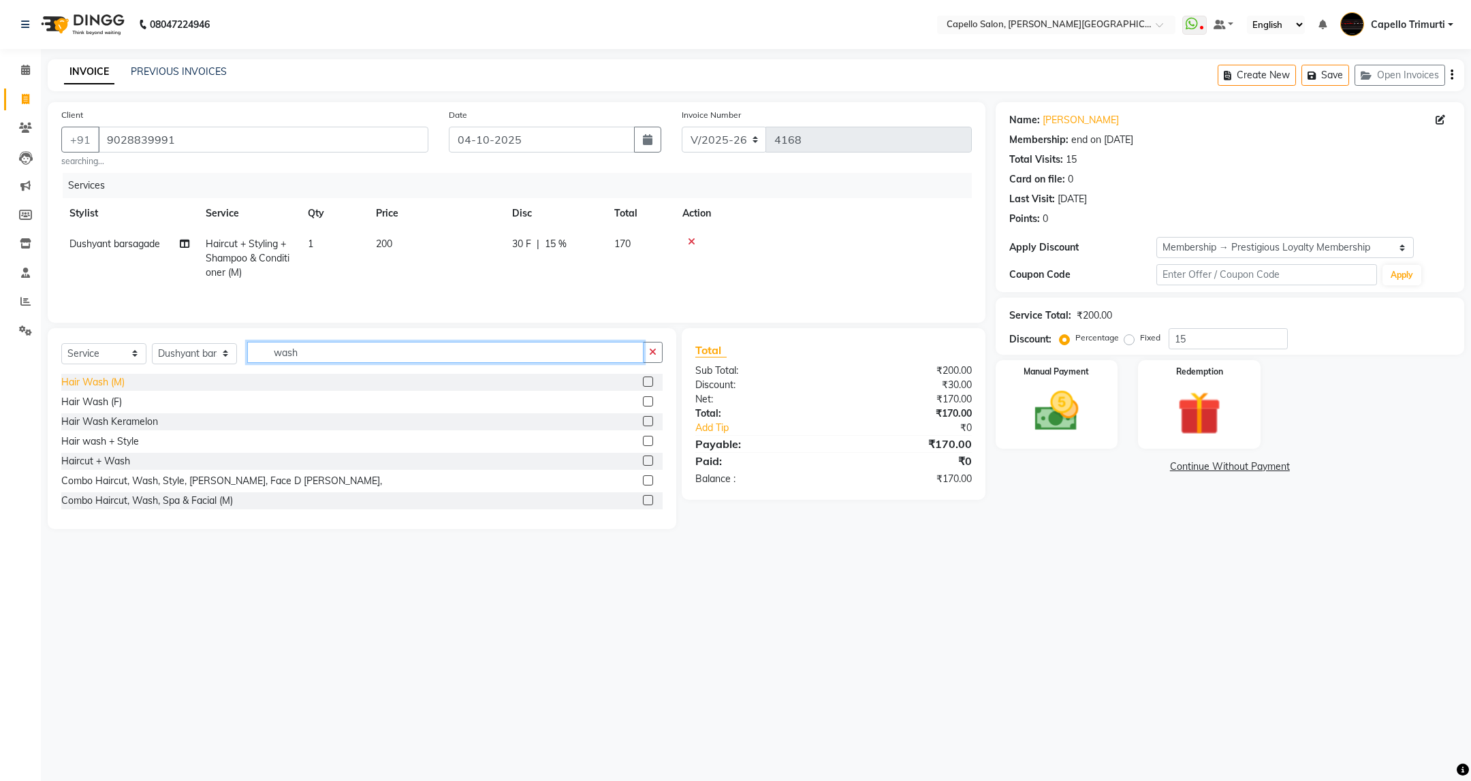
type input "wash"
click at [112, 390] on div "Hair Wash (M)" at bounding box center [92, 382] width 63 height 14
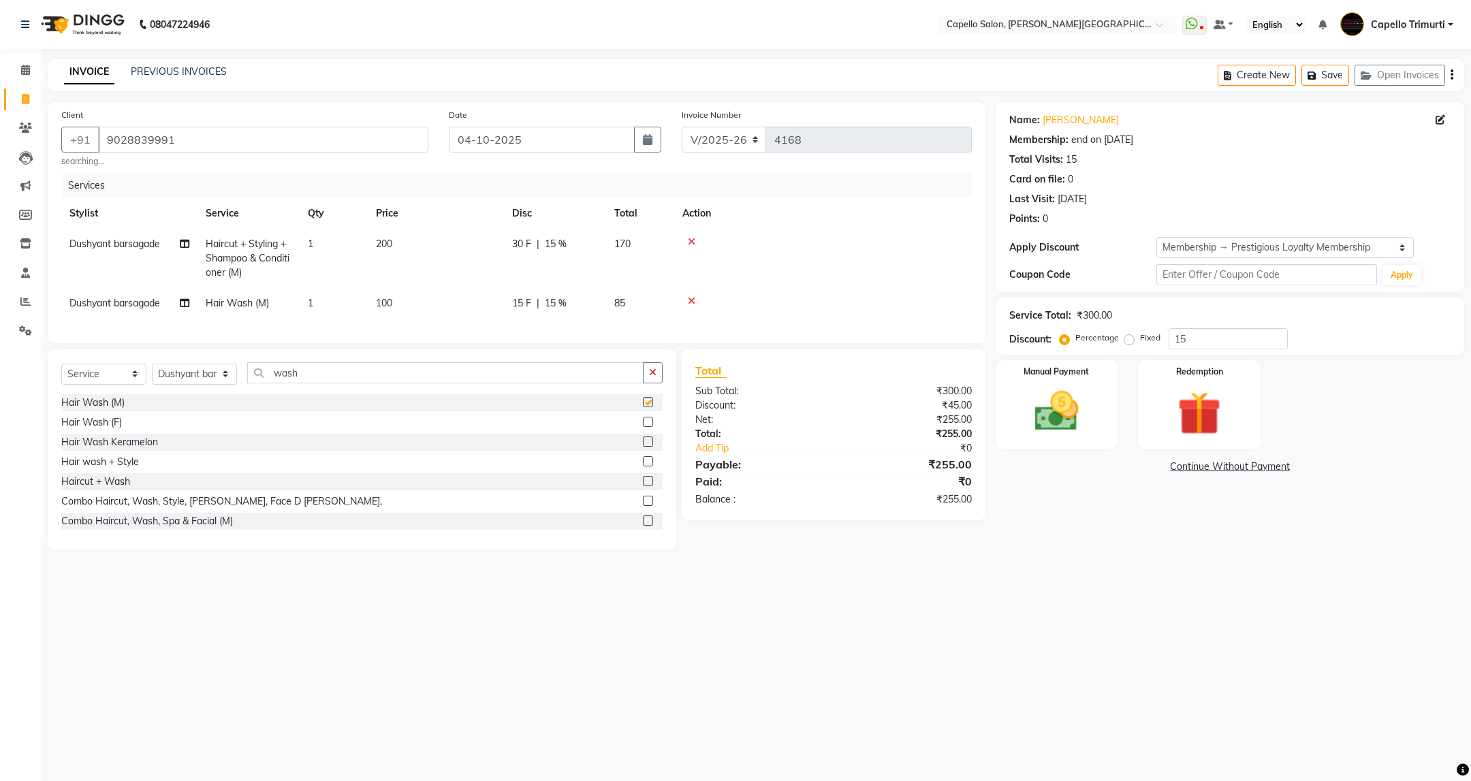
checkbox input "false"
click at [1062, 394] on img at bounding box center [1056, 411] width 74 height 52
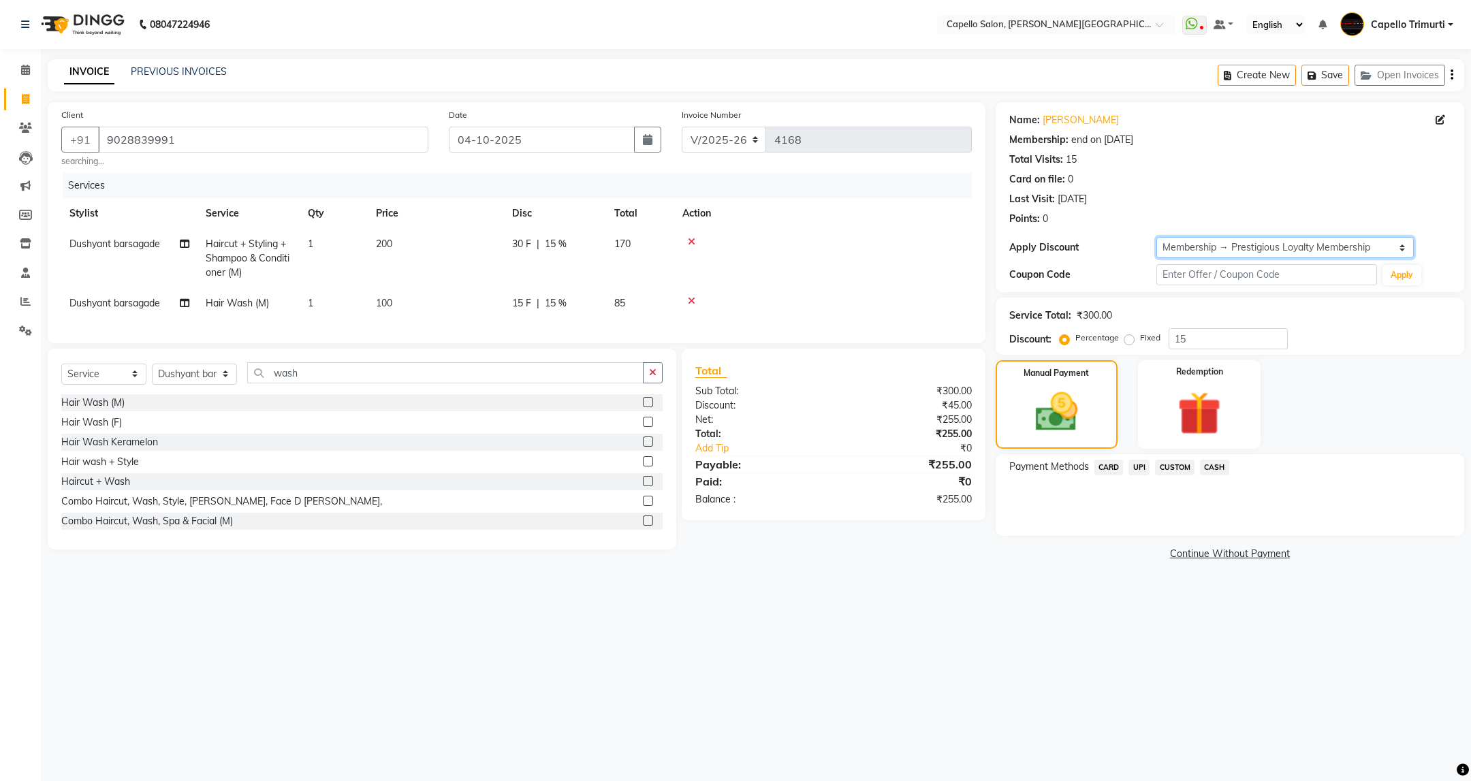
drag, startPoint x: 1234, startPoint y: 255, endPoint x: 1235, endPoint y: 248, distance: 7.5
click at [1234, 255] on select "Select Membership → Prestigious Loyalty Membership" at bounding box center [1284, 247] width 257 height 21
select select "0:"
click at [1156, 237] on select "Select Membership → Prestigious Loyalty Membership" at bounding box center [1284, 247] width 257 height 21
type input "0"
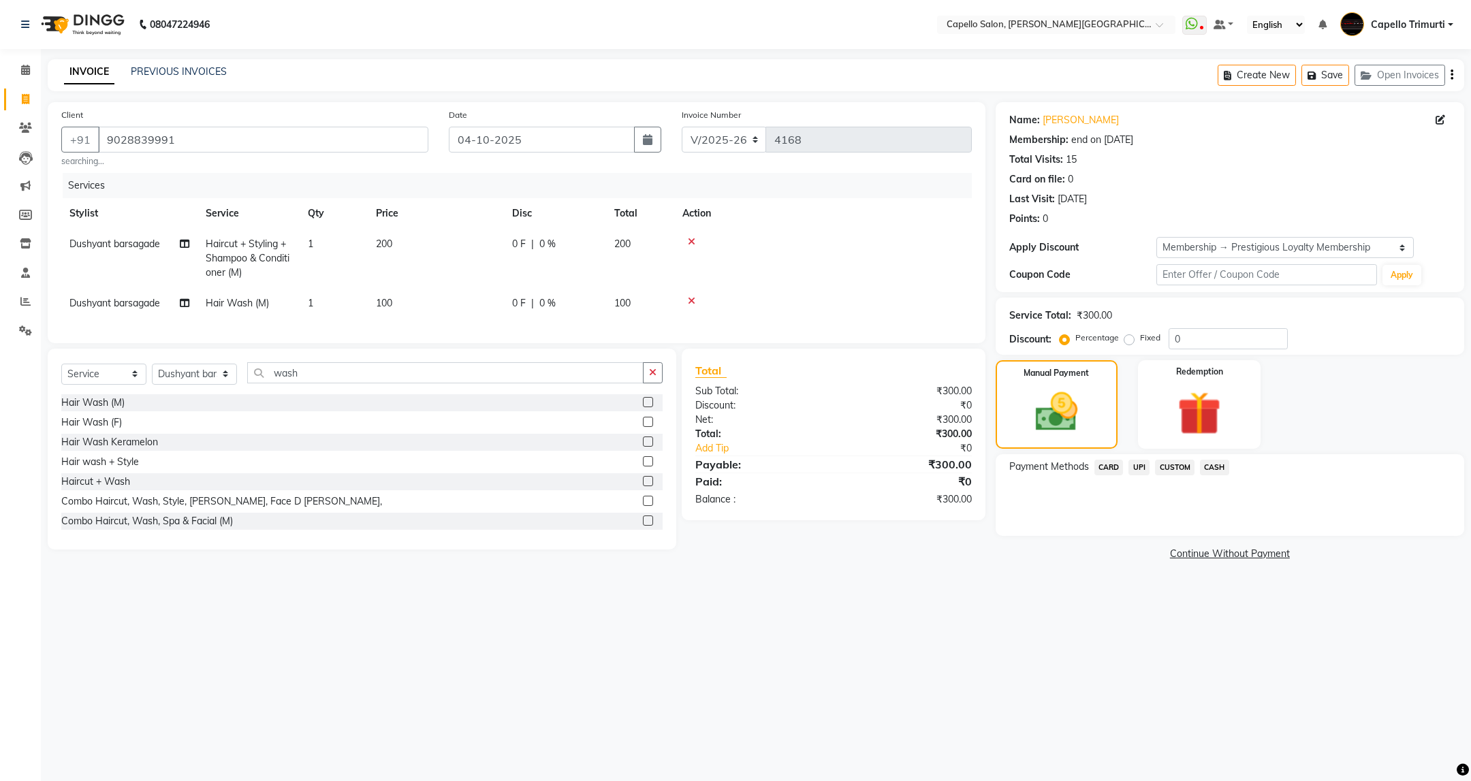
click at [1141, 470] on span "UPI" at bounding box center [1138, 468] width 21 height 16
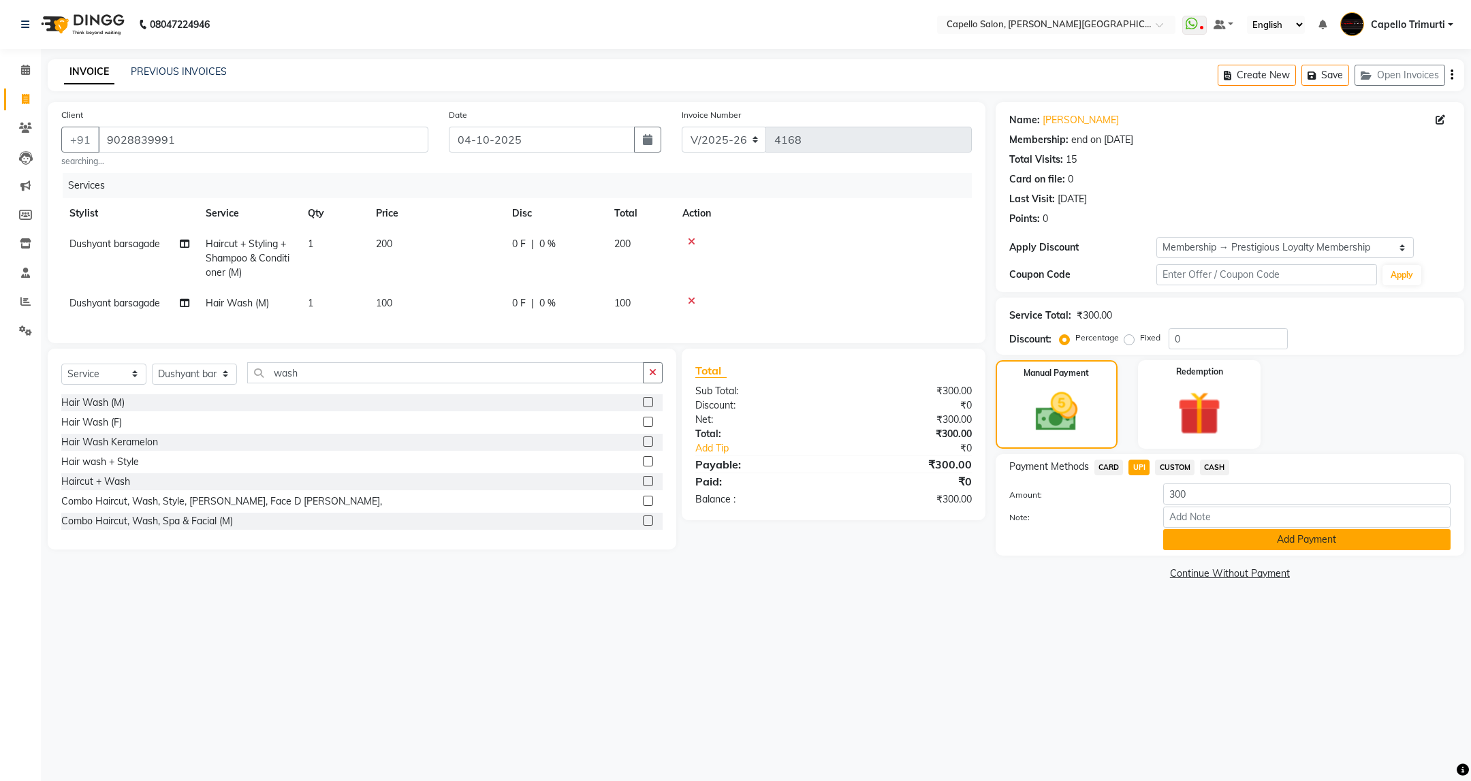
click at [1200, 537] on button "Add Payment" at bounding box center [1306, 539] width 287 height 21
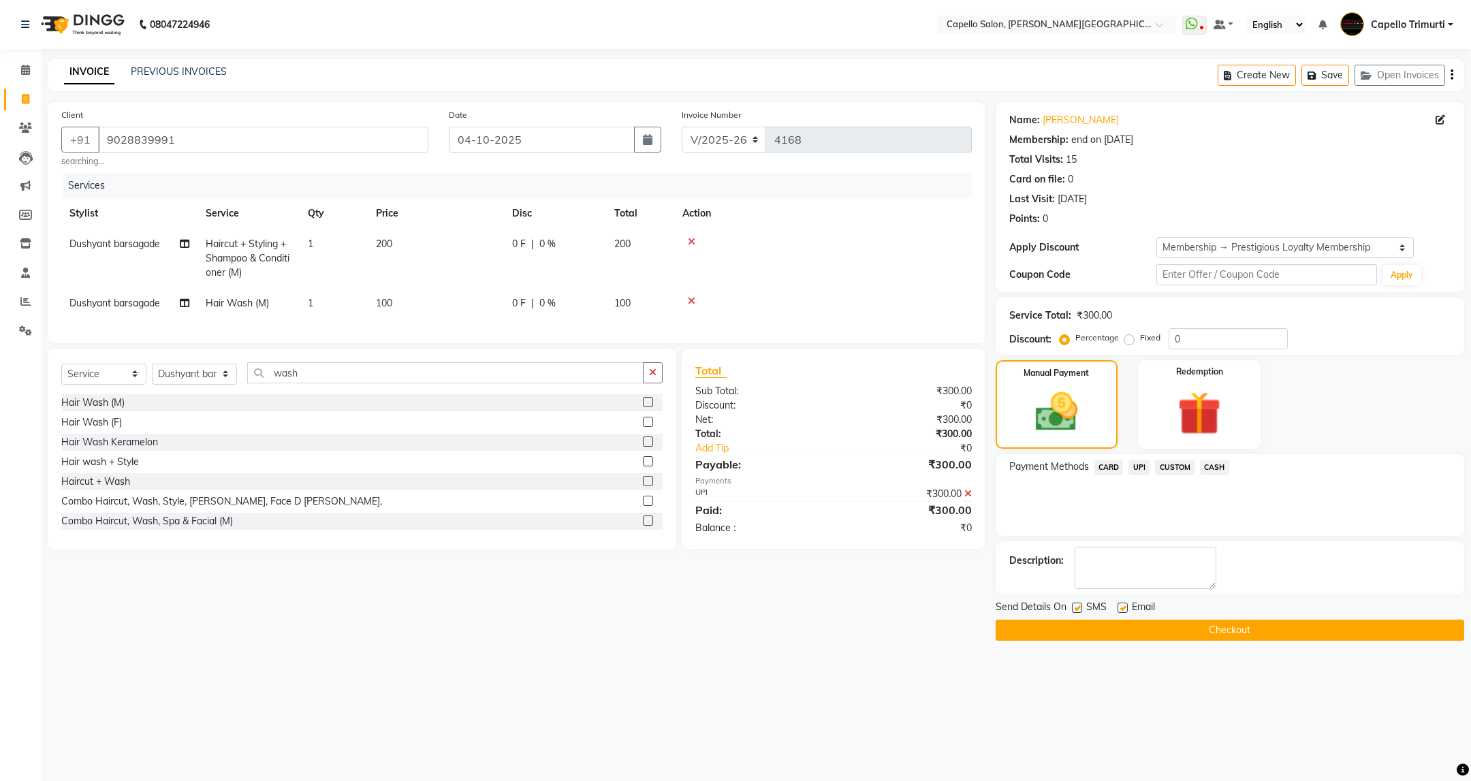
click at [1230, 629] on button "Checkout" at bounding box center [1230, 630] width 468 height 21
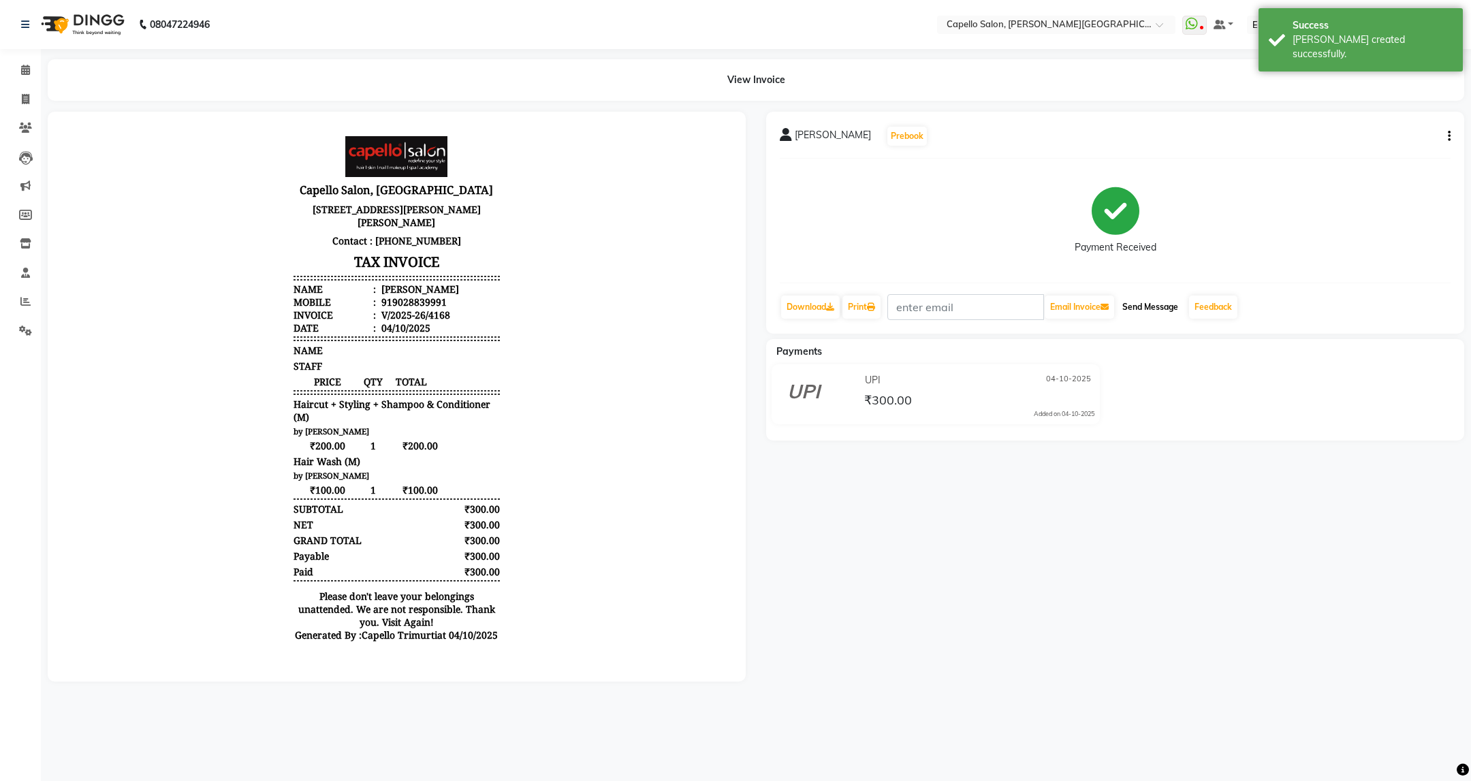
click at [1145, 305] on button "Send Message" at bounding box center [1150, 307] width 67 height 23
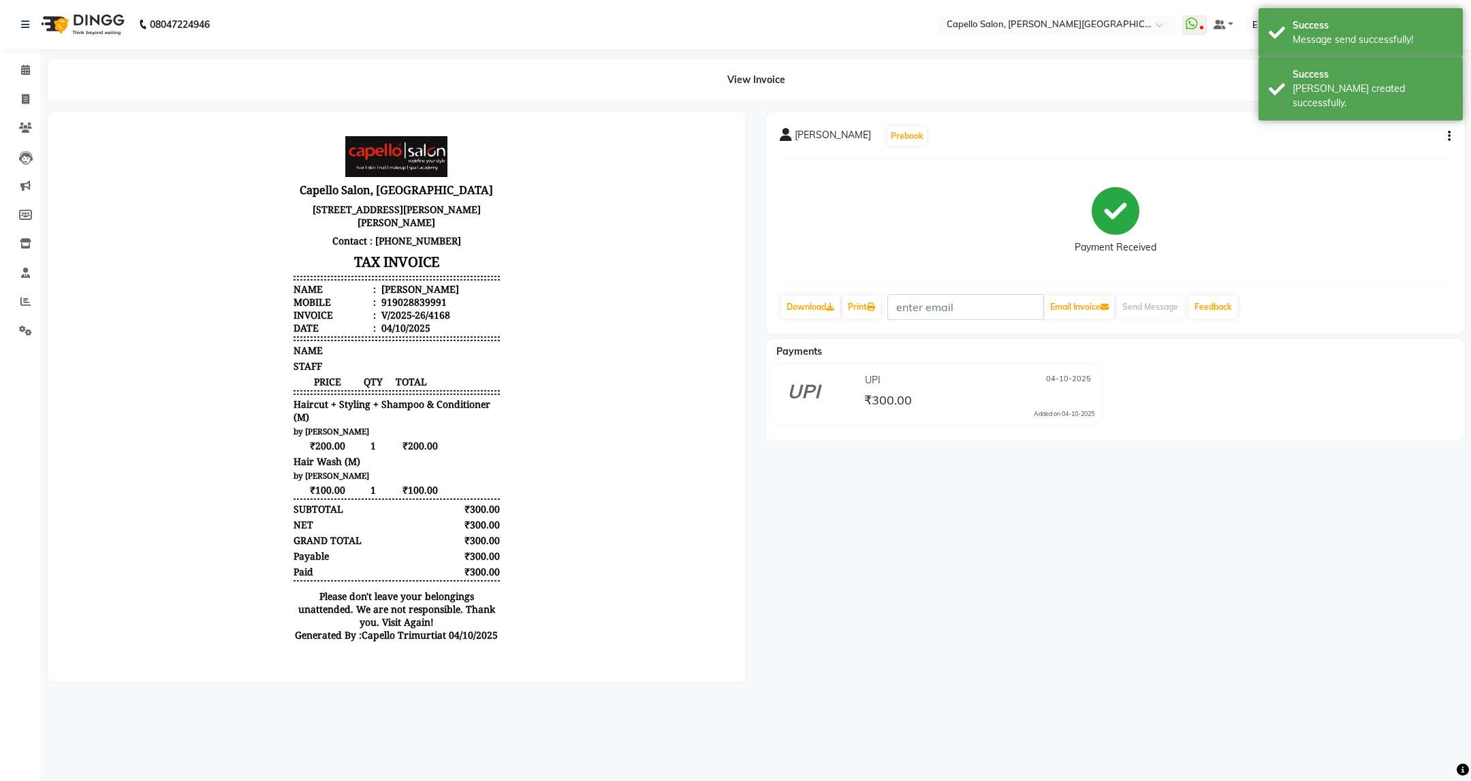
click at [35, 86] on li "Invoice" at bounding box center [20, 99] width 41 height 29
click at [15, 107] on link "Invoice" at bounding box center [20, 100] width 33 height 22
select select "service"
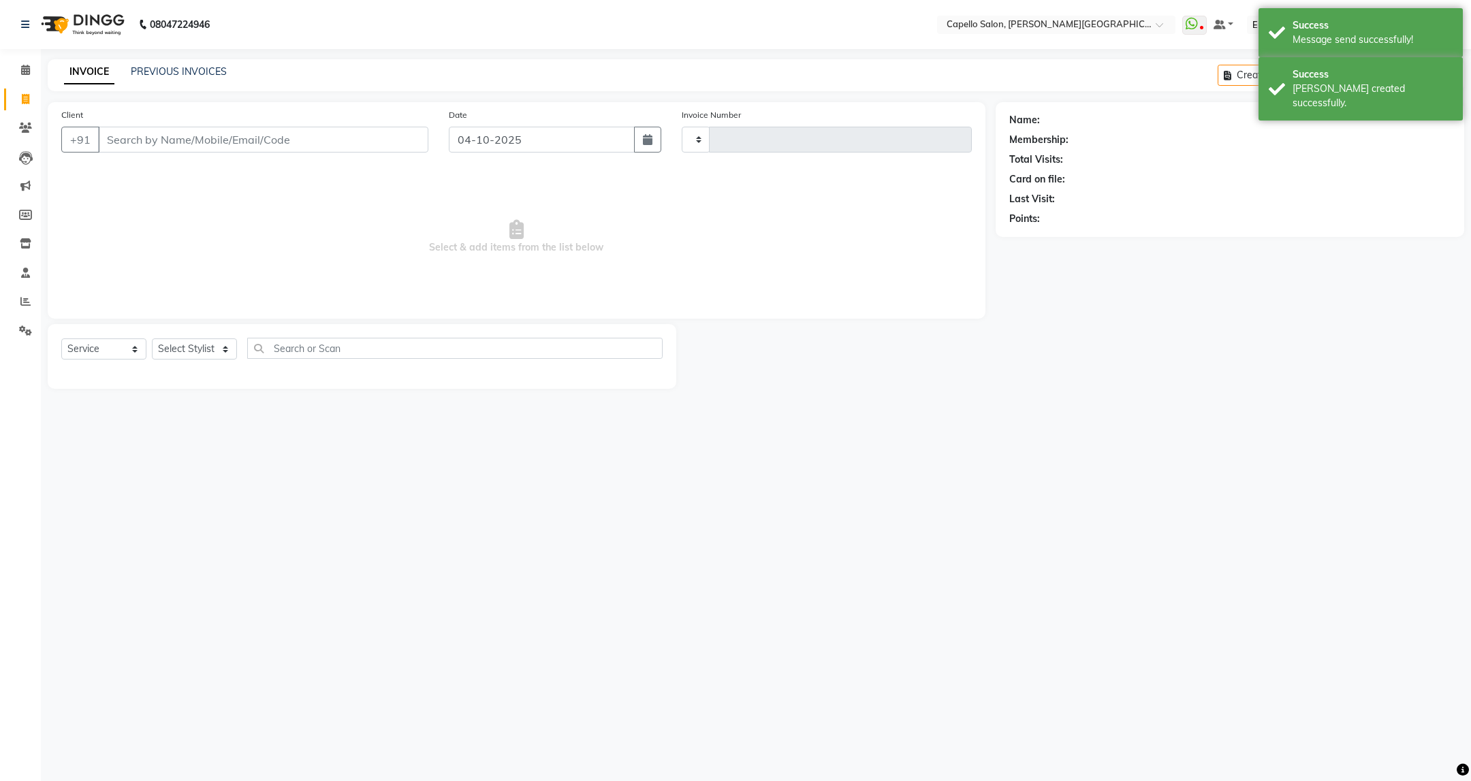
type input "4169"
select select "811"
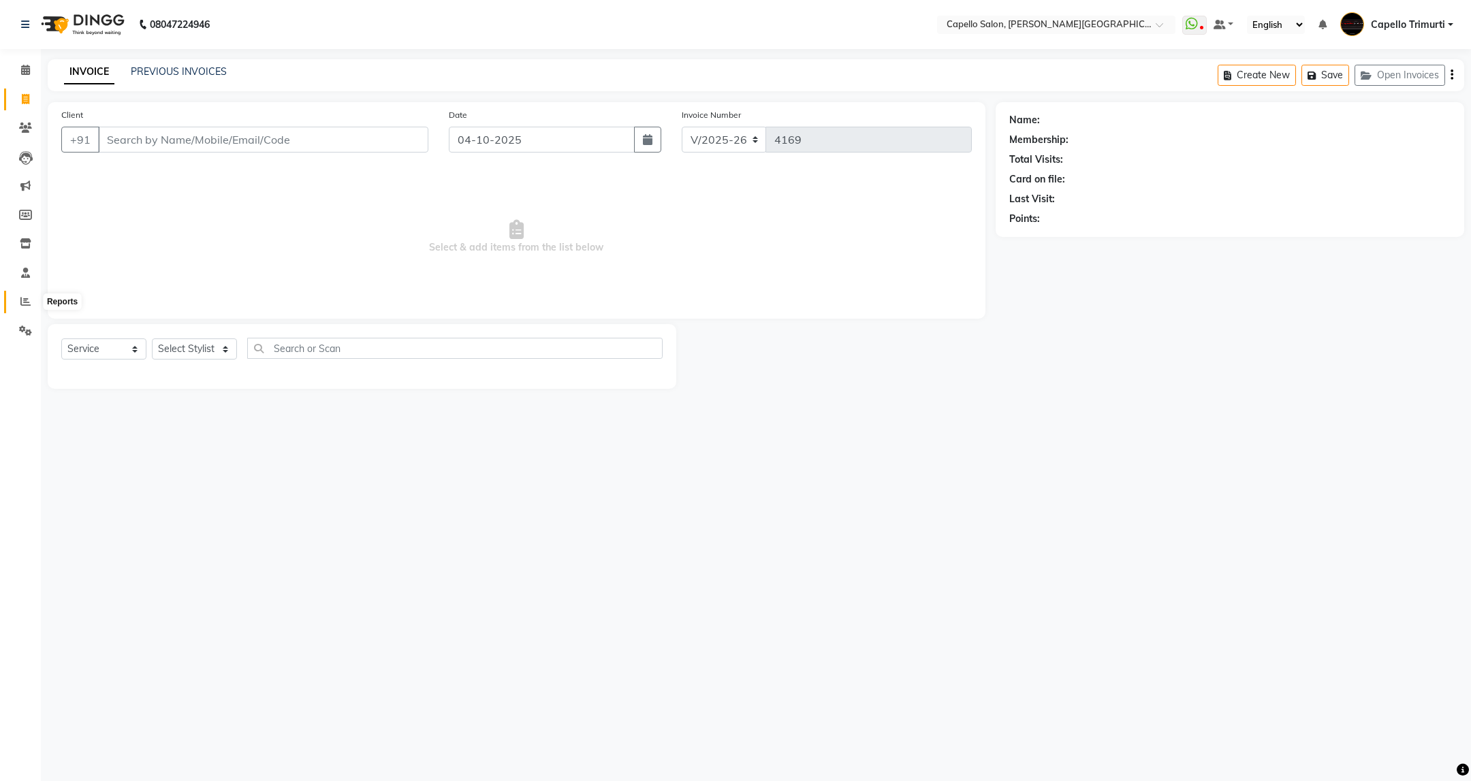
click at [25, 300] on icon at bounding box center [25, 301] width 10 height 10
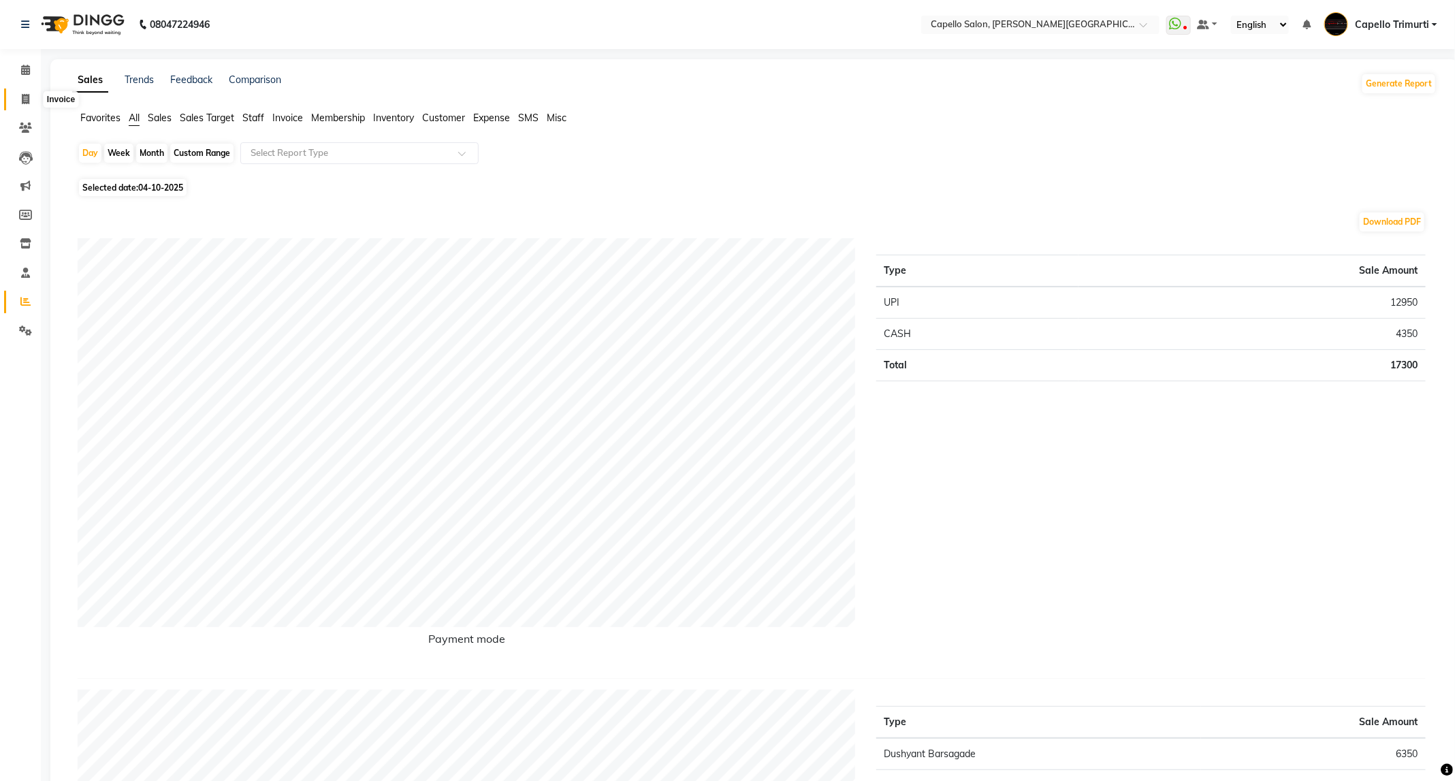
click at [23, 95] on icon at bounding box center [25, 99] width 7 height 10
select select "service"
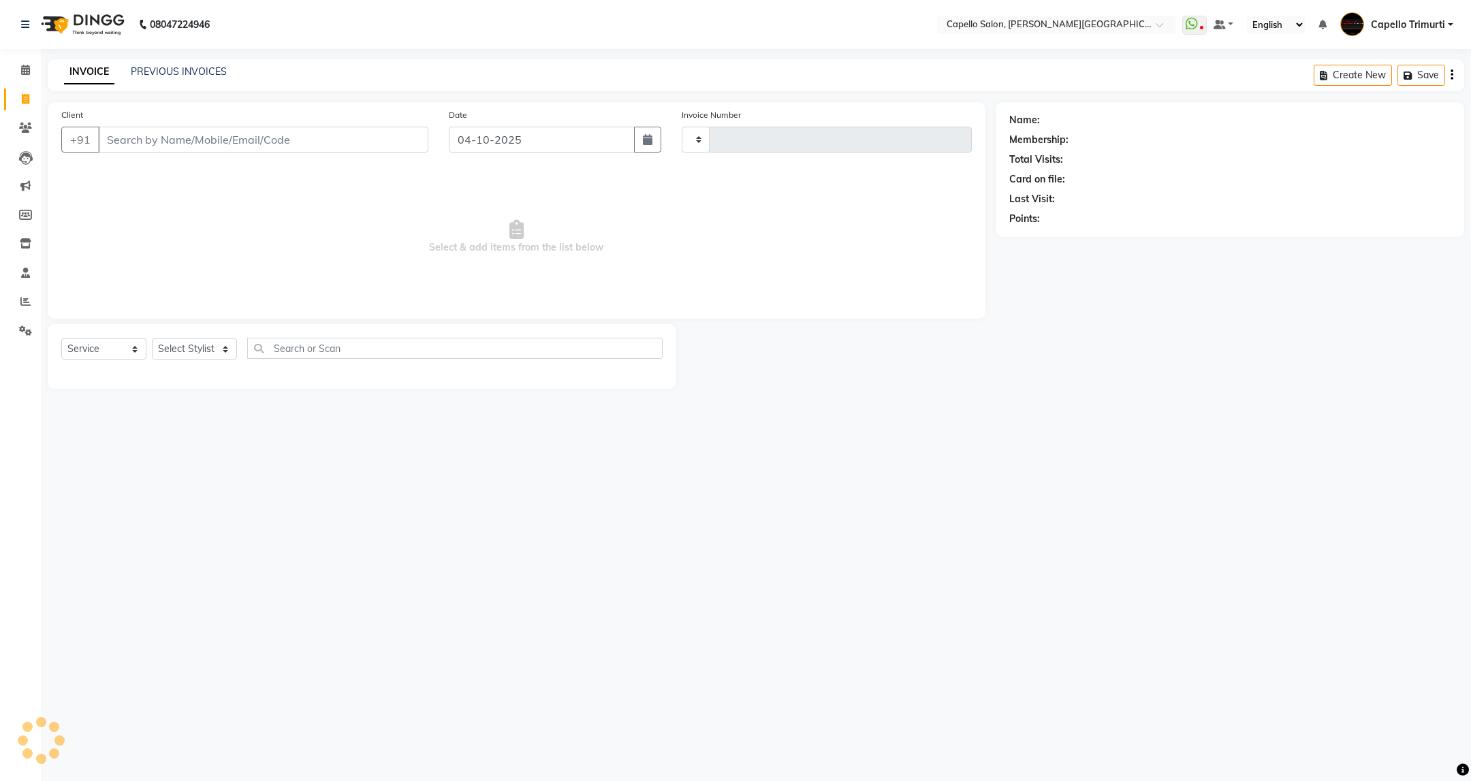
type input "4169"
select select "811"
click at [148, 66] on link "PREVIOUS INVOICES" at bounding box center [179, 71] width 96 height 12
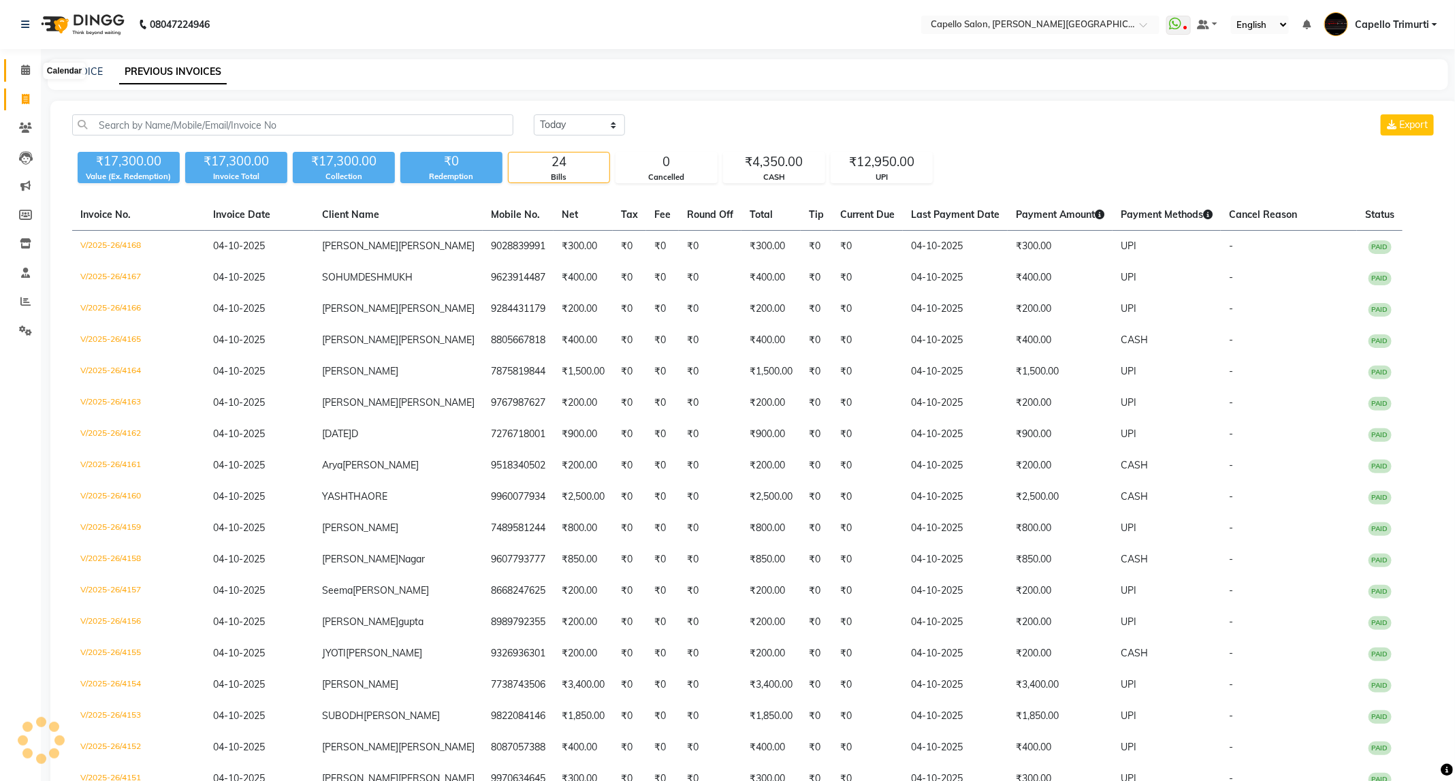
click at [23, 65] on icon at bounding box center [25, 70] width 9 height 10
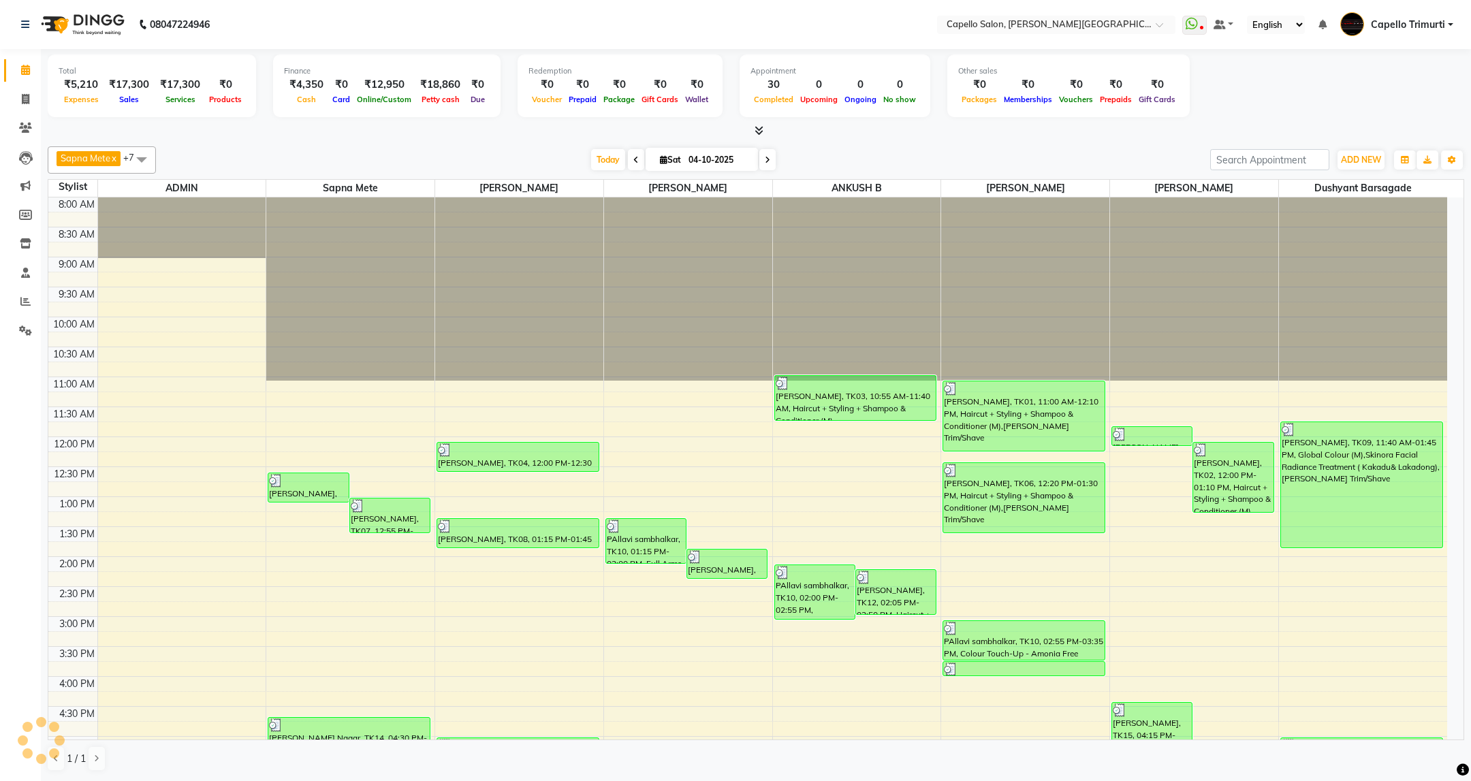
scroll to position [166, 0]
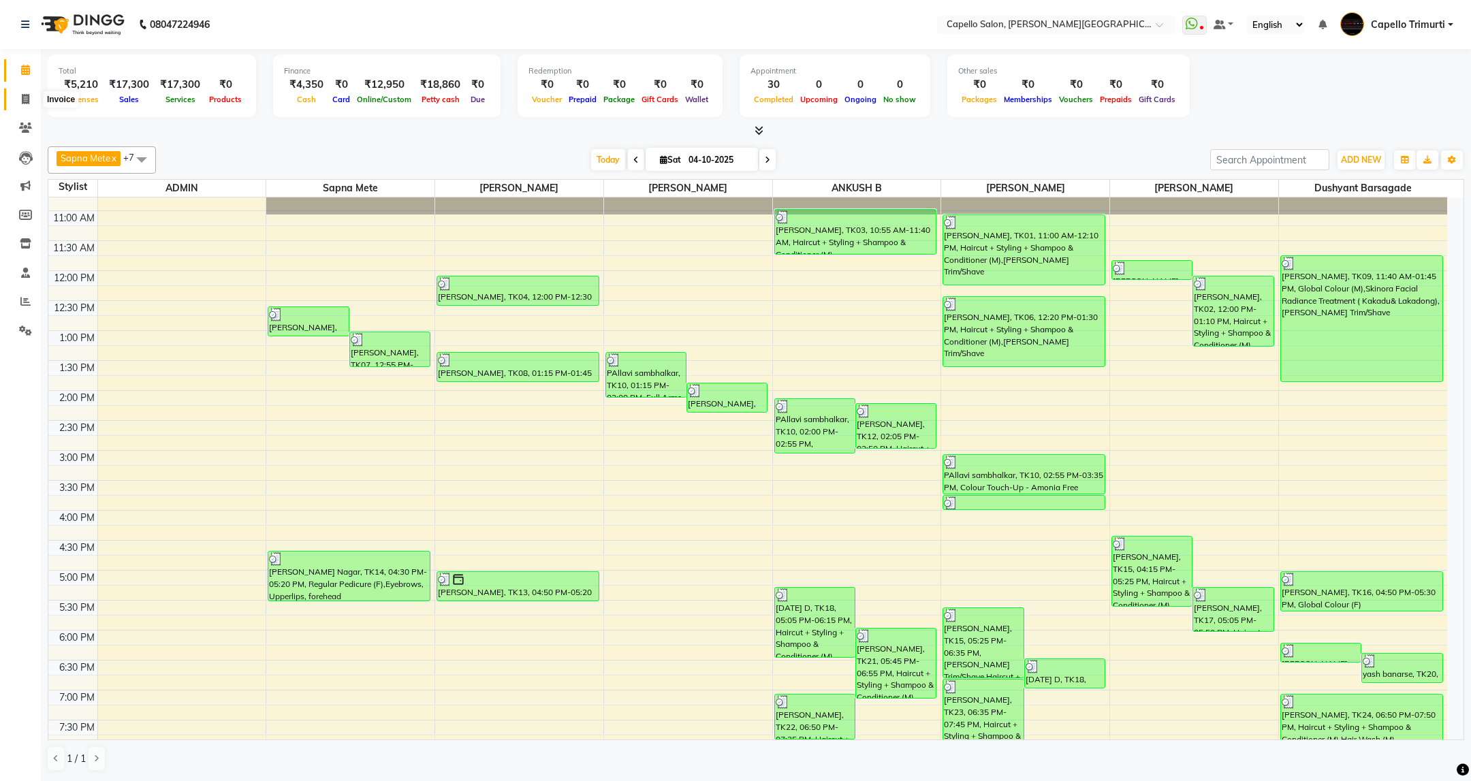
click at [22, 96] on icon at bounding box center [25, 99] width 7 height 10
select select "service"
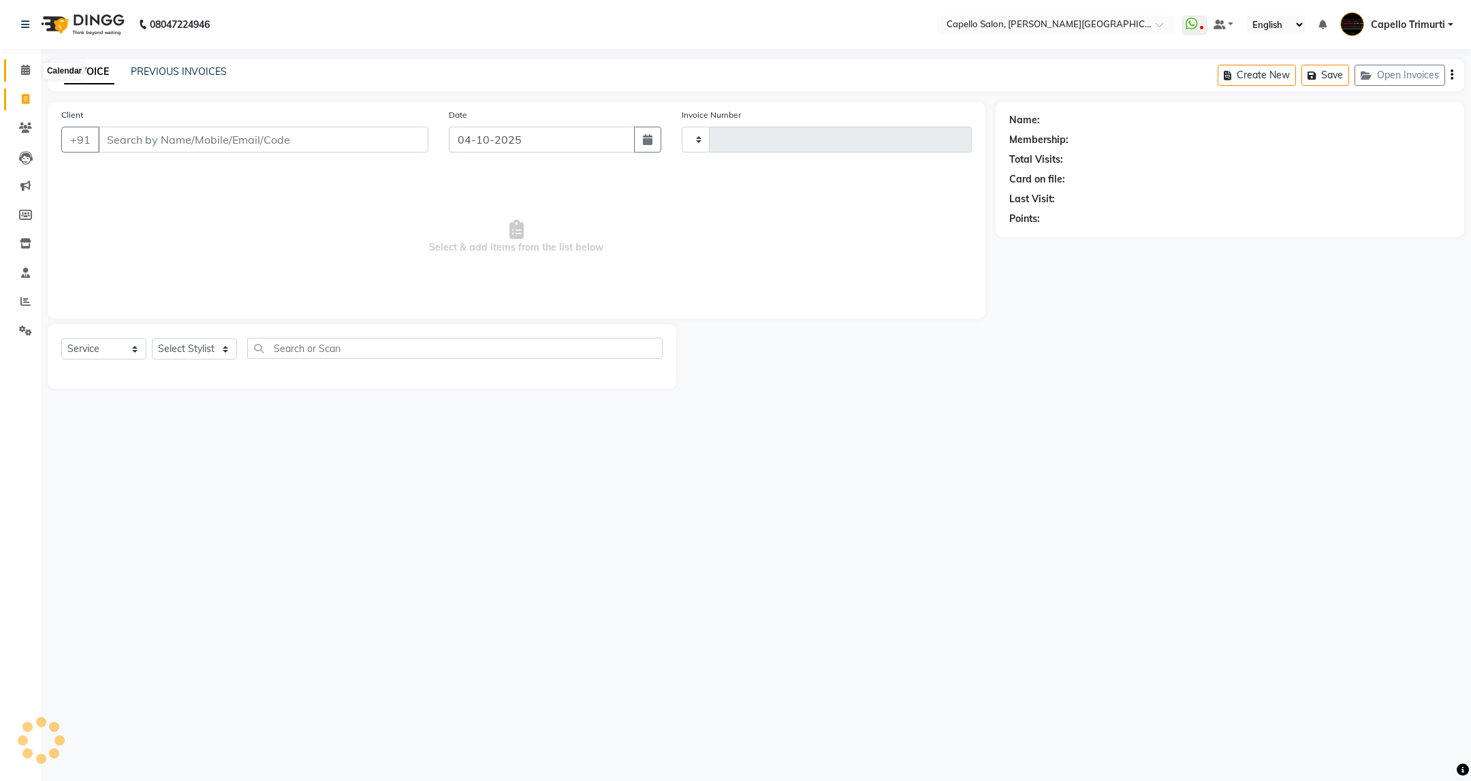
click at [23, 67] on icon at bounding box center [25, 70] width 9 height 10
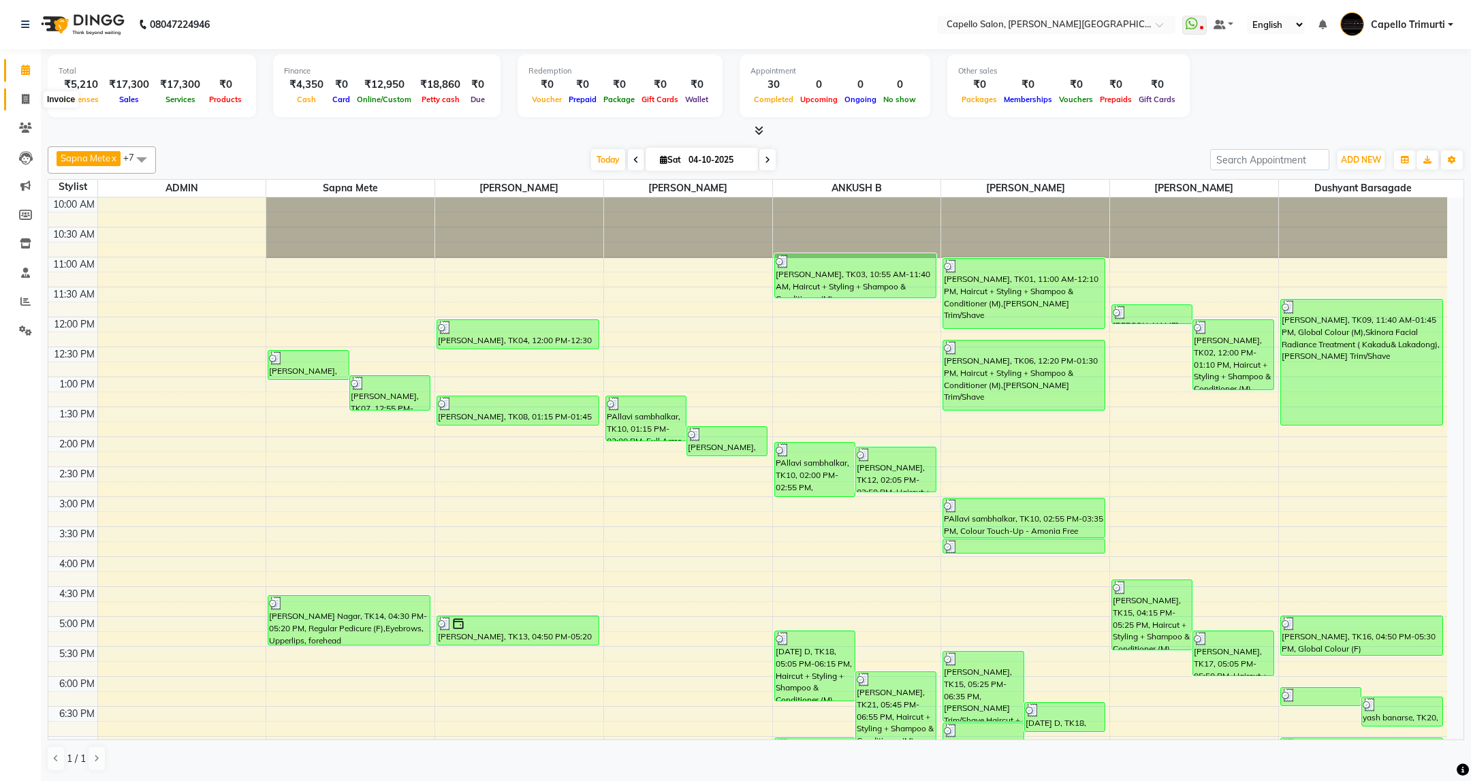
click at [14, 104] on span at bounding box center [26, 100] width 24 height 16
select select "service"
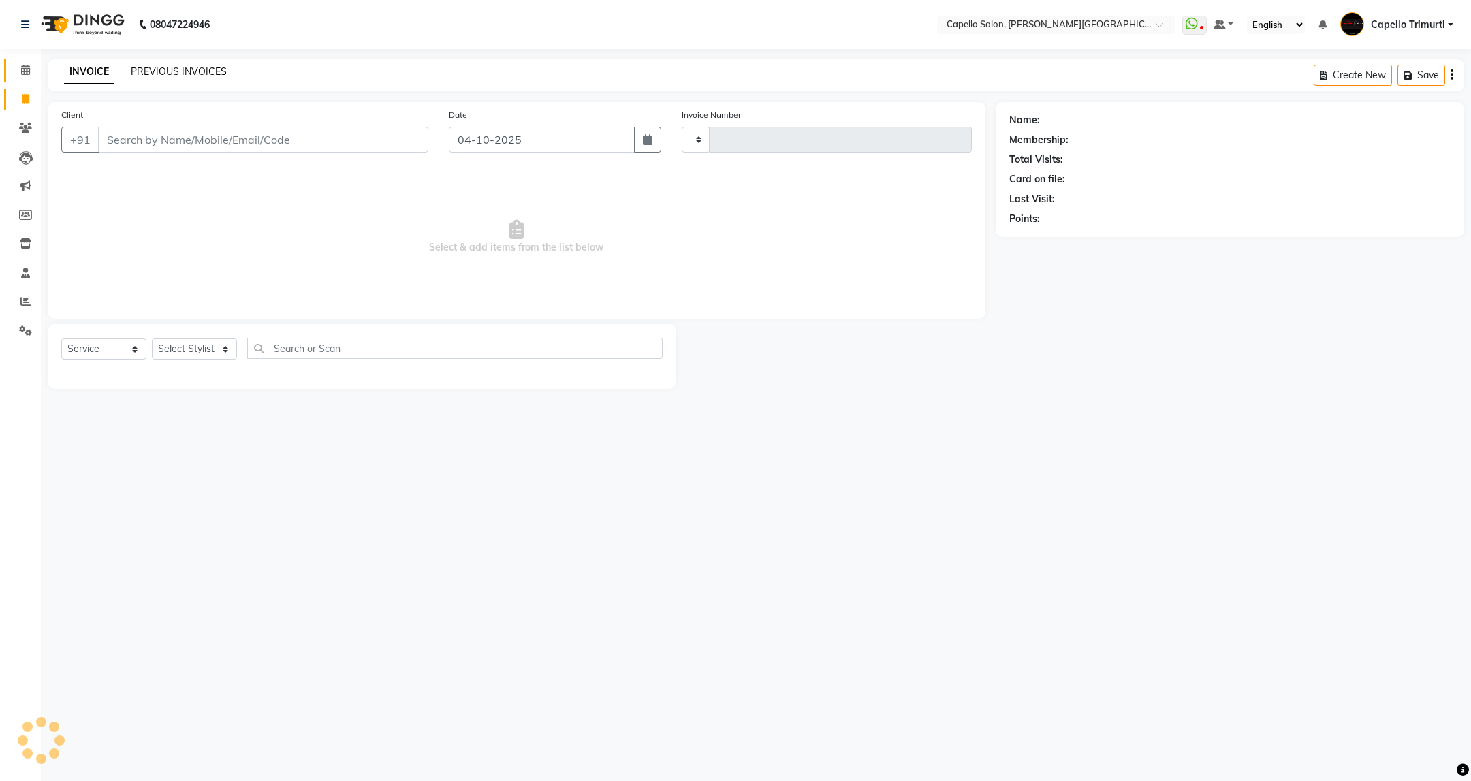
type input "4169"
select select "811"
click at [202, 135] on input "Client" at bounding box center [263, 140] width 330 height 26
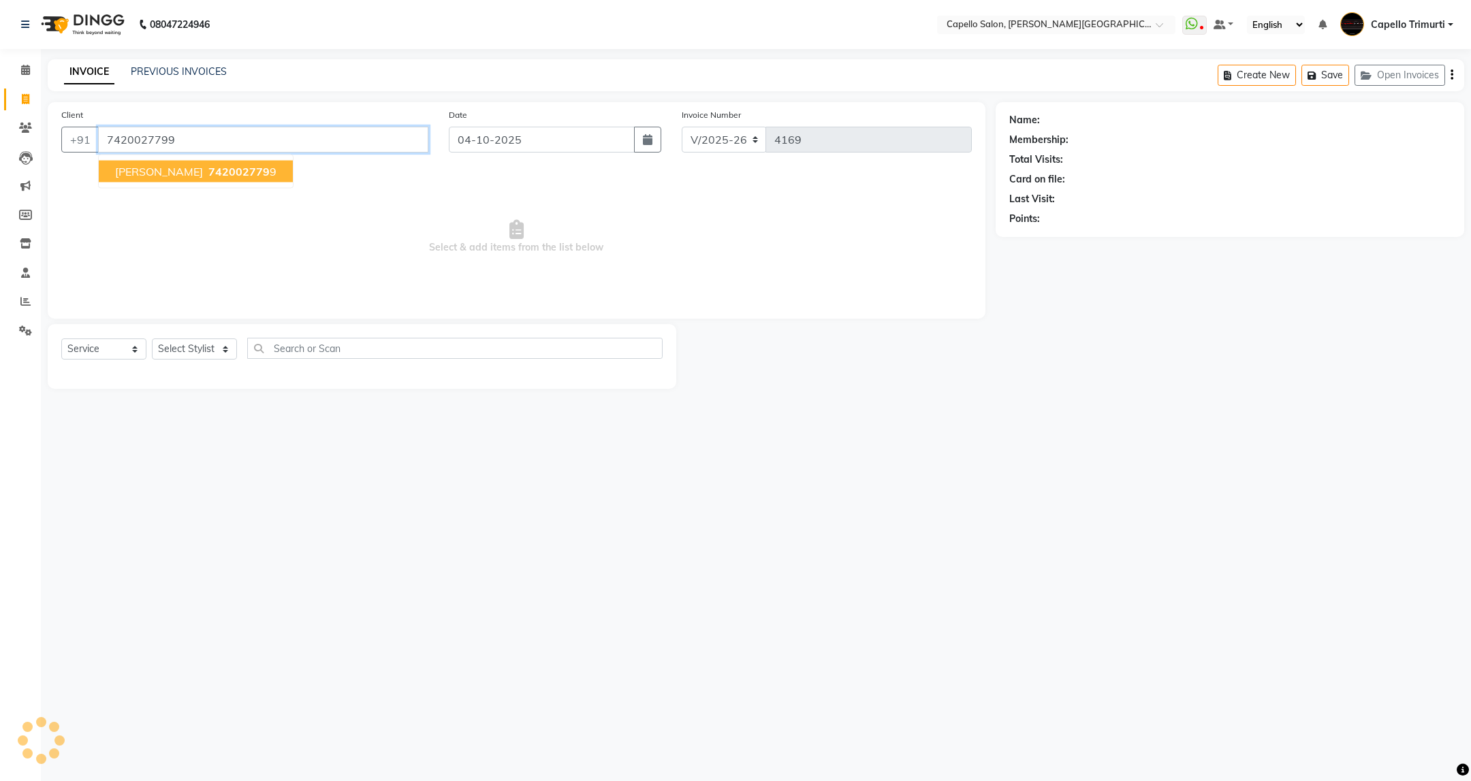
type input "7420027799"
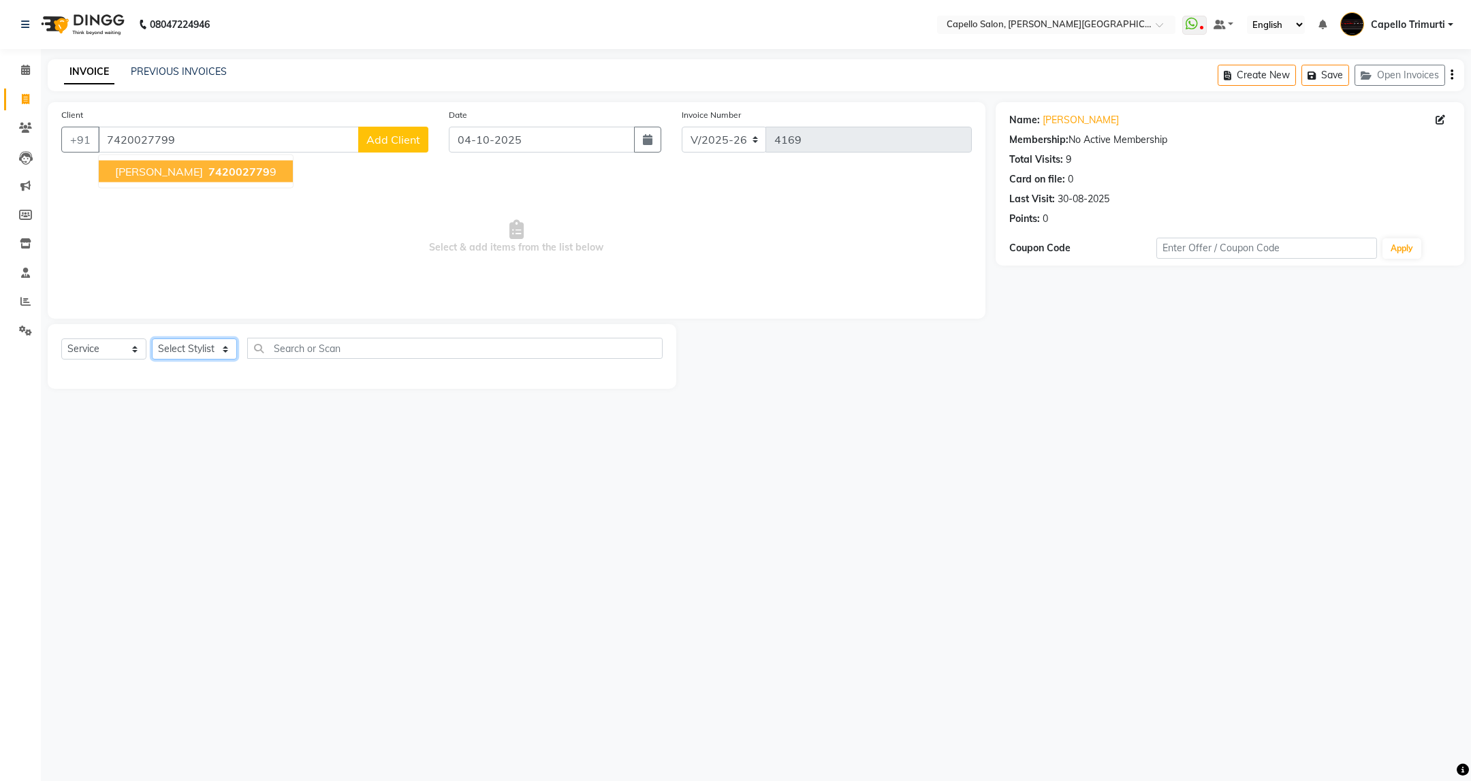
click at [225, 352] on select "Select Stylist ADMIN [PERSON_NAME] [PERSON_NAME] [PERSON_NAME] [PERSON_NAME] (M…" at bounding box center [194, 348] width 85 height 21
select select "50699"
click at [152, 339] on select "Select Stylist ADMIN [PERSON_NAME] [PERSON_NAME] [PERSON_NAME] [PERSON_NAME] (M…" at bounding box center [194, 348] width 85 height 21
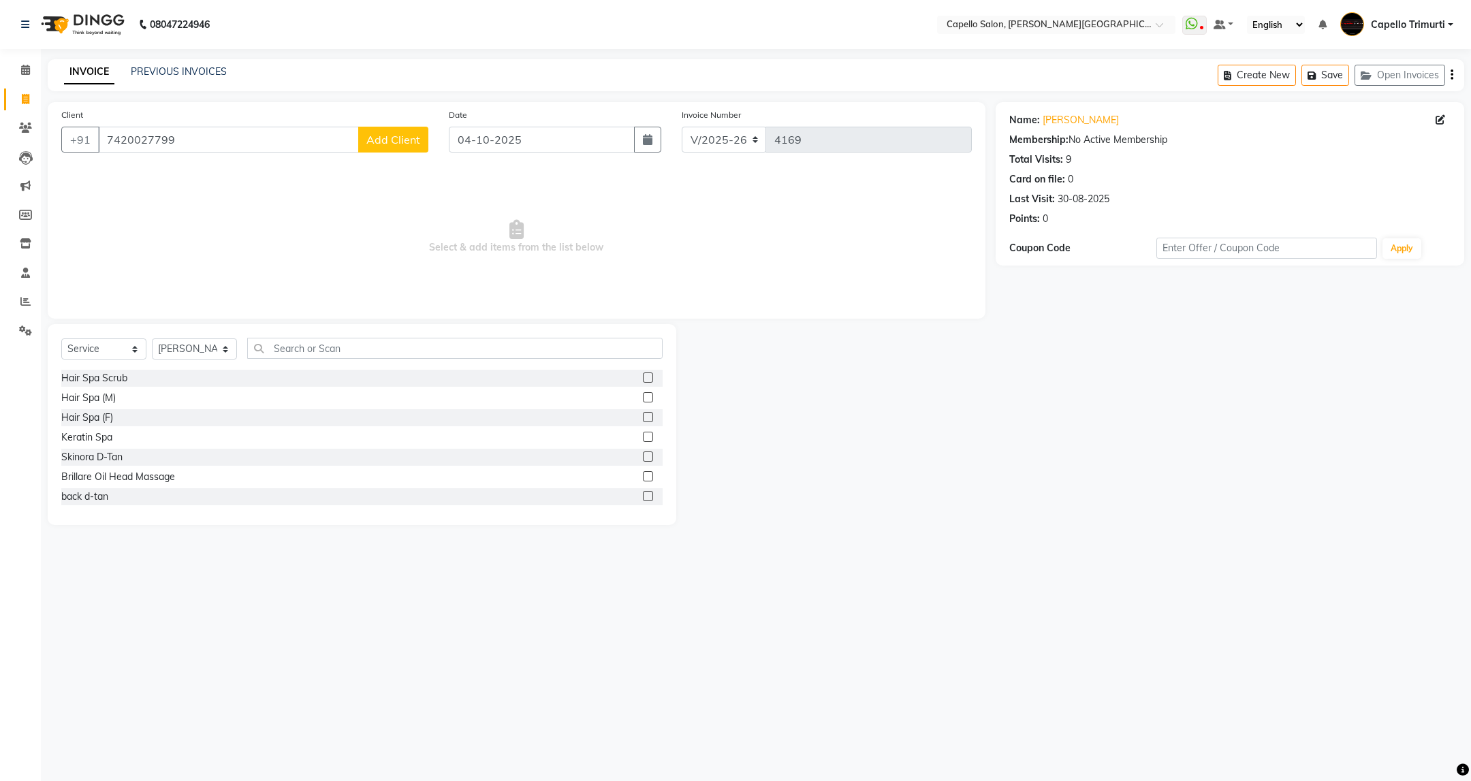
click at [409, 327] on div "Select Service Product Membership Package Voucher Prepaid Gift Card Select Styl…" at bounding box center [362, 424] width 629 height 201
click at [409, 343] on input "text" at bounding box center [454, 348] width 415 height 21
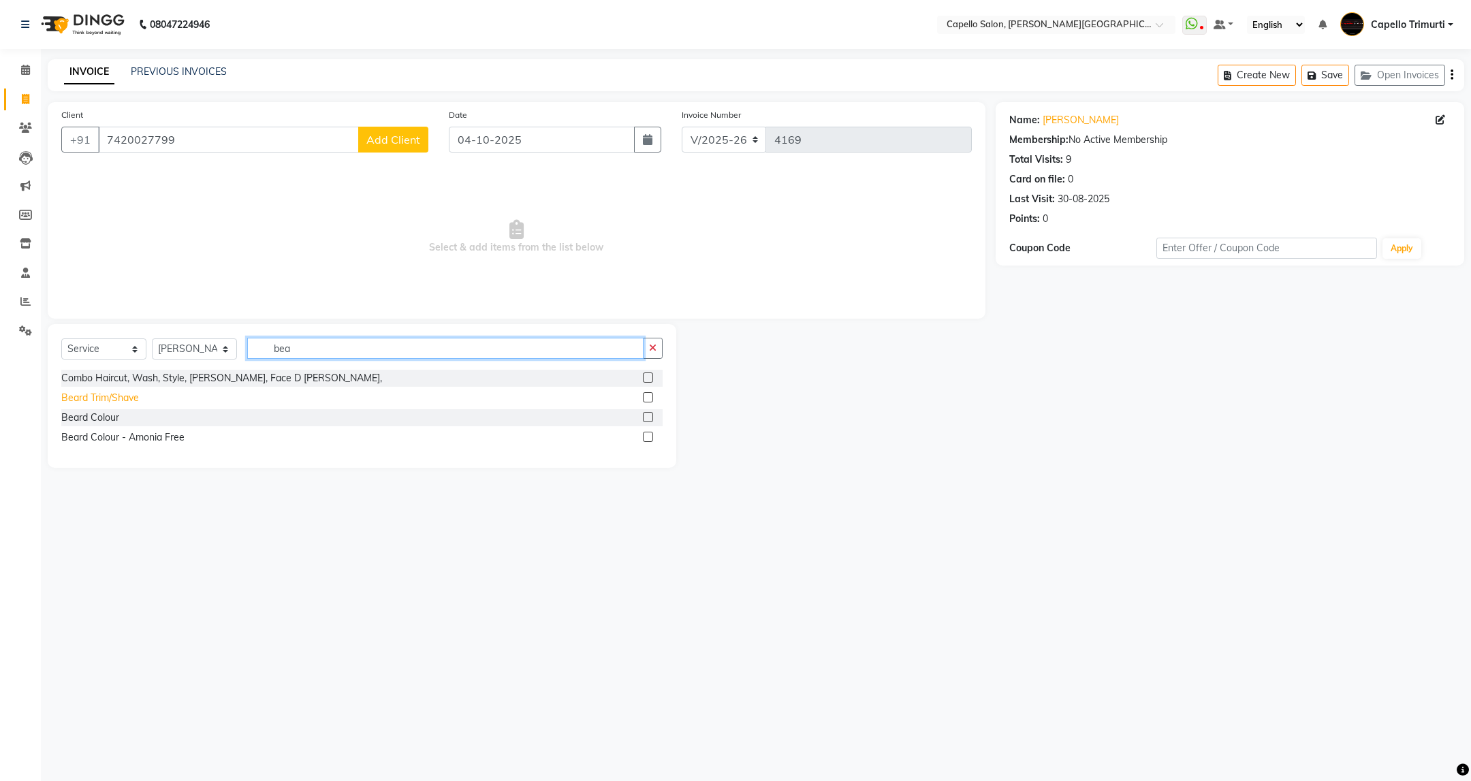
type input "bea"
click at [91, 404] on div "Beard Trim/Shave" at bounding box center [100, 398] width 78 height 14
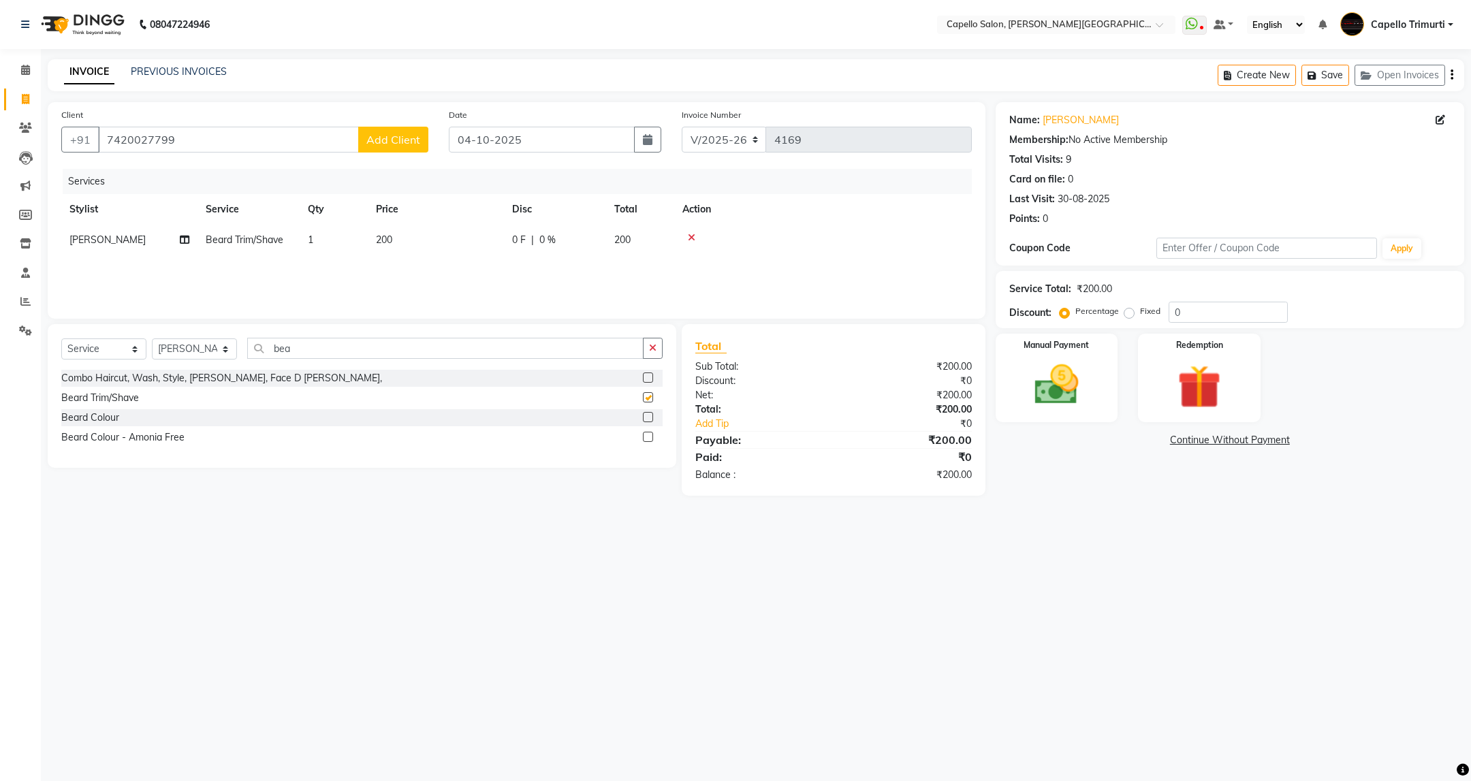
checkbox input "false"
click at [1064, 407] on img at bounding box center [1056, 385] width 74 height 52
click at [1206, 440] on span "CASH" at bounding box center [1214, 441] width 29 height 16
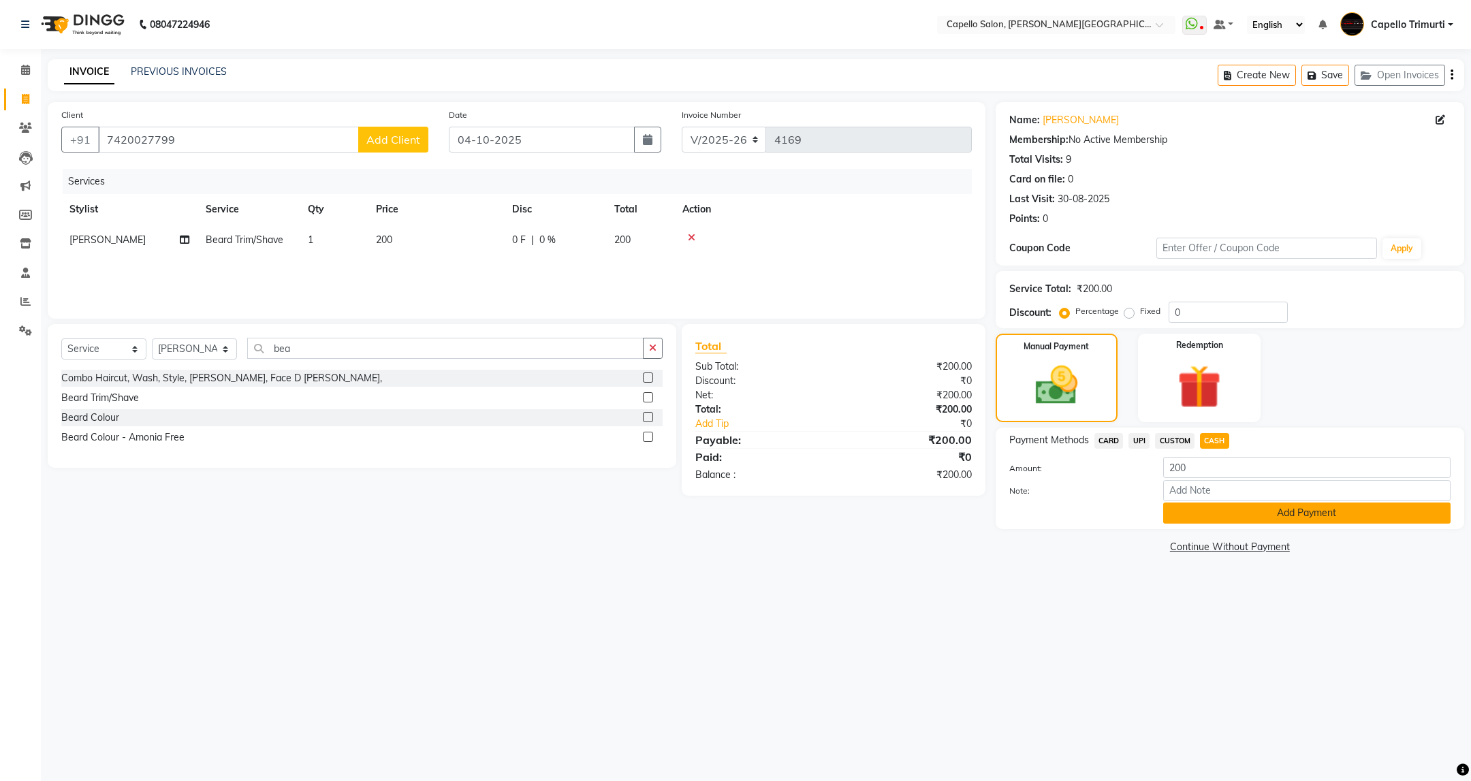
click at [1208, 513] on button "Add Payment" at bounding box center [1306, 513] width 287 height 21
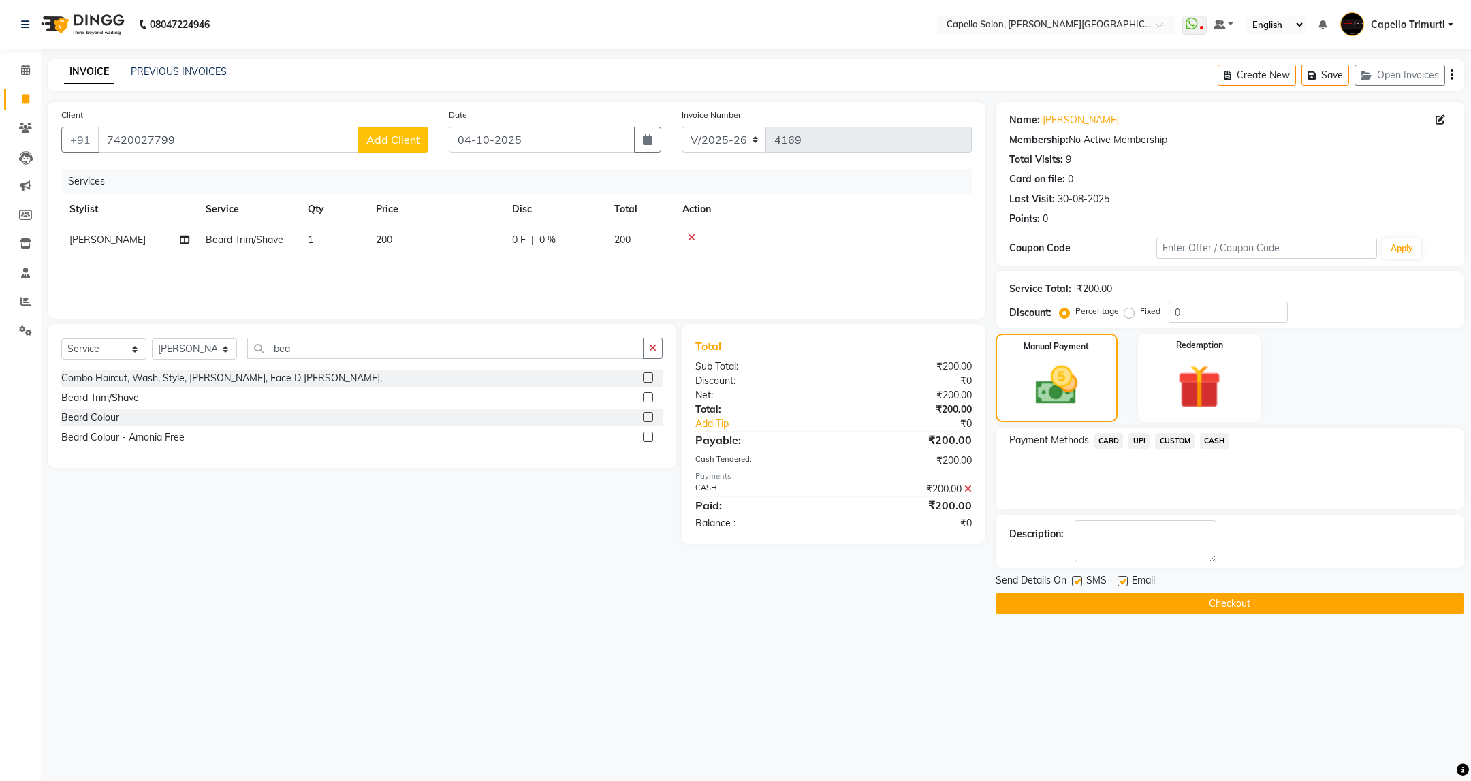
drag, startPoint x: 1209, startPoint y: 590, endPoint x: 1210, endPoint y: 609, distance: 18.4
click at [1210, 591] on div "Send Details On SMS Email Checkout" at bounding box center [1230, 593] width 468 height 41
click at [1210, 609] on button "Checkout" at bounding box center [1230, 603] width 468 height 21
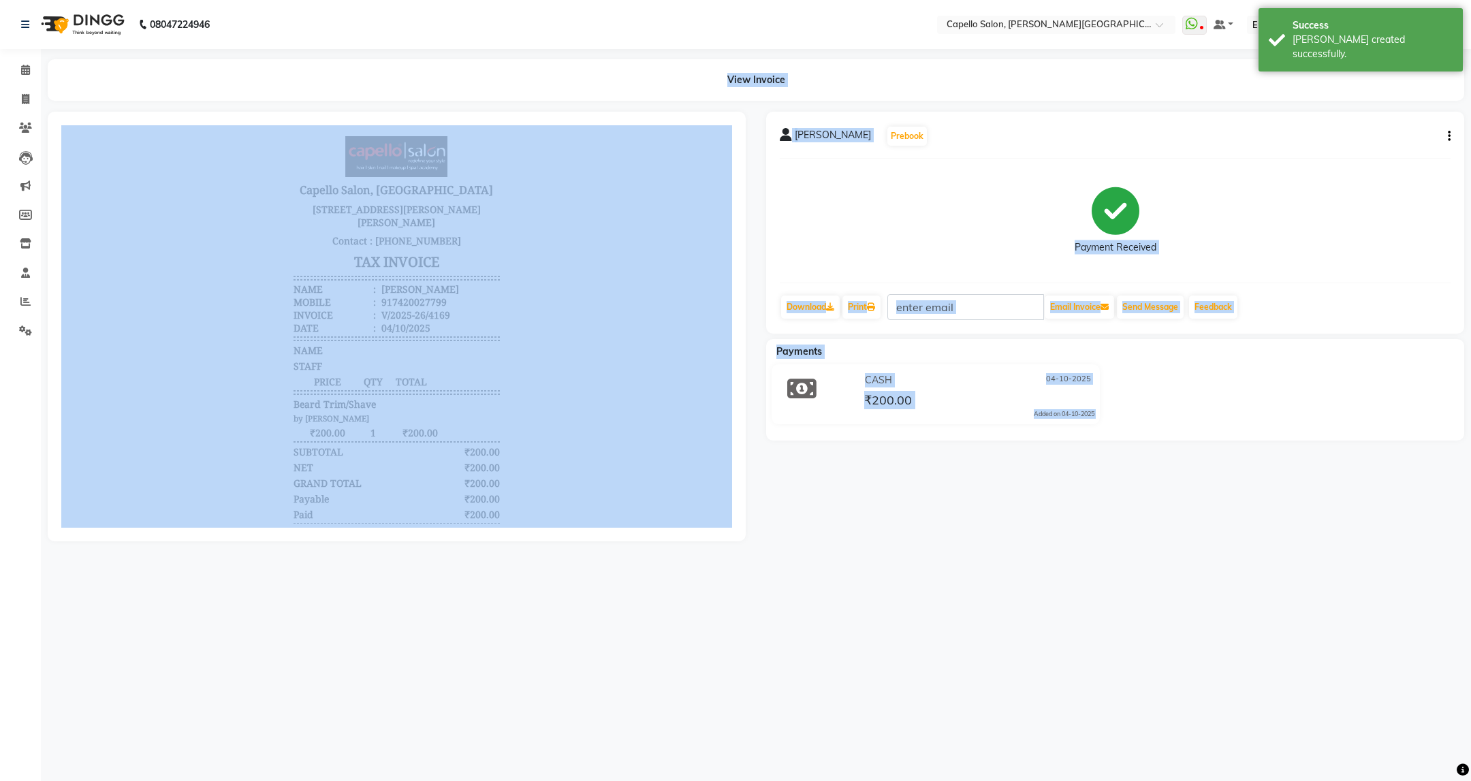
drag, startPoint x: 1204, startPoint y: 392, endPoint x: 1160, endPoint y: 325, distance: 79.7
click at [1204, 390] on div "CASH 04-10-2025 ₹200.00 Added on 04-10-2025" at bounding box center [1115, 396] width 718 height 65
click at [1158, 309] on button "Send Message" at bounding box center [1150, 307] width 67 height 23
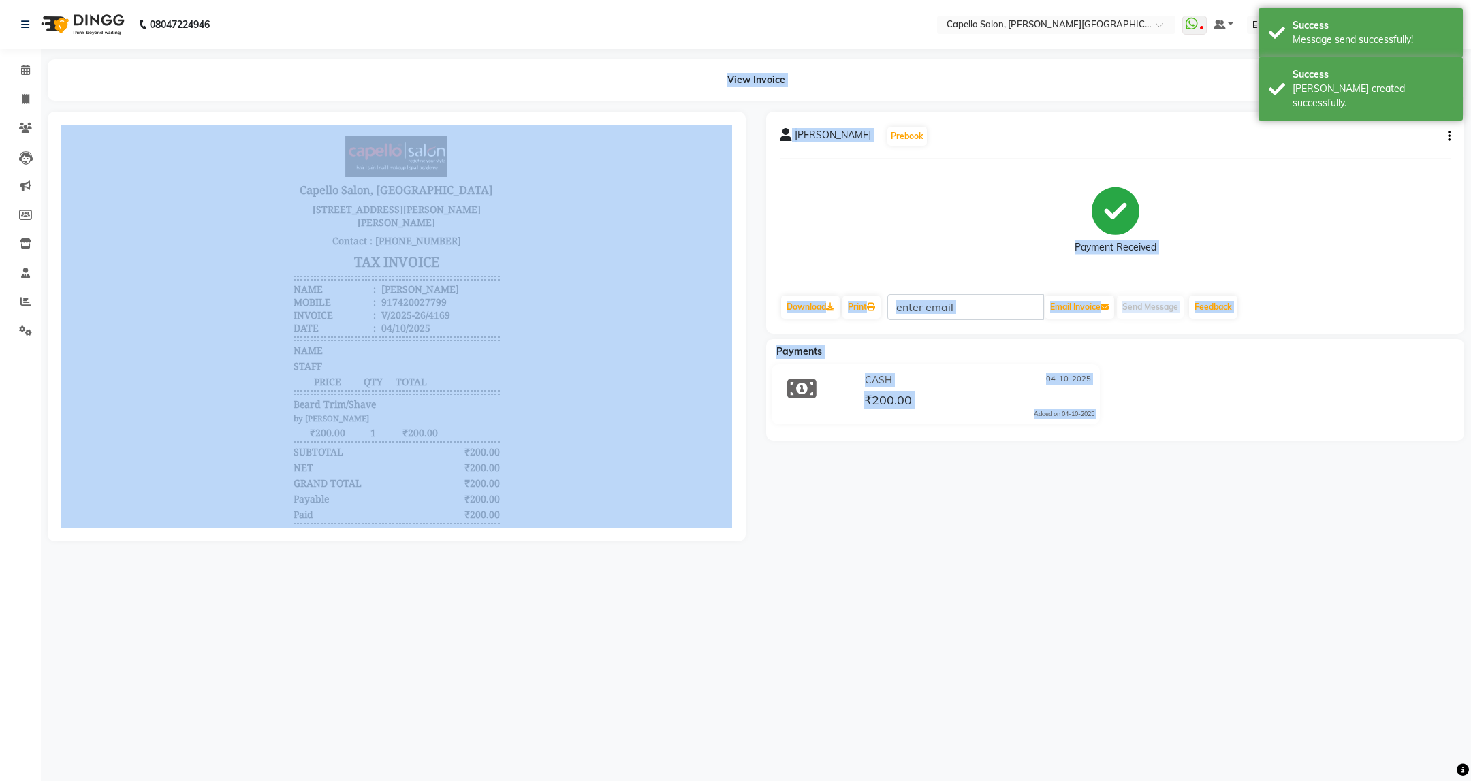
click at [1199, 497] on div "vikas panpaliya Prebook Payment Received Download Print Email Invoice Send Mess…" at bounding box center [1115, 327] width 718 height 430
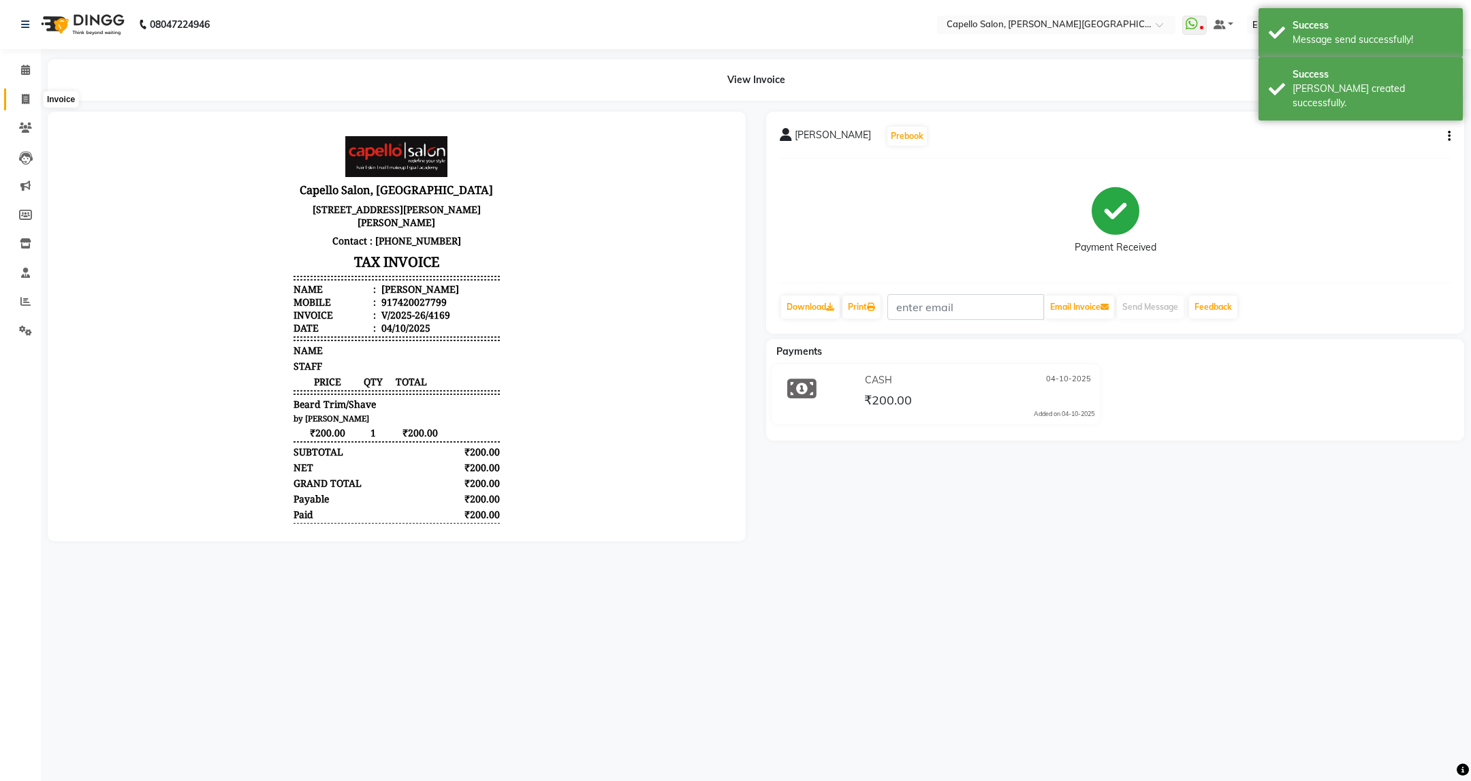
click at [22, 103] on icon at bounding box center [25, 99] width 7 height 10
select select "service"
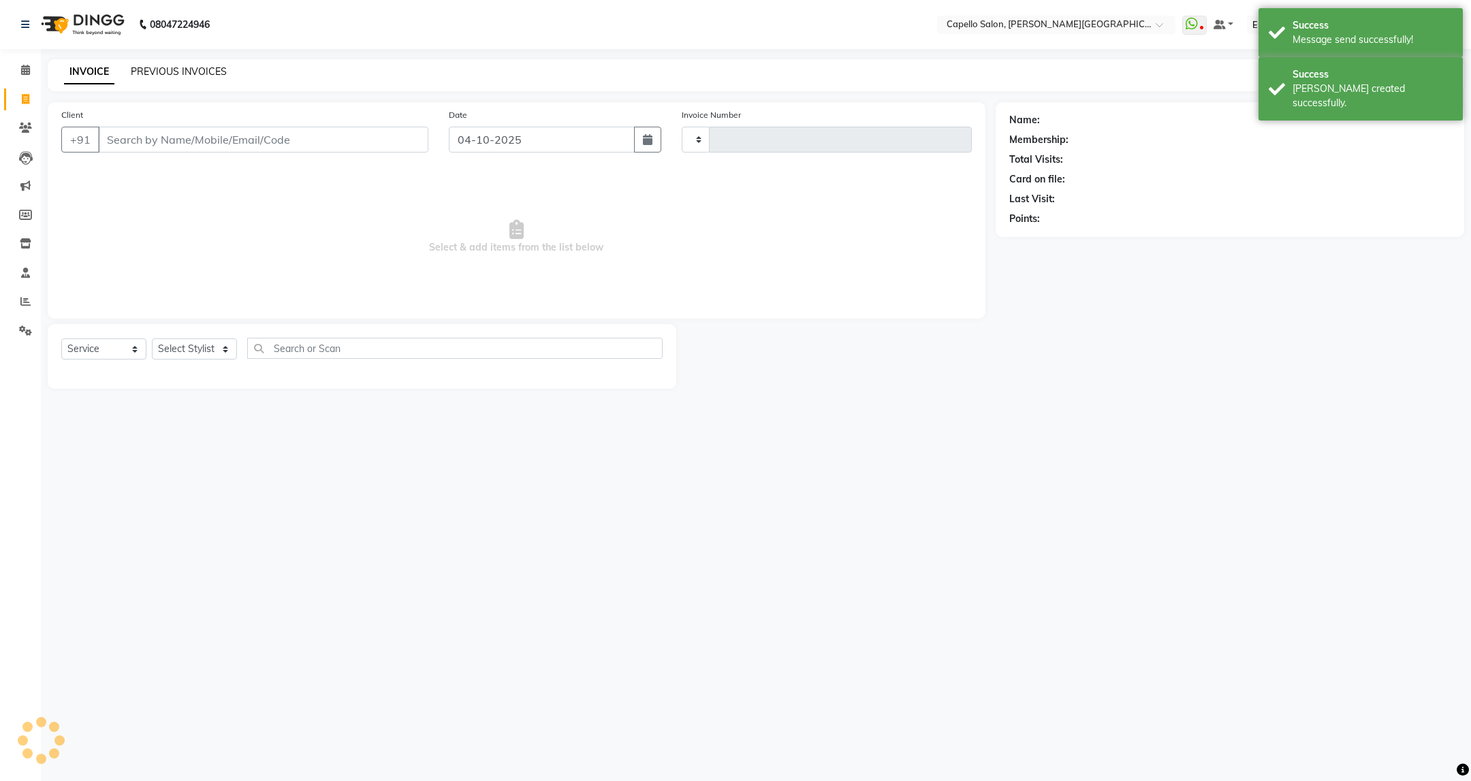
type input "4170"
select select "811"
click at [154, 69] on link "PREVIOUS INVOICES" at bounding box center [179, 71] width 96 height 12
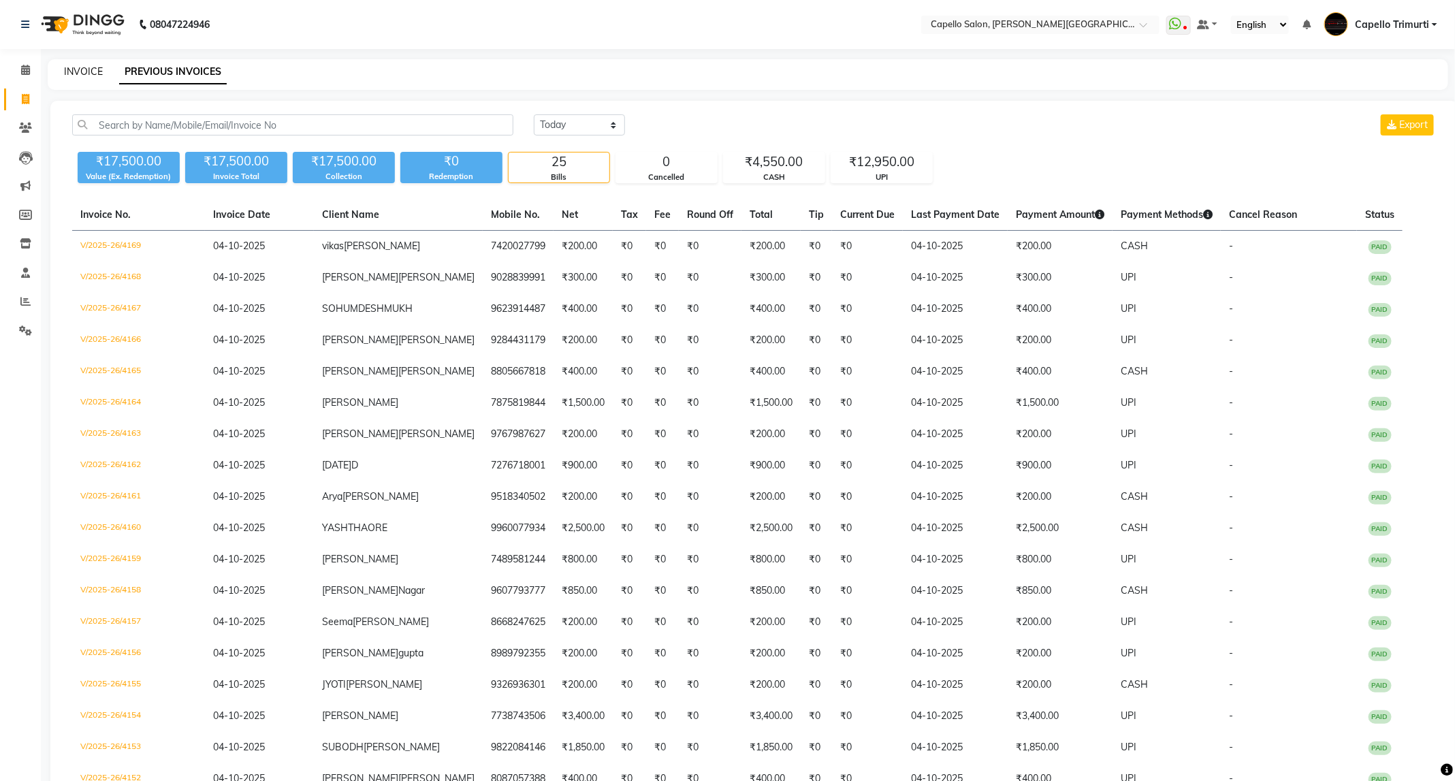
click at [89, 72] on link "INVOICE" at bounding box center [83, 71] width 39 height 12
select select "service"
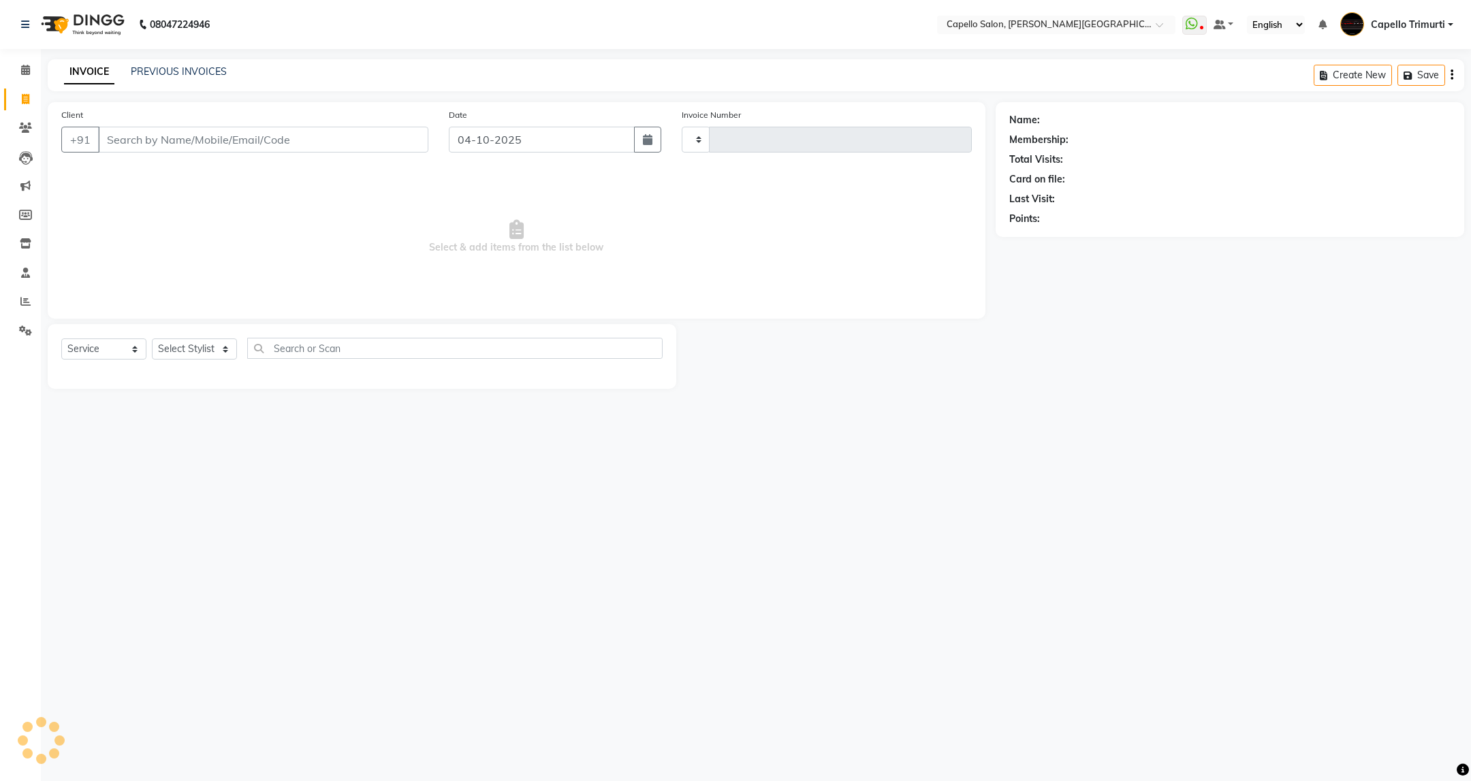
type input "4170"
select select "811"
click at [219, 355] on select "Select Stylist" at bounding box center [194, 348] width 85 height 21
select select "85086"
click at [152, 339] on select "Select Stylist ADMIN [PERSON_NAME] [PERSON_NAME] [PERSON_NAME] [PERSON_NAME] (M…" at bounding box center [194, 348] width 85 height 21
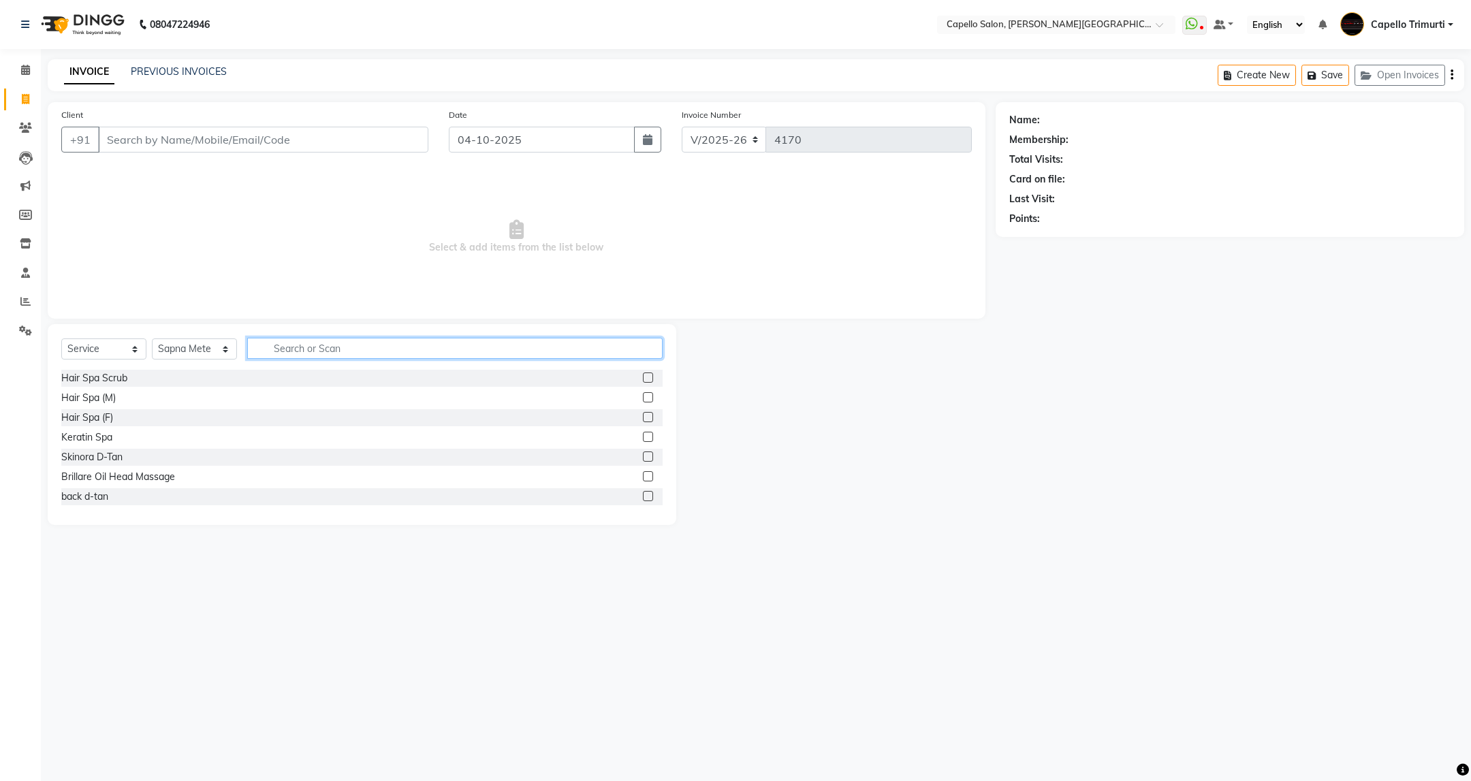
click at [385, 353] on input "text" at bounding box center [454, 348] width 415 height 21
type input "full ar"
click at [145, 421] on div "Full Arms Waxing Rica" at bounding box center [110, 418] width 99 height 14
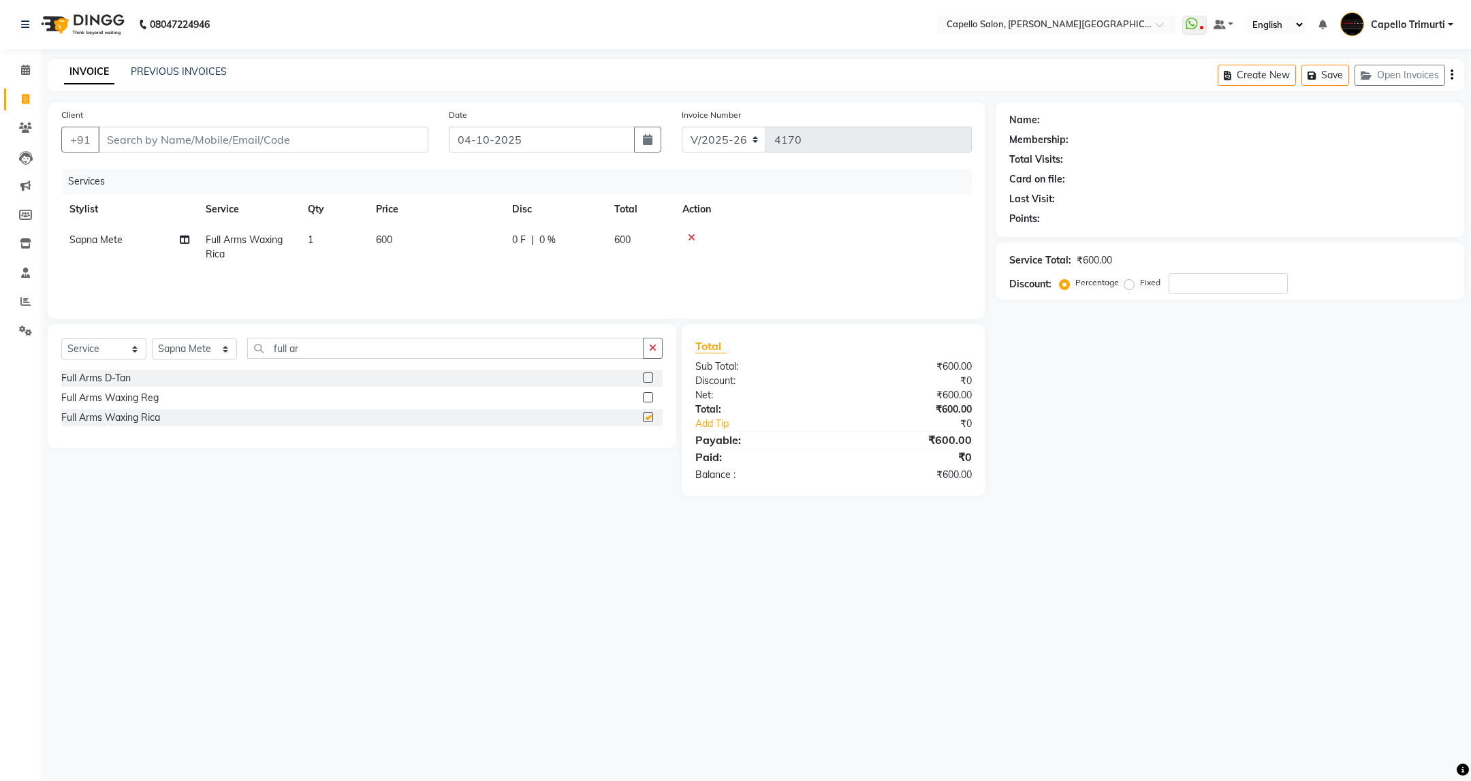
checkbox input "false"
click at [388, 129] on input "Client" at bounding box center [263, 140] width 330 height 26
type input "9"
type input "0"
type input "9822704236"
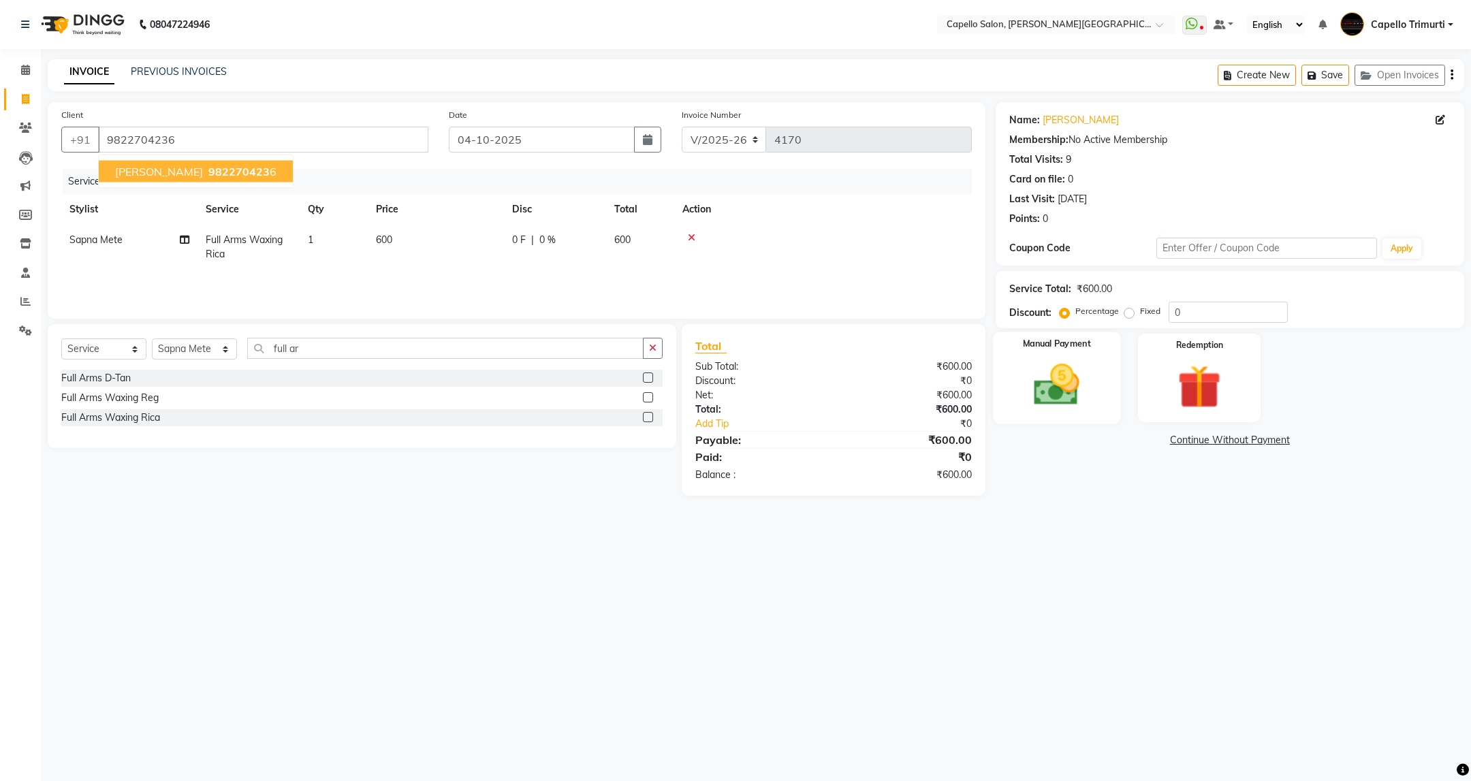
click at [1030, 354] on div "Manual Payment" at bounding box center [1056, 378] width 127 height 92
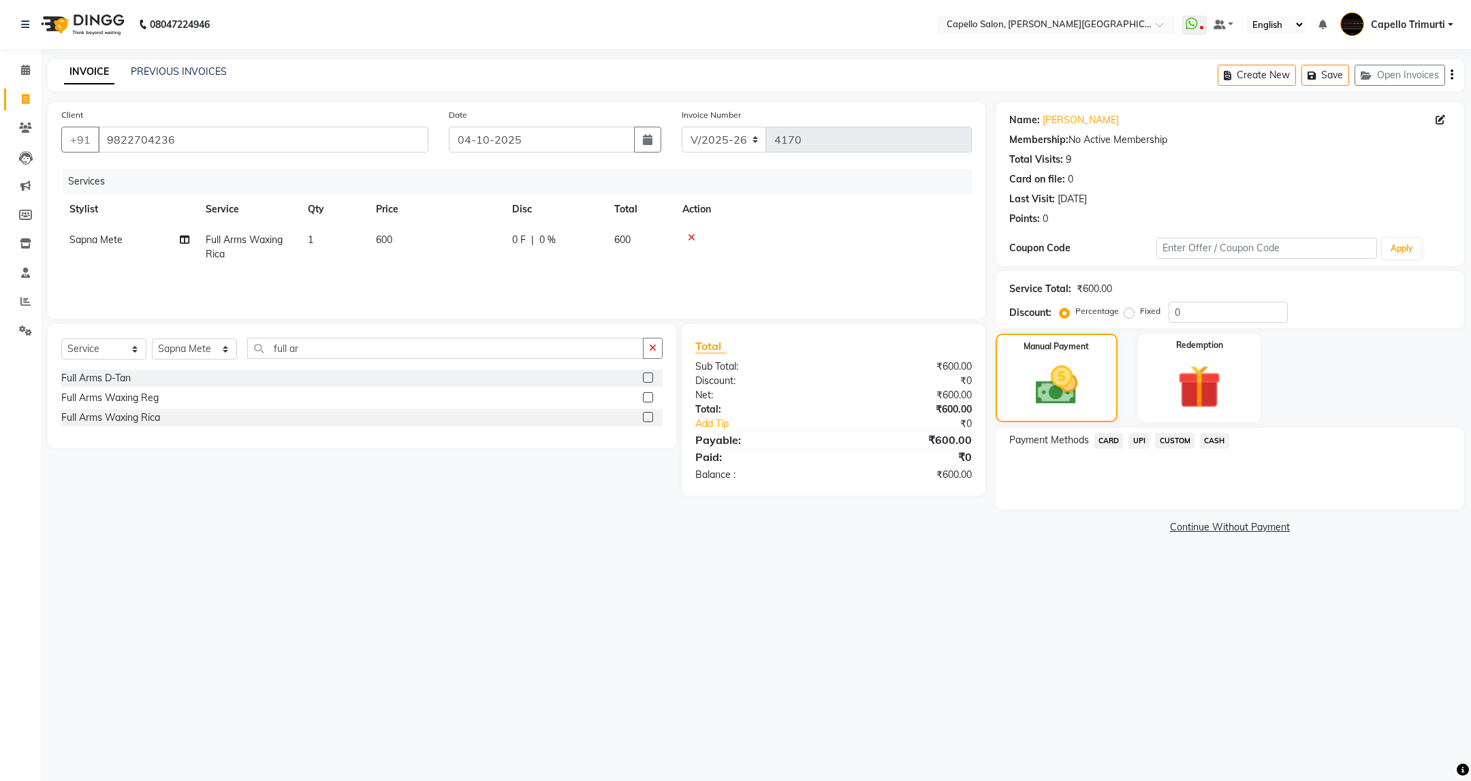
click at [1038, 529] on link "Continue Without Payment" at bounding box center [1229, 527] width 463 height 14
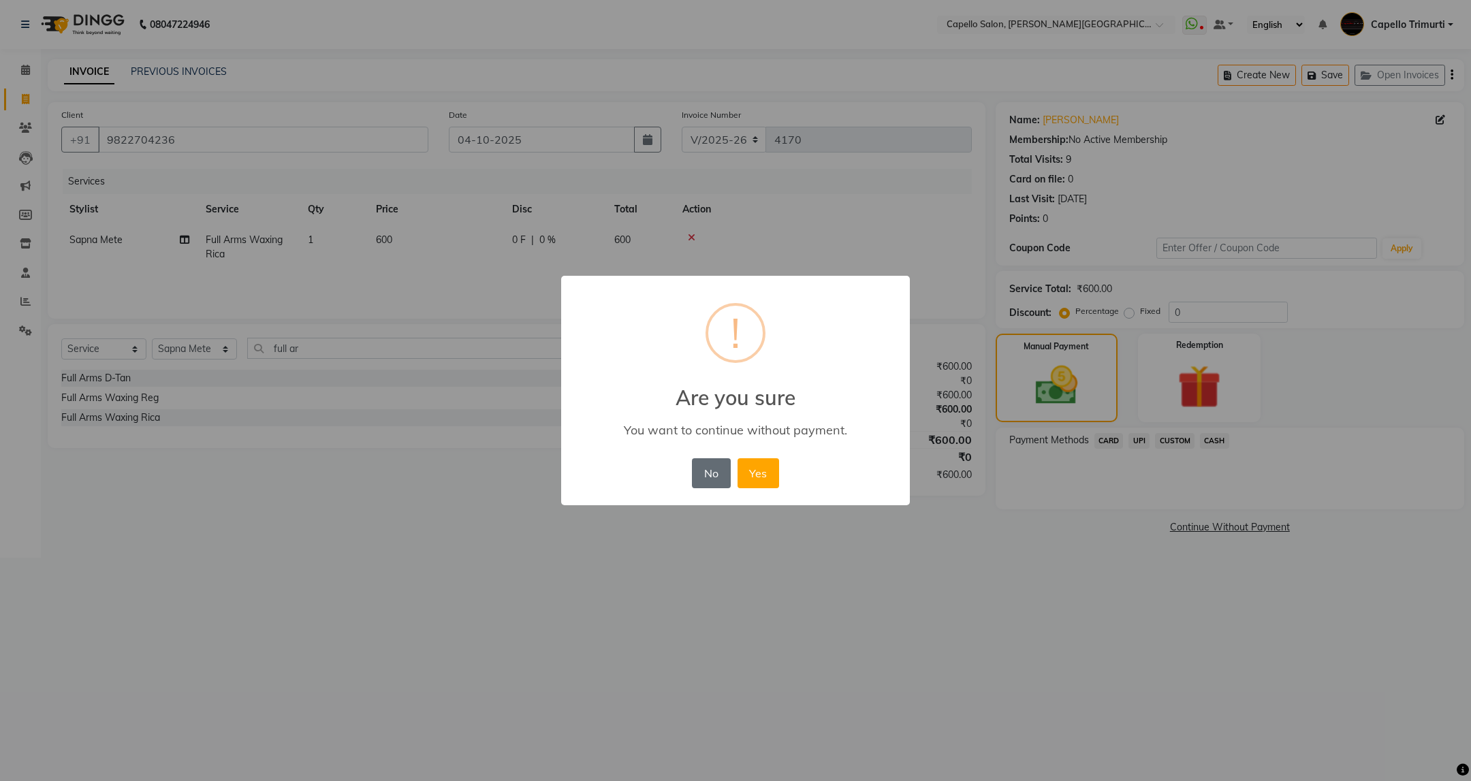
click at [711, 479] on button "No" at bounding box center [711, 473] width 38 height 30
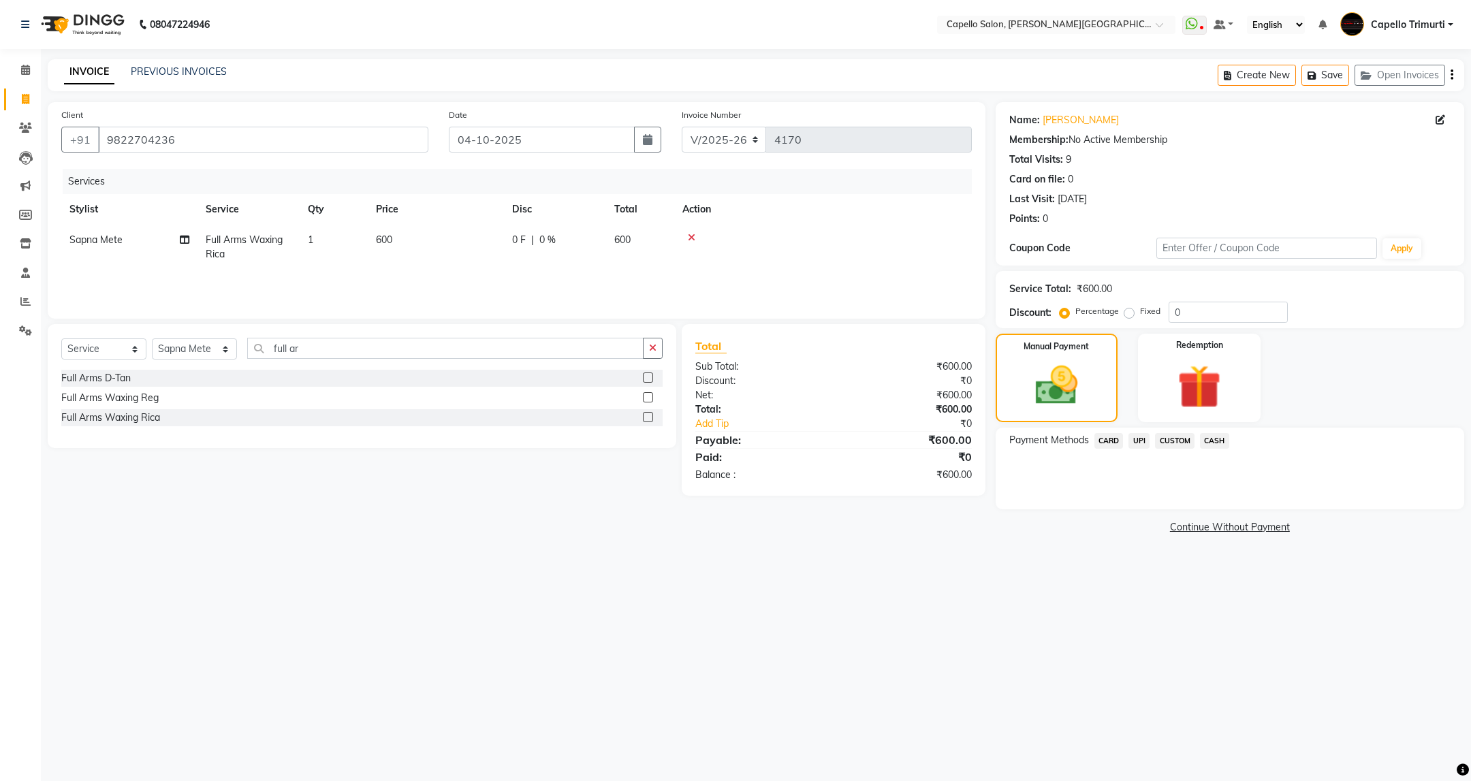
click at [1141, 438] on span "UPI" at bounding box center [1138, 441] width 21 height 16
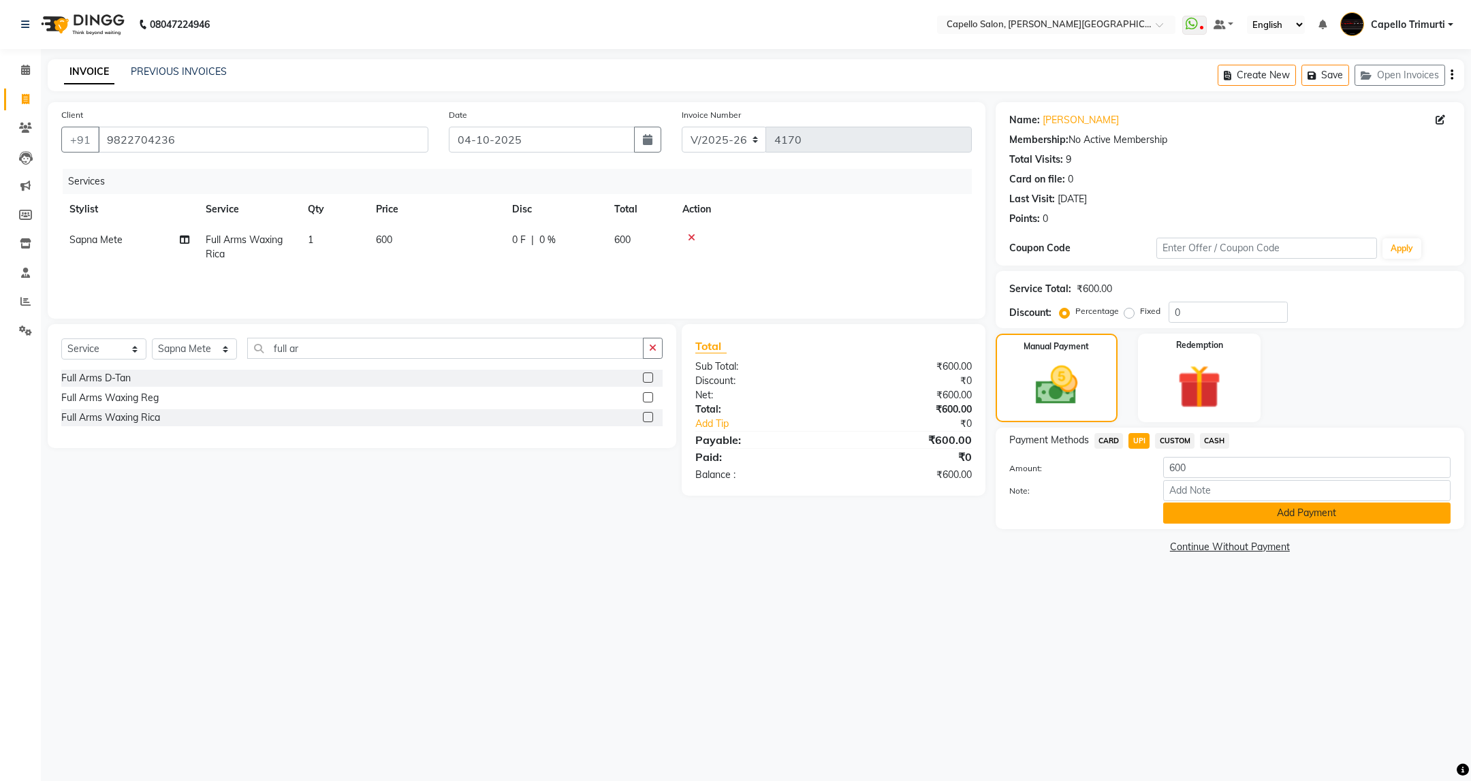
click at [1207, 522] on button "Add Payment" at bounding box center [1306, 513] width 287 height 21
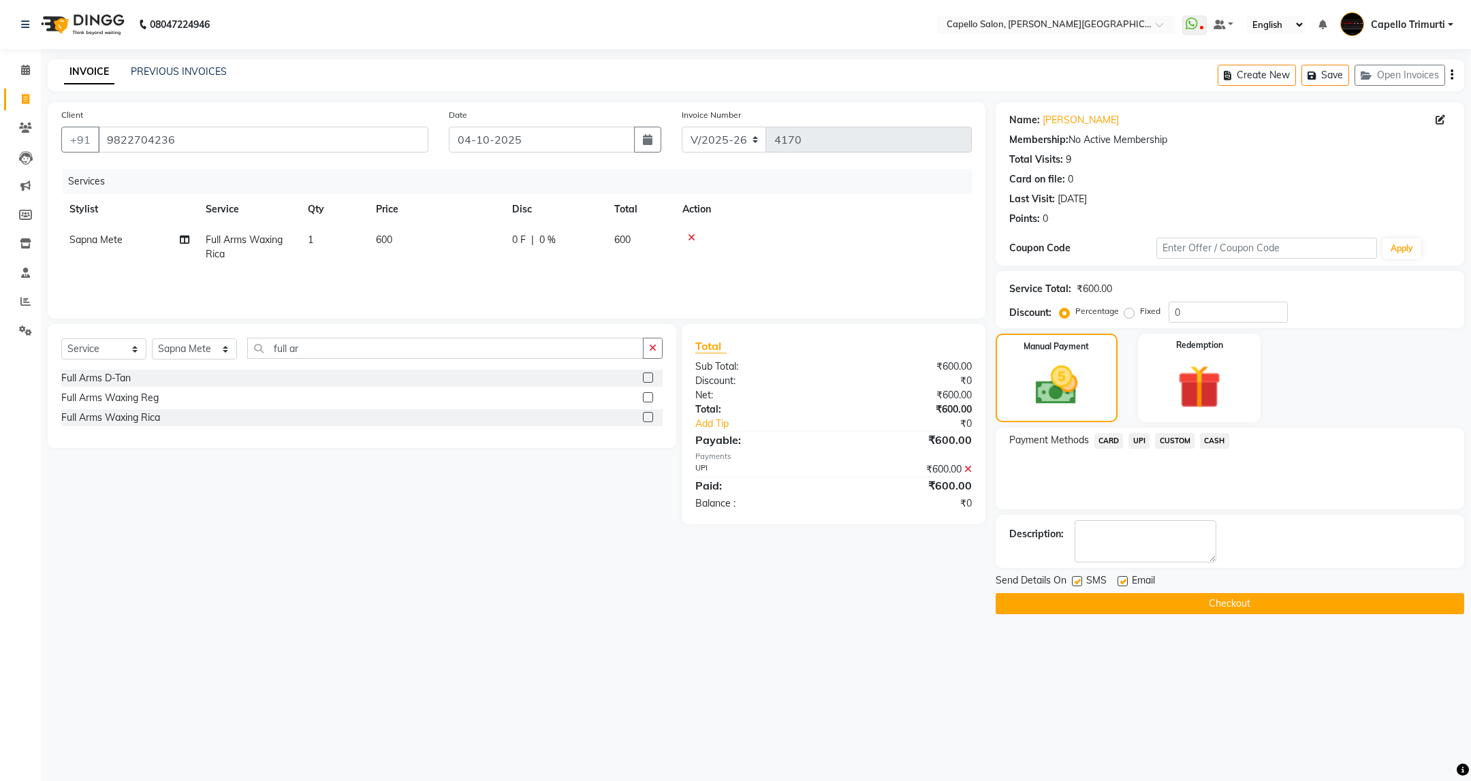
click at [1271, 597] on button "Checkout" at bounding box center [1230, 603] width 468 height 21
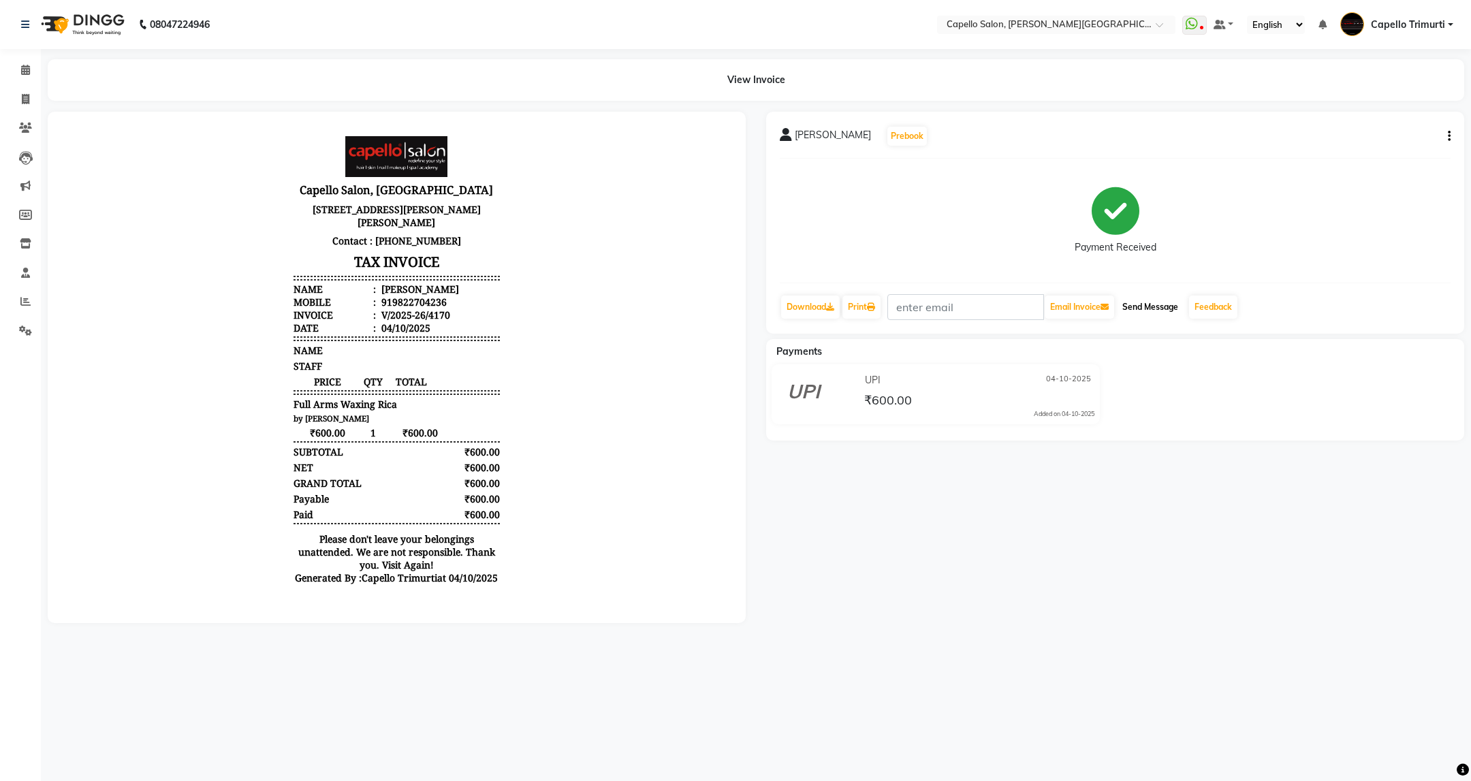
click at [1162, 309] on button "Send Message" at bounding box center [1150, 307] width 67 height 23
click at [20, 104] on span at bounding box center [26, 100] width 24 height 16
select select "service"
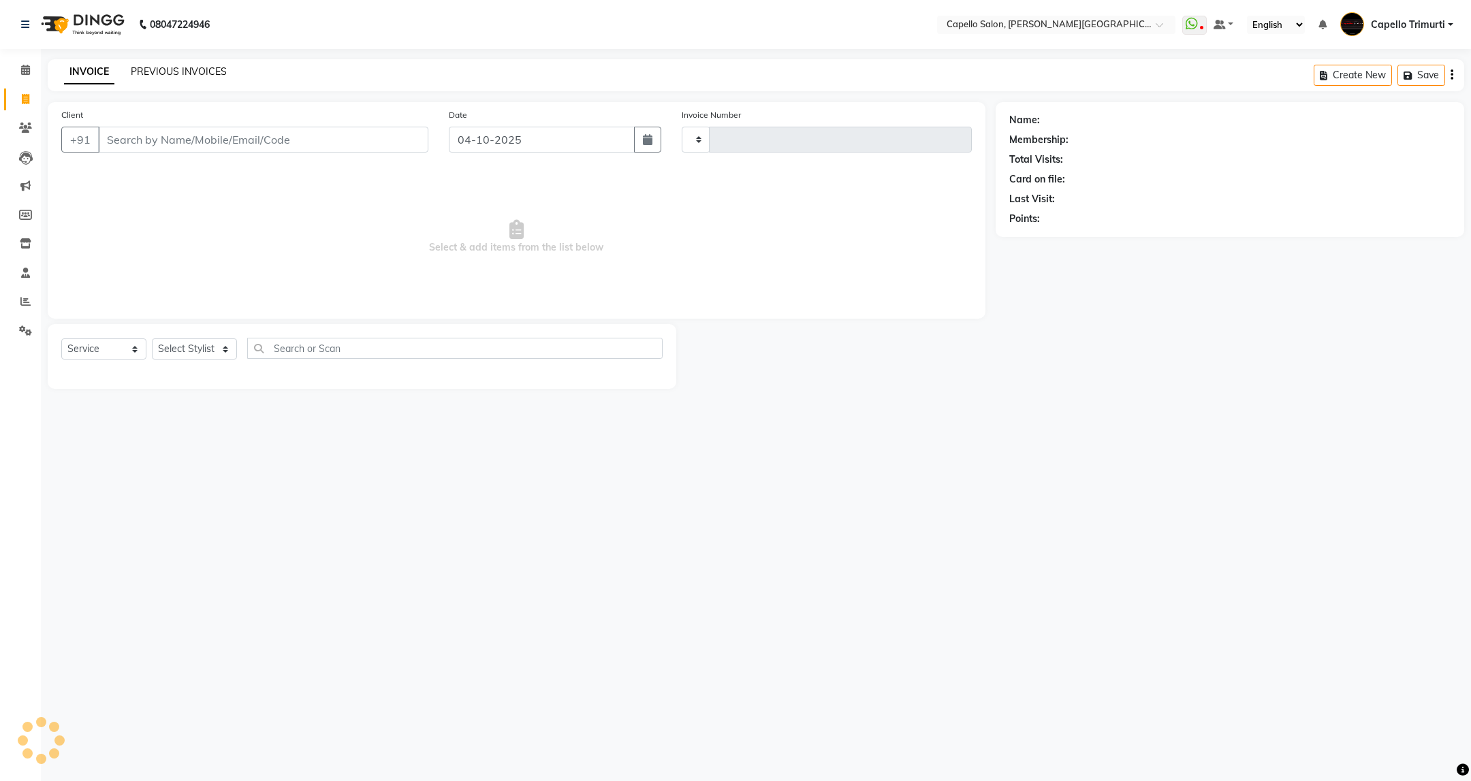
type input "4171"
select select "811"
click at [190, 69] on link "PREVIOUS INVOICES" at bounding box center [179, 71] width 96 height 12
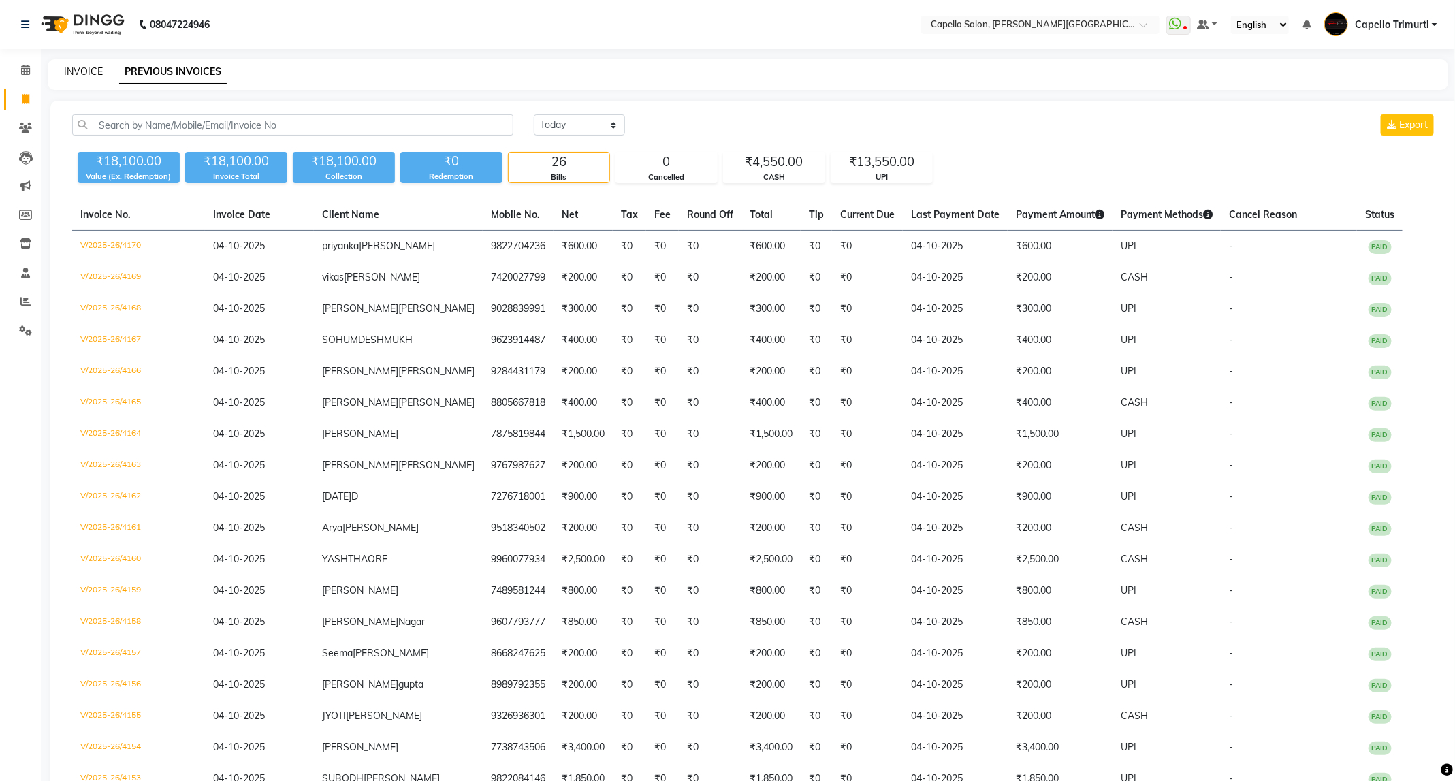
click at [98, 71] on link "INVOICE" at bounding box center [83, 71] width 39 height 12
select select "service"
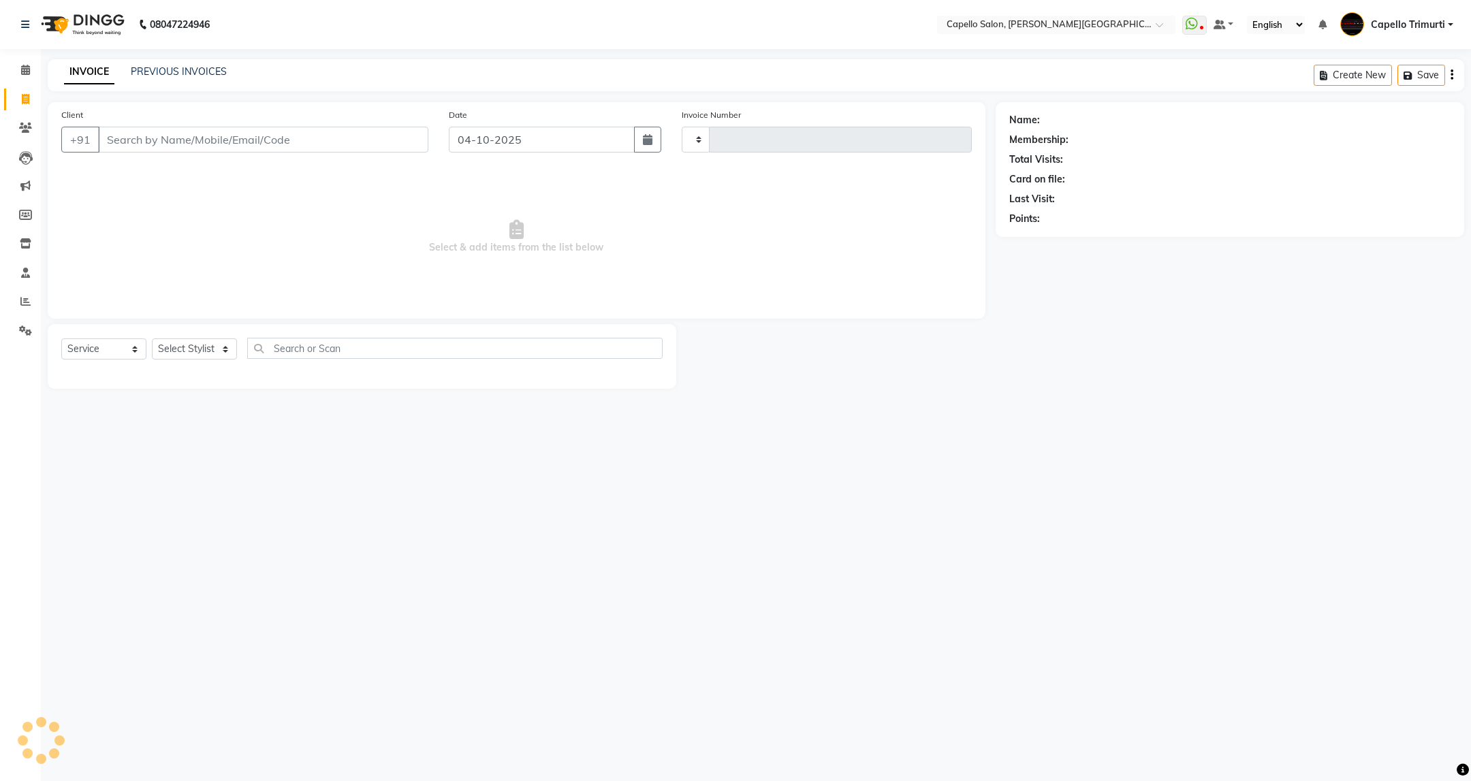
type input "4171"
select select "811"
drag, startPoint x: 195, startPoint y: 60, endPoint x: 195, endPoint y: 80, distance: 19.7
click at [195, 60] on div "INVOICE PREVIOUS INVOICES Create New Save Open Invoices" at bounding box center [756, 75] width 1416 height 32
click at [195, 67] on link "PREVIOUS INVOICES" at bounding box center [179, 71] width 96 height 12
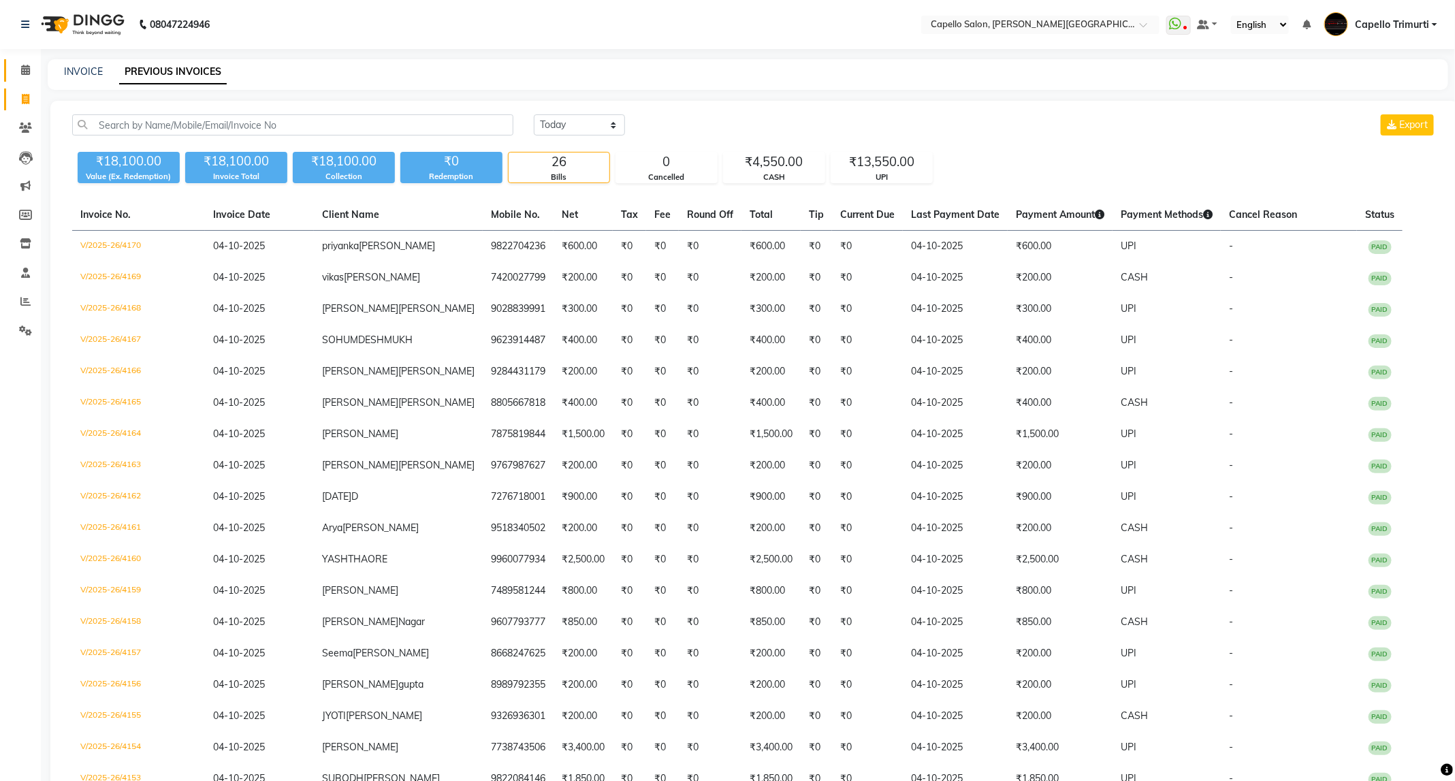
click at [7, 66] on link "Calendar" at bounding box center [20, 70] width 33 height 22
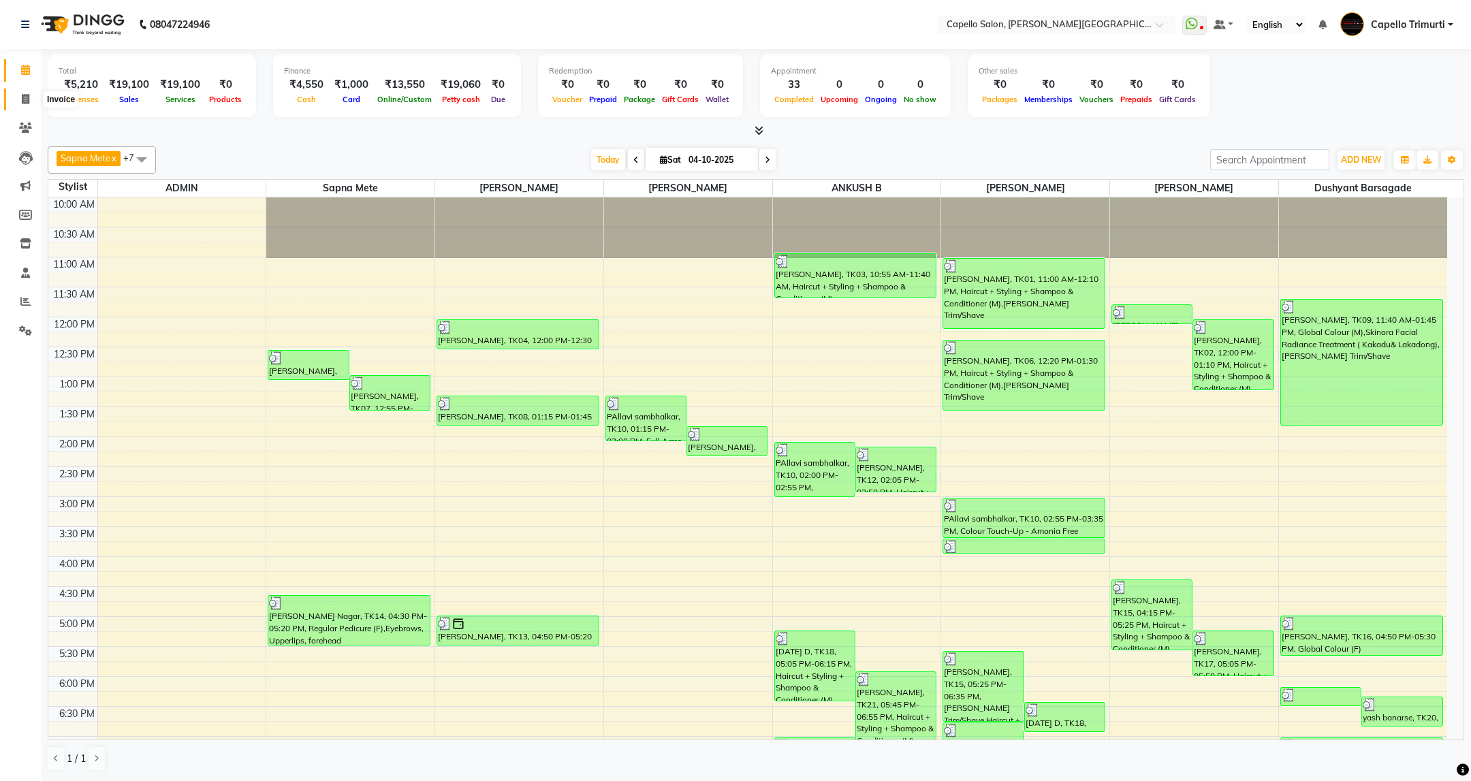
drag, startPoint x: 22, startPoint y: 95, endPoint x: 53, endPoint y: 102, distance: 31.5
click at [22, 95] on icon at bounding box center [25, 99] width 7 height 10
select select "service"
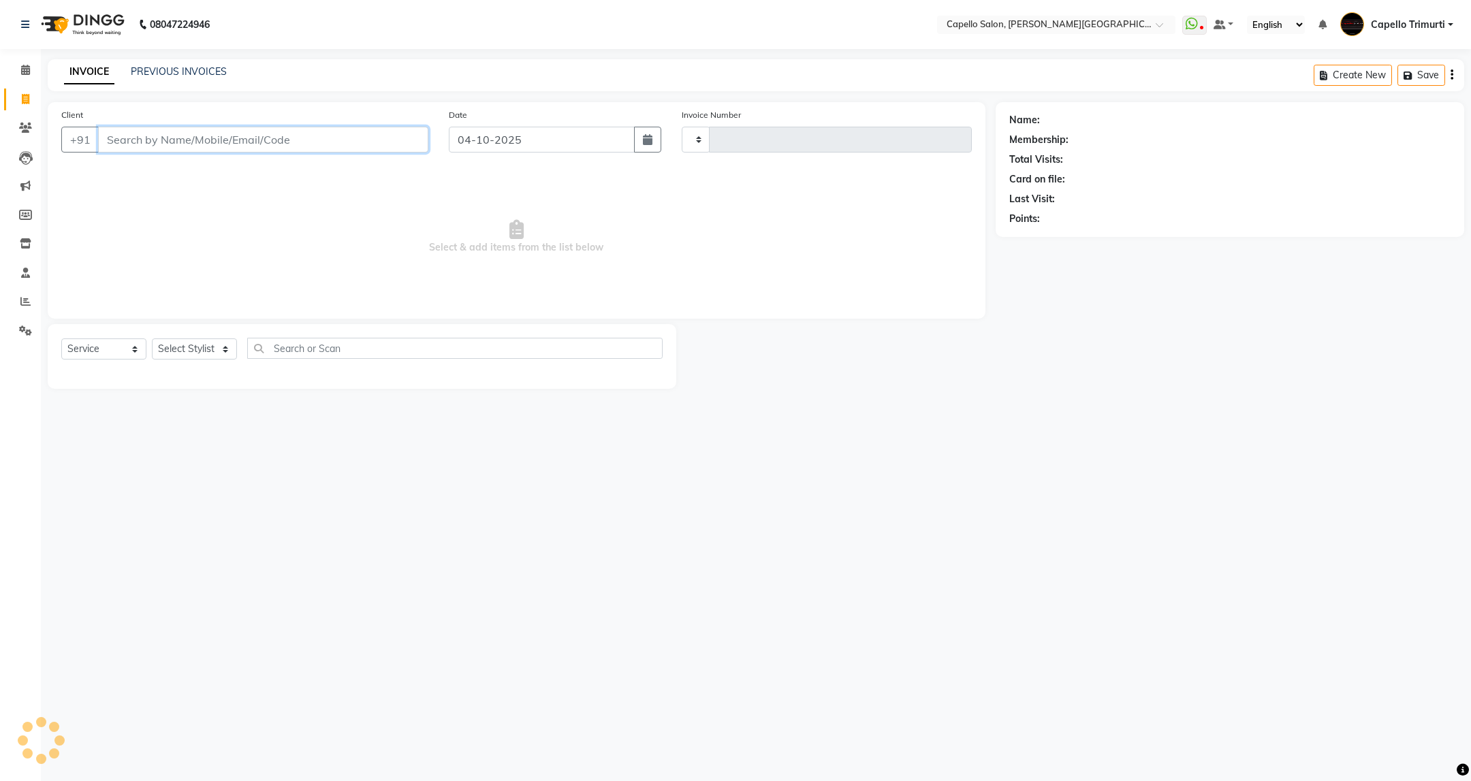
click at [180, 145] on input "Client" at bounding box center [263, 140] width 330 height 26
type input "4172"
select select "811"
type input "9067067858"
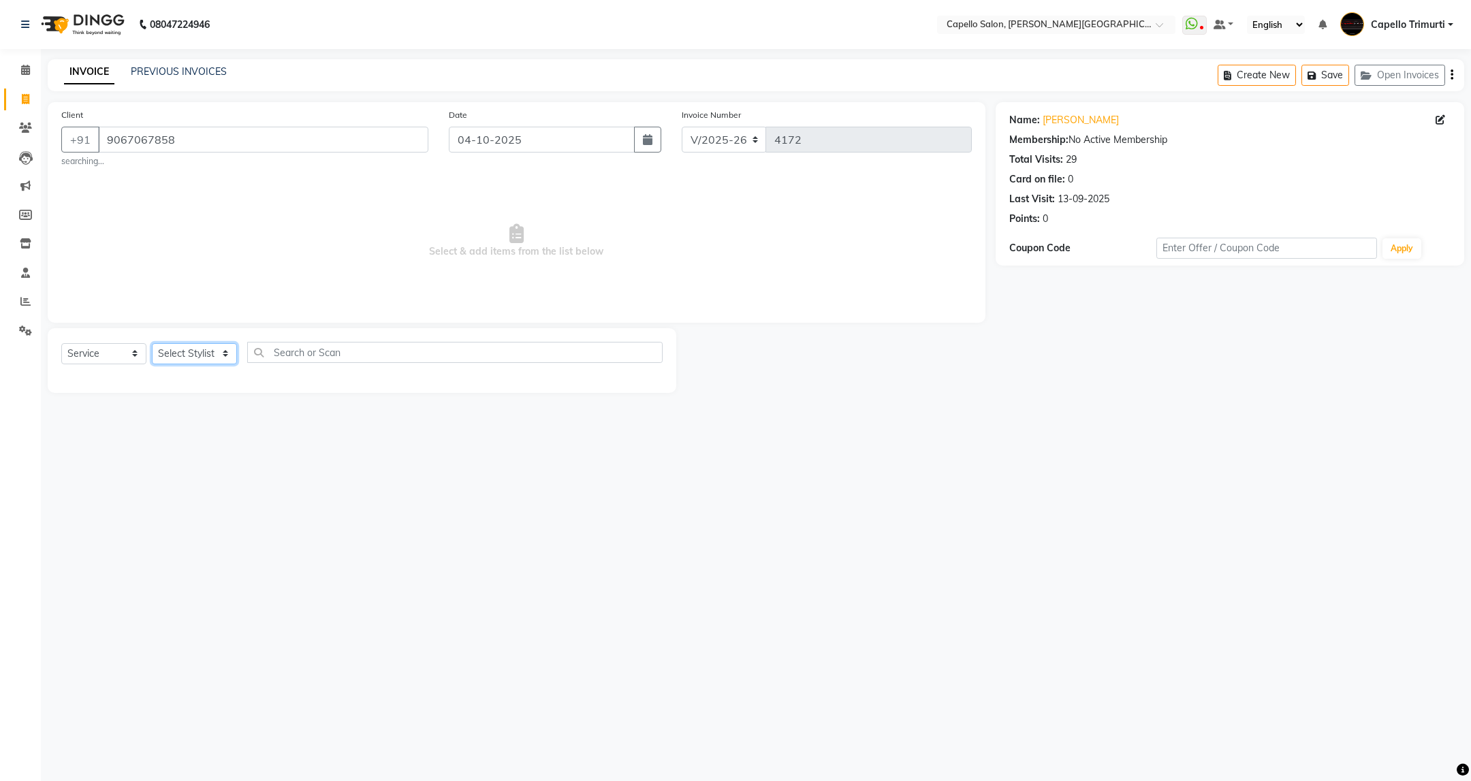
click at [229, 360] on select "Select Stylist ADMIN [PERSON_NAME] [PERSON_NAME] [PERSON_NAME] [PERSON_NAME] (M…" at bounding box center [194, 353] width 85 height 21
select select "35878"
click at [152, 344] on select "Select Stylist ADMIN [PERSON_NAME] [PERSON_NAME] [PERSON_NAME] [PERSON_NAME] (M…" at bounding box center [194, 353] width 85 height 21
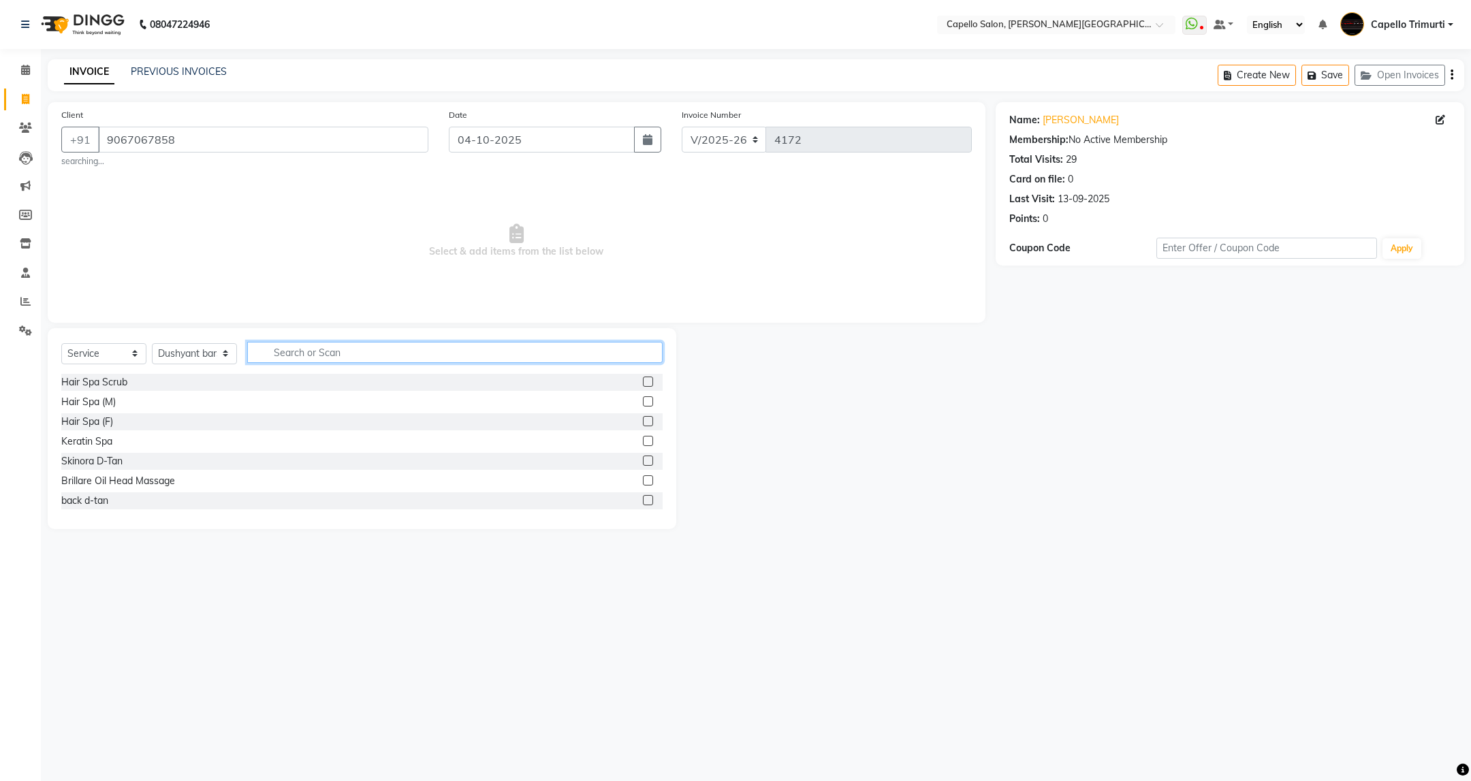
click at [344, 358] on input "text" at bounding box center [454, 352] width 415 height 21
type input "cut"
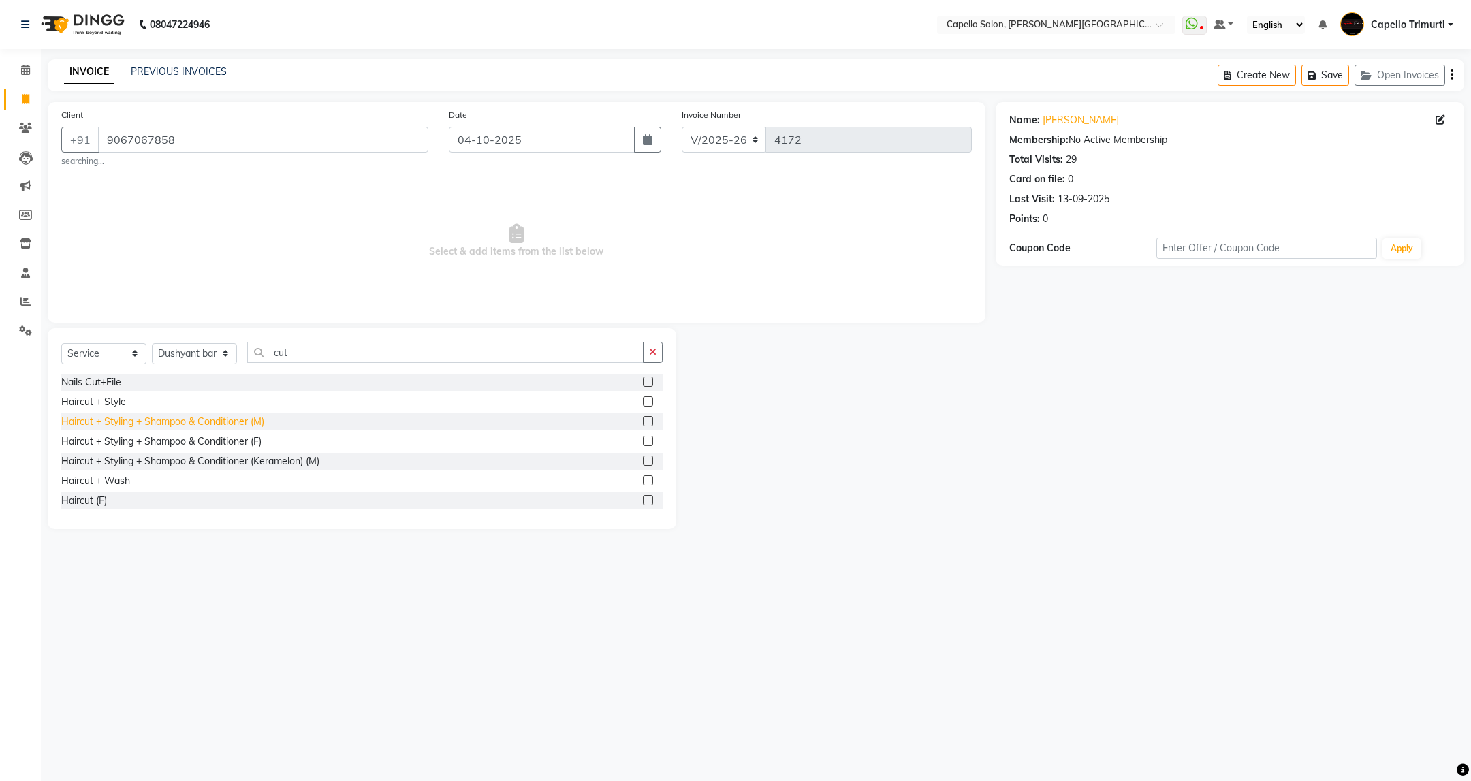
click at [227, 423] on div "Haircut + Styling + Shampoo & Conditioner (M)" at bounding box center [162, 422] width 203 height 14
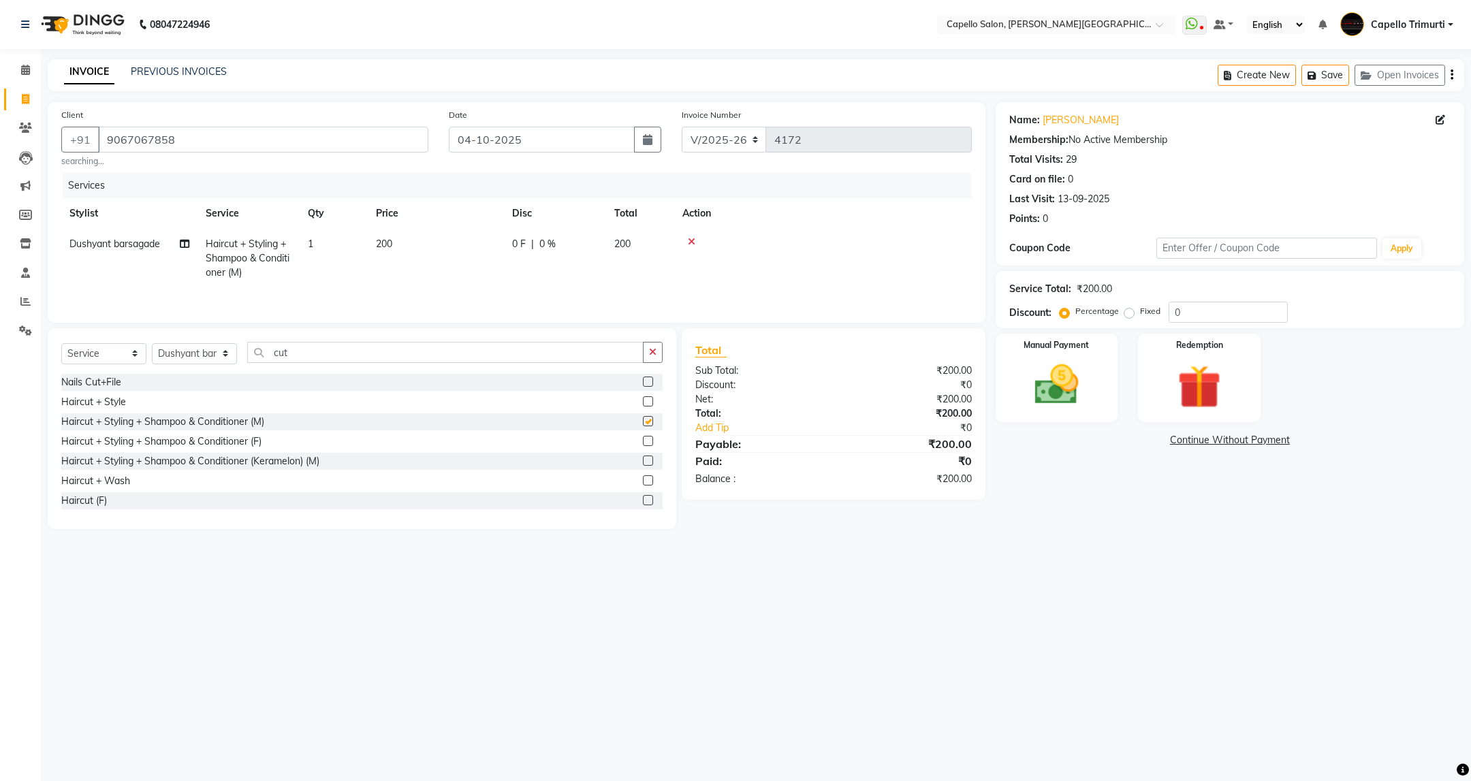
checkbox input "false"
click at [281, 245] on span "Haircut + Styling + Shampoo & Conditioner (M)" at bounding box center [248, 258] width 84 height 41
select select "35878"
click at [281, 245] on span "Haircut + Styling + Shampoo & Conditioner (M)" at bounding box center [270, 263] width 104 height 42
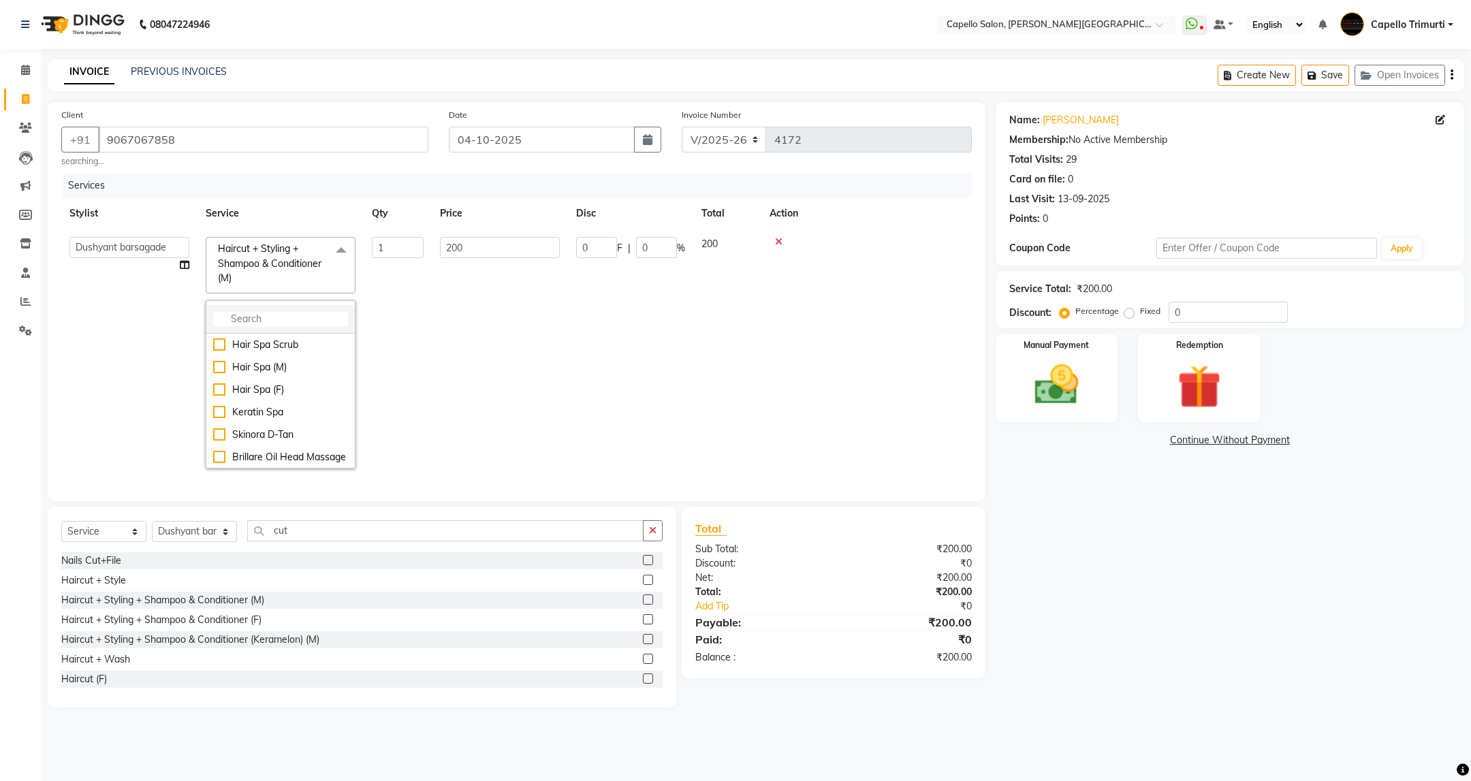
click at [264, 325] on input "multiselect-search" at bounding box center [280, 319] width 135 height 14
type input "bea"
click at [295, 389] on div "Beard Trim/Shave" at bounding box center [280, 396] width 135 height 14
checkbox input "true"
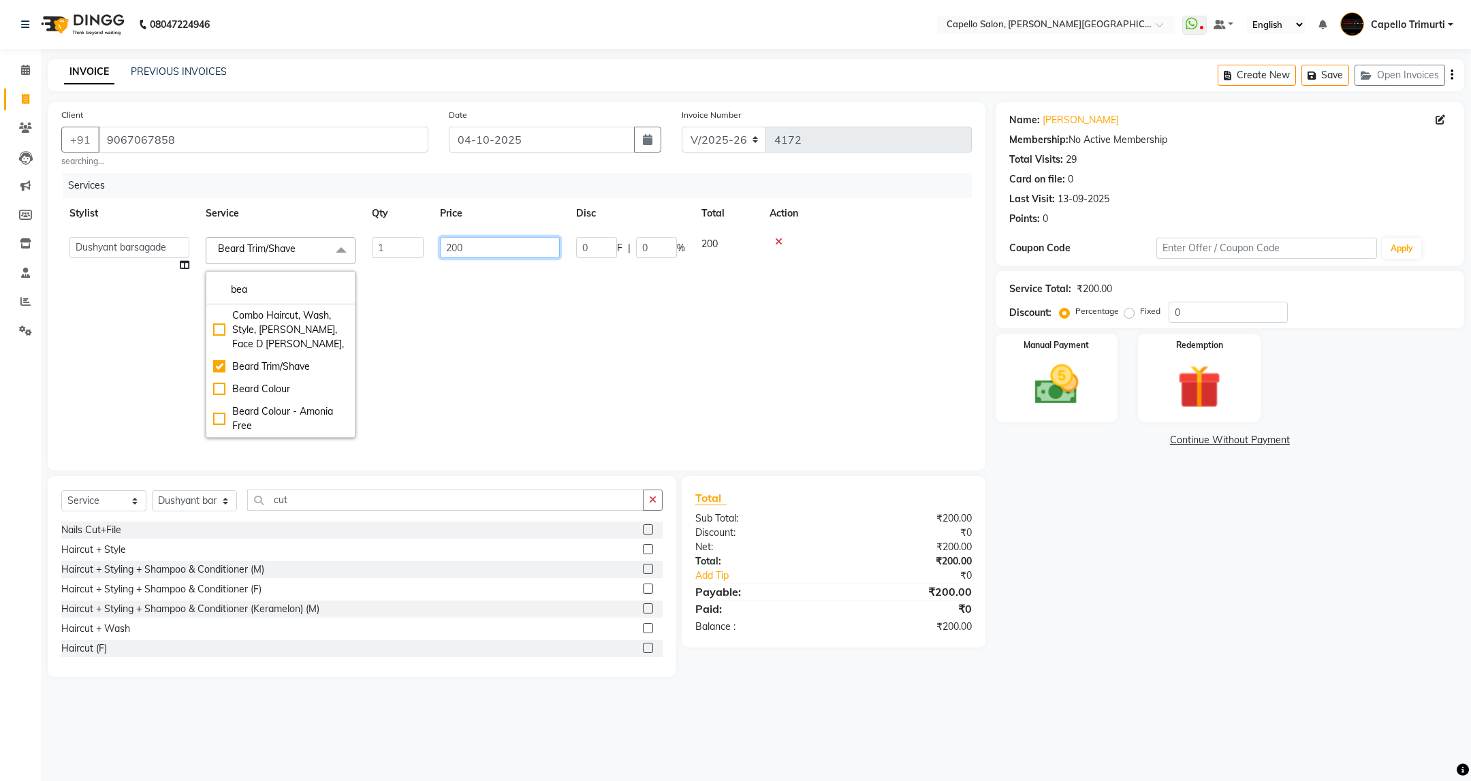
click at [529, 242] on input "200" at bounding box center [500, 247] width 120 height 21
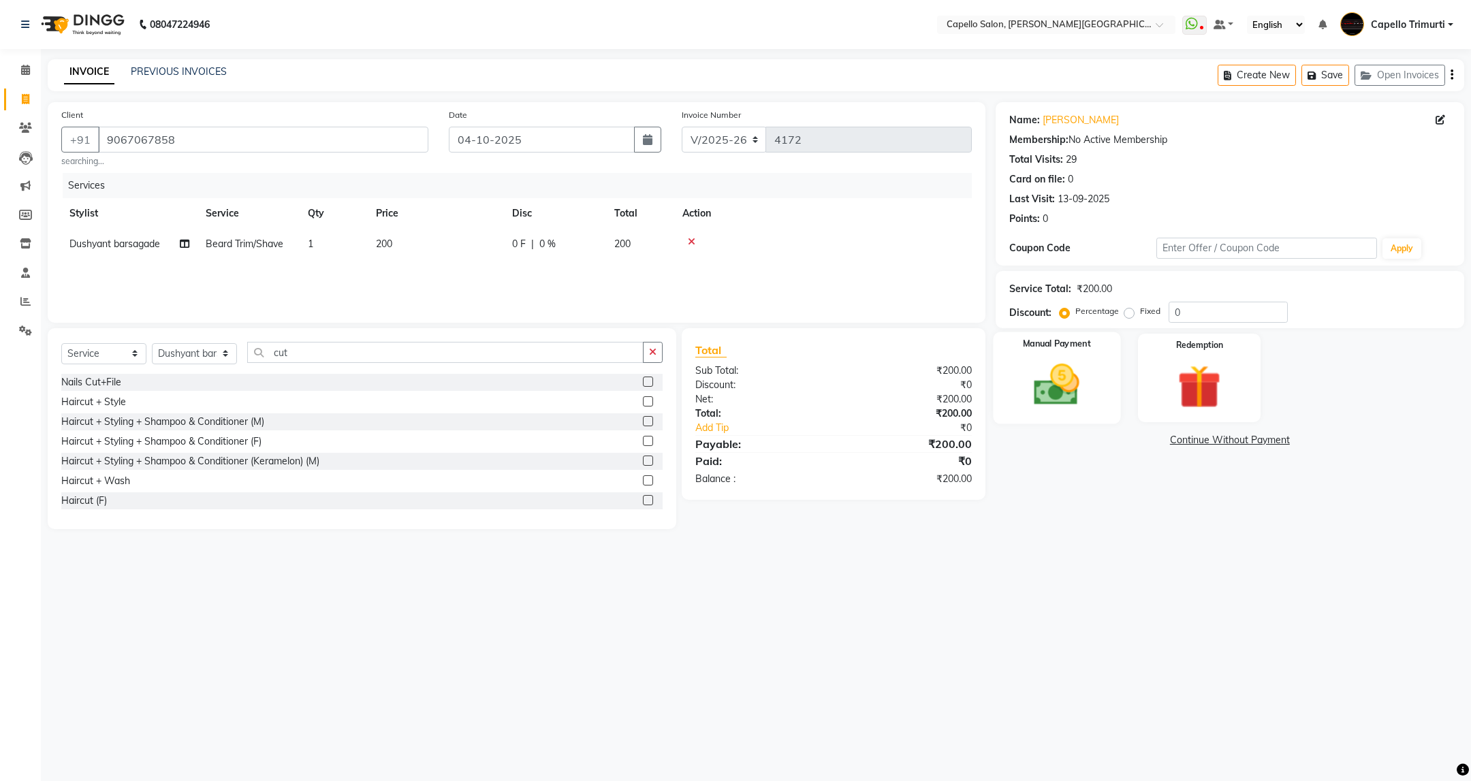
click at [1061, 385] on img at bounding box center [1056, 385] width 74 height 52
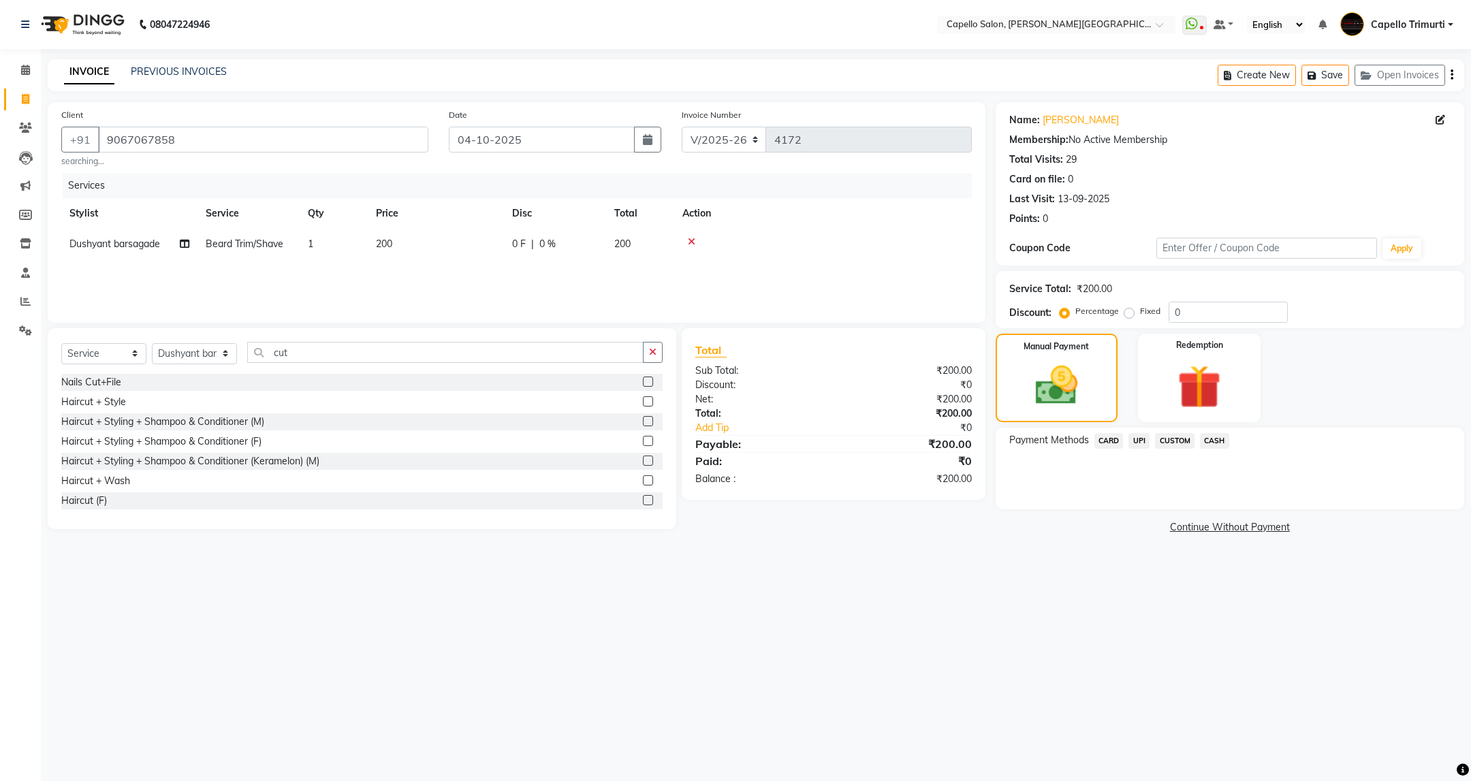
click at [1140, 447] on span "UPI" at bounding box center [1138, 441] width 21 height 16
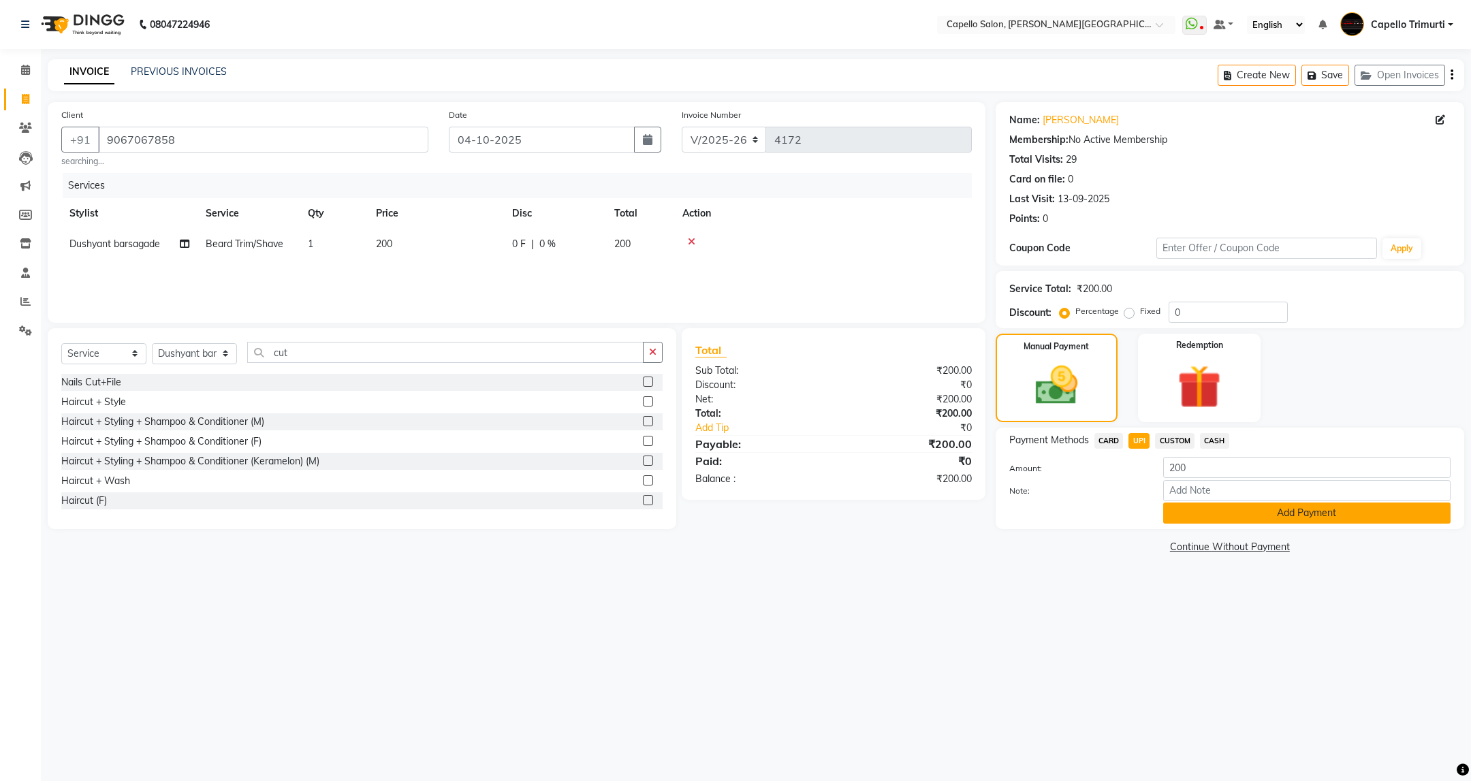
click at [1193, 521] on button "Add Payment" at bounding box center [1306, 513] width 287 height 21
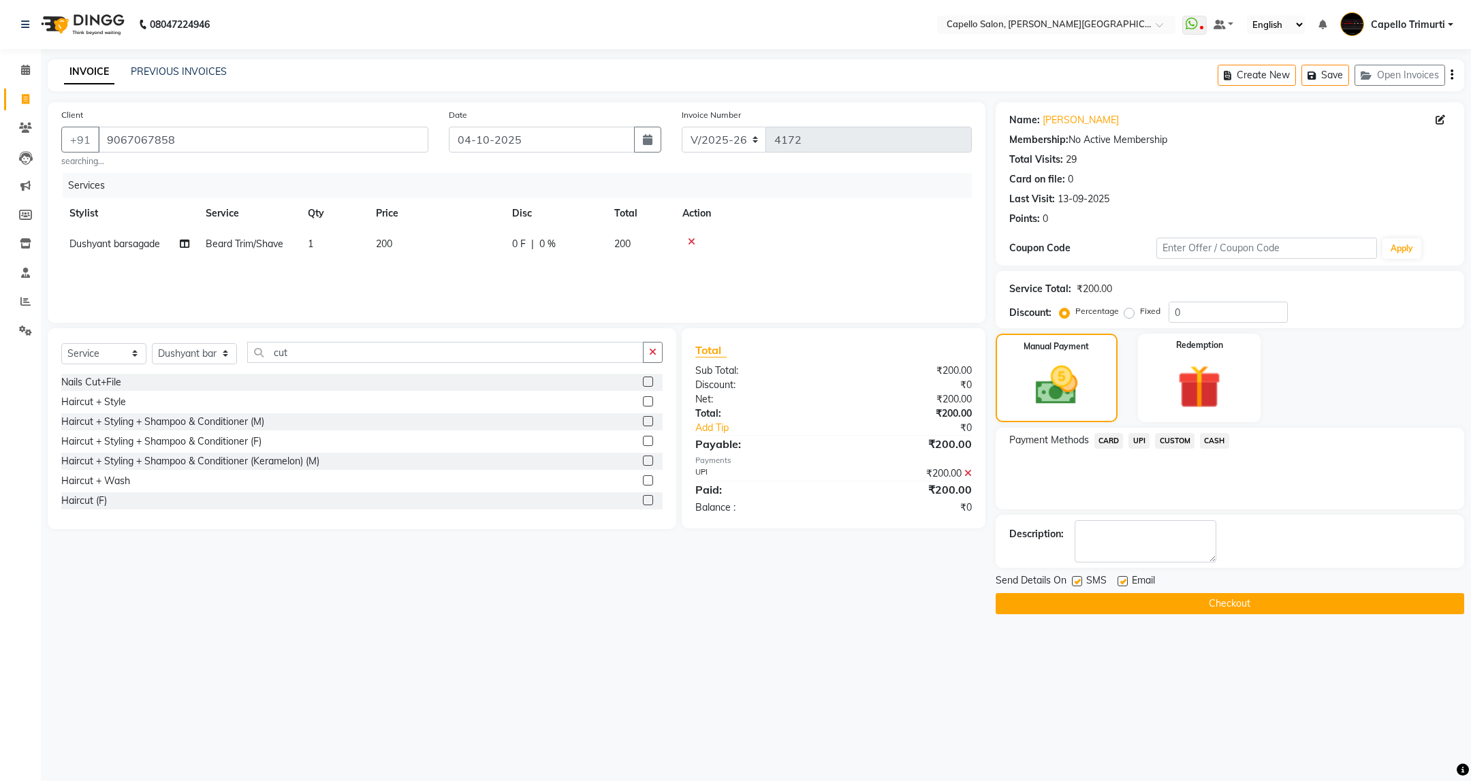
click at [1185, 609] on button "Checkout" at bounding box center [1230, 603] width 468 height 21
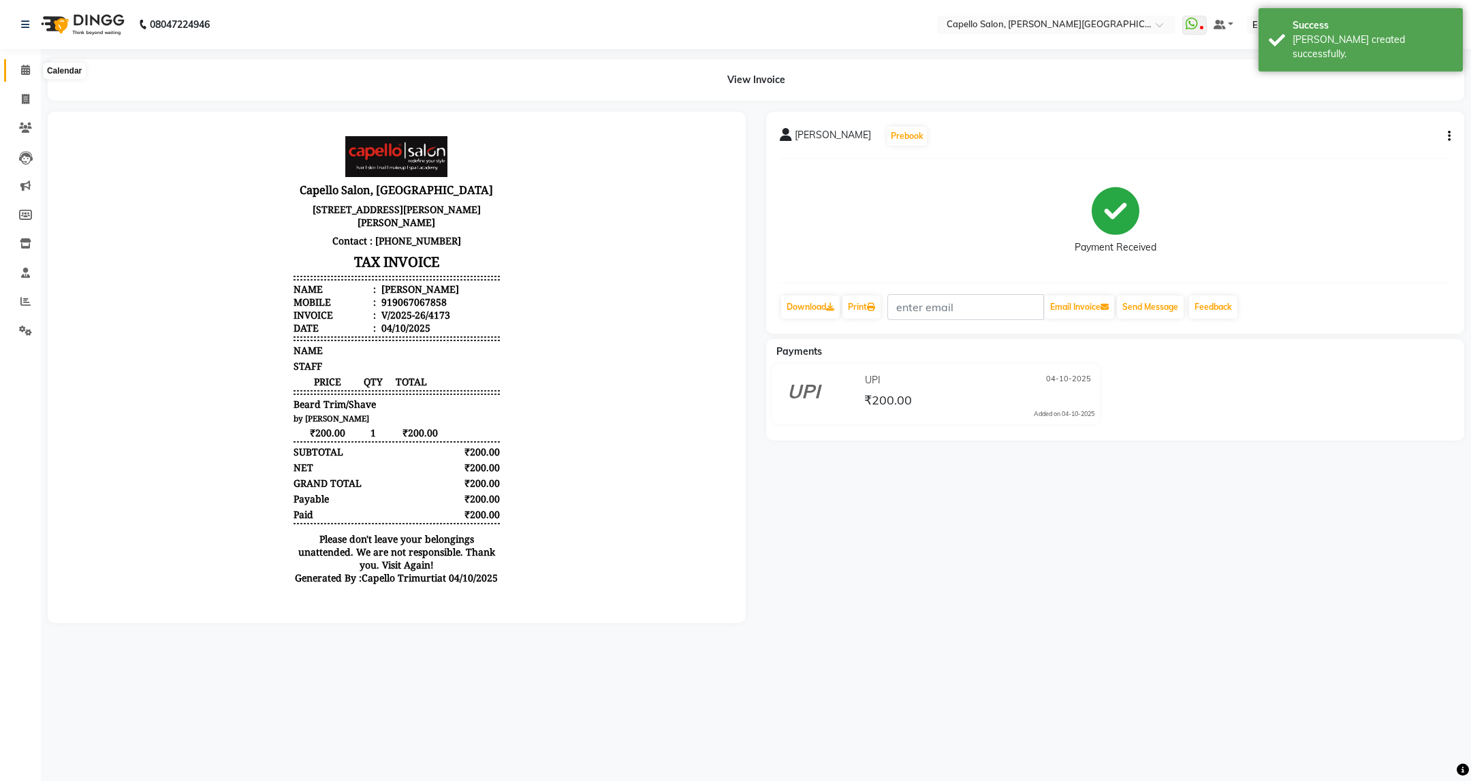
drag, startPoint x: 23, startPoint y: 67, endPoint x: 48, endPoint y: 72, distance: 25.0
click at [23, 67] on icon at bounding box center [25, 70] width 9 height 10
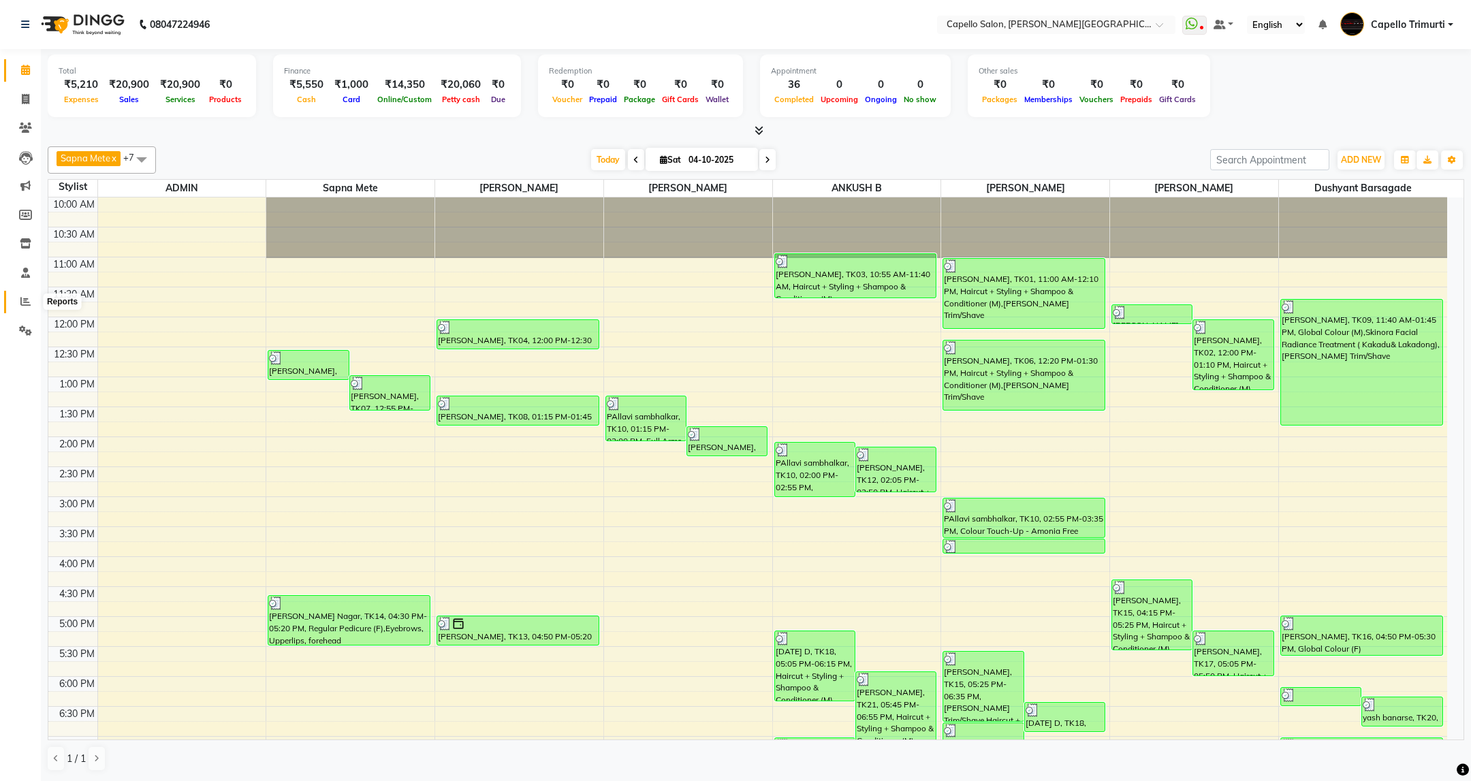
click at [18, 302] on span at bounding box center [26, 302] width 24 height 16
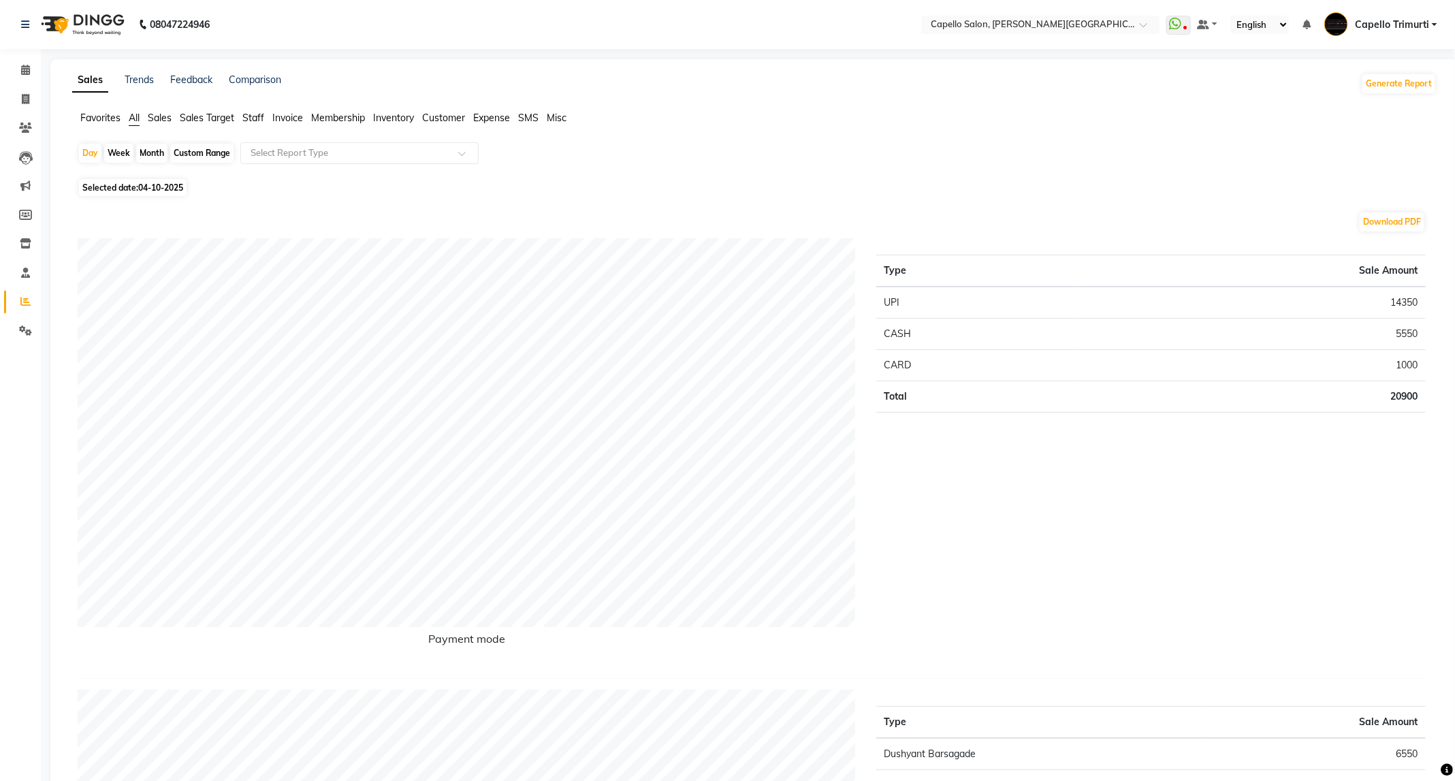
click at [255, 112] on span "Staff" at bounding box center [253, 118] width 22 height 12
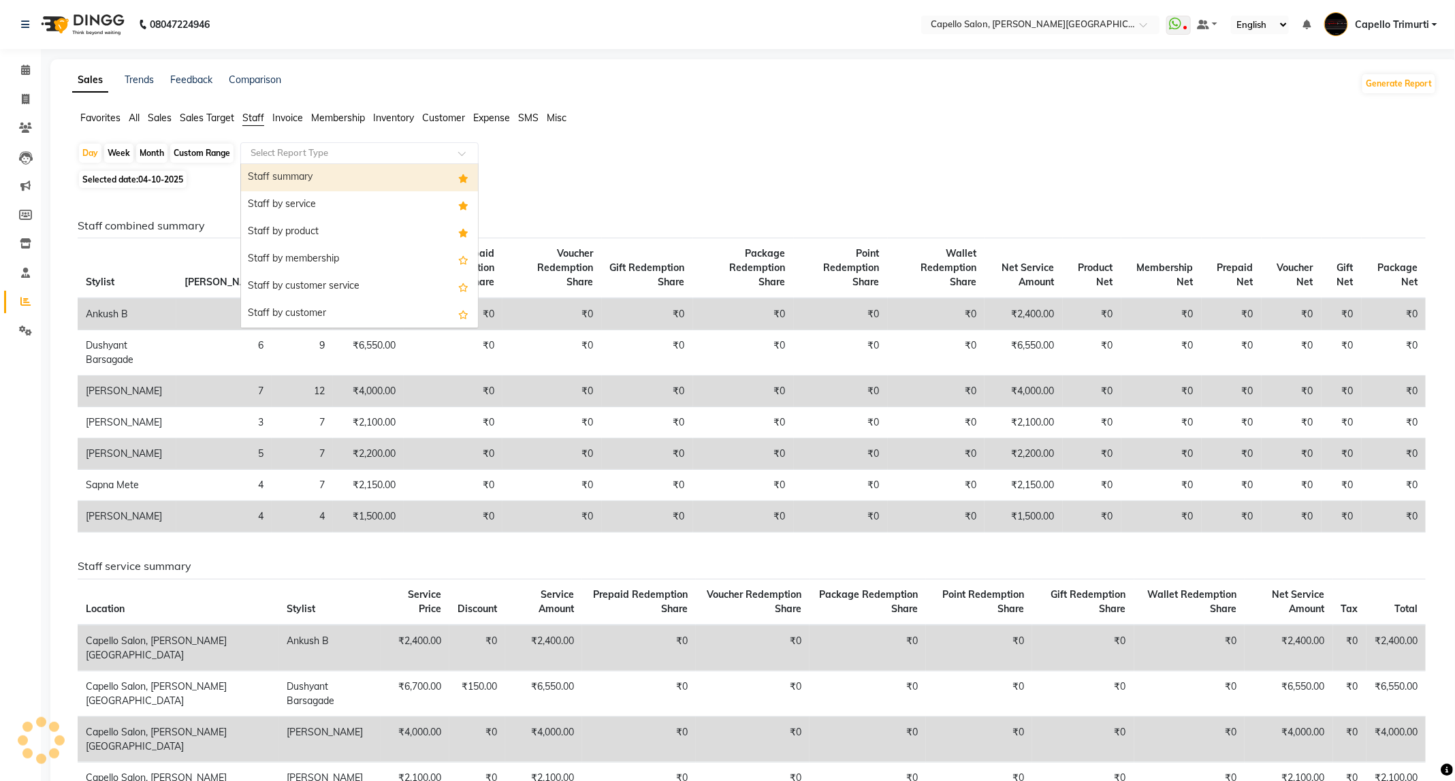
click at [283, 152] on input "text" at bounding box center [346, 153] width 196 height 14
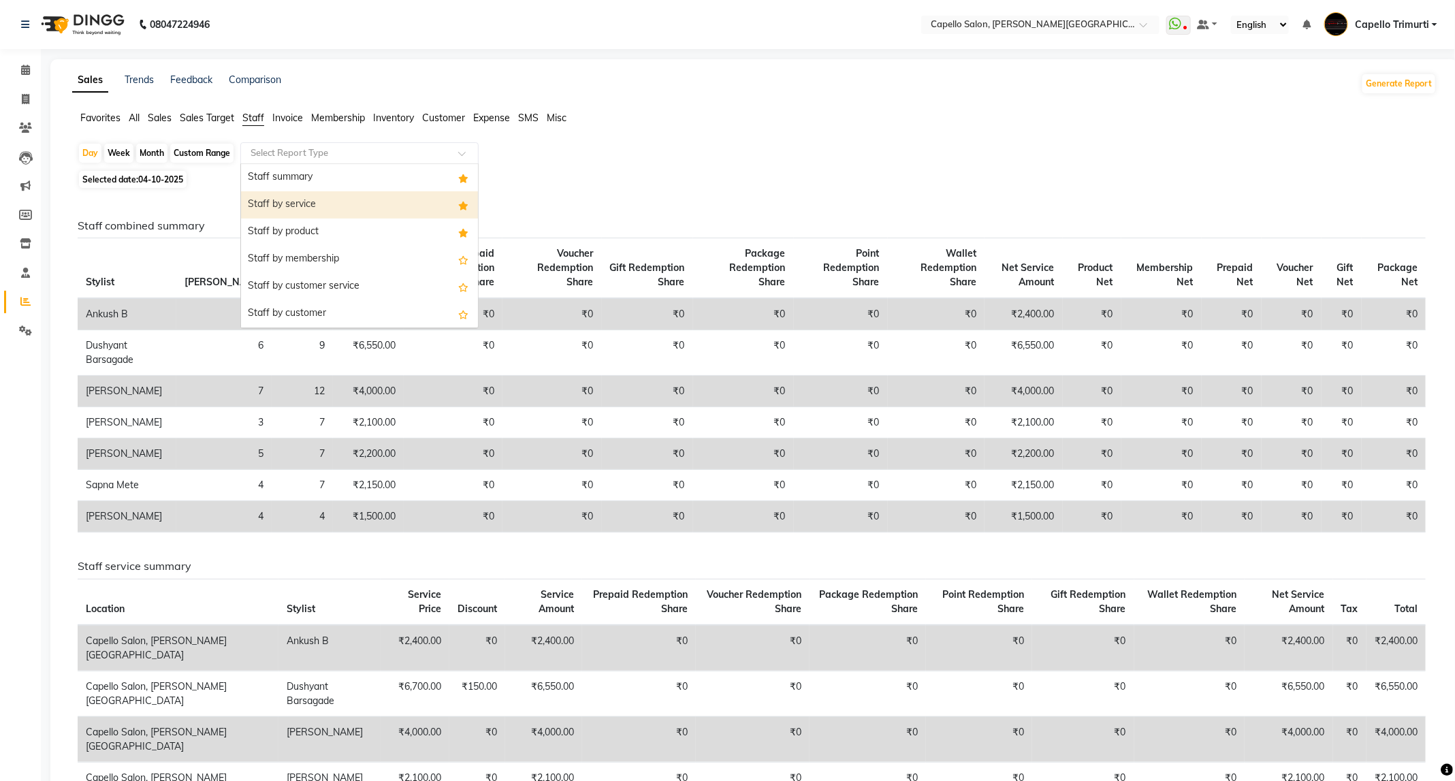
click at [296, 209] on div "Staff by service" at bounding box center [359, 204] width 237 height 27
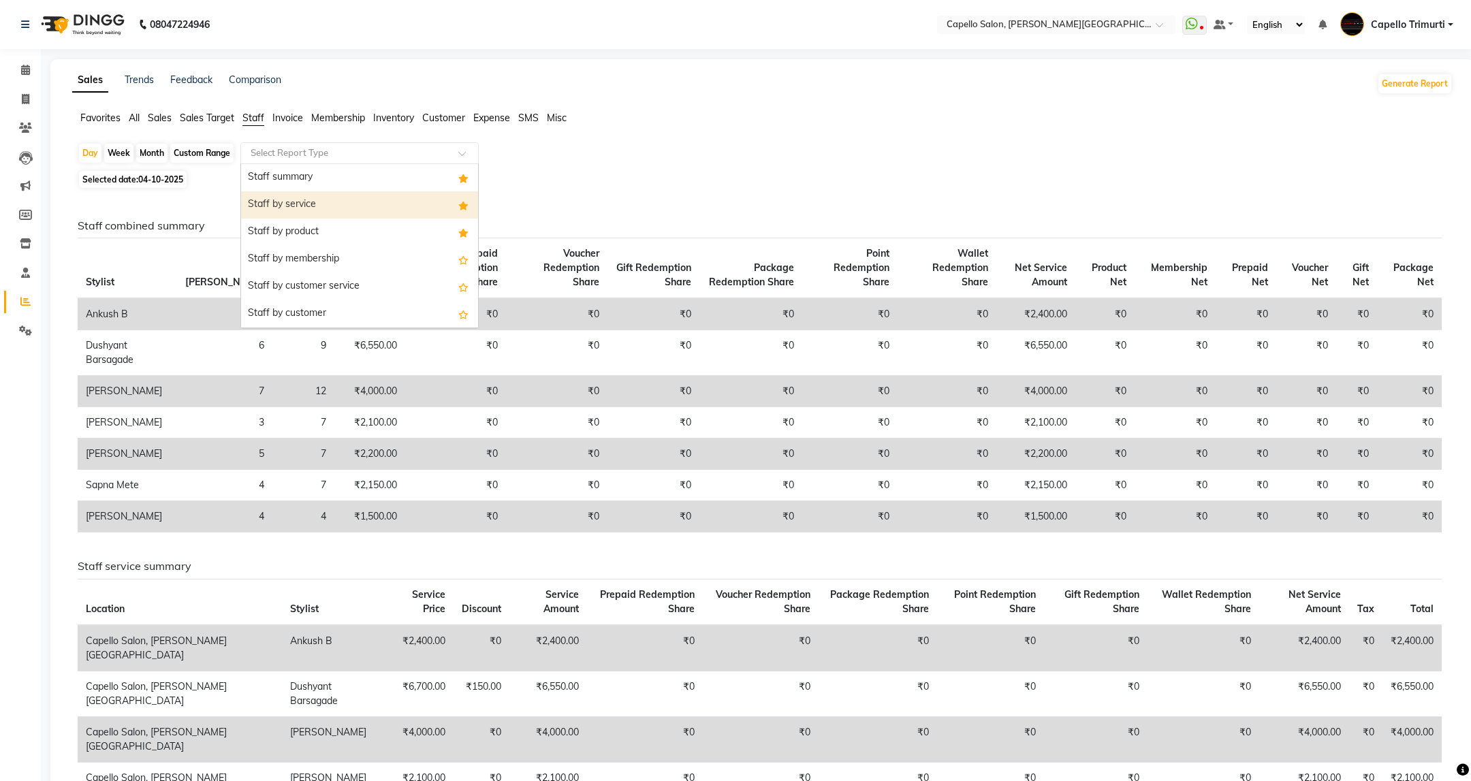
select select "full_report"
select select "csv"
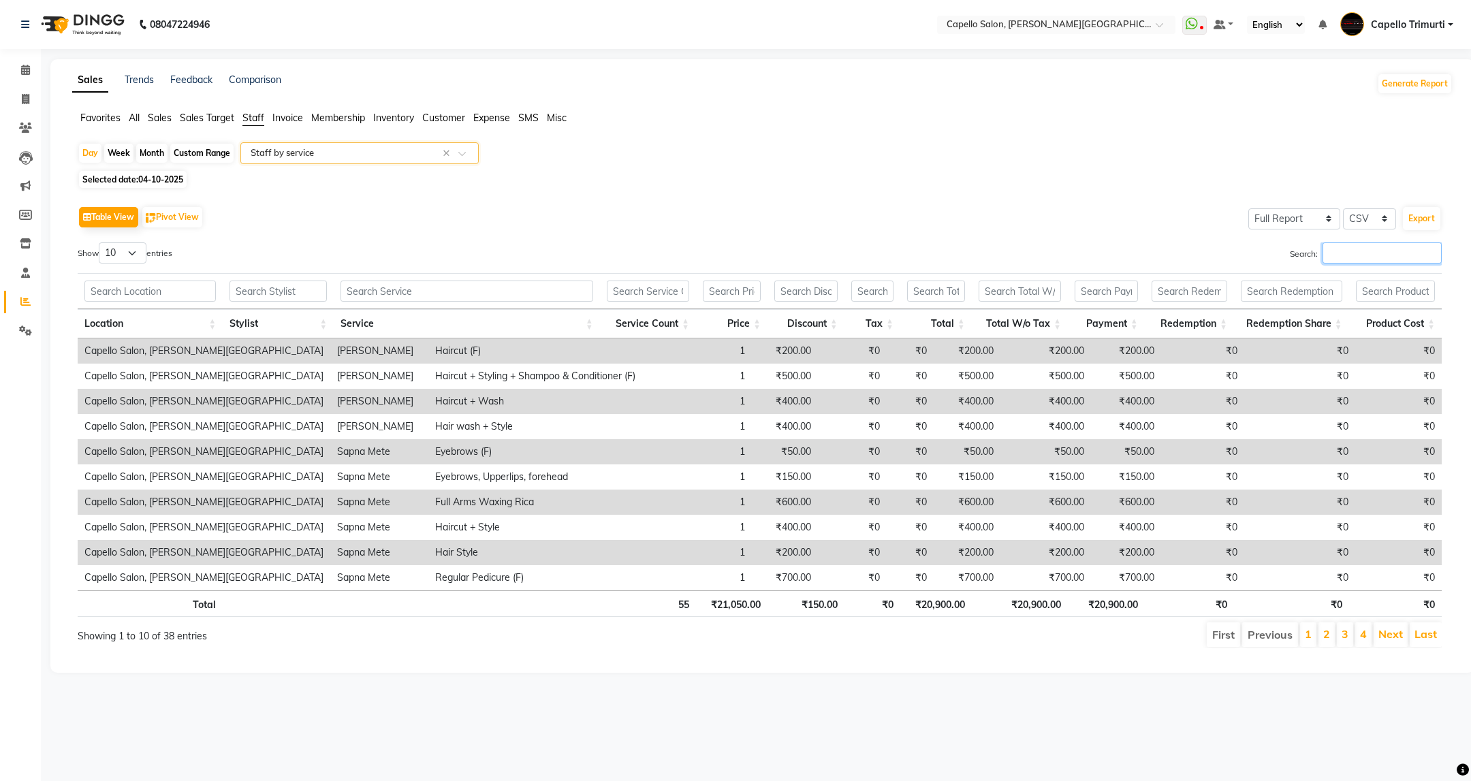
click at [1363, 262] on input "Search:" at bounding box center [1381, 252] width 119 height 21
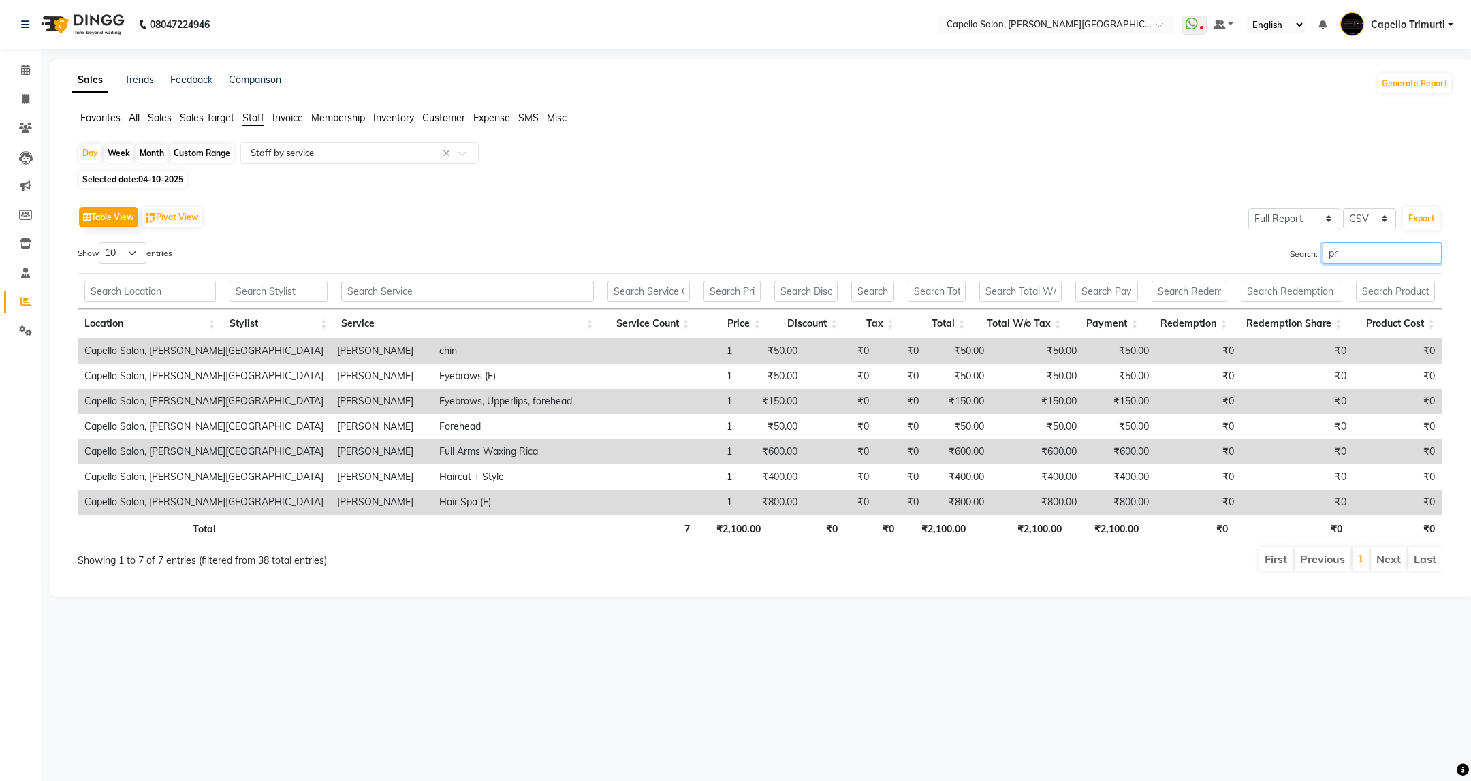
type input "p"
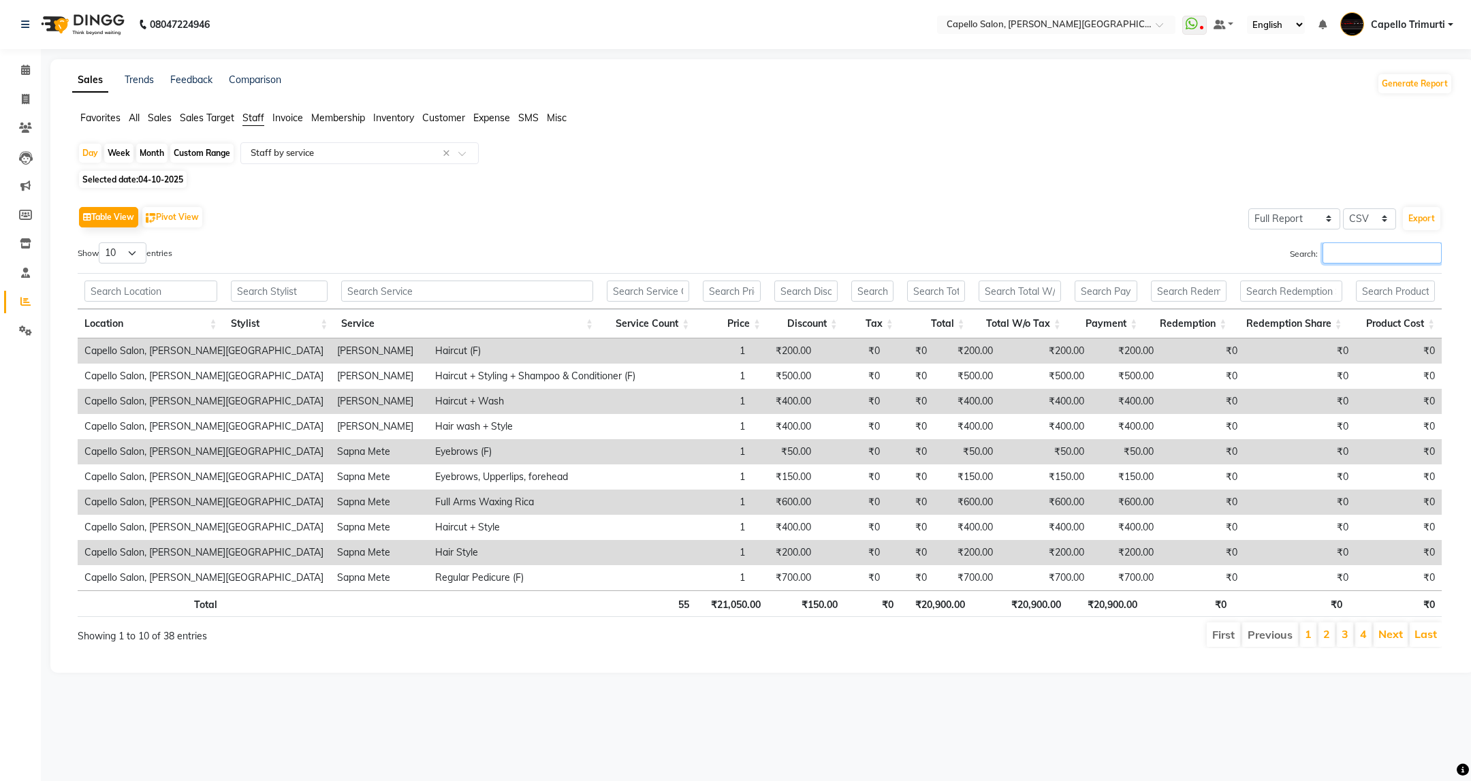
type input "p"
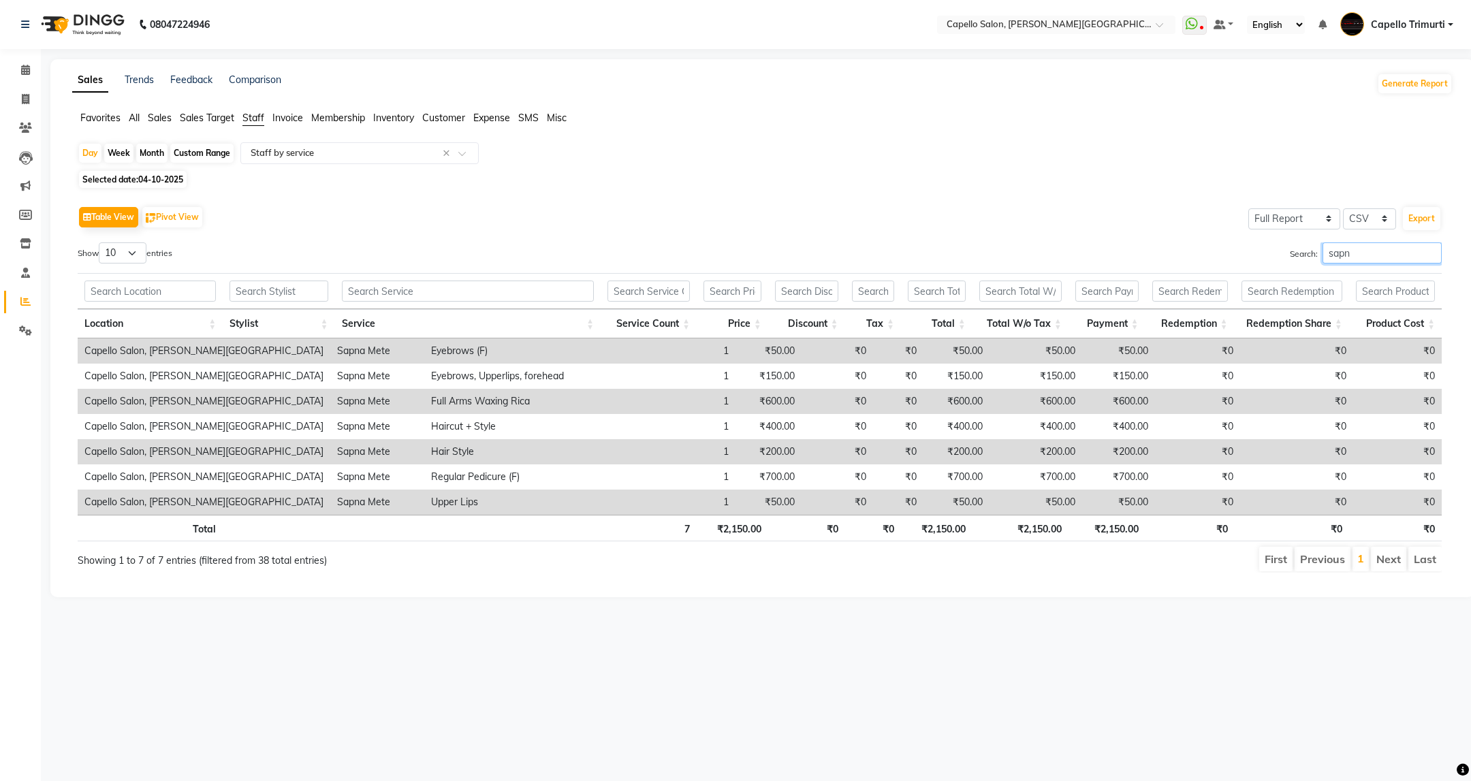
type input "sapna"
click at [1433, 255] on input "sapna" at bounding box center [1381, 252] width 119 height 21
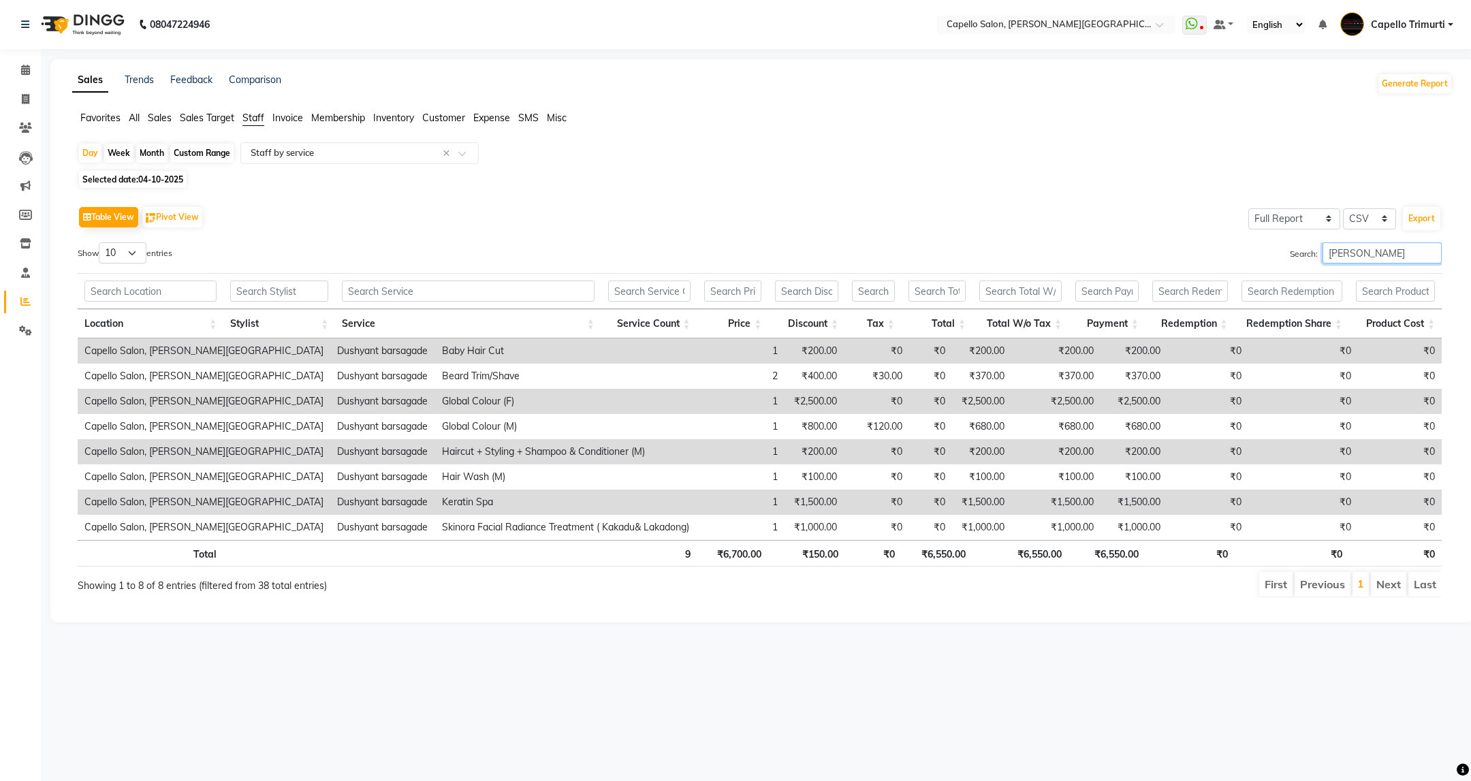
click at [1429, 258] on input "dushyant" at bounding box center [1381, 252] width 119 height 21
type input "dushyant"
click at [107, 14] on img at bounding box center [81, 24] width 93 height 38
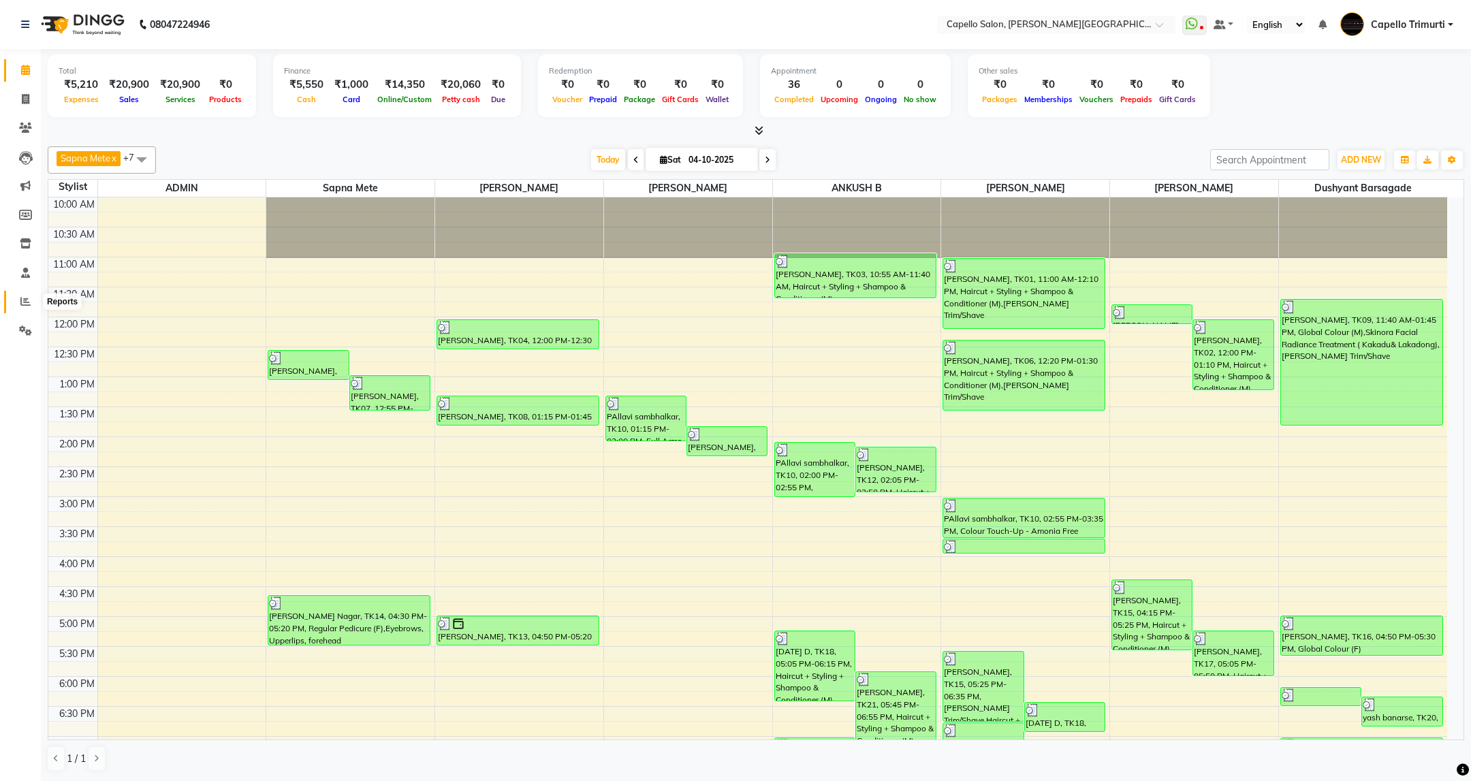
click at [20, 296] on icon at bounding box center [25, 301] width 10 height 10
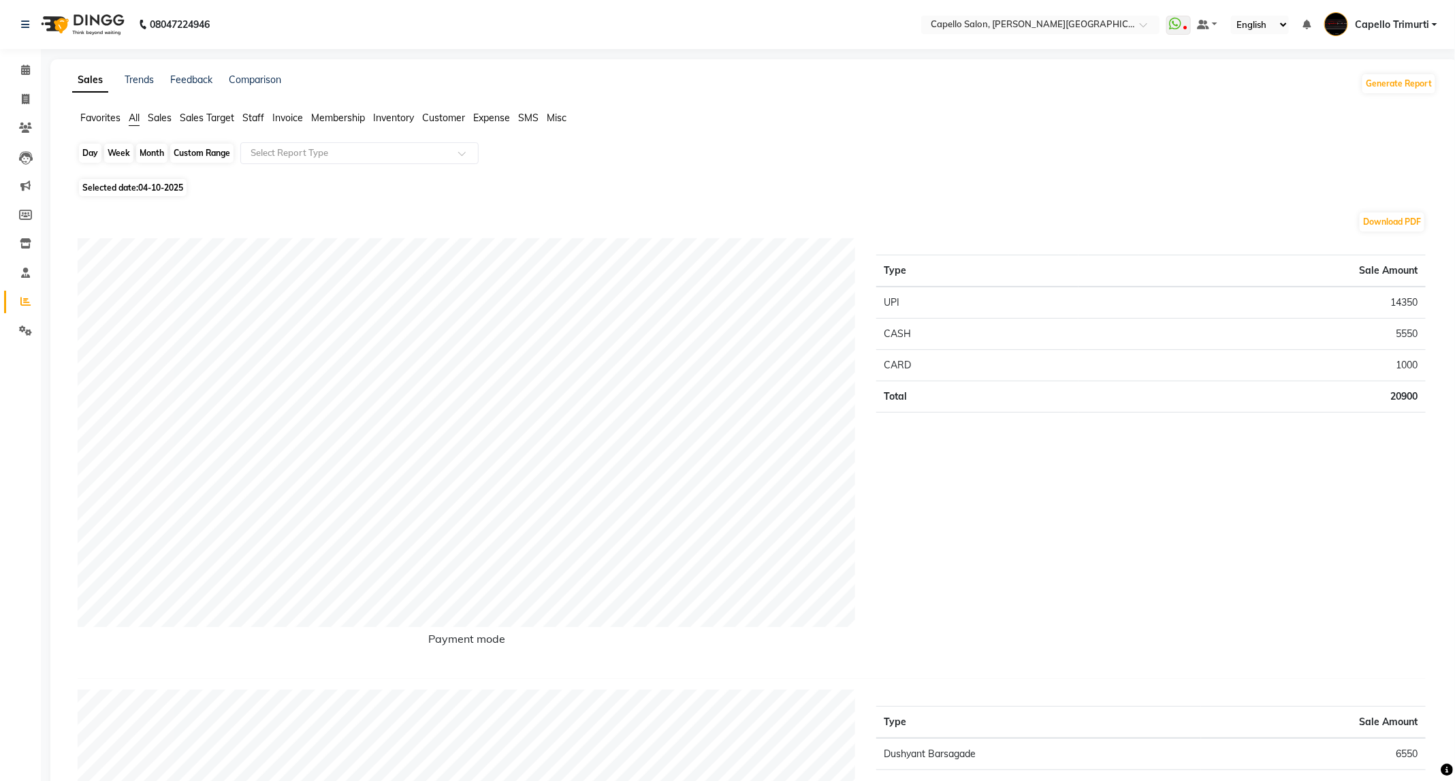
click at [82, 158] on div "Day" at bounding box center [90, 153] width 22 height 19
select select "10"
select select "2025"
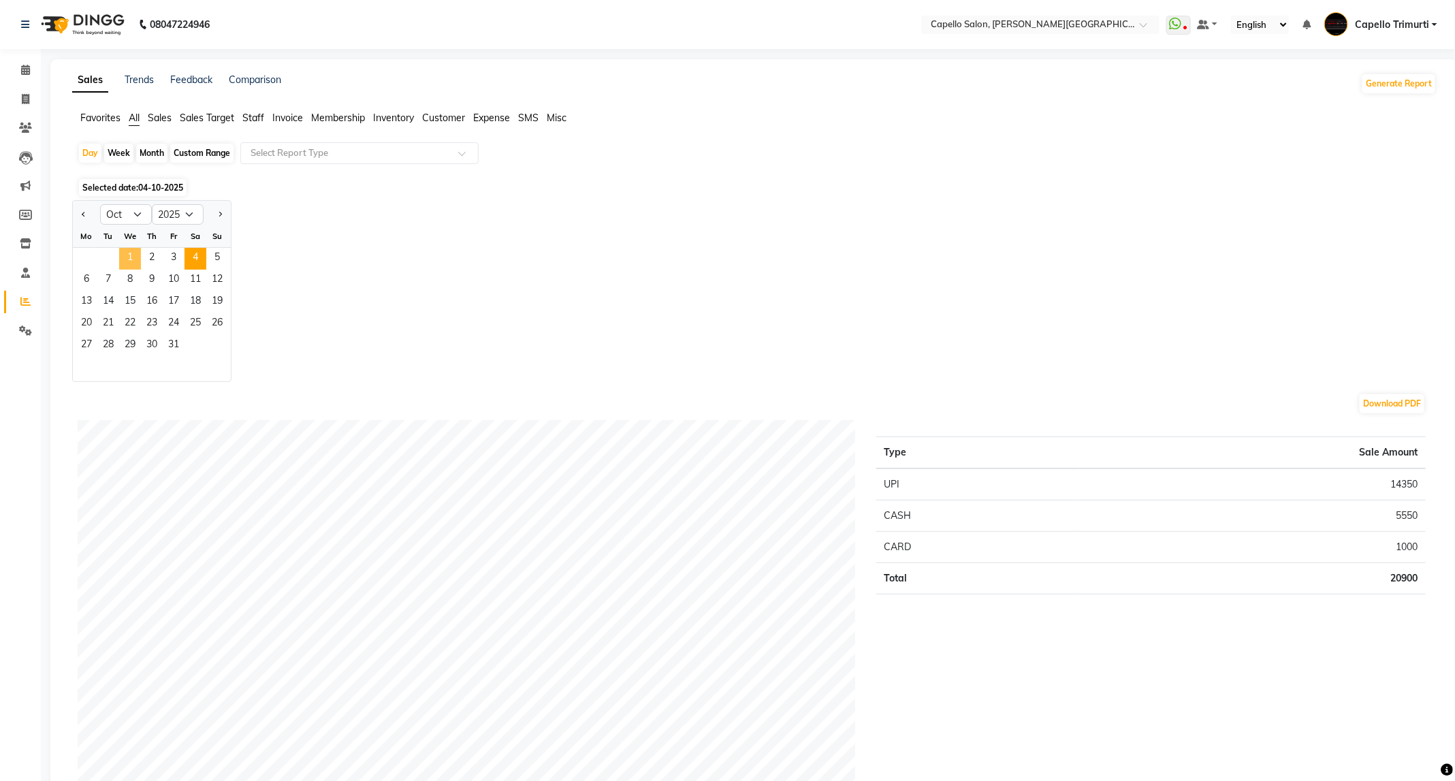
click at [125, 255] on span "1" at bounding box center [130, 259] width 22 height 22
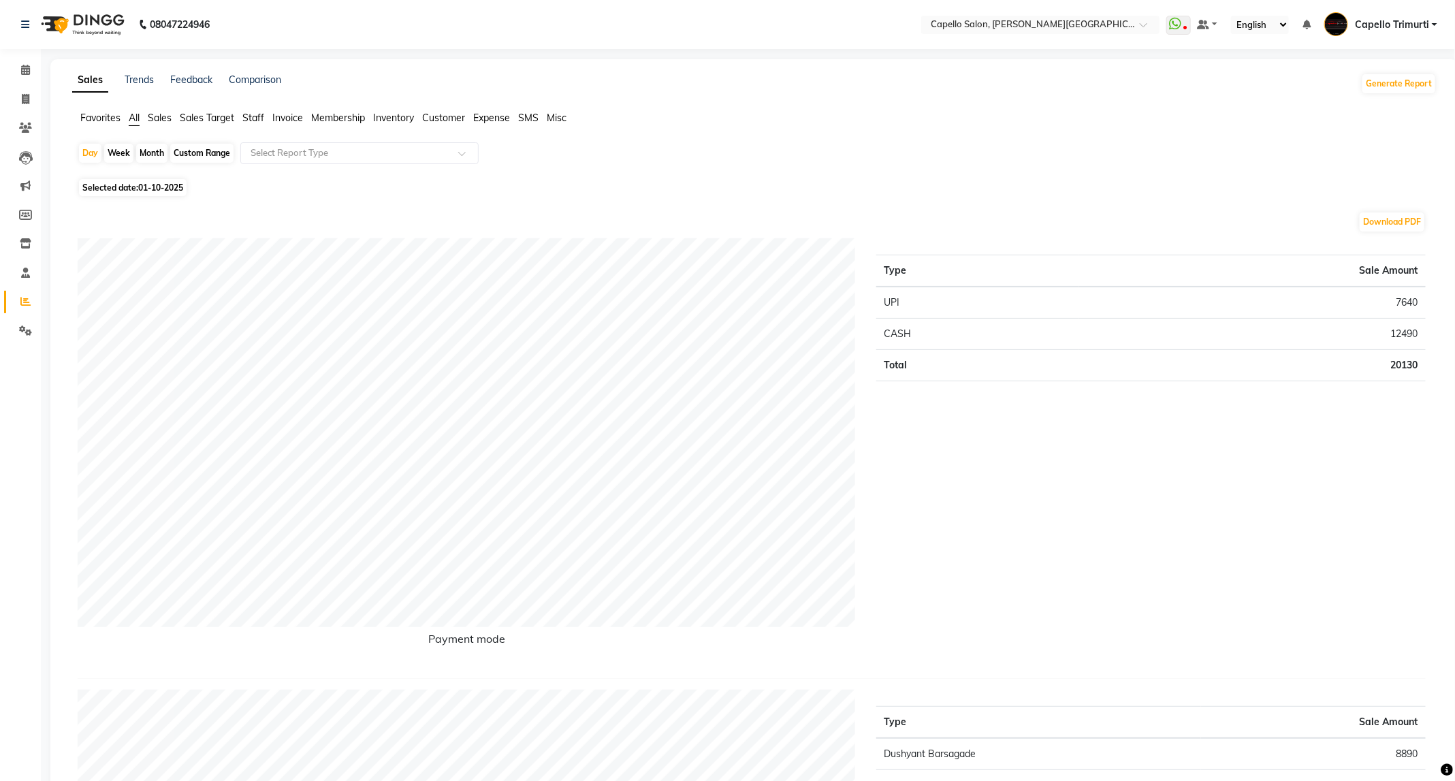
click at [125, 151] on div "Week" at bounding box center [118, 153] width 29 height 19
select select "10"
select select "2025"
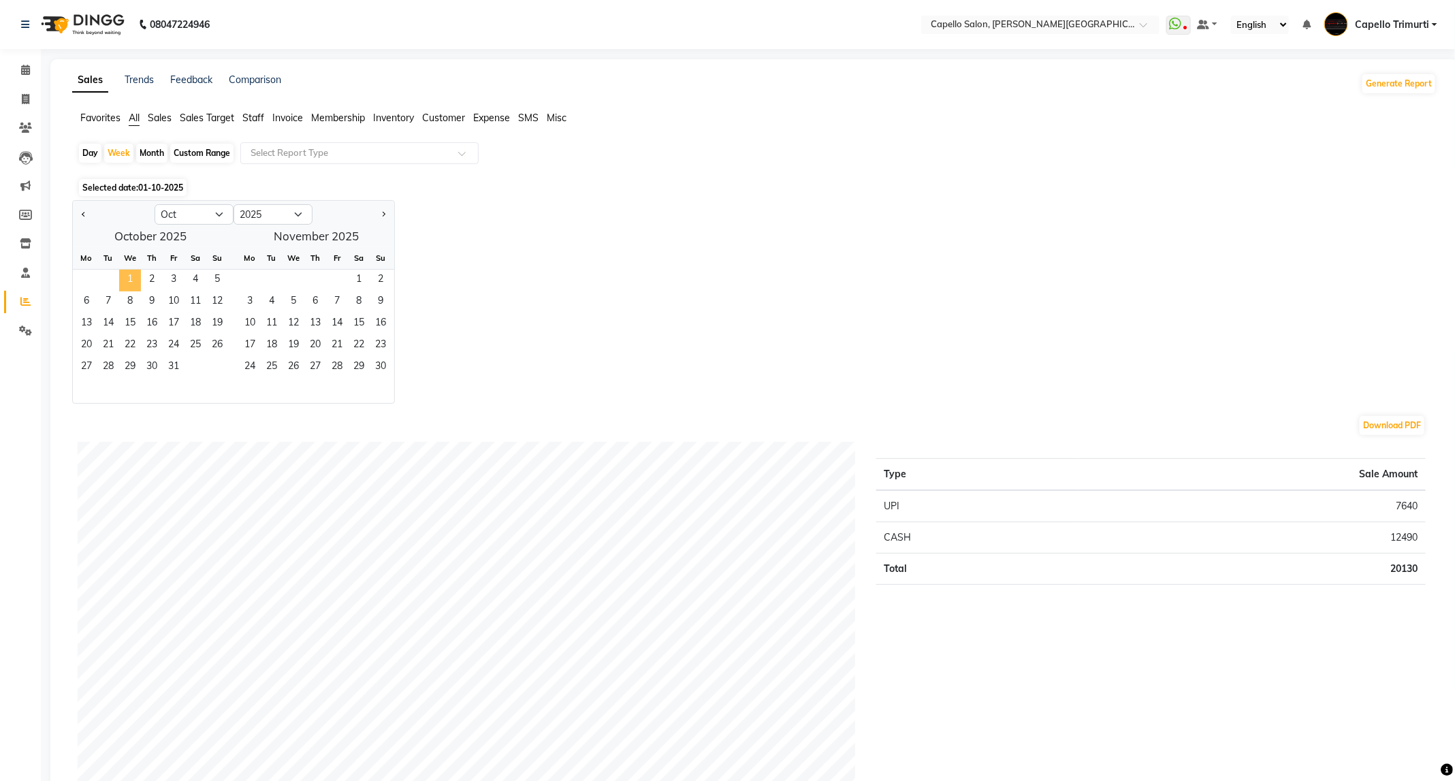
click at [133, 285] on span "1" at bounding box center [130, 281] width 22 height 22
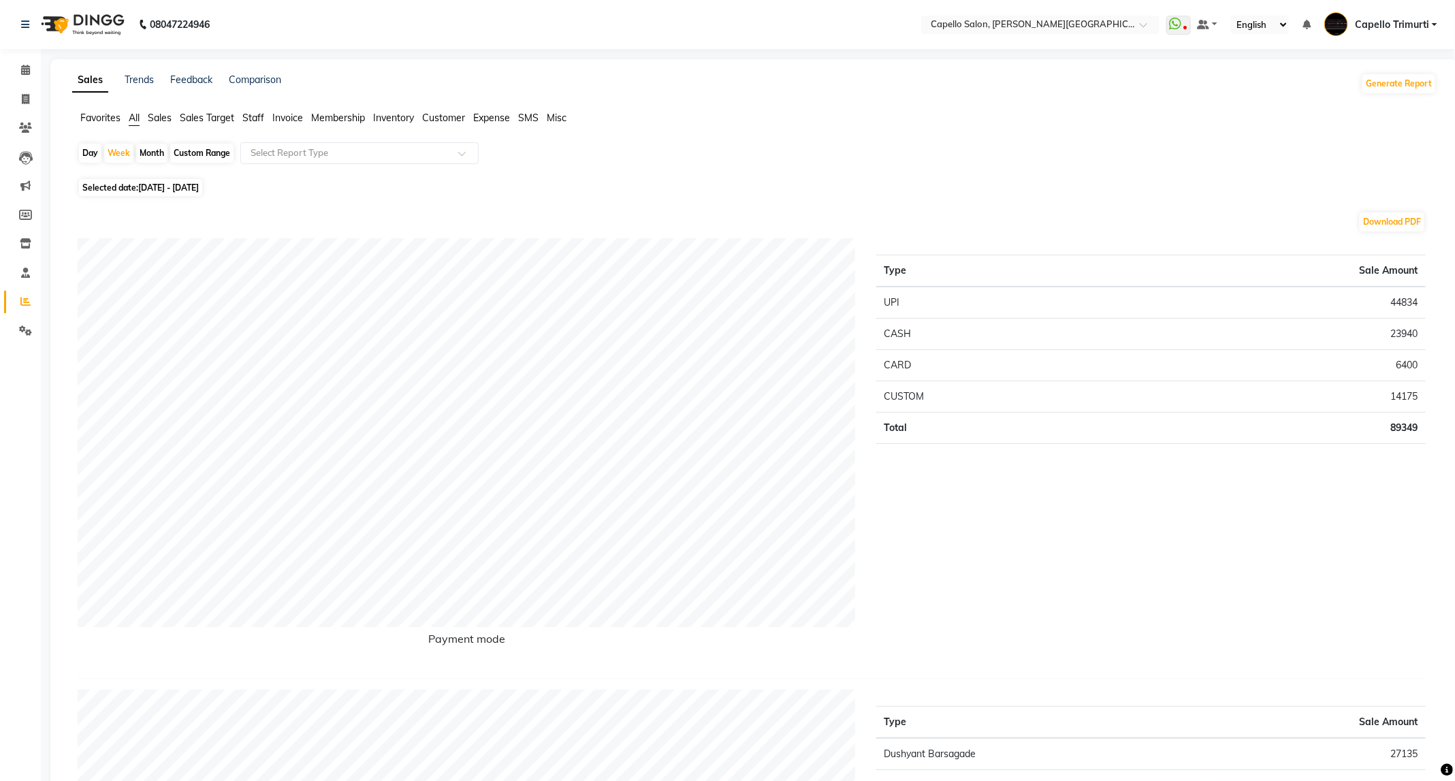
click at [97, 29] on img at bounding box center [81, 24] width 93 height 38
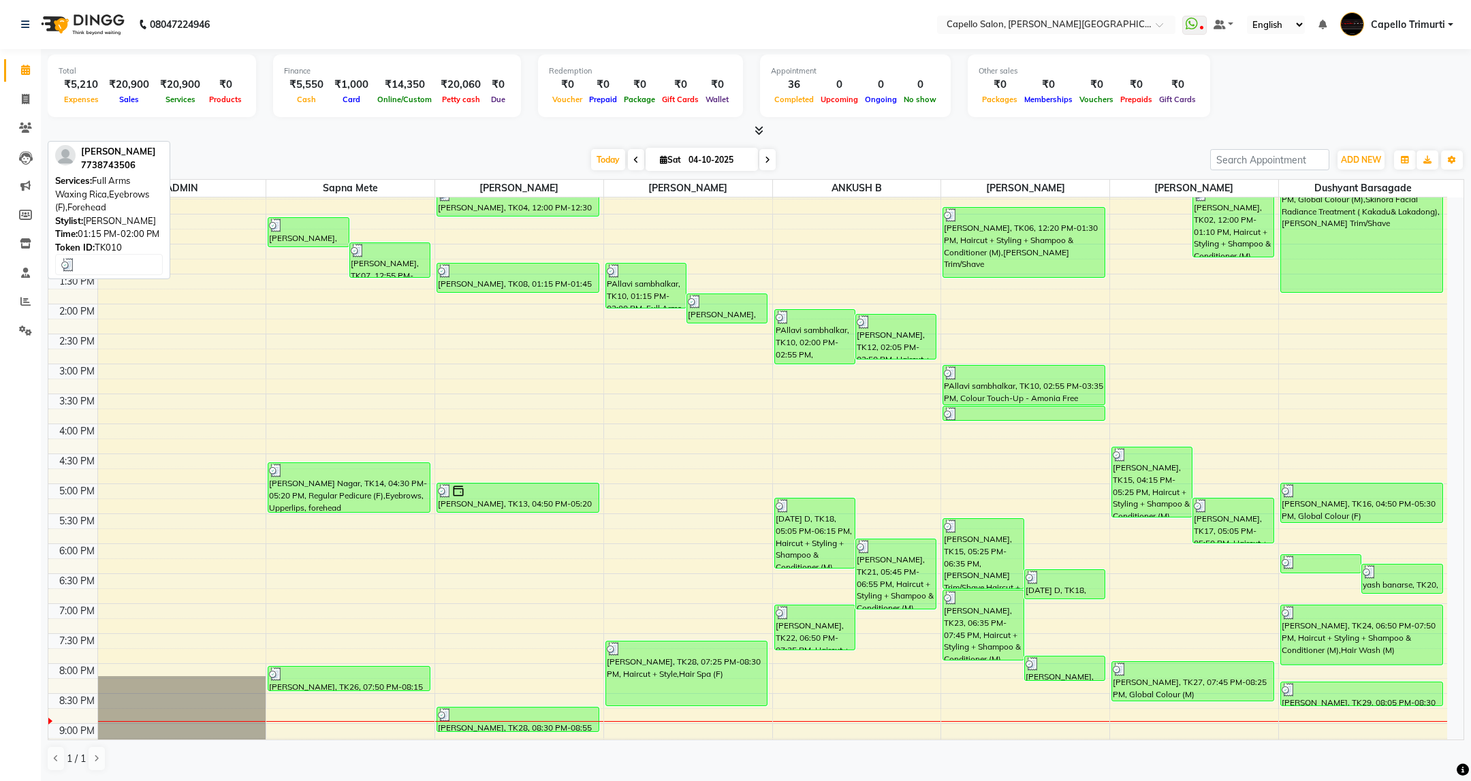
scroll to position [192, 0]
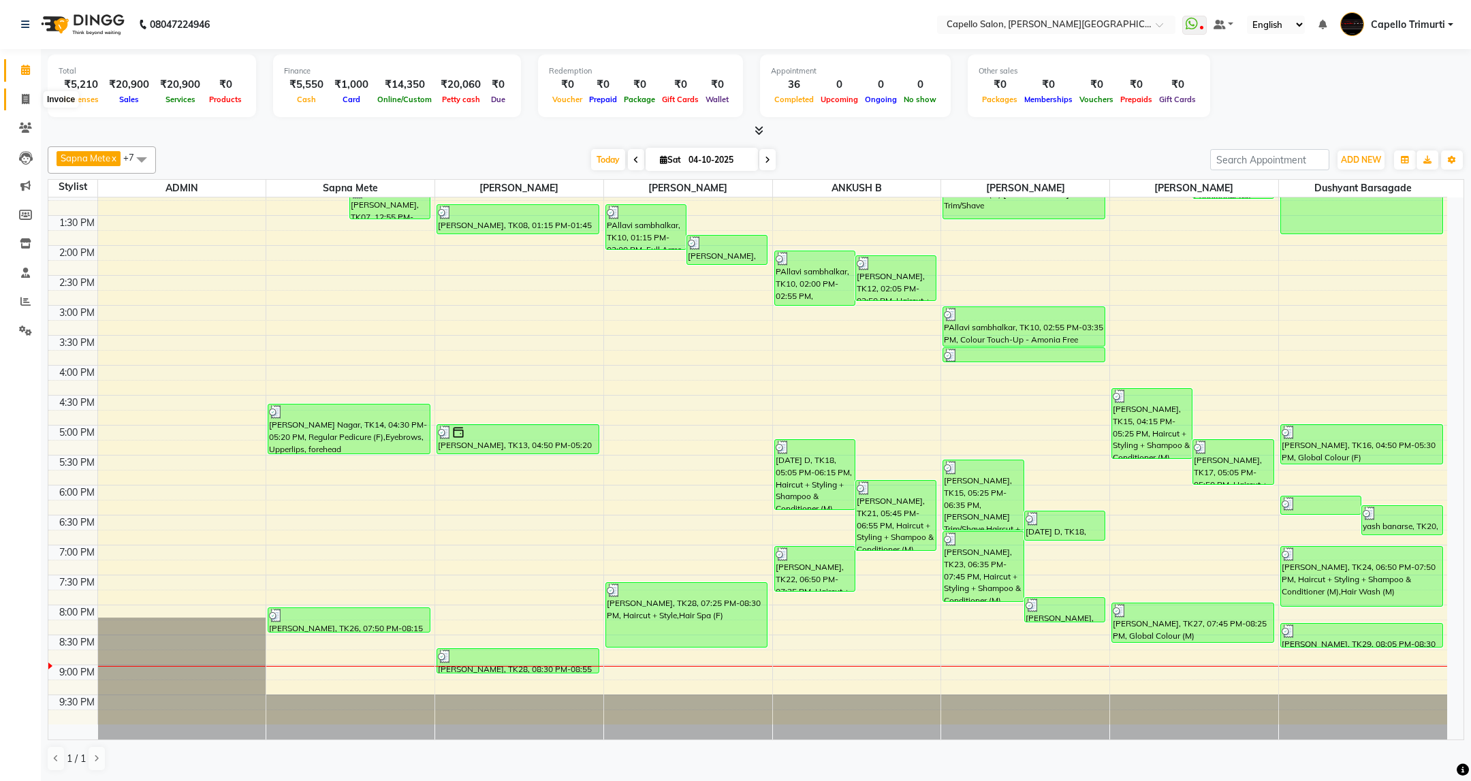
click at [31, 101] on span at bounding box center [26, 100] width 24 height 16
select select "service"
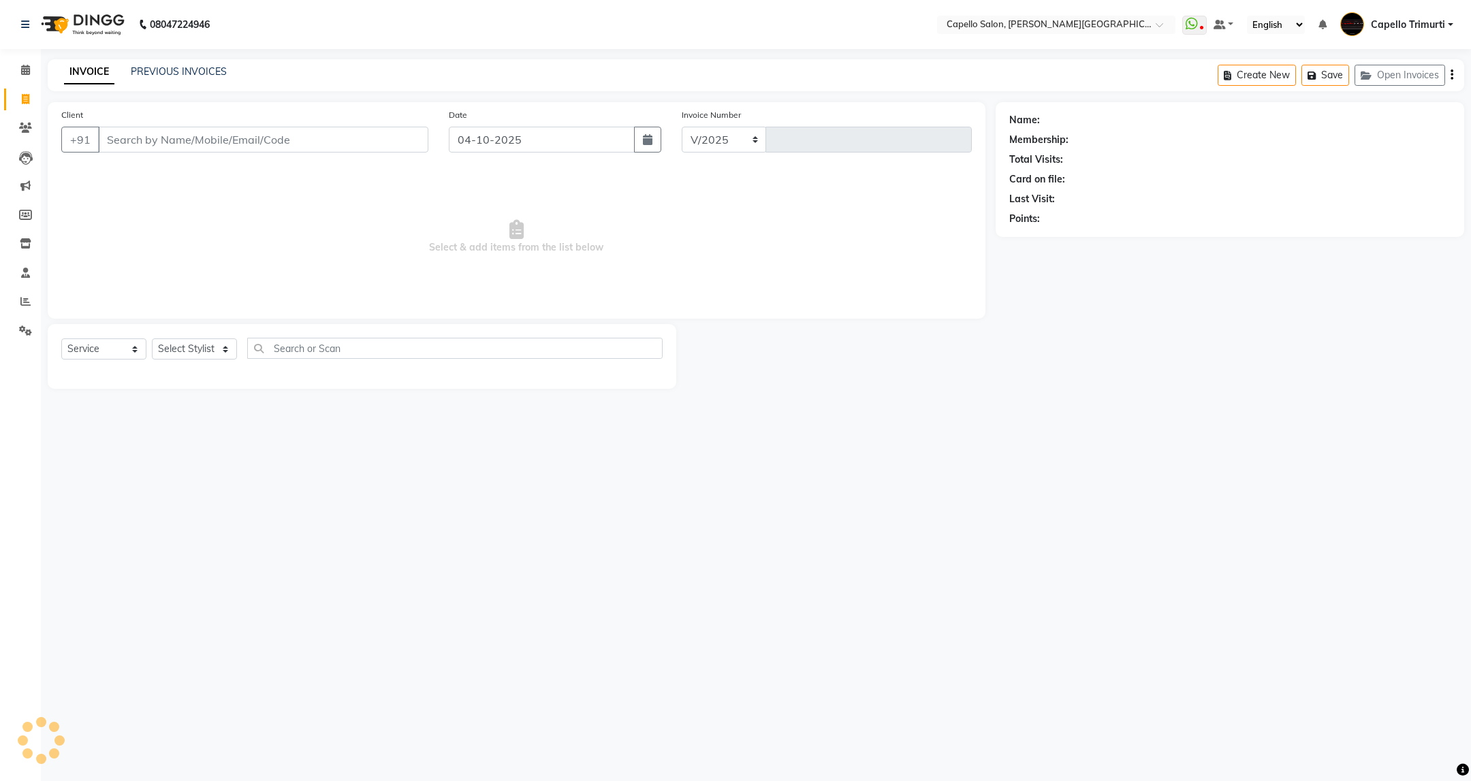
select select "811"
type input "4174"
click at [198, 74] on link "PREVIOUS INVOICES" at bounding box center [179, 71] width 96 height 12
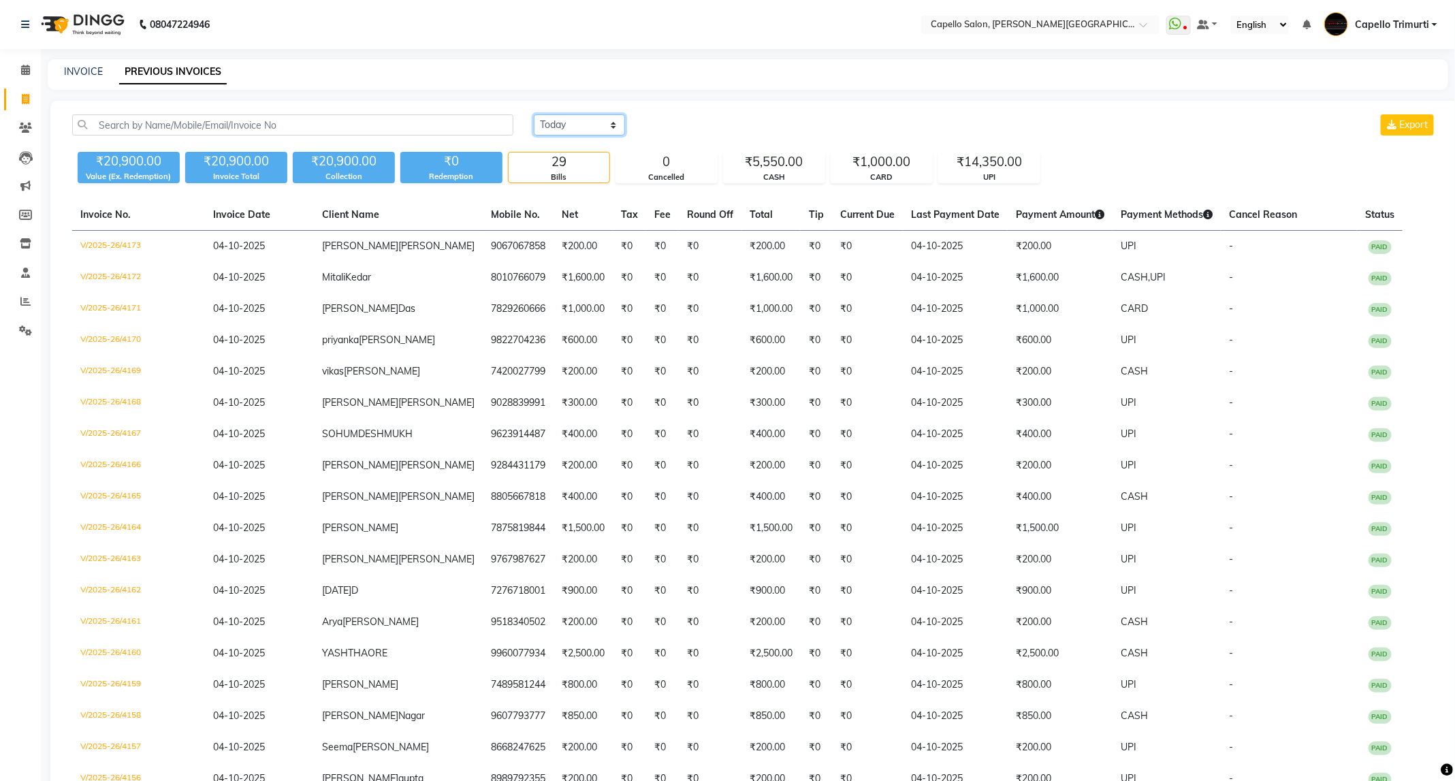
click at [572, 127] on select "Today Yesterday Custom Range" at bounding box center [579, 124] width 91 height 21
select select "range"
click at [534, 114] on select "Today Yesterday Custom Range" at bounding box center [579, 124] width 91 height 21
click at [725, 123] on input "04-10-2025" at bounding box center [690, 125] width 95 height 19
select select "10"
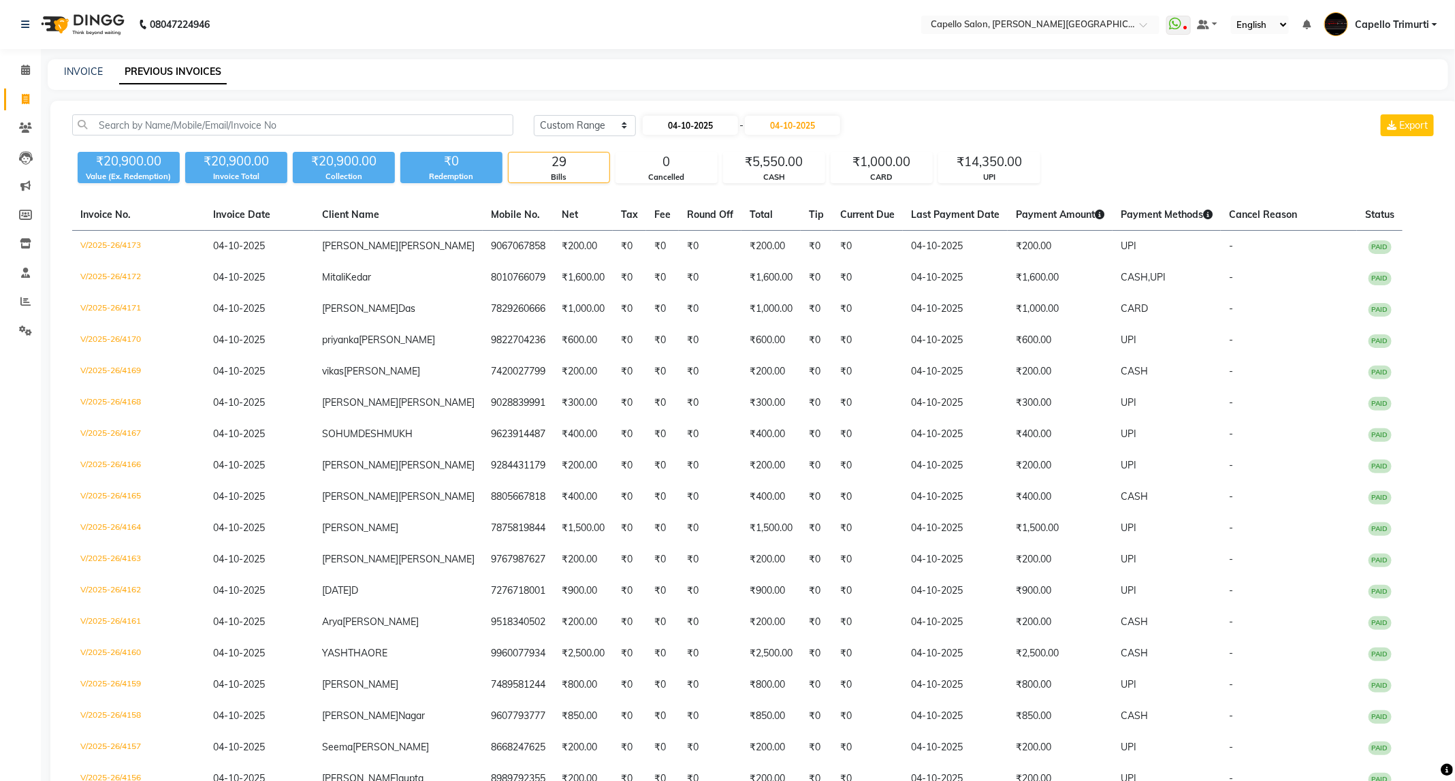
select select "2025"
click at [697, 193] on div "1" at bounding box center [701, 195] width 22 height 22
type input "01-10-2025"
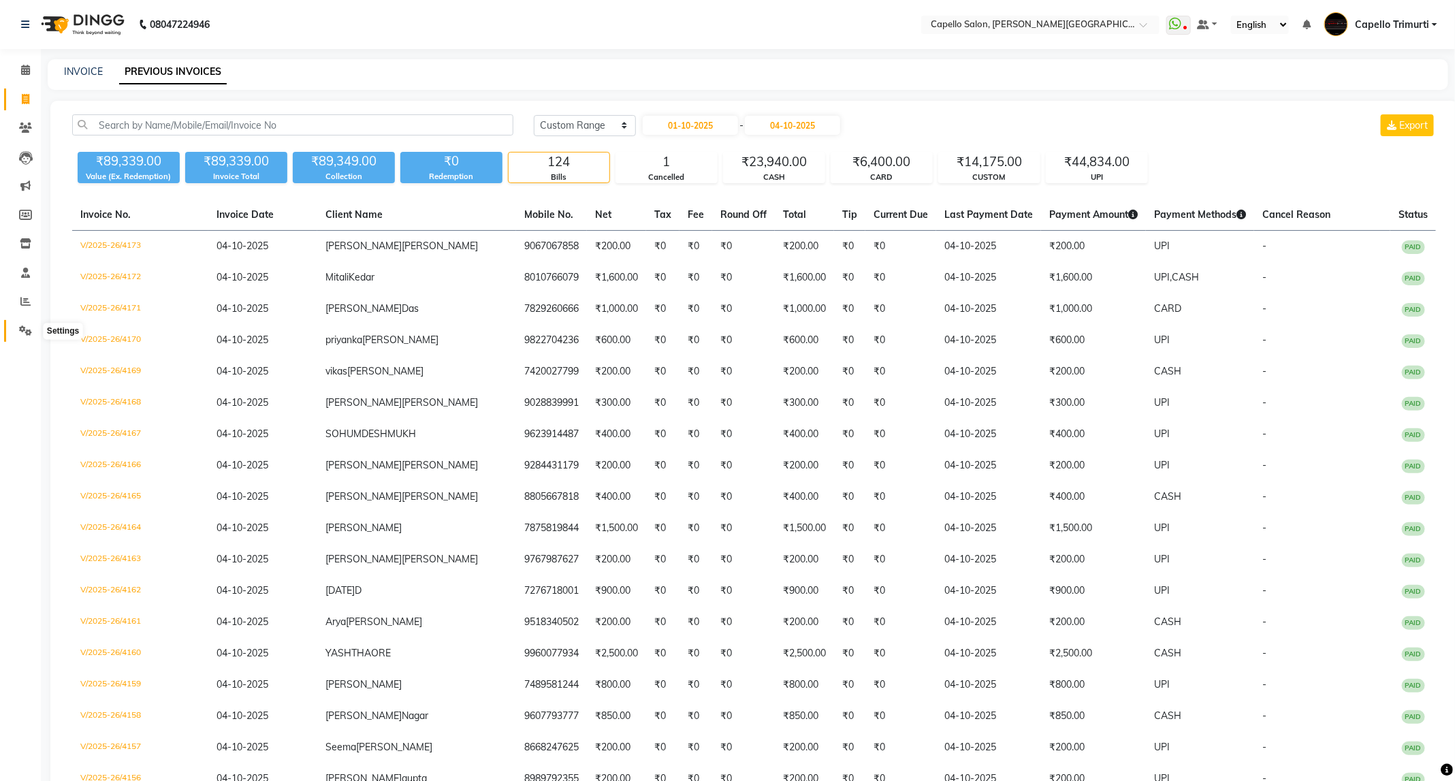
click at [23, 328] on icon at bounding box center [25, 330] width 13 height 10
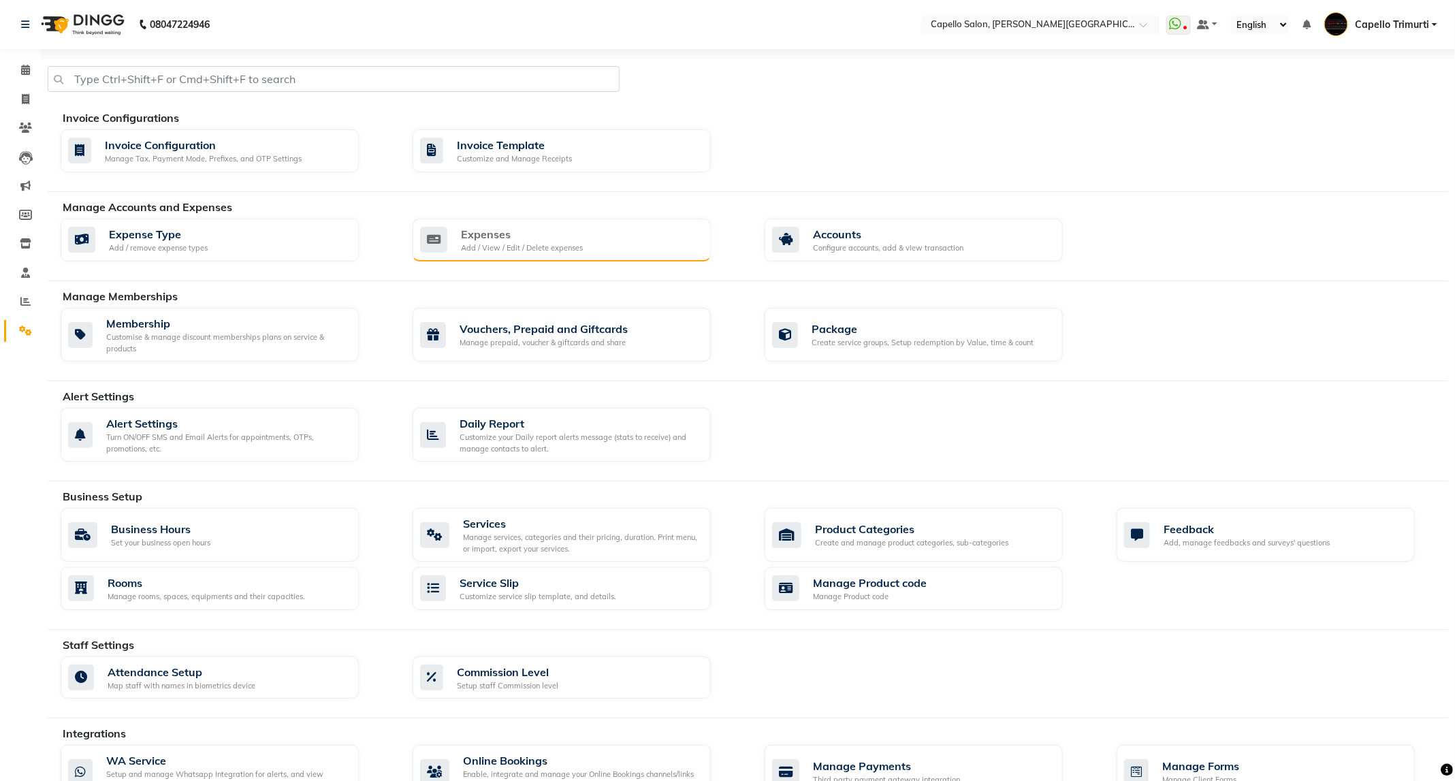
click at [525, 234] on div "Expenses" at bounding box center [522, 234] width 122 height 16
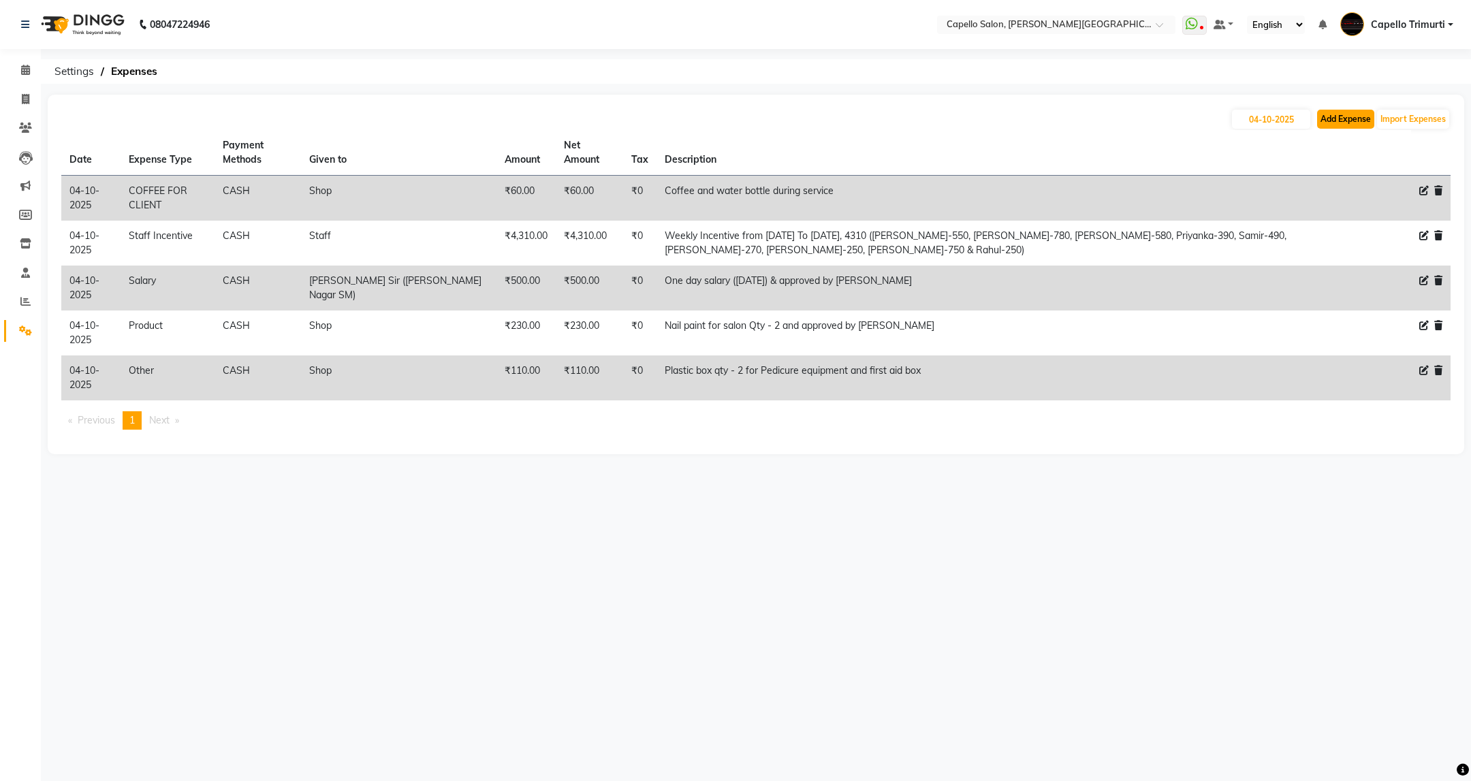
click at [1332, 110] on button "Add Expense" at bounding box center [1345, 119] width 57 height 19
select select "1"
select select "2530"
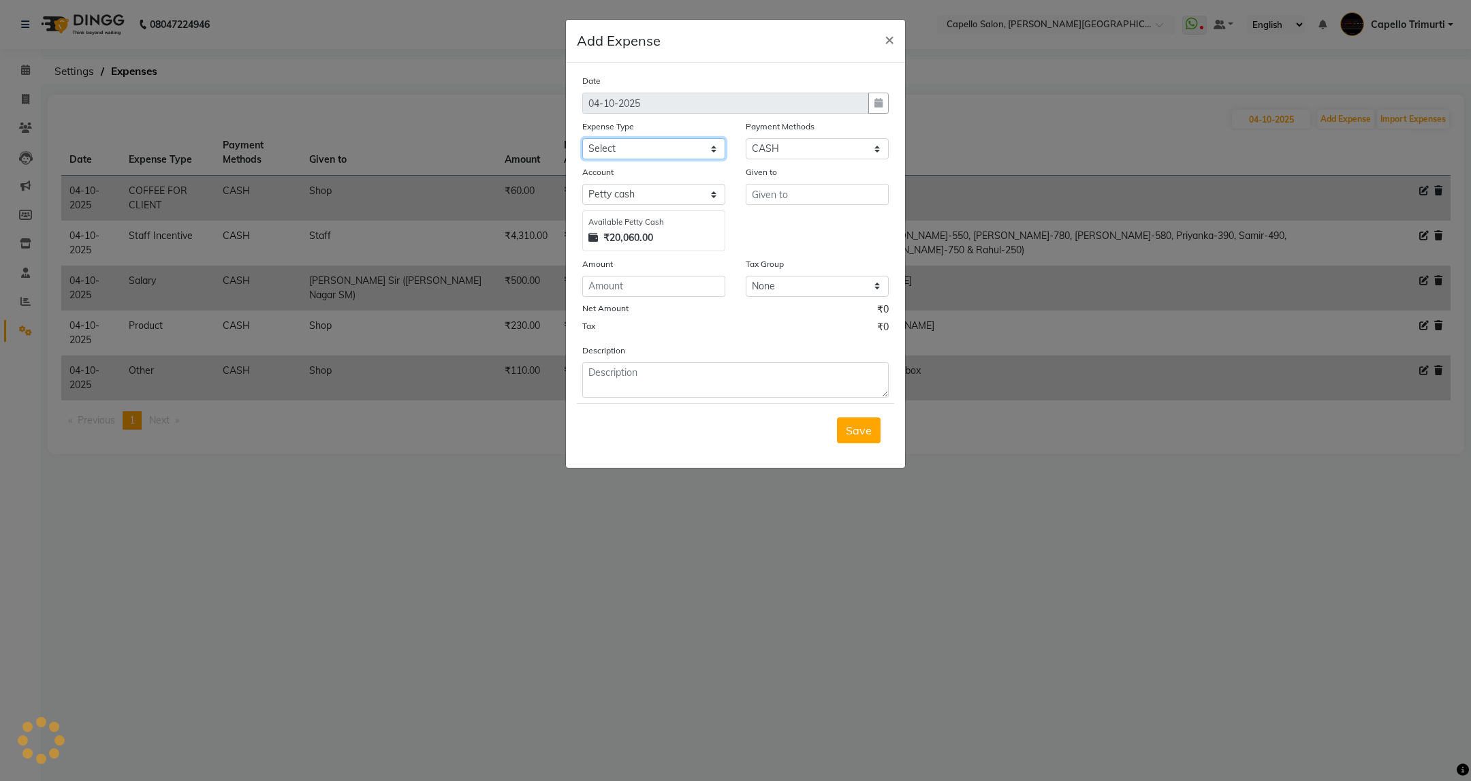
drag, startPoint x: 658, startPoint y: 142, endPoint x: 662, endPoint y: 159, distance: 18.0
click at [658, 142] on select "Select Advance Salary Annual Lift Maintenance Charges BUILDING MAINTANANCE EXP …" at bounding box center [653, 148] width 143 height 21
select select "1478"
click at [582, 138] on select "Select Advance Salary Annual Lift Maintenance Charges BUILDING MAINTANANCE EXP …" at bounding box center [653, 148] width 143 height 21
click at [818, 198] on input "text" at bounding box center [817, 194] width 143 height 21
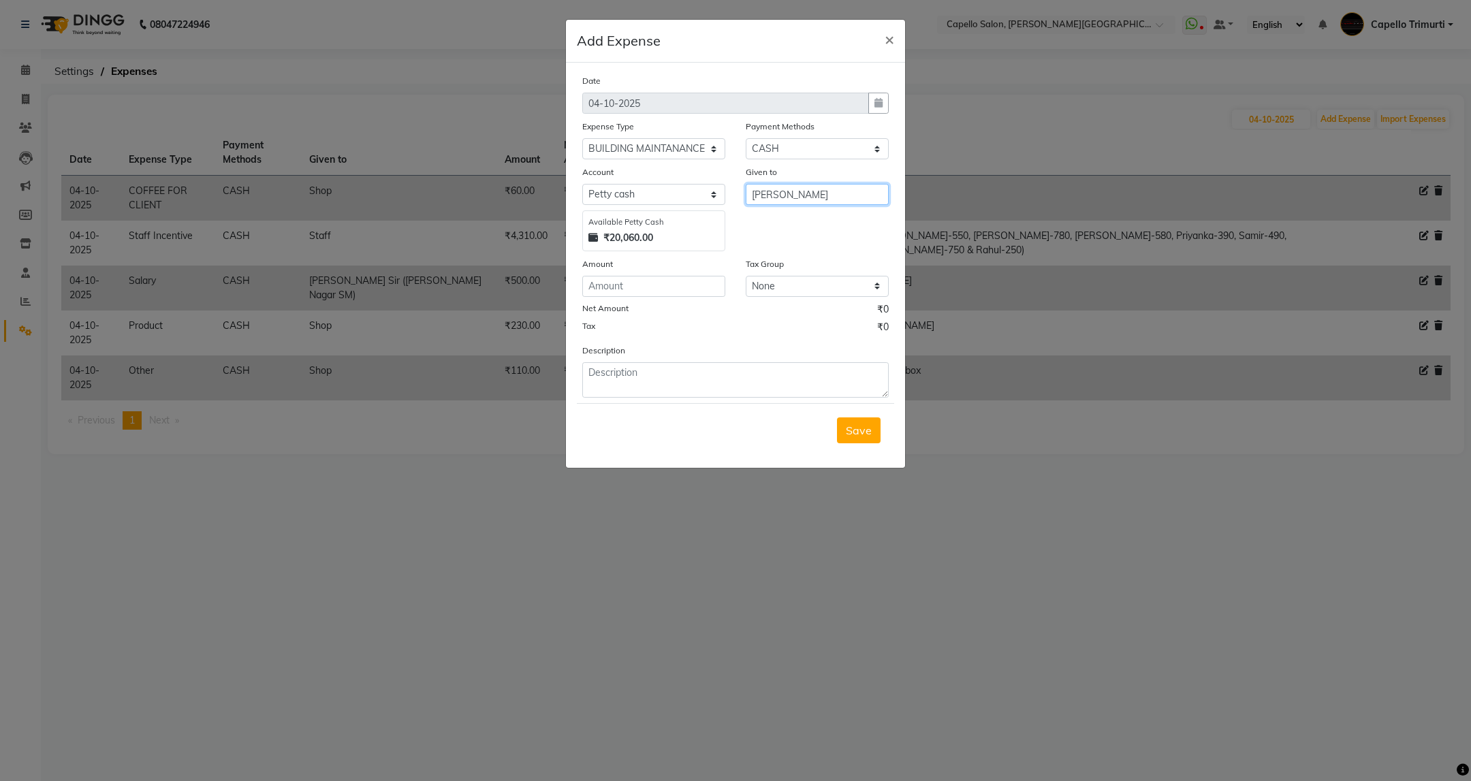
type input "Yash Sir"
type input "2000"
type textarea "Month of Sept., and Oct., paid together"
click at [855, 424] on span "Save" at bounding box center [859, 431] width 26 height 14
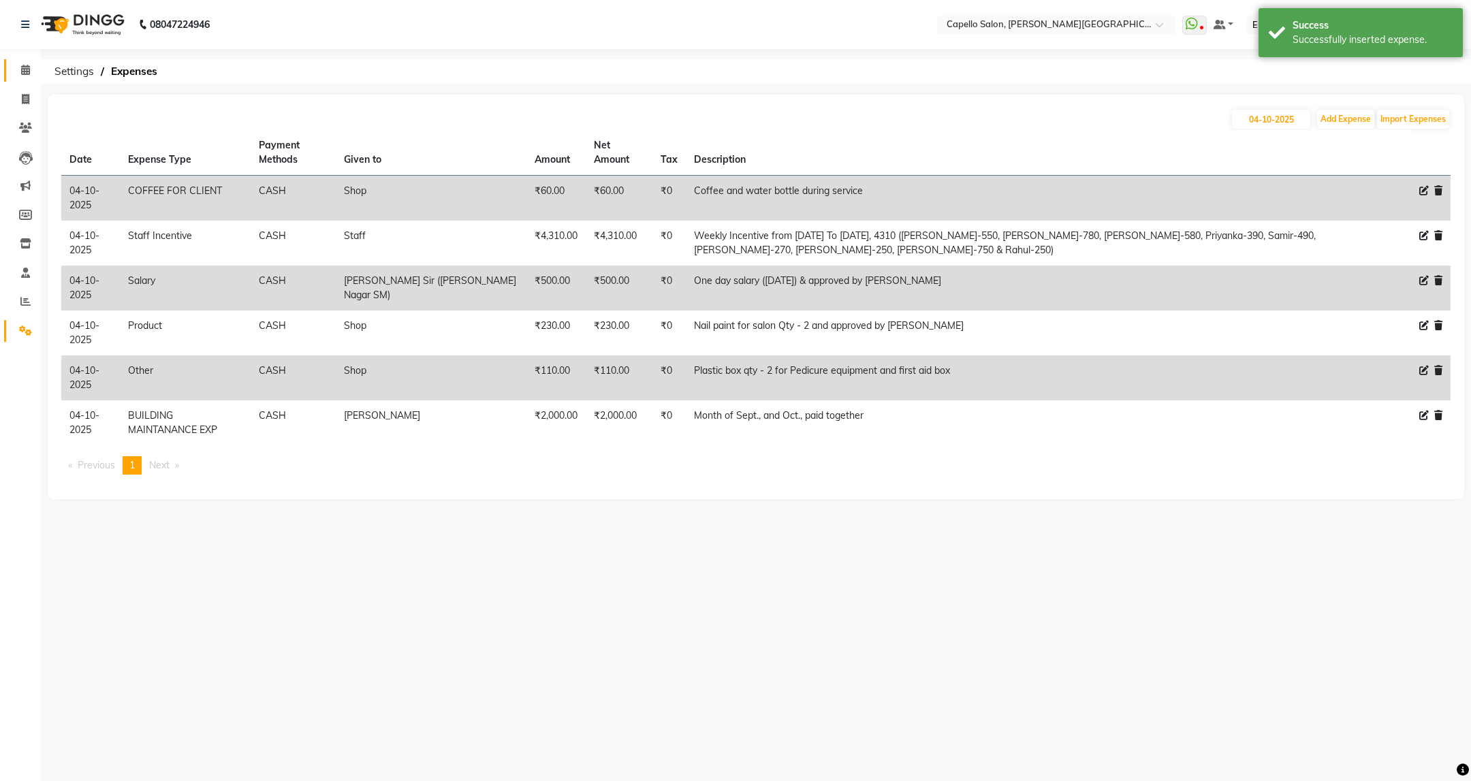
click at [33, 61] on link "Calendar" at bounding box center [20, 70] width 33 height 22
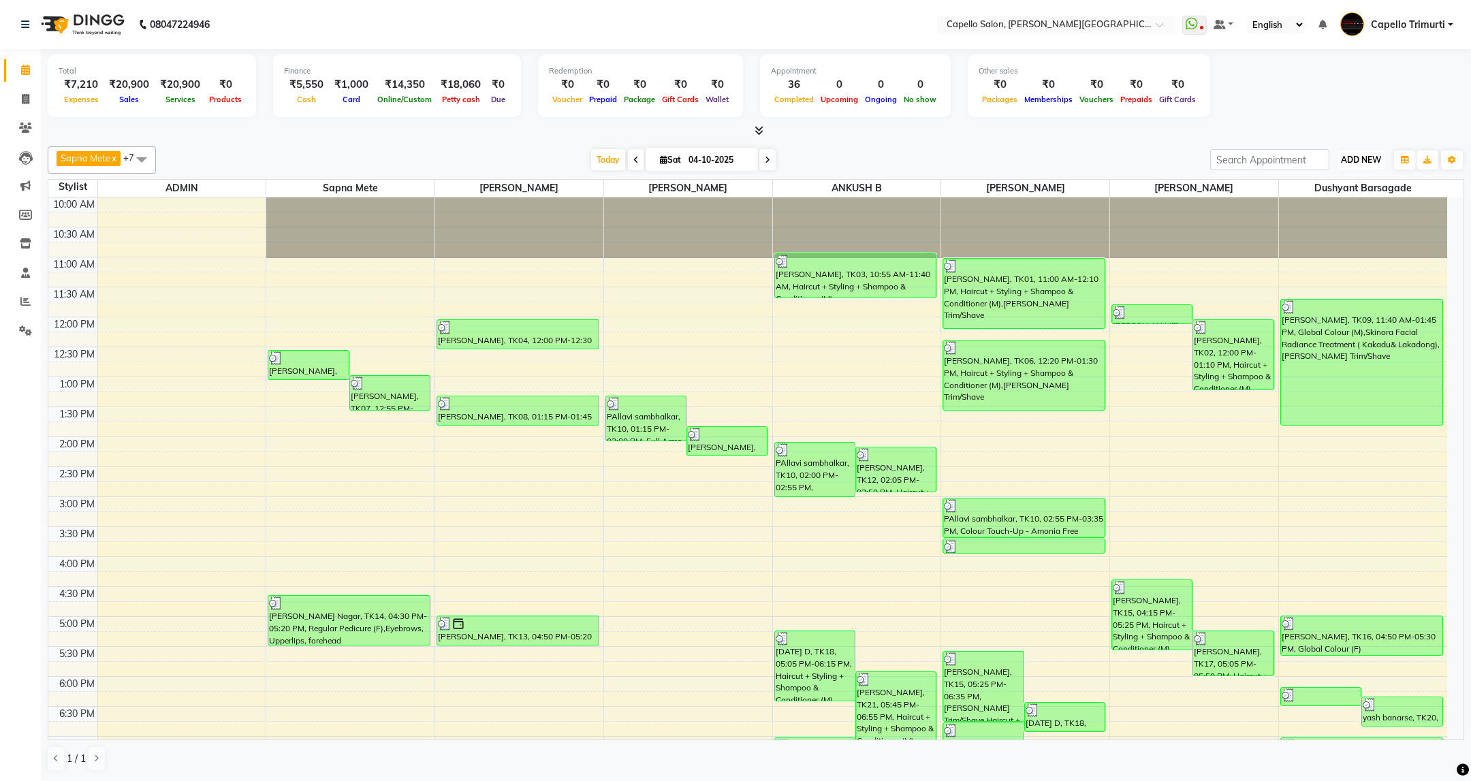
click at [1373, 155] on span "ADD NEW" at bounding box center [1361, 160] width 40 height 10
click at [1332, 238] on link "Add Attendance" at bounding box center [1330, 240] width 108 height 18
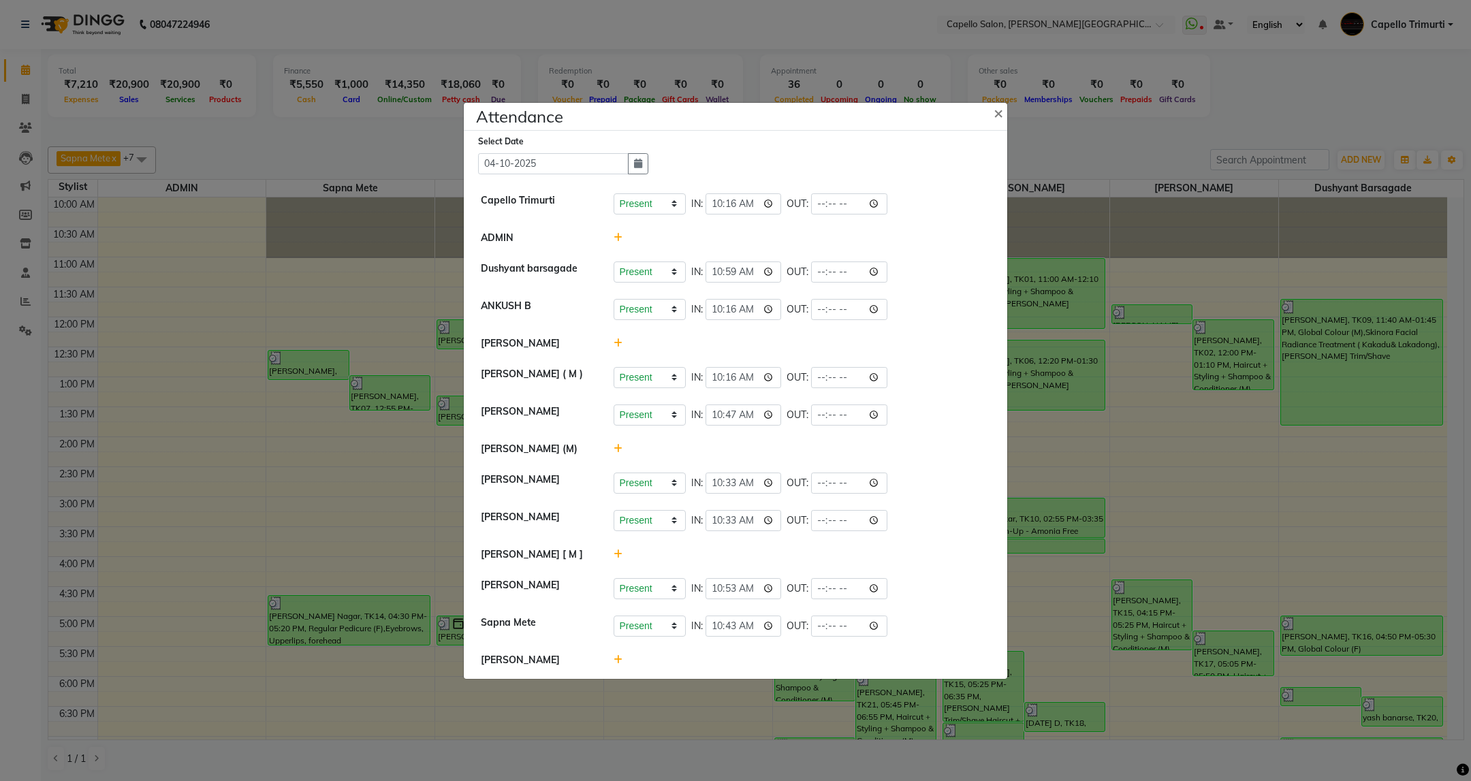
click at [614, 663] on icon at bounding box center [618, 660] width 9 height 10
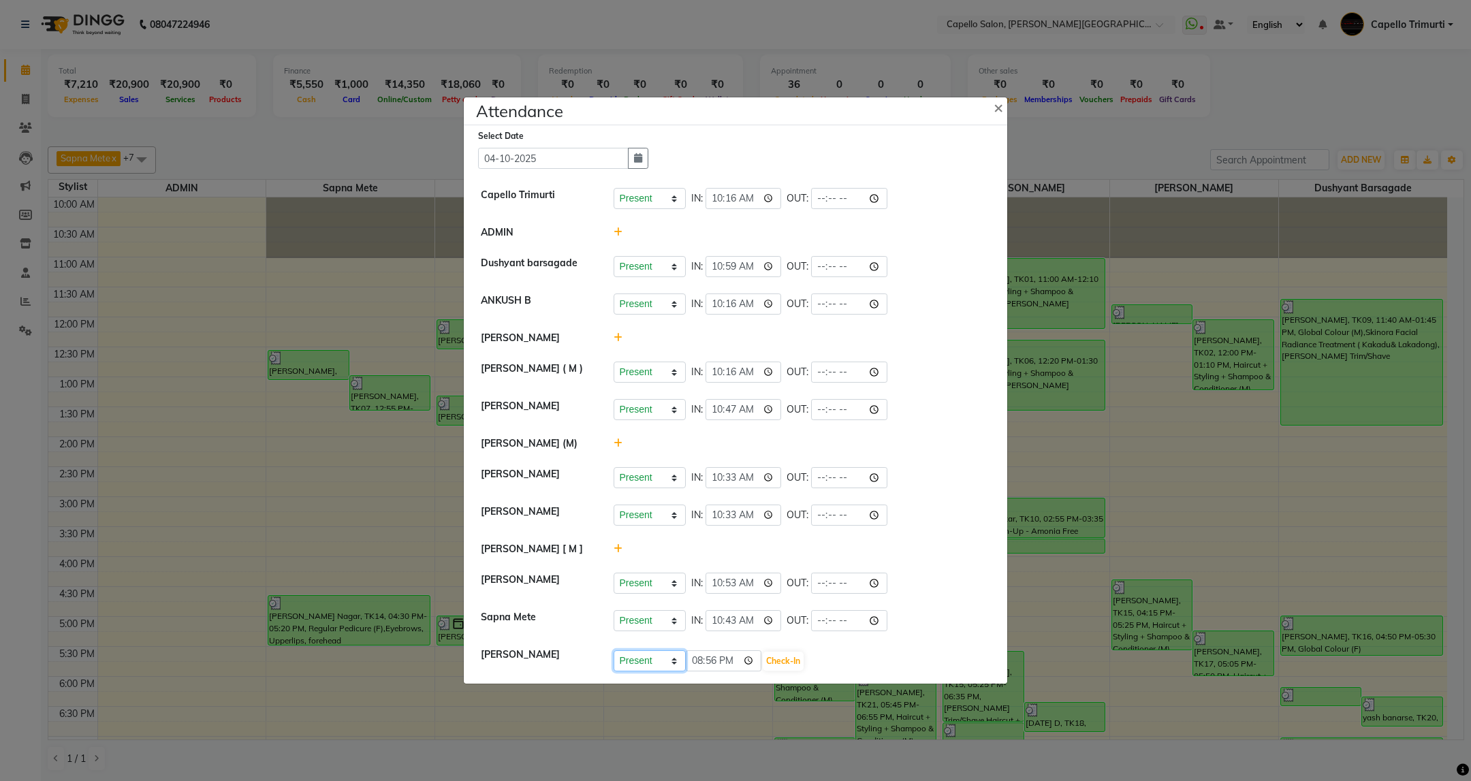
click at [672, 664] on select "Present Absent Late Half Day Weekly Off" at bounding box center [650, 660] width 72 height 21
select select "A"
click at [614, 652] on select "Present Absent Late Half Day Weekly Off" at bounding box center [650, 660] width 72 height 21
click at [711, 666] on button "Save" at bounding box center [700, 661] width 27 height 19
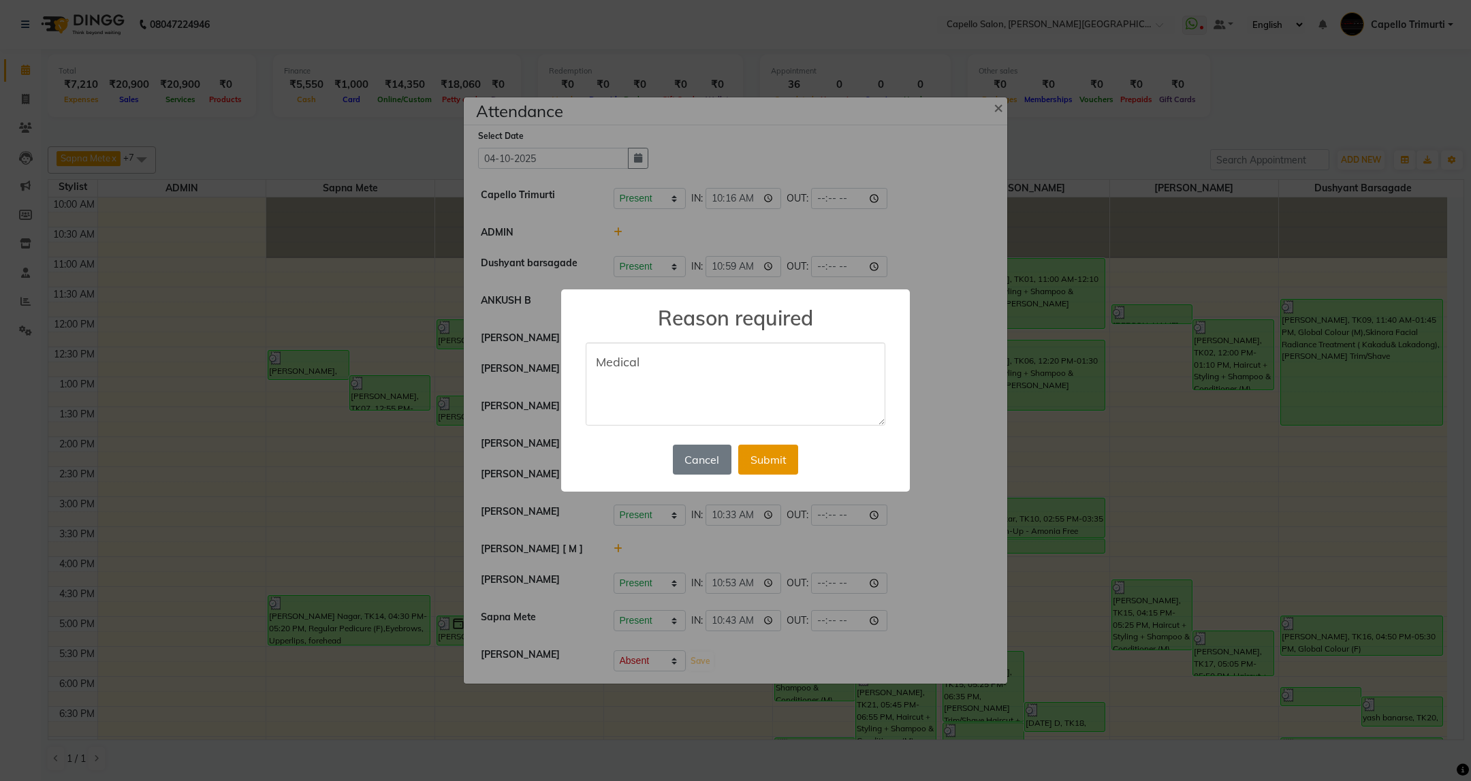
type textarea "Medical"
click at [776, 468] on button "Submit" at bounding box center [768, 460] width 60 height 30
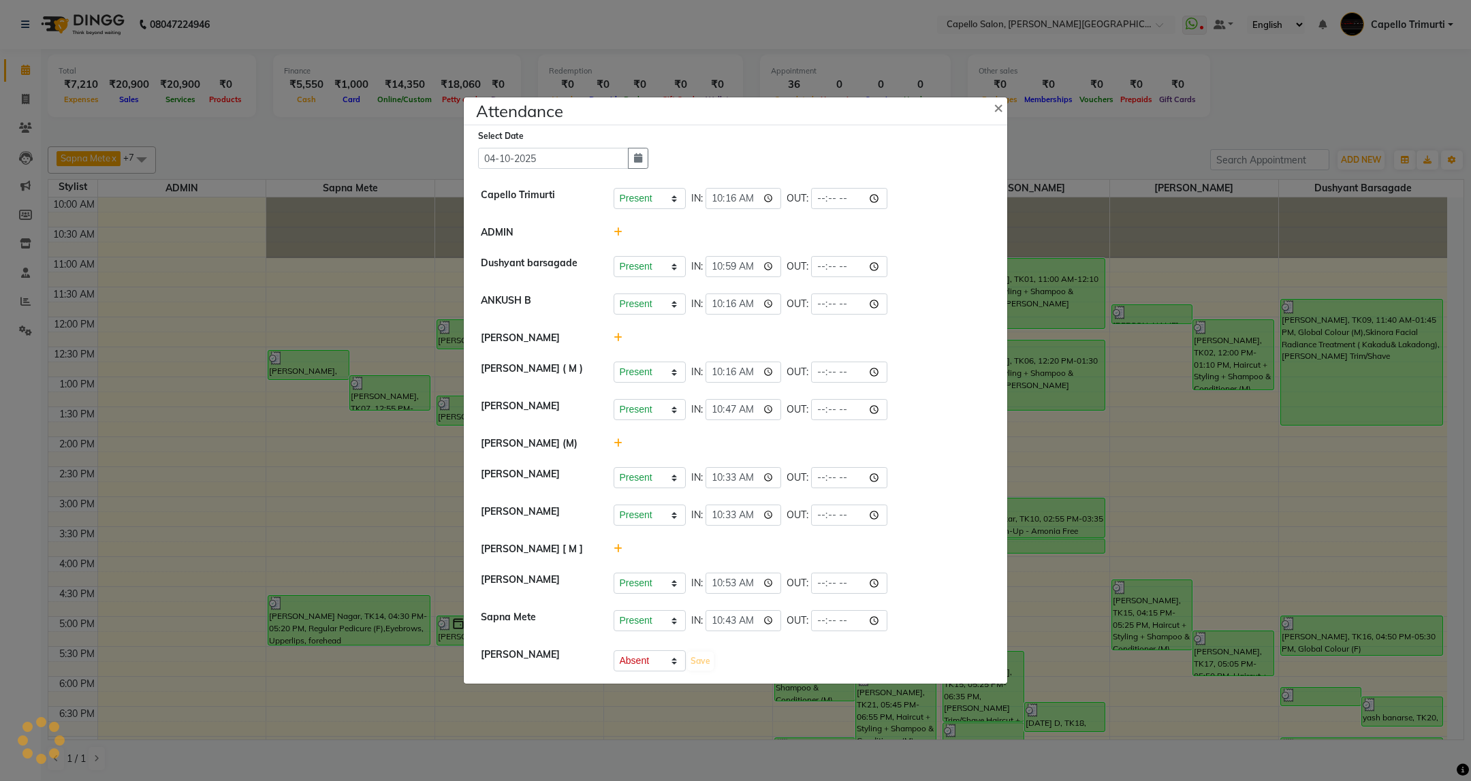
select select "A"
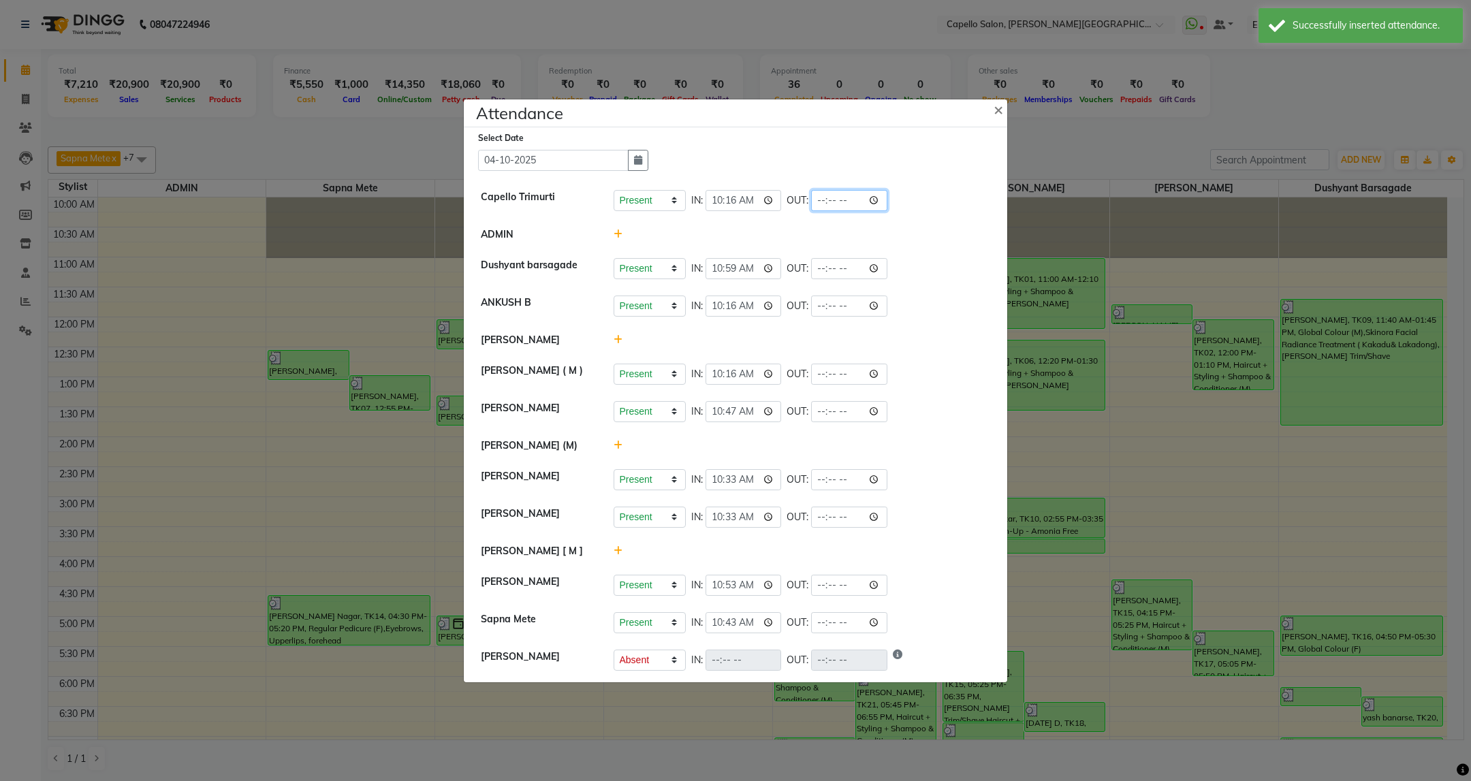
click at [817, 199] on input "time" at bounding box center [849, 200] width 76 height 21
type input "21:04"
select select "A"
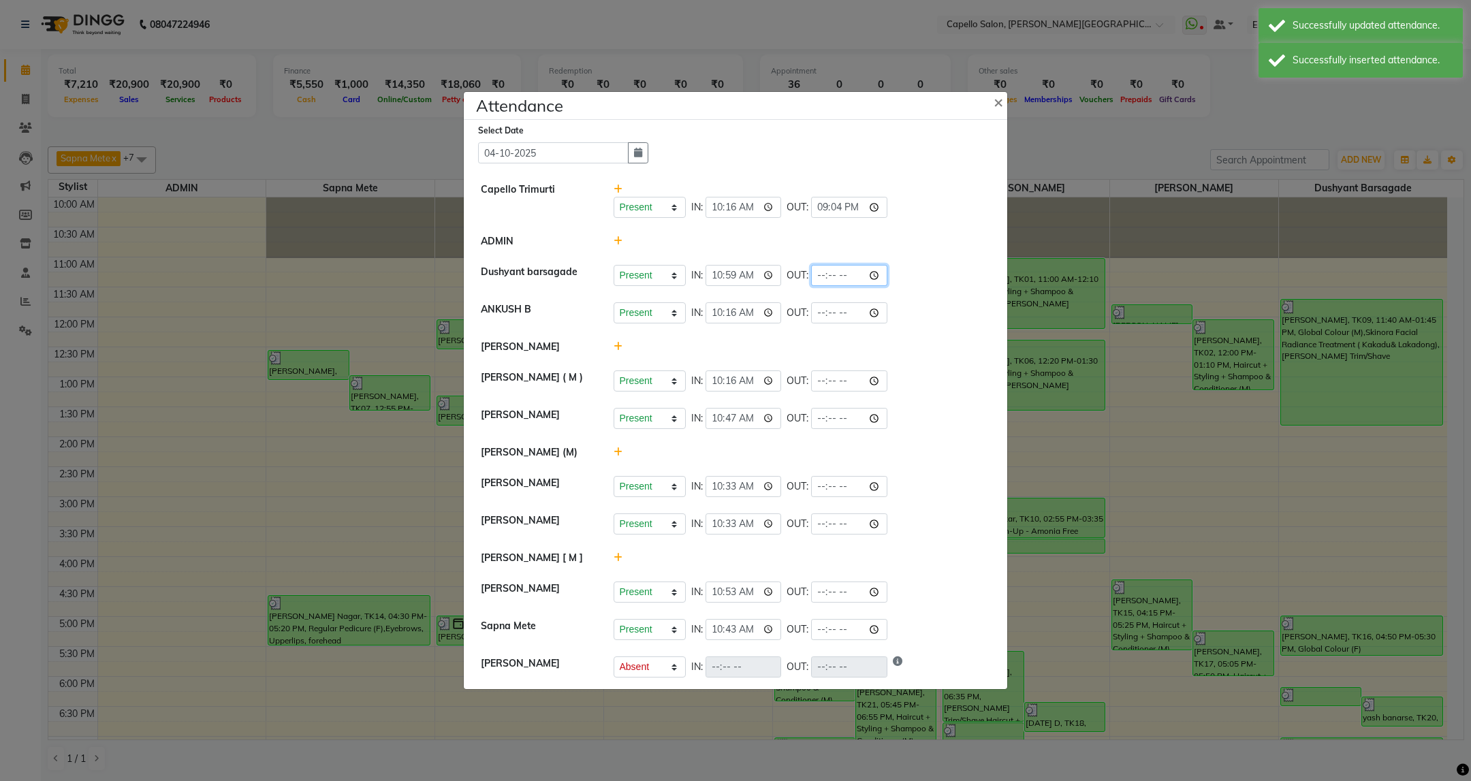
click at [827, 279] on input "time" at bounding box center [849, 275] width 76 height 21
type input "21:00"
select select "A"
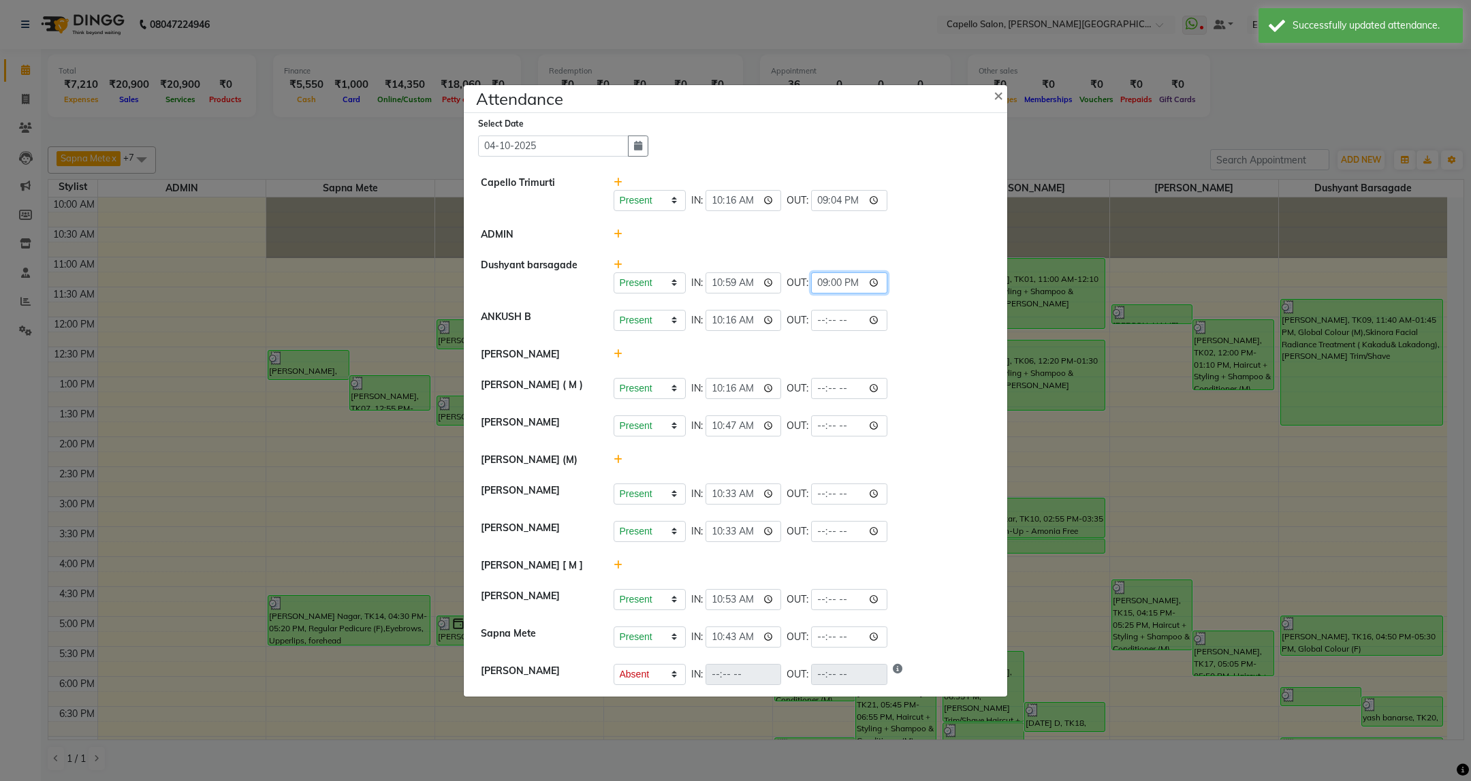
click at [846, 286] on input "21:00" at bounding box center [849, 282] width 76 height 21
type input "21:04"
select select "A"
click at [823, 323] on input "time" at bounding box center [849, 320] width 76 height 21
type input "20:54"
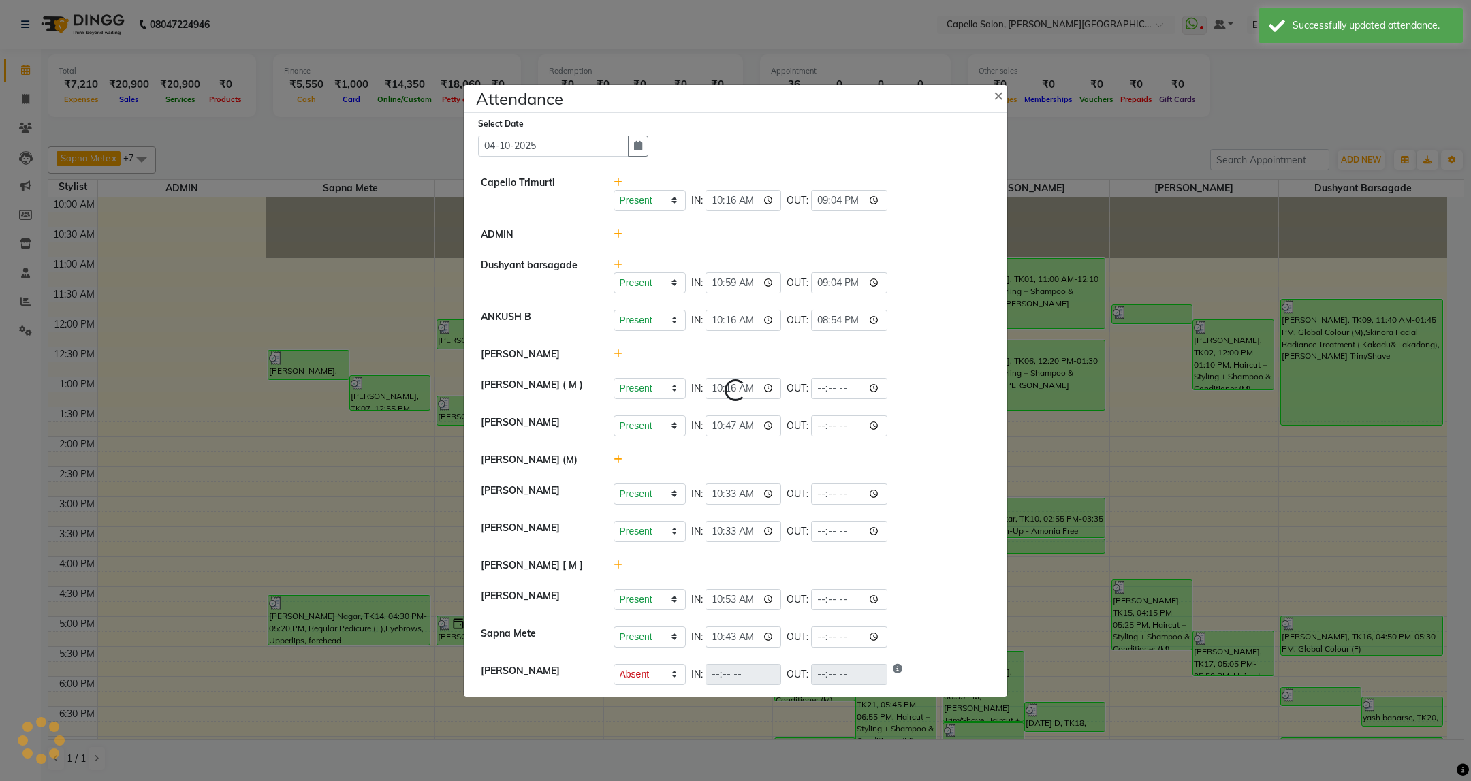
select select "A"
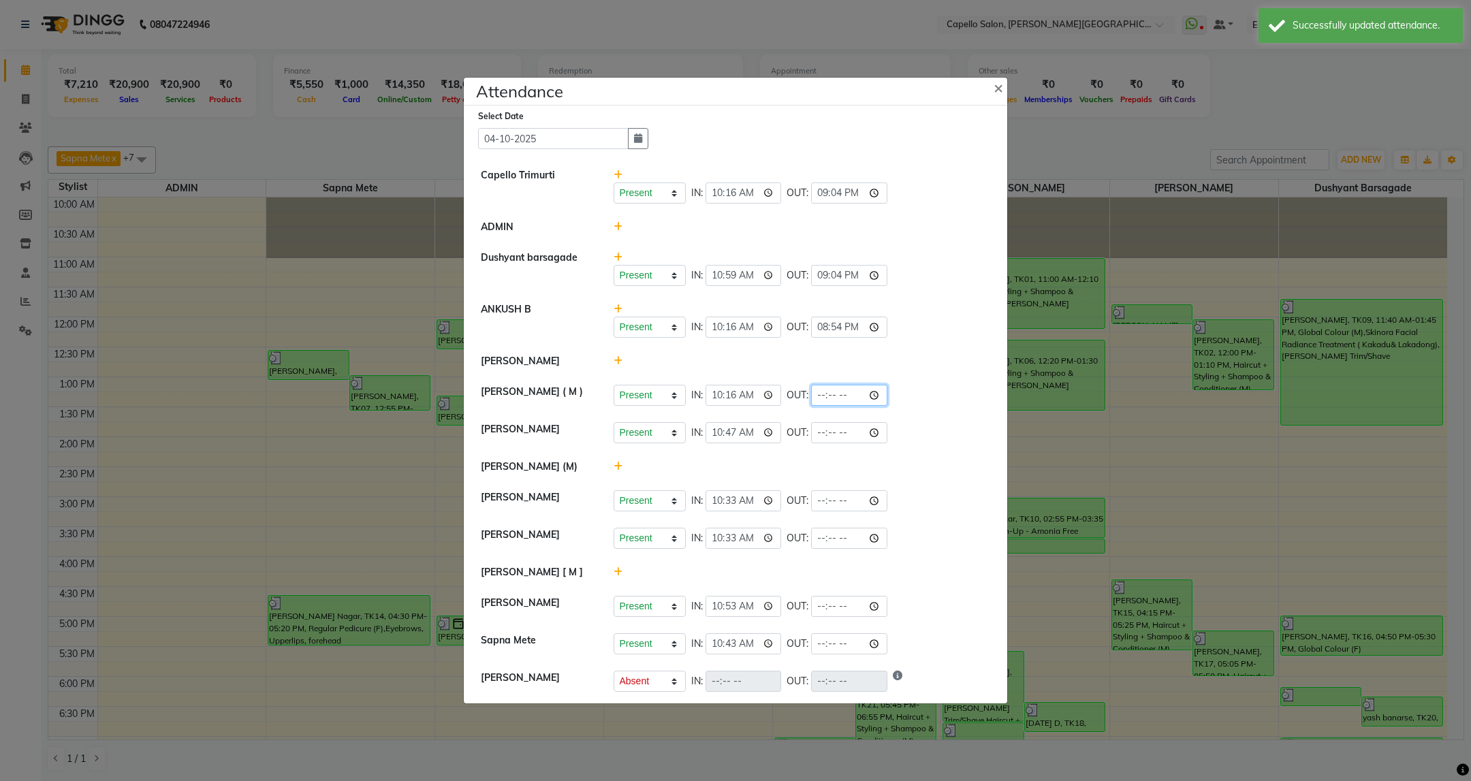
click at [826, 394] on input "time" at bounding box center [849, 395] width 76 height 21
type input "21:04"
select select "A"
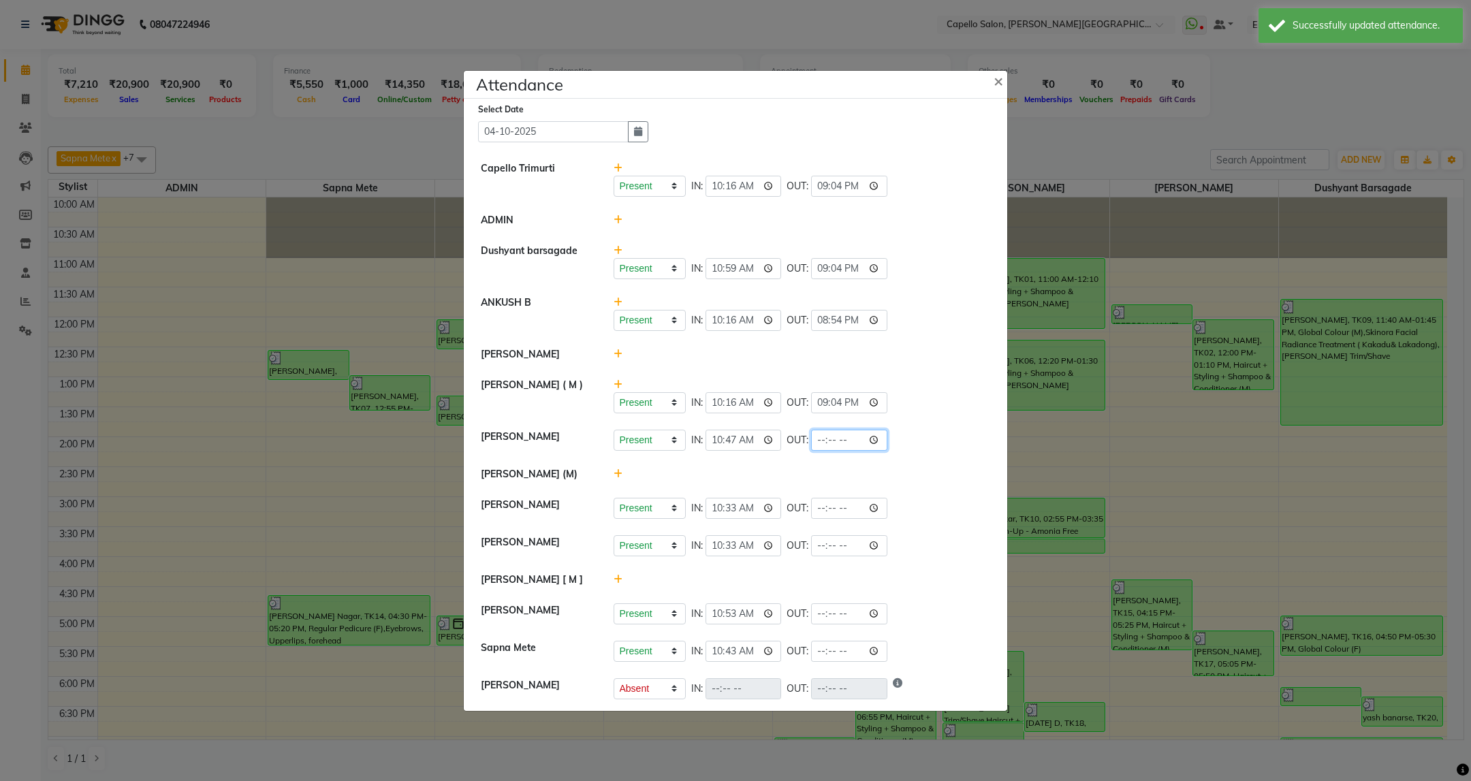
click at [826, 444] on input "time" at bounding box center [849, 440] width 76 height 21
type input "20:48"
select select "A"
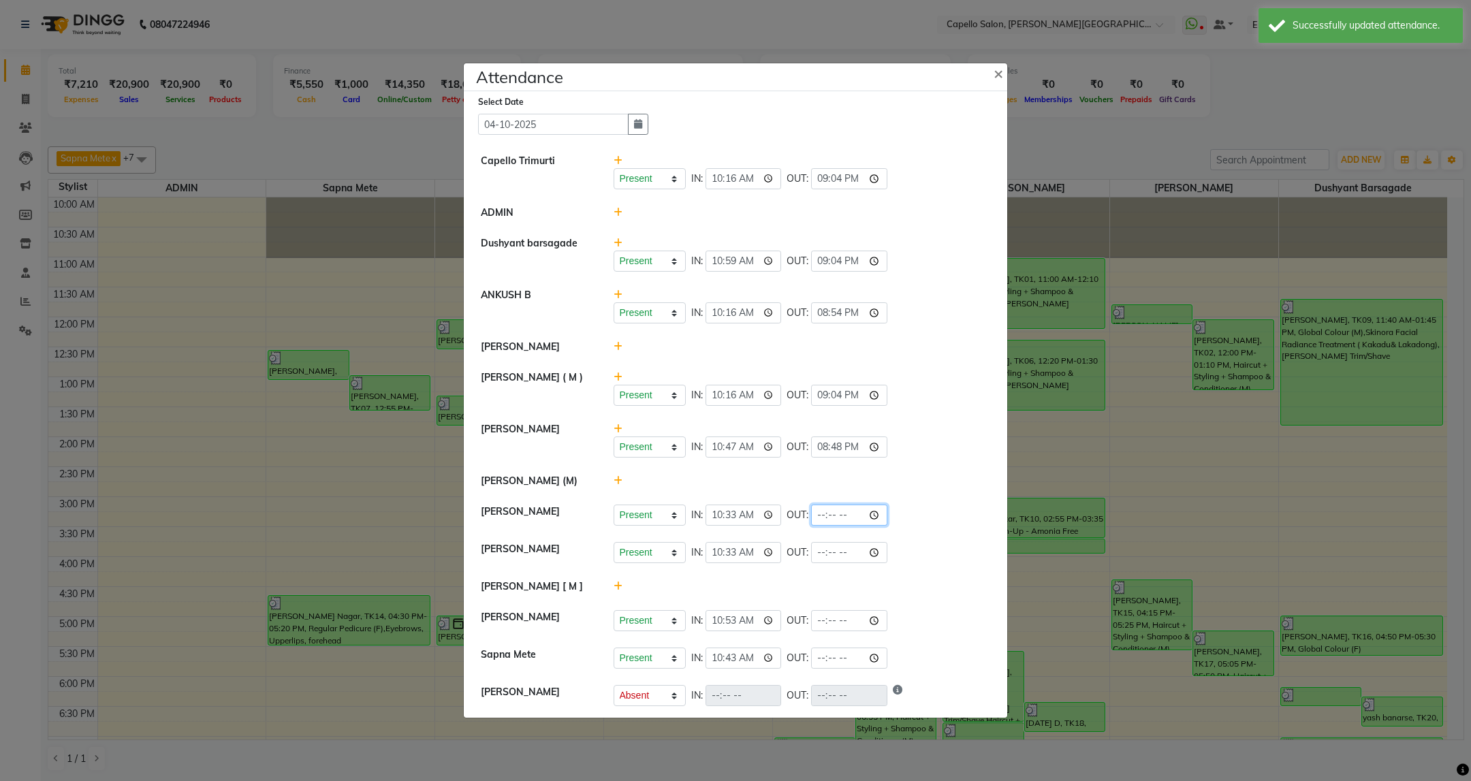
click at [825, 518] on input "time" at bounding box center [849, 515] width 76 height 21
type input "20:54"
select select "A"
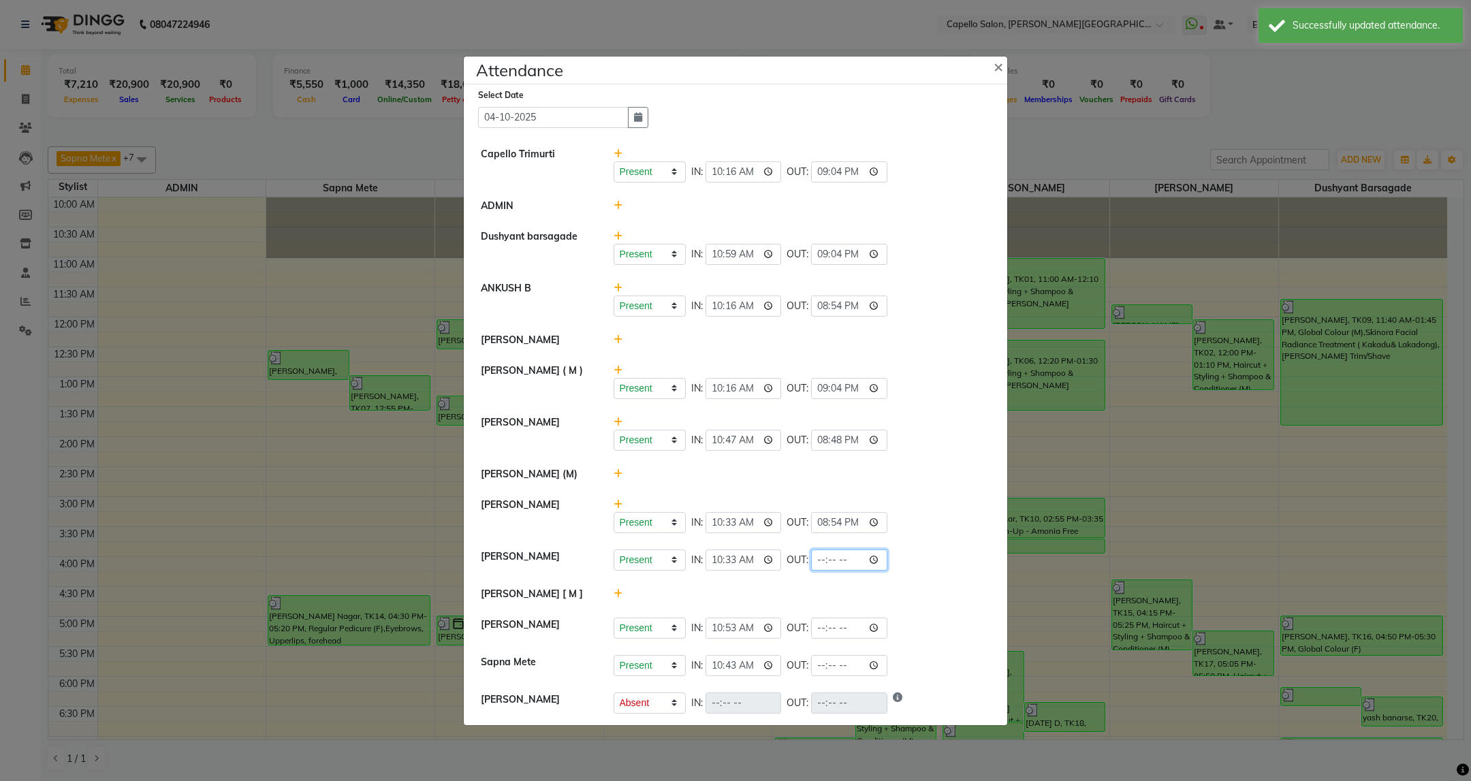
click at [825, 571] on input "time" at bounding box center [849, 560] width 76 height 21
type input "20:21"
select select "A"
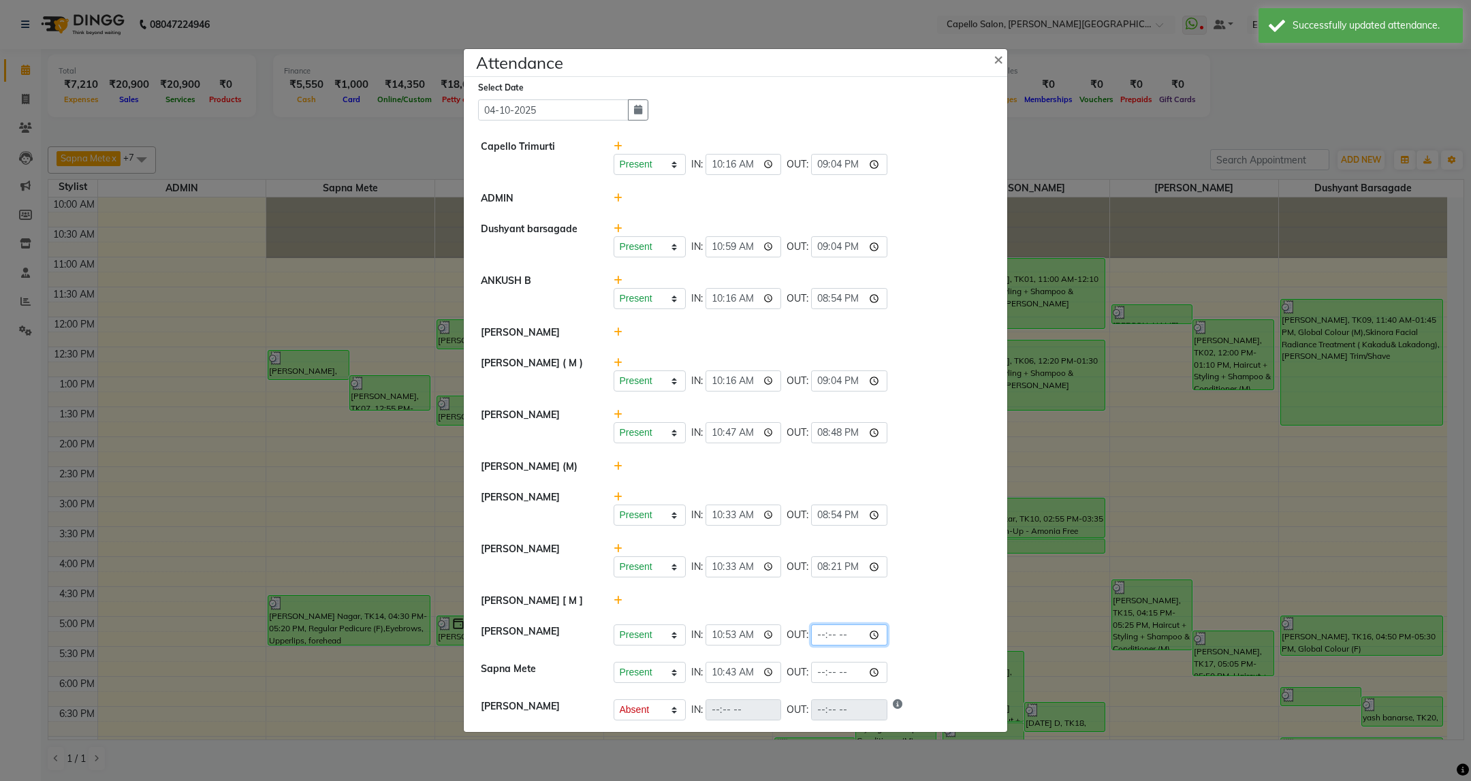
click at [821, 644] on input "time" at bounding box center [849, 634] width 76 height 21
type input "21:00"
select select "A"
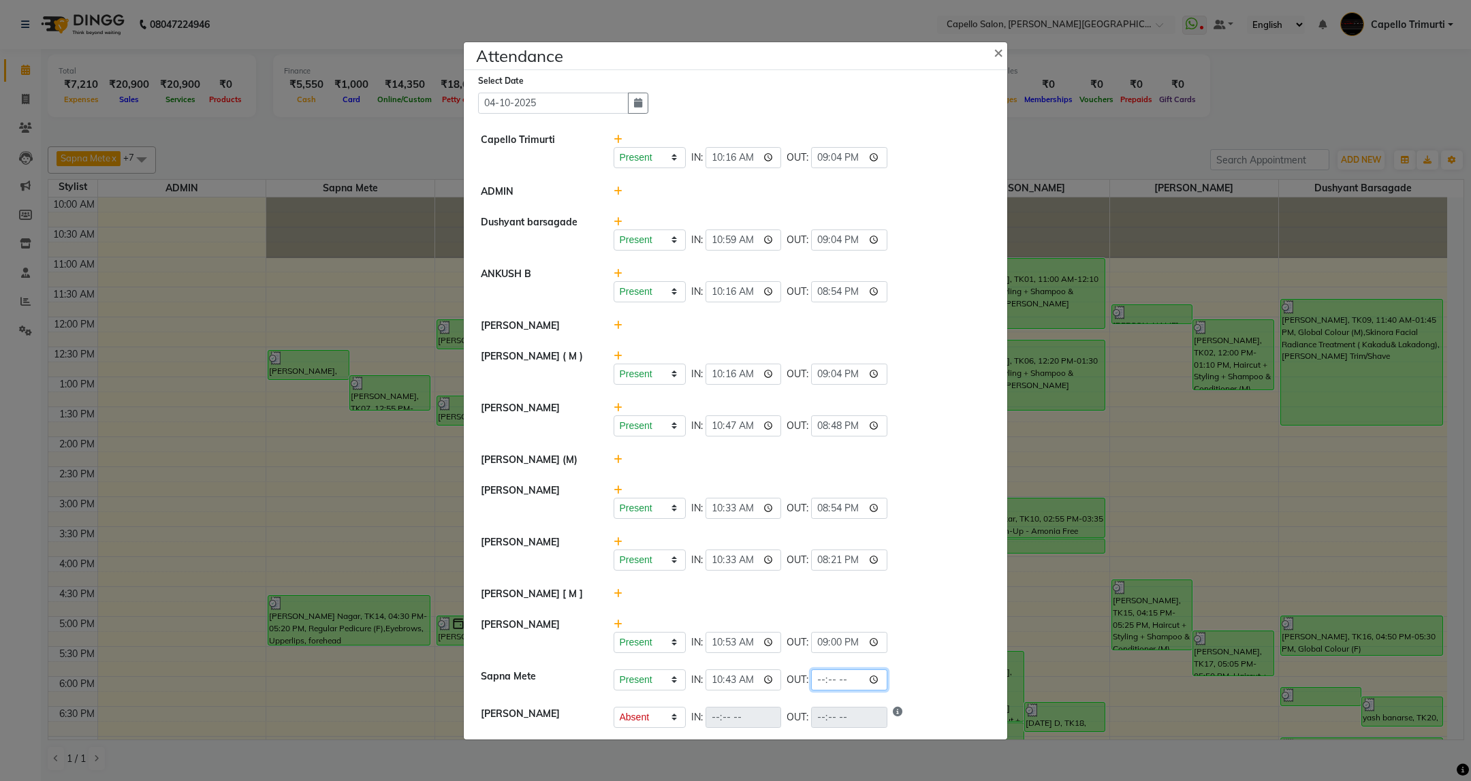
click at [821, 682] on input "time" at bounding box center [849, 679] width 76 height 21
type input "20:21"
select select "A"
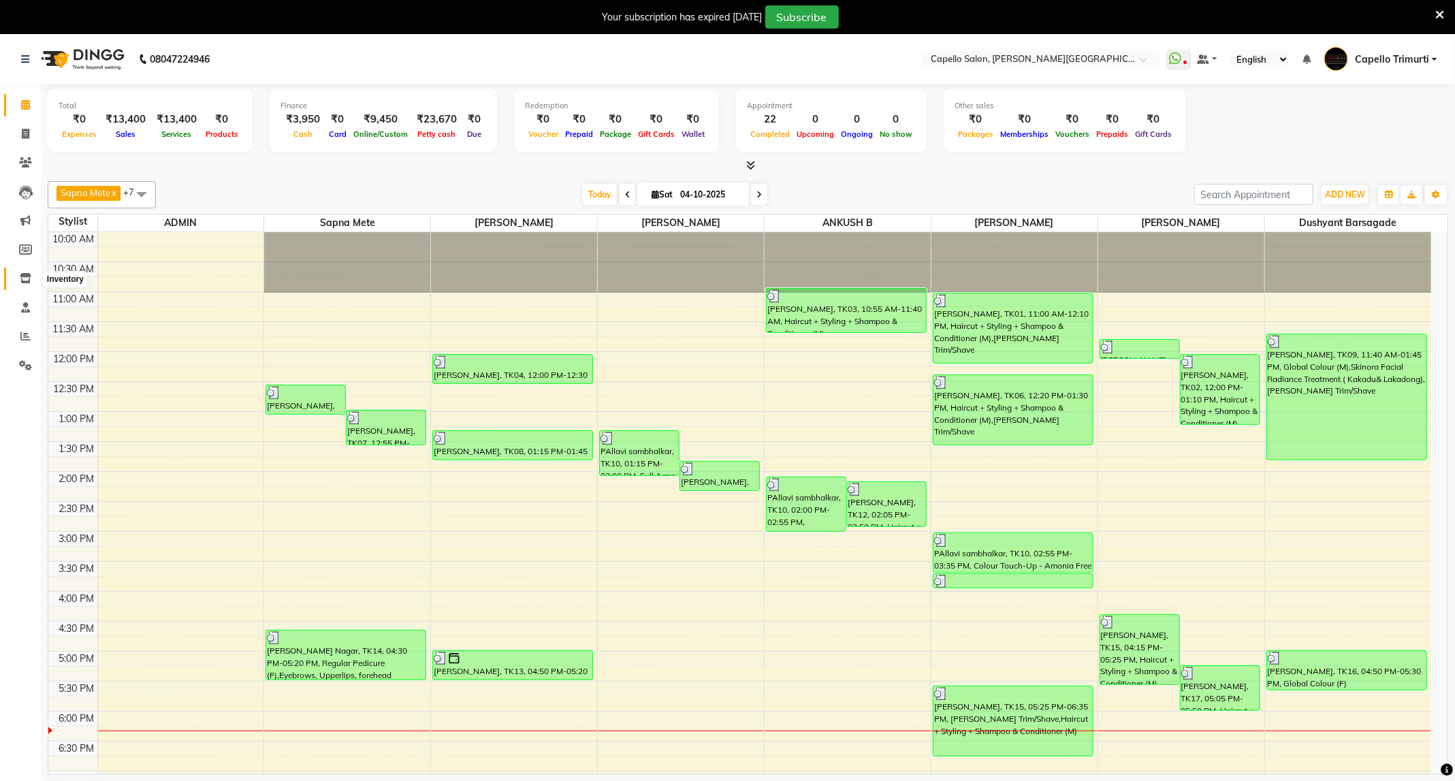
click at [23, 278] on icon at bounding box center [26, 278] width 12 height 10
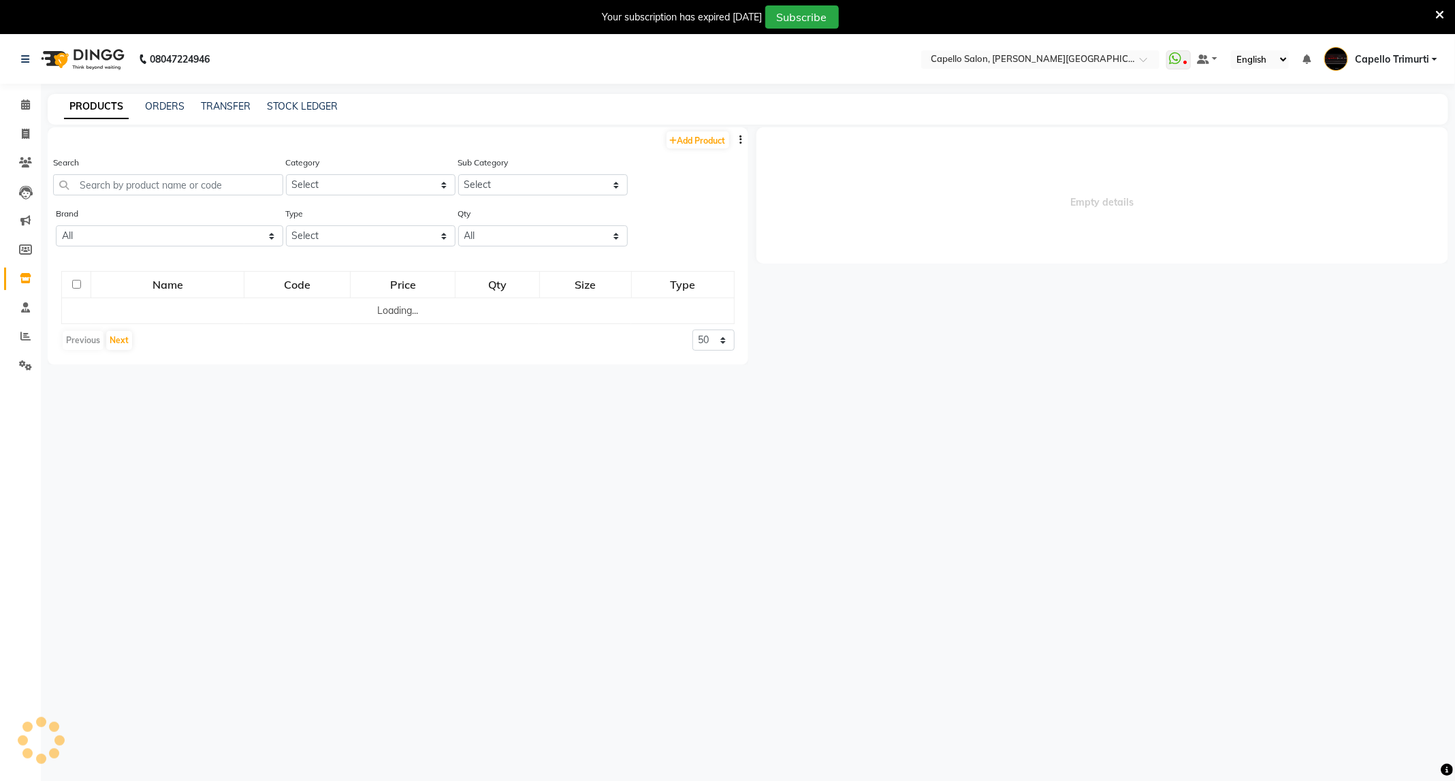
select select
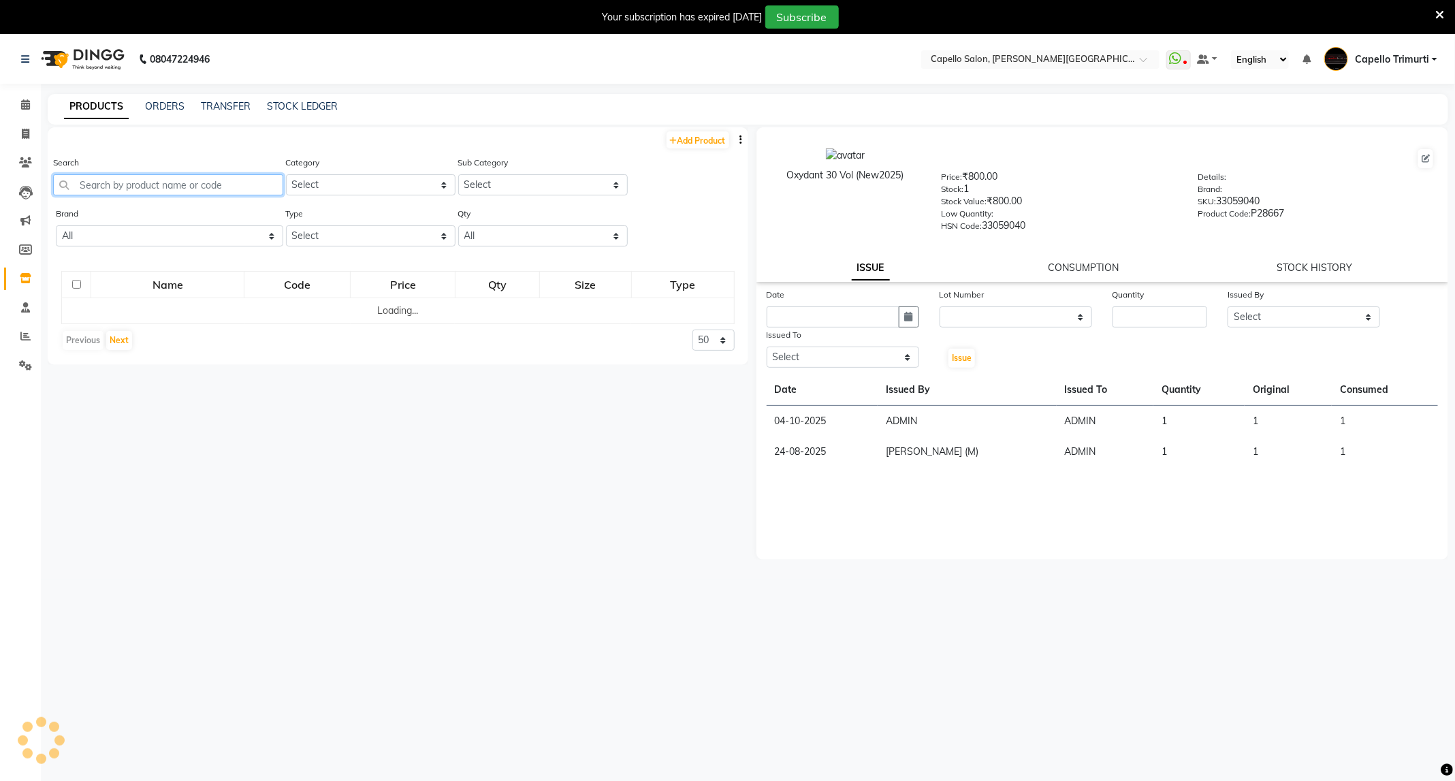
click at [191, 185] on input "text" at bounding box center [168, 184] width 230 height 21
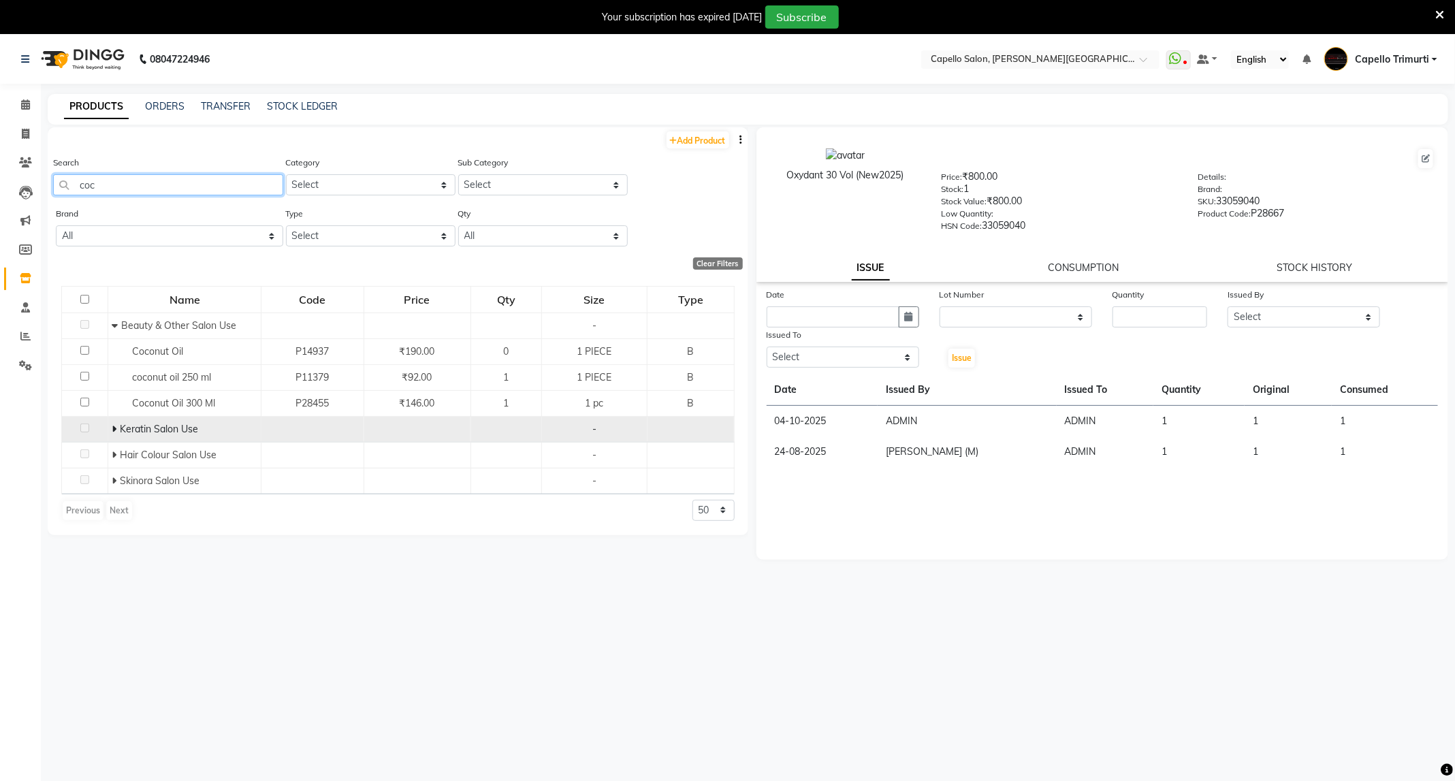
type input "coc"
click at [116, 430] on icon at bounding box center [114, 429] width 5 height 10
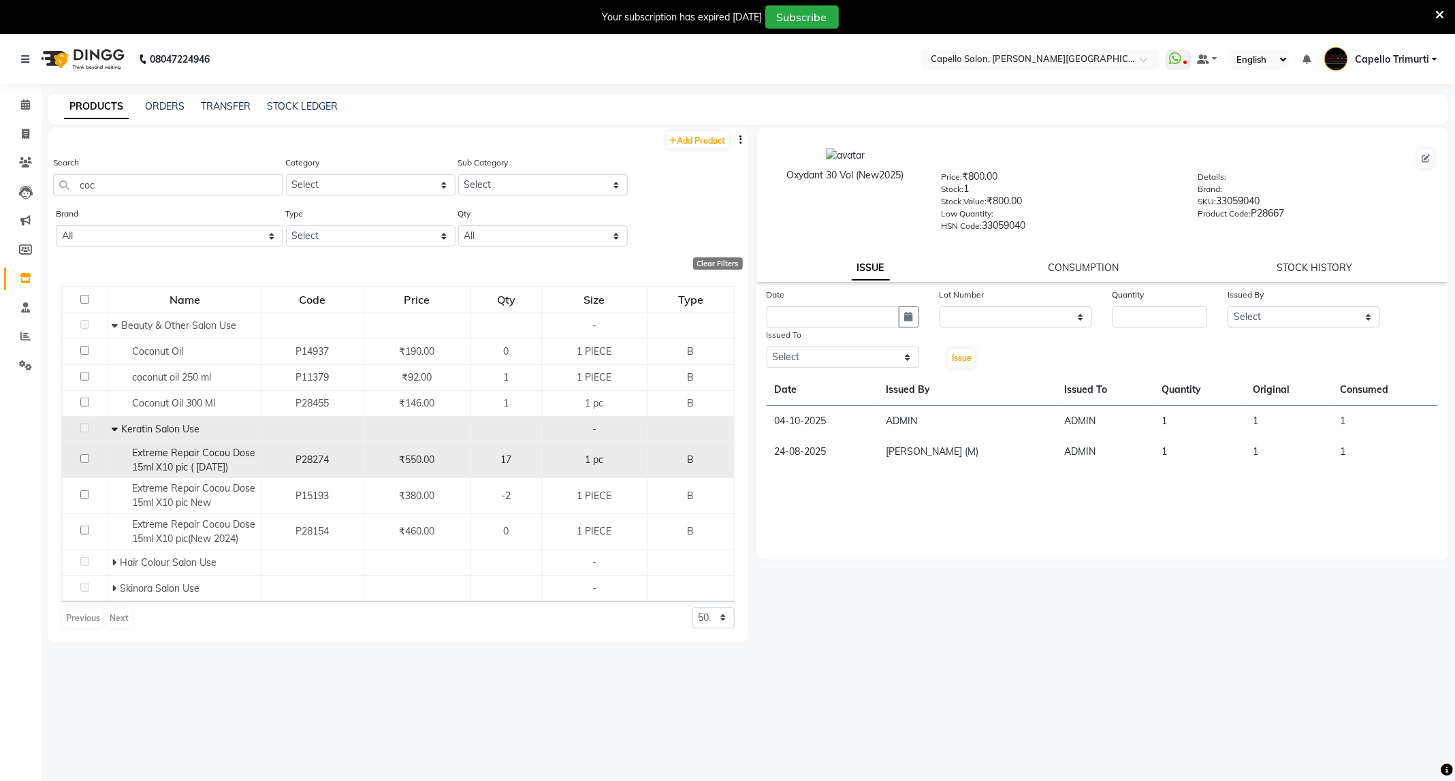
click at [193, 460] on div "Extreme Repair Cocou Dose 15ml X10 pic ( Dec 2024)" at bounding box center [185, 460] width 146 height 29
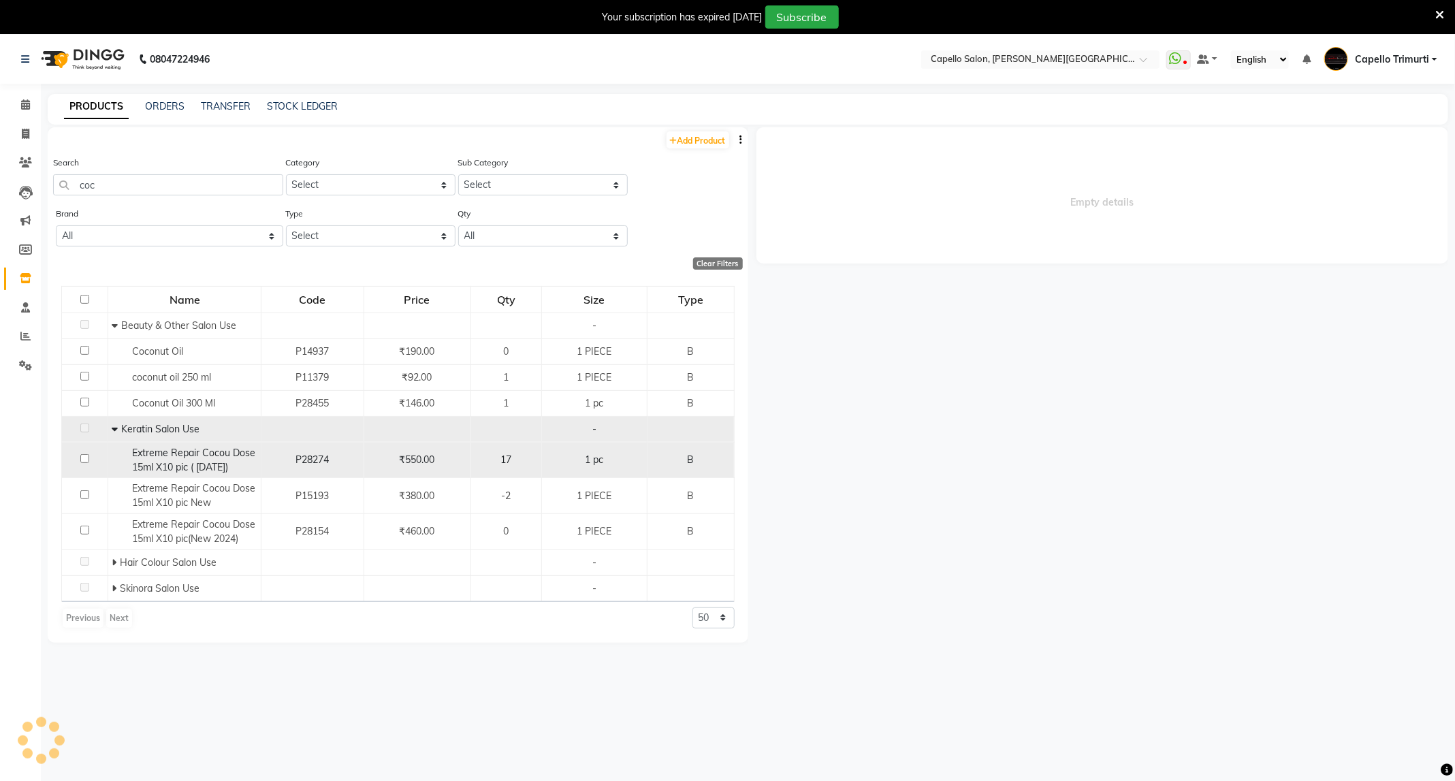
select select
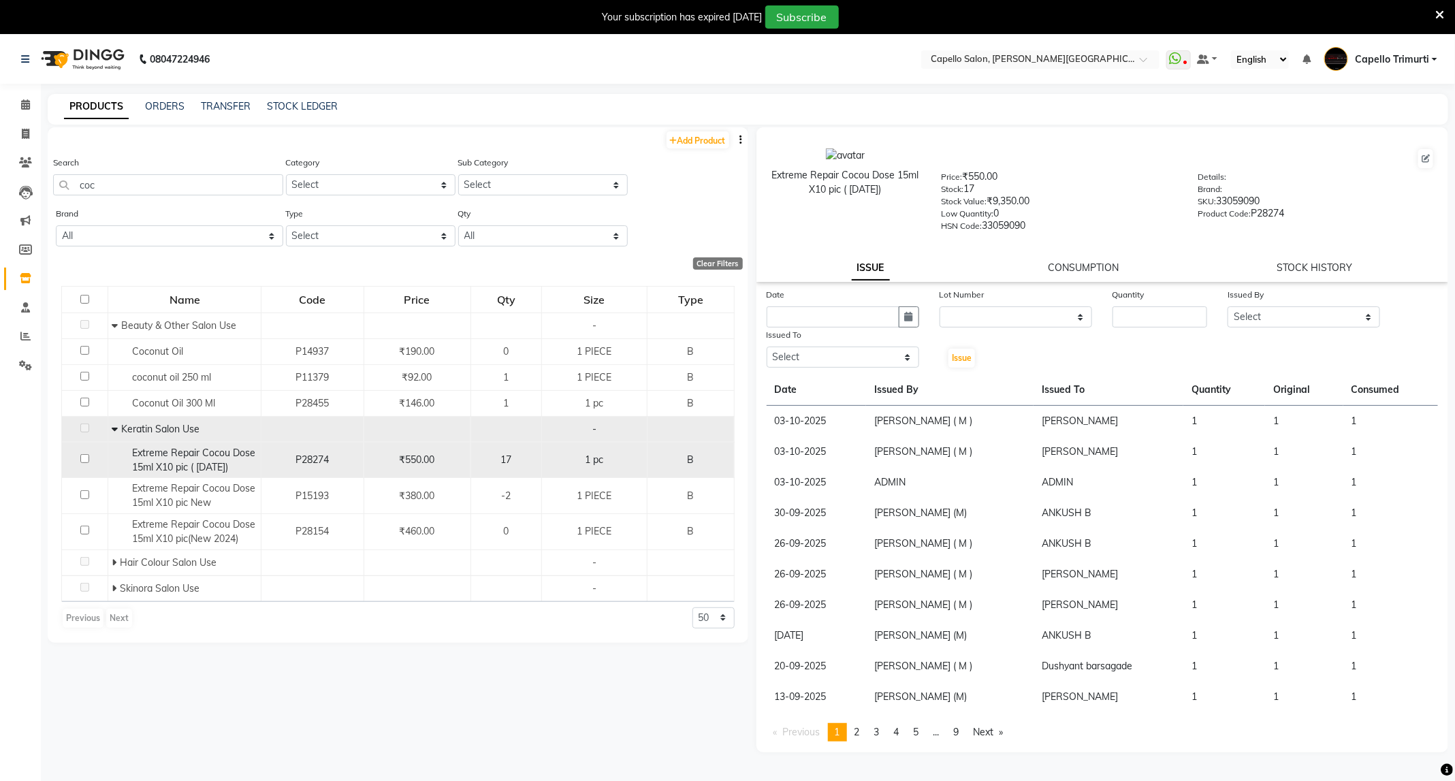
click at [84, 460] on input "checkbox" at bounding box center [84, 458] width 9 height 9
checkbox input "true"
click at [906, 317] on icon "button" at bounding box center [909, 317] width 8 height 10
select select "10"
select select "2025"
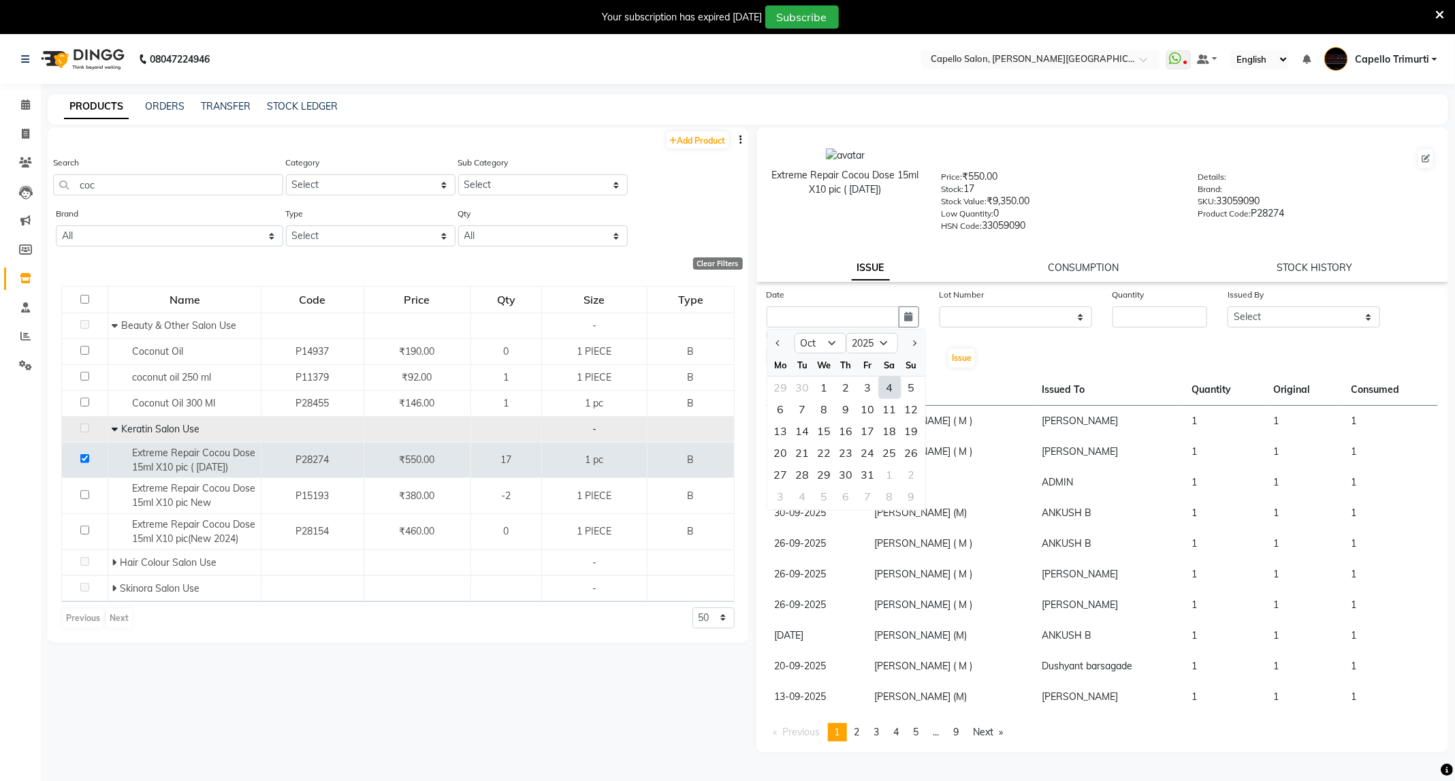
click at [901, 378] on div "4" at bounding box center [890, 388] width 22 height 22
type input "04-10-2025"
click at [908, 323] on button "button" at bounding box center [909, 316] width 20 height 21
select select "10"
select select "2025"
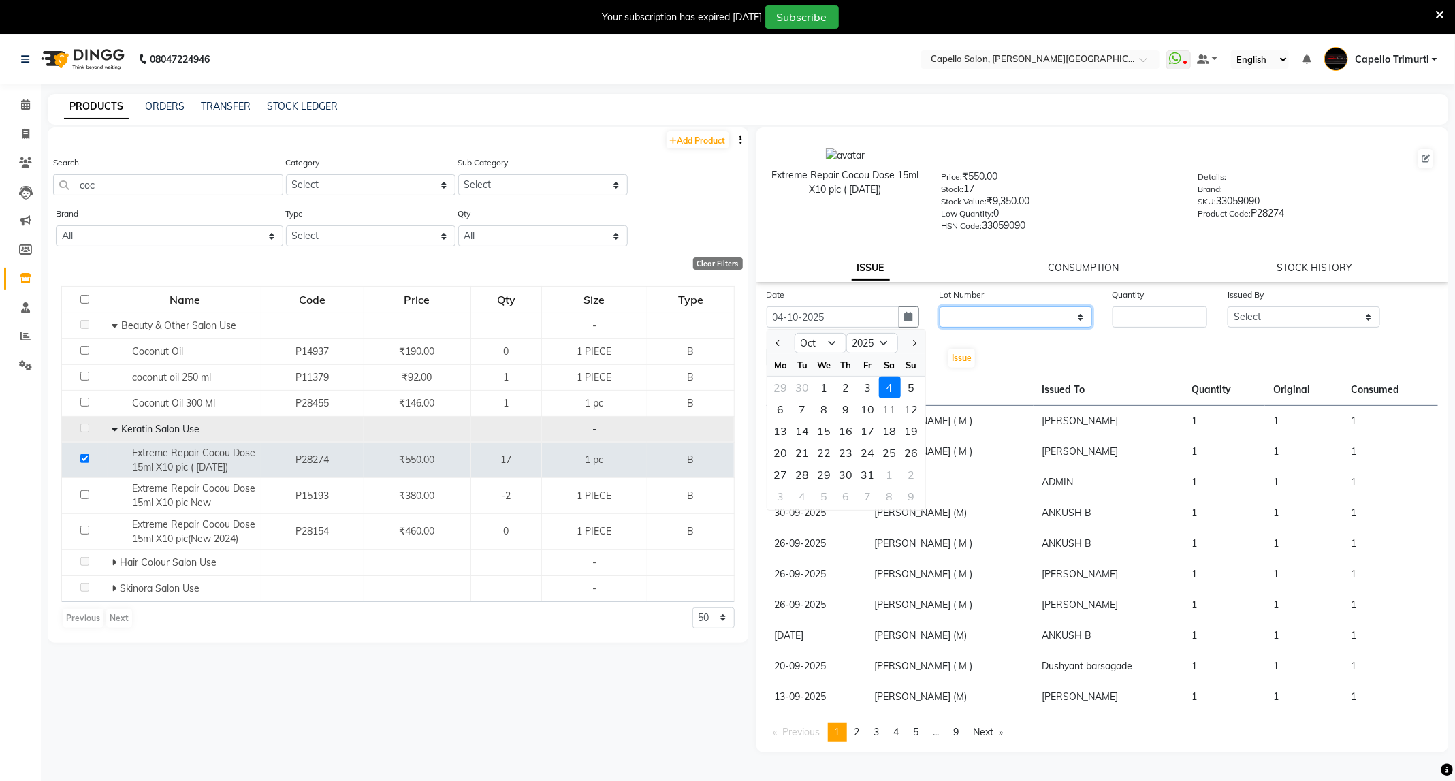
click at [1001, 313] on select "None" at bounding box center [1016, 316] width 153 height 21
click at [1009, 317] on select "None" at bounding box center [1016, 316] width 153 height 21
select select "0: null"
click at [940, 306] on select "None" at bounding box center [1016, 316] width 153 height 21
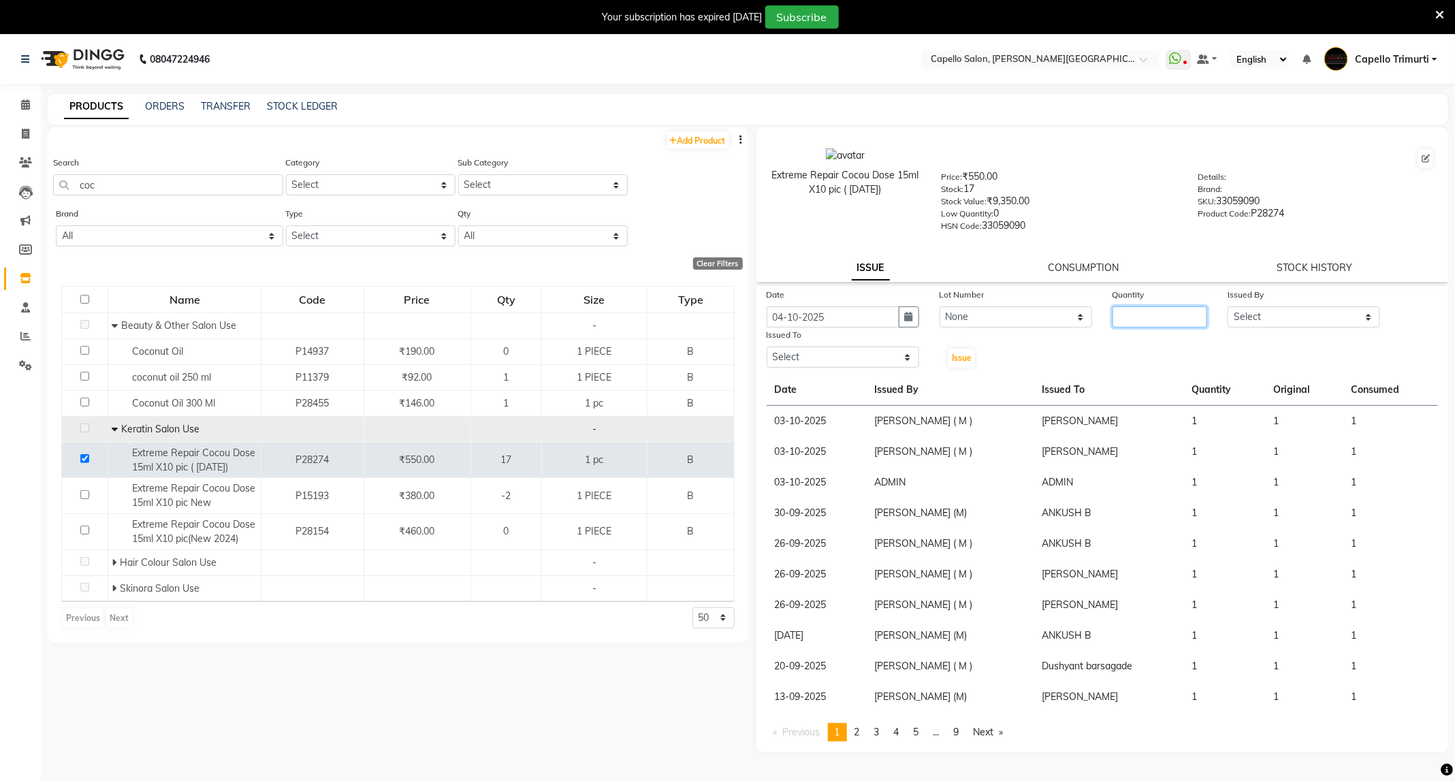
click at [1183, 319] on input "number" at bounding box center [1160, 316] width 95 height 21
type input "1"
click at [1279, 317] on select "Select ADMIN ANKUSH B Capello Trimurti Dushyant barsagade Kristee Raut (M) Nare…" at bounding box center [1304, 316] width 153 height 21
select select "47396"
click at [1228, 306] on select "Select ADMIN ANKUSH B Capello Trimurti Dushyant barsagade Kristee Raut (M) Nare…" at bounding box center [1304, 316] width 153 height 21
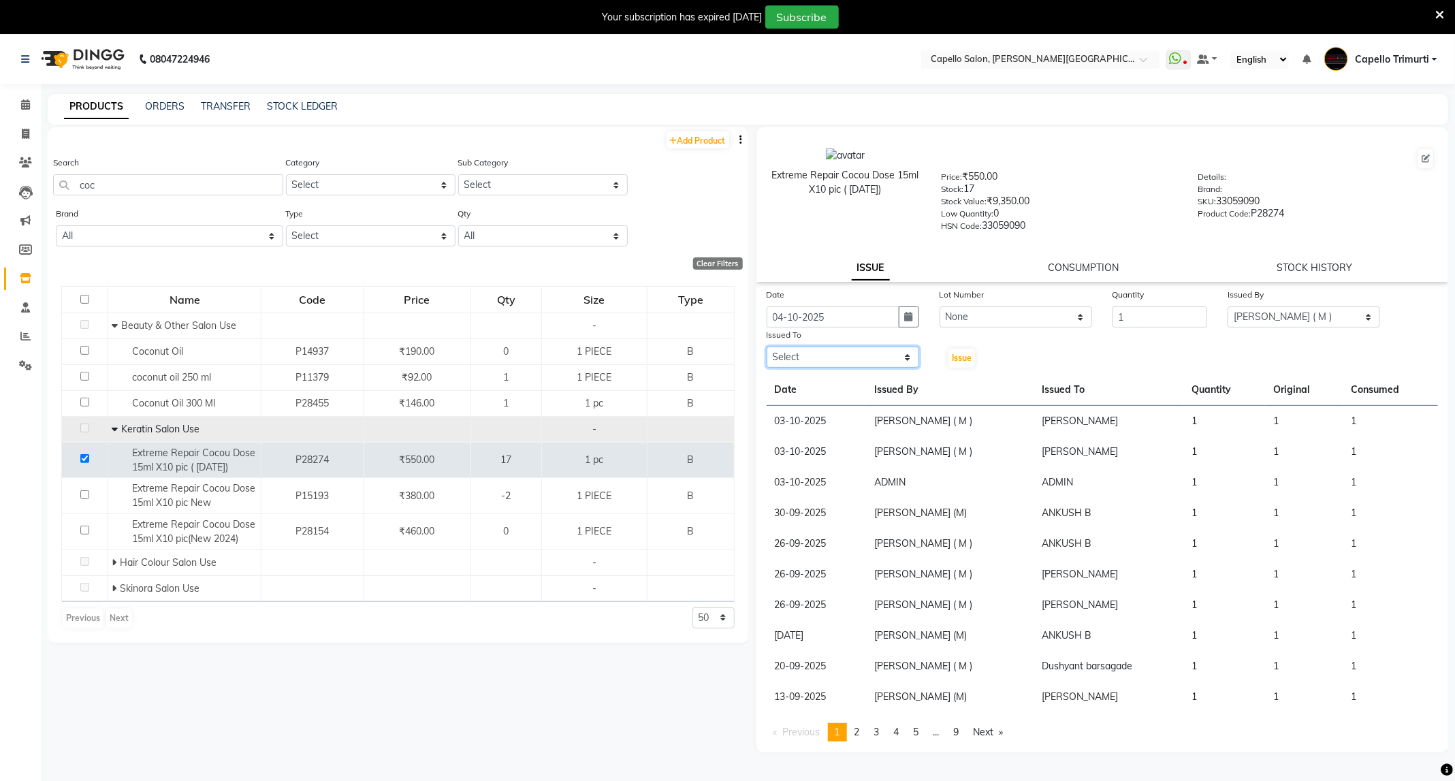
click at [889, 358] on select "Select ADMIN ANKUSH B Capello Trimurti Dushyant barsagade Kristee Raut (M) Nare…" at bounding box center [843, 357] width 153 height 21
select select "35878"
click at [767, 347] on select "Select ADMIN ANKUSH B Capello Trimurti Dushyant barsagade Kristee Raut (M) Nare…" at bounding box center [843, 357] width 153 height 21
click at [966, 357] on span "Issue" at bounding box center [962, 358] width 20 height 10
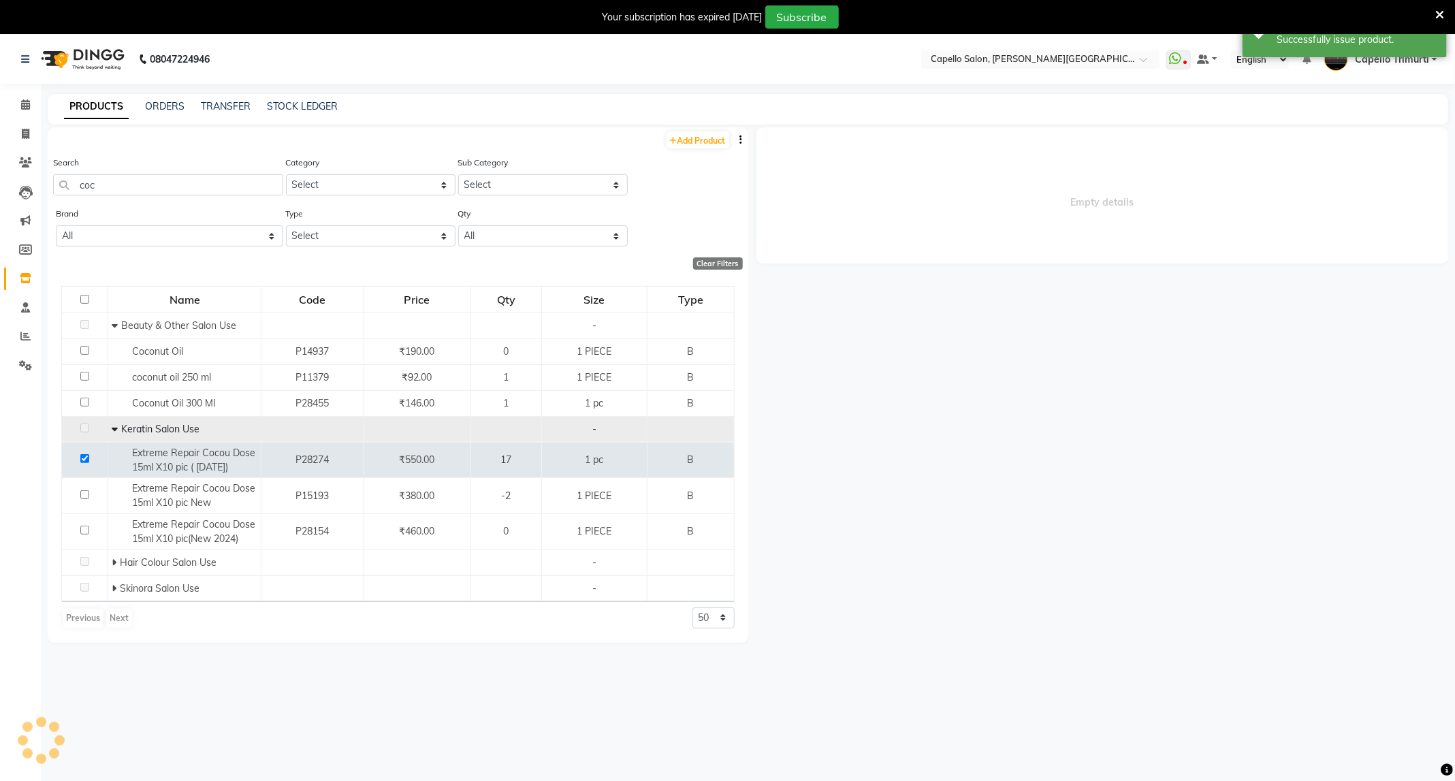
select select
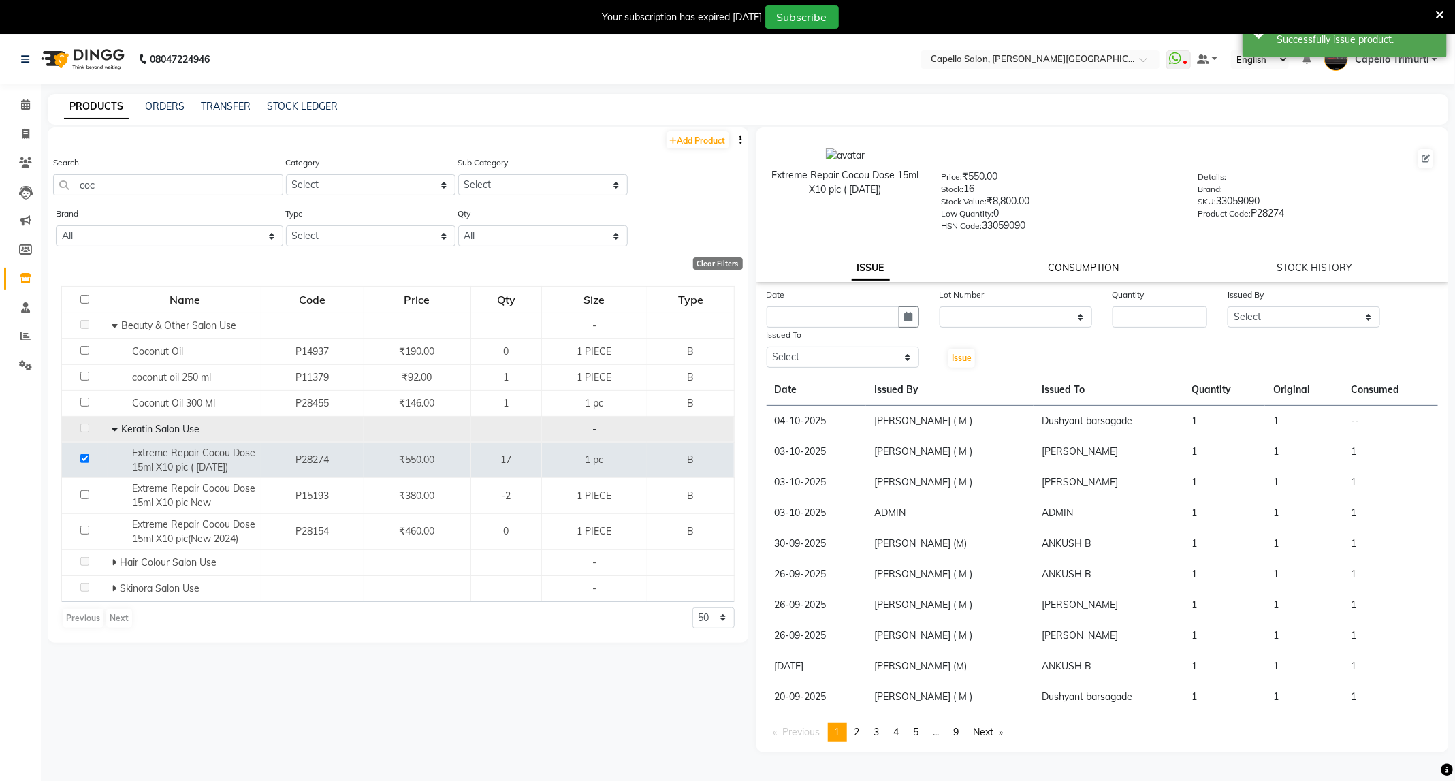
click at [1064, 268] on link "CONSUMPTION" at bounding box center [1083, 267] width 71 height 12
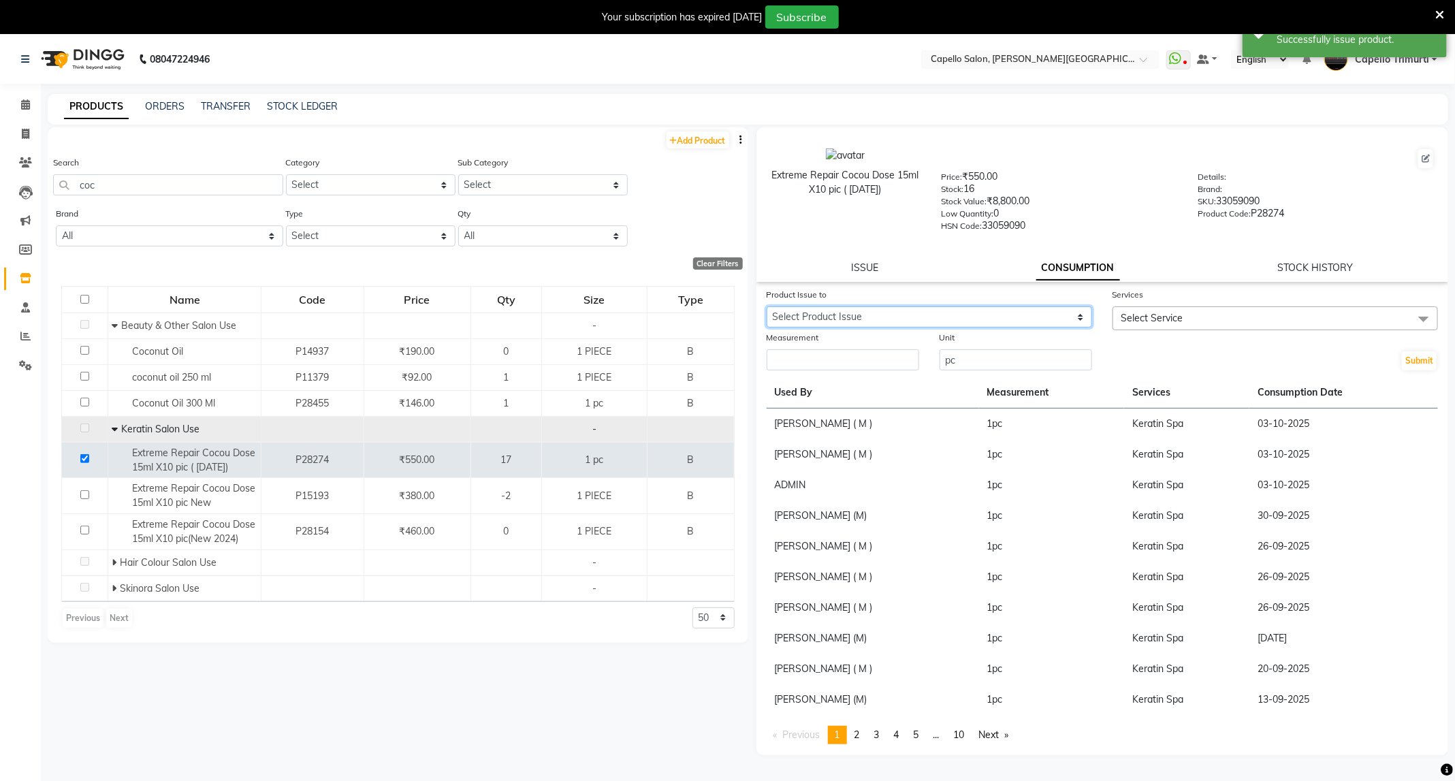
drag, startPoint x: 1055, startPoint y: 313, endPoint x: 1048, endPoint y: 325, distance: 14.0
click at [1055, 313] on select "Select Product Issue 2025-10-04, Issued to: Dushyant barsagade, Balance: 1" at bounding box center [929, 316] width 325 height 21
select select "1286550"
click at [767, 306] on select "Select Product Issue 2025-10-04, Issued to: Dushyant barsagade, Balance: 1" at bounding box center [929, 316] width 325 height 21
click at [1164, 319] on span "Select Service" at bounding box center [1153, 318] width 62 height 12
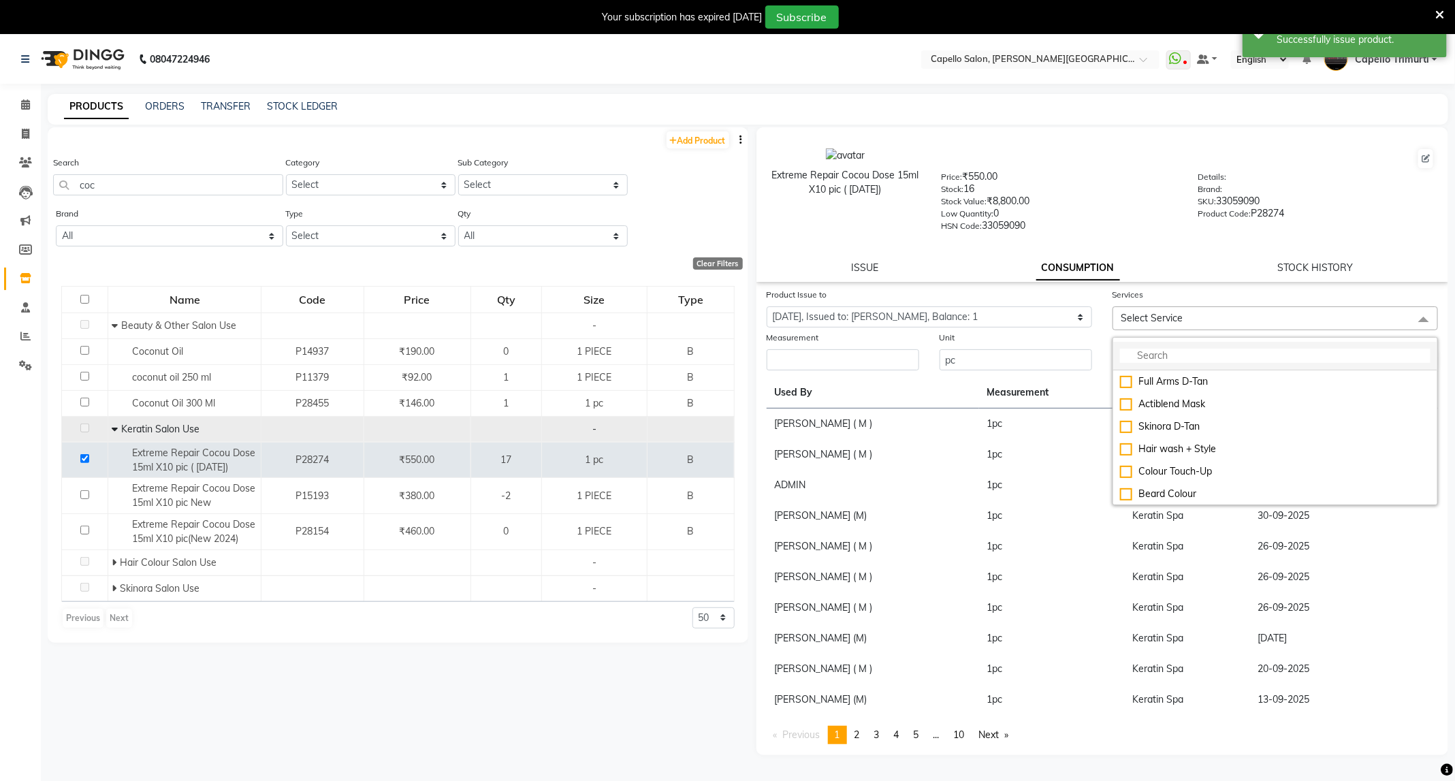
click at [1169, 354] on input "multiselect-search" at bounding box center [1275, 356] width 311 height 14
type input "spa"
click at [1148, 488] on div "Keratin Spa" at bounding box center [1275, 494] width 311 height 14
checkbox input "true"
click at [891, 366] on input "number" at bounding box center [843, 363] width 153 height 21
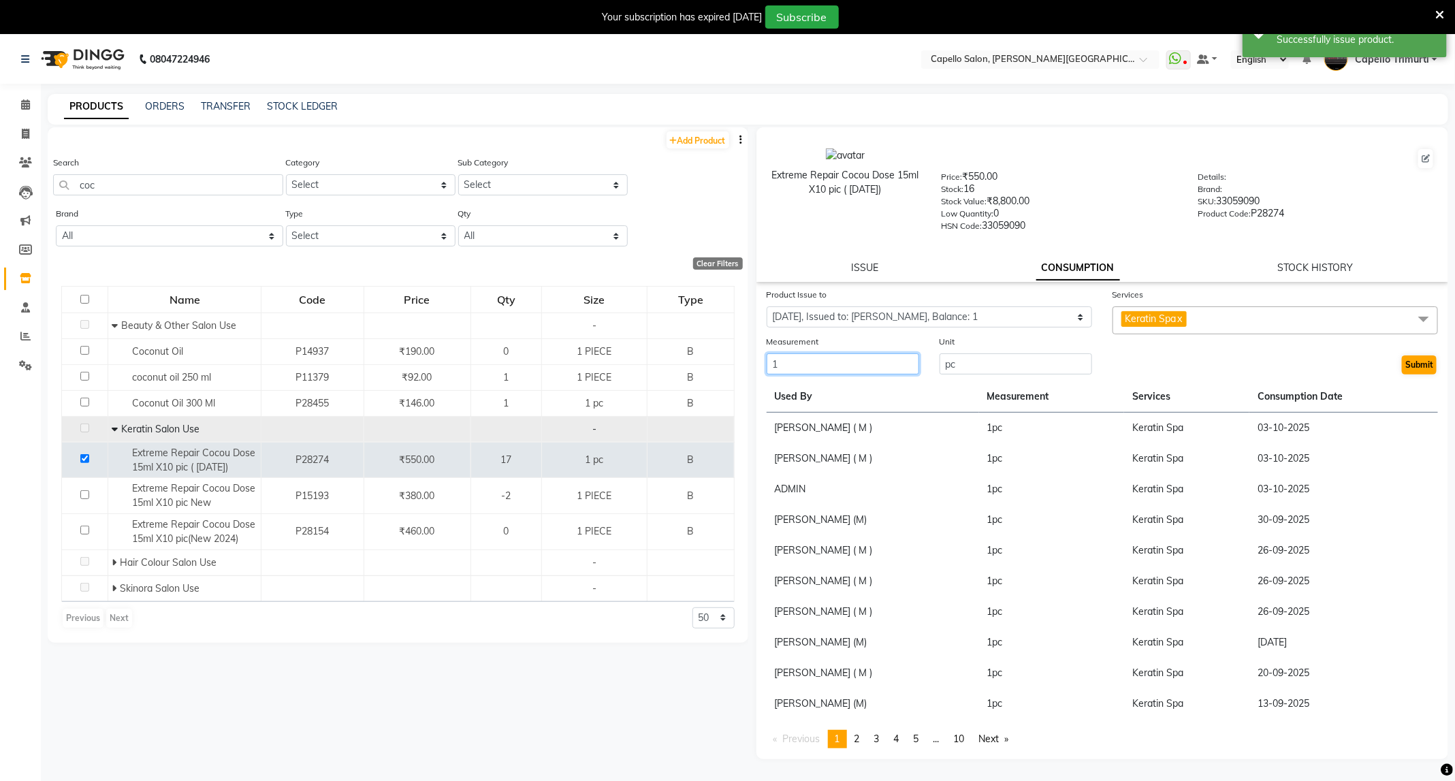
type input "1"
click at [1414, 364] on button "Submit" at bounding box center [1419, 364] width 35 height 19
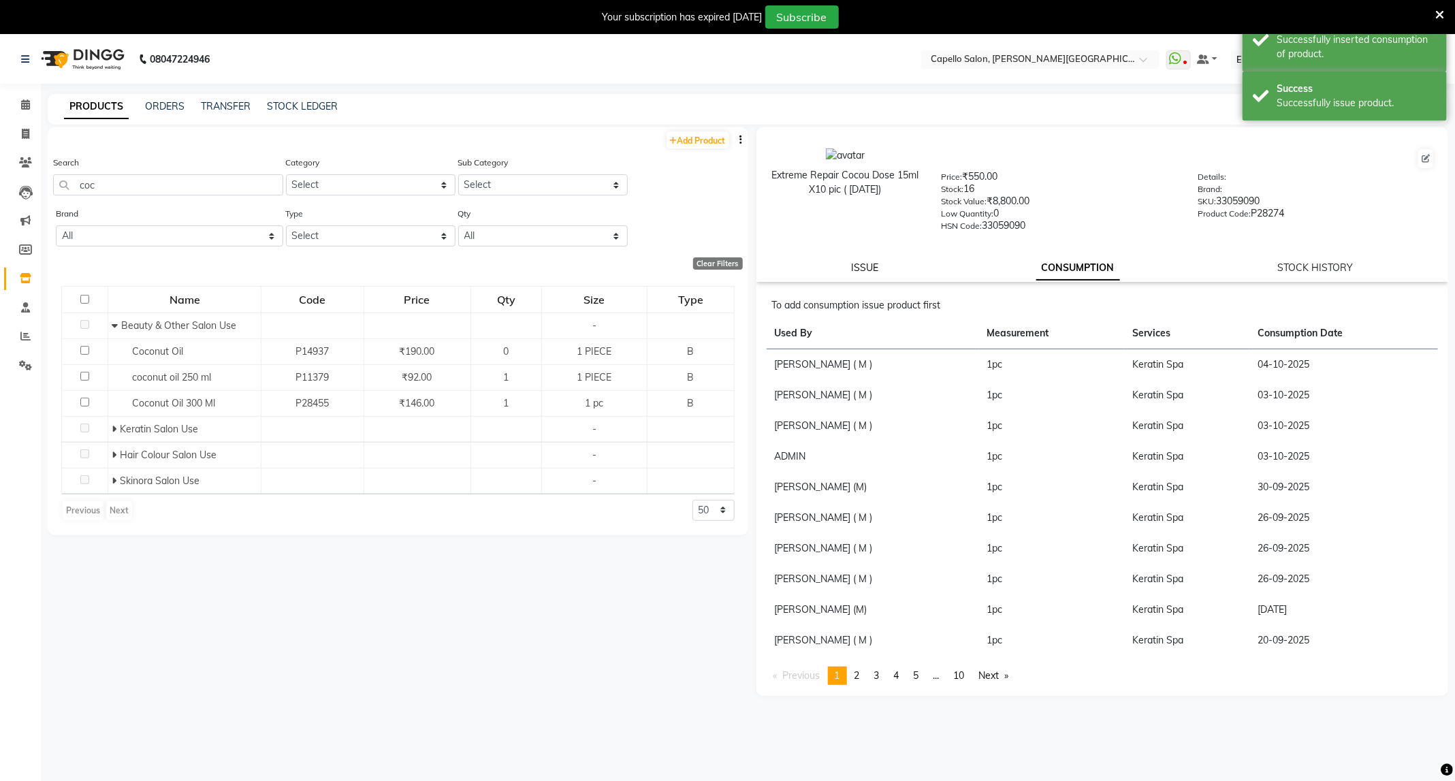
click at [871, 270] on link "ISSUE" at bounding box center [864, 267] width 27 height 12
select select
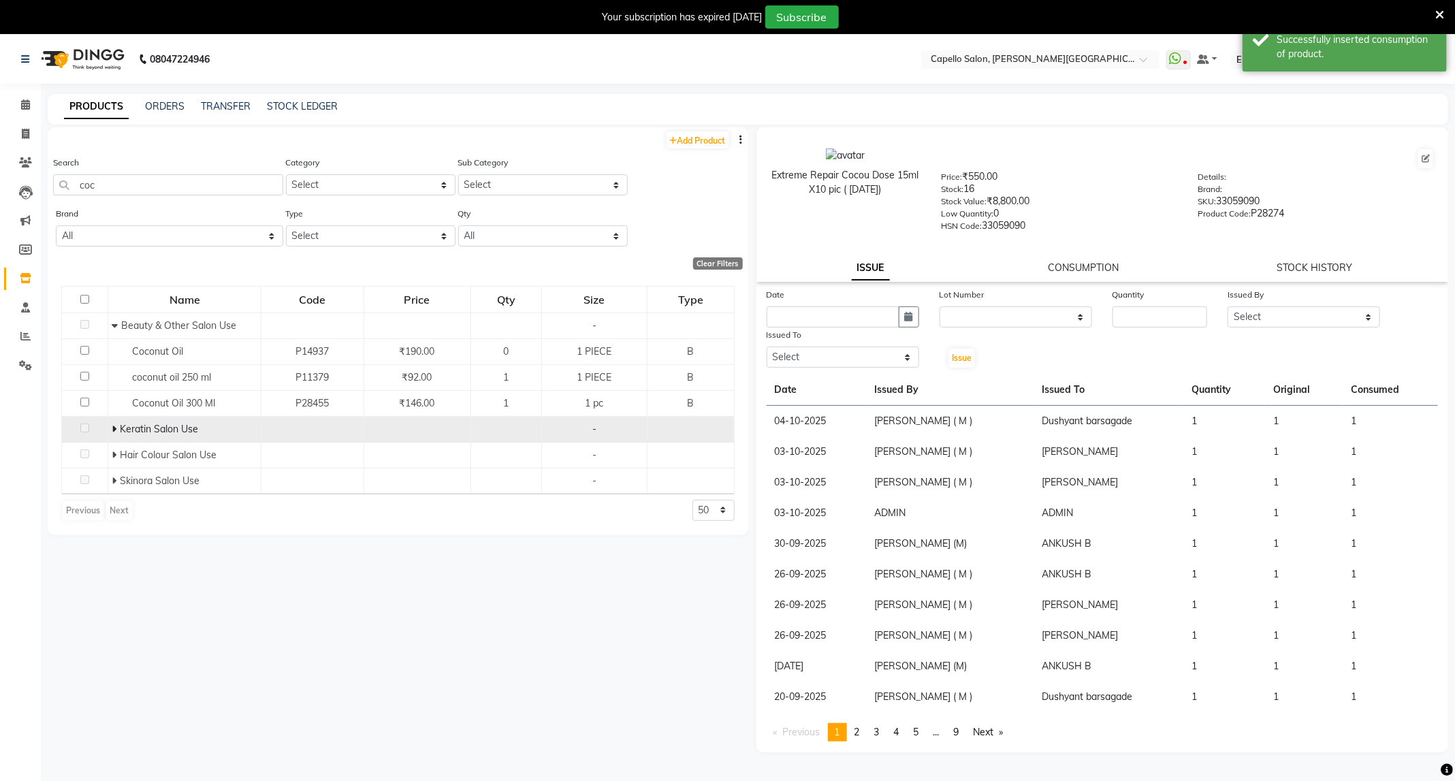
click at [115, 427] on icon at bounding box center [114, 429] width 5 height 10
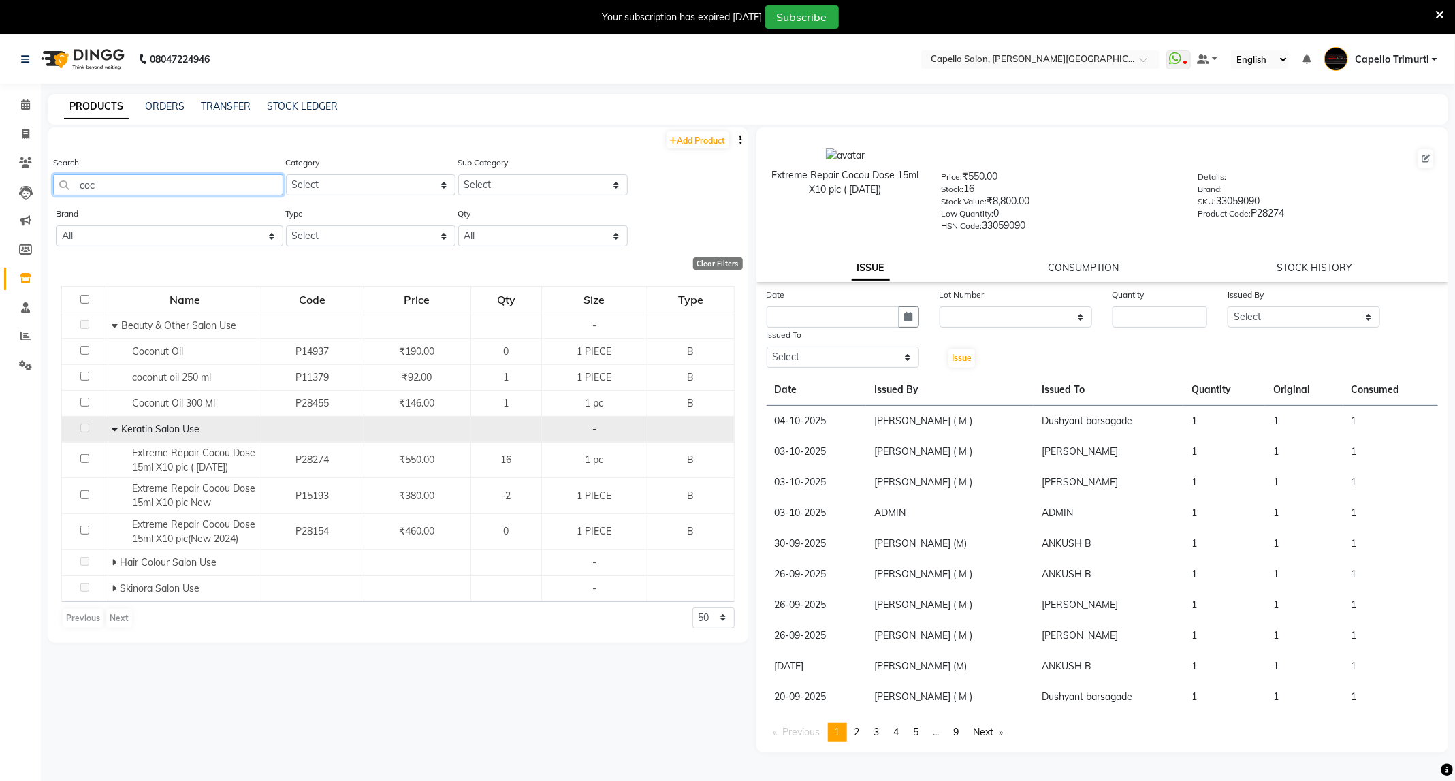
drag, startPoint x: 119, startPoint y: 189, endPoint x: 67, endPoint y: 207, distance: 54.9
click at [67, 207] on div "Add Product Search coc Category Select Keramelon Skin Makeup Personal Care Appl…" at bounding box center [398, 384] width 701 height 515
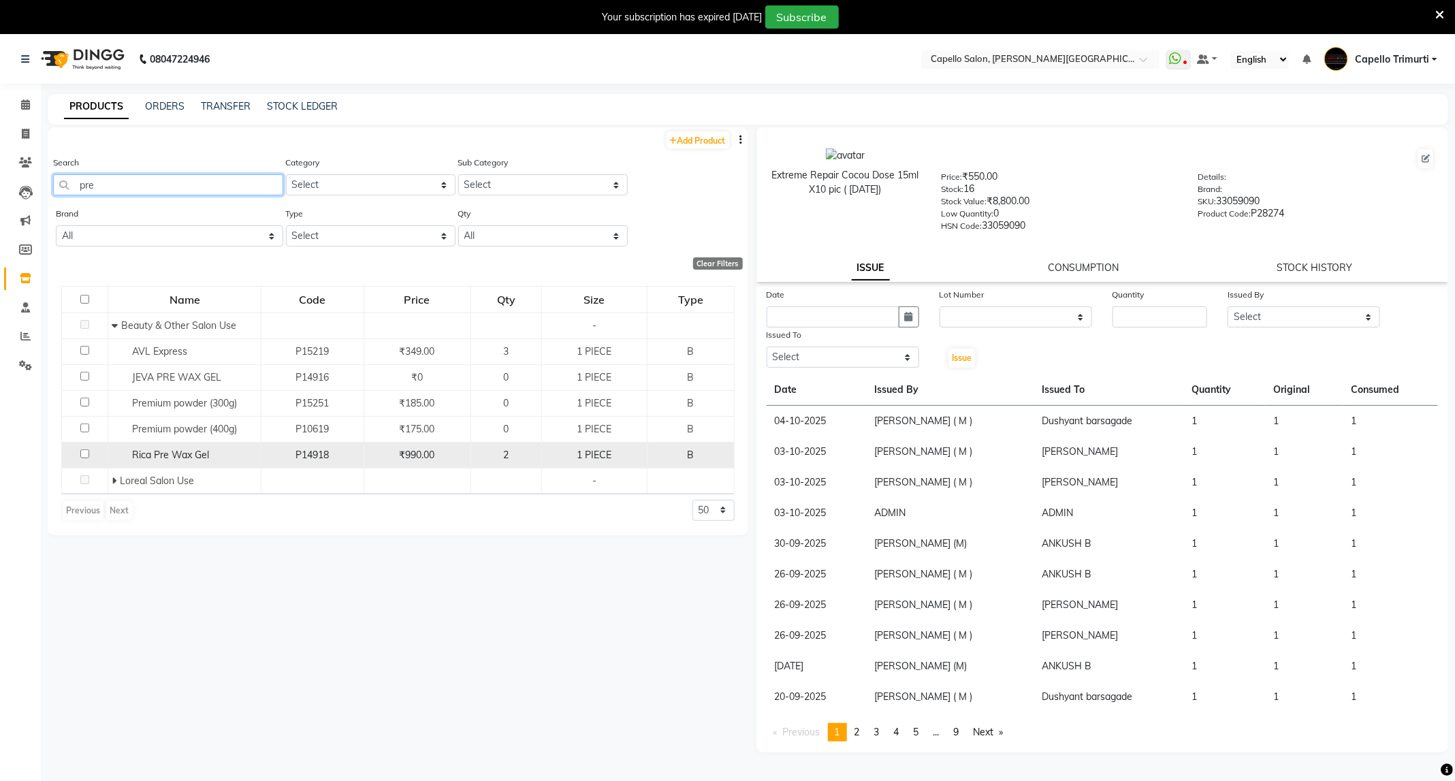
type input "pre"
click at [86, 452] on input "checkbox" at bounding box center [84, 453] width 9 height 9
checkbox input "true"
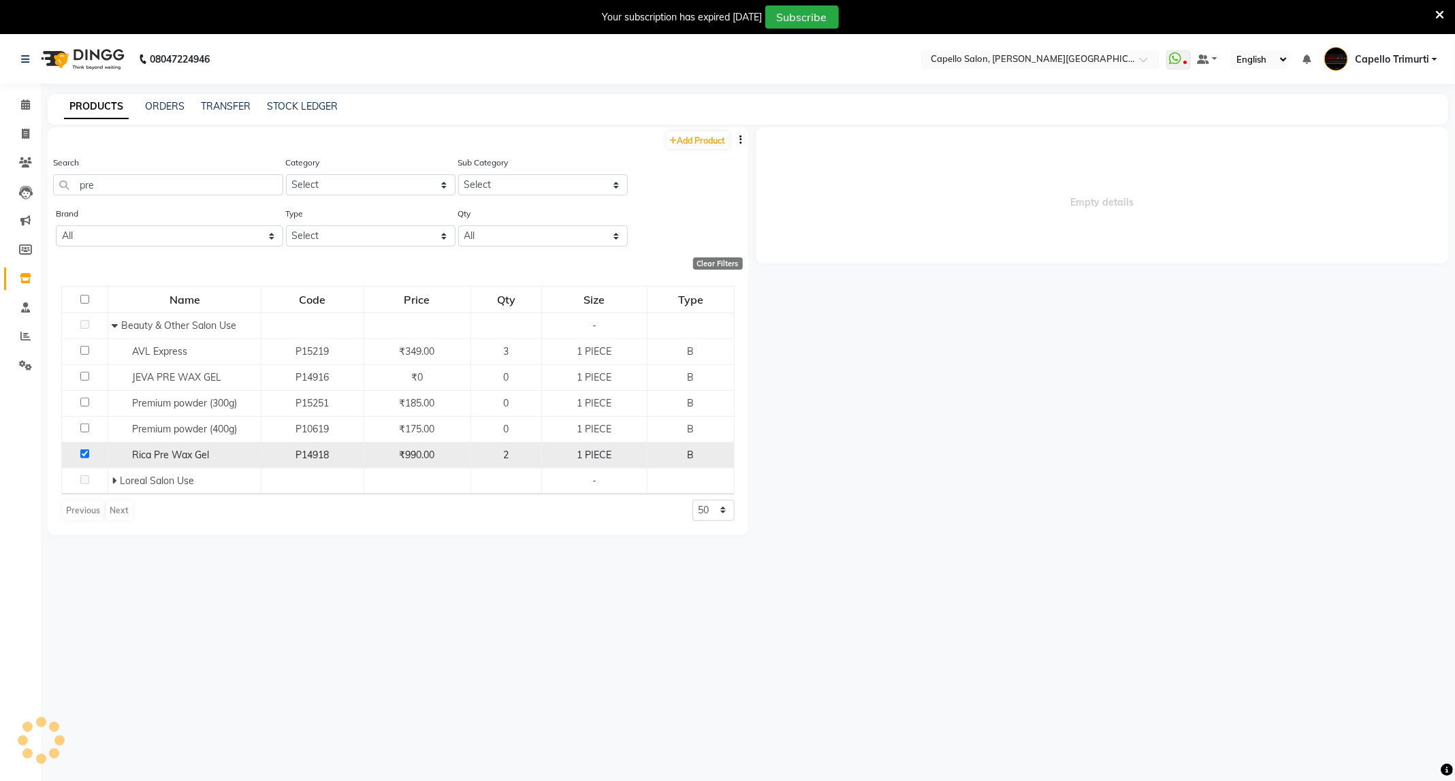
select select
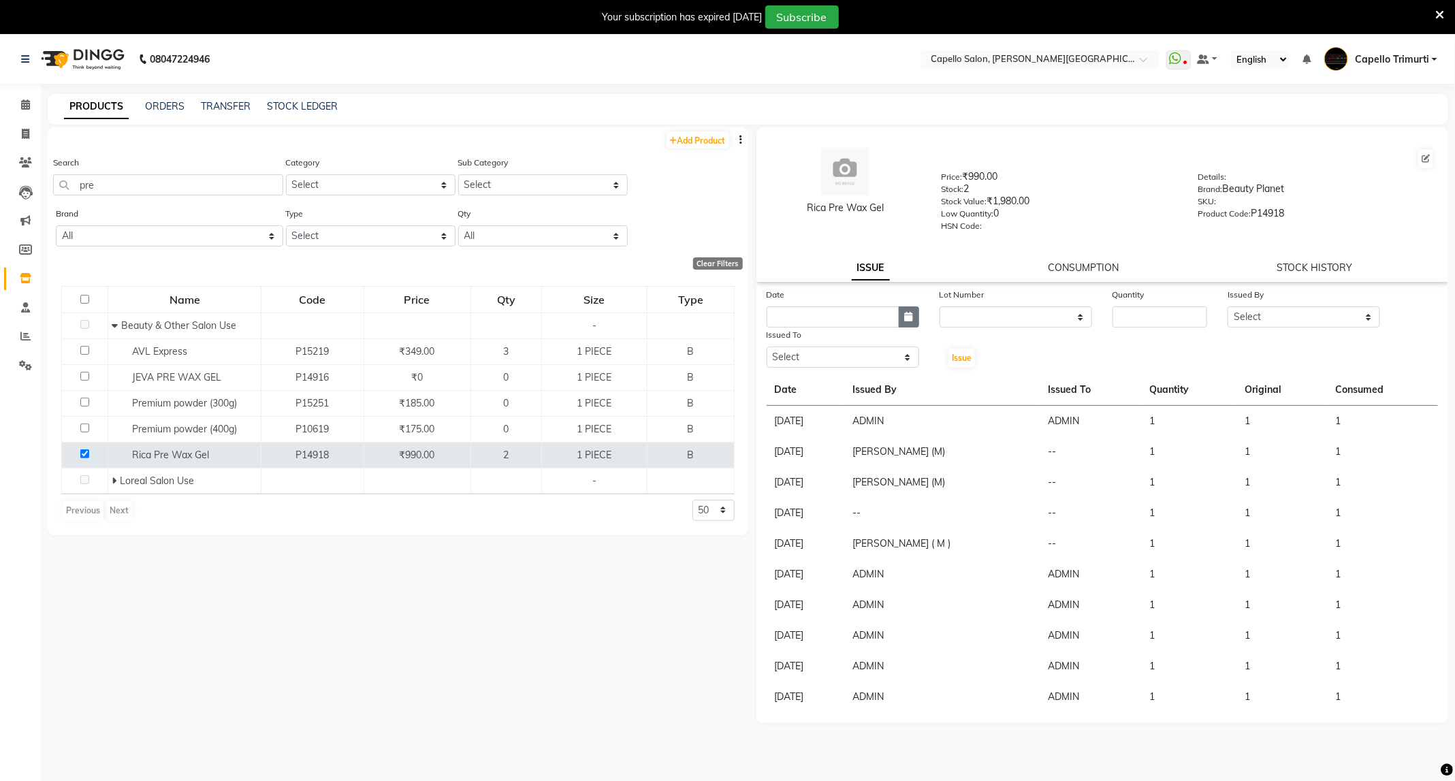
click at [912, 313] on icon "button" at bounding box center [909, 317] width 8 height 10
select select "10"
select select "2025"
click at [885, 389] on div "4" at bounding box center [890, 388] width 22 height 22
type input "04-10-2025"
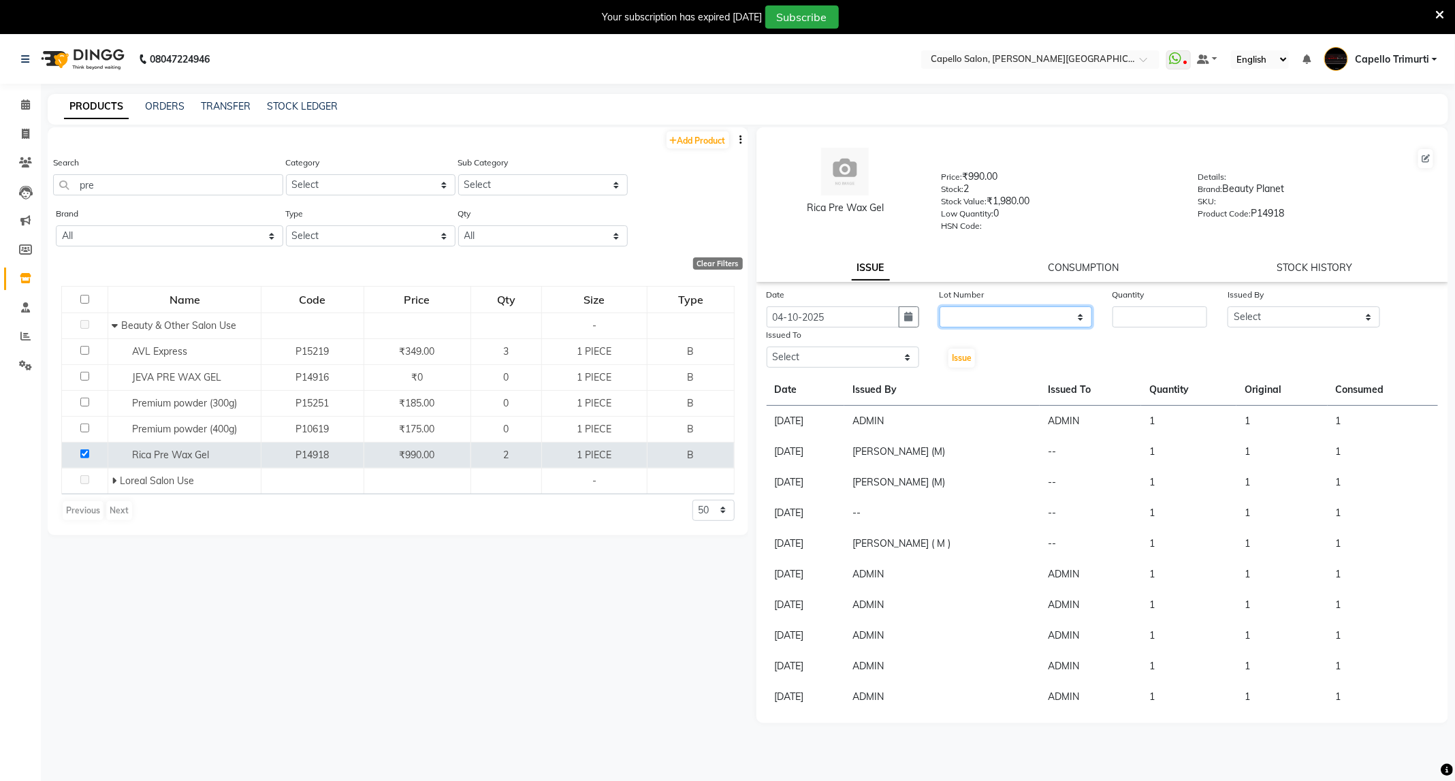
click at [1052, 319] on select "None" at bounding box center [1016, 316] width 153 height 21
select select "0: null"
click at [940, 306] on select "None" at bounding box center [1016, 316] width 153 height 21
click at [1141, 309] on input "number" at bounding box center [1160, 316] width 95 height 21
type input "1"
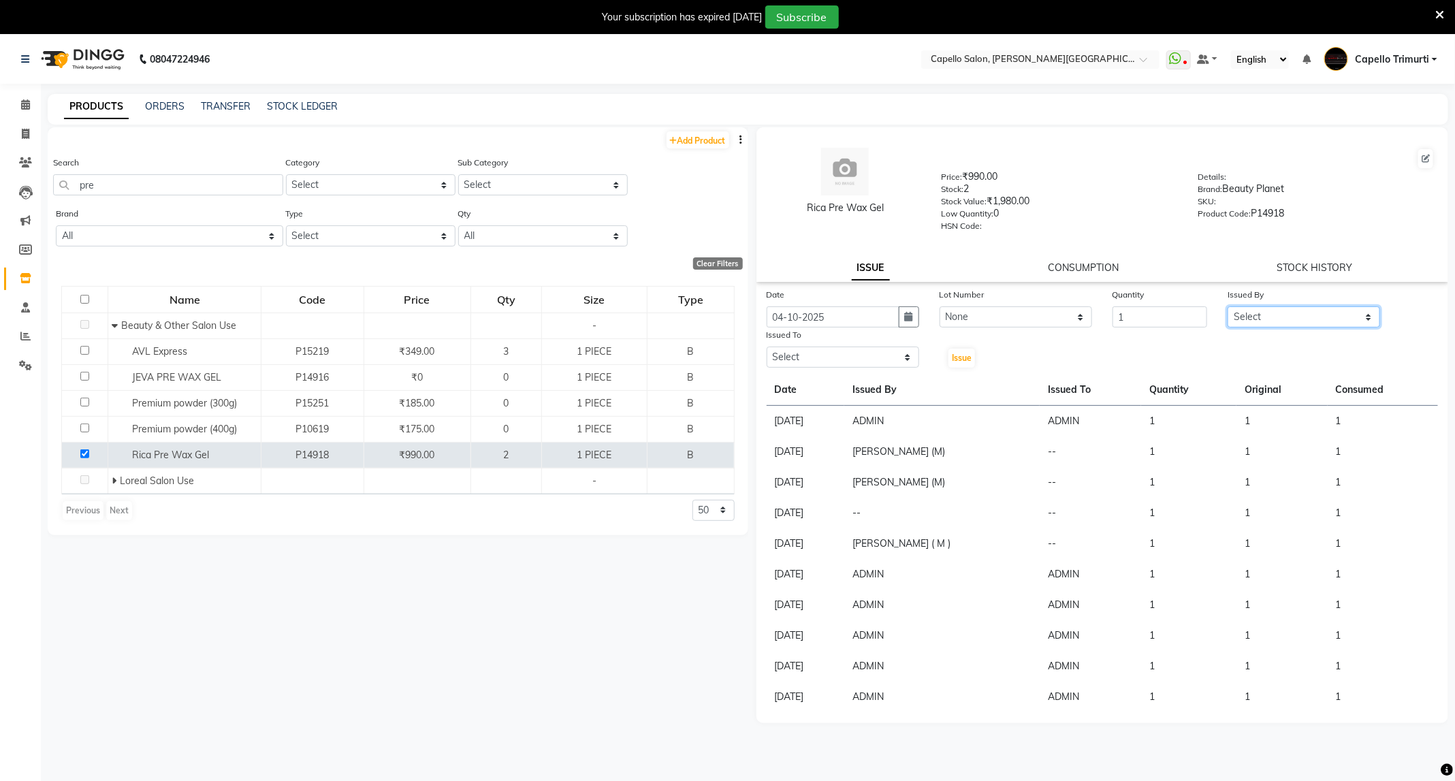
click at [1240, 313] on select "Select ADMIN ANKUSH B Capello Trimurti Dushyant barsagade Kristee Raut (M) Nare…" at bounding box center [1304, 316] width 153 height 21
select select "14656"
click at [1228, 306] on select "Select ADMIN ANKUSH B Capello Trimurti Dushyant barsagade Kristee Raut (M) Nare…" at bounding box center [1304, 316] width 153 height 21
click at [848, 362] on select "Select ADMIN ANKUSH B Capello Trimurti Dushyant barsagade Kristee Raut (M) Nare…" at bounding box center [843, 357] width 153 height 21
select select "14656"
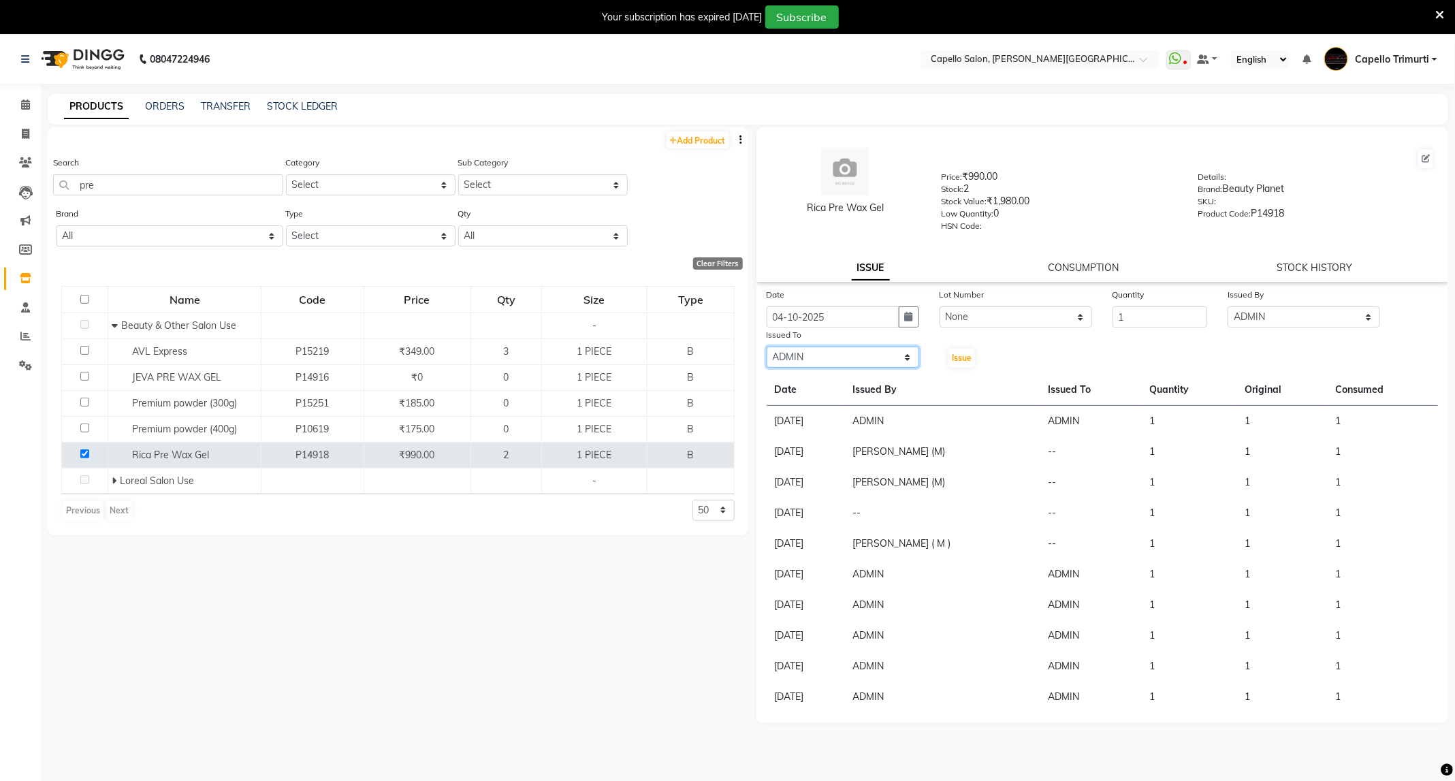
click at [767, 347] on select "Select ADMIN ANKUSH B Capello Trimurti Dushyant barsagade Kristee Raut (M) Nare…" at bounding box center [843, 357] width 153 height 21
click at [955, 366] on button "Issue" at bounding box center [962, 358] width 27 height 19
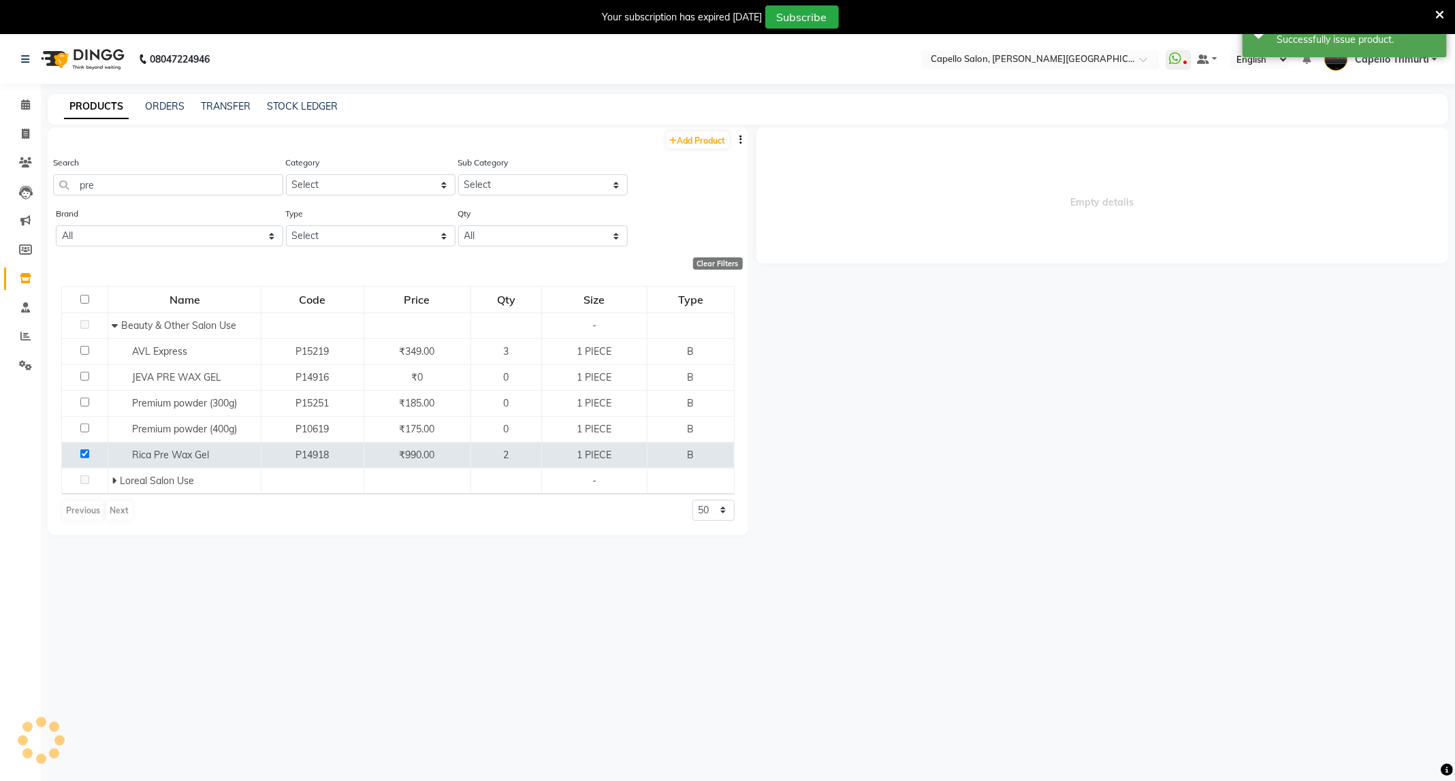
select select
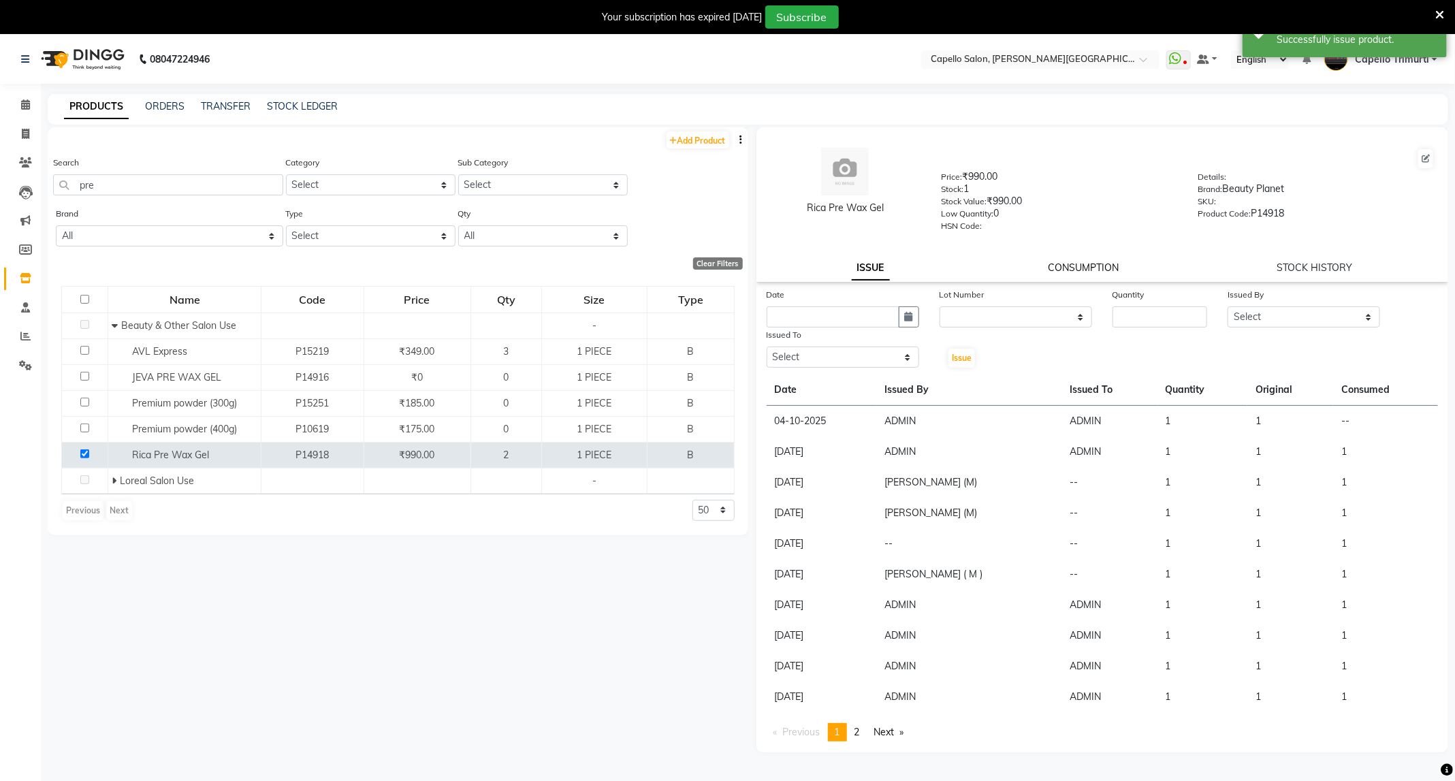
click at [1079, 270] on link "CONSUMPTION" at bounding box center [1083, 267] width 71 height 12
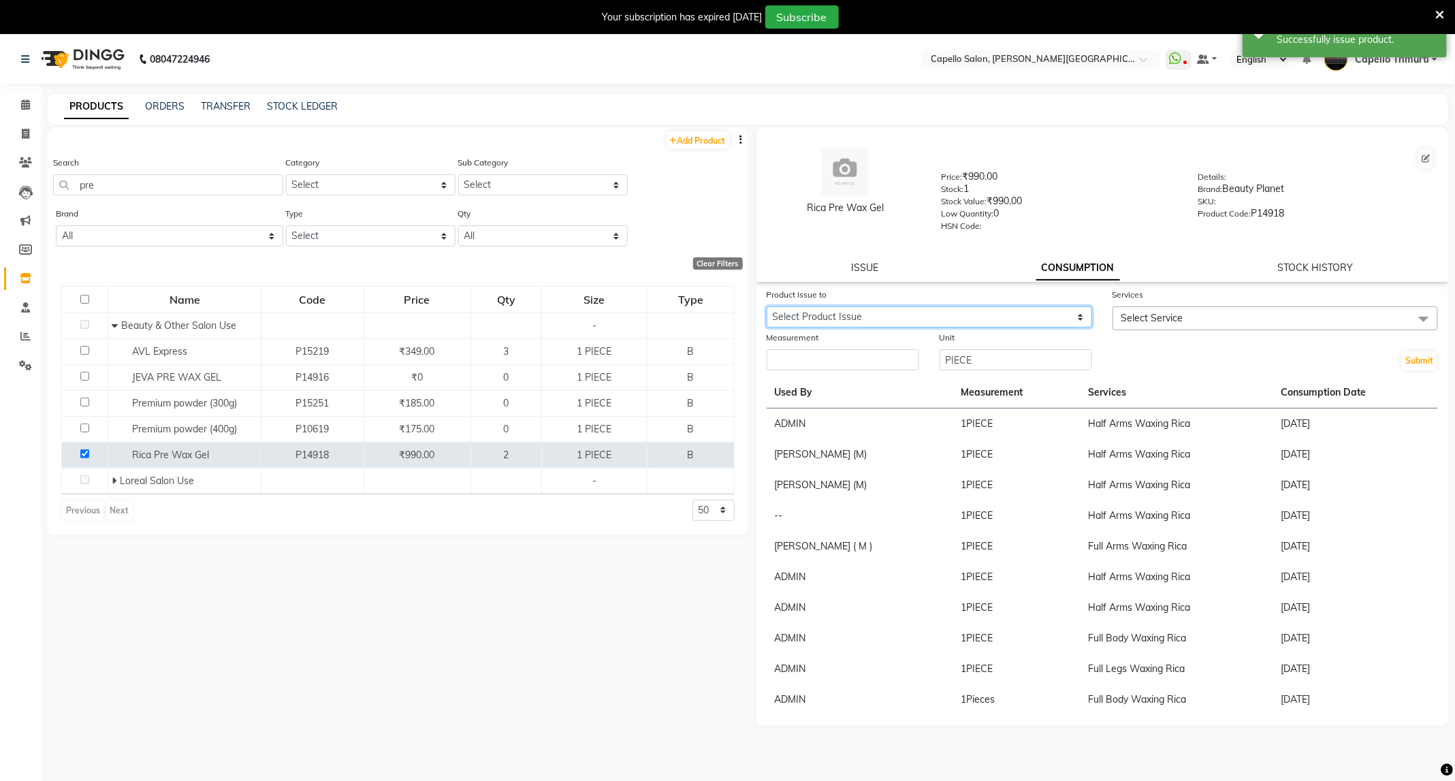
click at [1065, 309] on select "Select Product Issue 2025-10-04, Issued to: ADMIN, Balance: 1" at bounding box center [929, 316] width 325 height 21
select select "1286555"
click at [767, 306] on select "Select Product Issue 2025-10-04, Issued to: ADMIN, Balance: 1" at bounding box center [929, 316] width 325 height 21
click at [1171, 321] on span "Select Service" at bounding box center [1275, 318] width 325 height 24
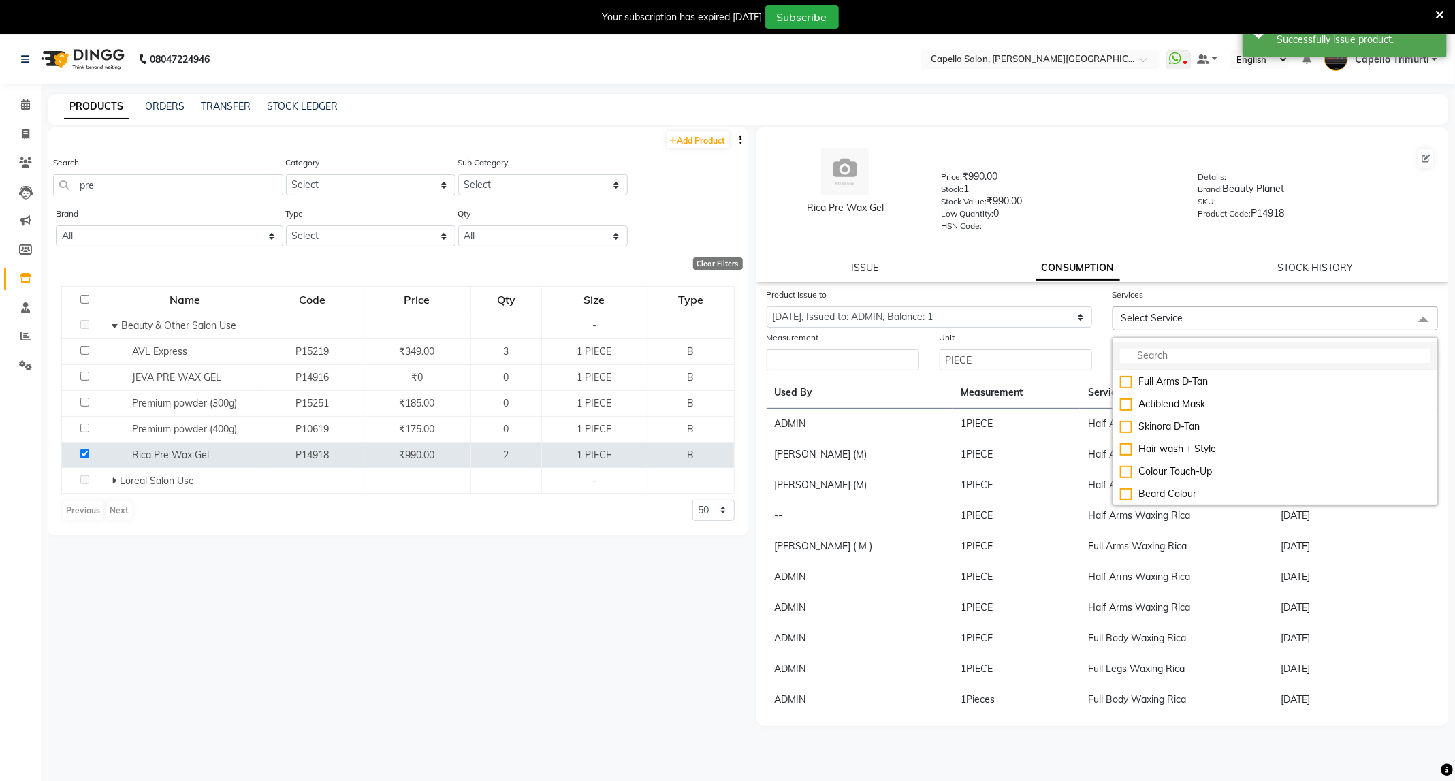
click at [1169, 345] on li at bounding box center [1275, 356] width 324 height 29
click at [1171, 354] on input "multiselect-search" at bounding box center [1275, 356] width 311 height 14
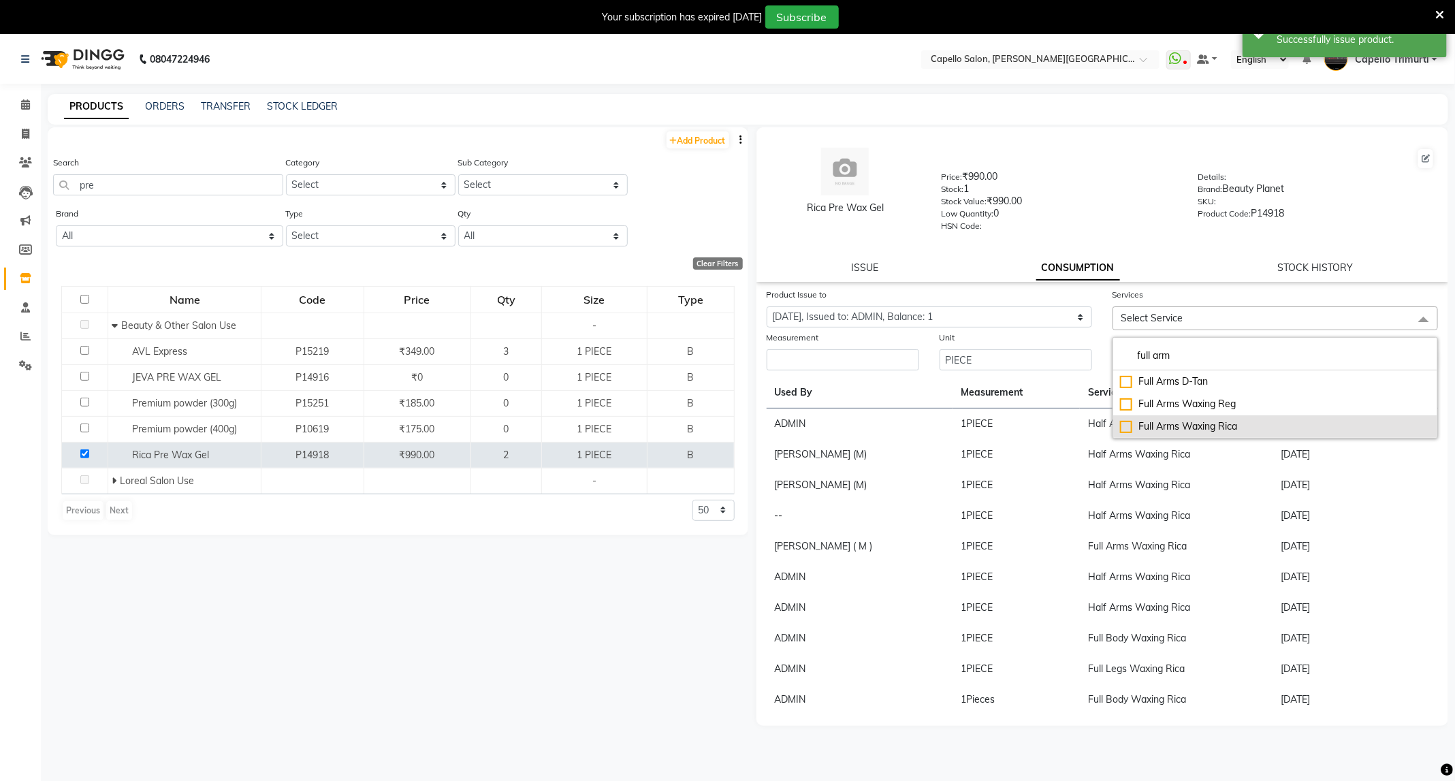
type input "full arm"
click at [1224, 427] on div "Full Arms Waxing Rica" at bounding box center [1275, 426] width 311 height 14
checkbox input "true"
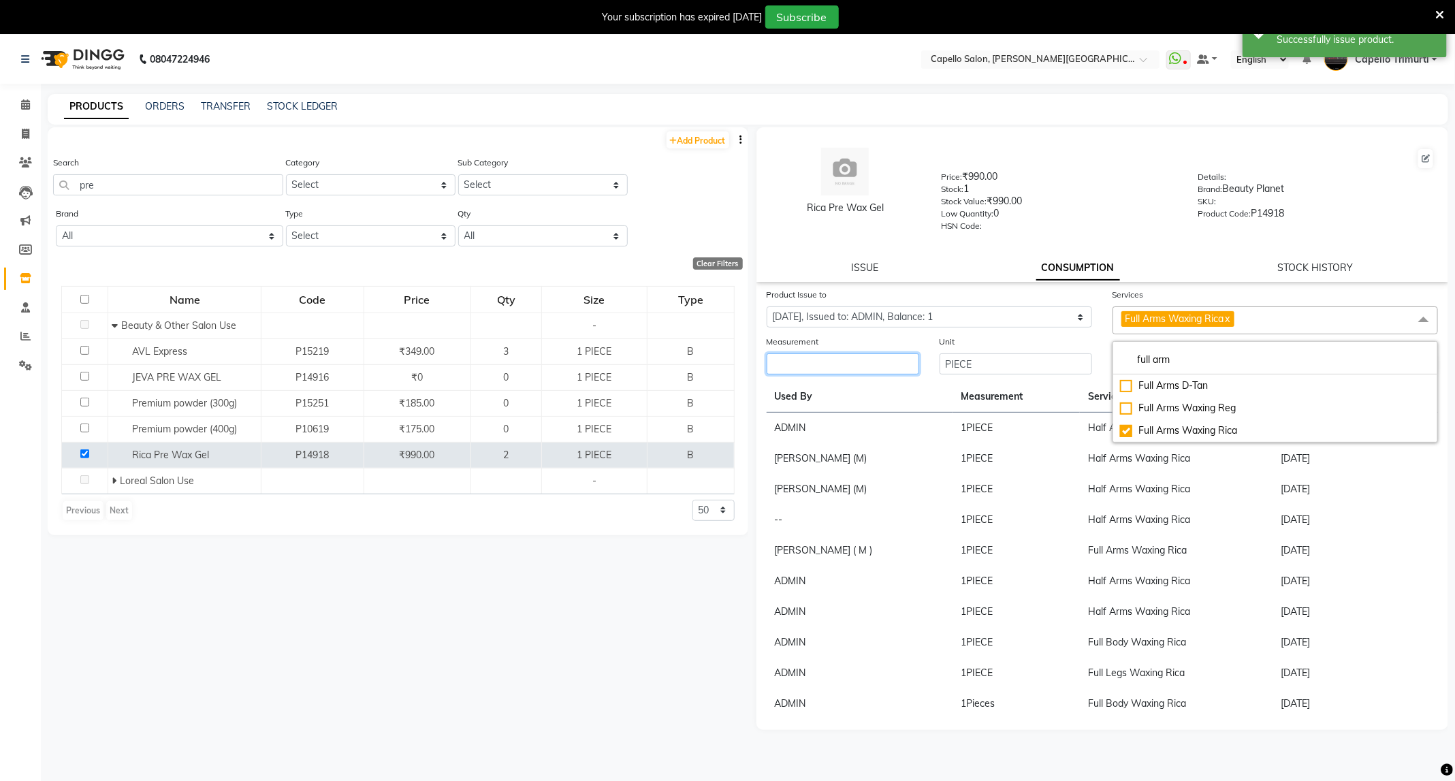
click at [846, 370] on input "number" at bounding box center [843, 363] width 153 height 21
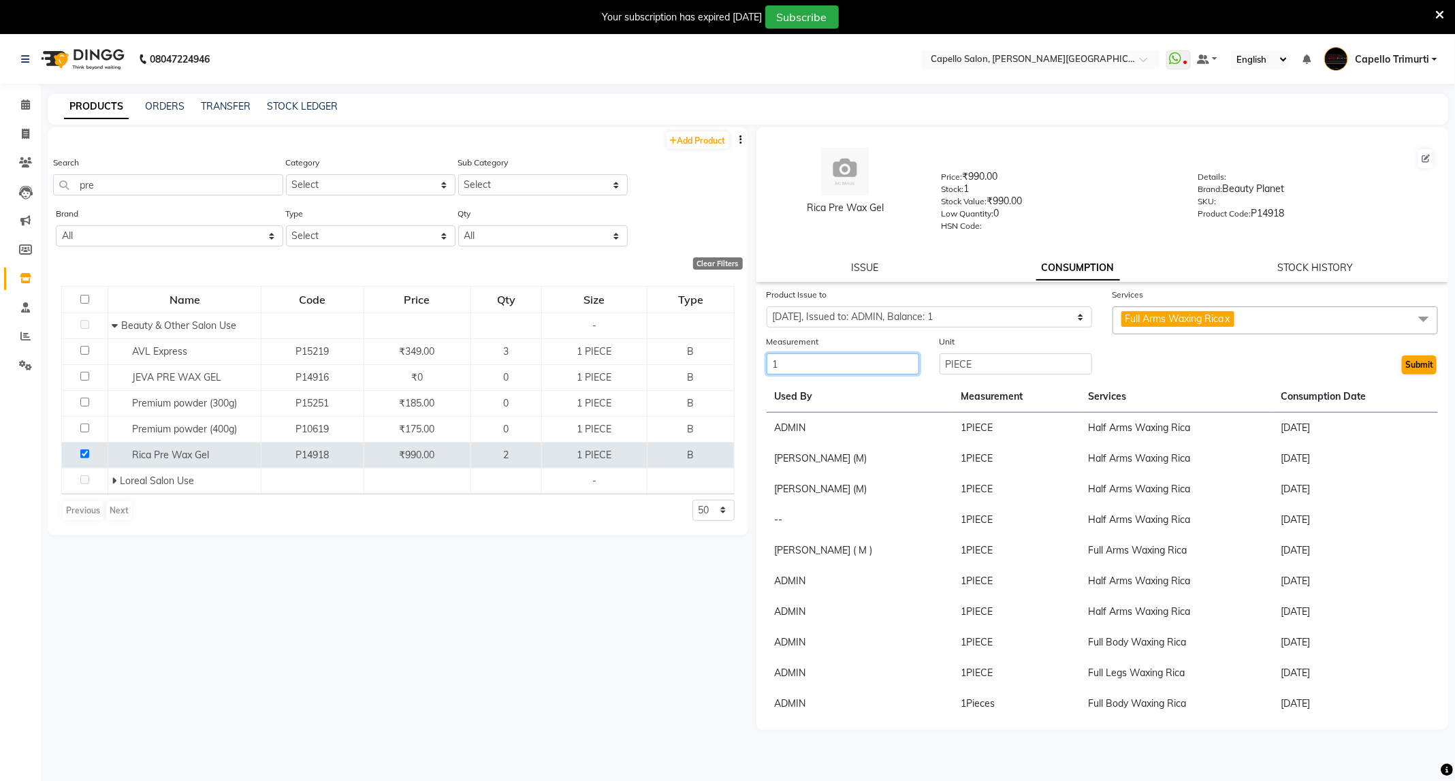
type input "1"
click at [1424, 360] on button "Submit" at bounding box center [1419, 364] width 35 height 19
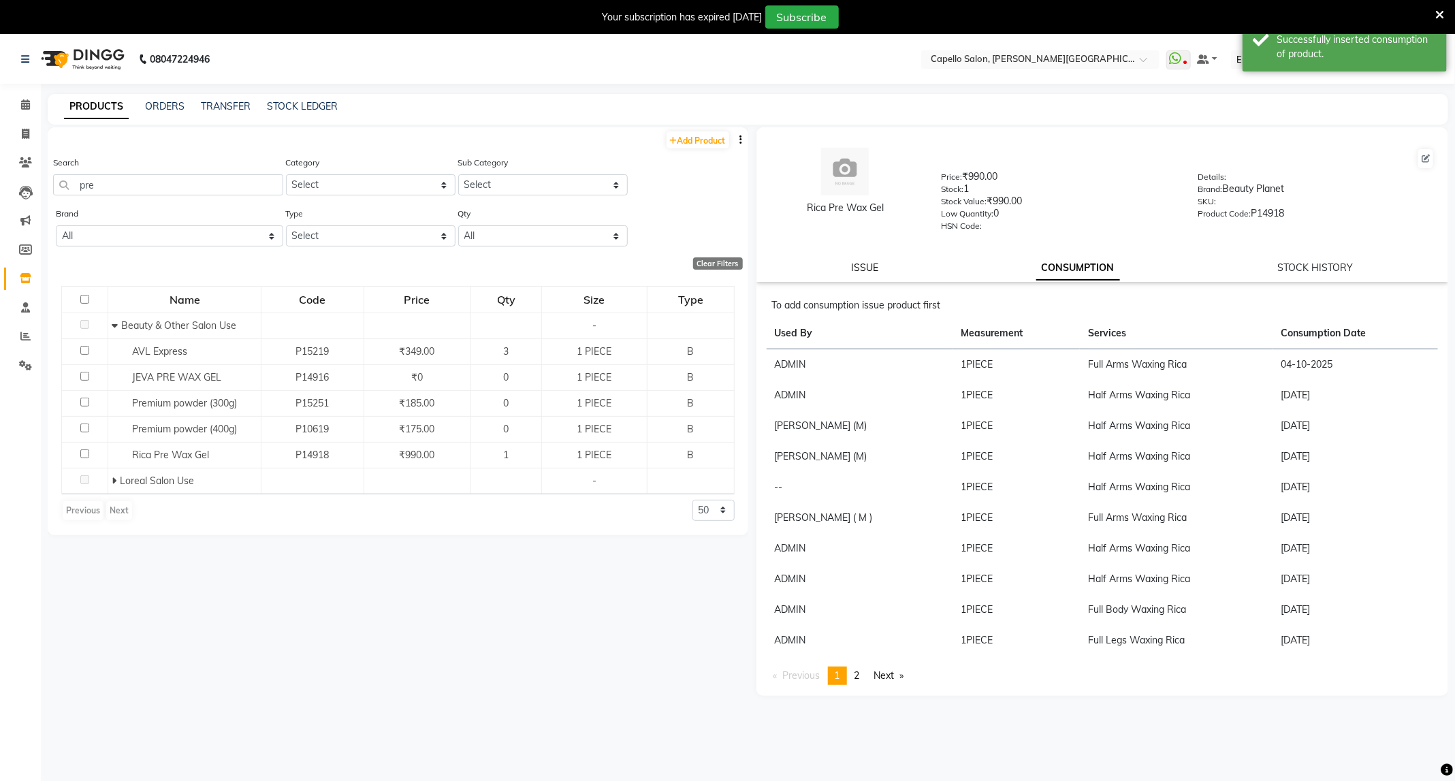
click at [865, 268] on link "ISSUE" at bounding box center [864, 267] width 27 height 12
select select
